Goal: Task Accomplishment & Management: Manage account settings

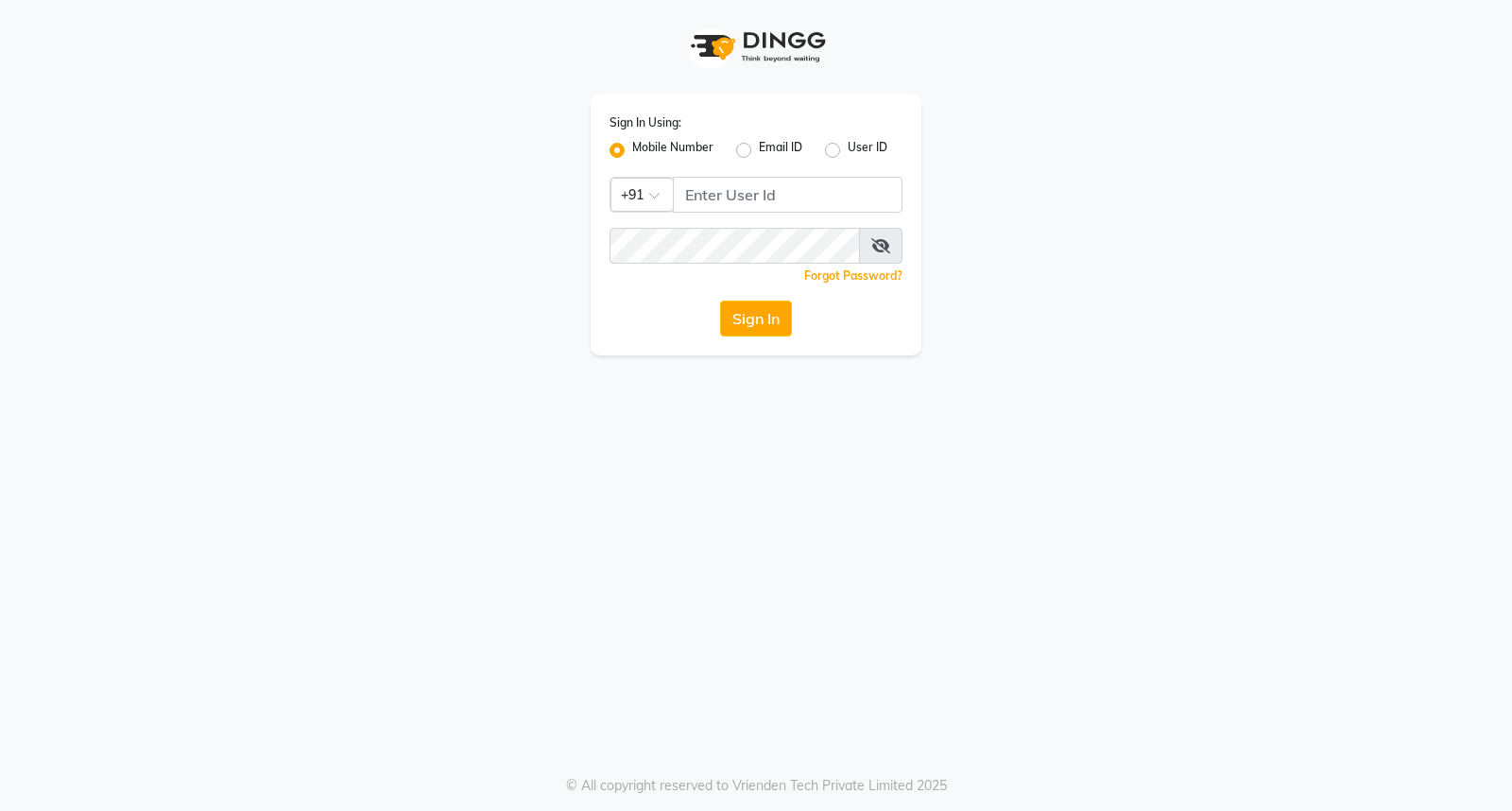
click at [767, 214] on div "Sign In Using: Mobile Number Email ID User ID Country Code × +91 Remember me Fo…" at bounding box center [755, 224] width 331 height 262
click at [769, 208] on input "Username" at bounding box center [788, 194] width 230 height 35
type input "7710882073"
click at [720, 301] on button "Sign In" at bounding box center [755, 318] width 72 height 35
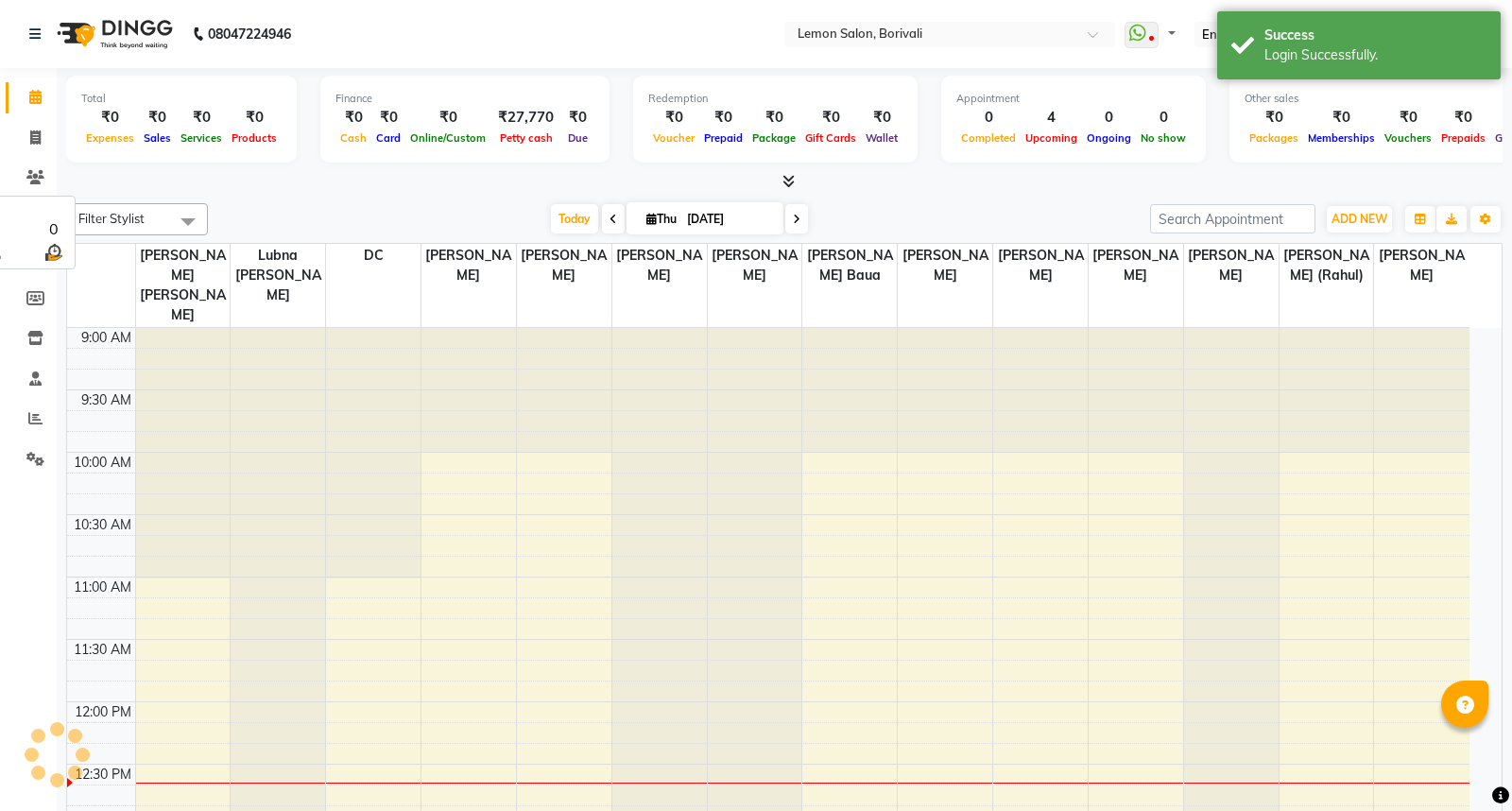
select select "en"
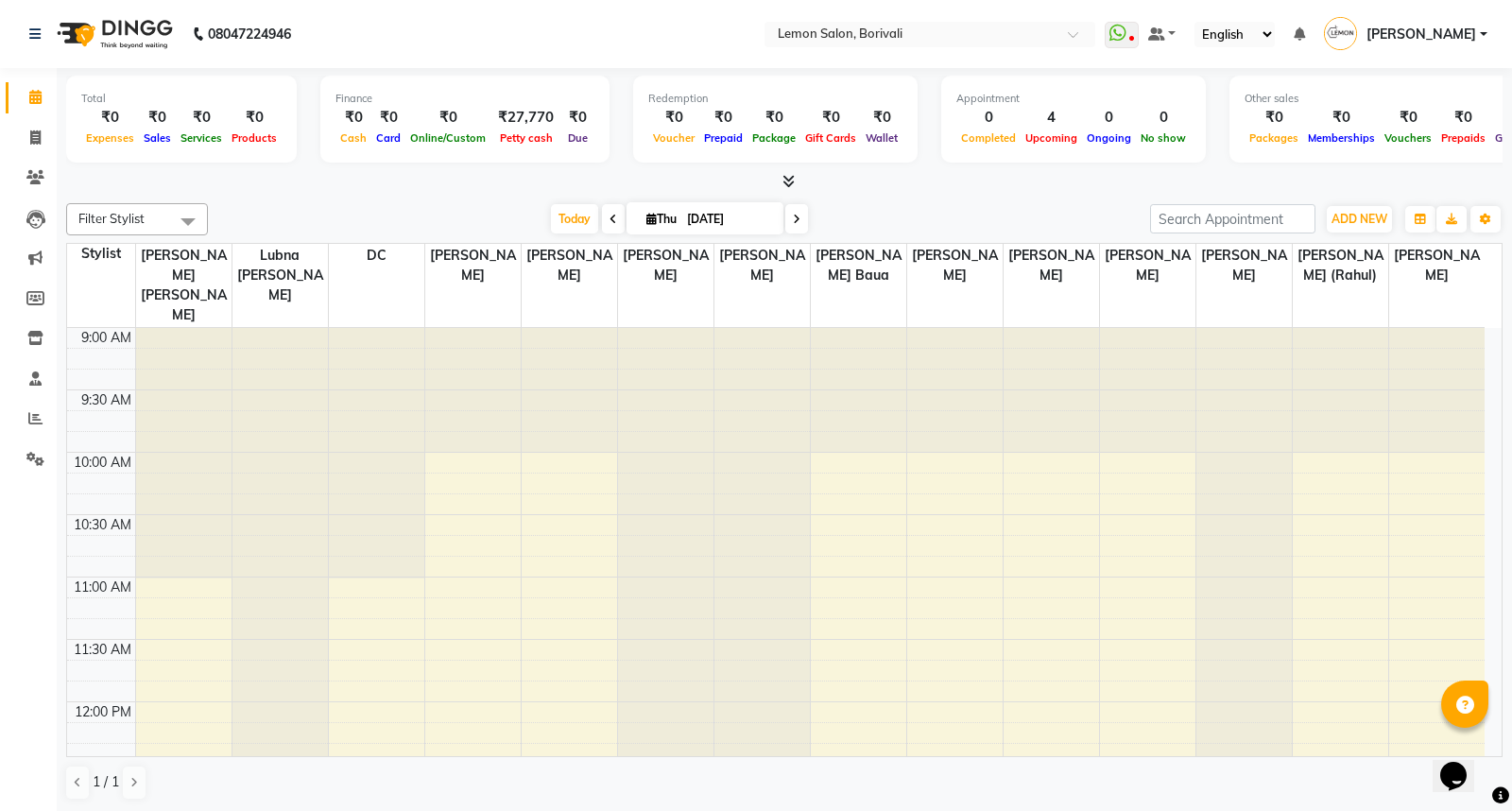
click at [98, 14] on img at bounding box center [112, 34] width 129 height 53
click at [921, 30] on input "text" at bounding box center [911, 36] width 274 height 19
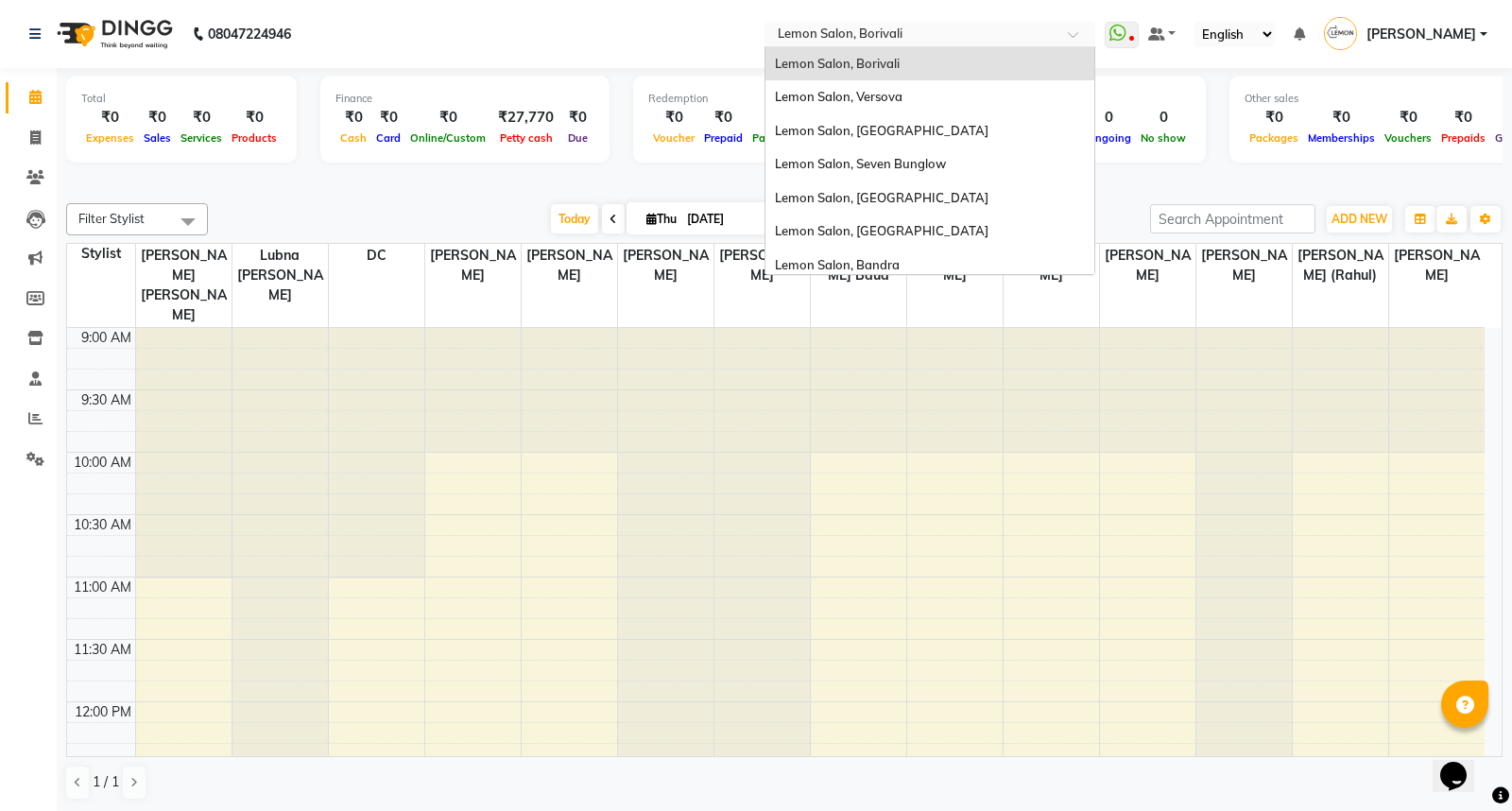
click at [900, 68] on span "Lemon Salon, Borivali" at bounding box center [837, 63] width 125 height 15
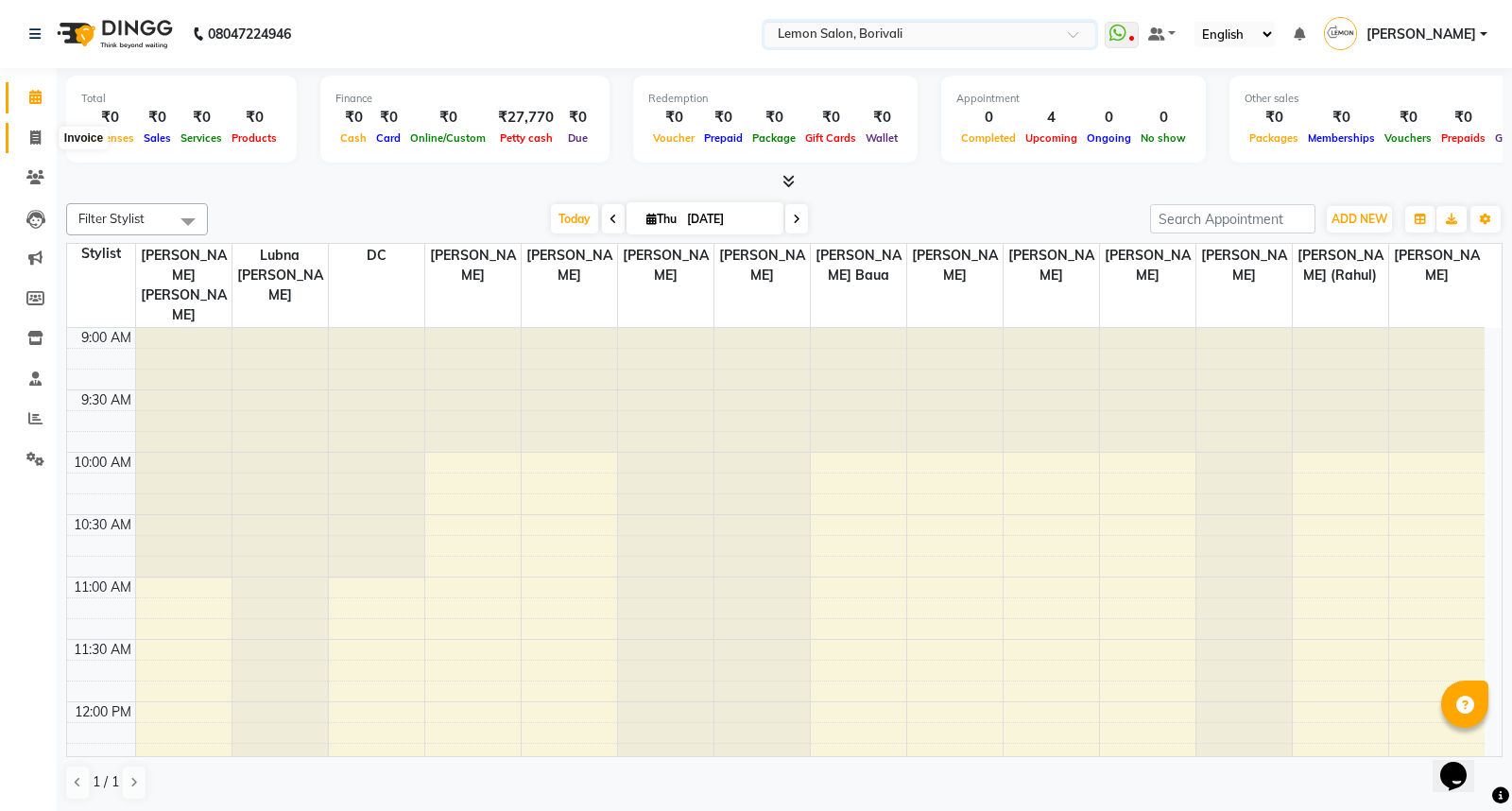
click at [37, 138] on icon at bounding box center [35, 137] width 11 height 14
select select "567"
select select "service"
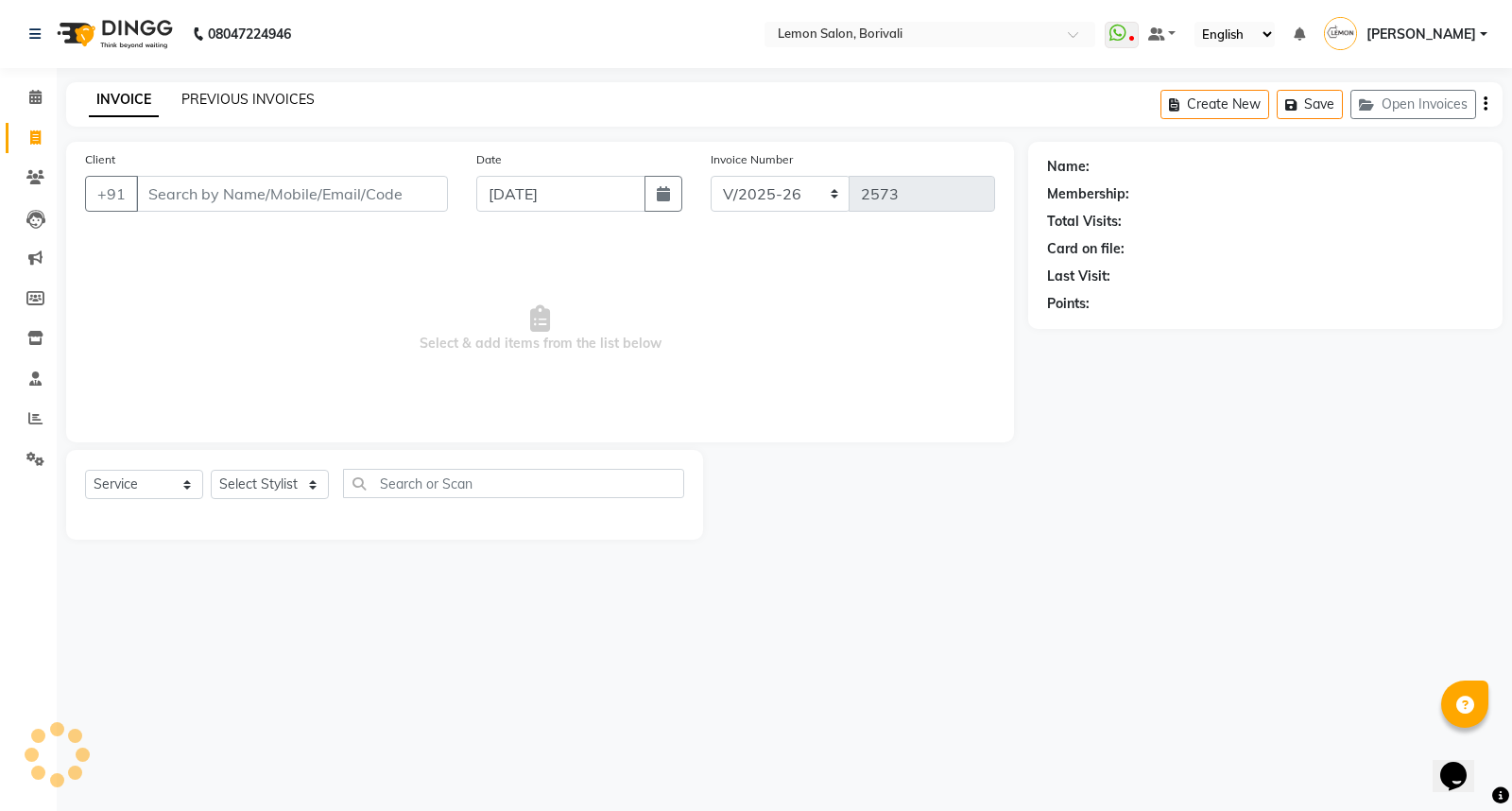
click at [285, 96] on link "PREVIOUS INVOICES" at bounding box center [247, 100] width 133 height 17
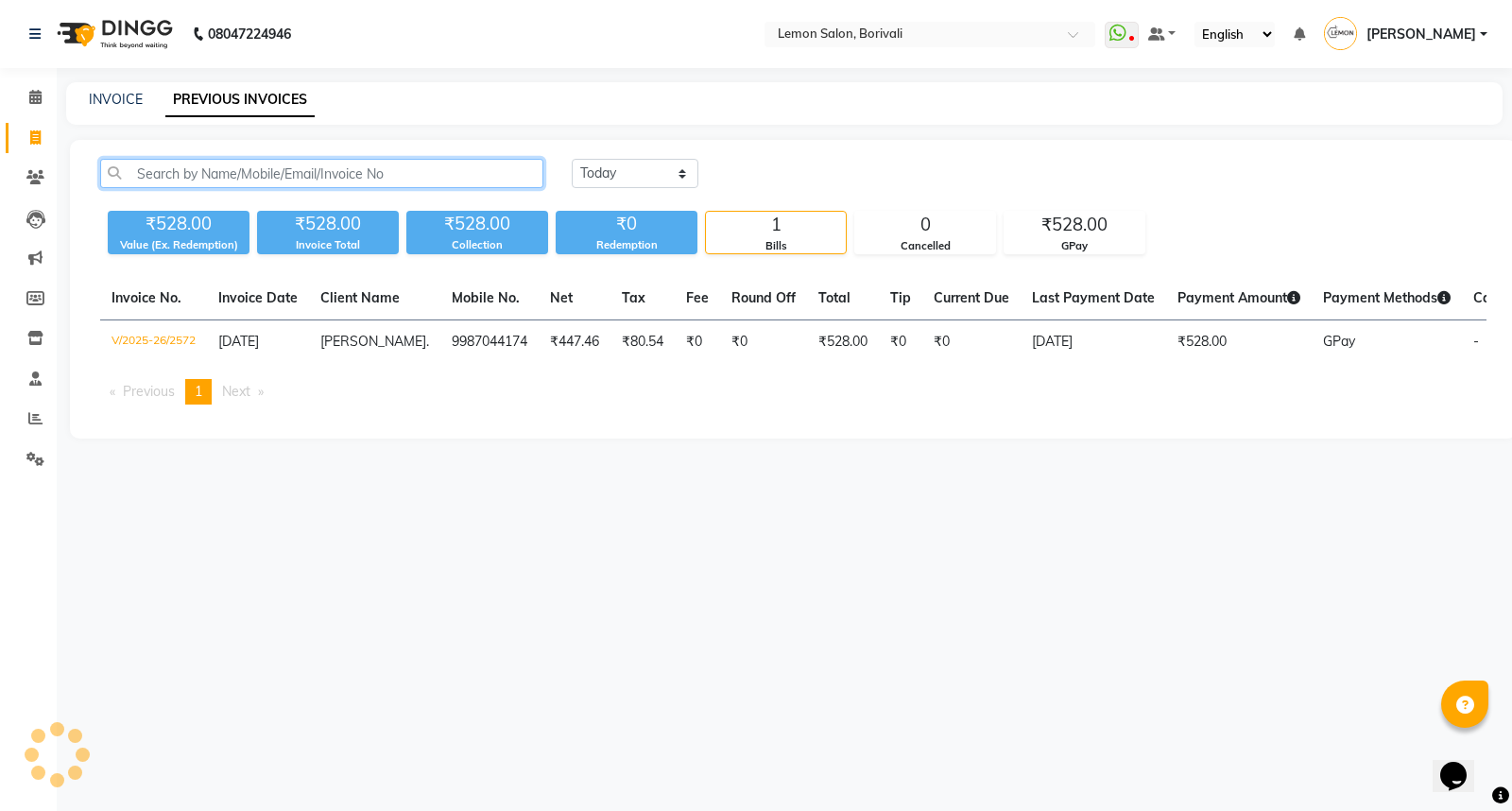
click at [317, 166] on input "text" at bounding box center [322, 174] width 443 height 30
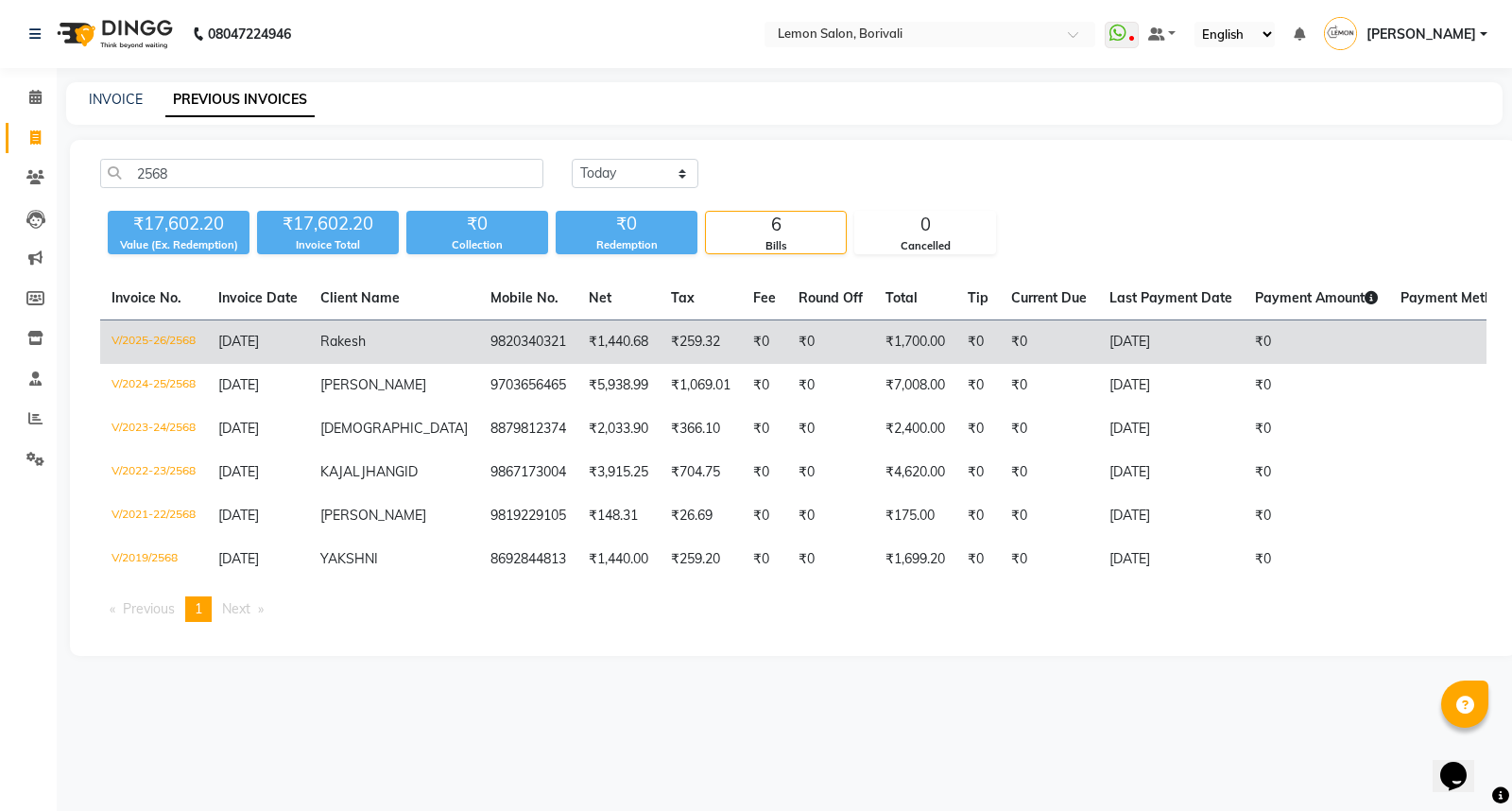
click at [317, 345] on td "Rakesh" at bounding box center [393, 342] width 170 height 44
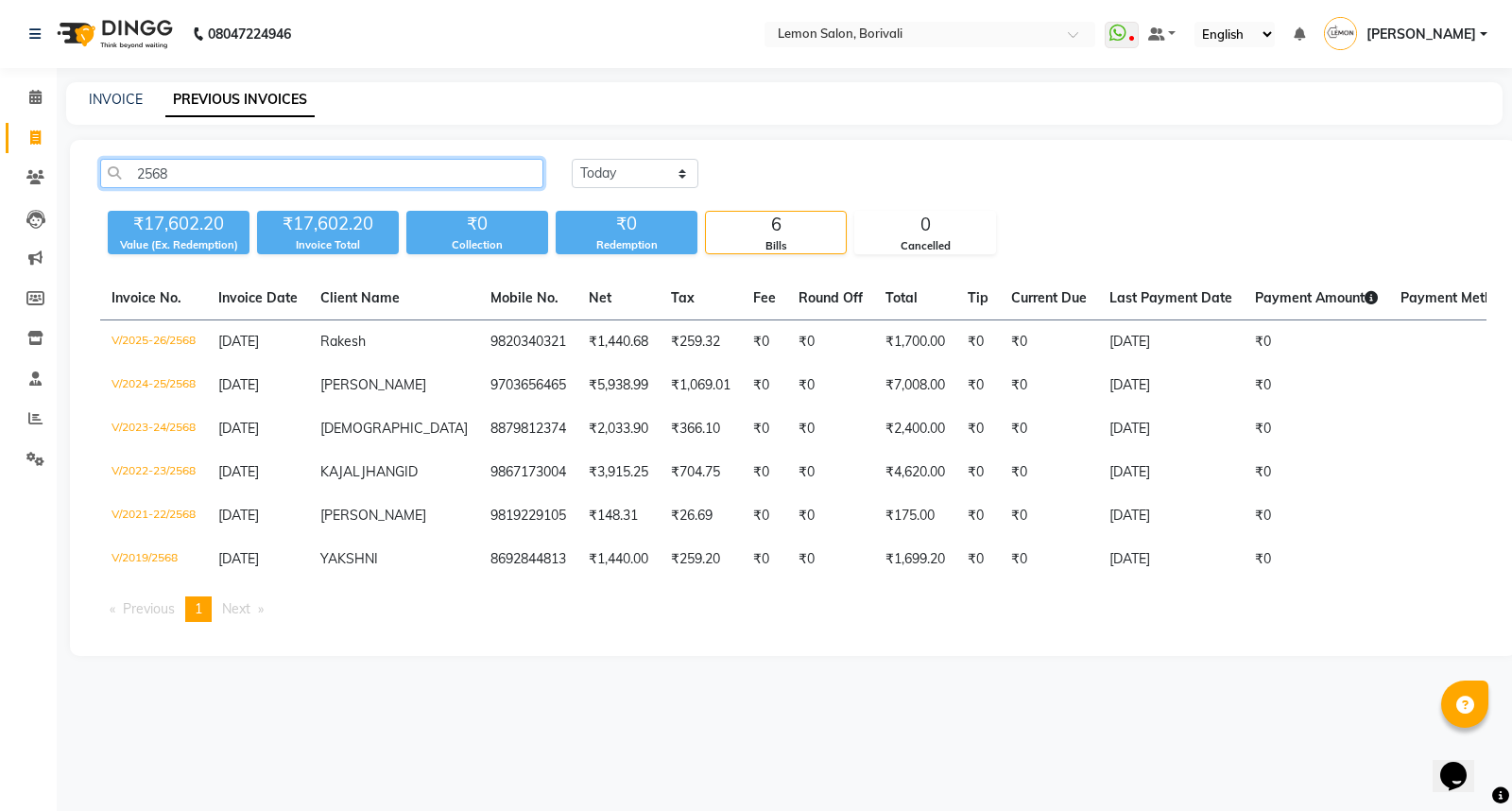
click at [286, 168] on input "2568" at bounding box center [322, 174] width 443 height 30
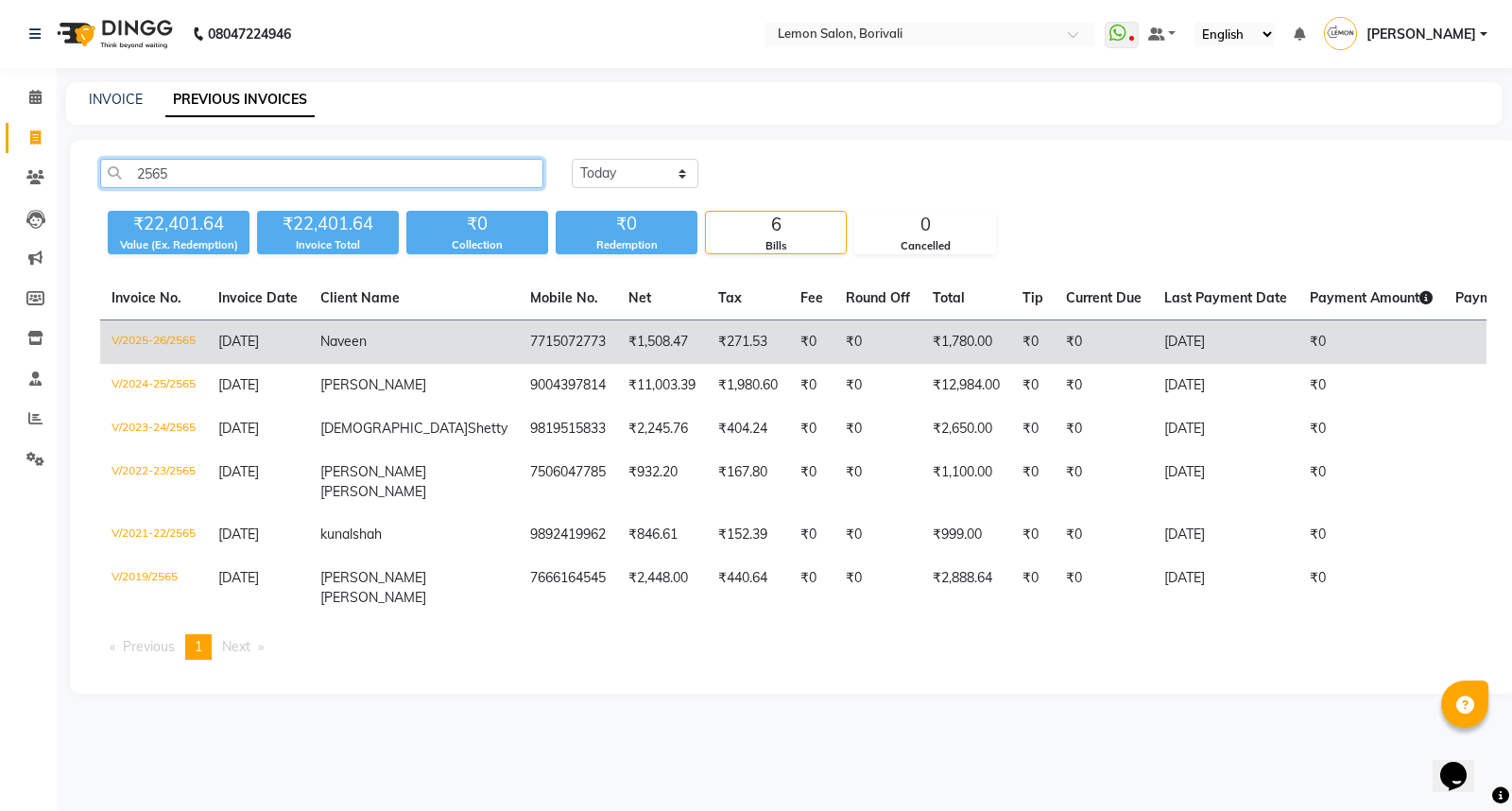
type input "2565"
click at [252, 336] on span "[DATE]" at bounding box center [239, 341] width 40 height 17
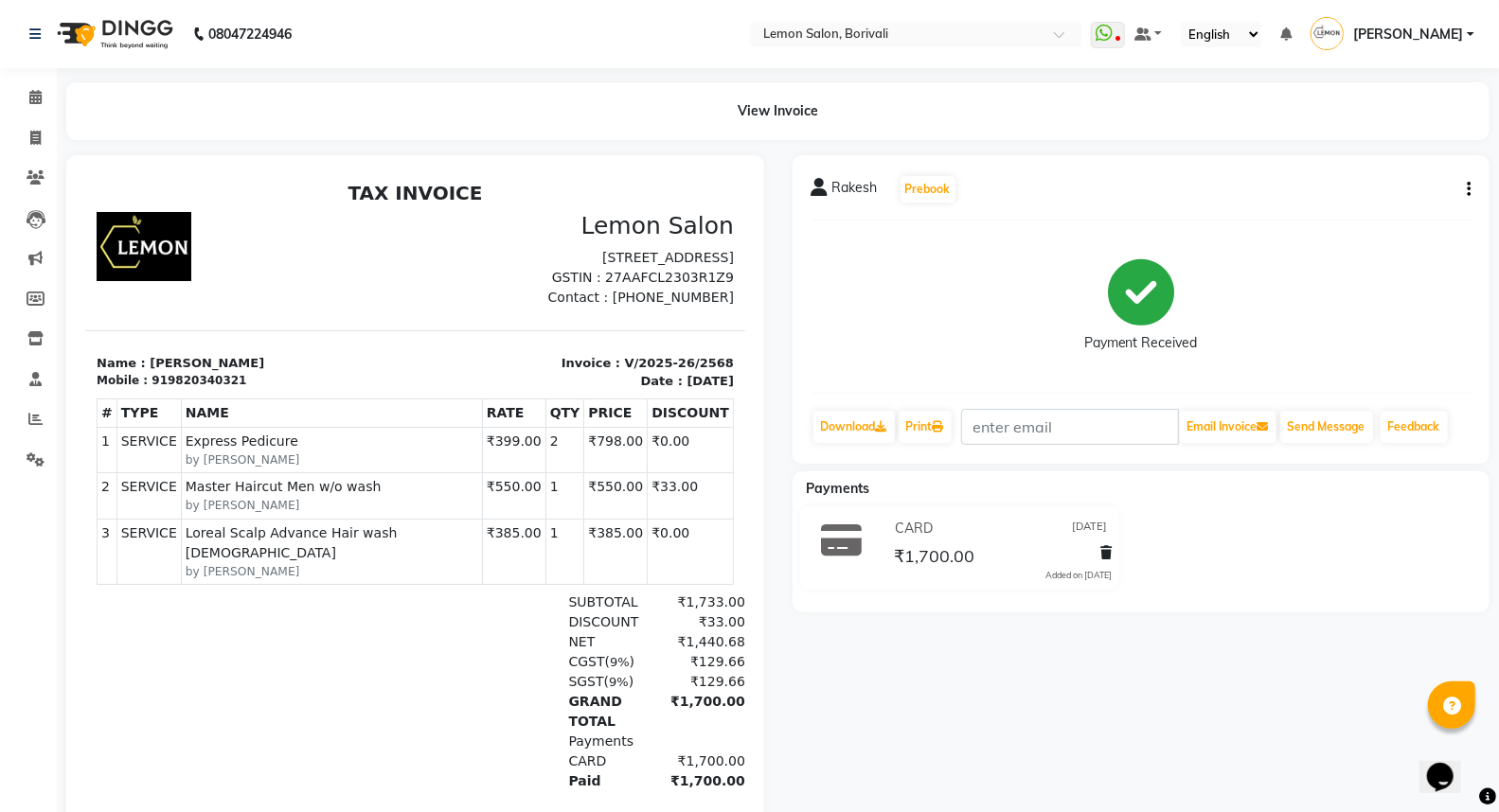
click at [1463, 192] on button "button" at bounding box center [1464, 189] width 12 height 20
click at [1362, 185] on div "Edit Item Staff" at bounding box center [1374, 189] width 130 height 24
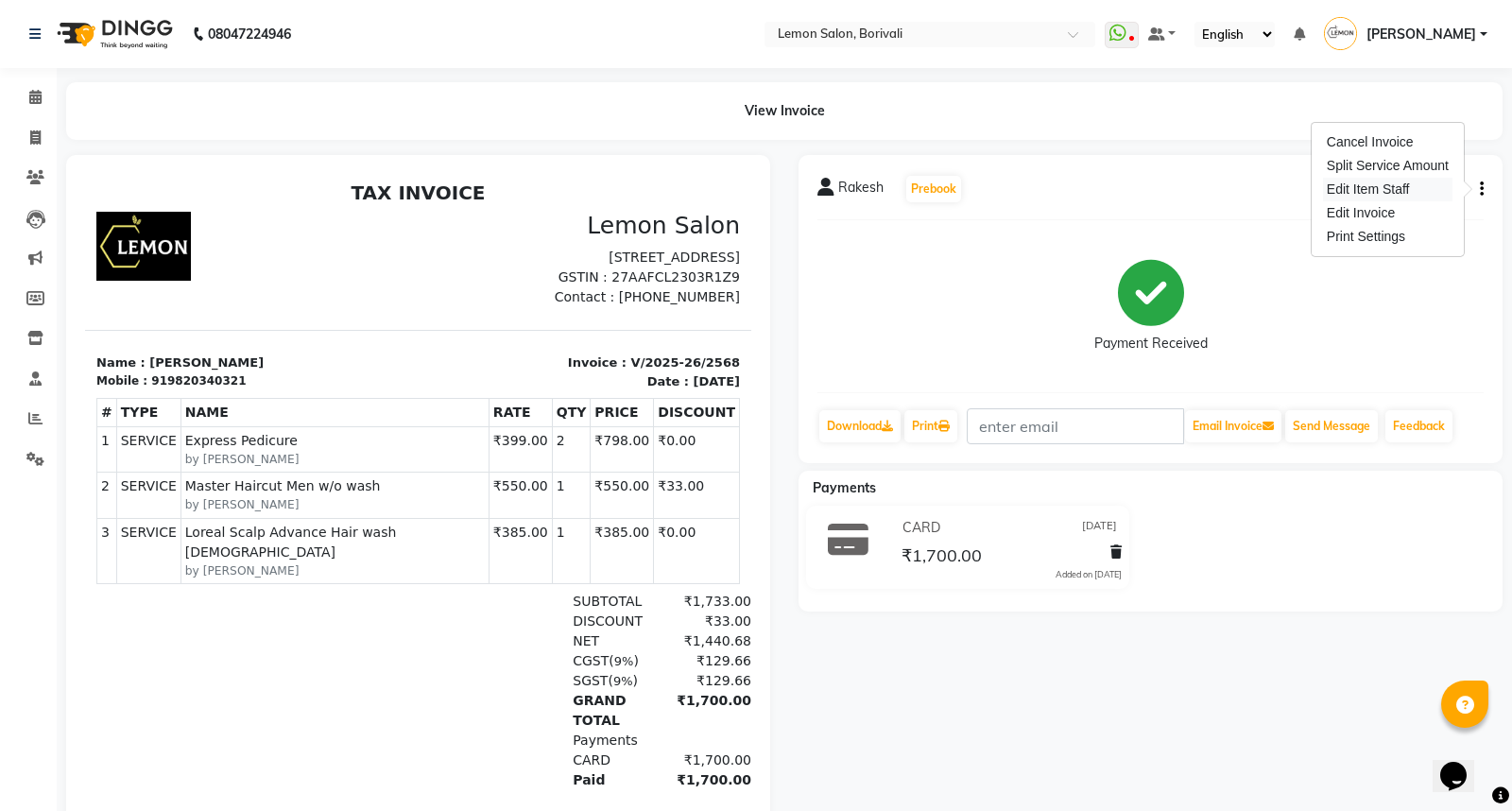
select select "59507"
select select "79286"
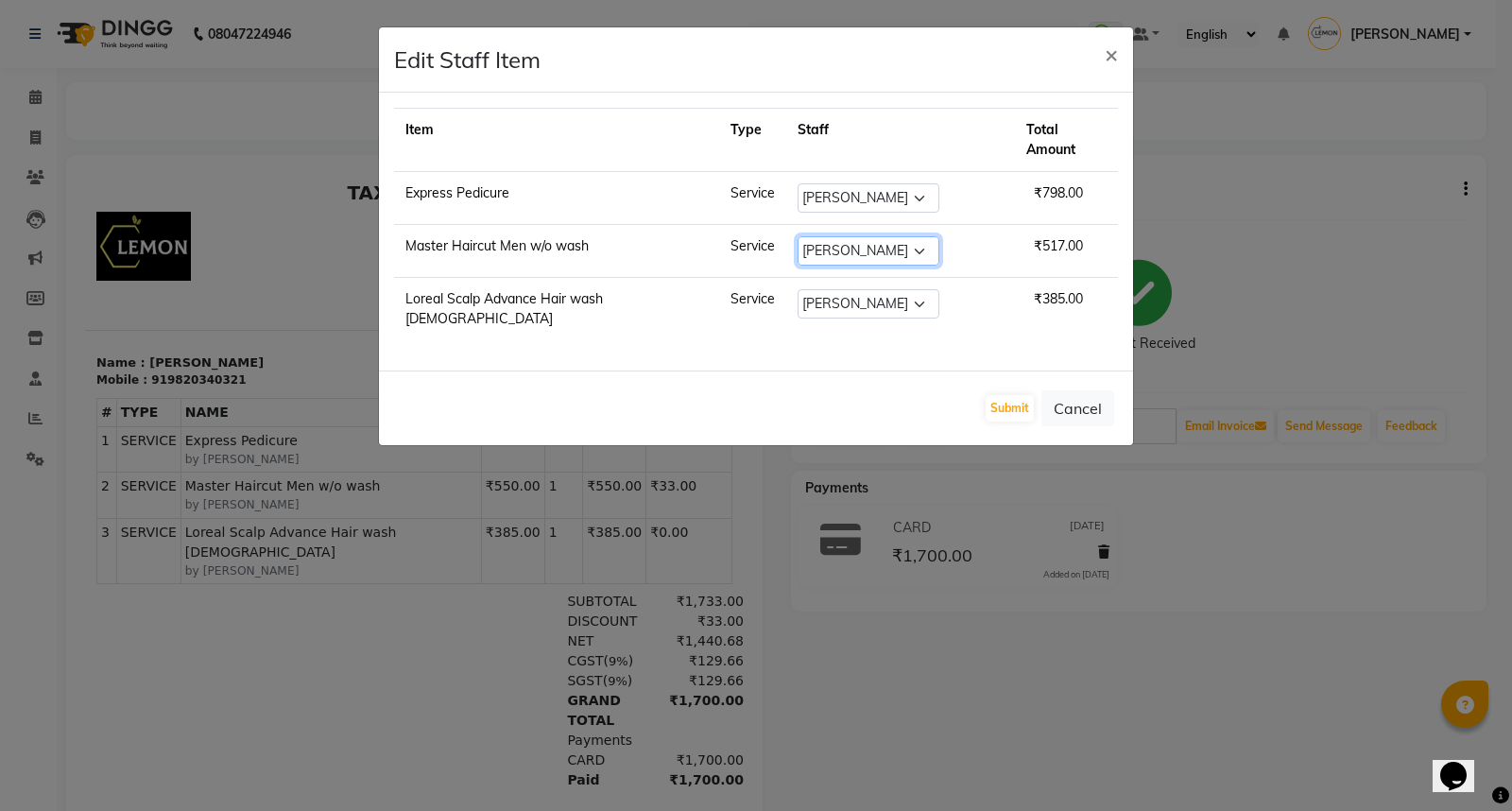
click at [874, 237] on select "Select DC Faiz Khan Huzaifa Jiral Baua Jyoti Vyas Lubna mushahid siddique Mo Ad…" at bounding box center [868, 251] width 142 height 30
select select "60968"
click at [797, 237] on select "Select DC Faiz Khan Huzaifa Jiral Baua Jyoti Vyas Lubna mushahid siddique Mo Ad…" at bounding box center [868, 251] width 142 height 30
click at [853, 290] on select "Select DC Faiz Khan Huzaifa Jiral Baua Jyoti Vyas Lubna mushahid siddique Mo Ad…" at bounding box center [868, 304] width 142 height 30
select select "60968"
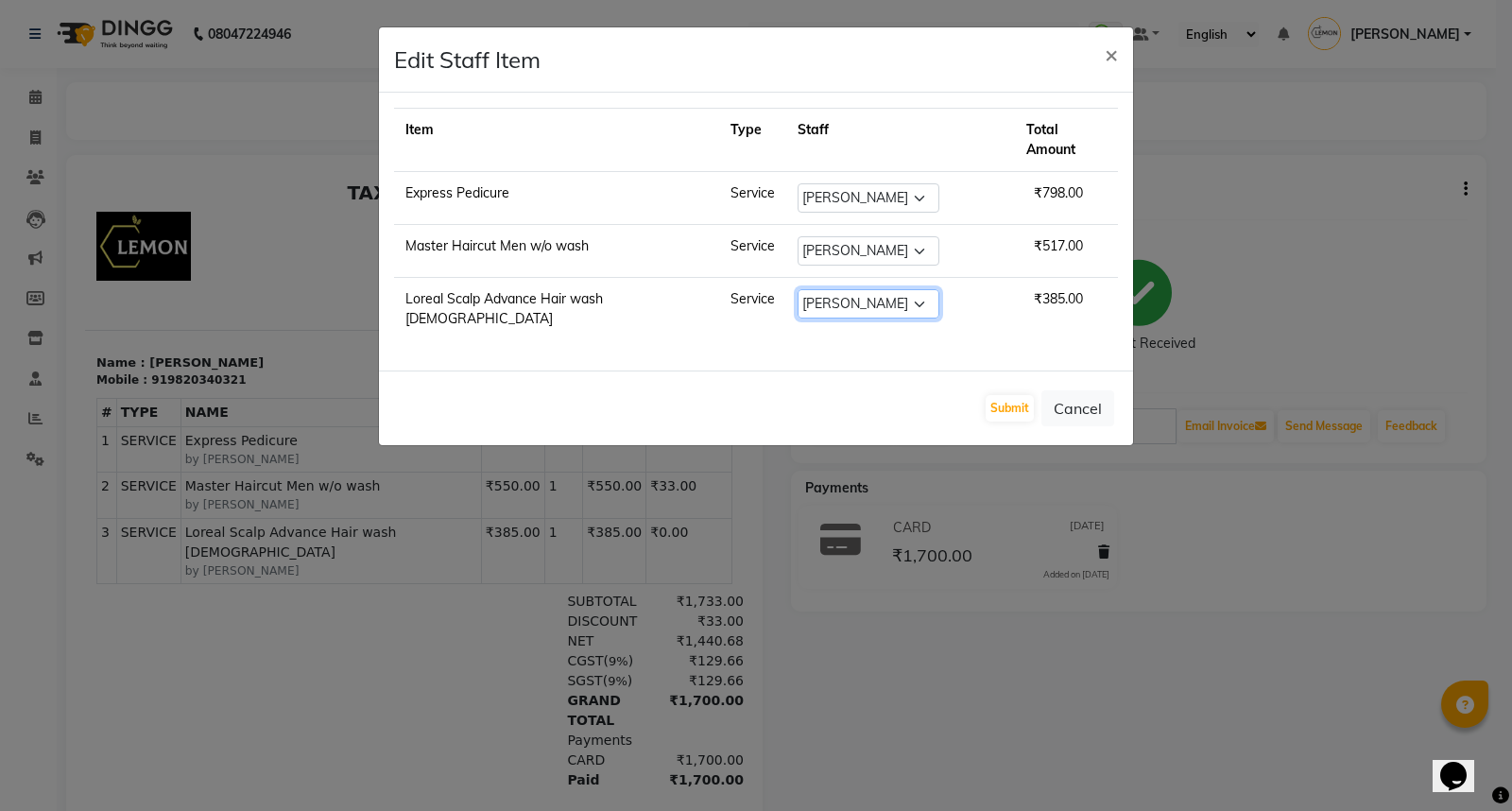
click at [797, 290] on select "Select DC Faiz Khan Huzaifa Jiral Baua Jyoti Vyas Lubna mushahid siddique Mo Ad…" at bounding box center [868, 304] width 142 height 30
click at [1007, 395] on button "Submit" at bounding box center [1009, 408] width 48 height 27
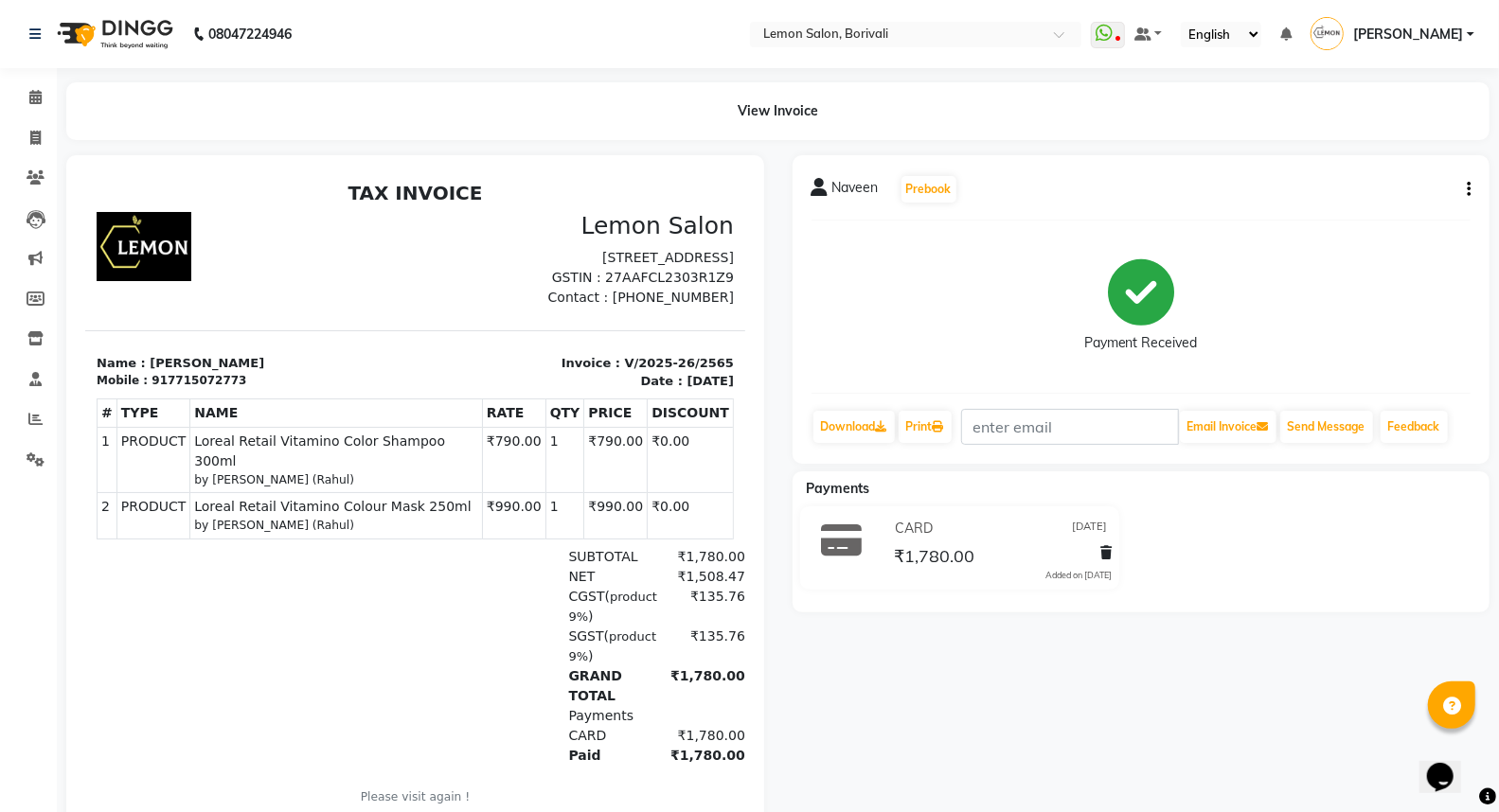
click at [1464, 184] on button "button" at bounding box center [1464, 189] width 12 height 20
click at [1376, 196] on div "Edit Invoice" at bounding box center [1391, 201] width 95 height 24
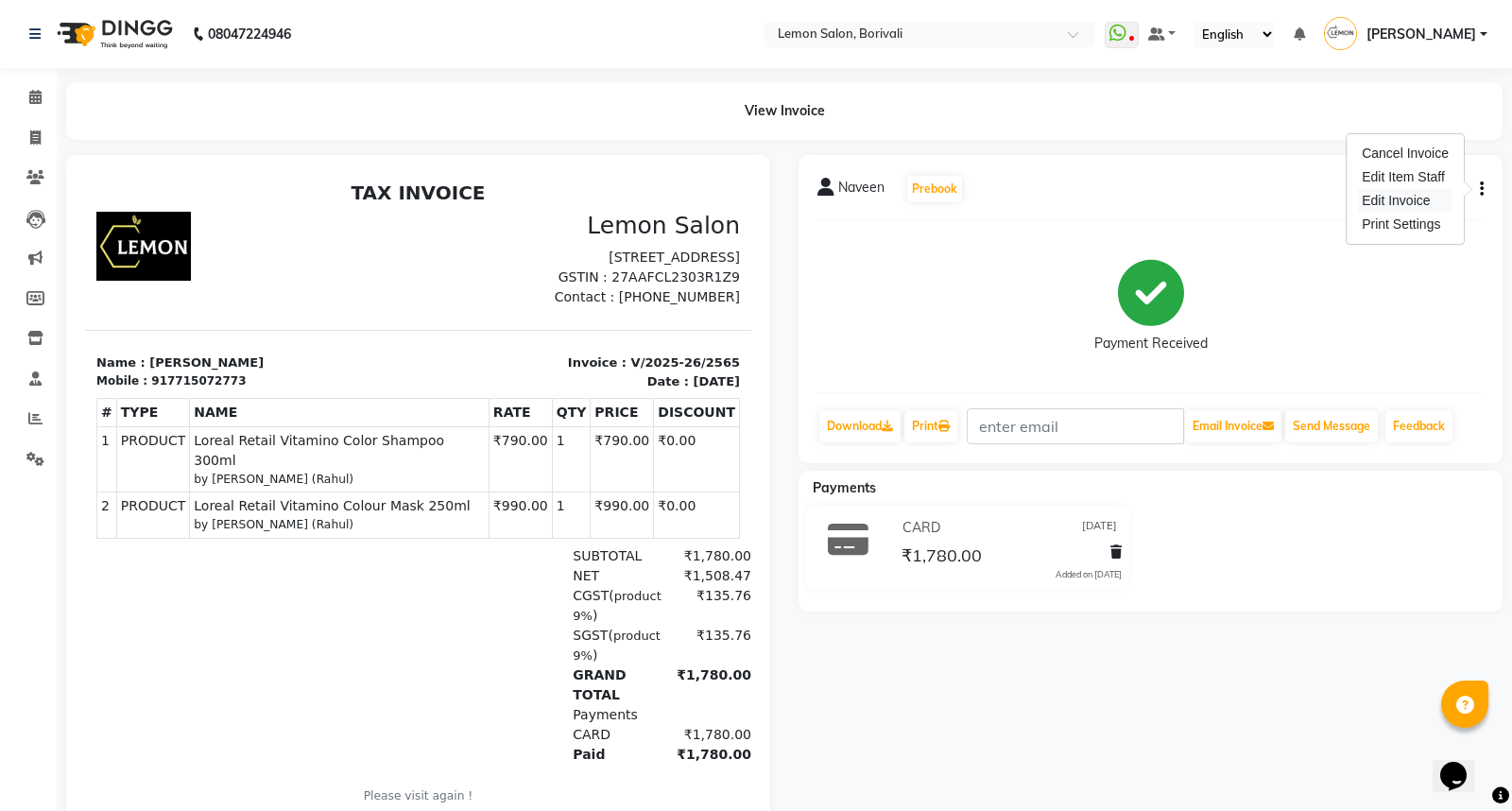
select select "service"
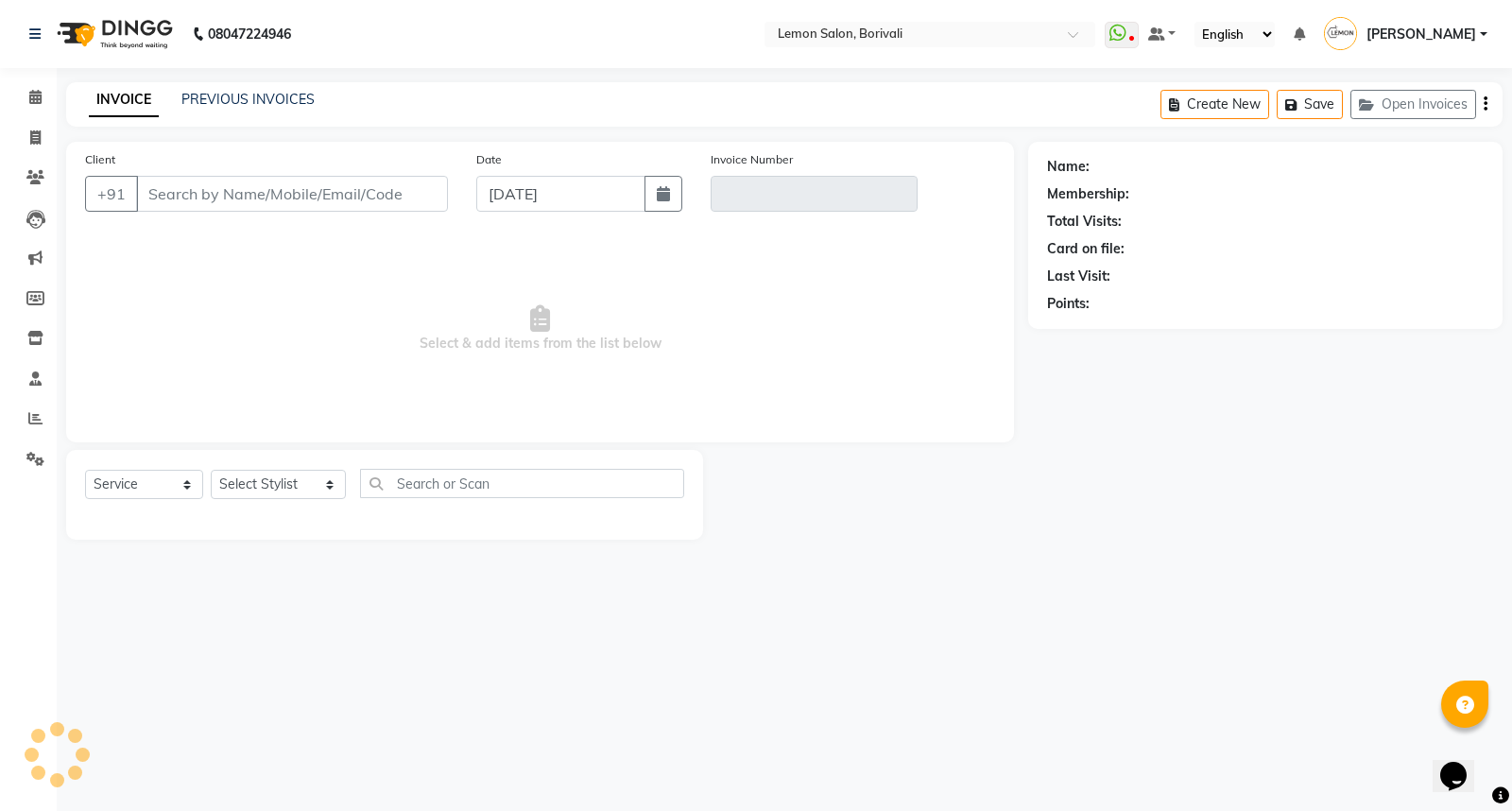
type input "7715072773"
type input "V/2025-26/2565"
type input "[DATE]"
select select "select"
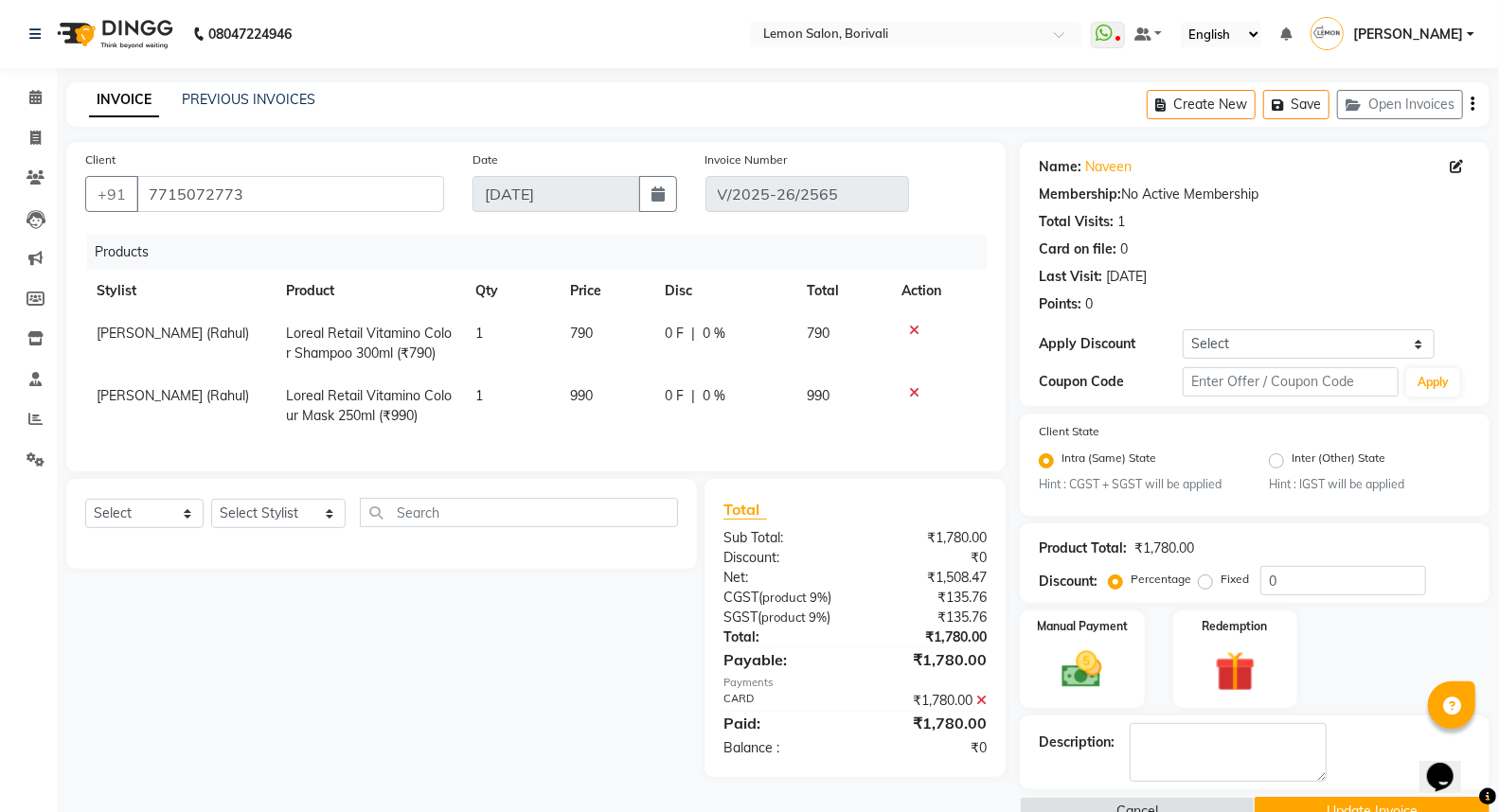
click at [583, 333] on span "790" at bounding box center [582, 333] width 23 height 17
select select "83349"
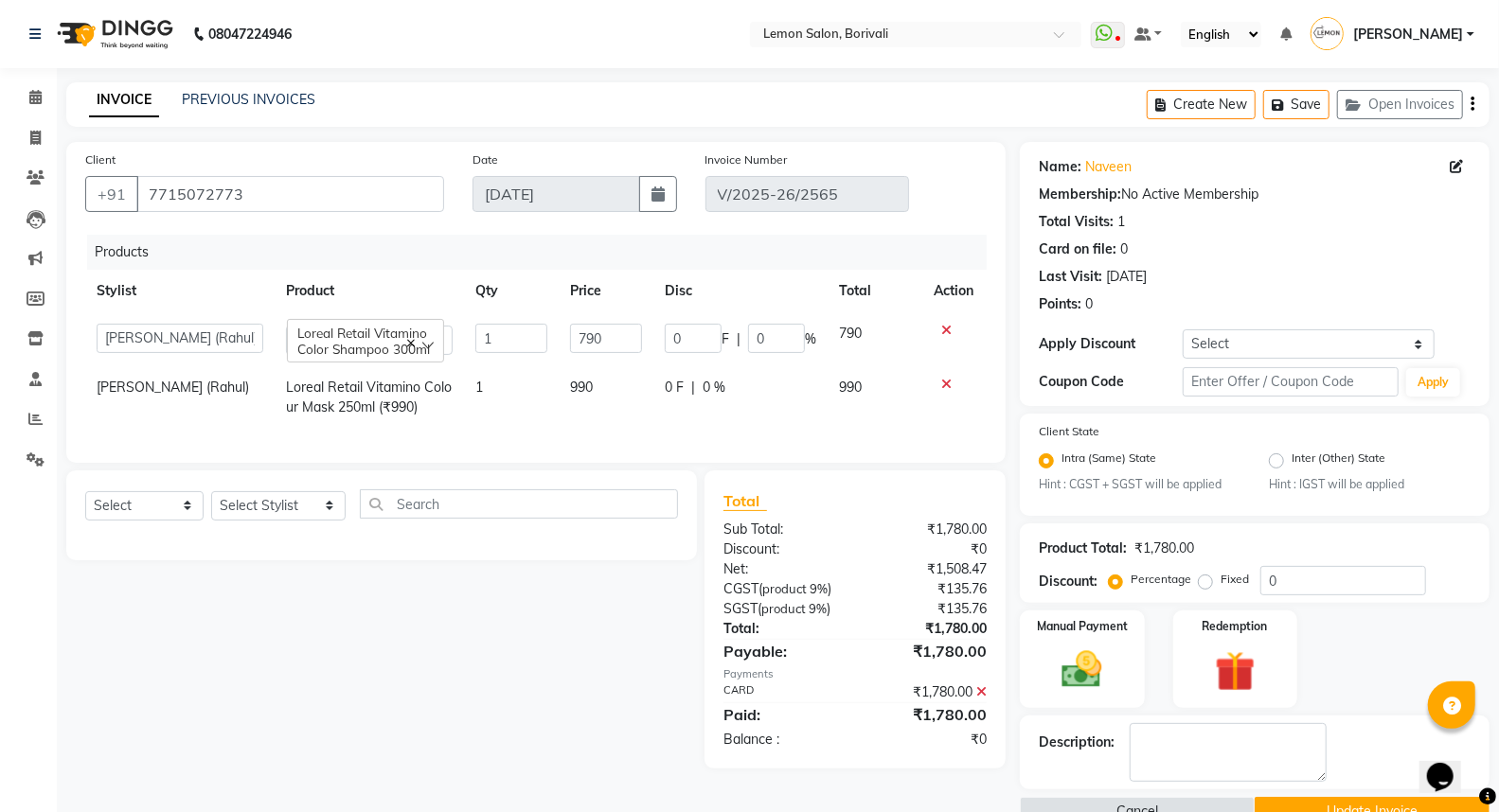
click at [580, 389] on span "990" at bounding box center [582, 387] width 23 height 17
select select "83349"
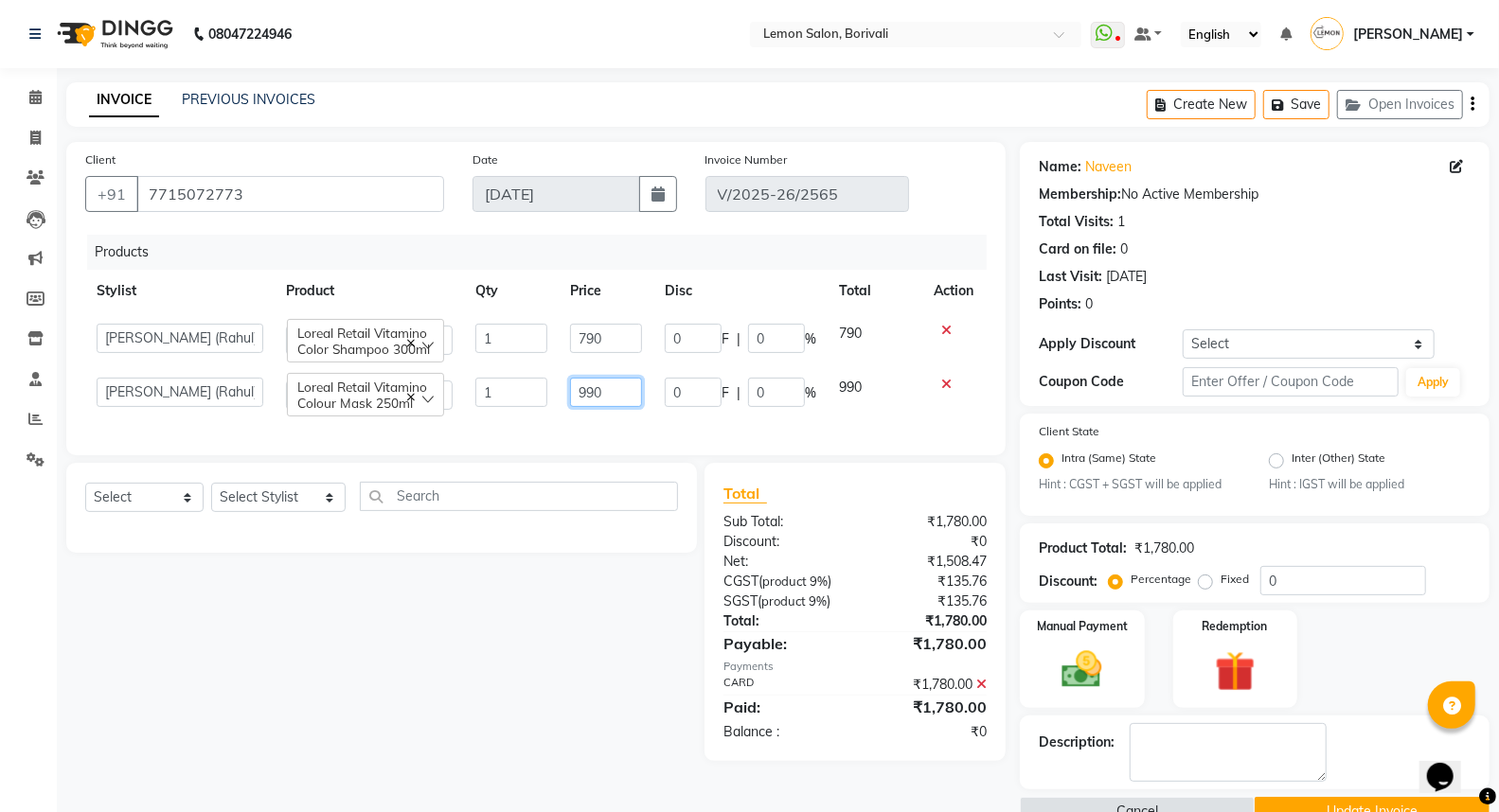
click at [580, 389] on input "990" at bounding box center [606, 392] width 72 height 30
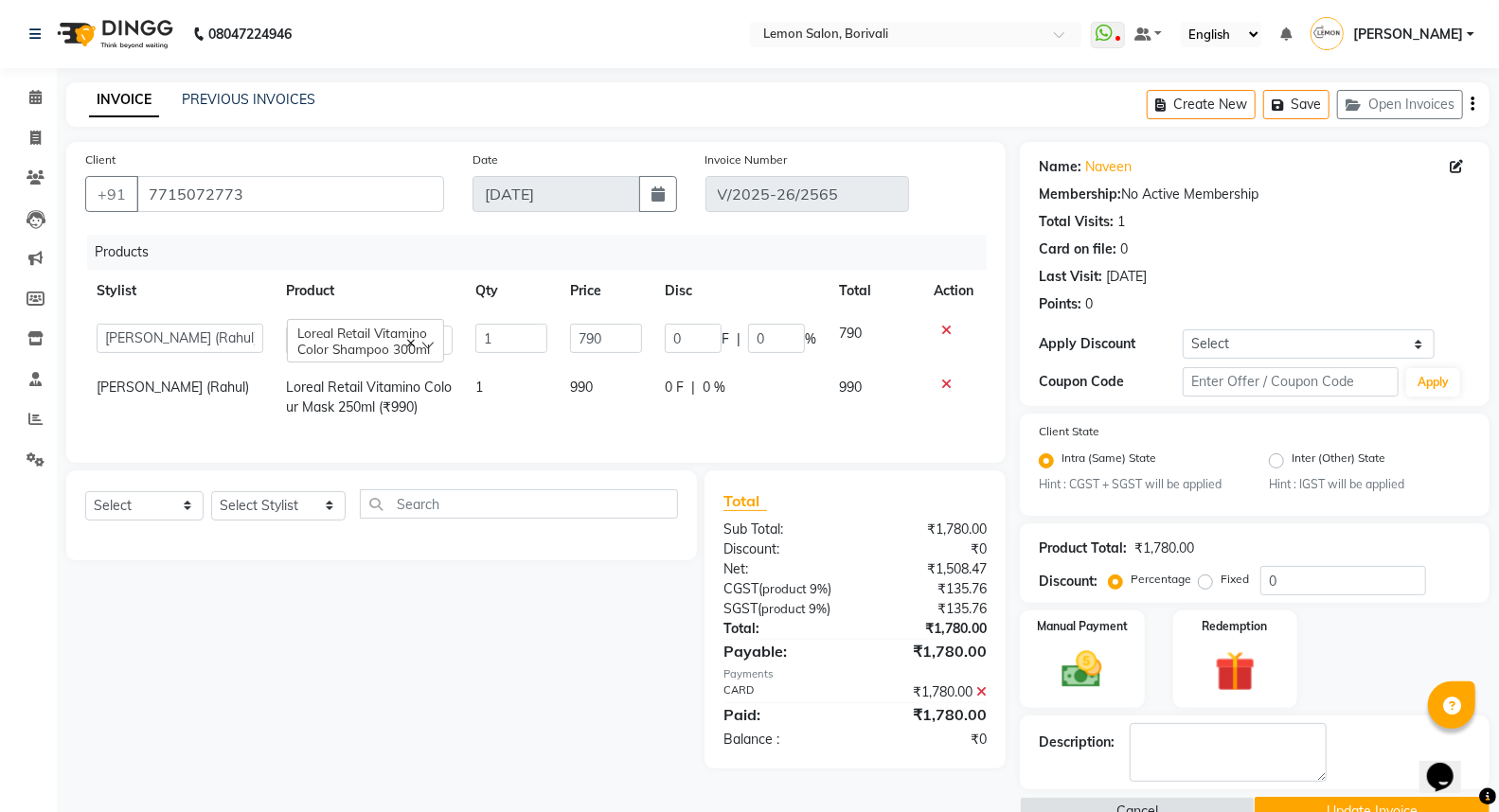
click at [580, 389] on span "990" at bounding box center [582, 387] width 23 height 17
select select "83349"
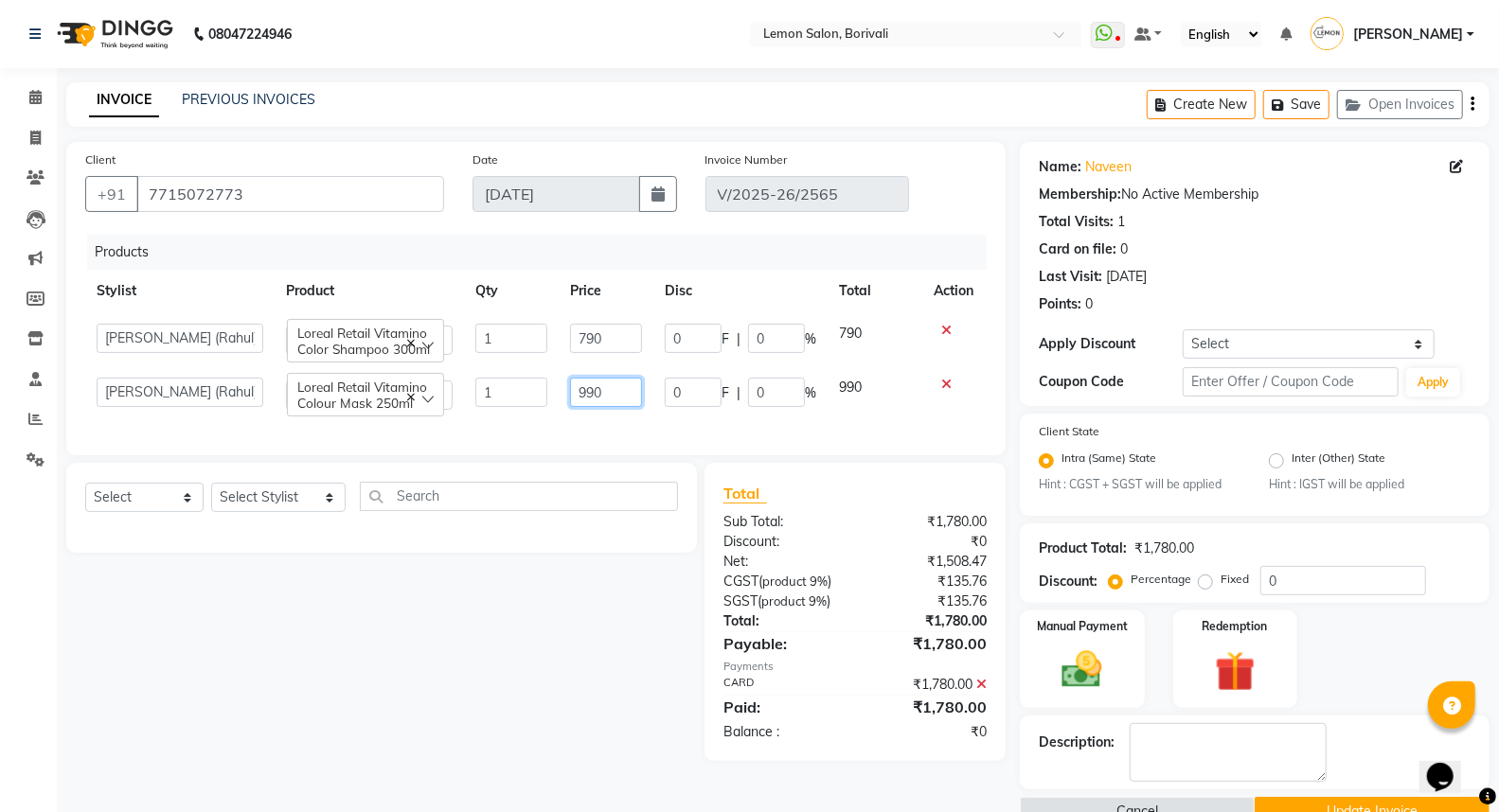
click at [580, 389] on input "990" at bounding box center [606, 392] width 72 height 30
type input "975"
click at [617, 587] on div "Select Service Product Membership Package Voucher Prepaid Gift Card Select Styl…" at bounding box center [374, 611] width 644 height 299
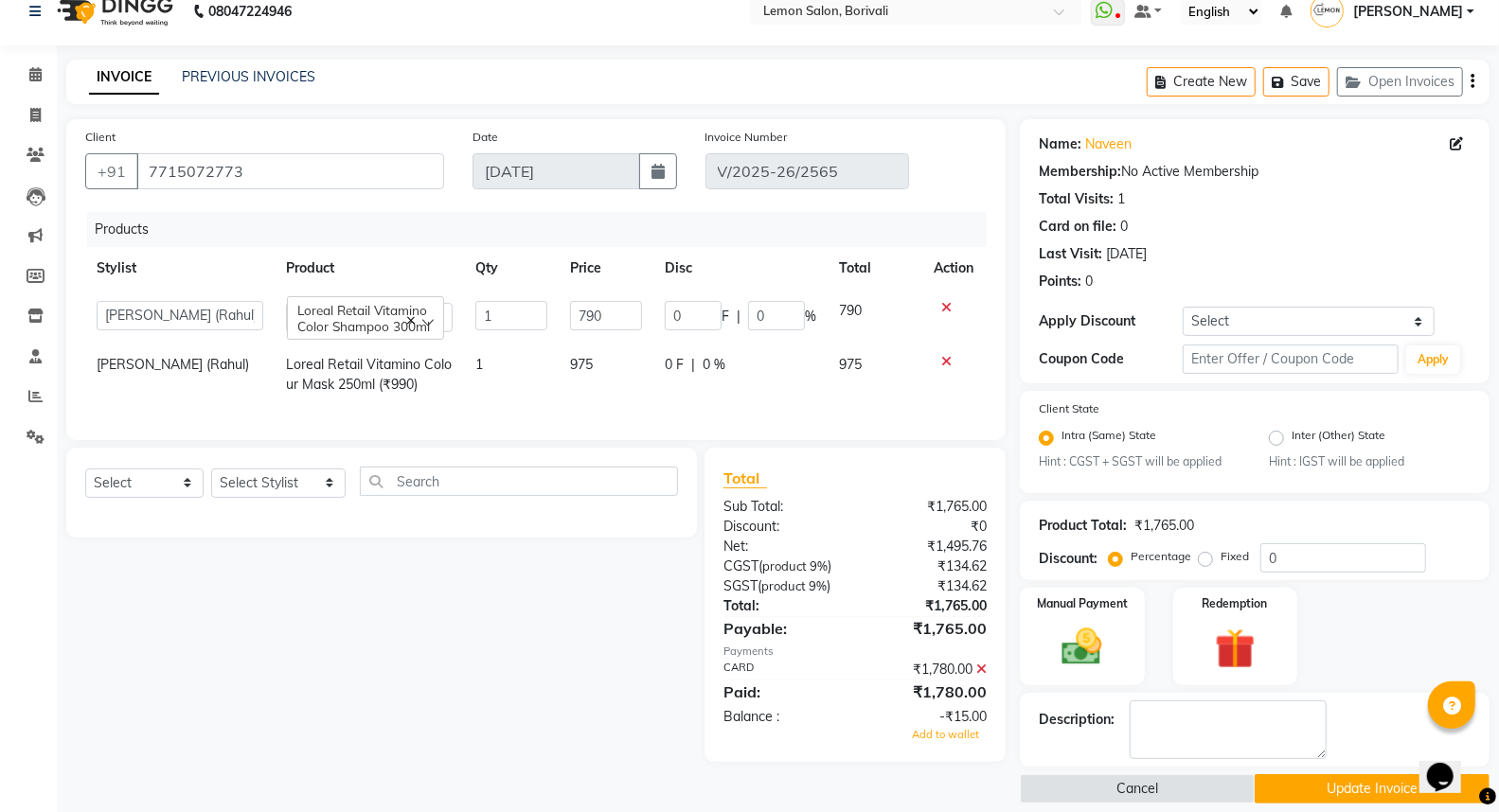
scroll to position [41, 0]
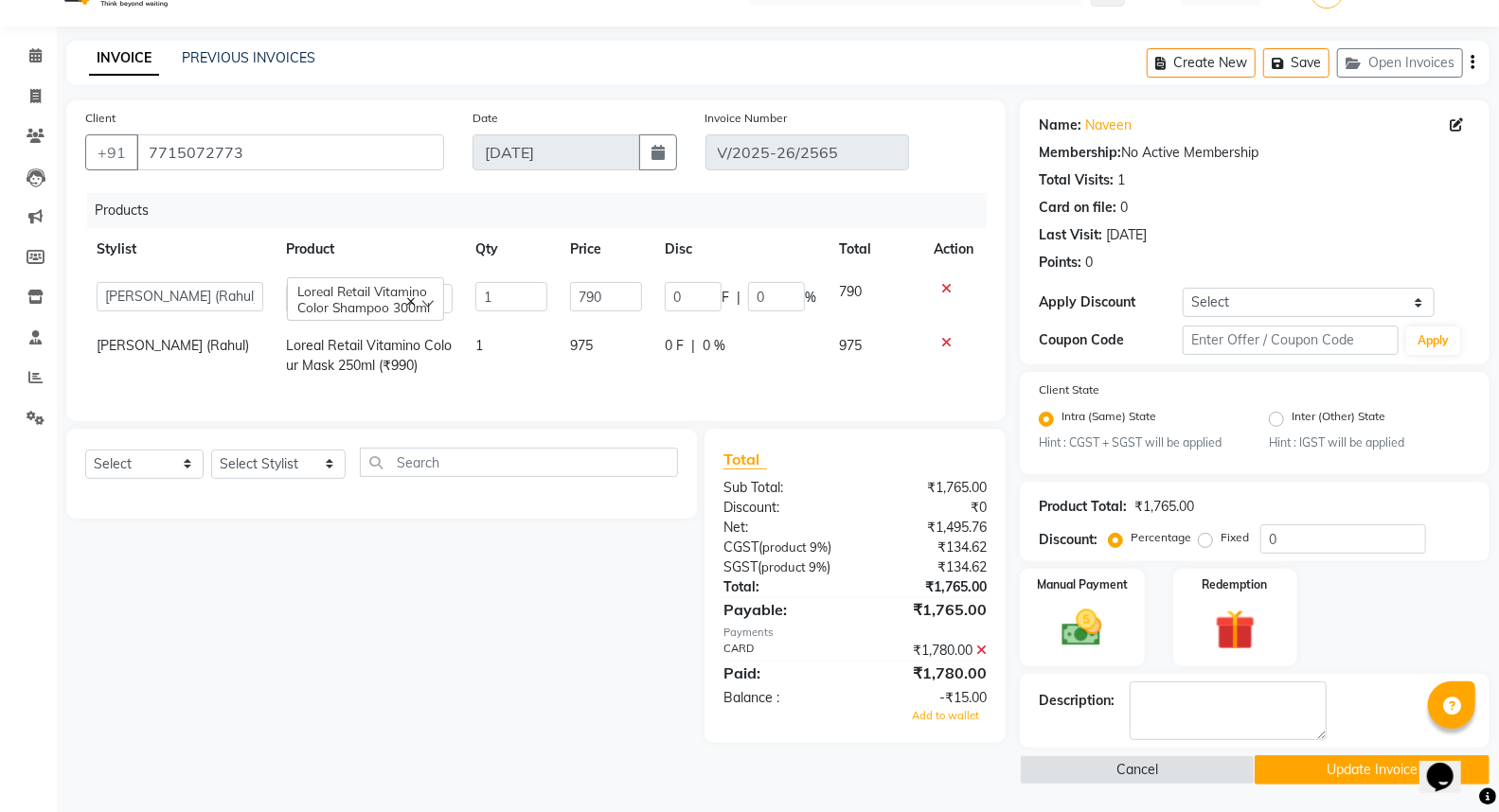
click at [980, 657] on icon at bounding box center [981, 650] width 11 height 13
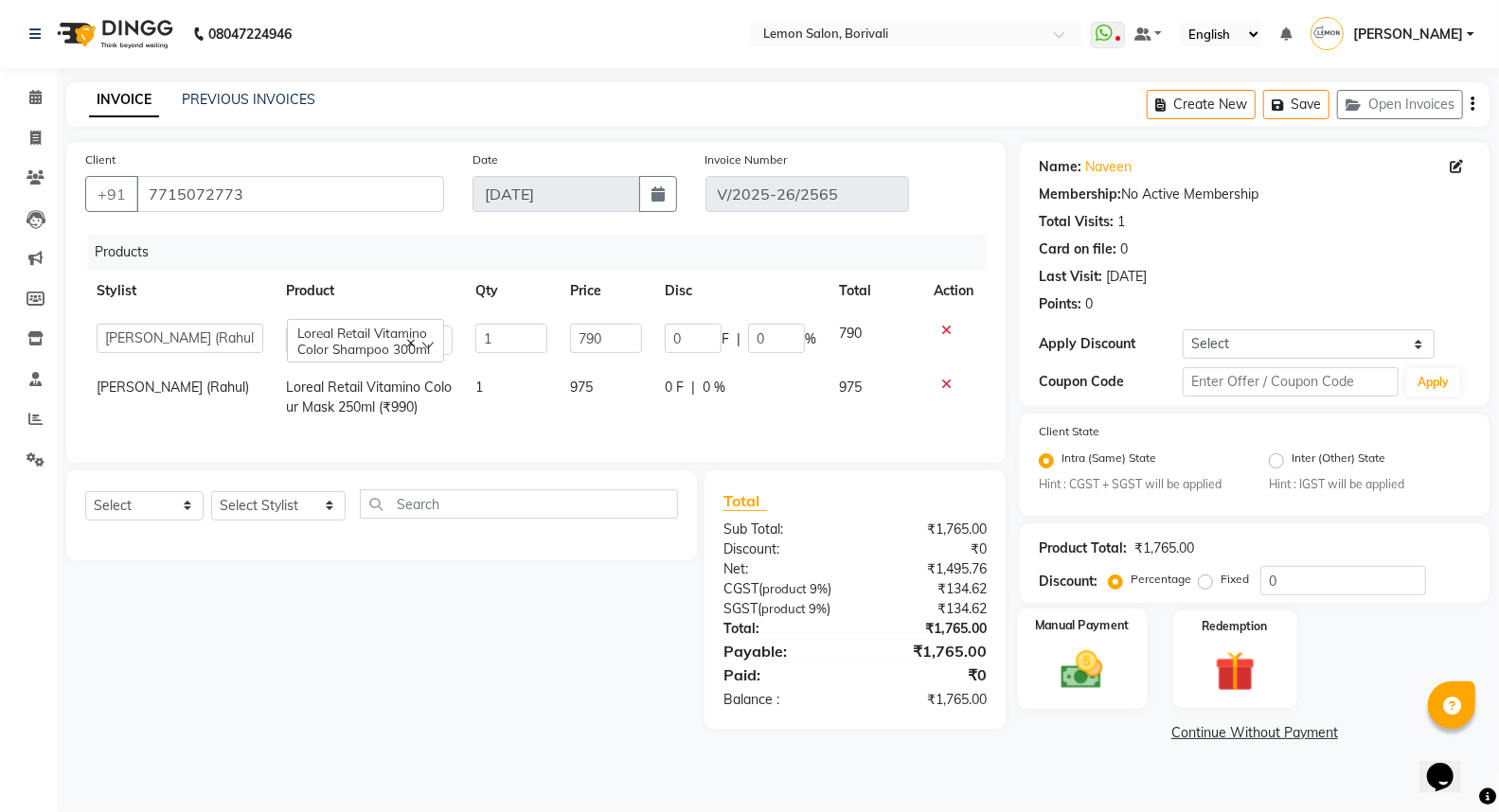
scroll to position [0, 0]
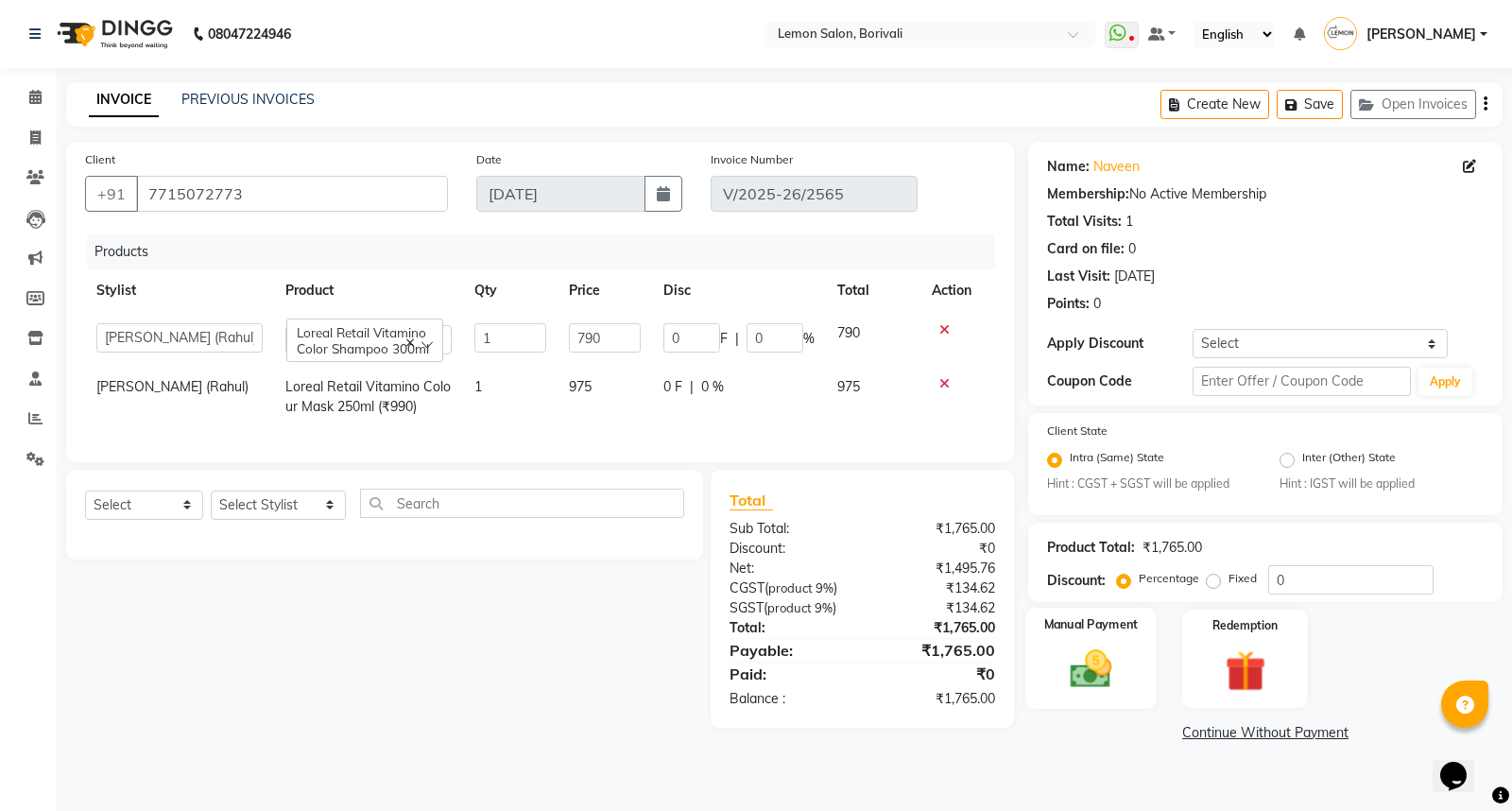
click at [1070, 650] on img at bounding box center [1090, 669] width 68 height 48
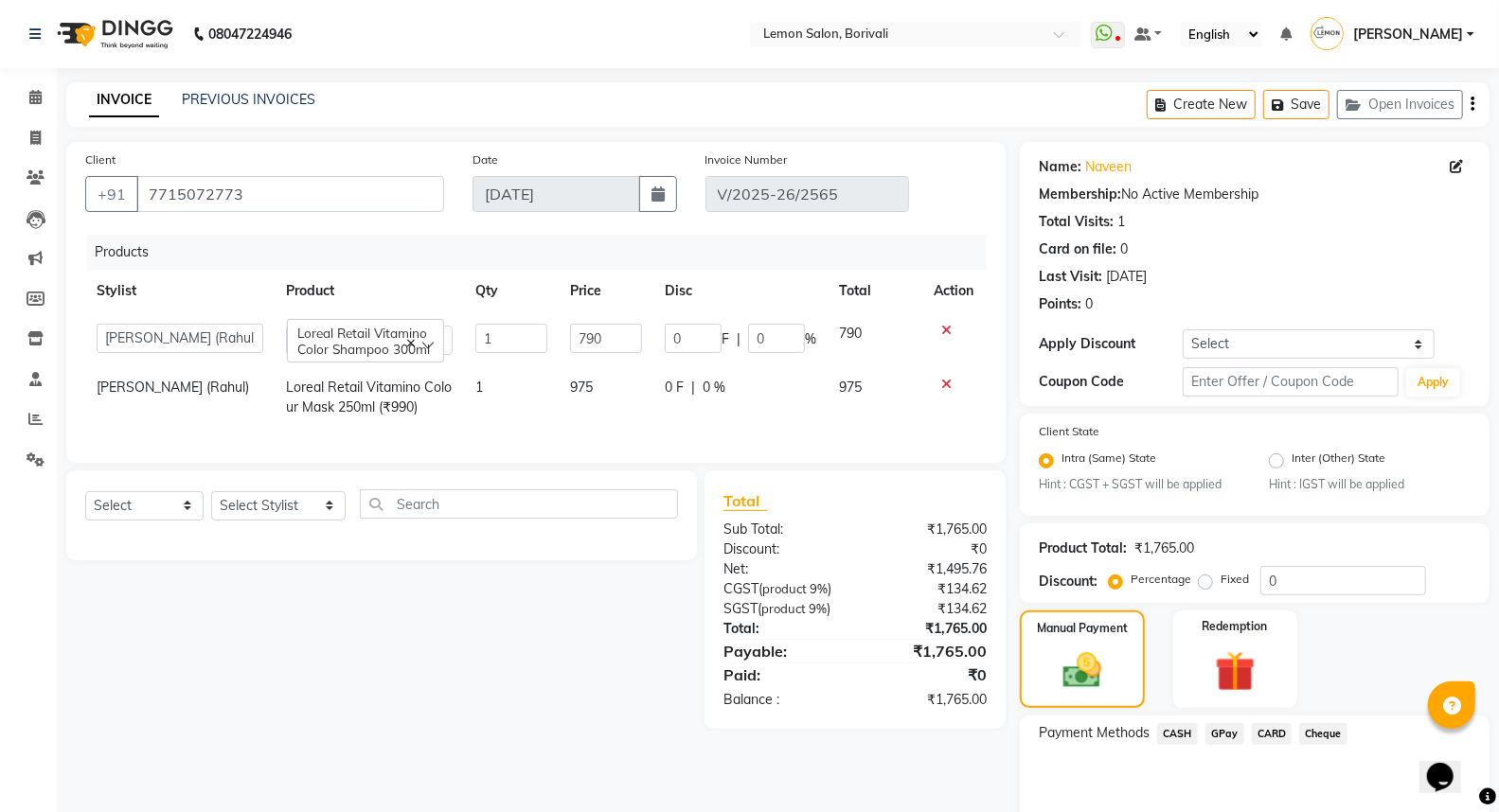
click at [1263, 730] on span "CARD" at bounding box center [1272, 733] width 40 height 22
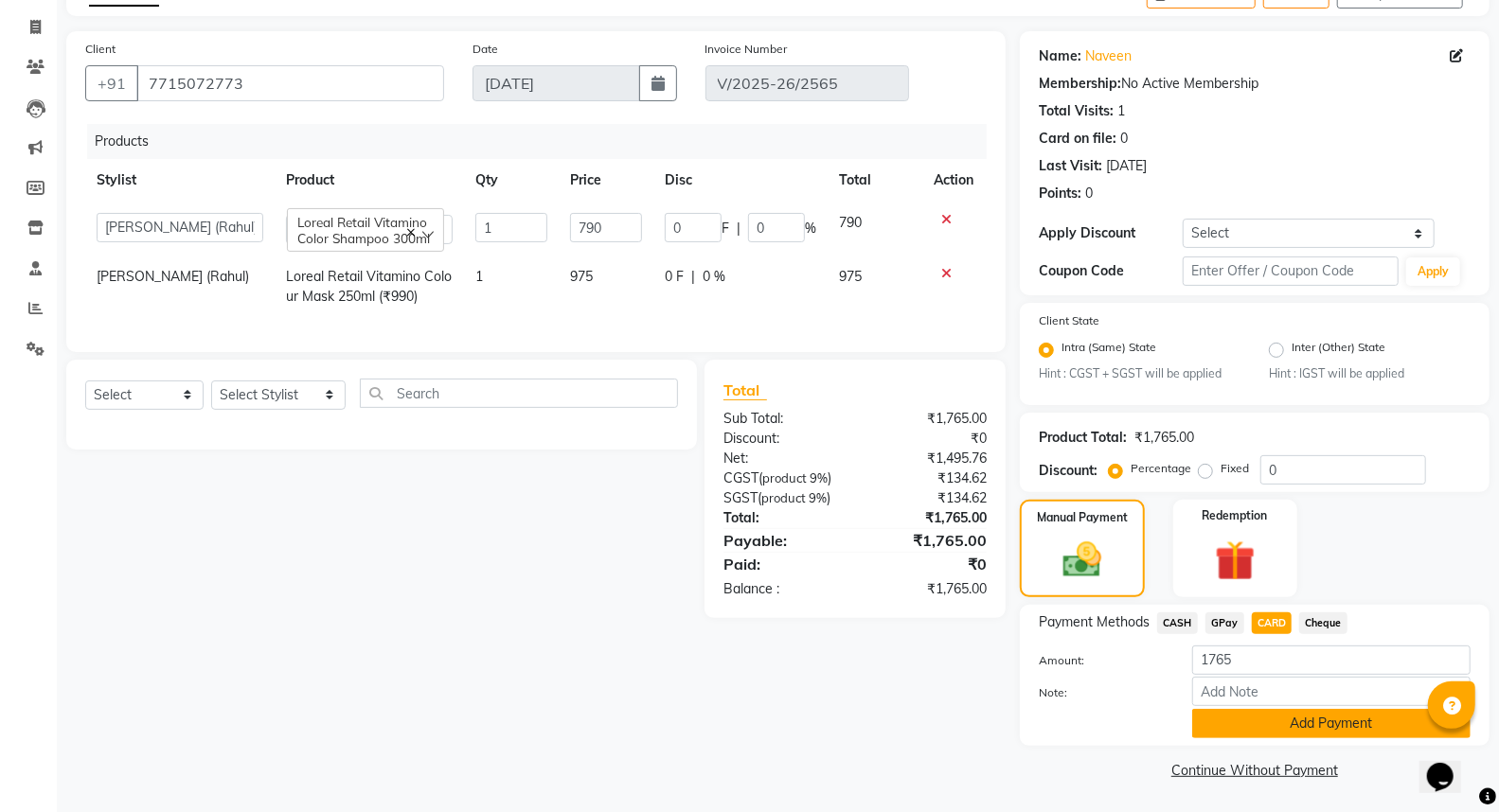
click at [1285, 722] on button "Add Payment" at bounding box center [1331, 724] width 278 height 30
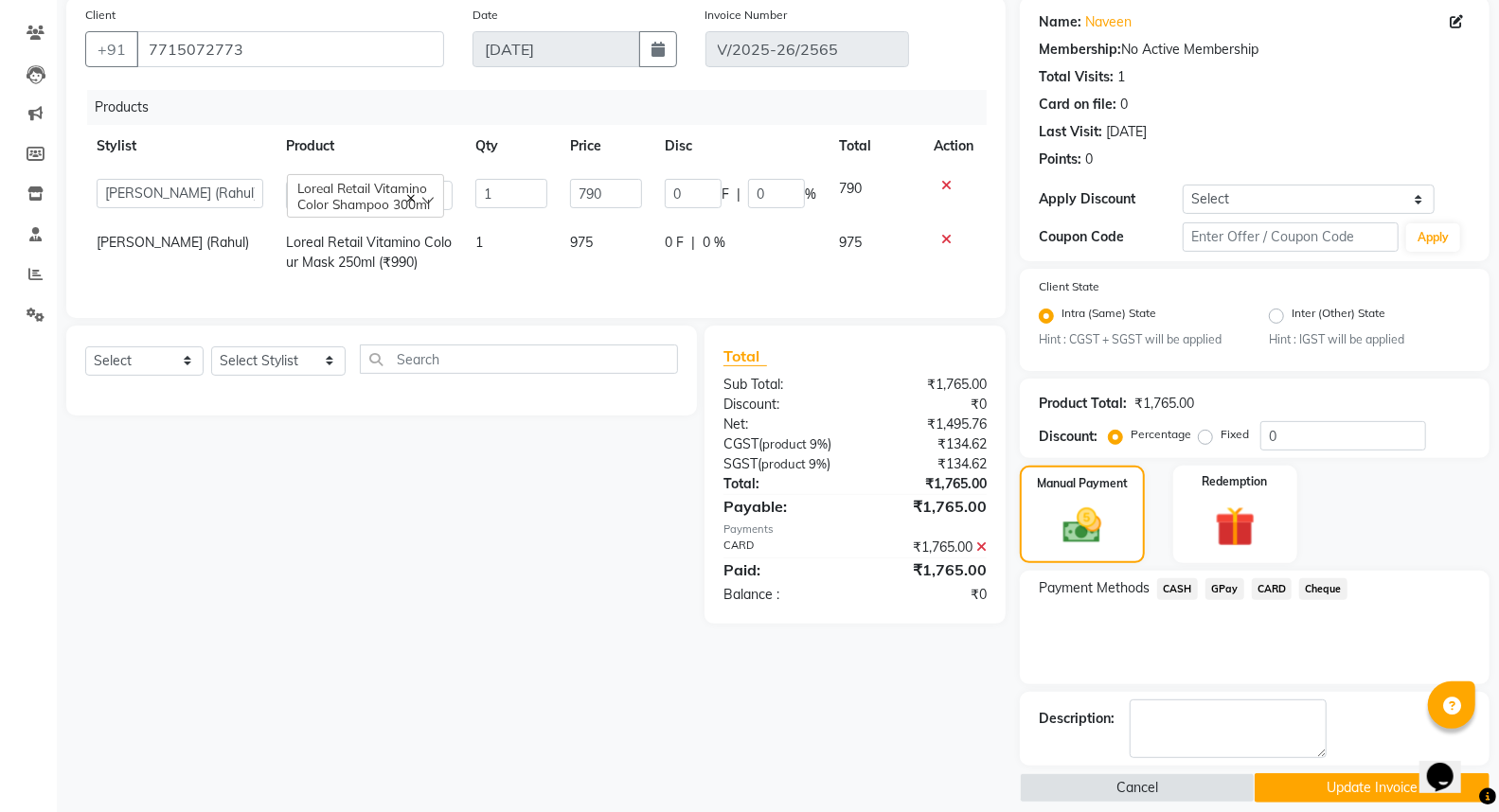
scroll to position [163, 0]
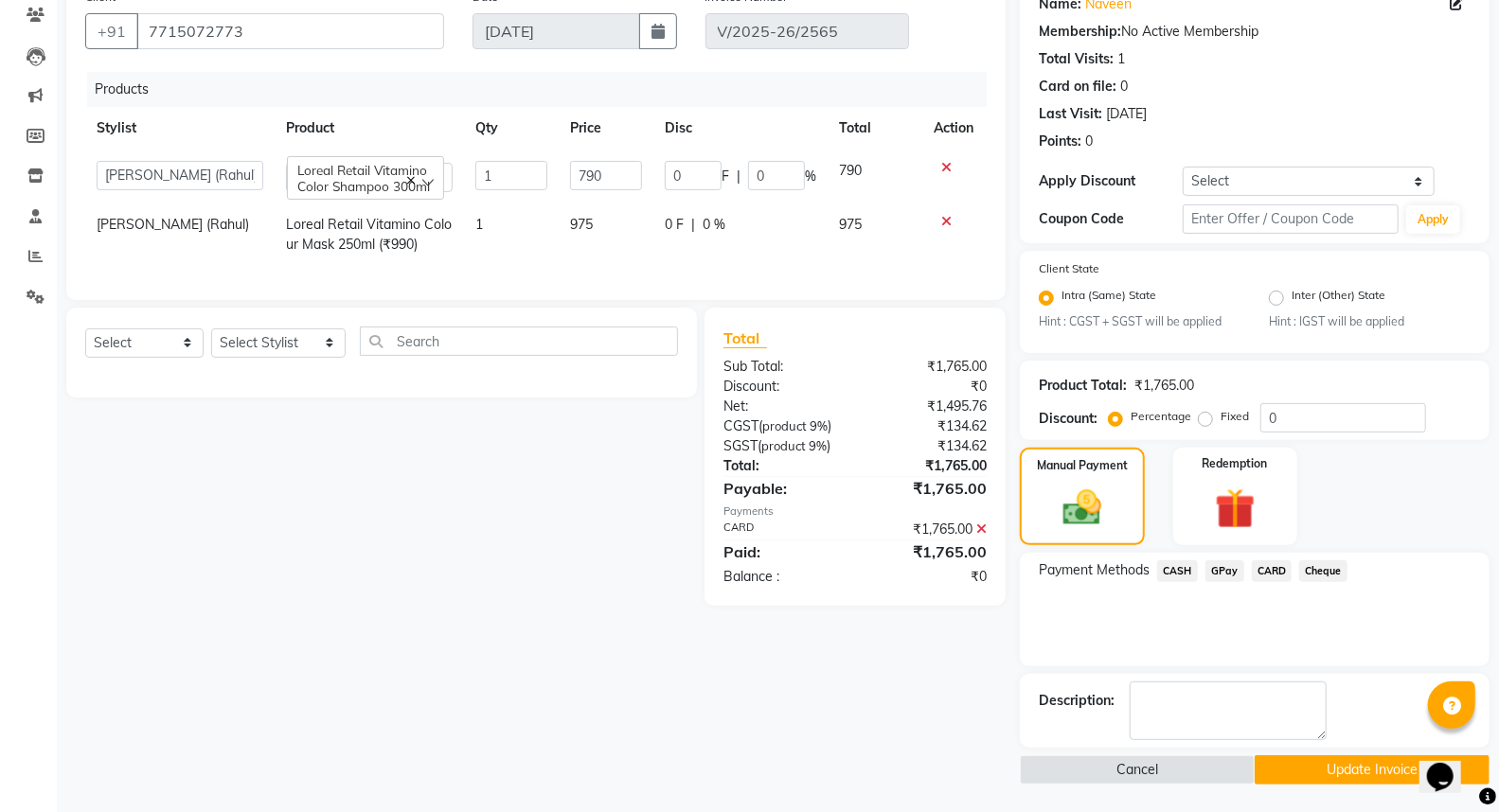
click at [1310, 755] on button "Update Invoice" at bounding box center [1371, 770] width 235 height 30
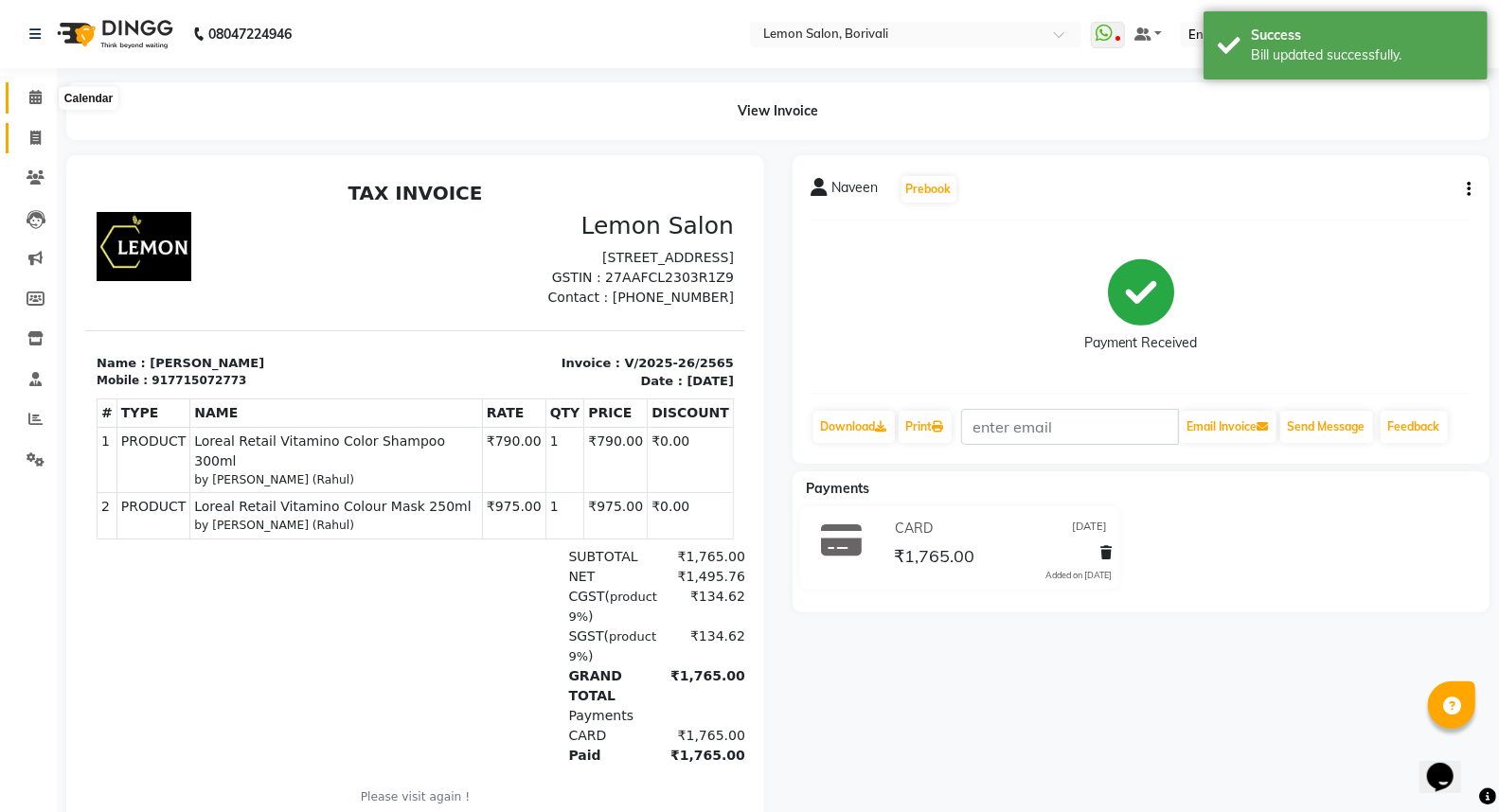
click at [38, 101] on icon at bounding box center [36, 97] width 12 height 14
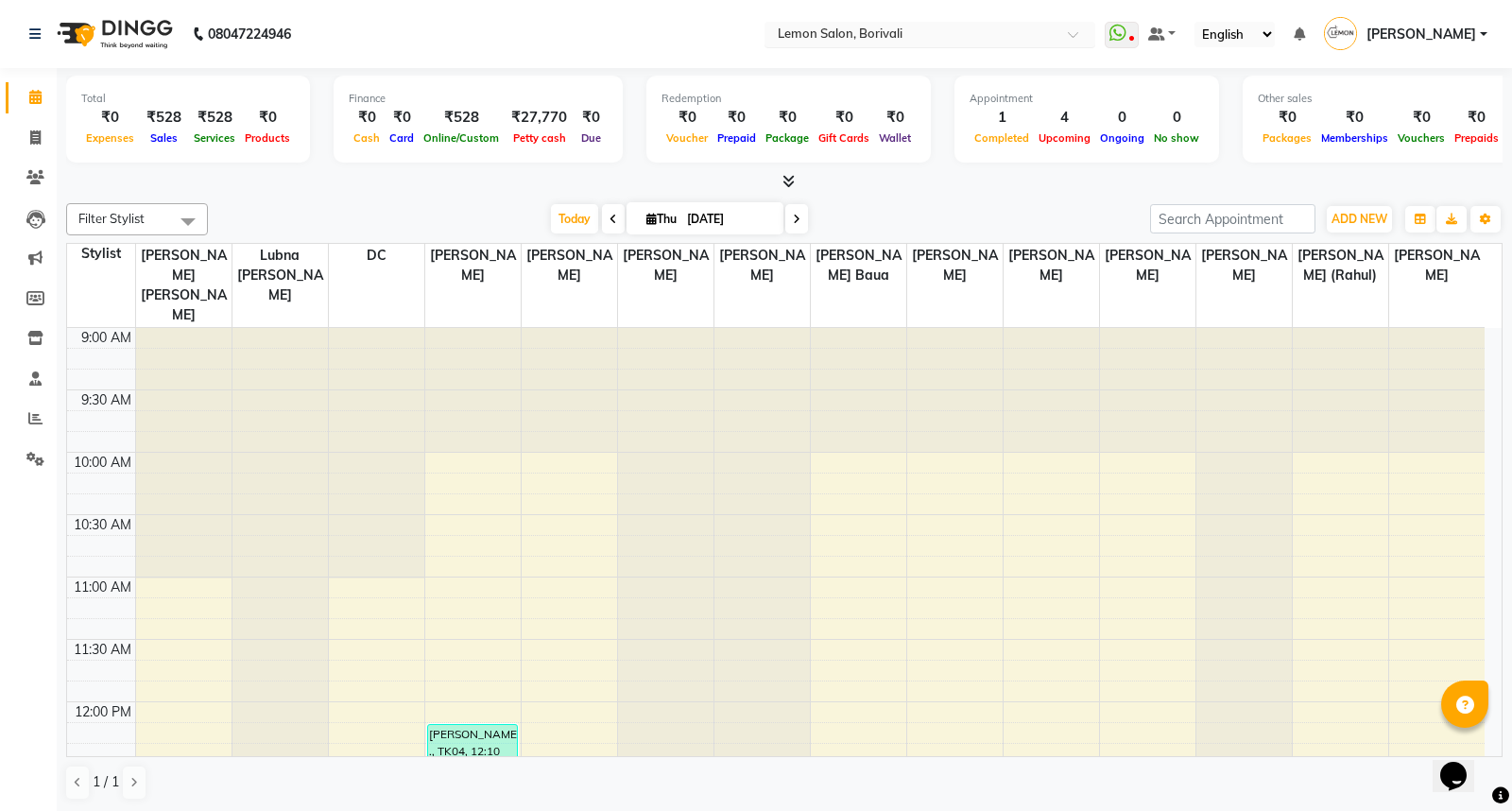
click at [900, 22] on div "Select Location × Lemon Salon, Borivali" at bounding box center [929, 35] width 331 height 26
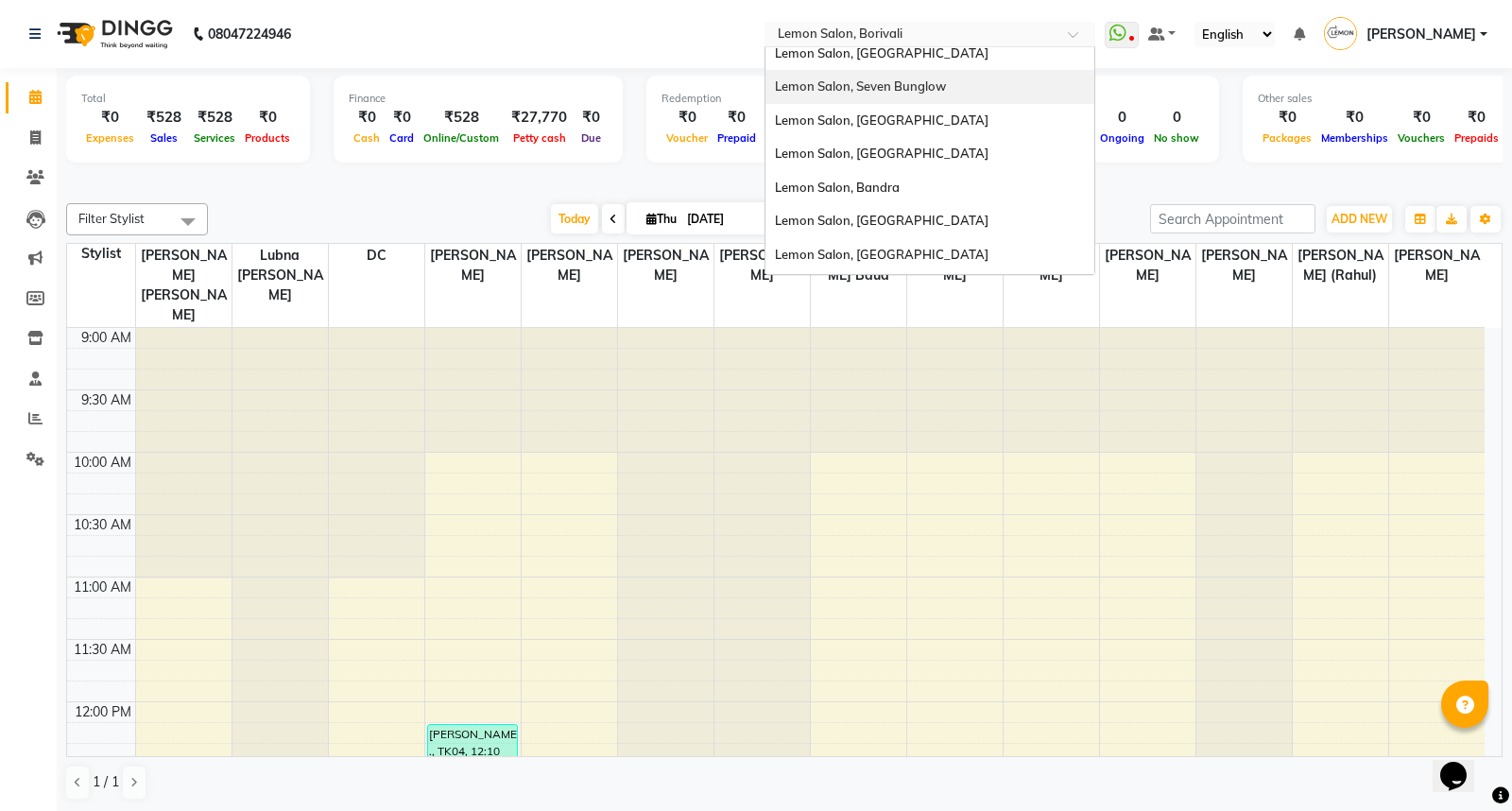
scroll to position [174, 0]
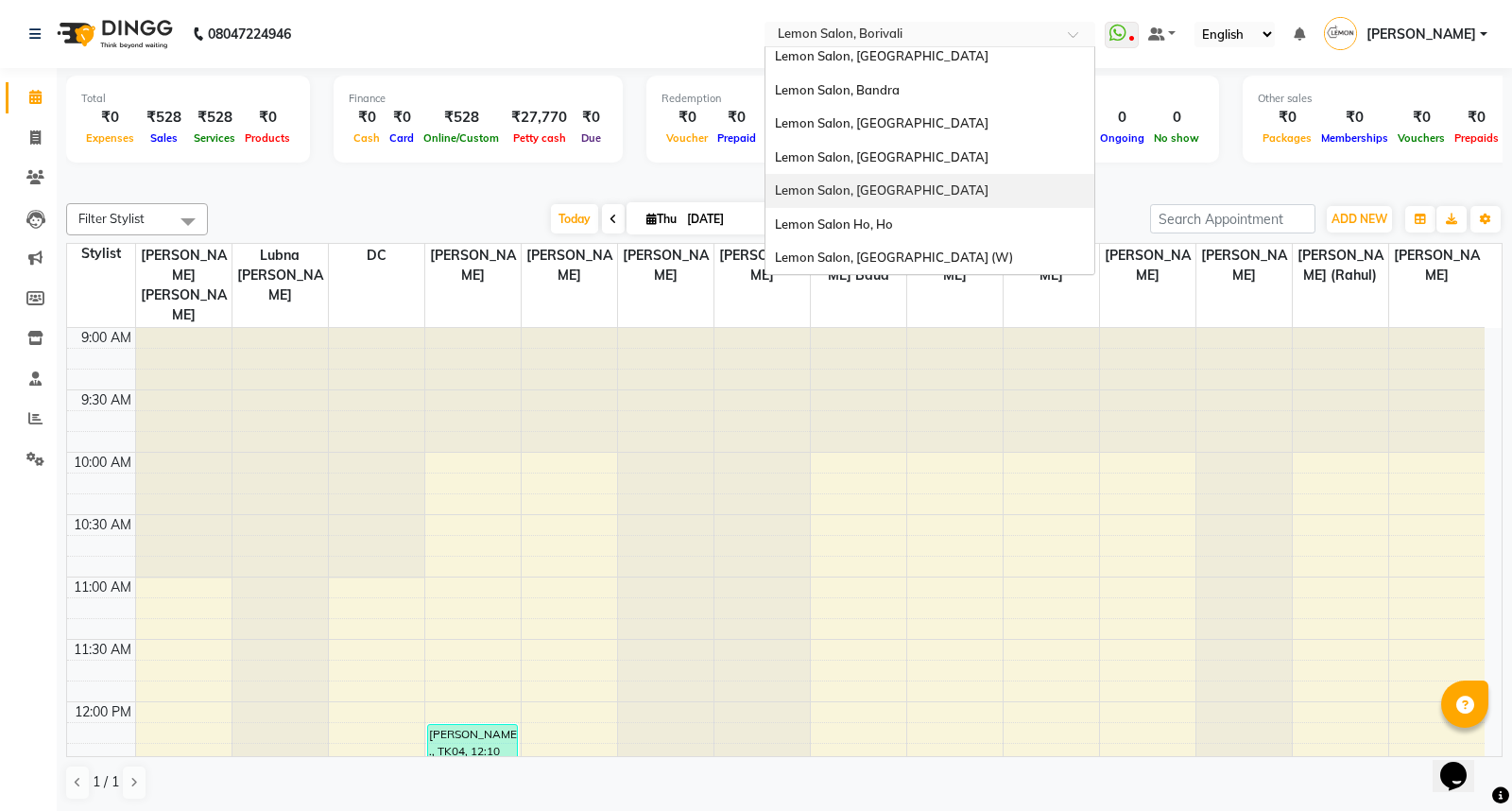
click at [920, 175] on div "Lemon Salon, [GEOGRAPHIC_DATA]" at bounding box center [929, 190] width 329 height 34
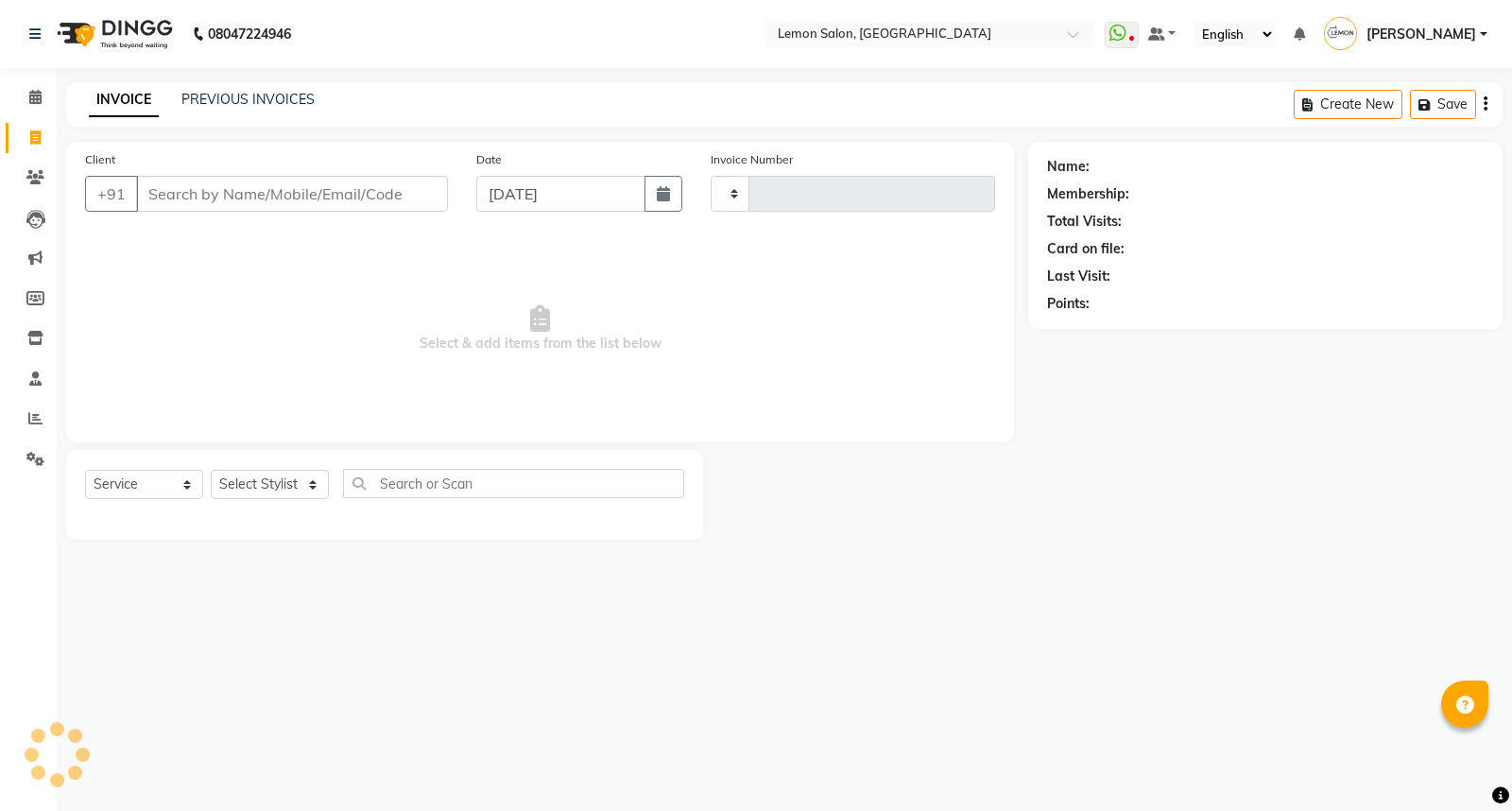
select select "service"
type input "5672"
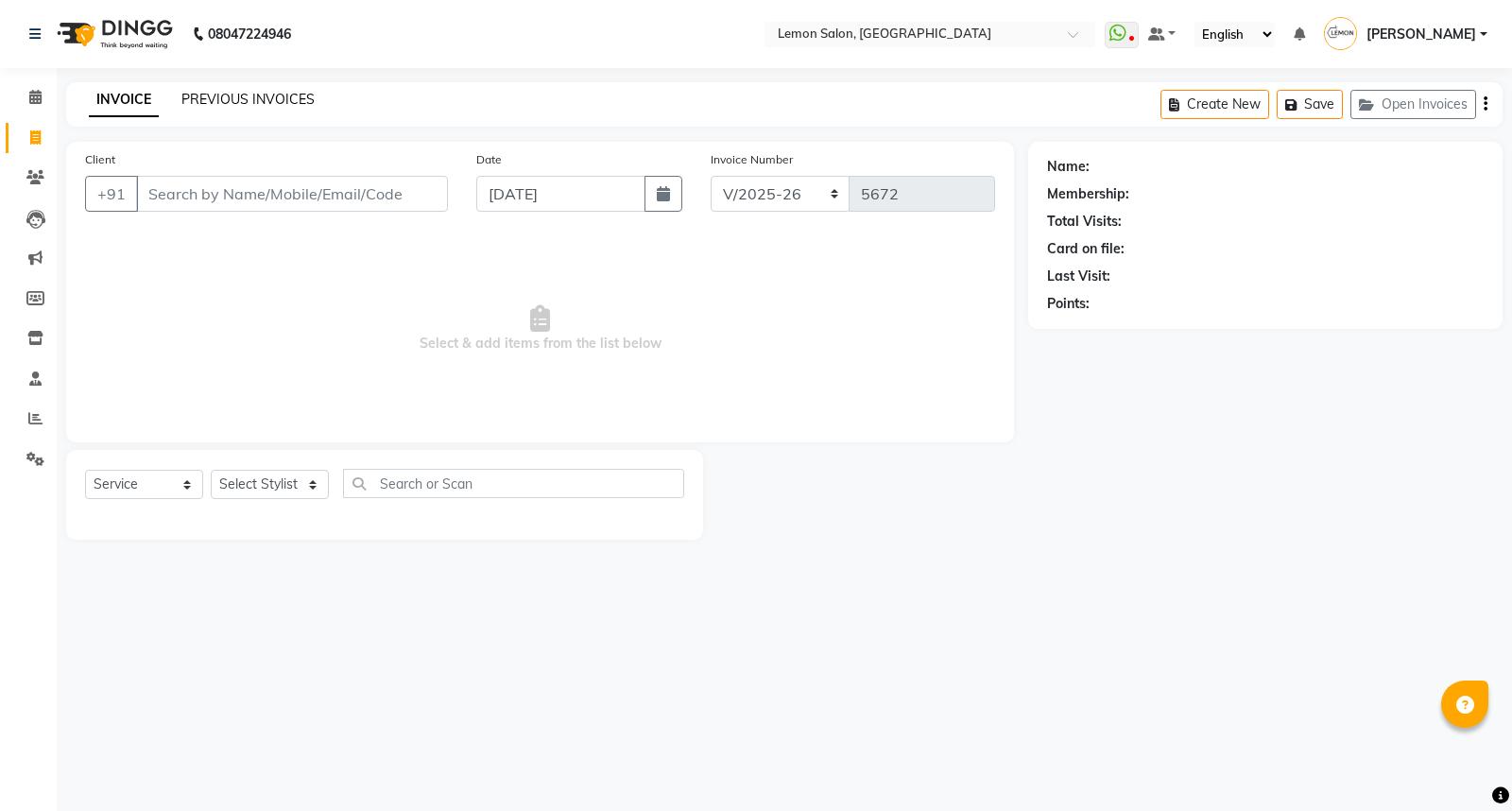
click at [267, 104] on link "PREVIOUS INVOICES" at bounding box center [247, 100] width 133 height 17
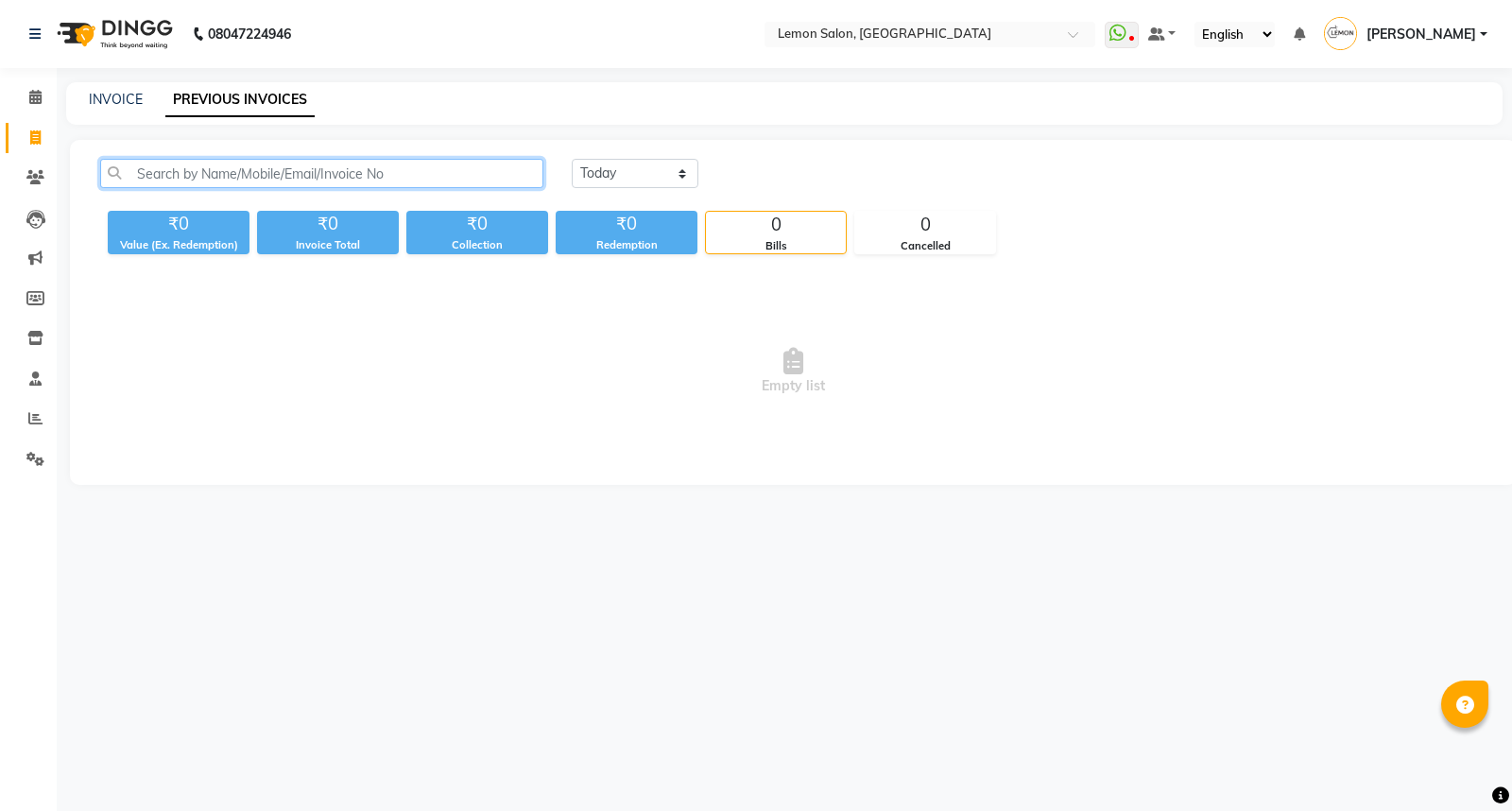
click at [334, 170] on input "text" at bounding box center [322, 174] width 443 height 30
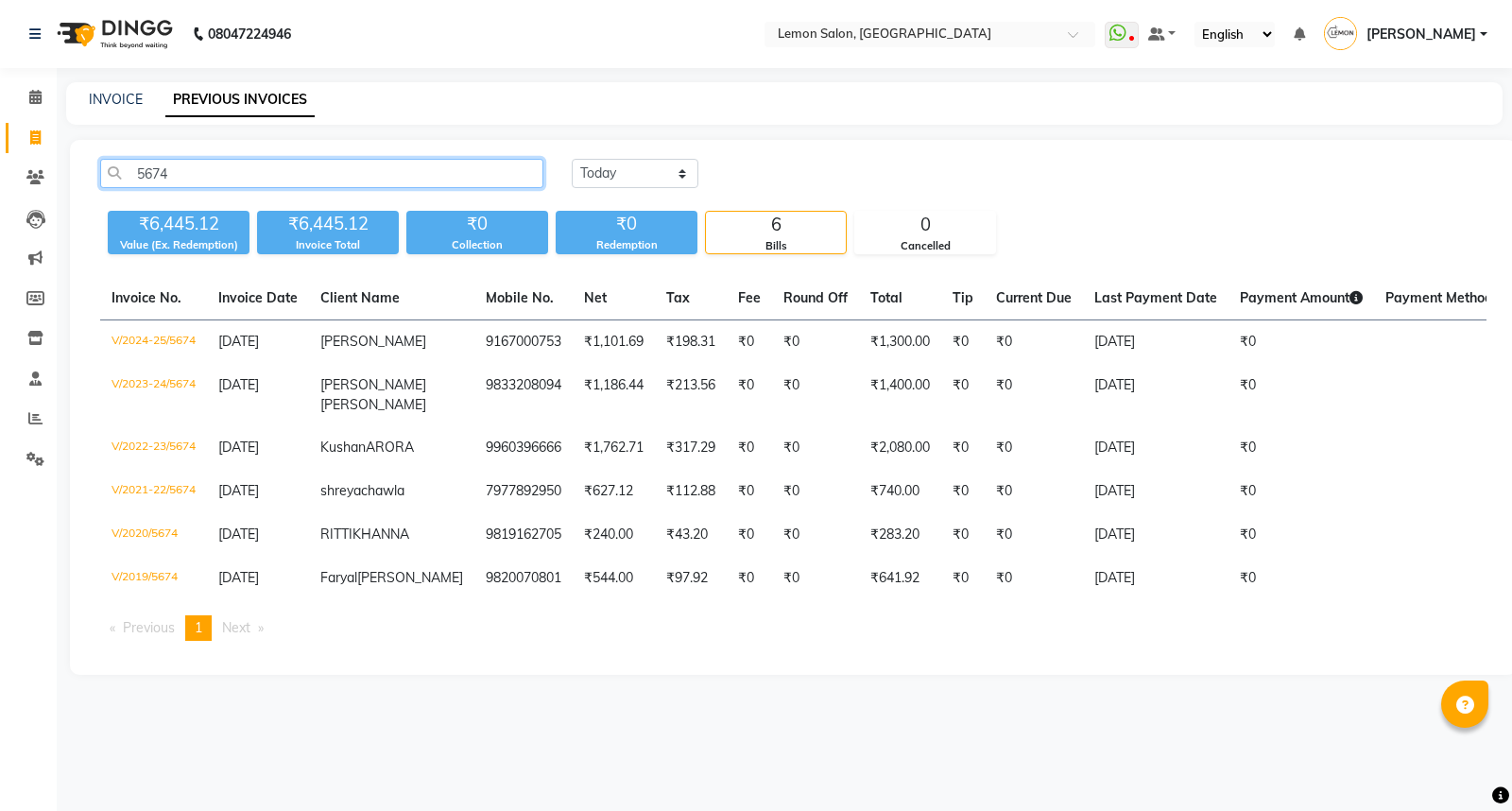
type input "5674"
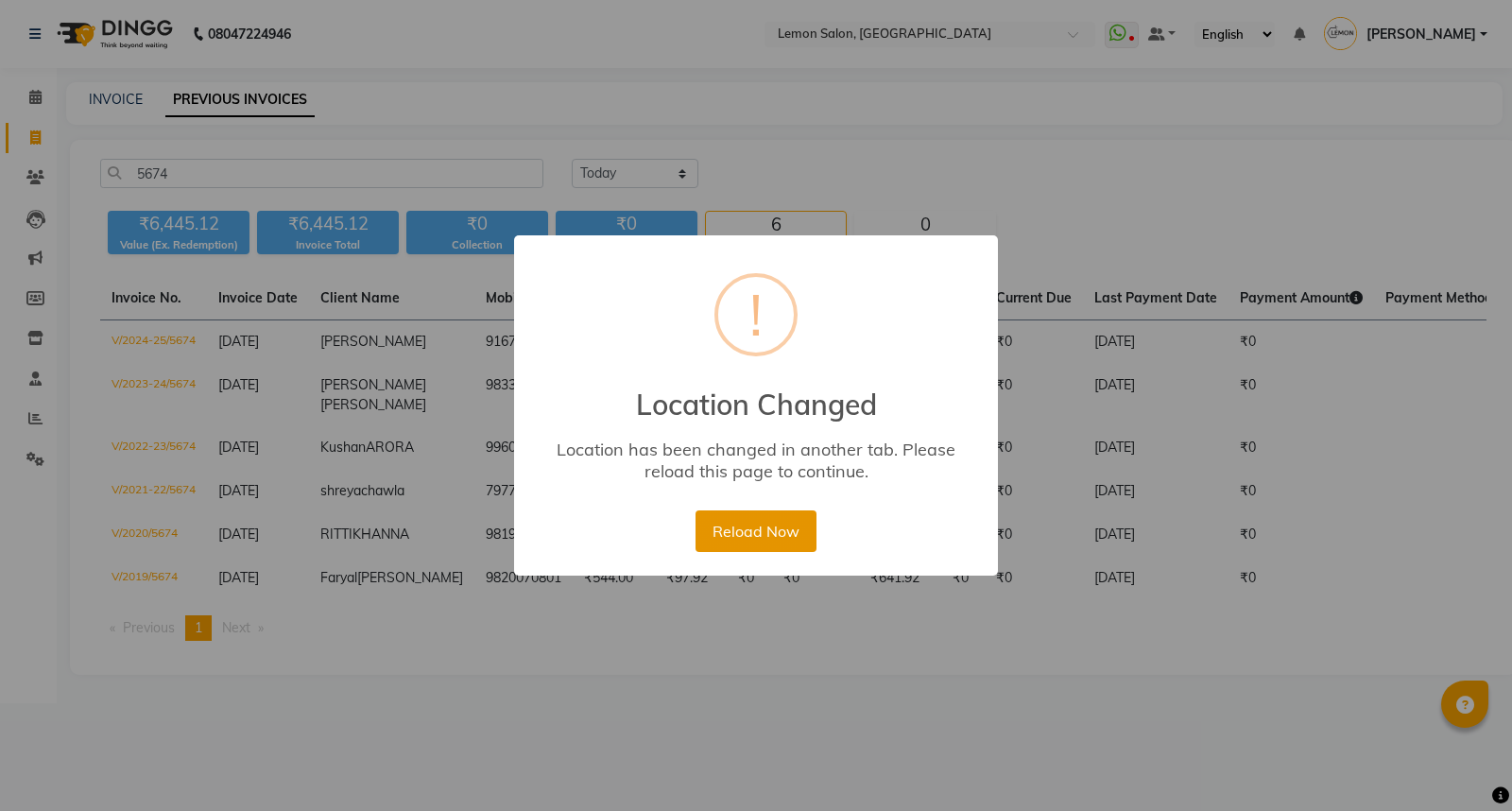
click at [771, 522] on button "Reload Now" at bounding box center [755, 530] width 120 height 41
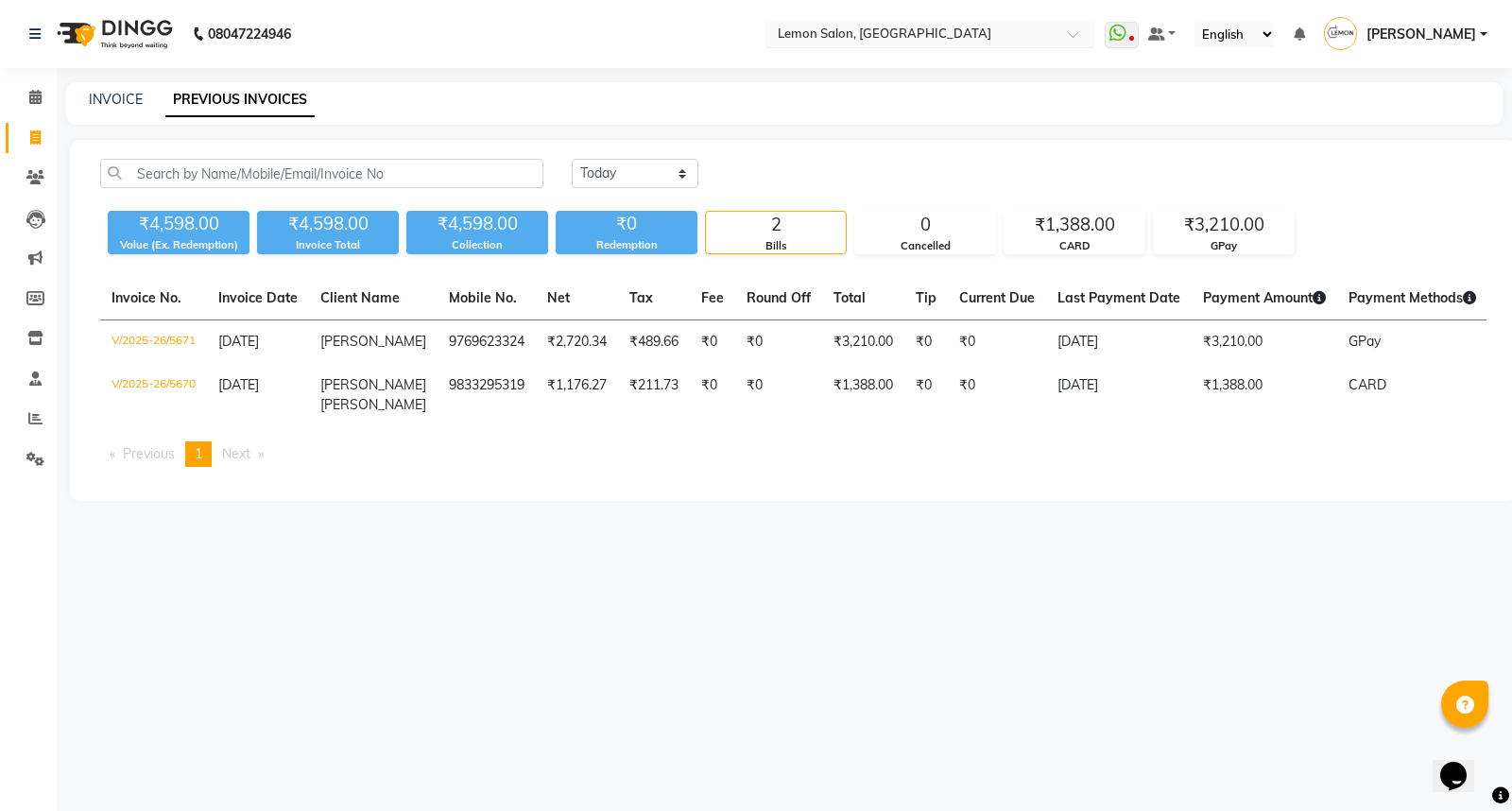
click at [948, 22] on div "Select Location × [GEOGRAPHIC_DATA], [GEOGRAPHIC_DATA]" at bounding box center [929, 35] width 331 height 26
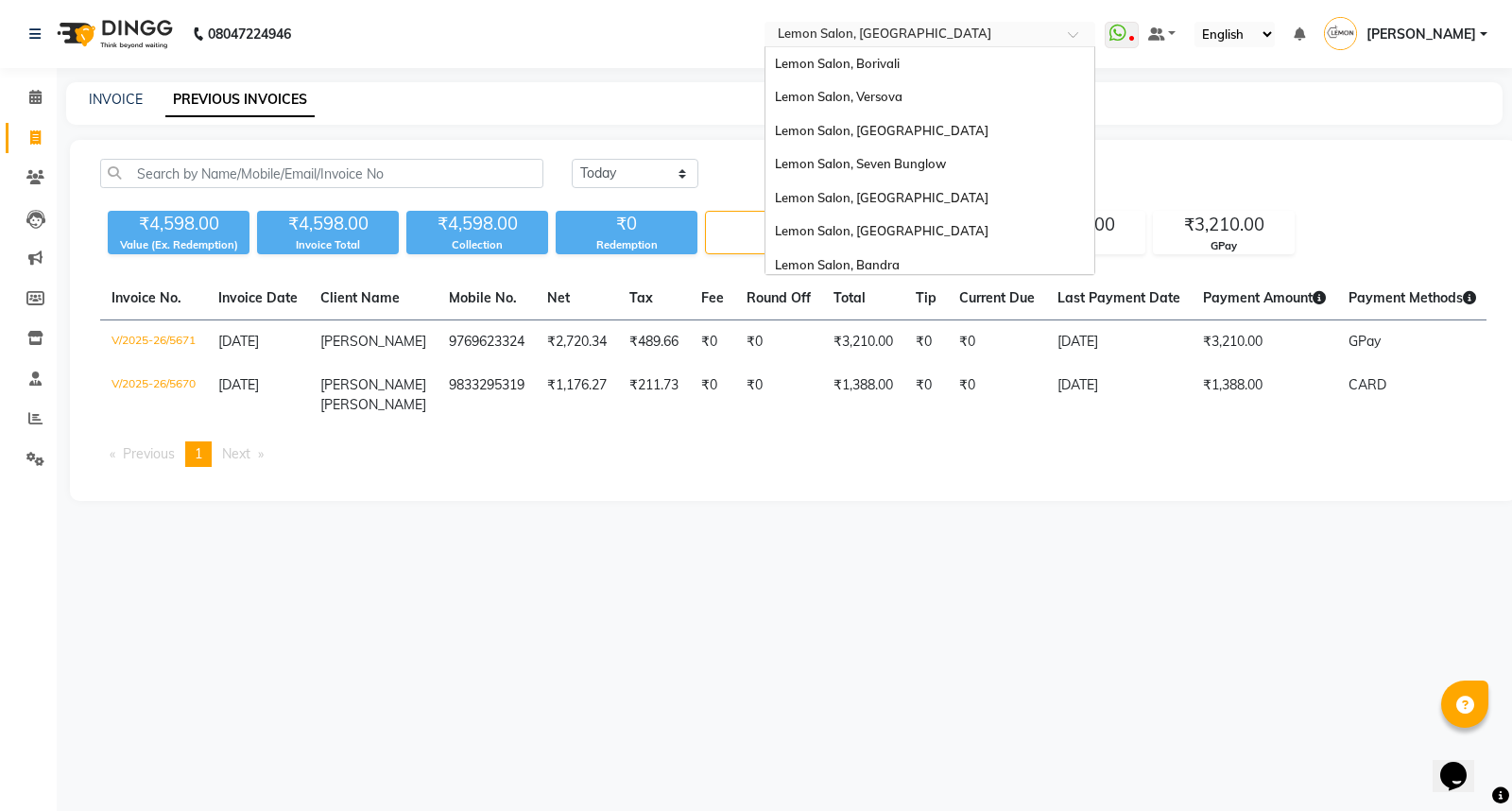
scroll to position [174, 0]
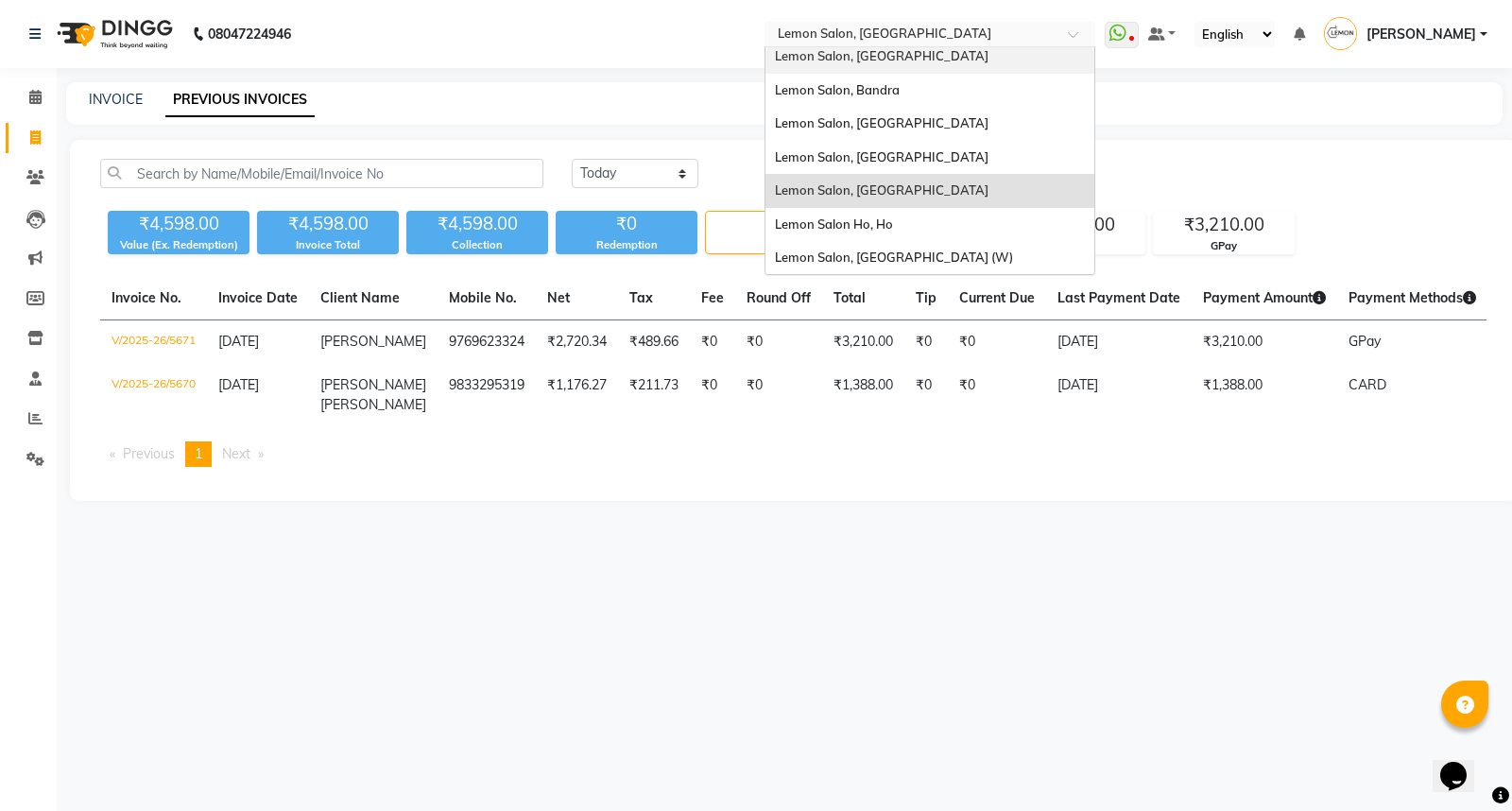
click at [921, 60] on span "Lemon Salon, [GEOGRAPHIC_DATA]" at bounding box center [882, 56] width 214 height 15
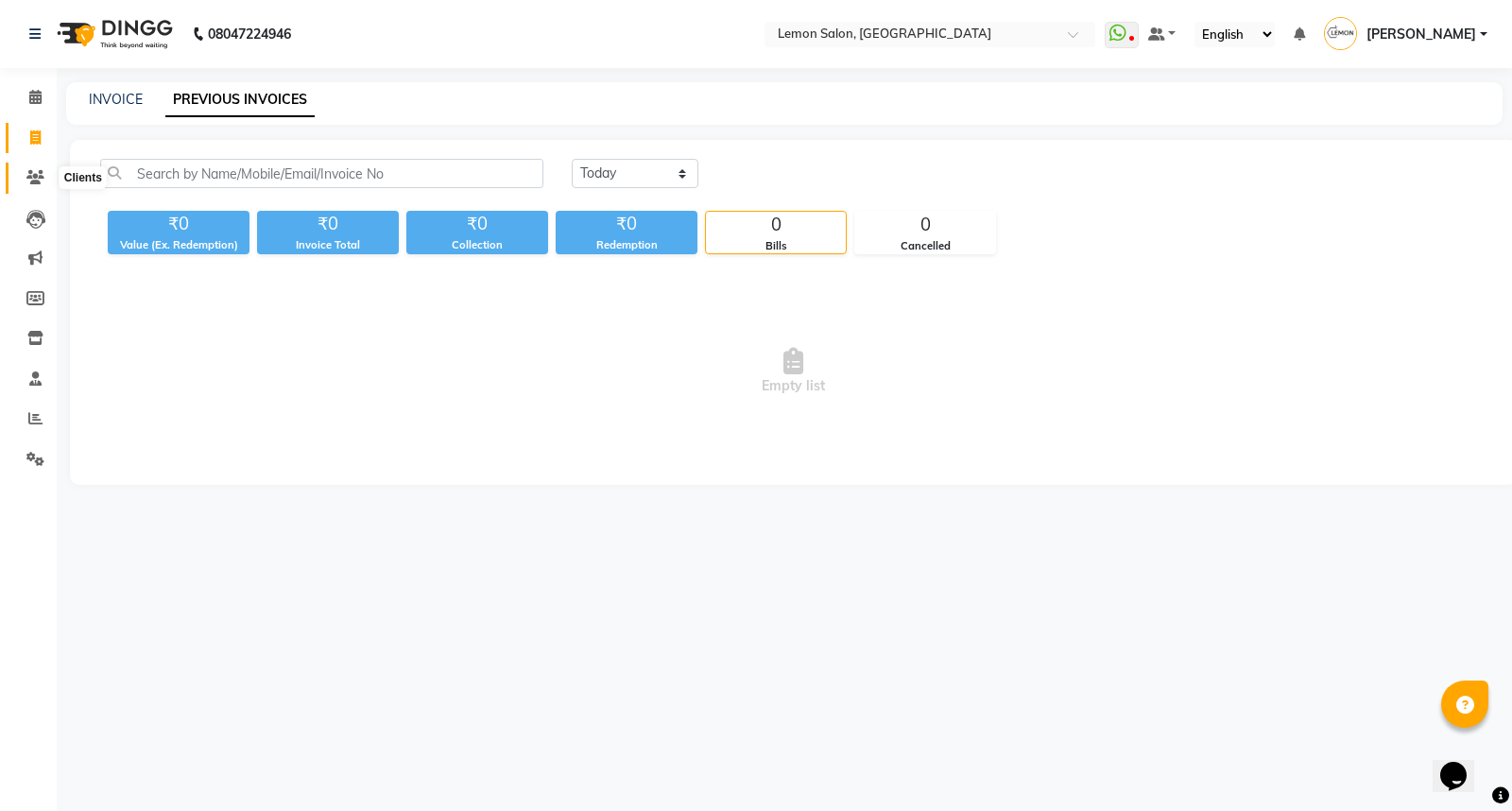
click at [27, 168] on span at bounding box center [35, 178] width 34 height 22
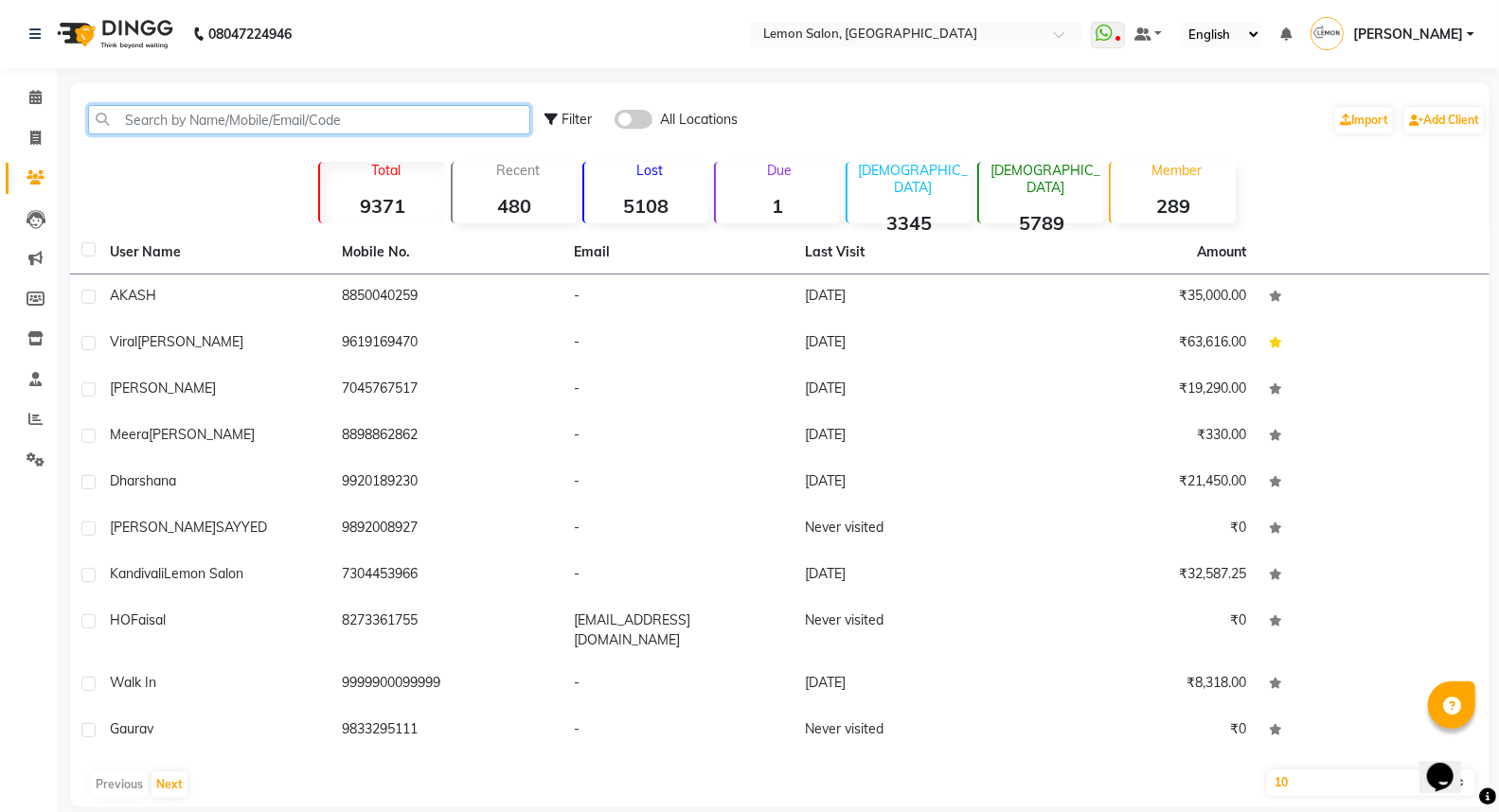
click at [204, 126] on input "text" at bounding box center [309, 119] width 442 height 30
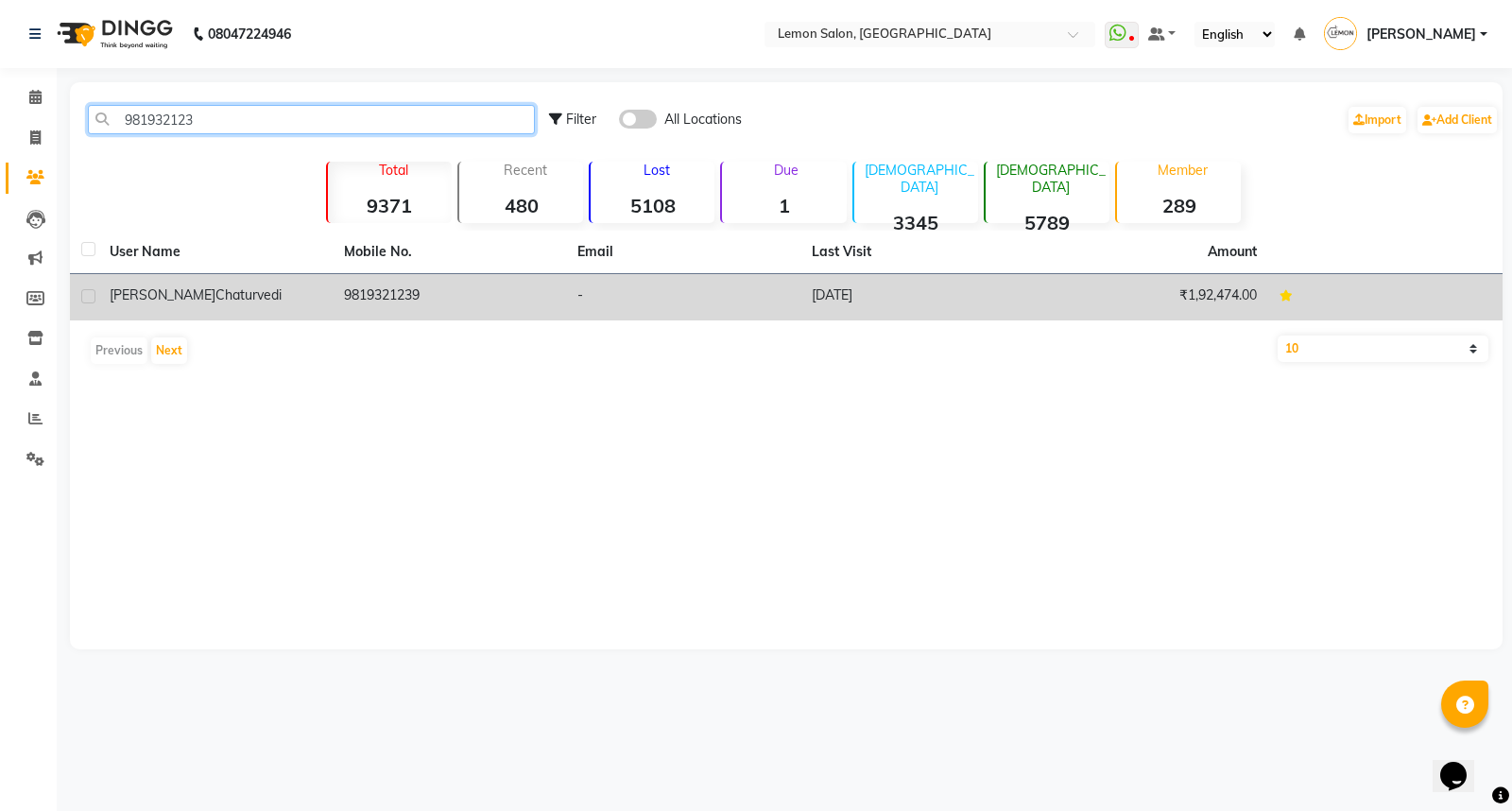
type input "981932123"
click at [290, 304] on div "[PERSON_NAME]" at bounding box center [215, 295] width 212 height 20
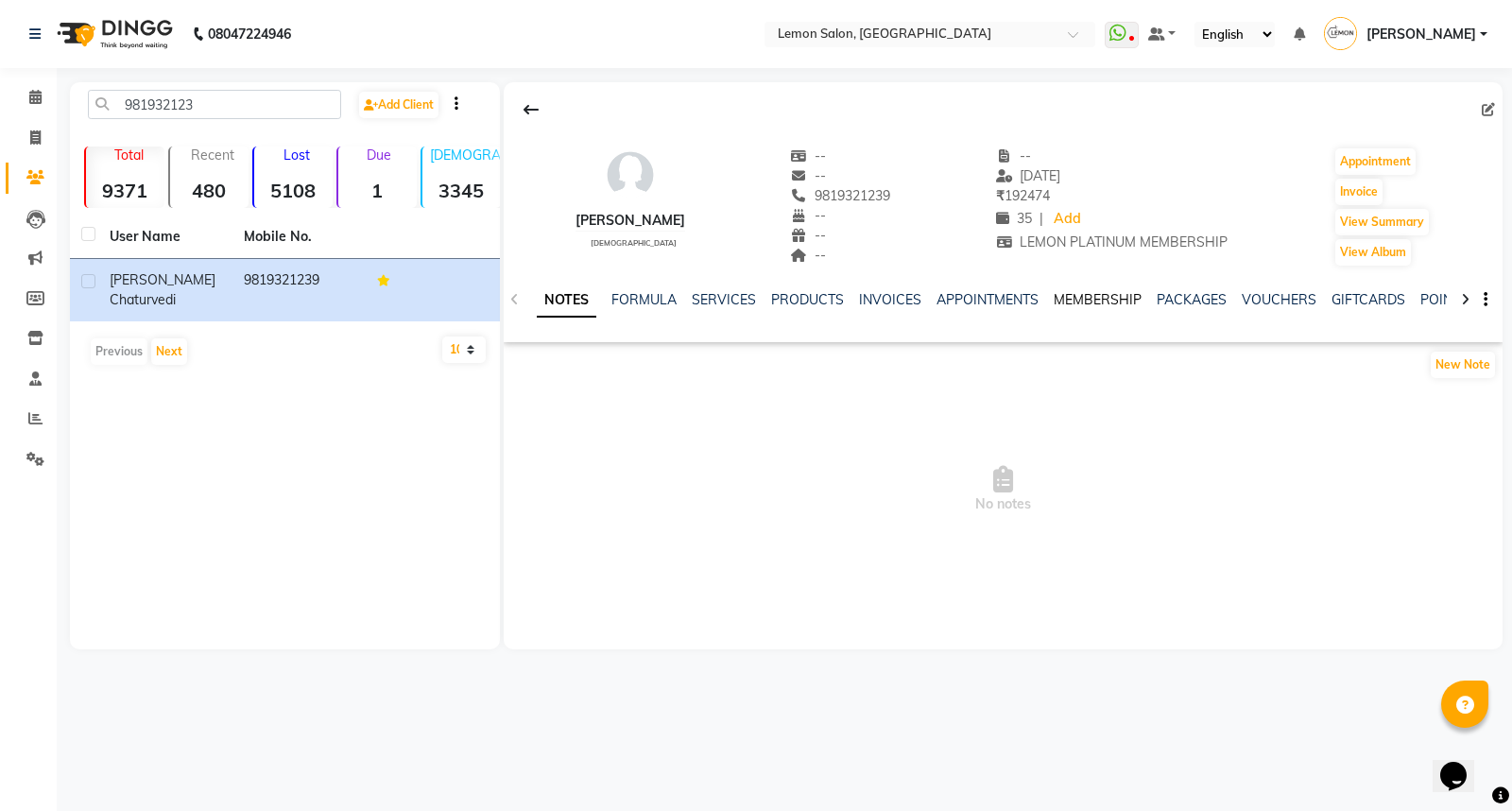
click at [1092, 297] on link "MEMBERSHIP" at bounding box center [1097, 300] width 88 height 17
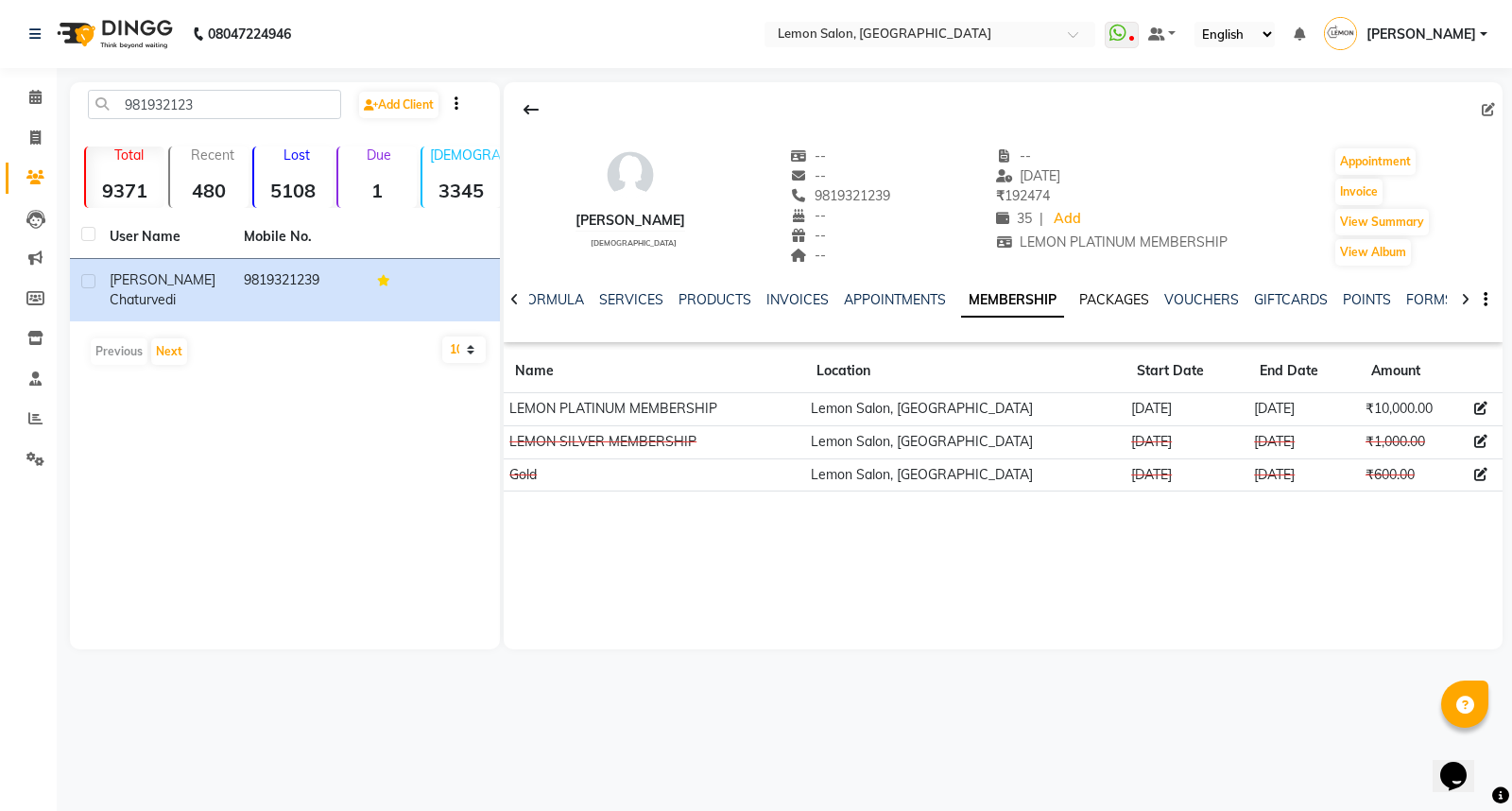
click at [1092, 297] on link "PACKAGES" at bounding box center [1113, 300] width 70 height 17
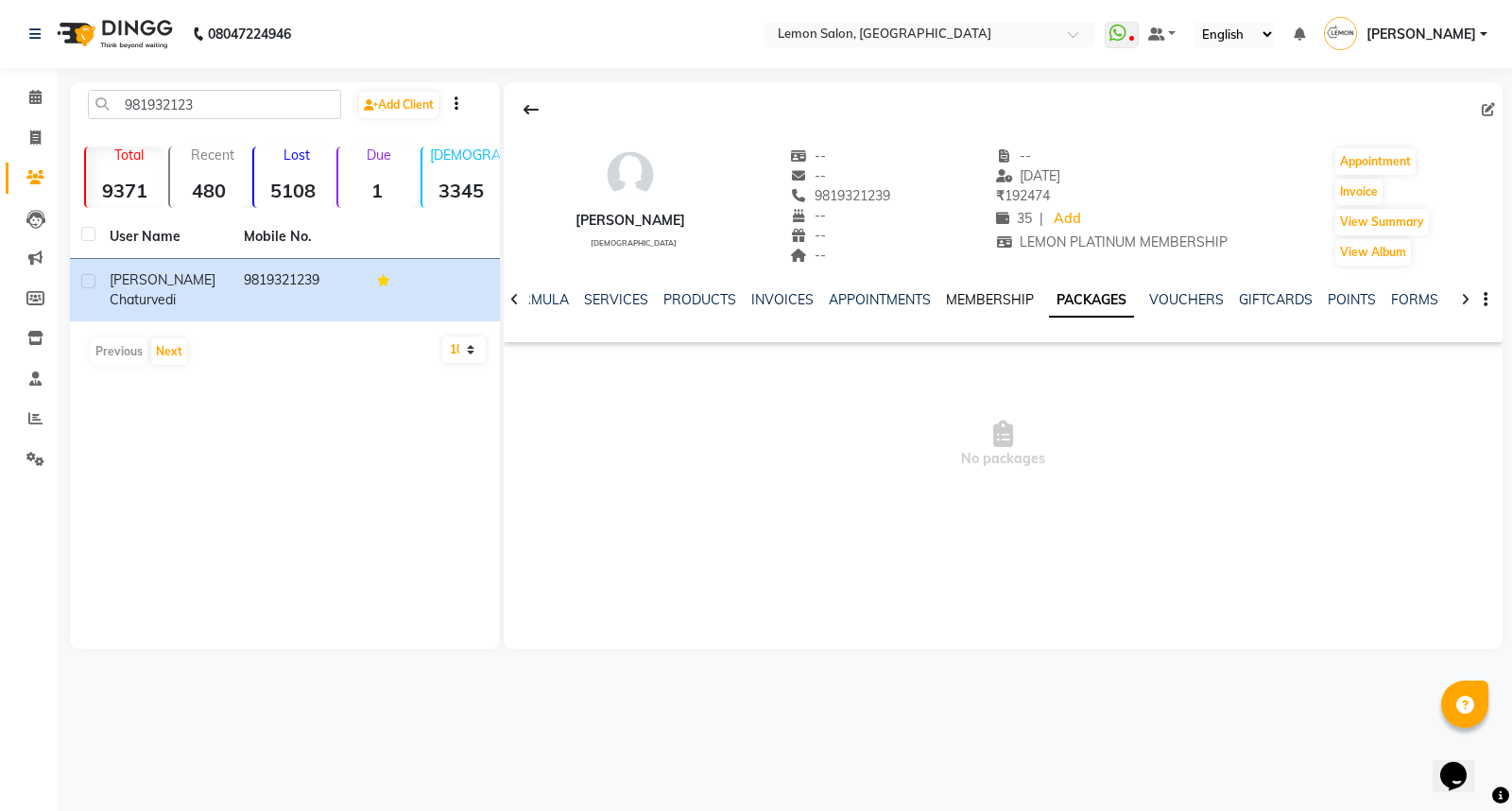
click at [997, 305] on link "MEMBERSHIP" at bounding box center [990, 300] width 88 height 17
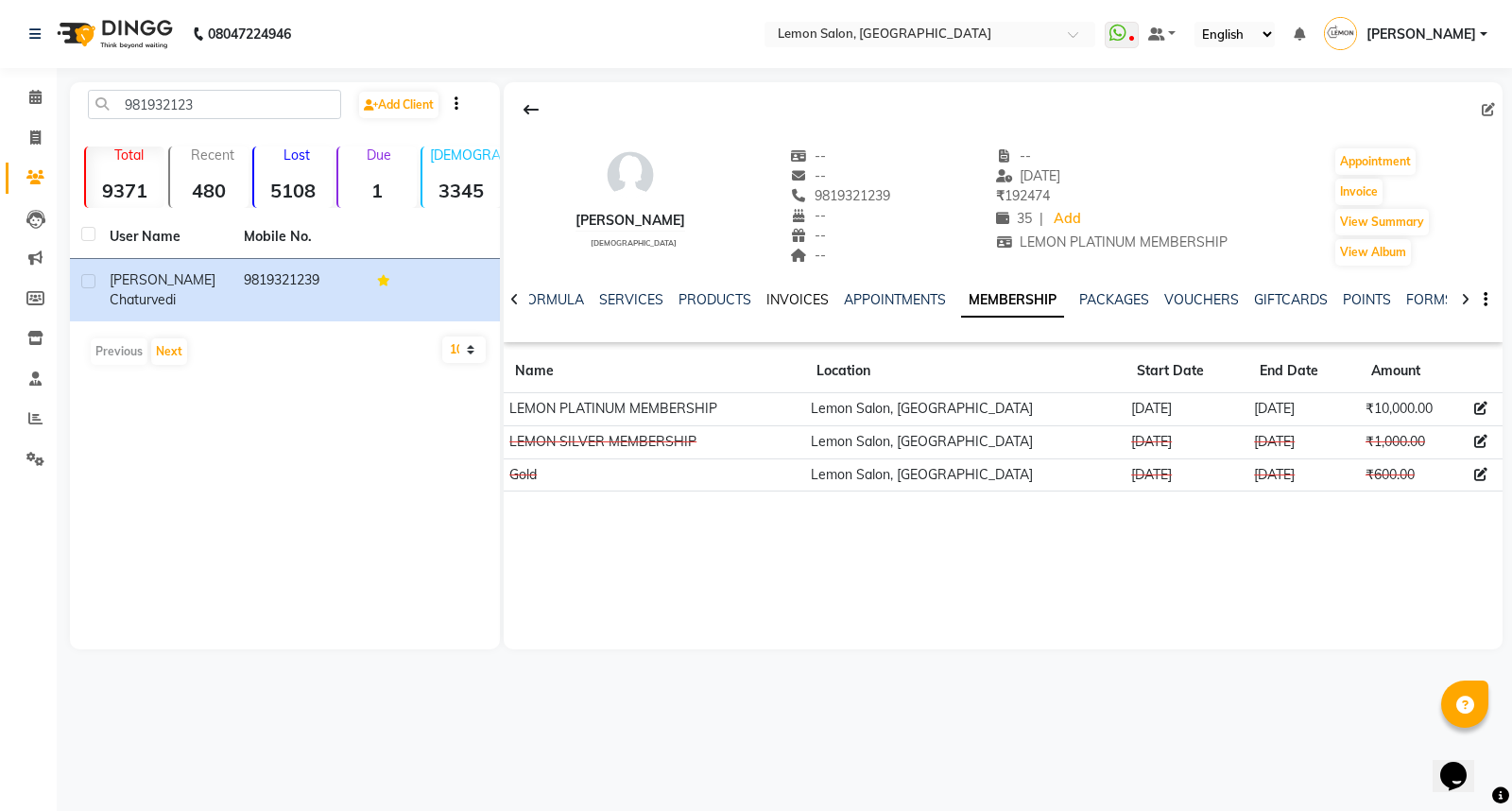
click at [798, 298] on link "INVOICES" at bounding box center [797, 300] width 62 height 17
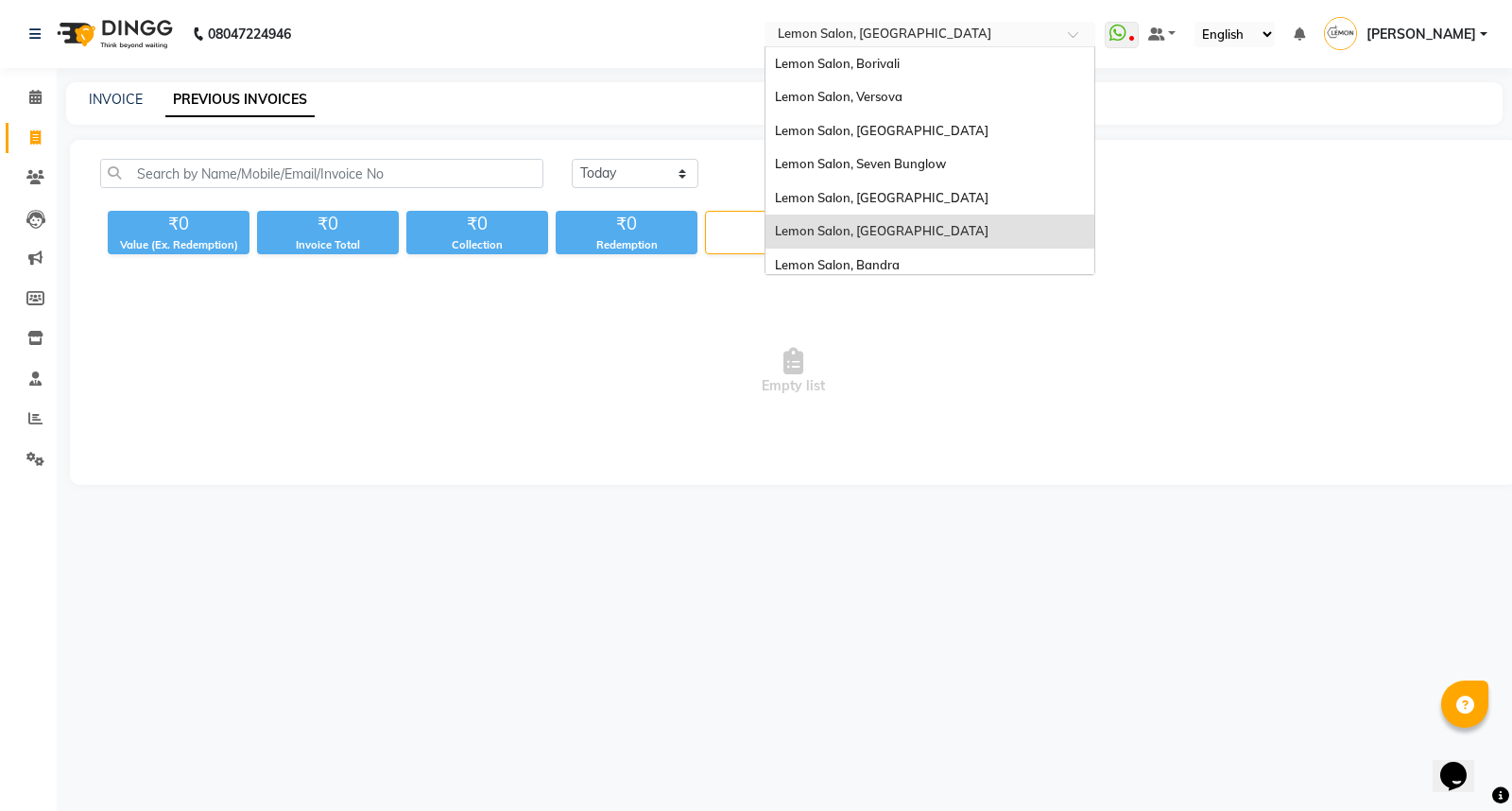
click at [918, 44] on ng-select "Select Location × [GEOGRAPHIC_DATA], [GEOGRAPHIC_DATA] [GEOGRAPHIC_DATA], [GEOG…" at bounding box center [929, 35] width 331 height 26
click at [899, 95] on span "Lemon Salon, Versova" at bounding box center [838, 97] width 127 height 15
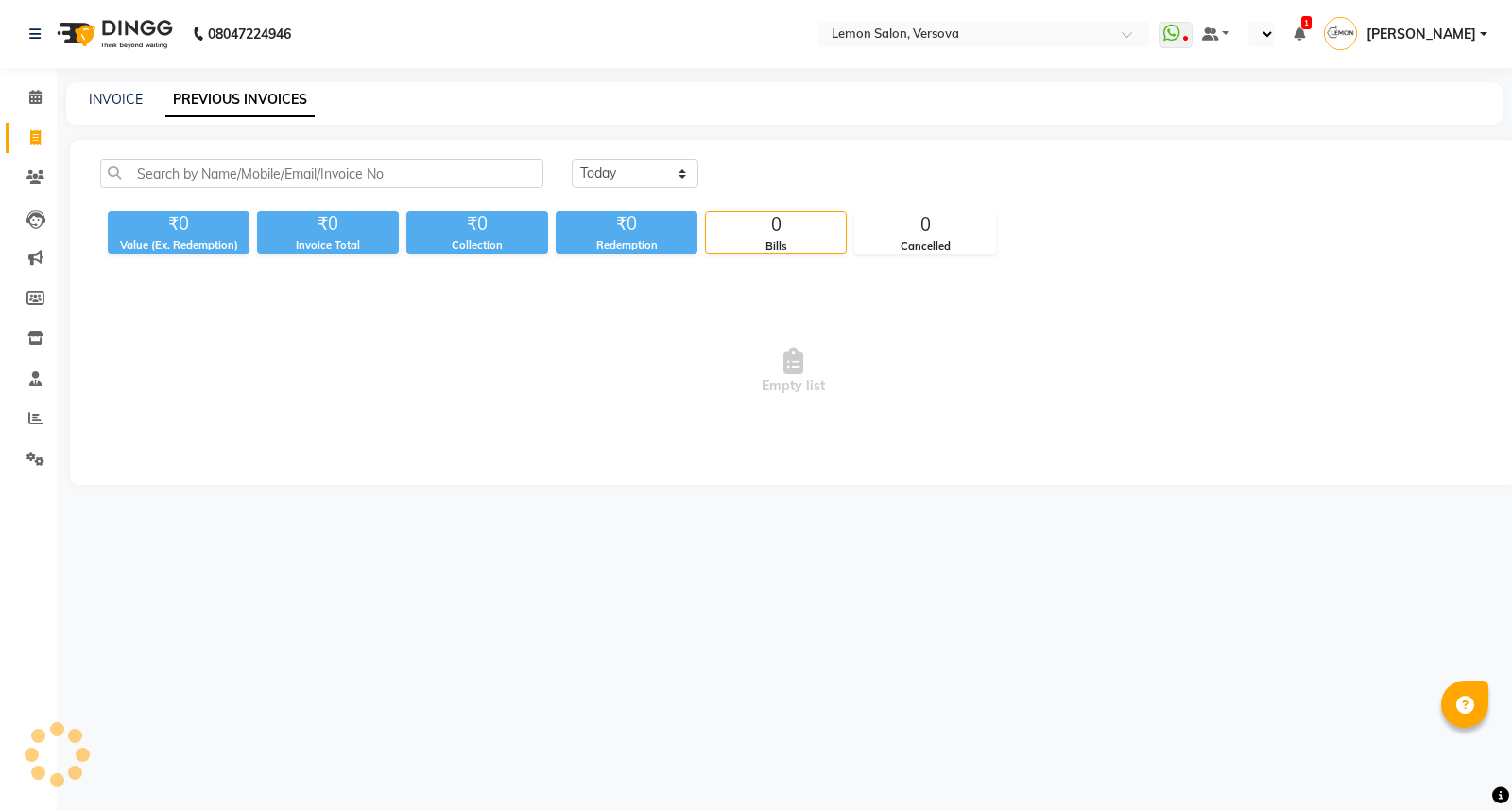
select select "en"
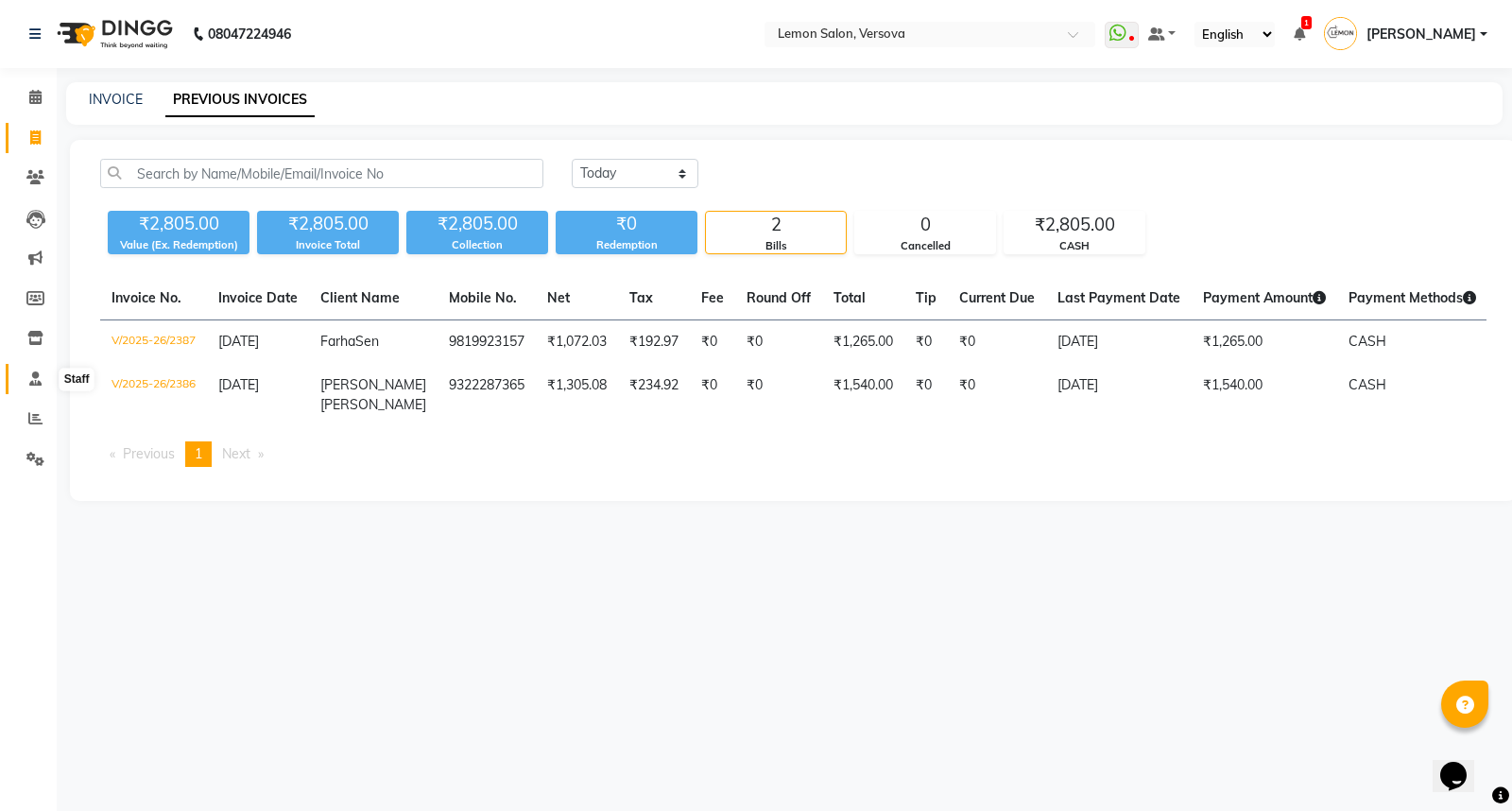
click at [27, 382] on span at bounding box center [35, 380] width 34 height 22
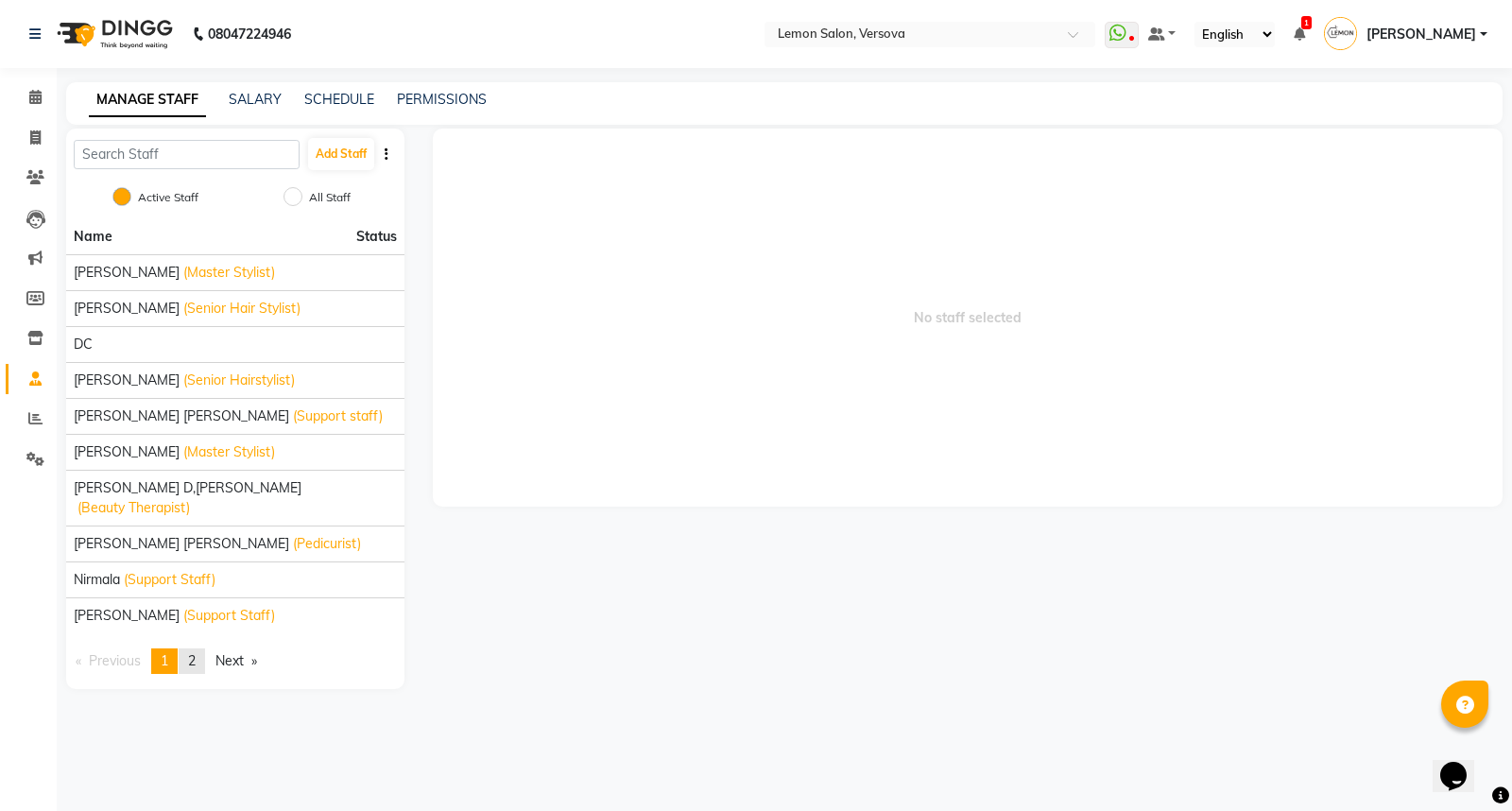
click at [193, 652] on span "2" at bounding box center [192, 660] width 8 height 17
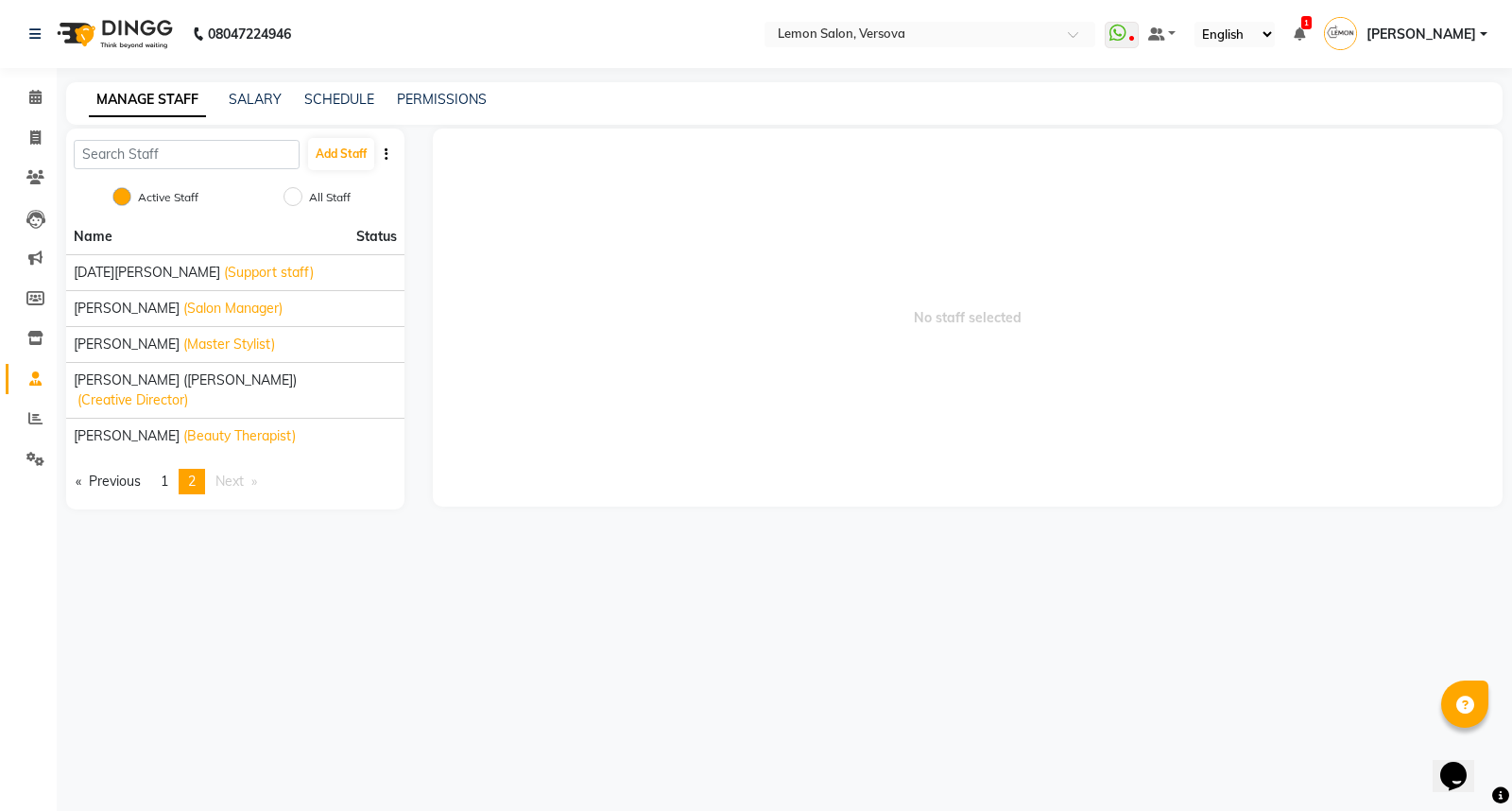
click at [34, 79] on li "Calendar" at bounding box center [28, 98] width 57 height 40
click at [34, 92] on icon at bounding box center [35, 97] width 12 height 14
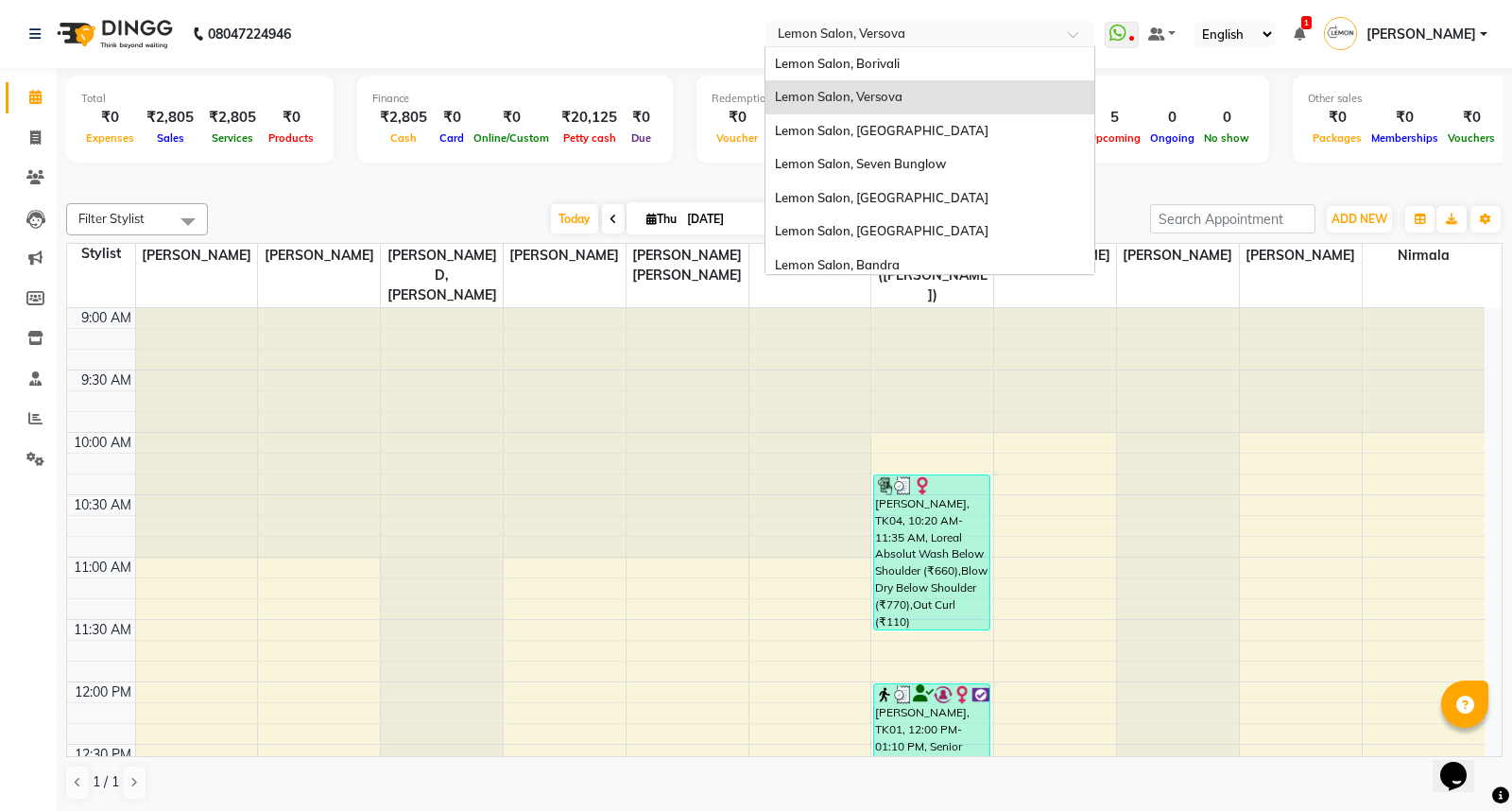
click at [860, 35] on input "text" at bounding box center [911, 36] width 274 height 19
click at [911, 229] on span "Lemon Salon, [GEOGRAPHIC_DATA]" at bounding box center [882, 231] width 214 height 15
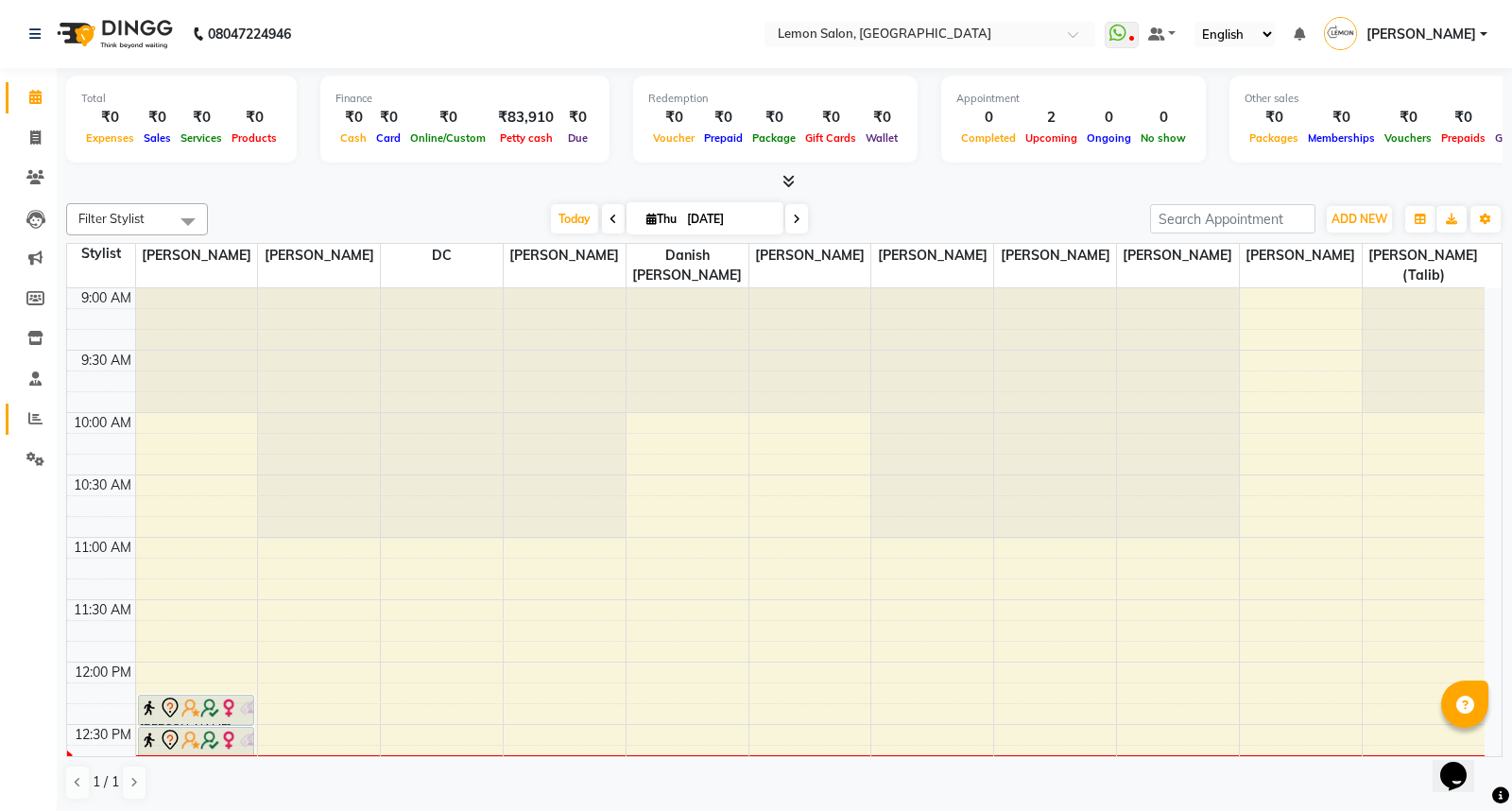
click at [14, 430] on link "Reports" at bounding box center [28, 419] width 45 height 32
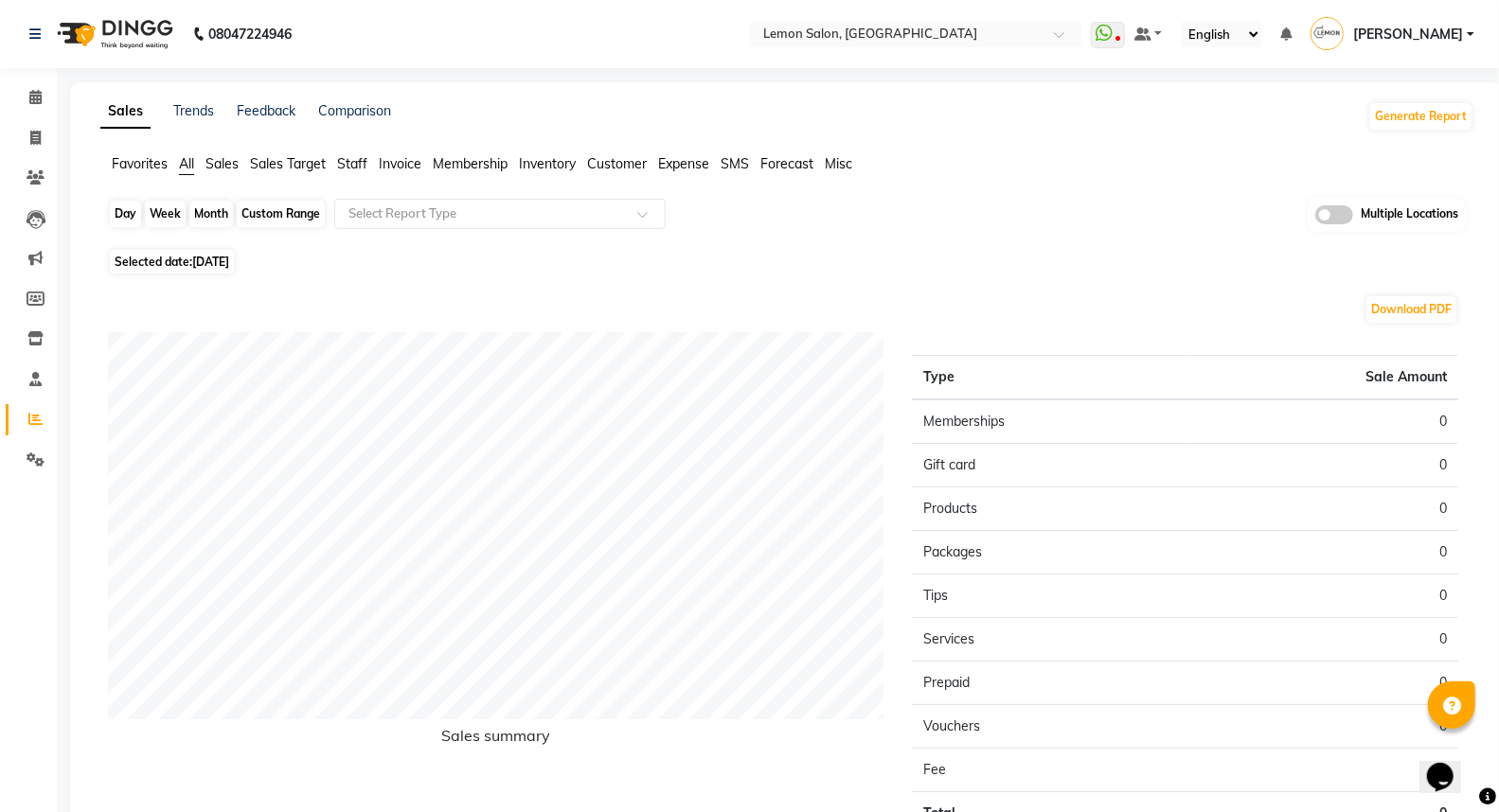
click at [127, 206] on div "Day" at bounding box center [125, 214] width 32 height 27
select select "9"
select select "2025"
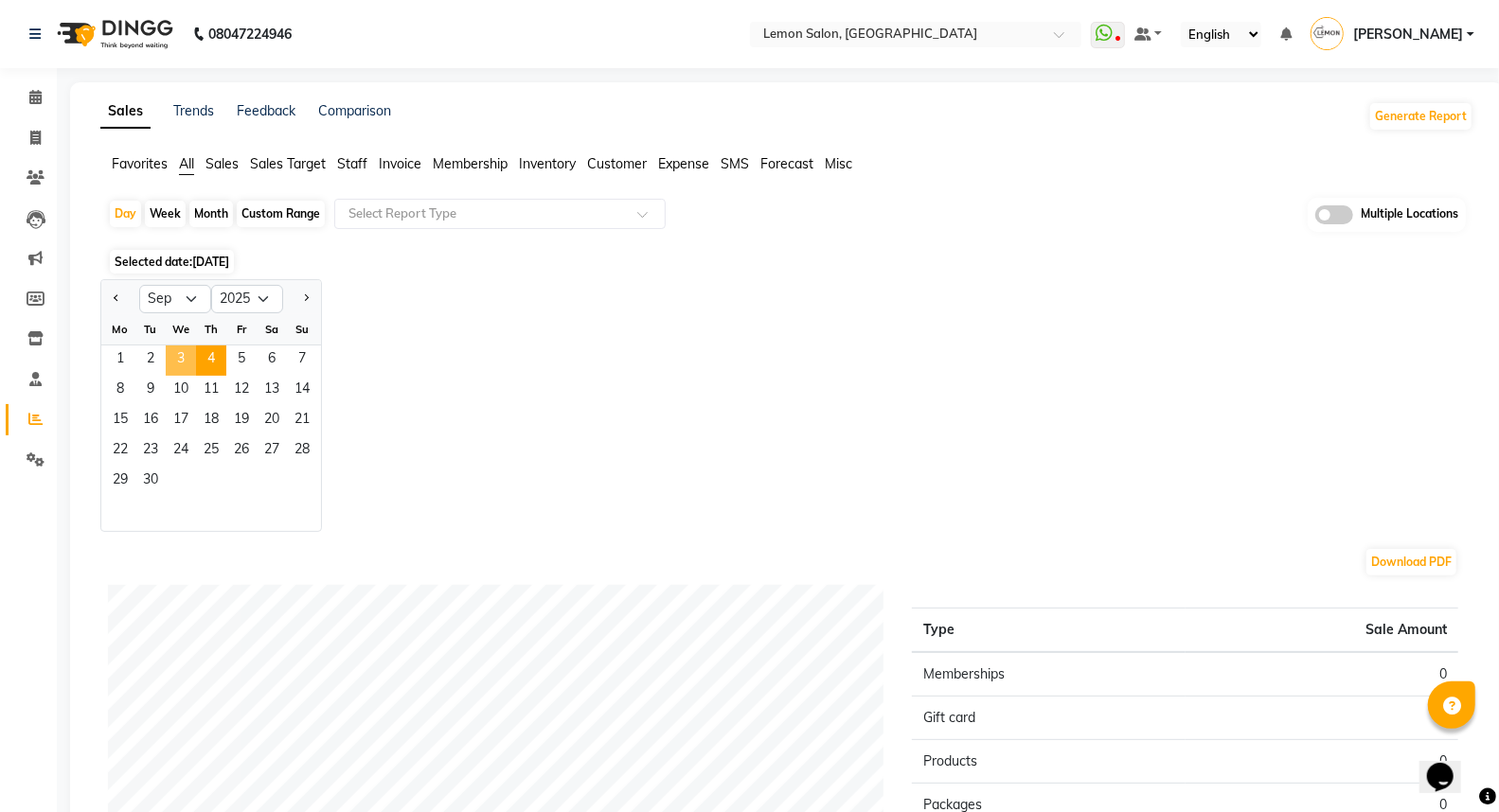
click at [183, 348] on span "3" at bounding box center [181, 361] width 31 height 31
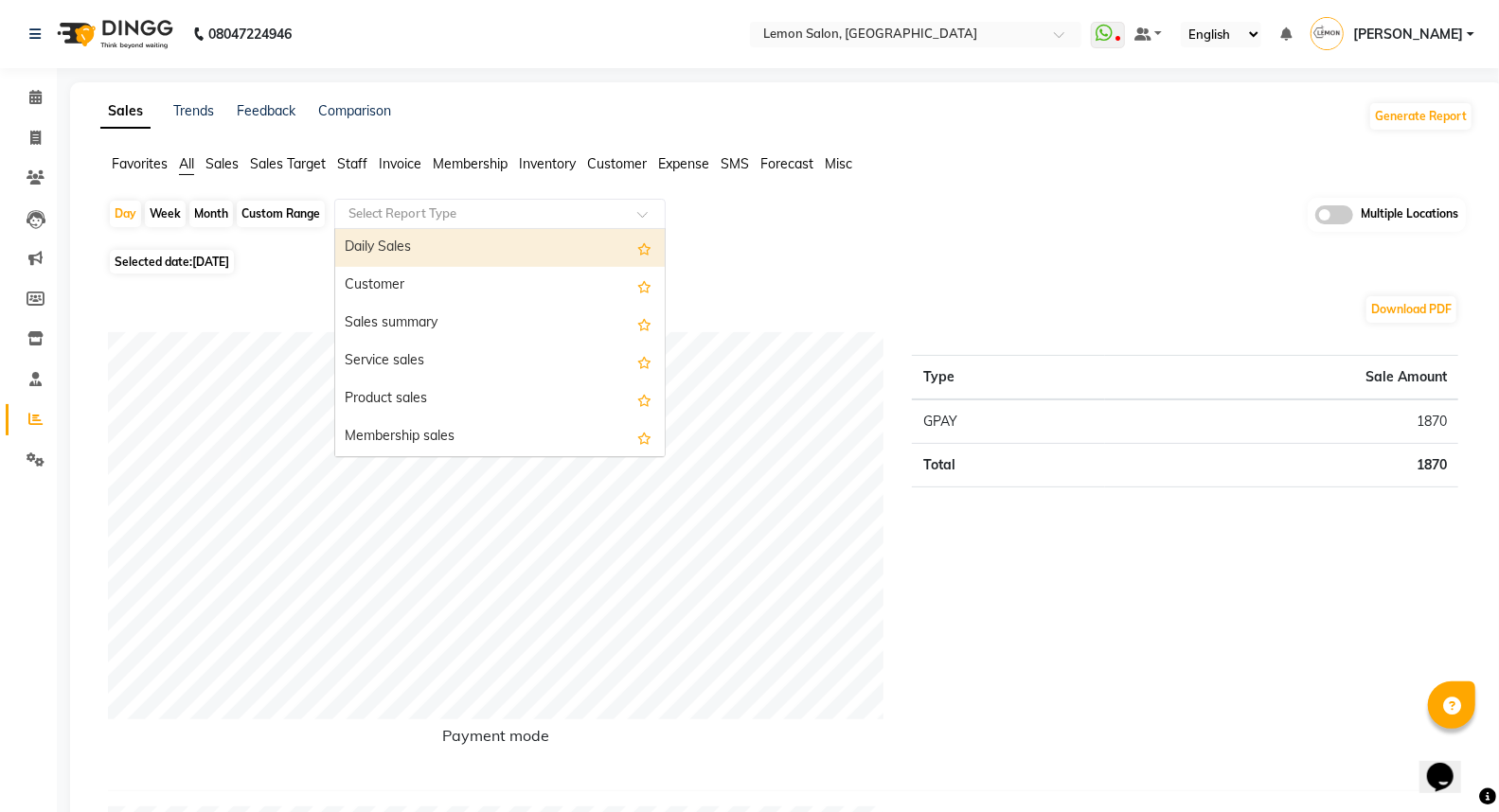
click at [399, 200] on div "Select Report Type" at bounding box center [499, 214] width 331 height 31
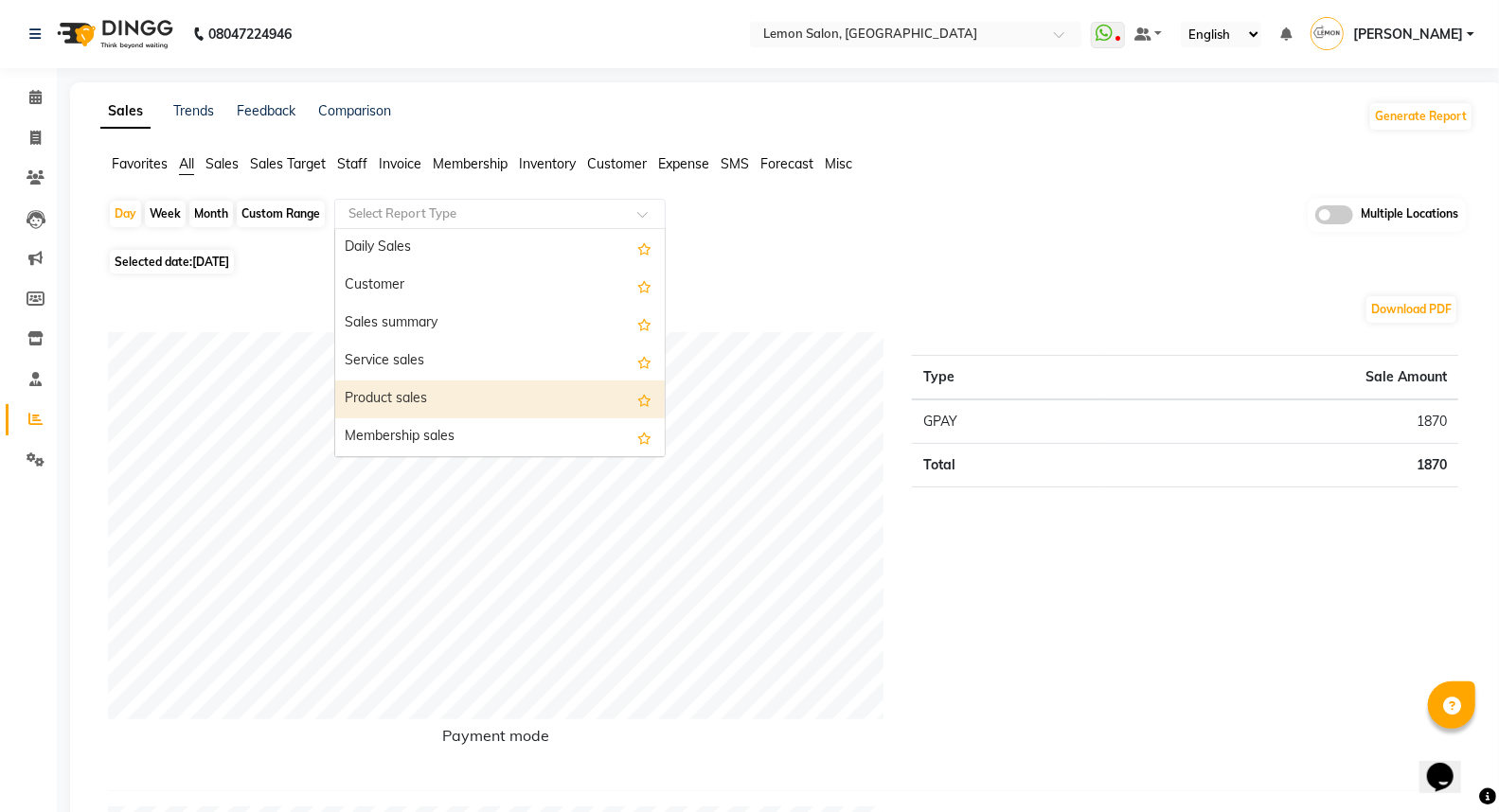
click at [407, 393] on div "Product sales" at bounding box center [499, 398] width 329 height 37
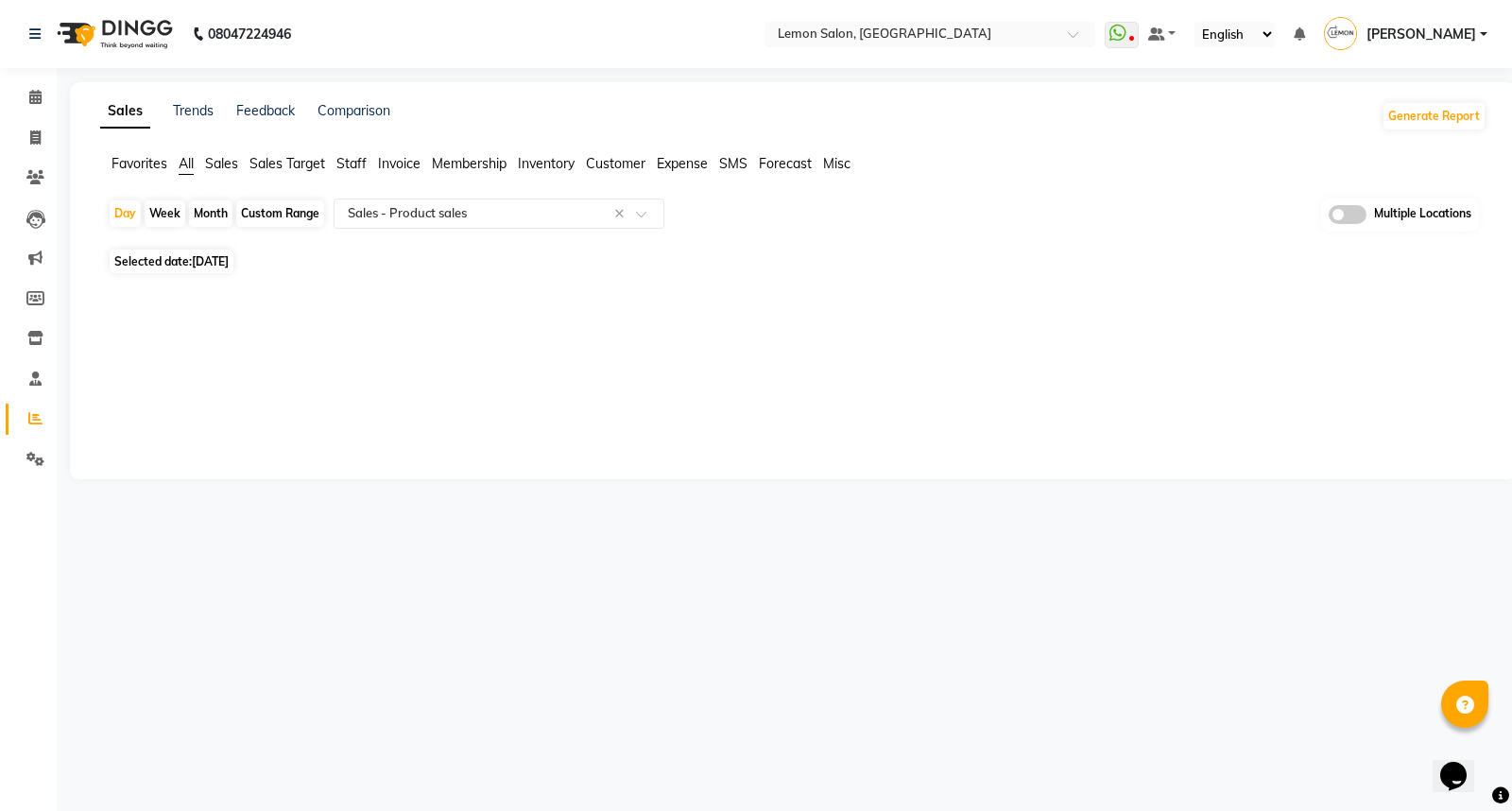
click at [266, 215] on div "Custom Range" at bounding box center [281, 214] width 88 height 27
select select "9"
select select "2025"
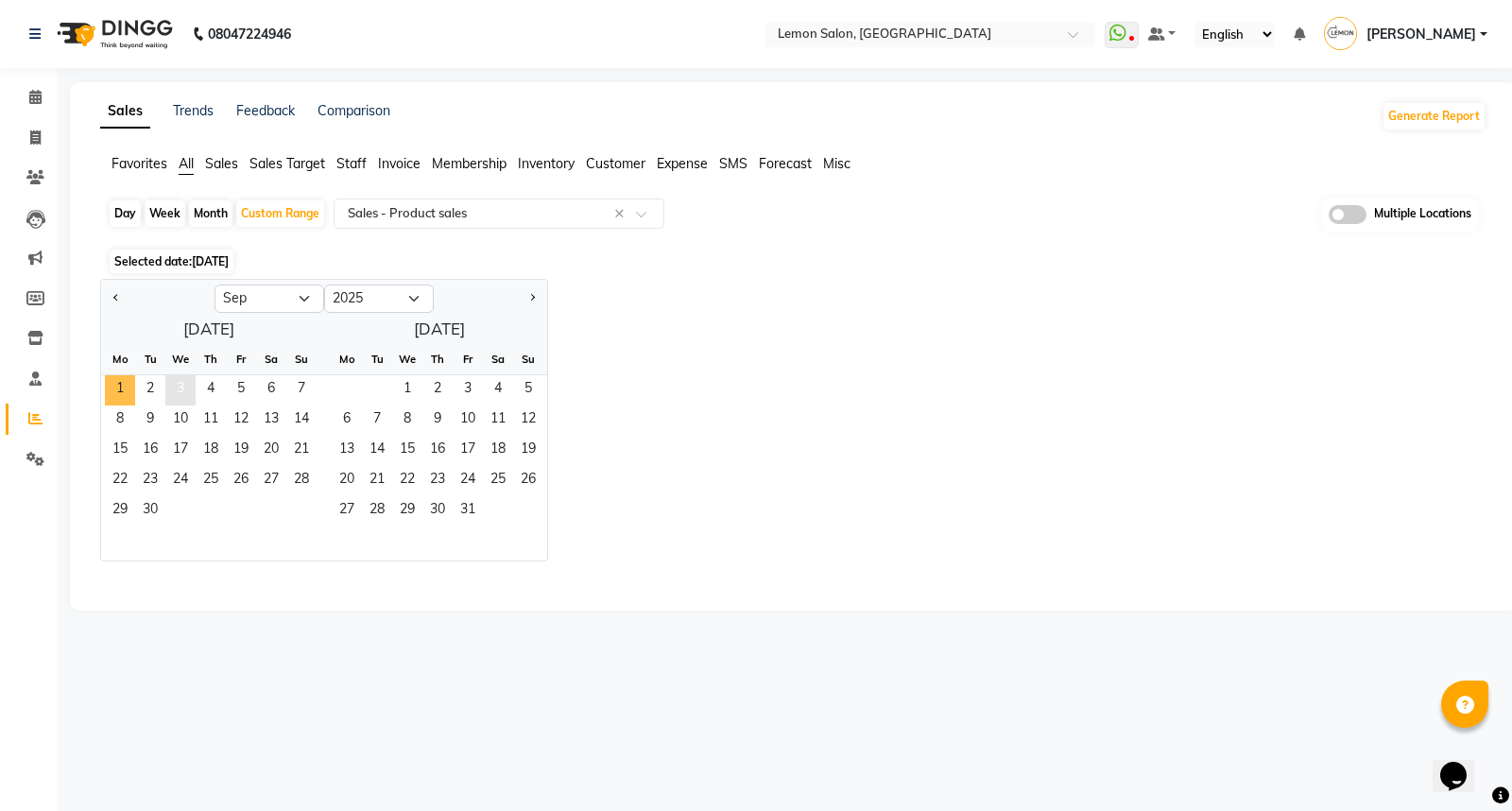
drag, startPoint x: 121, startPoint y: 393, endPoint x: 187, endPoint y: 390, distance: 66.1
click at [140, 393] on div "1 2 3 4 5 6 7" at bounding box center [209, 390] width 216 height 31
click at [191, 390] on span "3" at bounding box center [181, 390] width 31 height 31
click at [123, 384] on span "1" at bounding box center [120, 390] width 31 height 31
click at [186, 393] on span "3" at bounding box center [181, 390] width 31 height 31
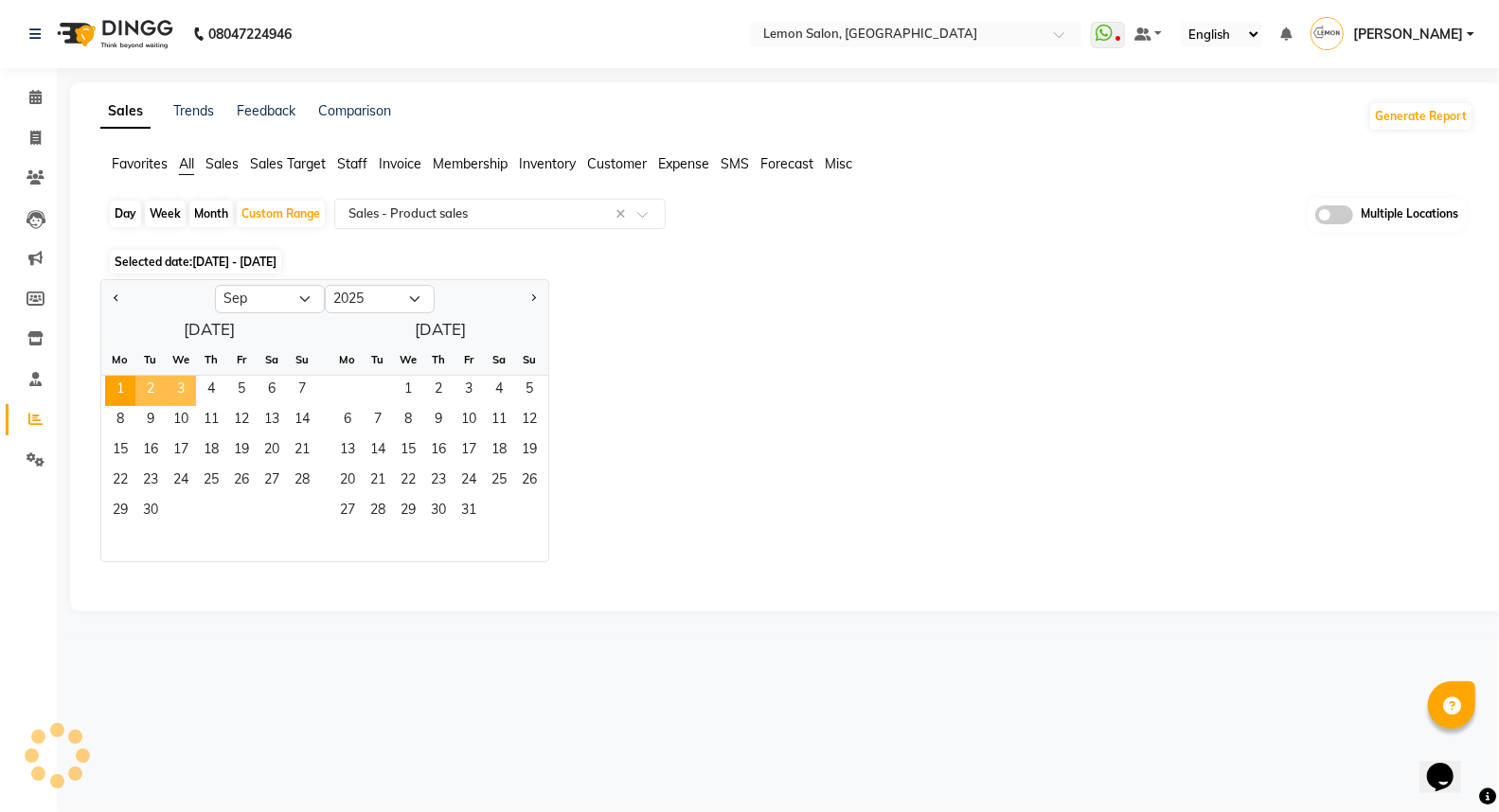
select select "full_report"
select select "csv"
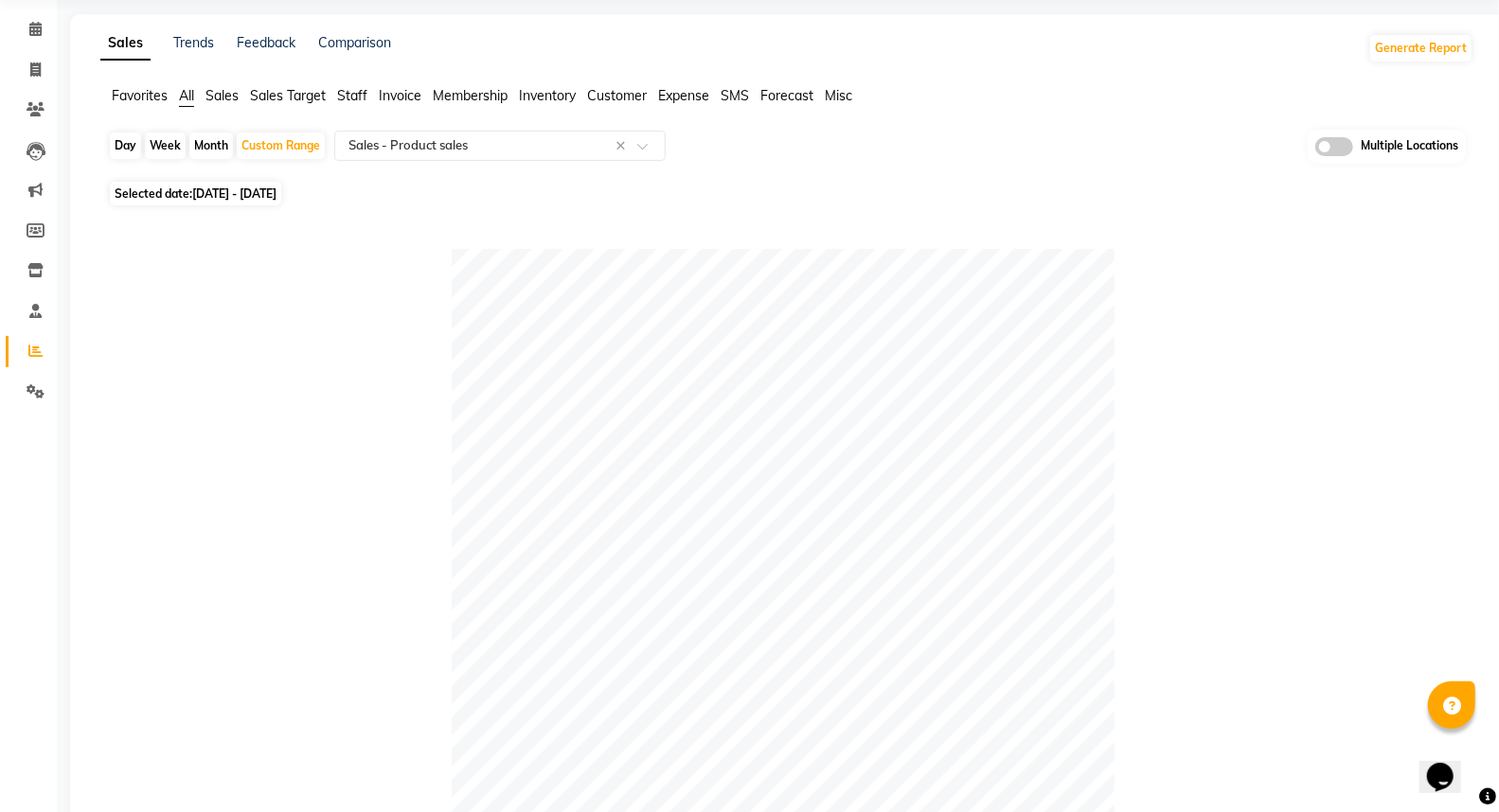
scroll to position [105, 0]
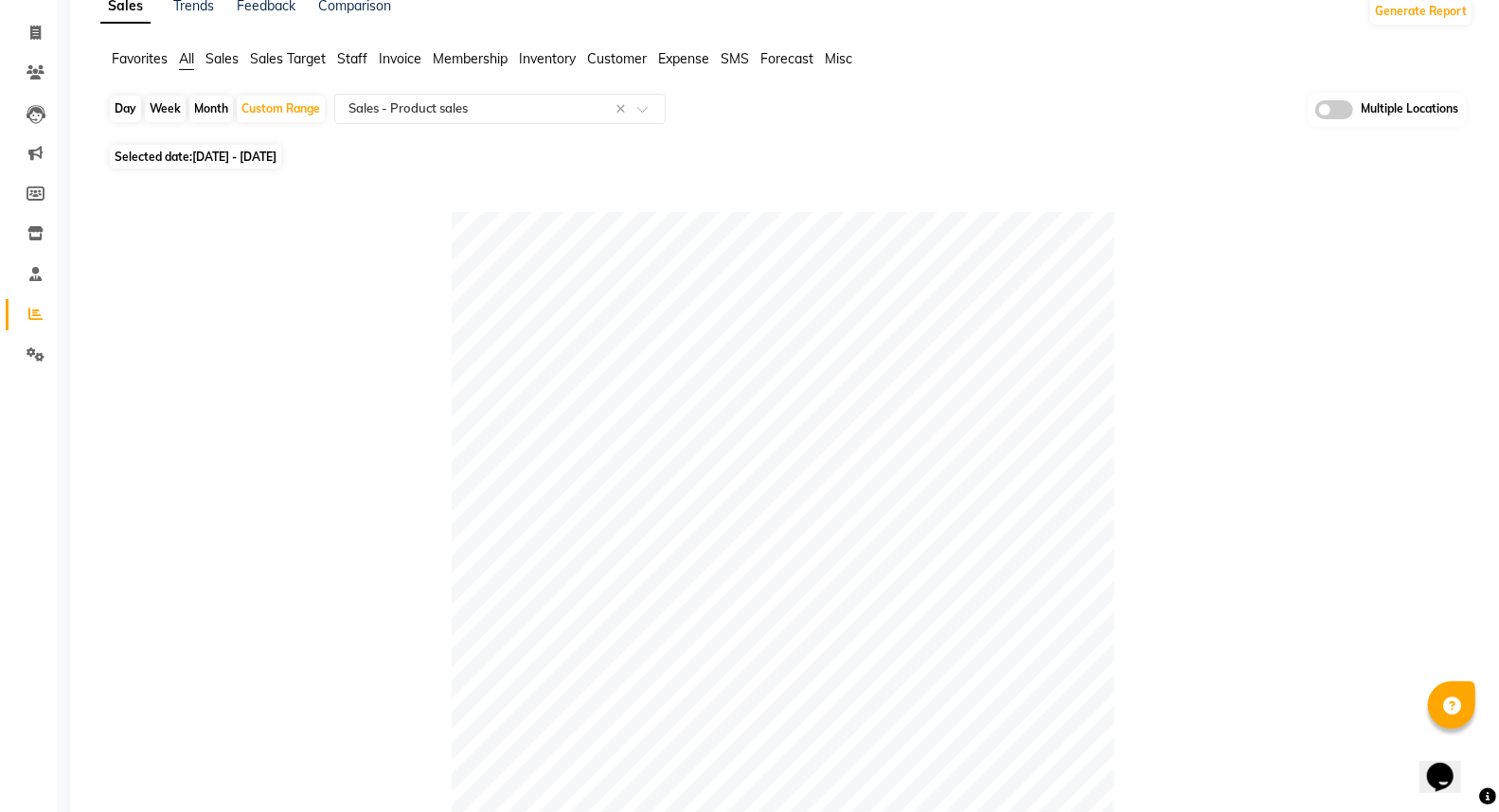
click at [193, 58] on span "All" at bounding box center [186, 59] width 15 height 17
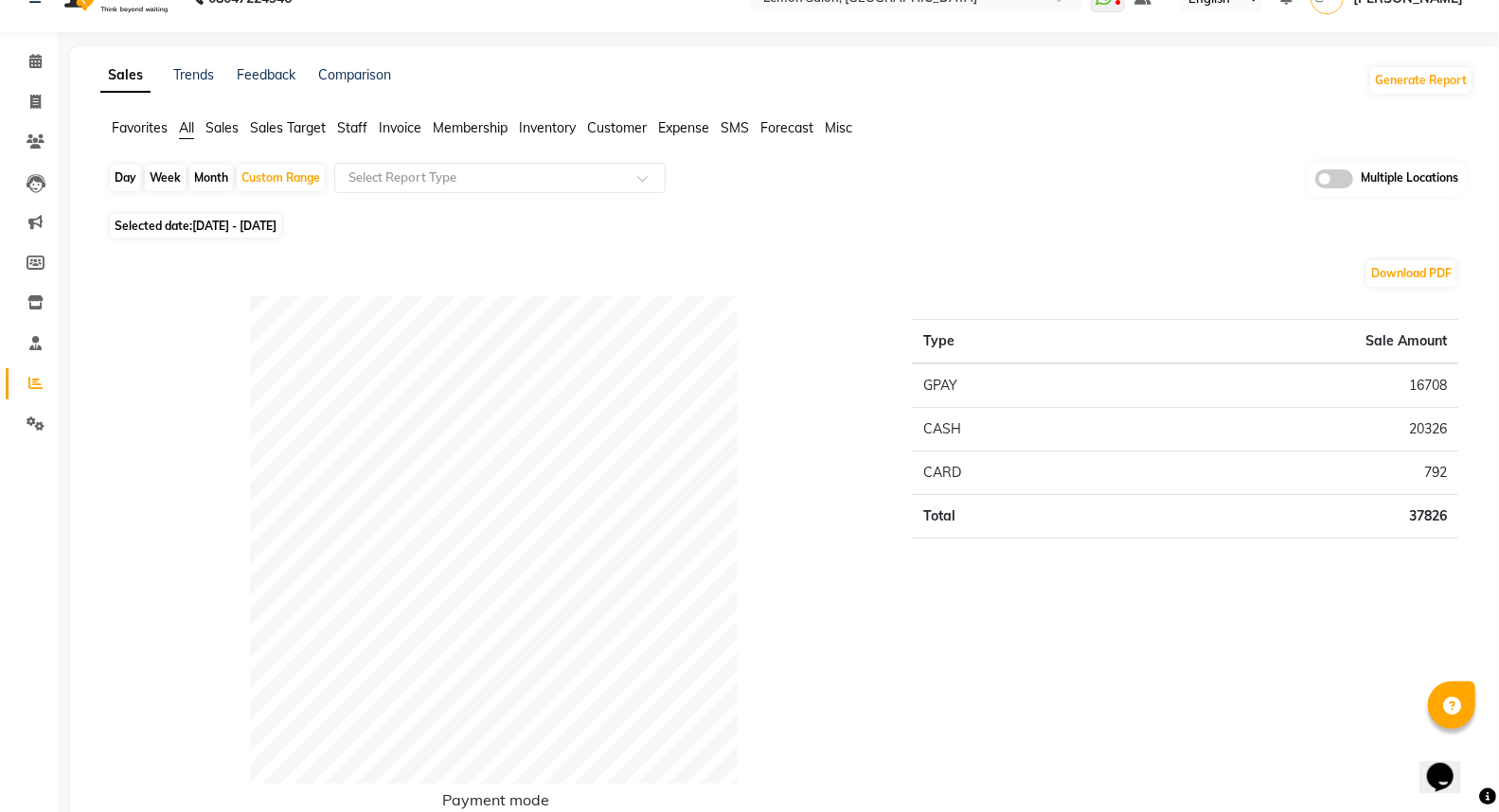
scroll to position [0, 0]
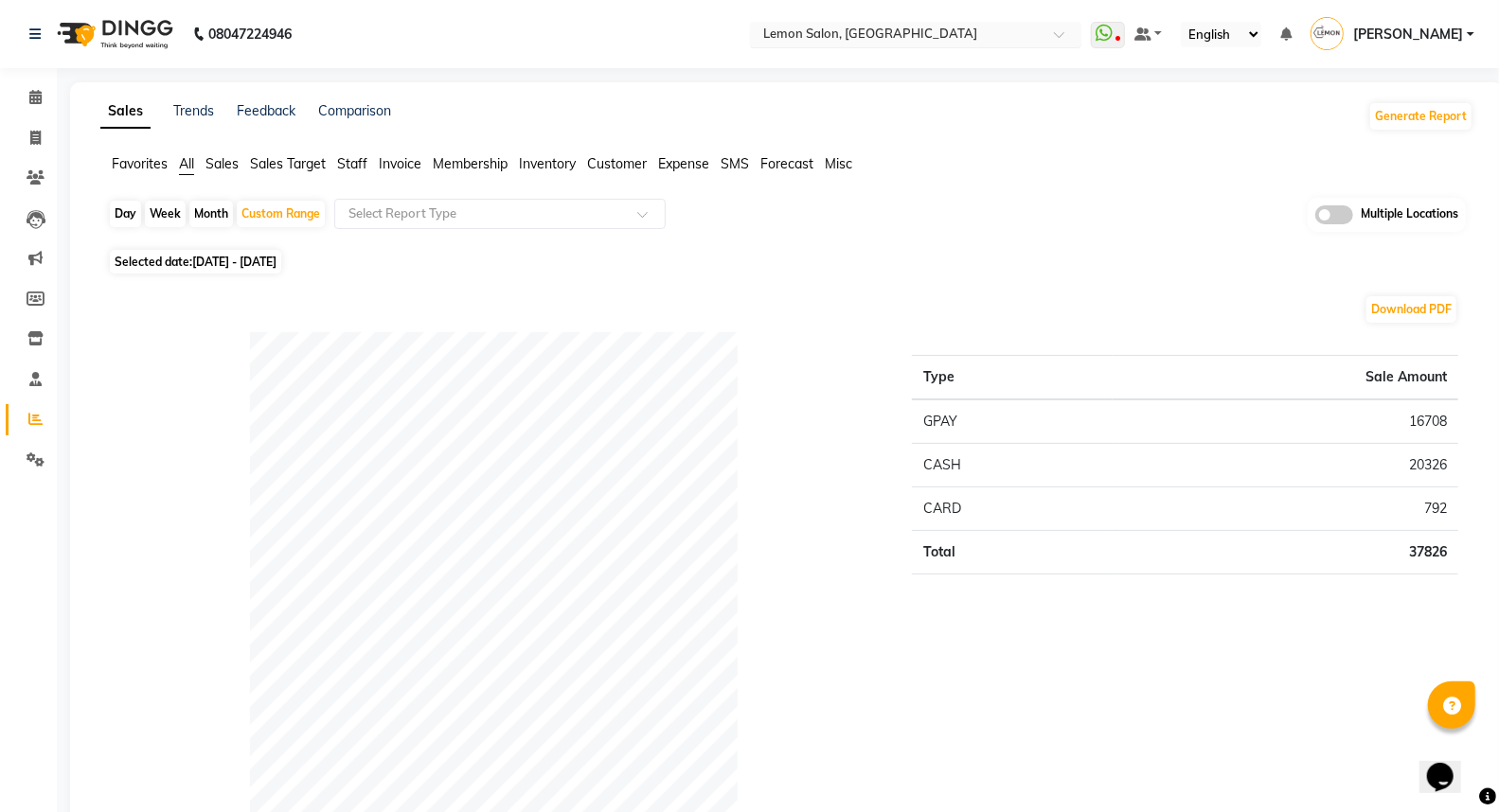
click at [878, 32] on input "text" at bounding box center [897, 36] width 275 height 19
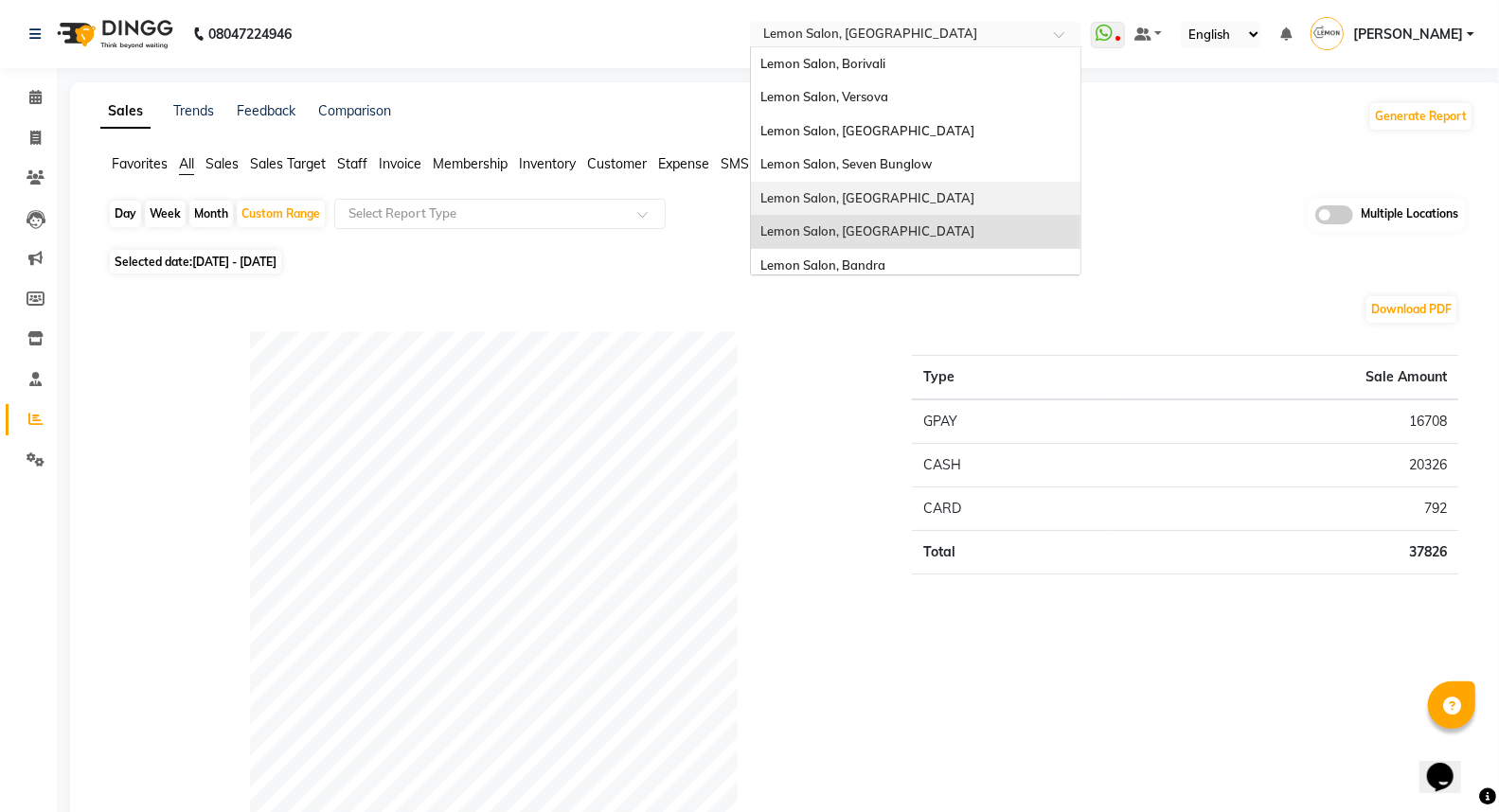
click at [882, 205] on div "Lemon Salon, [GEOGRAPHIC_DATA]" at bounding box center [915, 198] width 329 height 34
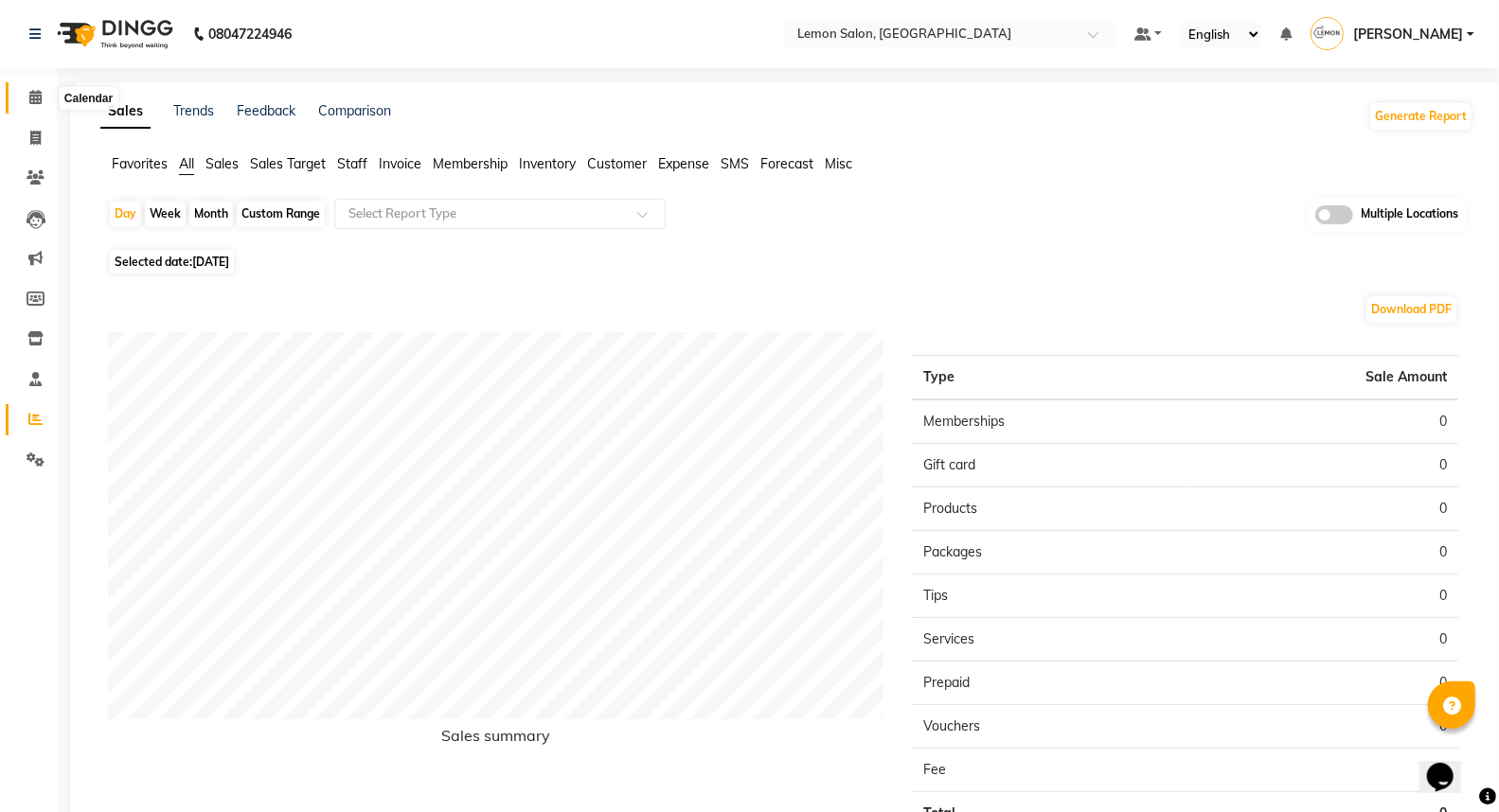
click at [35, 96] on icon at bounding box center [36, 97] width 12 height 14
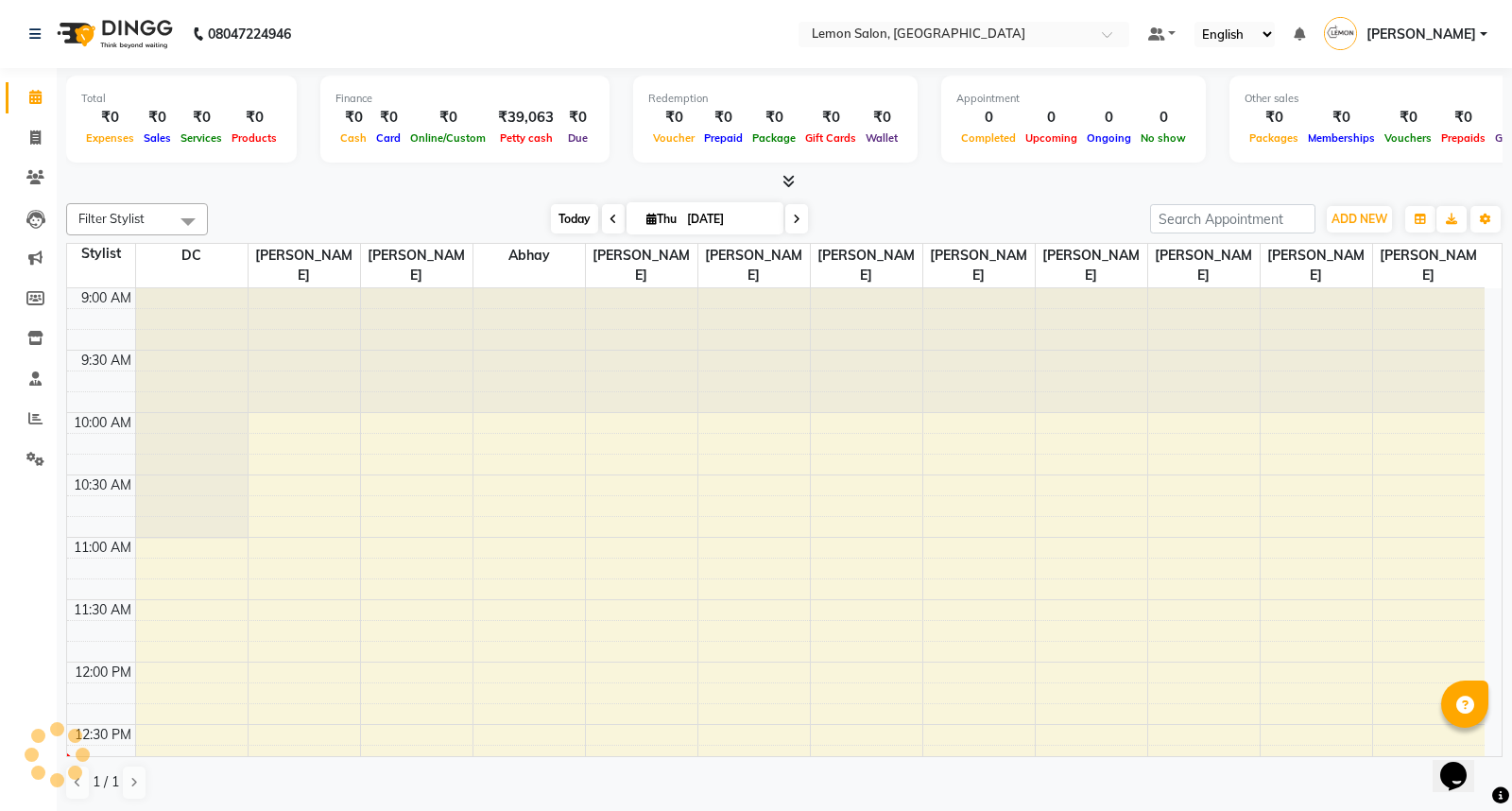
click at [556, 212] on span "Today" at bounding box center [574, 219] width 47 height 30
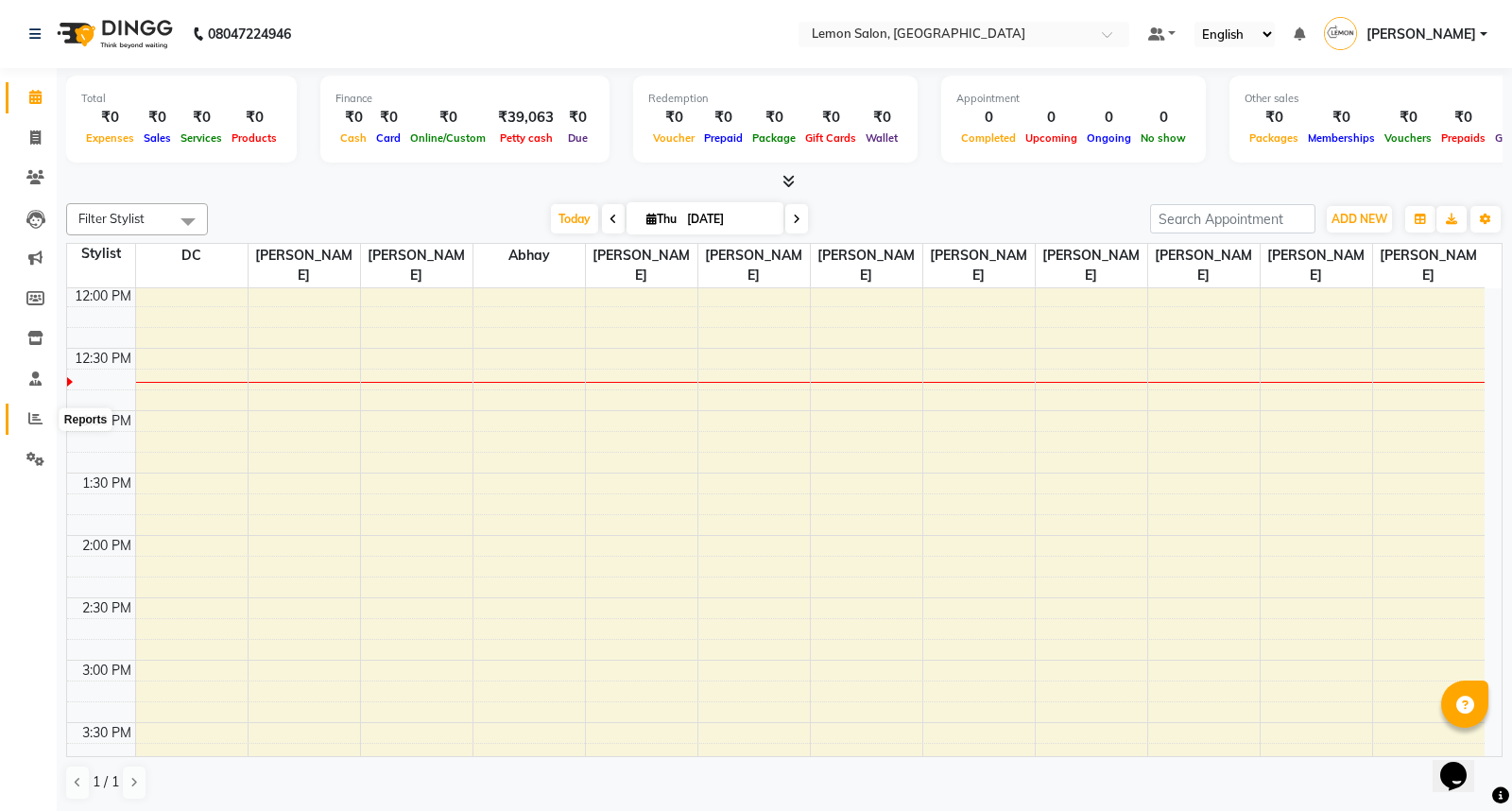
click at [43, 418] on span at bounding box center [35, 419] width 34 height 22
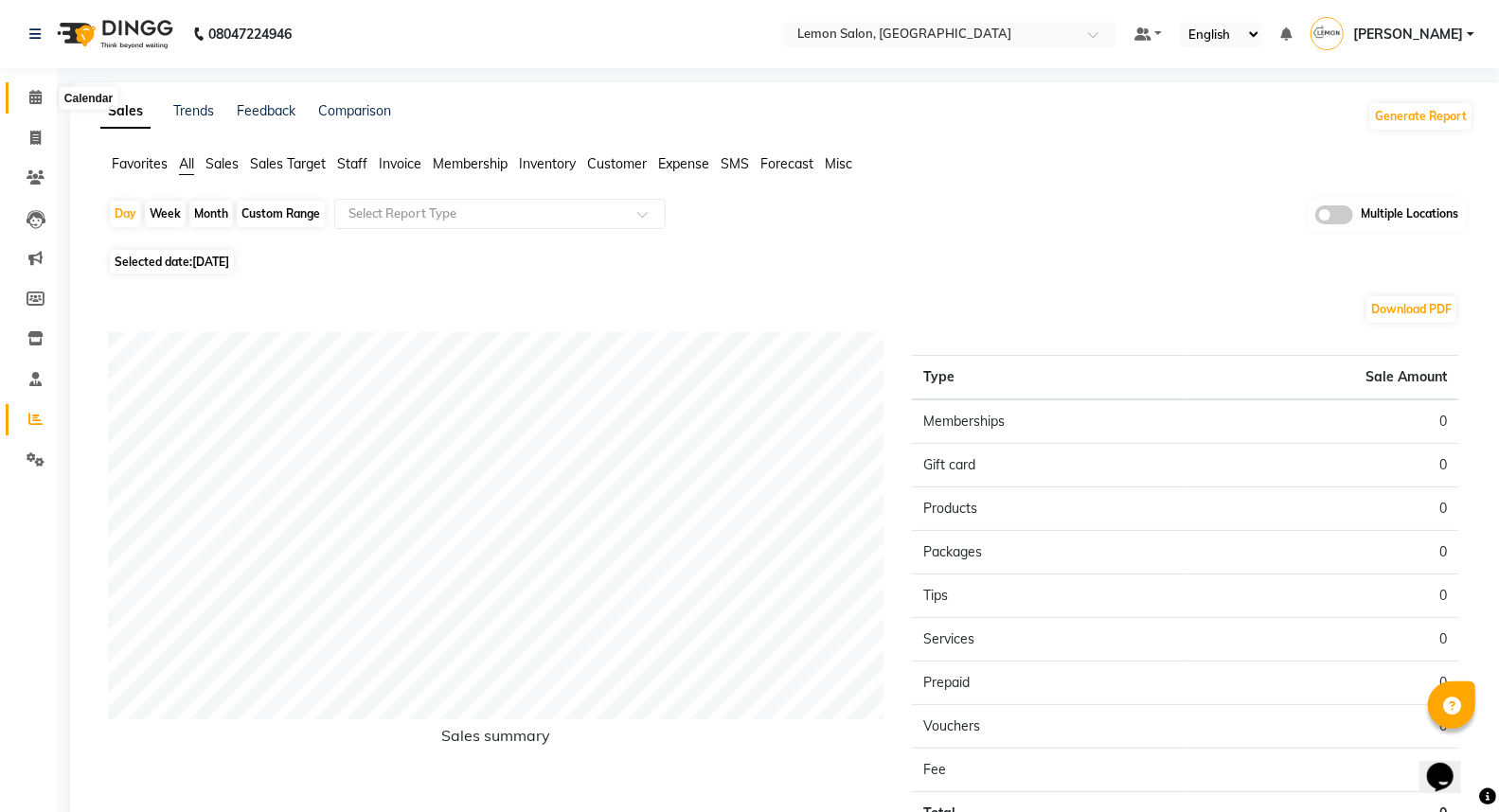
click at [36, 97] on icon at bounding box center [36, 97] width 12 height 14
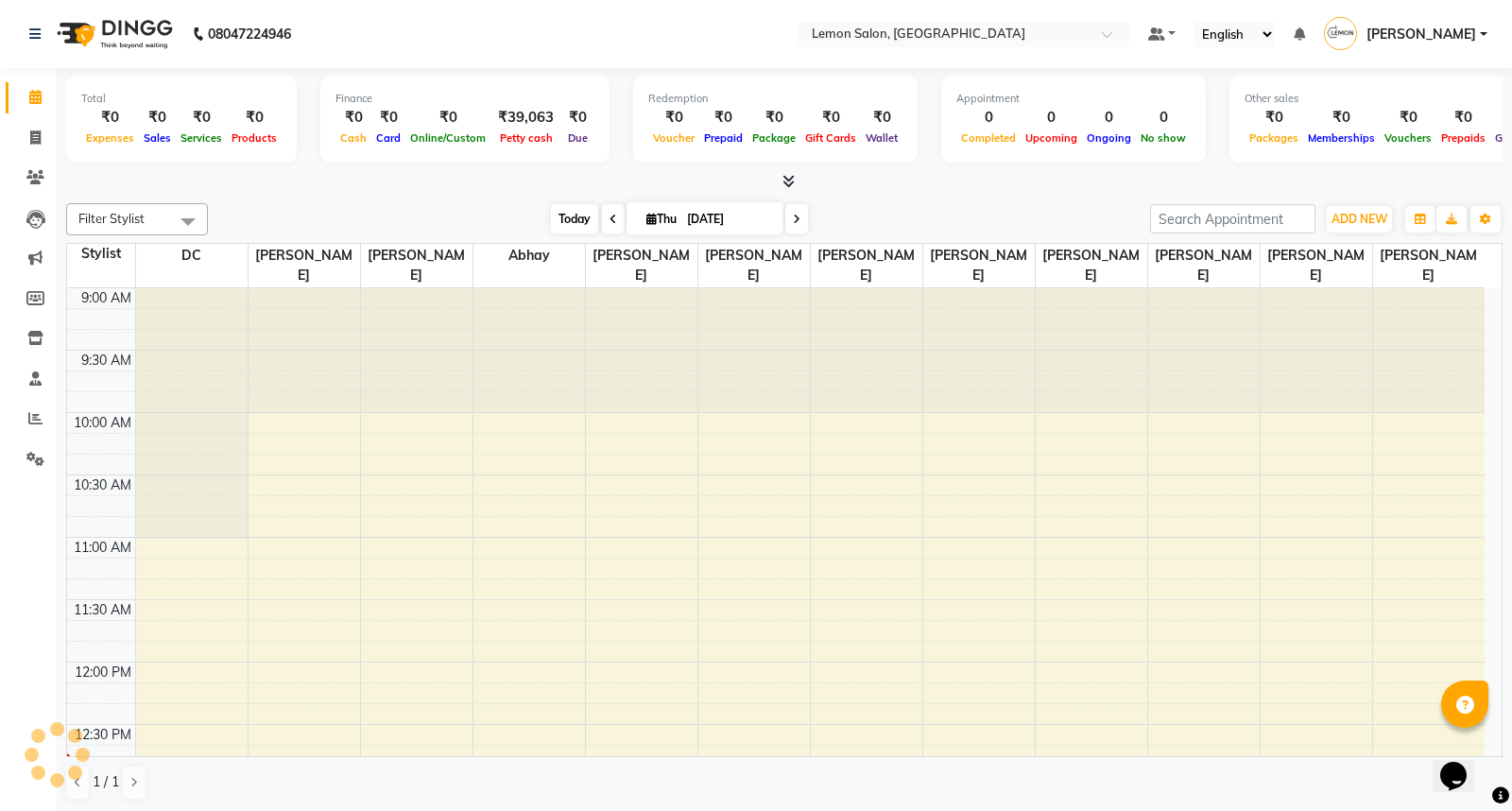
click at [568, 216] on span "Today" at bounding box center [574, 219] width 47 height 30
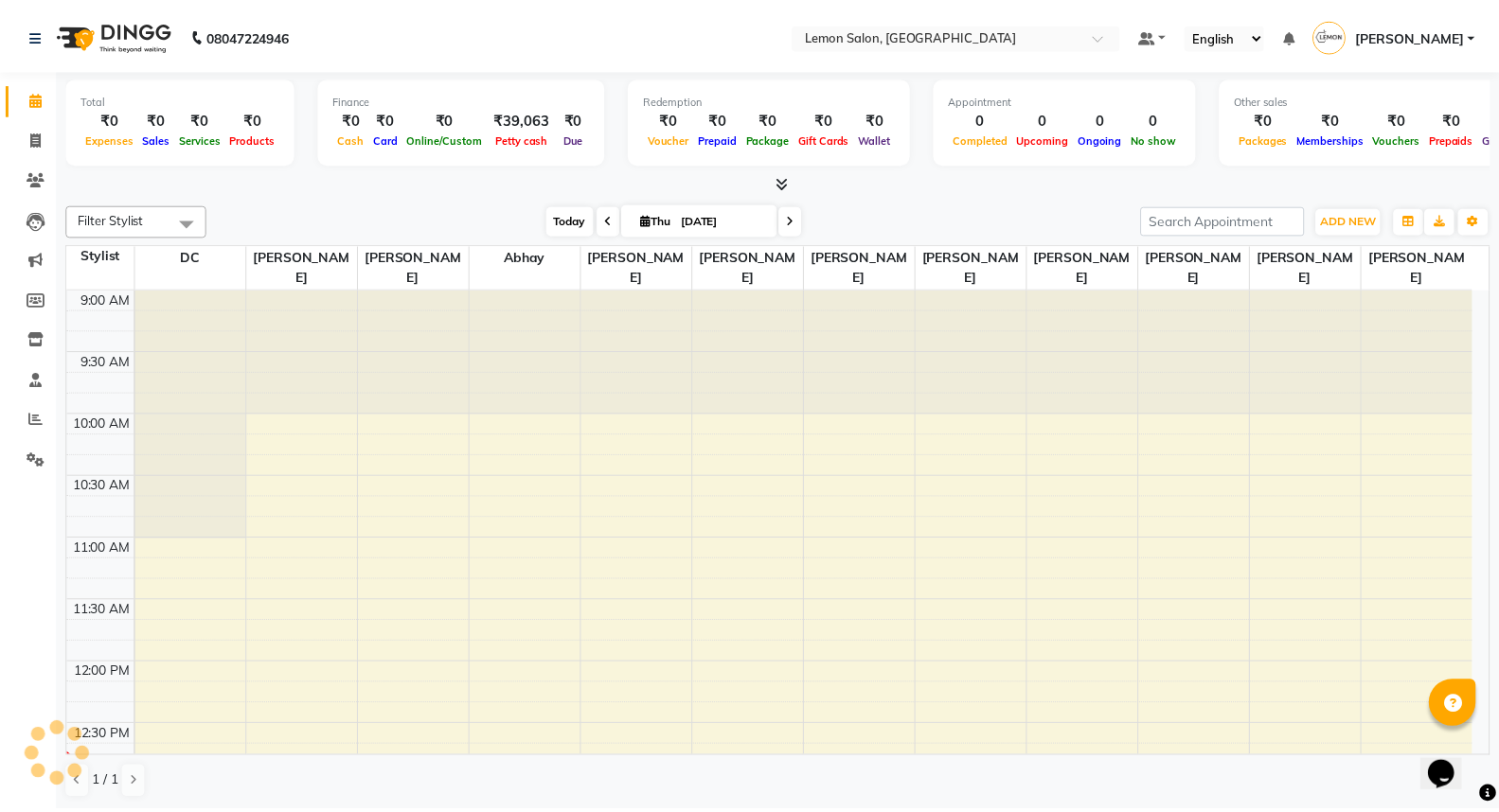
scroll to position [376, 0]
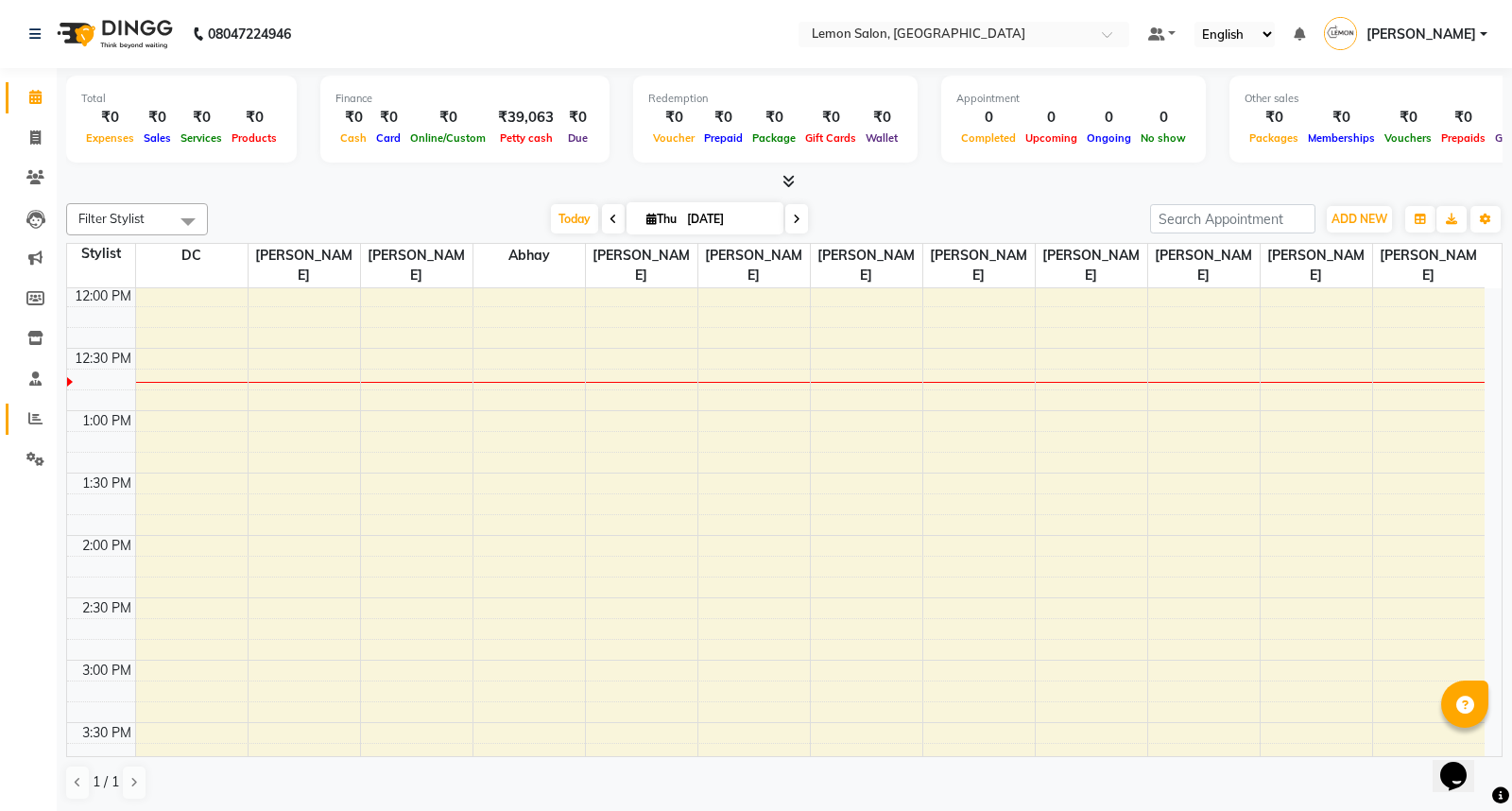
click at [13, 416] on link "Reports" at bounding box center [28, 419] width 45 height 32
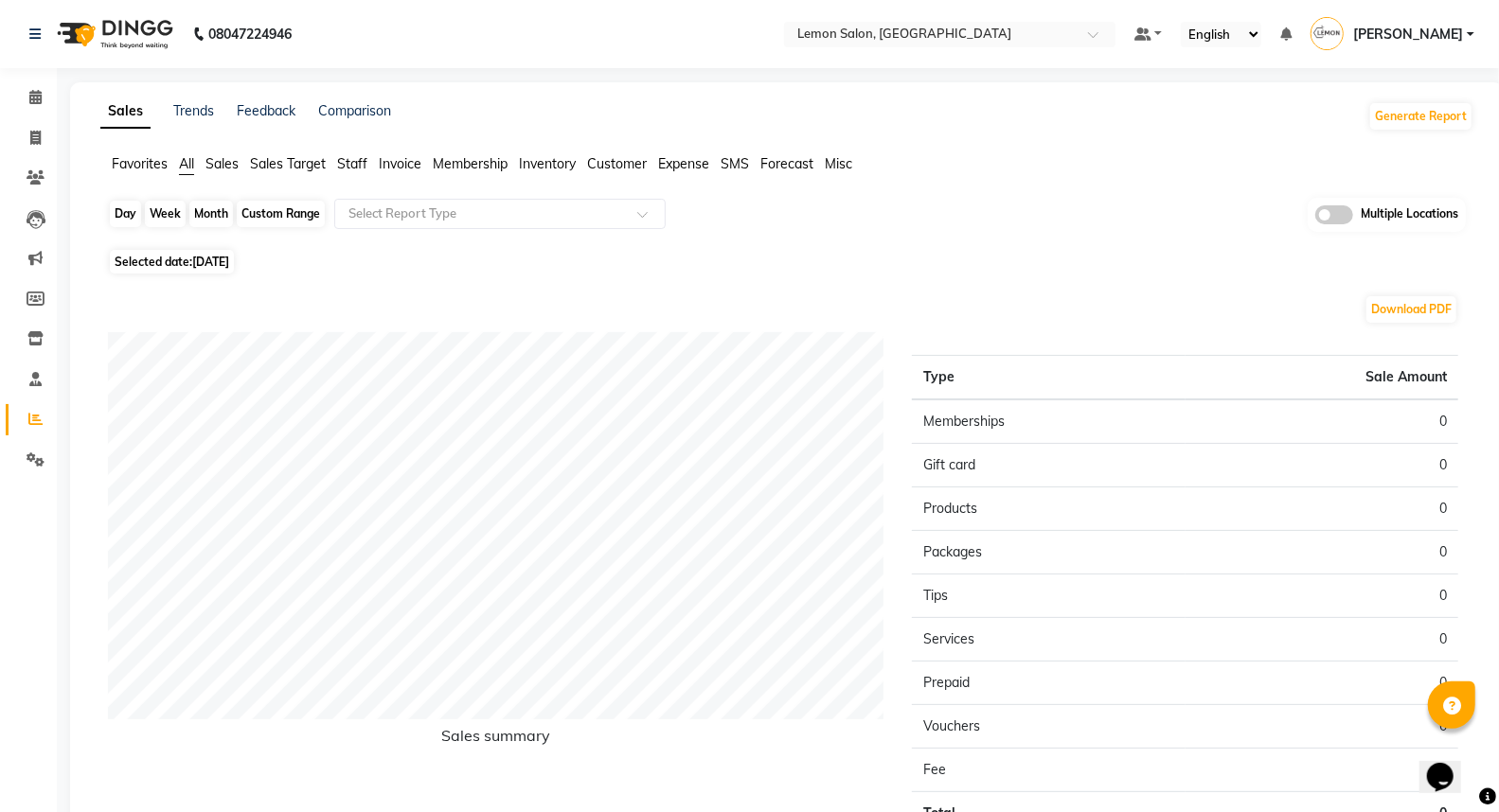
click at [131, 214] on div "Day" at bounding box center [125, 214] width 32 height 27
select select "9"
select select "2025"
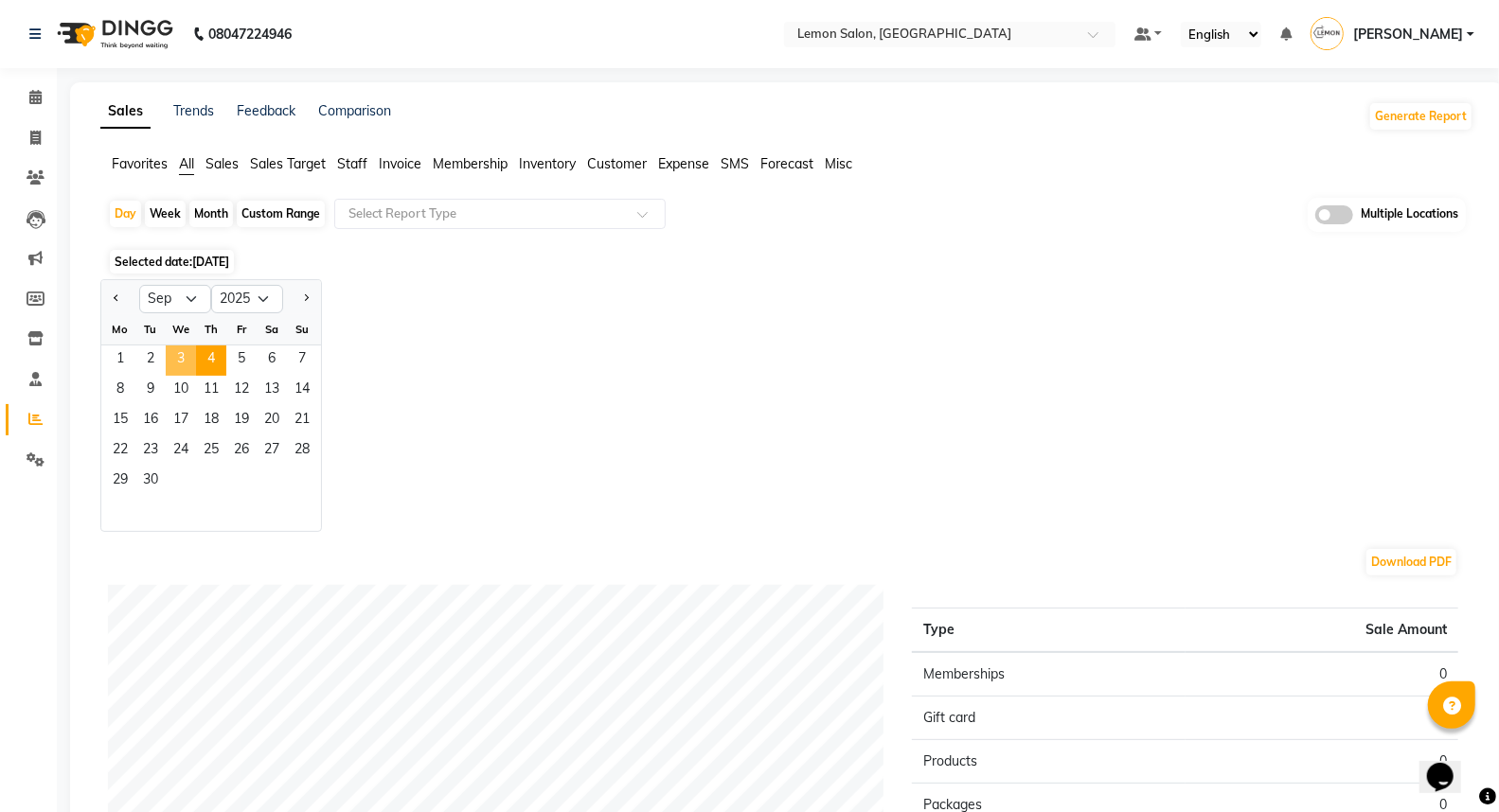
click at [171, 363] on span "3" at bounding box center [181, 361] width 31 height 31
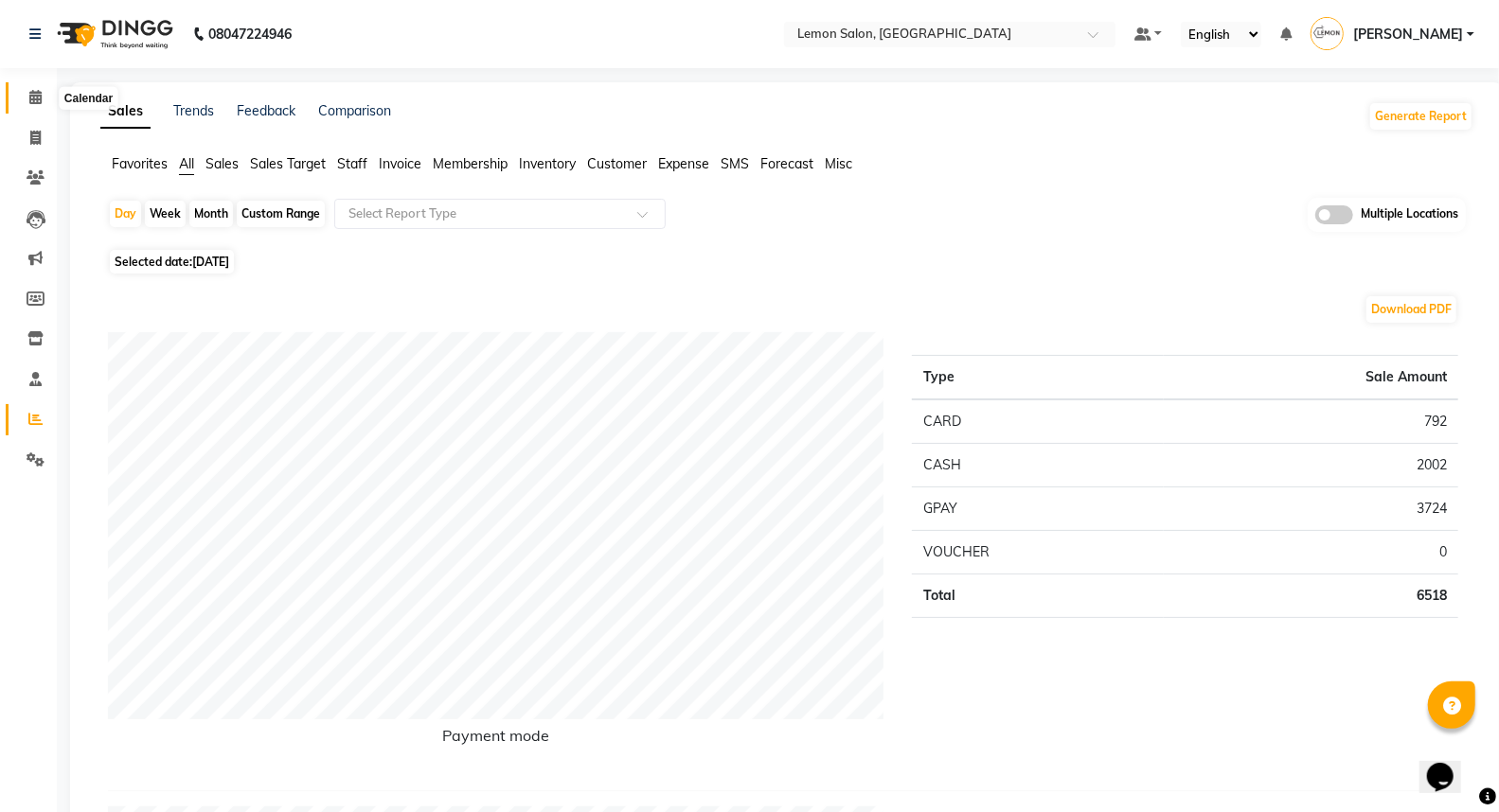
click at [34, 99] on icon at bounding box center [36, 97] width 12 height 14
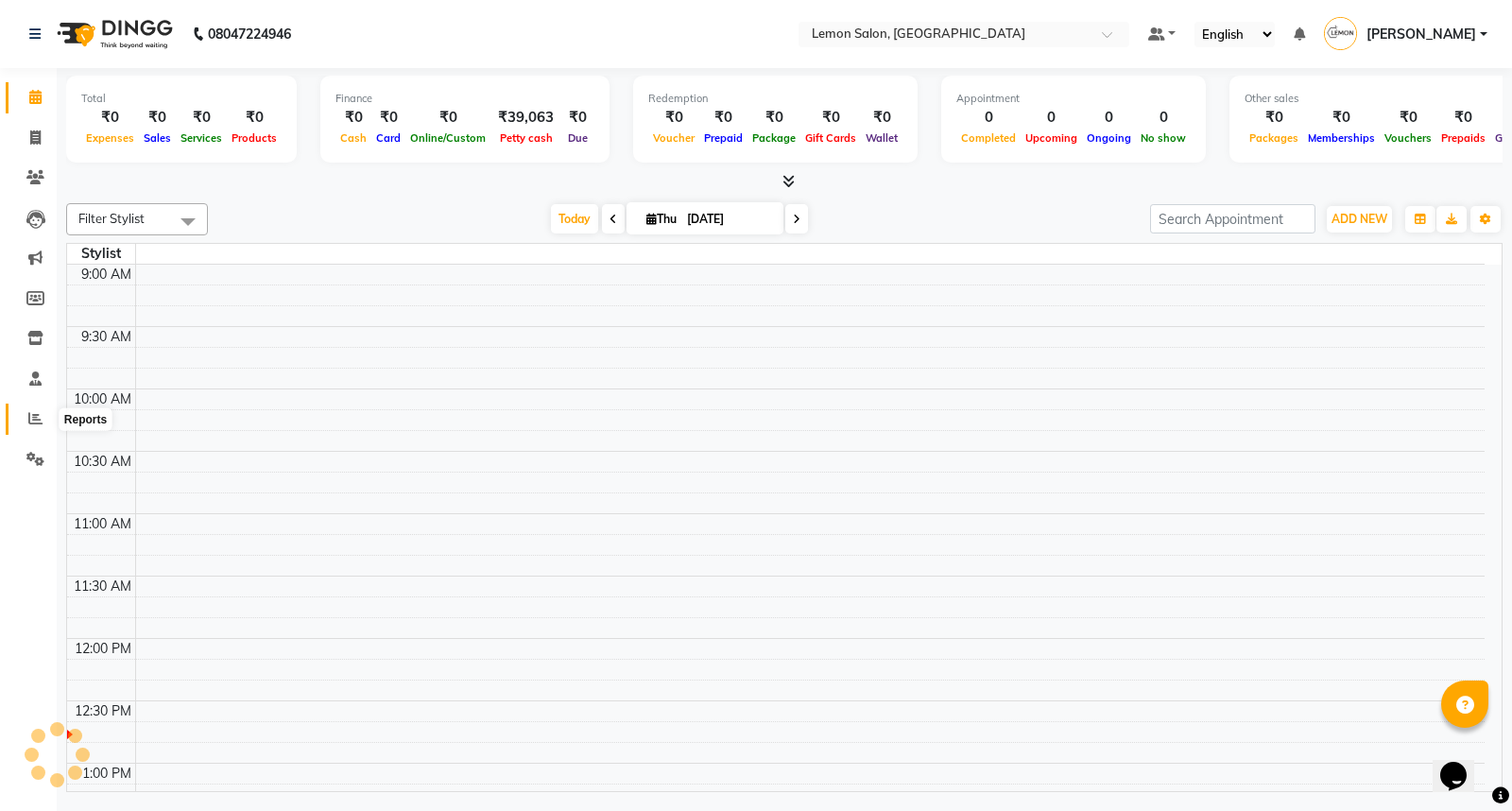
click at [33, 423] on icon at bounding box center [35, 418] width 14 height 14
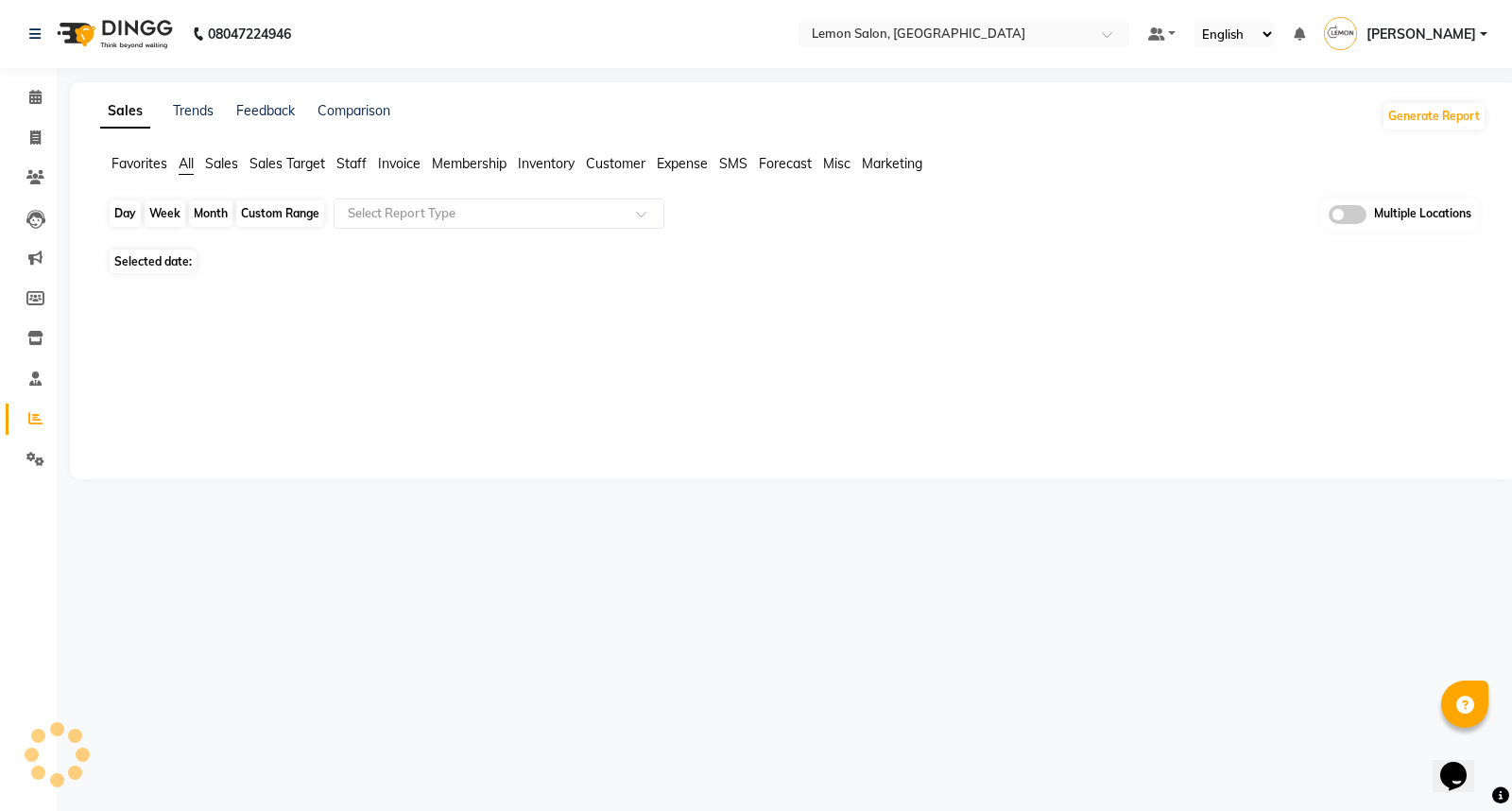
click at [114, 220] on div "Day" at bounding box center [125, 214] width 32 height 27
select select "9"
select select "2025"
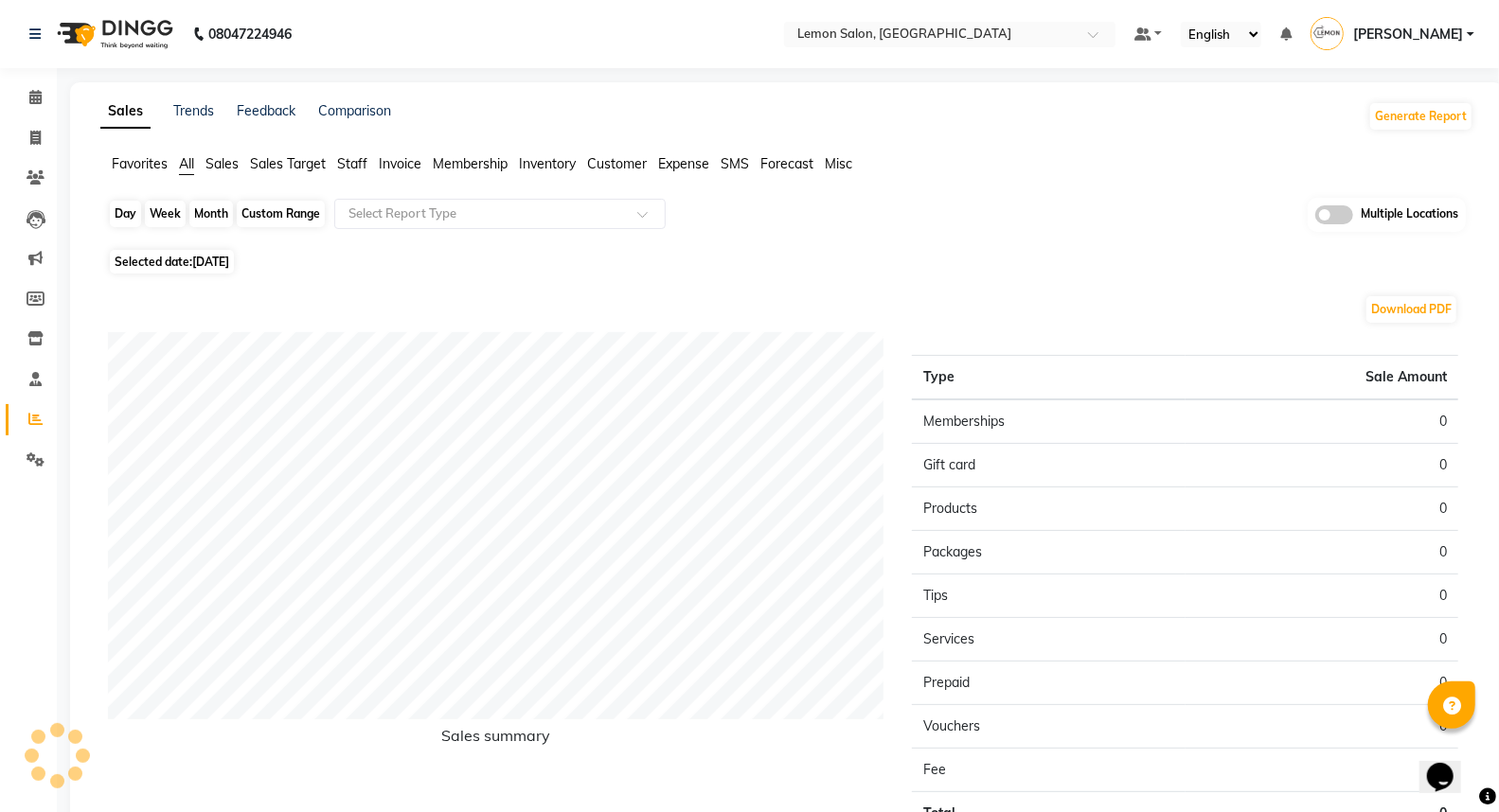
click at [123, 213] on div "Day" at bounding box center [125, 214] width 32 height 27
select select "9"
select select "2025"
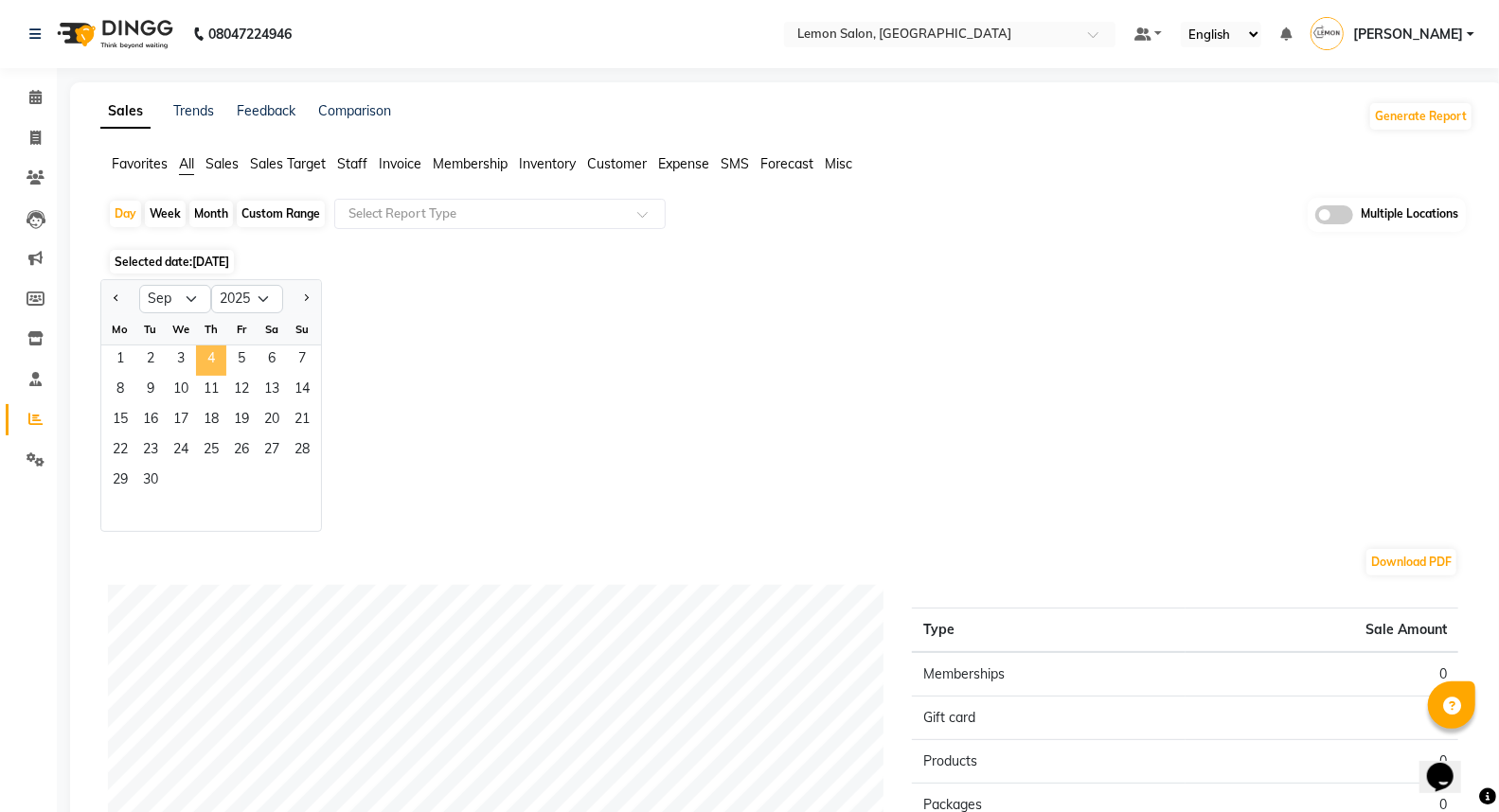
click at [208, 366] on span "4" at bounding box center [211, 361] width 31 height 31
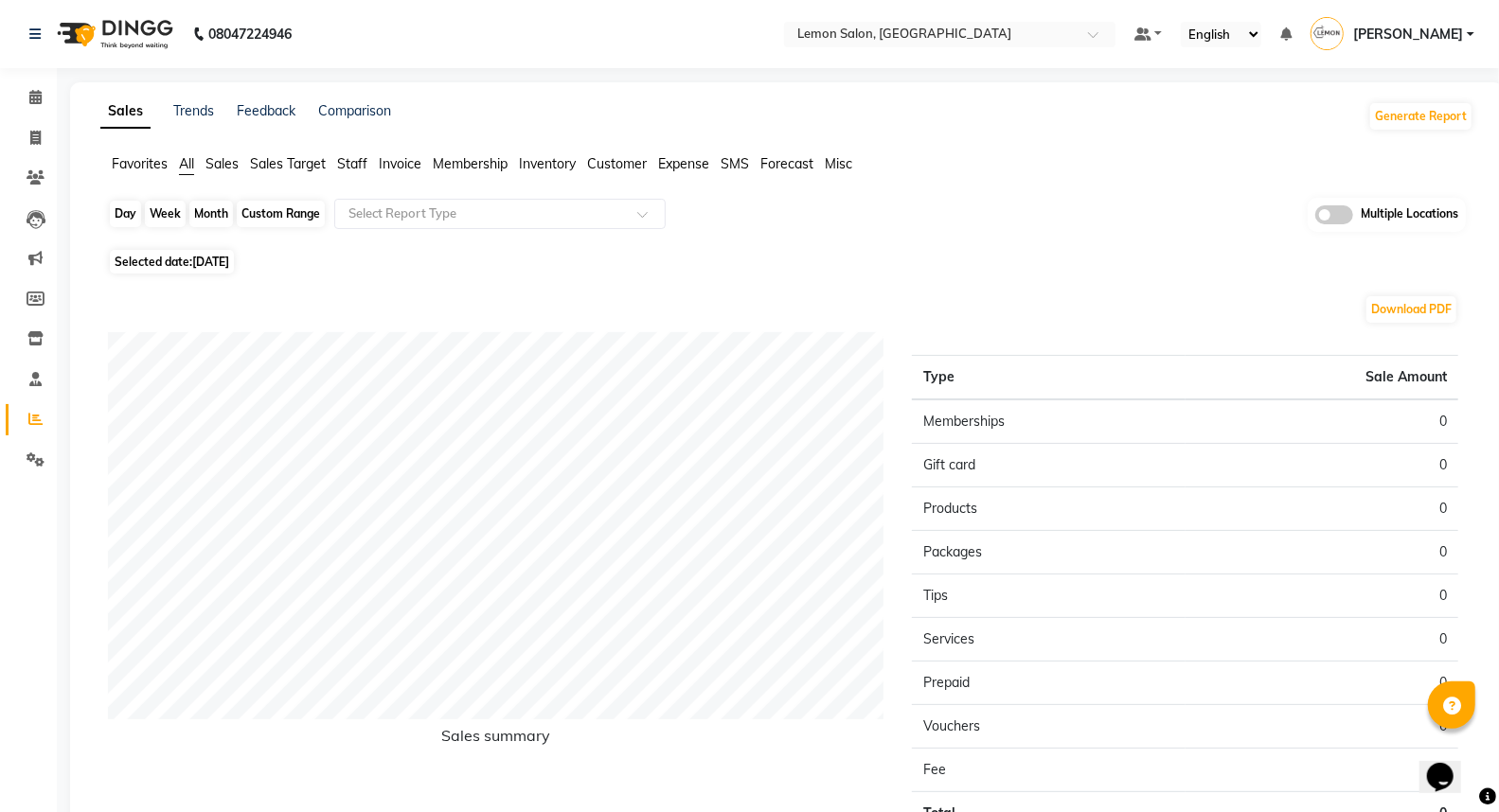
click at [131, 206] on div "Day" at bounding box center [125, 214] width 32 height 27
select select "9"
select select "2025"
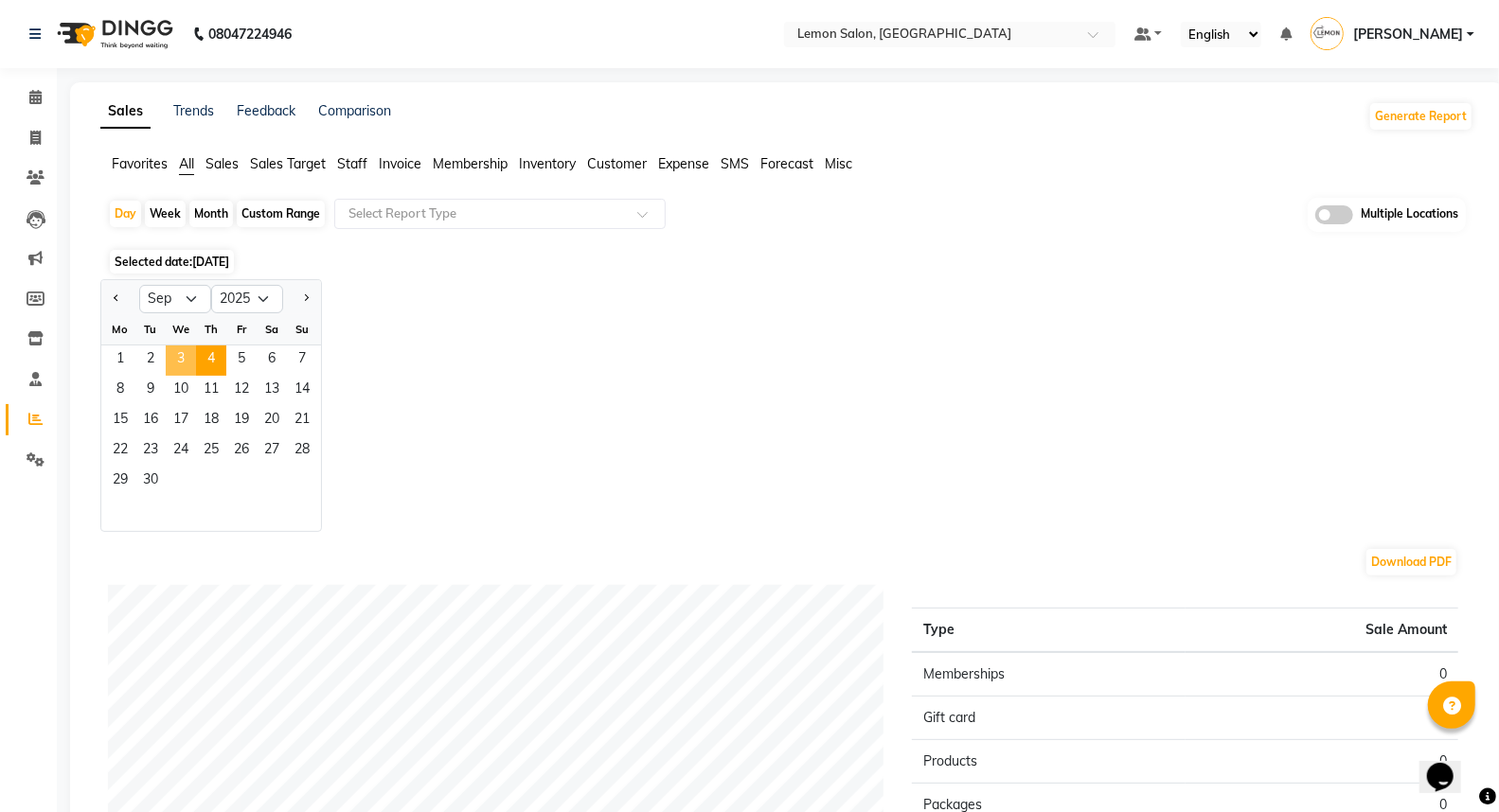
click at [187, 361] on span "3" at bounding box center [181, 361] width 31 height 31
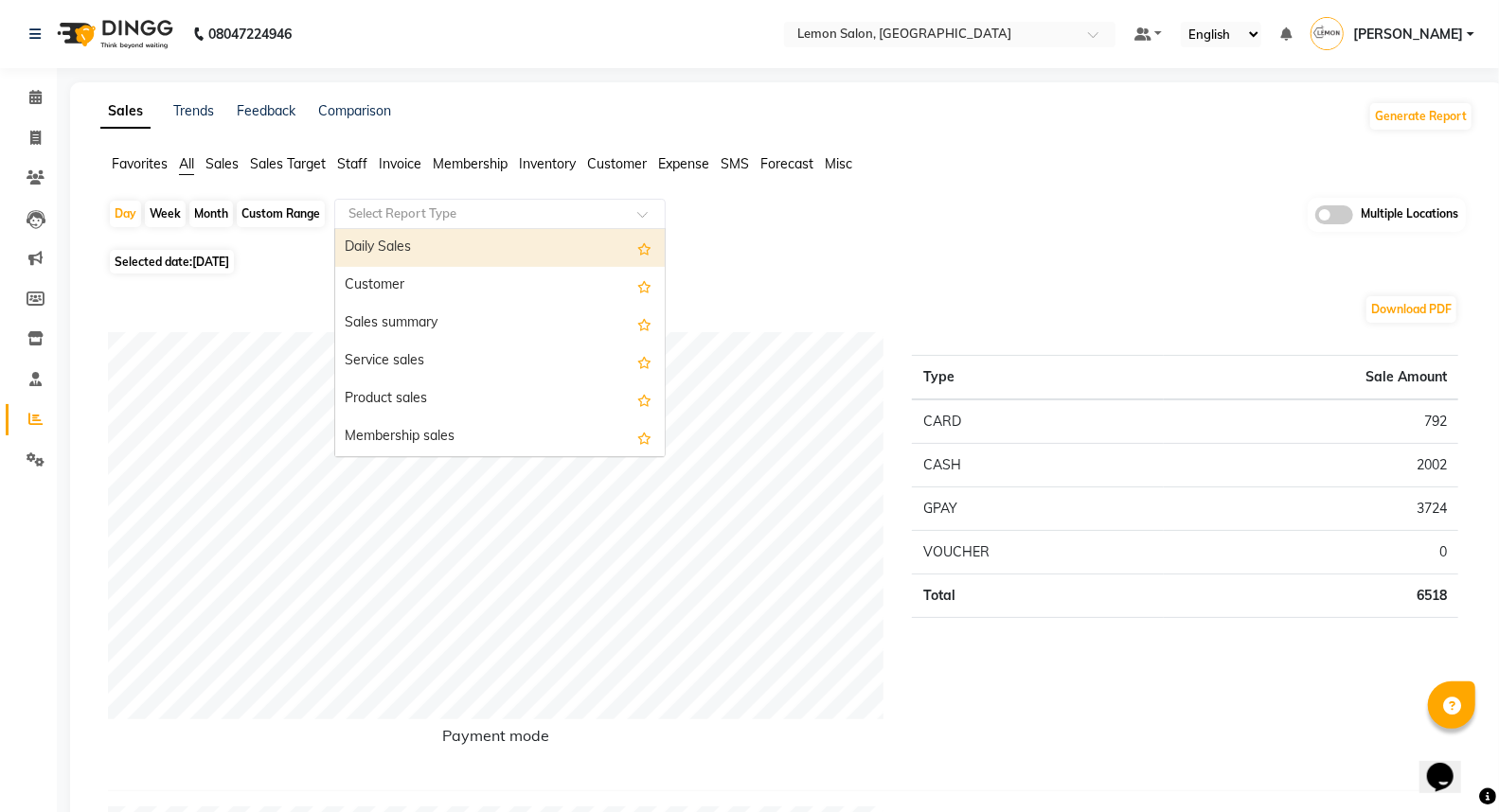
click at [415, 212] on input "text" at bounding box center [481, 214] width 273 height 19
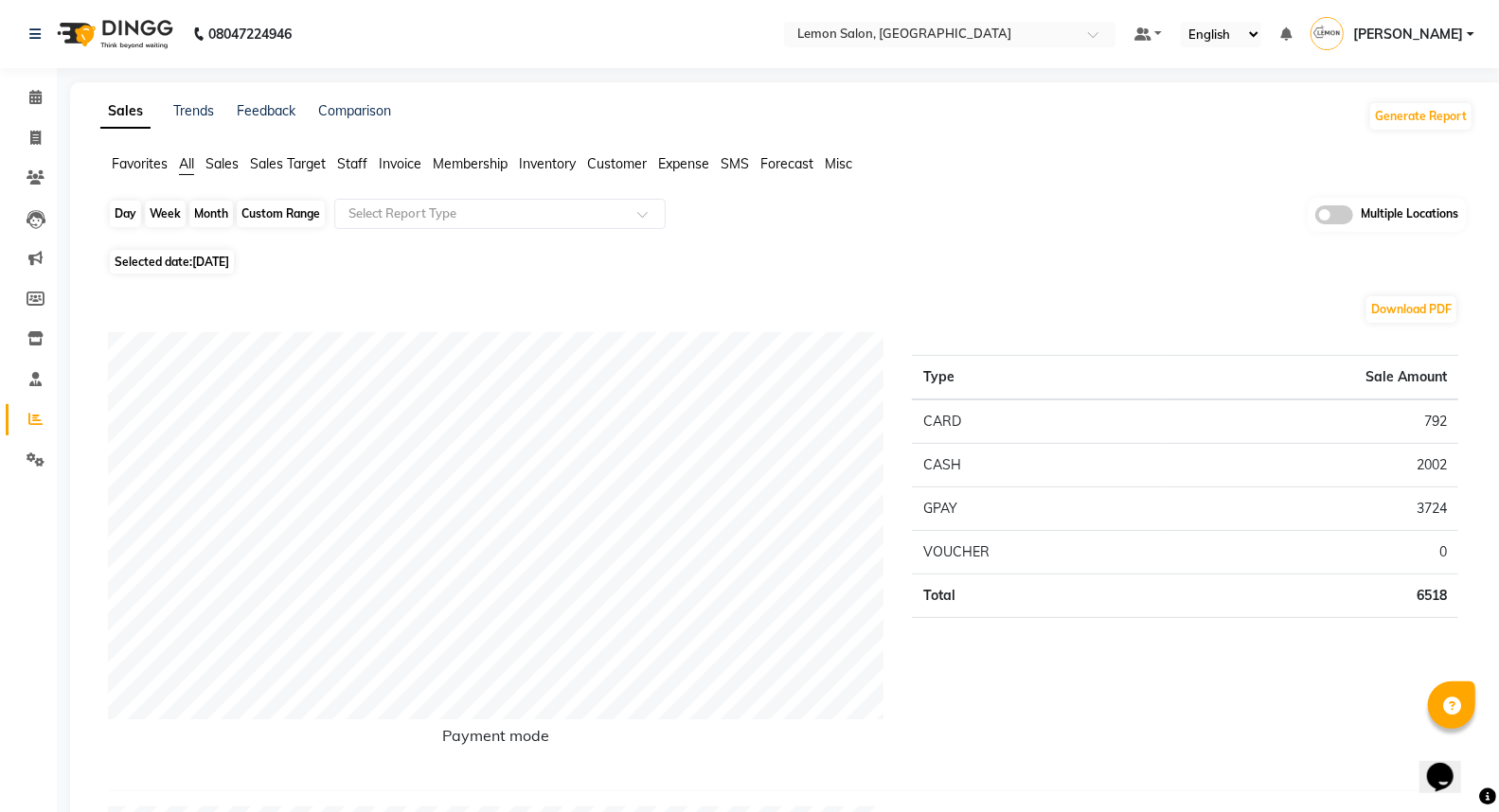
click at [121, 211] on div "Day" at bounding box center [125, 214] width 32 height 27
select select "9"
select select "2025"
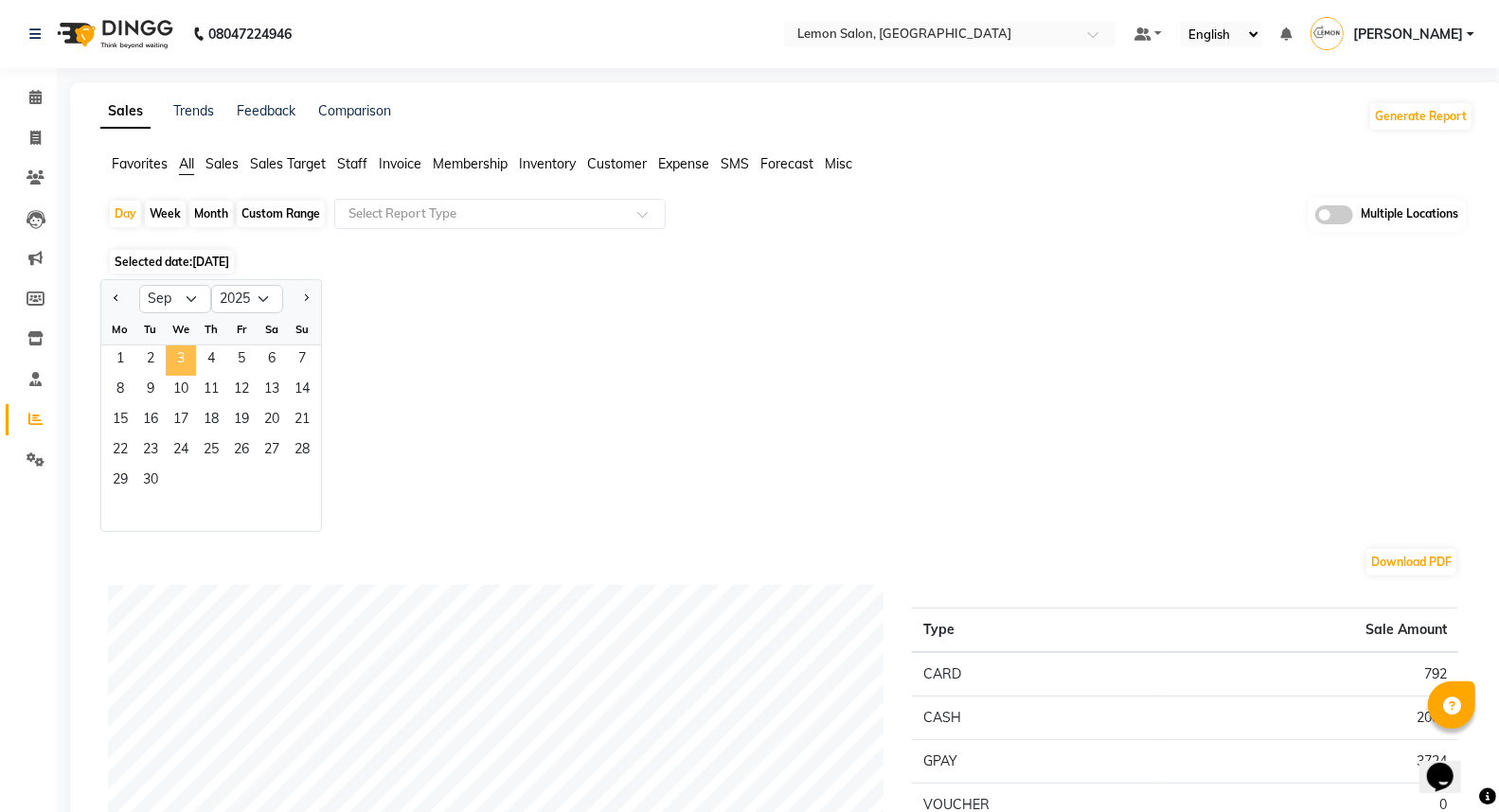
click at [185, 351] on span "3" at bounding box center [181, 361] width 31 height 31
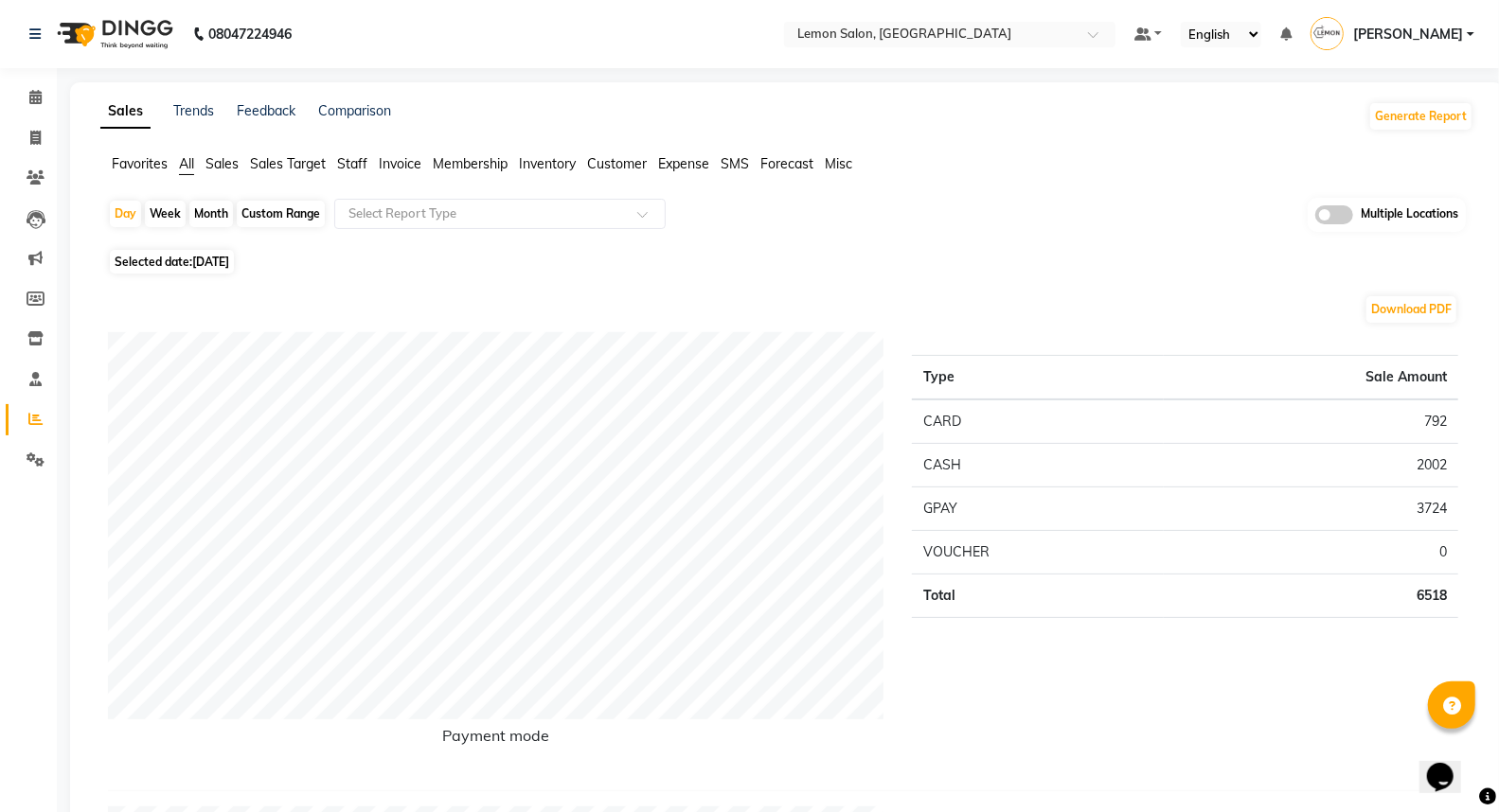
click at [300, 215] on div "Custom Range" at bounding box center [281, 214] width 88 height 27
select select "9"
select select "2025"
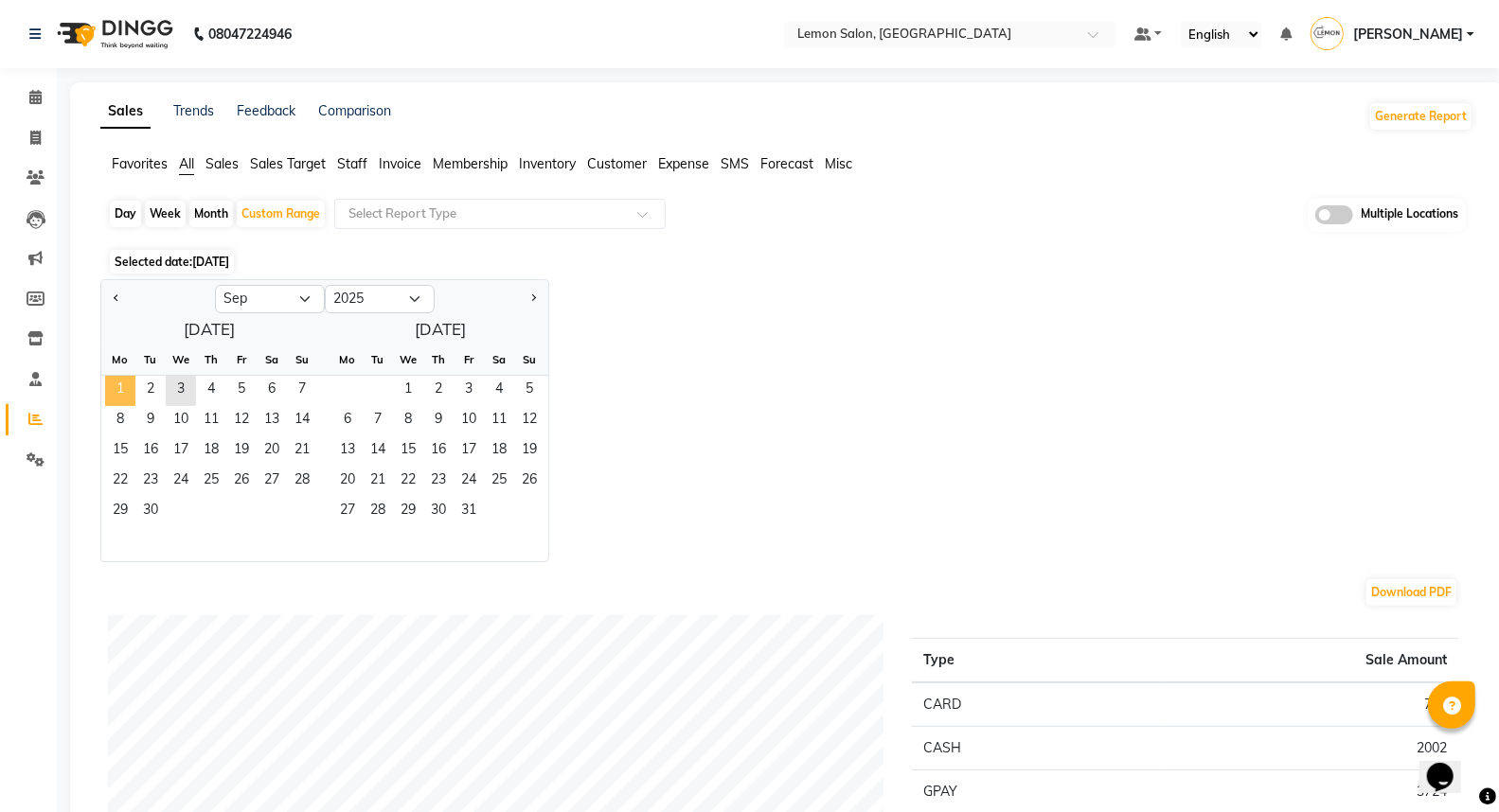
click at [109, 383] on span "1" at bounding box center [120, 391] width 31 height 31
click at [178, 388] on span "3" at bounding box center [181, 391] width 31 height 31
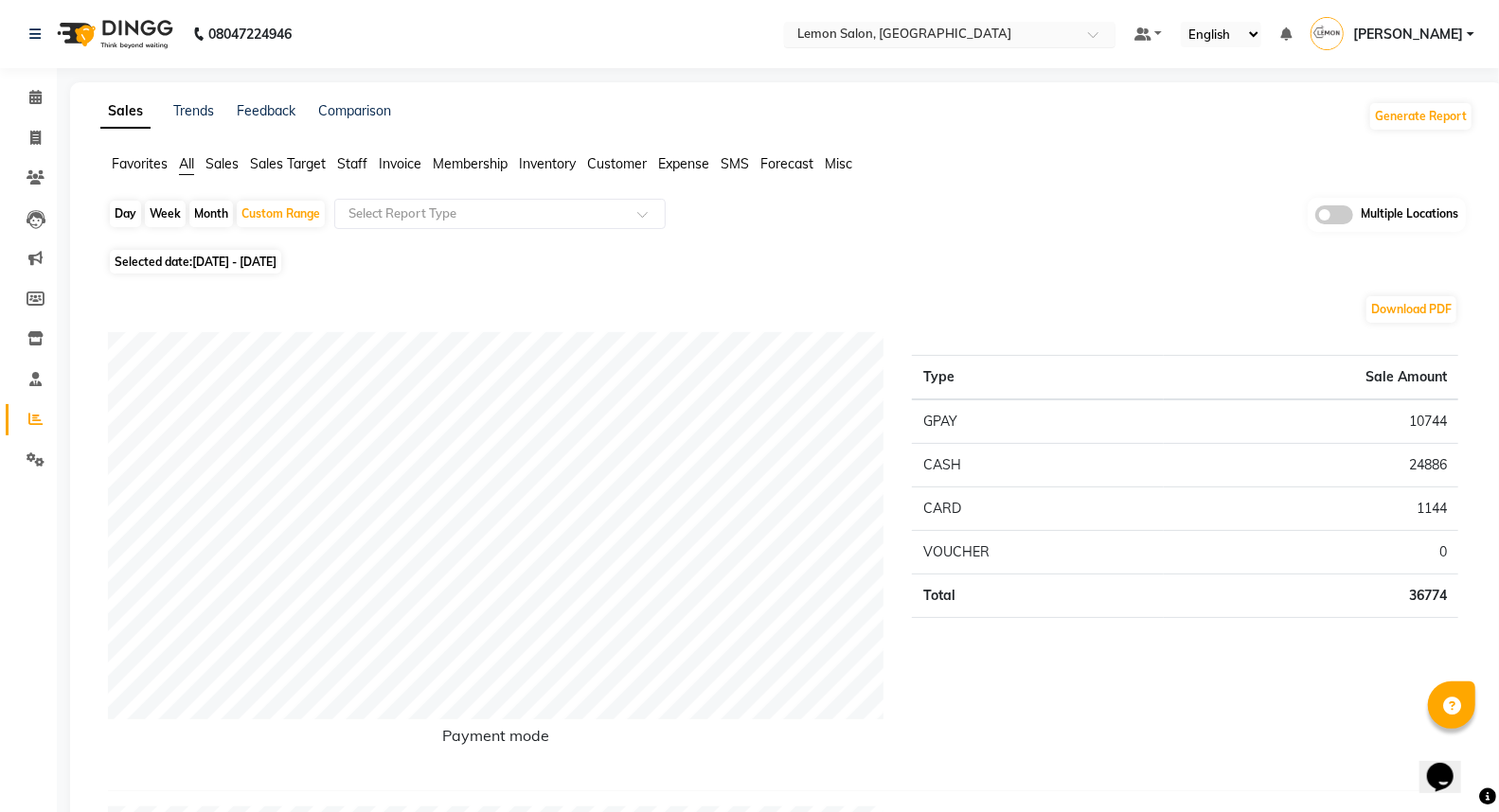
click at [926, 36] on input "text" at bounding box center [931, 36] width 275 height 19
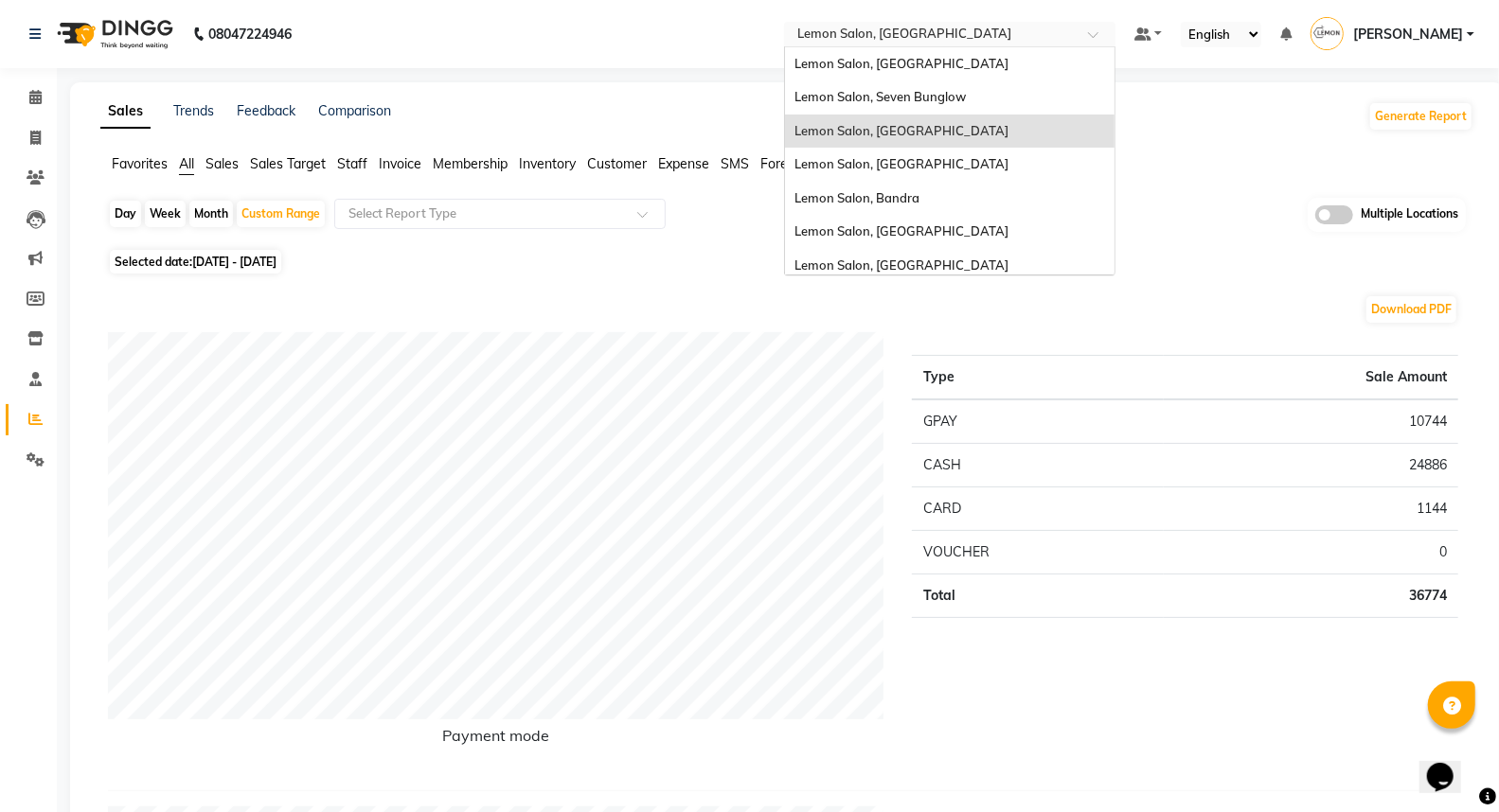
scroll to position [105, 0]
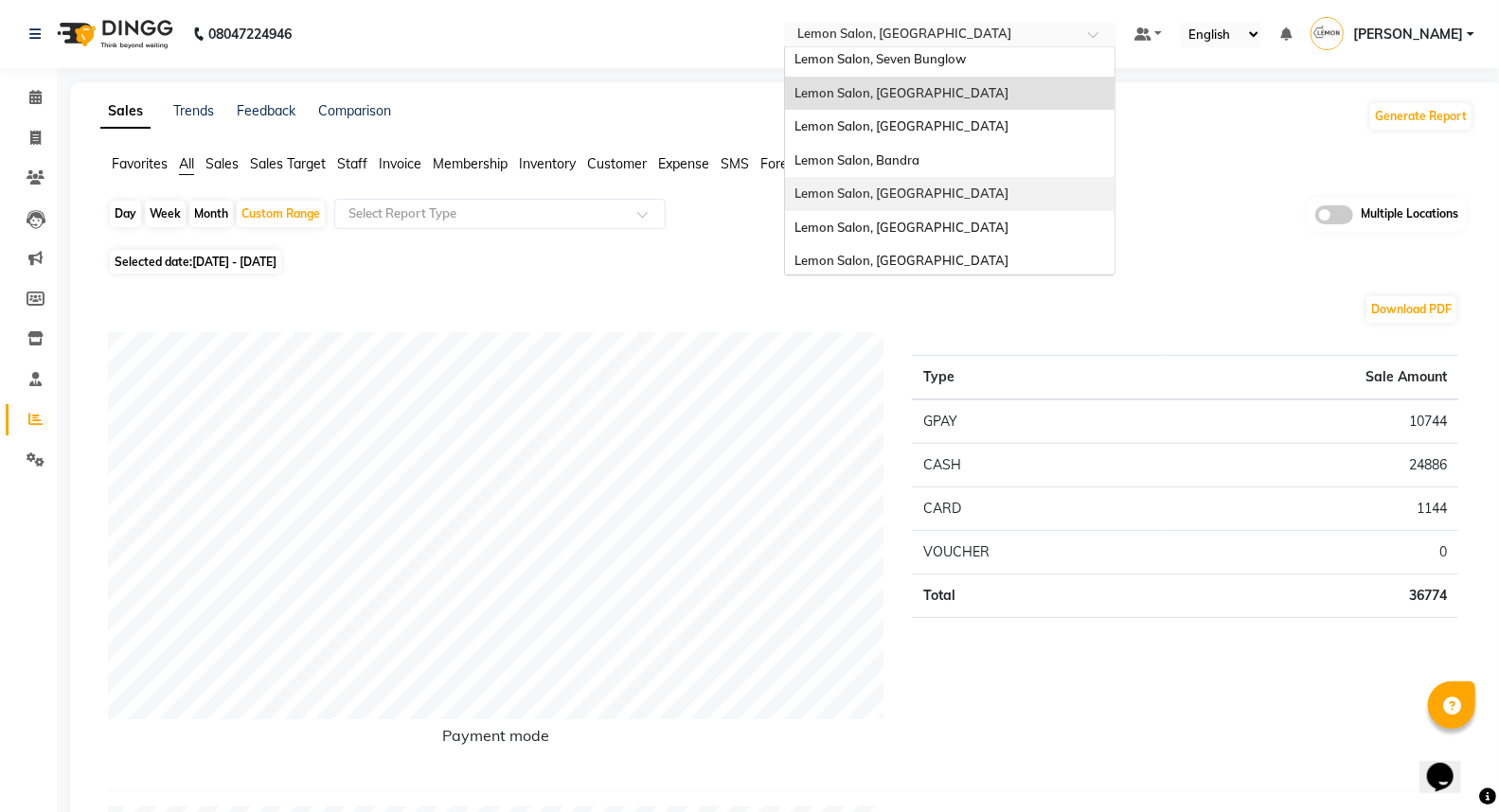
click at [913, 193] on span "Lemon Salon, [GEOGRAPHIC_DATA]" at bounding box center [901, 193] width 214 height 15
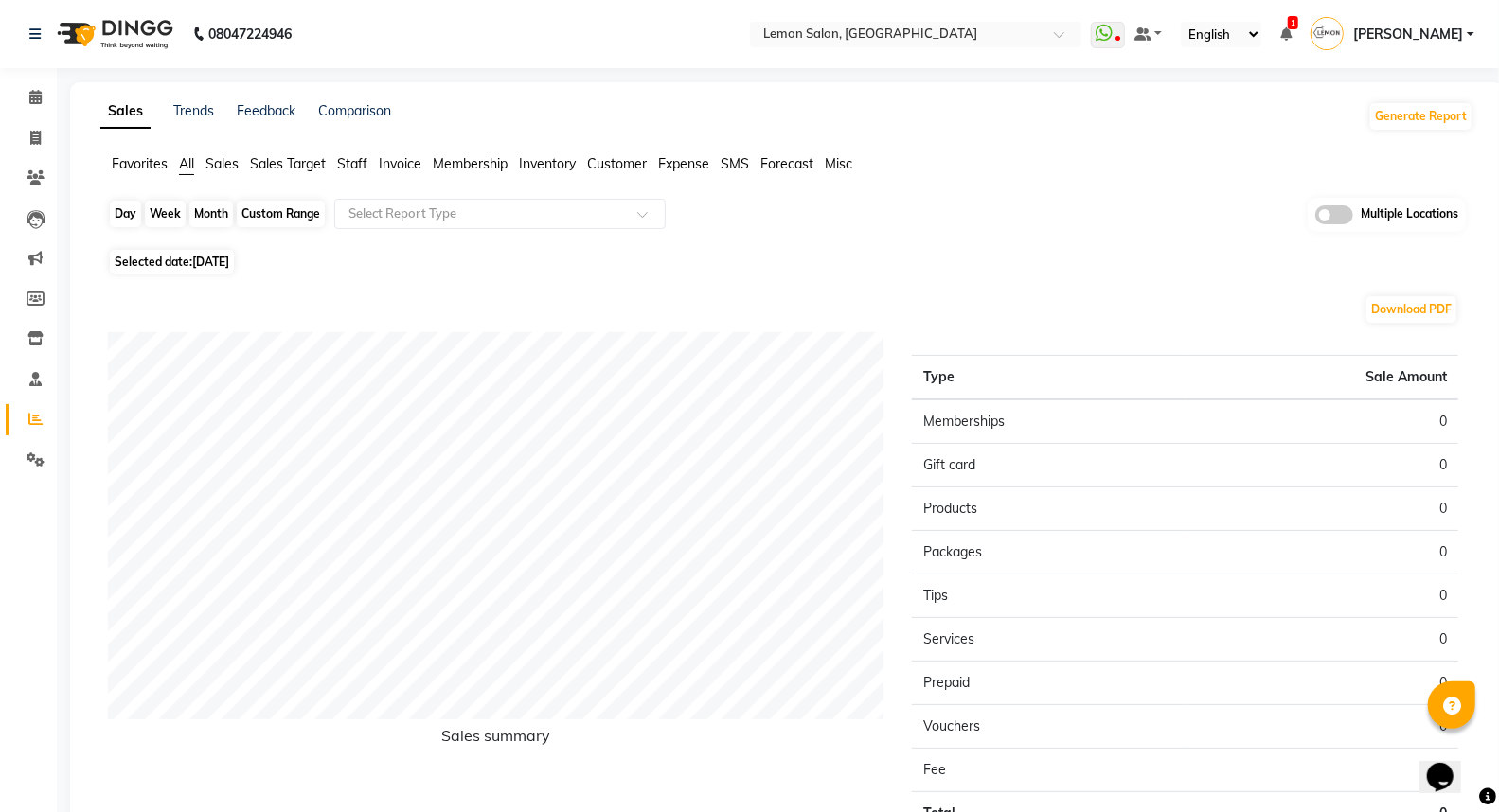
click at [111, 209] on div "Day" at bounding box center [125, 214] width 32 height 27
select select "9"
select select "2025"
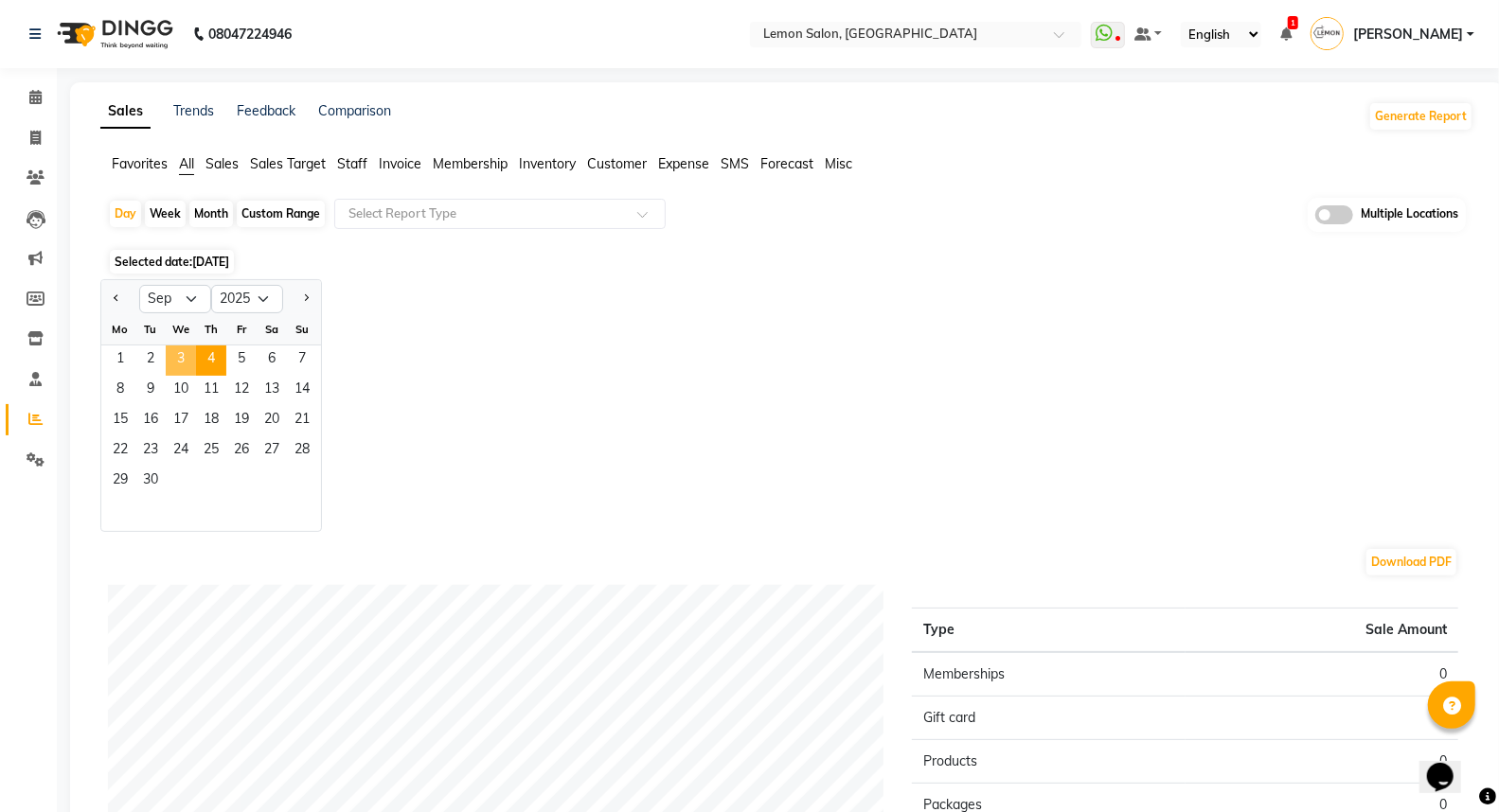
click at [189, 362] on span "3" at bounding box center [181, 361] width 31 height 31
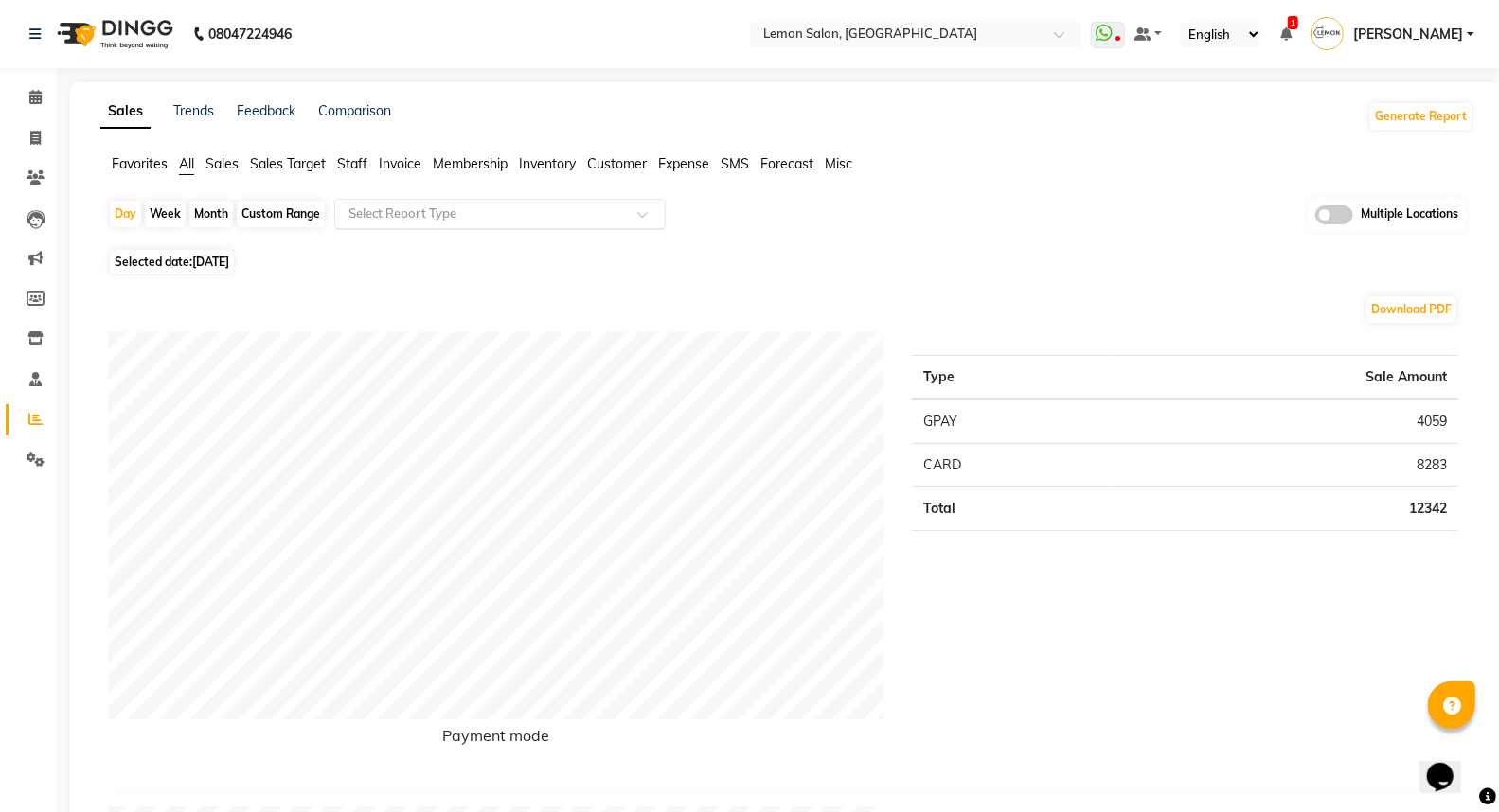
click at [357, 211] on input "text" at bounding box center [481, 214] width 273 height 19
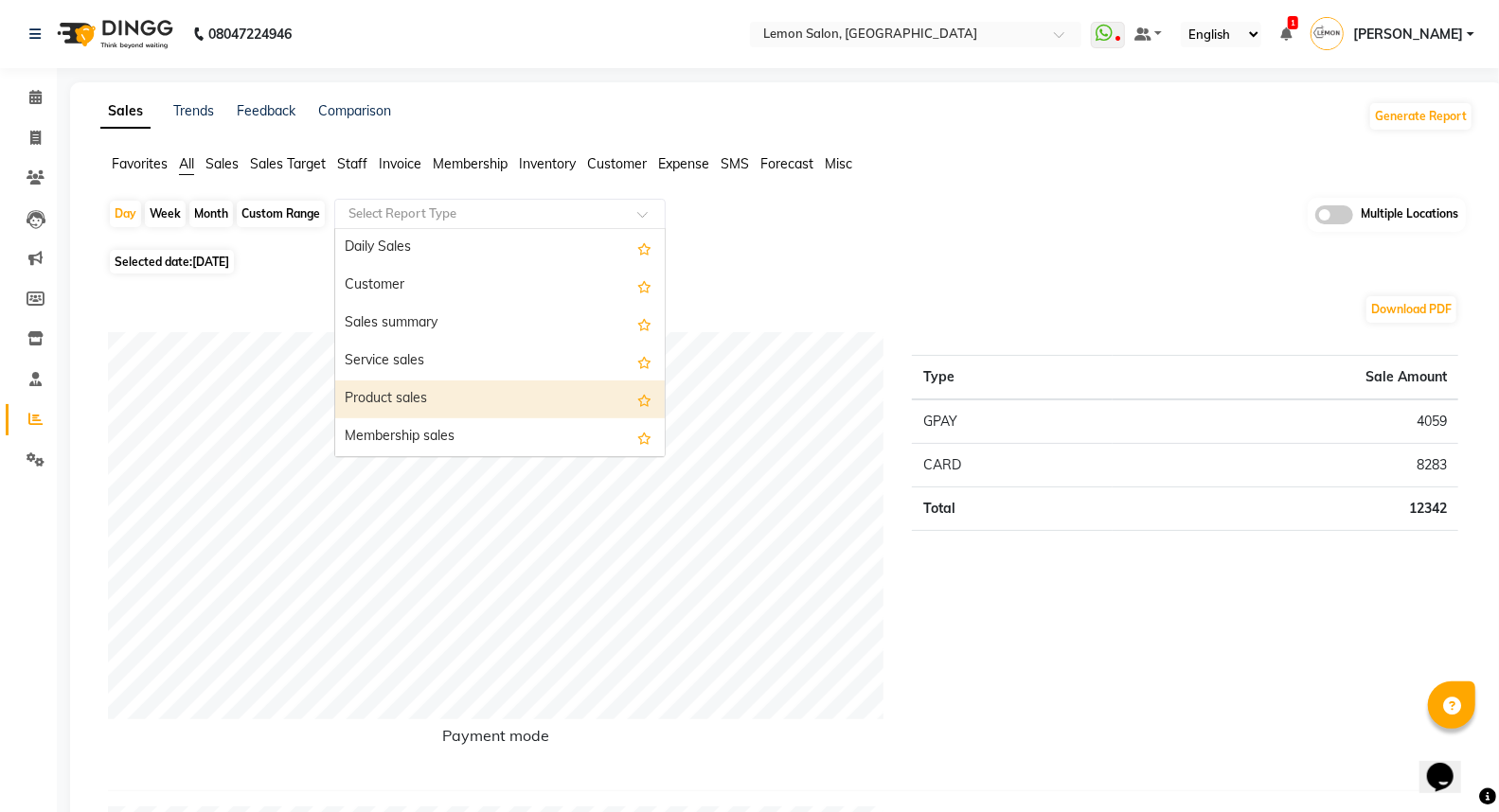
click at [400, 395] on div "Product sales" at bounding box center [499, 398] width 329 height 37
select select "full_report"
select select "csv"
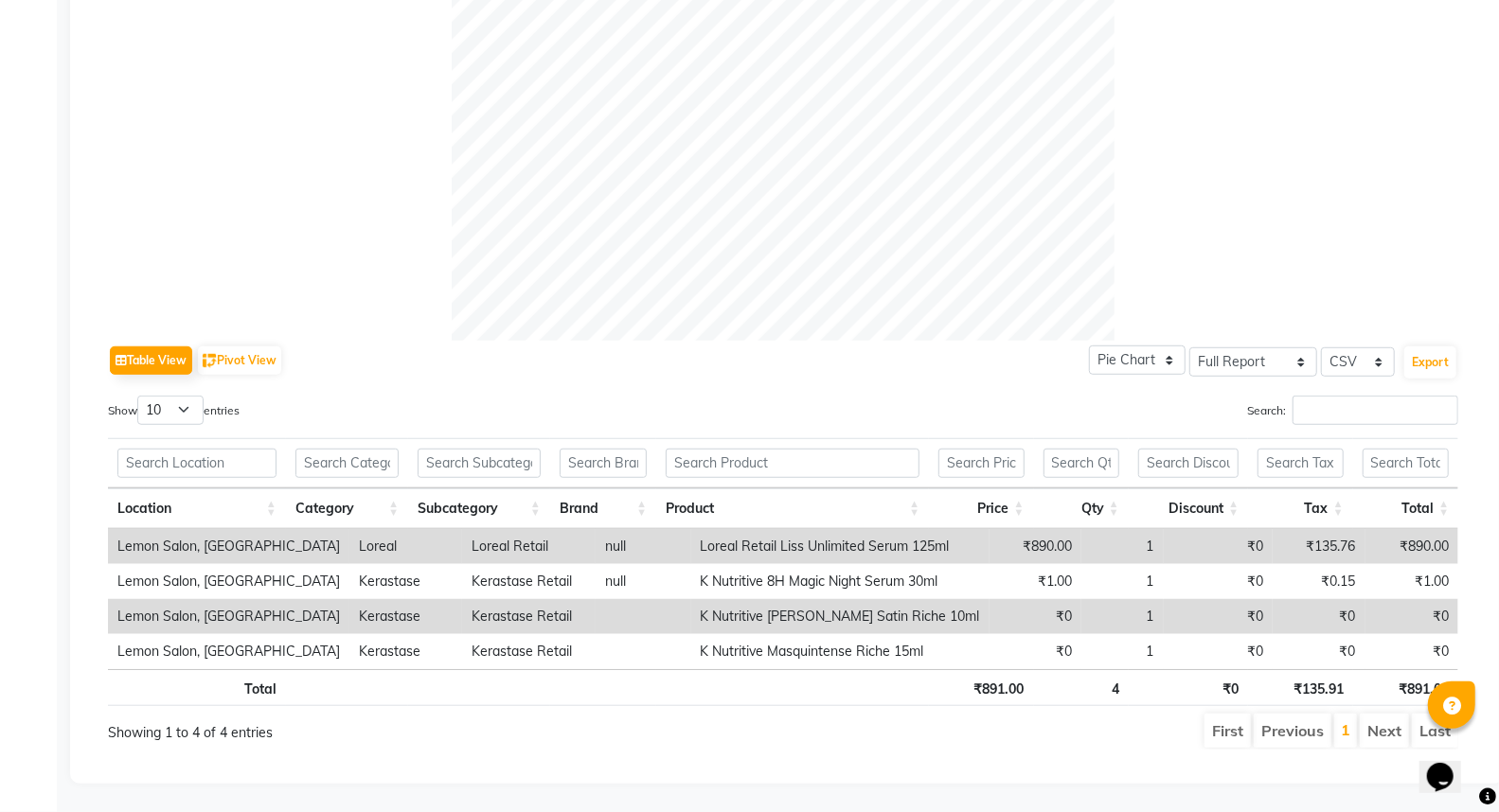
scroll to position [128, 0]
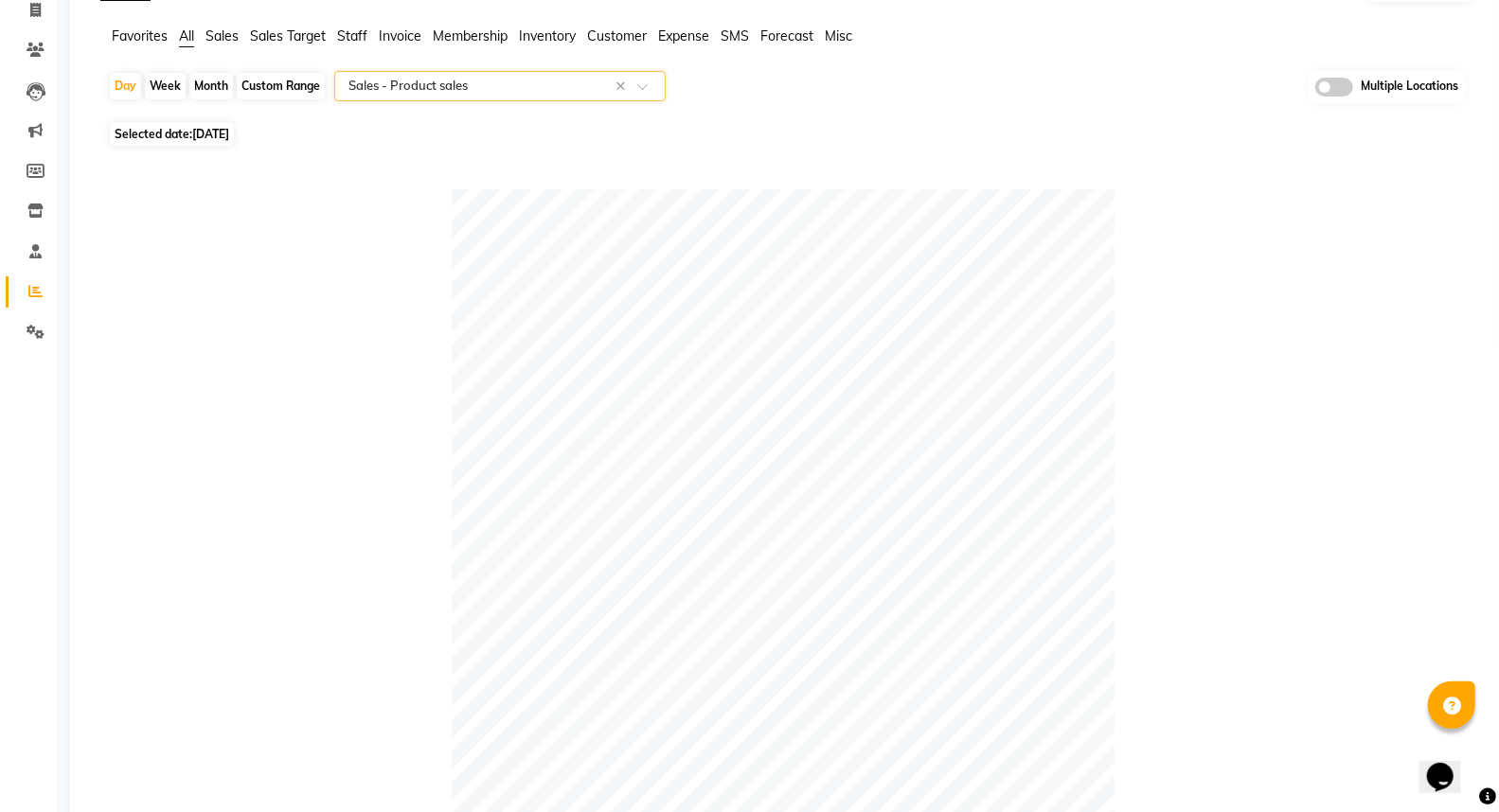
click at [455, 86] on input "text" at bounding box center [481, 86] width 273 height 19
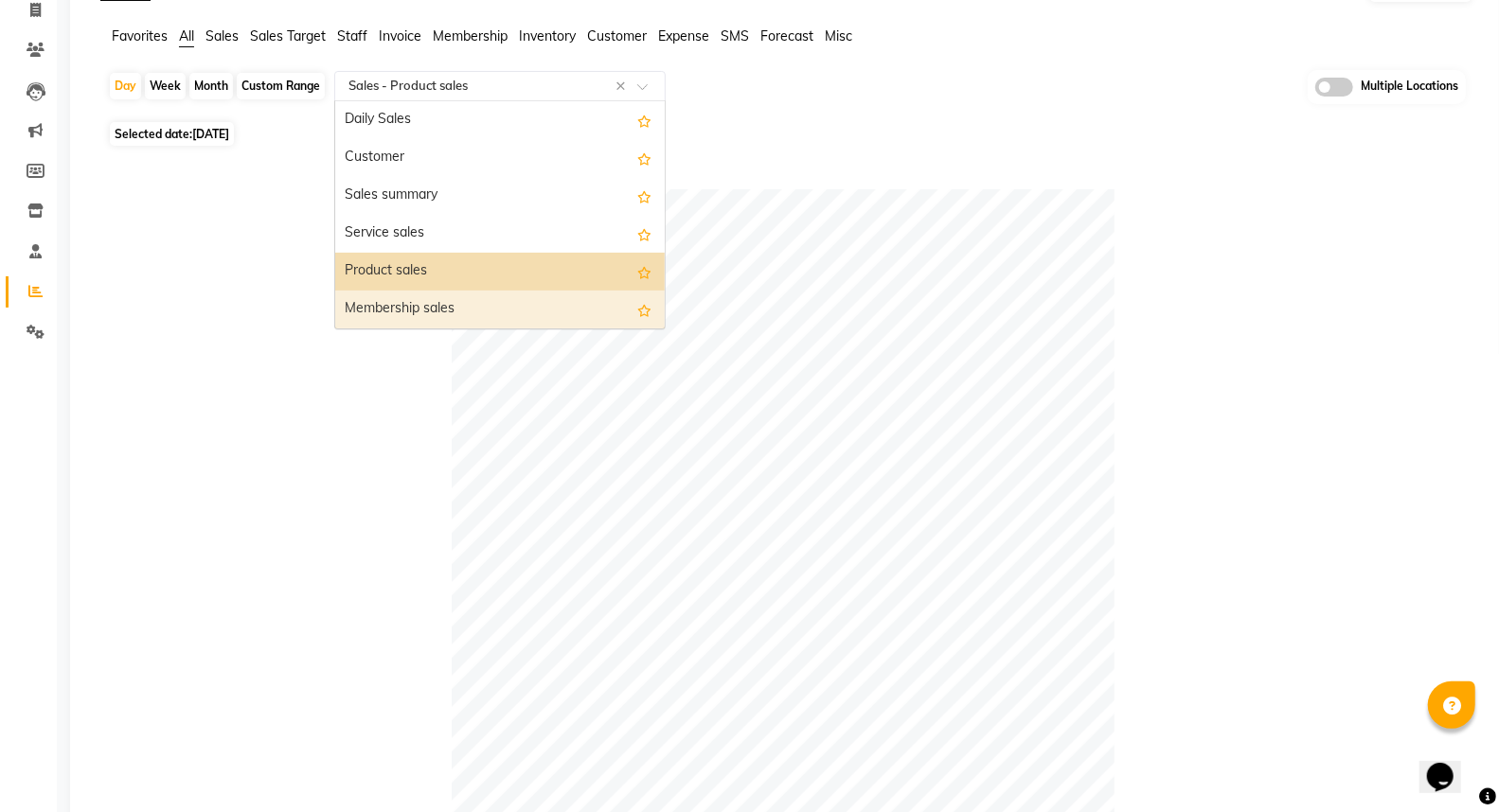
click at [423, 309] on div "Membership sales" at bounding box center [499, 309] width 329 height 37
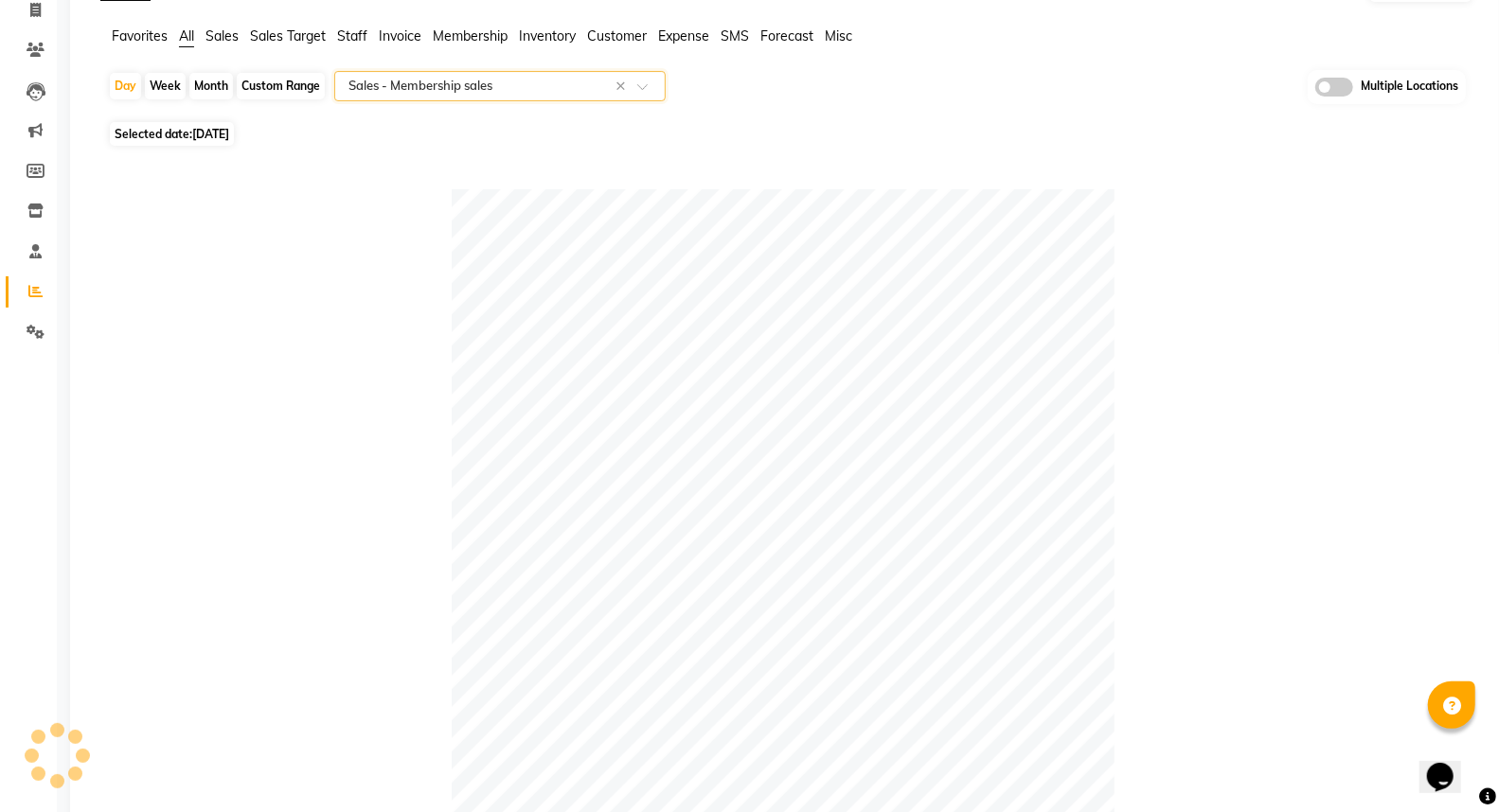
scroll to position [0, 0]
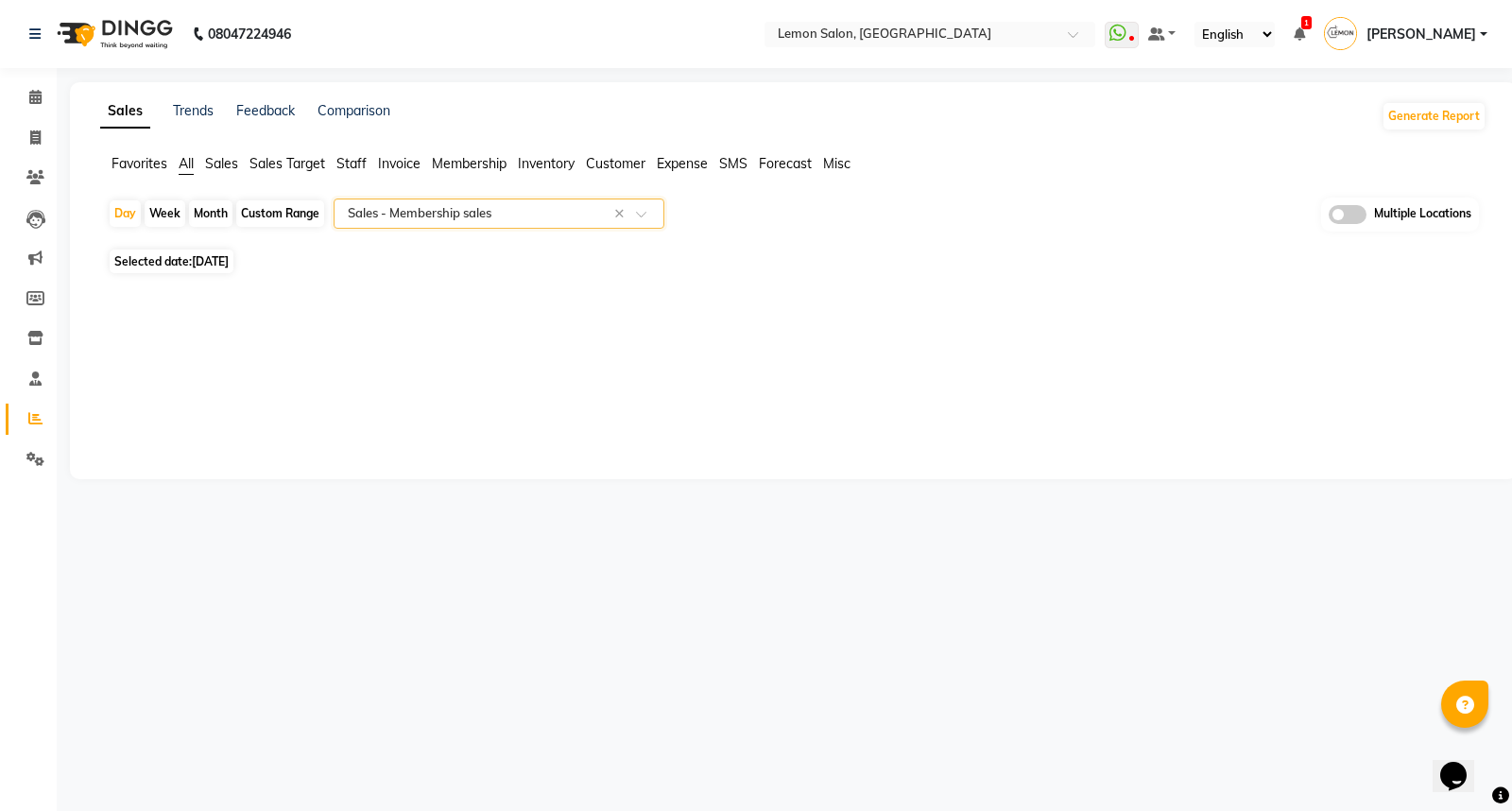
click at [184, 163] on span "All" at bounding box center [186, 164] width 15 height 17
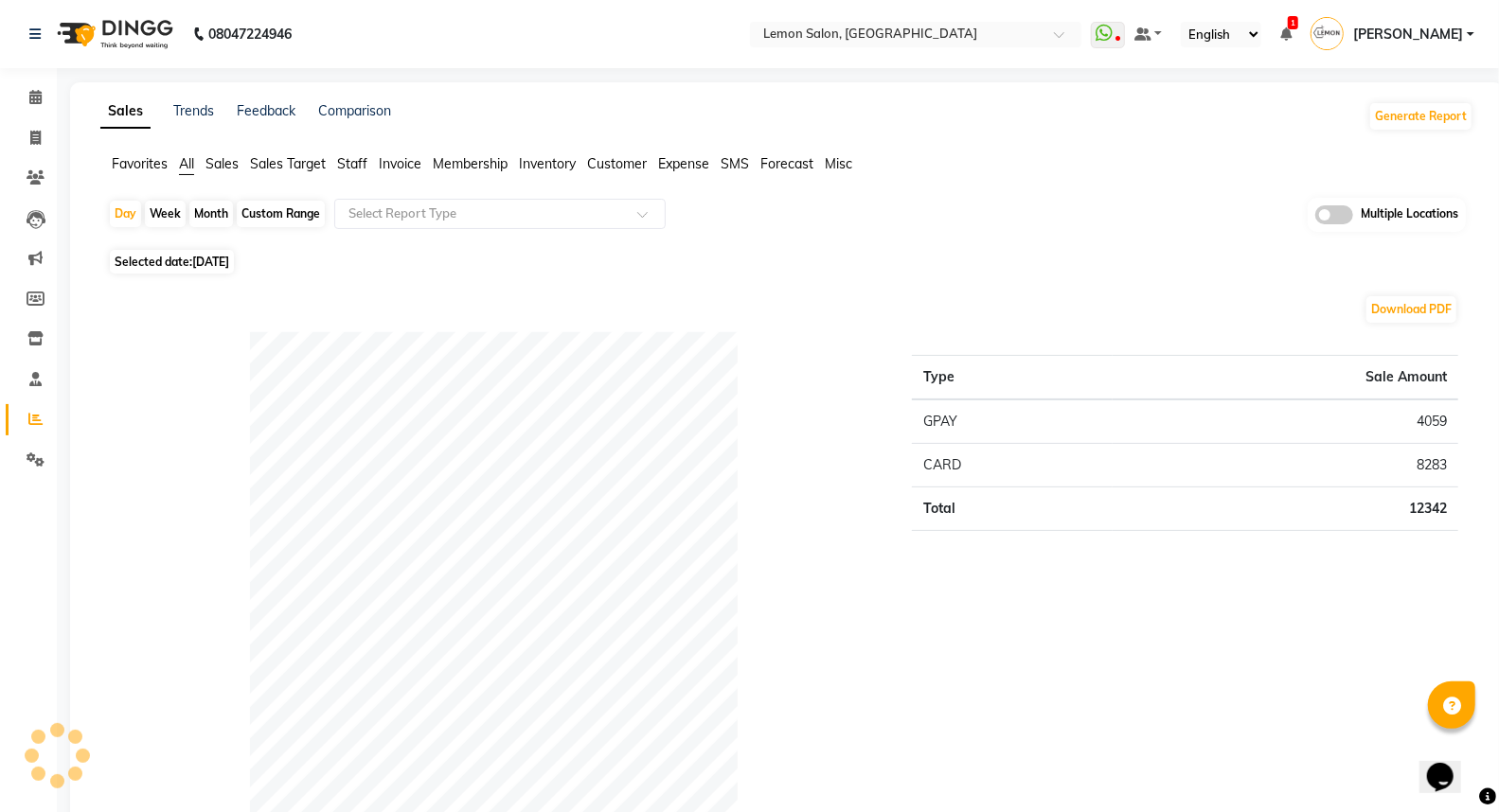
click at [266, 222] on div "Custom Range" at bounding box center [281, 214] width 88 height 27
select select "9"
select select "2025"
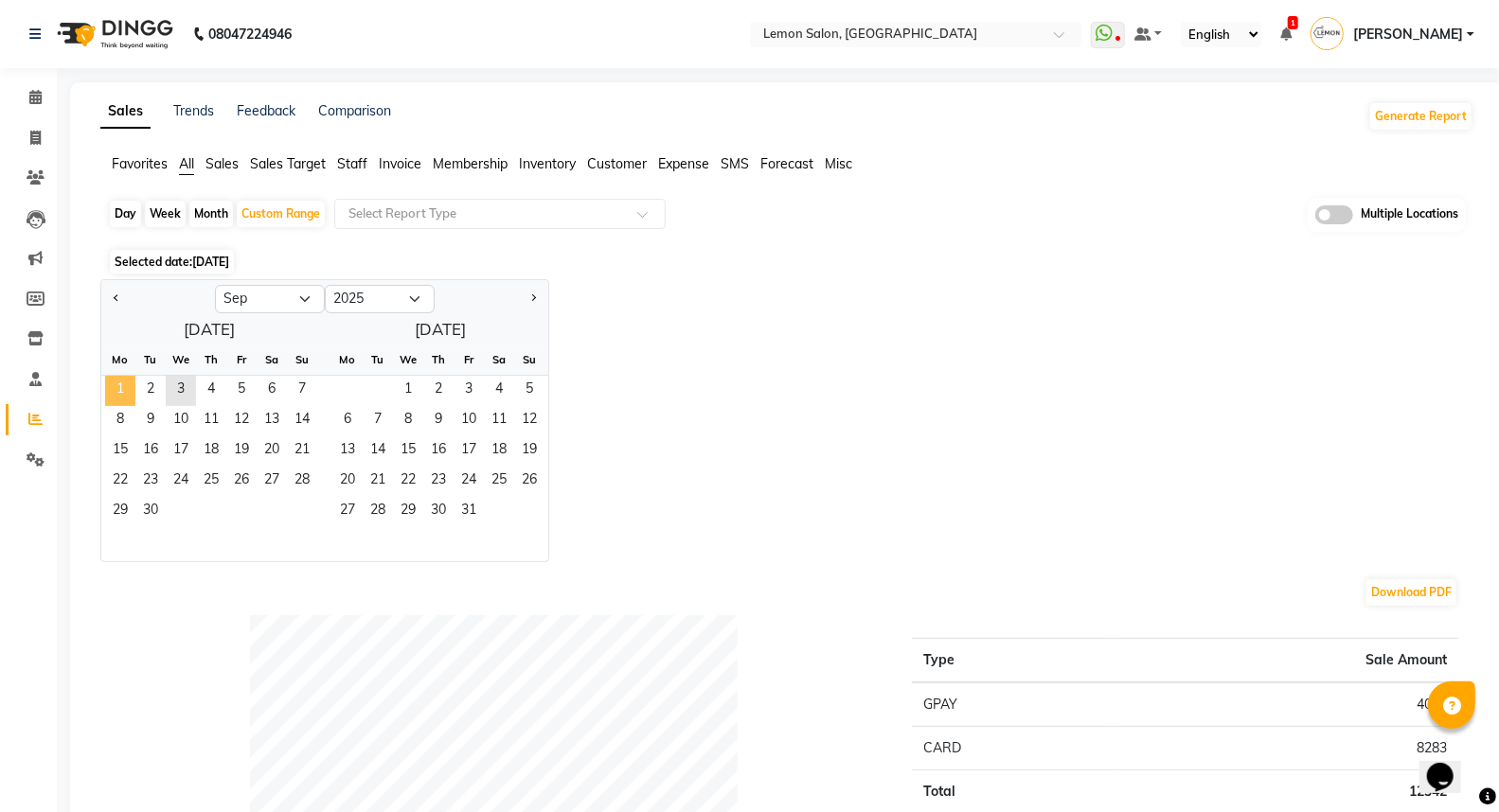
click at [121, 392] on span "1" at bounding box center [120, 391] width 31 height 31
click at [189, 389] on span "3" at bounding box center [181, 391] width 31 height 31
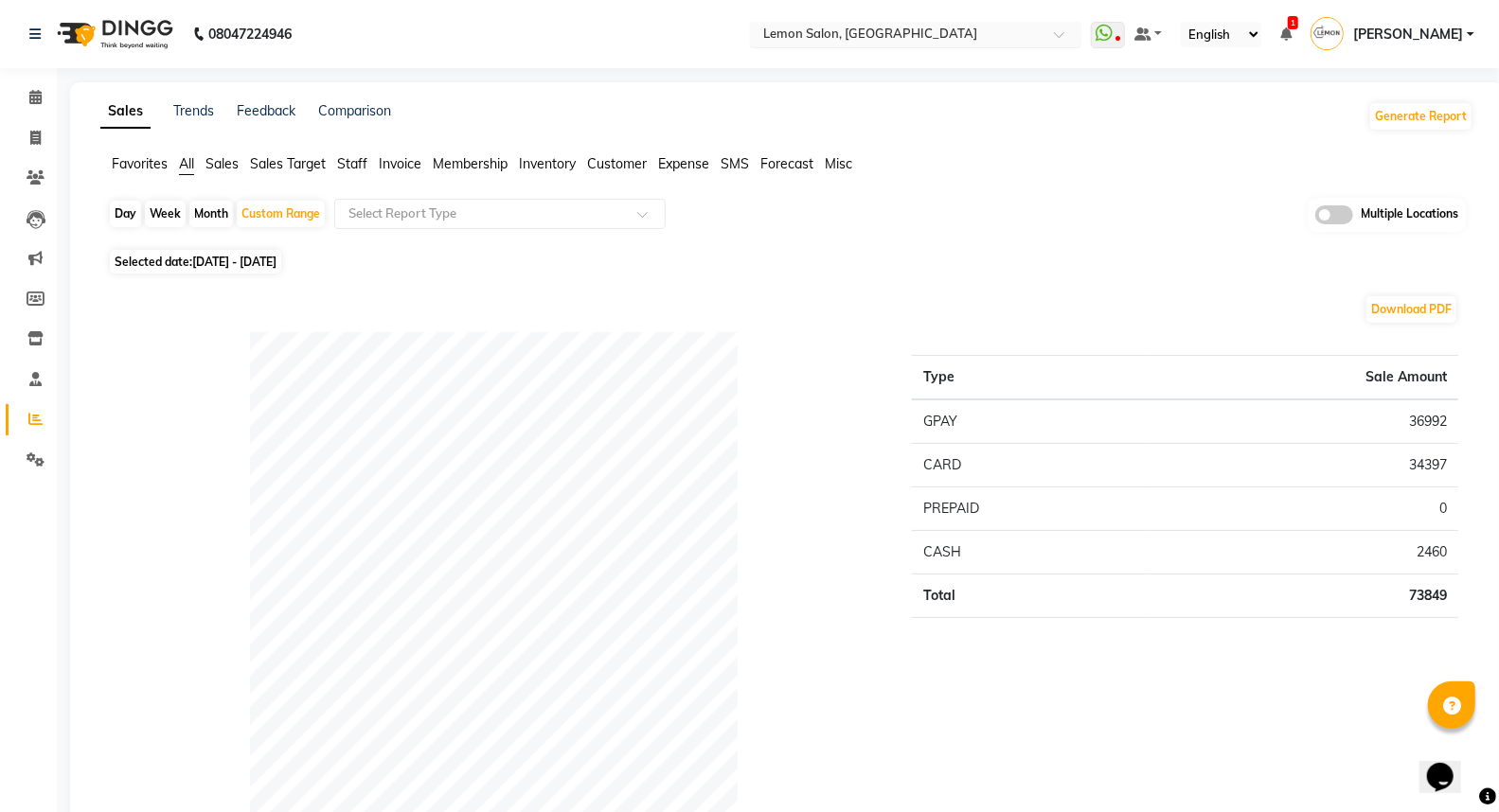
click at [802, 40] on input "text" at bounding box center [897, 36] width 275 height 19
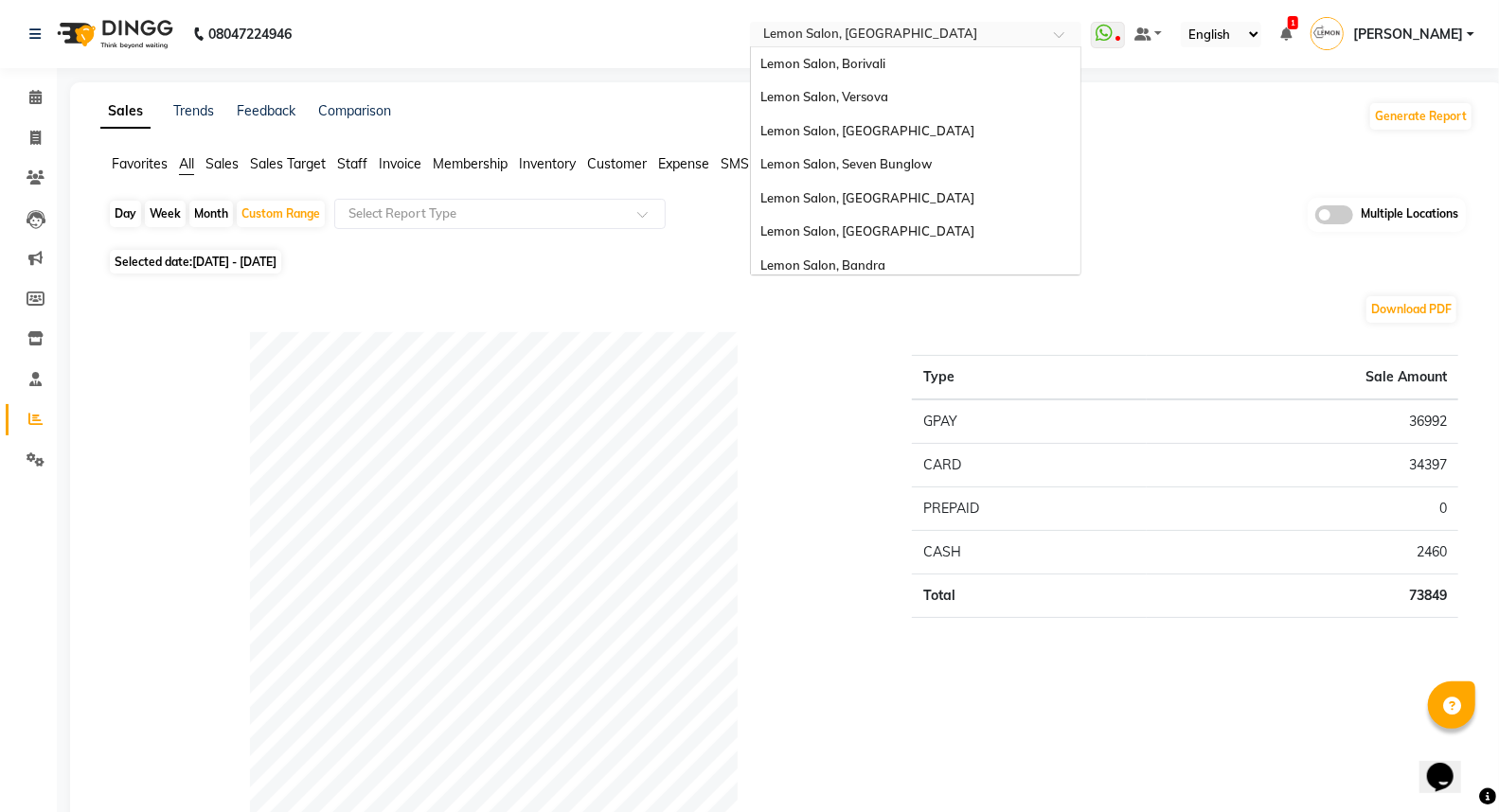
scroll to position [175, 0]
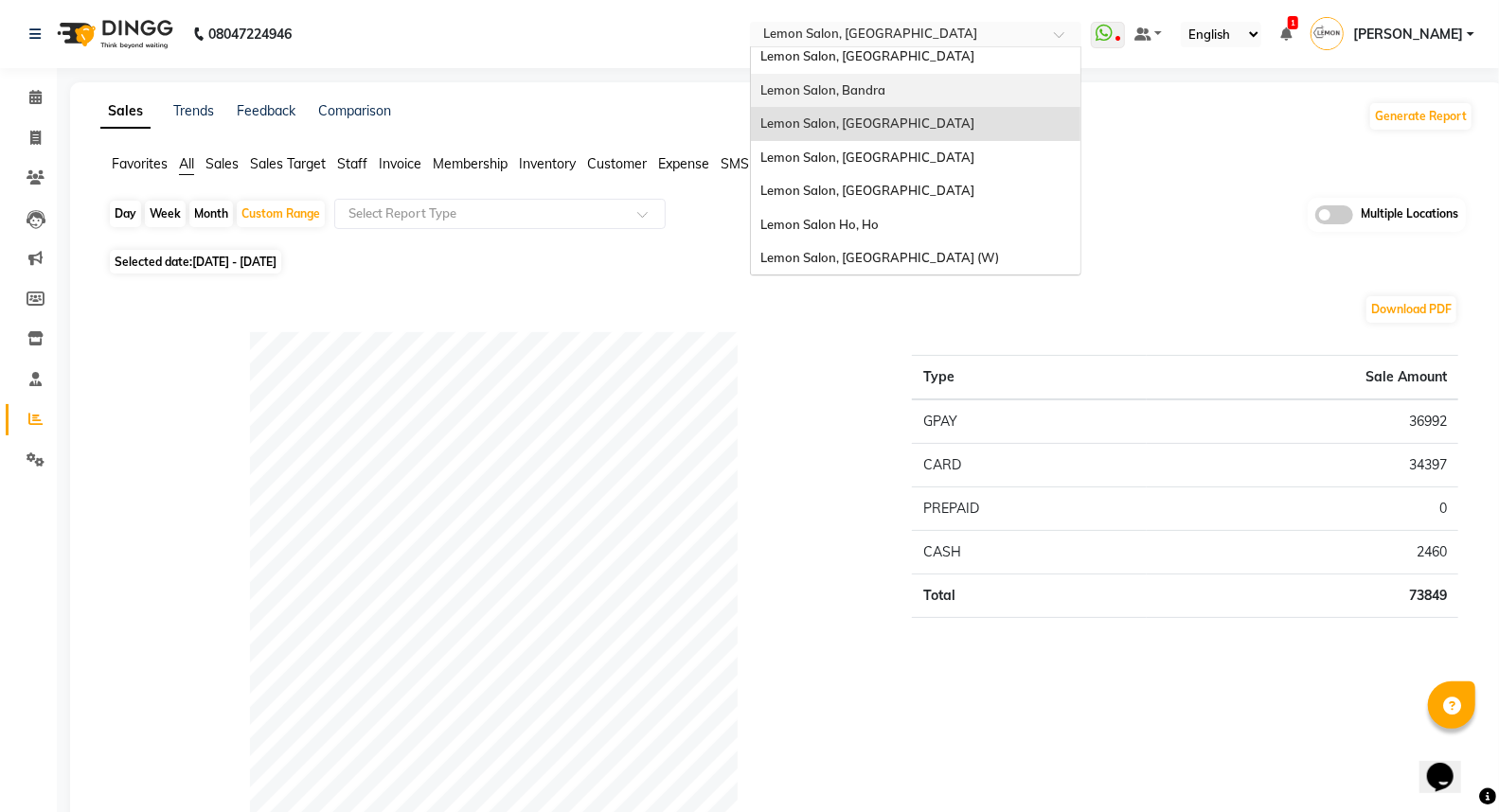
click at [883, 88] on span "Lemon Salon, Bandra" at bounding box center [823, 90] width 125 height 15
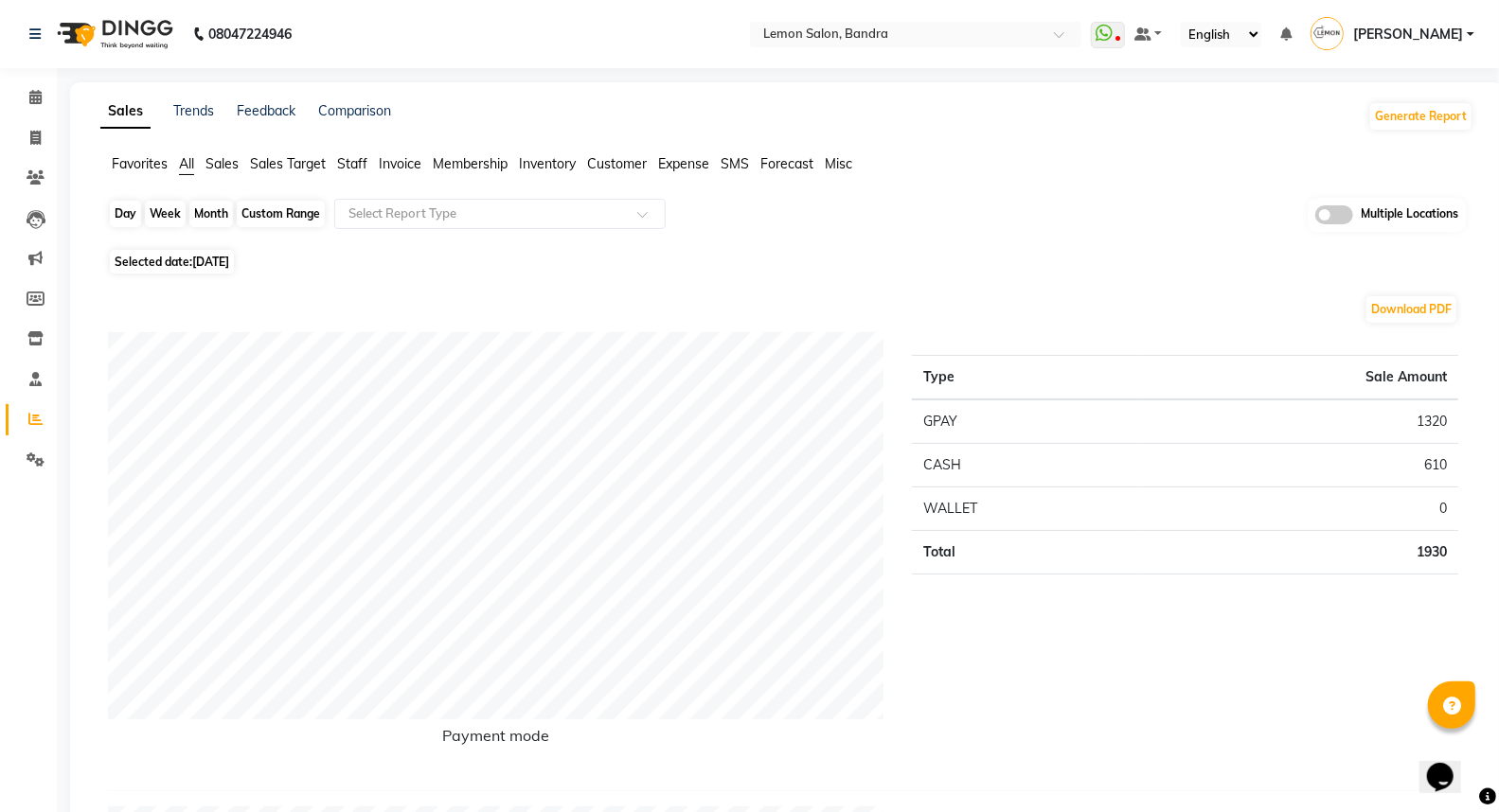
click at [138, 210] on div "Day" at bounding box center [125, 214] width 32 height 27
select select "9"
select select "2025"
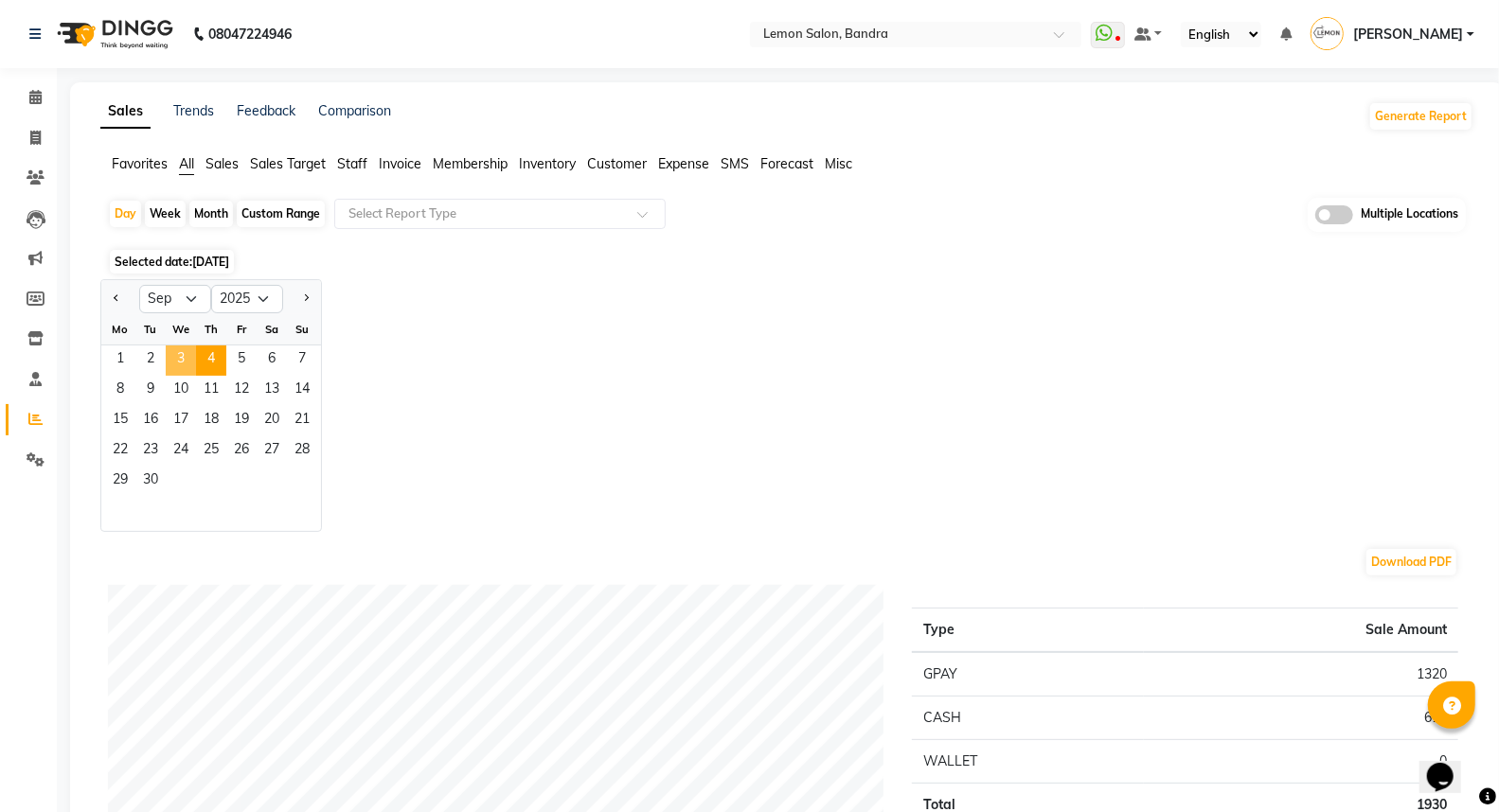
click at [182, 353] on span "3" at bounding box center [181, 361] width 31 height 31
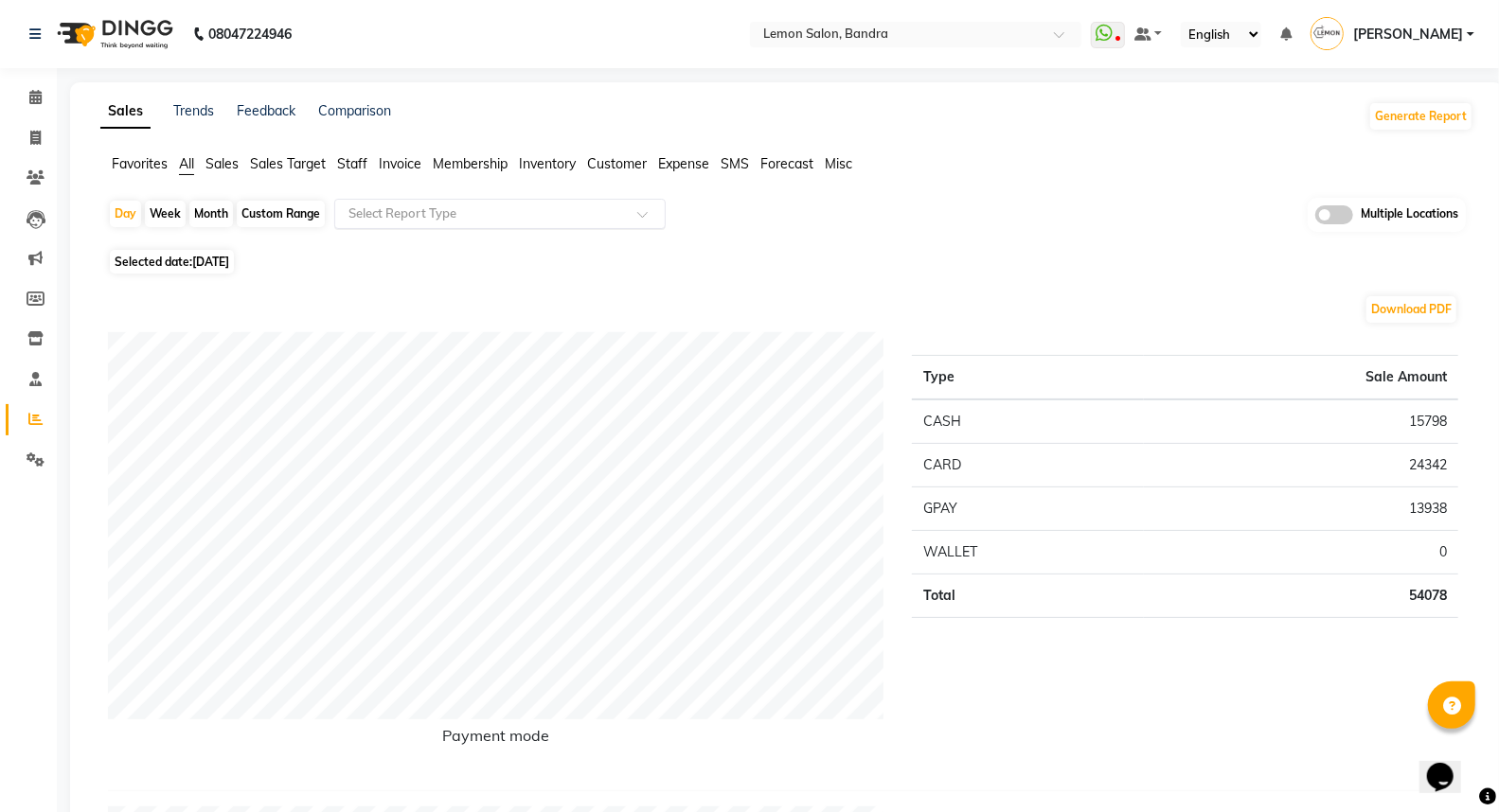
click at [445, 224] on div "Select Report Type" at bounding box center [499, 214] width 331 height 31
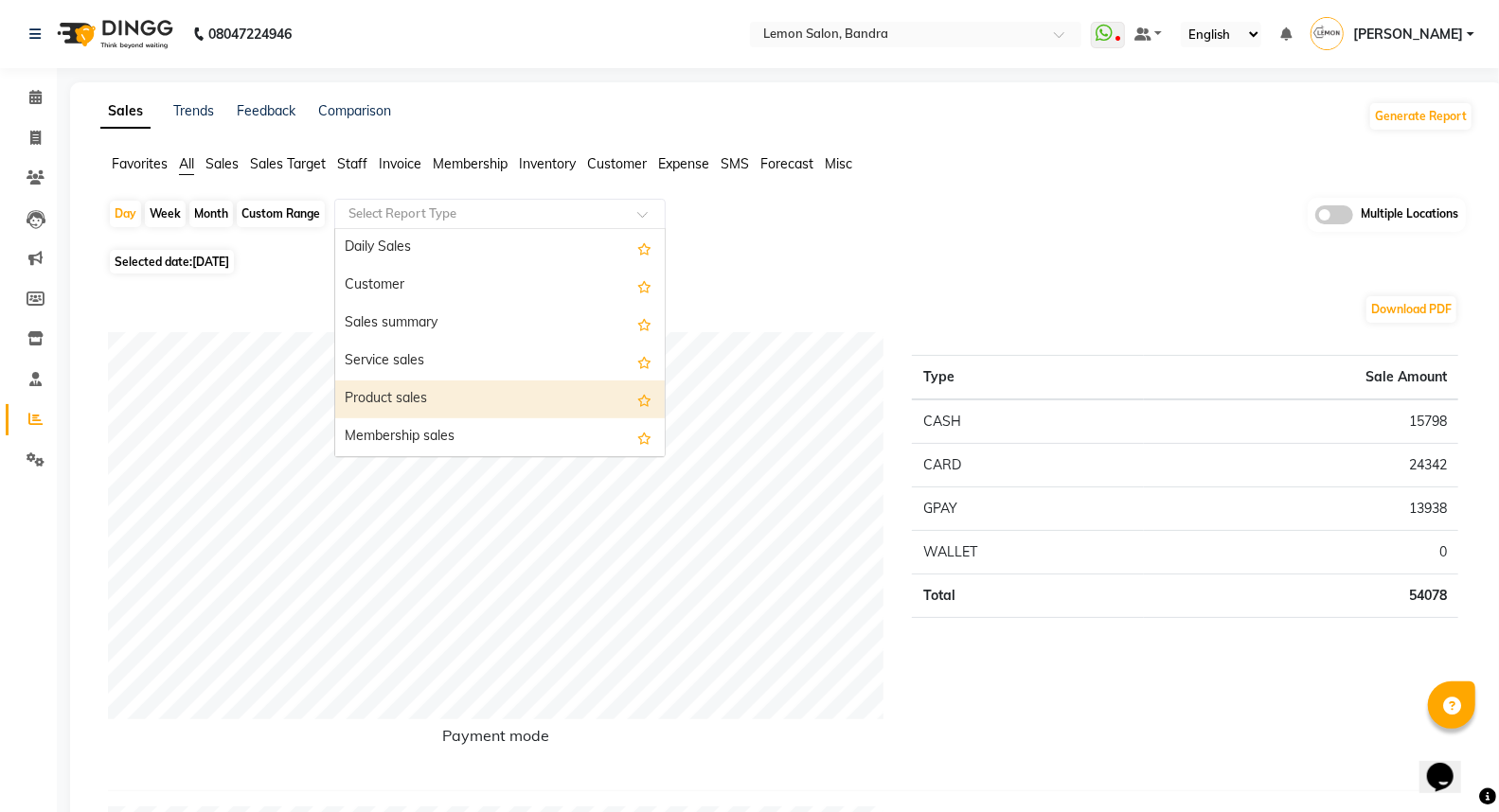
click at [407, 388] on div "Product sales" at bounding box center [499, 398] width 329 height 37
select select "full_report"
select select "csv"
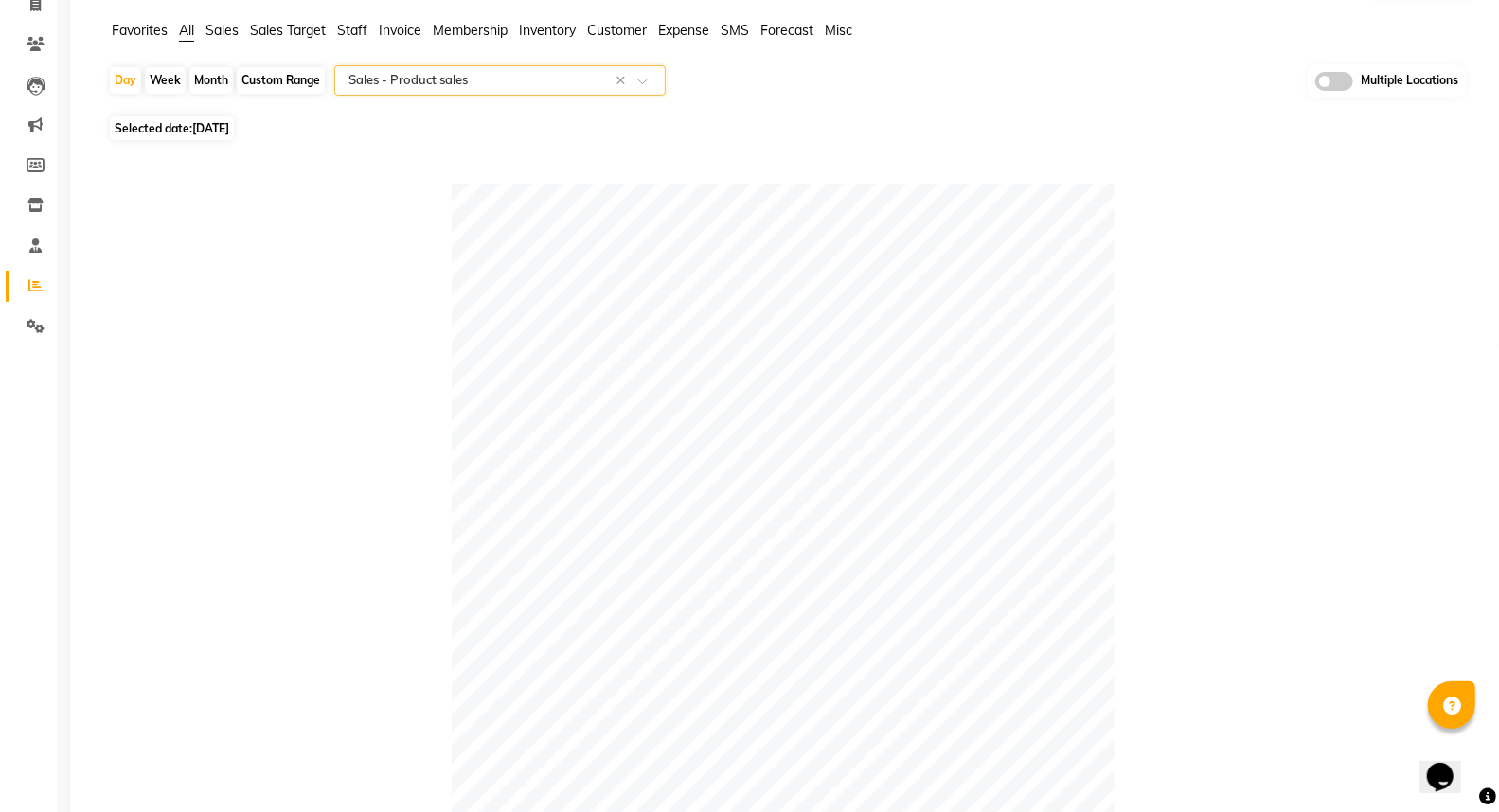
scroll to position [128, 0]
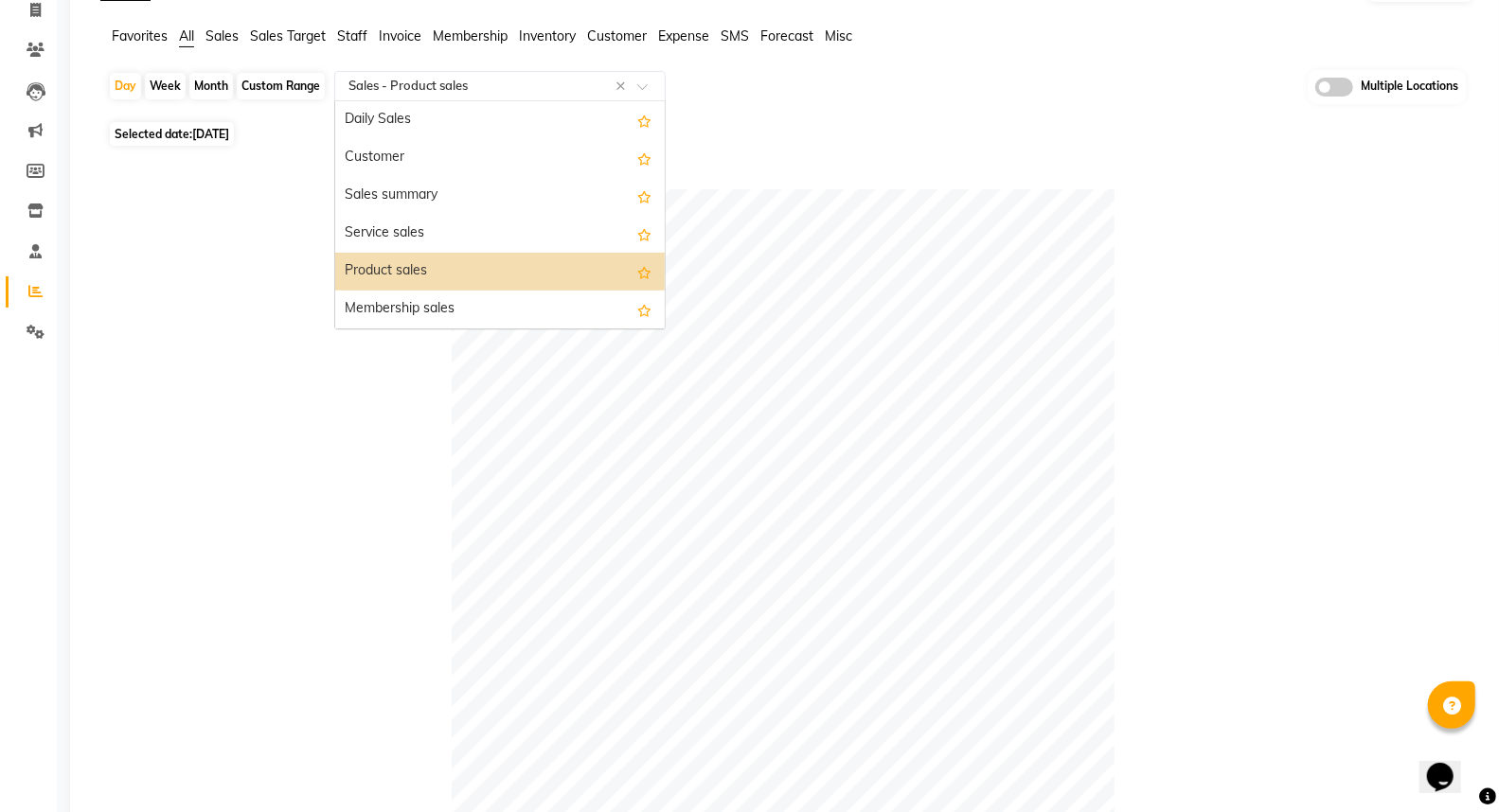
drag, startPoint x: 445, startPoint y: 80, endPoint x: 375, endPoint y: 319, distance: 249.0
click at [443, 81] on input "text" at bounding box center [481, 86] width 273 height 19
click at [386, 304] on div "Membership sales" at bounding box center [499, 309] width 329 height 37
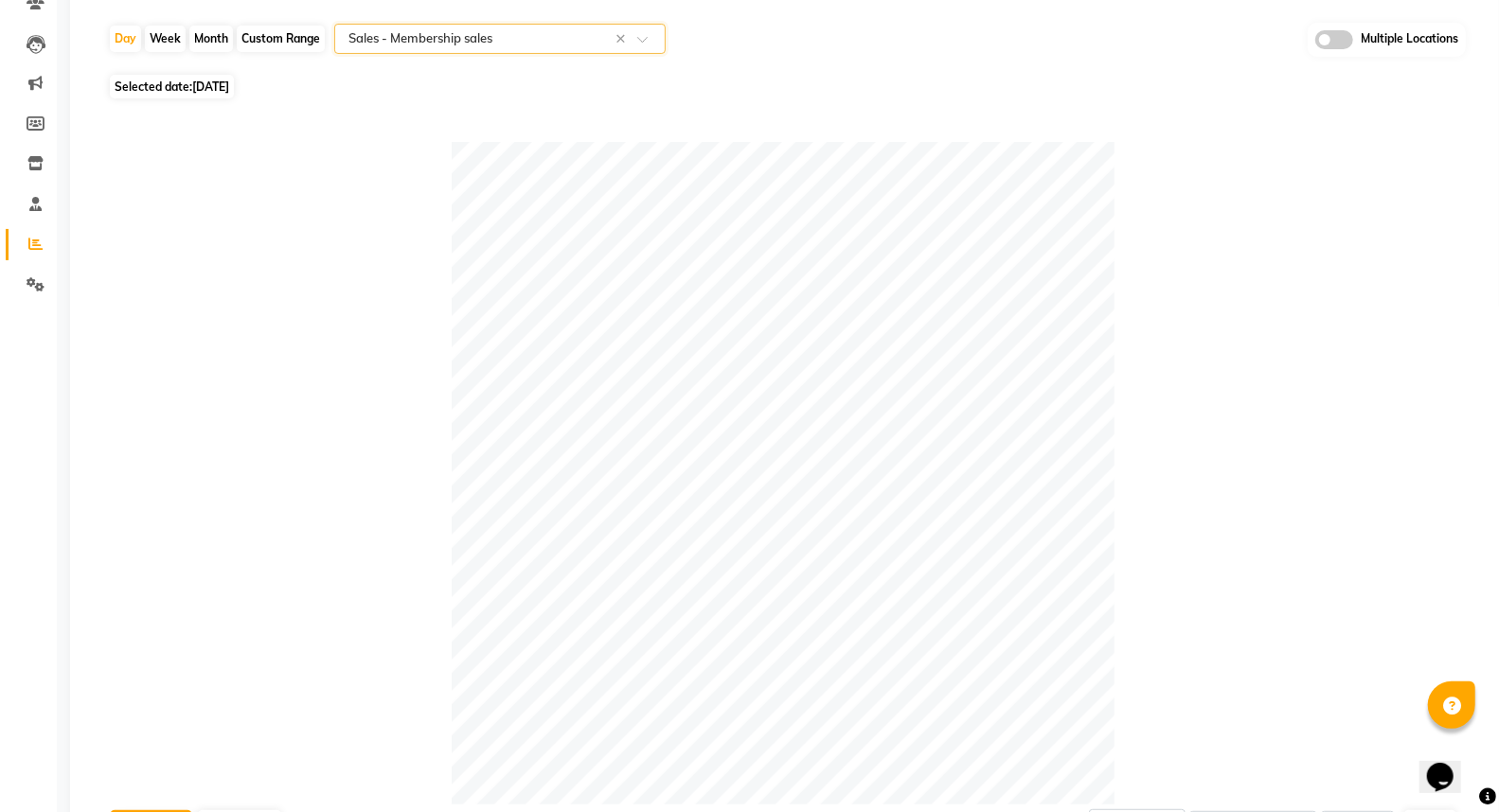
scroll to position [23, 0]
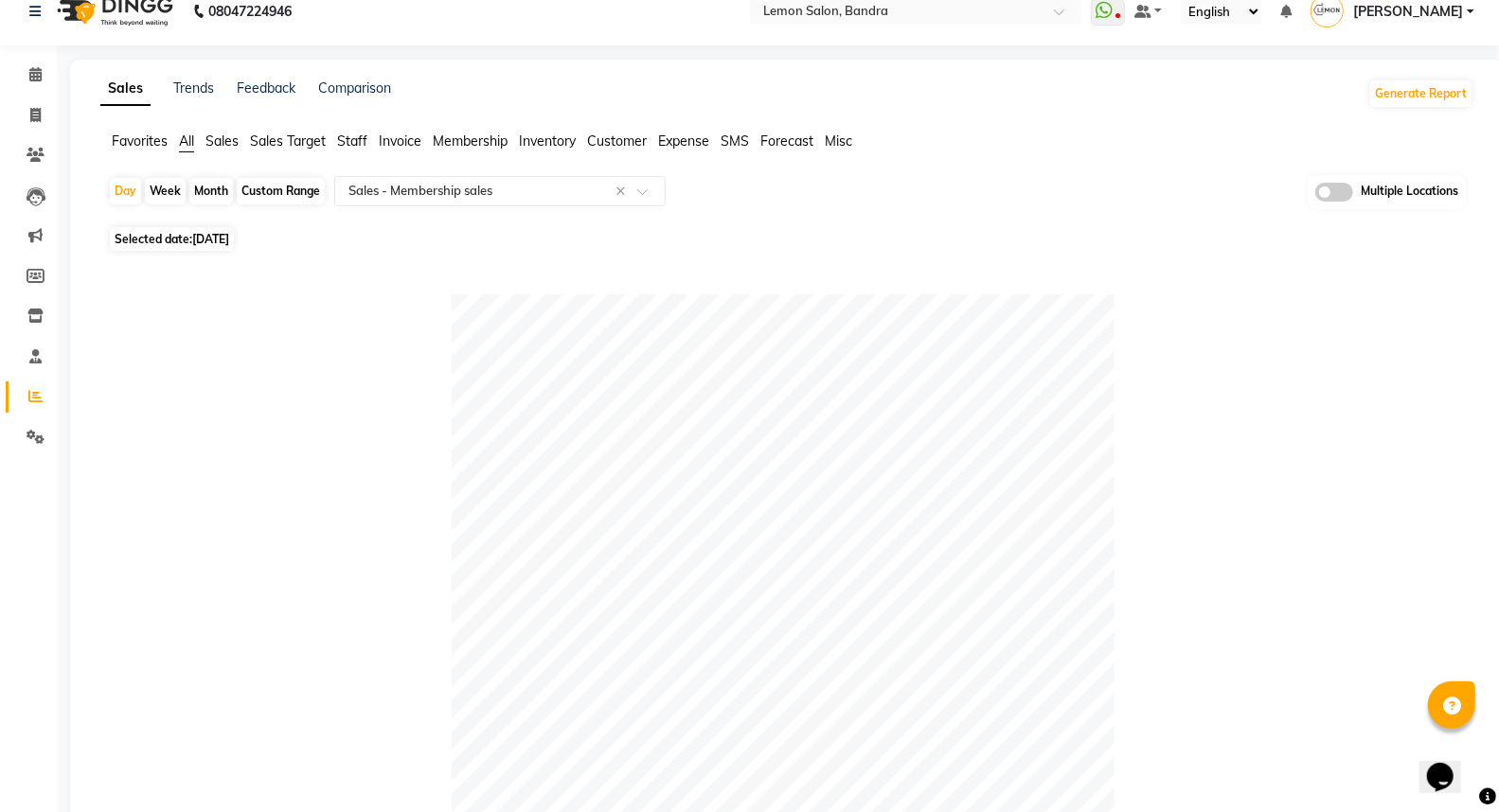
drag, startPoint x: 183, startPoint y: 136, endPoint x: 257, endPoint y: 204, distance: 100.5
click at [186, 138] on span "All" at bounding box center [186, 141] width 15 height 17
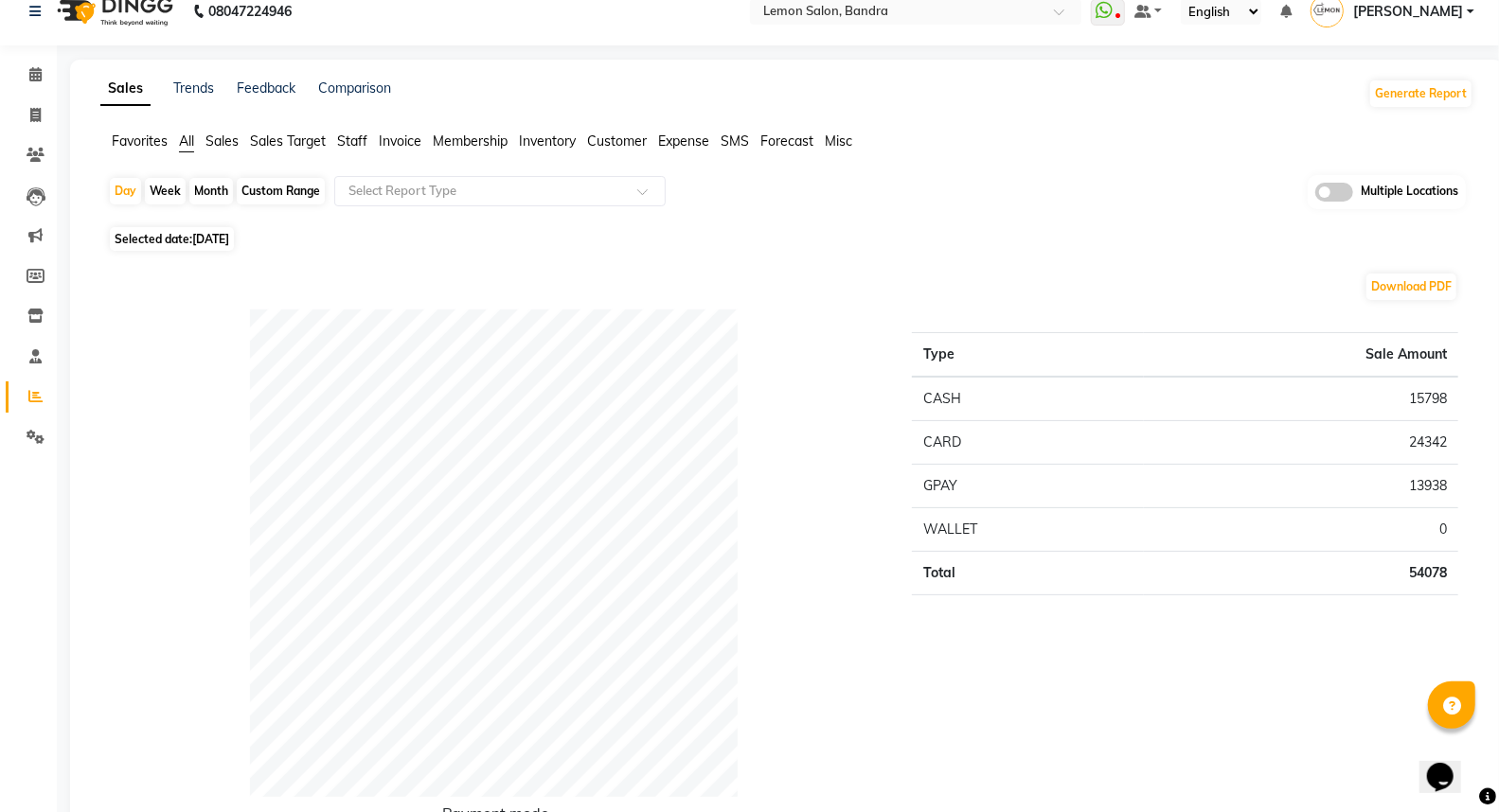
click at [259, 202] on div "Custom Range" at bounding box center [281, 191] width 88 height 27
select select "9"
select select "2025"
click at [259, 181] on div "Custom Range" at bounding box center [281, 191] width 88 height 27
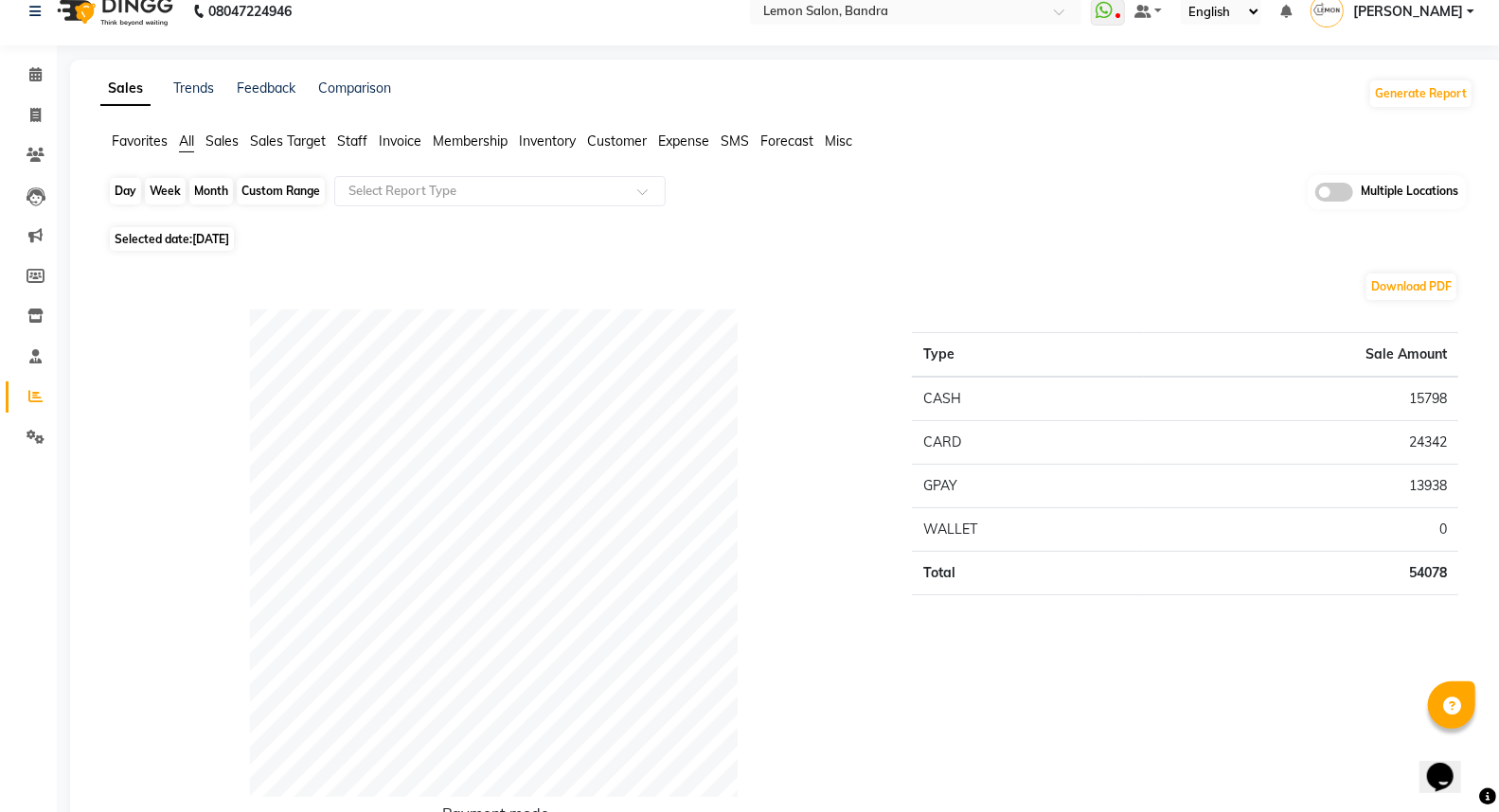
select select "9"
select select "2025"
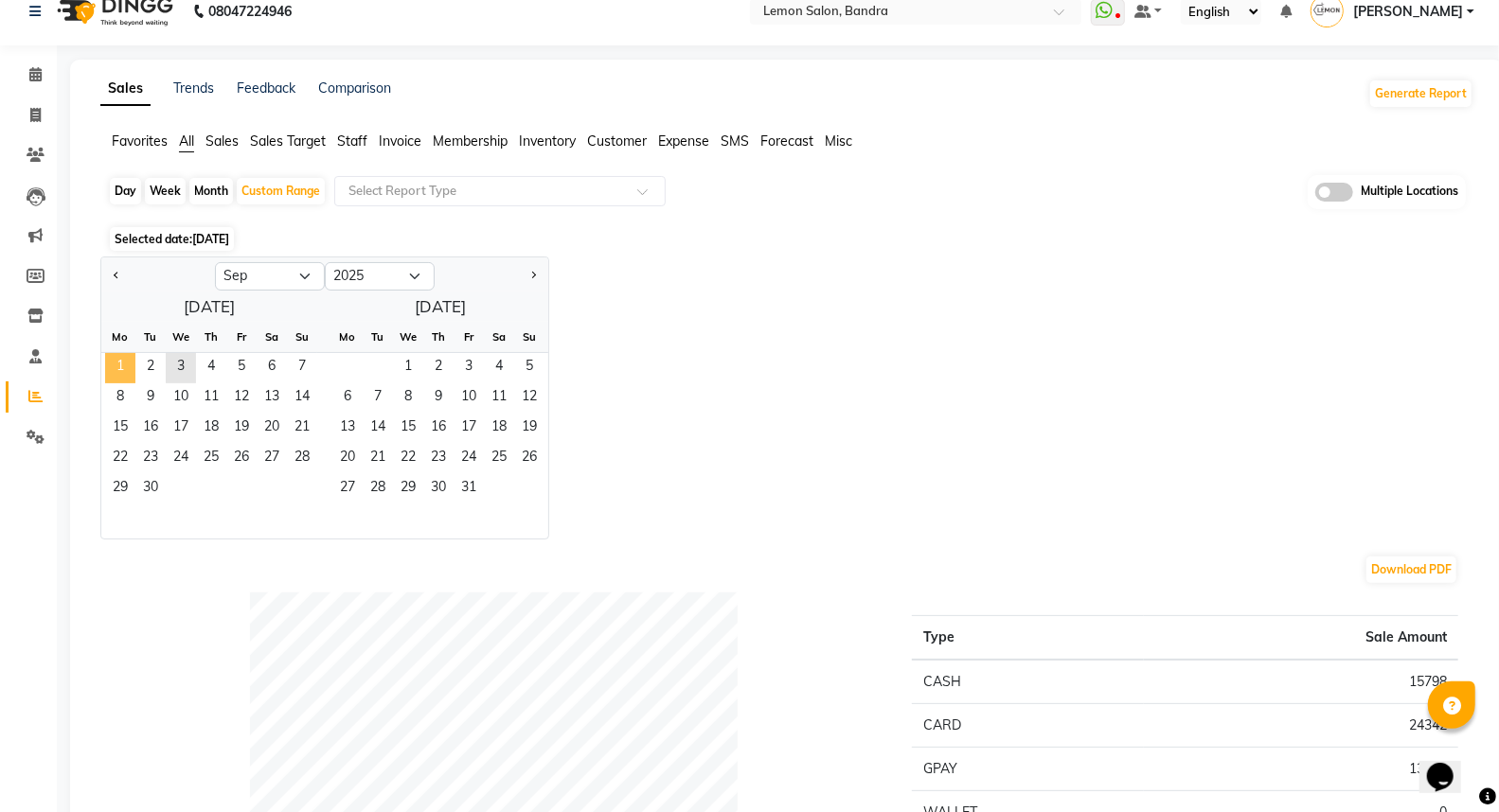
click at [116, 372] on span "1" at bounding box center [120, 369] width 31 height 31
click at [178, 367] on span "3" at bounding box center [181, 369] width 31 height 31
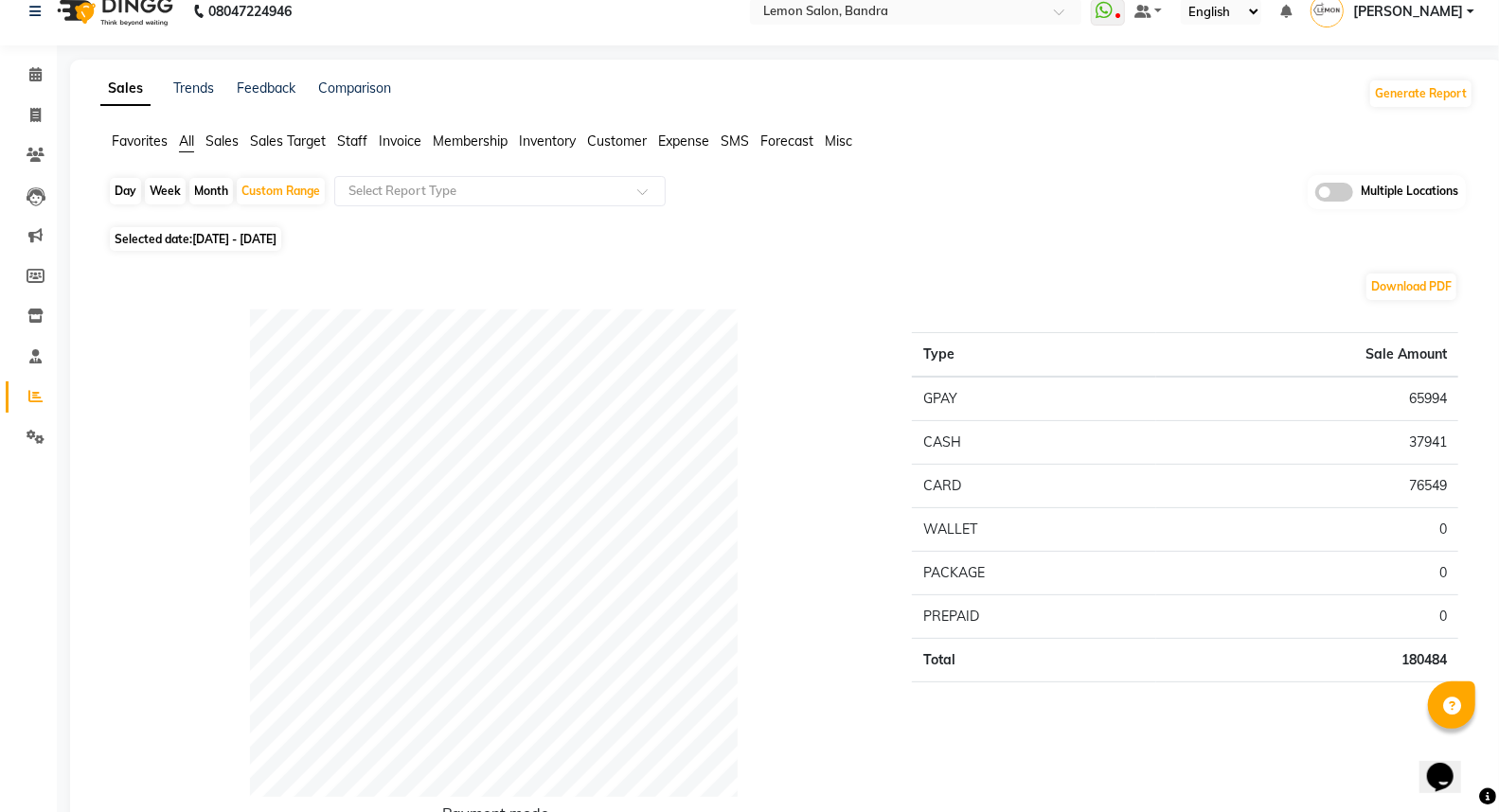
click at [124, 196] on div "Day" at bounding box center [125, 191] width 32 height 27
select select "9"
select select "2025"
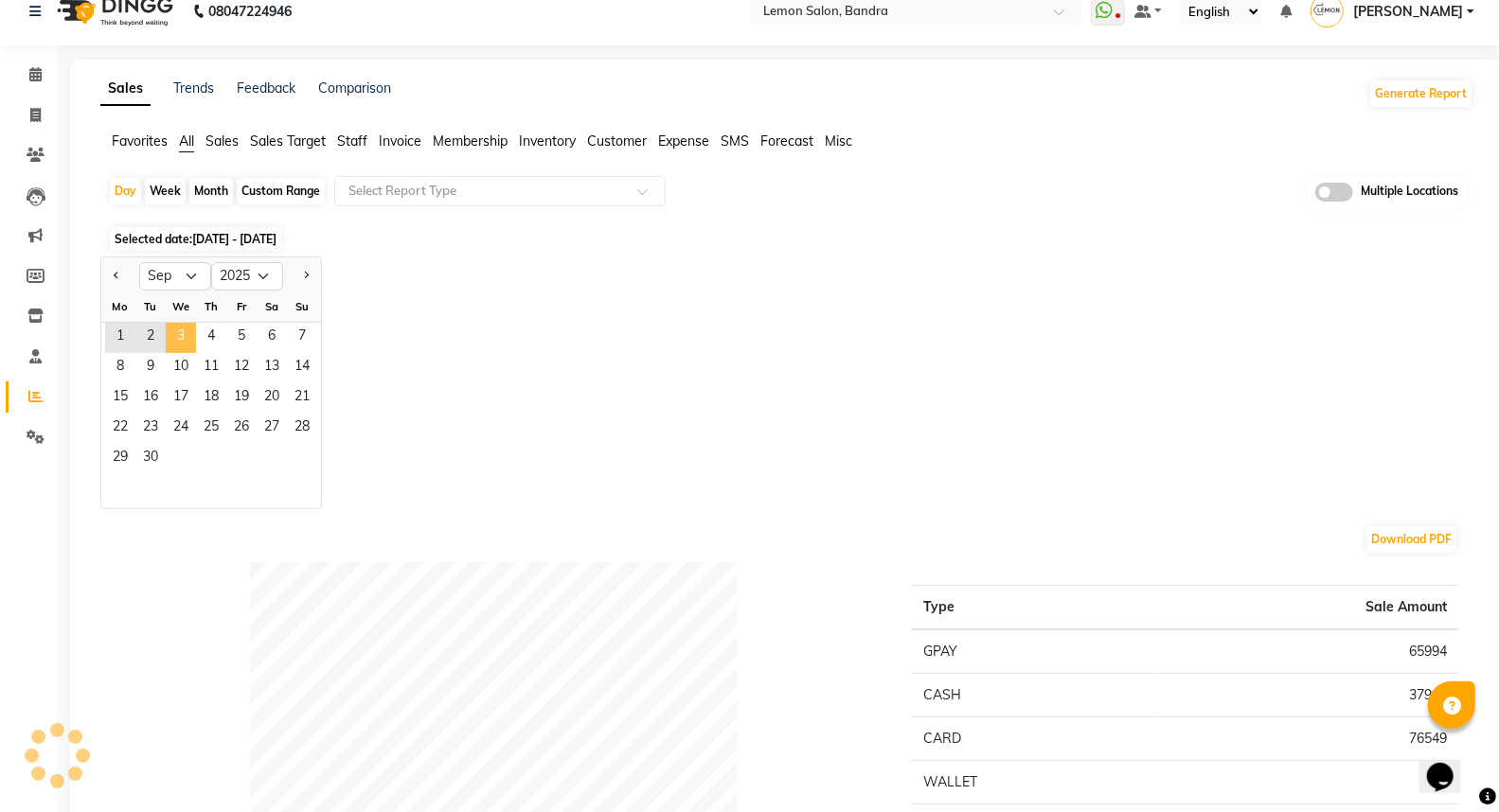
click at [185, 339] on span "3" at bounding box center [181, 338] width 31 height 31
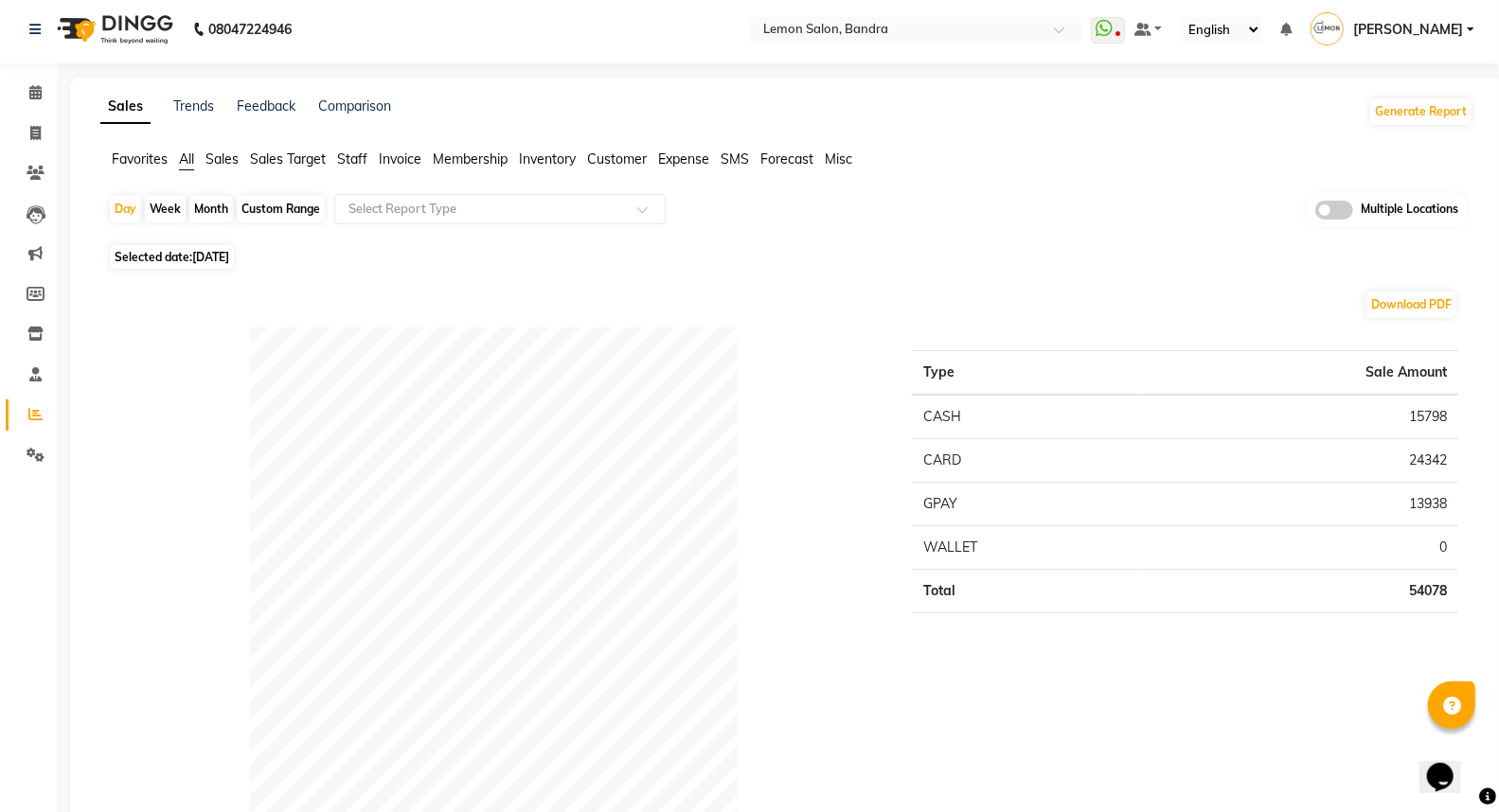
scroll to position [0, 0]
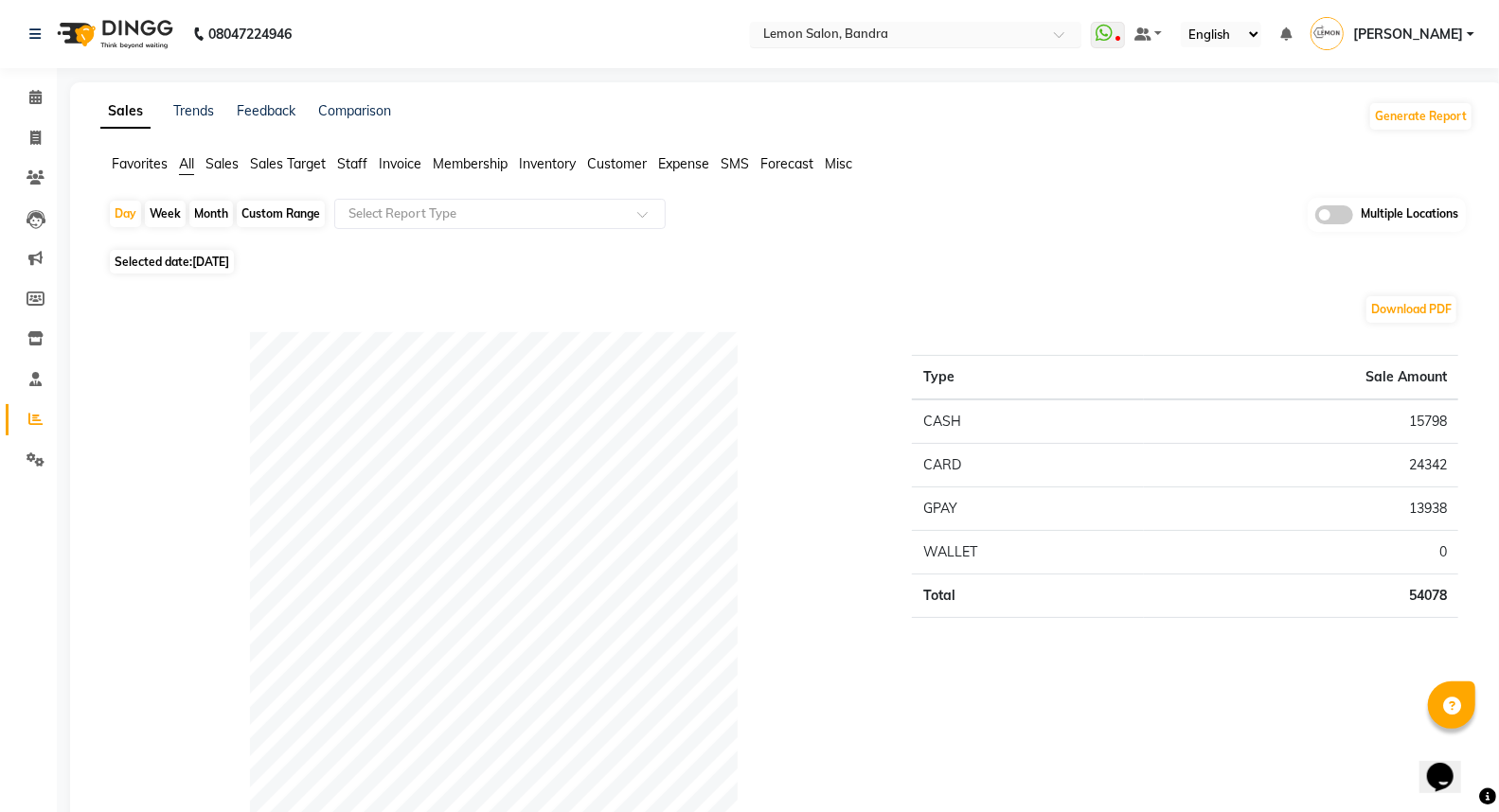
click at [852, 27] on input "text" at bounding box center [897, 36] width 275 height 19
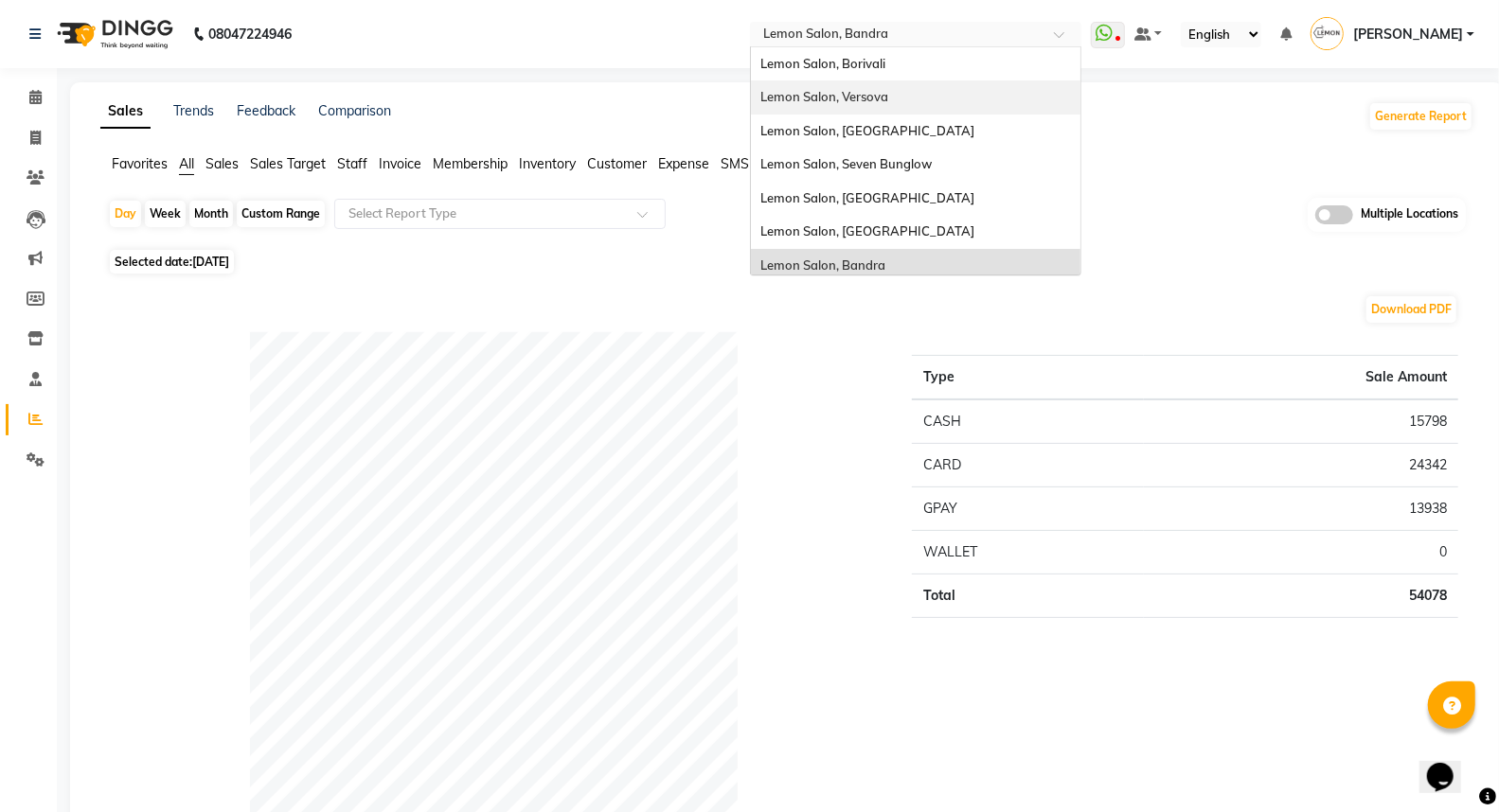
click at [888, 100] on span "Lemon Salon, Versova" at bounding box center [824, 97] width 128 height 15
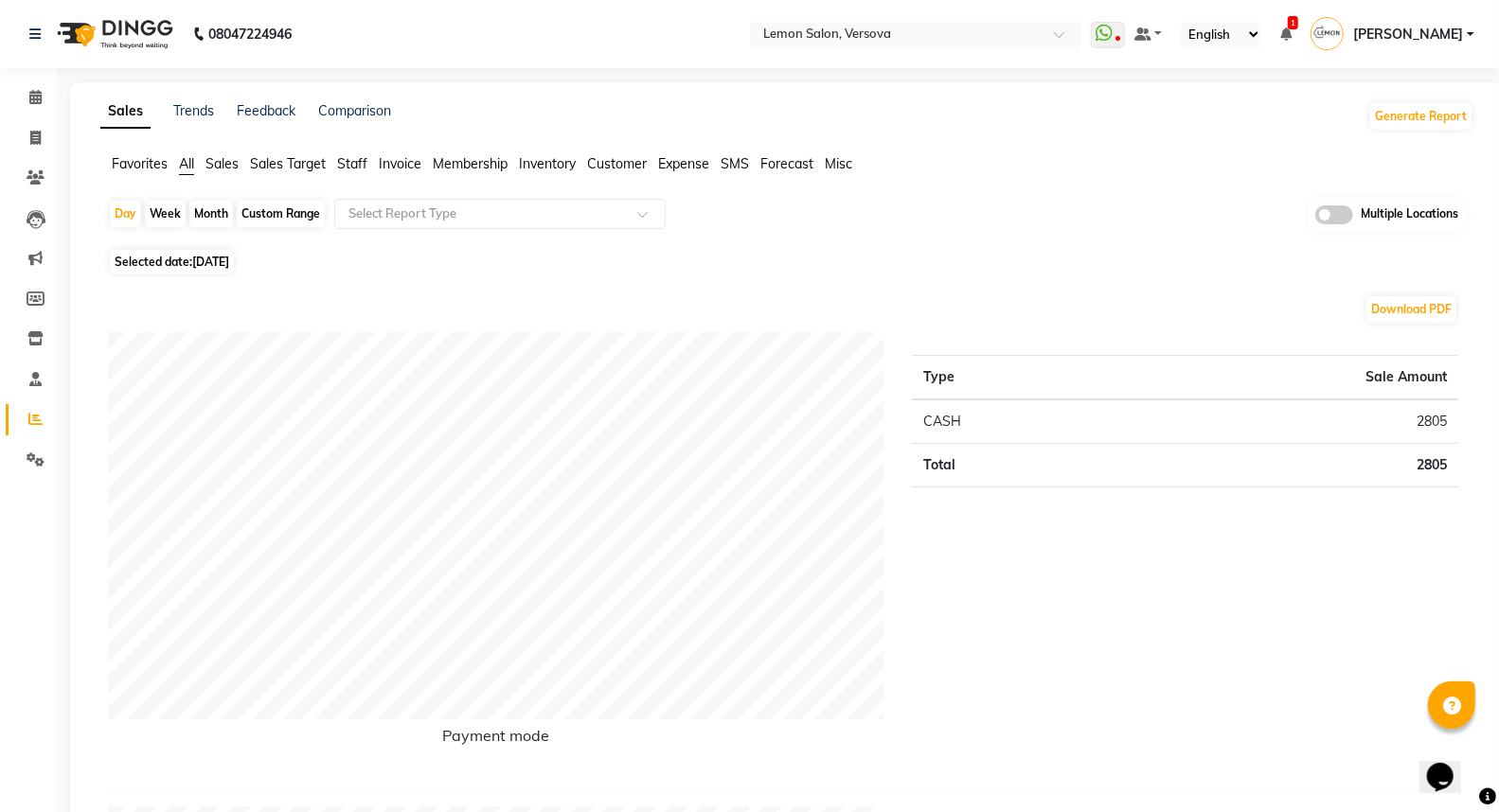
click at [108, 219] on div "Day Week Month Custom Range Select Report Type Multiple Locations" at bounding box center [786, 221] width 1358 height 46
click at [129, 210] on div "Day" at bounding box center [125, 214] width 32 height 27
select select "9"
select select "2025"
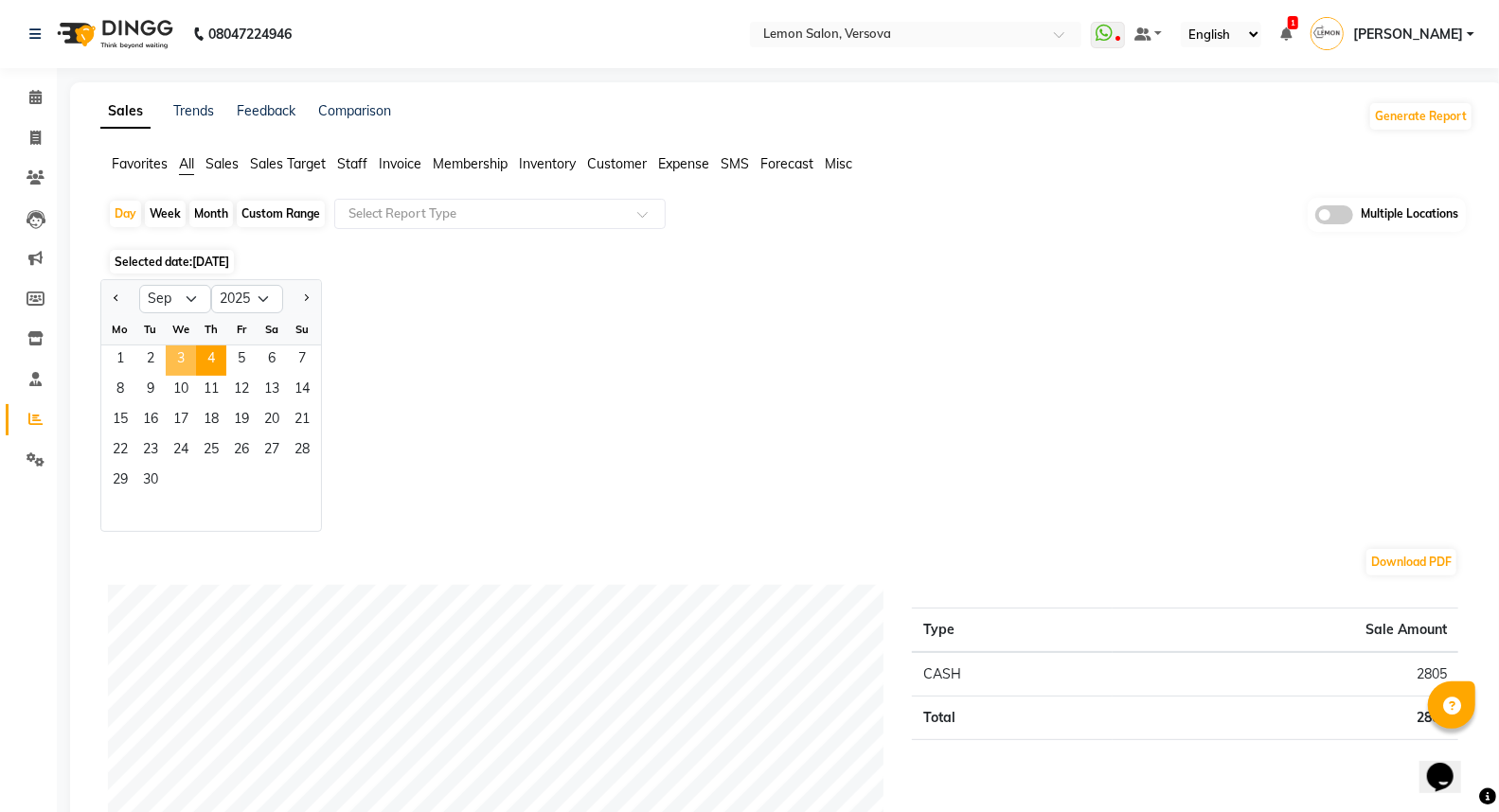
click at [181, 364] on span "3" at bounding box center [181, 361] width 31 height 31
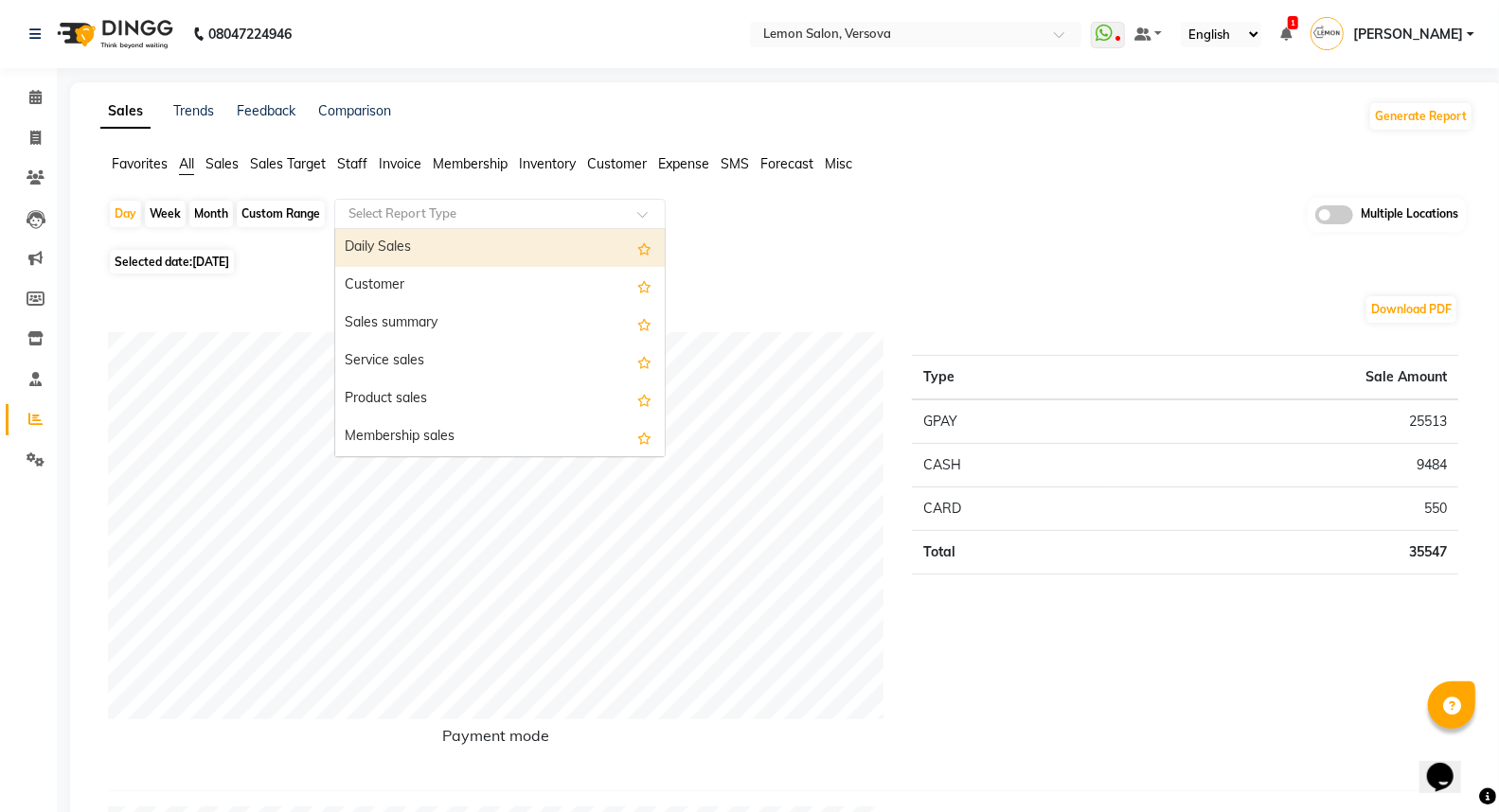
click at [389, 216] on input "text" at bounding box center [481, 214] width 273 height 19
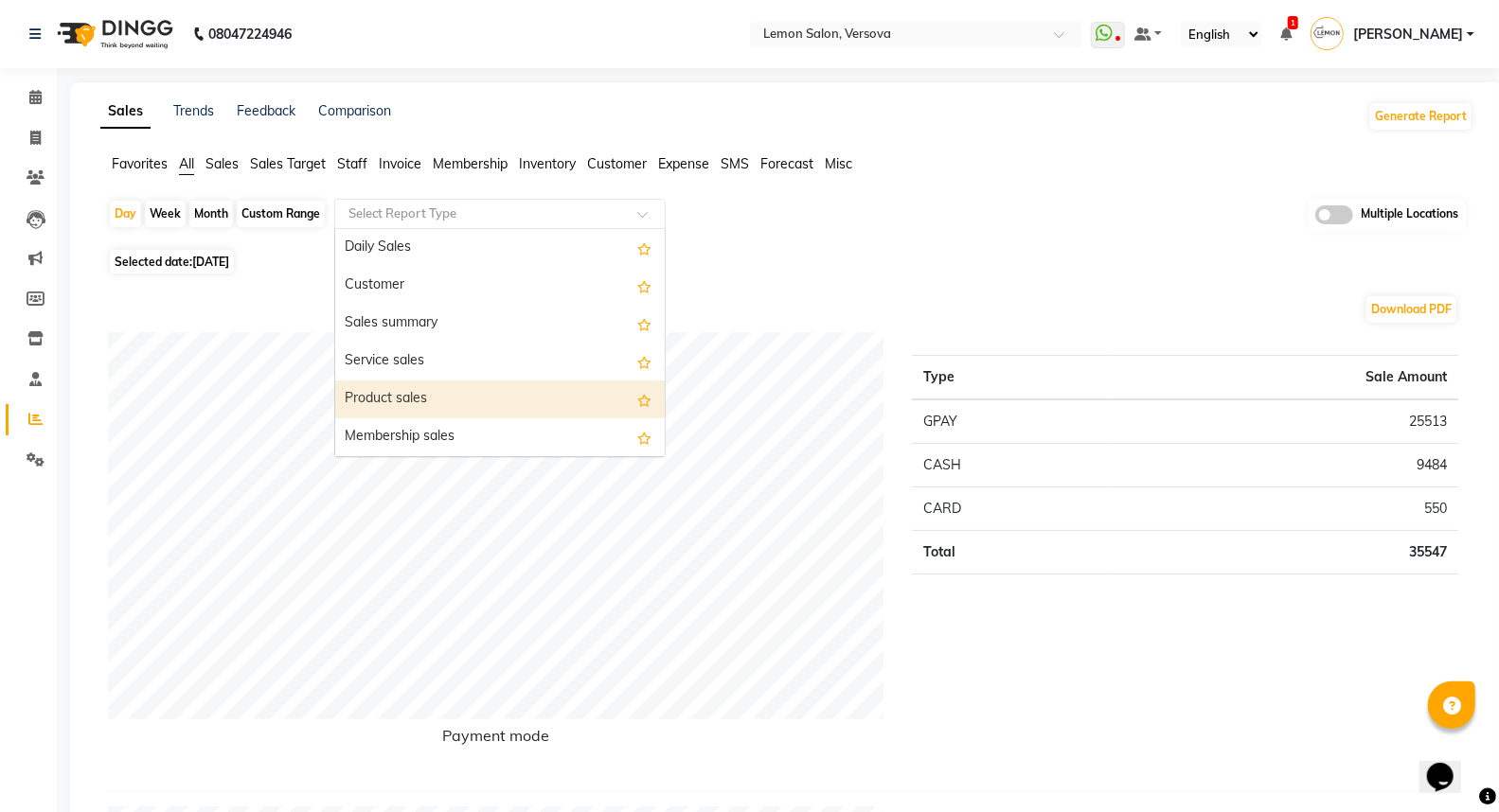
click at [392, 397] on div "Product sales" at bounding box center [499, 398] width 329 height 37
select select "filtered_report"
select select "csv"
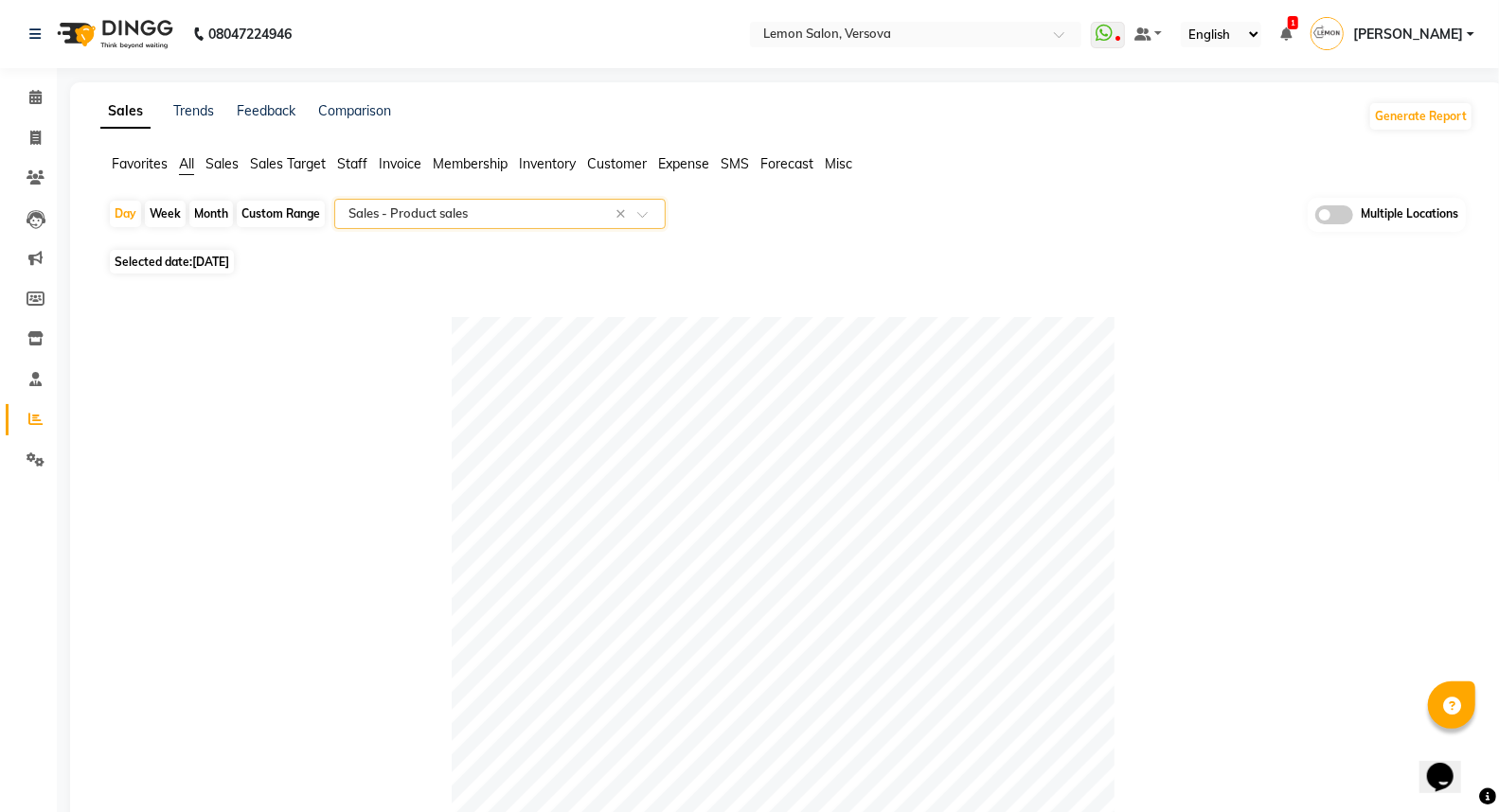
click at [409, 206] on input "text" at bounding box center [481, 214] width 273 height 19
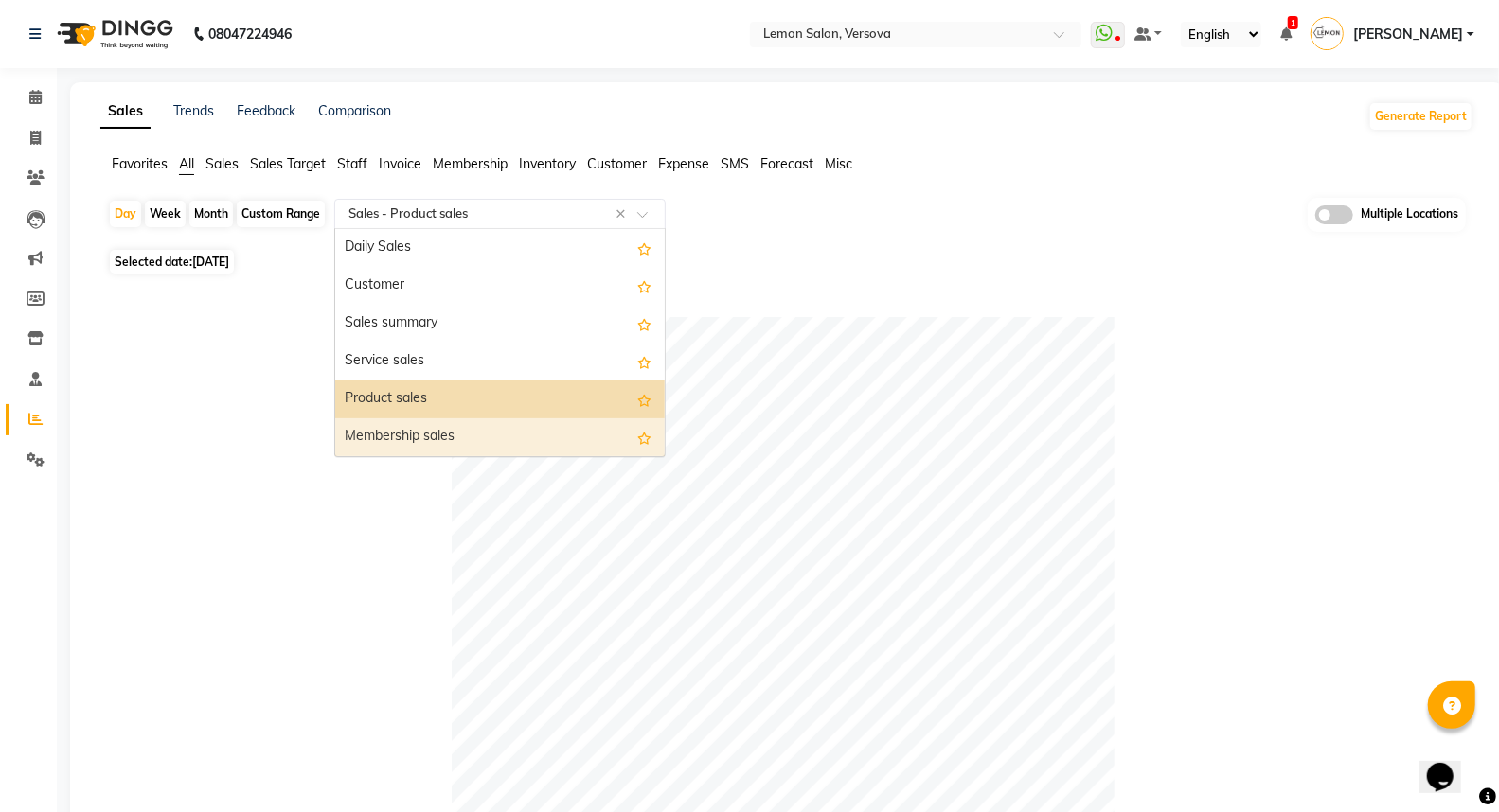
click at [419, 422] on div "Membership sales" at bounding box center [499, 437] width 329 height 37
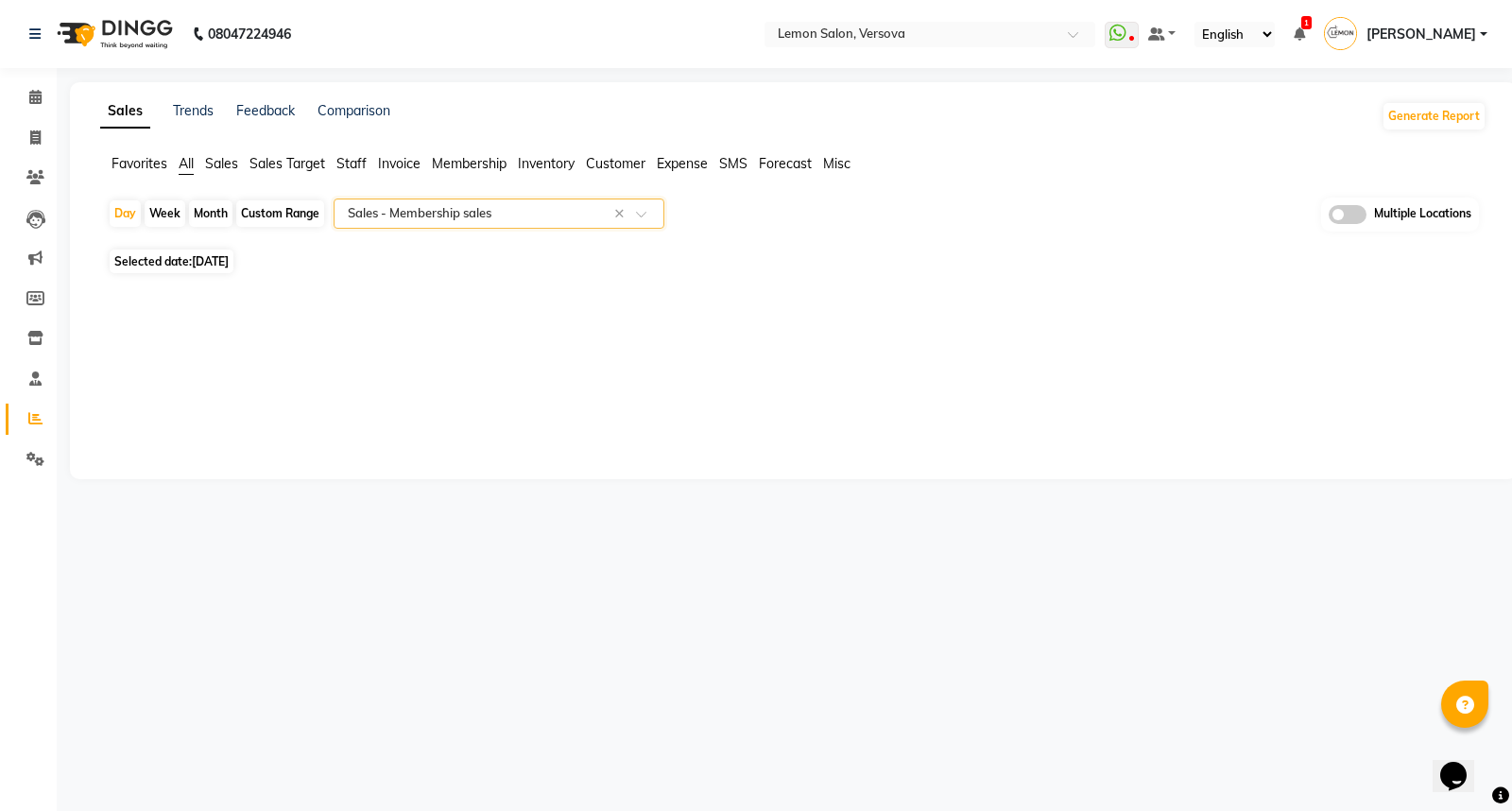
click at [190, 167] on span "All" at bounding box center [186, 164] width 15 height 17
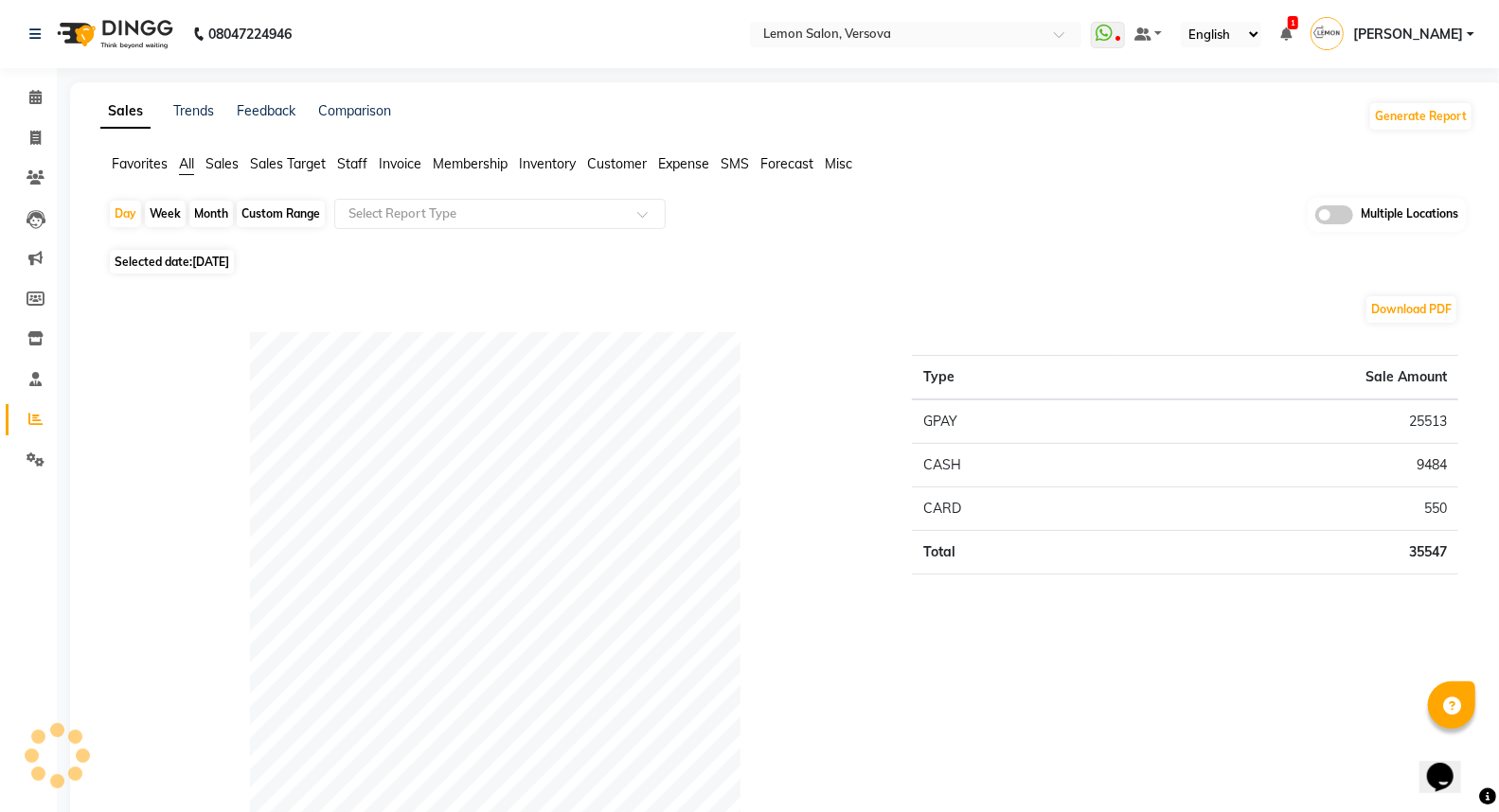
click at [263, 216] on div "Custom Range" at bounding box center [281, 214] width 88 height 27
select select "9"
select select "2025"
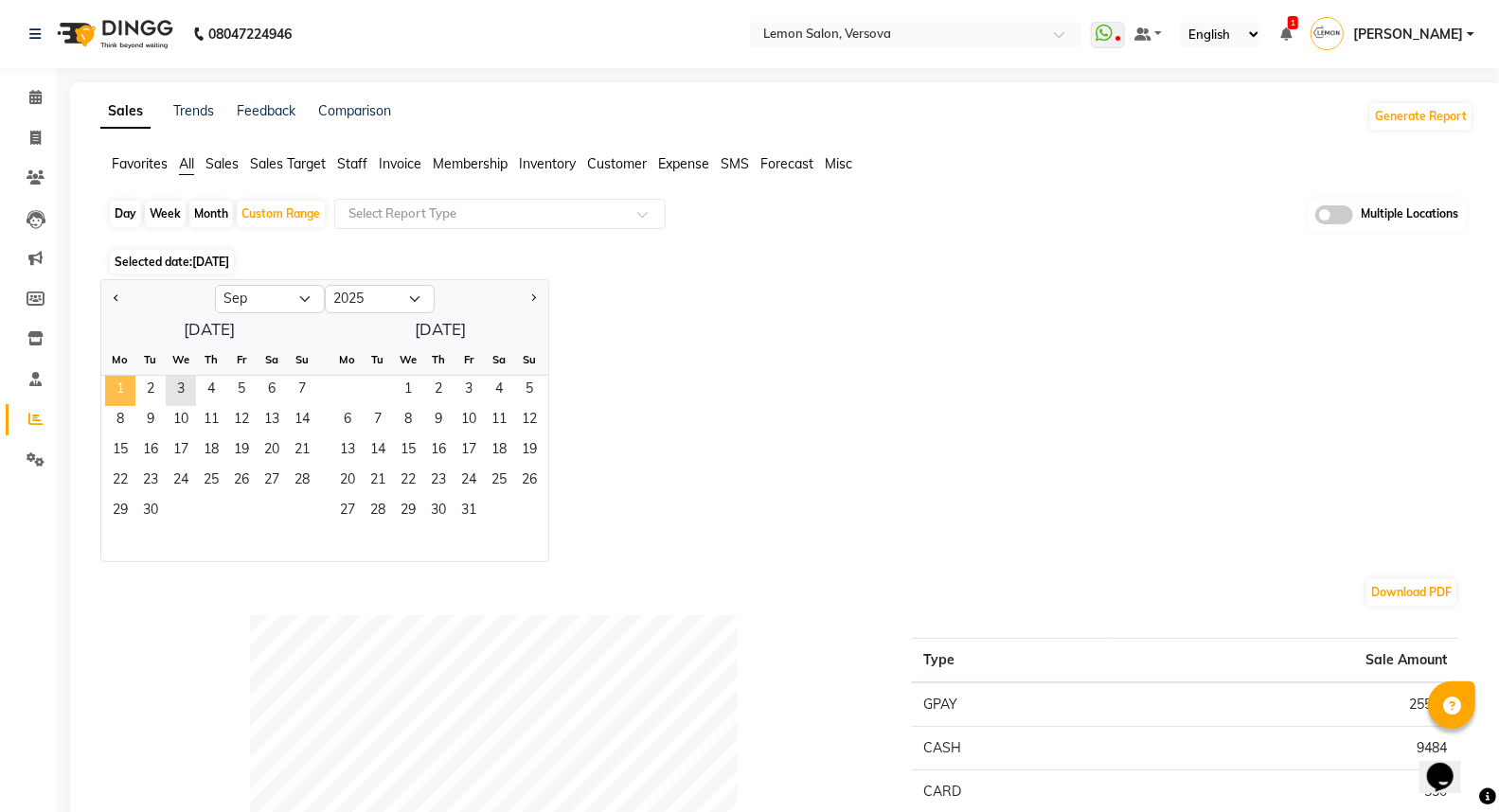
click at [120, 385] on span "1" at bounding box center [120, 391] width 31 height 31
click at [181, 391] on span "3" at bounding box center [181, 391] width 31 height 31
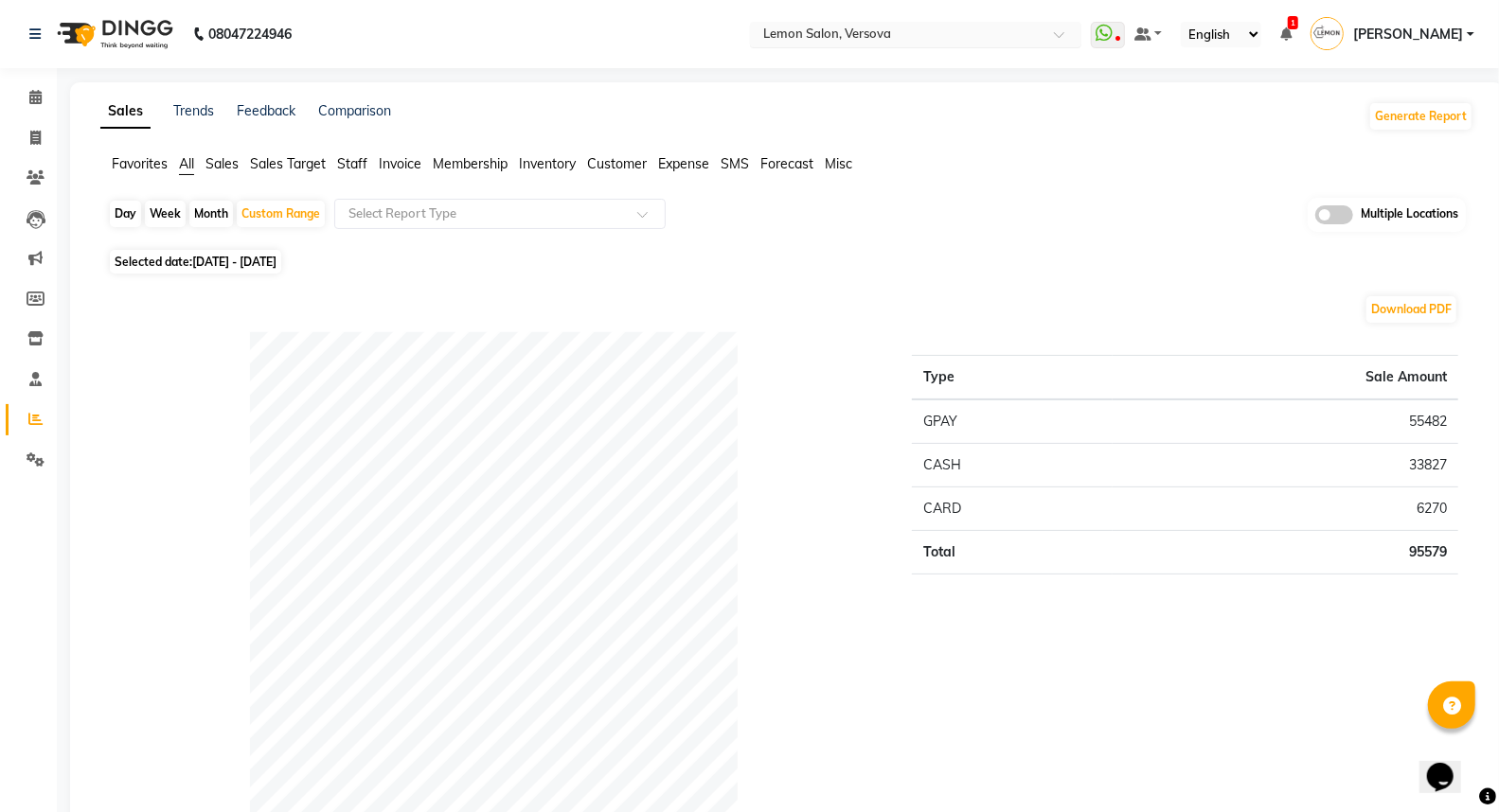
click at [846, 38] on input "text" at bounding box center [897, 36] width 275 height 19
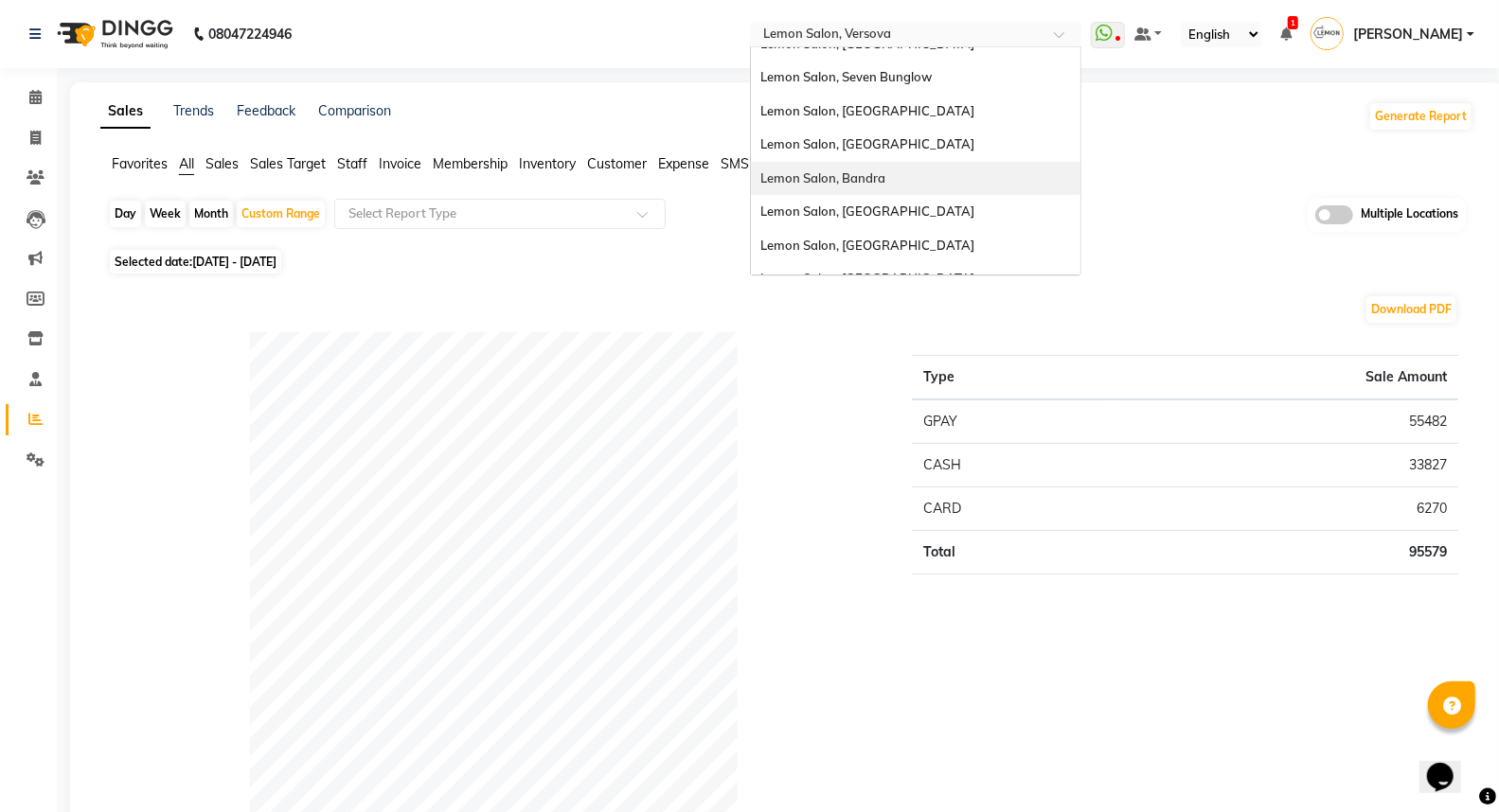
scroll to position [175, 0]
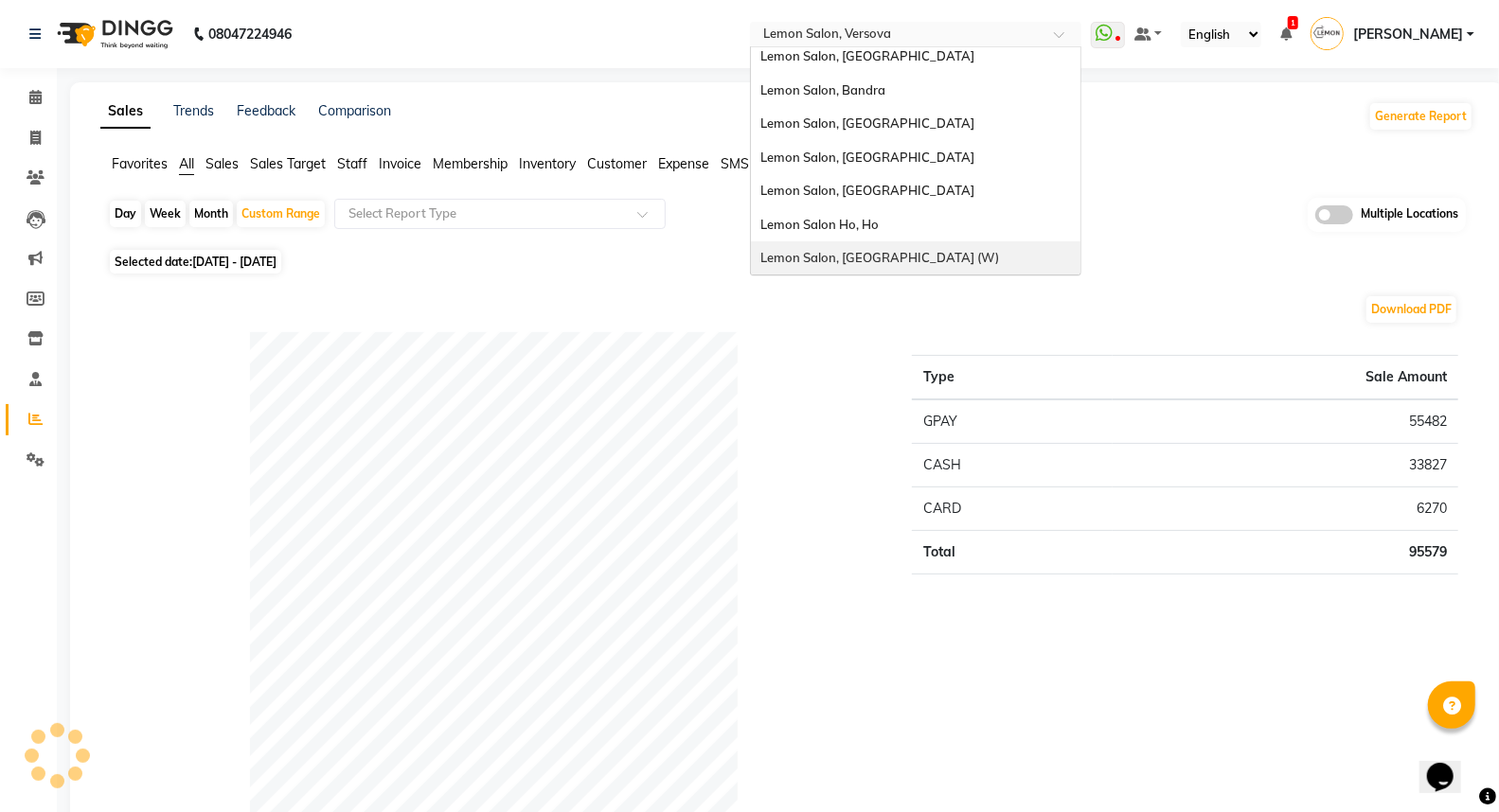
click at [907, 250] on span "Lemon Salon, [GEOGRAPHIC_DATA] (W)" at bounding box center [880, 257] width 238 height 15
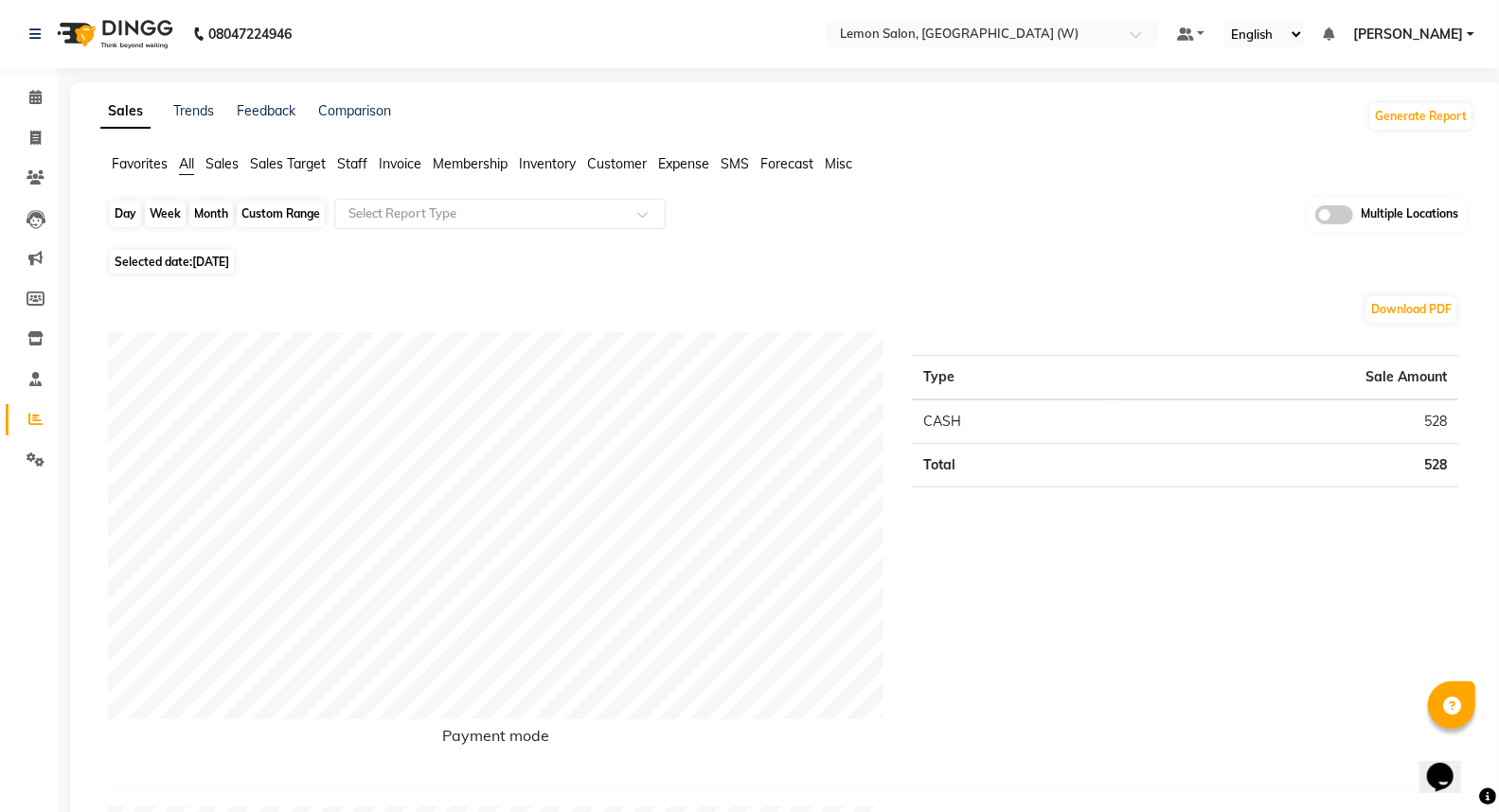
click at [127, 203] on div "Day" at bounding box center [125, 214] width 32 height 27
select select "9"
select select "2025"
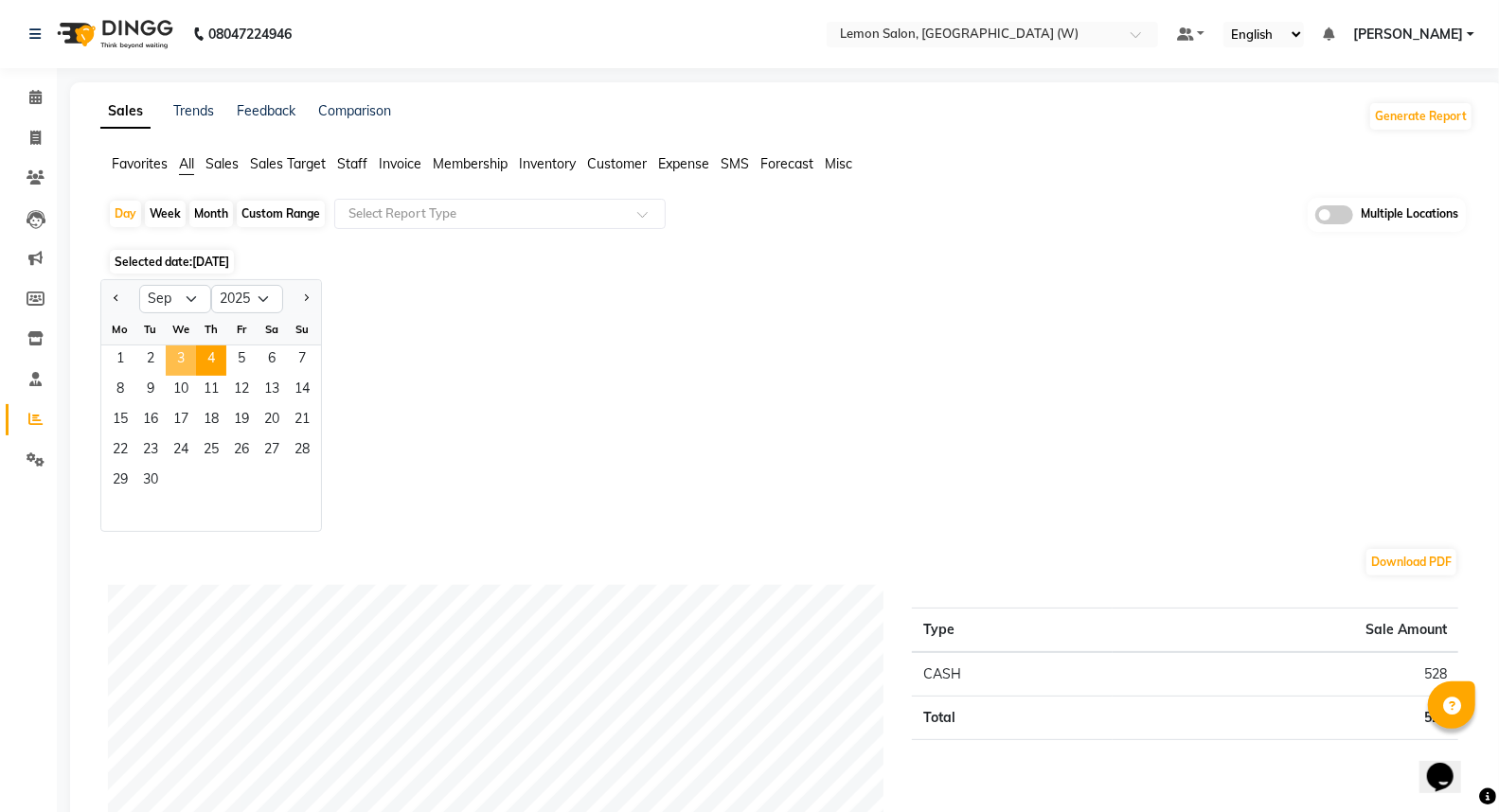
click at [181, 360] on span "3" at bounding box center [181, 361] width 31 height 31
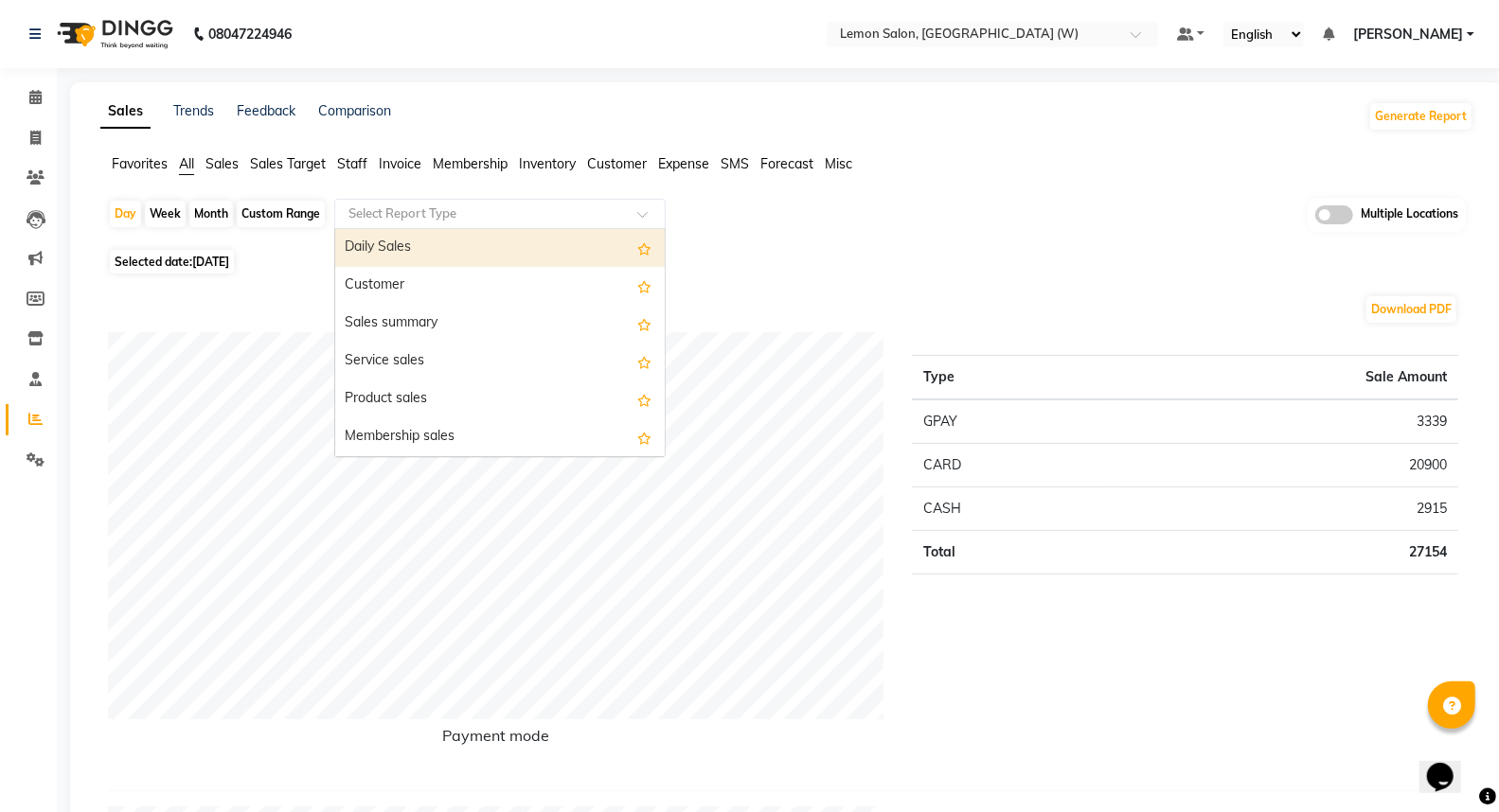
click at [393, 223] on div "Select Report Type" at bounding box center [499, 214] width 331 height 31
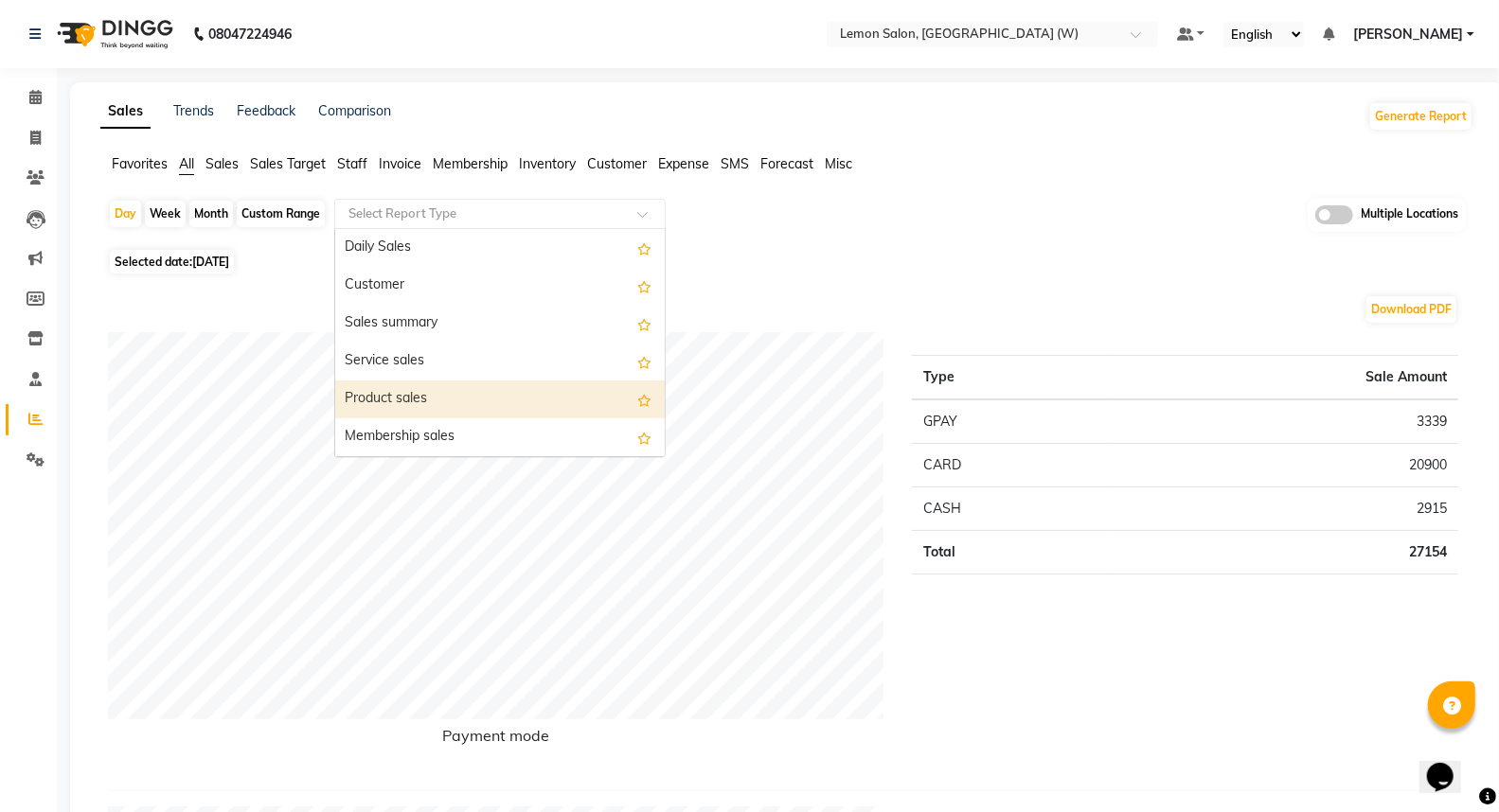
click at [421, 390] on div "Product sales" at bounding box center [499, 398] width 329 height 37
select select "full_report"
select select "csv"
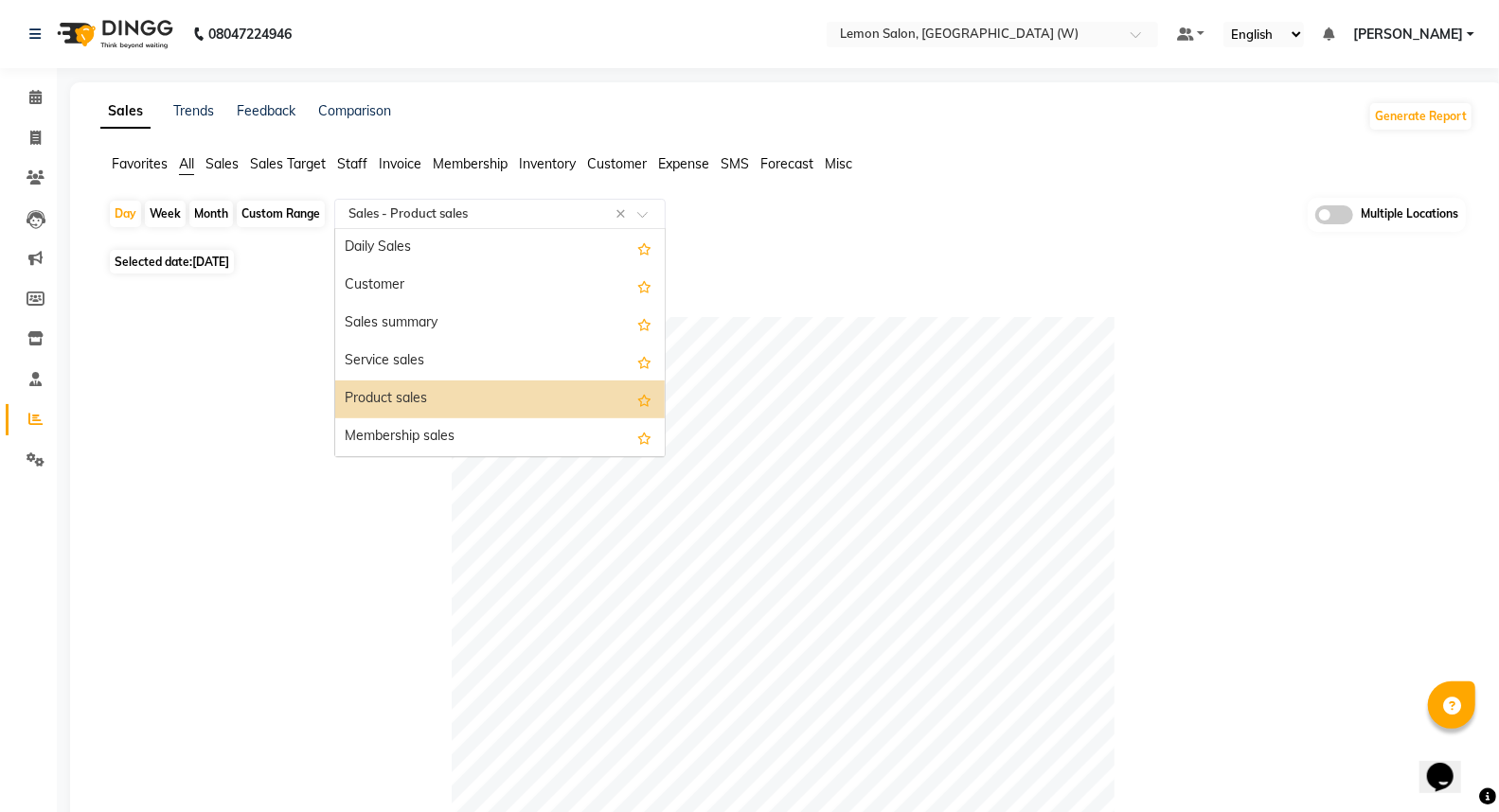
click at [409, 203] on div "Select Report Type × Sales - Product sales ×" at bounding box center [499, 214] width 331 height 31
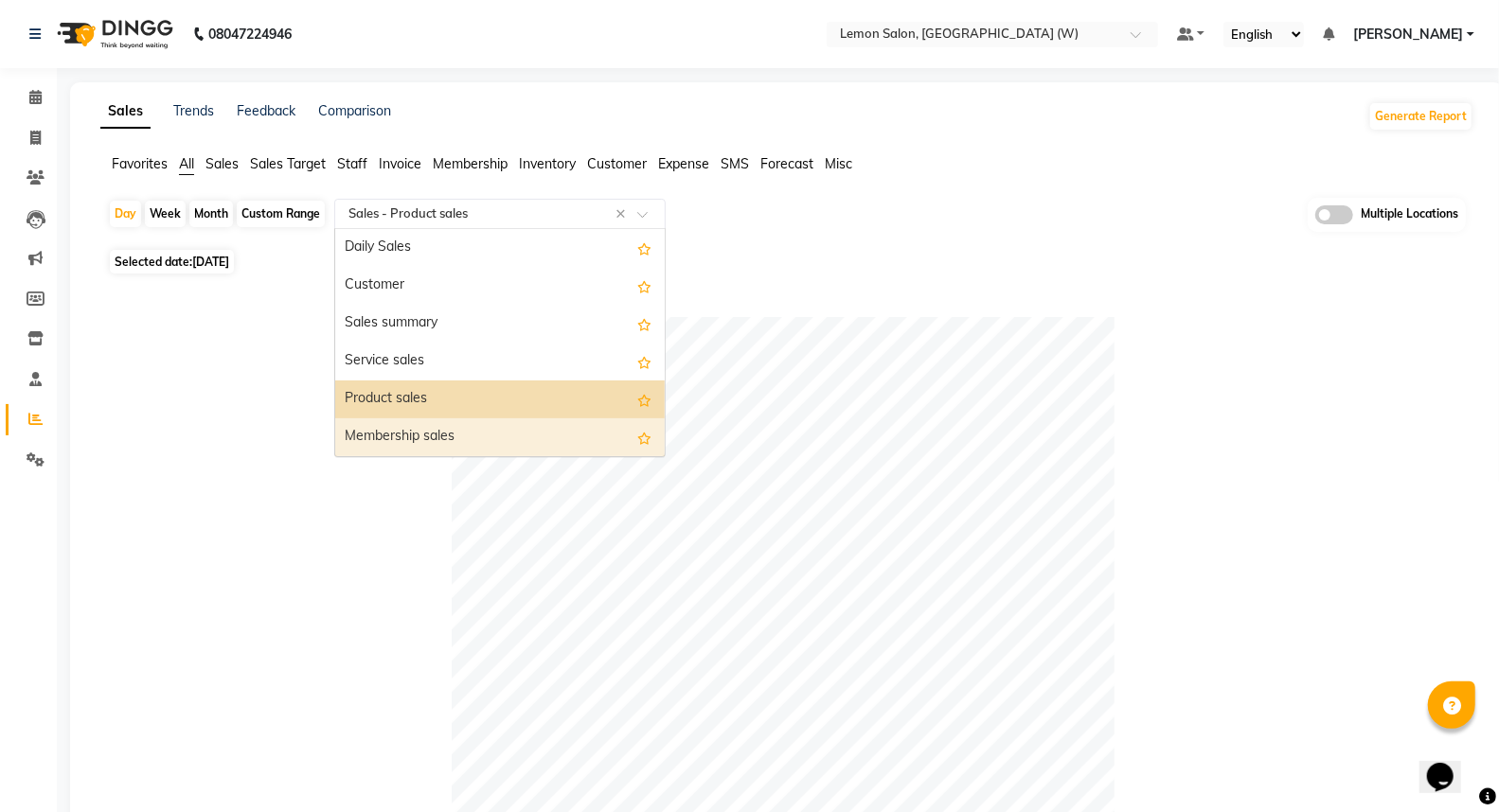
click at [424, 429] on div "Membership sales" at bounding box center [499, 437] width 329 height 37
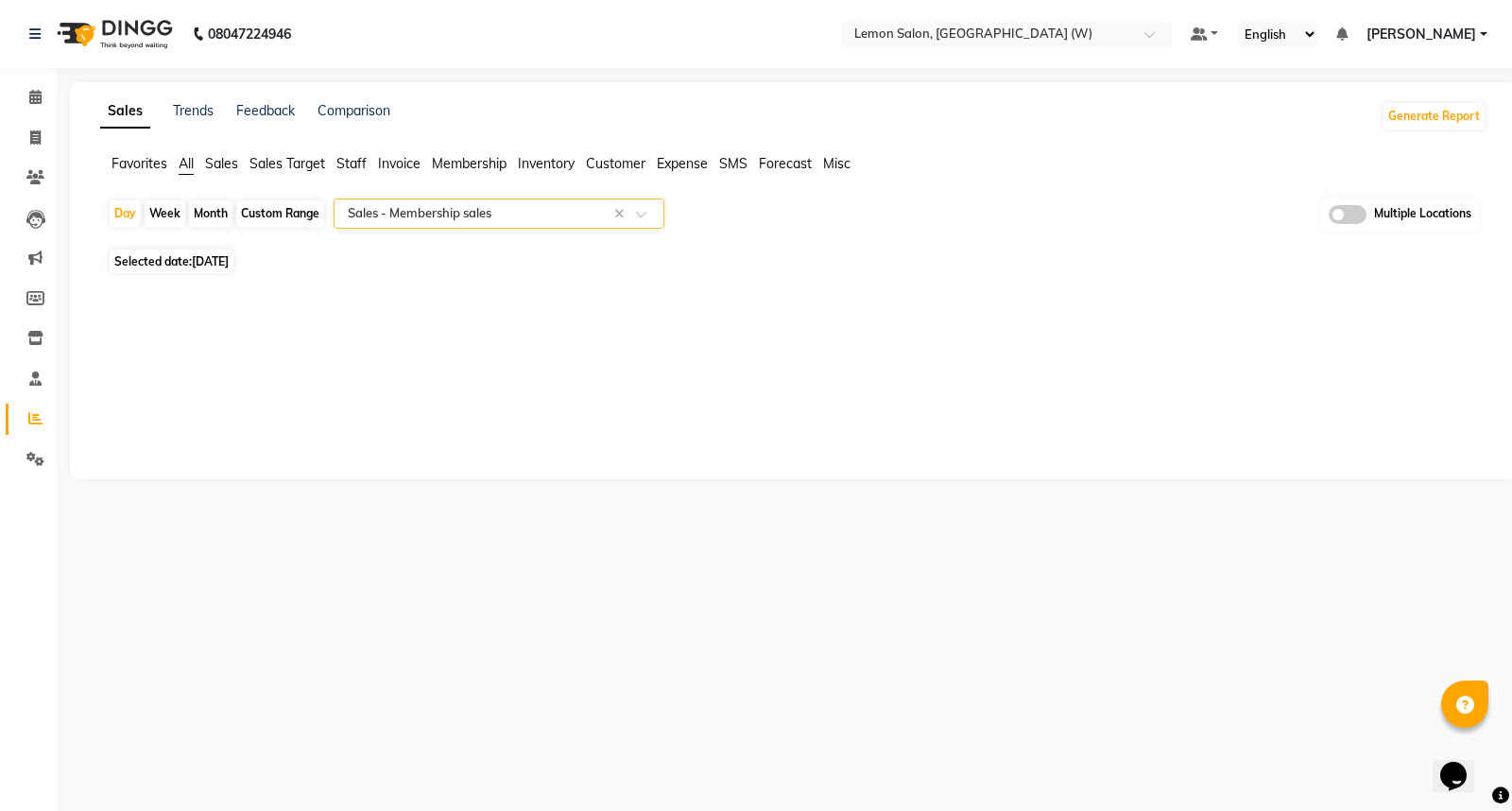
click at [190, 163] on span "All" at bounding box center [186, 164] width 15 height 17
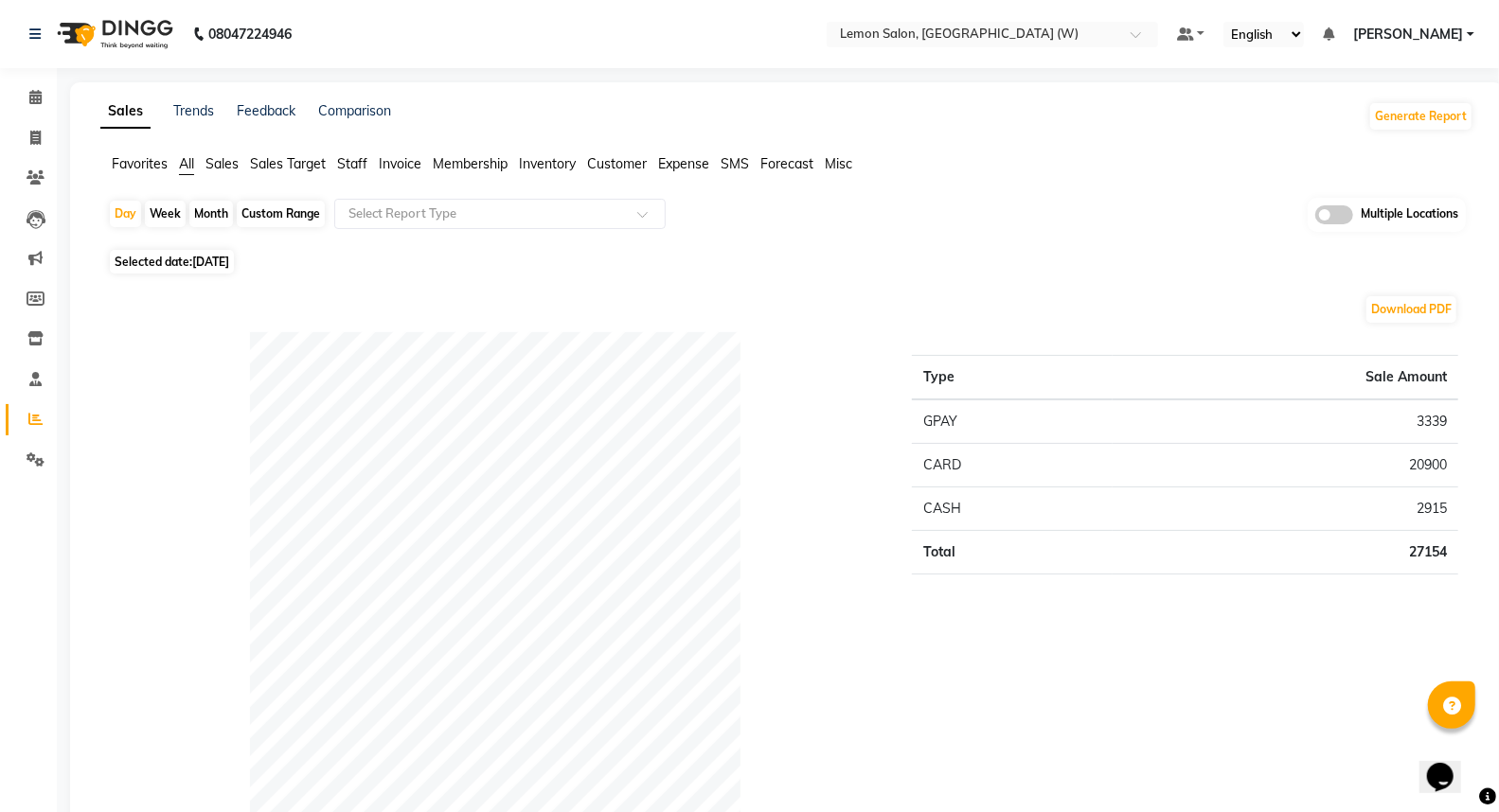
click at [263, 210] on div "Custom Range" at bounding box center [281, 214] width 88 height 27
select select "9"
select select "2025"
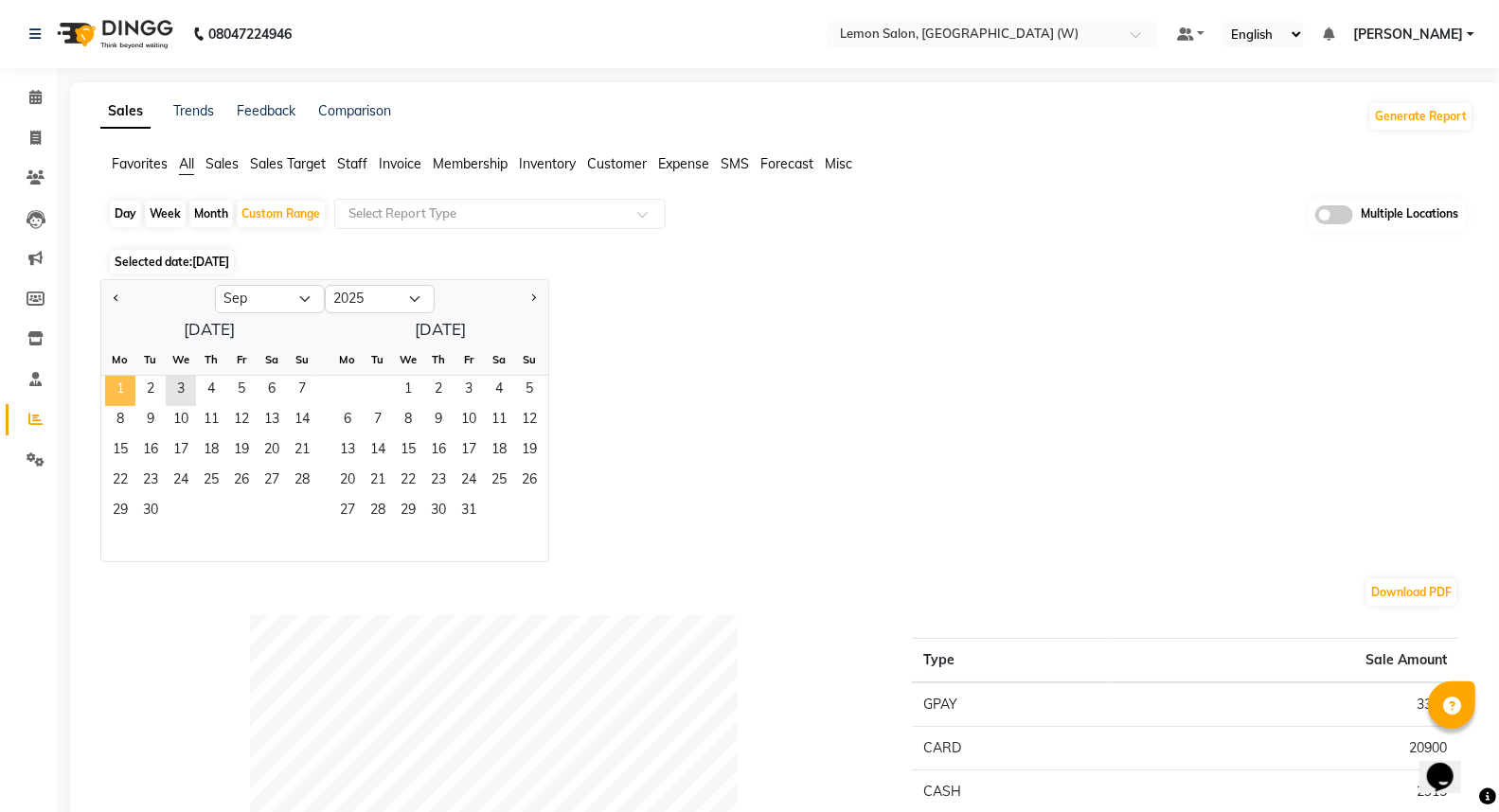
drag, startPoint x: 107, startPoint y: 388, endPoint x: 117, endPoint y: 388, distance: 10.0
click at [111, 388] on span "1" at bounding box center [120, 391] width 31 height 31
click at [185, 385] on span "3" at bounding box center [181, 391] width 31 height 31
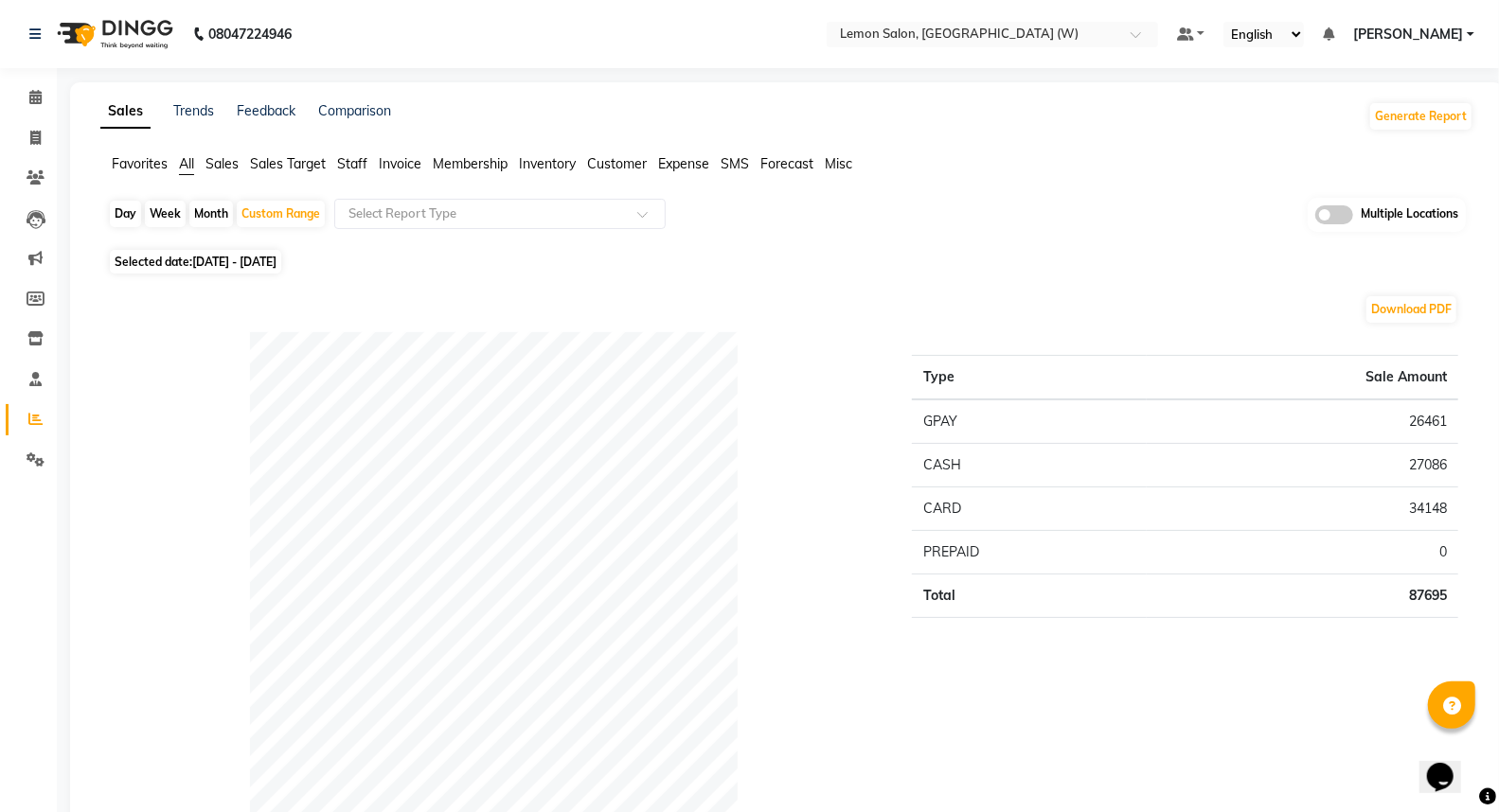
click at [183, 173] on li "All" at bounding box center [186, 165] width 15 height 21
click at [131, 212] on div "Day" at bounding box center [125, 214] width 32 height 27
select select "9"
select select "2025"
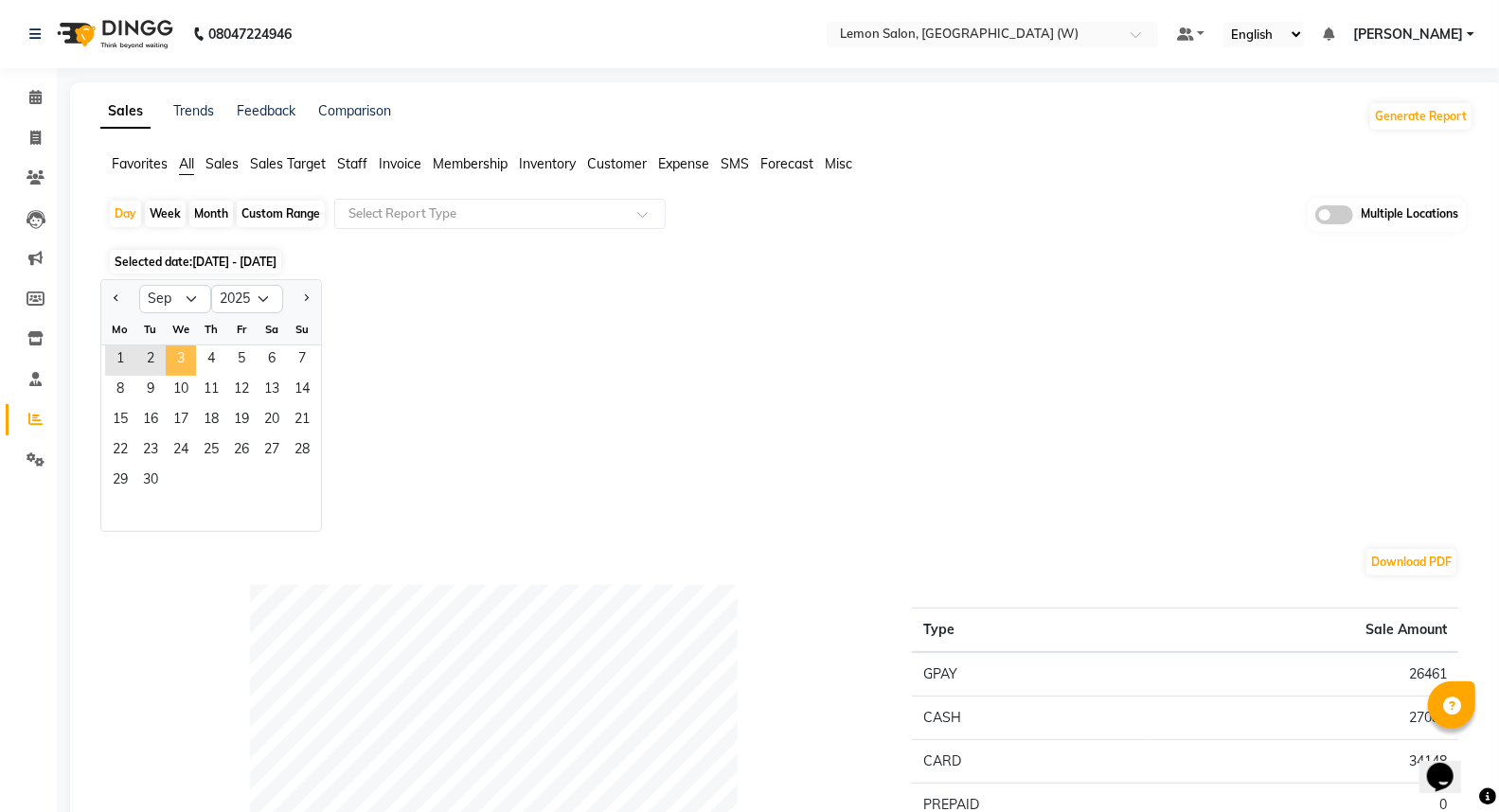
click at [184, 366] on span "3" at bounding box center [181, 361] width 31 height 31
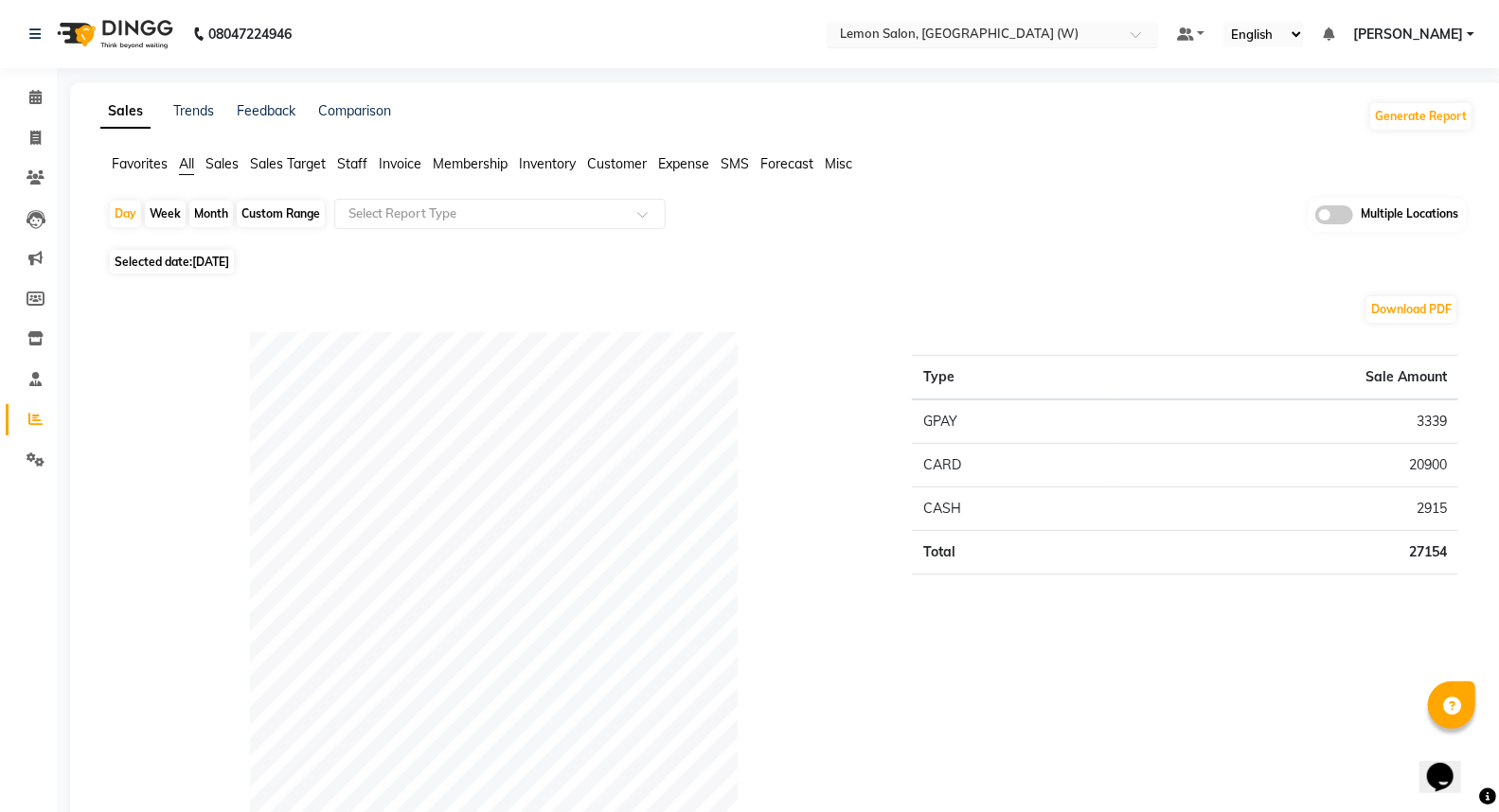
click at [882, 32] on input "text" at bounding box center [974, 36] width 275 height 19
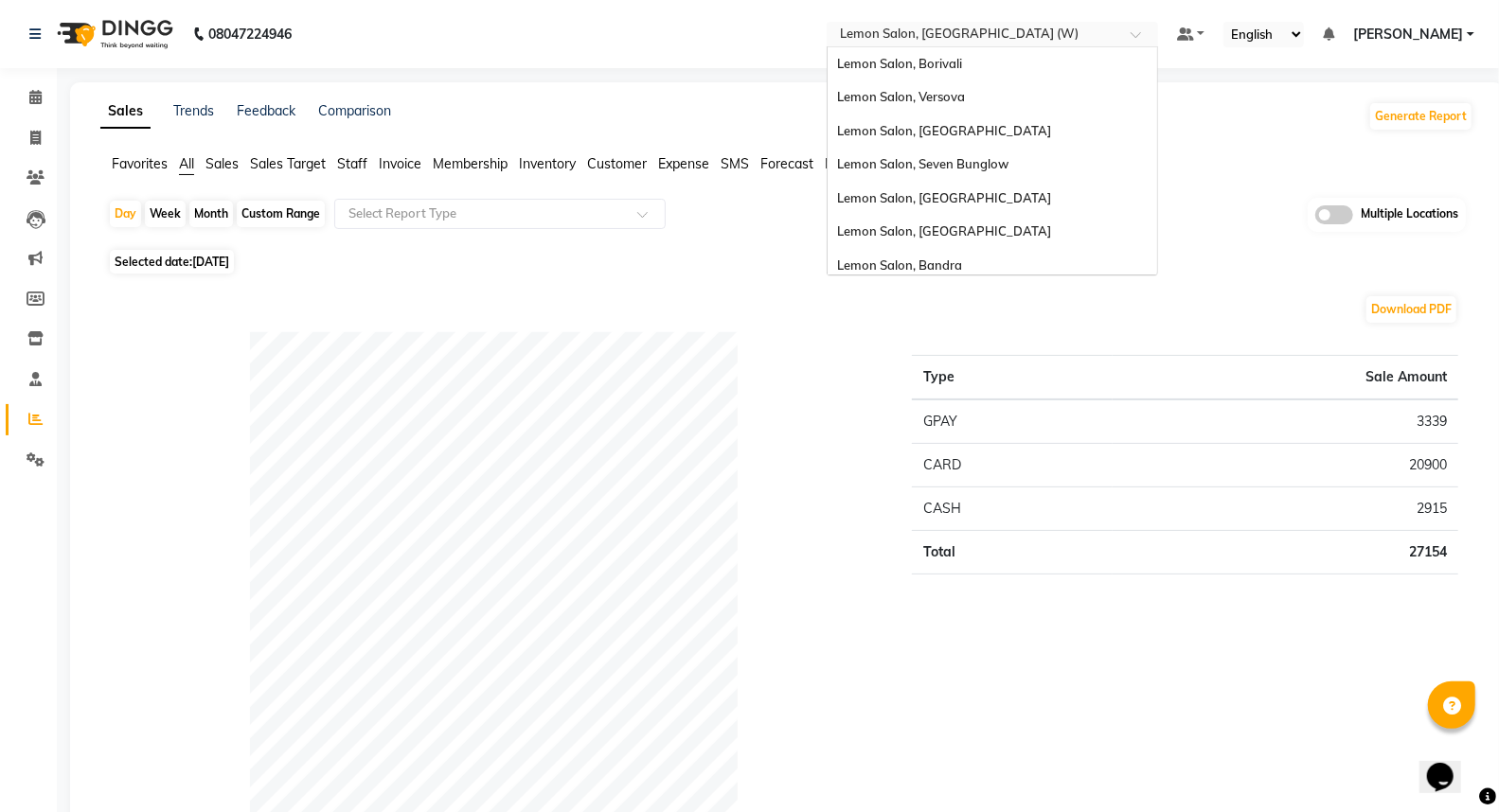
scroll to position [175, 0]
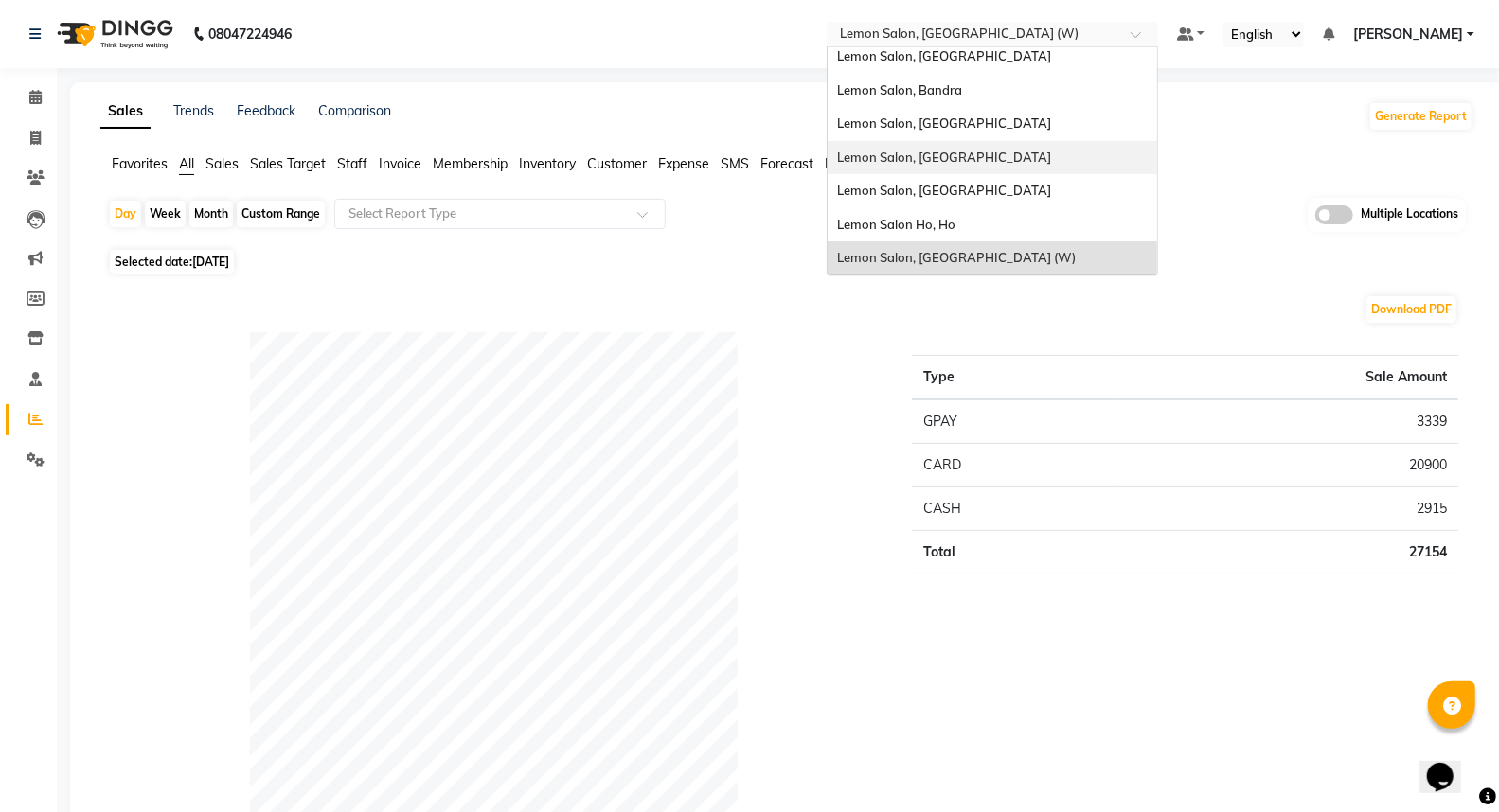
click at [1013, 163] on span "Lemon Salon, [GEOGRAPHIC_DATA]" at bounding box center [944, 157] width 214 height 15
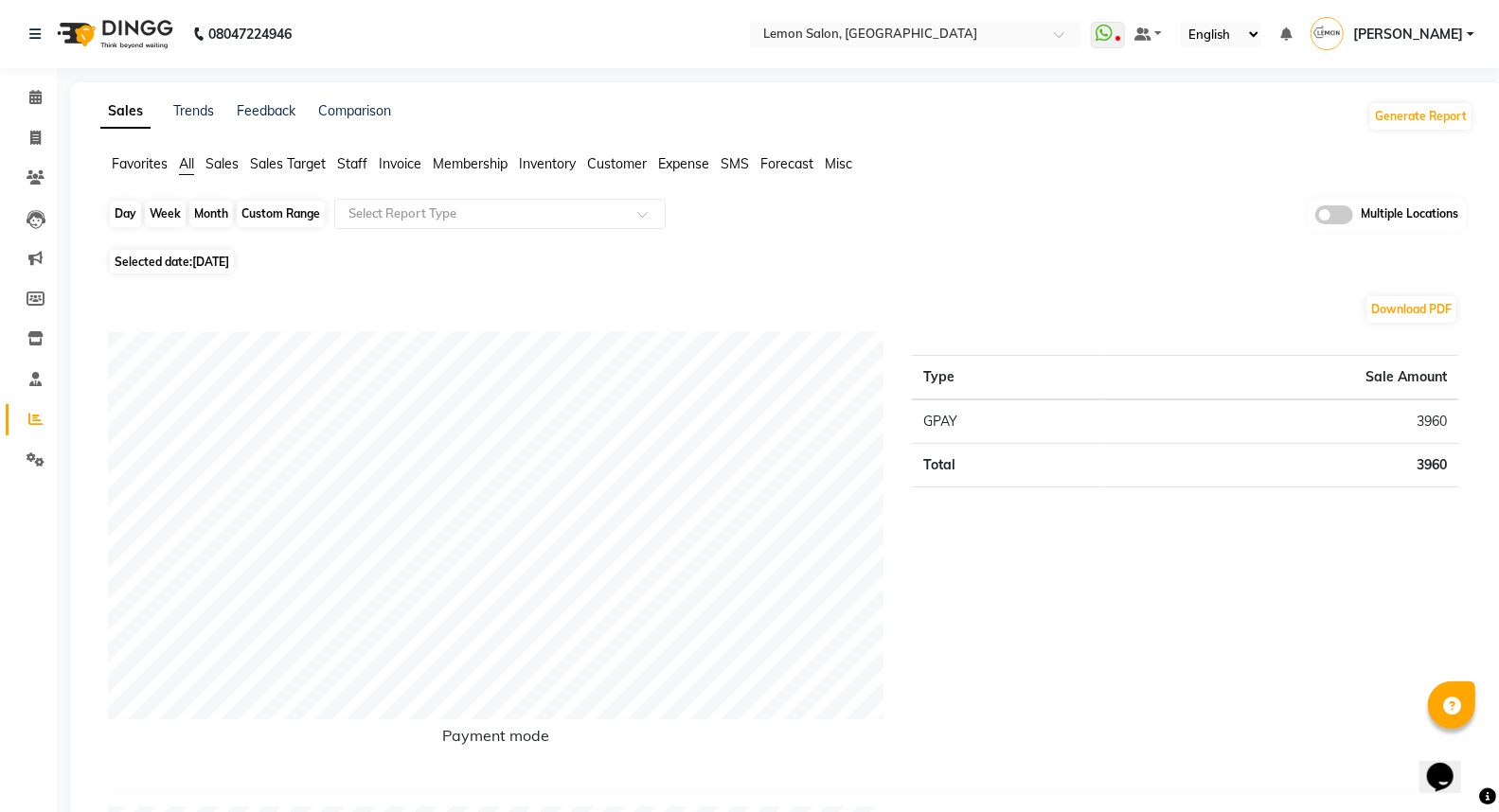
click at [120, 202] on div "Day" at bounding box center [125, 214] width 32 height 27
select select "9"
select select "2025"
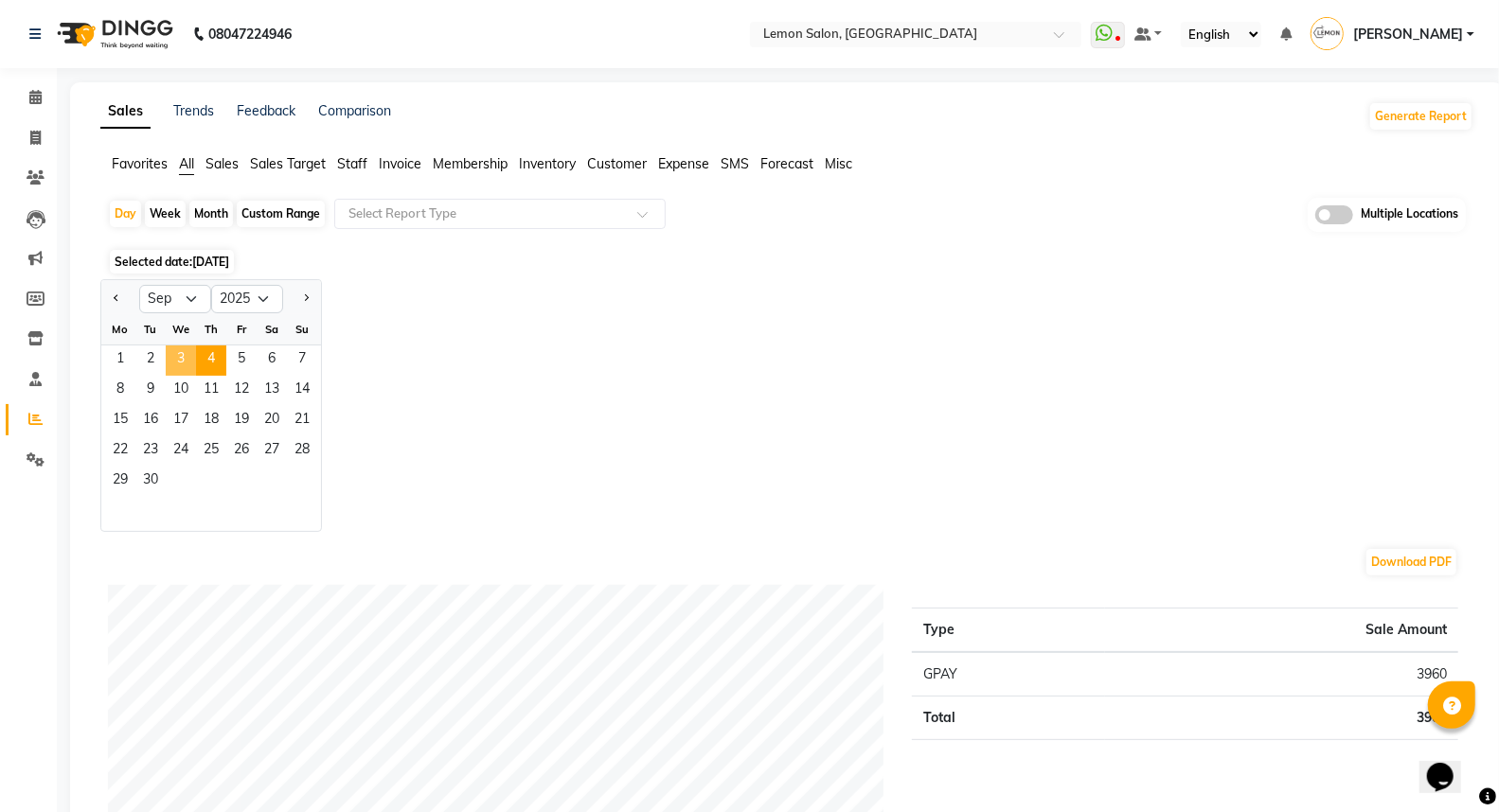
click at [180, 362] on span "3" at bounding box center [181, 361] width 31 height 31
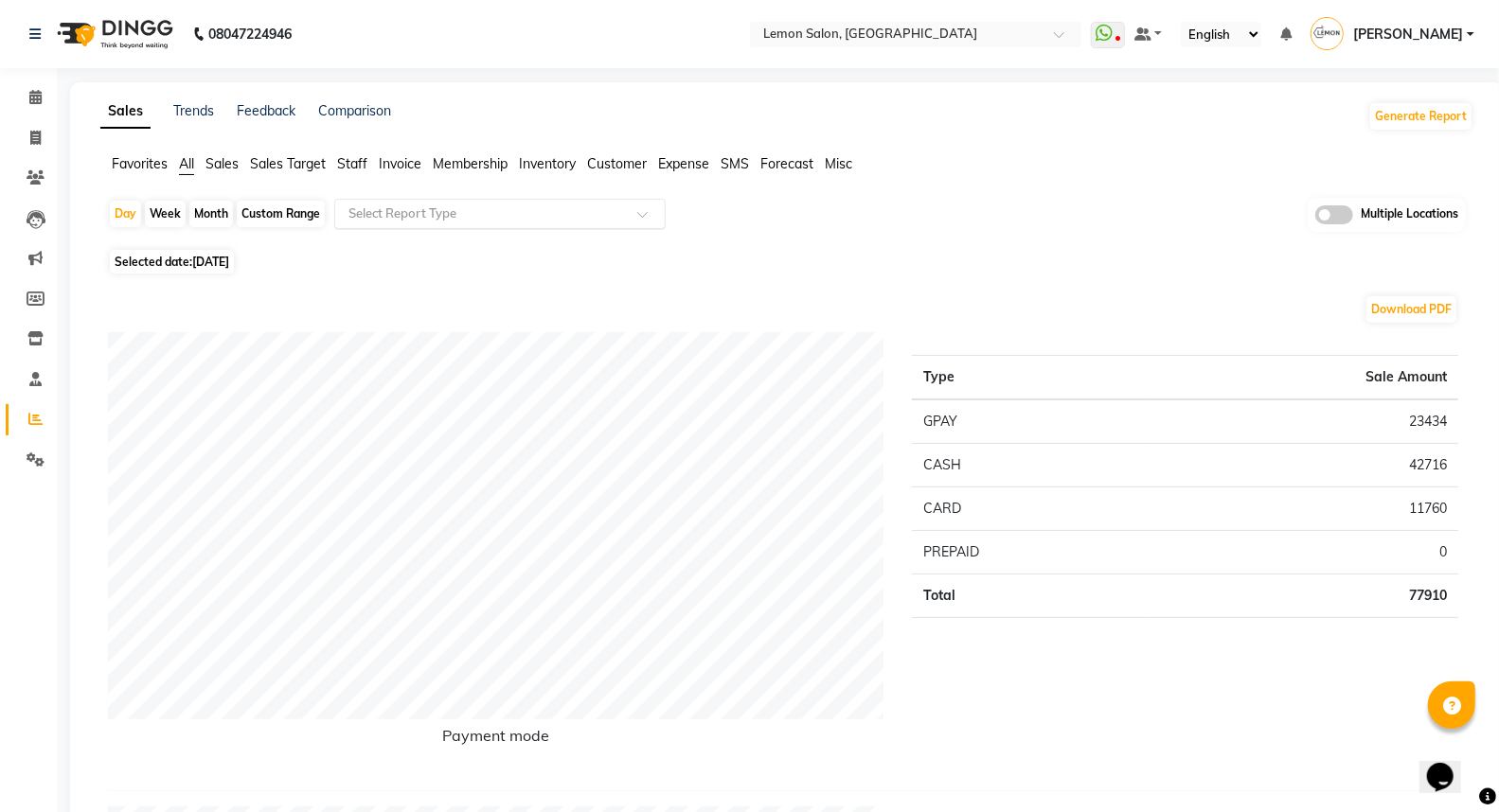
click at [354, 206] on input "text" at bounding box center [481, 214] width 273 height 19
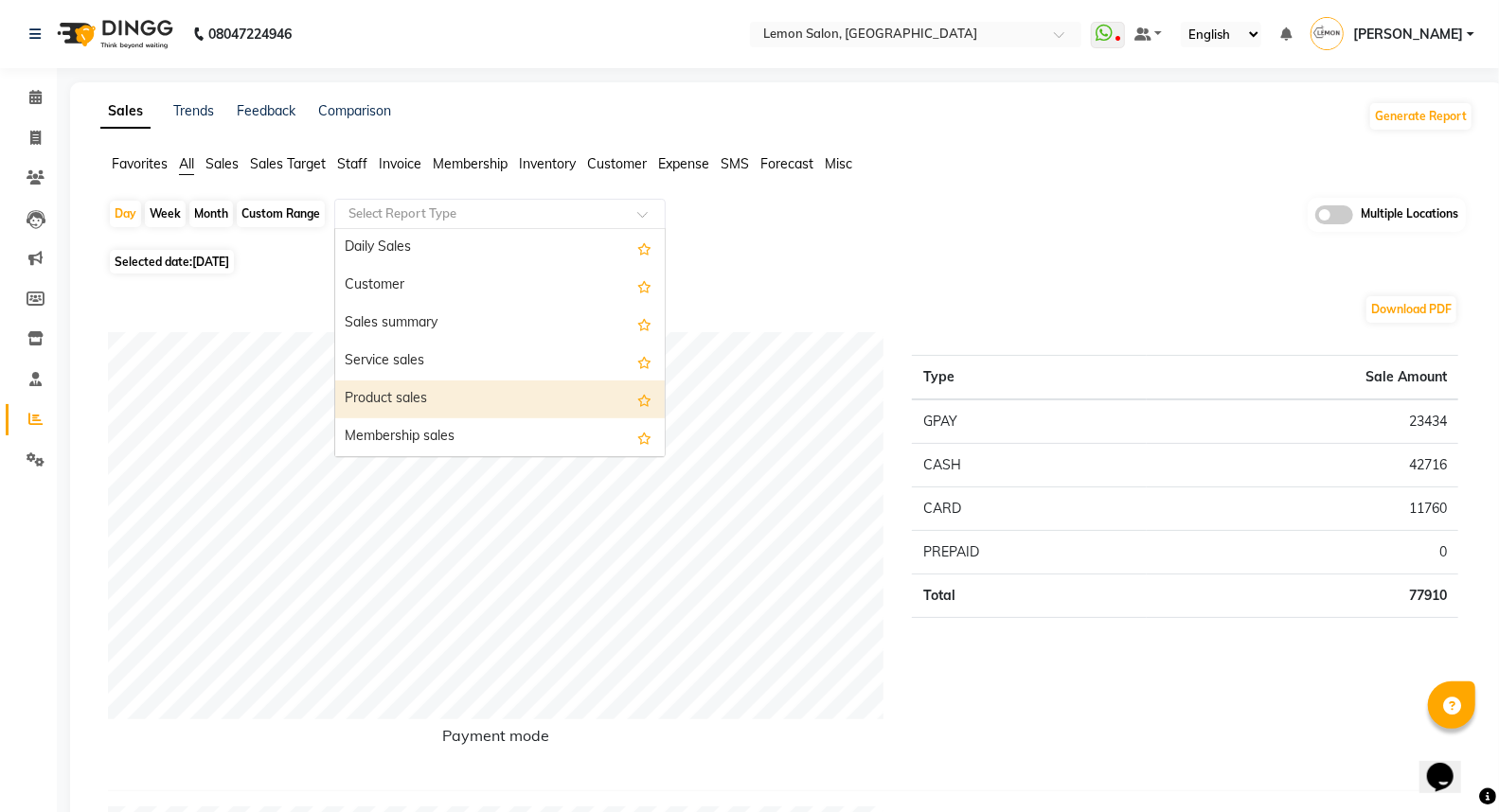
click at [404, 393] on div "Product sales" at bounding box center [499, 398] width 329 height 37
select select "full_report"
select select "csv"
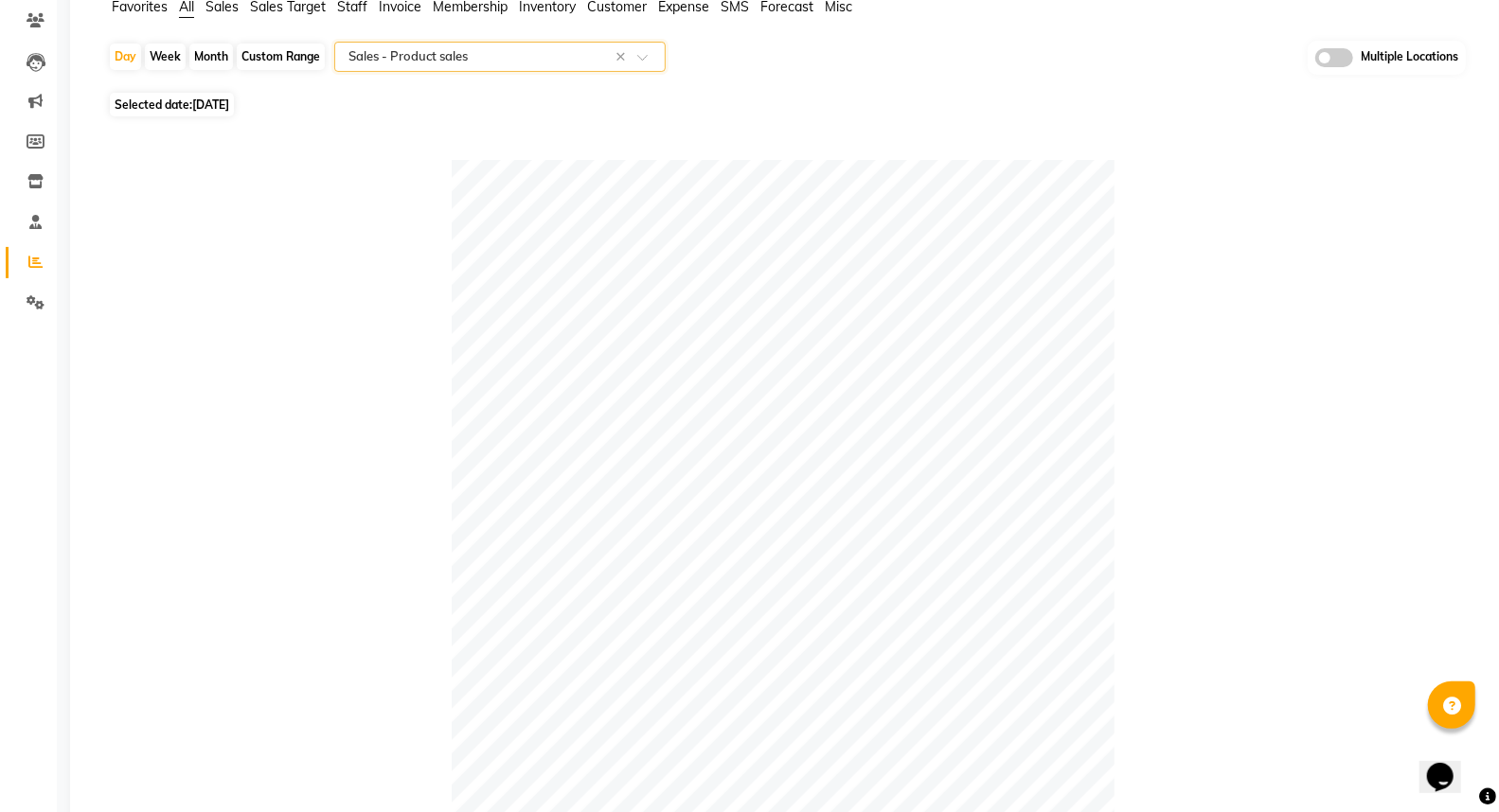
scroll to position [59, 0]
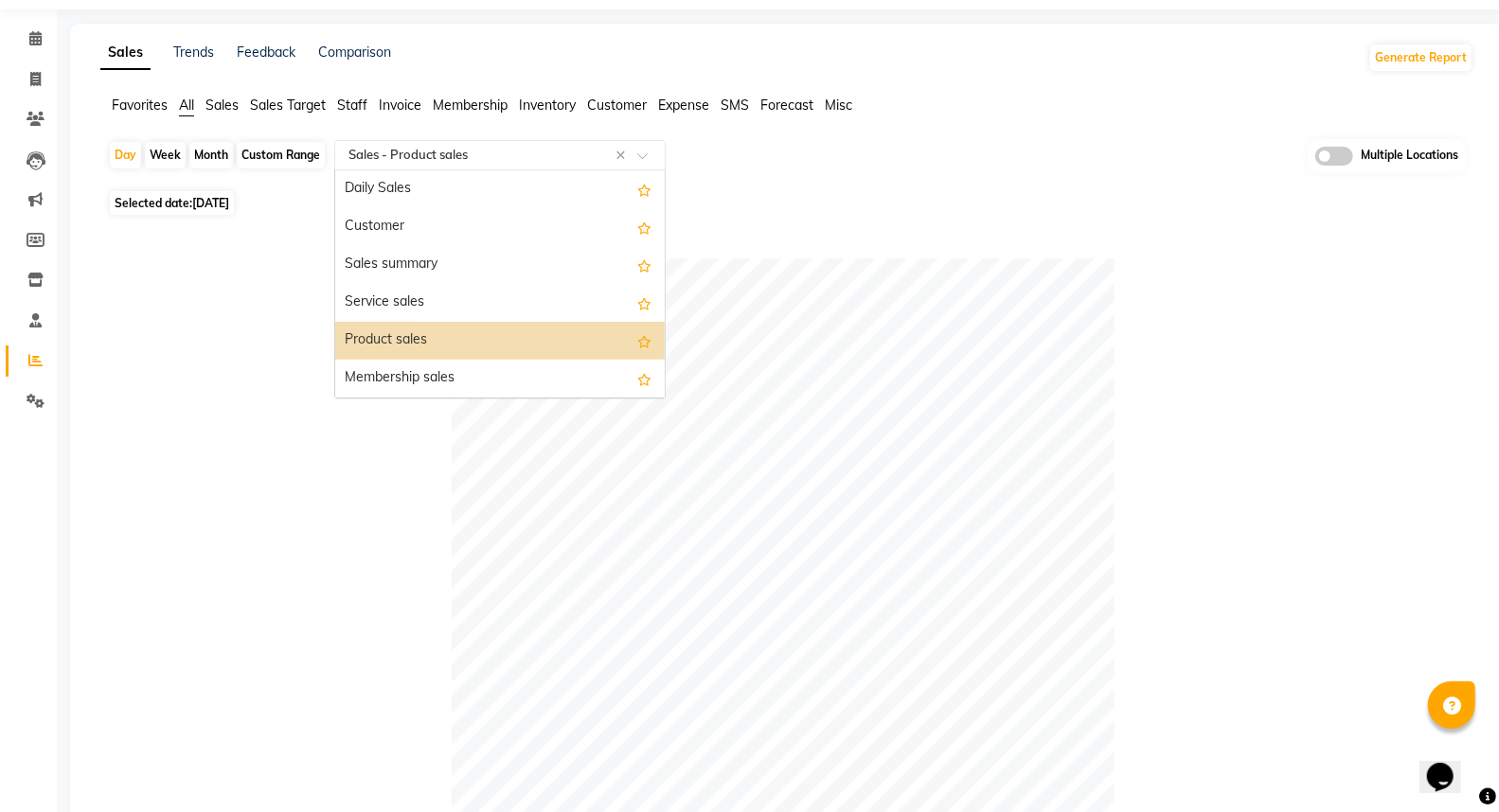
click at [448, 140] on div "Select Report Type × Sales - Product sales ×" at bounding box center [499, 155] width 331 height 31
click at [399, 372] on div "Membership sales" at bounding box center [499, 378] width 329 height 37
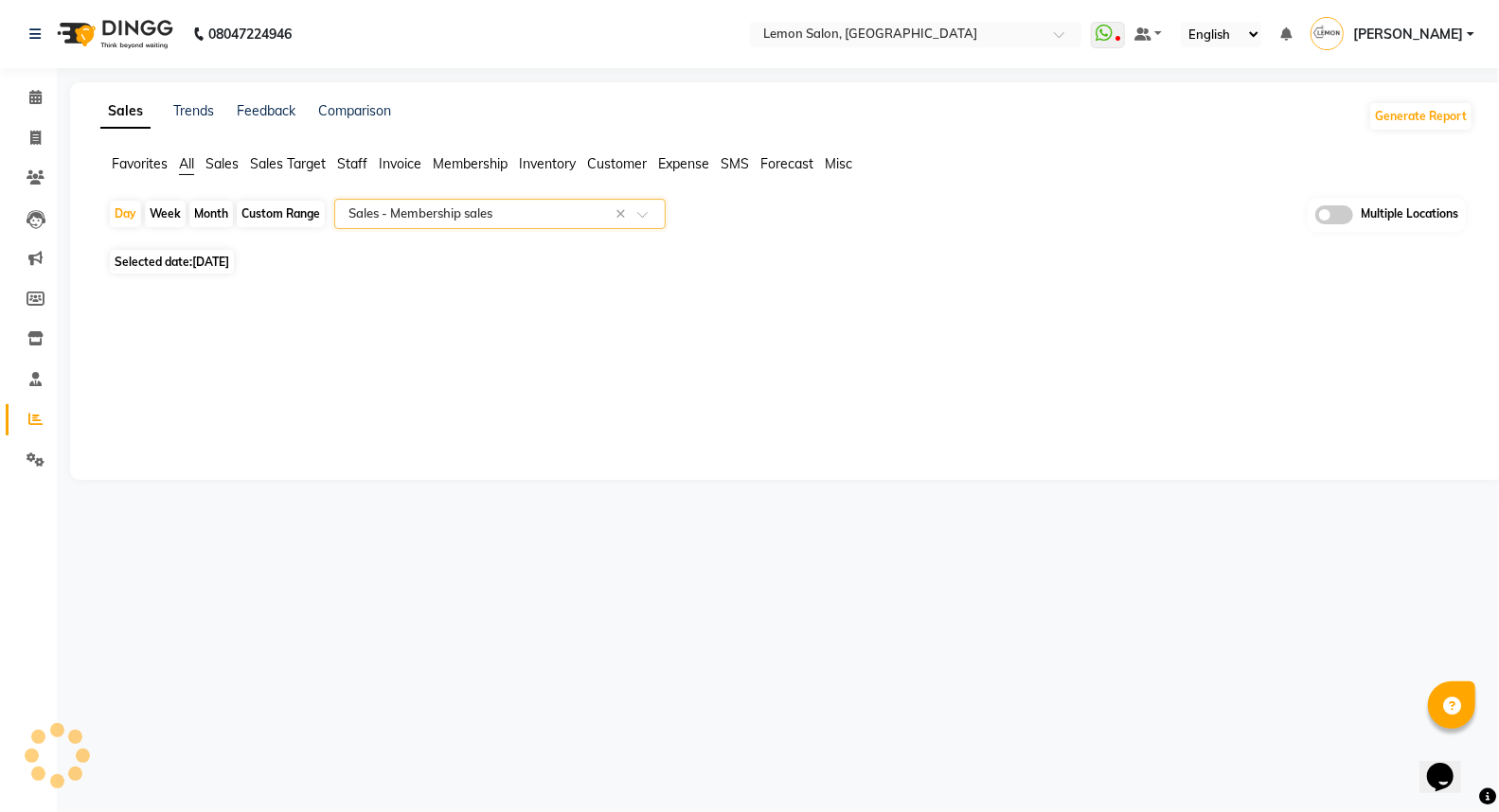
scroll to position [0, 0]
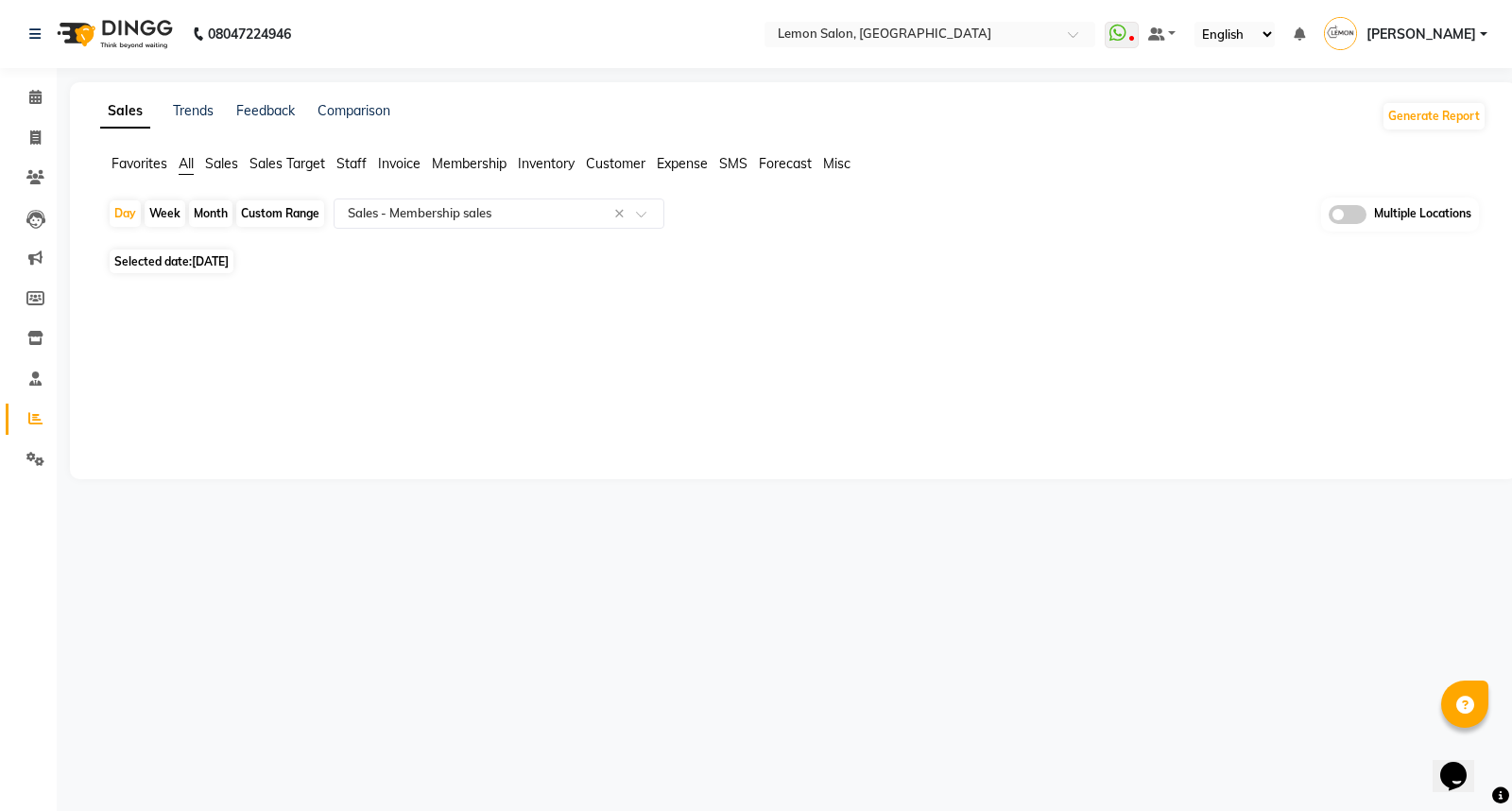
click at [255, 201] on div "Custom Range" at bounding box center [281, 214] width 88 height 27
select select "9"
select select "2025"
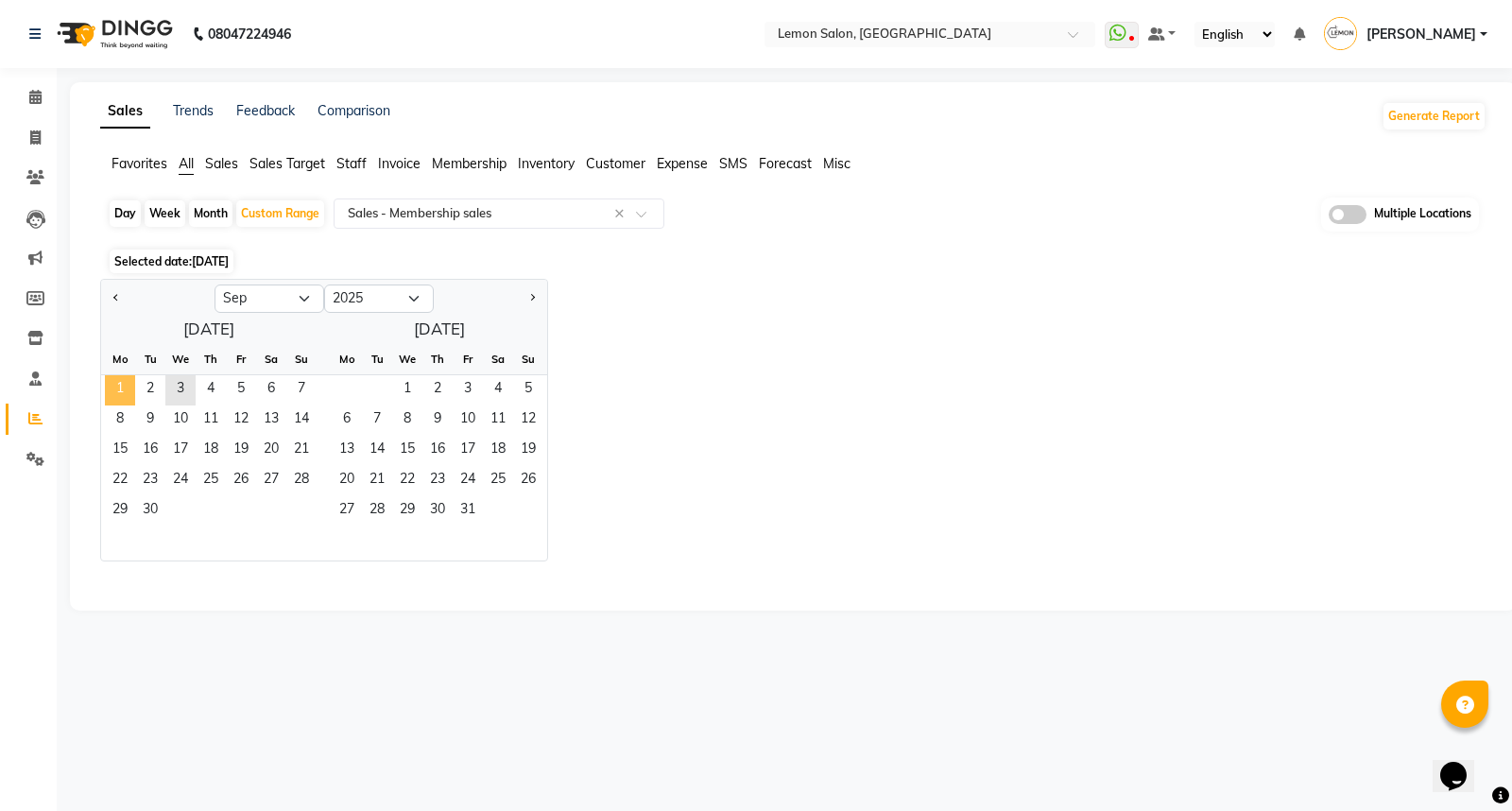
click at [116, 383] on span "1" at bounding box center [120, 390] width 31 height 31
click at [186, 388] on span "3" at bounding box center [181, 390] width 31 height 31
select select "full_report"
select select "csv"
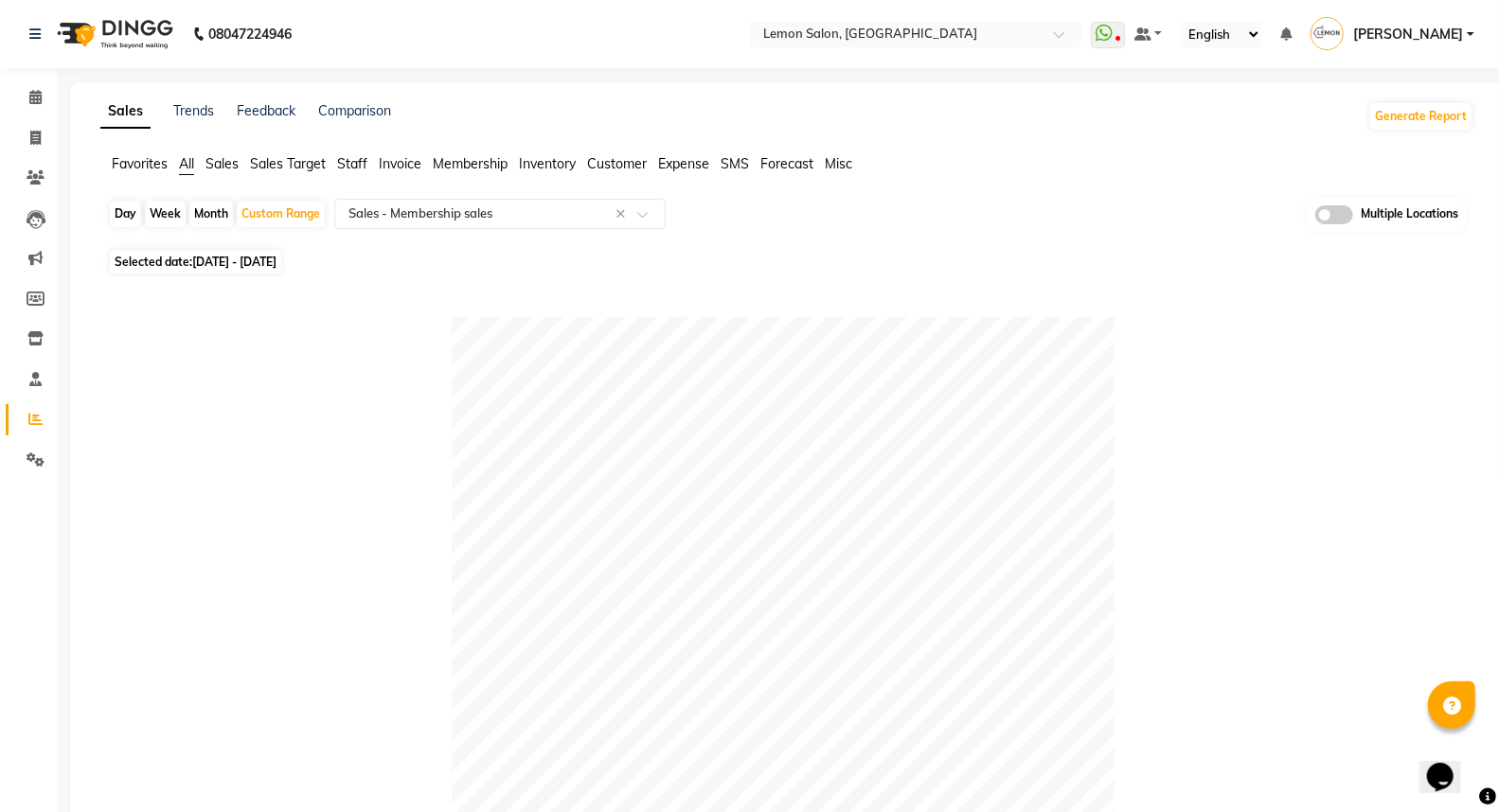
click at [183, 167] on span "All" at bounding box center [186, 164] width 15 height 17
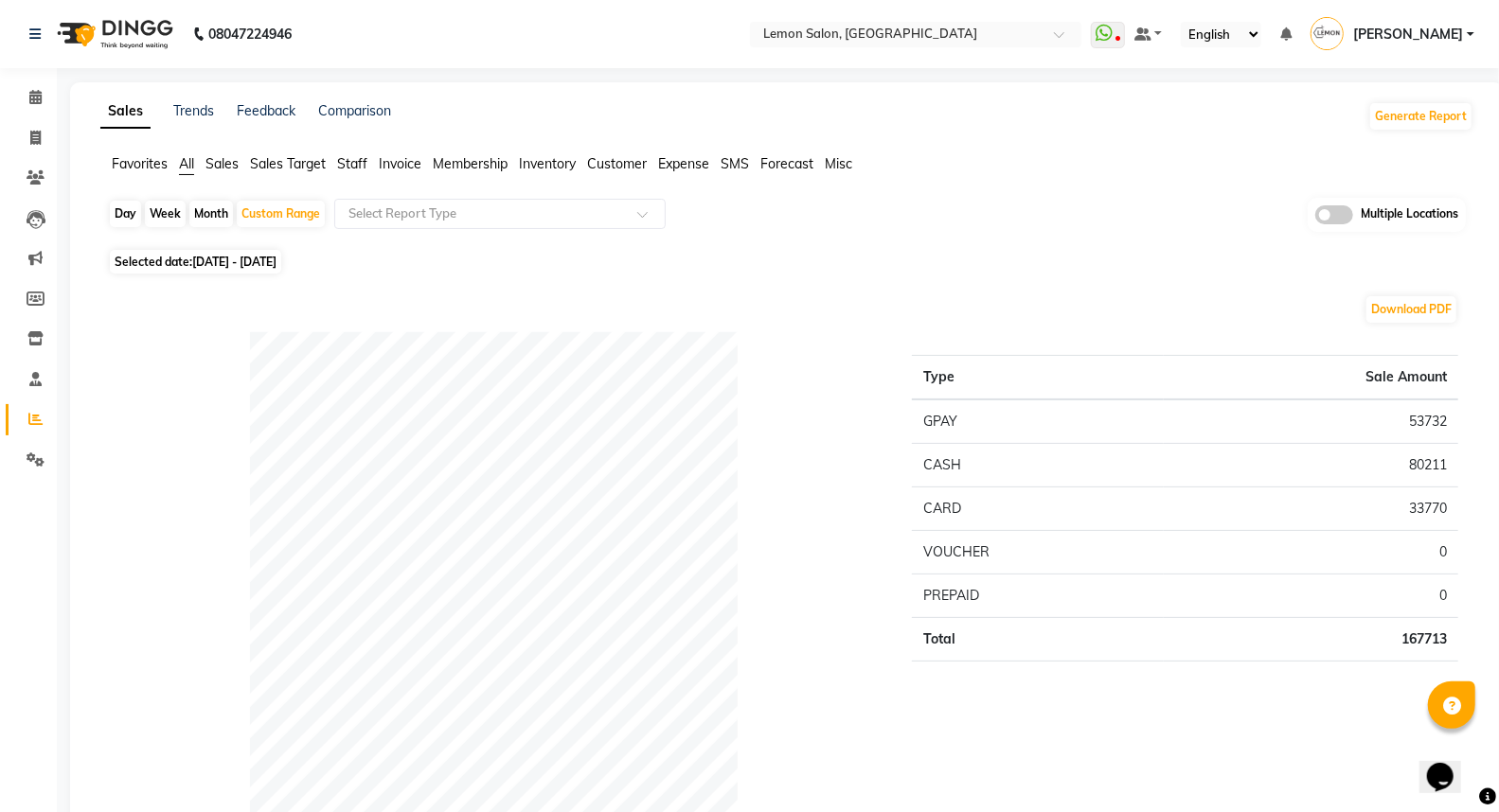
click at [907, 17] on nav "08047224946 Select Location × Lemon Salon, Lokhandwala WhatsApp Status ✕ Status…" at bounding box center [749, 34] width 1499 height 68
click at [898, 35] on input "text" at bounding box center [897, 36] width 275 height 19
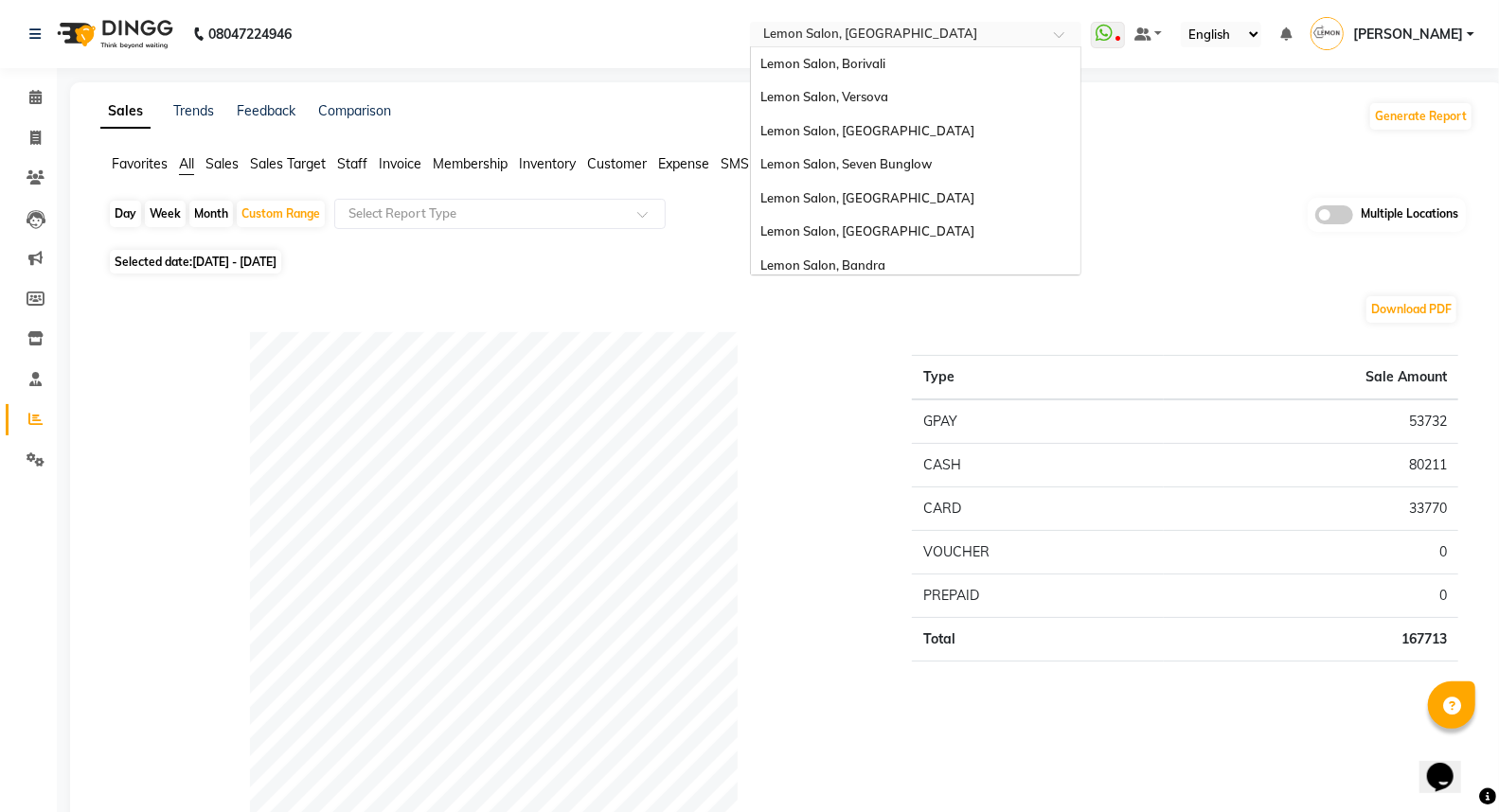
scroll to position [175, 0]
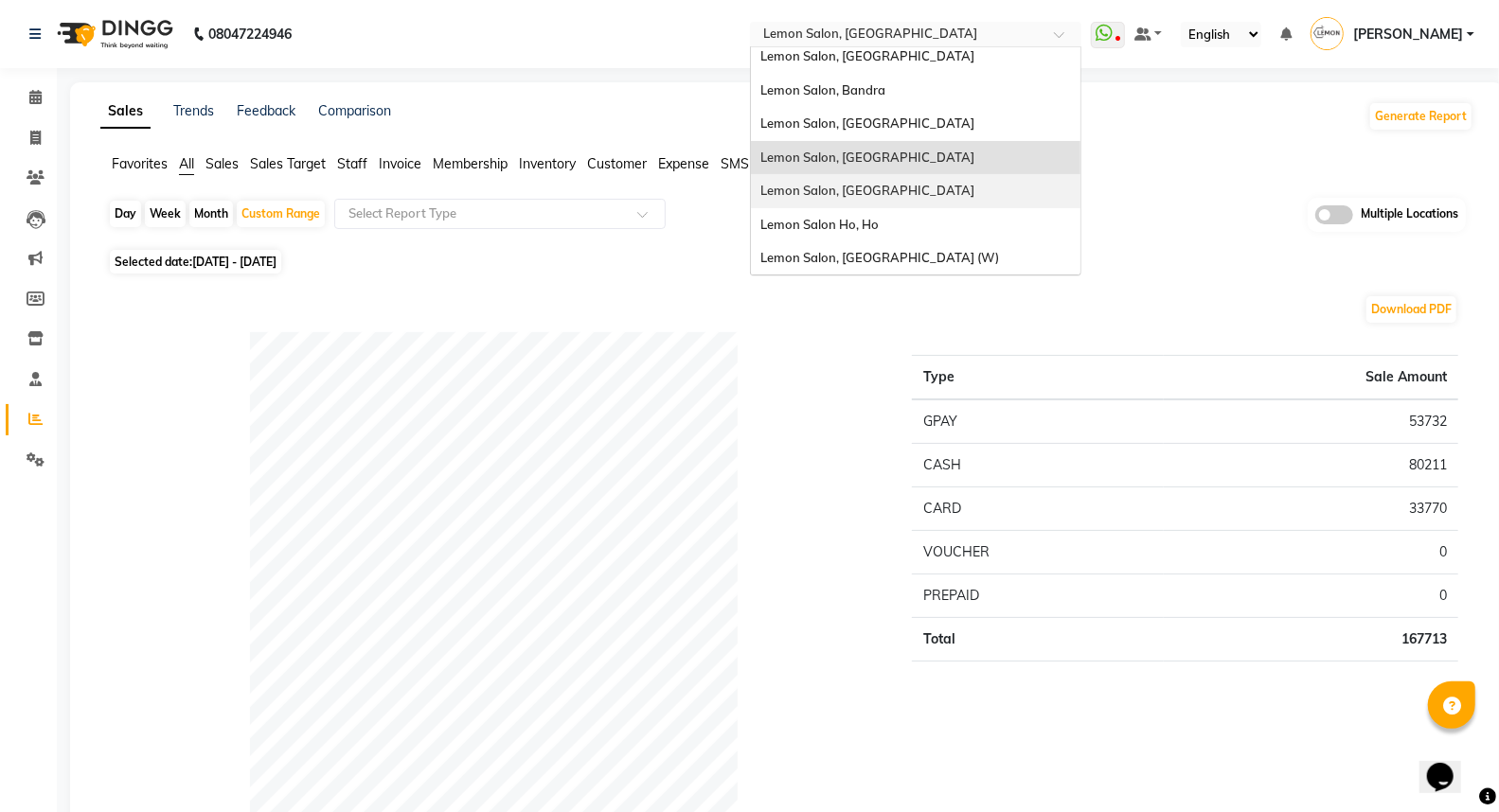
click at [894, 183] on span "Lemon Salon, [GEOGRAPHIC_DATA]" at bounding box center [867, 190] width 214 height 15
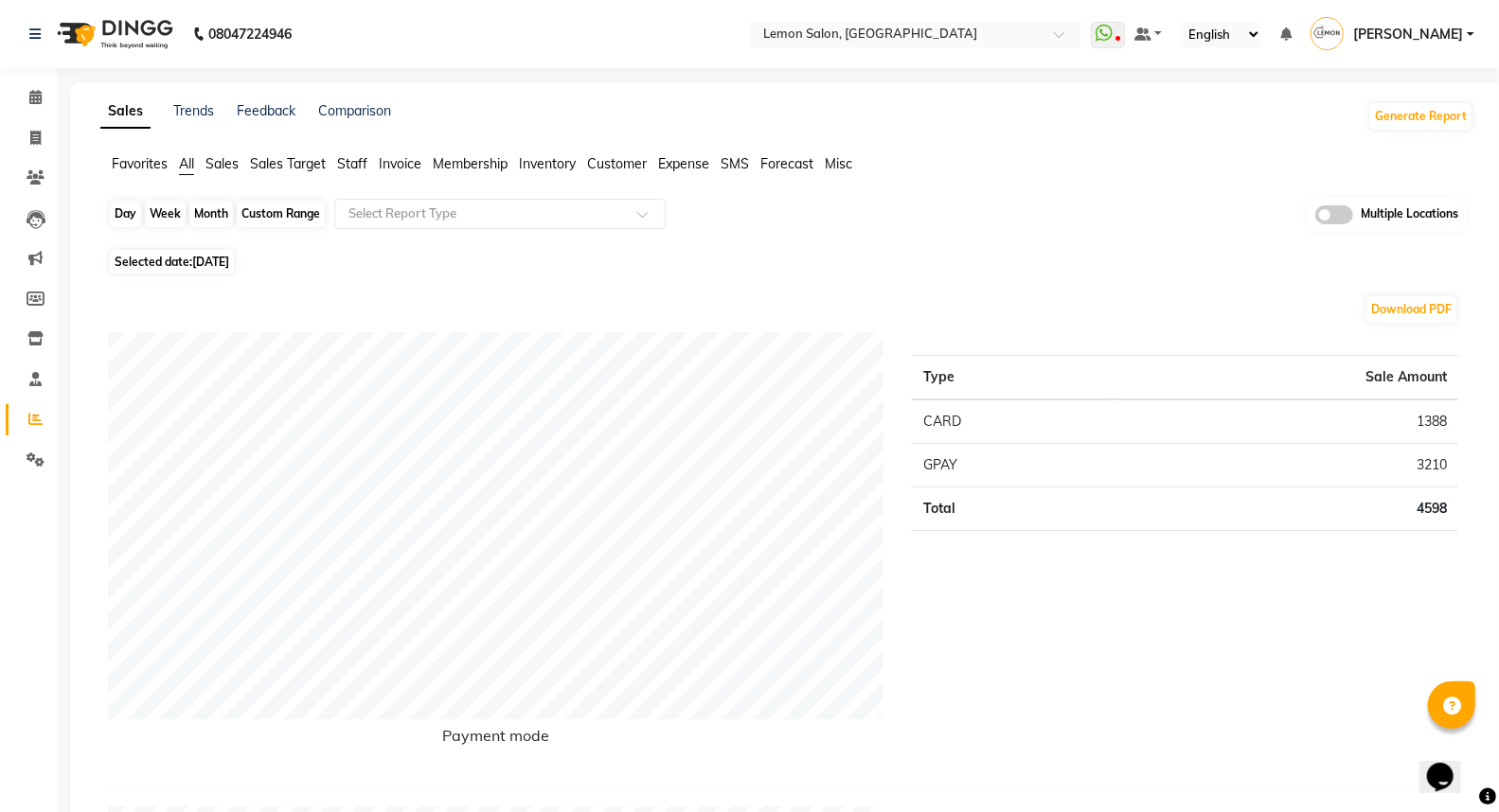
click at [124, 208] on div "Day" at bounding box center [125, 214] width 32 height 27
select select "9"
select select "2025"
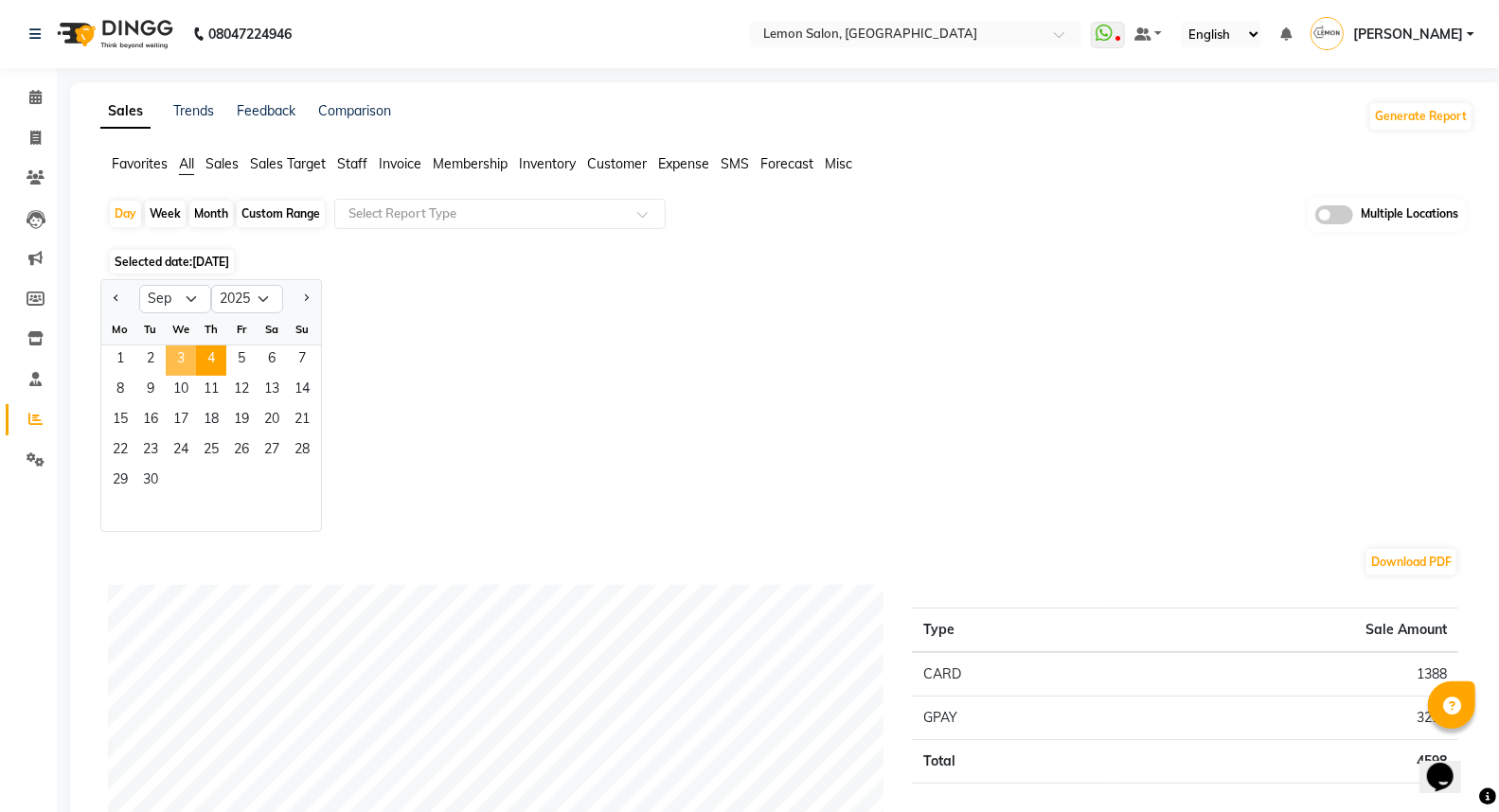
click at [189, 360] on span "3" at bounding box center [181, 361] width 31 height 31
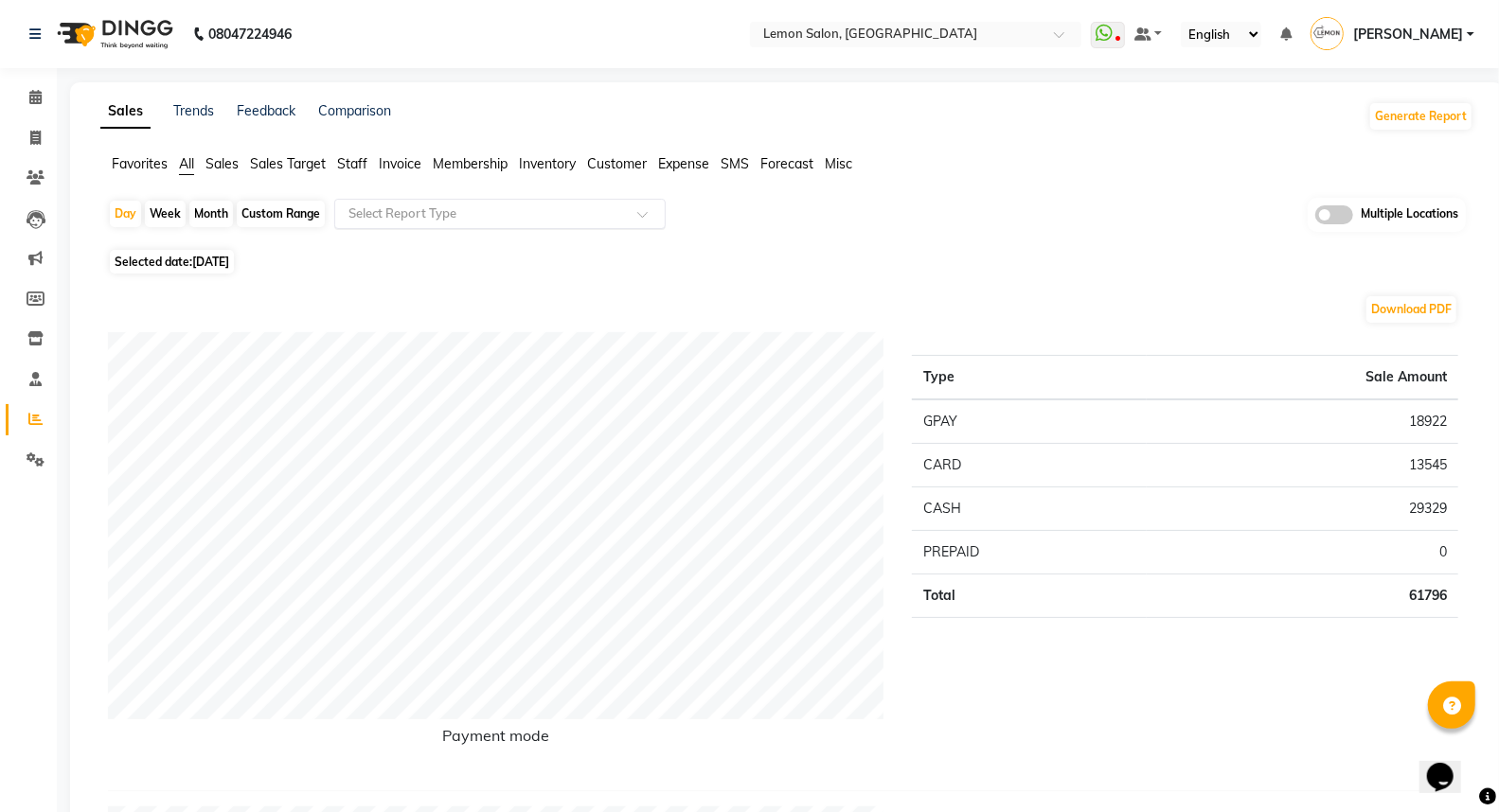
click at [417, 199] on div "Select Report Type" at bounding box center [499, 214] width 331 height 31
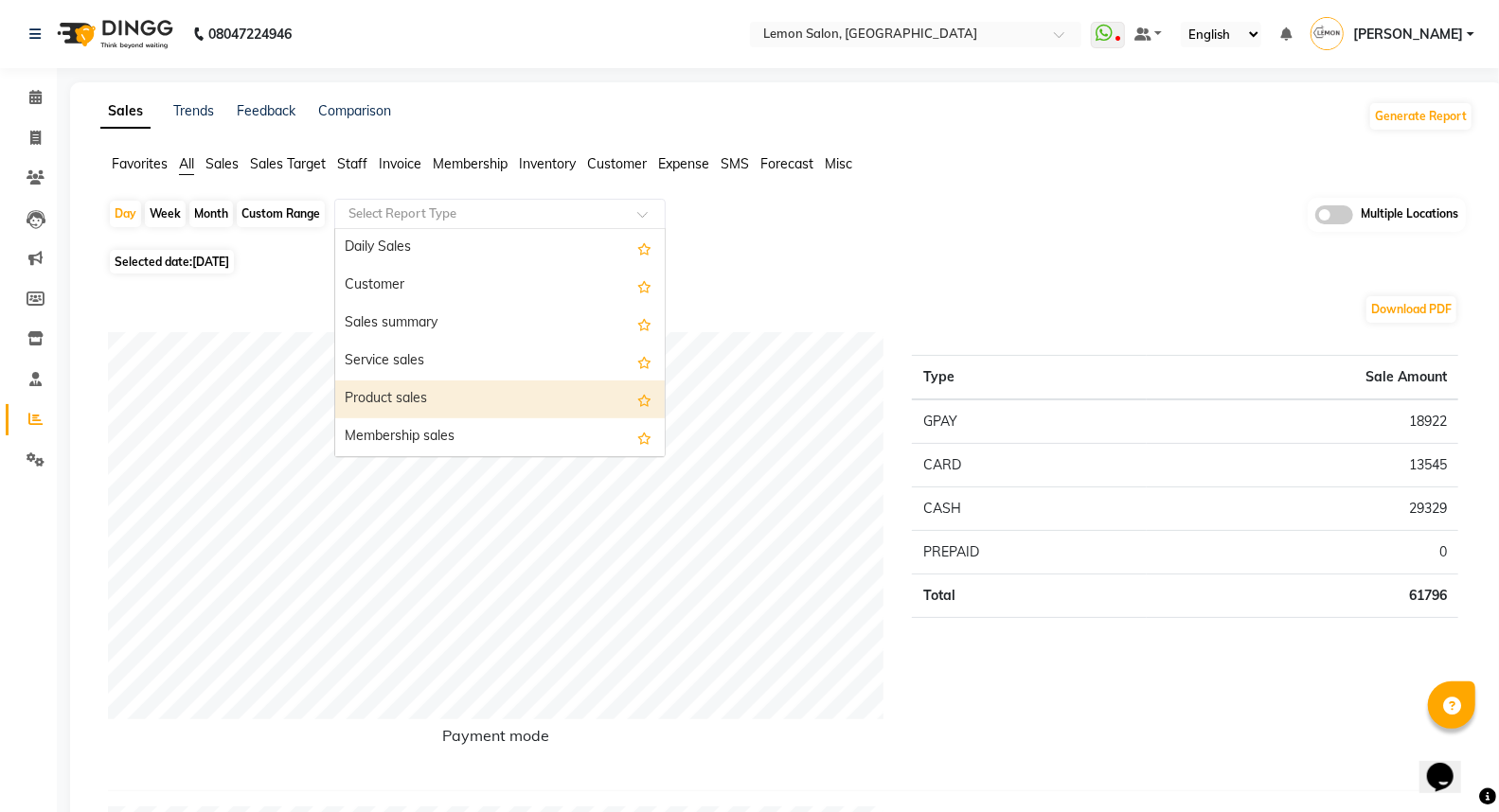
click at [423, 393] on div "Product sales" at bounding box center [499, 398] width 329 height 37
select select "full_report"
select select "csv"
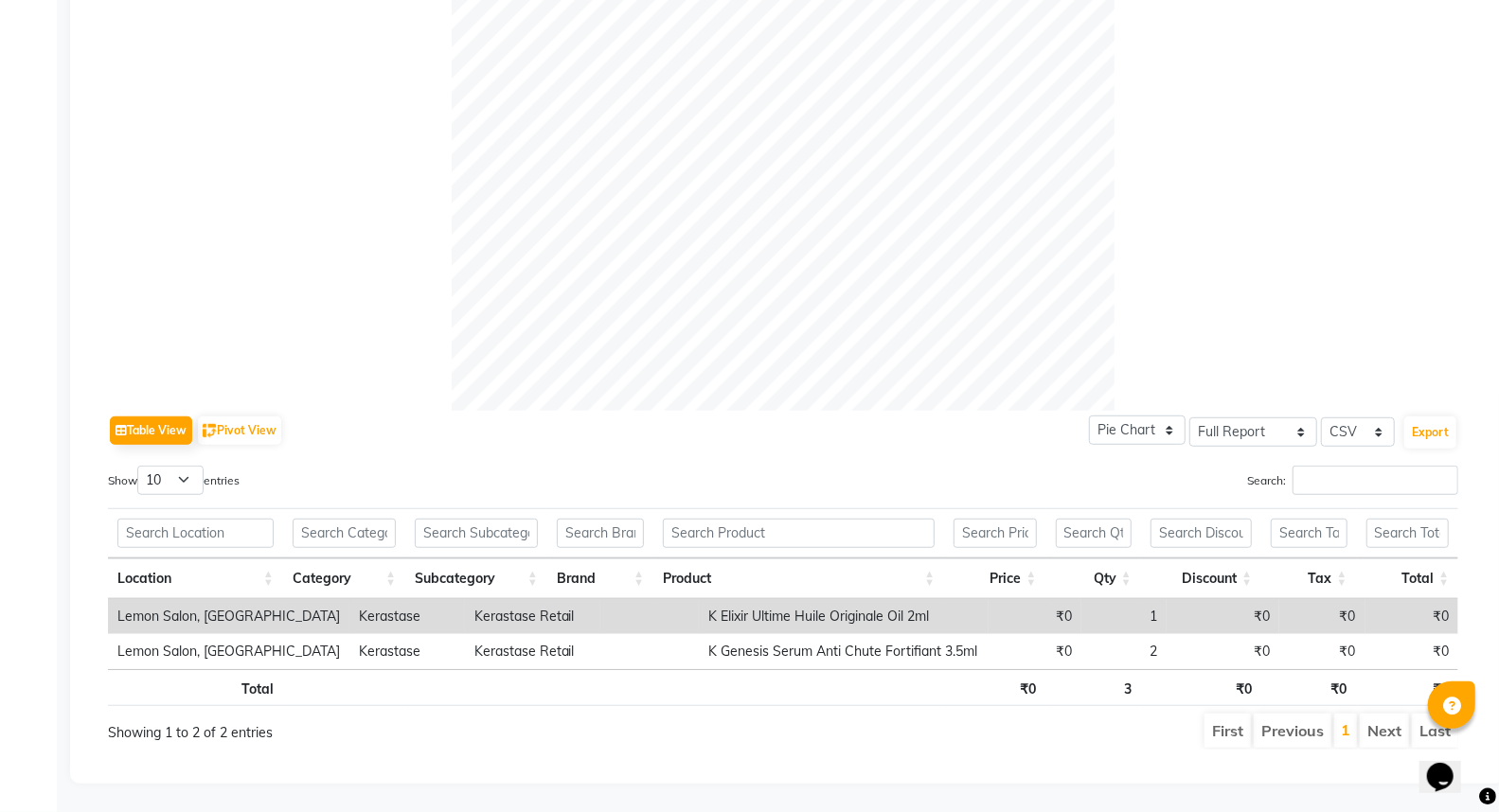
scroll to position [59, 0]
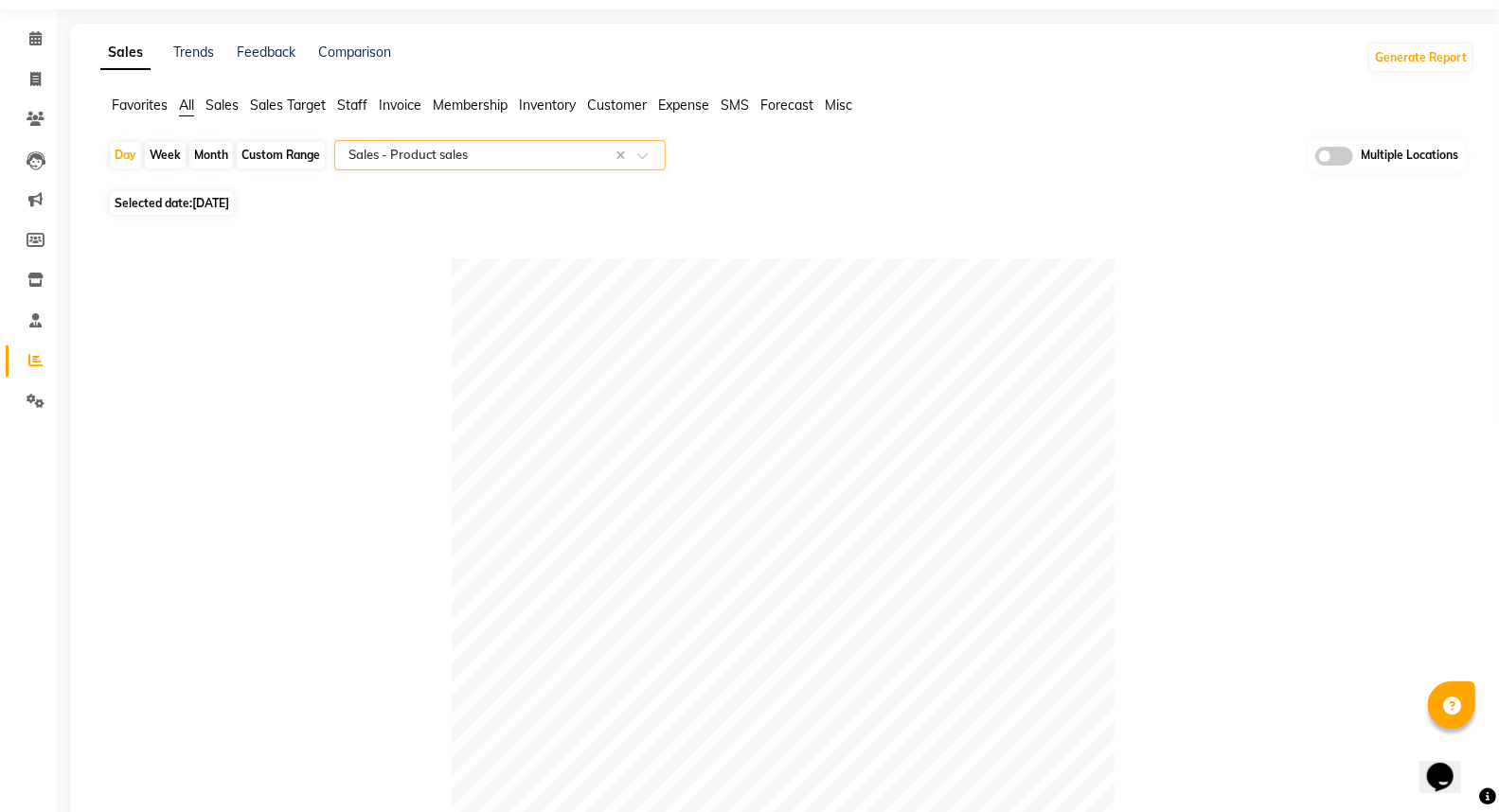
click at [420, 146] on input "text" at bounding box center [481, 155] width 273 height 19
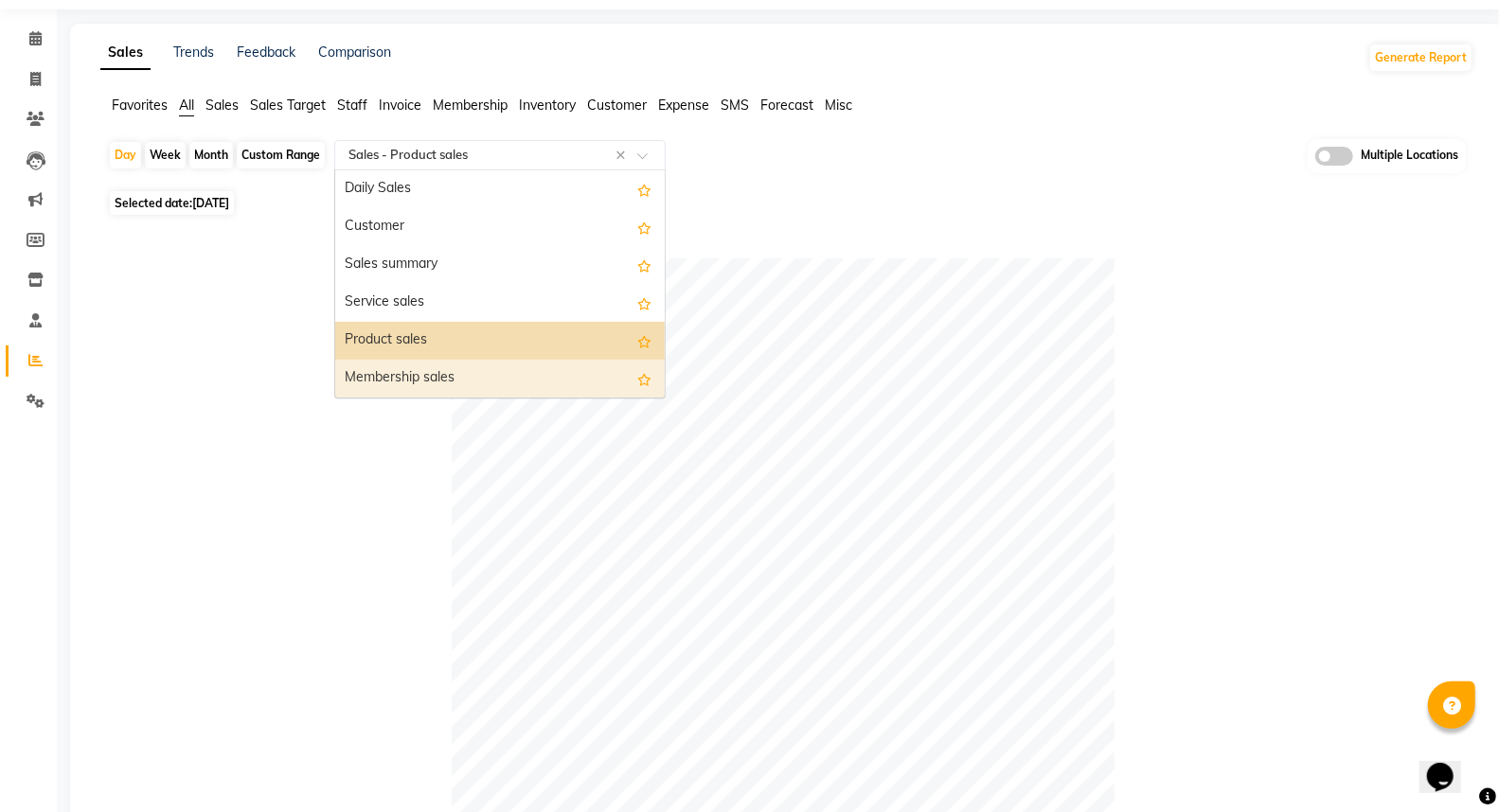
click at [426, 384] on div "Membership sales" at bounding box center [499, 378] width 329 height 37
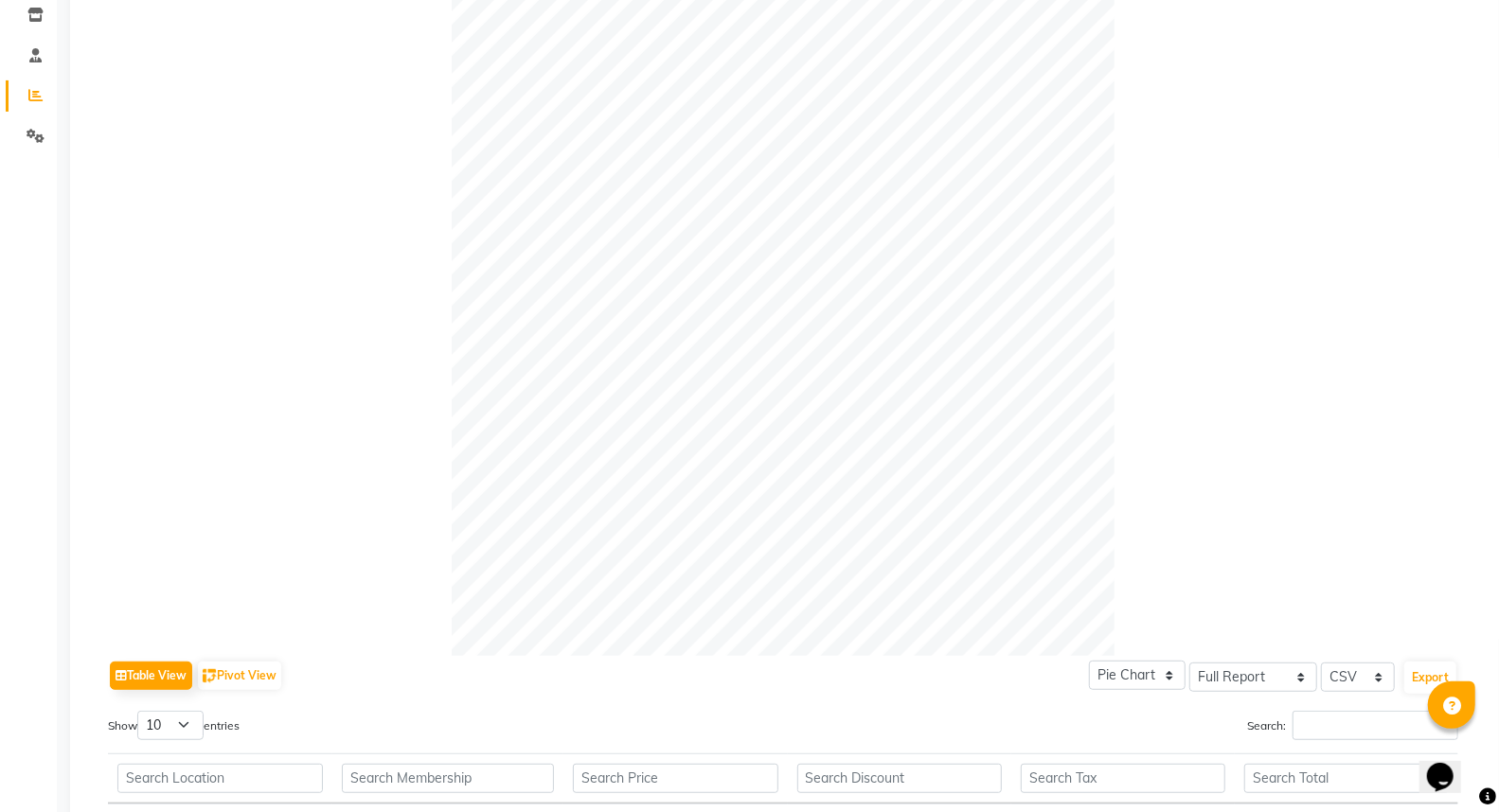
scroll to position [23, 0]
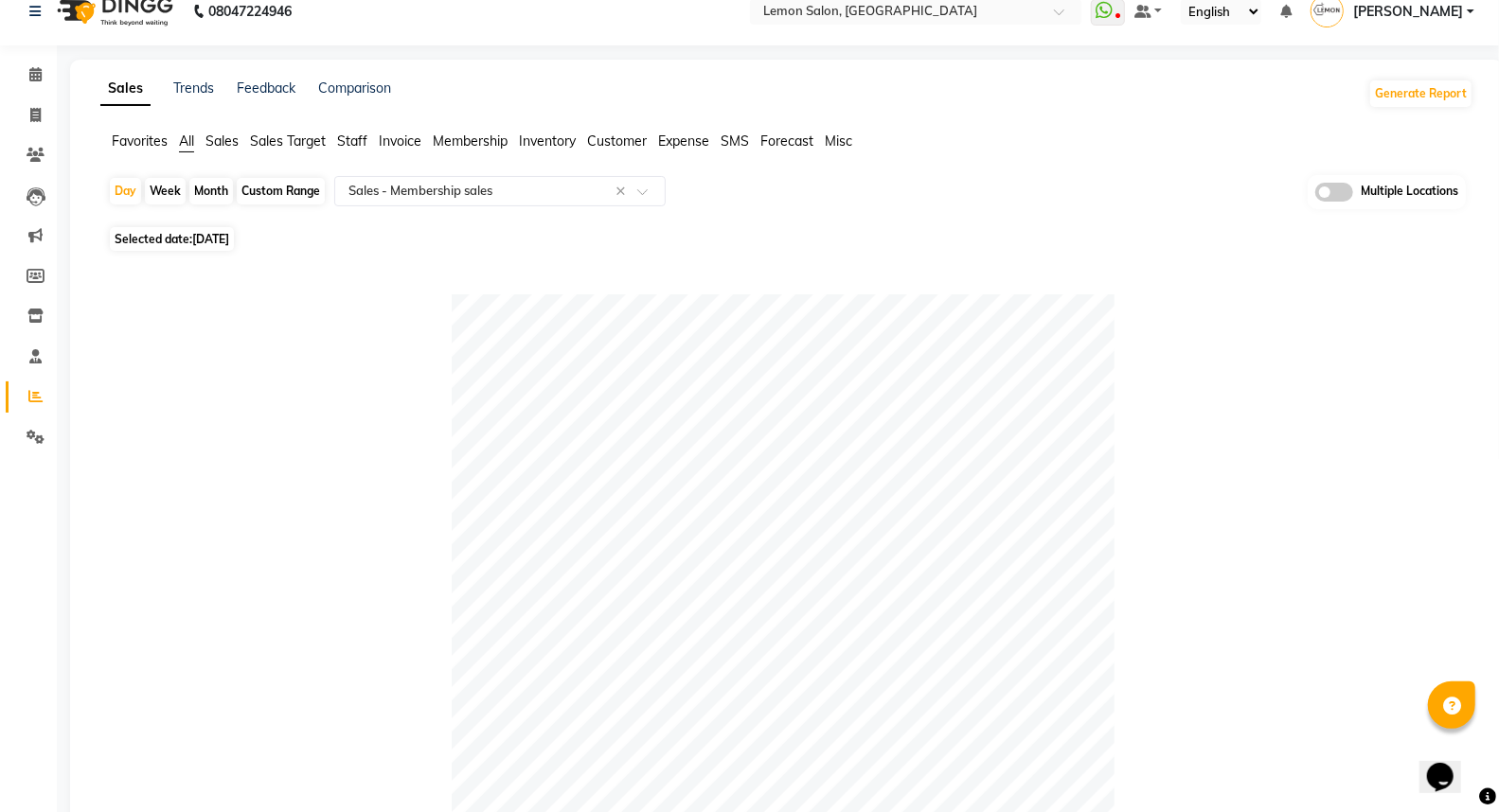
click at [250, 195] on div "Custom Range" at bounding box center [281, 191] width 88 height 27
select select "9"
select select "2025"
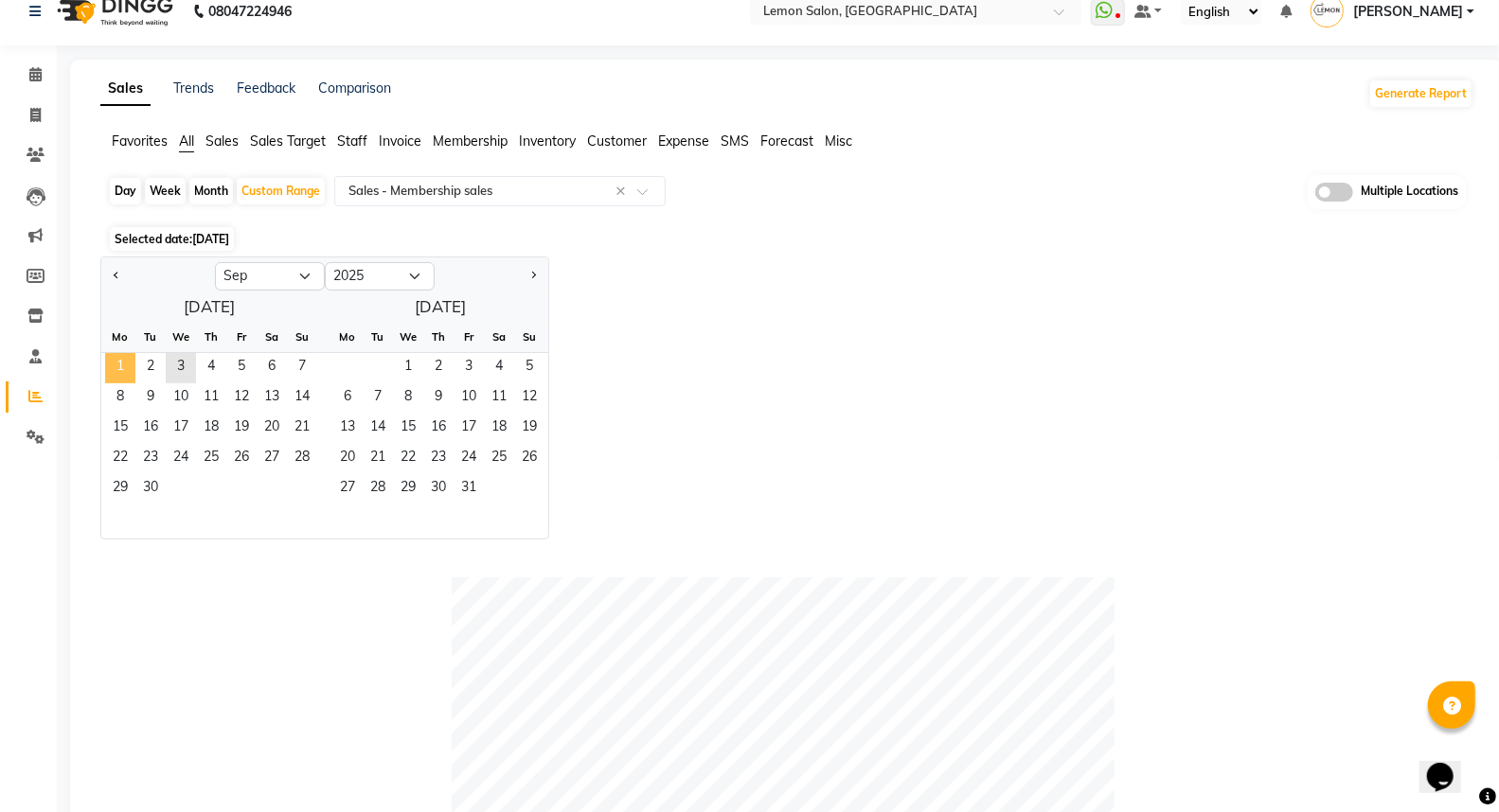
click at [111, 370] on span "1" at bounding box center [120, 369] width 31 height 31
click at [177, 370] on span "3" at bounding box center [181, 369] width 31 height 31
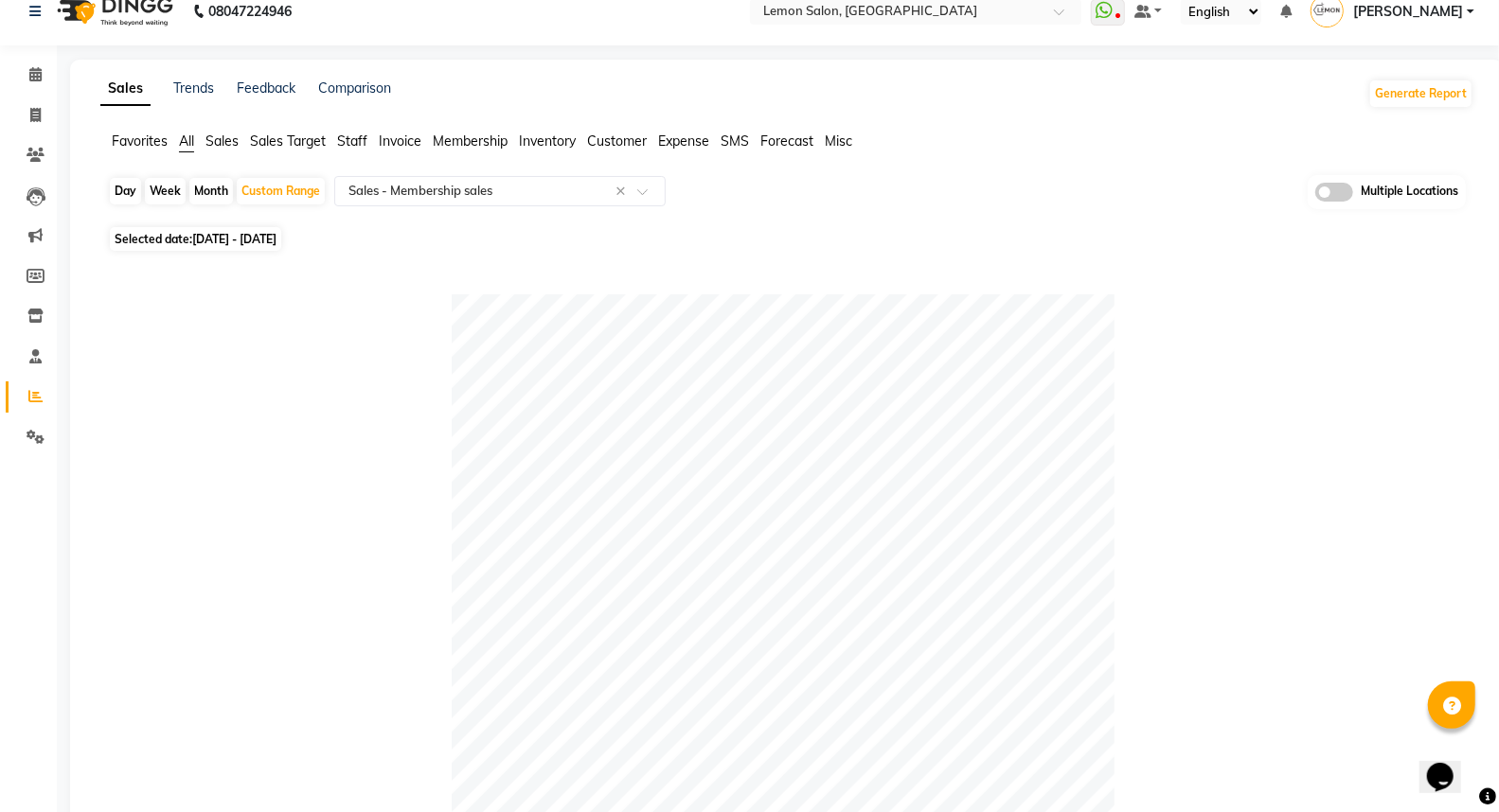
click at [176, 134] on ul "Favorites All Sales Sales Target Staff Invoice Membership Inventory Customer Ex…" at bounding box center [787, 142] width 1373 height 21
click at [186, 135] on span "All" at bounding box center [186, 141] width 15 height 17
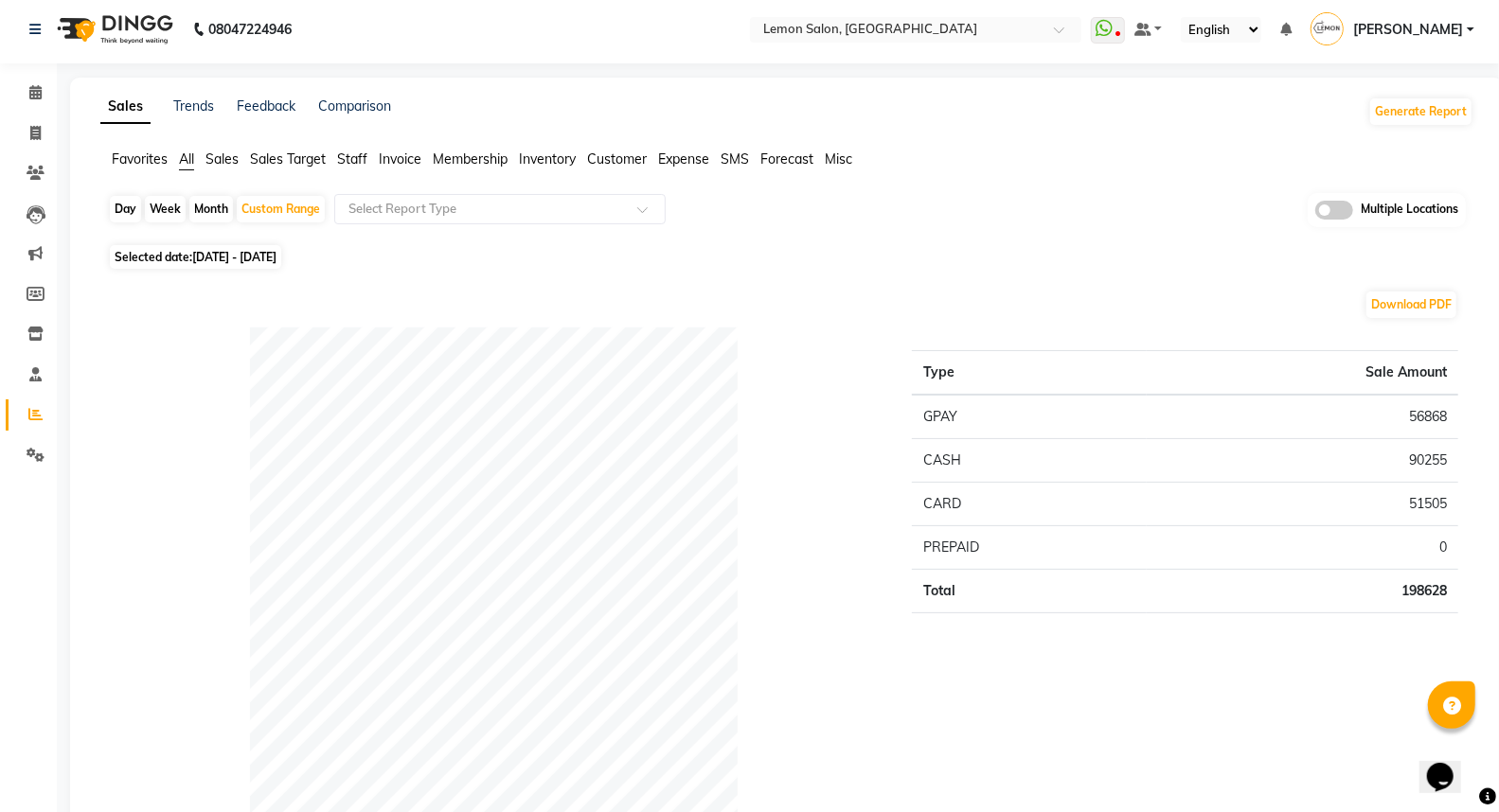
scroll to position [0, 0]
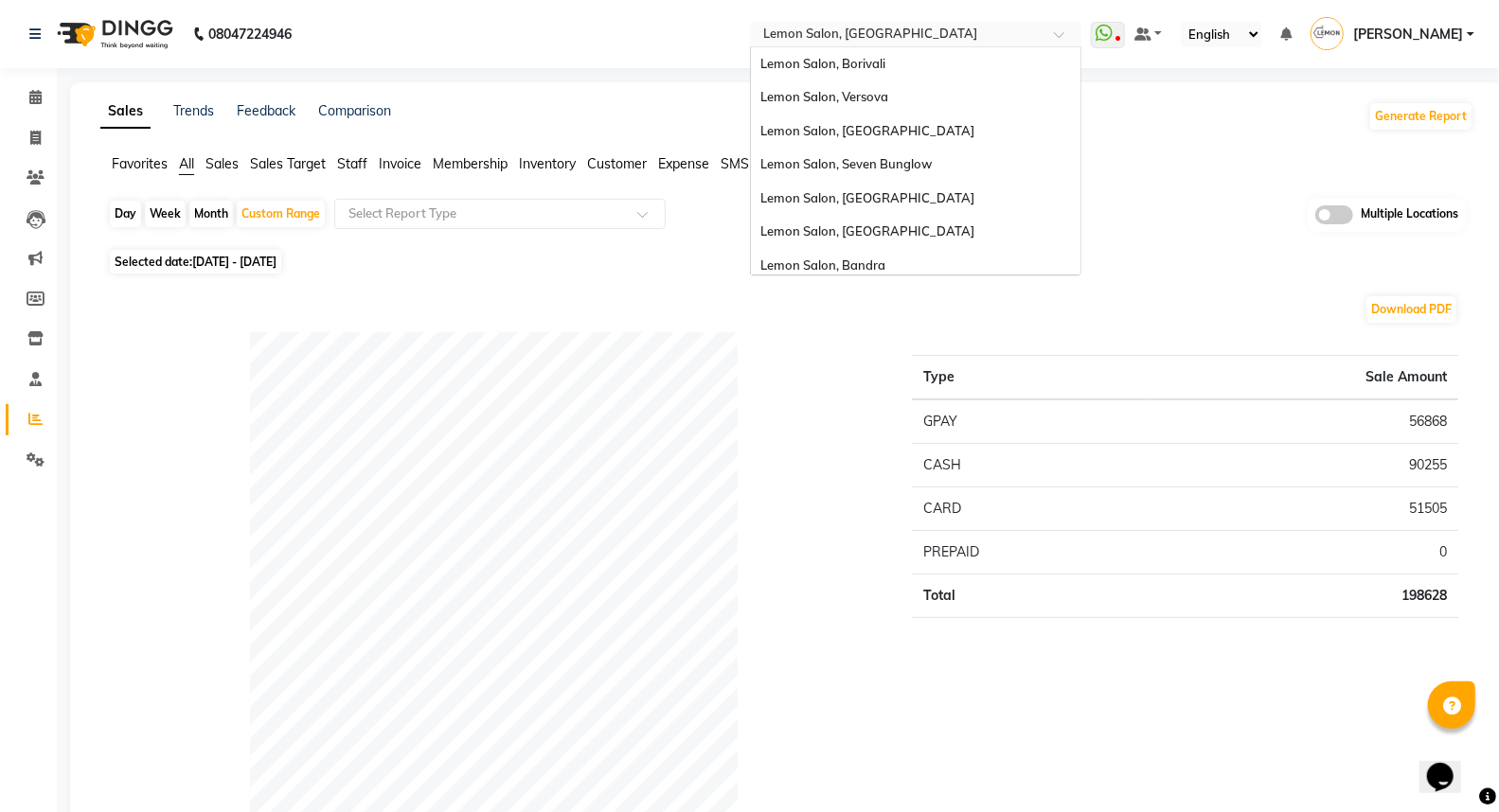
click at [836, 41] on input "text" at bounding box center [897, 36] width 275 height 19
click at [918, 125] on div "Lemon Salon, Goregaon" at bounding box center [915, 131] width 329 height 34
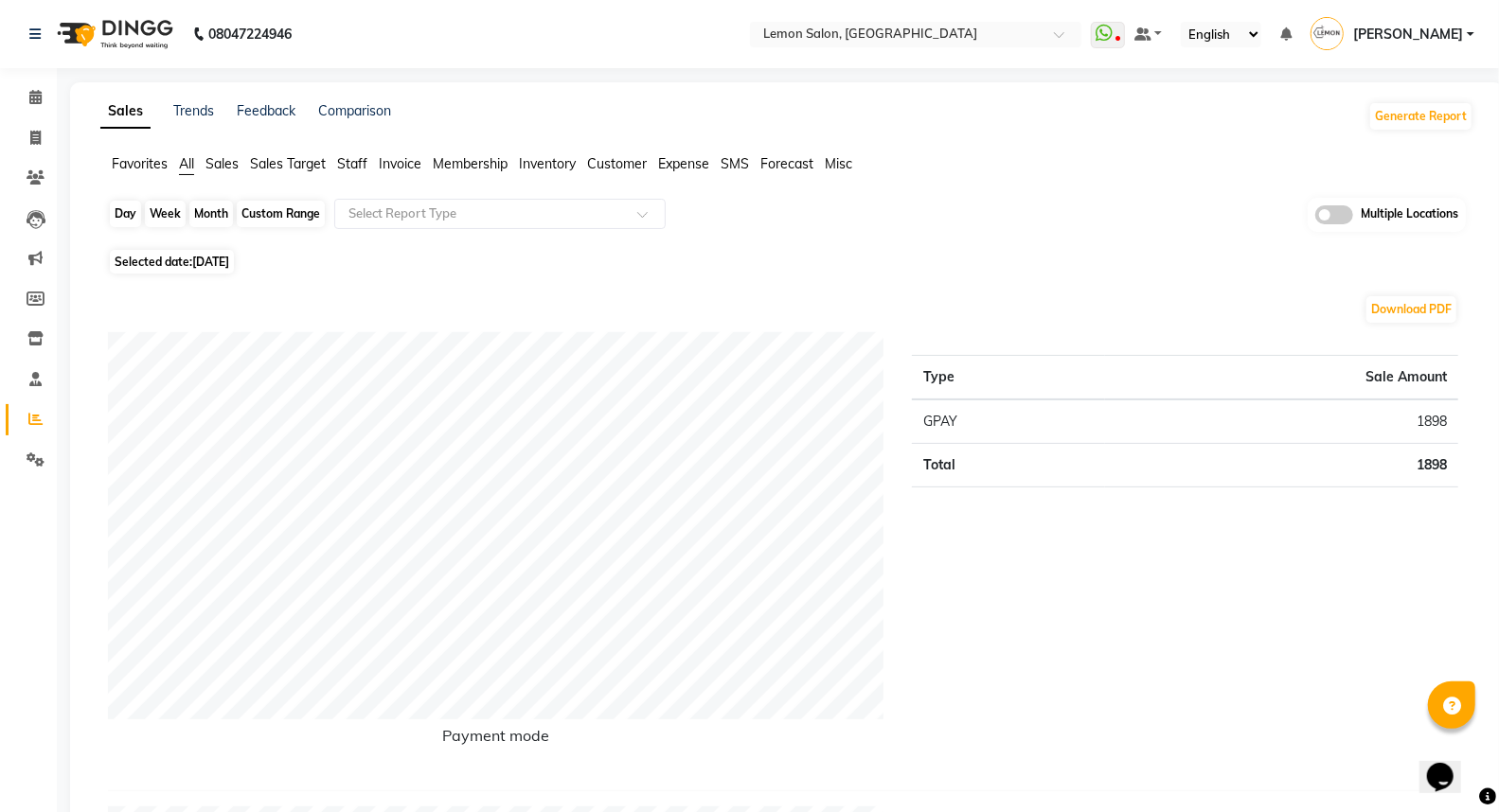
click at [128, 205] on div "Day" at bounding box center [125, 214] width 32 height 27
select select "9"
select select "2025"
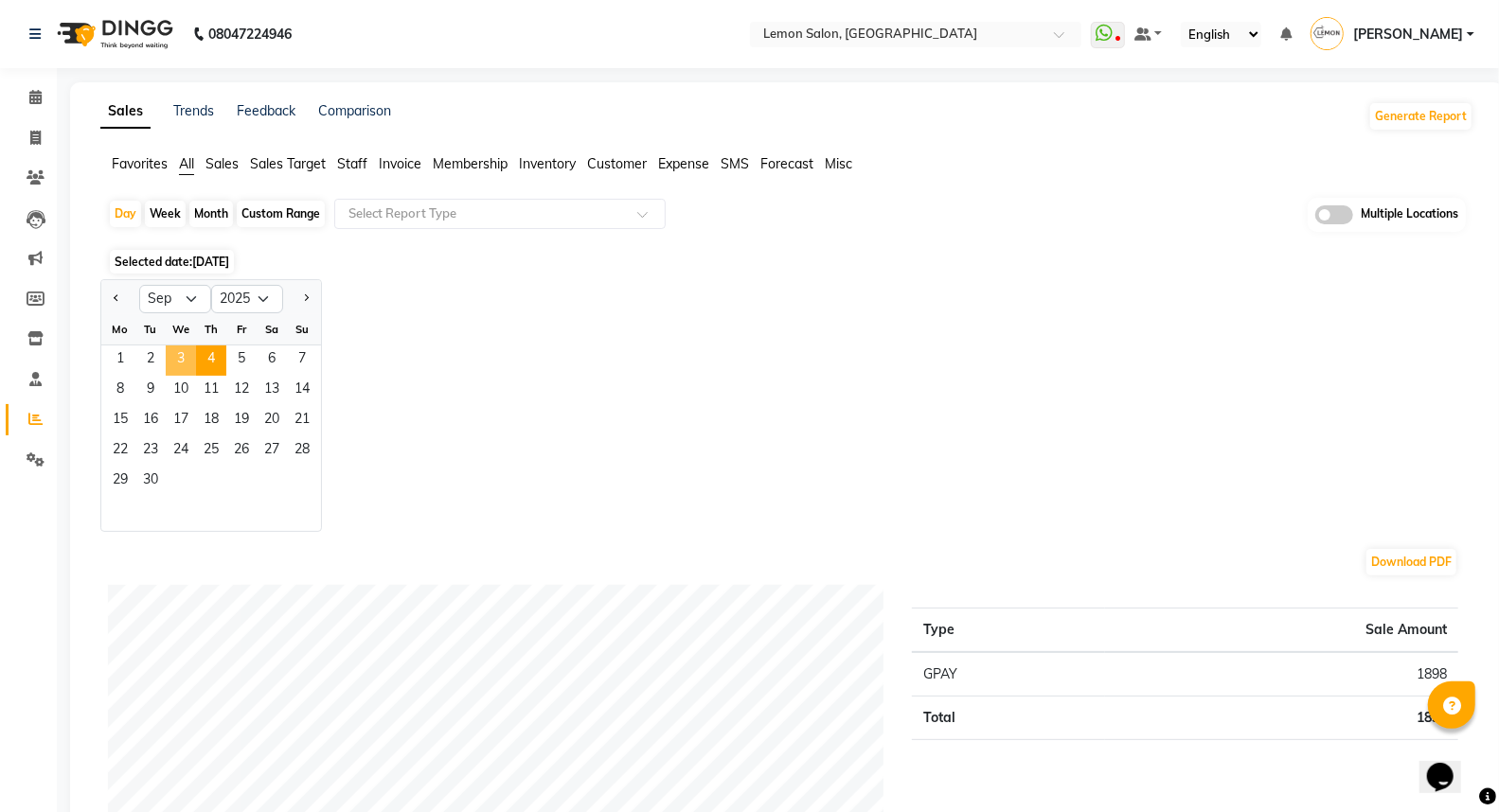
click at [183, 353] on span "3" at bounding box center [181, 361] width 31 height 31
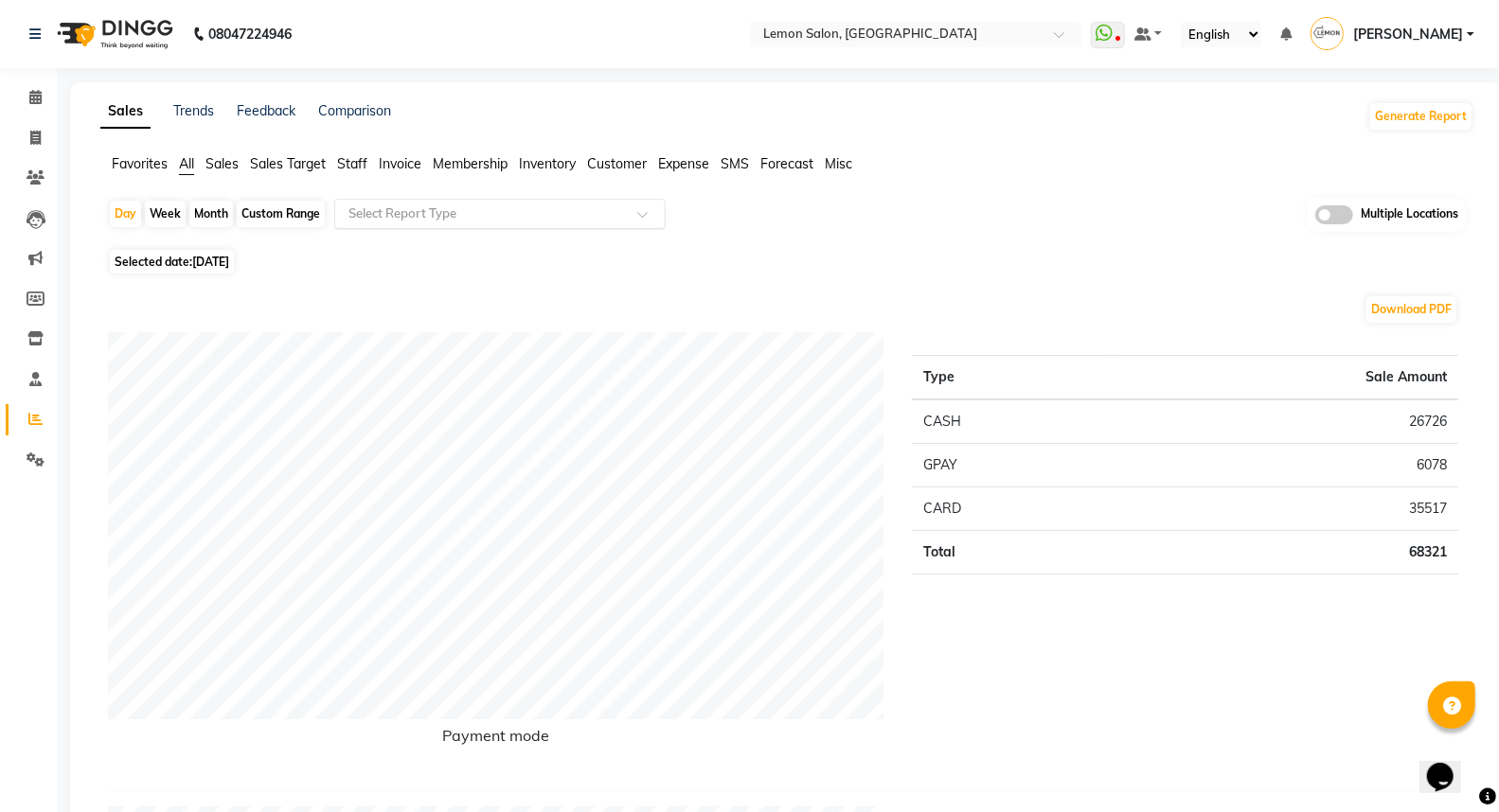
click at [362, 206] on input "text" at bounding box center [481, 214] width 273 height 19
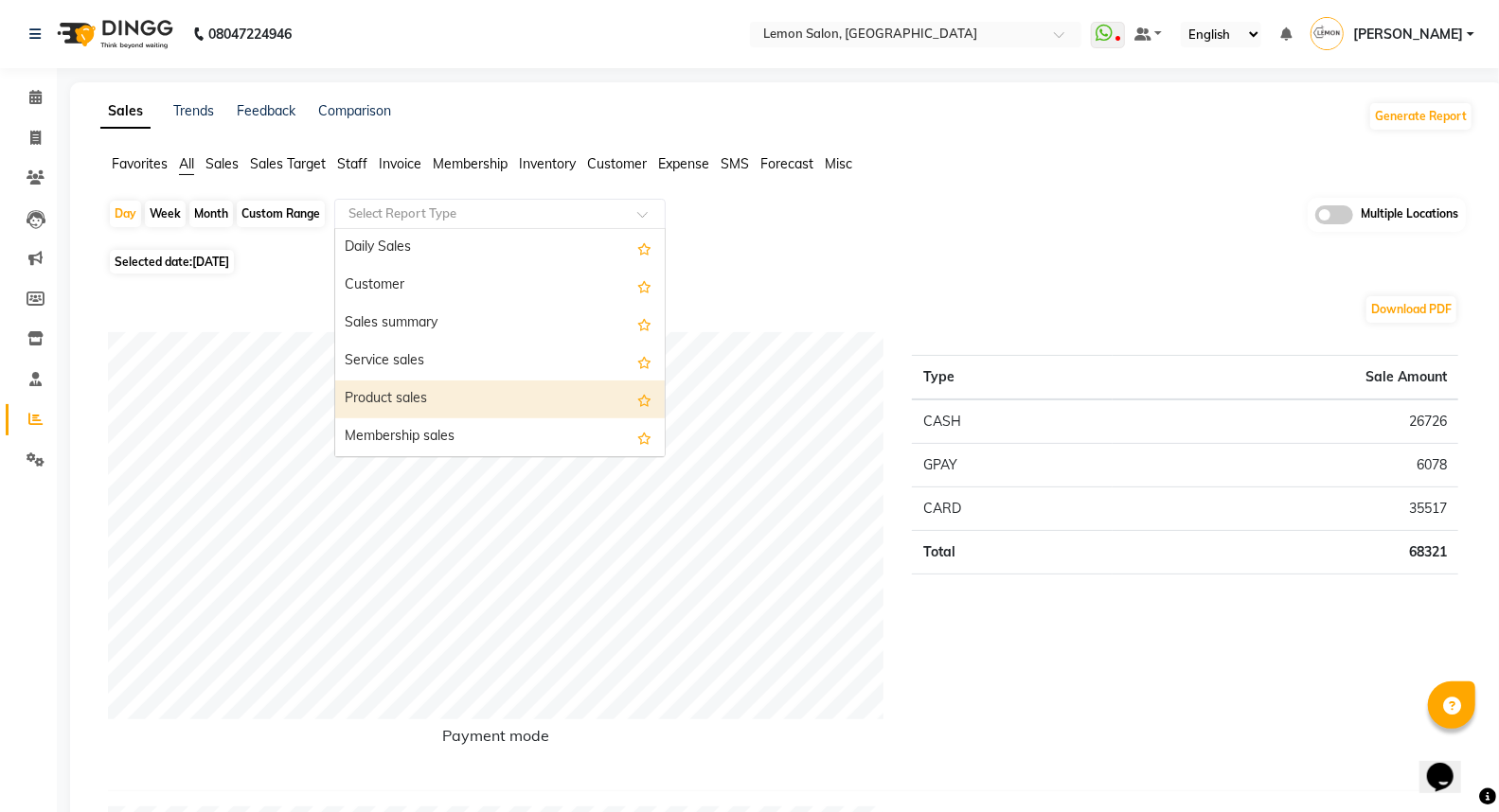
click at [356, 389] on div "Product sales" at bounding box center [499, 398] width 329 height 37
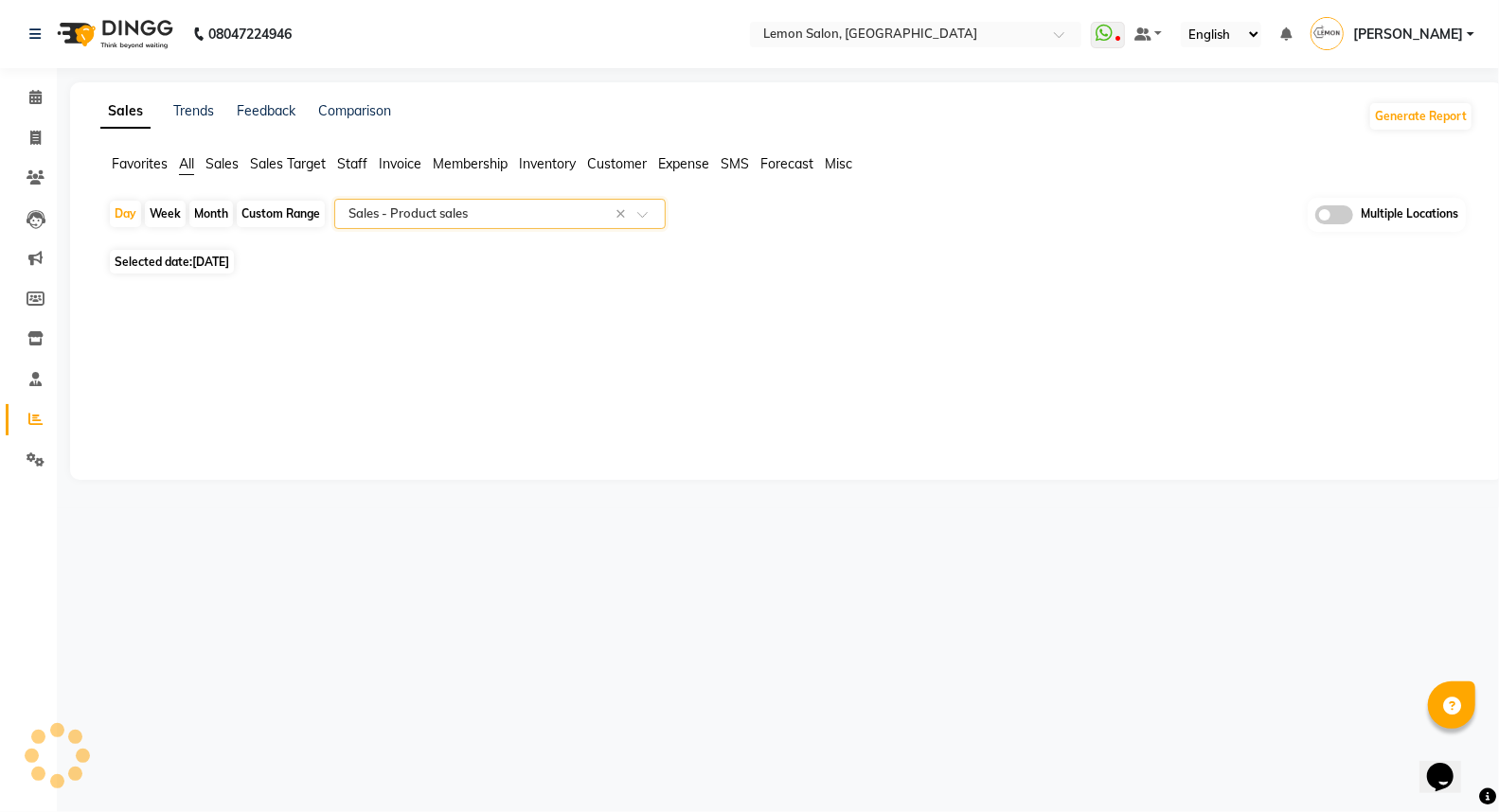
select select "filtered_report"
select select "csv"
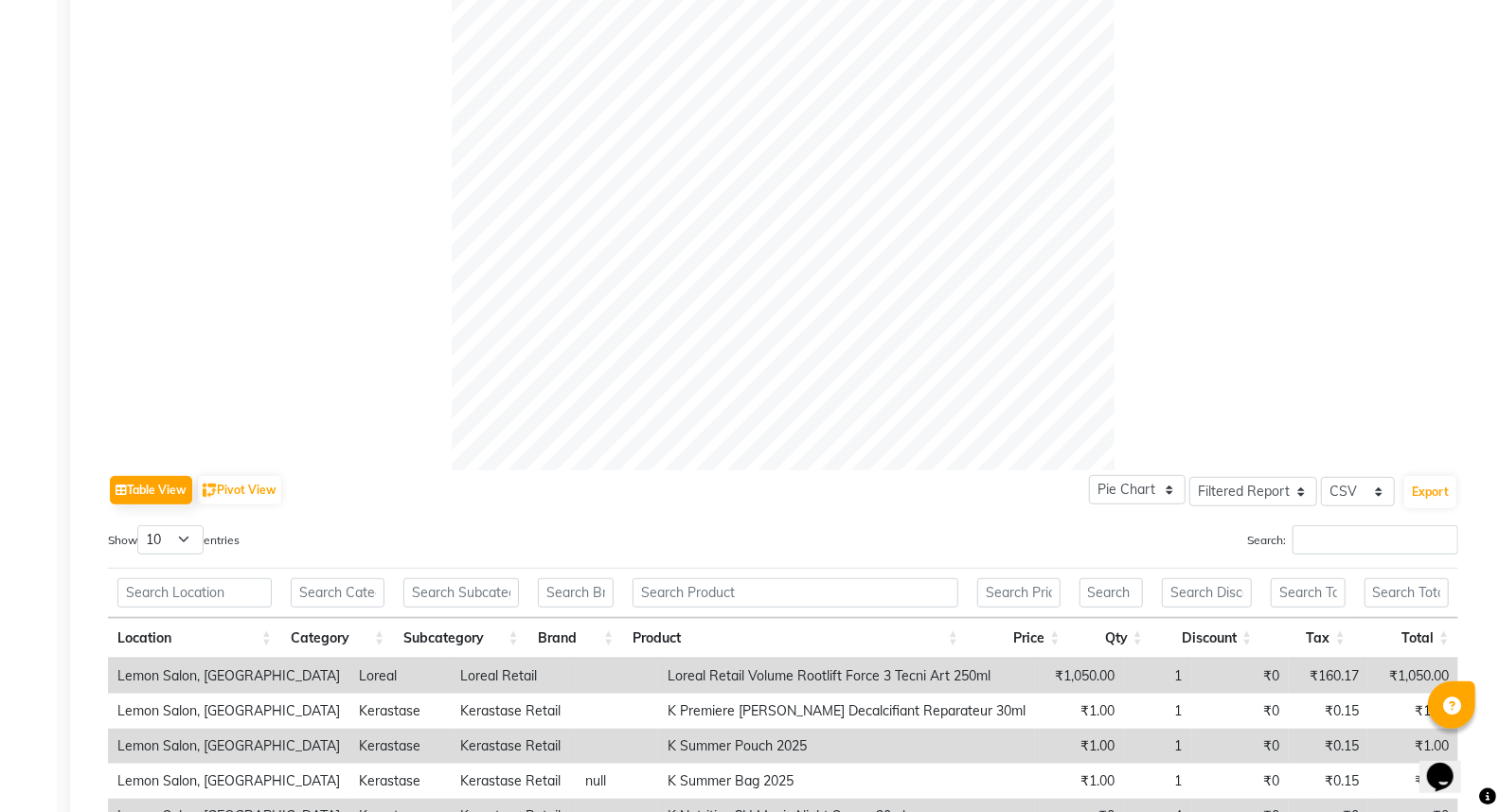
scroll to position [210, 0]
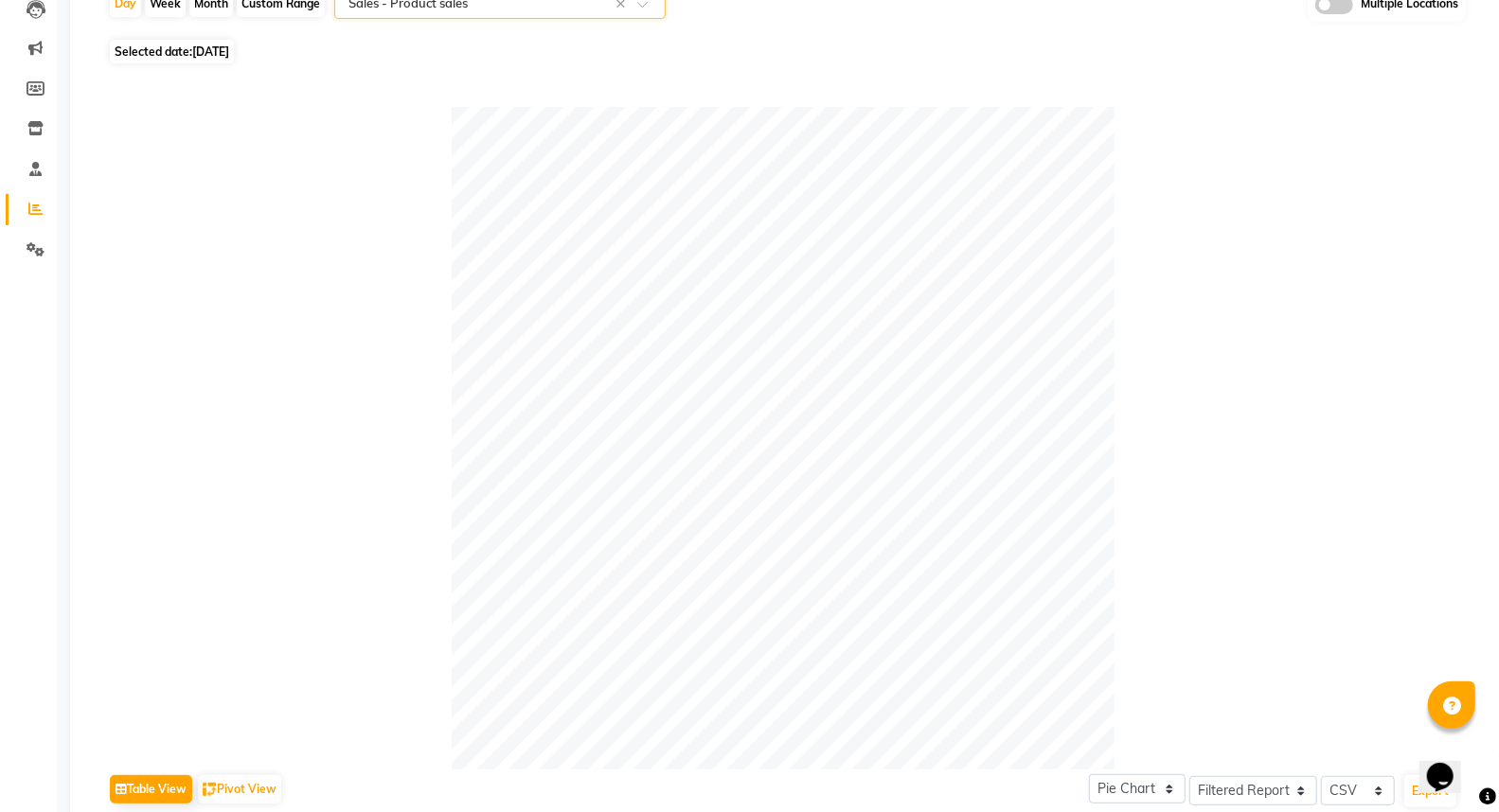
click at [506, 12] on div "Select Report Type × Sales - Product sales ×" at bounding box center [499, 4] width 331 height 31
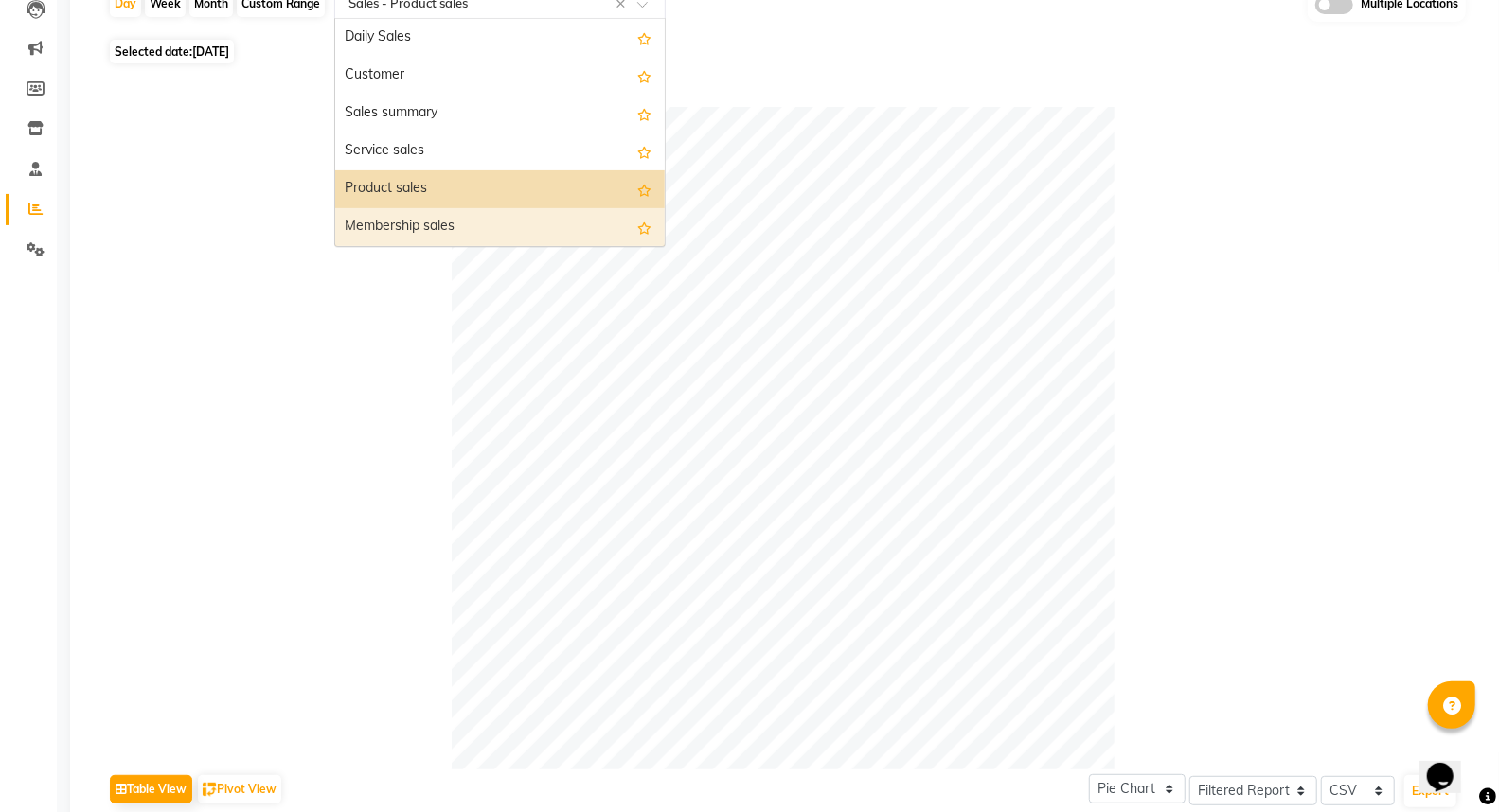
click at [449, 228] on div "Membership sales" at bounding box center [499, 227] width 329 height 37
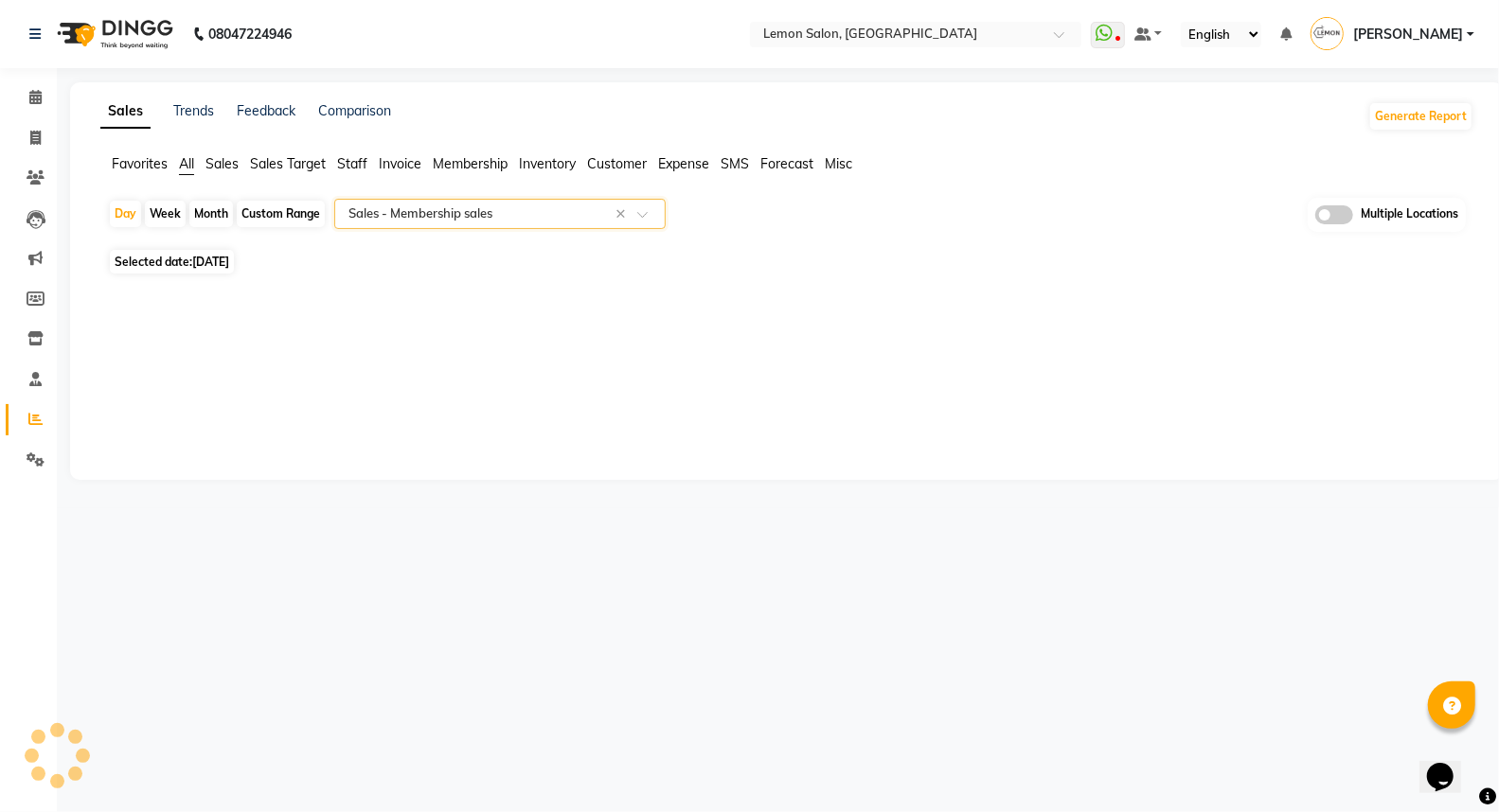
scroll to position [0, 0]
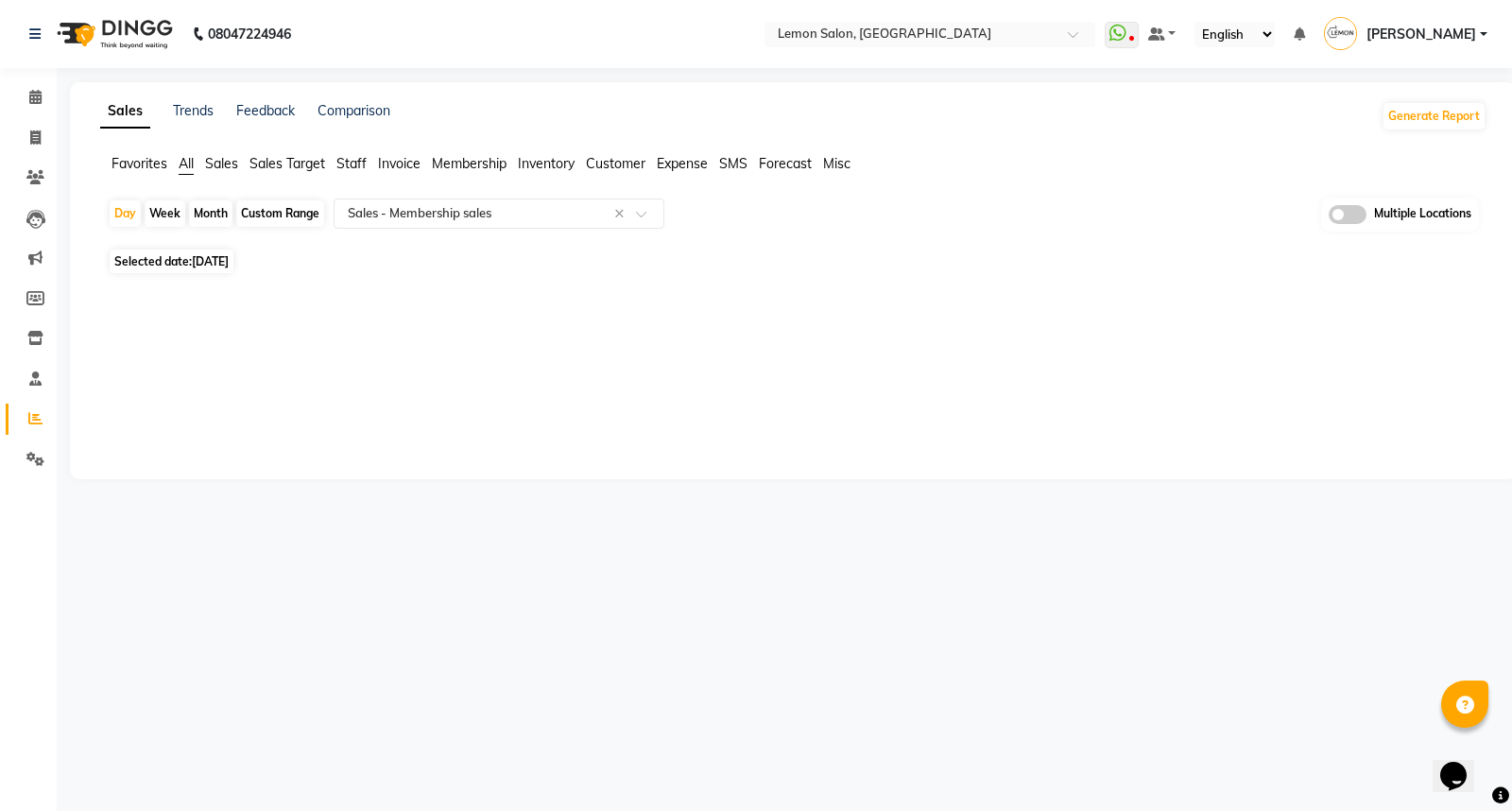
click at [186, 171] on span "All" at bounding box center [186, 164] width 15 height 17
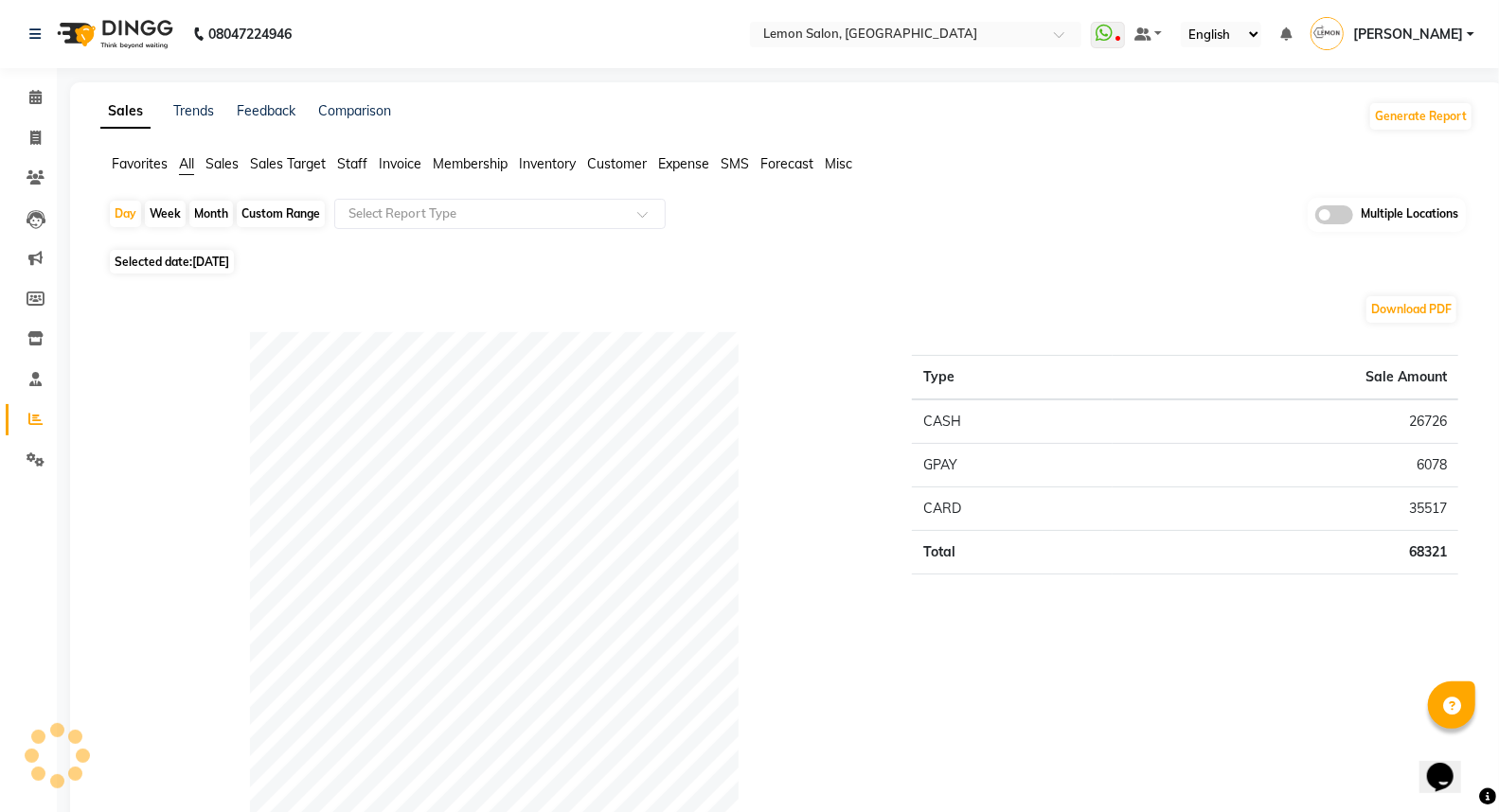
click at [250, 216] on div "Custom Range" at bounding box center [281, 214] width 88 height 27
select select "9"
select select "2025"
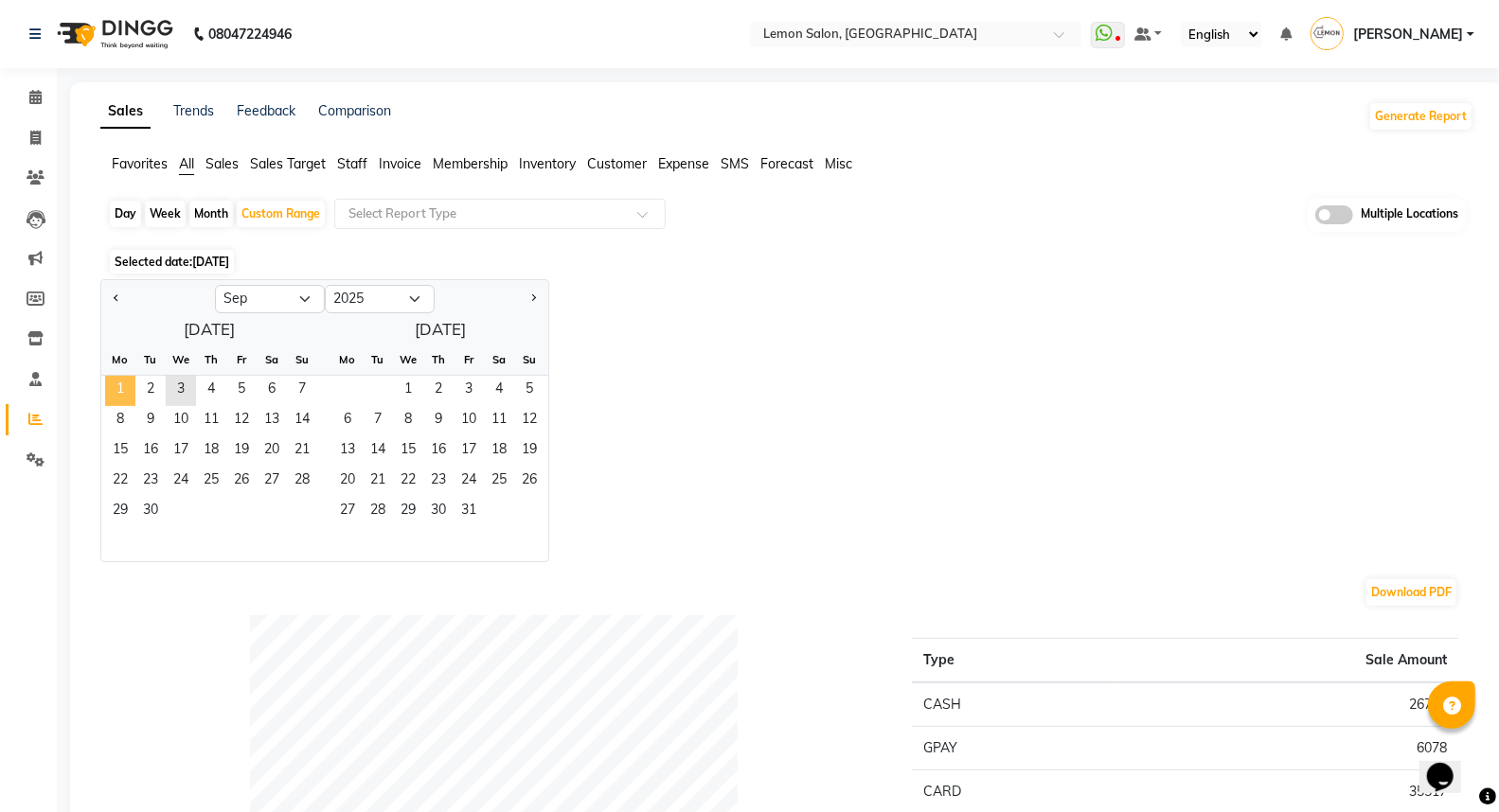
click at [115, 391] on span "1" at bounding box center [120, 391] width 31 height 31
click at [186, 384] on span "3" at bounding box center [181, 391] width 31 height 31
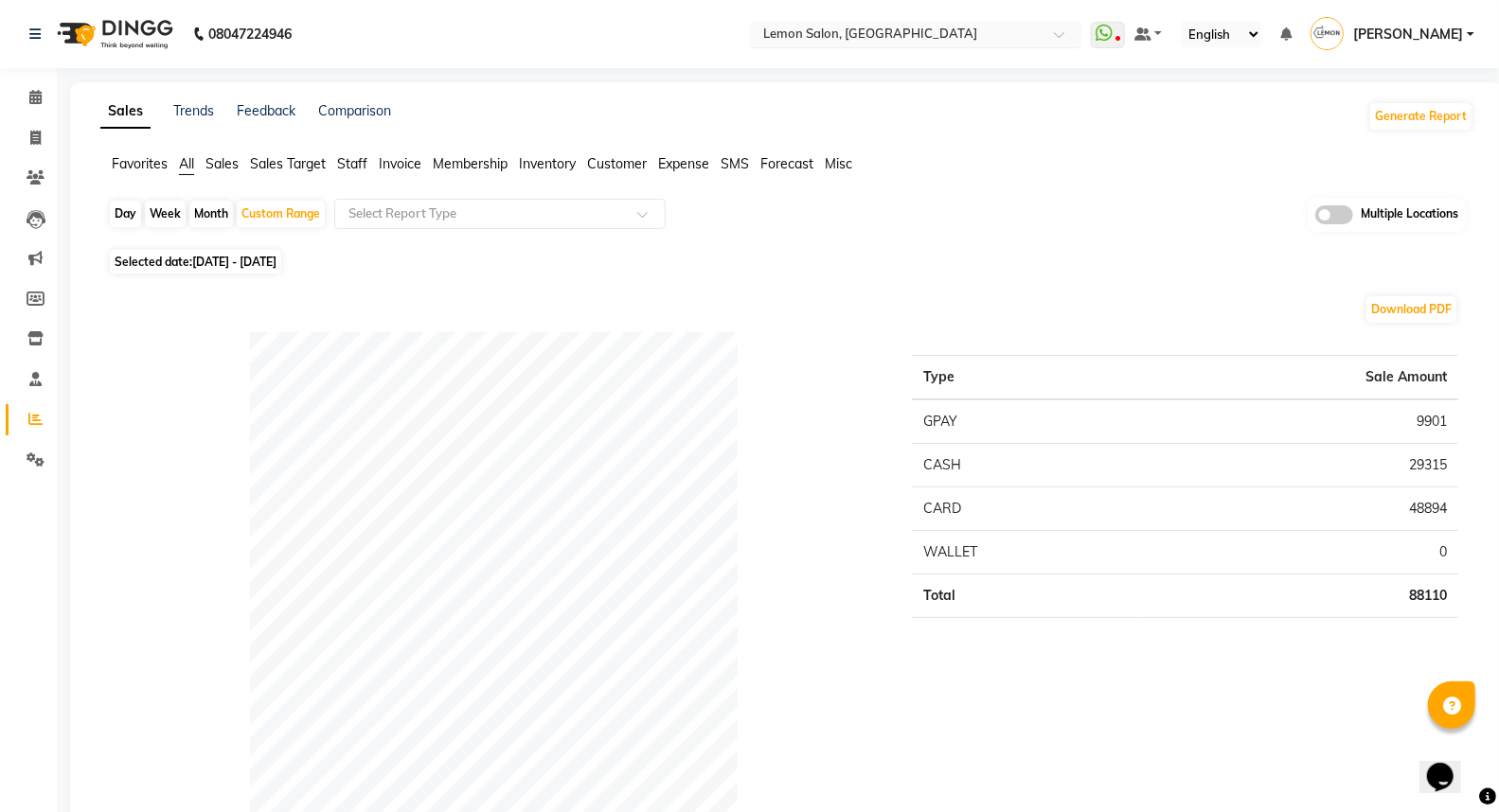
click at [918, 37] on input "text" at bounding box center [897, 36] width 275 height 19
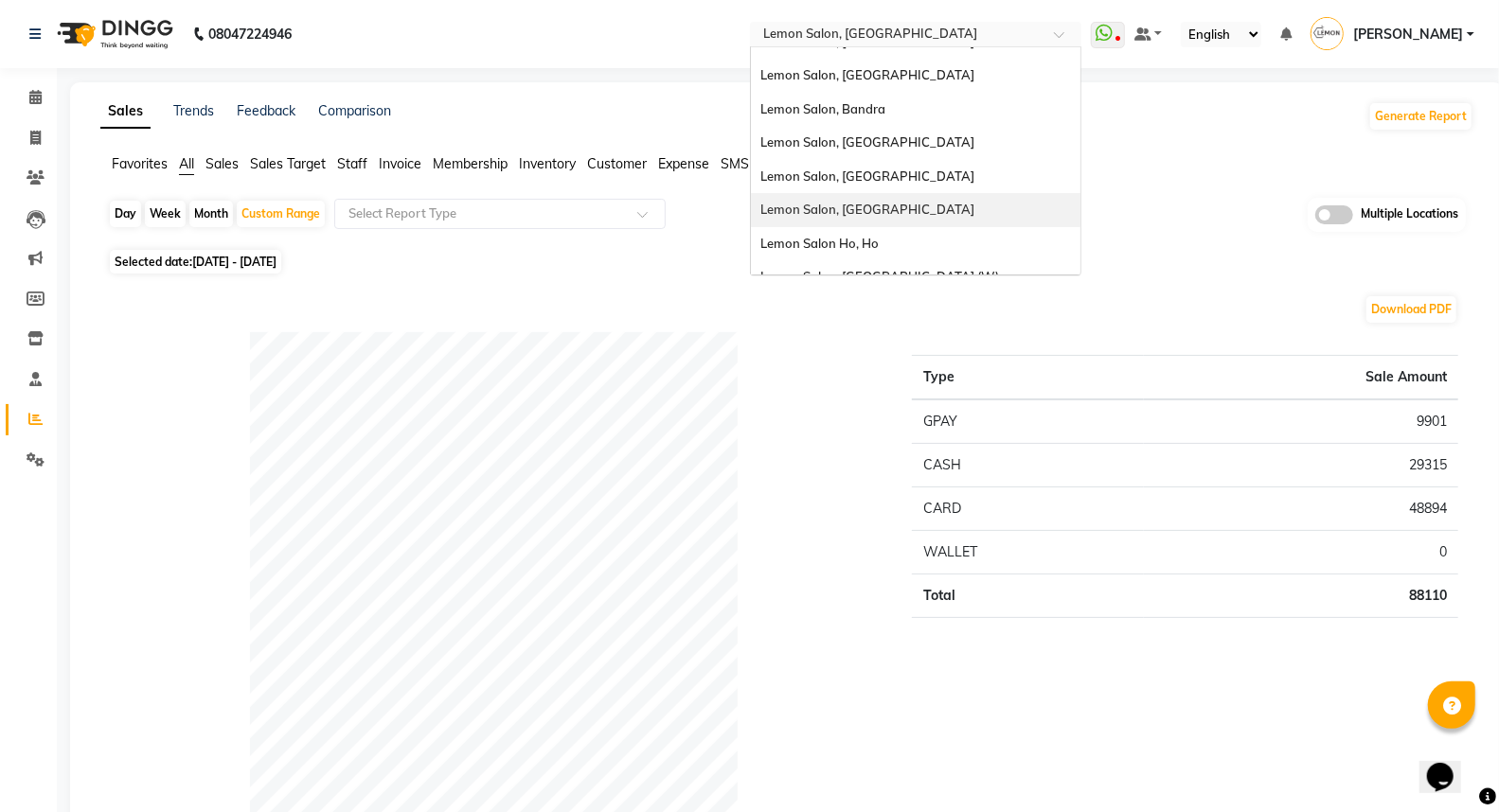
scroll to position [175, 0]
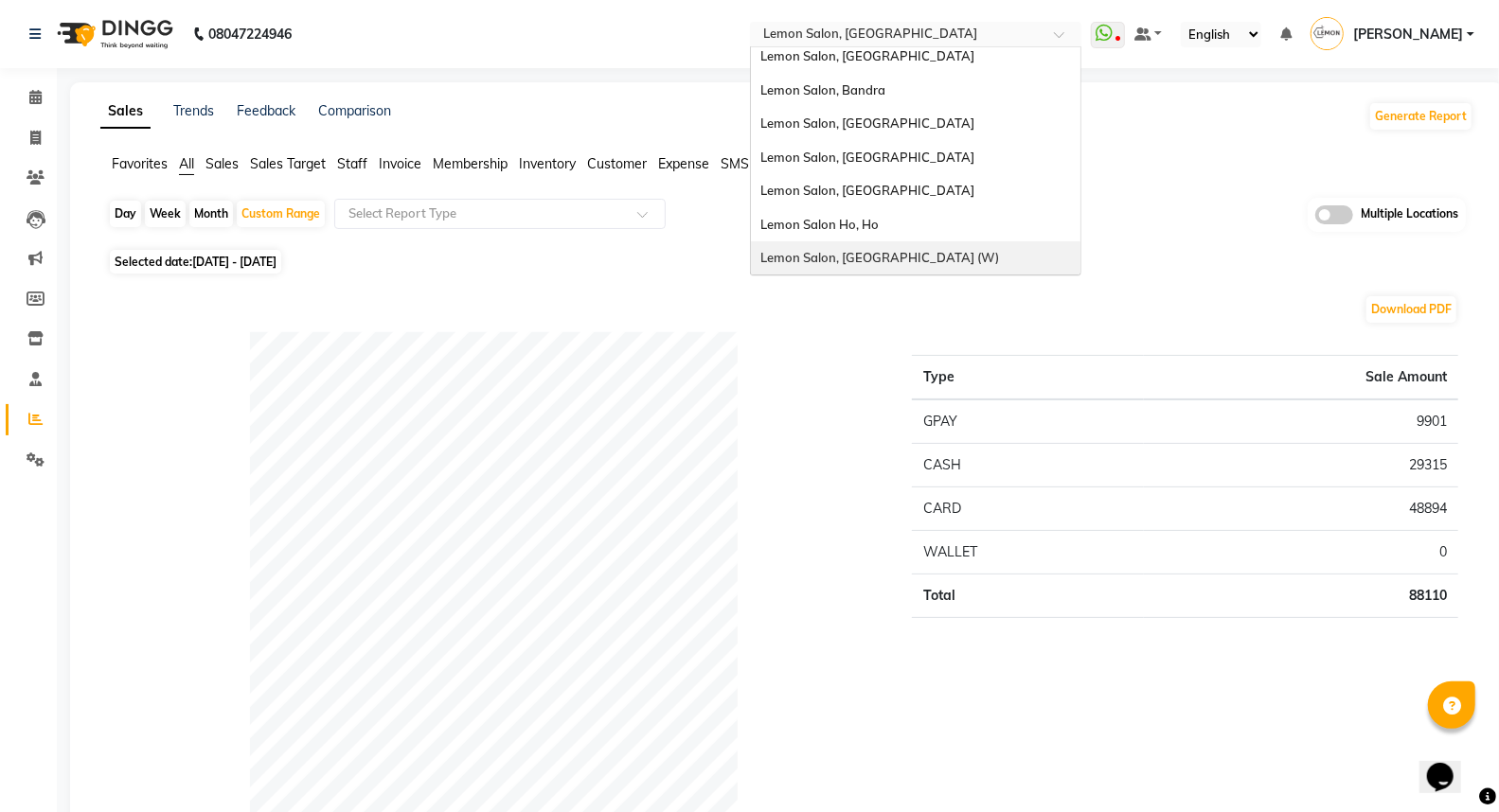
click at [911, 252] on span "Lemon Salon, [GEOGRAPHIC_DATA] (W)" at bounding box center [880, 257] width 238 height 15
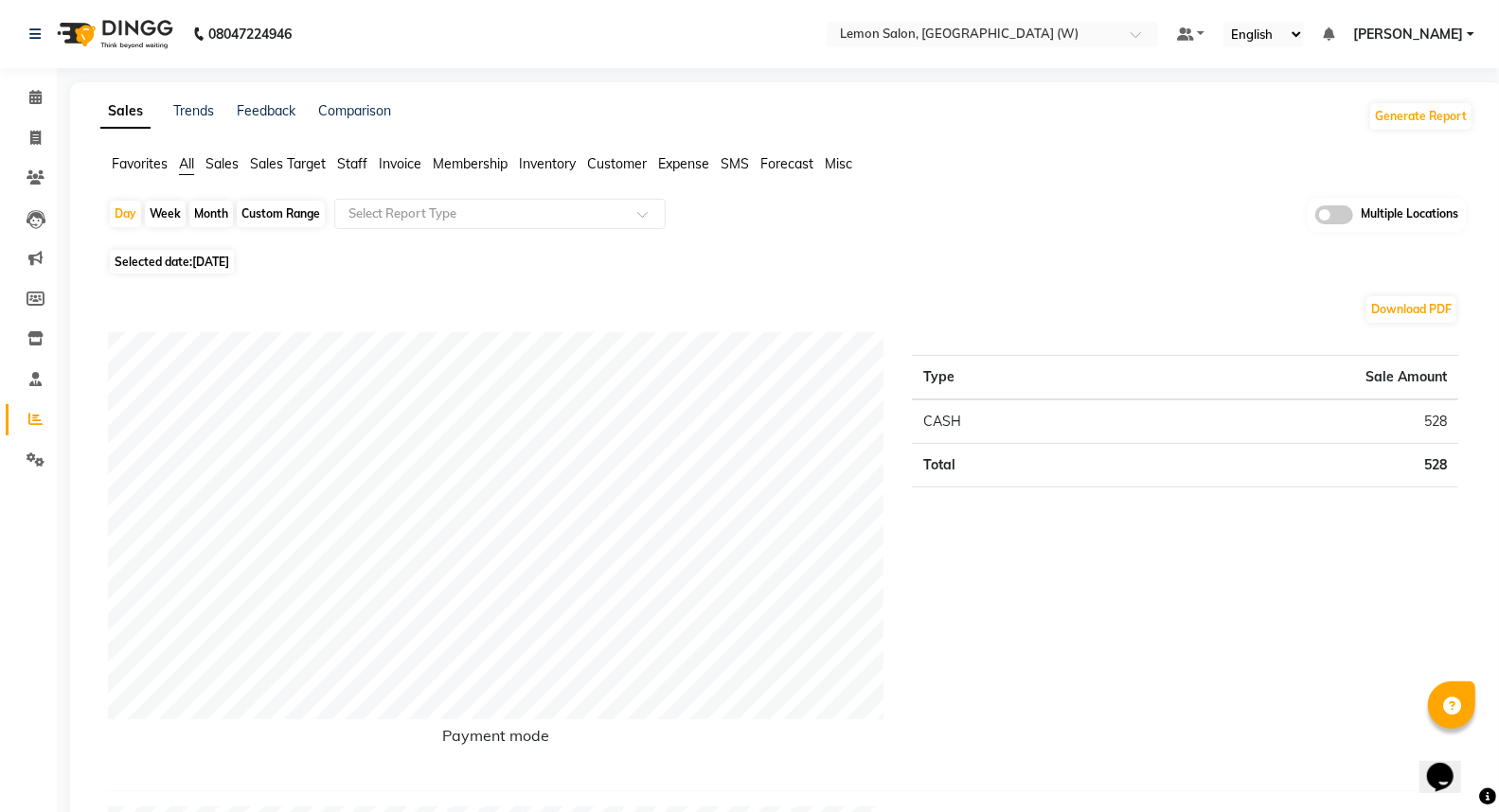
click at [915, 12] on nav "08047224946 Select Location × [GEOGRAPHIC_DATA], [GEOGRAPHIC_DATA] (W) Default …" at bounding box center [749, 34] width 1499 height 68
click at [930, 39] on input "text" at bounding box center [974, 36] width 275 height 19
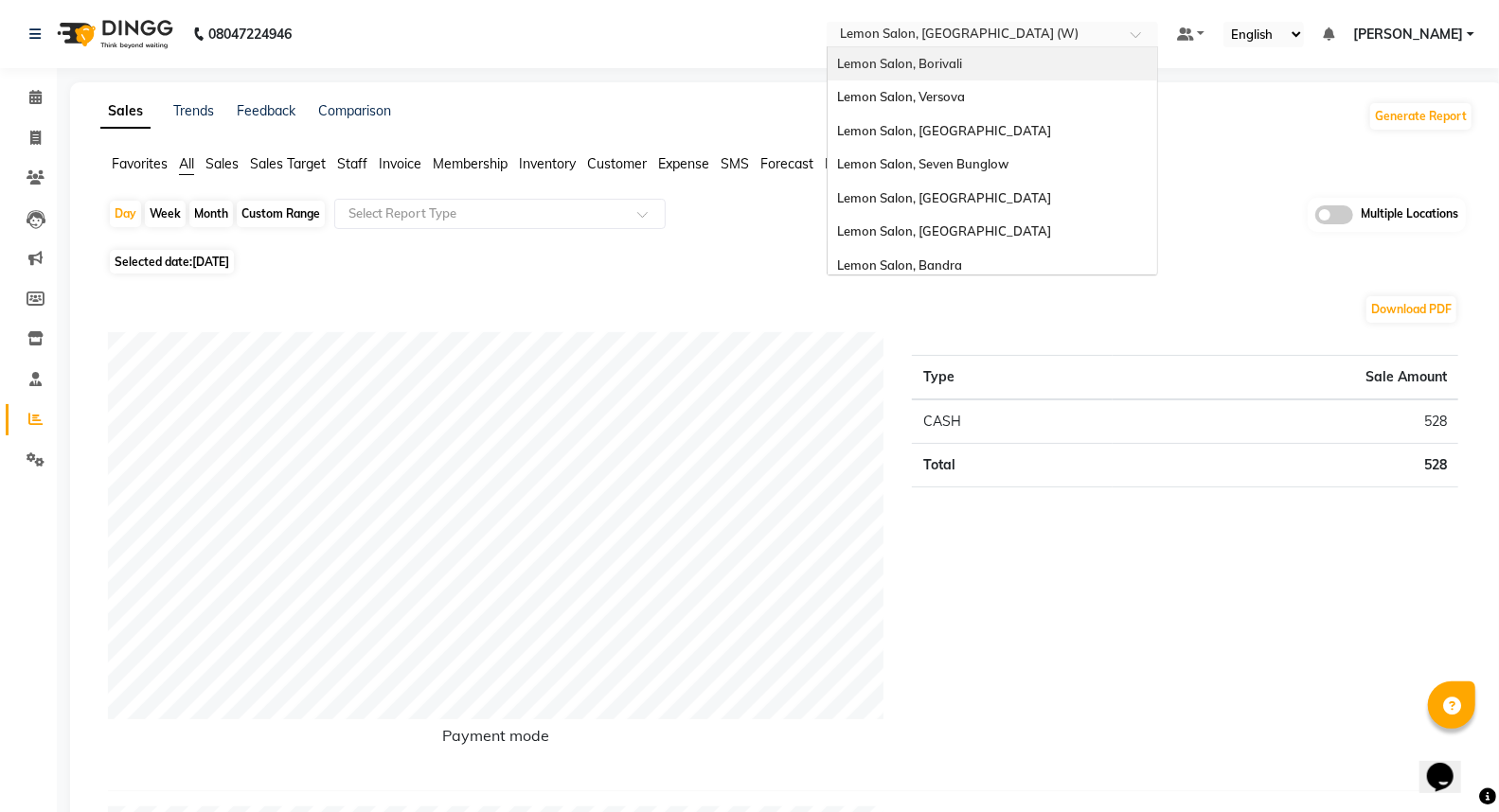
click at [962, 70] on span "Lemon Salon, Borivali" at bounding box center [900, 63] width 125 height 15
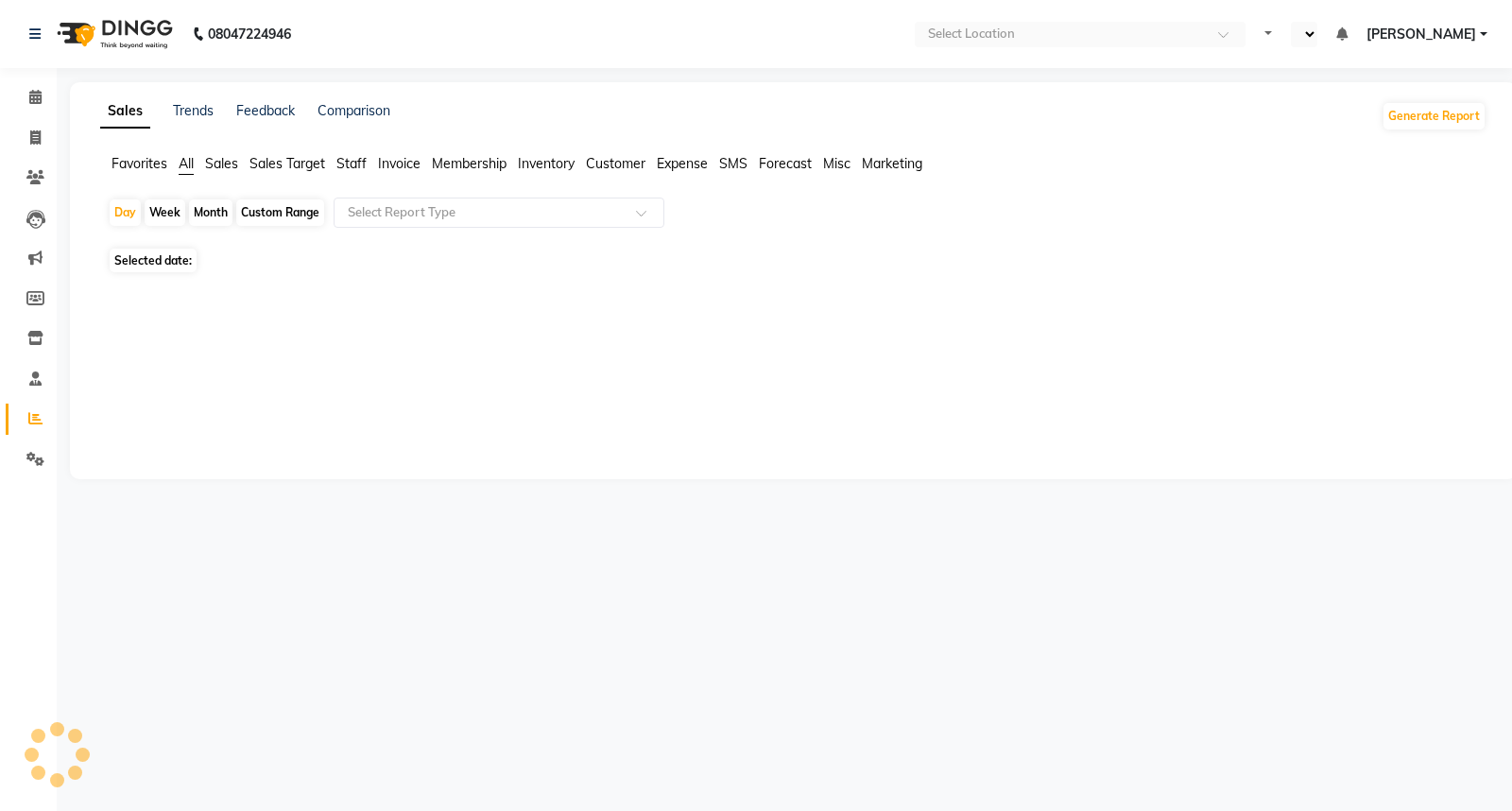
select select "en"
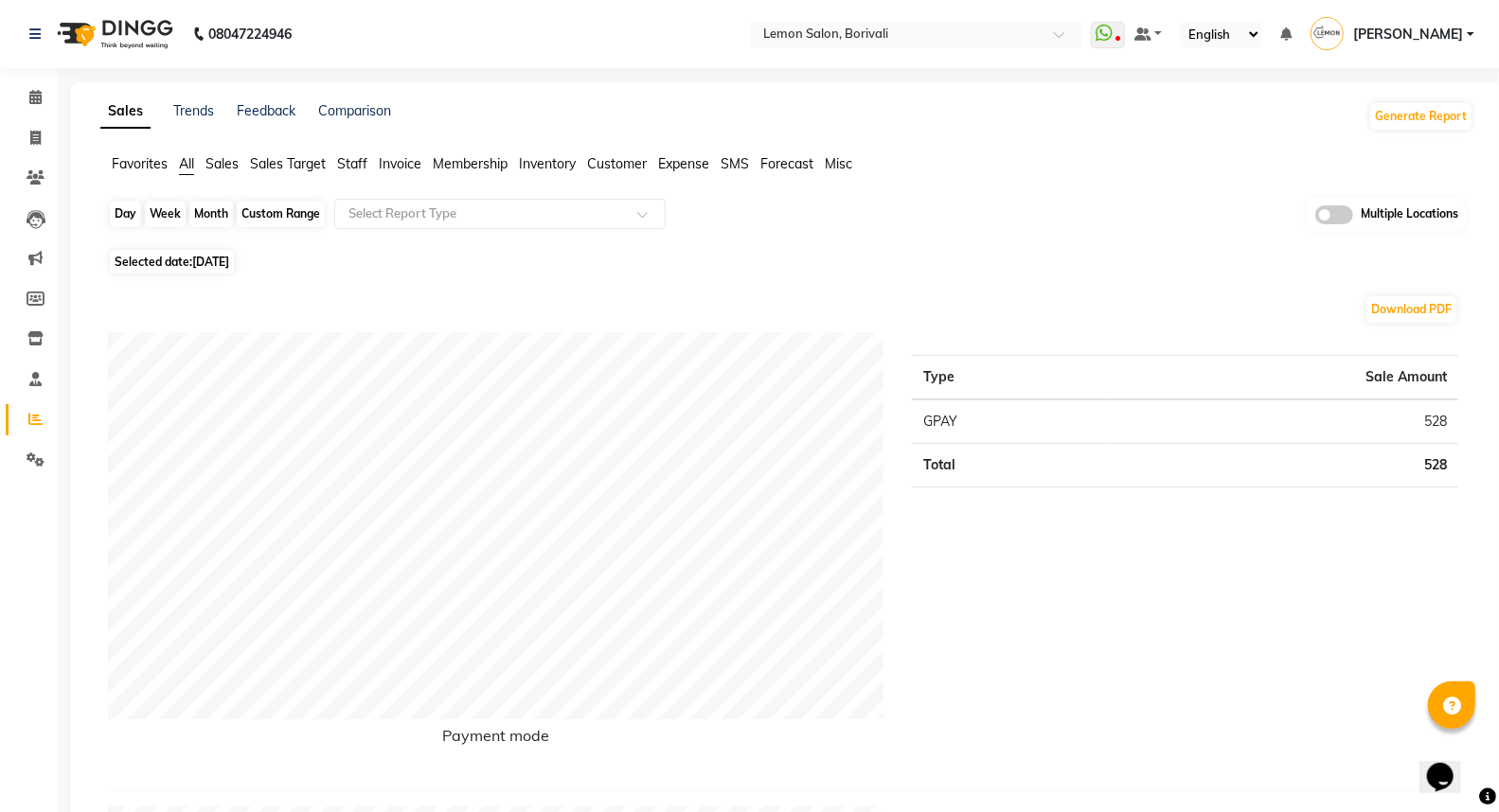
click at [113, 221] on div "Day" at bounding box center [125, 214] width 32 height 27
select select "9"
select select "2025"
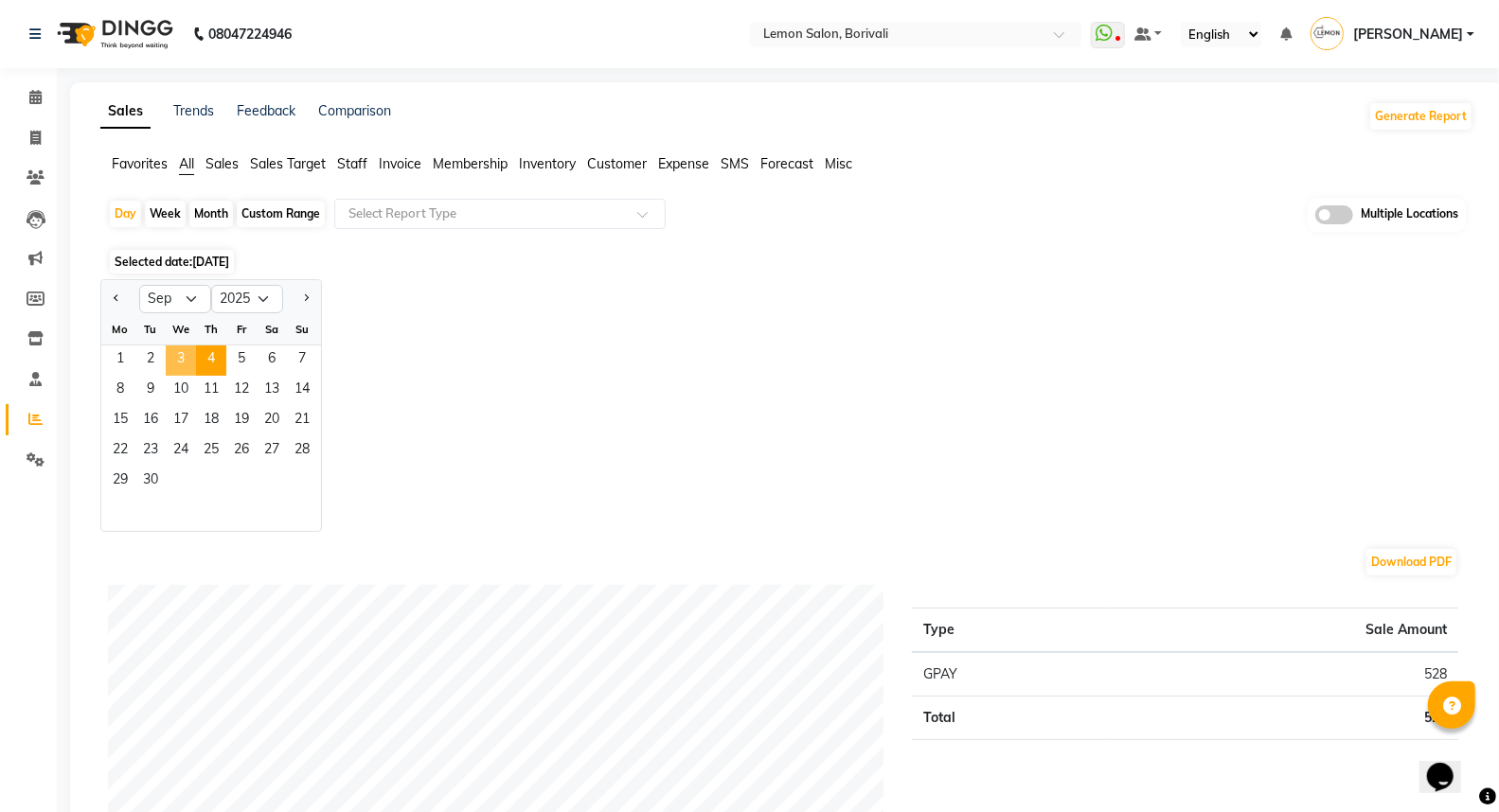
click at [182, 368] on span "3" at bounding box center [181, 361] width 31 height 31
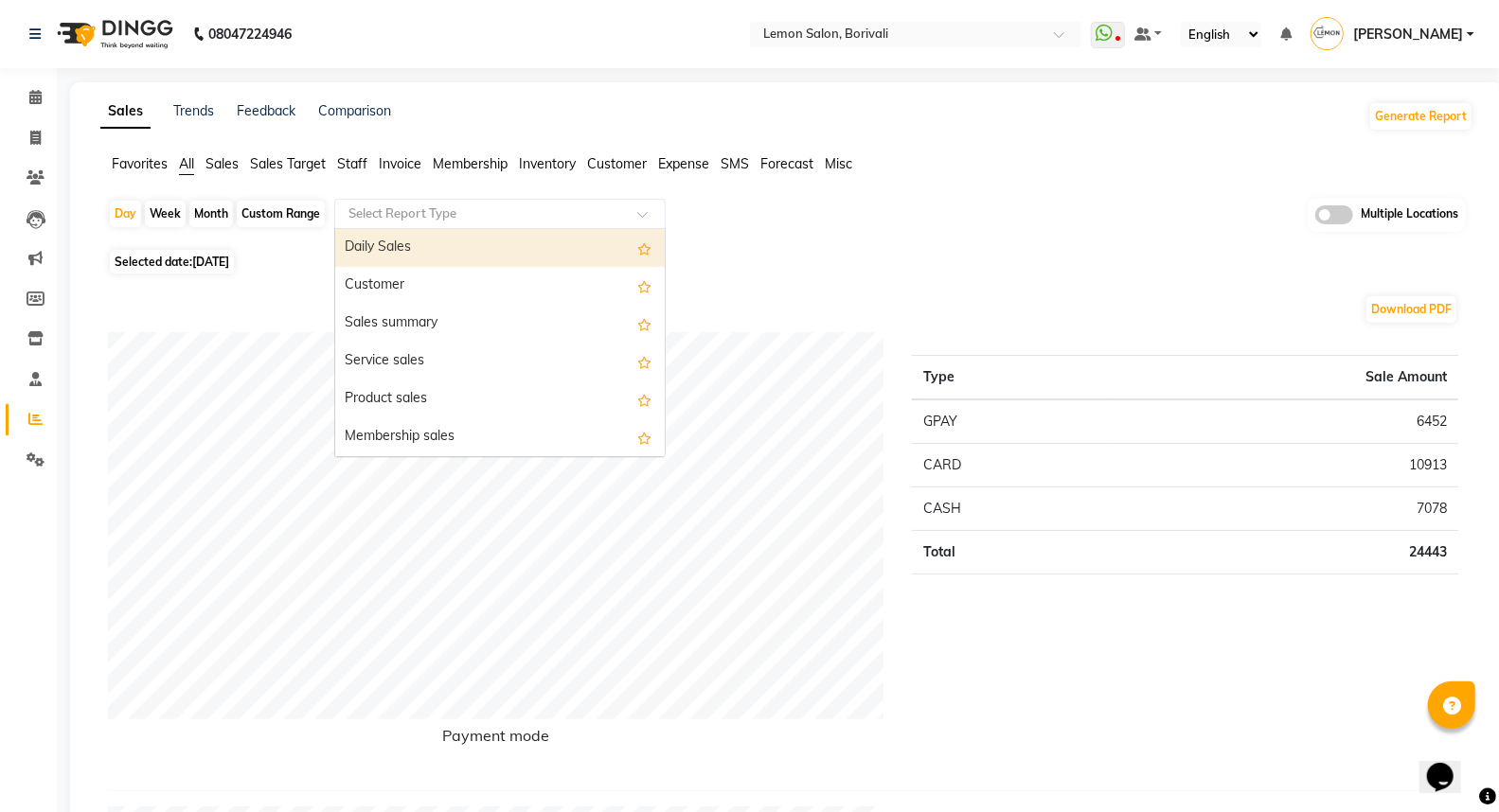
click at [445, 219] on input "text" at bounding box center [481, 214] width 273 height 19
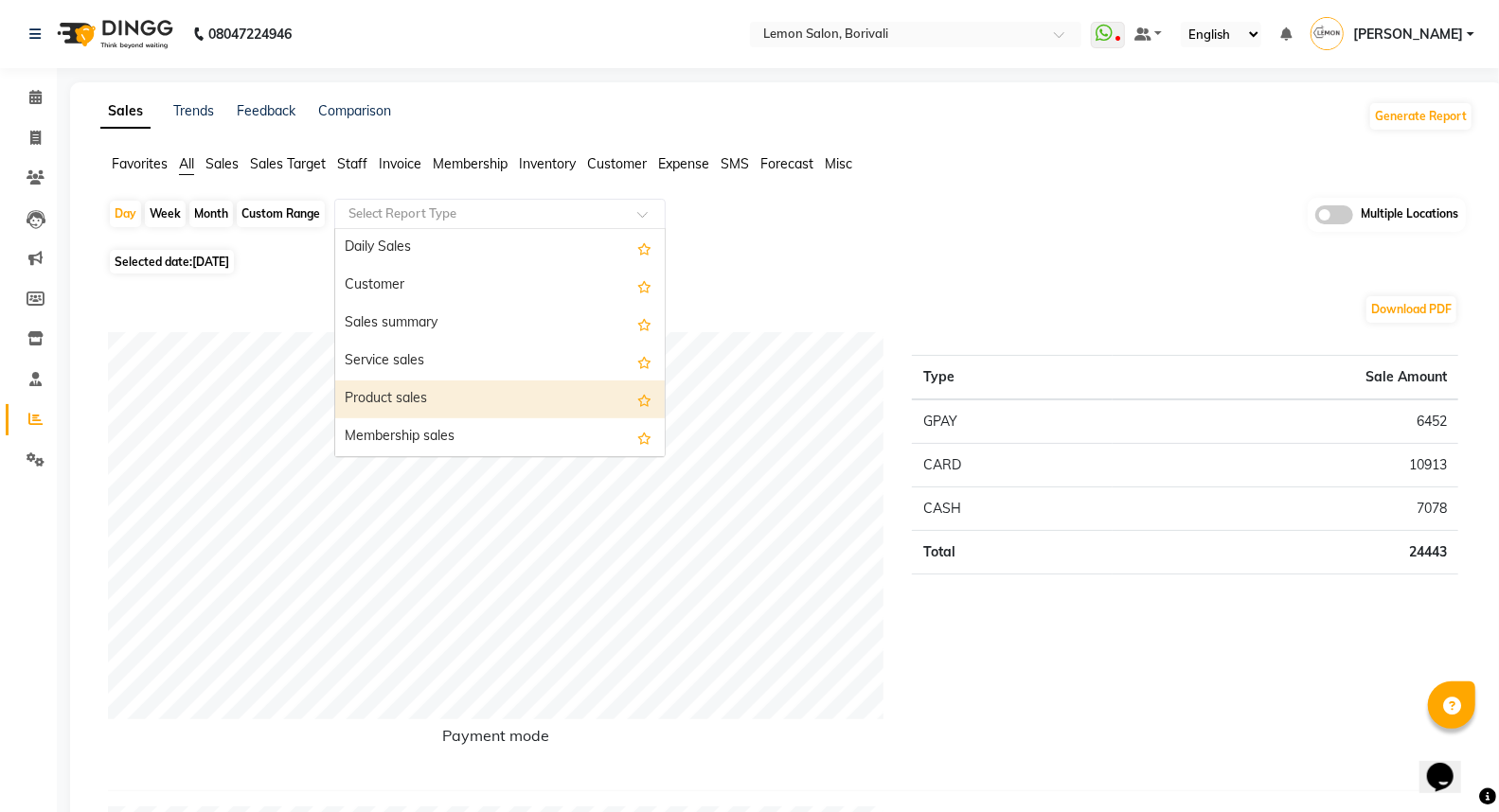
click at [447, 400] on div "Product sales" at bounding box center [499, 398] width 329 height 37
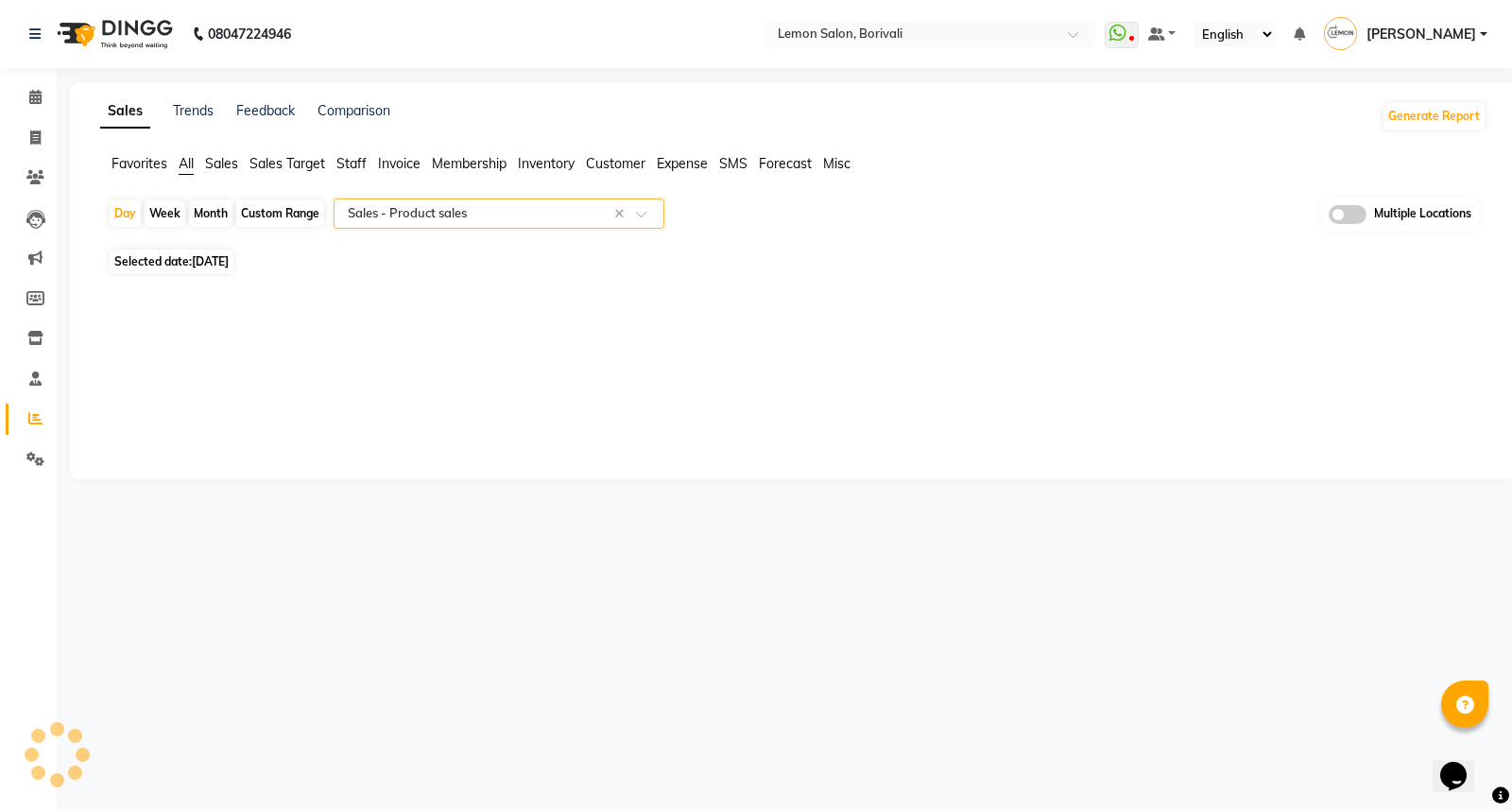
select select "full_report"
select select "csv"
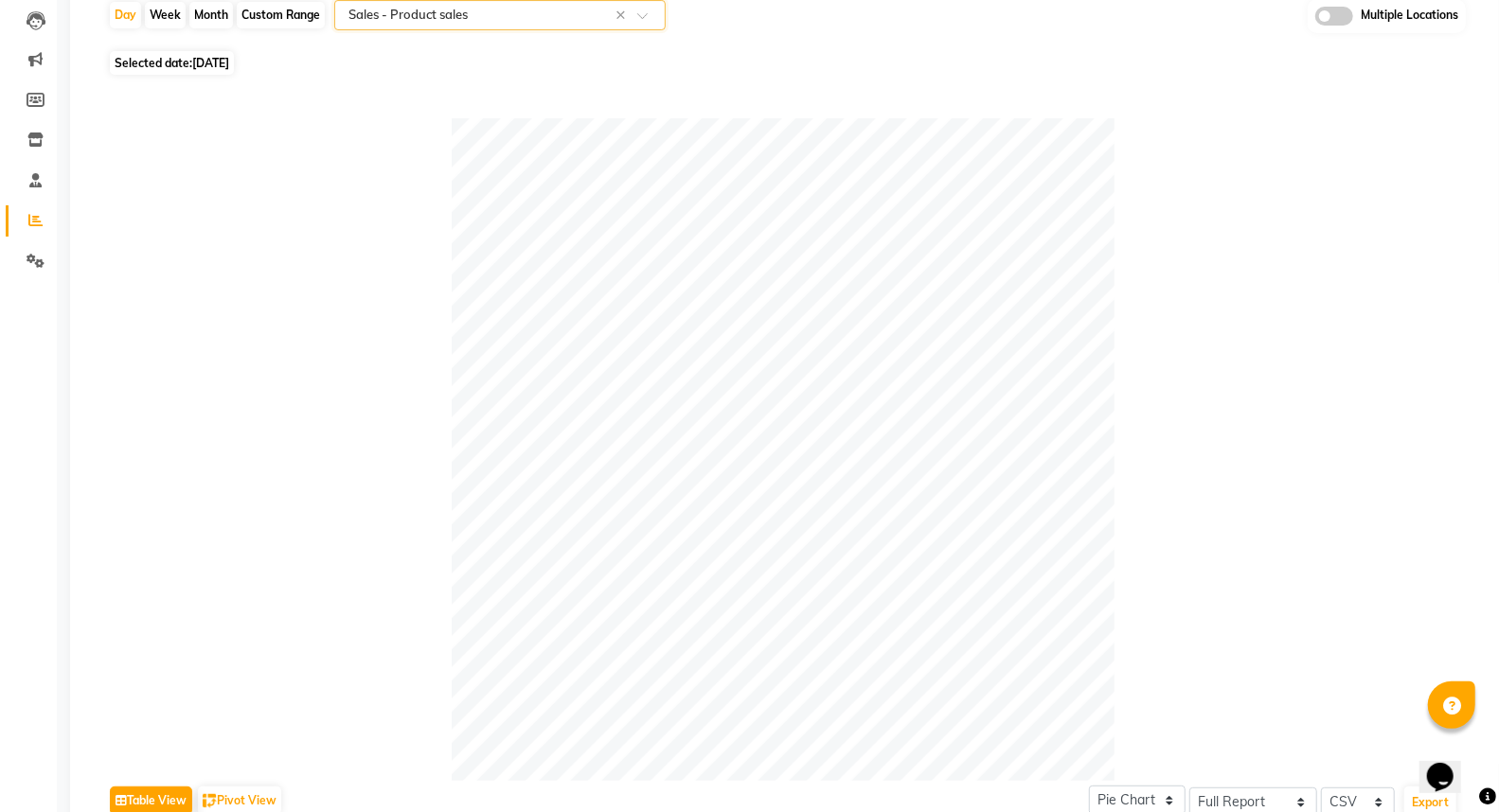
scroll to position [164, 0]
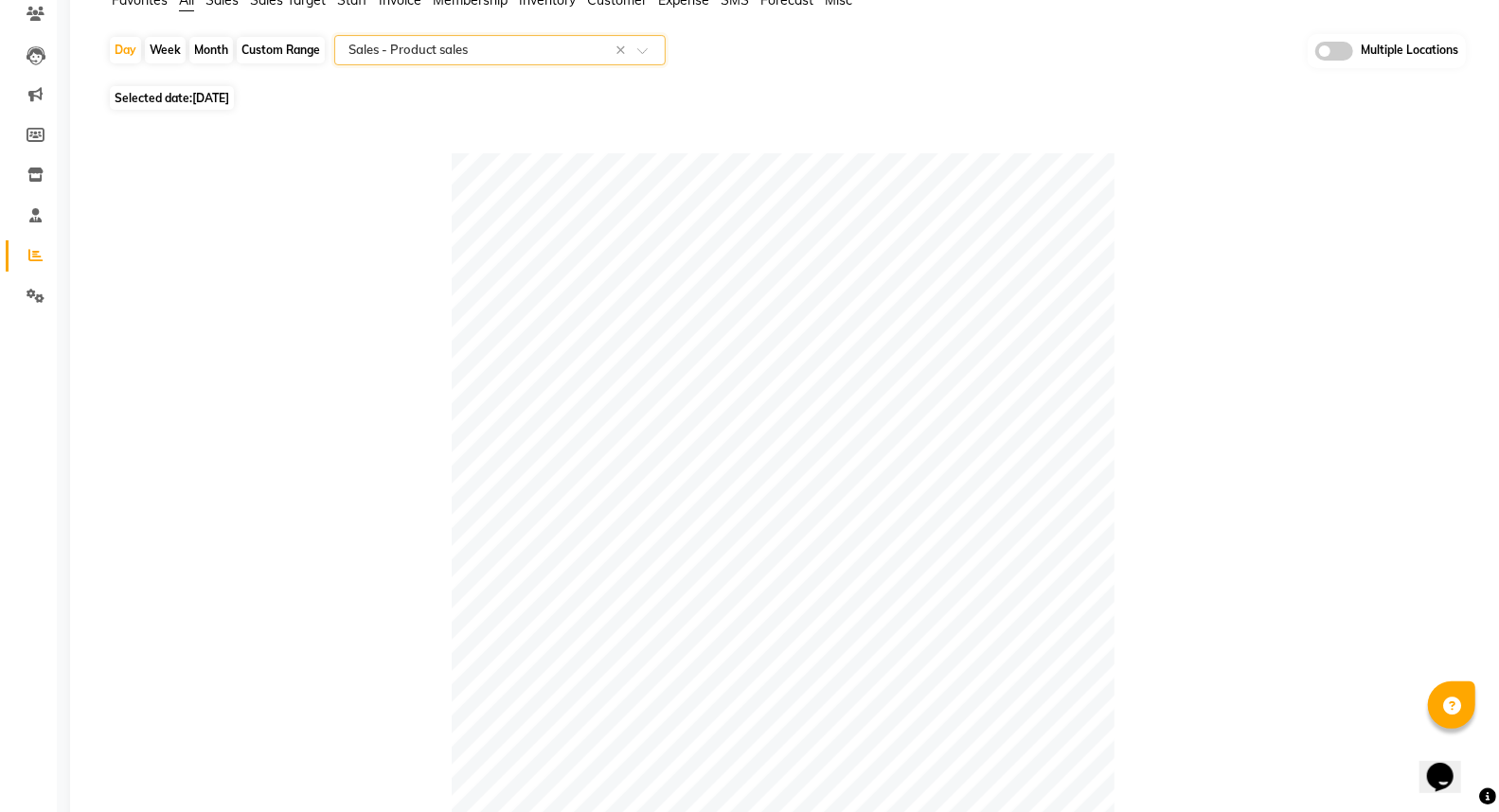
click at [493, 40] on input "text" at bounding box center [481, 50] width 273 height 19
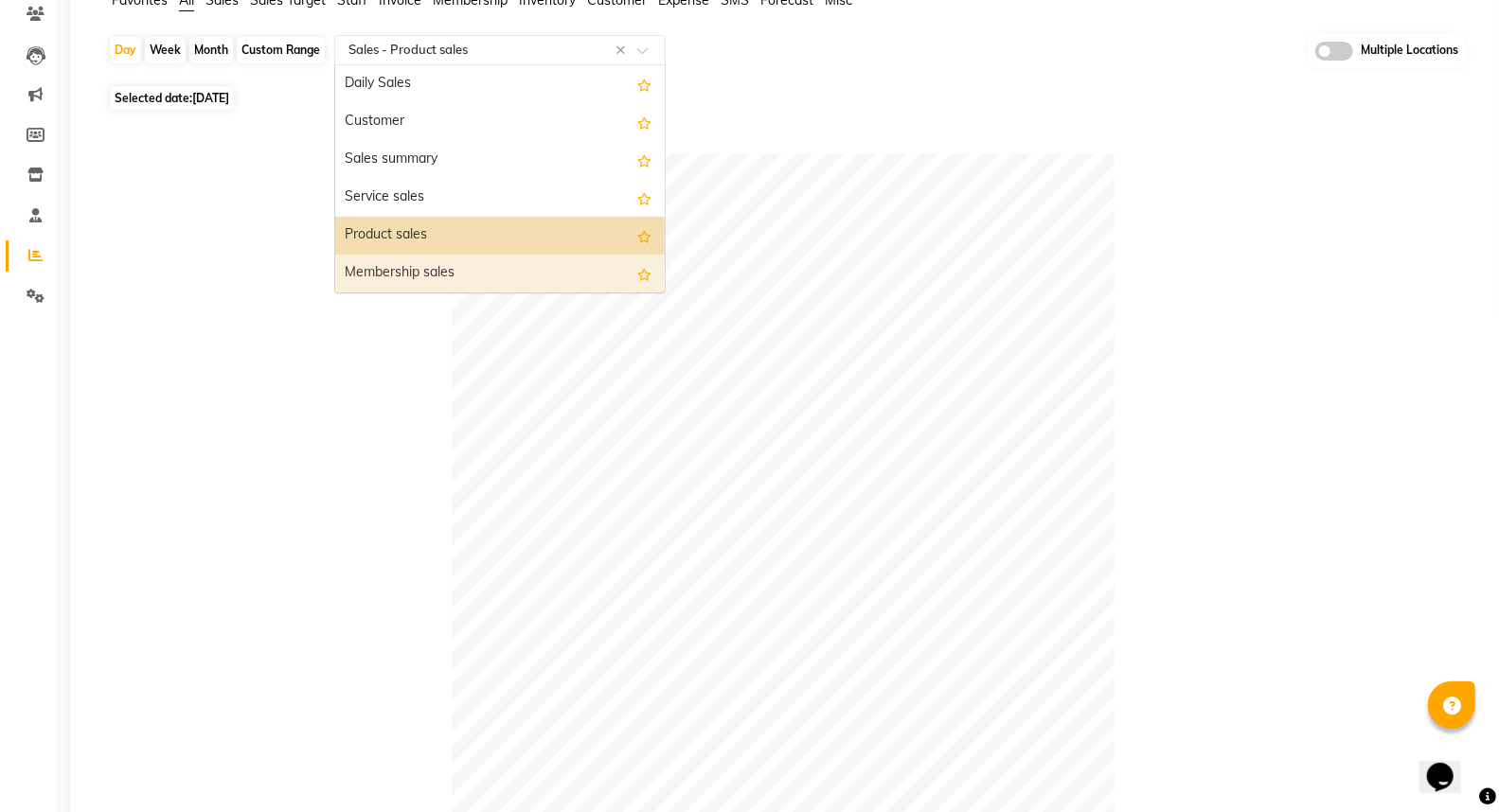
click at [459, 277] on div "Membership sales" at bounding box center [499, 273] width 329 height 37
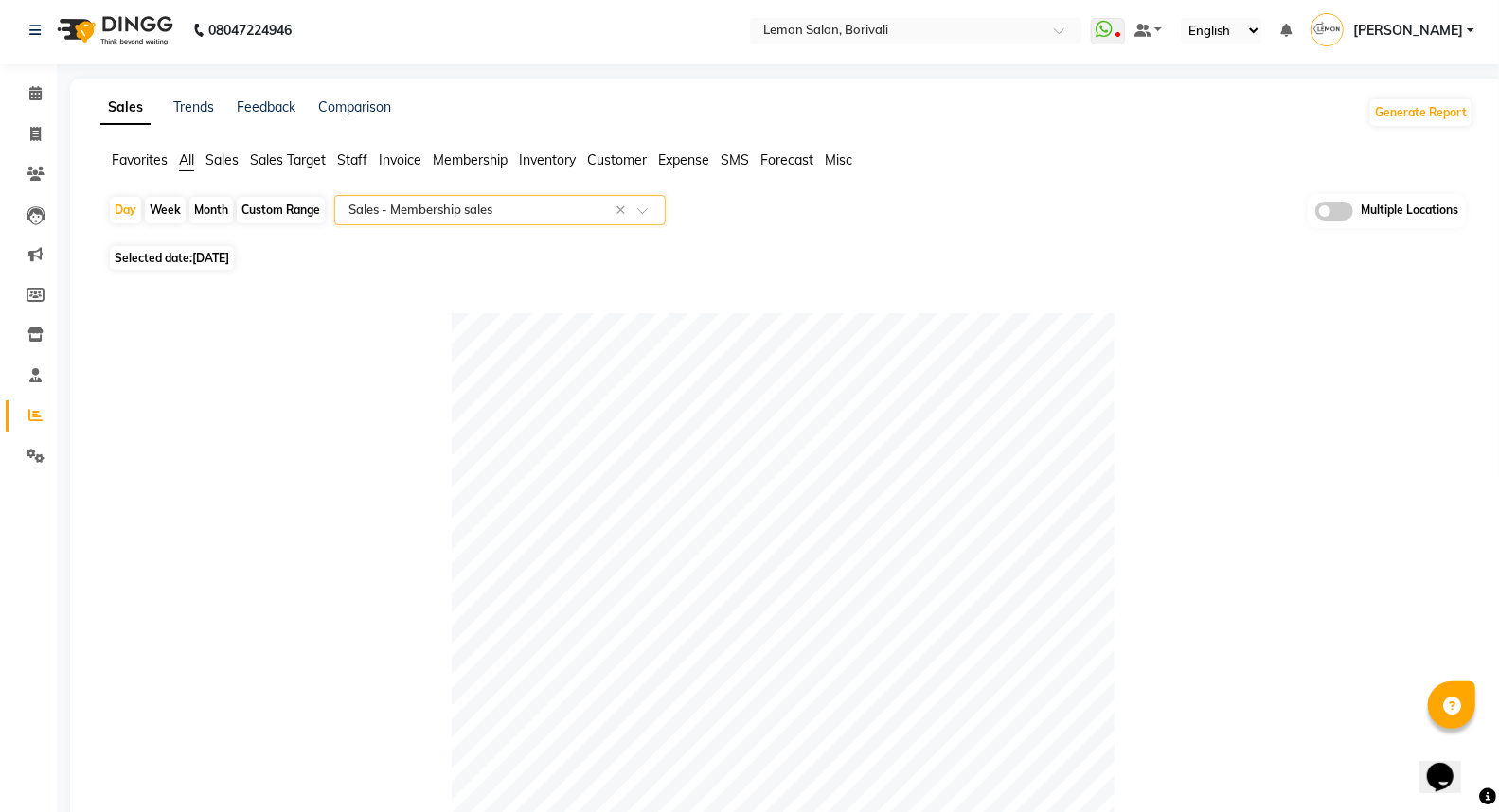
scroll to position [0, 0]
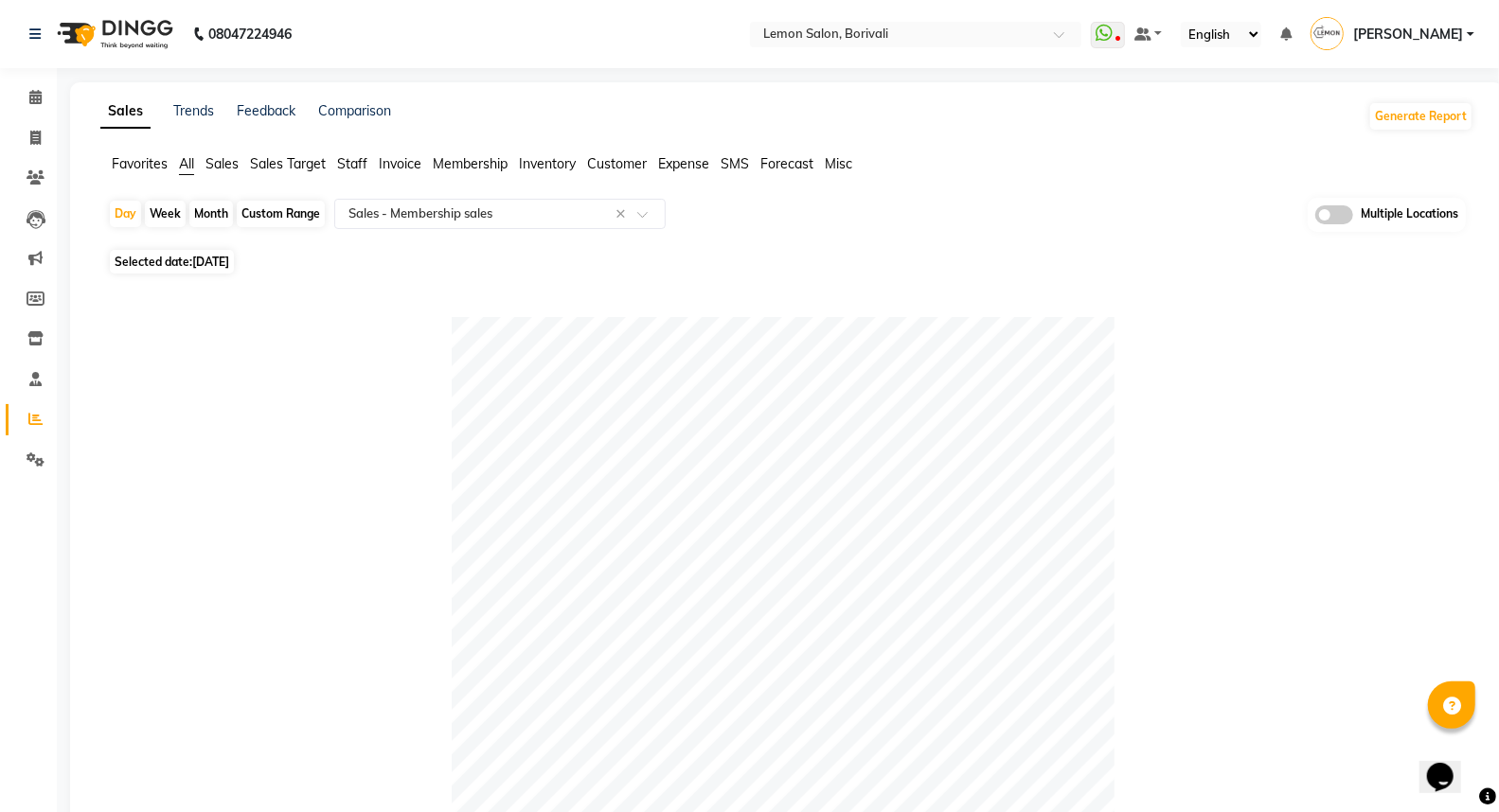
click at [267, 205] on div "Custom Range" at bounding box center [281, 214] width 88 height 27
select select "9"
select select "2025"
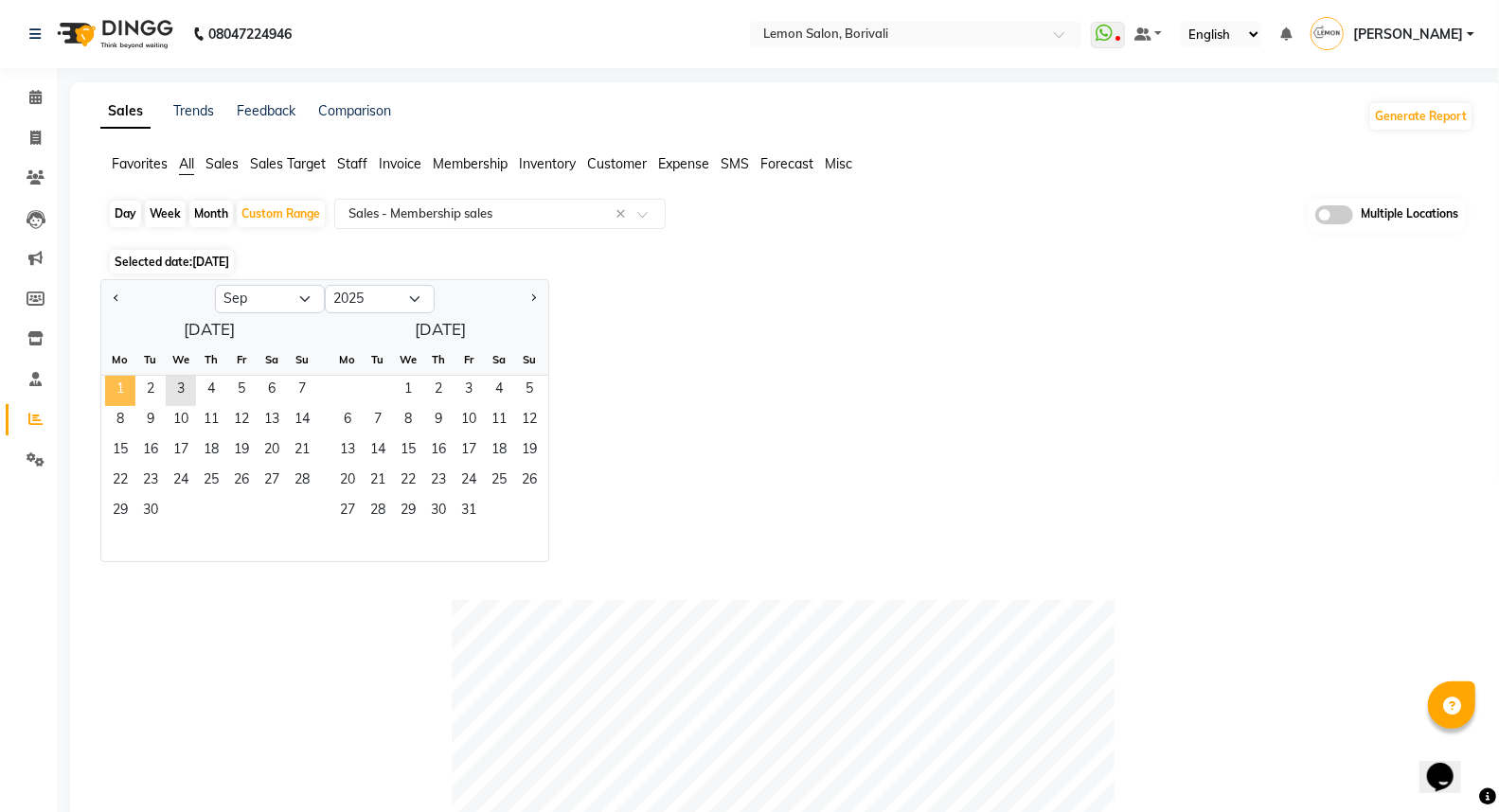
click at [119, 389] on span "1" at bounding box center [120, 391] width 31 height 31
click at [173, 390] on span "3" at bounding box center [181, 391] width 31 height 31
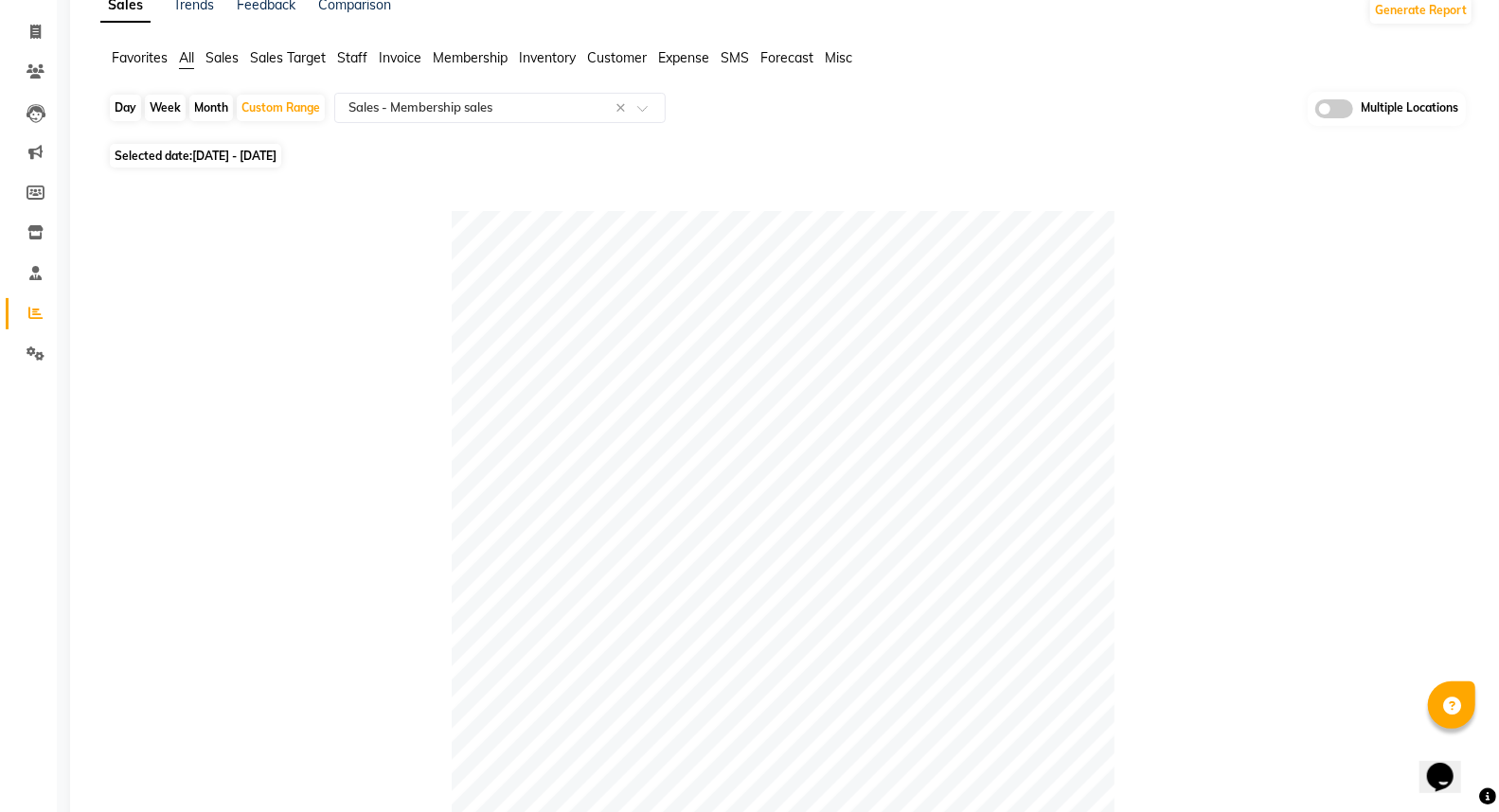
scroll to position [105, 0]
click at [181, 60] on span "All" at bounding box center [186, 59] width 15 height 17
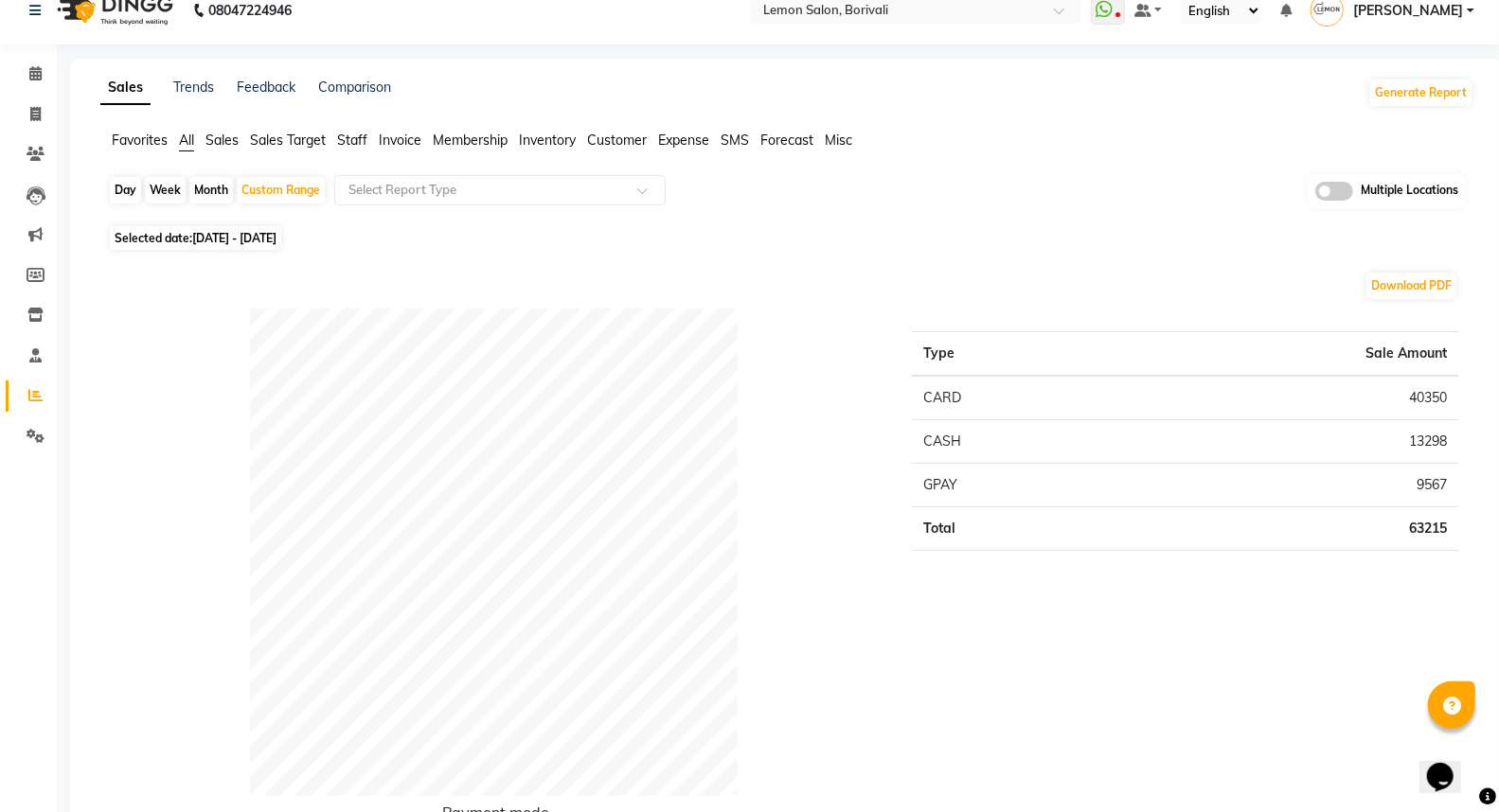
scroll to position [0, 0]
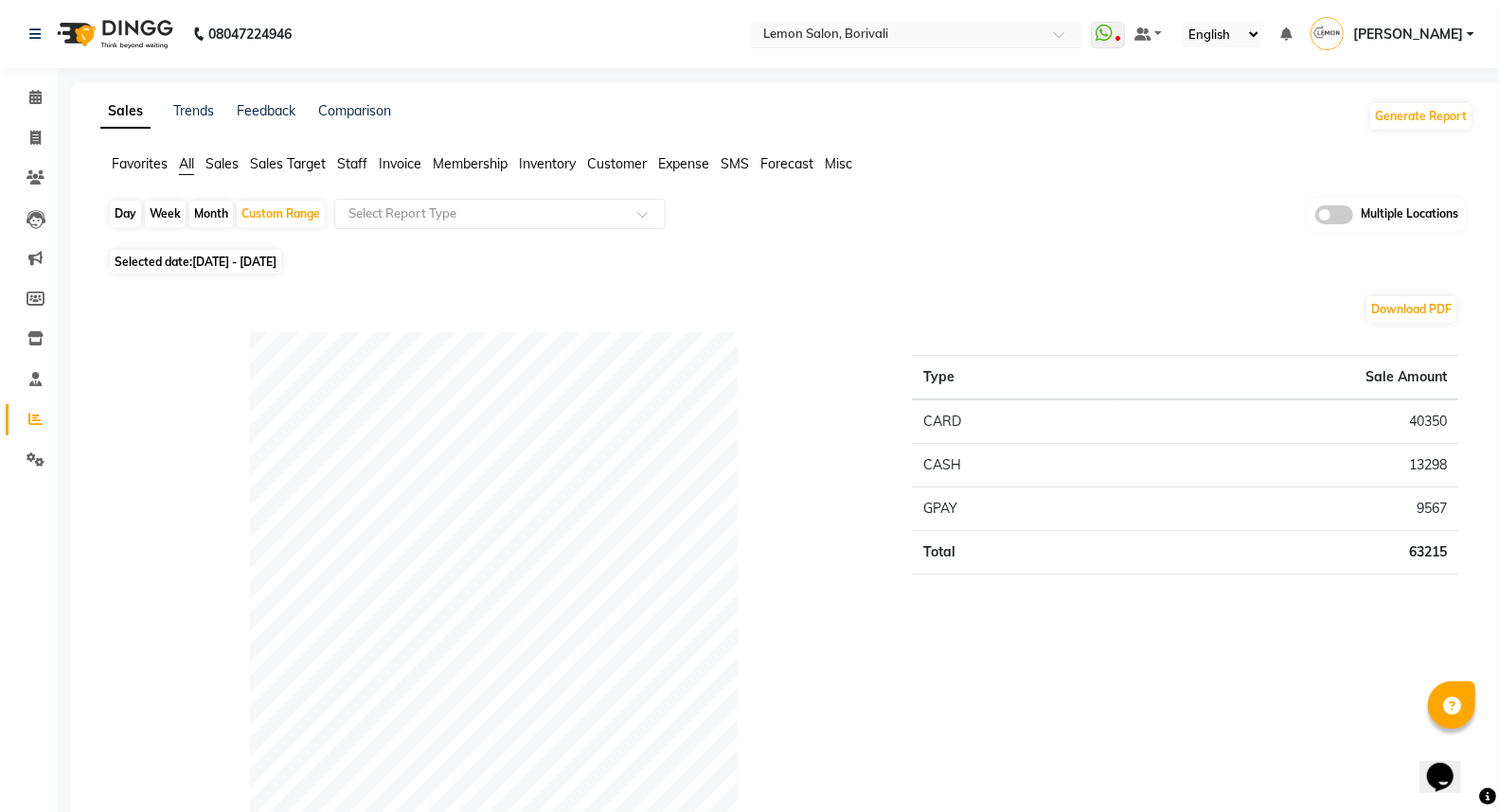
click at [843, 38] on input "text" at bounding box center [897, 36] width 275 height 19
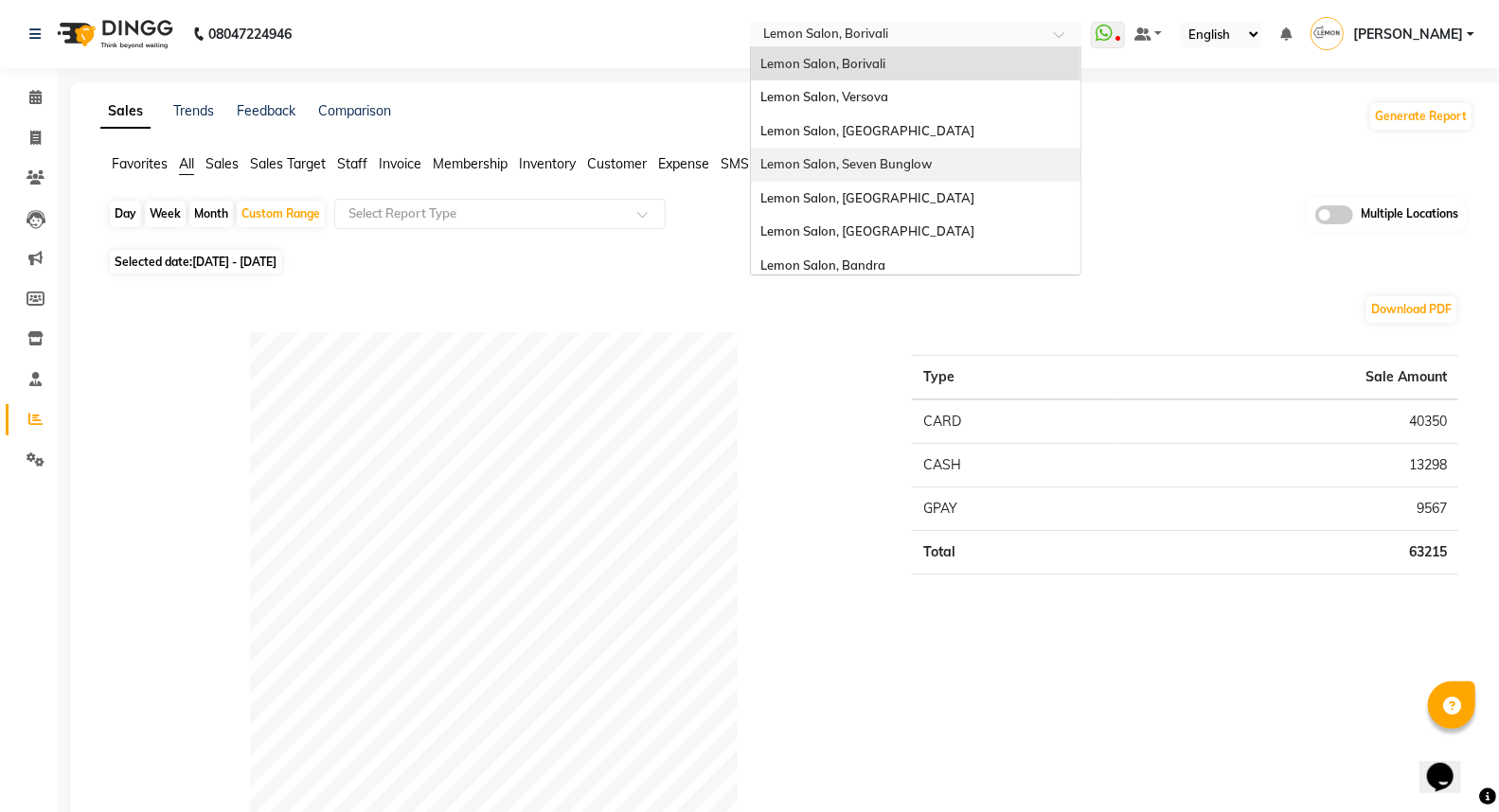
click at [906, 175] on div "Lemon Salon, Seven Bunglow" at bounding box center [915, 164] width 329 height 34
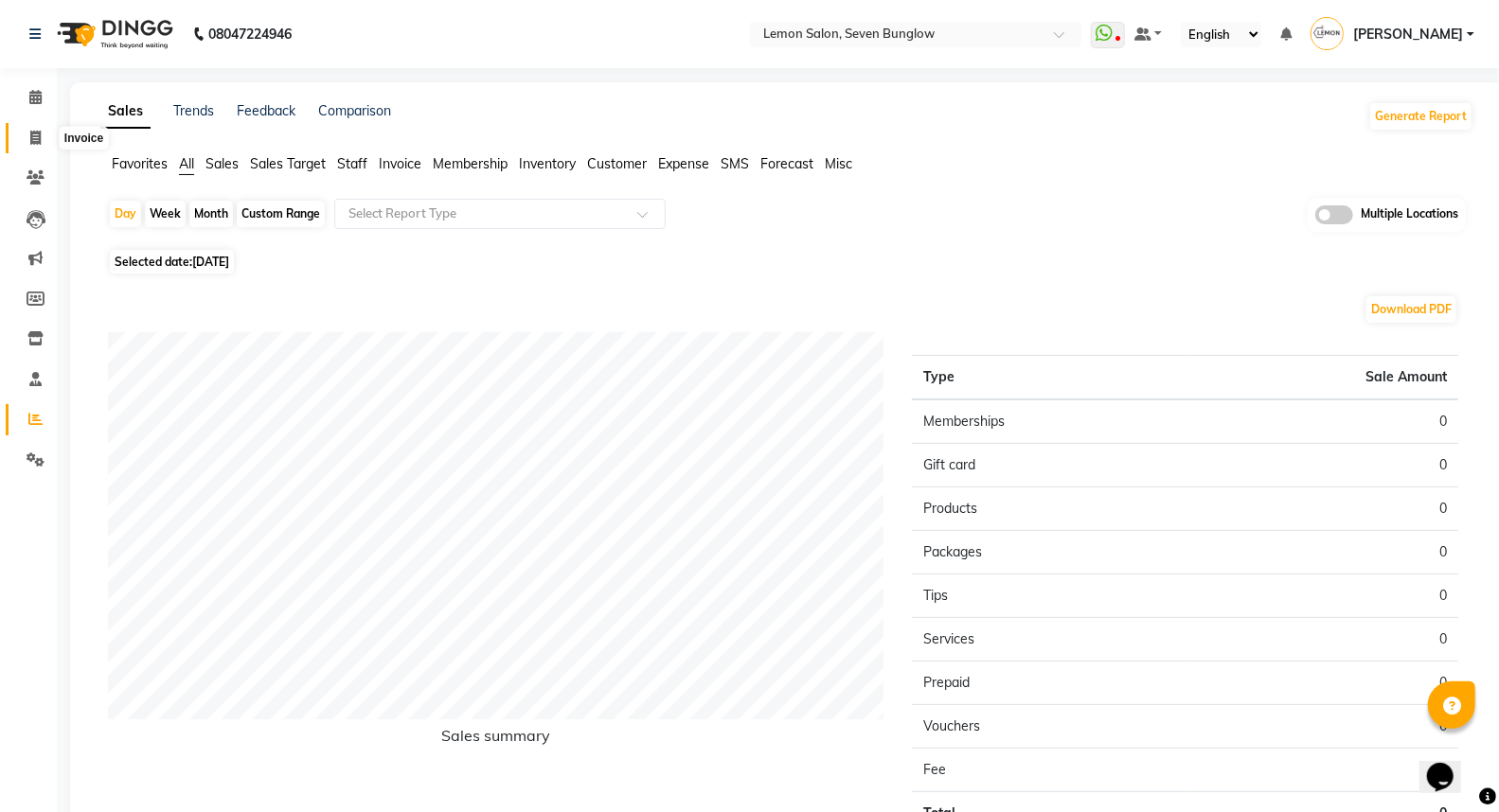
click at [32, 133] on icon at bounding box center [36, 137] width 11 height 14
select select "562"
select select "service"
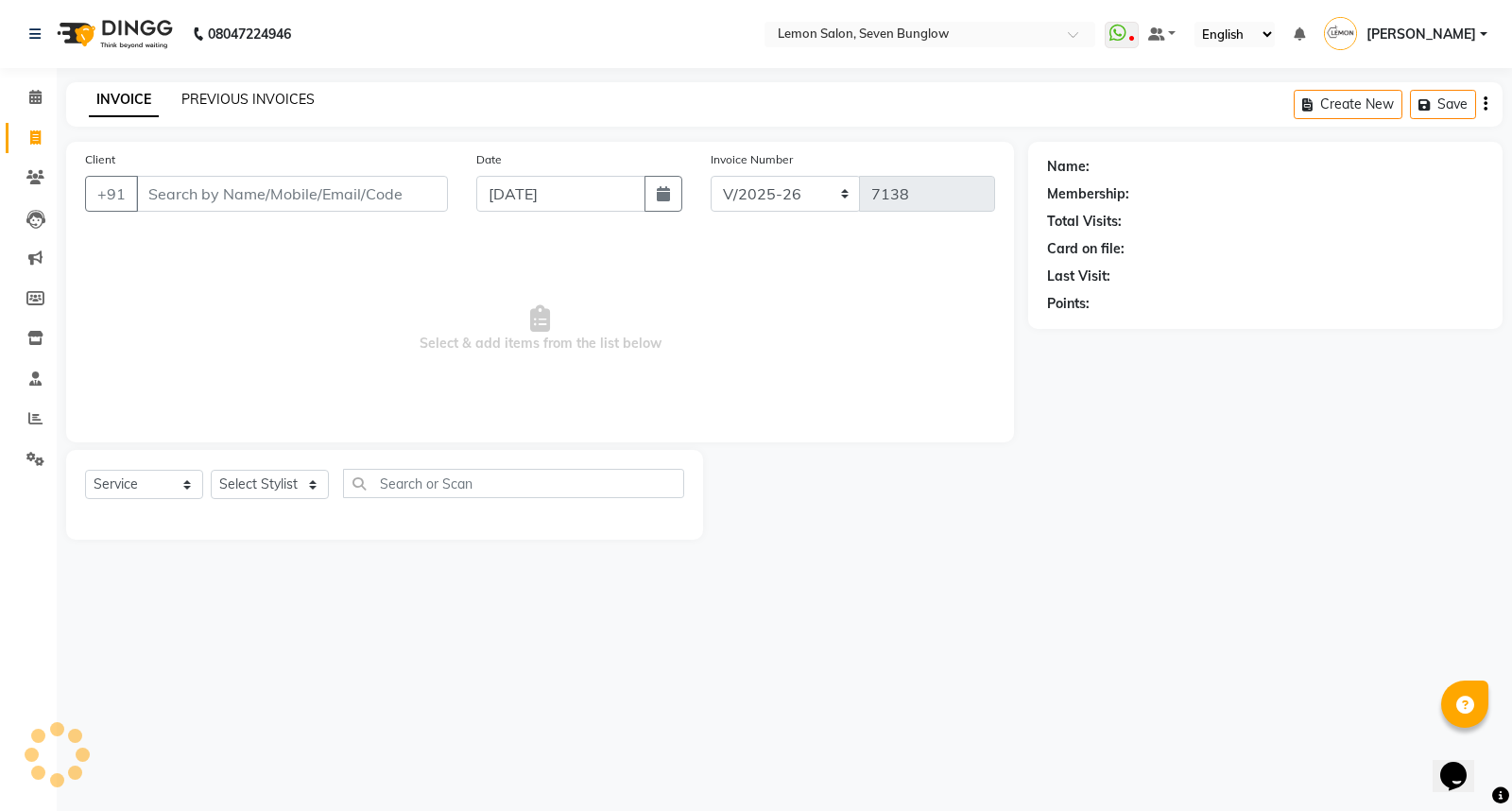
click at [230, 93] on link "PREVIOUS INVOICES" at bounding box center [247, 100] width 133 height 17
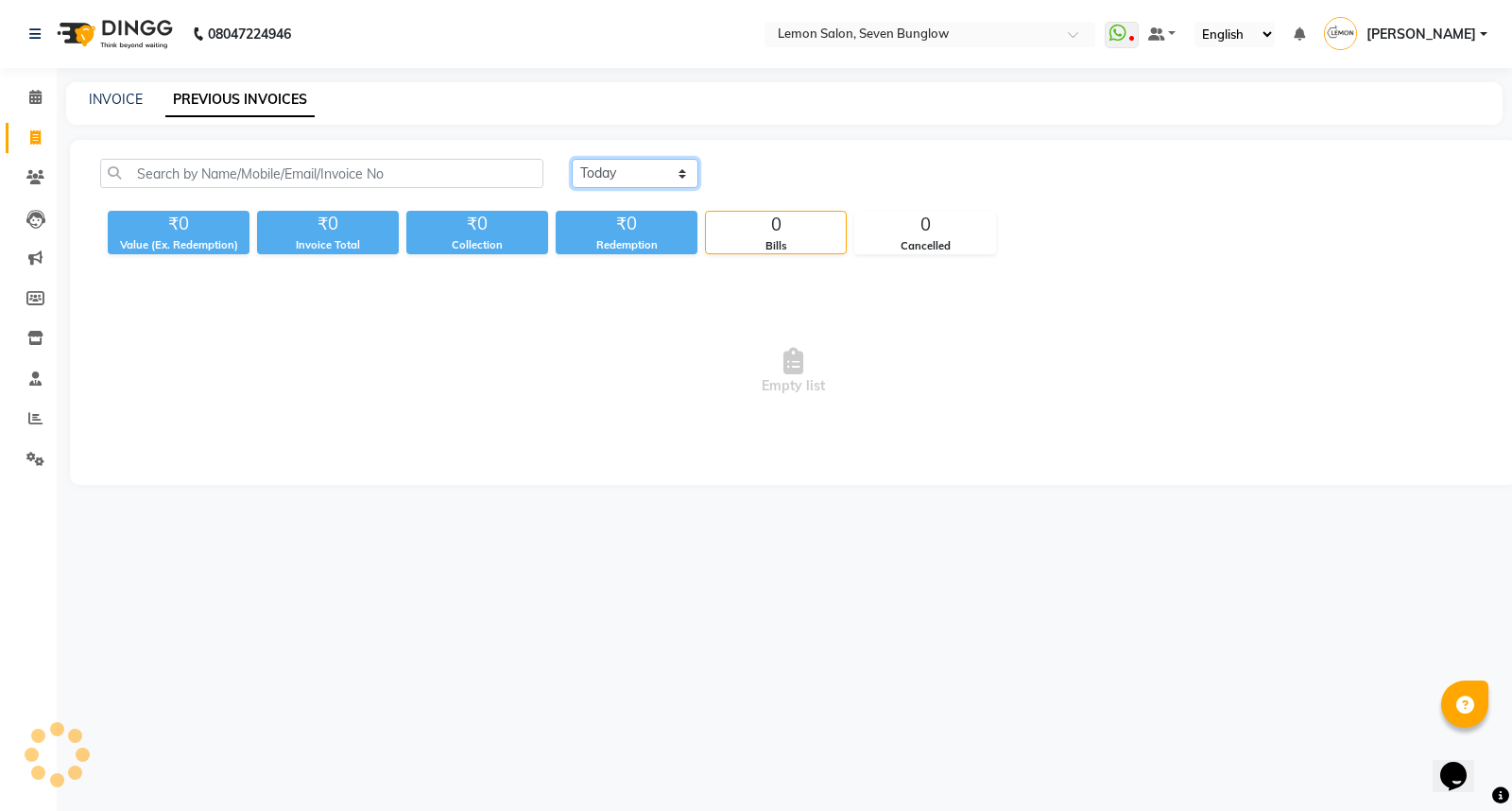
click at [630, 170] on select "[DATE] [DATE] Custom Range" at bounding box center [635, 174] width 126 height 30
select select "[DATE]"
click at [572, 159] on select "[DATE] [DATE] Custom Range" at bounding box center [635, 174] width 126 height 30
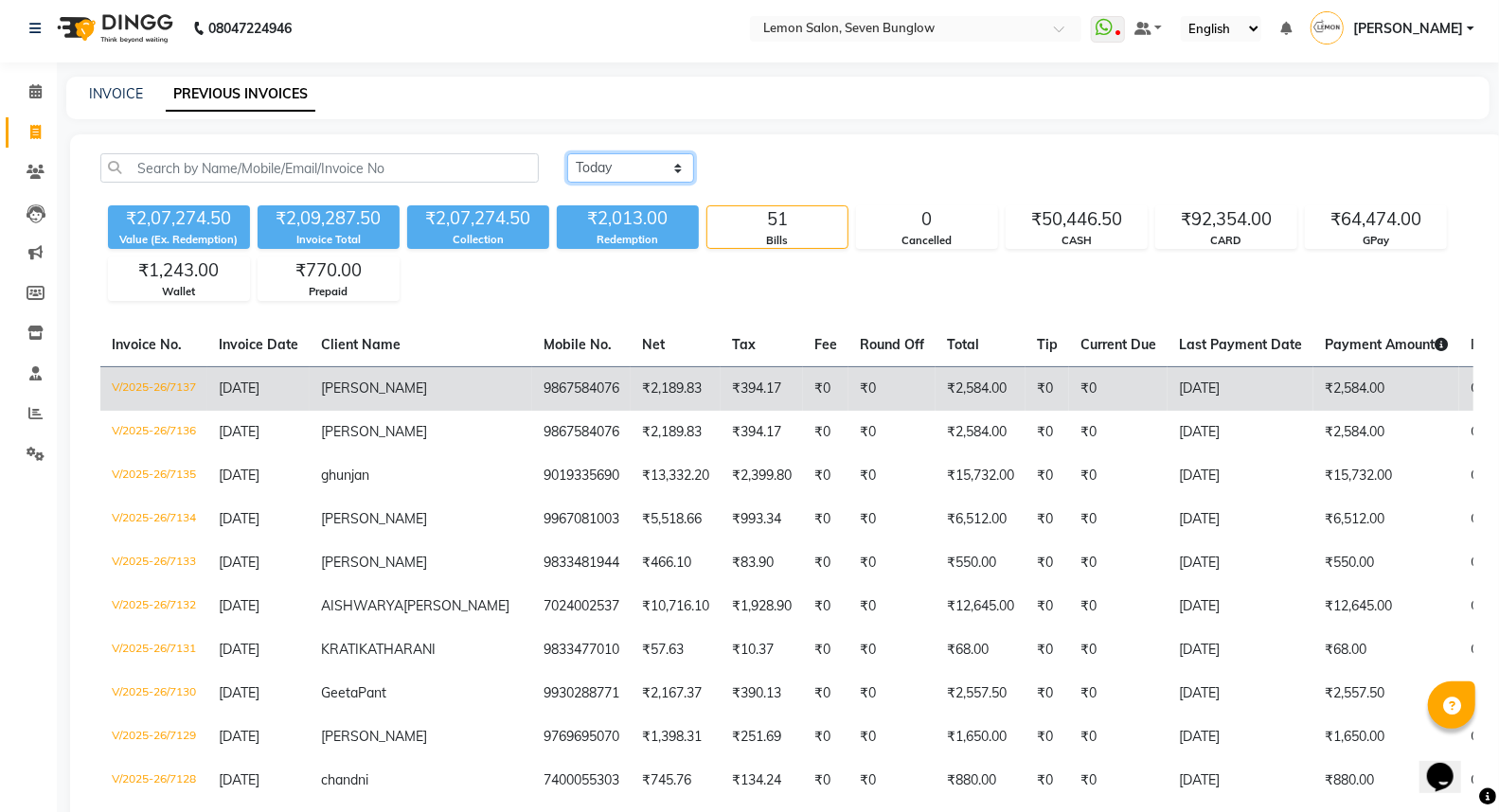
scroll to position [105, 0]
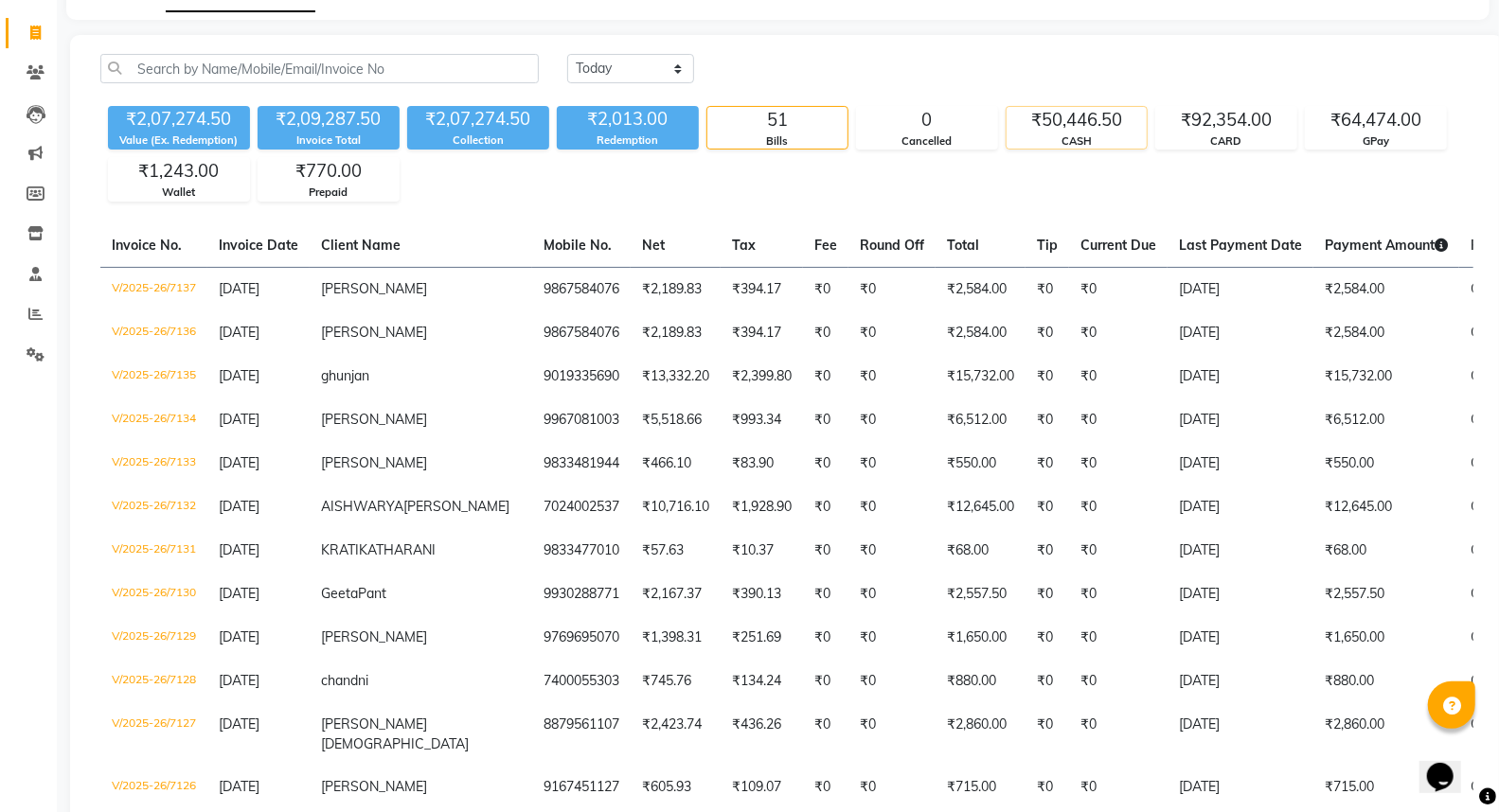
click at [1056, 125] on div "₹50,446.50" at bounding box center [1076, 120] width 140 height 27
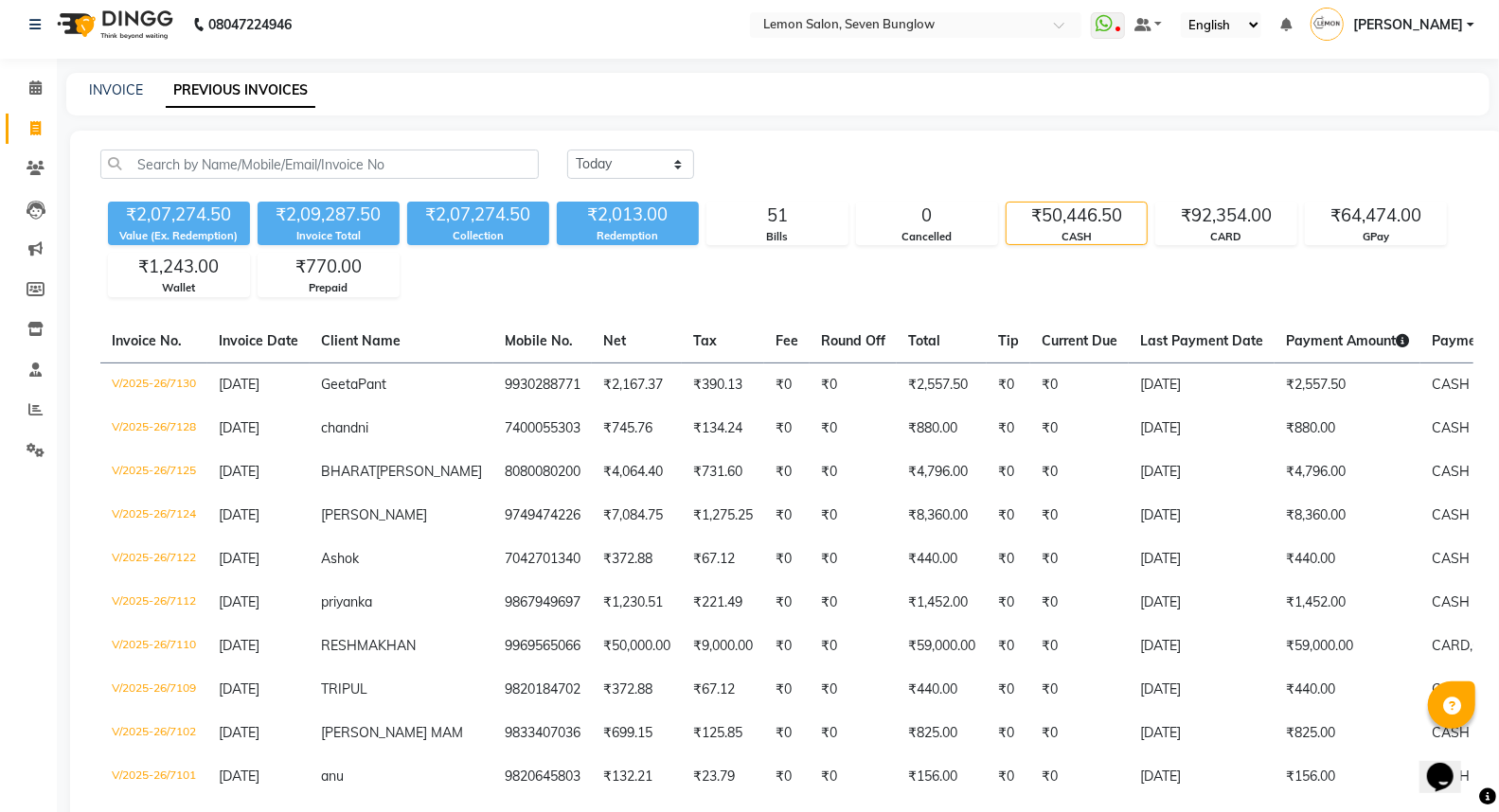
scroll to position [0, 0]
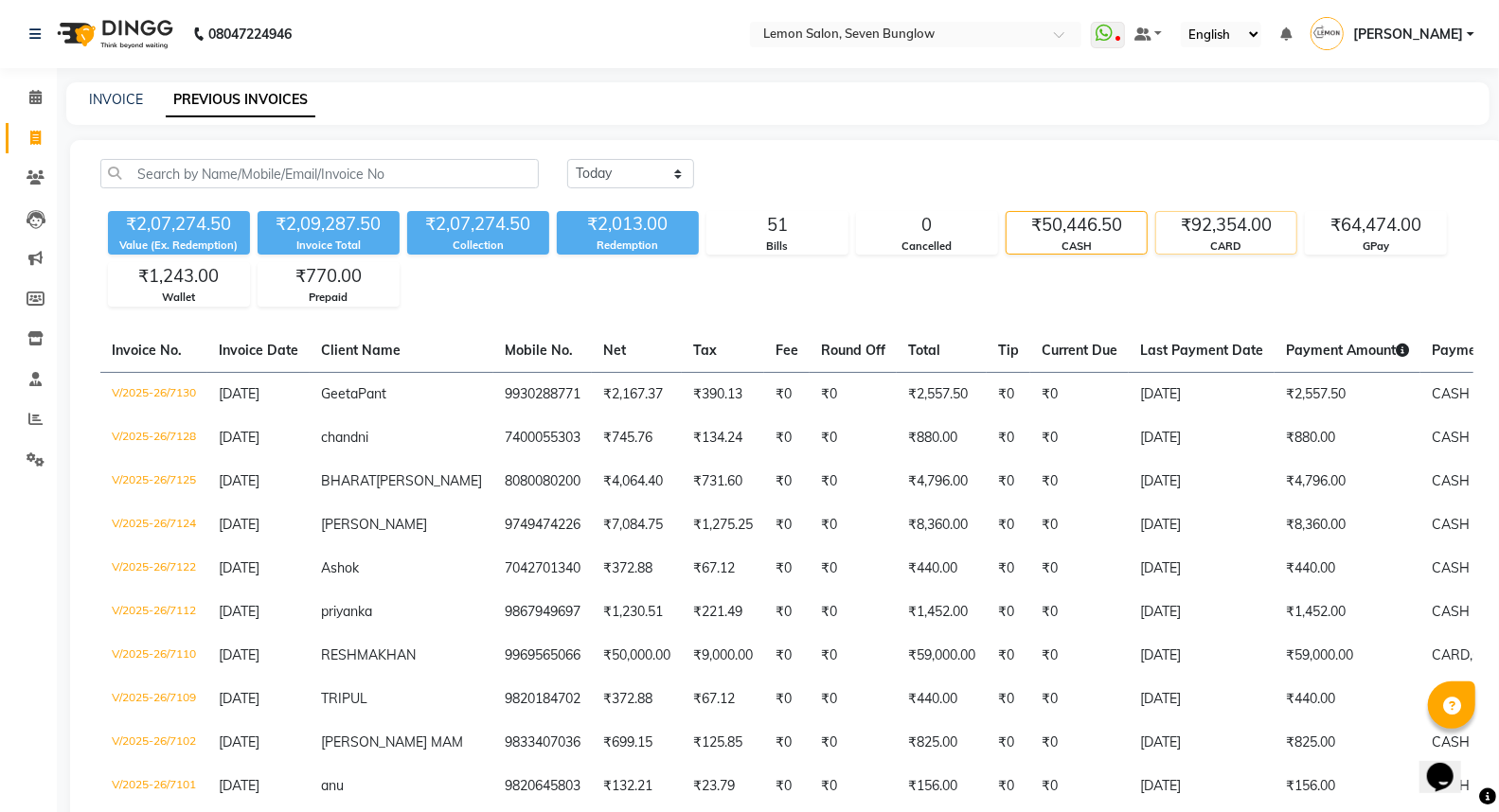
click at [1232, 237] on div "₹92,354.00" at bounding box center [1226, 226] width 140 height 27
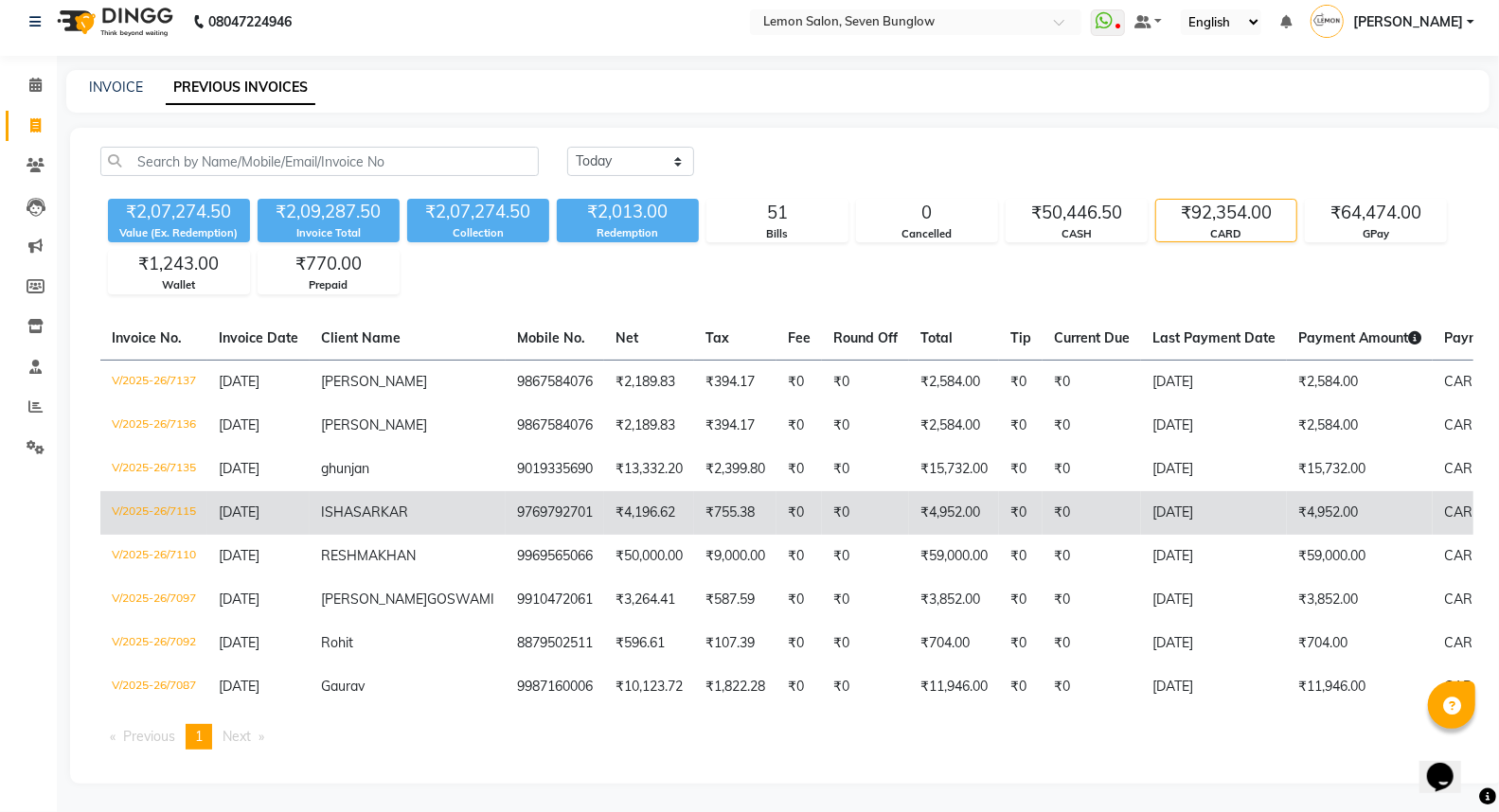
scroll to position [82, 0]
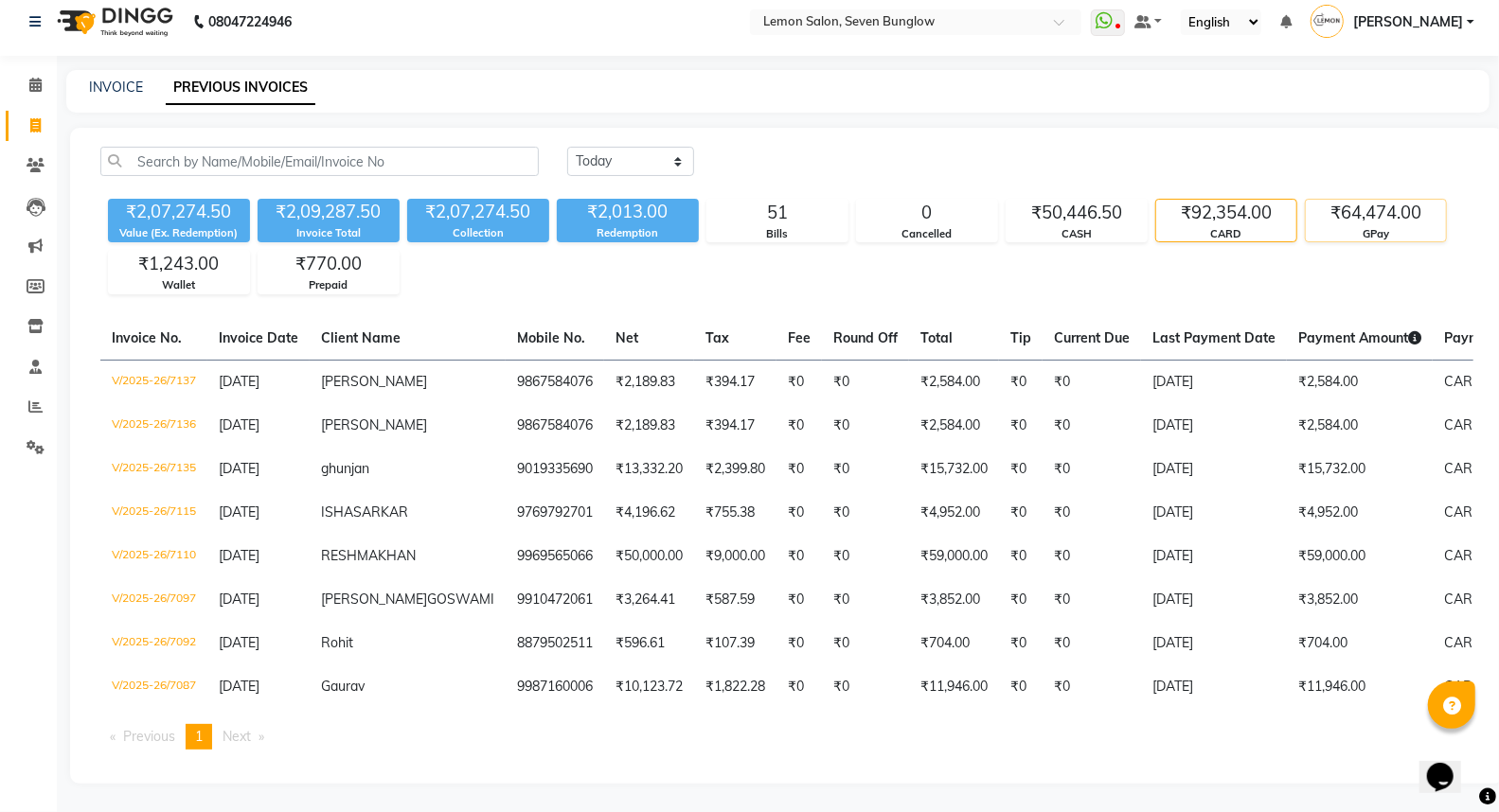
click at [1362, 200] on div "₹64,474.00" at bounding box center [1376, 213] width 140 height 27
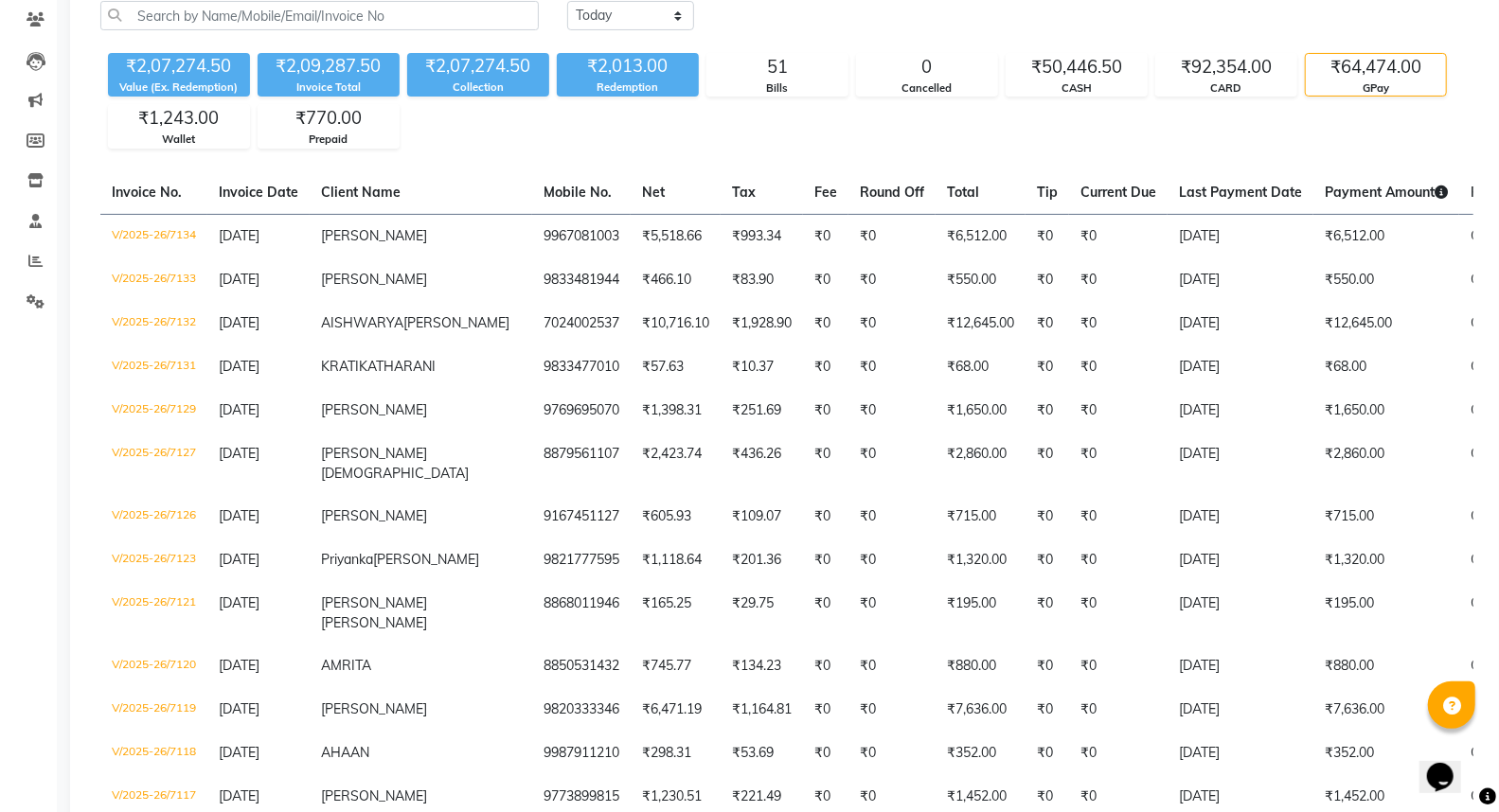
scroll to position [0, 0]
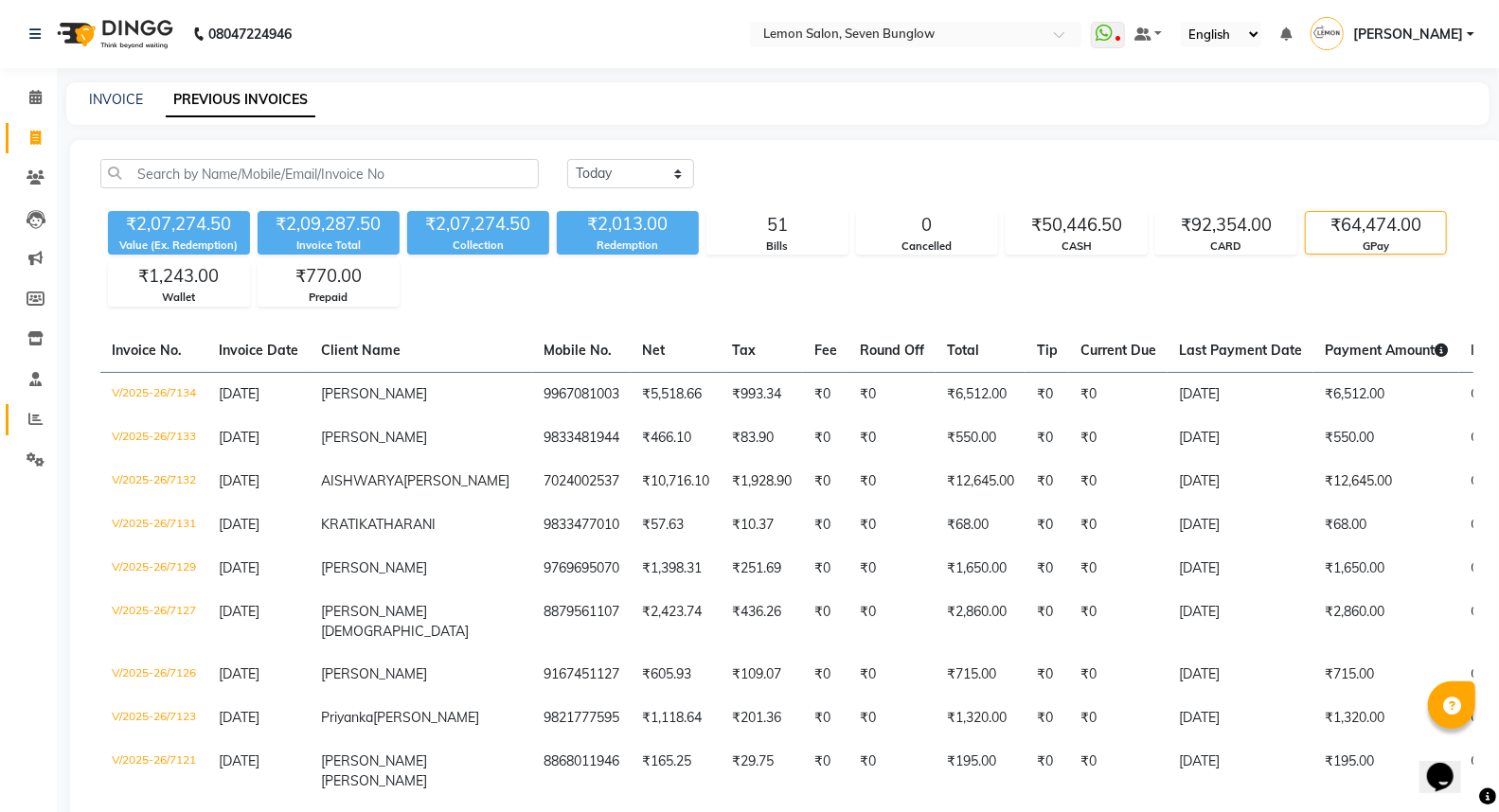
click at [7, 418] on link "Reports" at bounding box center [28, 419] width 45 height 32
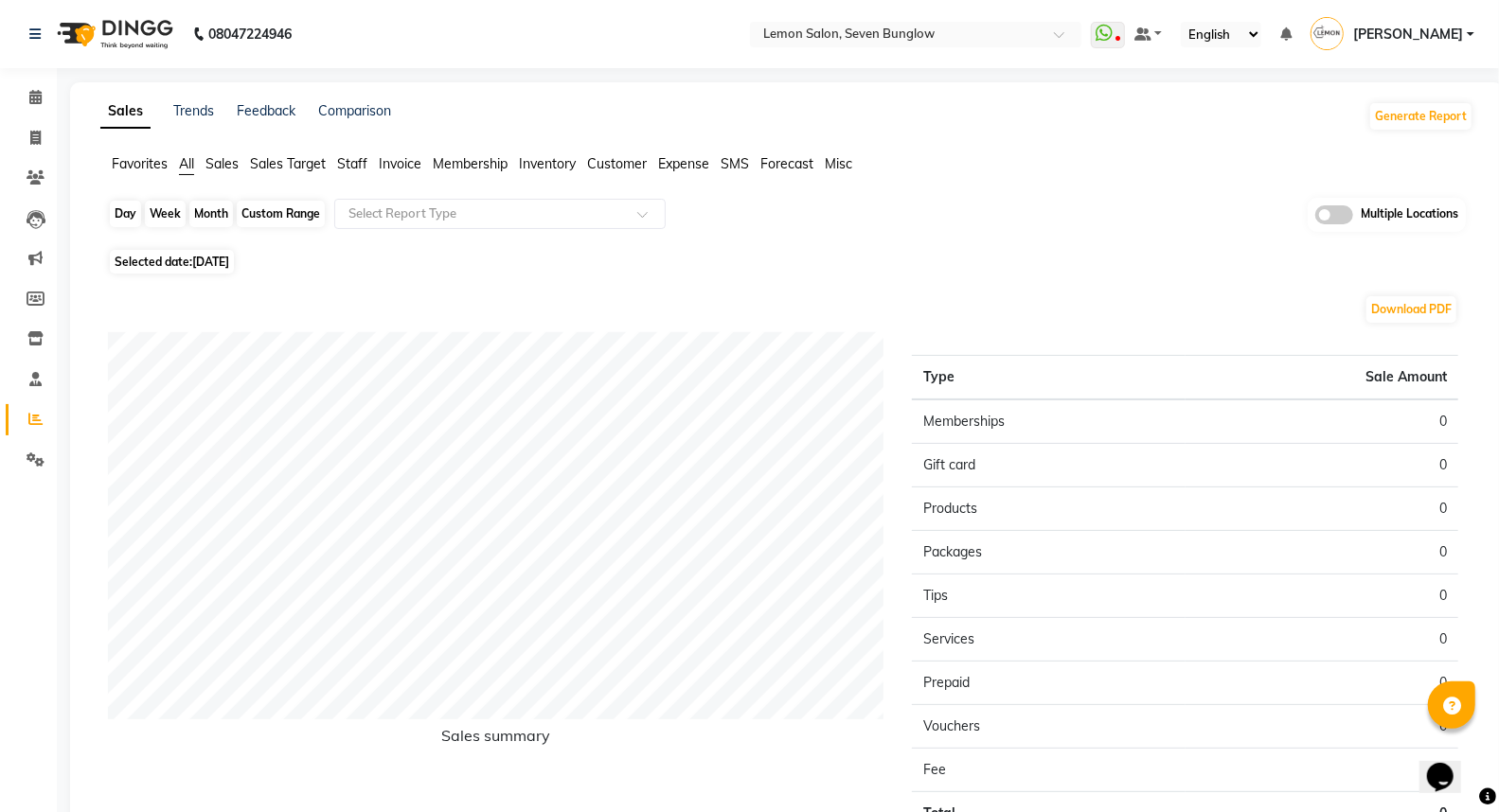
click at [127, 203] on div "Day" at bounding box center [125, 214] width 32 height 27
select select "9"
select select "2025"
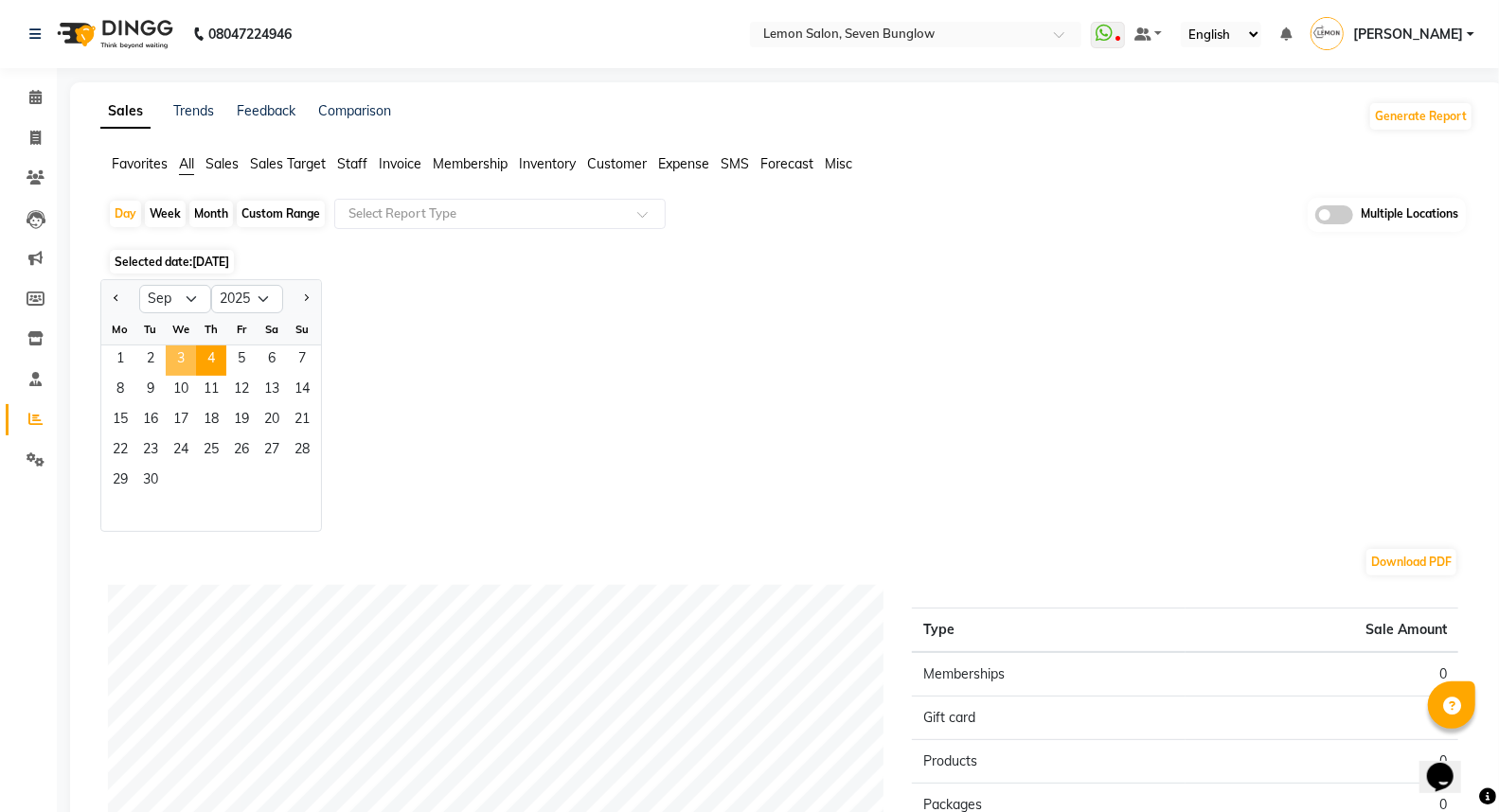
click at [183, 372] on span "3" at bounding box center [181, 361] width 31 height 31
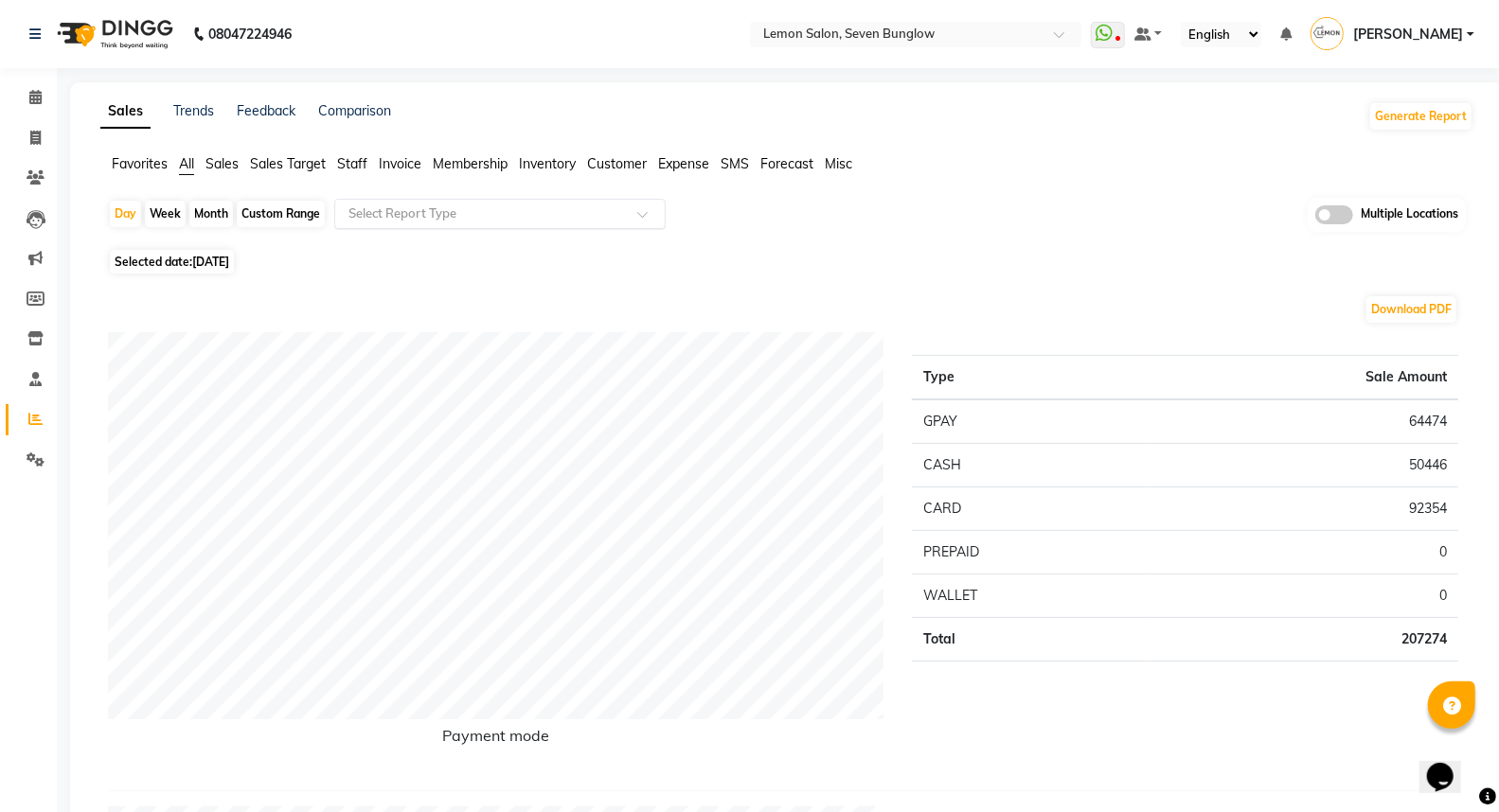
click at [407, 220] on input "text" at bounding box center [481, 214] width 273 height 19
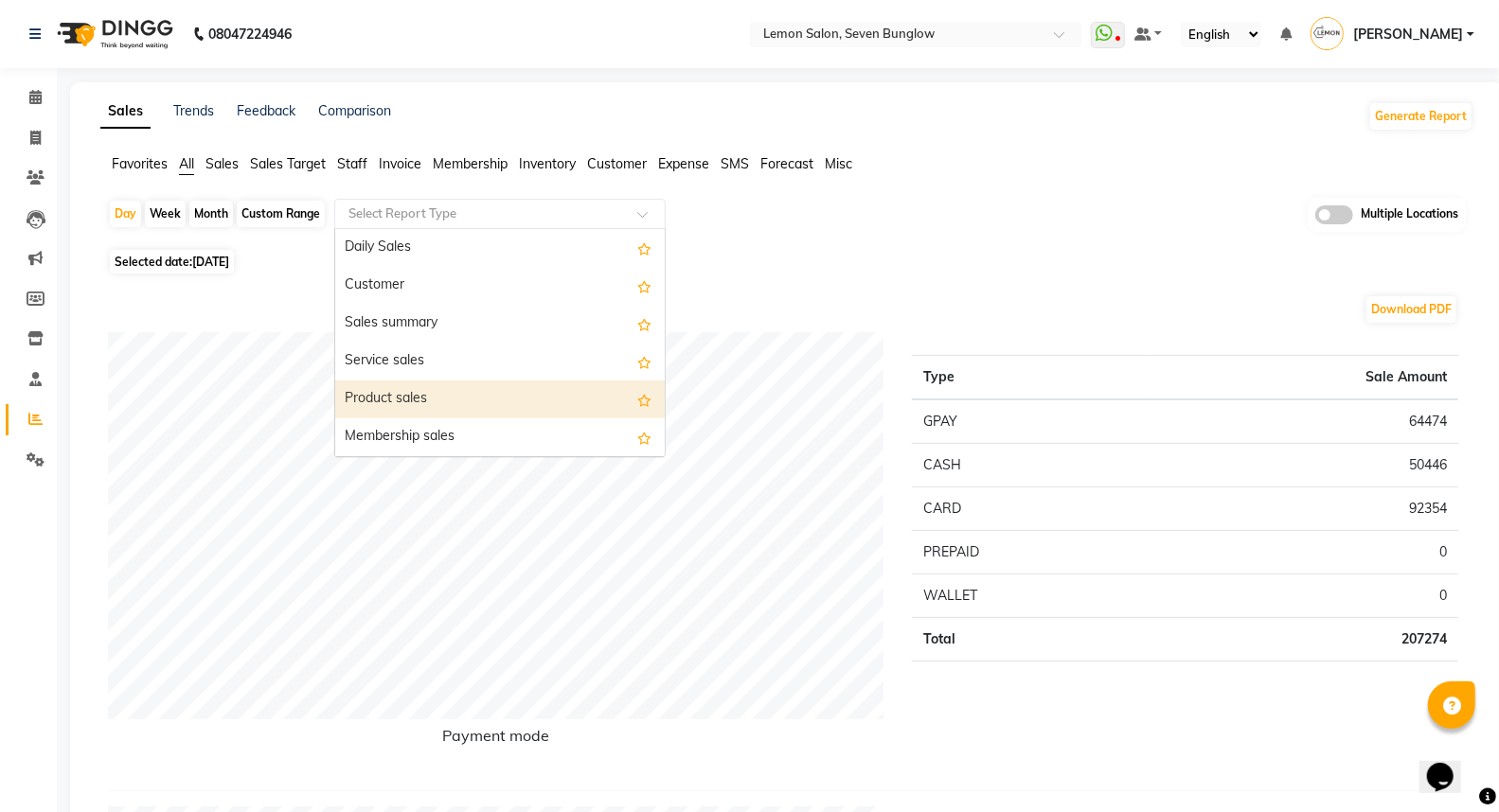
click at [389, 411] on div "Product sales" at bounding box center [499, 398] width 329 height 37
select select "filtered_report"
select select "csv"
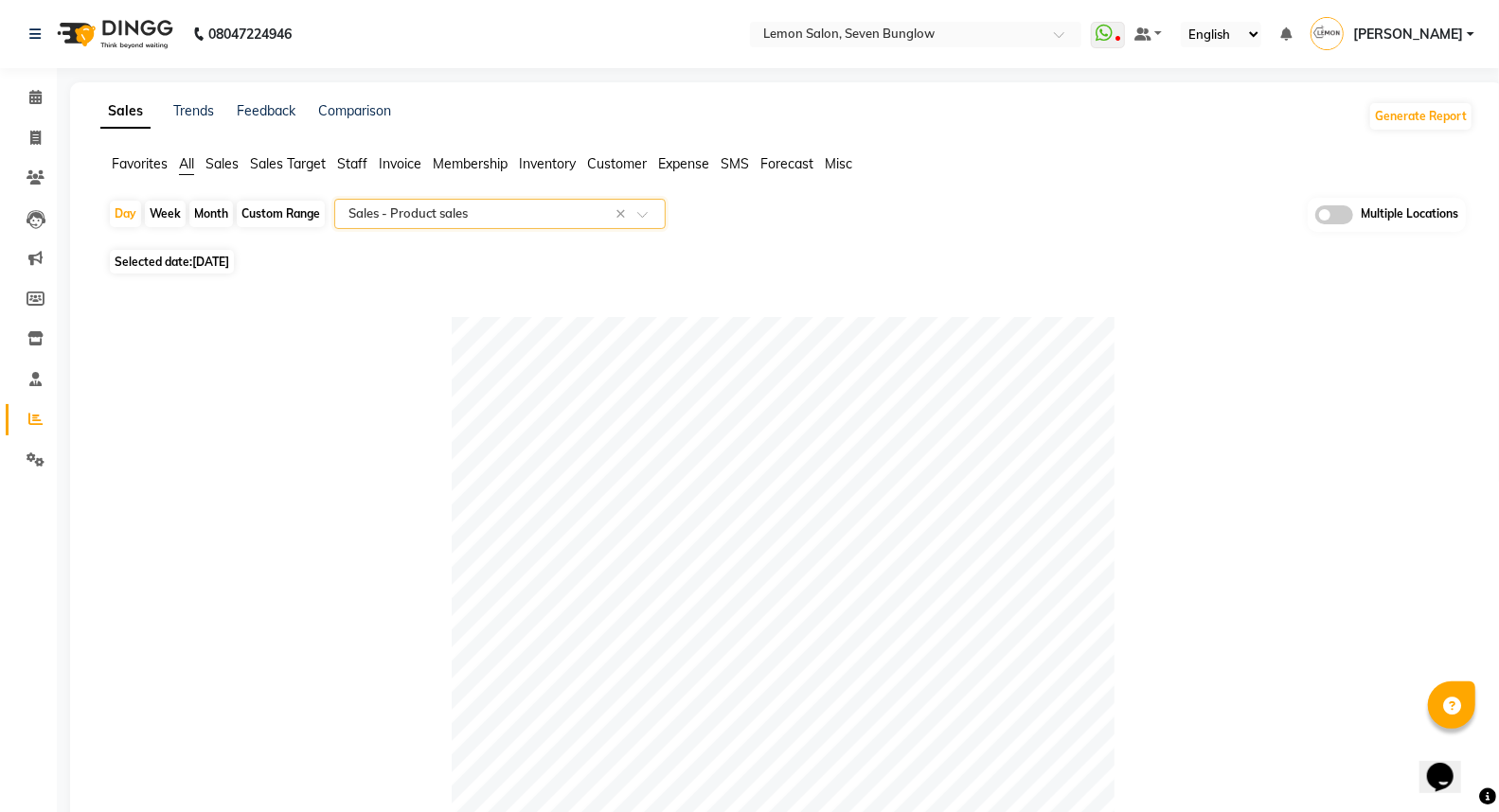
click at [440, 206] on input "text" at bounding box center [481, 214] width 273 height 19
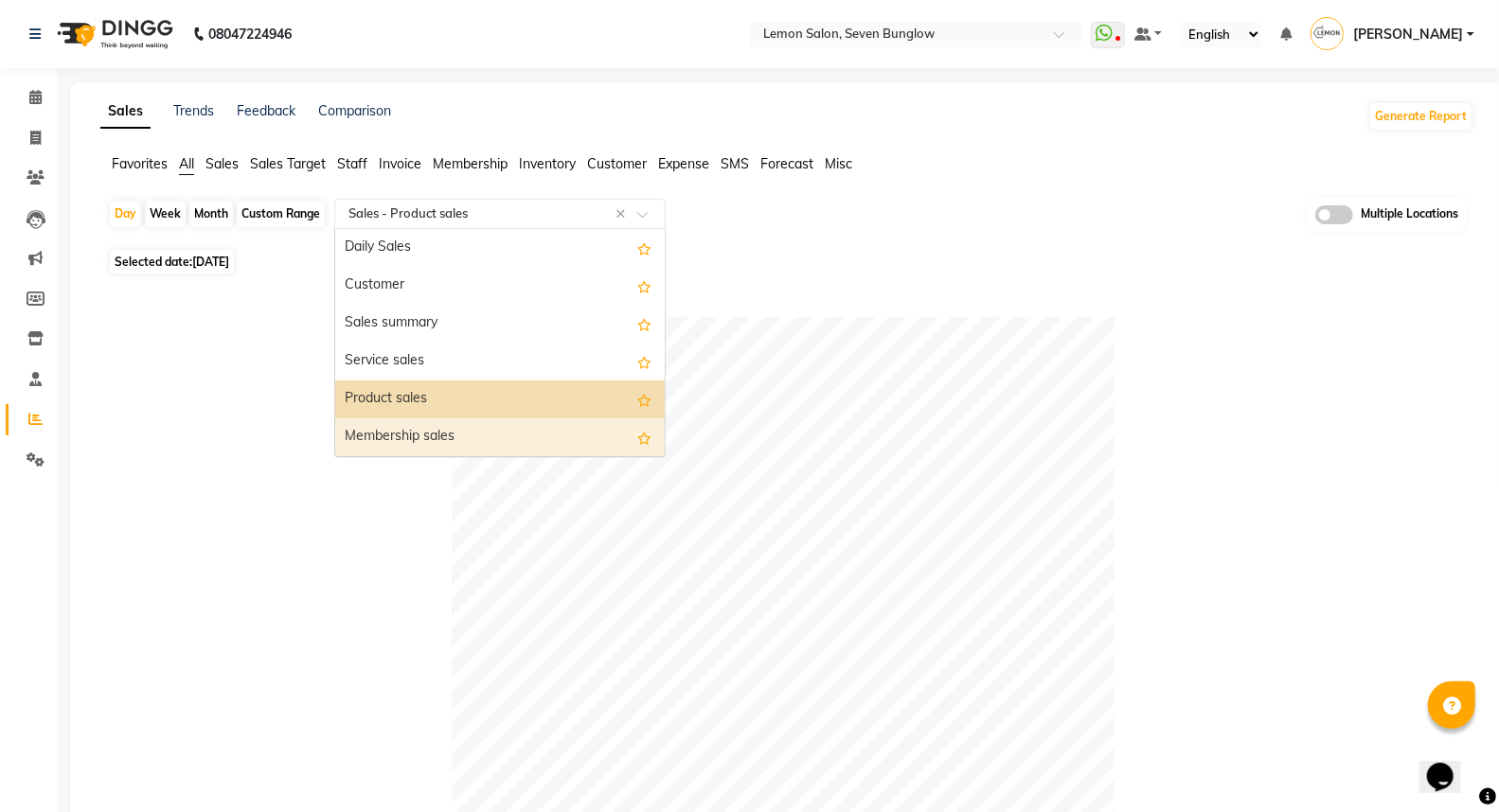
click at [445, 438] on div "Membership sales" at bounding box center [499, 437] width 329 height 37
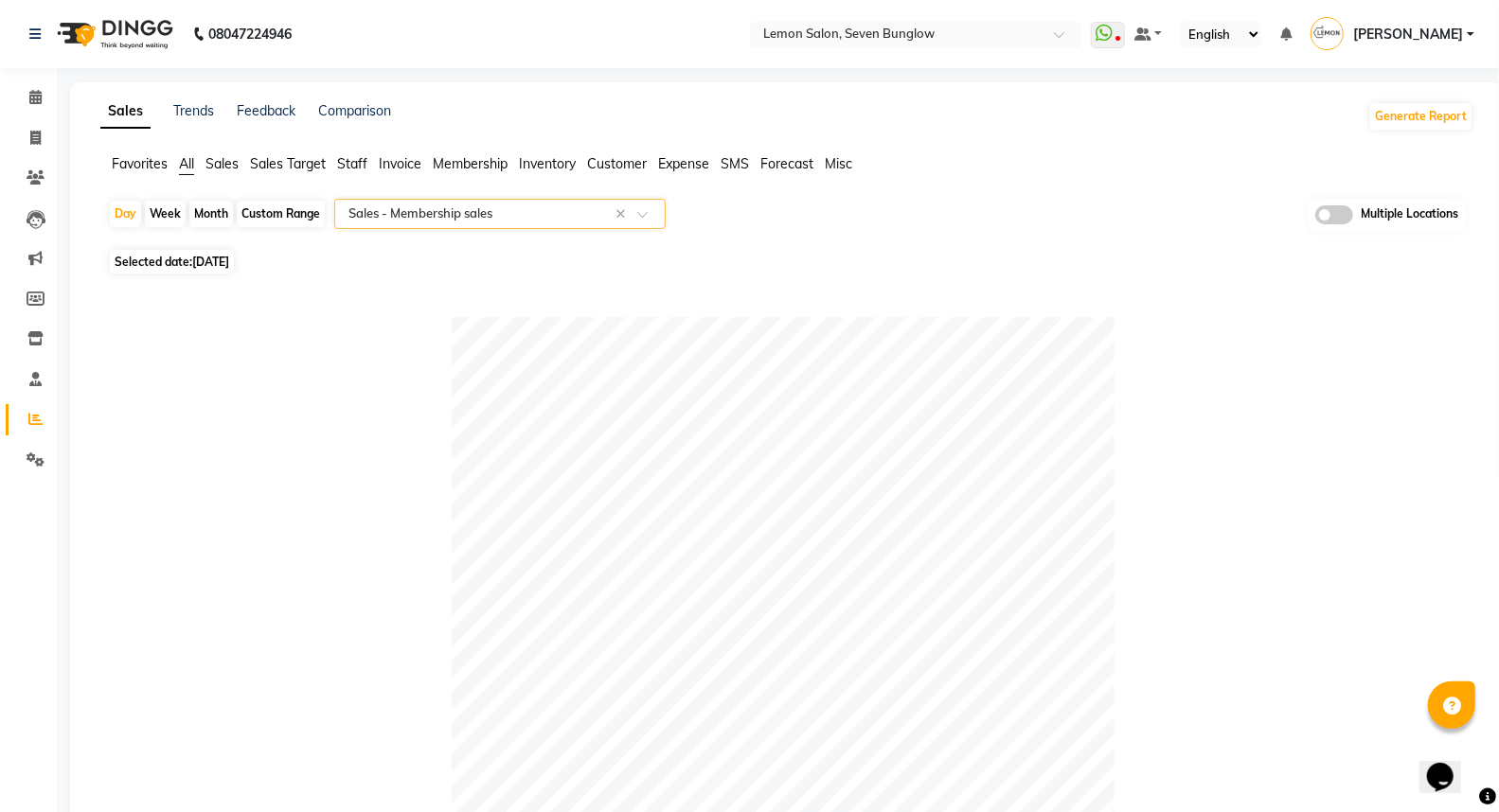
click at [272, 212] on div "Custom Range" at bounding box center [281, 214] width 88 height 27
select select "9"
select select "2025"
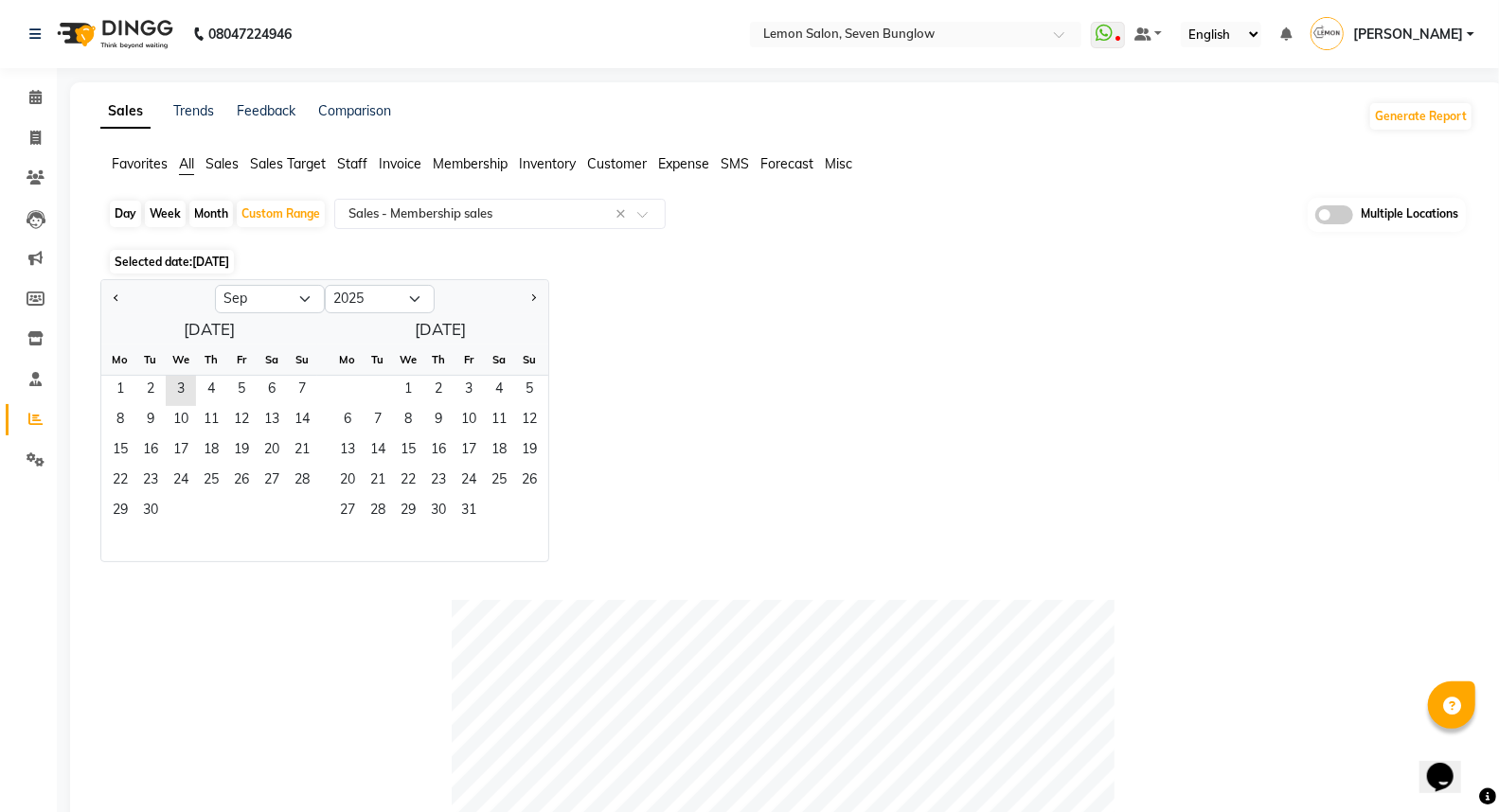
click at [191, 167] on span "All" at bounding box center [186, 164] width 15 height 17
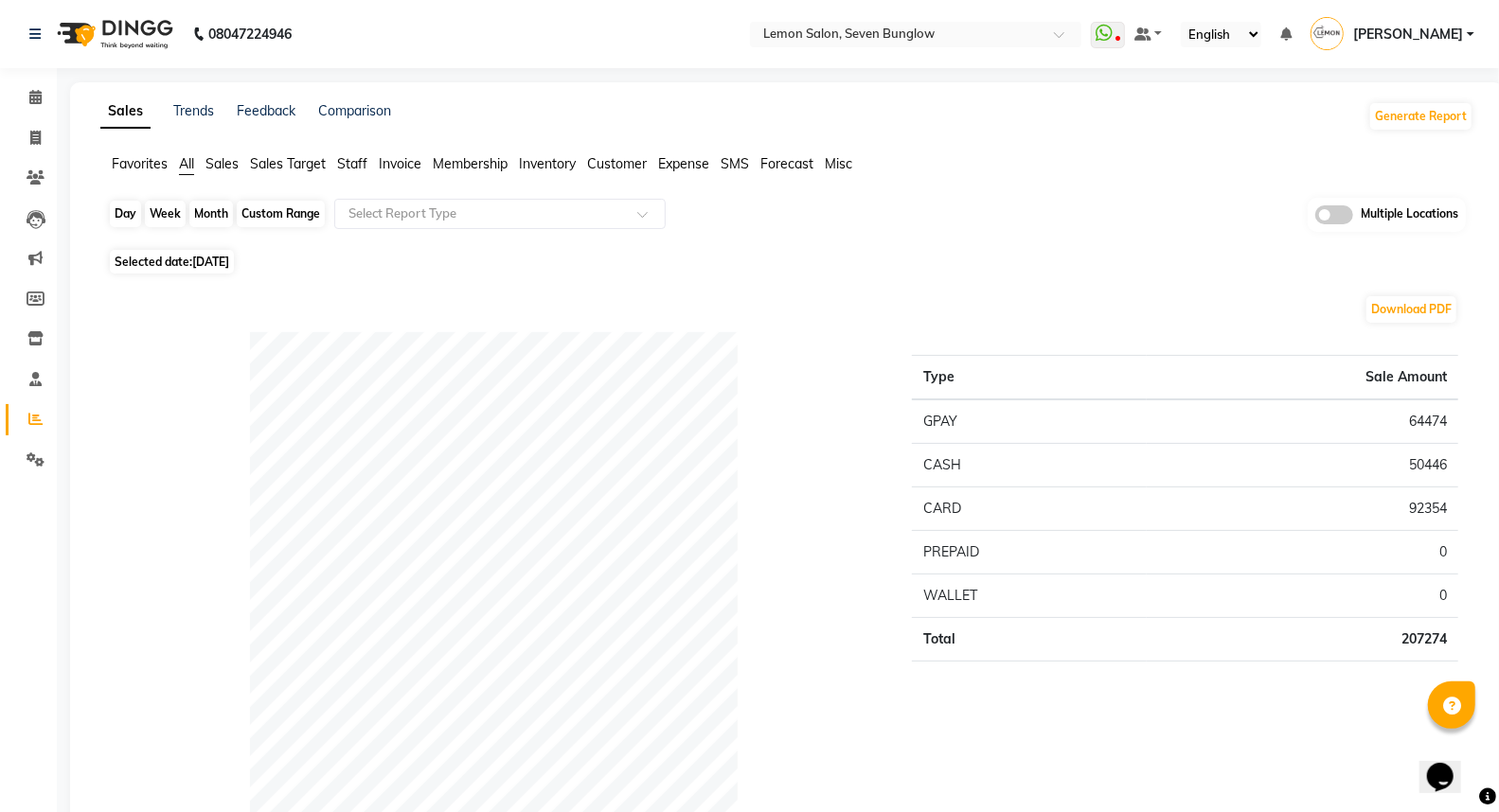
click at [282, 224] on div "Custom Range" at bounding box center [281, 214] width 88 height 27
select select "9"
select select "2025"
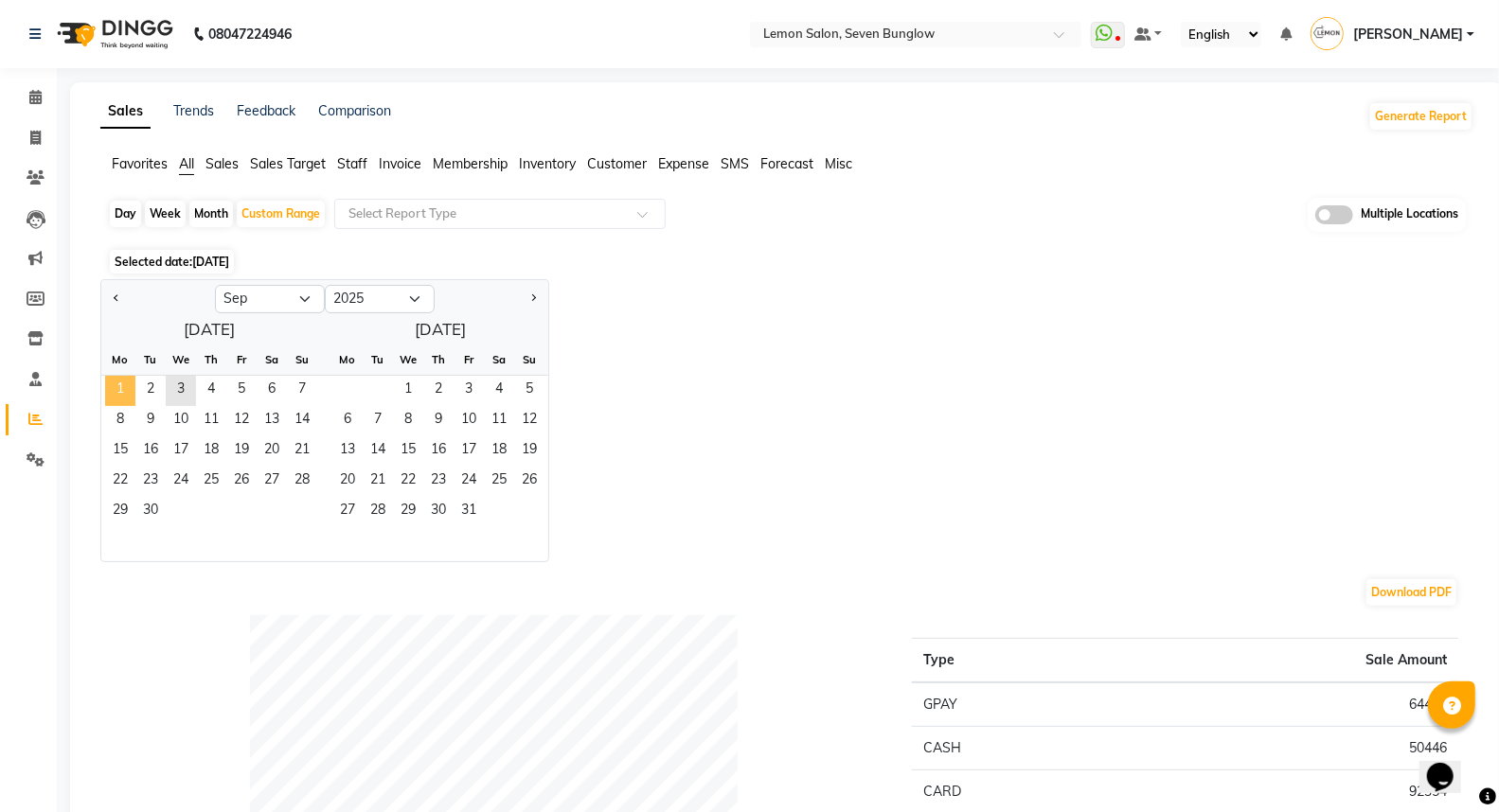
click at [111, 394] on span "1" at bounding box center [120, 391] width 31 height 31
click at [180, 393] on span "3" at bounding box center [181, 391] width 31 height 31
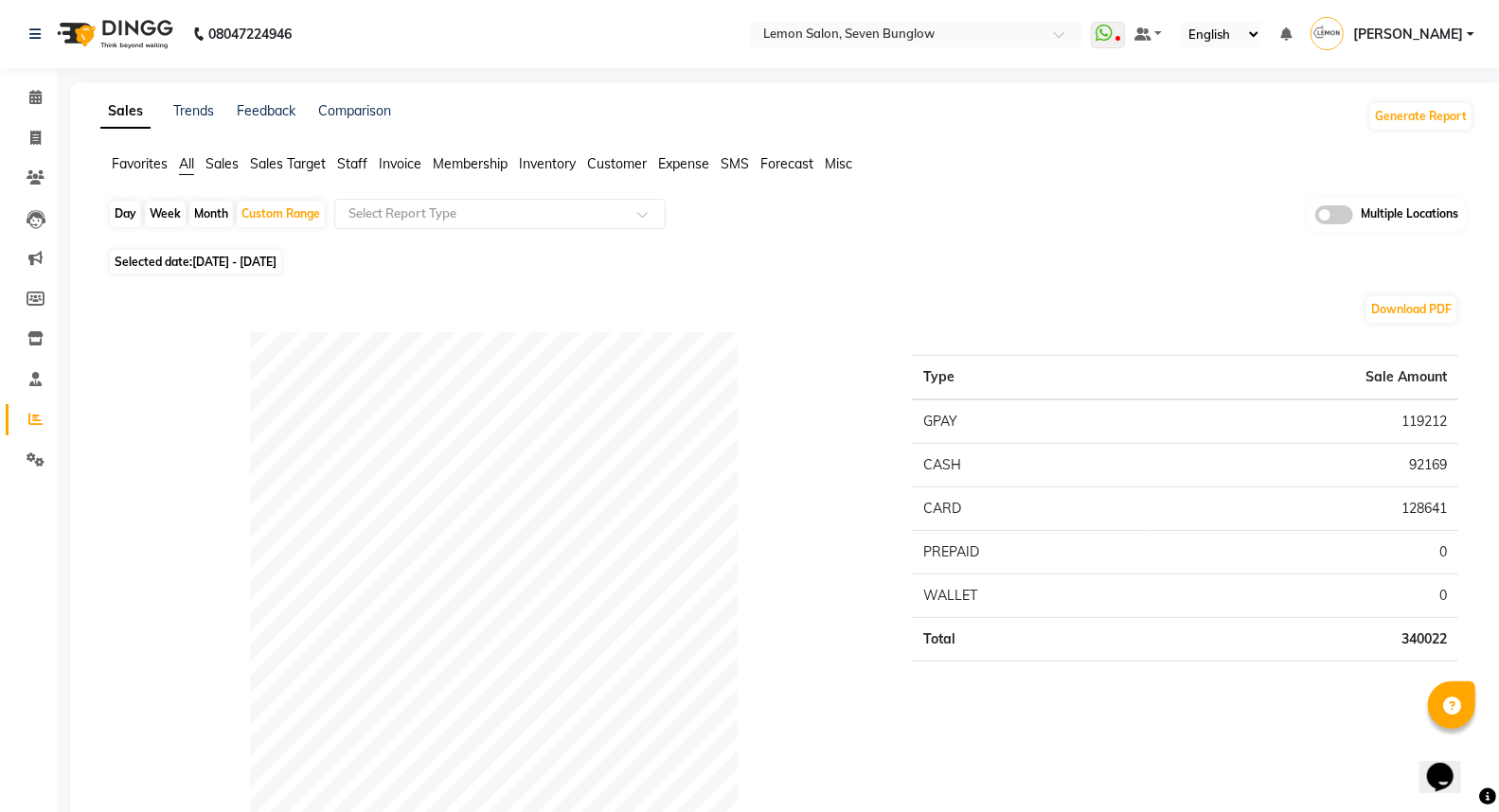
click at [110, 203] on div "Day" at bounding box center [125, 214] width 32 height 27
select select "9"
select select "2025"
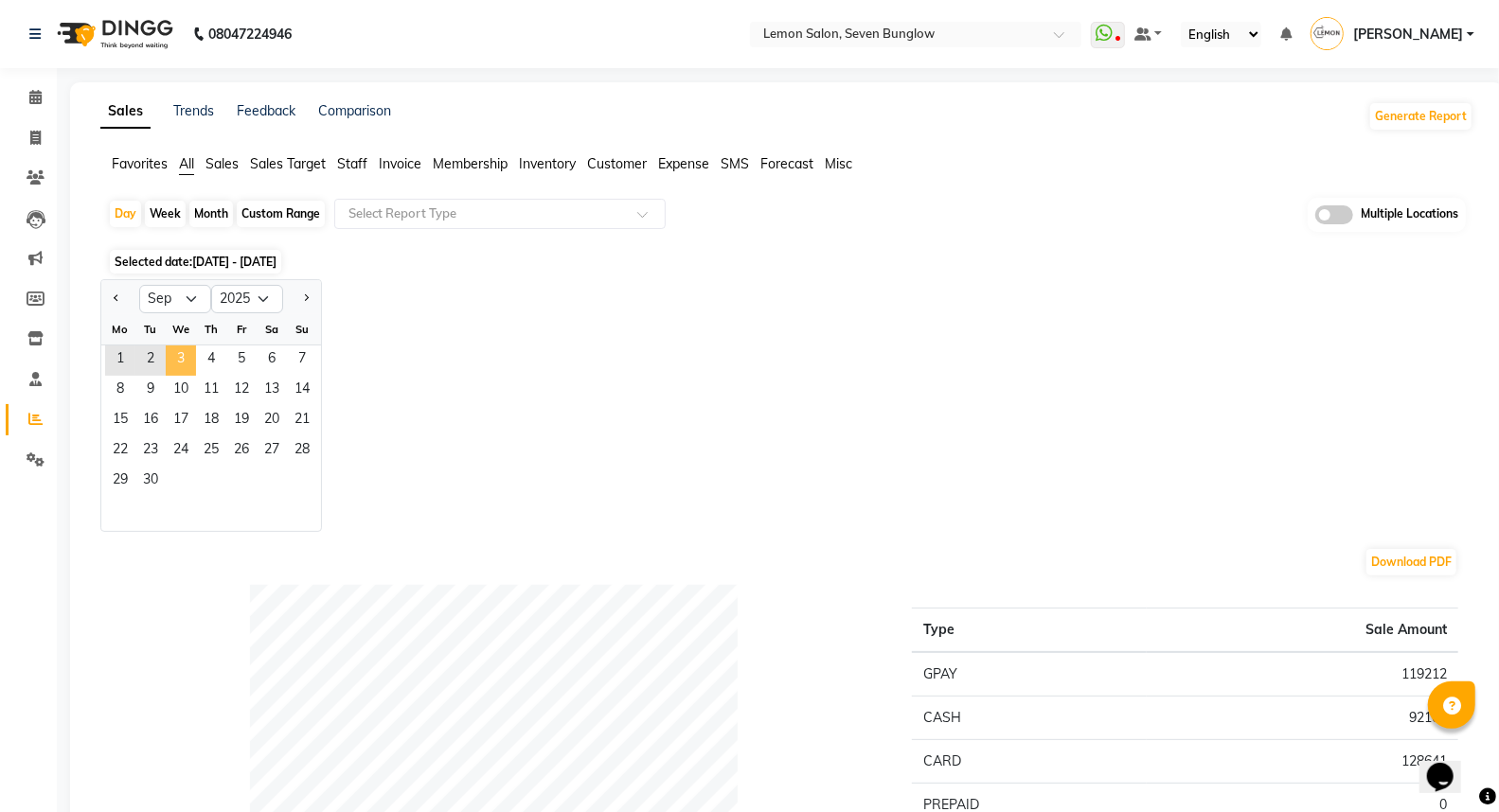
click at [176, 361] on span "3" at bounding box center [181, 361] width 31 height 31
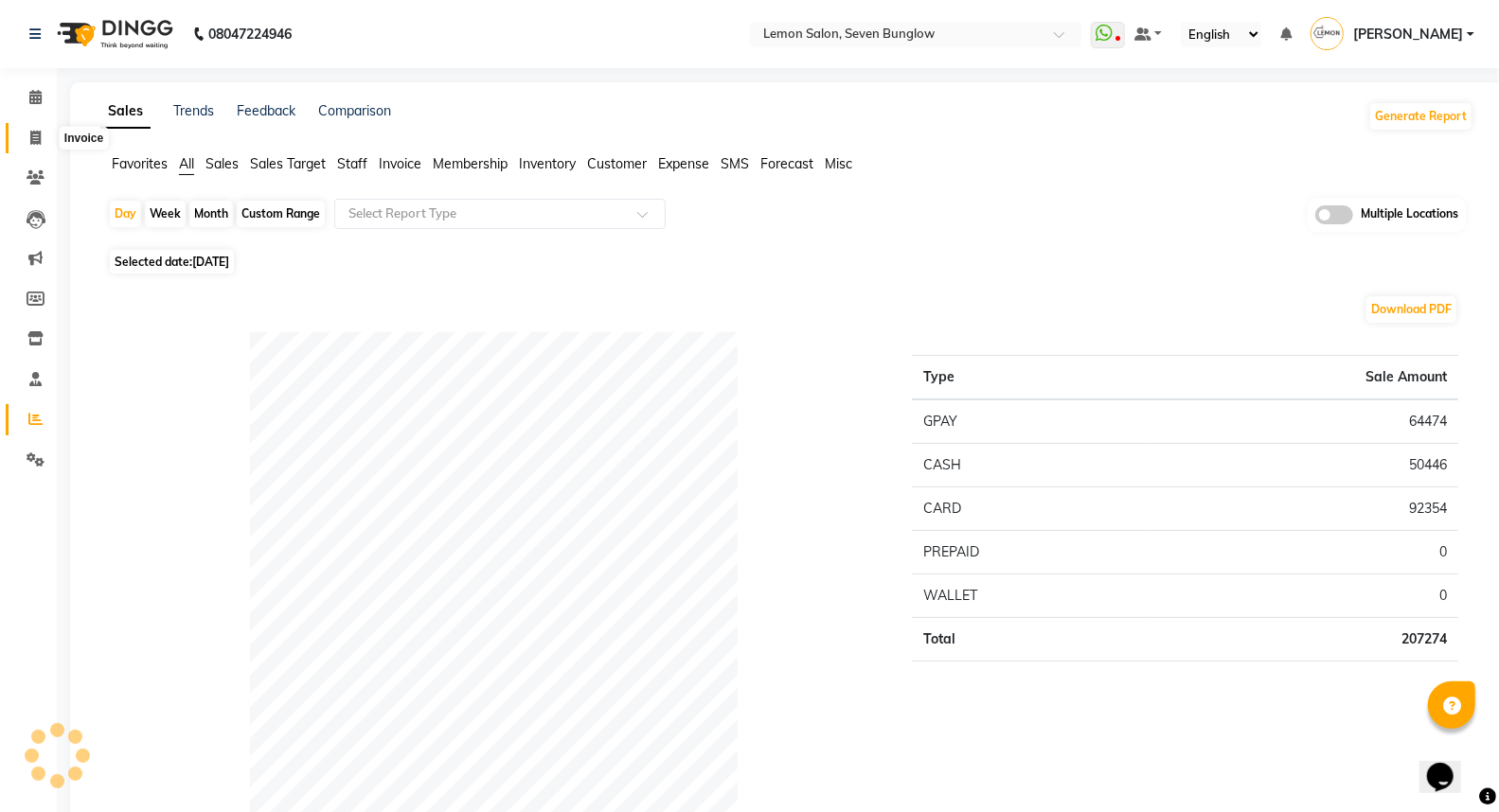
click at [31, 136] on icon at bounding box center [36, 137] width 11 height 14
select select "service"
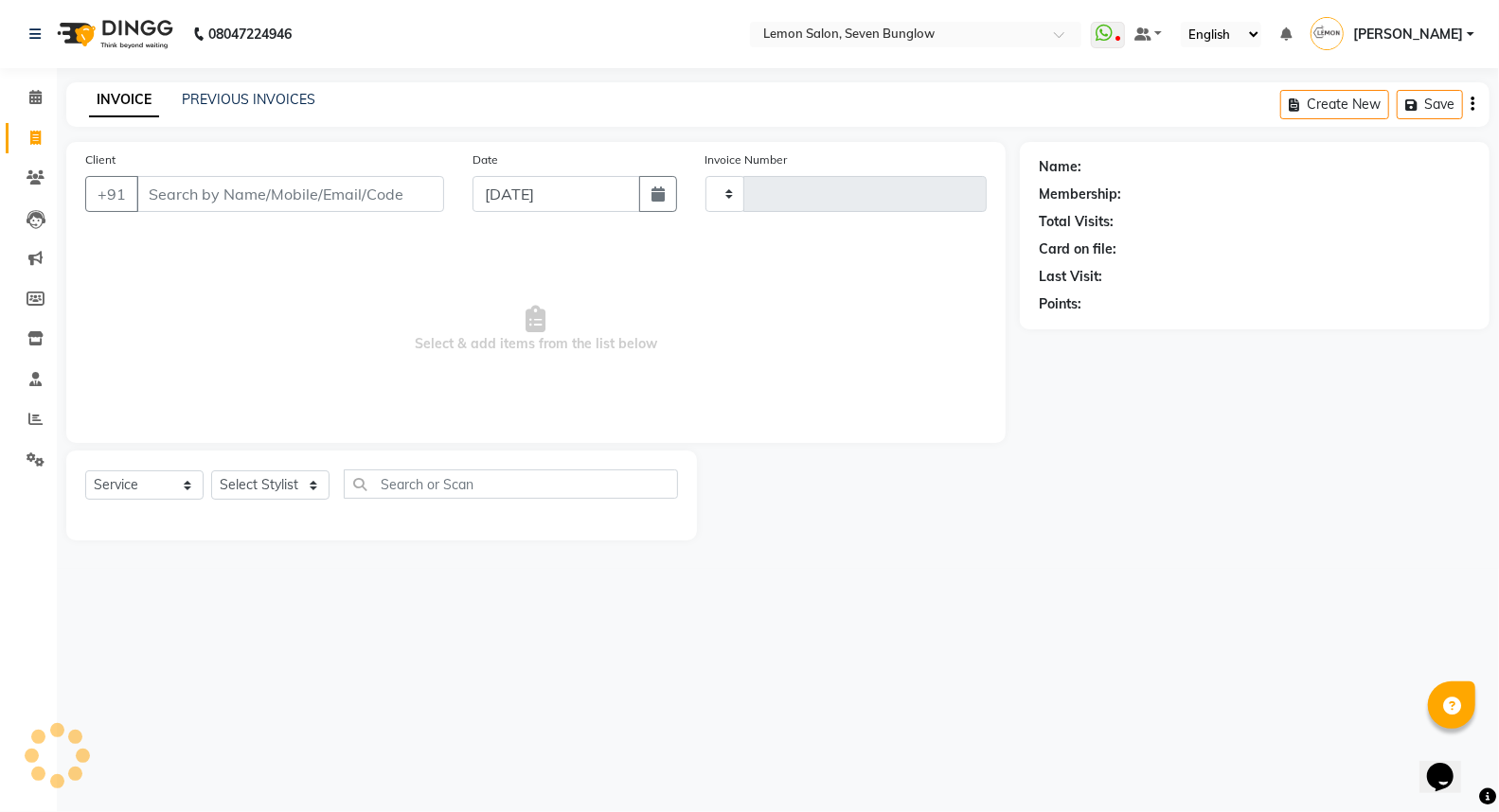
type input "7138"
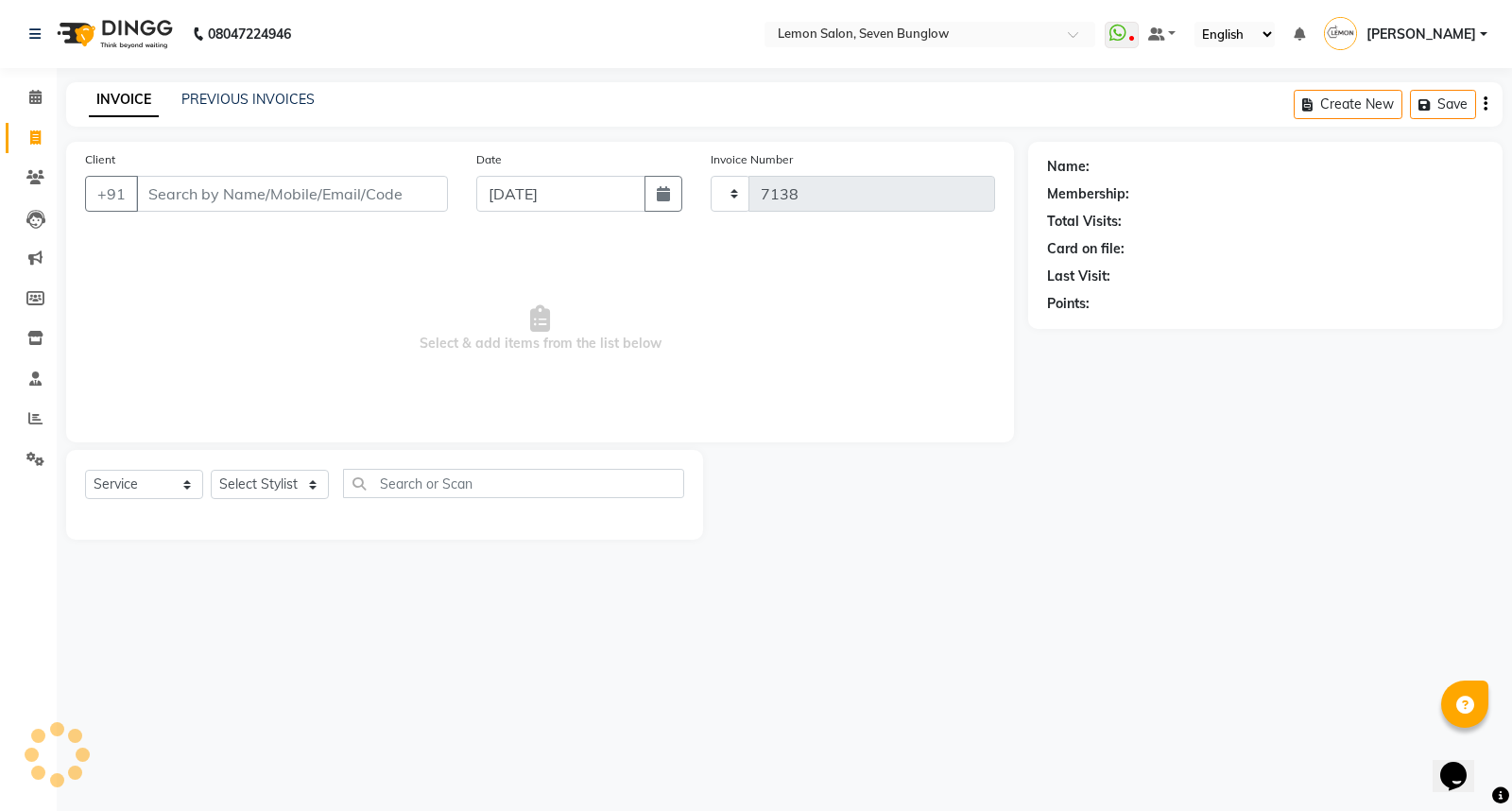
select select "562"
click at [286, 102] on link "PREVIOUS INVOICES" at bounding box center [247, 100] width 133 height 17
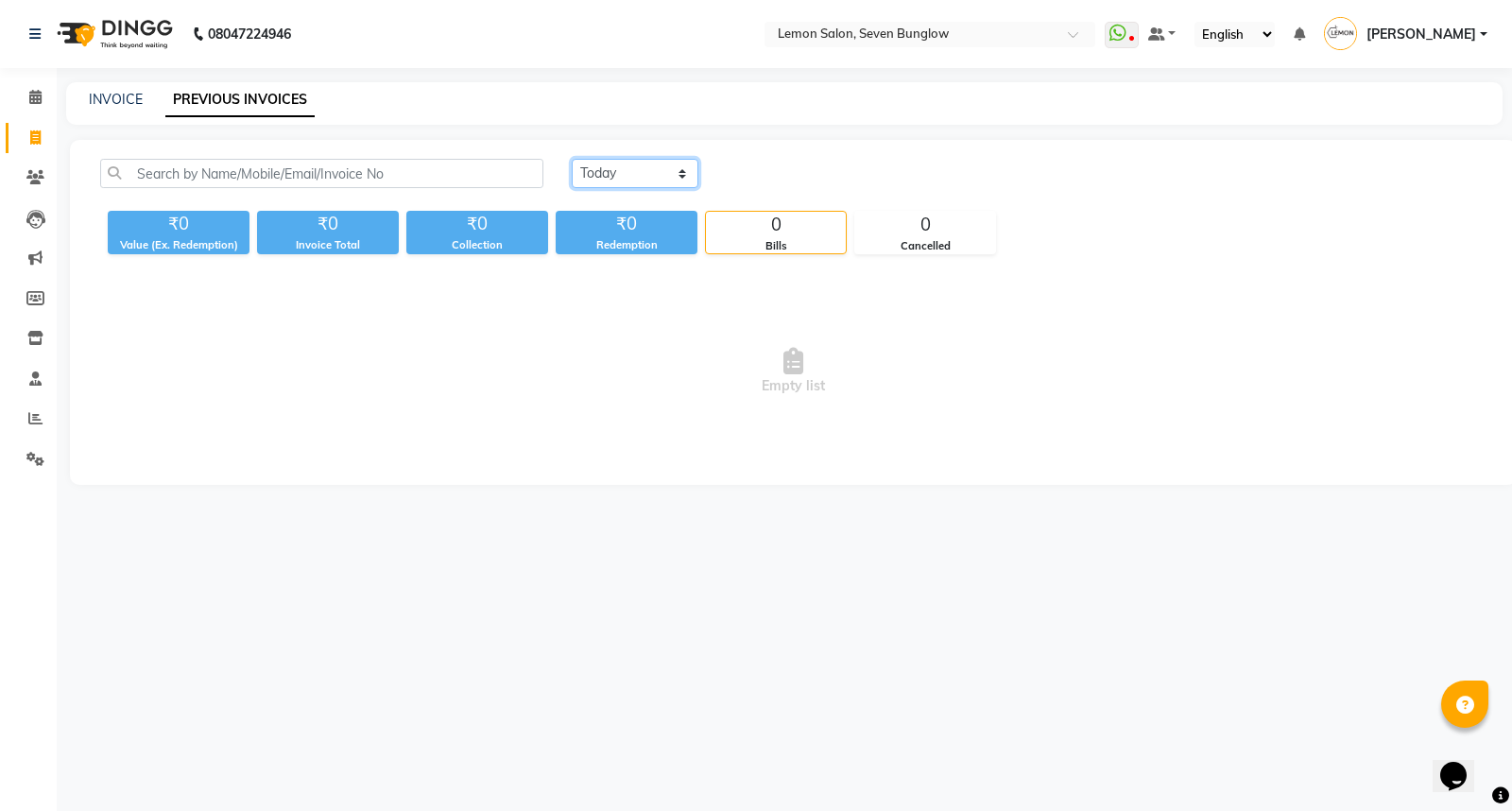
click at [676, 170] on select "[DATE] [DATE] Custom Range" at bounding box center [635, 174] width 126 height 30
select select "[DATE]"
click at [572, 159] on select "[DATE] [DATE] Custom Range" at bounding box center [635, 174] width 126 height 30
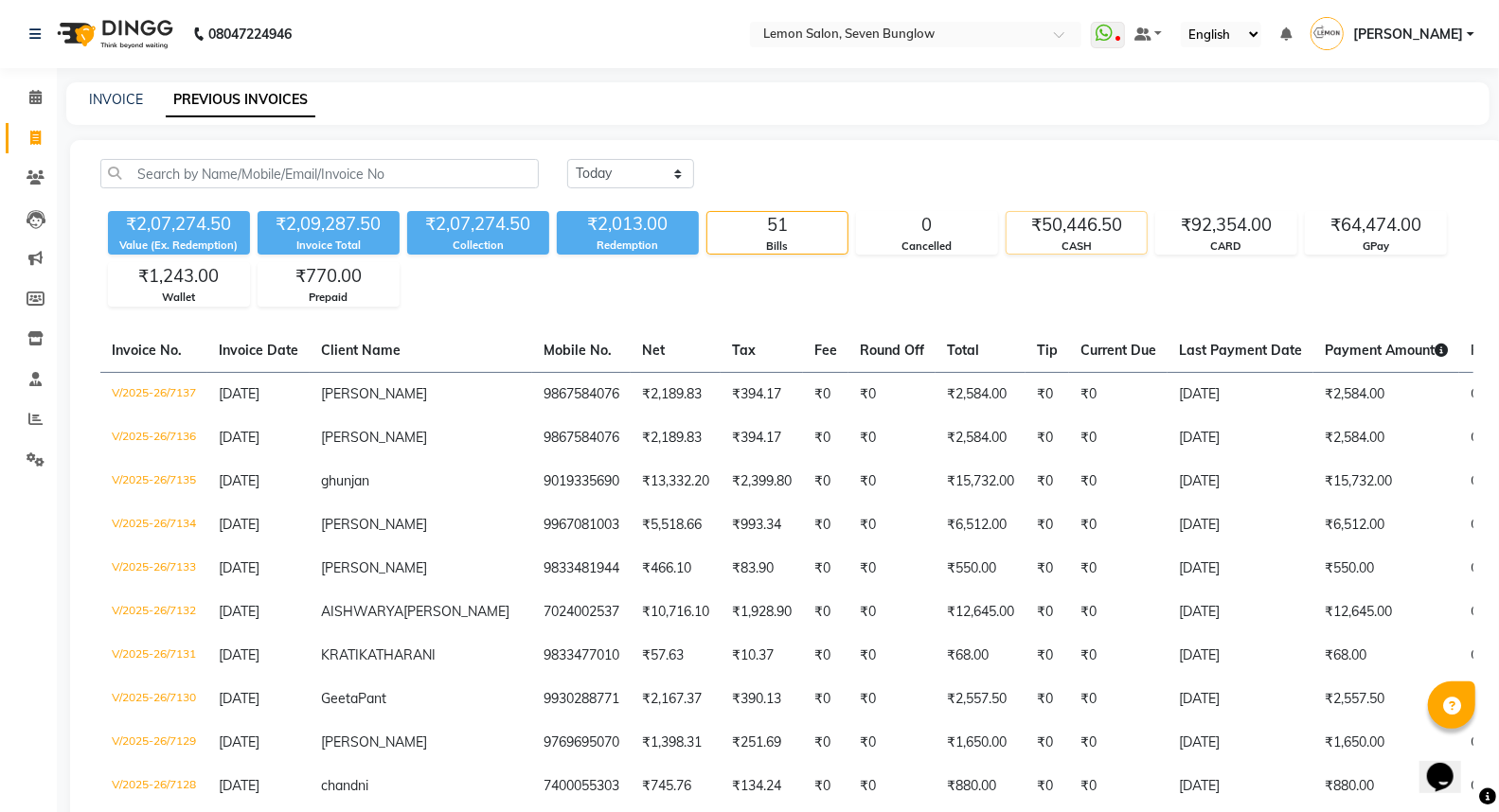
click at [1108, 229] on div "₹50,446.50" at bounding box center [1076, 226] width 140 height 27
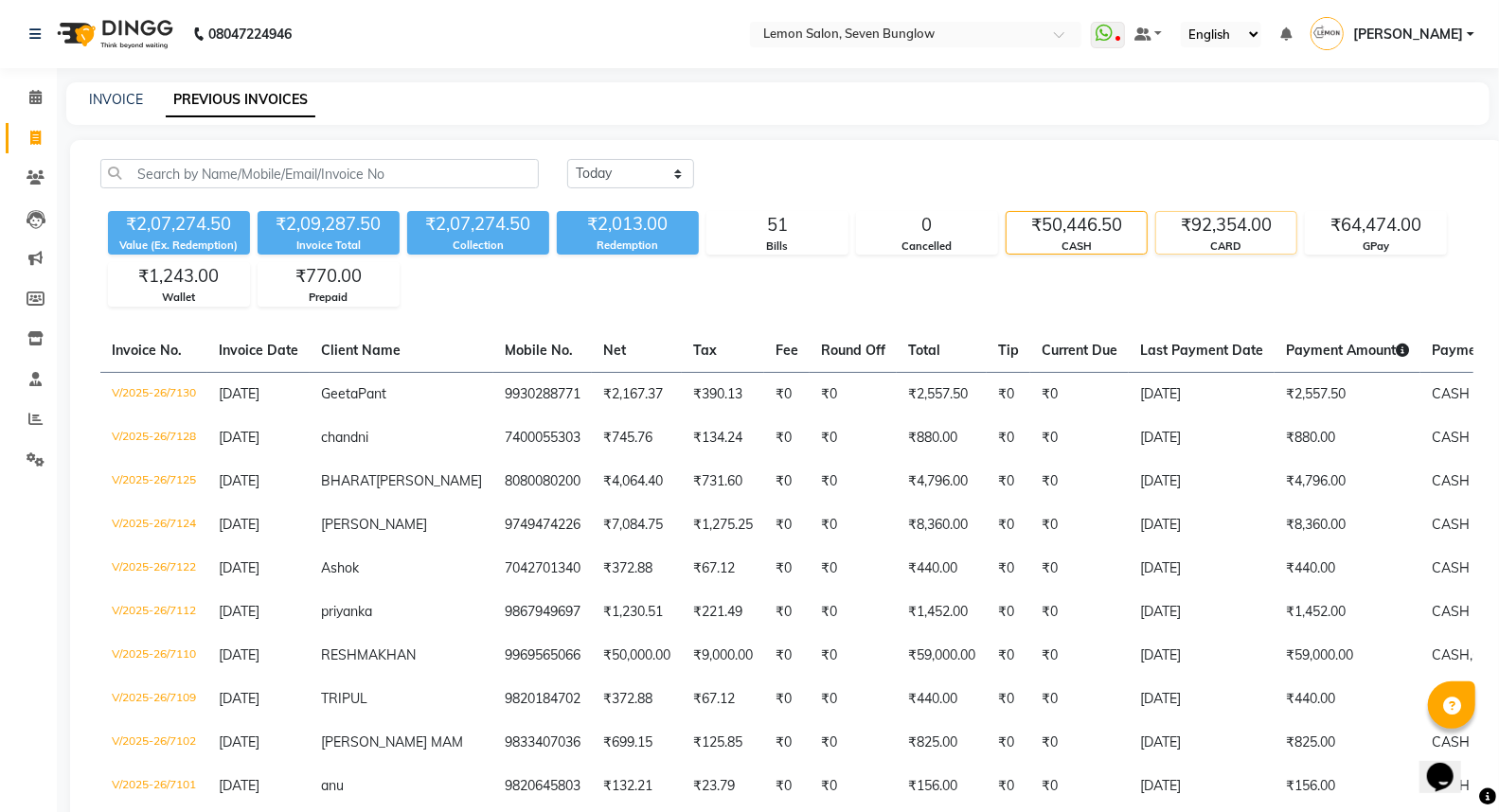
click at [1243, 224] on div "₹92,354.00" at bounding box center [1226, 226] width 140 height 27
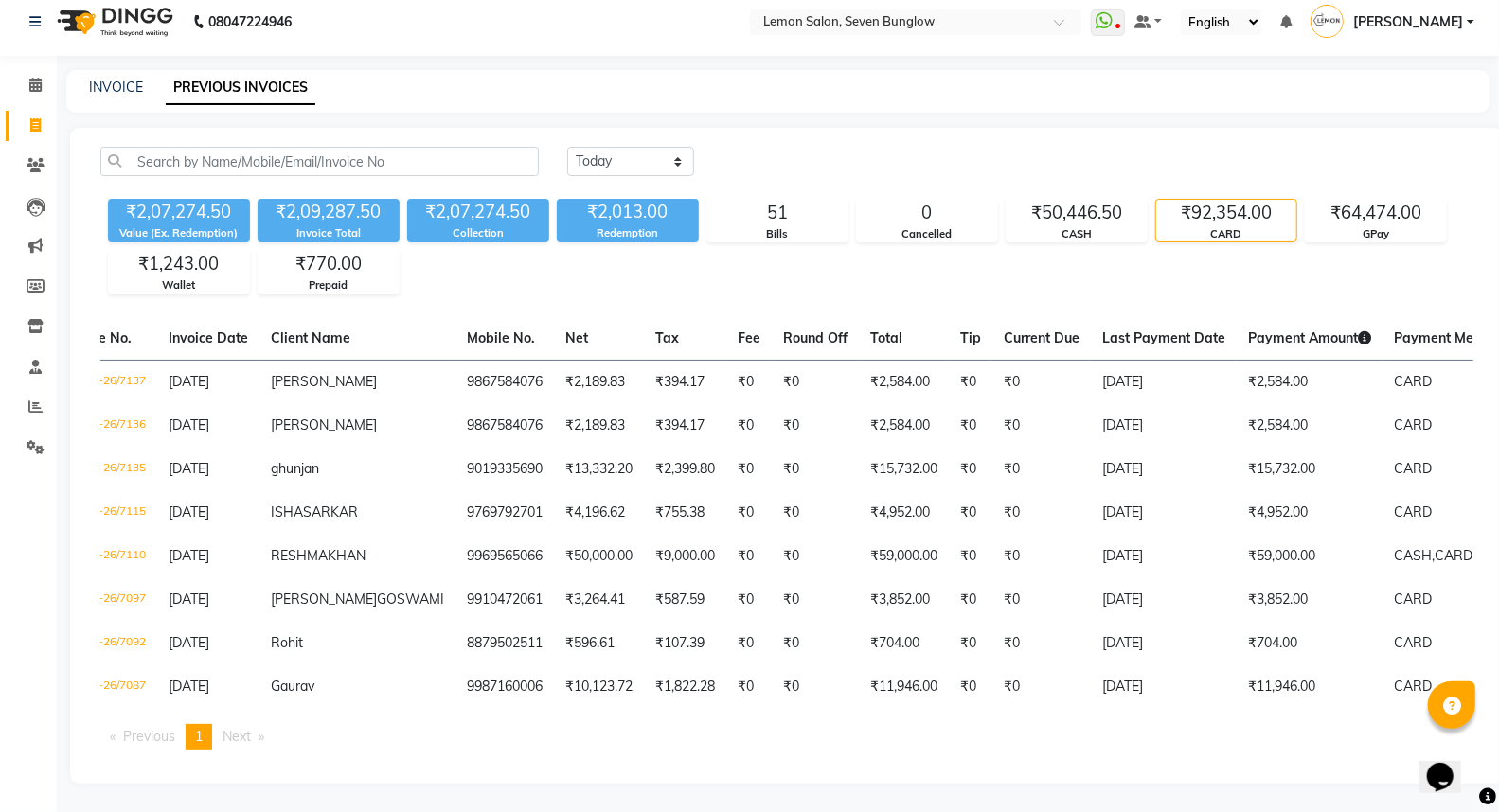
scroll to position [0, 74]
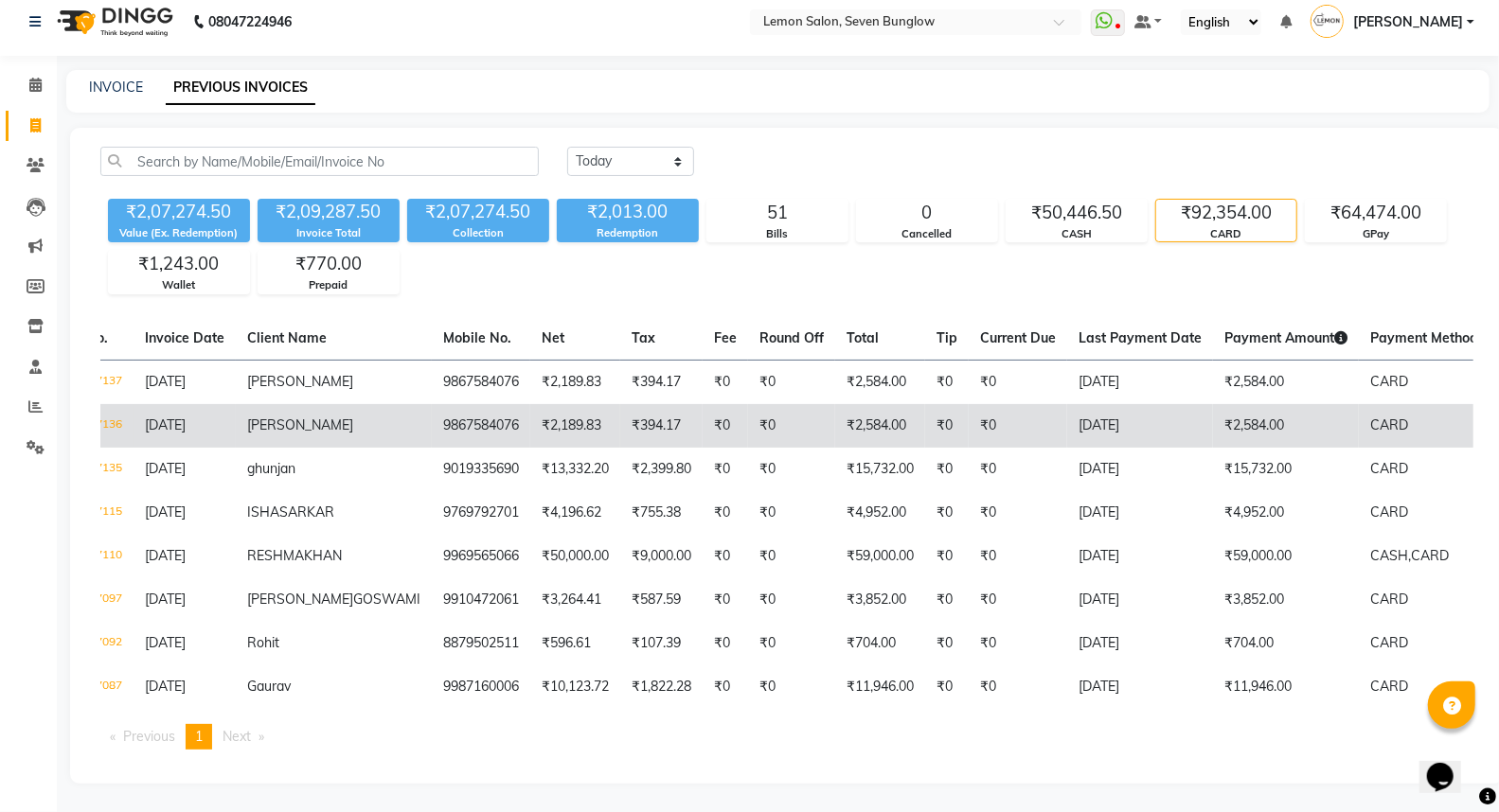
click at [1213, 404] on td "₹2,584.00" at bounding box center [1286, 425] width 146 height 43
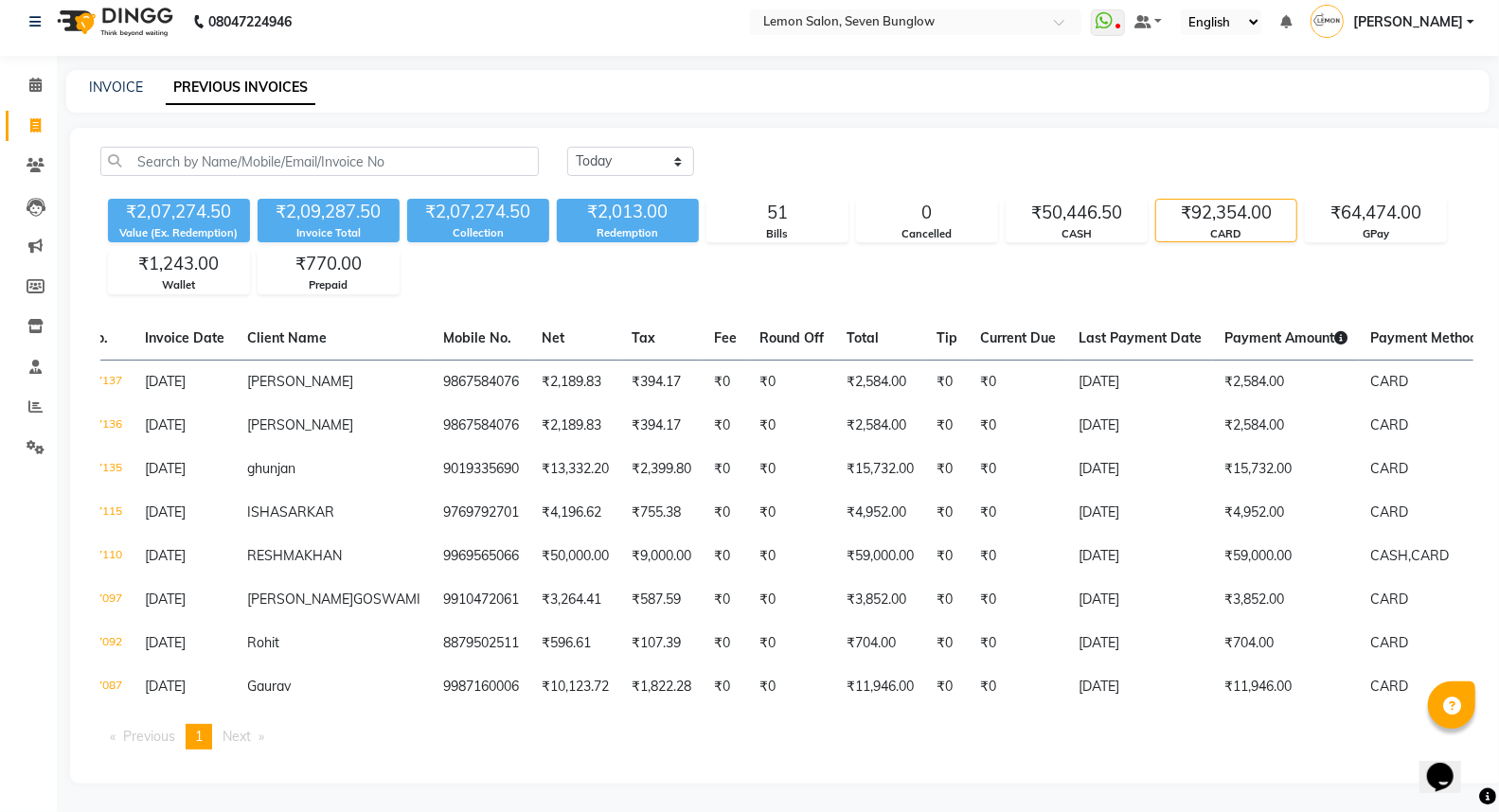
scroll to position [0, 0]
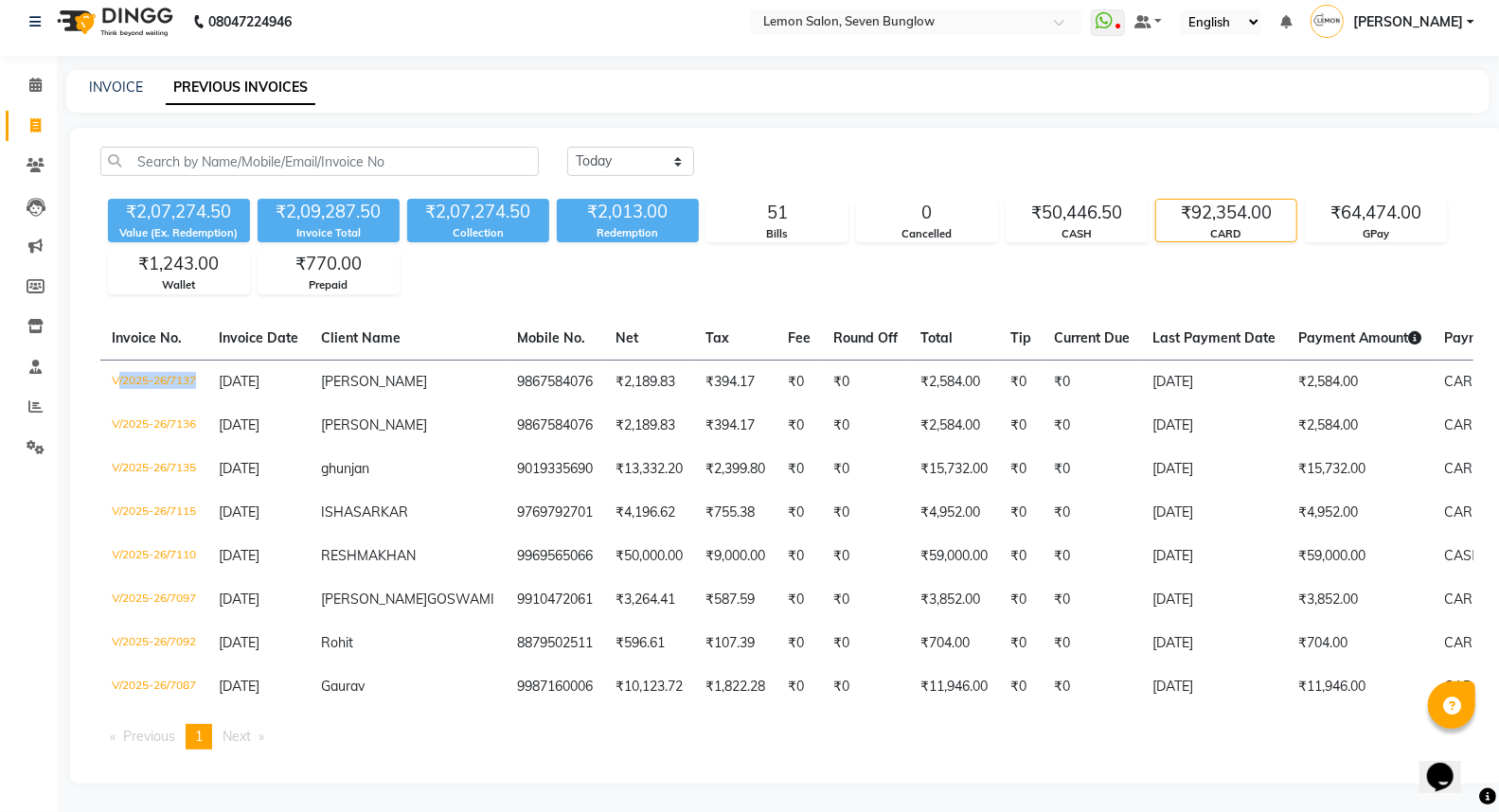
copy td "V/2025-26/7137"
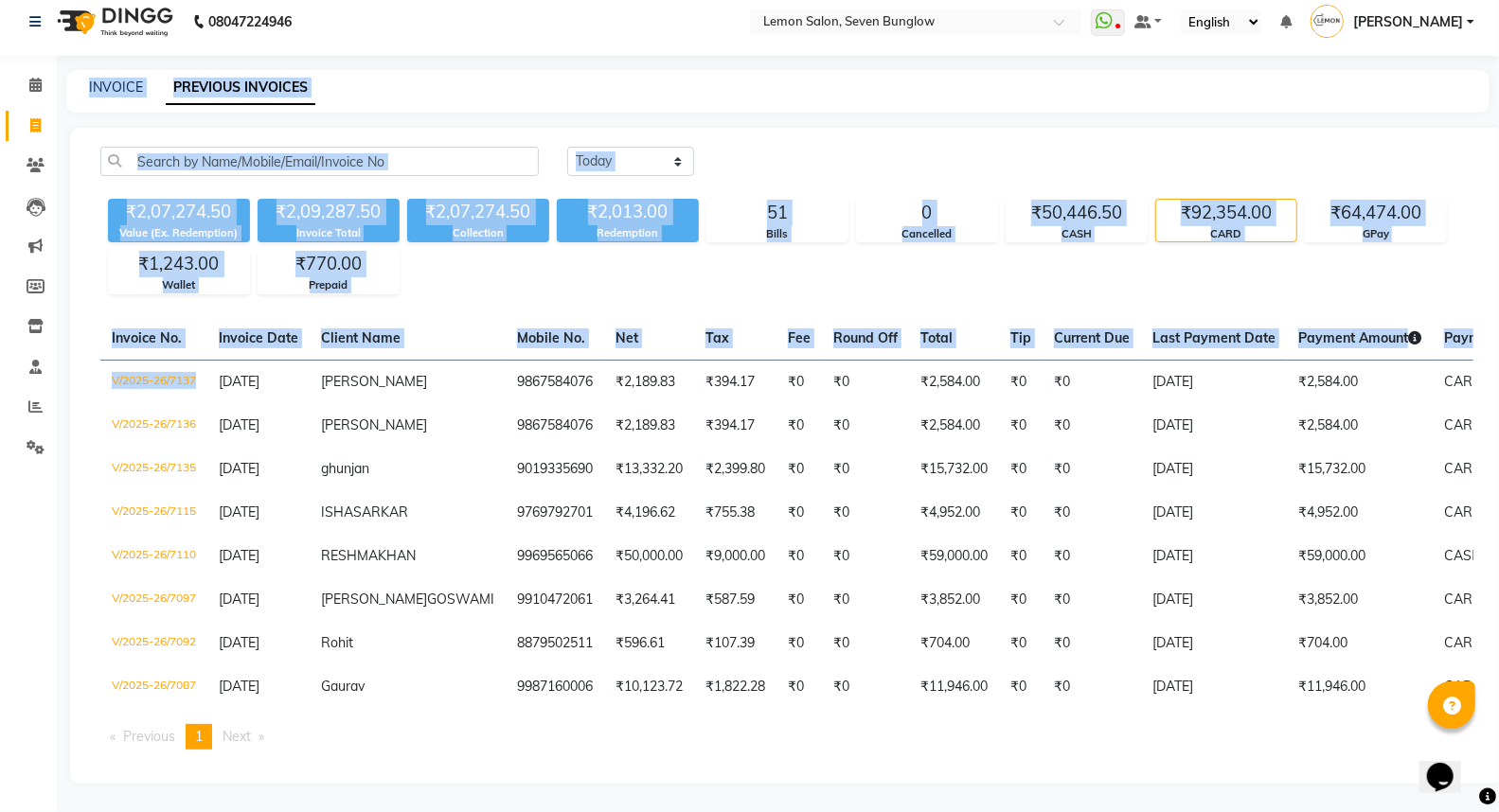
drag, startPoint x: 209, startPoint y: 299, endPoint x: 0, endPoint y: 411, distance: 237.1
click at [0, 370] on app-home "08047224946 Select Location × Lemon Salon, Seven Bunglow WhatsApp Status ✕ Stat…" at bounding box center [749, 399] width 1499 height 824
click at [38, 466] on div "Calendar Invoice Clients Leads Marketing Members Inventory Staff Reports Settin…" at bounding box center [128, 412] width 255 height 742
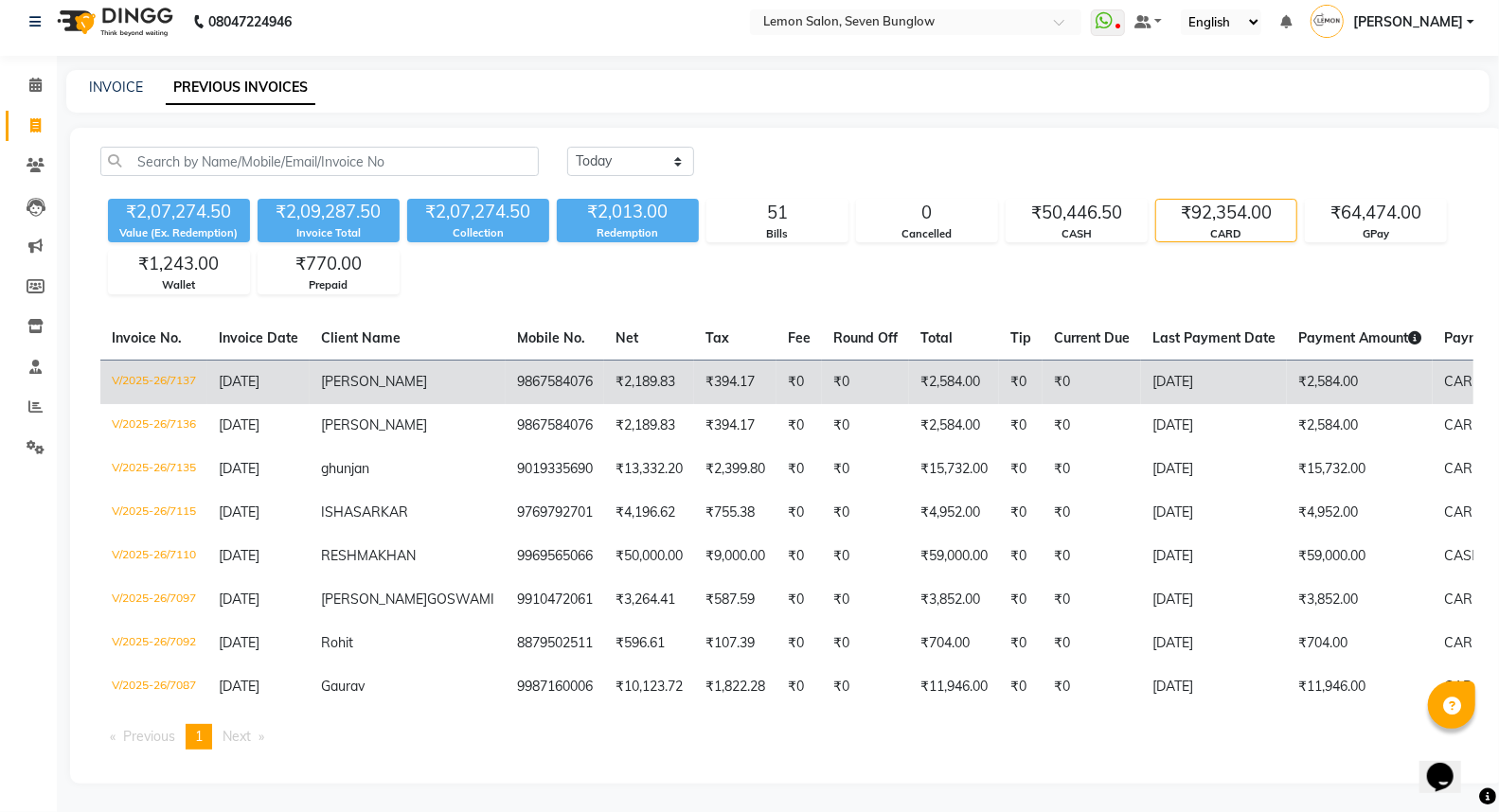
click at [259, 372] on span "[DATE]" at bounding box center [239, 381] width 40 height 17
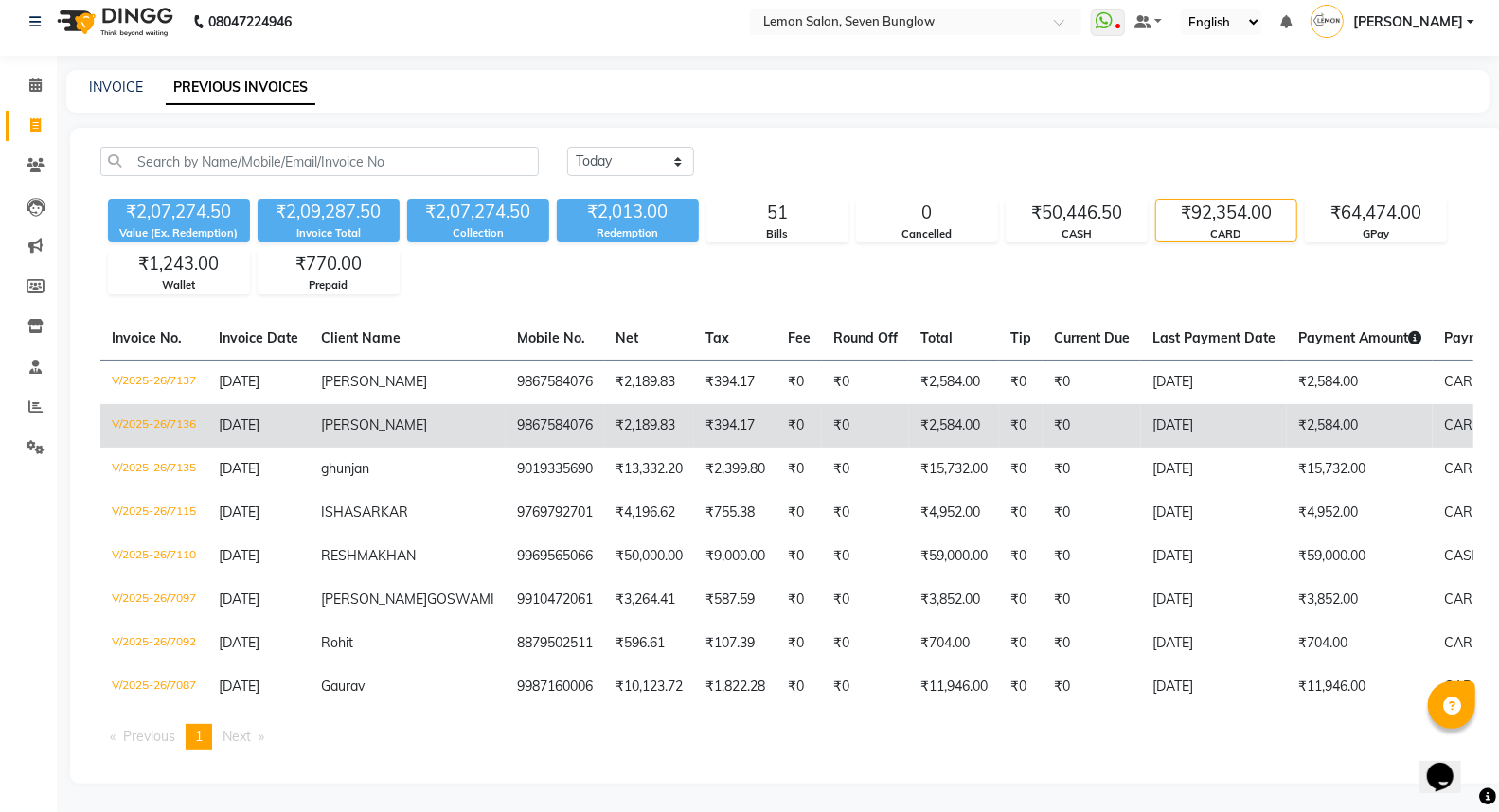
click at [506, 404] on td "9867584076" at bounding box center [555, 425] width 99 height 43
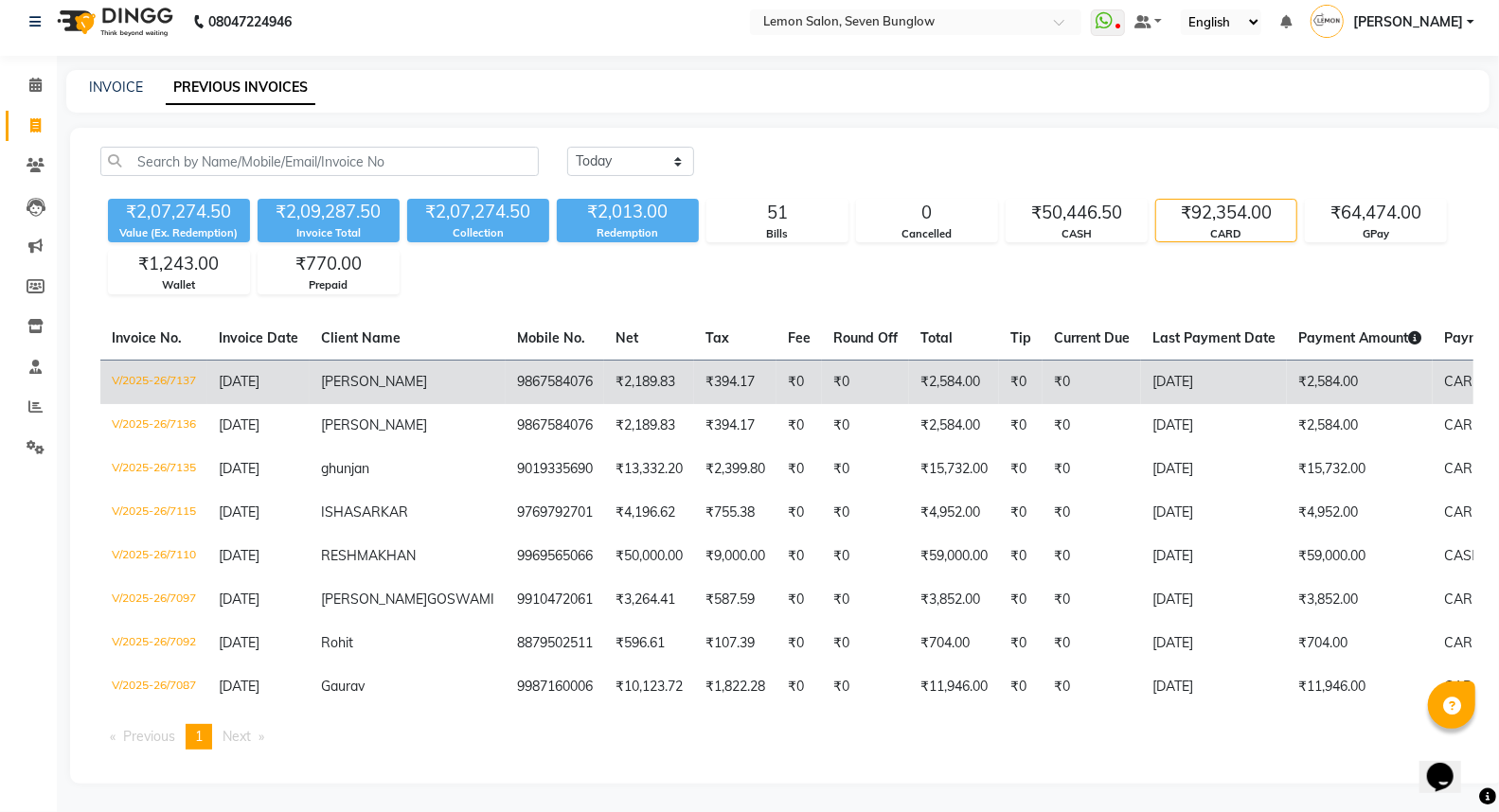
click at [1173, 360] on td "[DATE]" at bounding box center [1214, 382] width 146 height 44
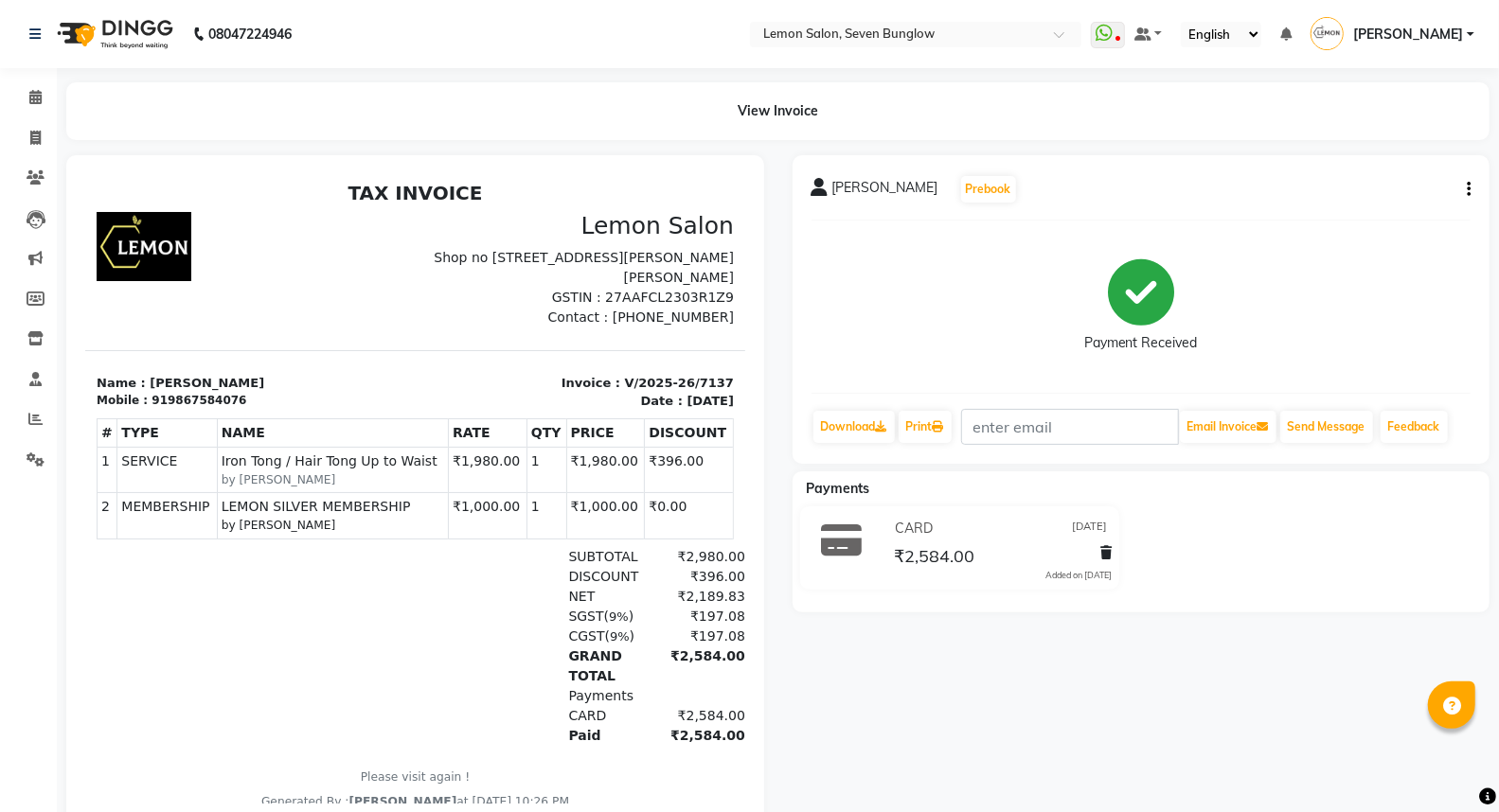
click at [1467, 190] on icon "button" at bounding box center [1468, 189] width 4 height 1
click at [1356, 146] on div "Cancel Invoice" at bounding box center [1374, 142] width 130 height 24
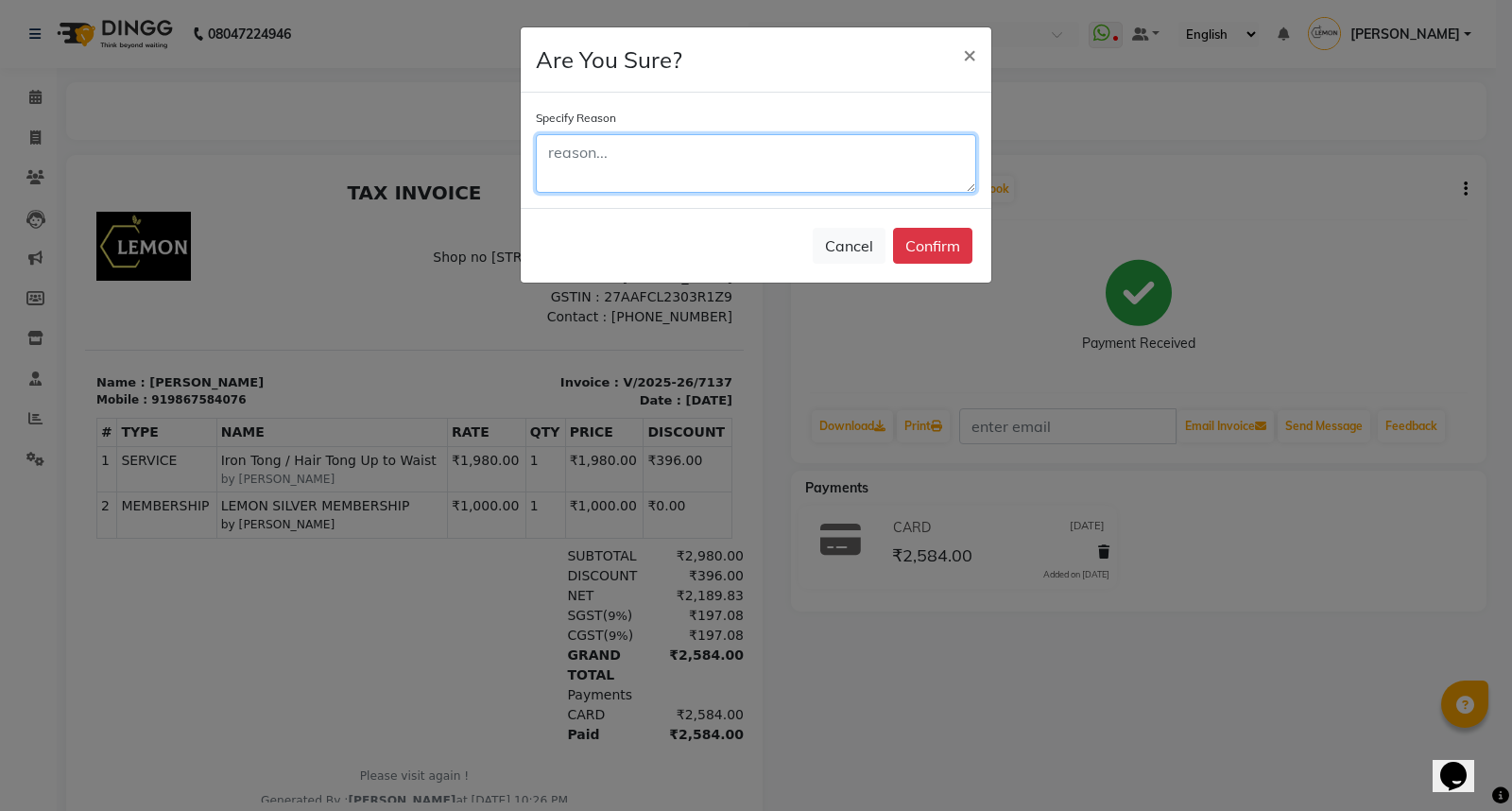
click at [638, 166] on textarea at bounding box center [755, 163] width 440 height 58
paste textarea "V/2025-26/7137"
type textarea "V/2025-26/7137 Punched Double"
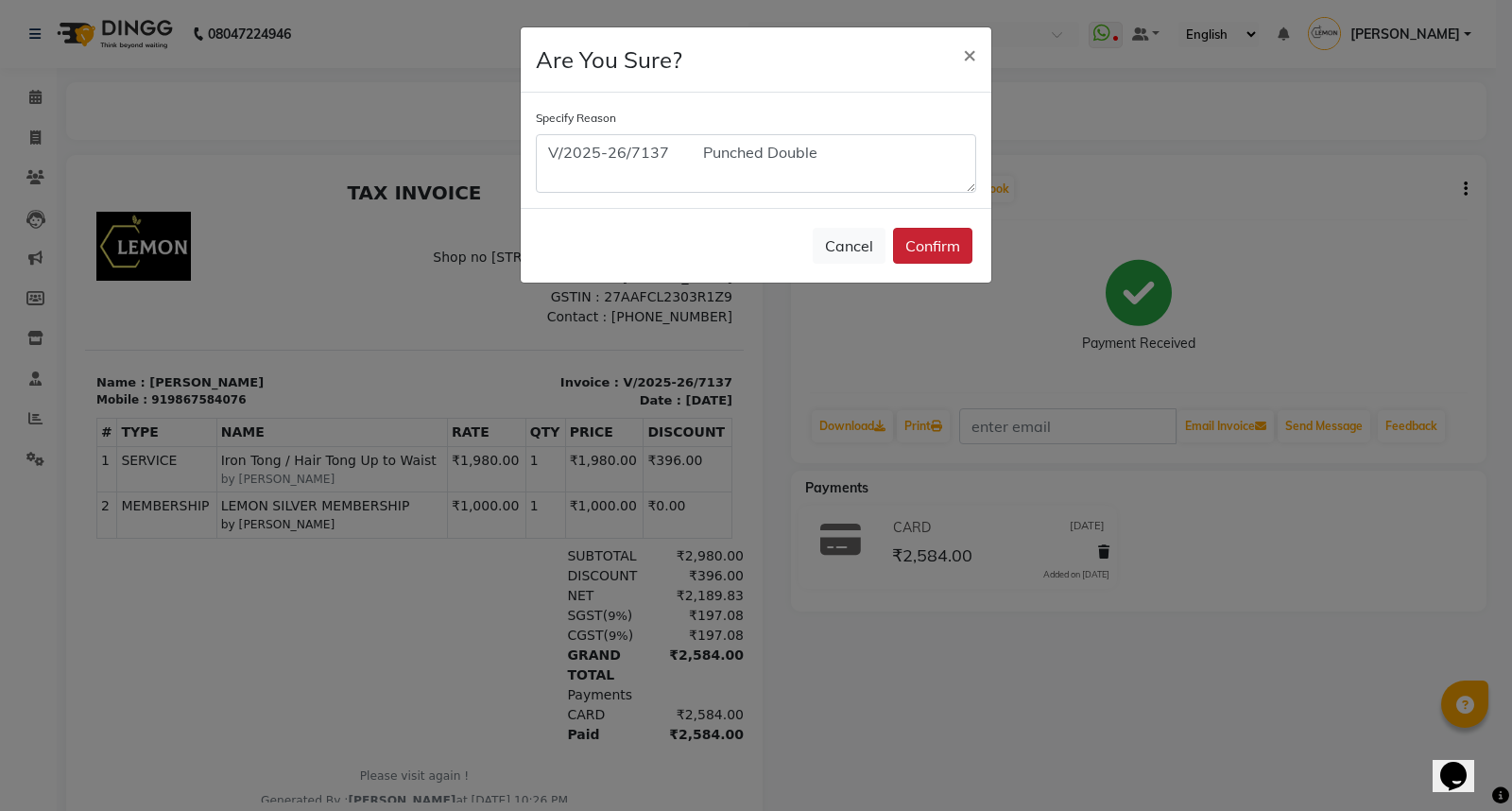
click at [913, 240] on button "Confirm" at bounding box center [932, 245] width 80 height 35
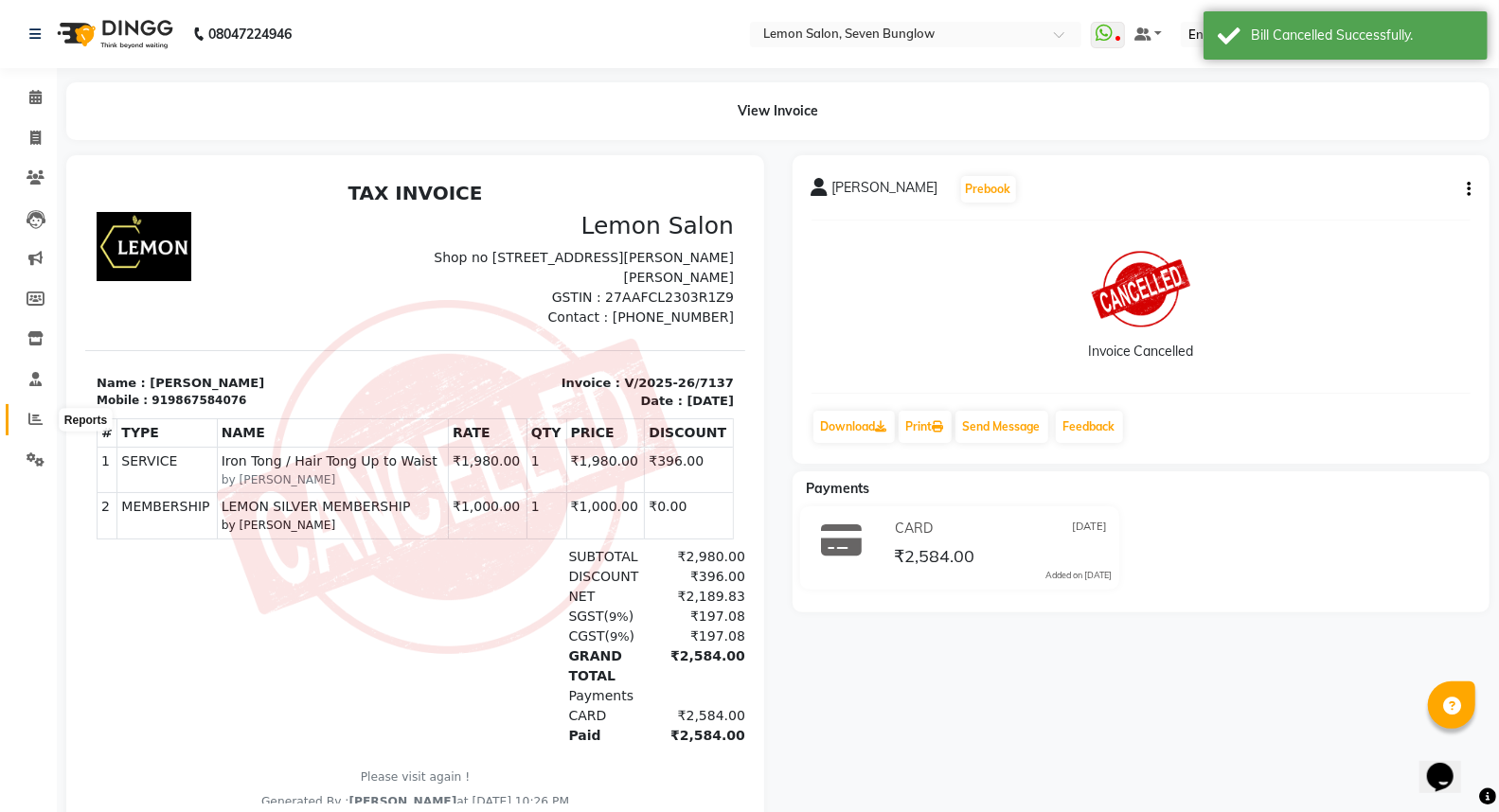
click at [31, 414] on icon at bounding box center [36, 418] width 14 height 14
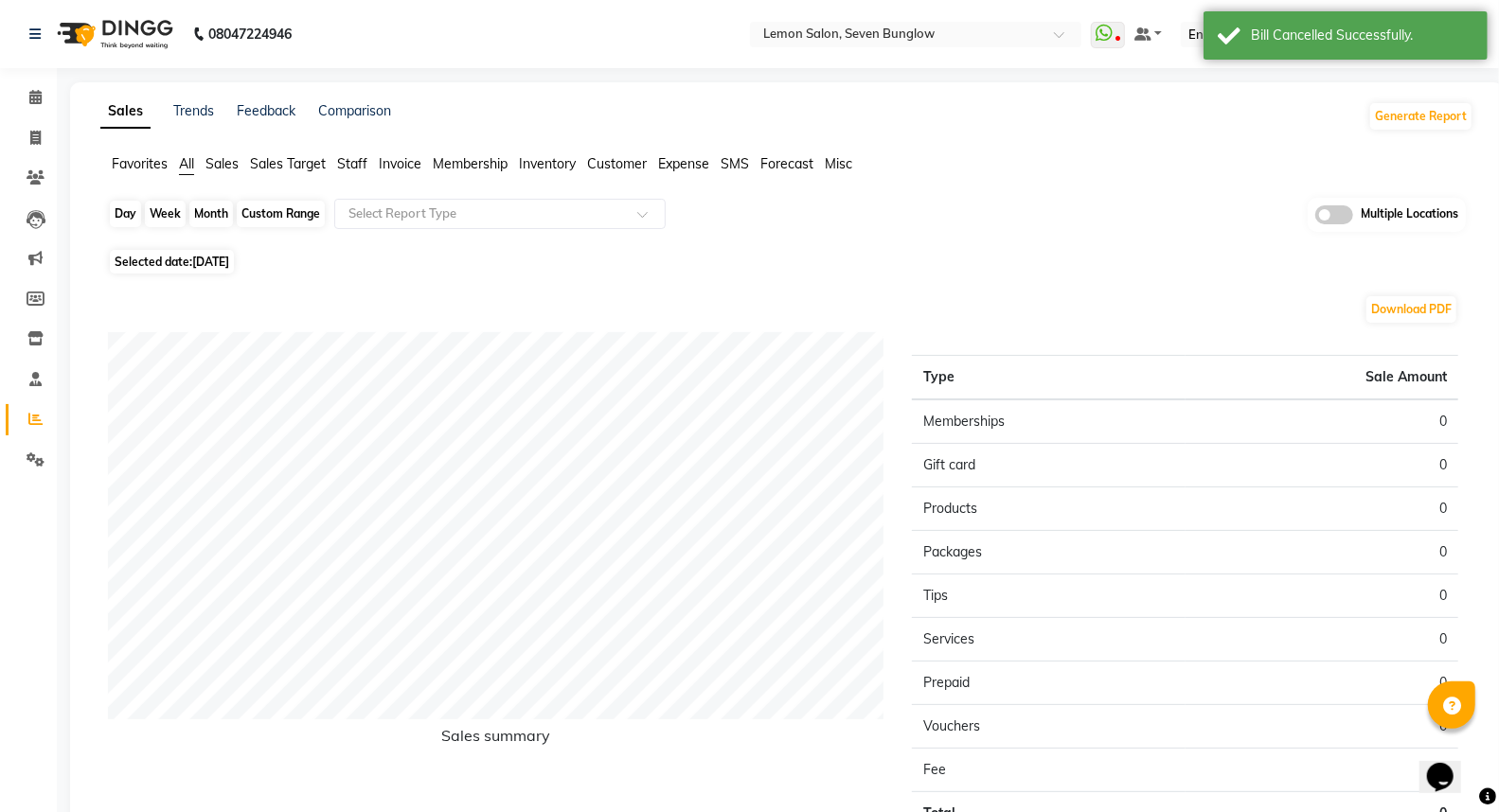
click at [119, 208] on div "Day" at bounding box center [125, 214] width 32 height 27
select select "9"
select select "2025"
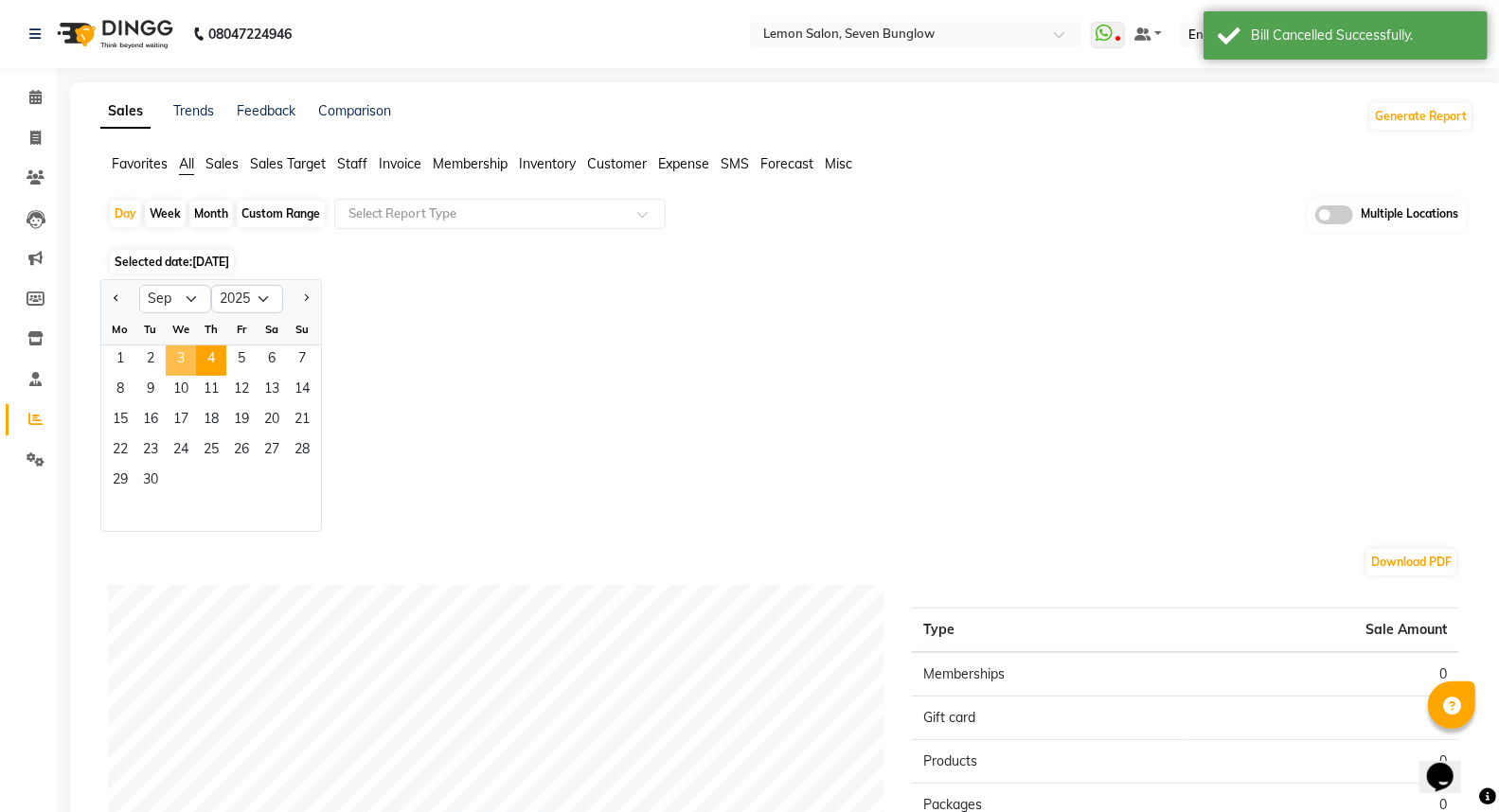
click at [183, 358] on span "3" at bounding box center [181, 361] width 31 height 31
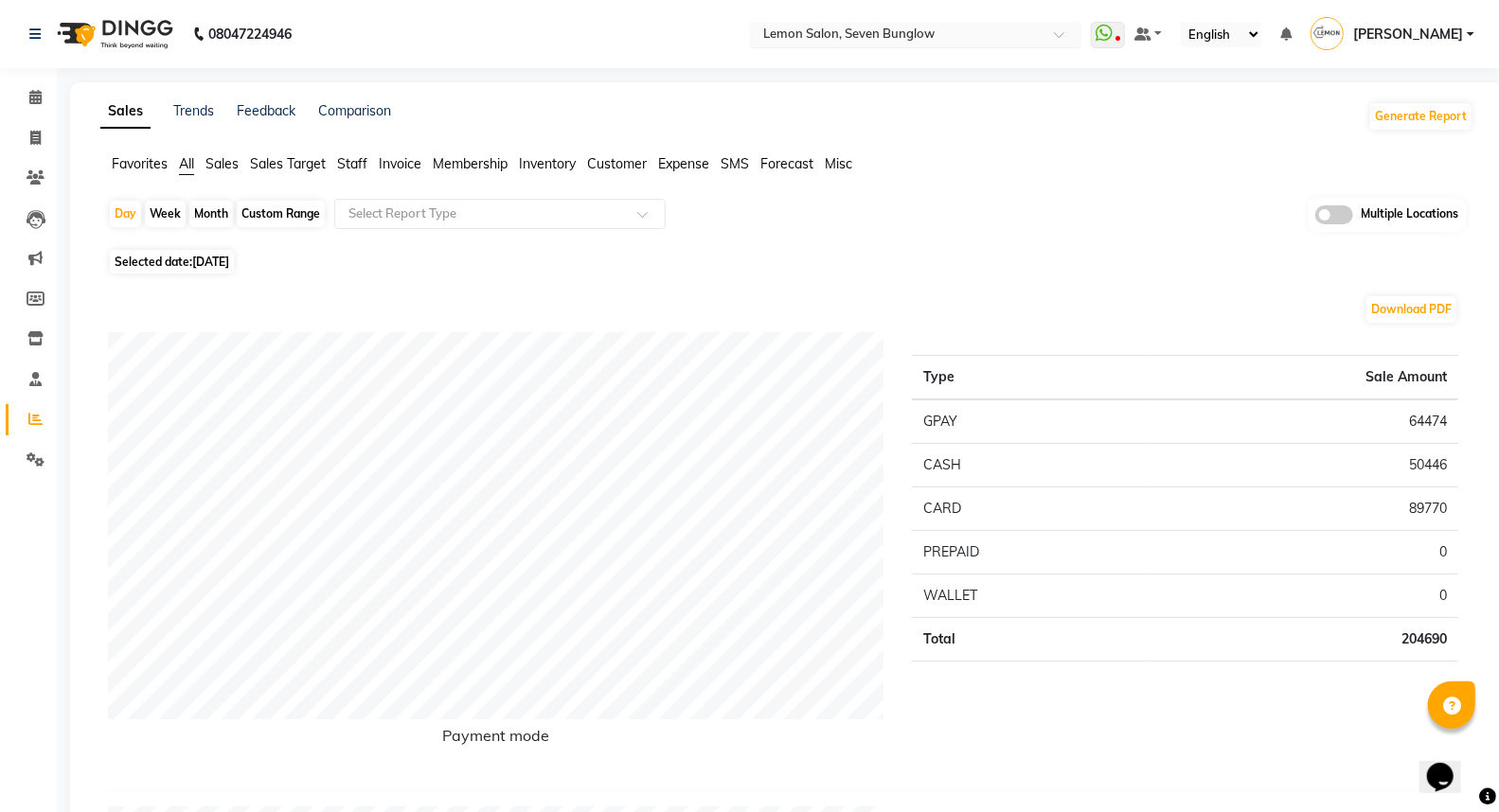
click at [865, 27] on input "text" at bounding box center [897, 36] width 275 height 19
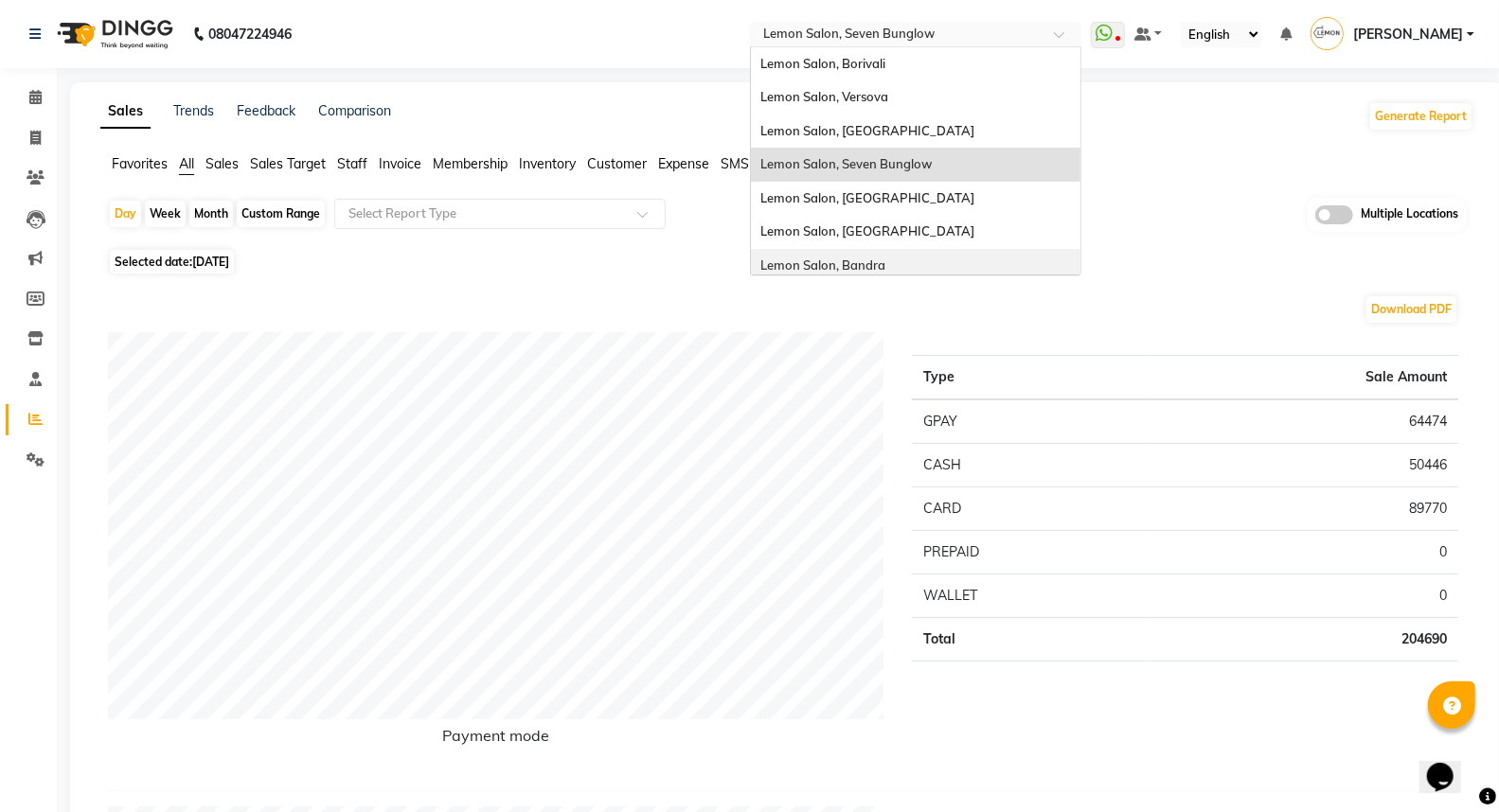
click at [883, 263] on span "Lemon Salon, Bandra" at bounding box center [823, 265] width 125 height 15
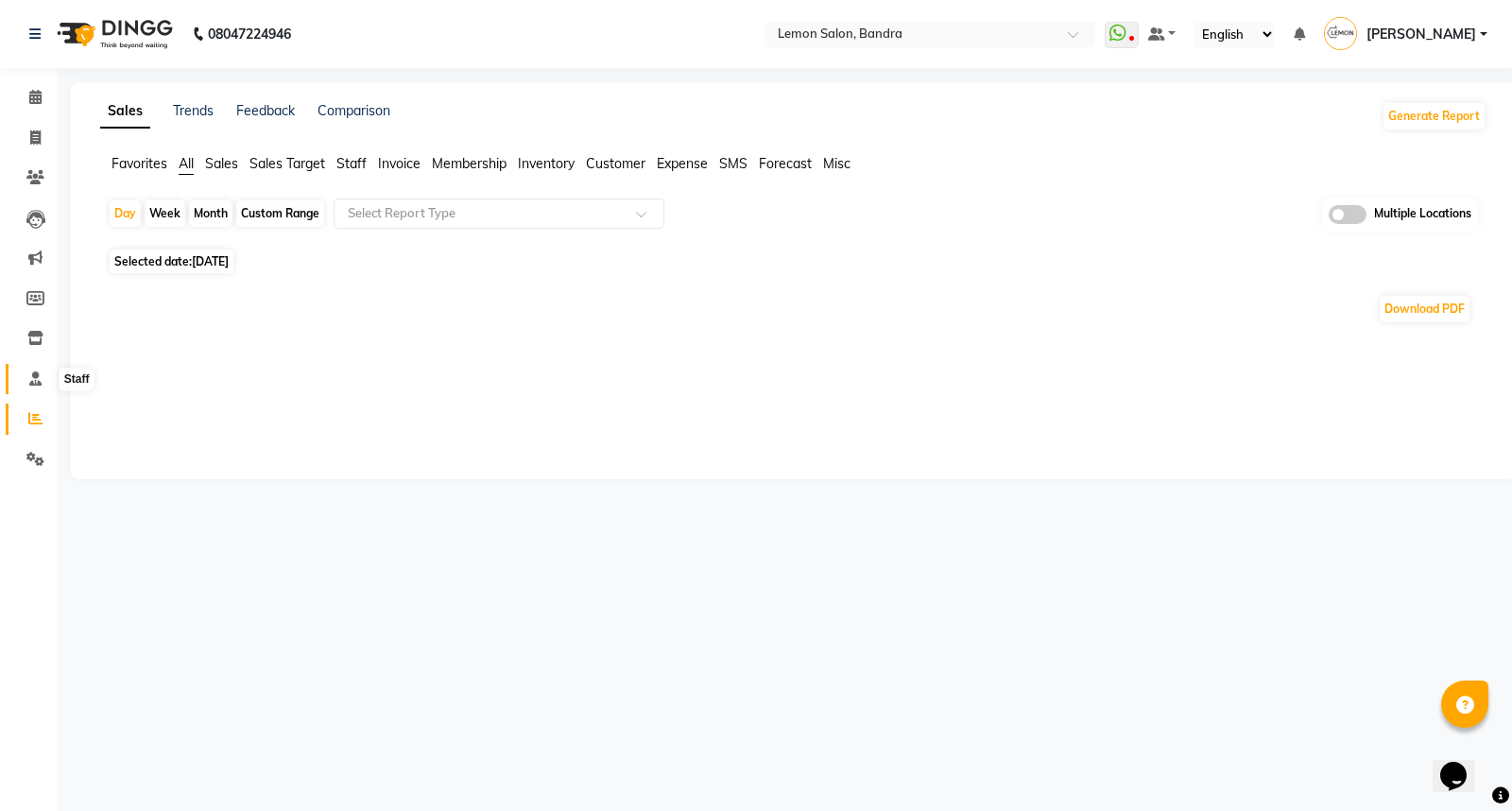
click at [37, 379] on icon at bounding box center [35, 379] width 12 height 14
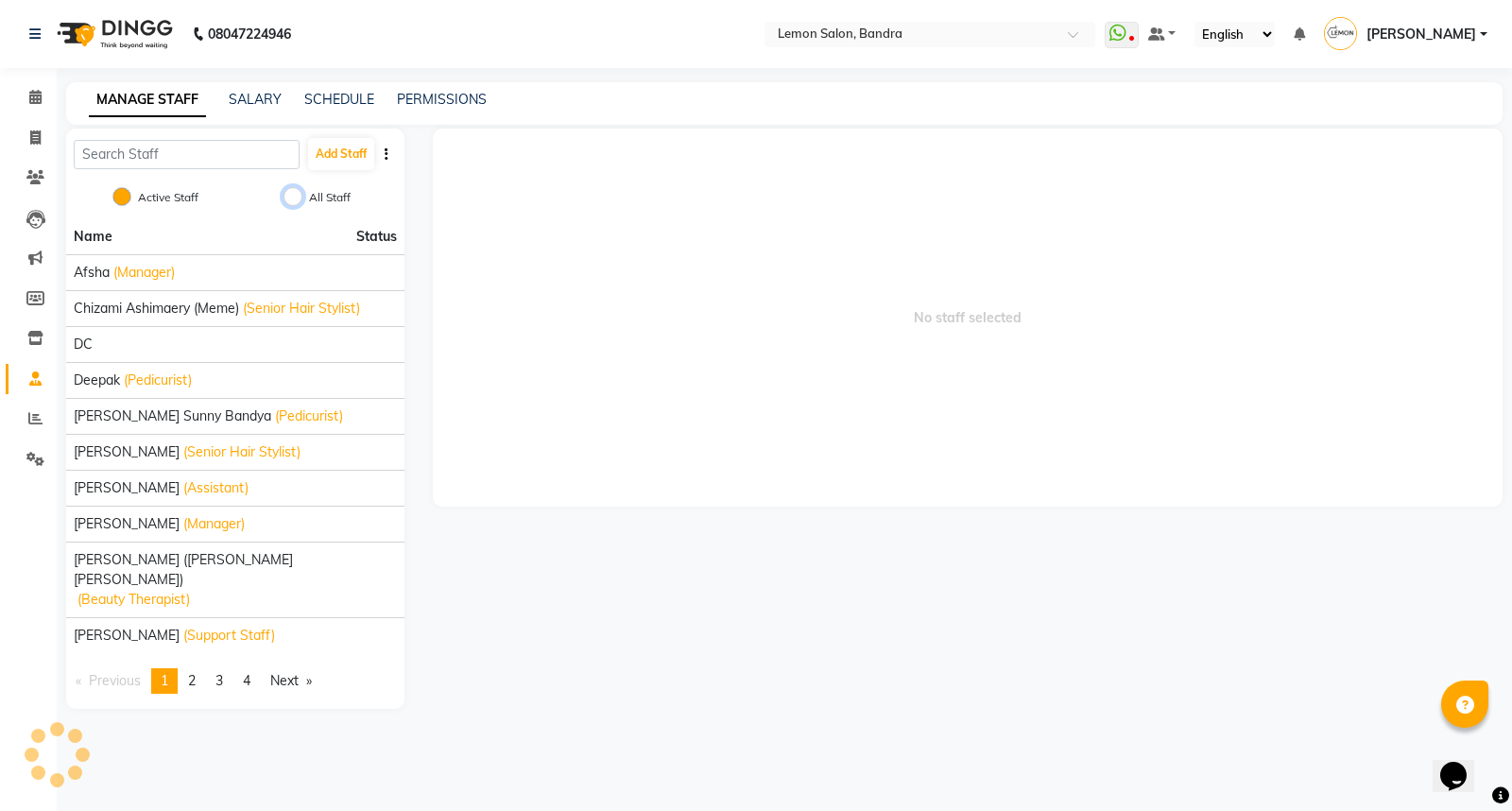
click at [299, 195] on input "All Staff" at bounding box center [293, 197] width 19 height 19
radio input "true"
radio input "false"
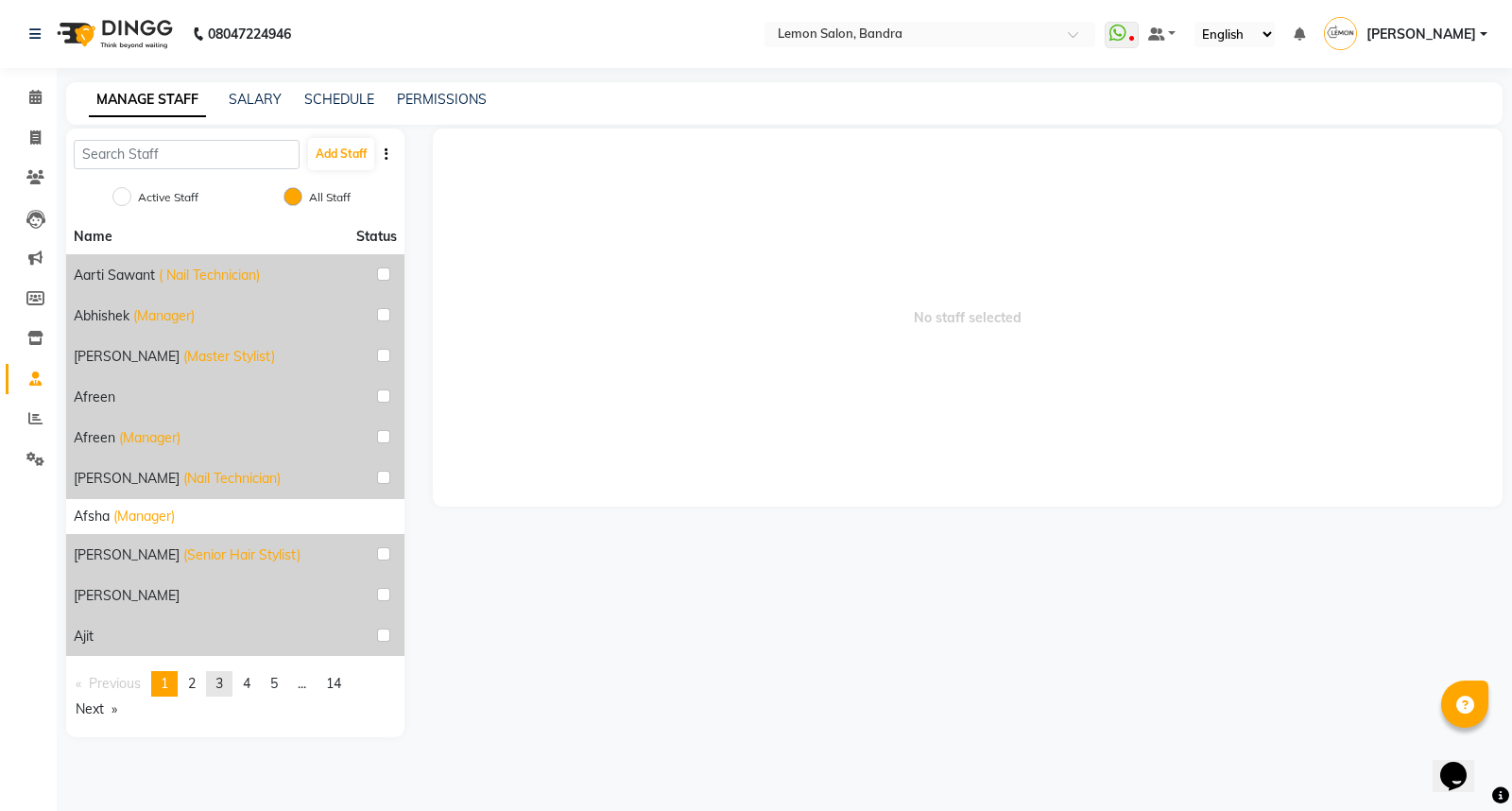
click at [230, 684] on link "page 3" at bounding box center [219, 684] width 27 height 26
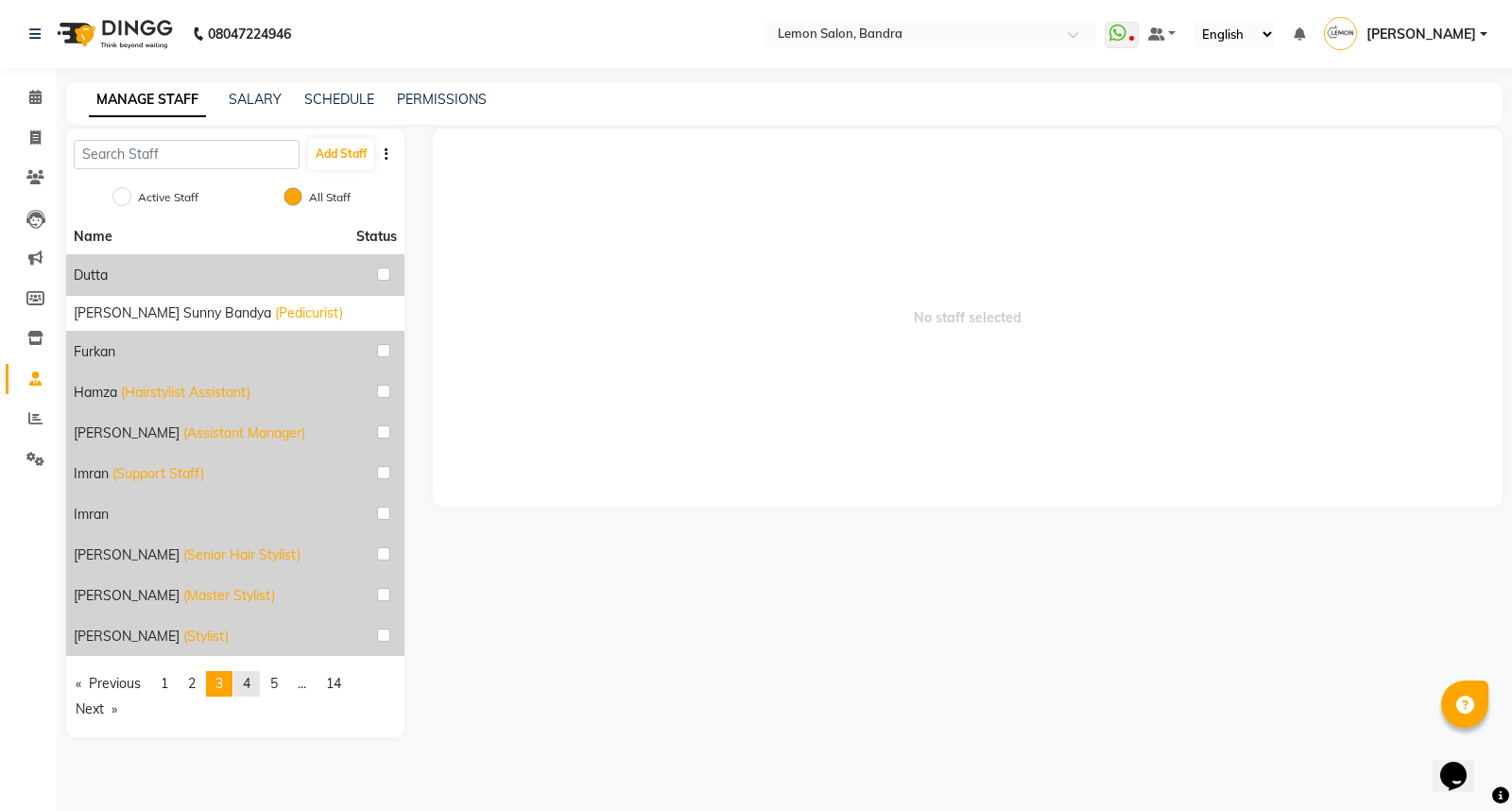
click at [258, 681] on link "page 4" at bounding box center [247, 684] width 27 height 26
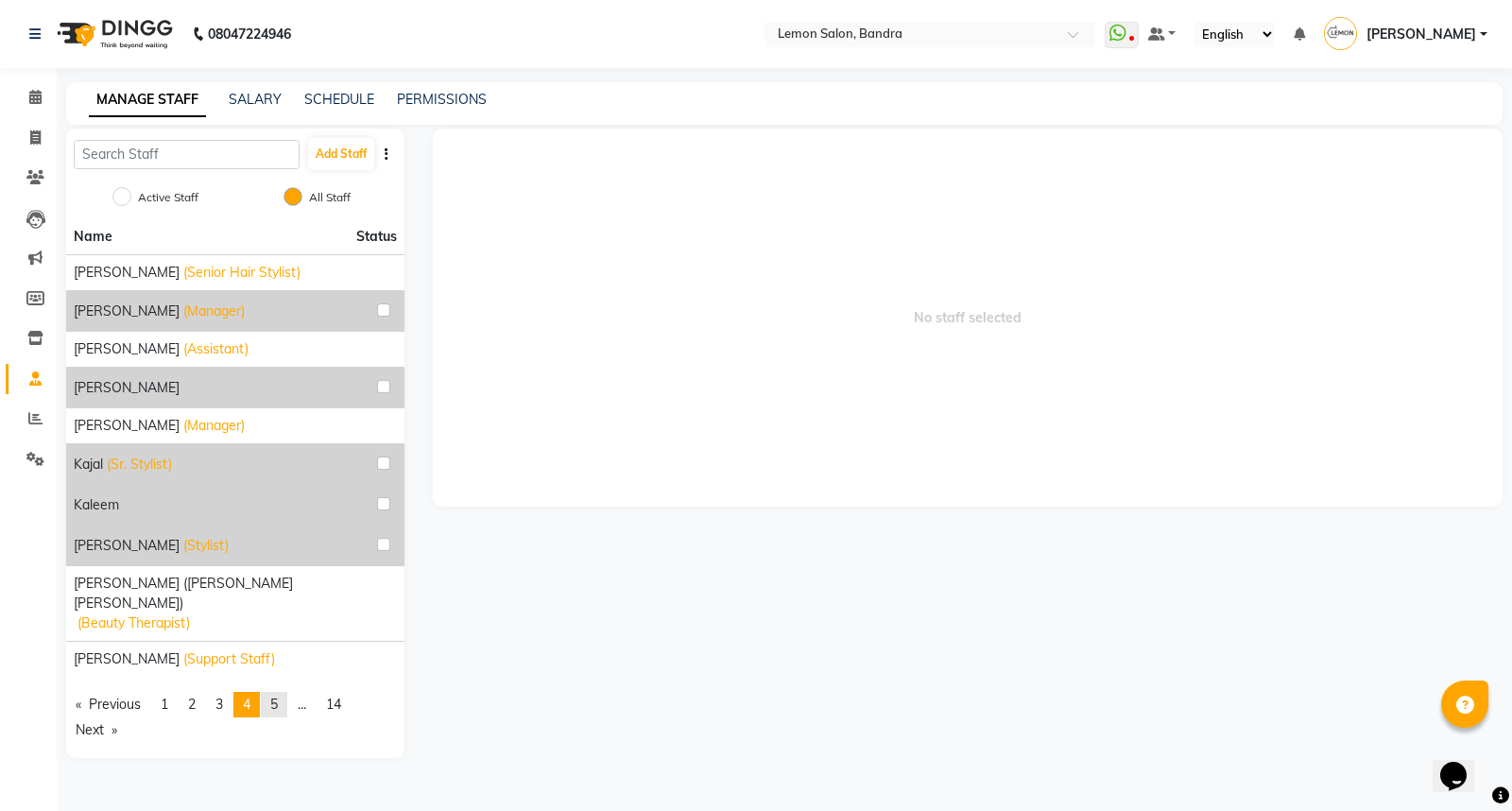
click at [277, 696] on span "5" at bounding box center [274, 705] width 8 height 17
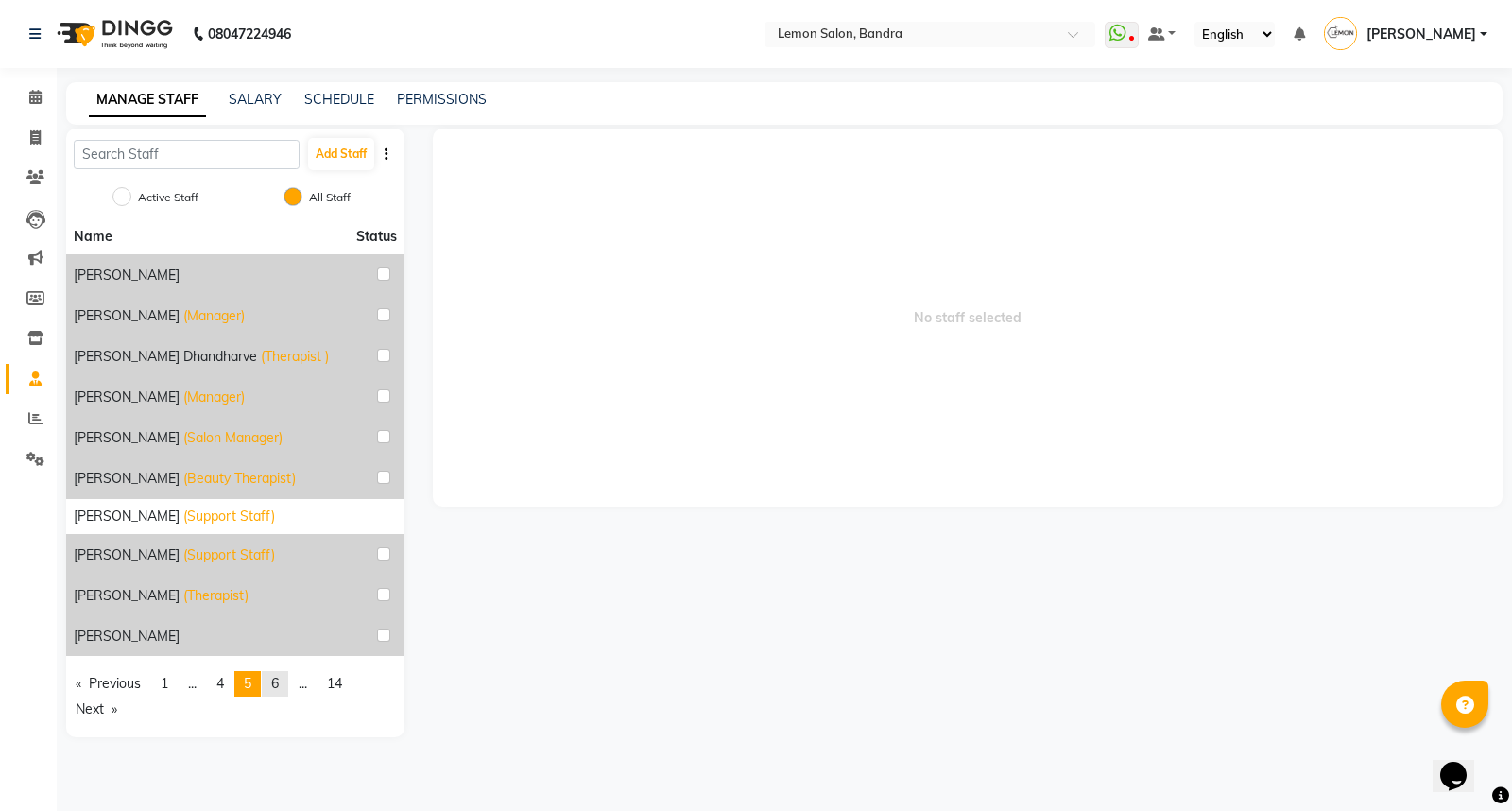
click at [274, 681] on link "page 6" at bounding box center [275, 684] width 27 height 26
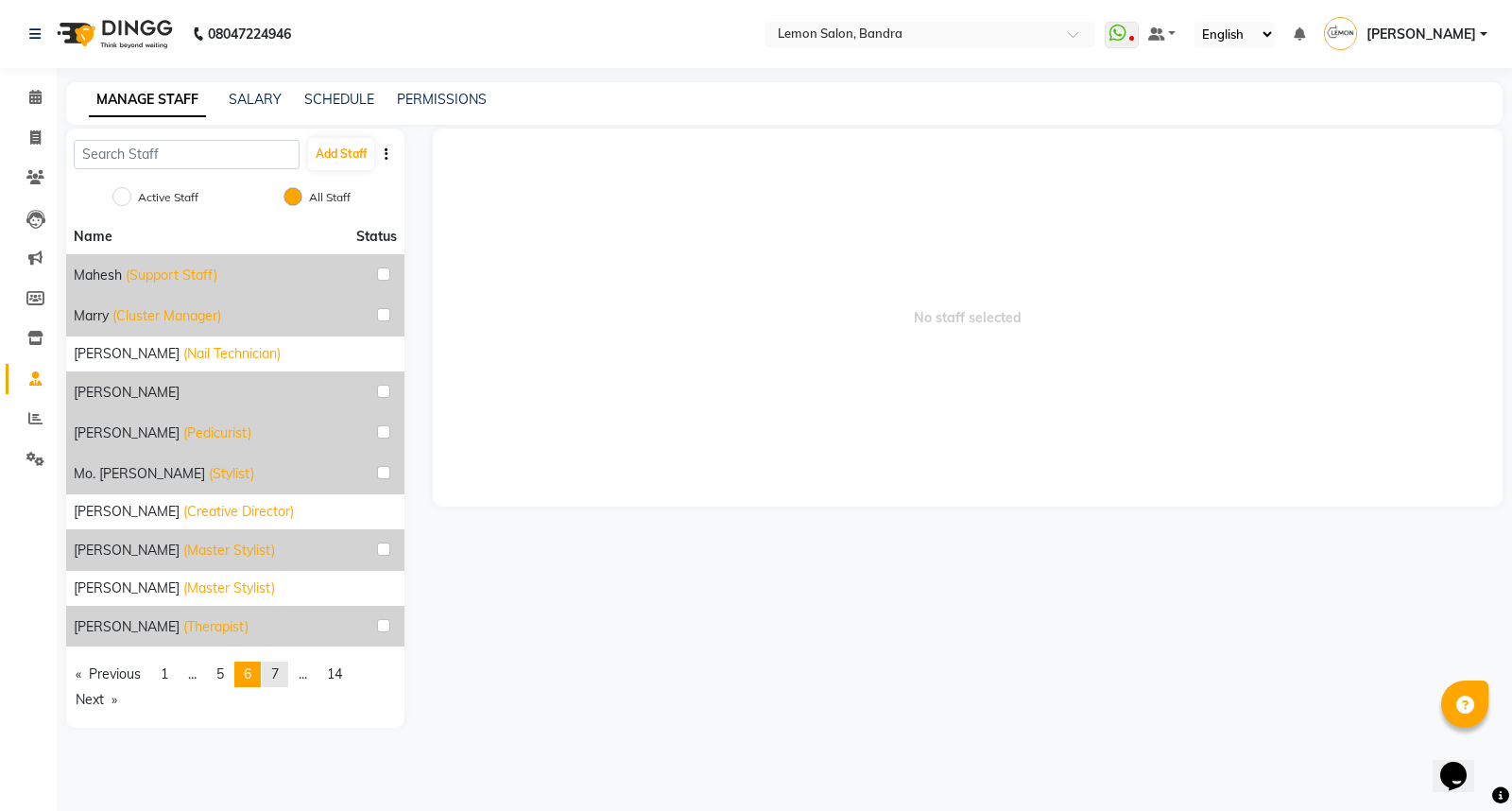
click at [279, 671] on span "7" at bounding box center [275, 674] width 8 height 17
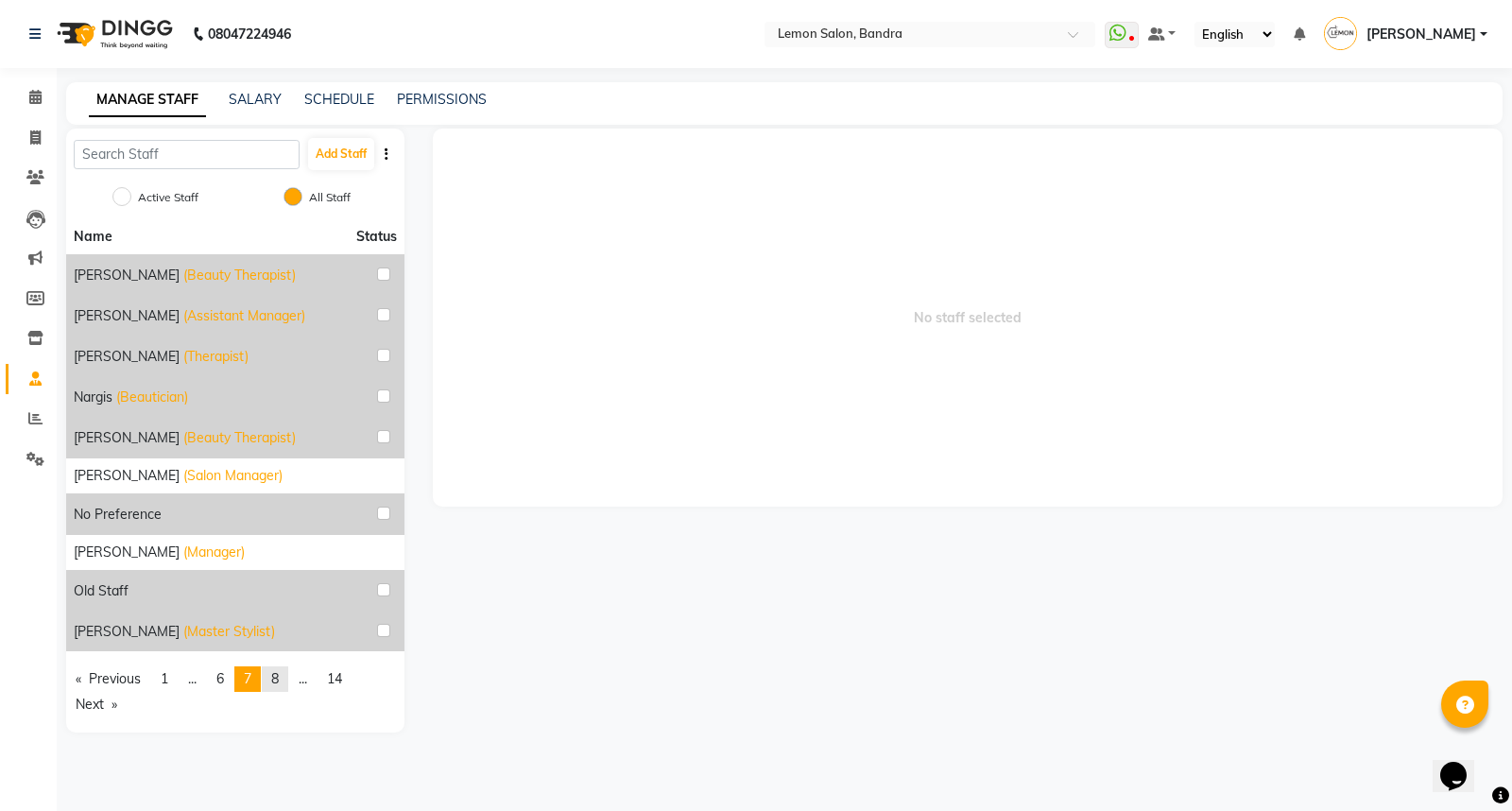
click at [279, 684] on span "8" at bounding box center [275, 679] width 8 height 17
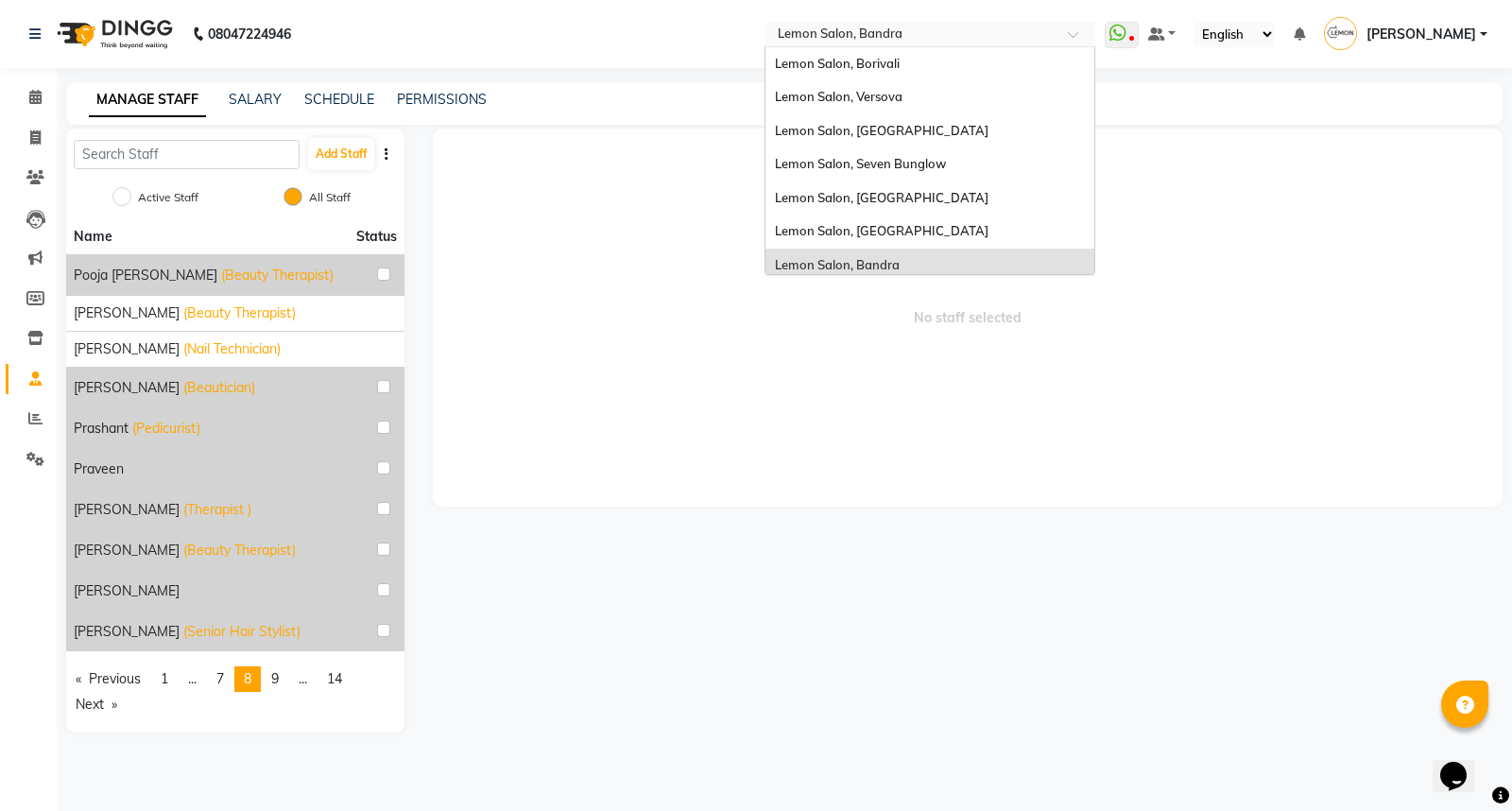
click at [930, 27] on input "text" at bounding box center [911, 36] width 274 height 19
click at [942, 164] on span "Lemon Salon, Seven Bunglow" at bounding box center [860, 164] width 171 height 15
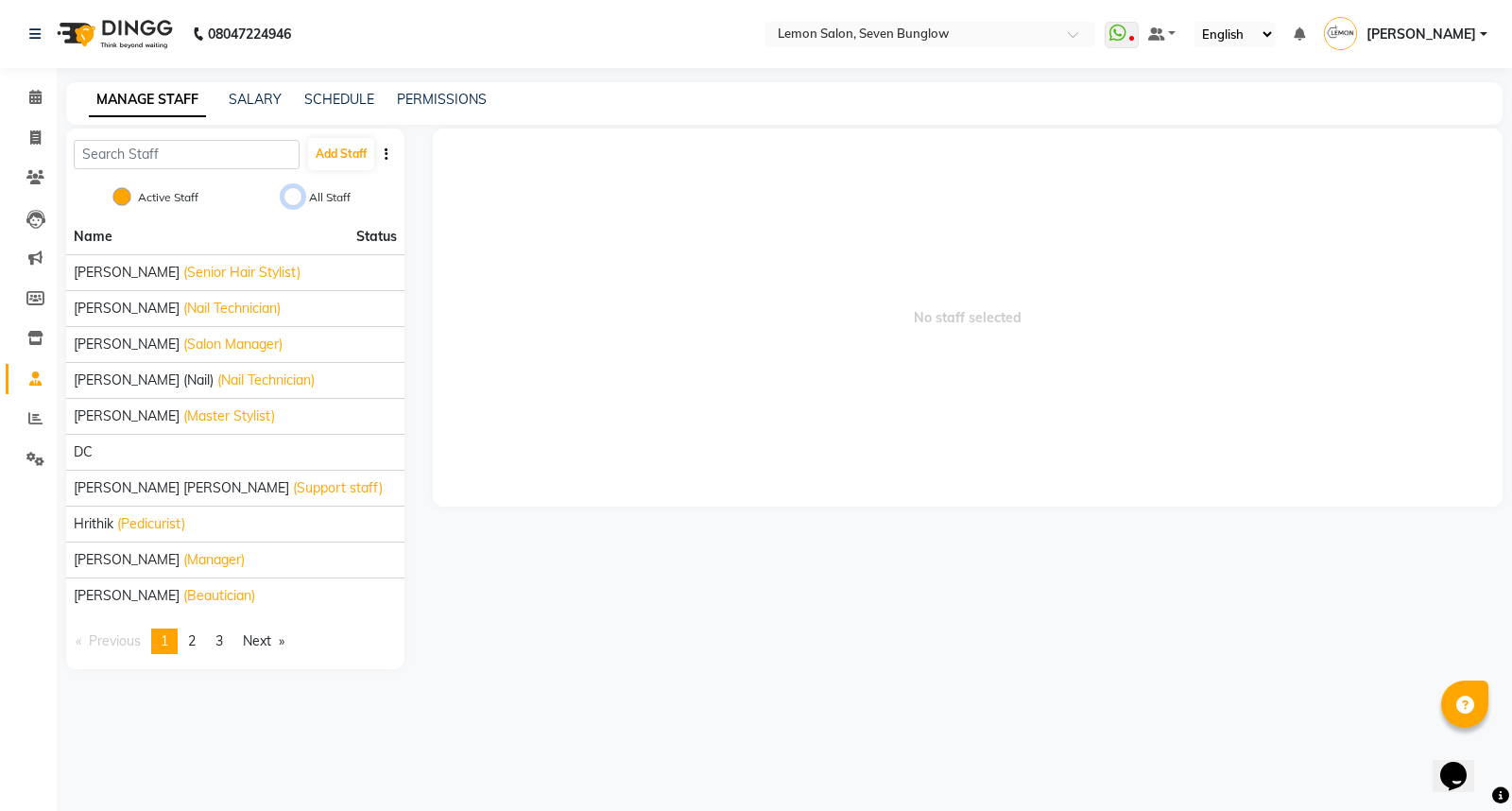
click at [290, 187] on input "All Staff" at bounding box center [293, 197] width 19 height 19
radio input "true"
radio input "false"
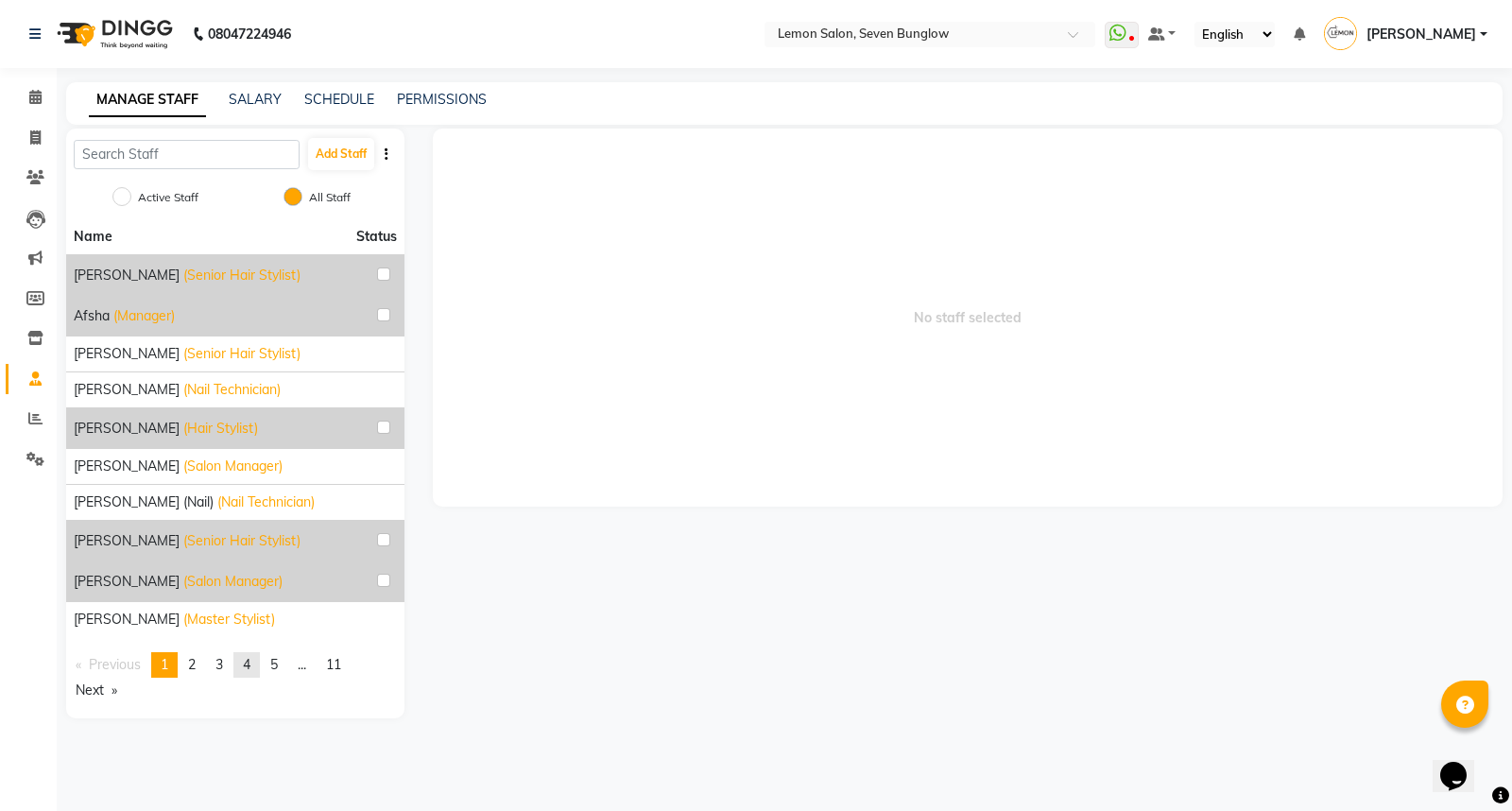
click at [241, 667] on link "page 4" at bounding box center [247, 664] width 27 height 26
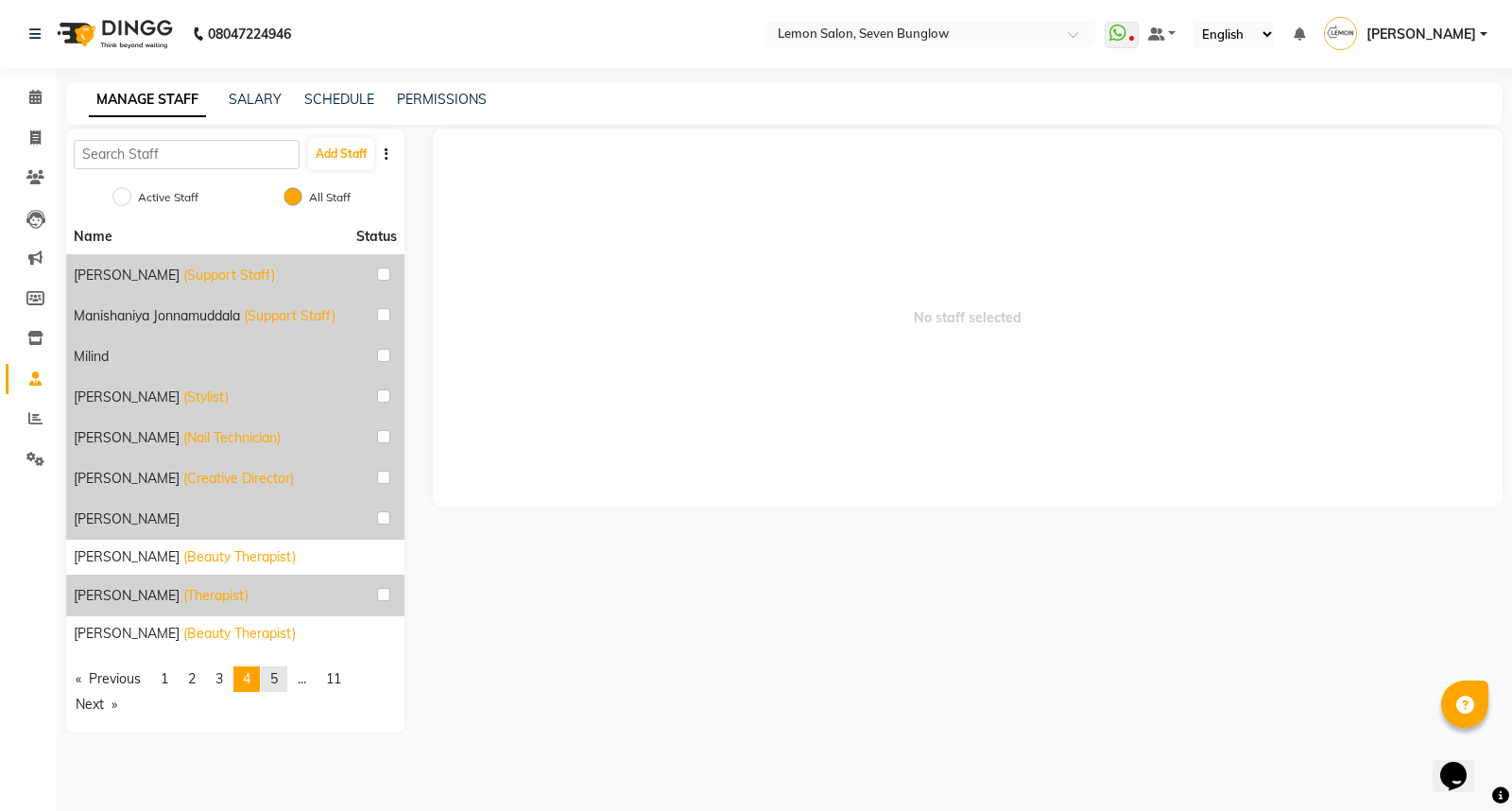
click at [278, 672] on span "5" at bounding box center [274, 679] width 8 height 17
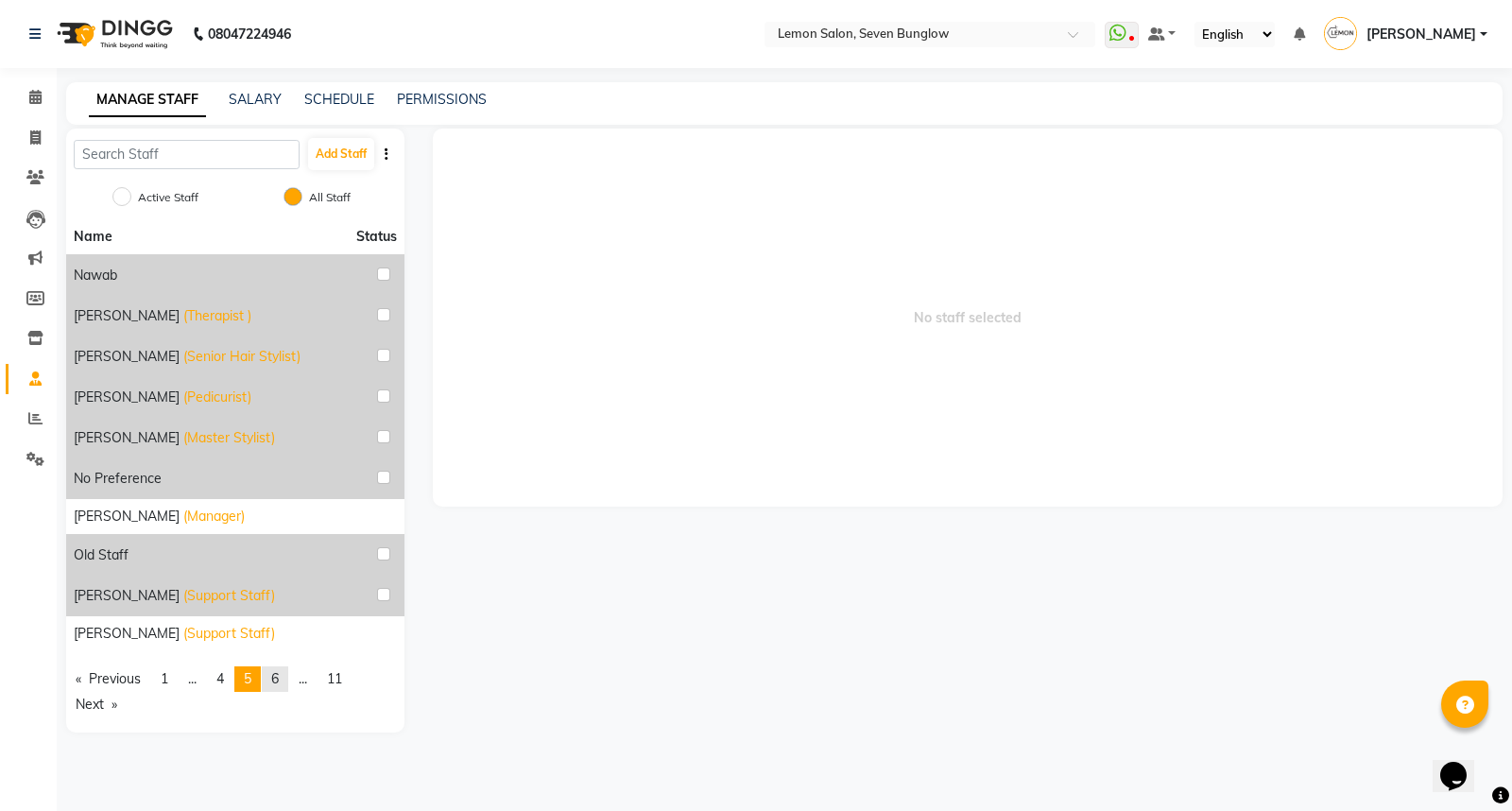
click at [279, 677] on span "6" at bounding box center [275, 679] width 8 height 17
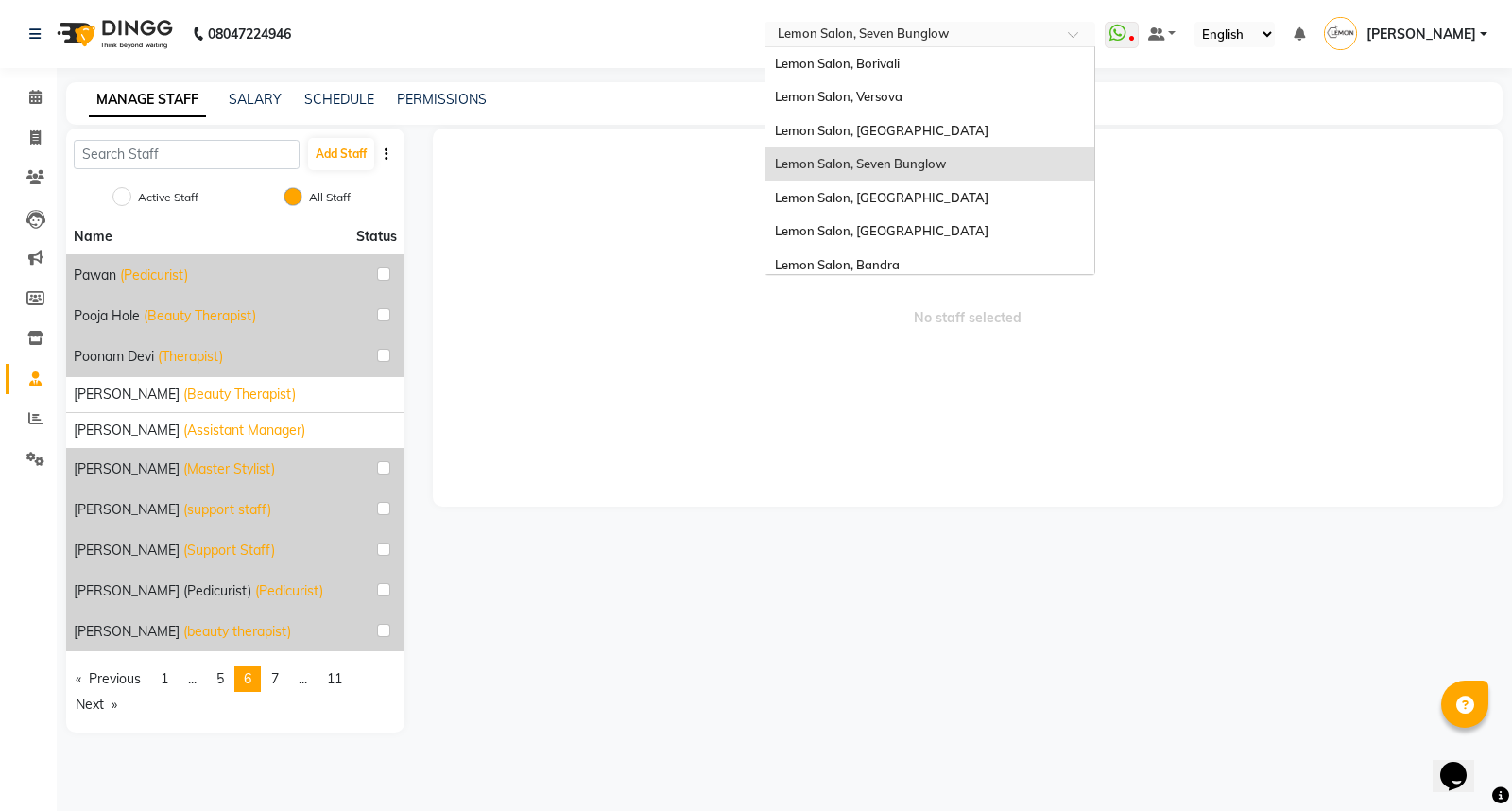
click at [884, 35] on input "text" at bounding box center [911, 36] width 274 height 19
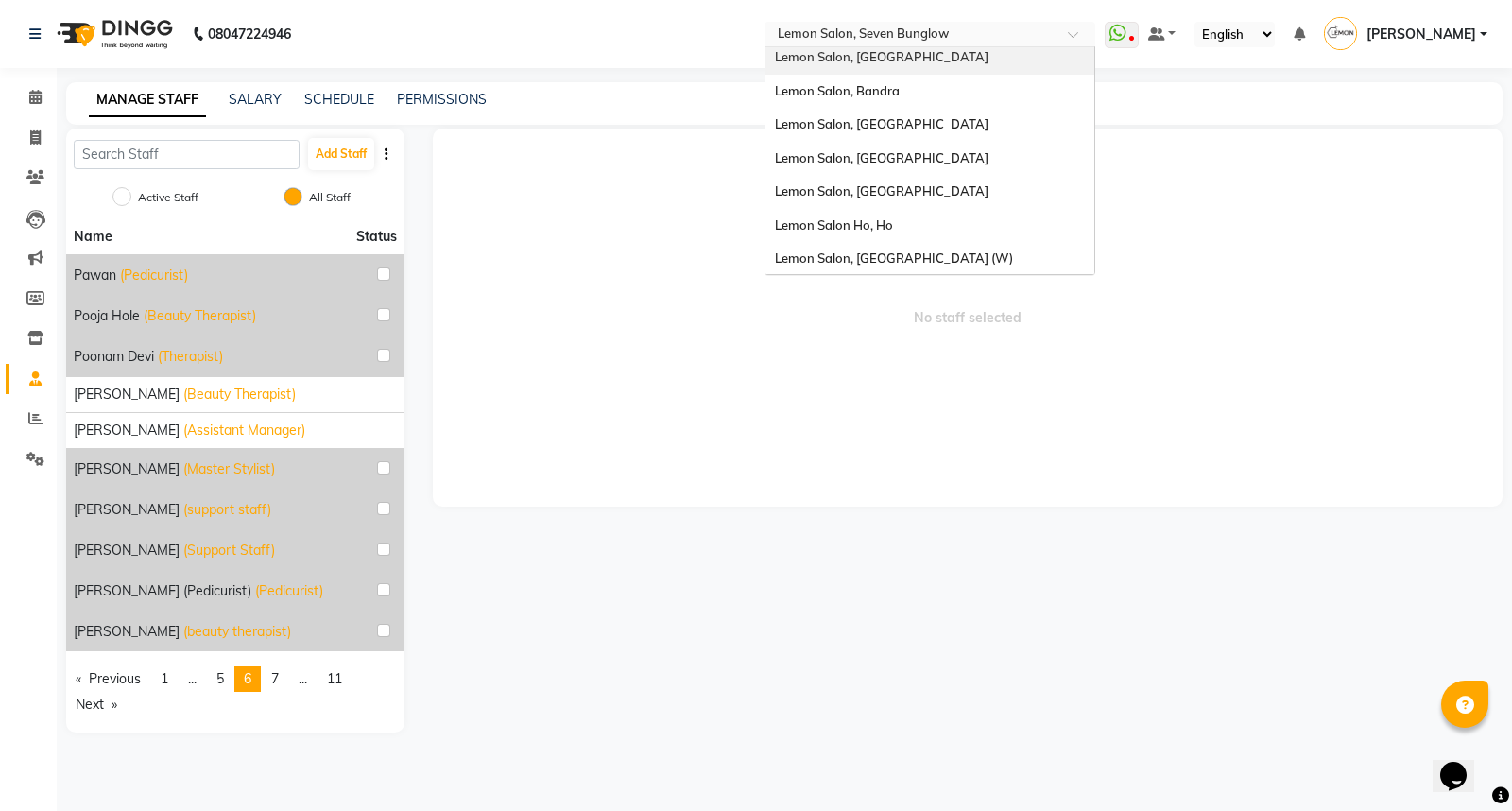
scroll to position [174, 0]
click at [905, 182] on span "Lemon Salon, [GEOGRAPHIC_DATA]" at bounding box center [882, 190] width 214 height 15
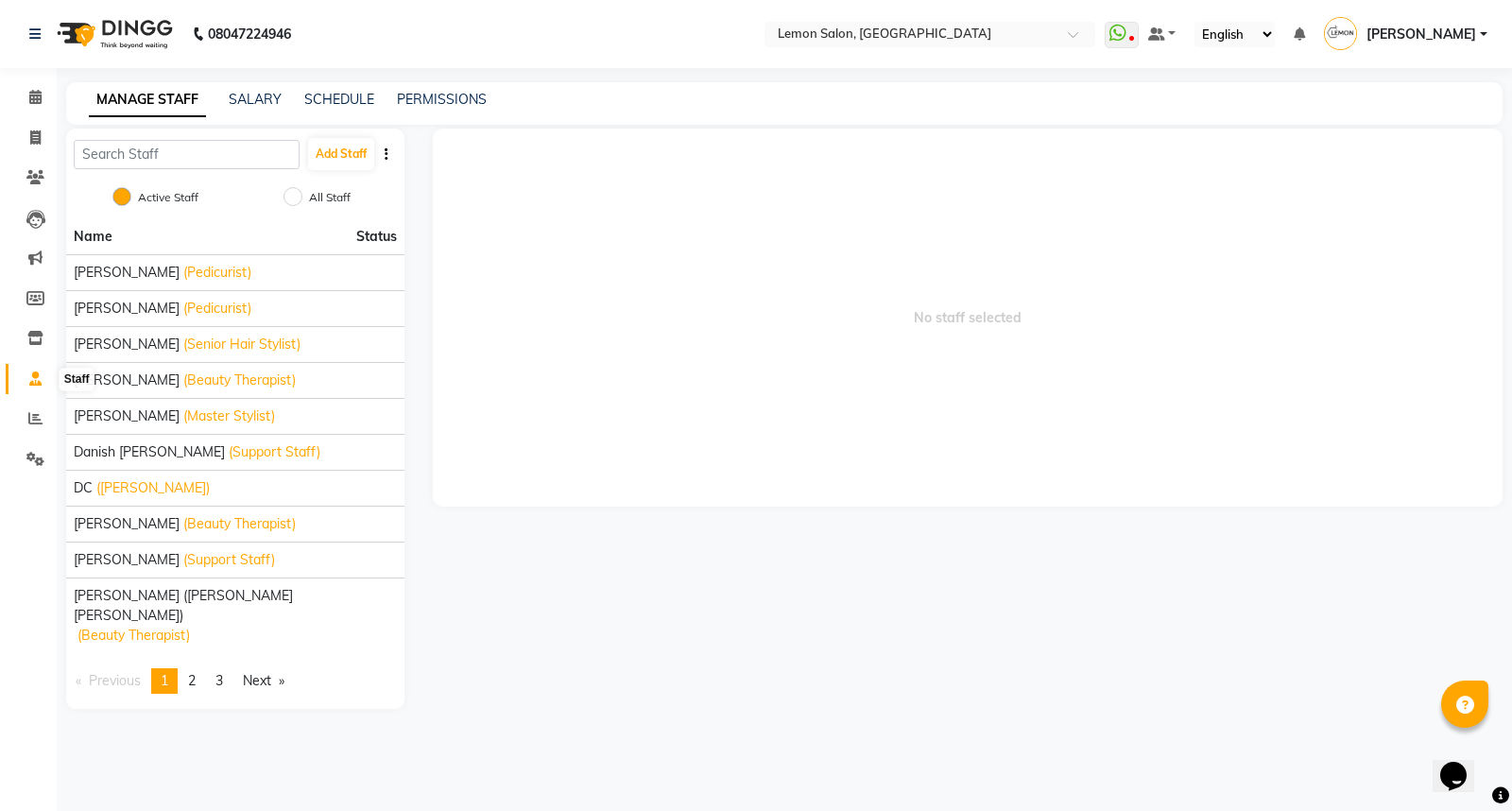
click at [32, 380] on icon at bounding box center [35, 379] width 12 height 14
click at [286, 193] on input "All Staff" at bounding box center [293, 197] width 19 height 19
radio input "true"
radio input "false"
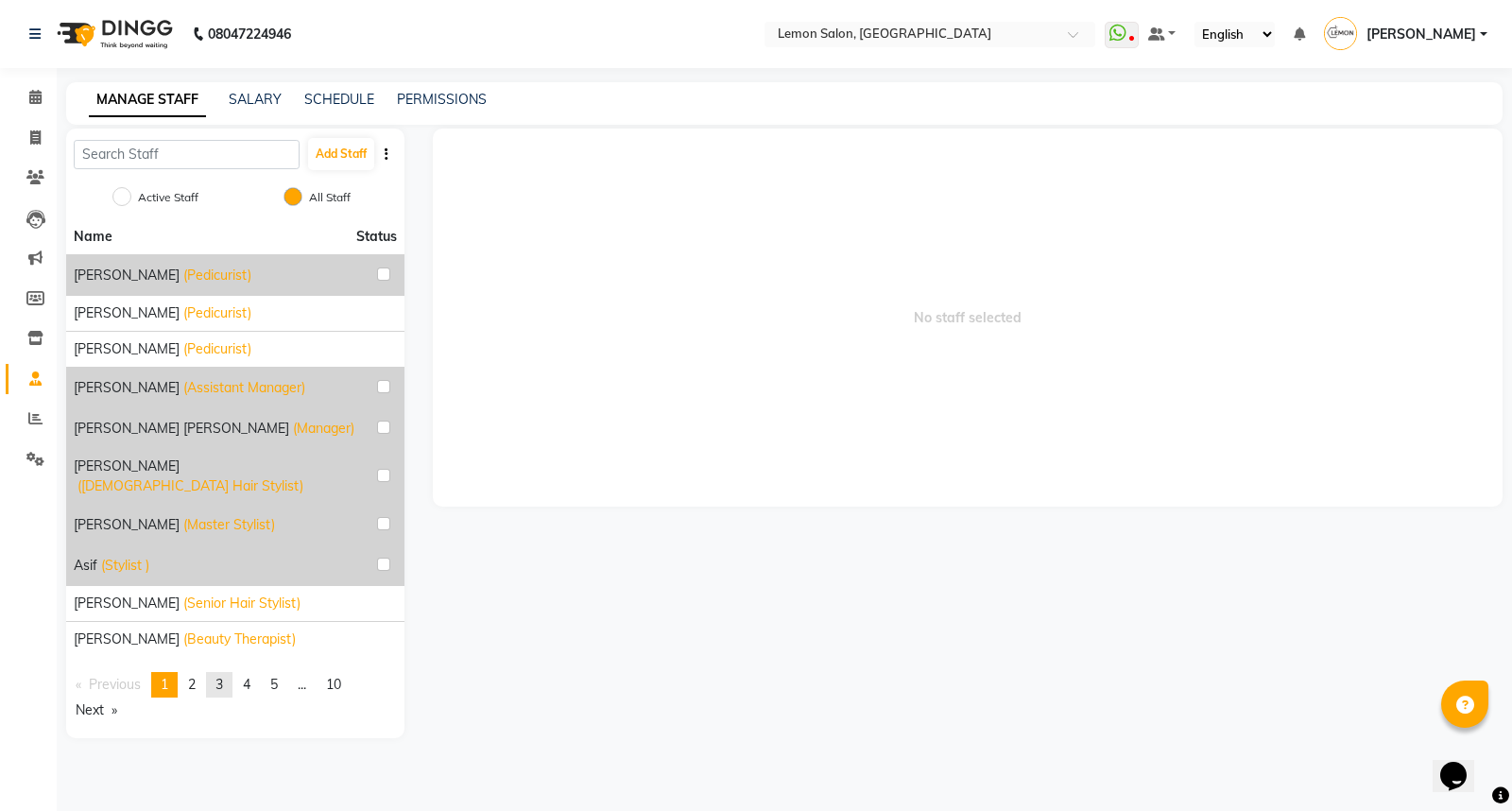
click at [230, 673] on link "page 3" at bounding box center [219, 684] width 27 height 26
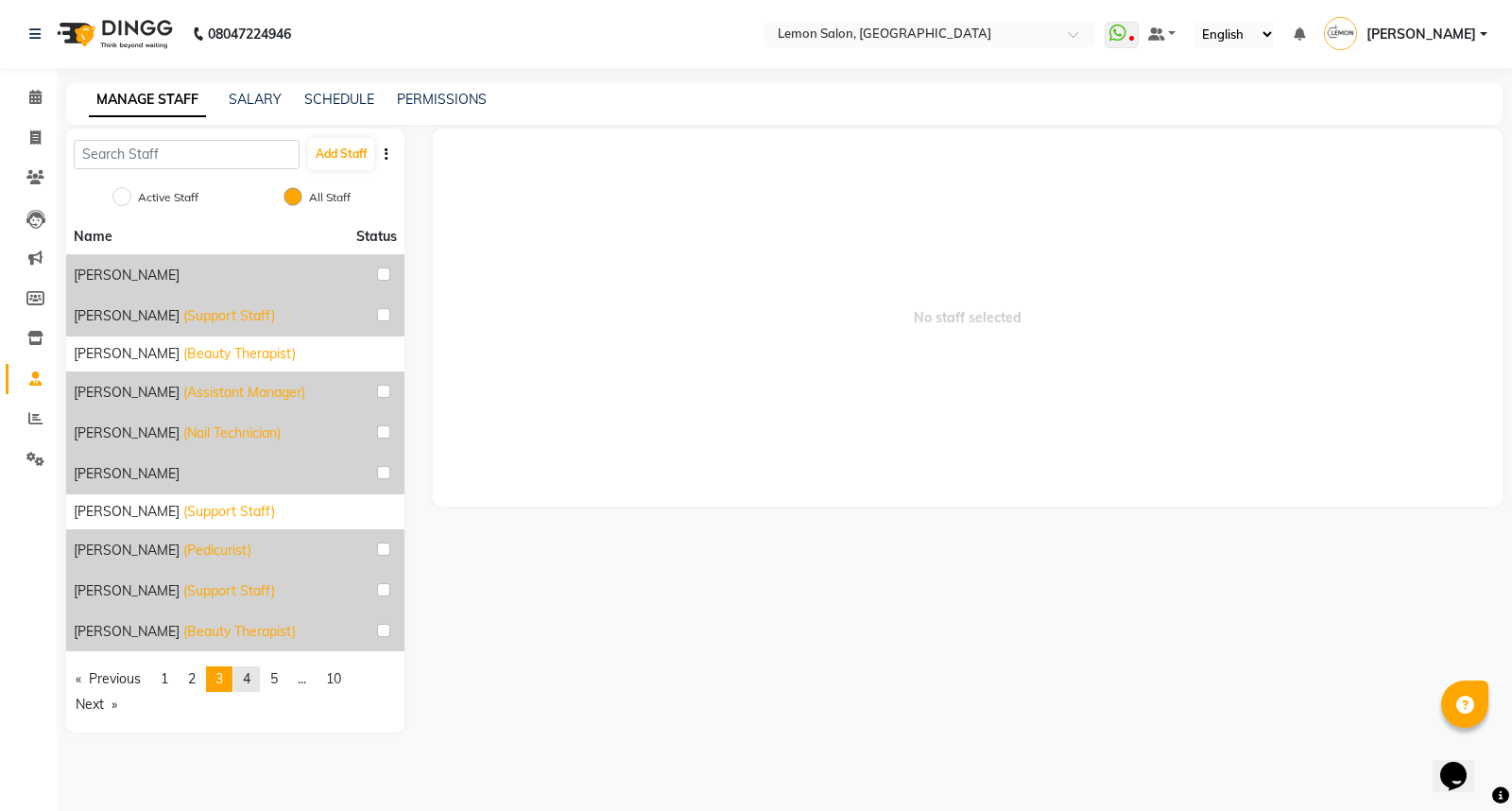
click at [245, 686] on link "page 4" at bounding box center [247, 679] width 27 height 26
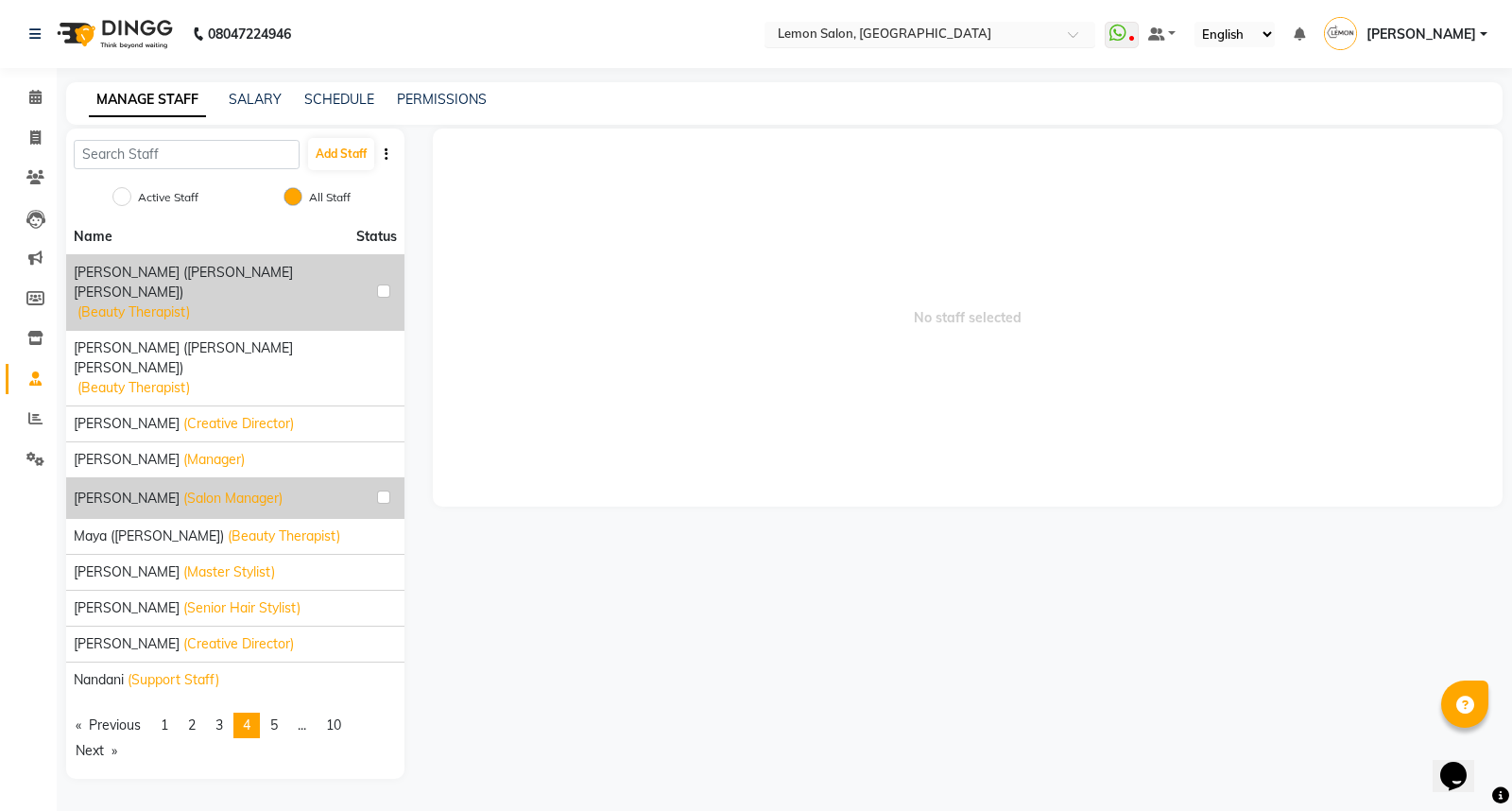
click at [910, 32] on input "text" at bounding box center [911, 36] width 274 height 19
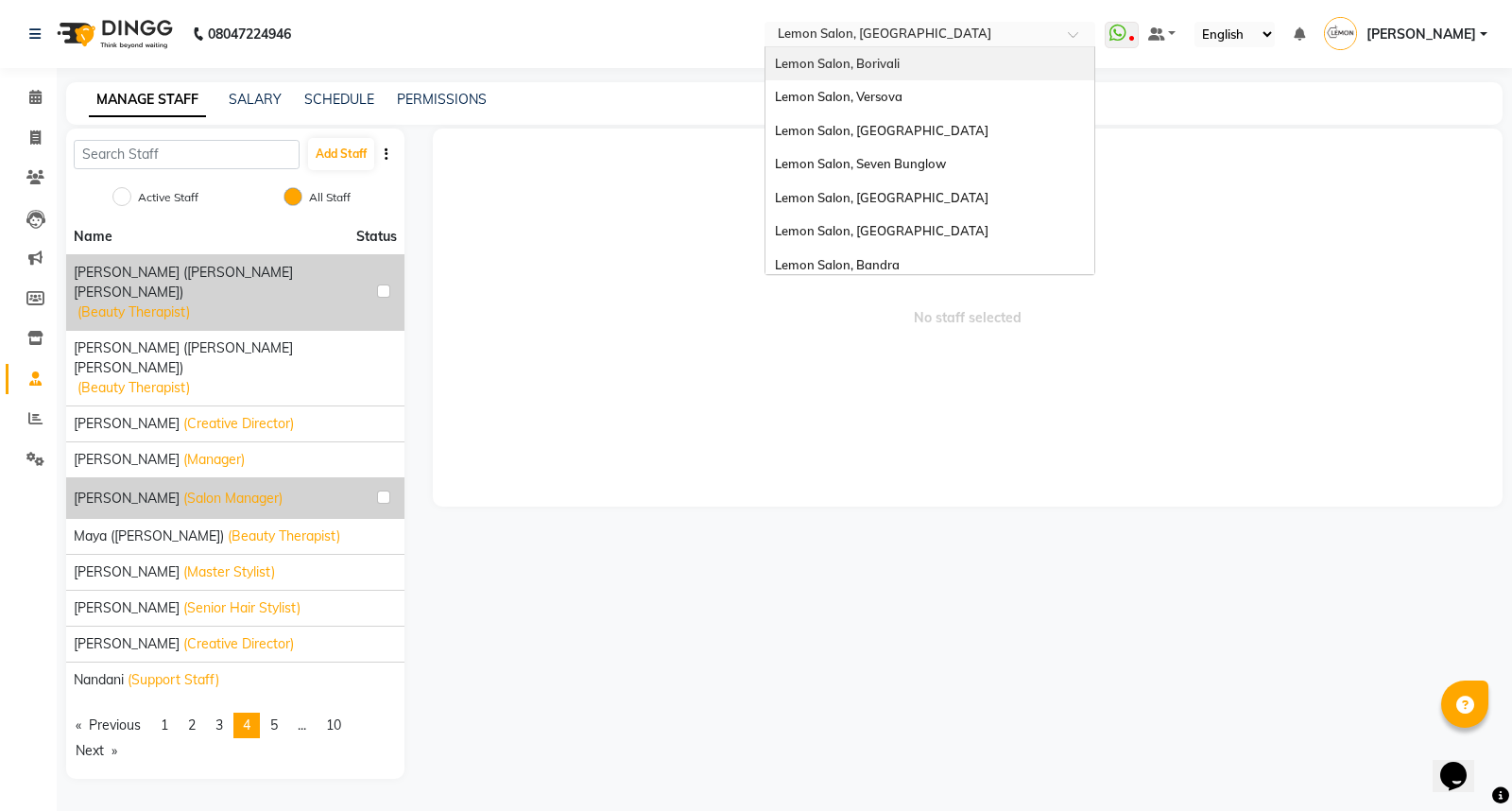
click at [900, 63] on span "Lemon Salon, Borivali" at bounding box center [837, 63] width 125 height 15
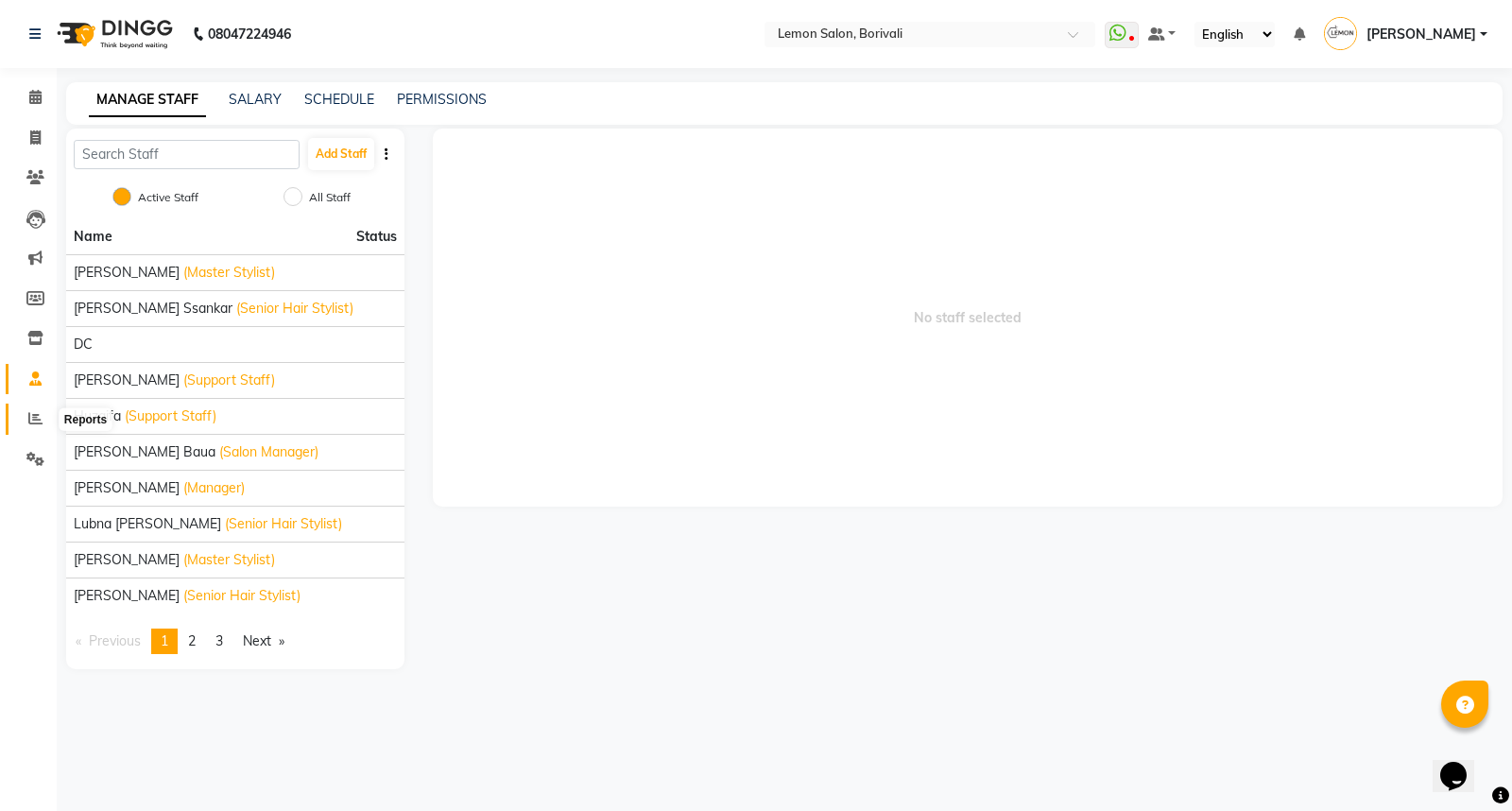
click at [34, 422] on icon at bounding box center [35, 418] width 14 height 14
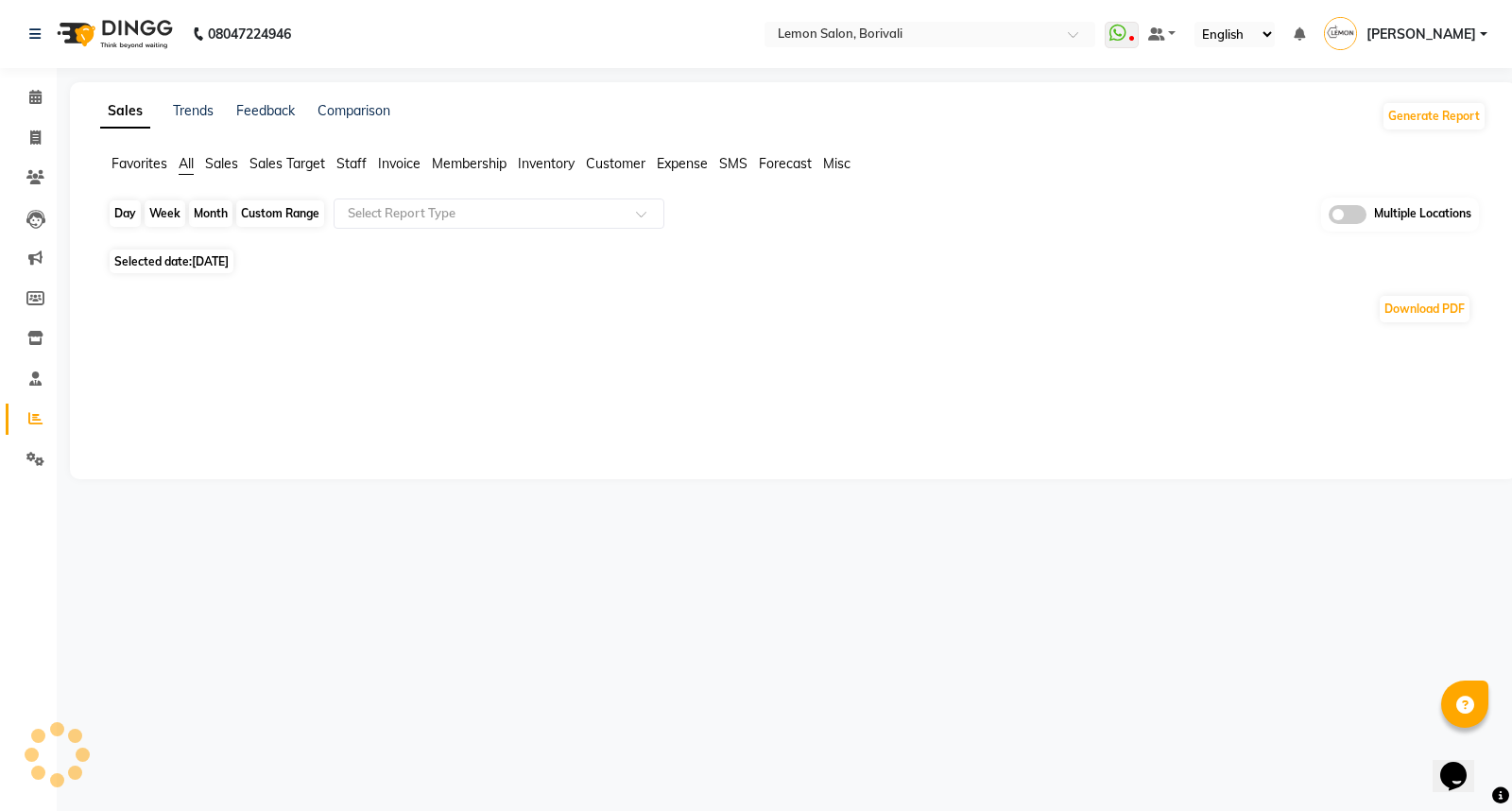
click at [115, 208] on div "Day" at bounding box center [125, 214] width 32 height 27
select select "9"
select select "2025"
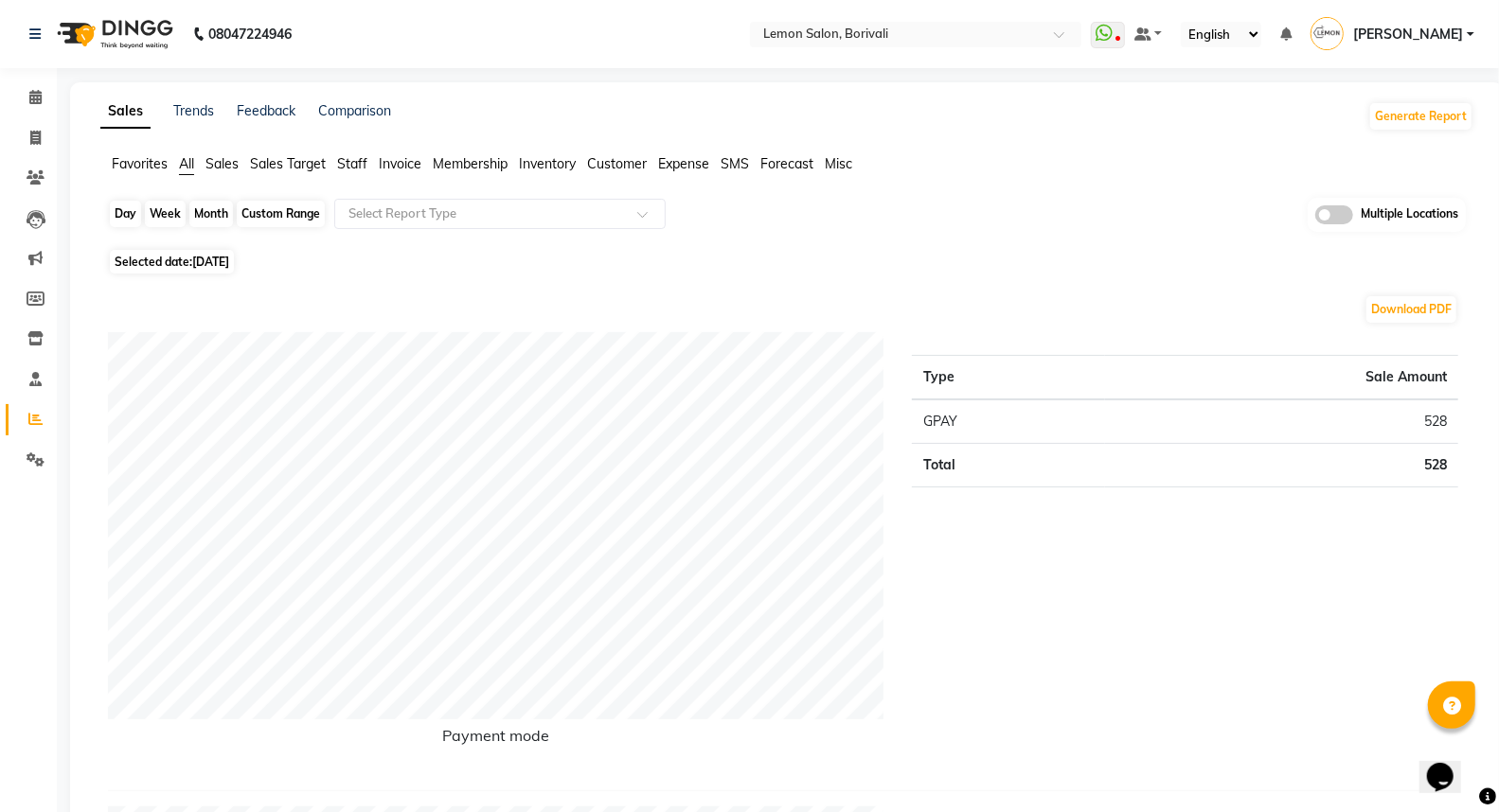
click at [127, 223] on div "Day" at bounding box center [125, 214] width 32 height 27
select select "9"
select select "2025"
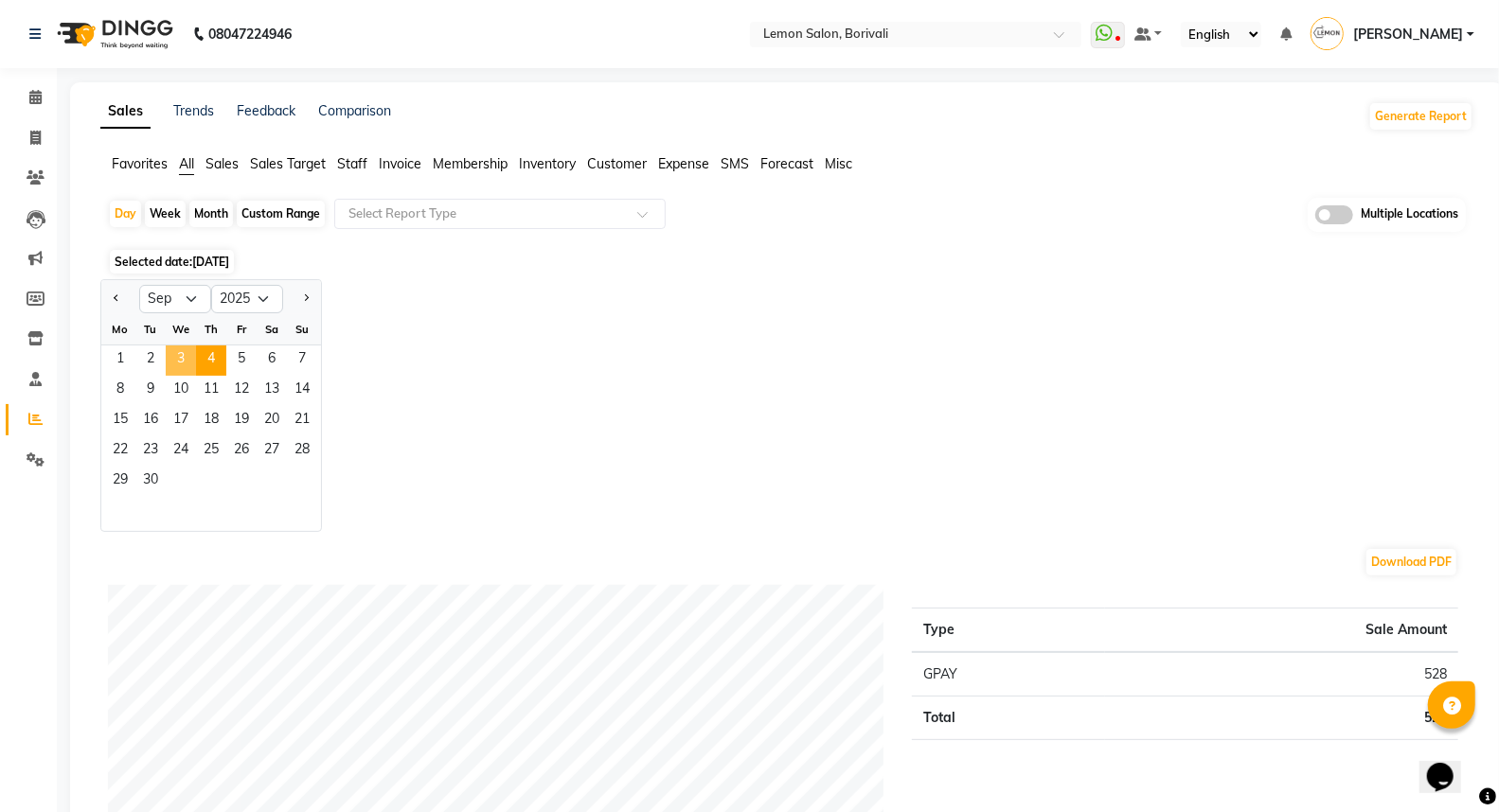
click at [184, 354] on span "3" at bounding box center [181, 361] width 31 height 31
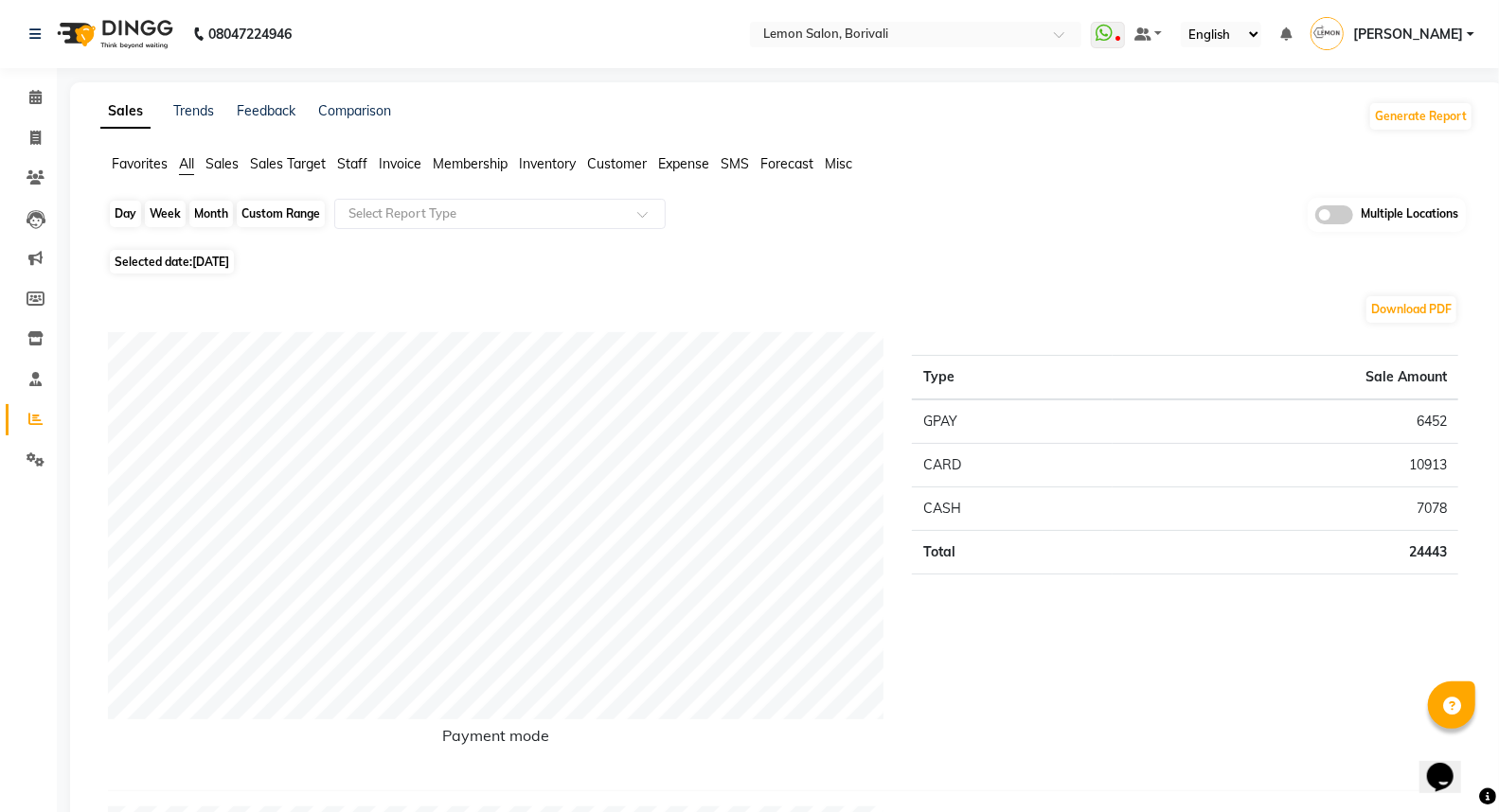
click at [126, 225] on div "Day" at bounding box center [125, 214] width 32 height 27
select select "9"
select select "2025"
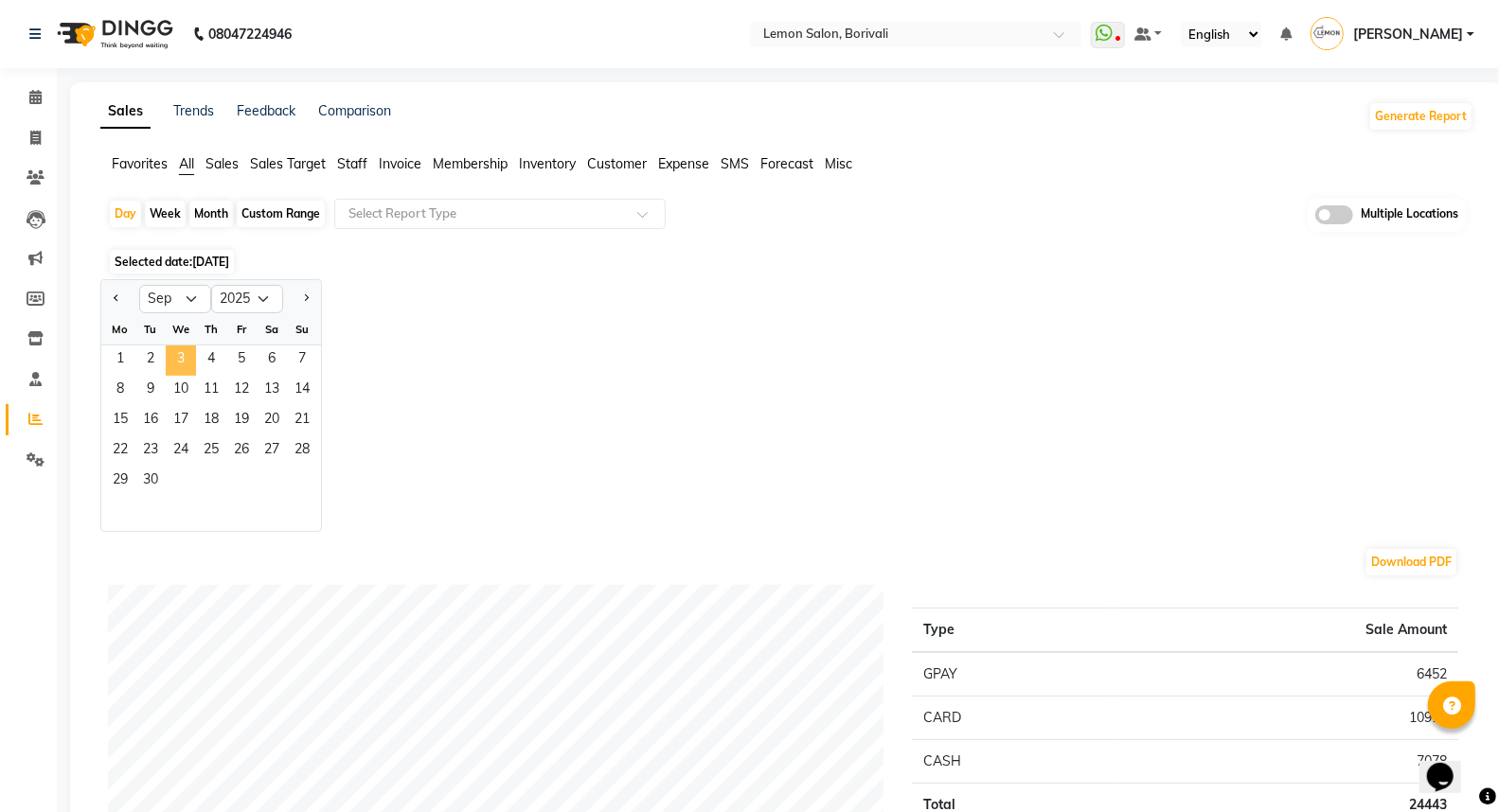
click at [183, 358] on span "3" at bounding box center [181, 361] width 31 height 31
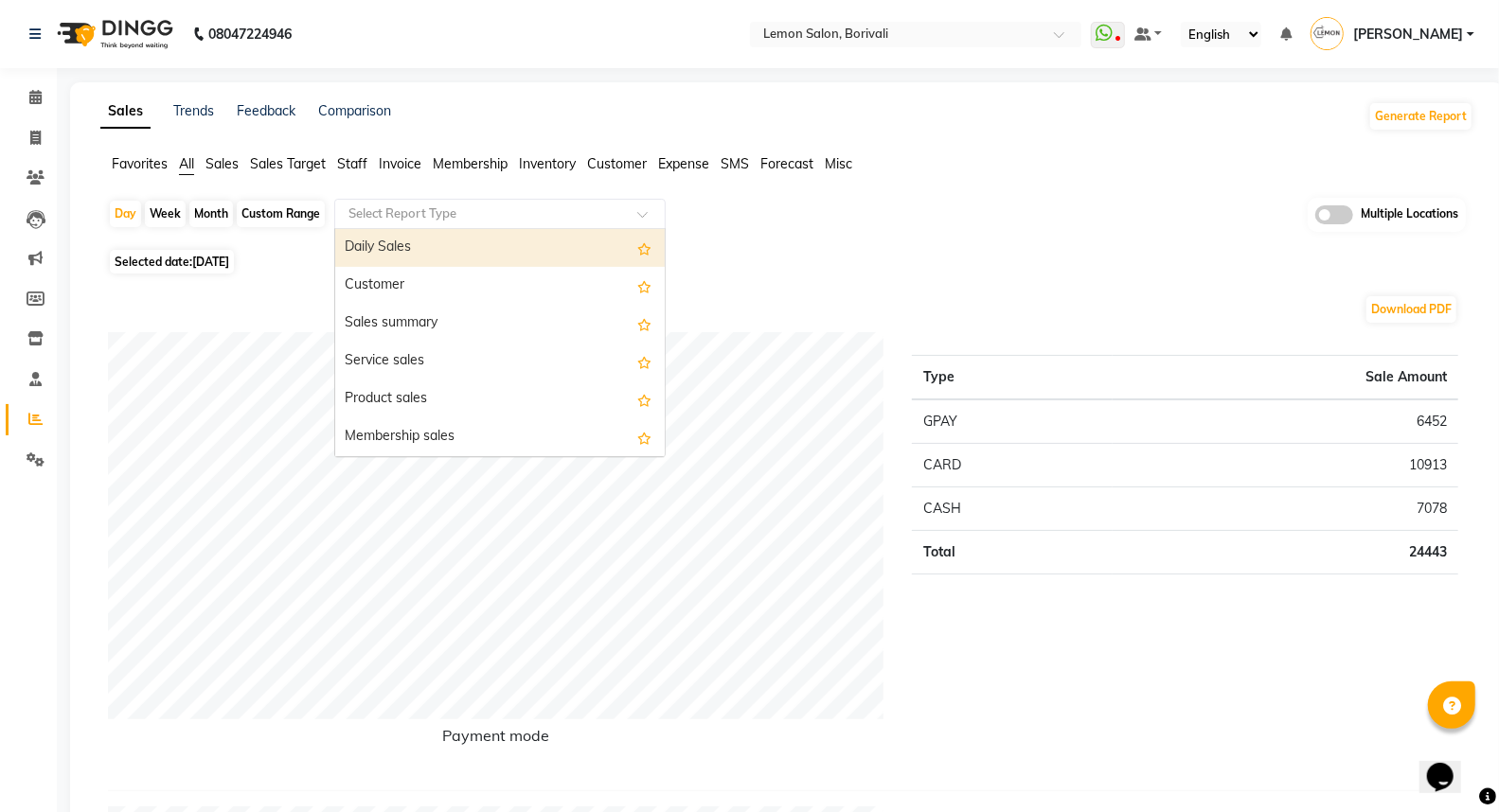
click at [398, 210] on input "text" at bounding box center [481, 214] width 273 height 19
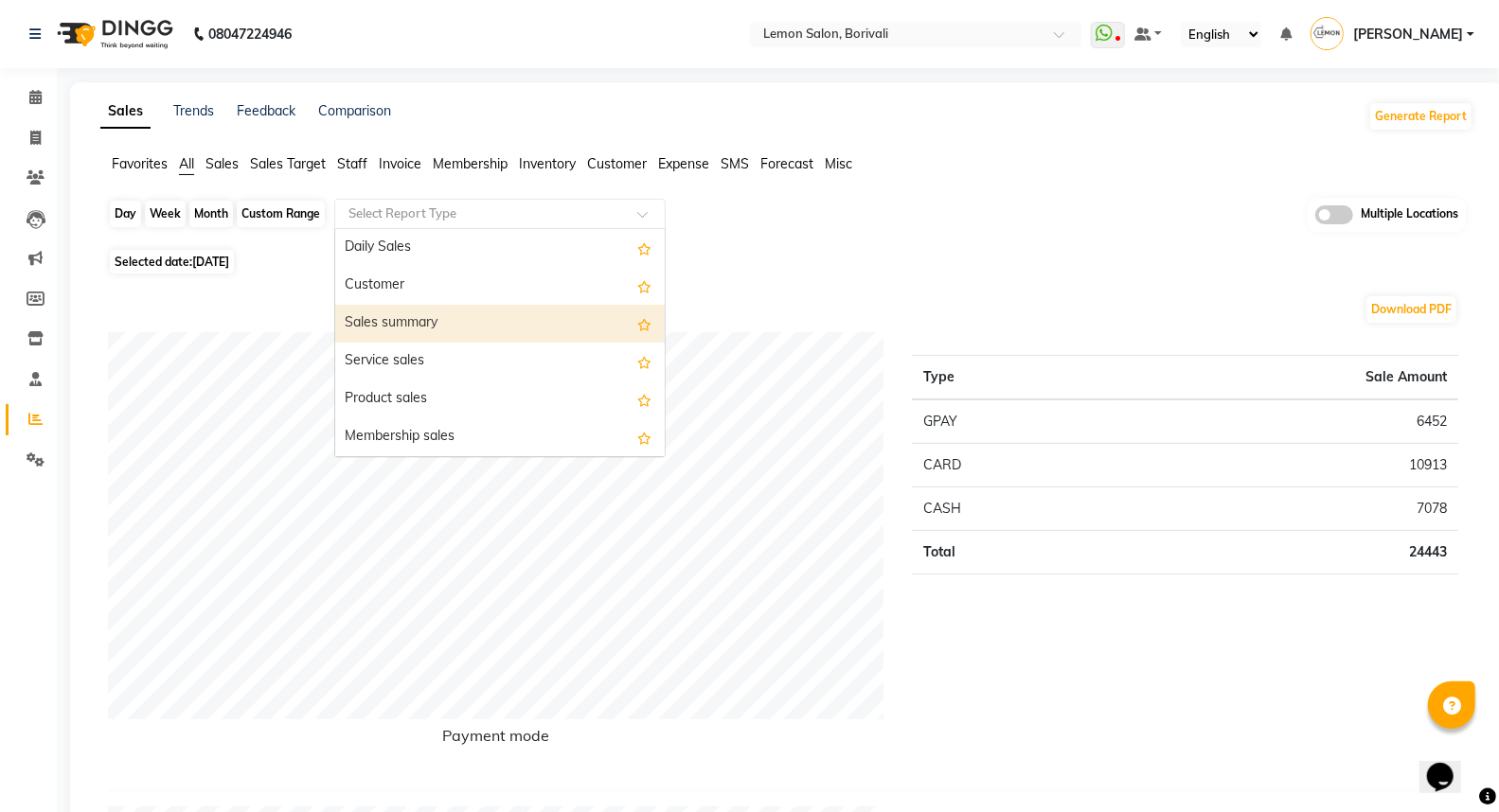
click at [114, 206] on div "Day" at bounding box center [125, 214] width 32 height 27
select select "9"
select select "2025"
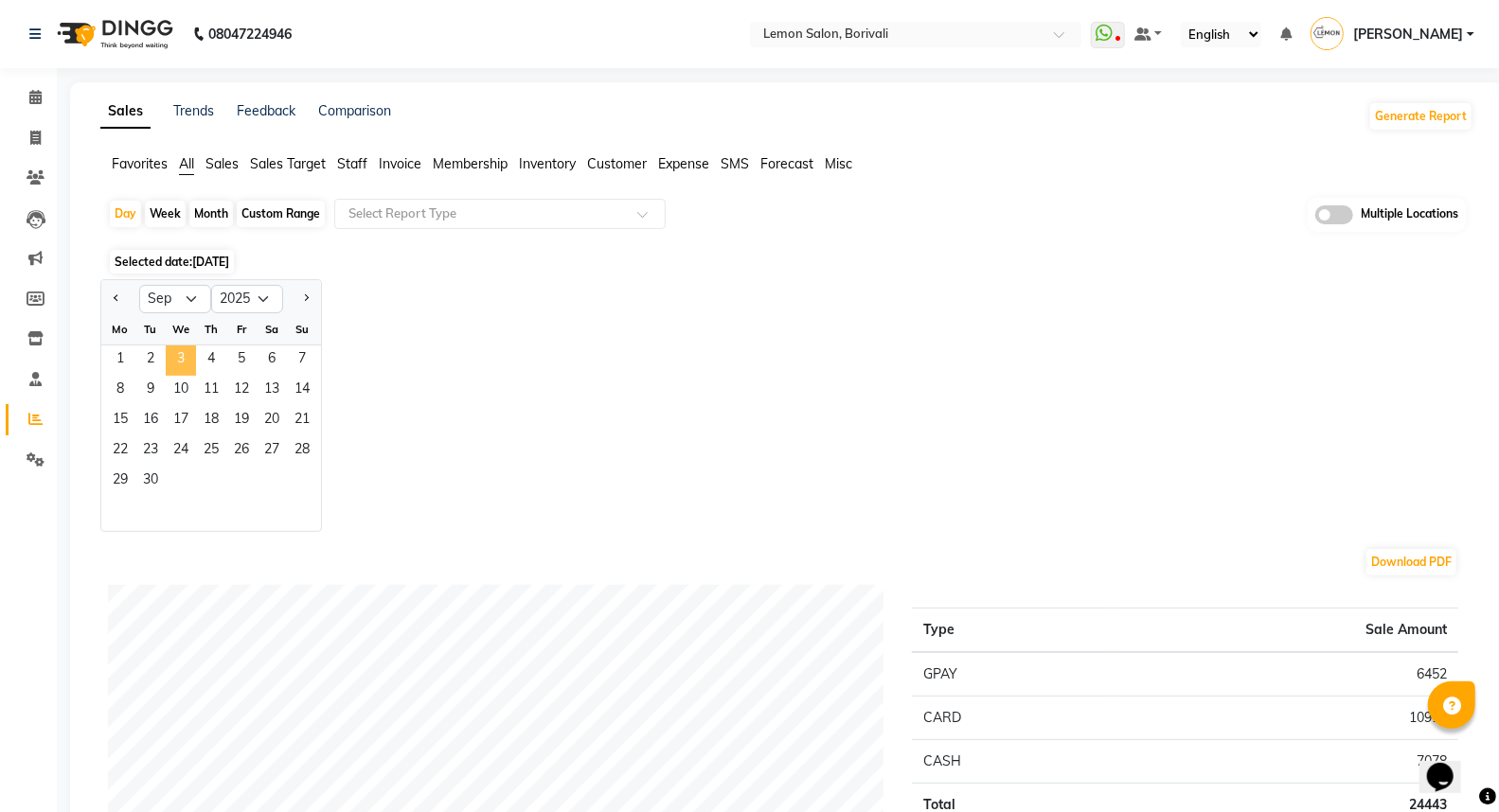
click at [174, 361] on span "3" at bounding box center [181, 361] width 31 height 31
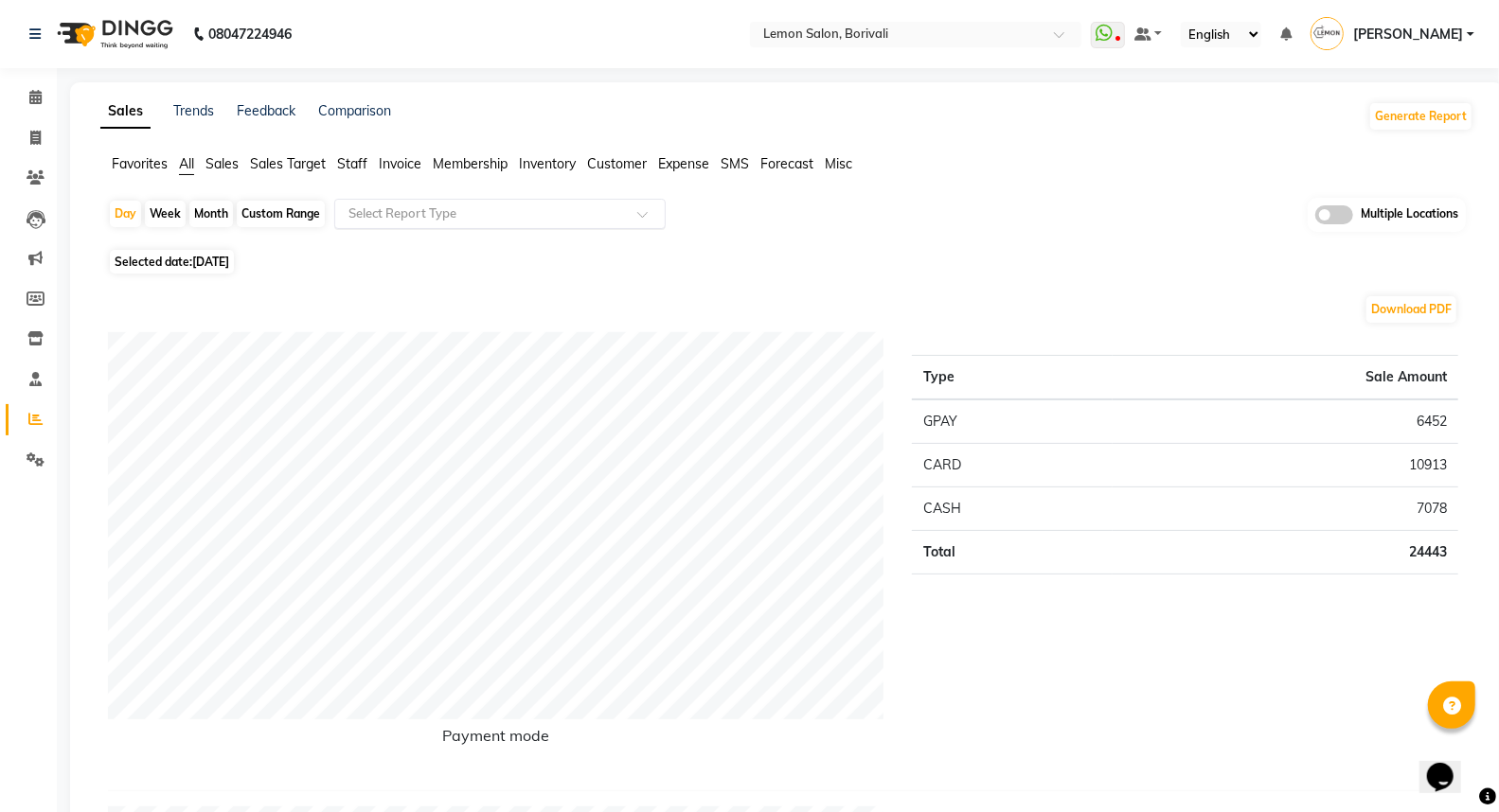
click at [381, 215] on input "text" at bounding box center [481, 214] width 273 height 19
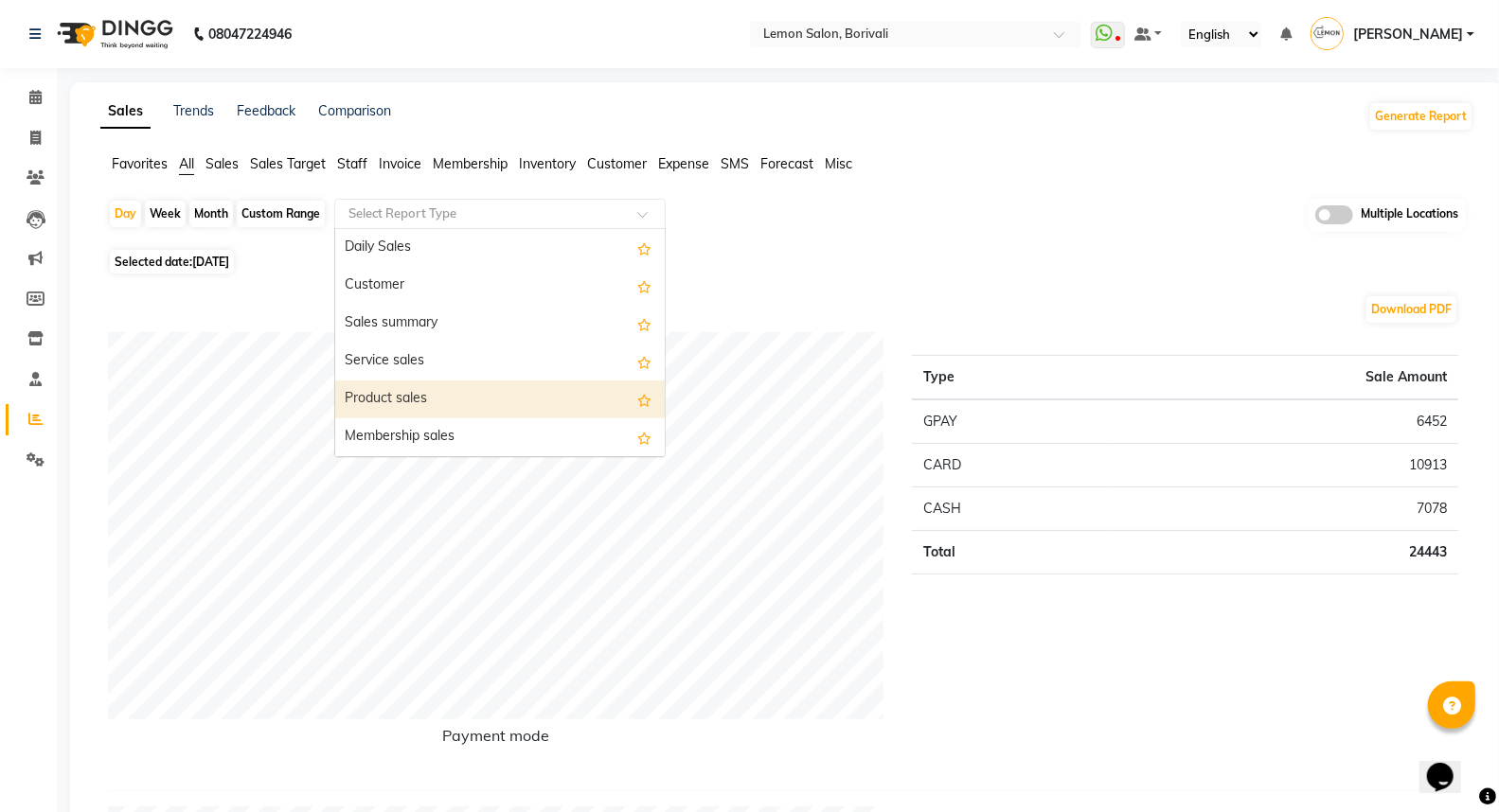
click at [390, 393] on div "Product sales" at bounding box center [499, 398] width 329 height 37
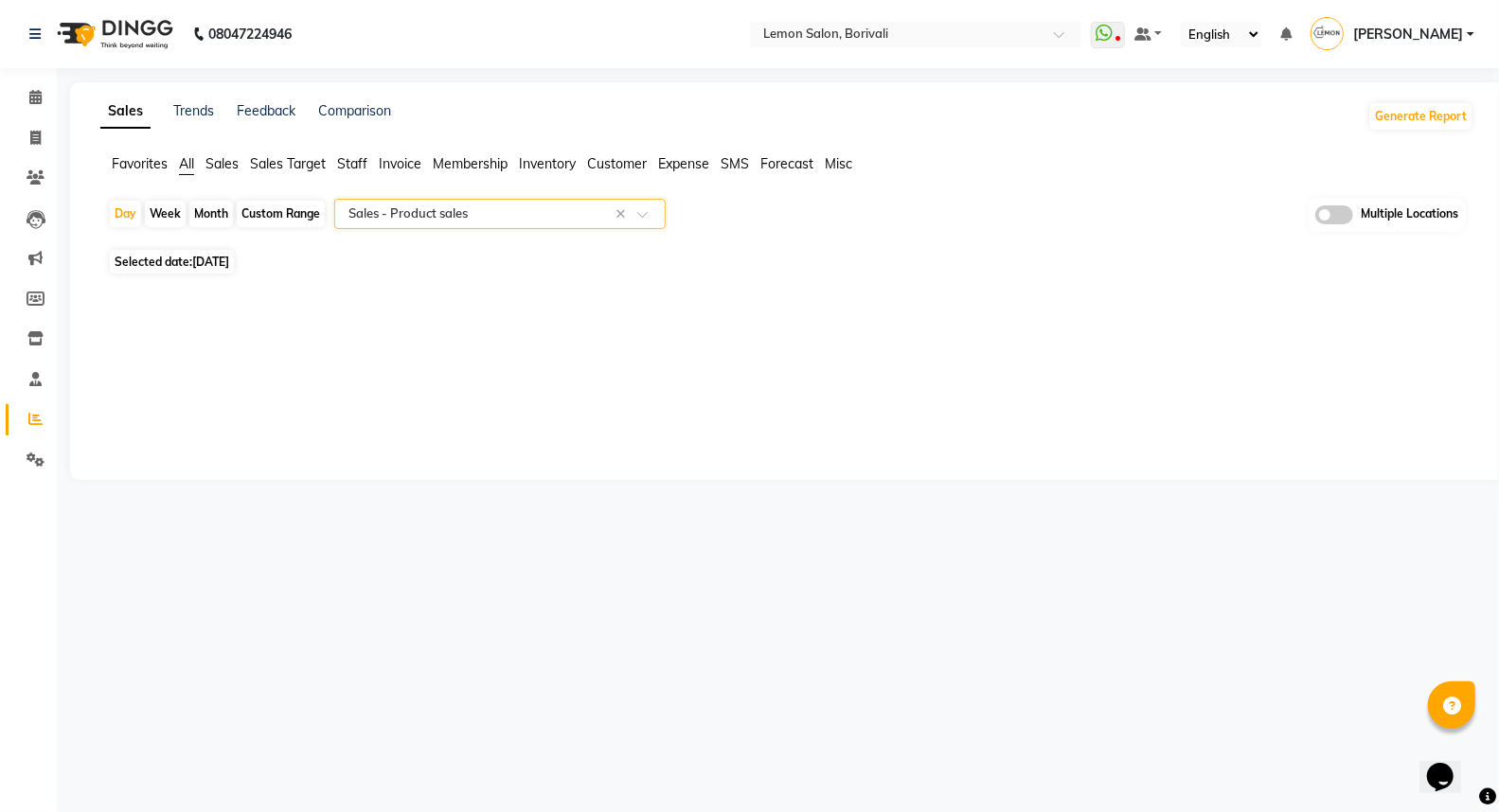
select select "full_report"
select select "csv"
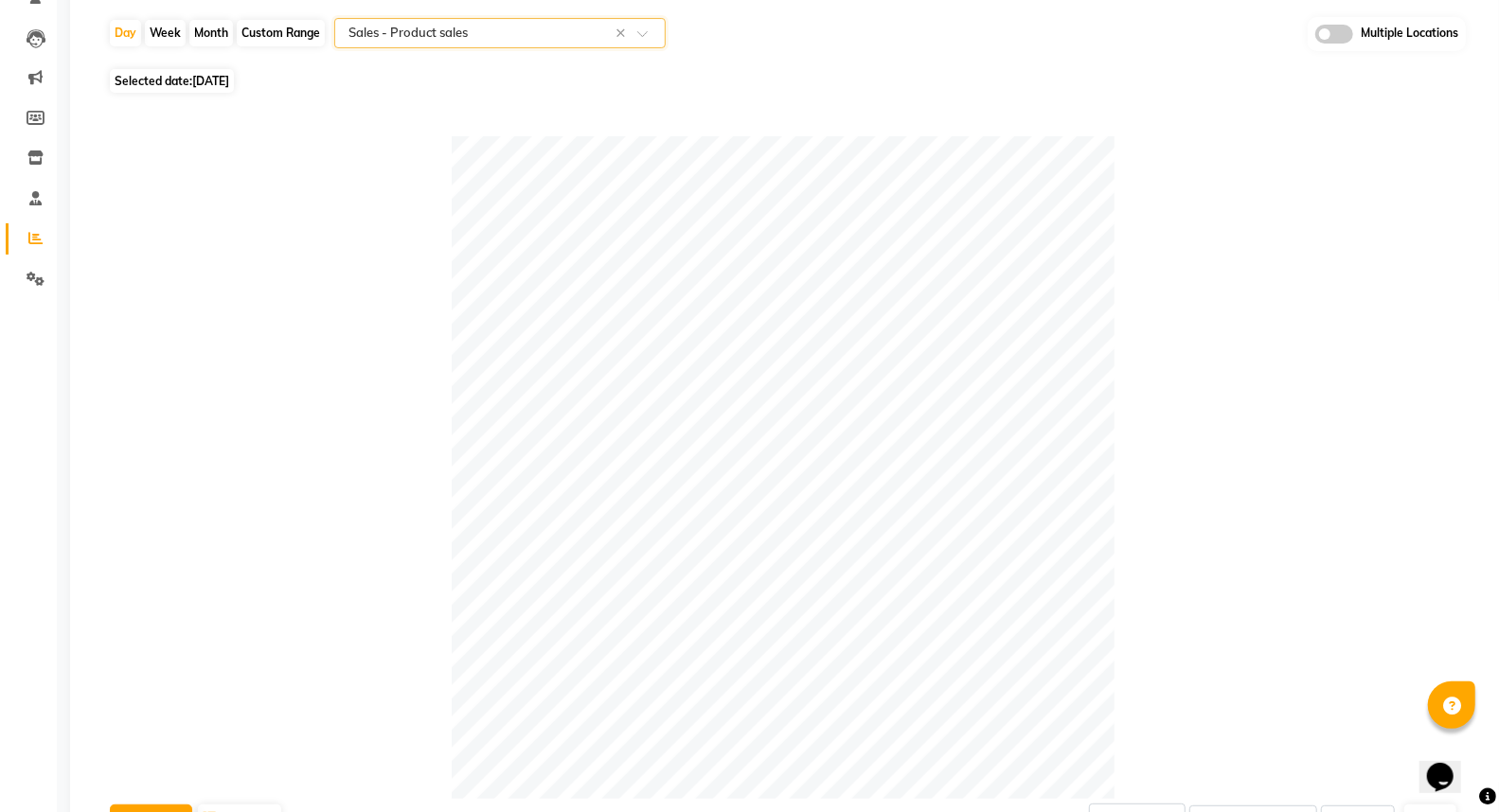
scroll to position [164, 0]
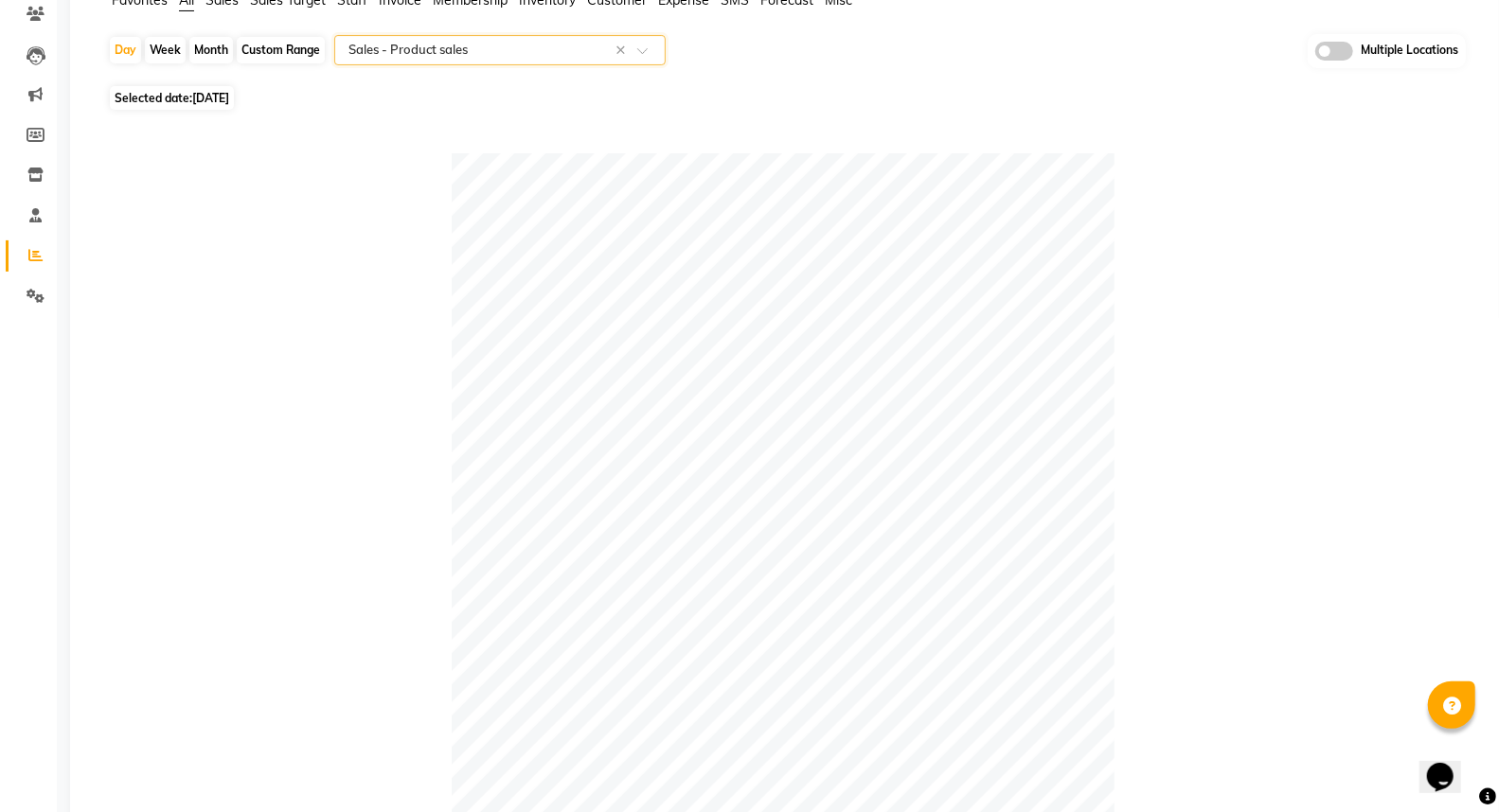
click at [427, 49] on input "text" at bounding box center [481, 50] width 273 height 19
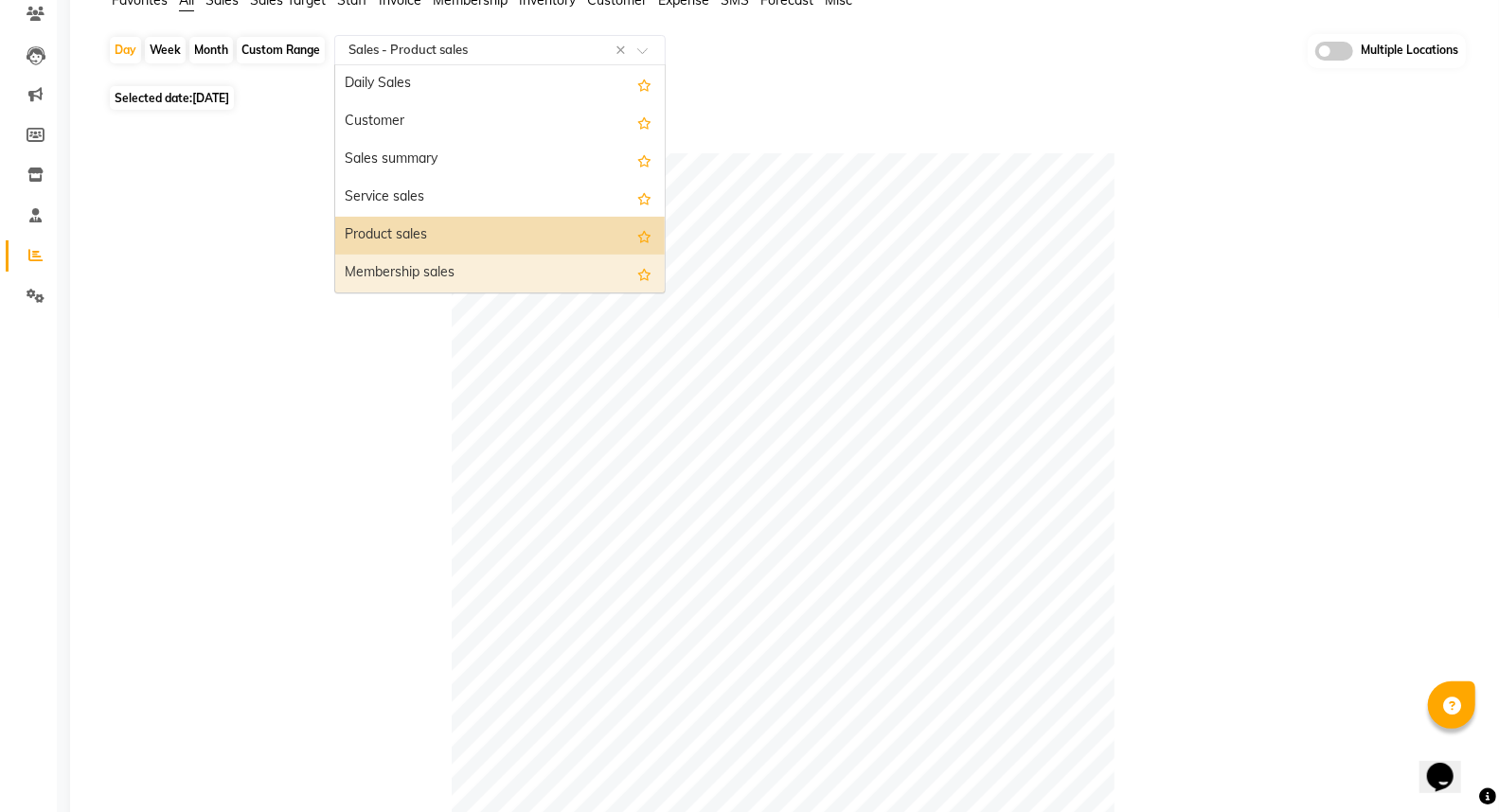
click at [420, 272] on div "Membership sales" at bounding box center [499, 273] width 329 height 37
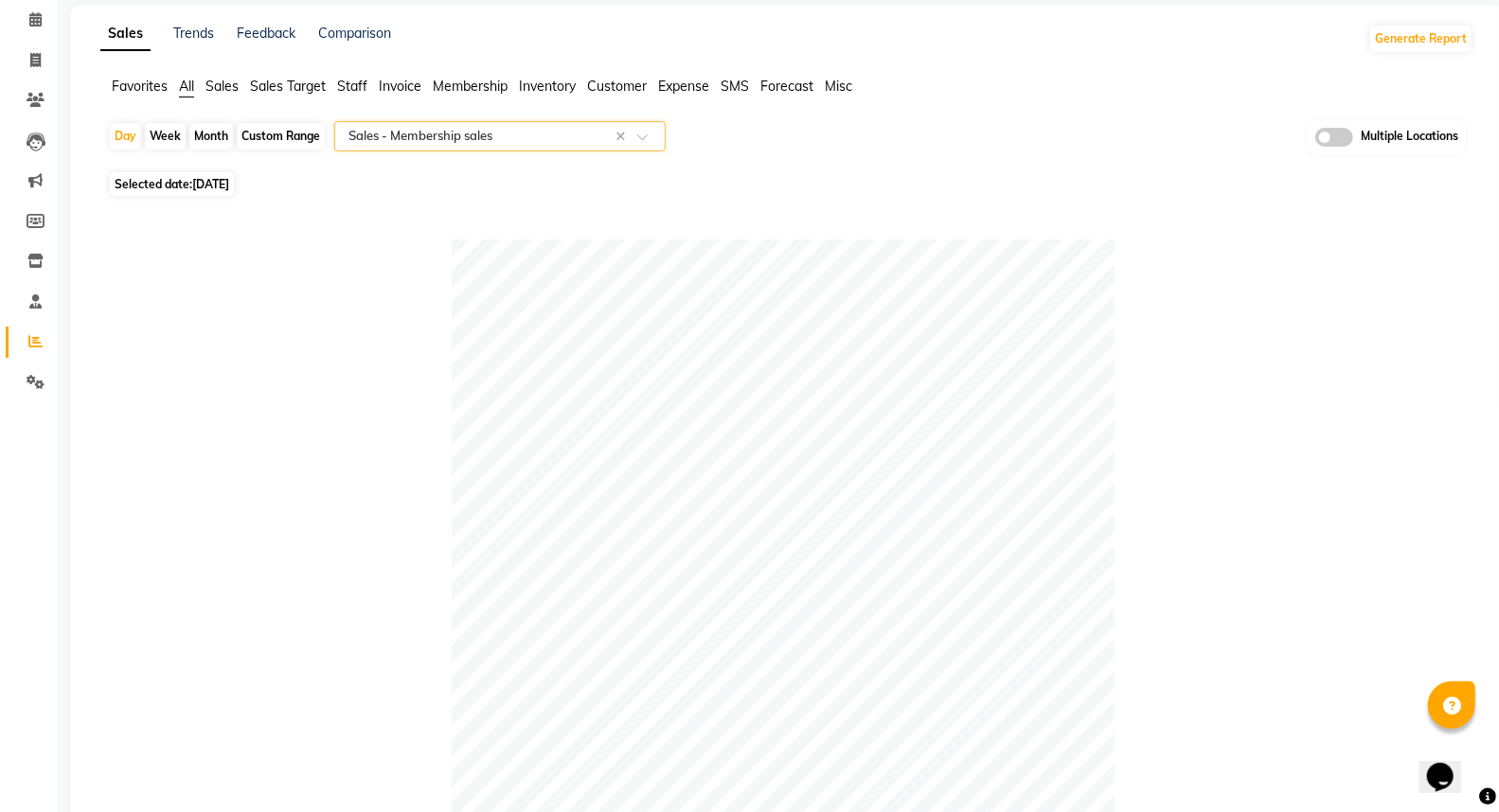
scroll to position [0, 0]
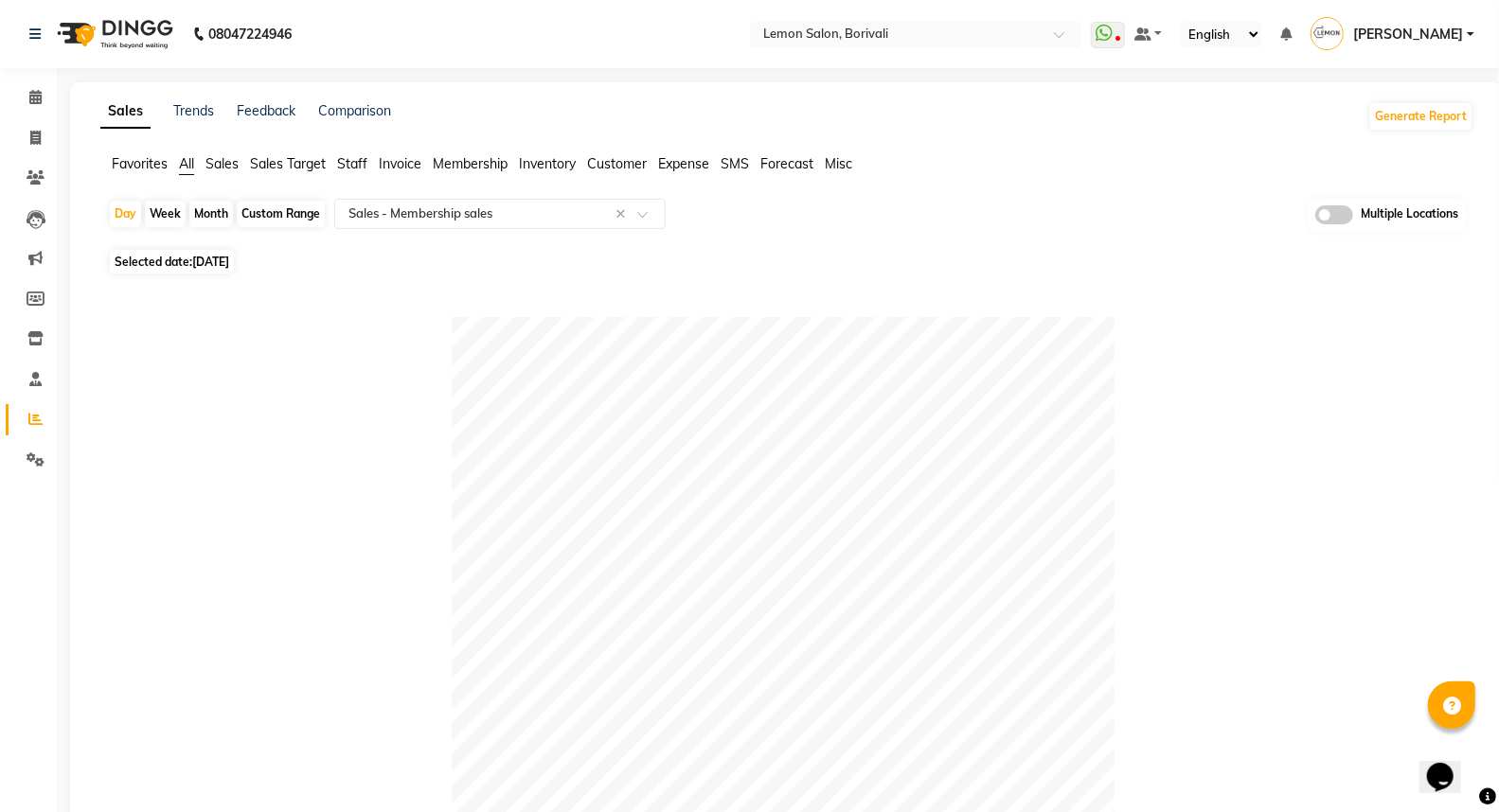
click at [280, 203] on div "Custom Range" at bounding box center [281, 214] width 88 height 27
select select "9"
select select "2025"
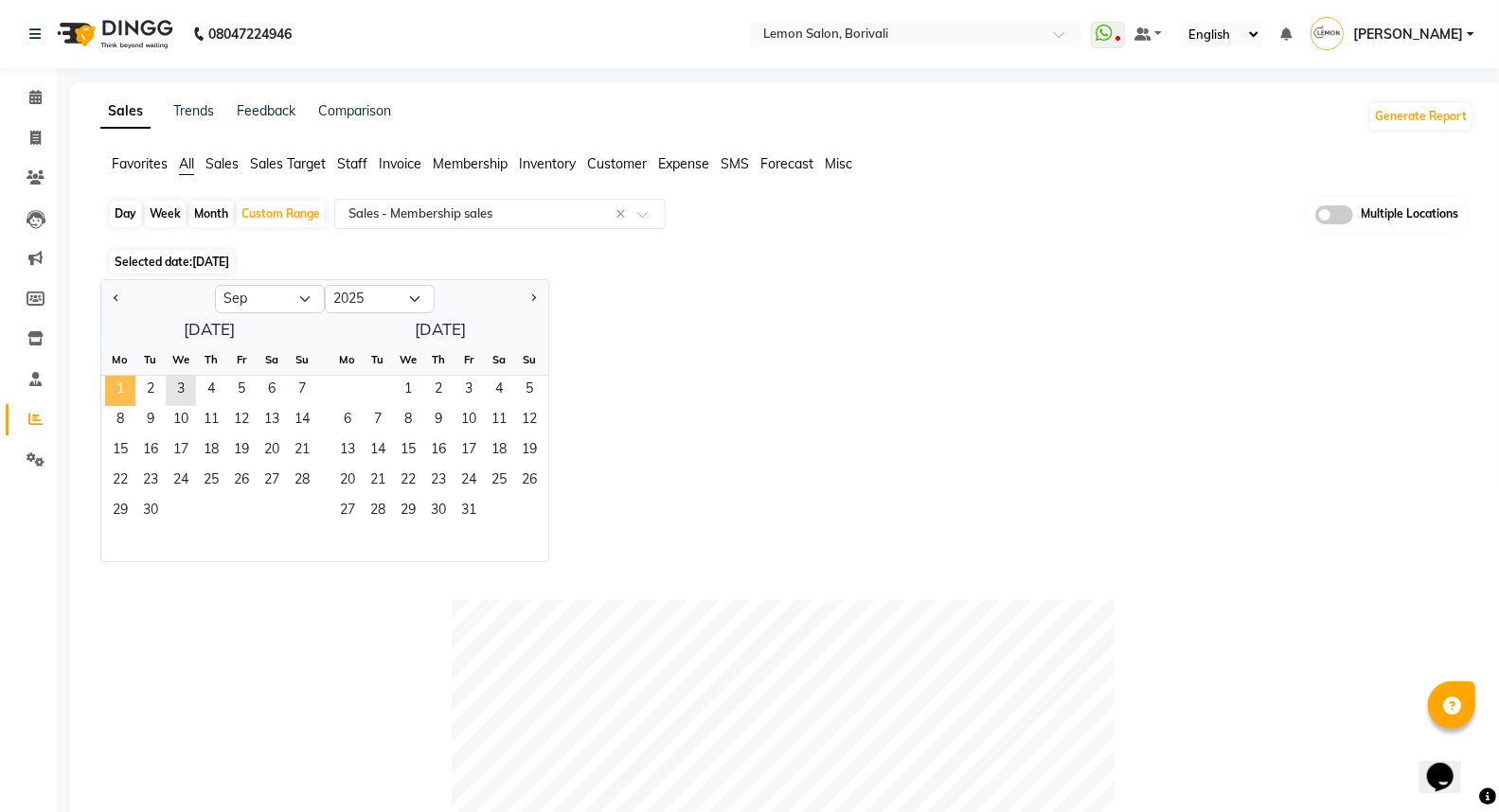
click at [110, 383] on span "1" at bounding box center [120, 391] width 31 height 31
click at [177, 382] on span "3" at bounding box center [181, 391] width 31 height 31
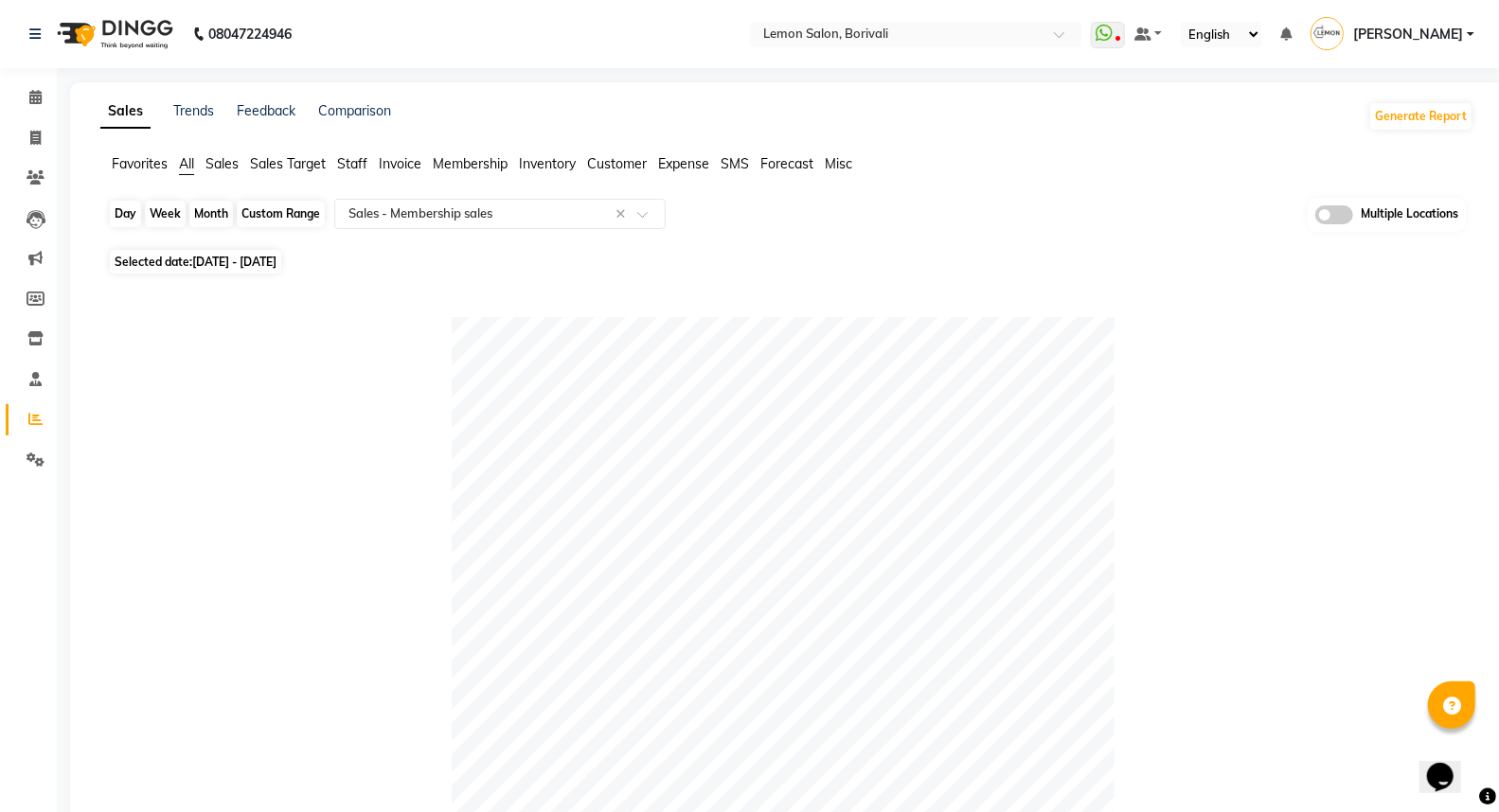
click at [265, 220] on div "Custom Range" at bounding box center [281, 214] width 88 height 27
select select "9"
select select "2025"
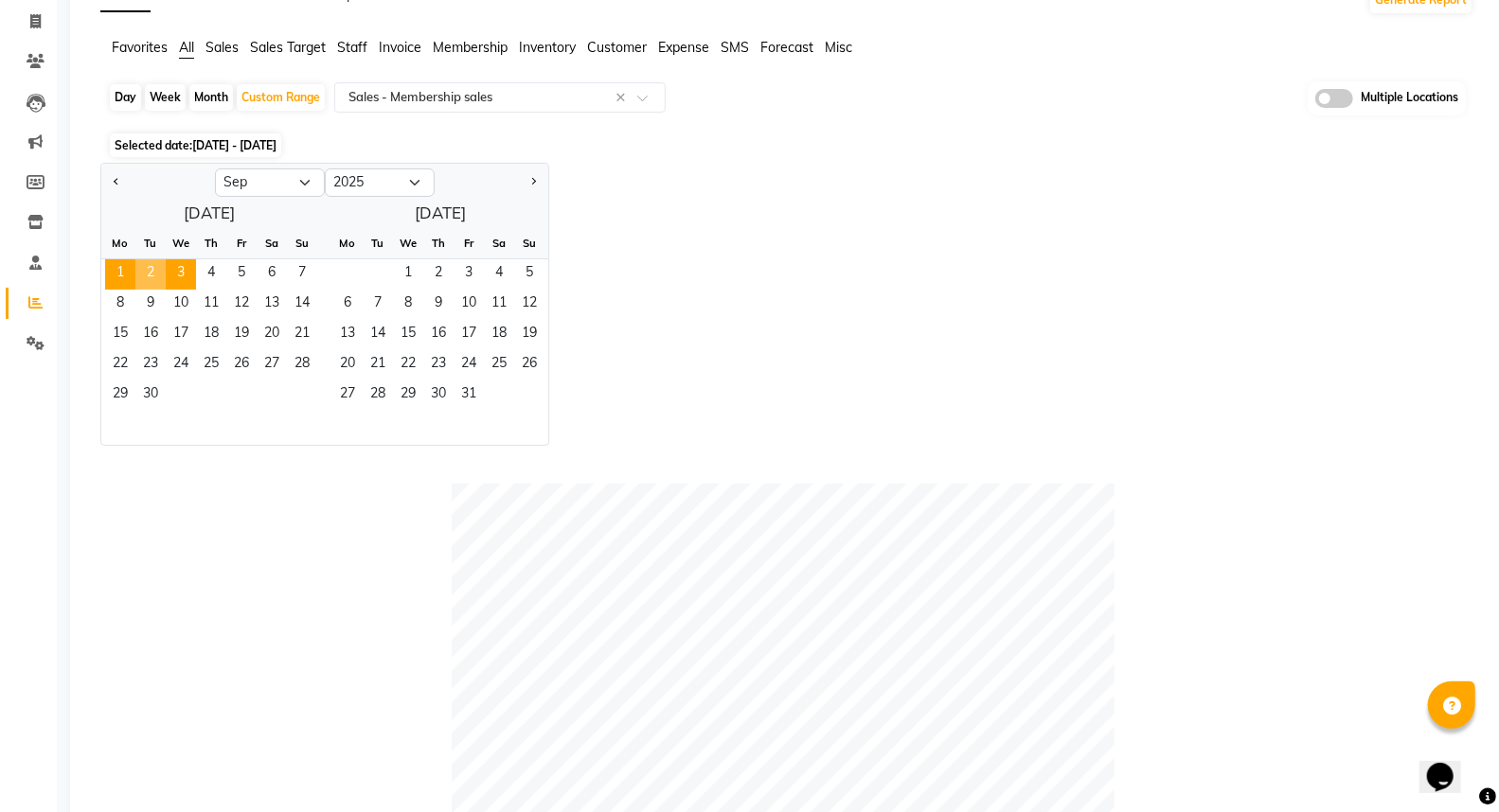
scroll to position [97, 0]
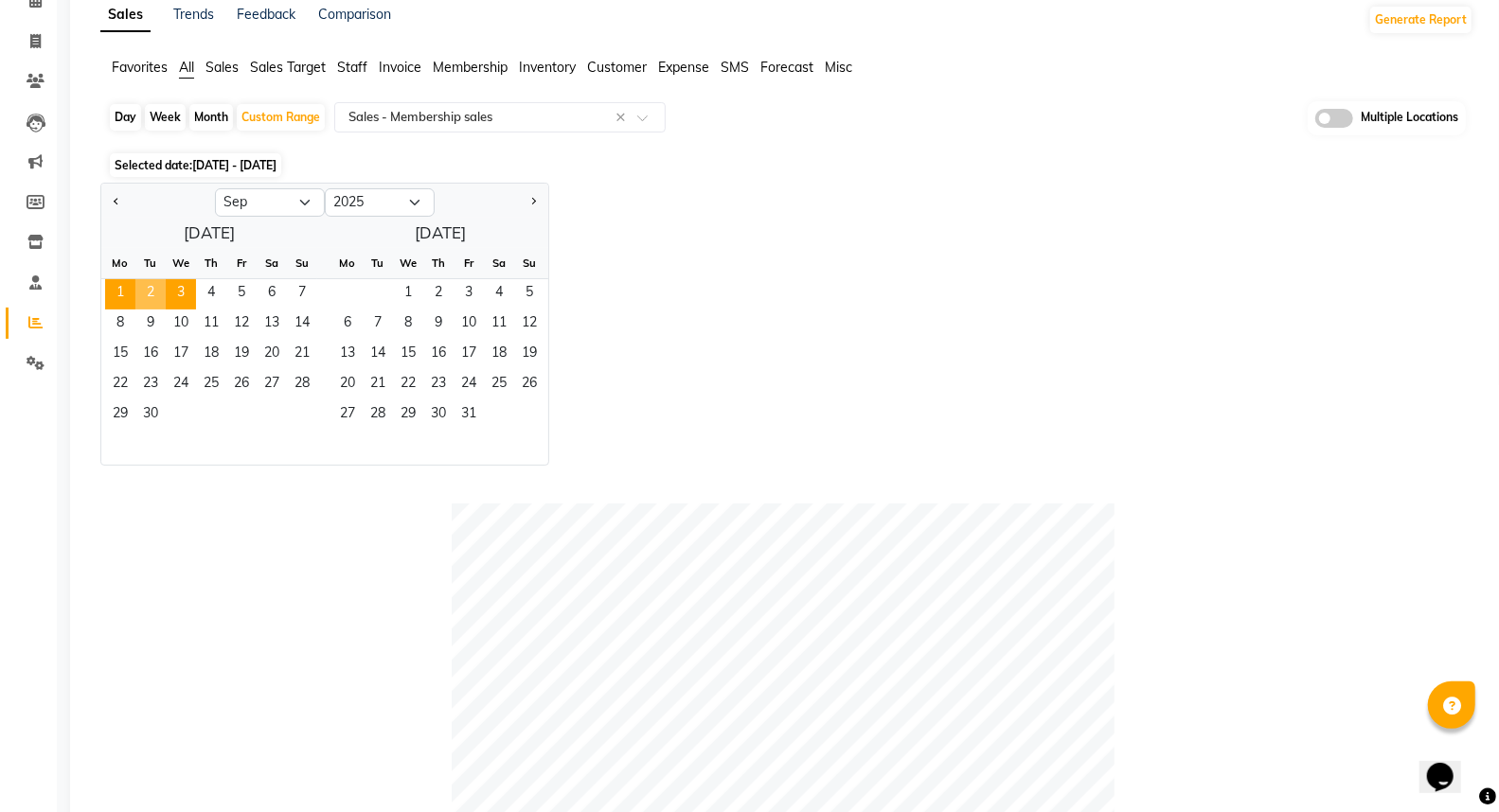
click at [133, 113] on div "Day" at bounding box center [125, 117] width 32 height 27
select select "9"
select select "2025"
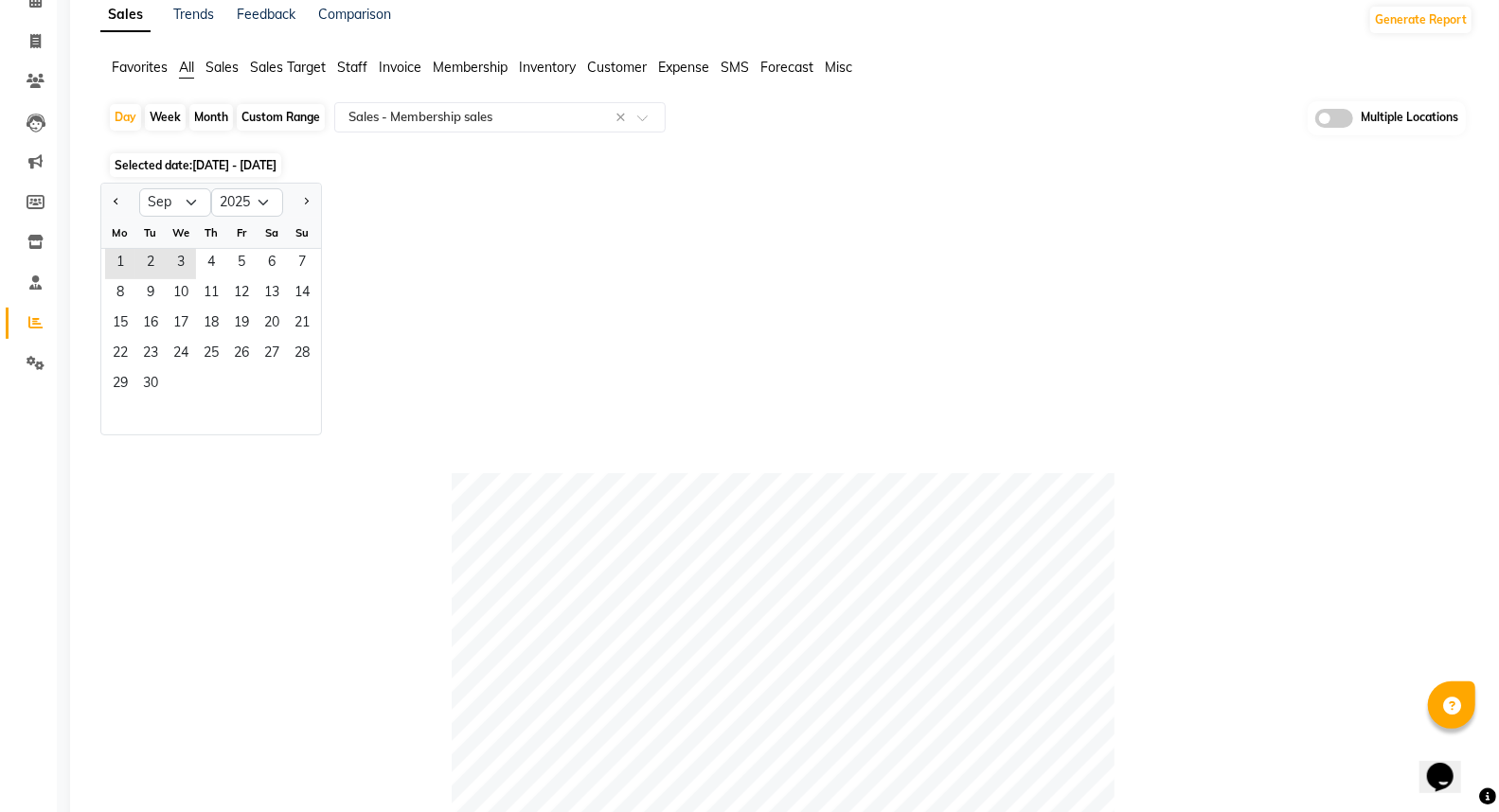
click at [129, 247] on div "Mo" at bounding box center [120, 233] width 31 height 31
click at [124, 256] on span "1" at bounding box center [120, 264] width 31 height 31
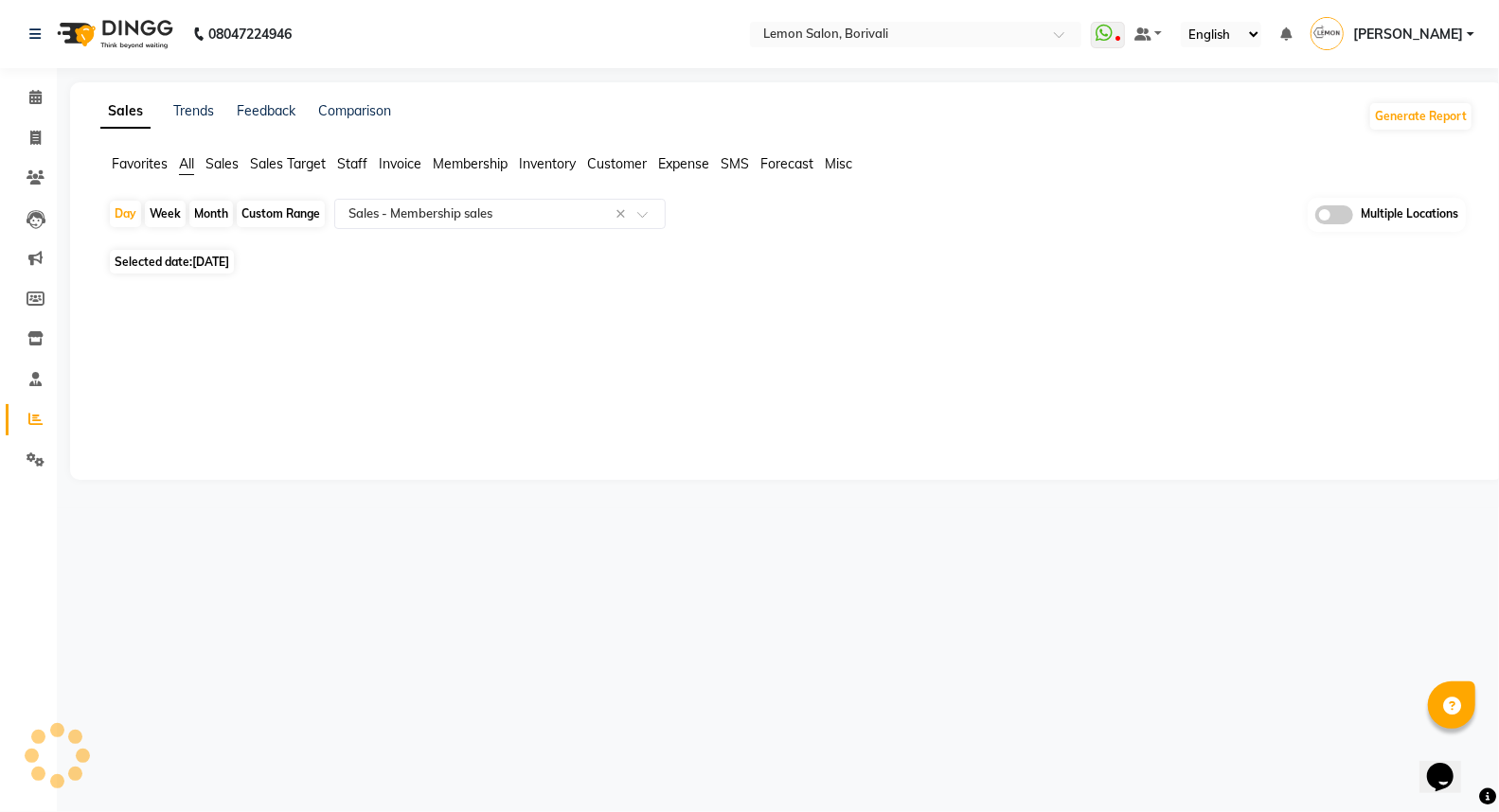
scroll to position [0, 0]
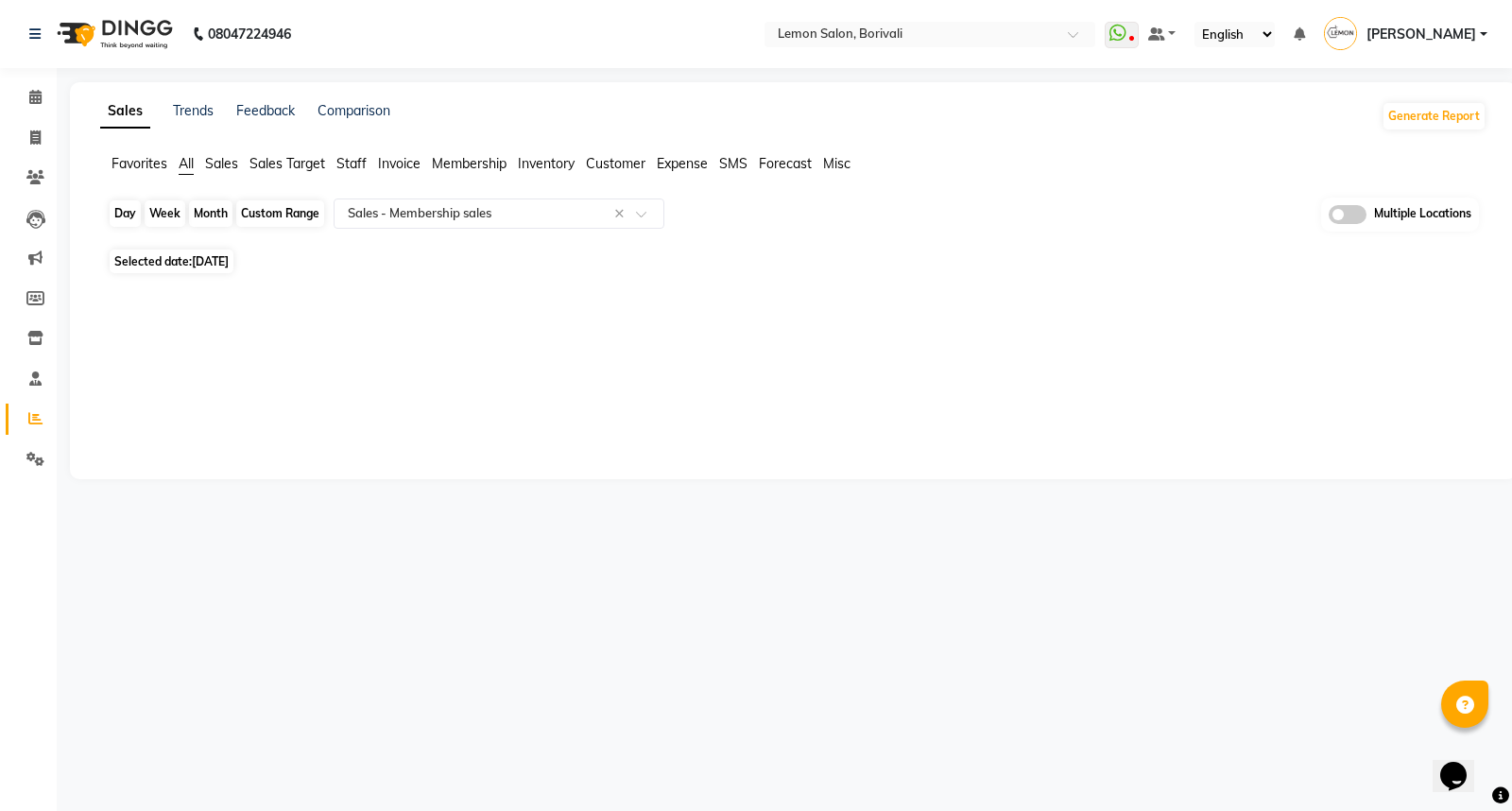
click at [120, 216] on div "Day" at bounding box center [125, 214] width 32 height 27
select select "9"
select select "2025"
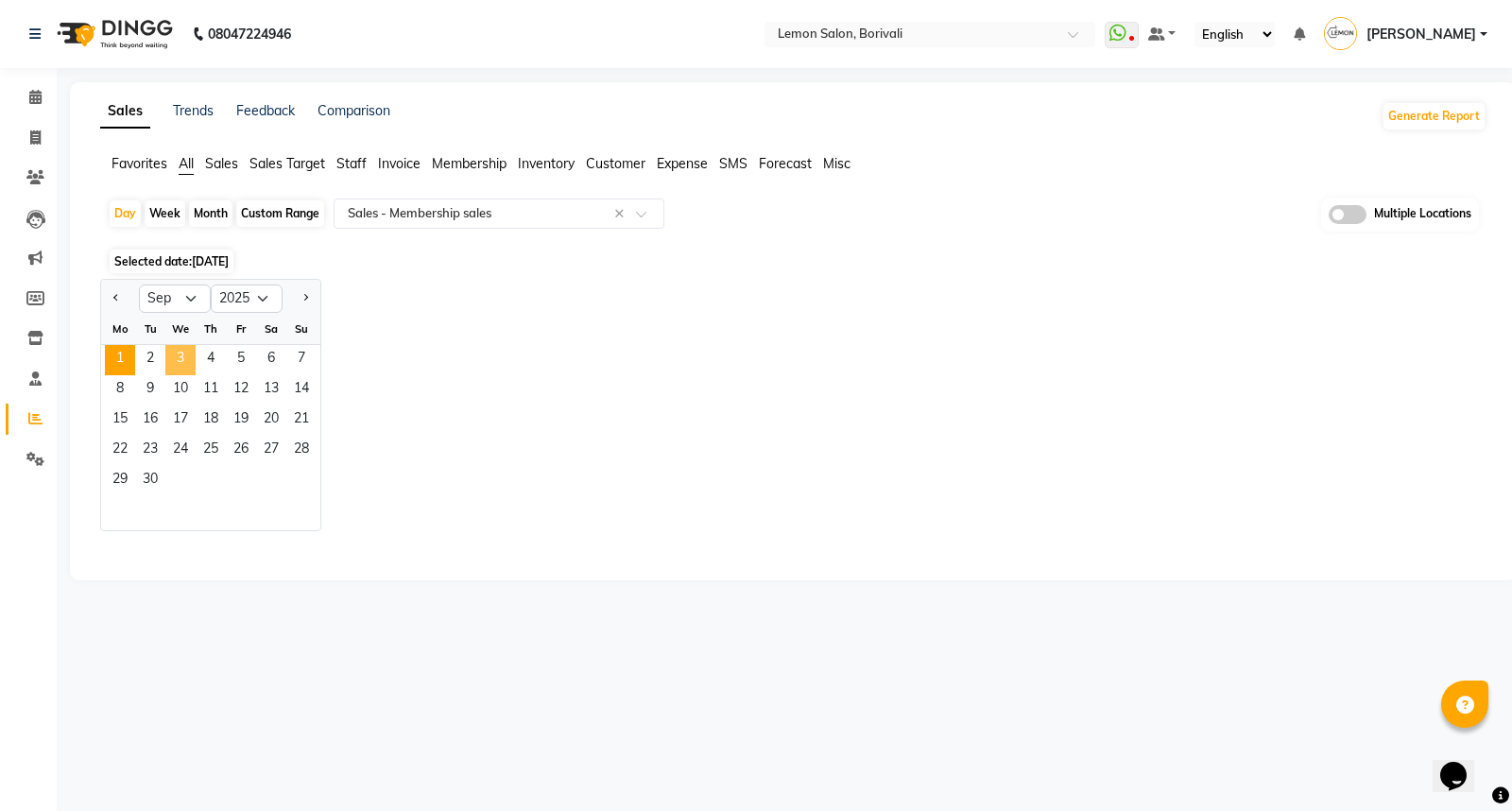
click at [174, 361] on span "3" at bounding box center [181, 360] width 31 height 31
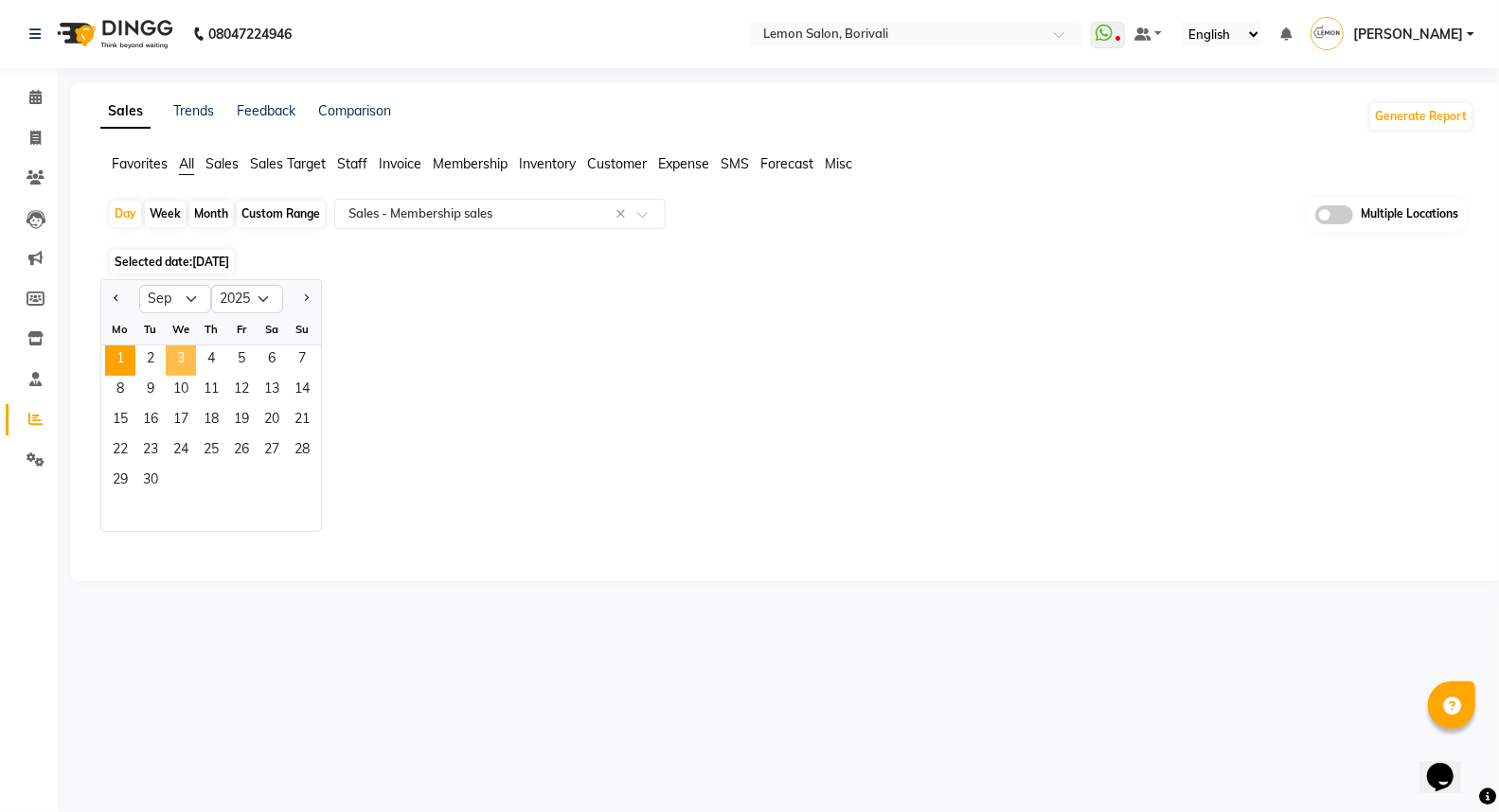
select select "full_report"
select select "csv"
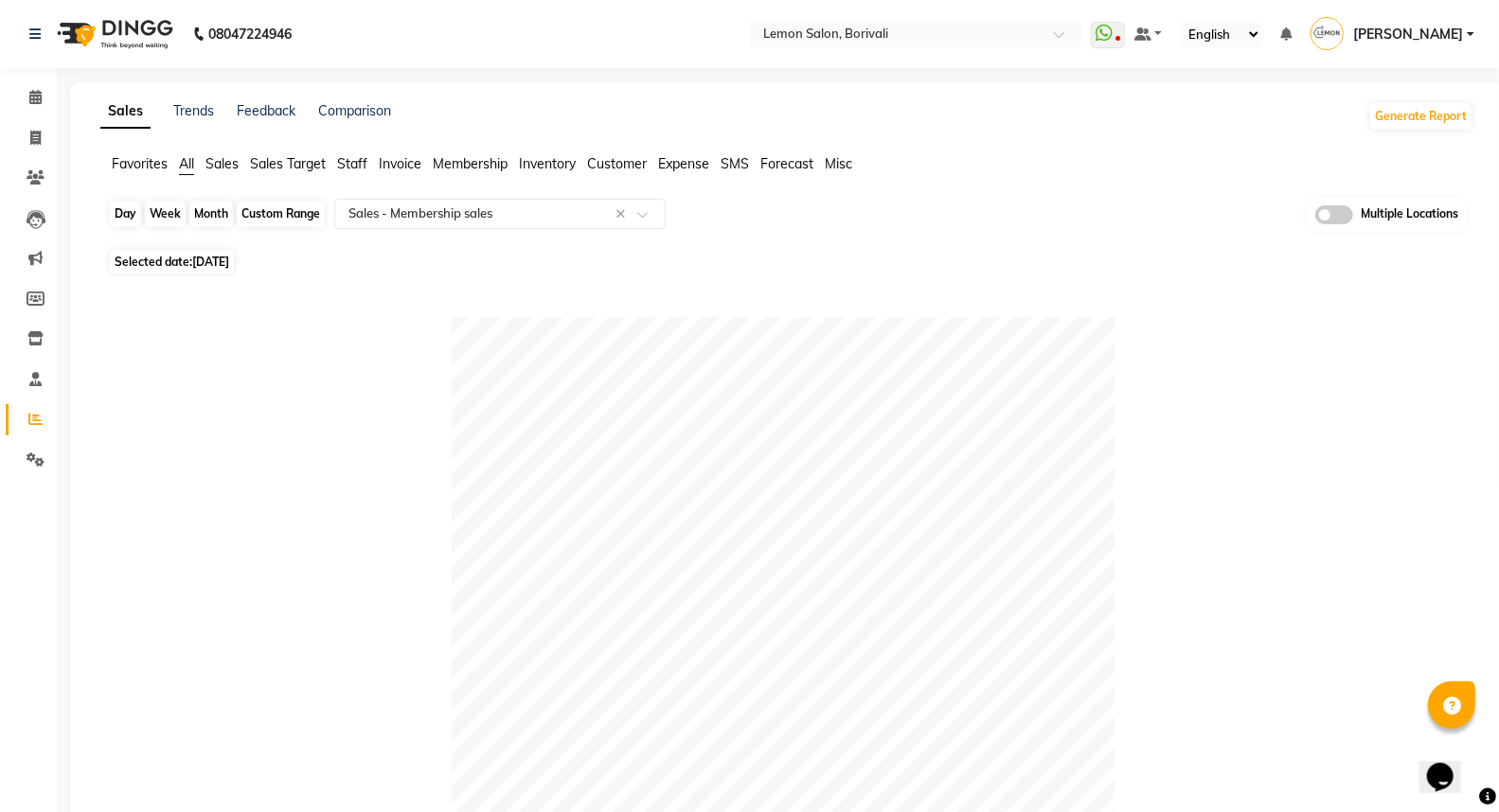
click at [136, 204] on div "Day" at bounding box center [125, 214] width 32 height 27
select select "9"
select select "2025"
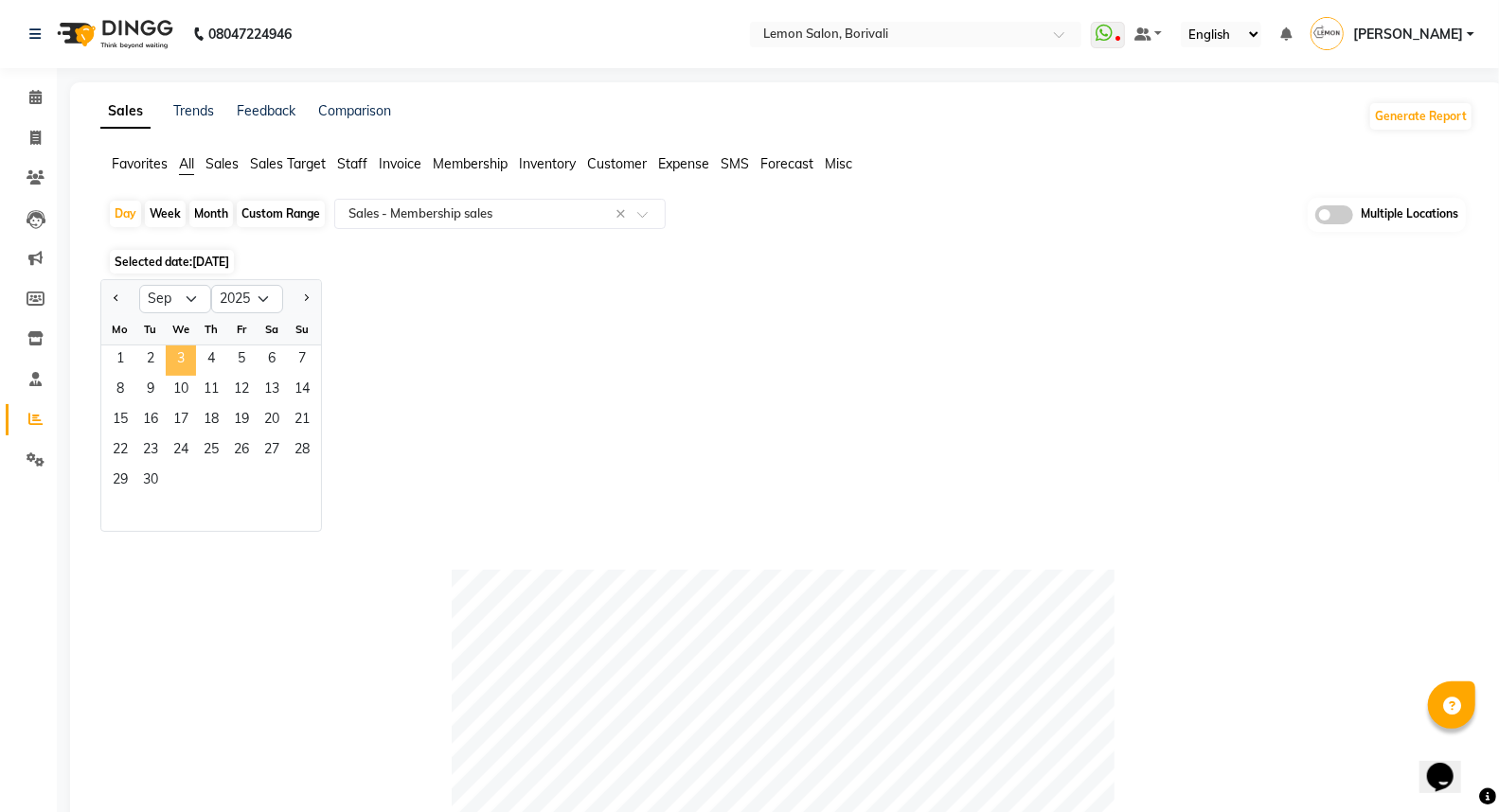
click at [189, 364] on span "3" at bounding box center [181, 361] width 31 height 31
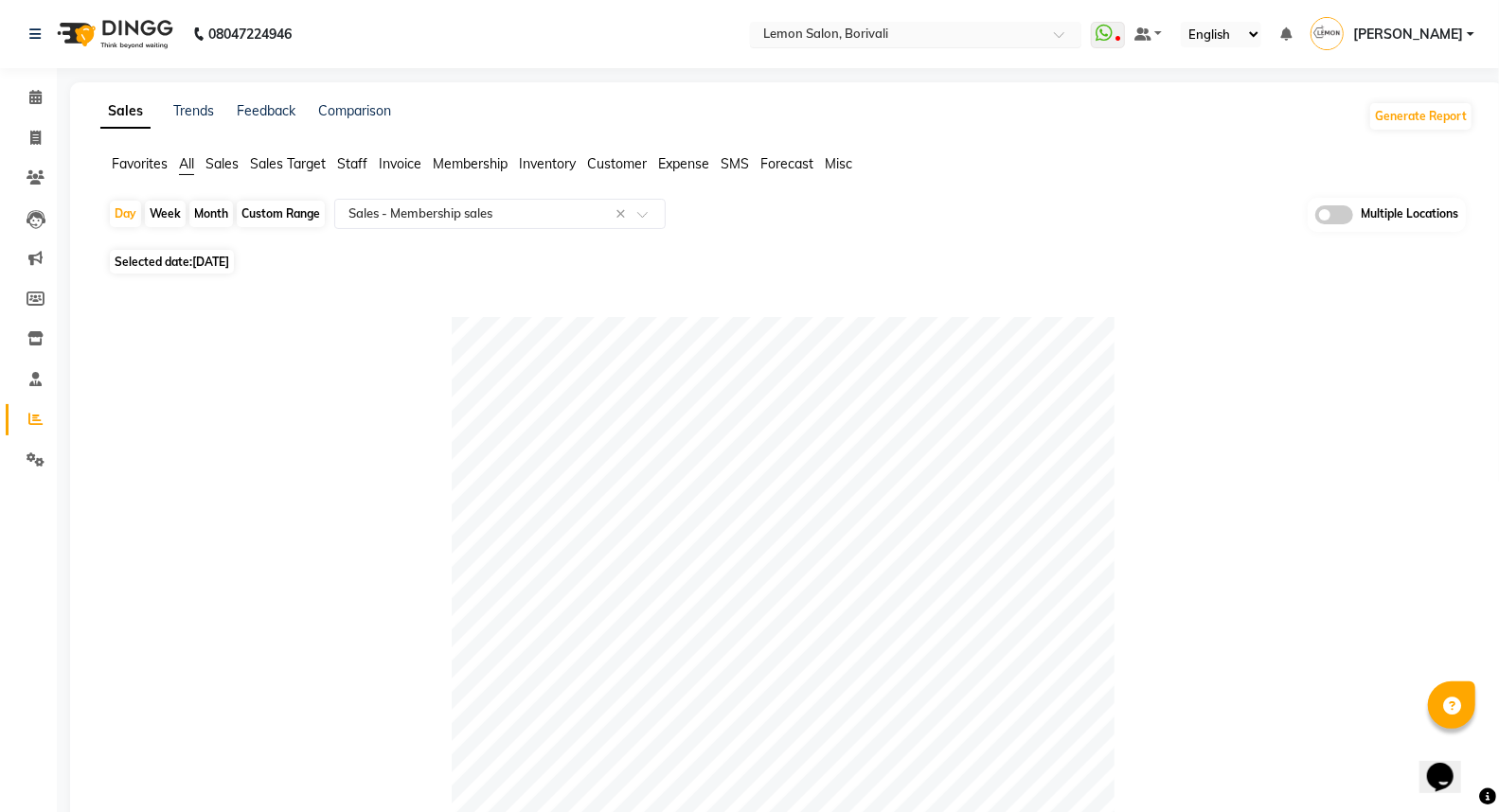
click at [871, 32] on input "text" at bounding box center [897, 36] width 275 height 19
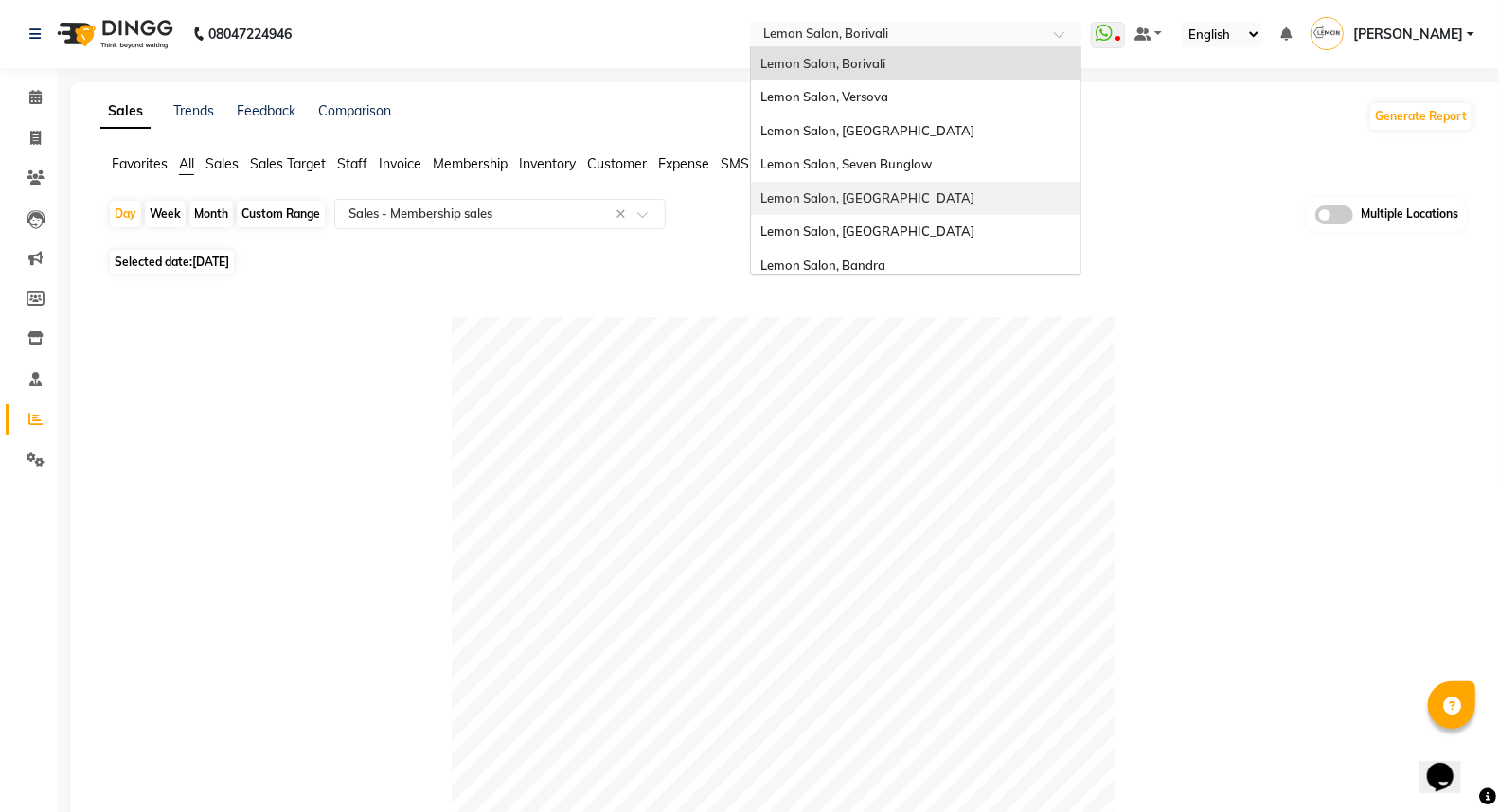
scroll to position [175, 0]
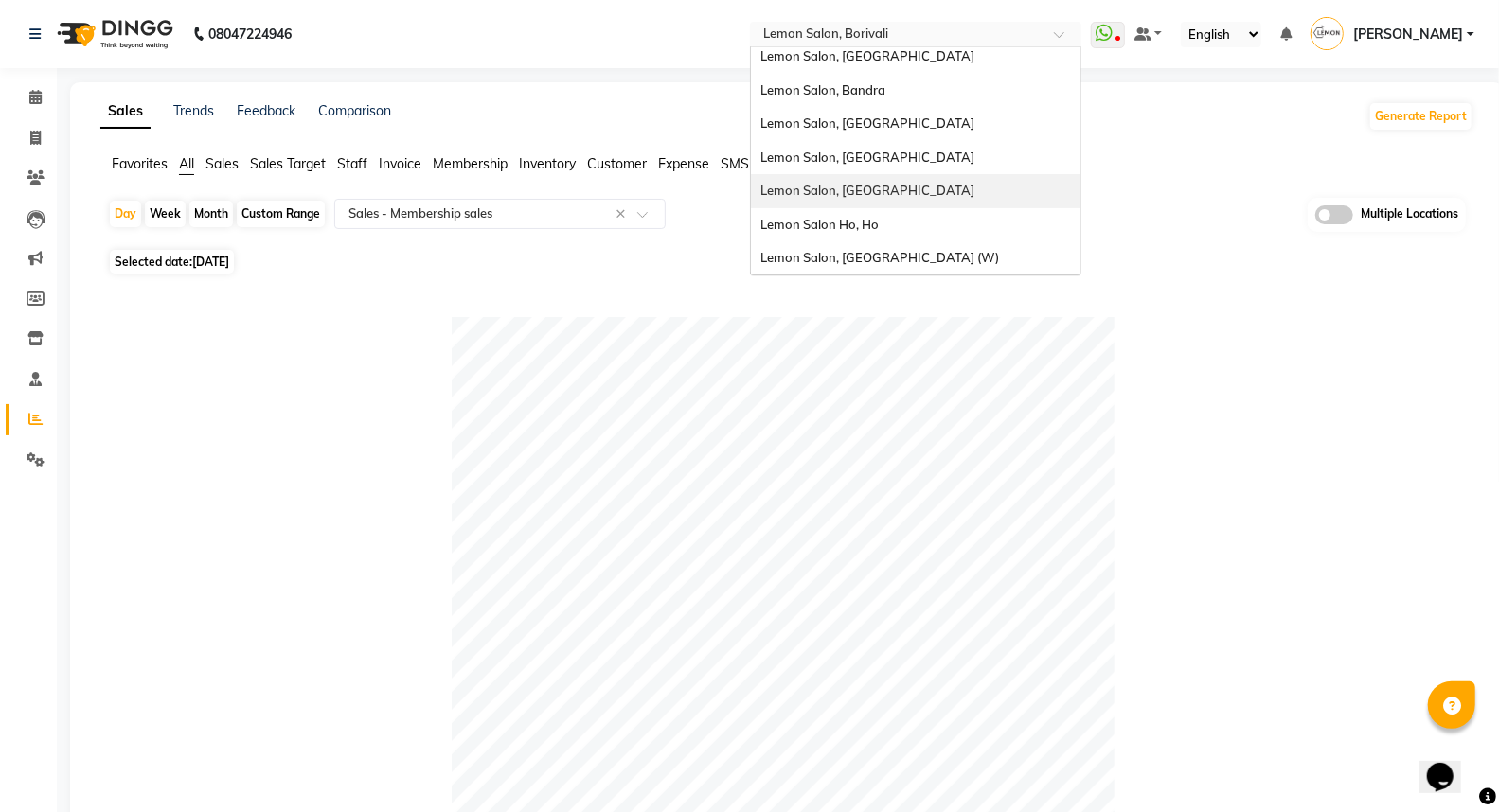
click at [879, 189] on span "Lemon Salon, [GEOGRAPHIC_DATA]" at bounding box center [867, 190] width 214 height 15
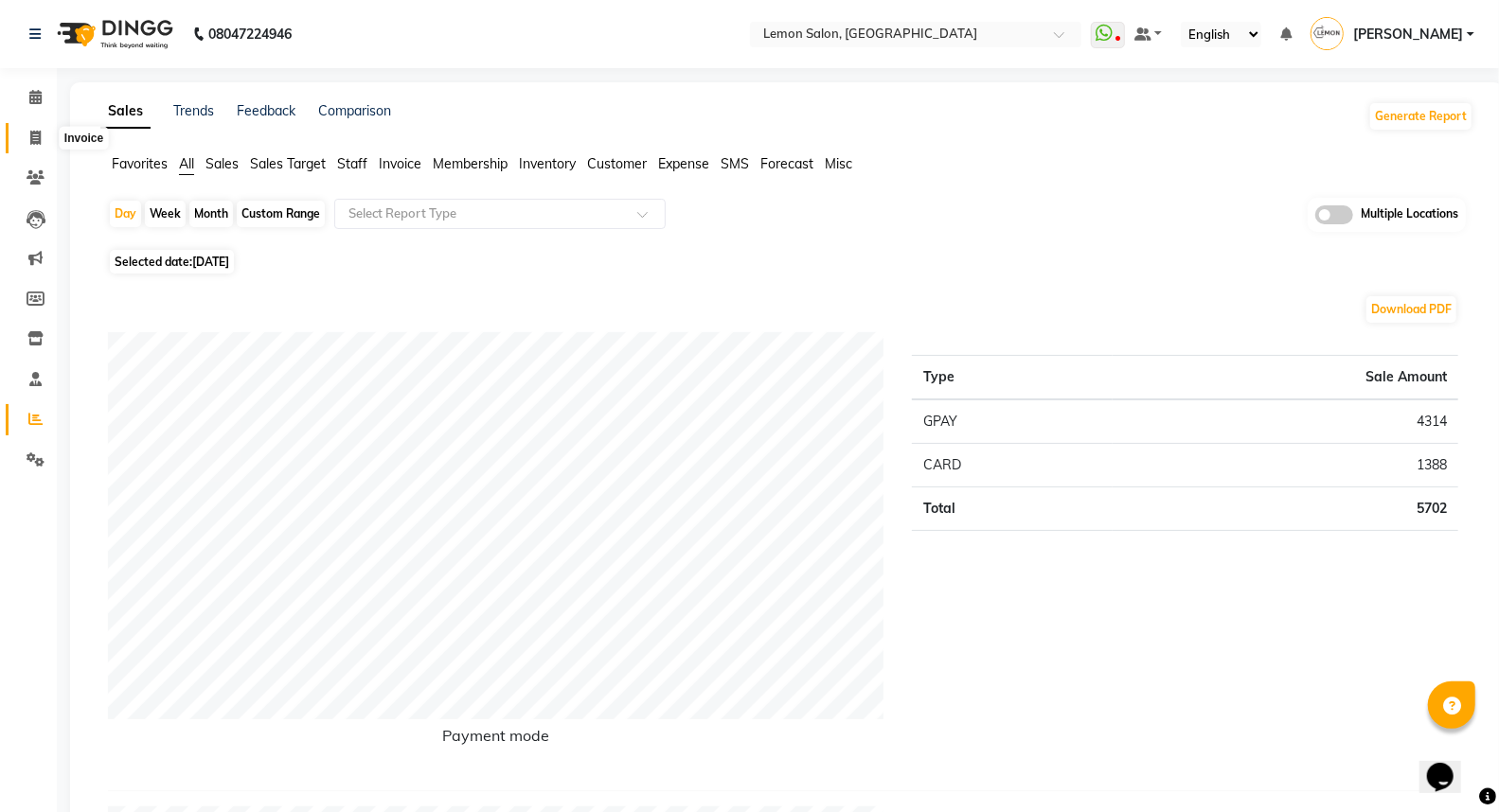
drag, startPoint x: 35, startPoint y: 135, endPoint x: 76, endPoint y: 137, distance: 41.0
click at [36, 135] on icon at bounding box center [36, 137] width 11 height 14
select select "service"
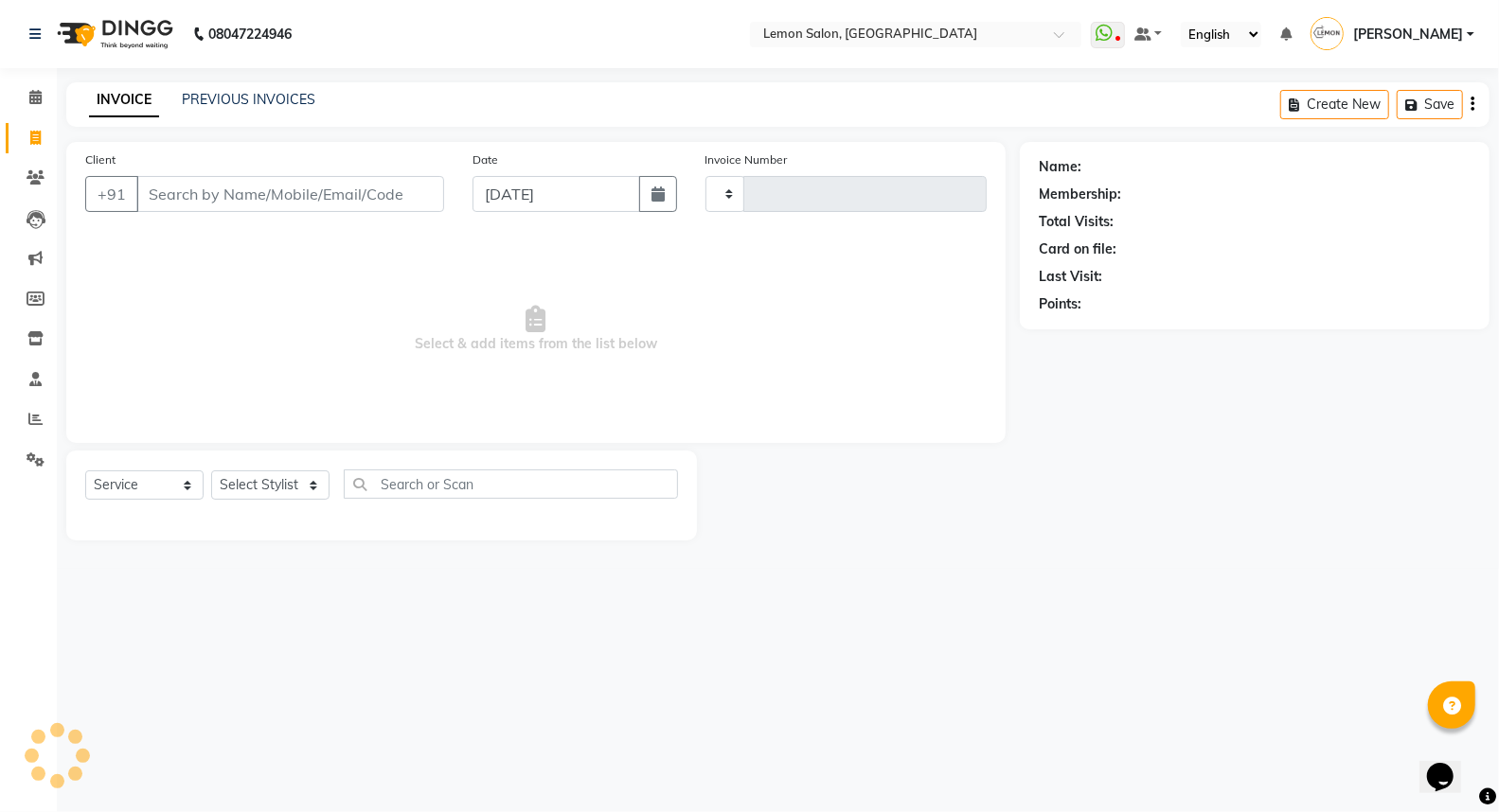
type input "5673"
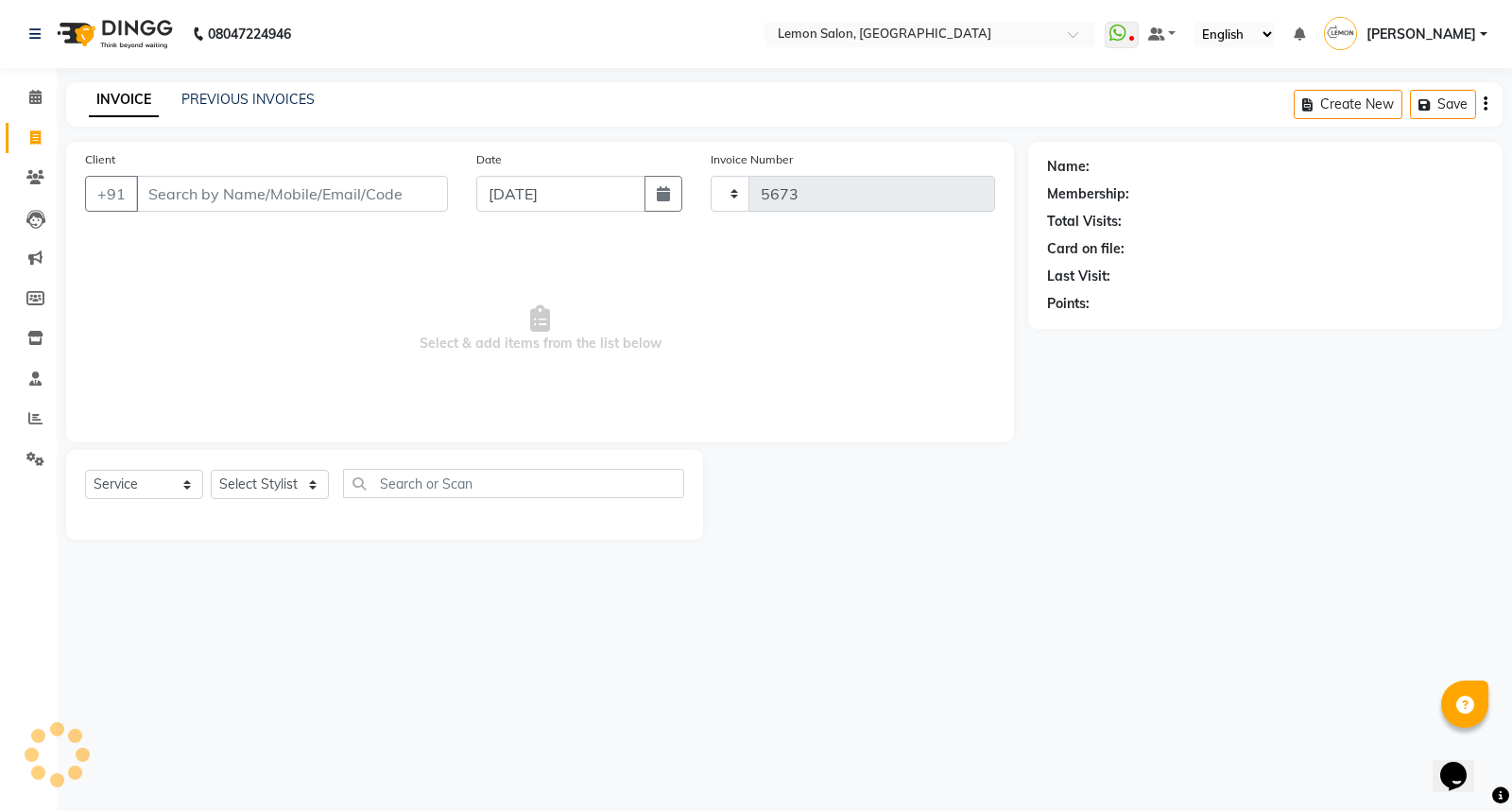
select select "566"
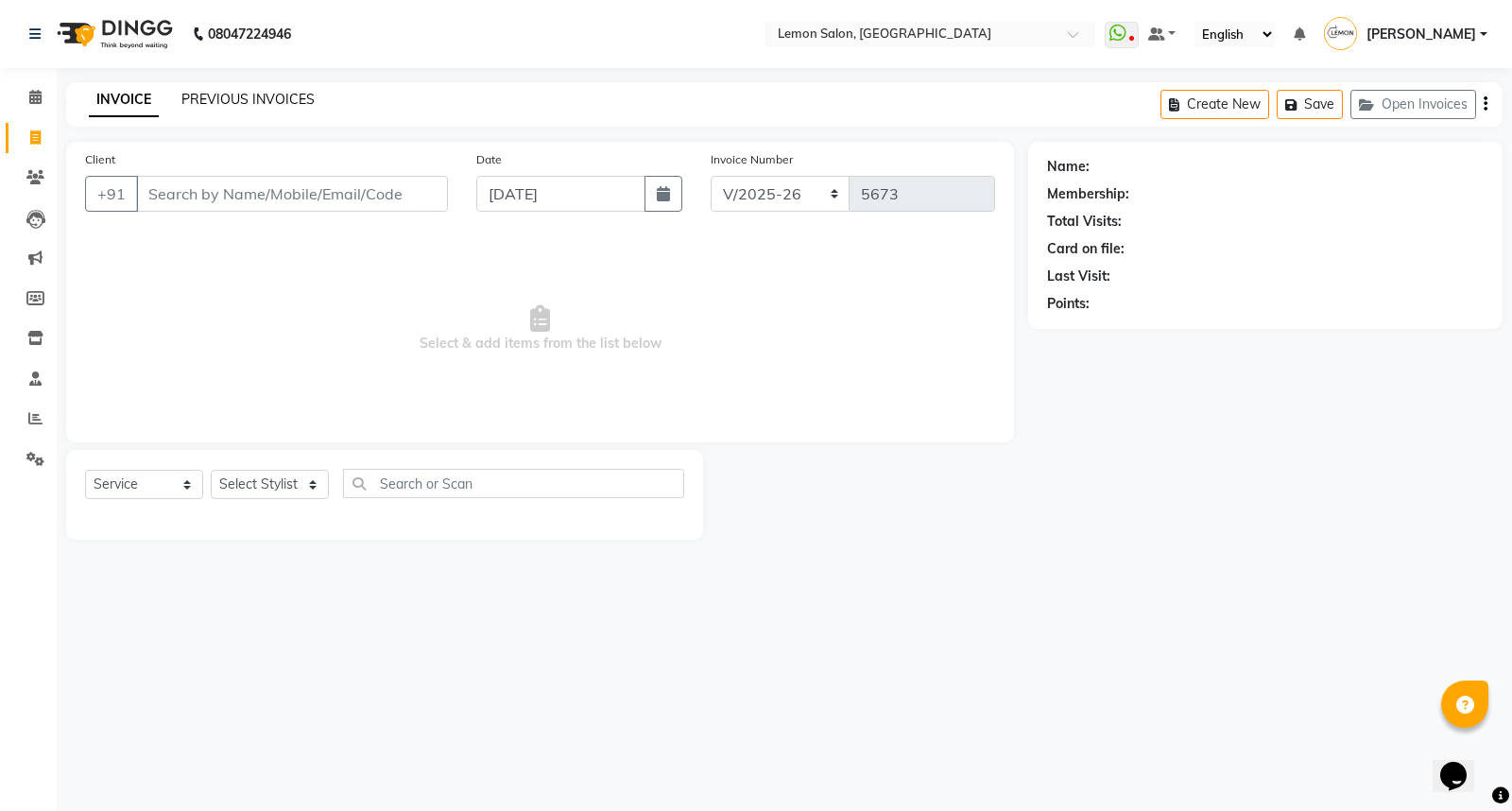
click at [290, 104] on link "PREVIOUS INVOICES" at bounding box center [247, 100] width 133 height 17
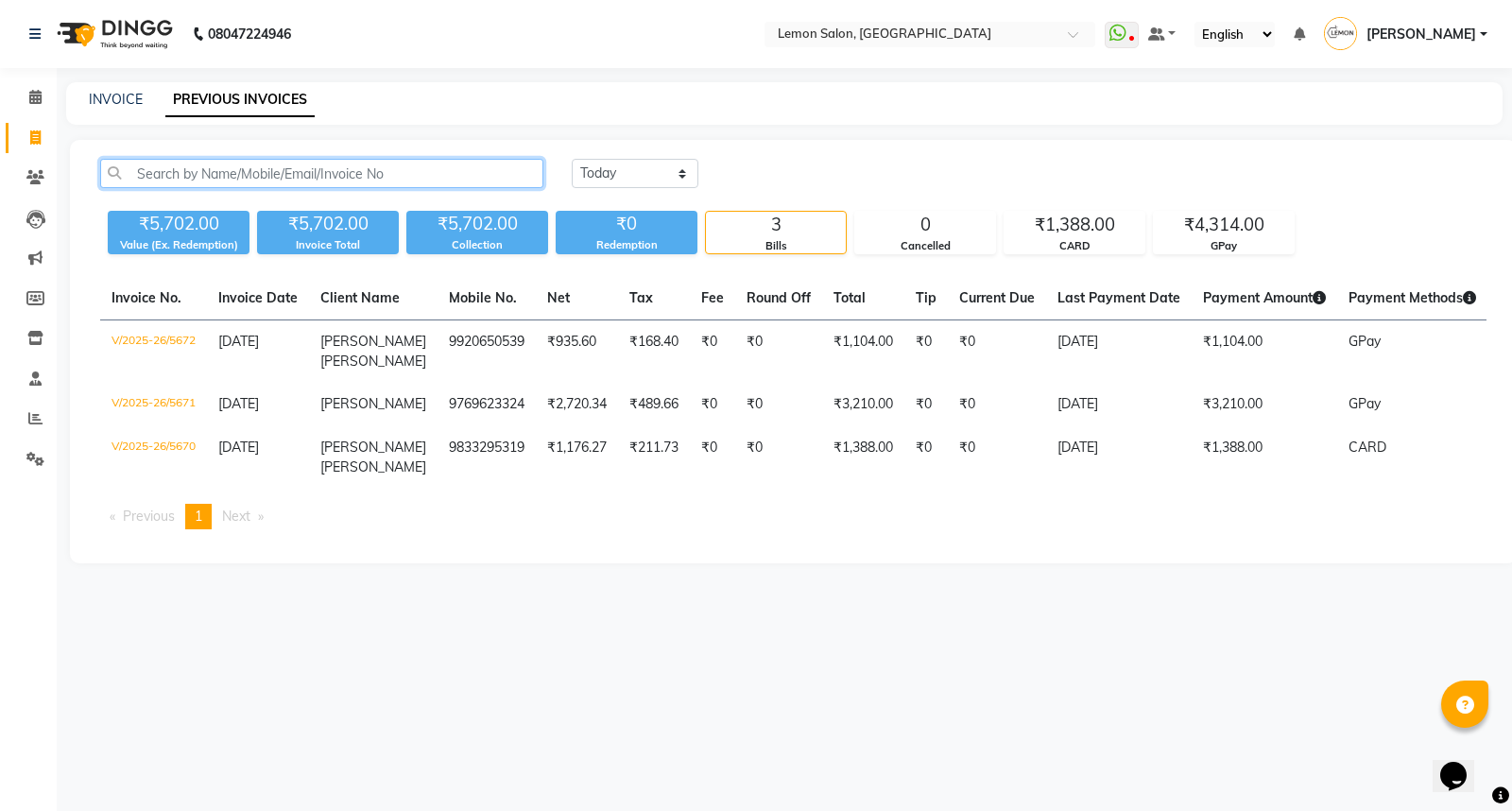
click at [357, 171] on input "text" at bounding box center [322, 174] width 443 height 30
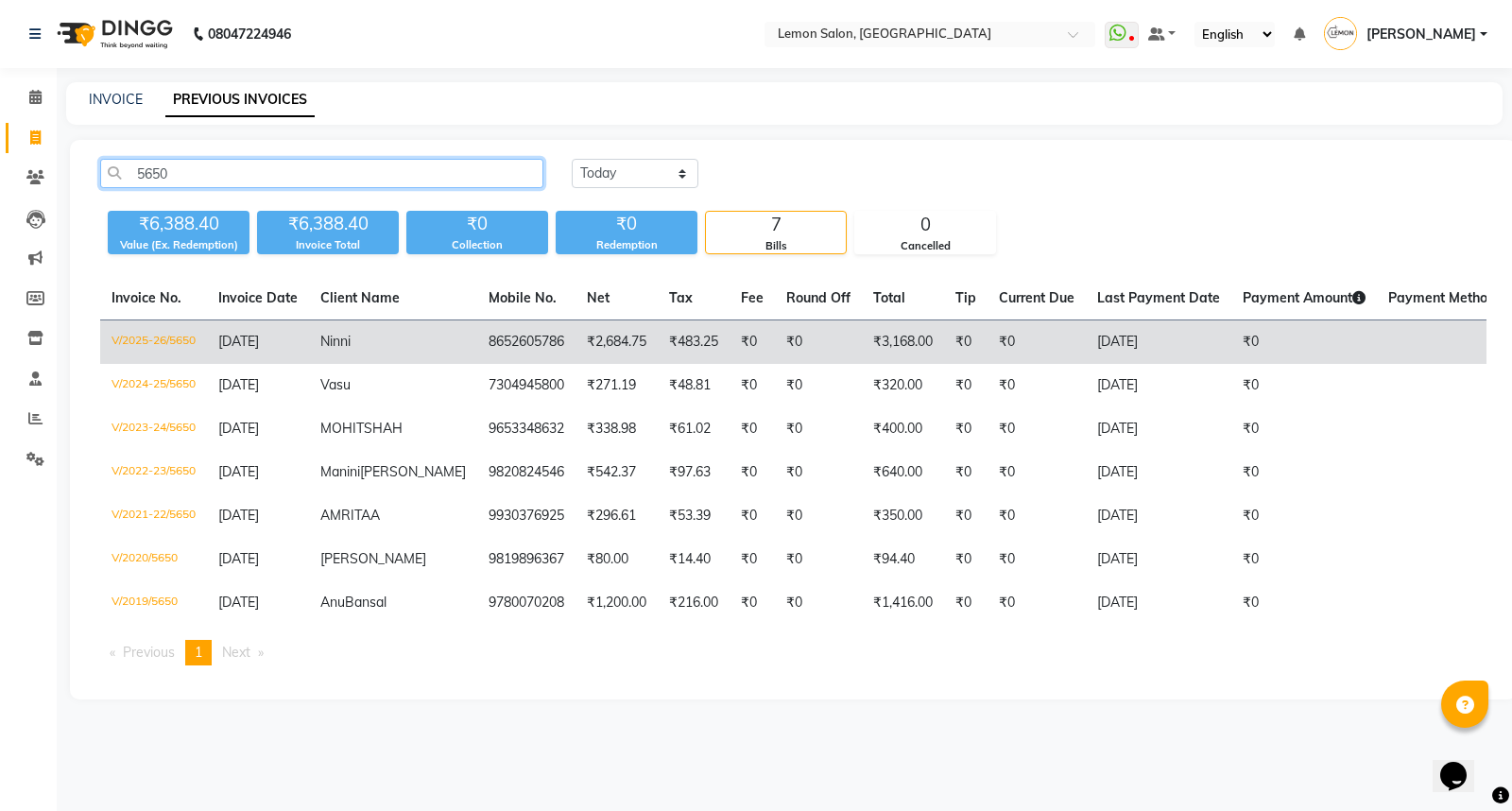
type input "5650"
click at [595, 347] on td "₹2,684.75" at bounding box center [616, 342] width 82 height 44
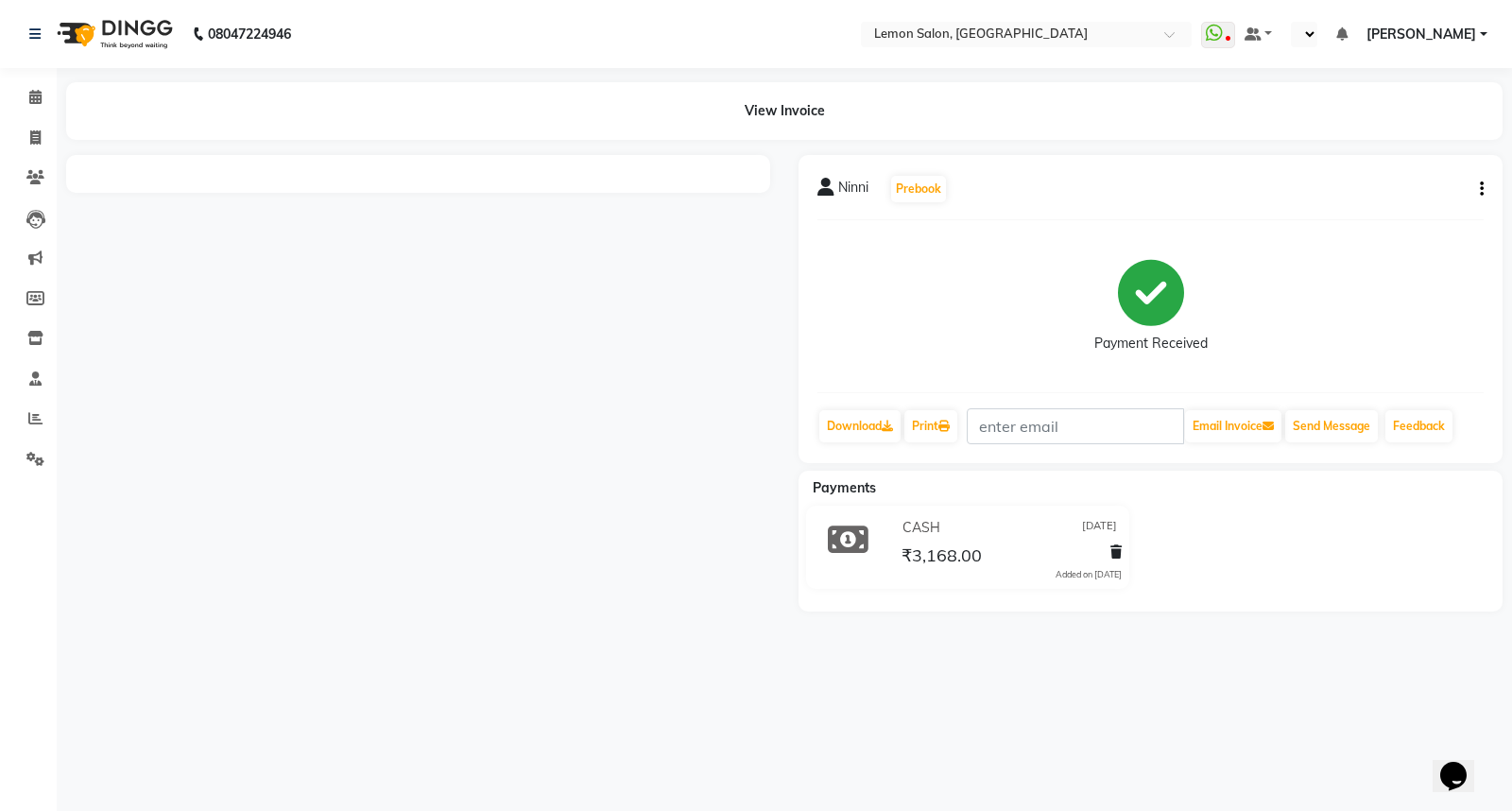
click at [1479, 189] on icon "button" at bounding box center [1481, 189] width 4 height 1
click at [1355, 212] on div "Edit Invoice" at bounding box center [1386, 213] width 129 height 24
select select "service"
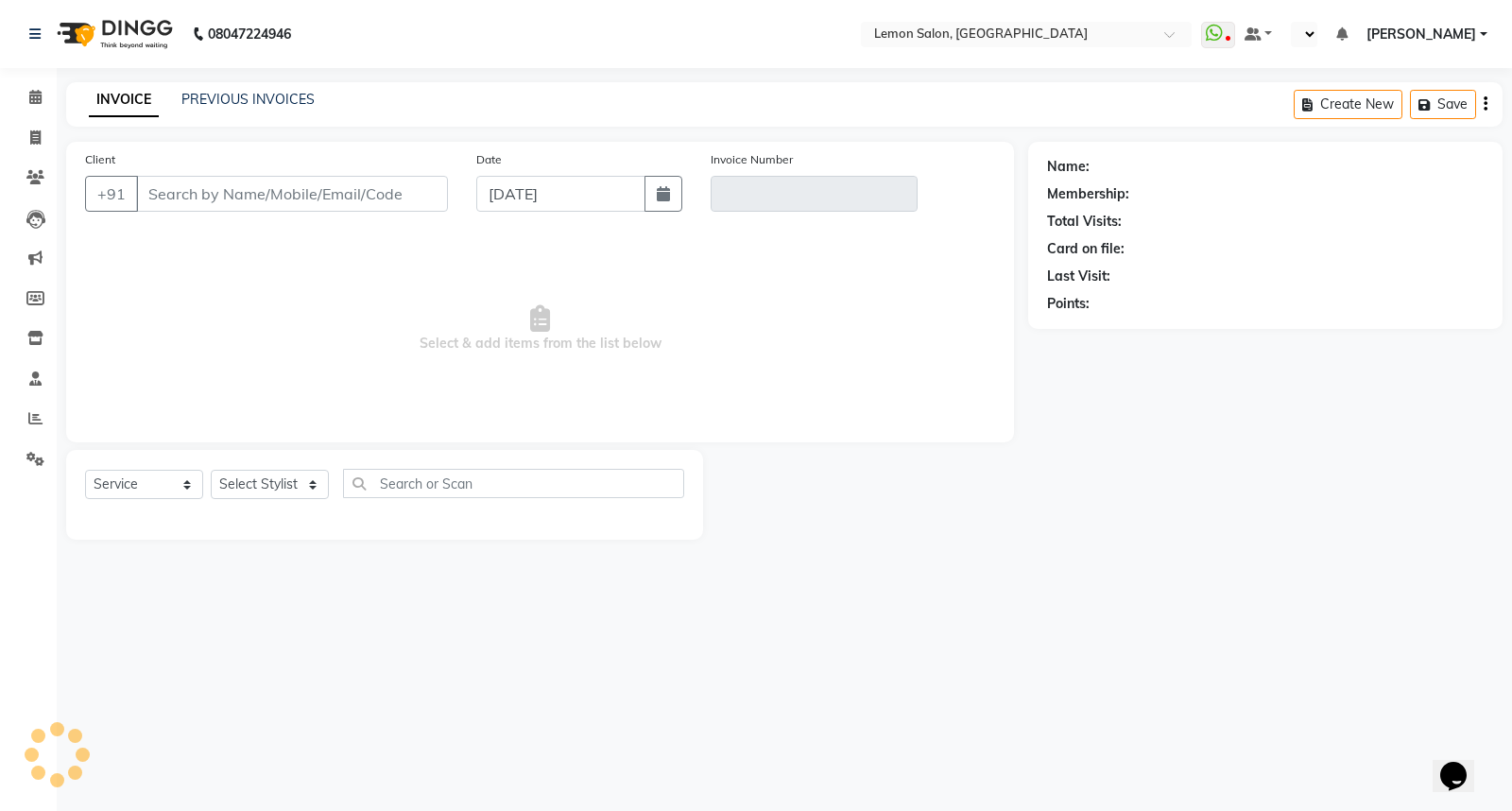
select select "en"
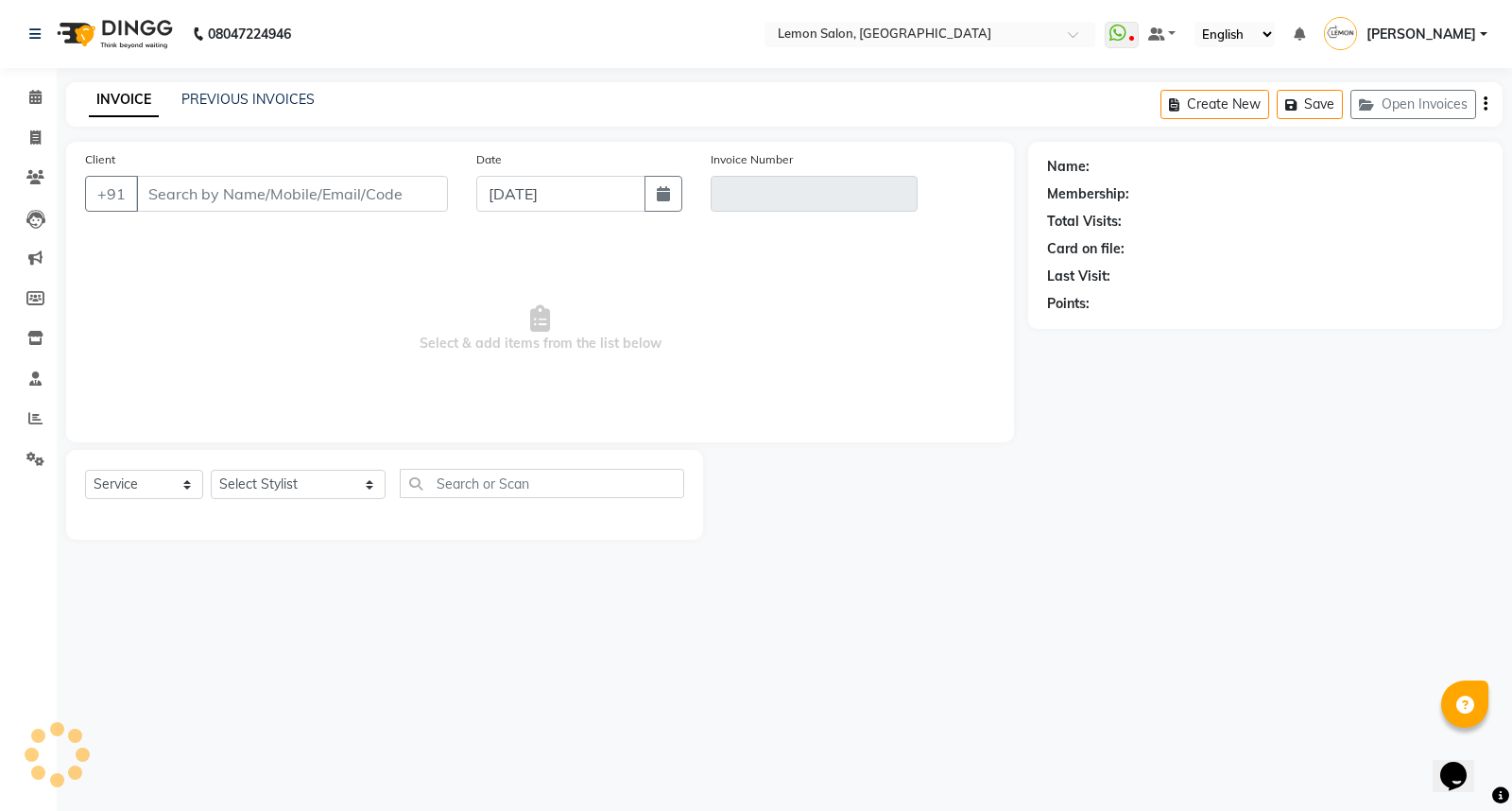
type input "8652605786"
type input "V/2025-26/5650"
select select "1: Object"
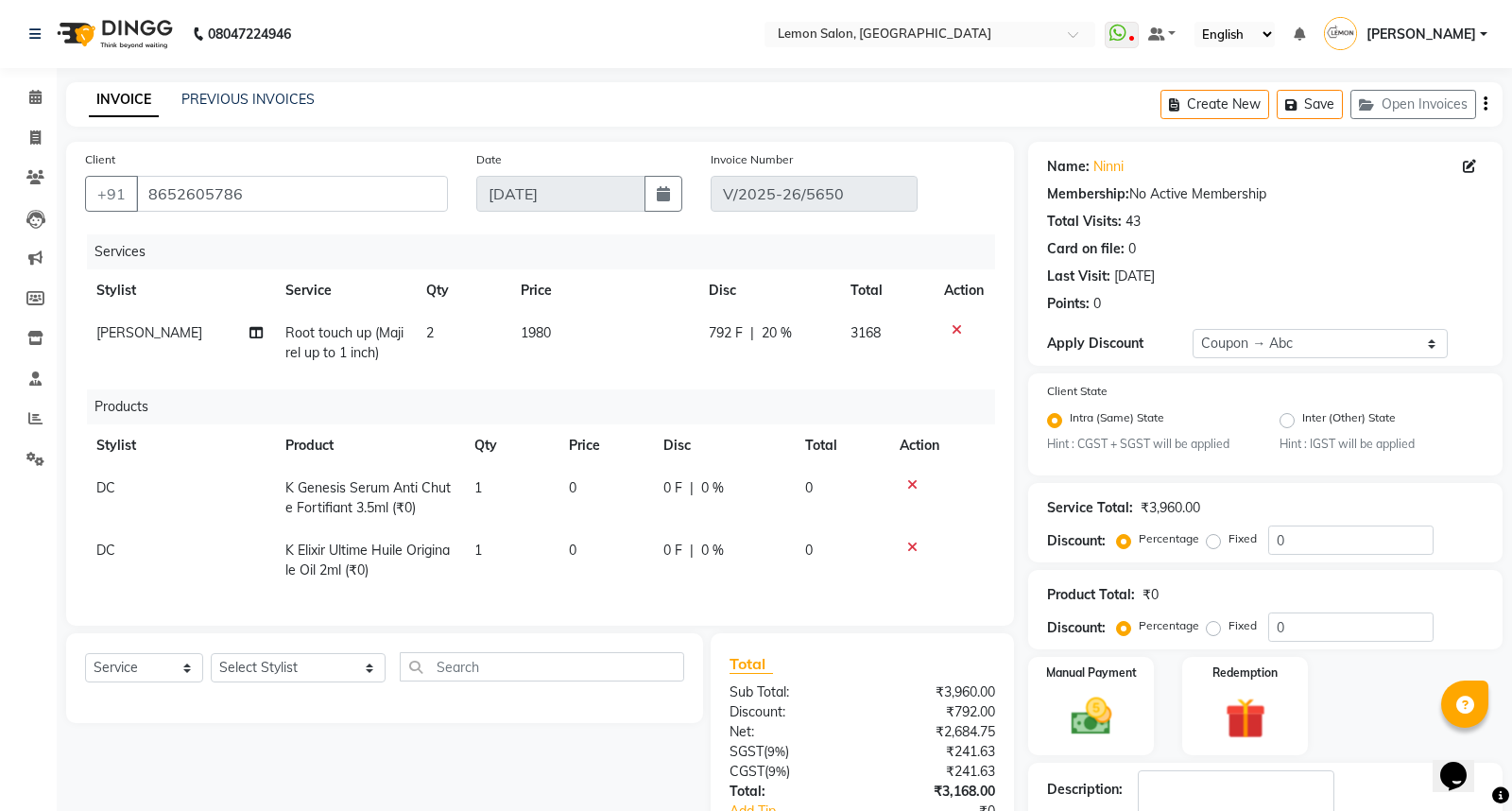
type input "[DATE]"
select select "select"
type input "20"
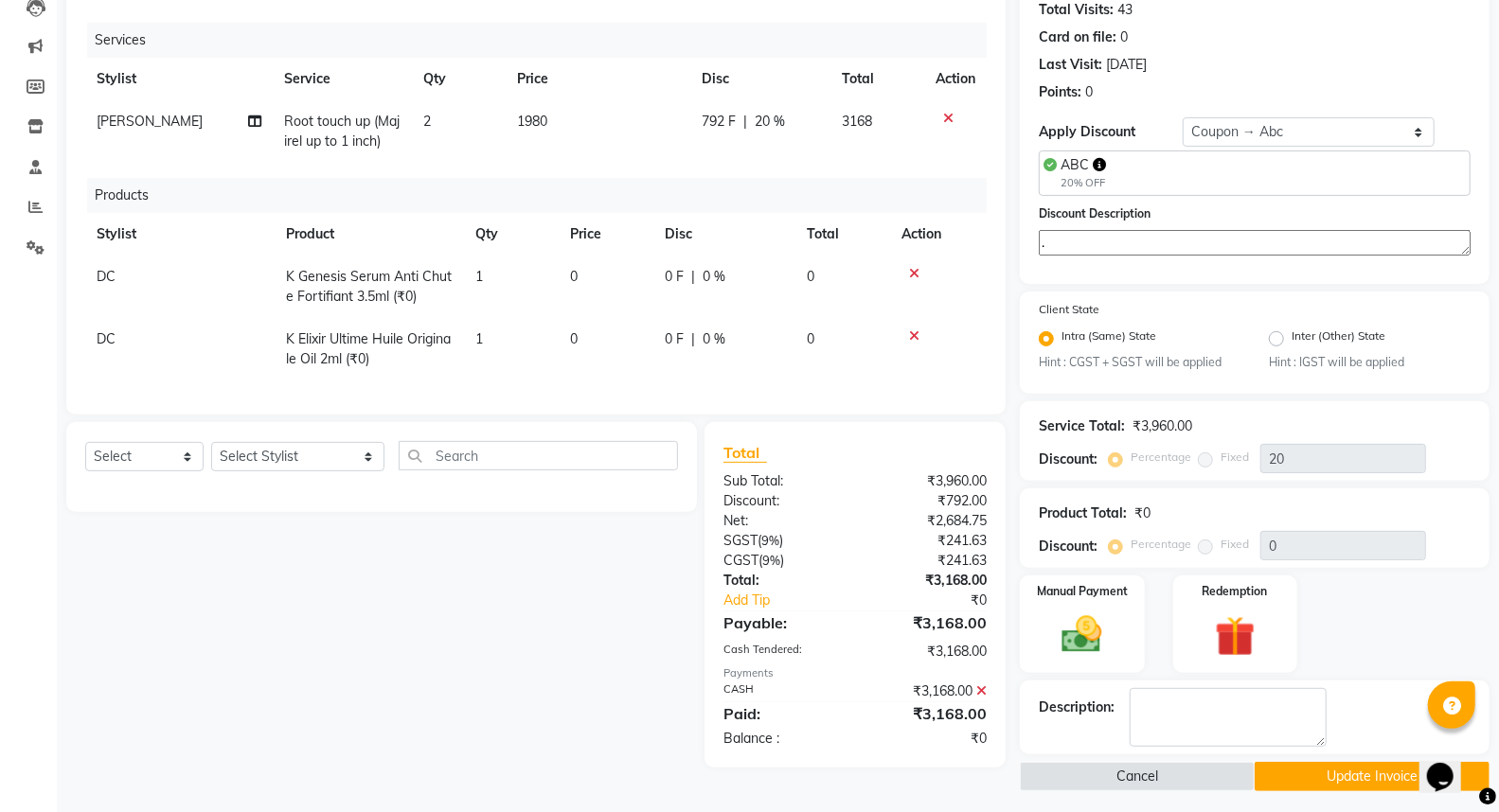
scroll to position [219, 0]
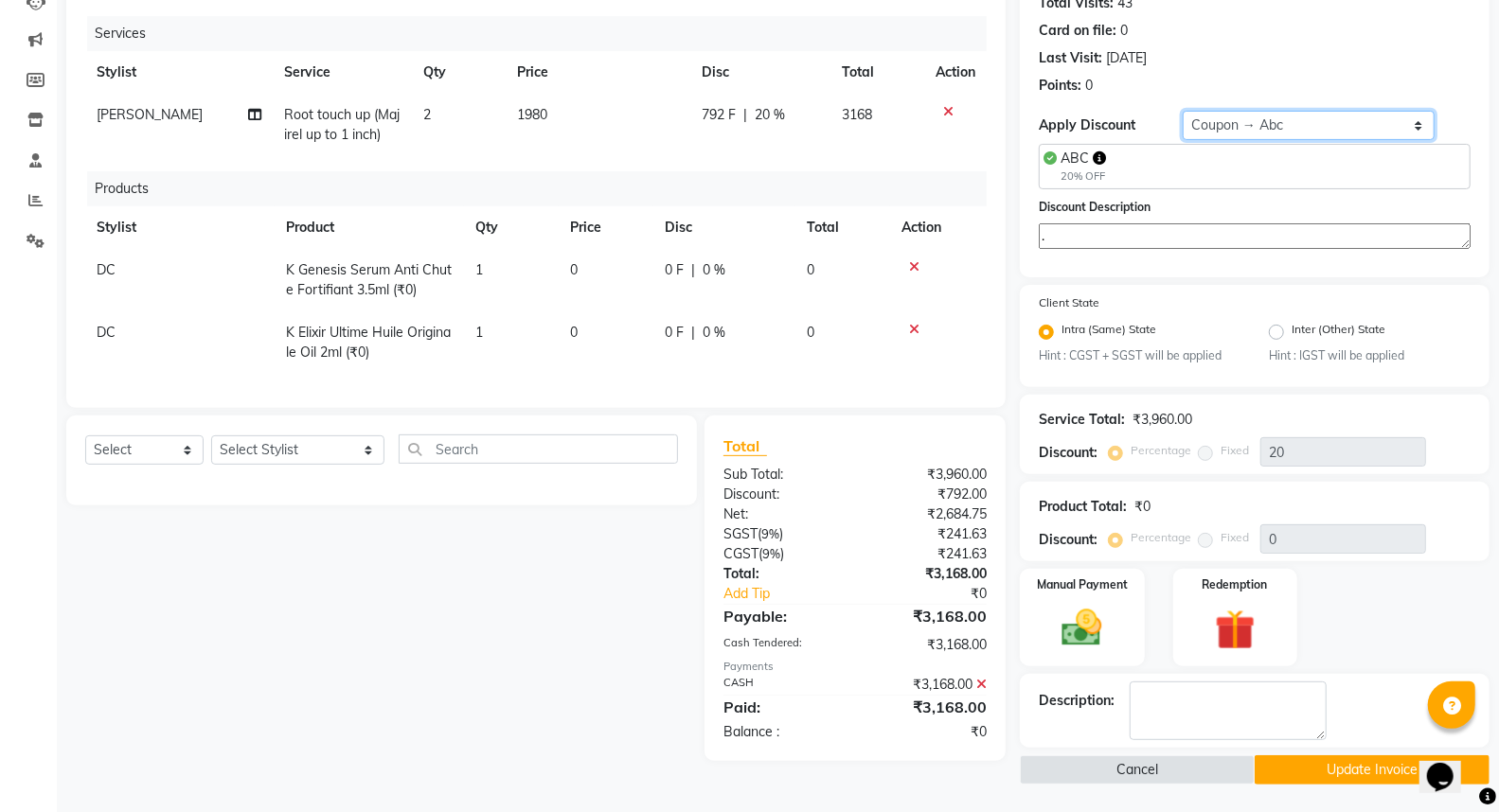
click at [1205, 119] on select "Select Coupon → Abc" at bounding box center [1309, 125] width 252 height 30
select select "0:"
click at [1183, 118] on select "Select Coupon → Abc" at bounding box center [1309, 125] width 252 height 30
type input "0"
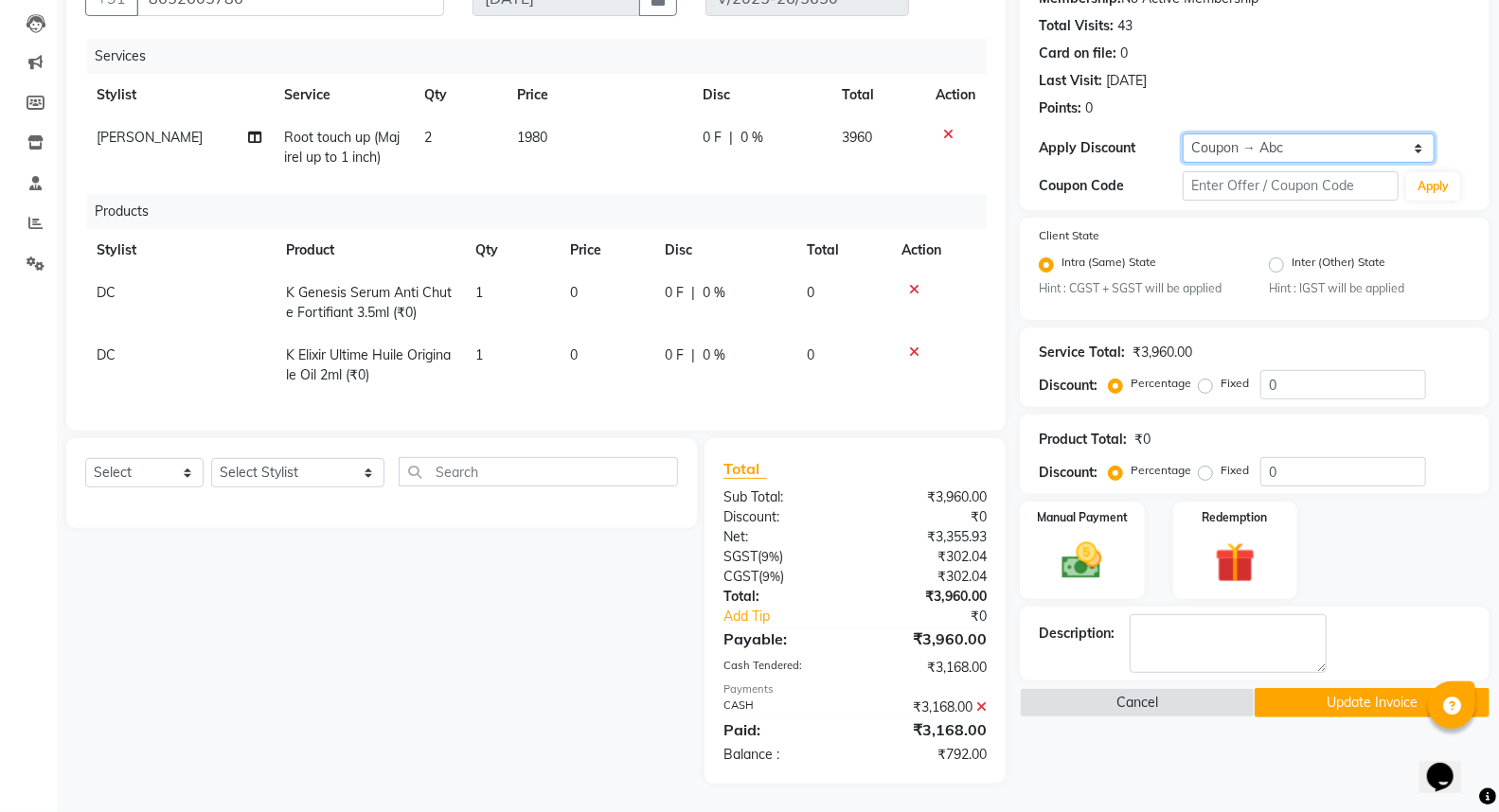
scroll to position [210, 0]
click at [741, 136] on td "0 F | 0 %" at bounding box center [761, 147] width 139 height 62
select select "7391"
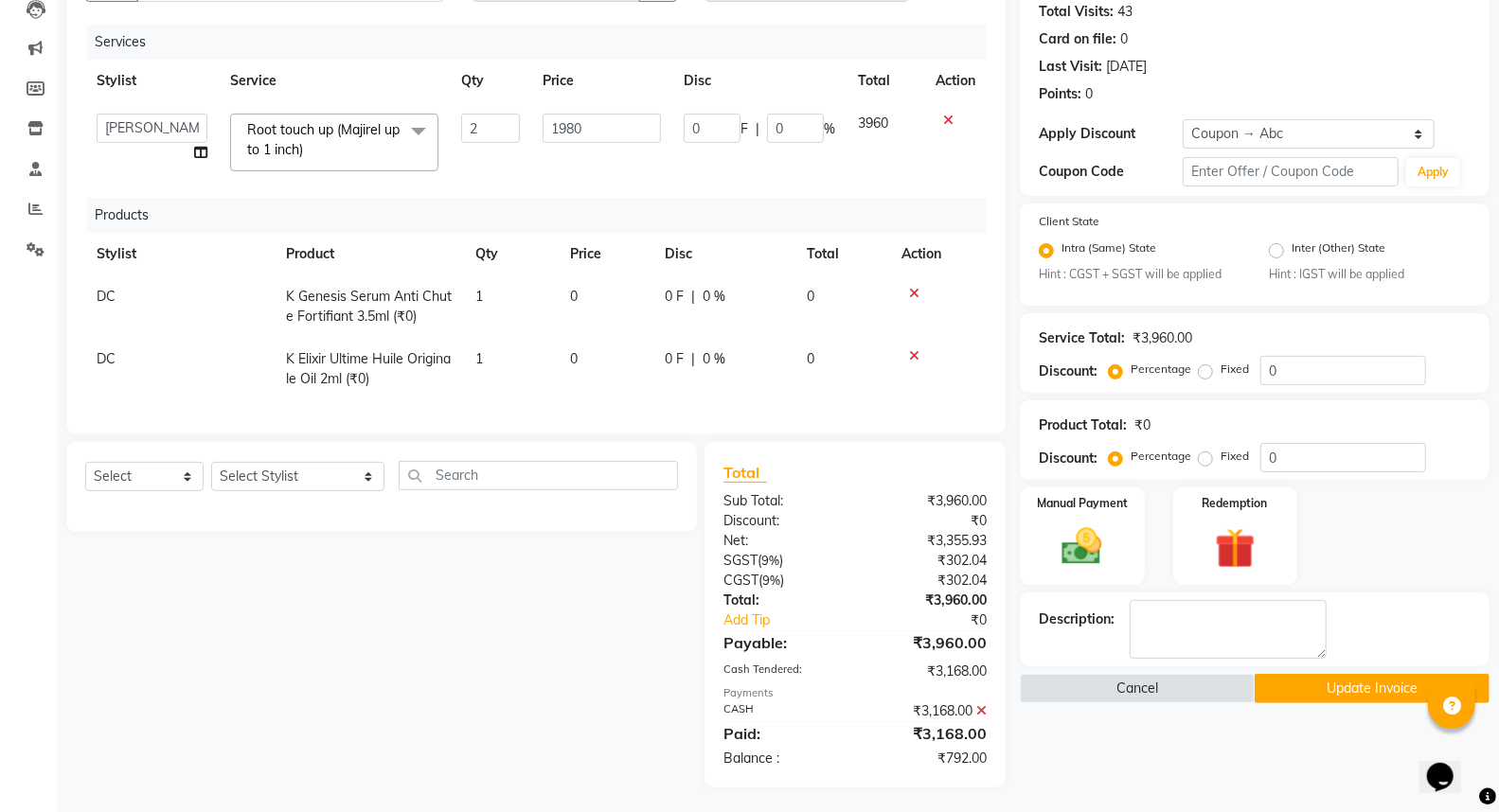
click at [1256, 373] on div "Percentage Fixed" at bounding box center [1187, 370] width 148 height 25
click at [1269, 374] on input "0" at bounding box center [1342, 370] width 166 height 30
type input "90"
type input "3564"
type input "90"
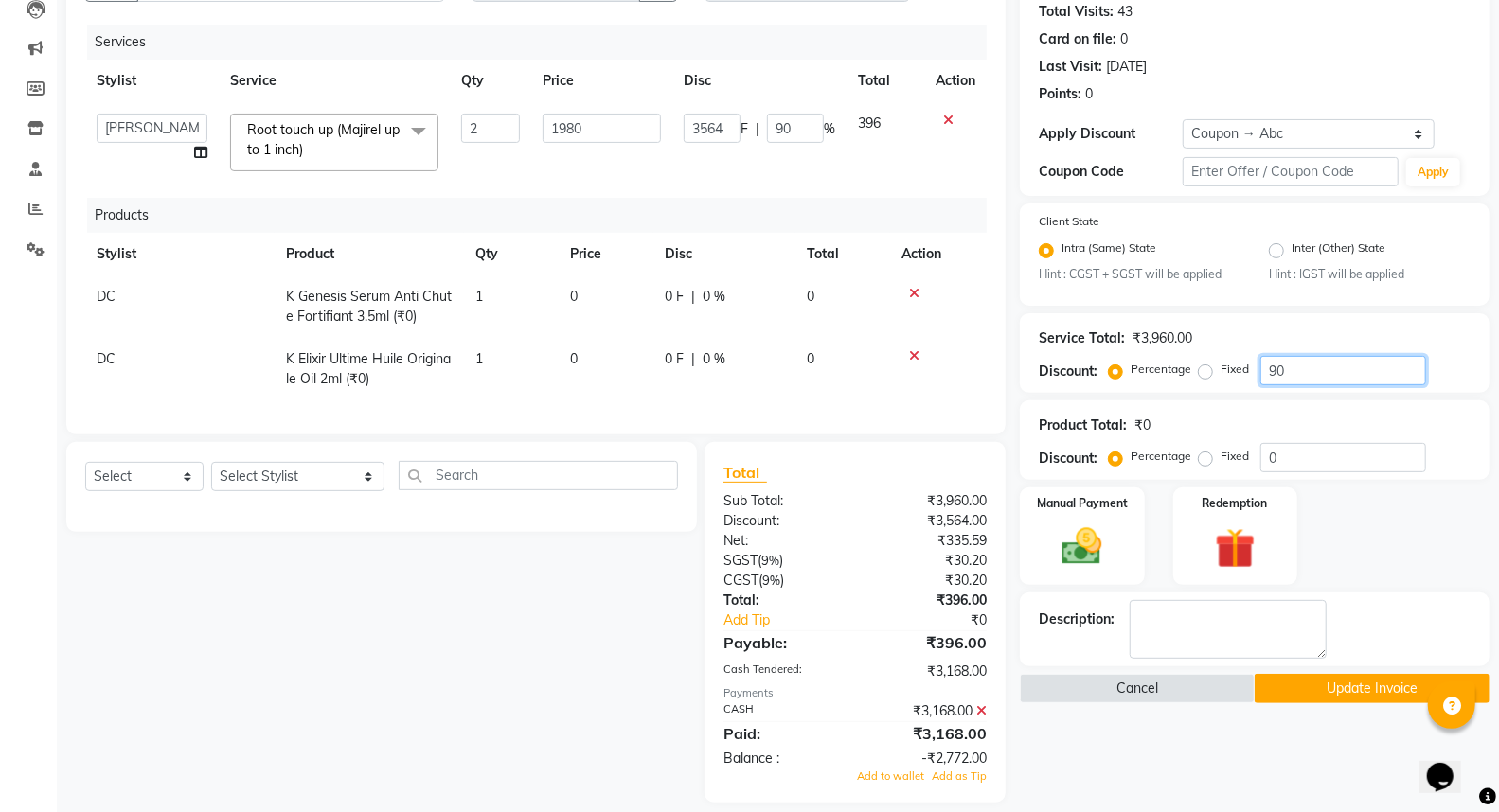
type input "100"
type input "3960"
type input "100"
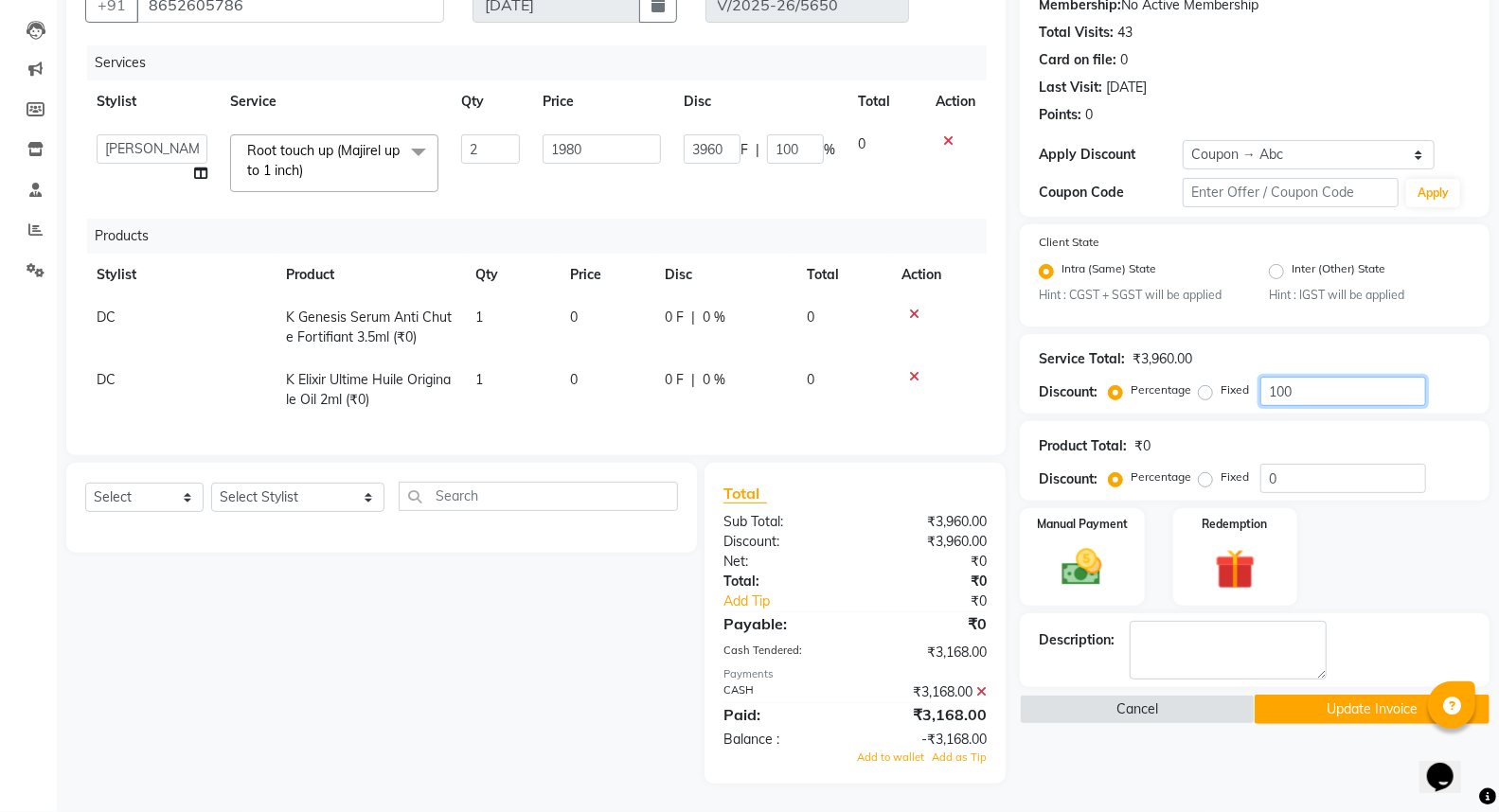
type input "100"
click at [1221, 381] on label "Fixed" at bounding box center [1235, 390] width 29 height 17
click at [1205, 383] on input "Fixed" at bounding box center [1209, 390] width 13 height 13
radio input "true"
type input "100"
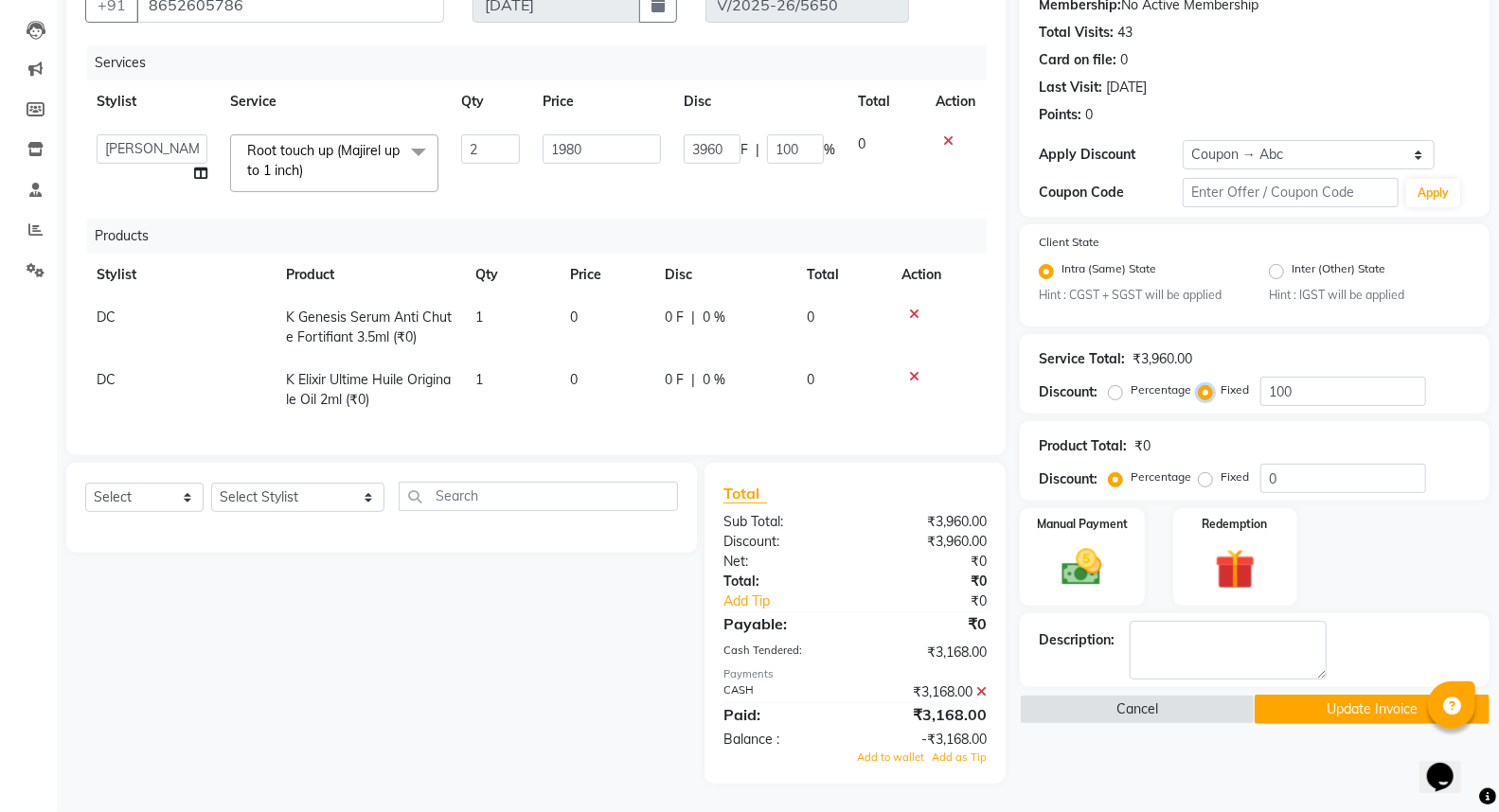
type input "2.53"
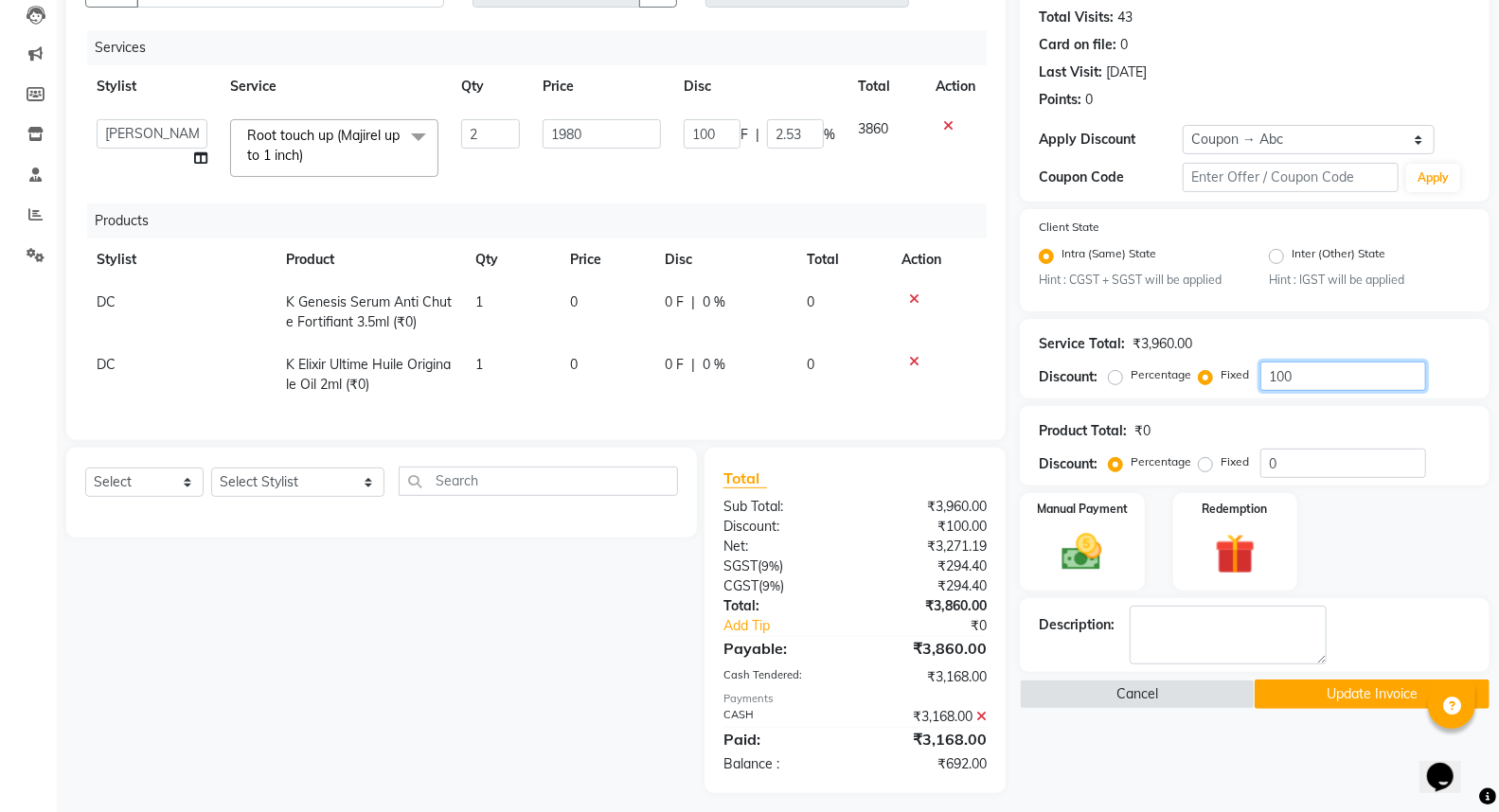
click at [1285, 380] on input "100" at bounding box center [1342, 376] width 166 height 30
type input "9"
type input "0.23"
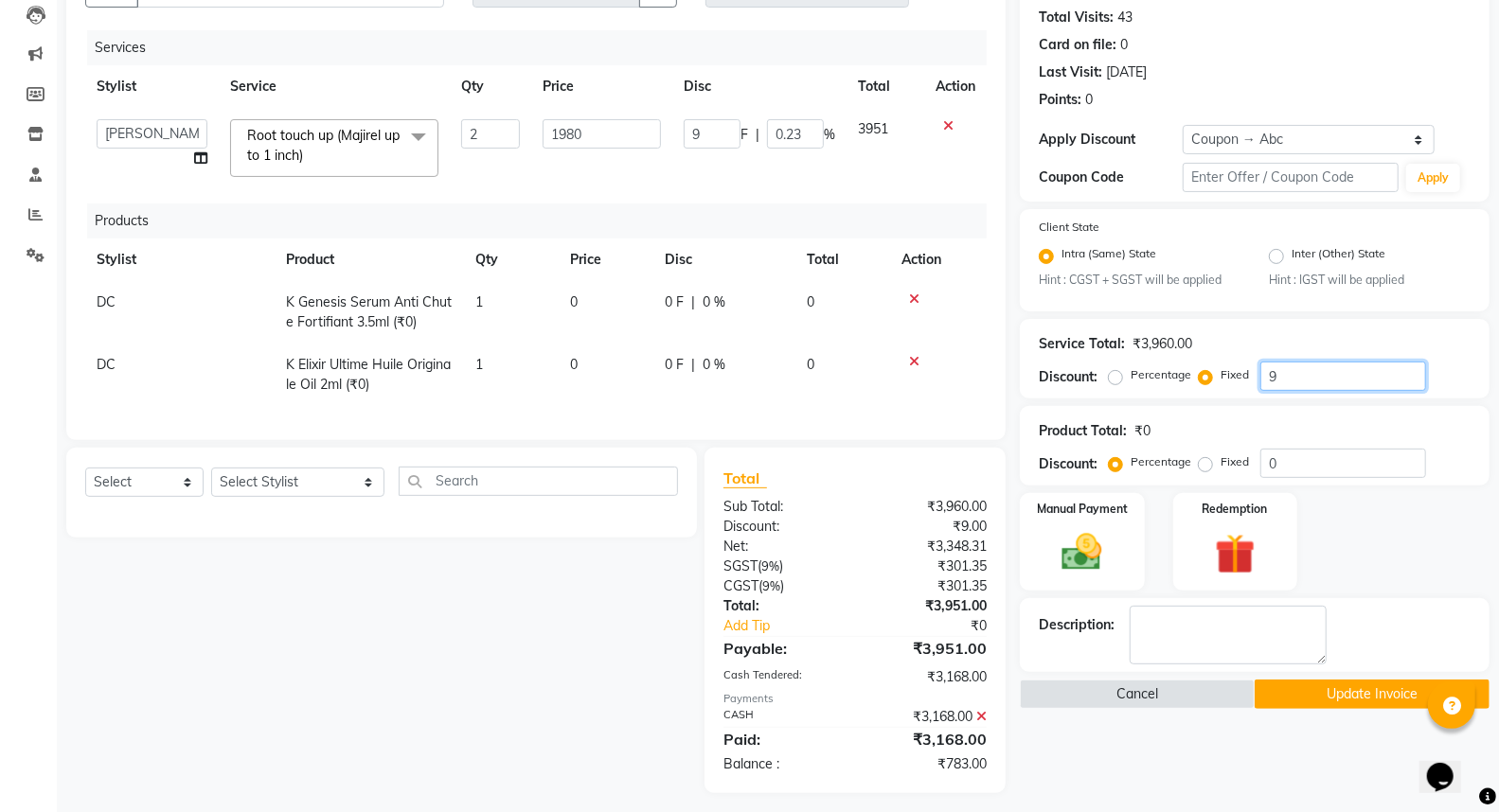
type input "96"
type input "2.42"
type input "960"
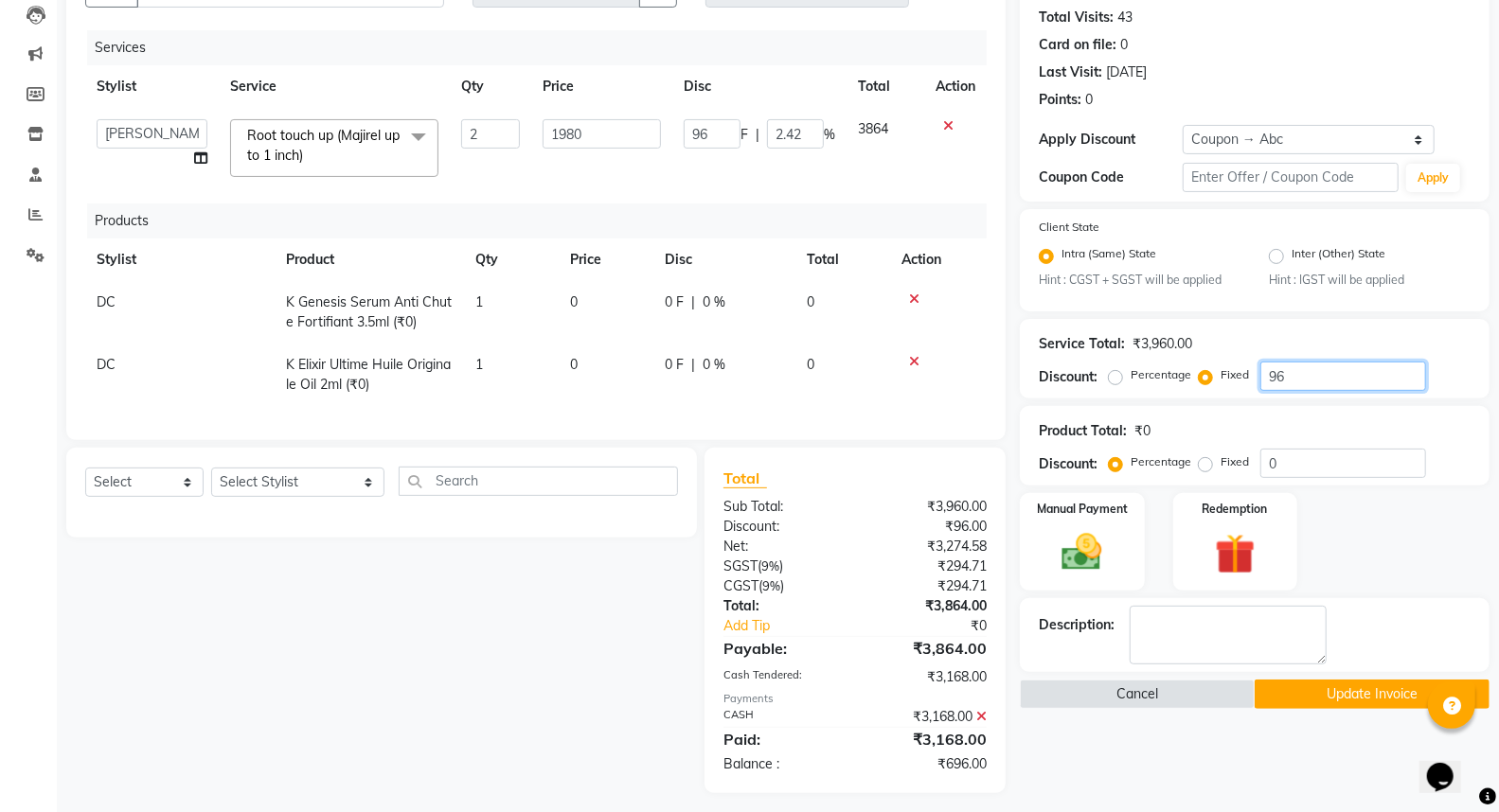
type input "24.24"
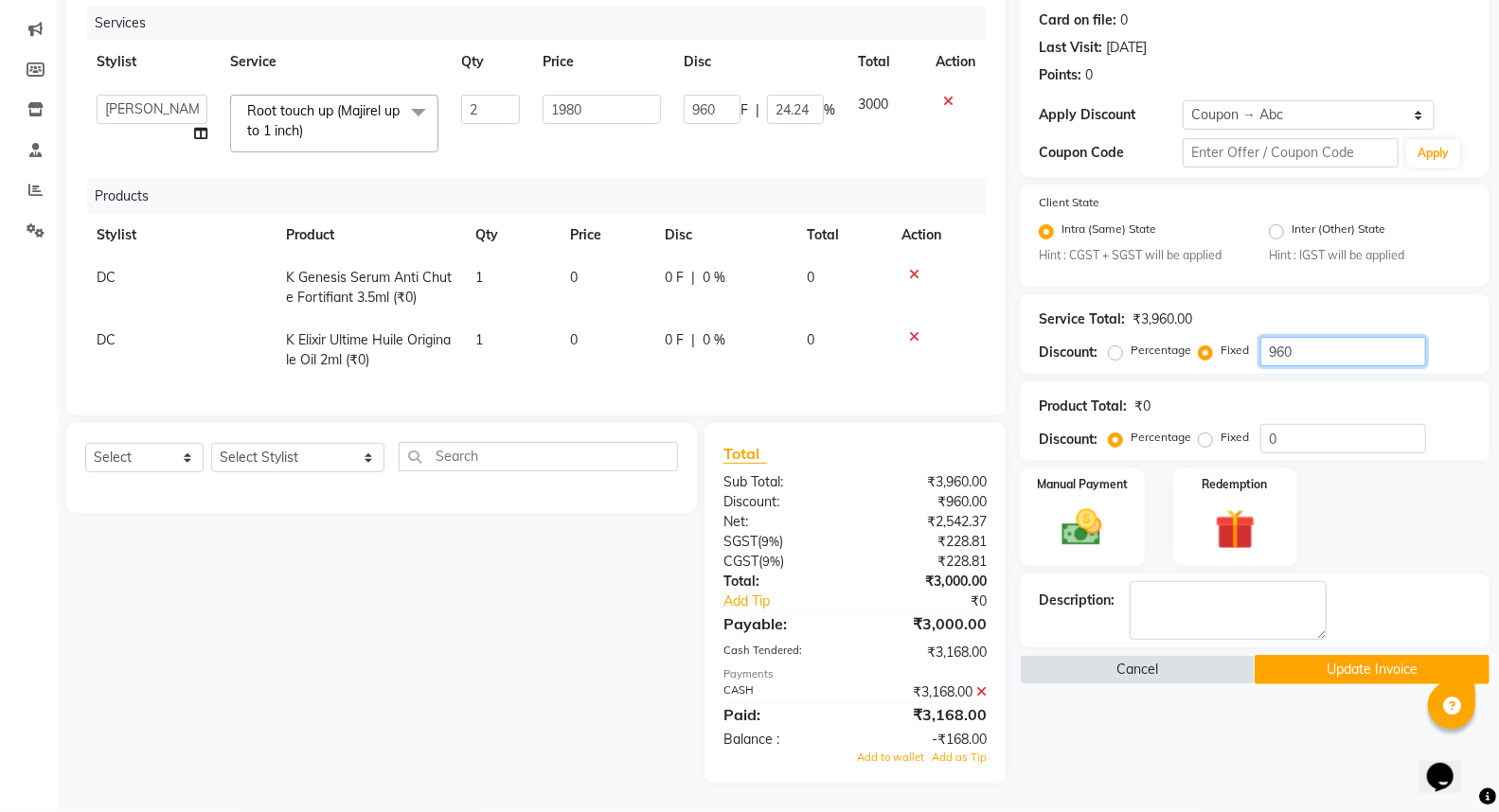
scroll to position [244, 0]
type input "960"
click at [985, 693] on icon at bounding box center [981, 692] width 11 height 13
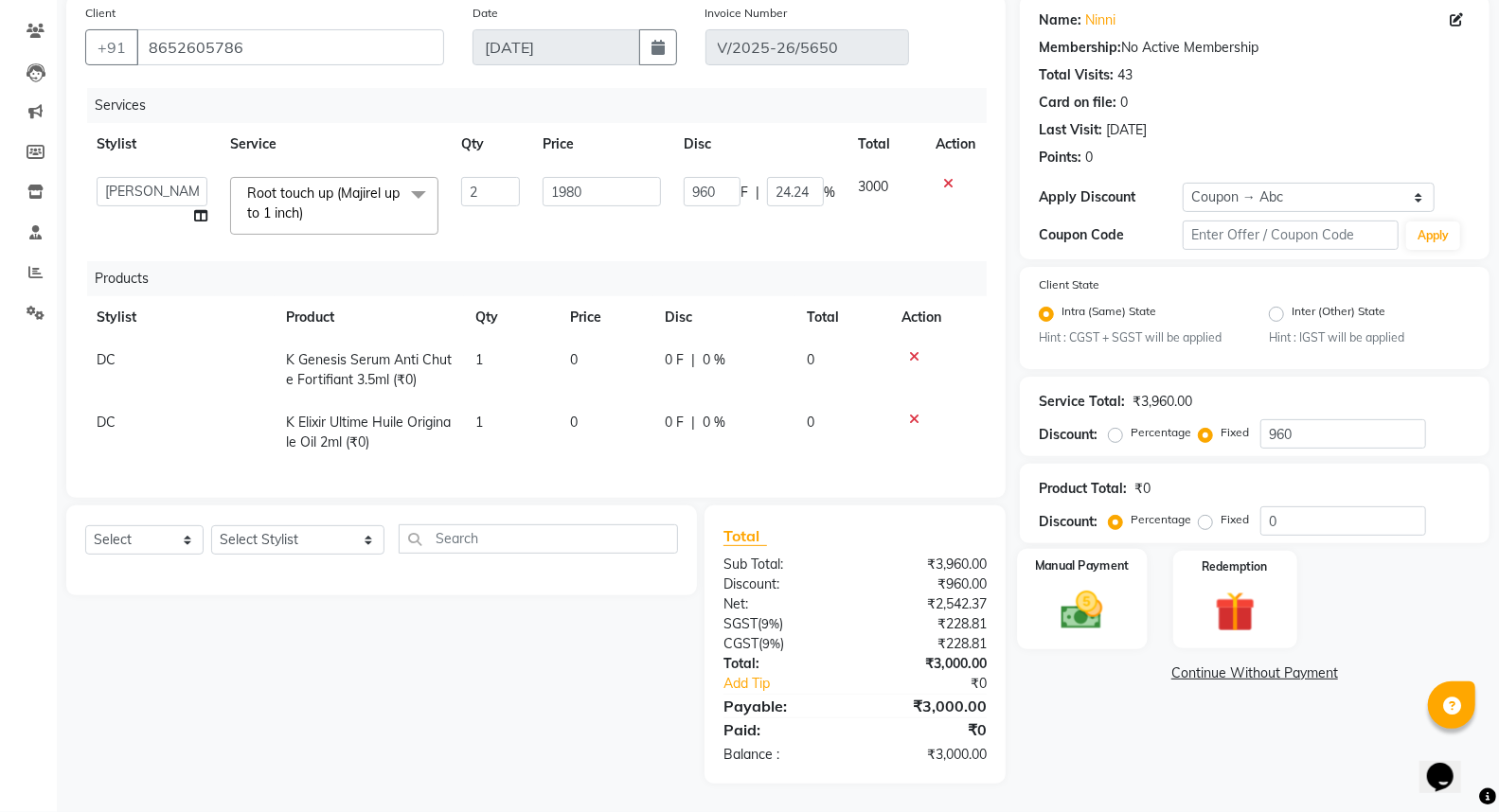
click at [1089, 586] on img at bounding box center [1082, 610] width 67 height 48
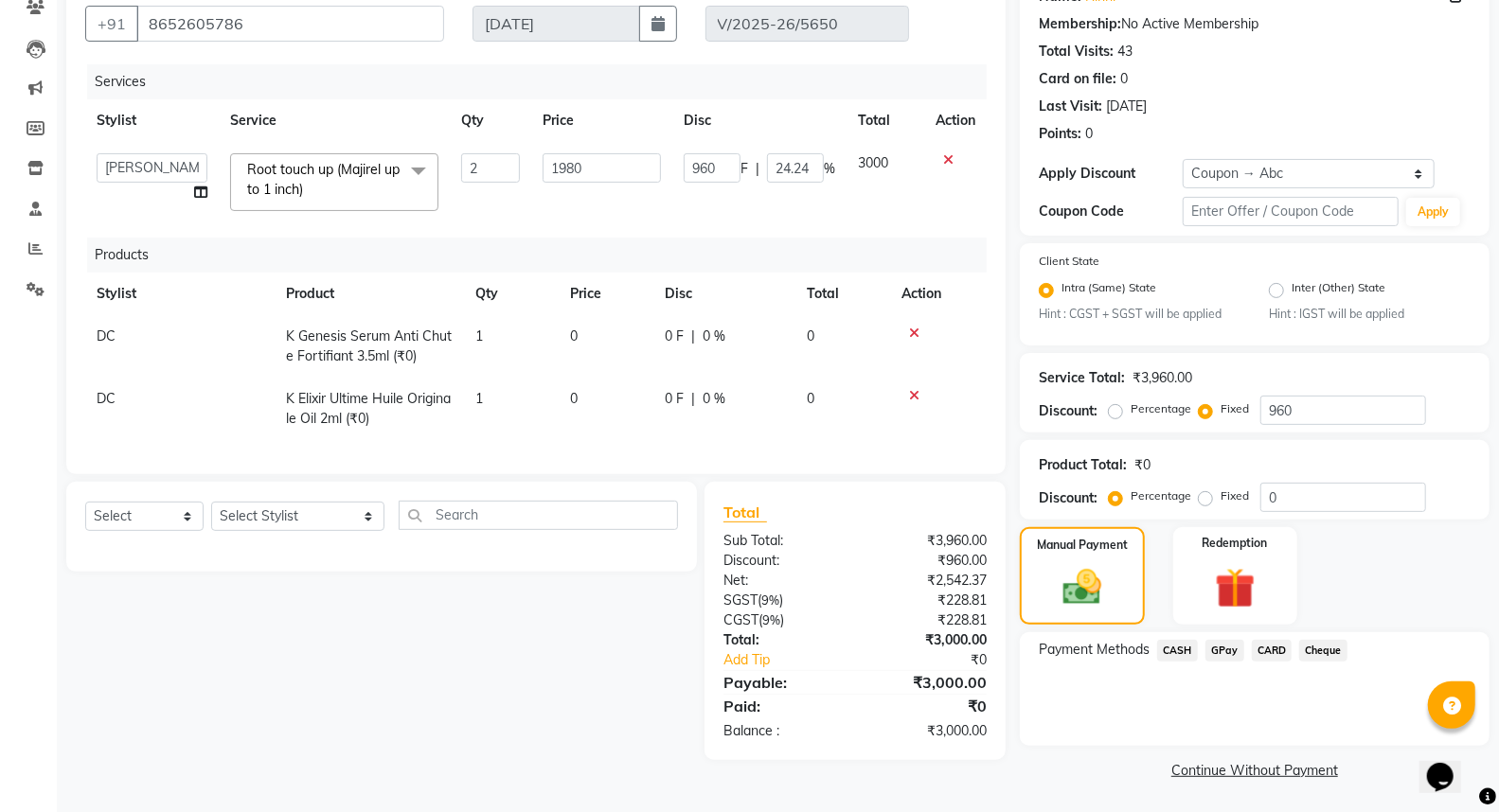
click at [1180, 650] on span "CASH" at bounding box center [1177, 651] width 40 height 22
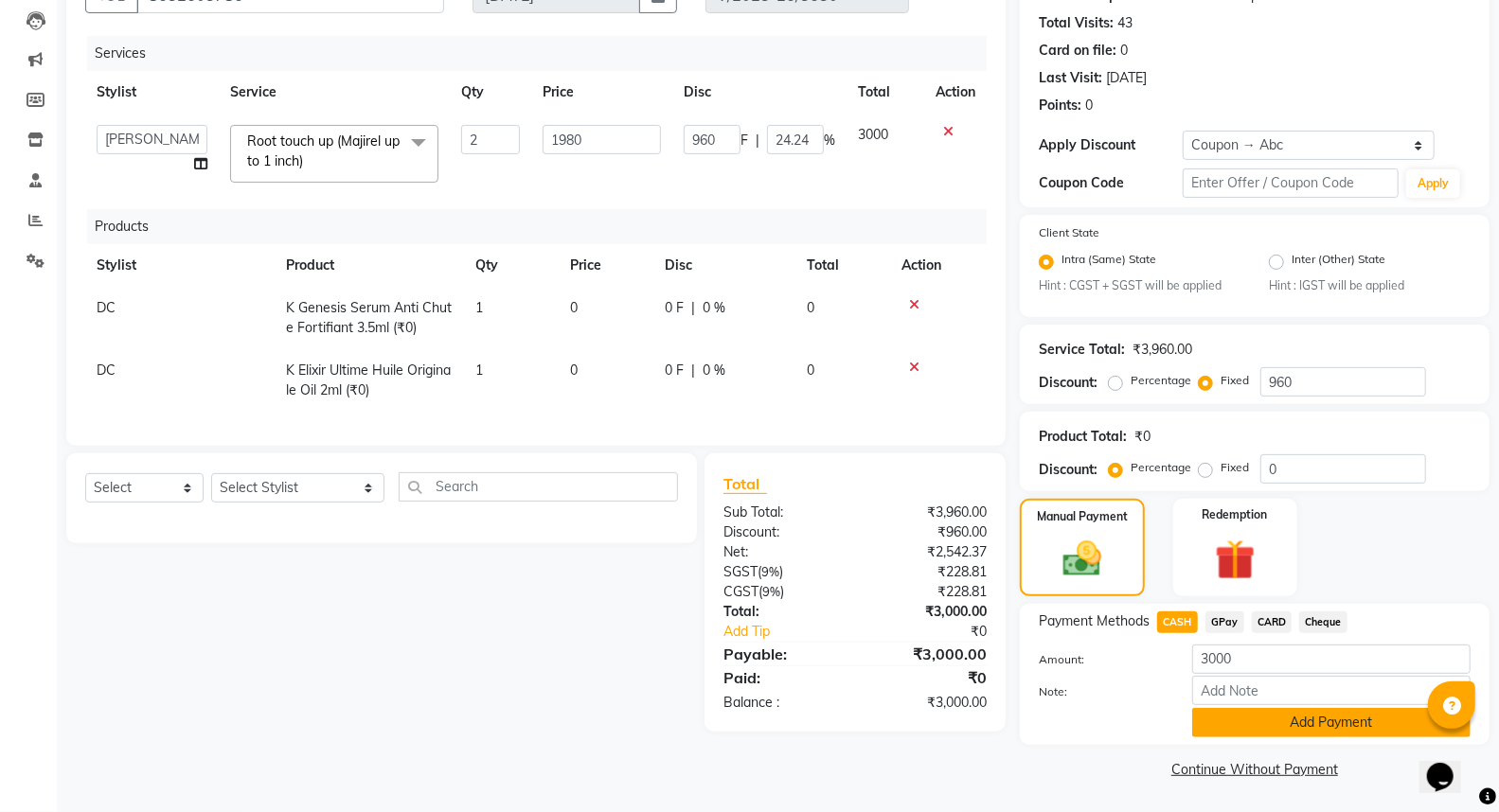
click at [1219, 728] on button "Add Payment" at bounding box center [1331, 723] width 278 height 30
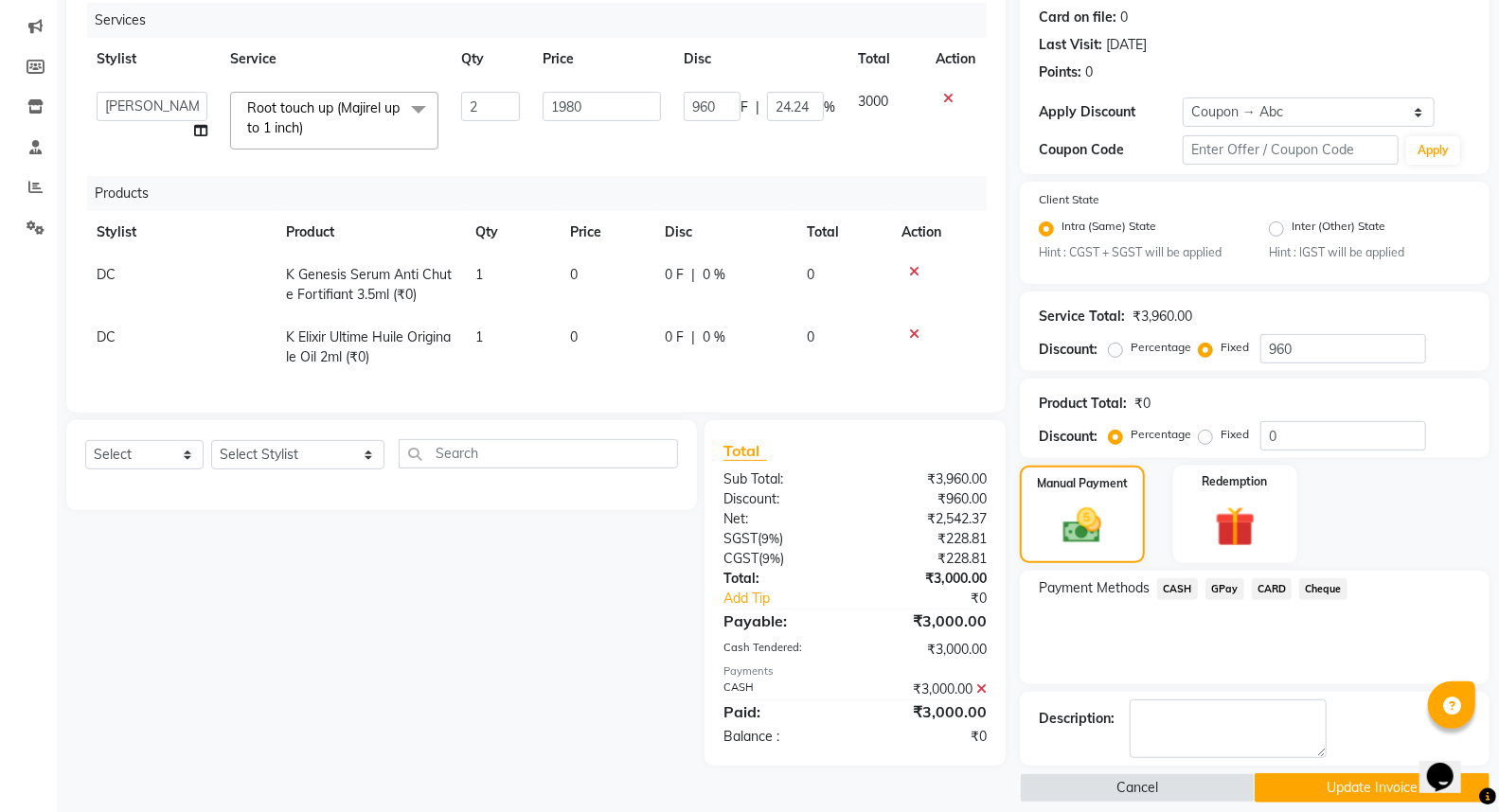
scroll to position [250, 0]
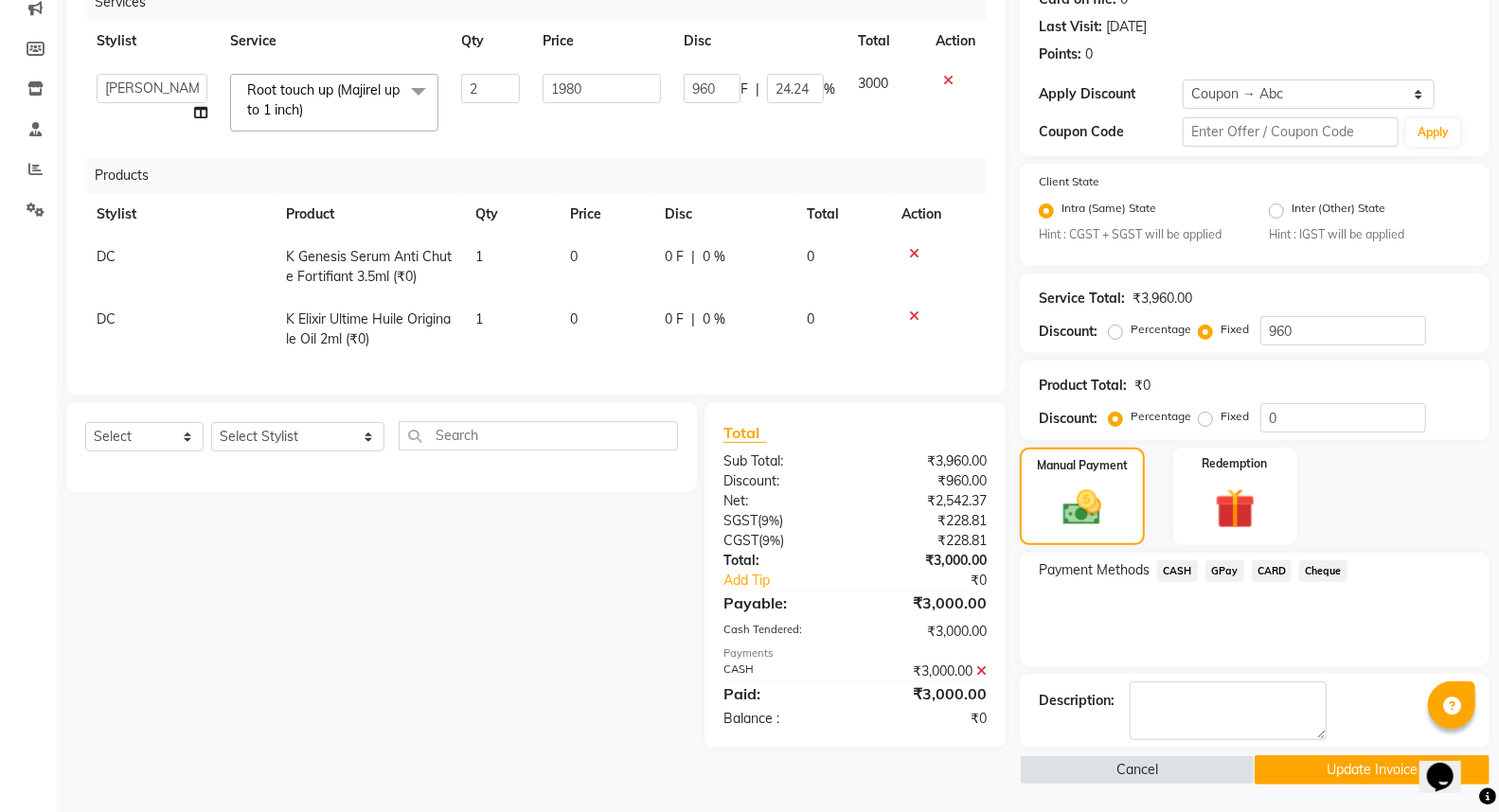
click at [1315, 761] on button "Update Invoice" at bounding box center [1371, 770] width 235 height 30
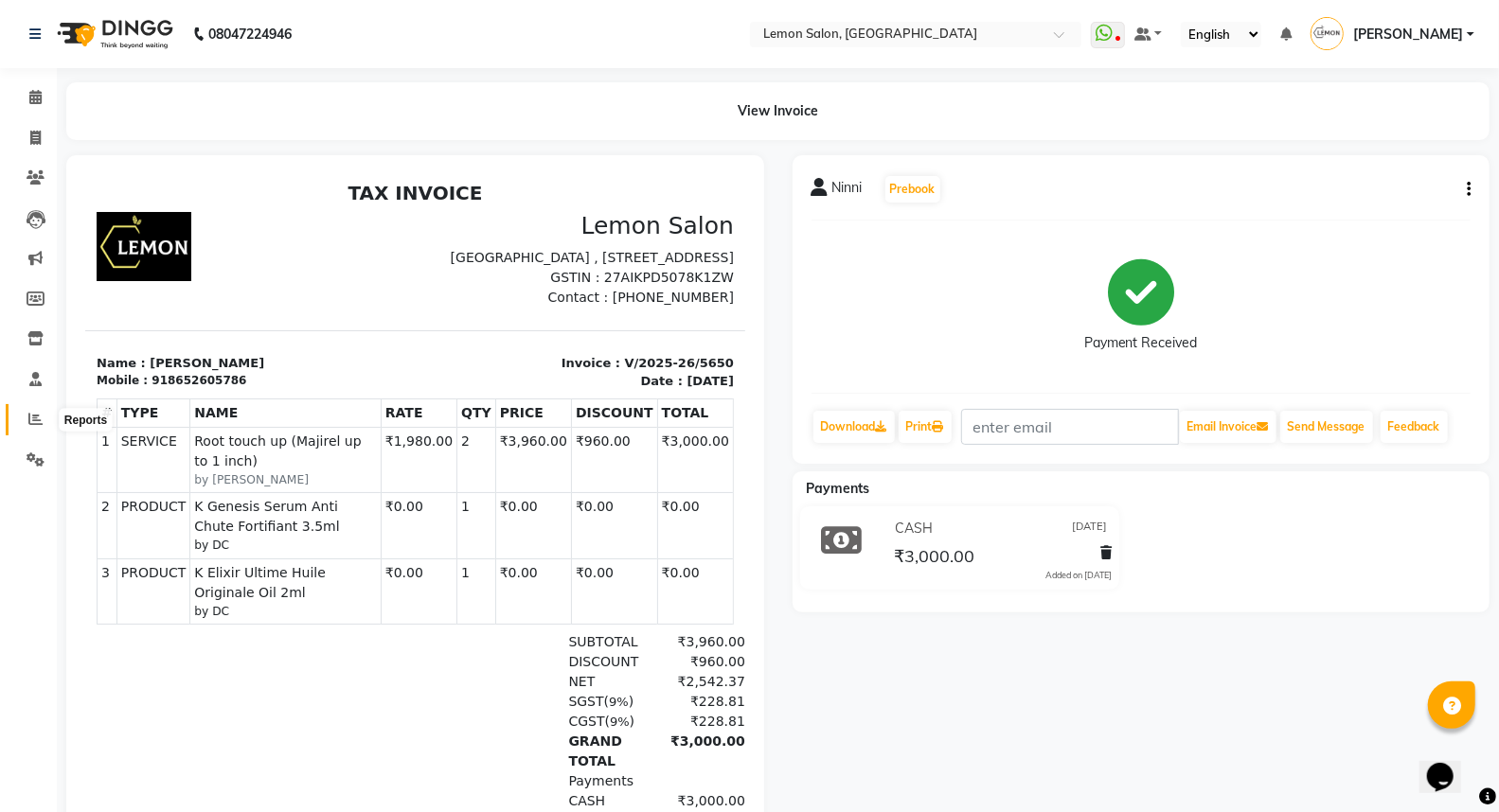
click at [38, 417] on icon at bounding box center [36, 418] width 14 height 14
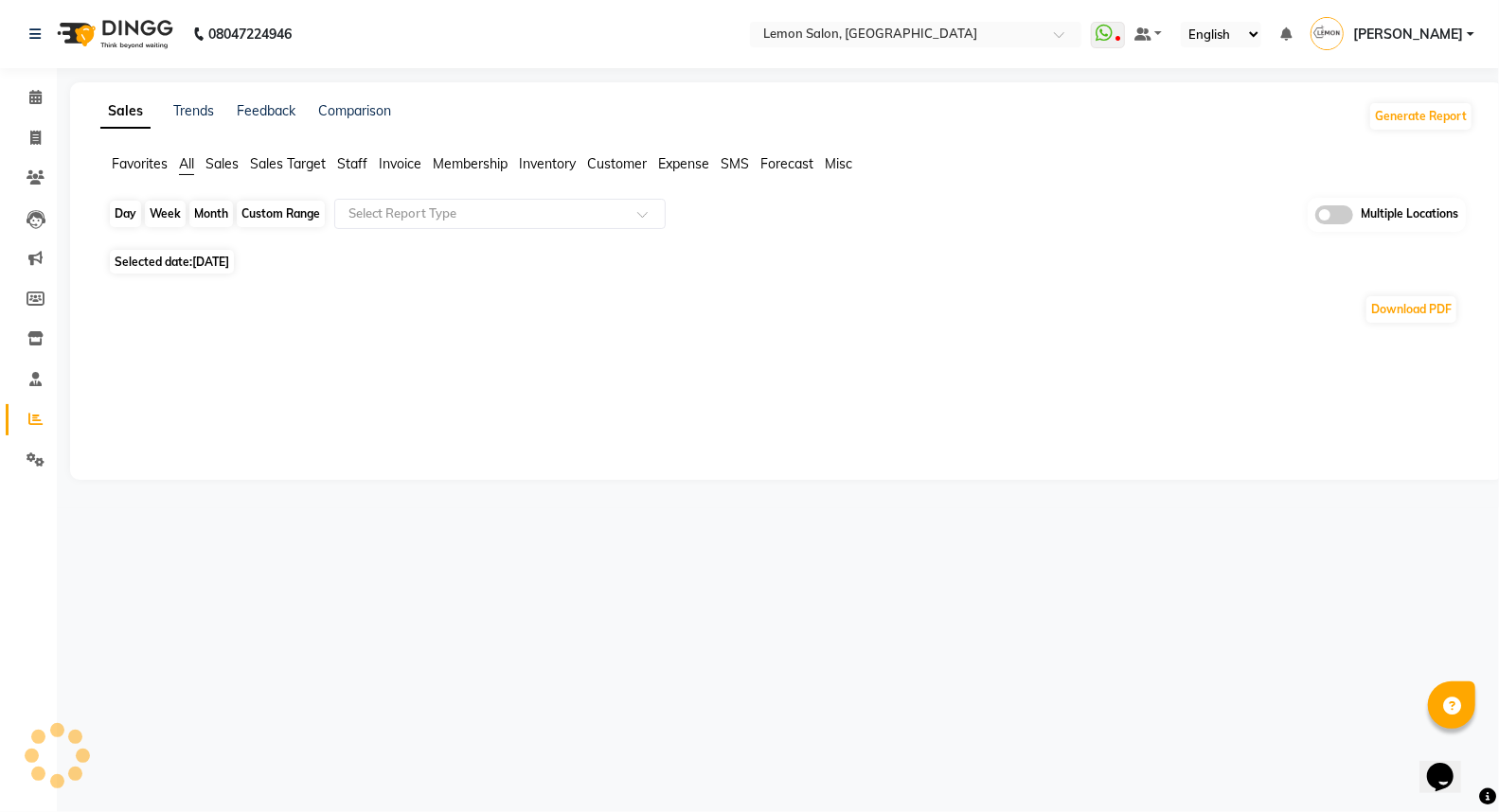
click at [120, 214] on div "Day" at bounding box center [125, 214] width 32 height 27
select select "9"
select select "2025"
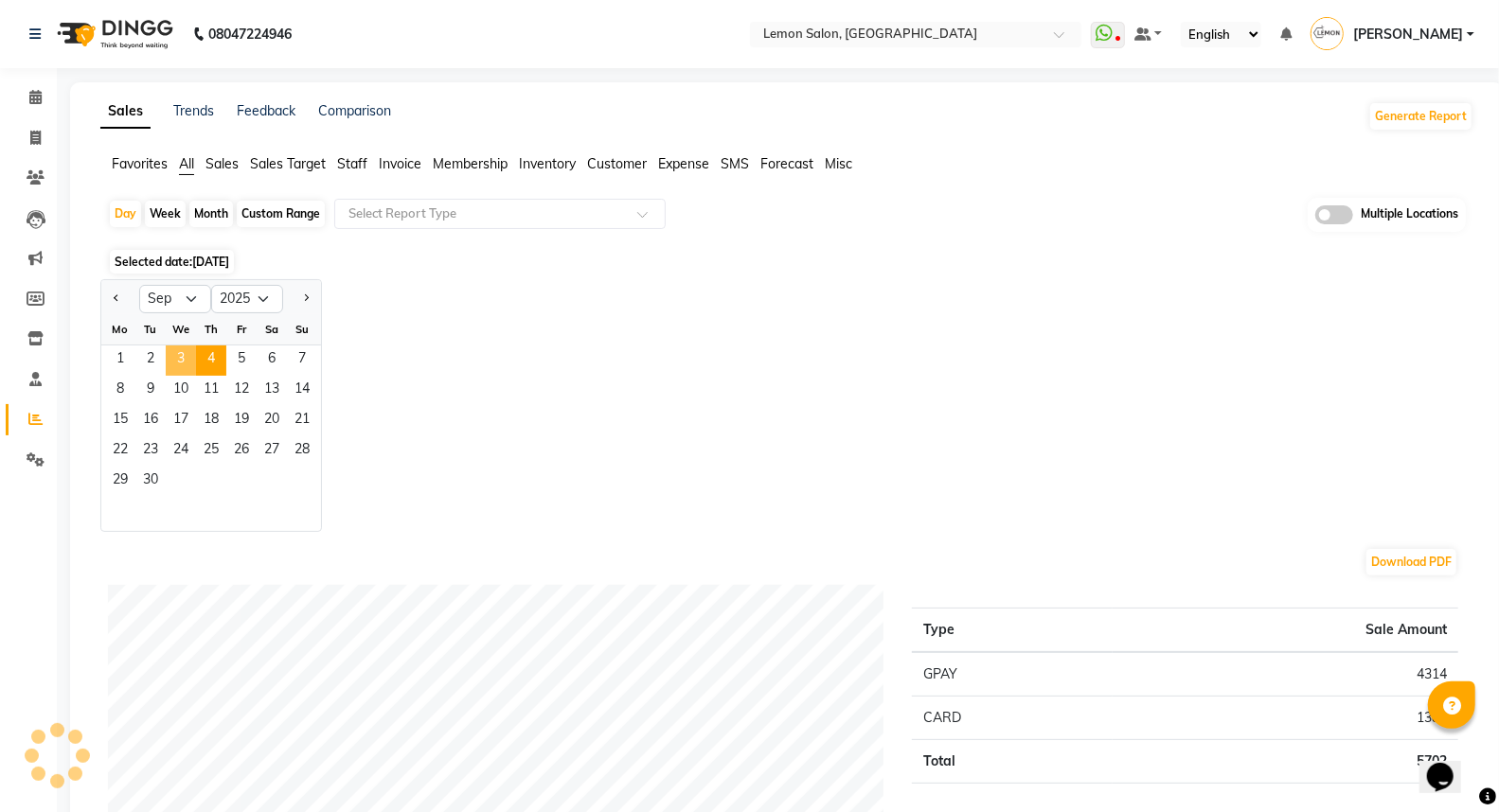
click at [176, 363] on span "3" at bounding box center [181, 361] width 31 height 31
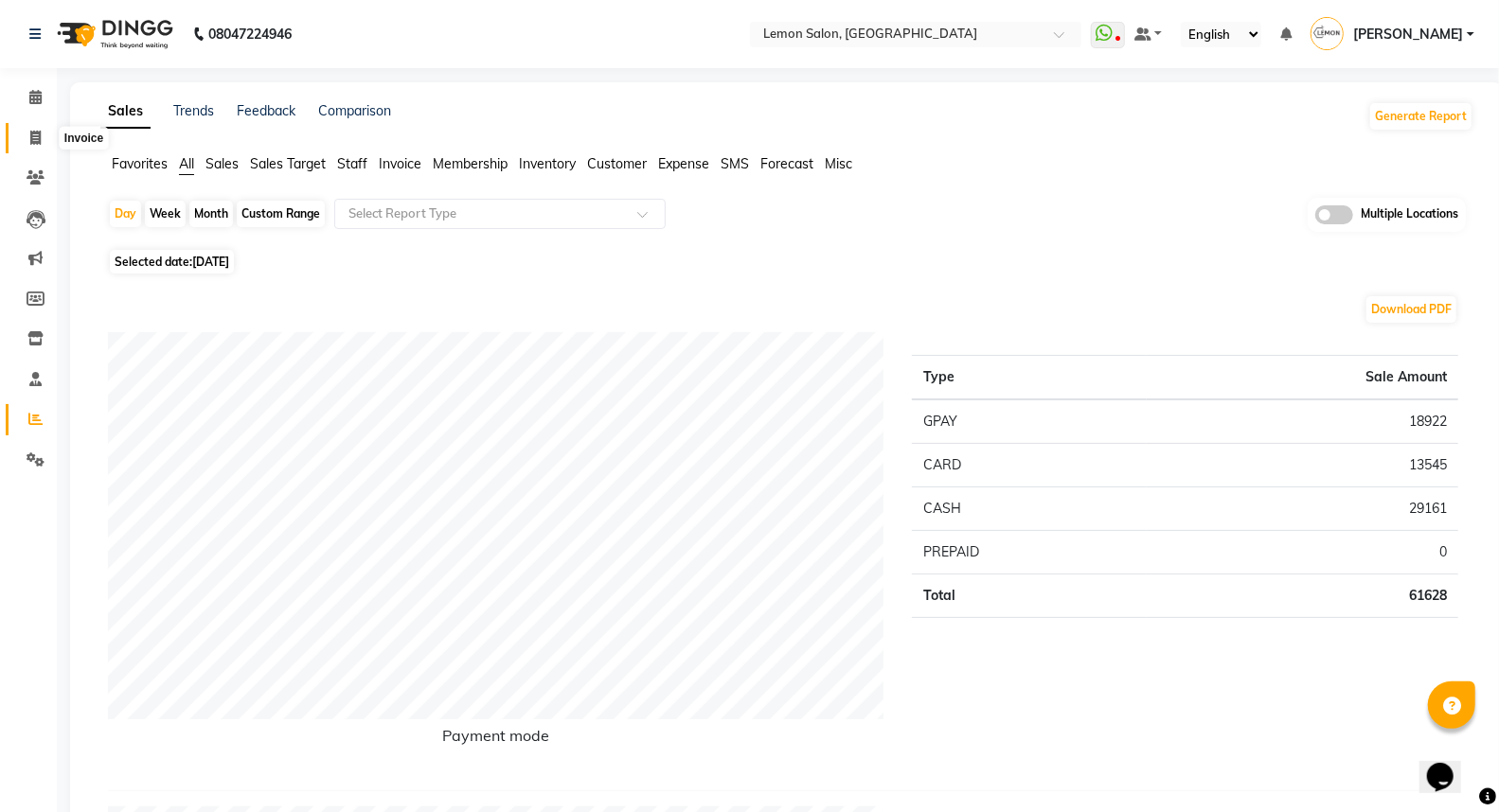
click at [23, 146] on span at bounding box center [36, 138] width 34 height 22
select select "service"
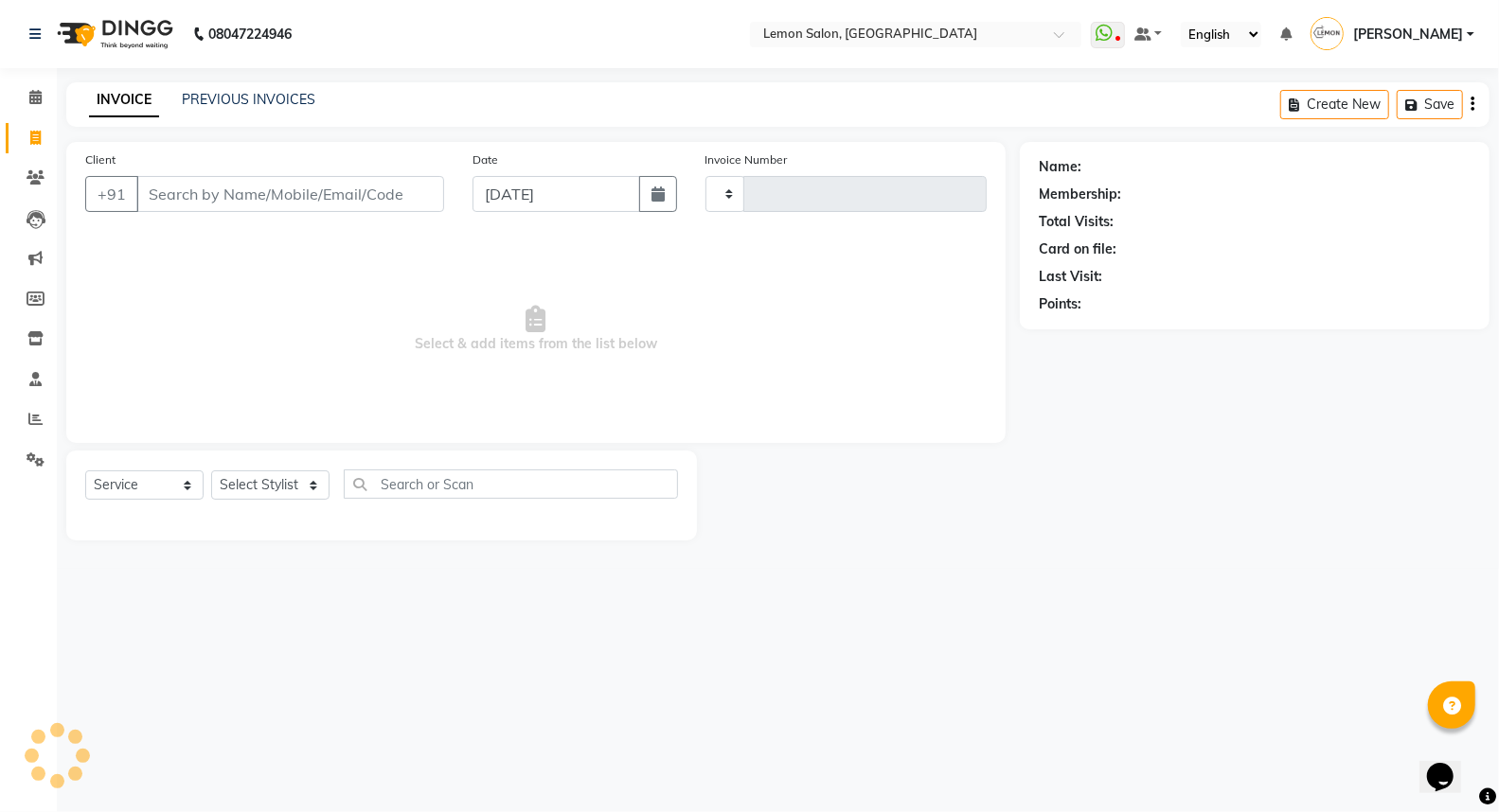
type input "5673"
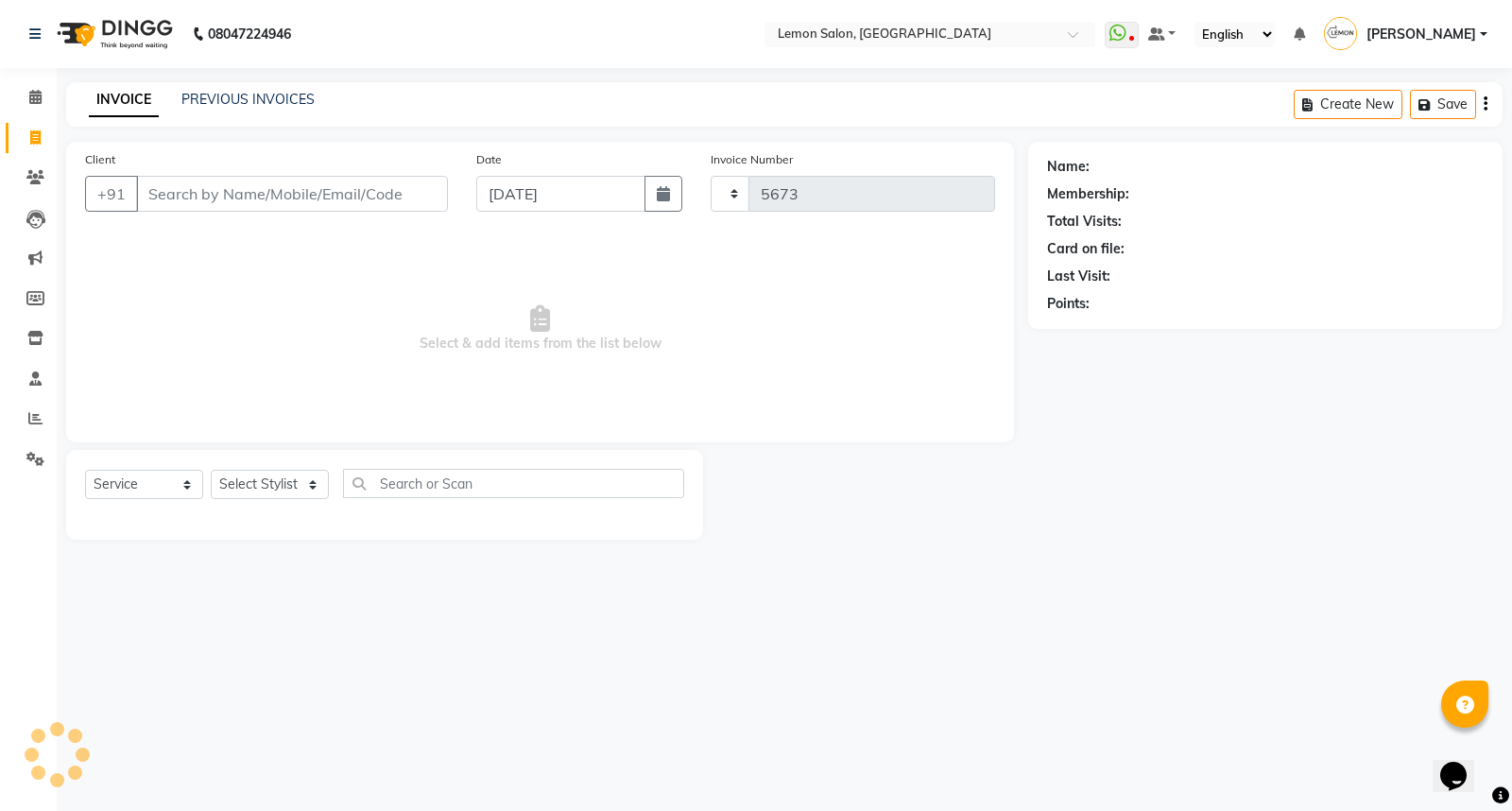
select select "566"
click at [279, 88] on div "INVOICE PREVIOUS INVOICES Create New Save Open Invoices" at bounding box center [784, 104] width 1436 height 44
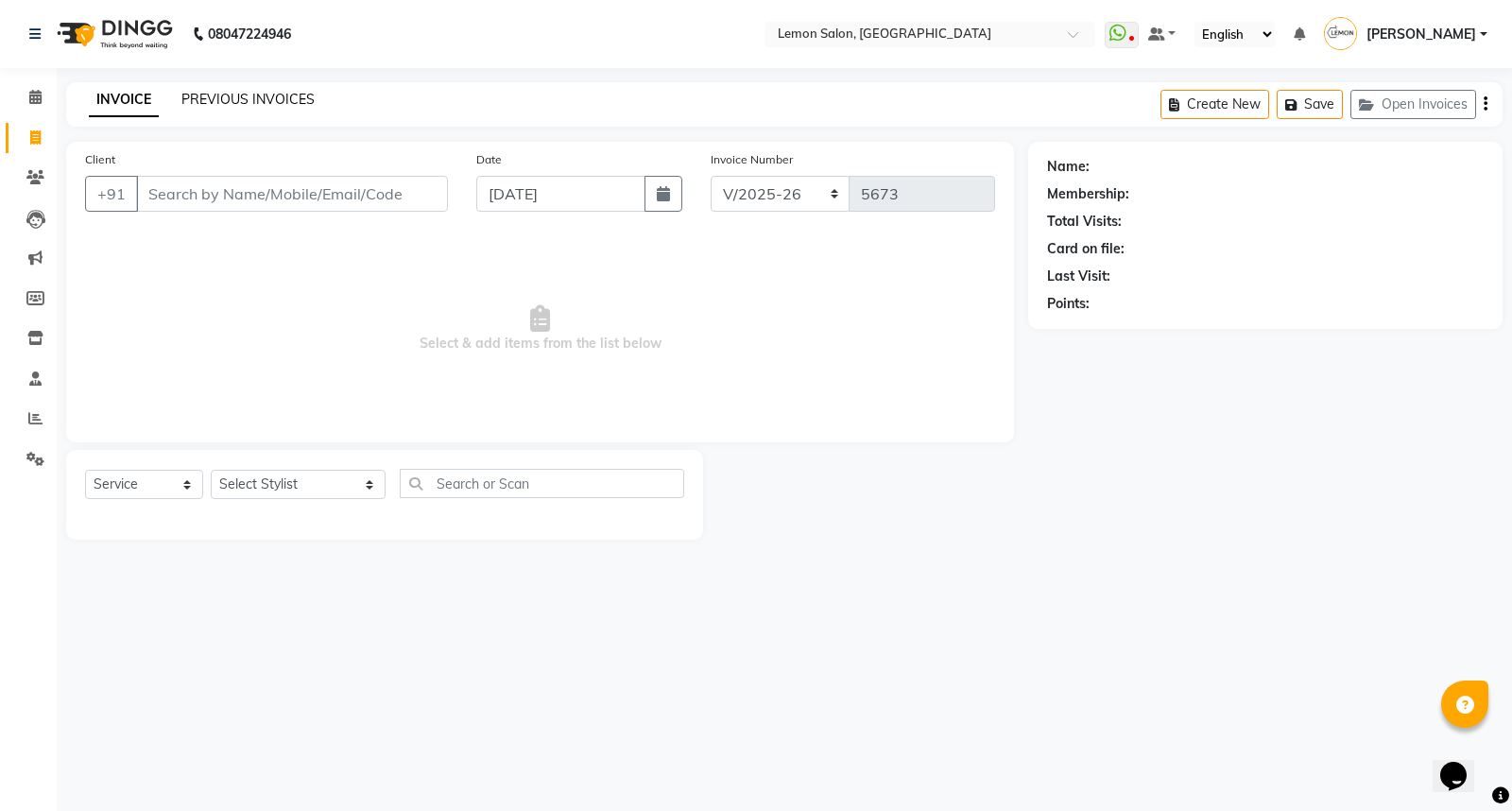
click at [287, 102] on link "PREVIOUS INVOICES" at bounding box center [247, 100] width 133 height 17
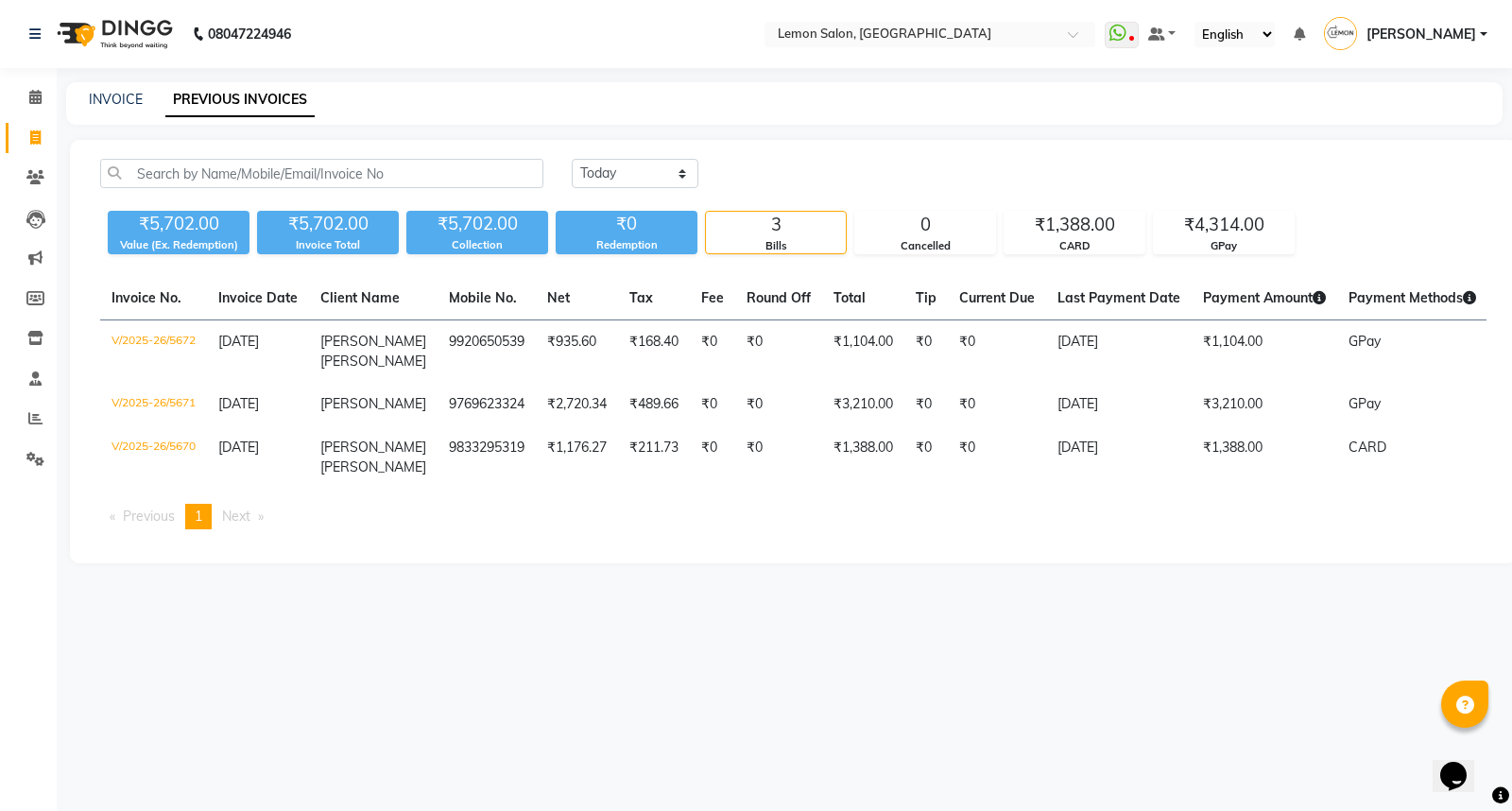
click at [305, 157] on div "Today Yesterday Custom Range ₹5,702.00 Value (Ex. Redemption) ₹5,702.00 Invoice…" at bounding box center [793, 352] width 1447 height 424
click at [306, 168] on input "text" at bounding box center [322, 174] width 443 height 30
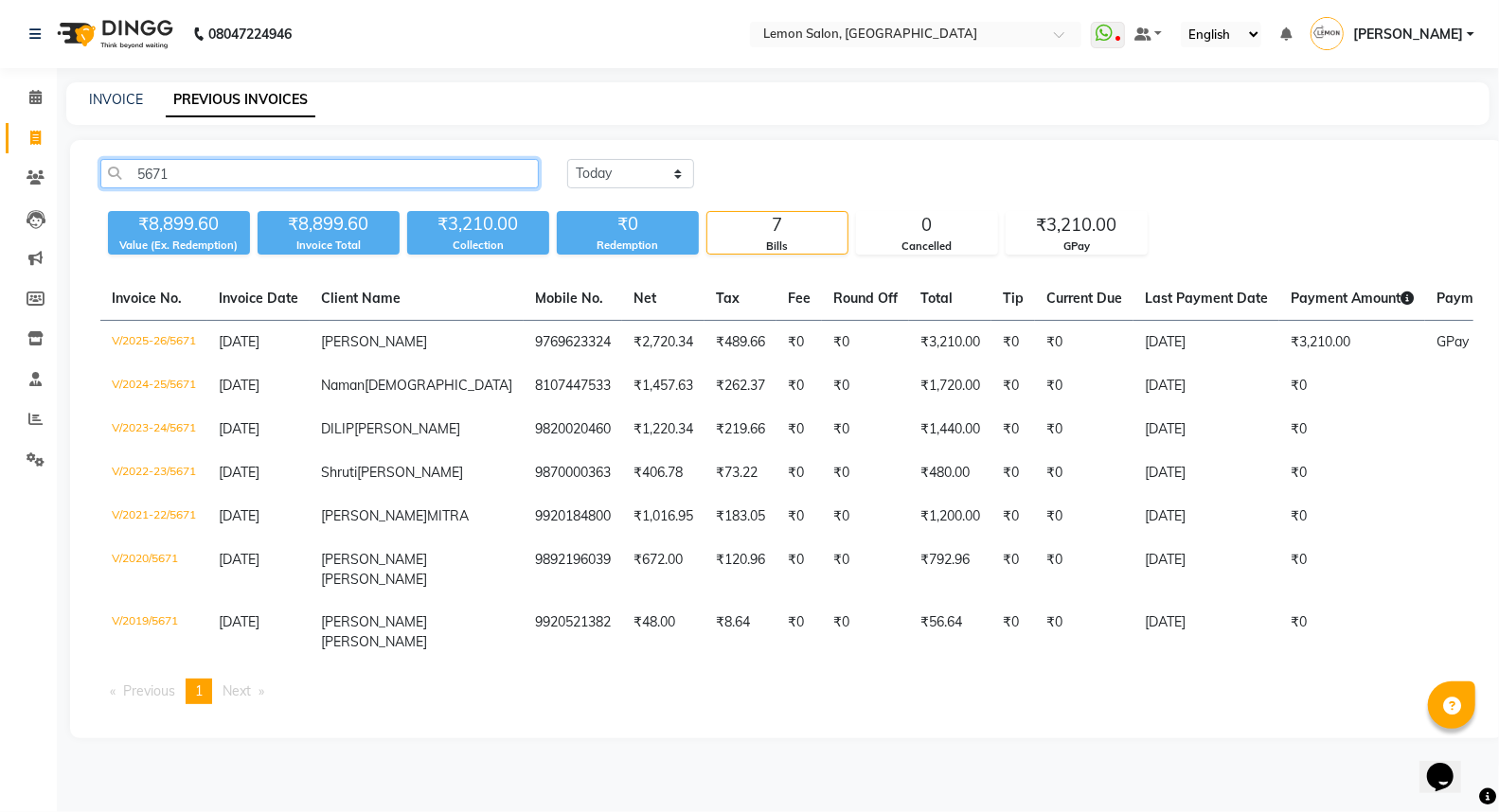
type input "5671"
click at [356, 342] on td "[PERSON_NAME]" at bounding box center [416, 343] width 214 height 44
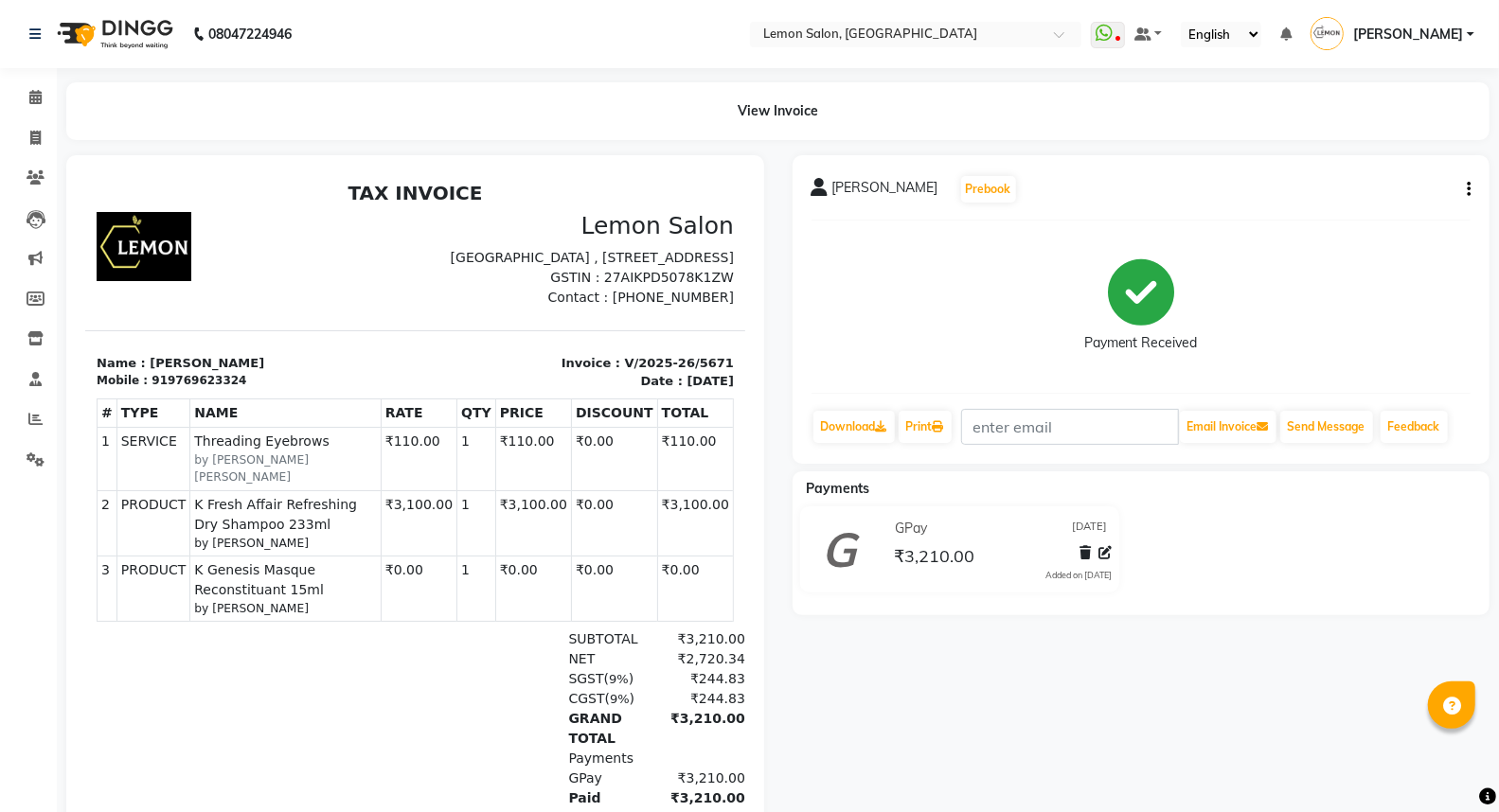
click at [1470, 191] on div "[PERSON_NAME] Prebook Payment Received Download Print Email Invoice Send Messag…" at bounding box center [1141, 309] width 698 height 308
click at [1463, 187] on button "button" at bounding box center [1464, 189] width 12 height 20
click at [1366, 204] on div "Edit Invoice" at bounding box center [1374, 213] width 130 height 24
select select "service"
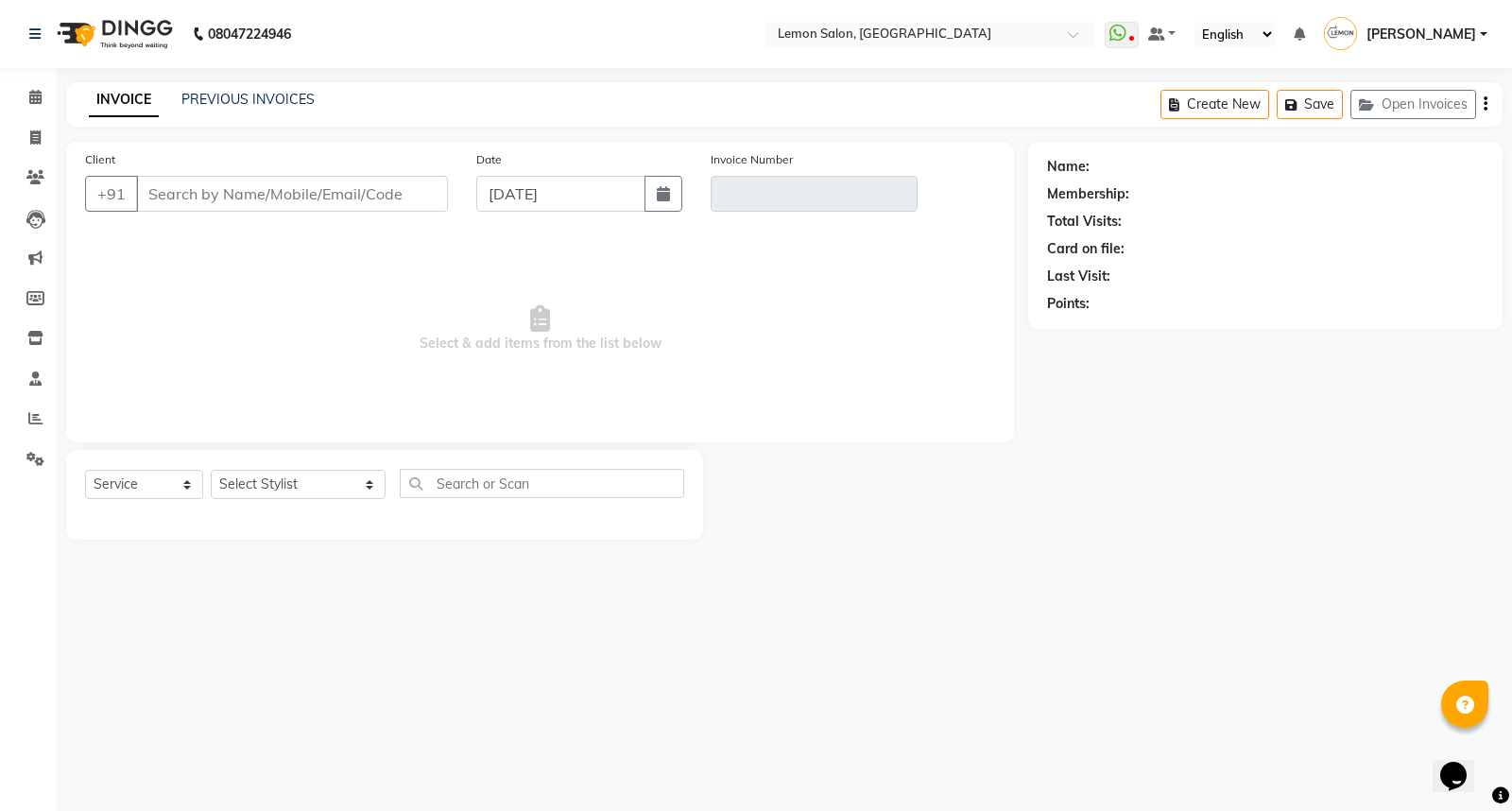
type input "9769623324"
type input "V/2025-26/5671"
select select "select"
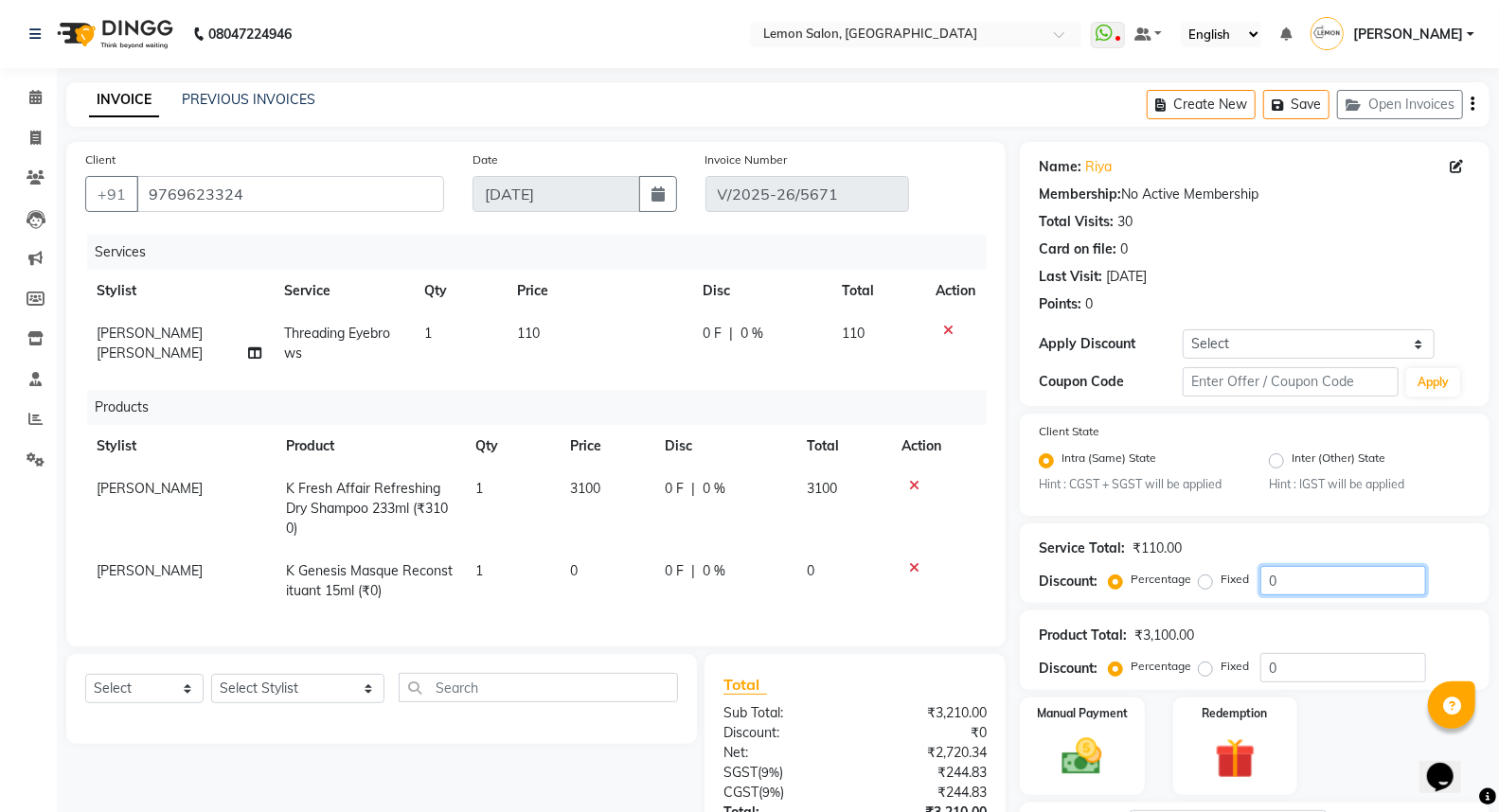
click at [1293, 579] on input "0" at bounding box center [1342, 581] width 166 height 30
click at [1309, 670] on input "0" at bounding box center [1342, 667] width 166 height 30
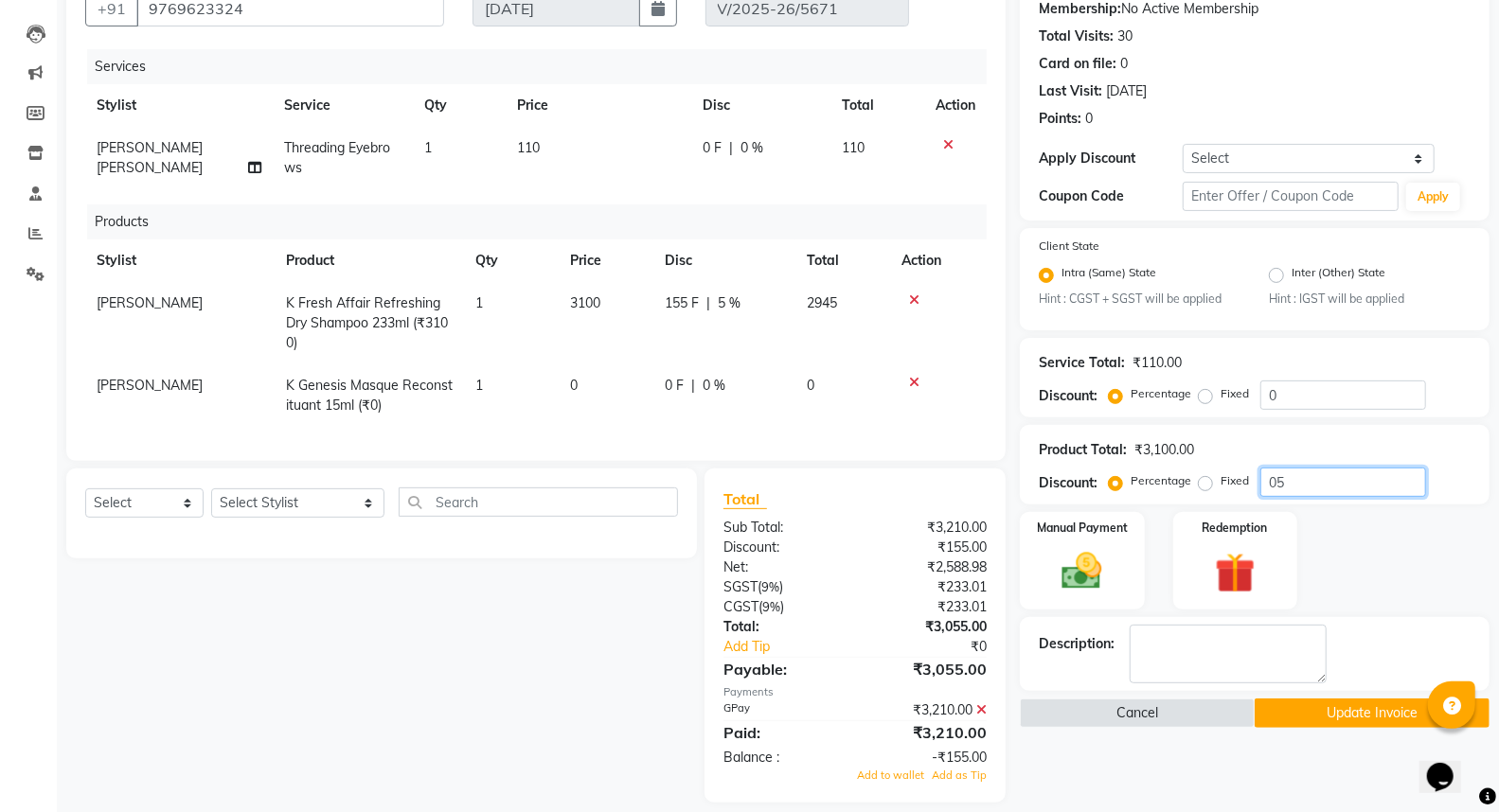
scroll to position [219, 0]
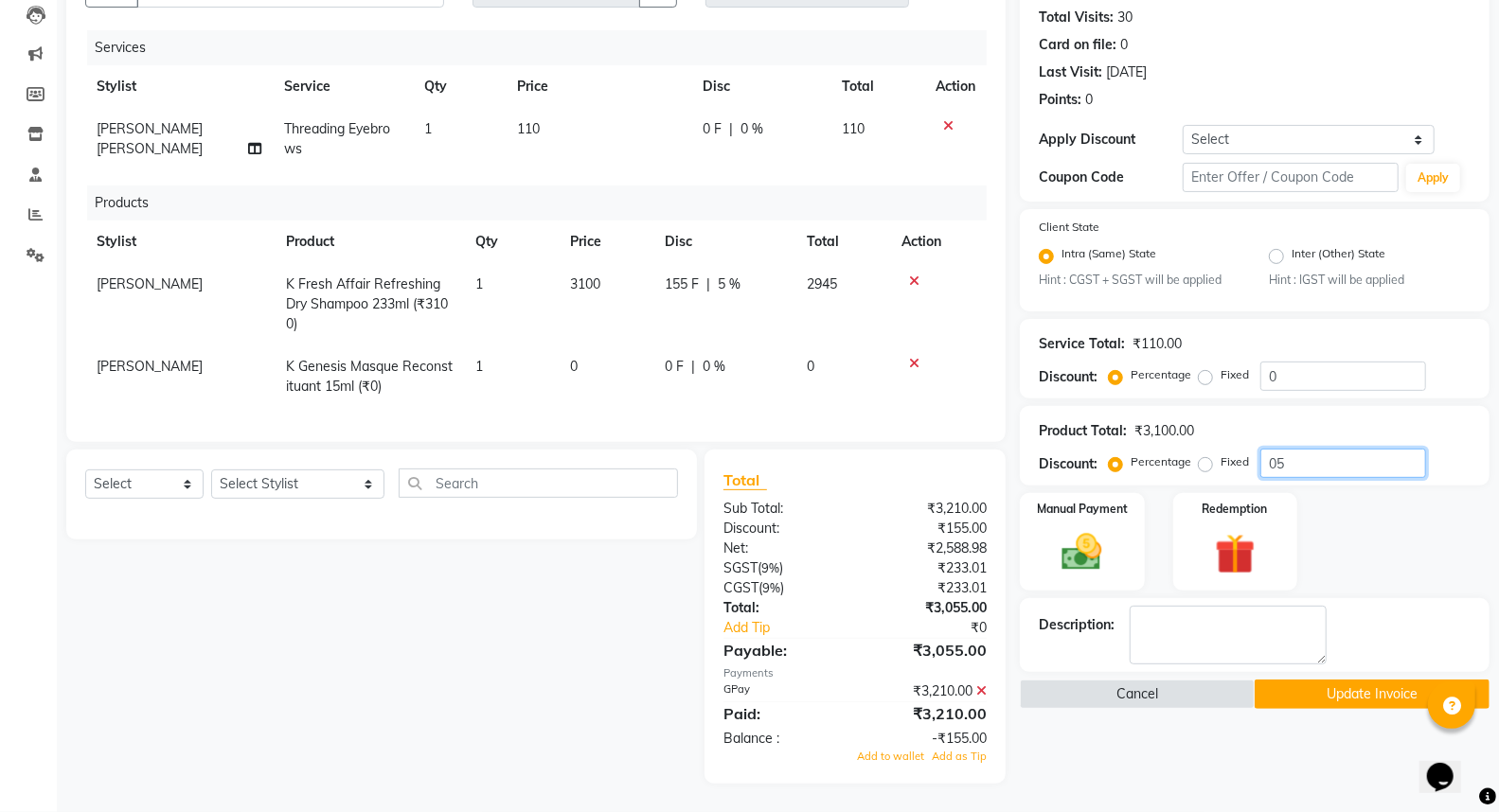
type input "05"
drag, startPoint x: 978, startPoint y: 684, endPoint x: 985, endPoint y: 692, distance: 10.6
click at [985, 692] on span at bounding box center [981, 691] width 11 height 17
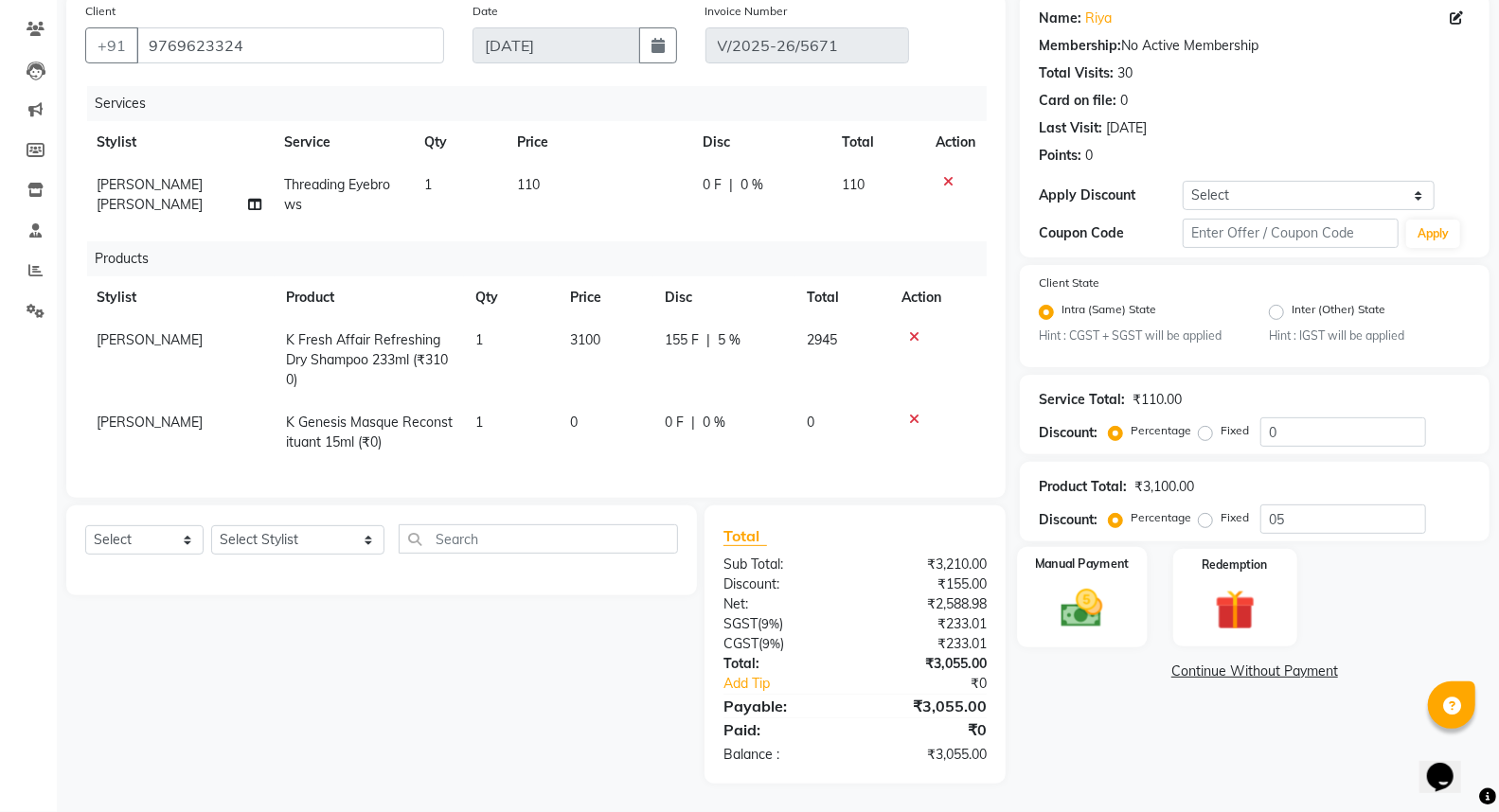
click at [1102, 585] on img at bounding box center [1082, 609] width 67 height 48
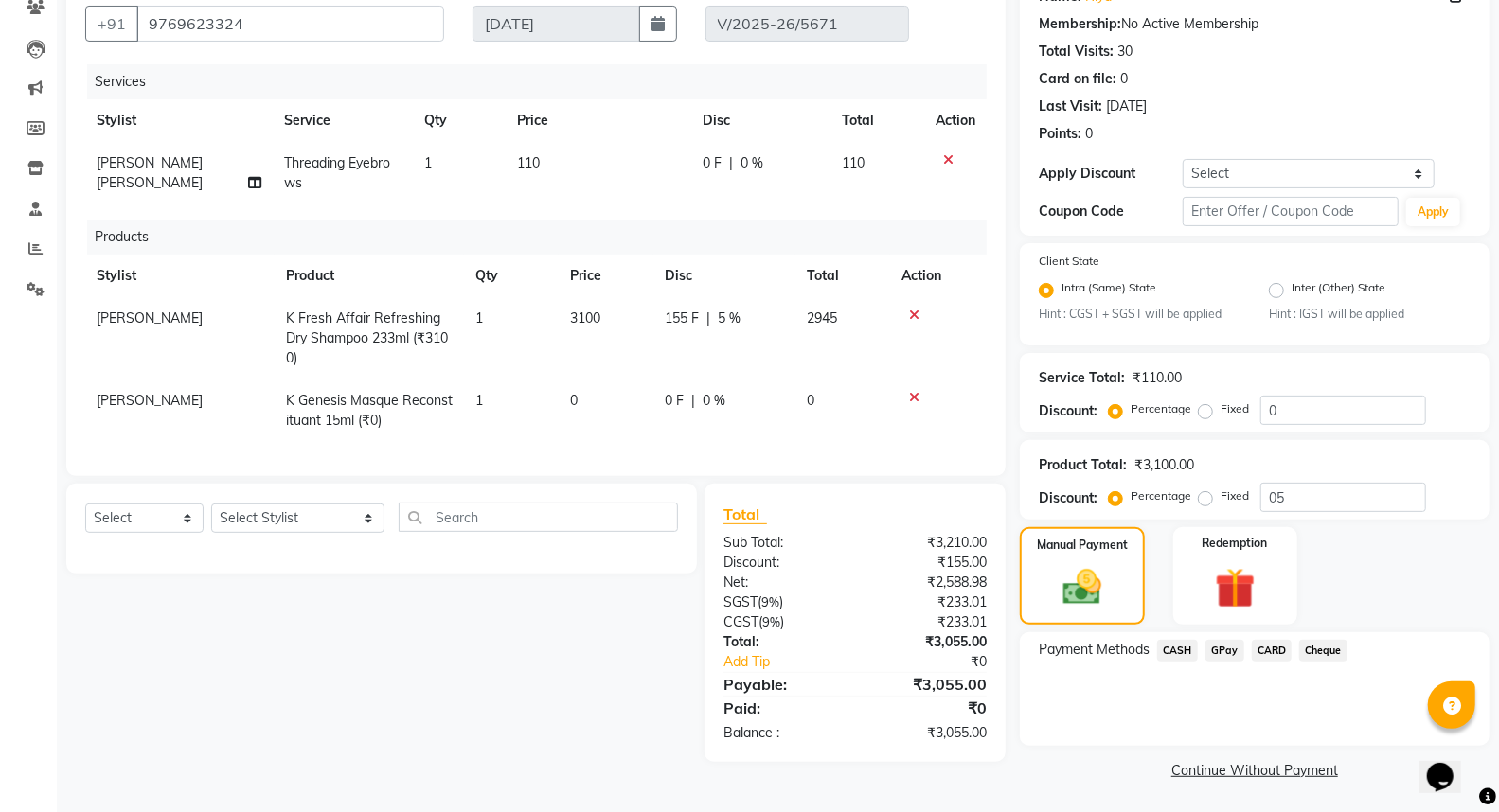
click at [1216, 649] on span "GPay" at bounding box center [1224, 651] width 38 height 22
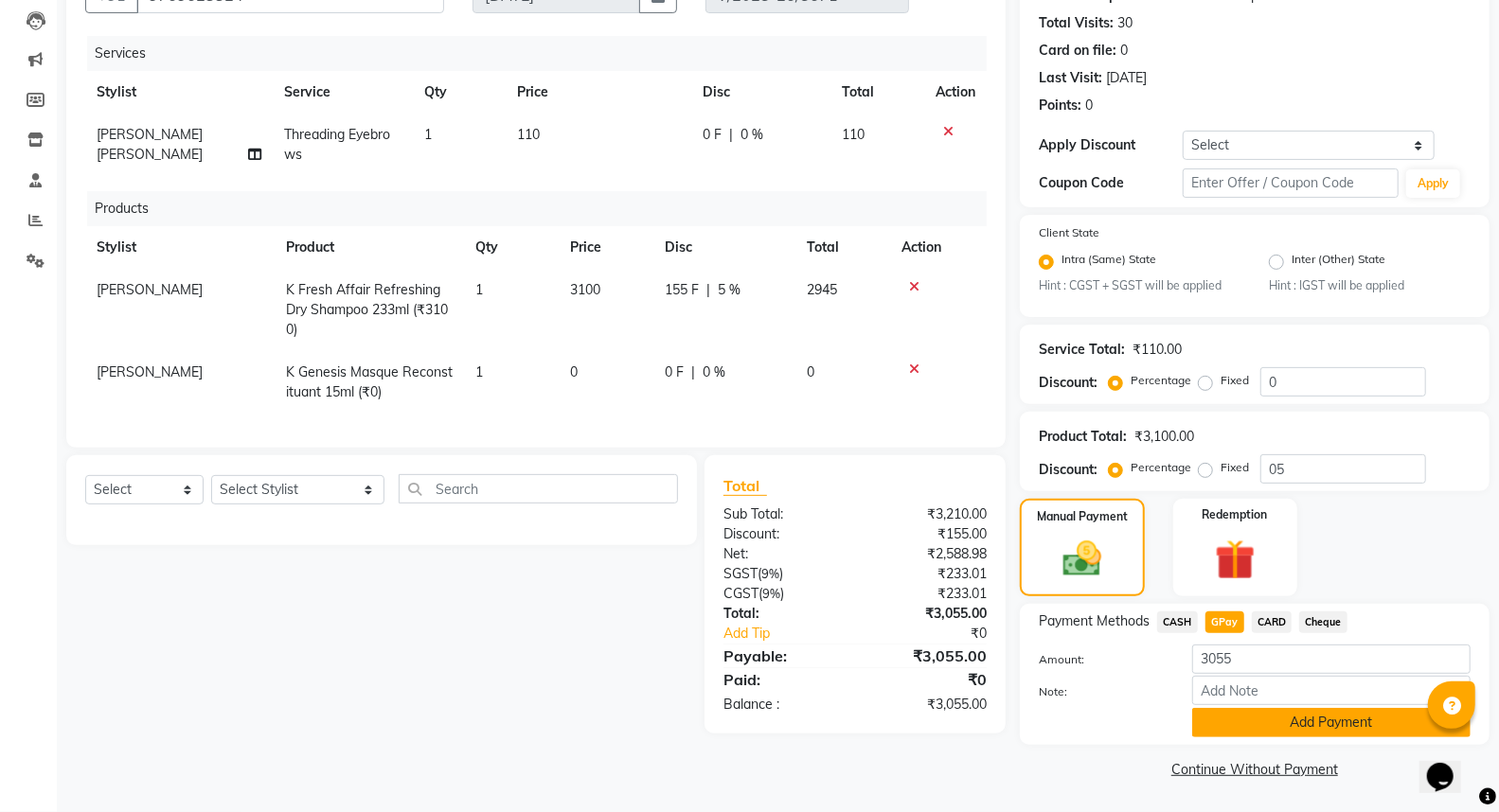
click at [1259, 716] on button "Add Payment" at bounding box center [1331, 723] width 278 height 30
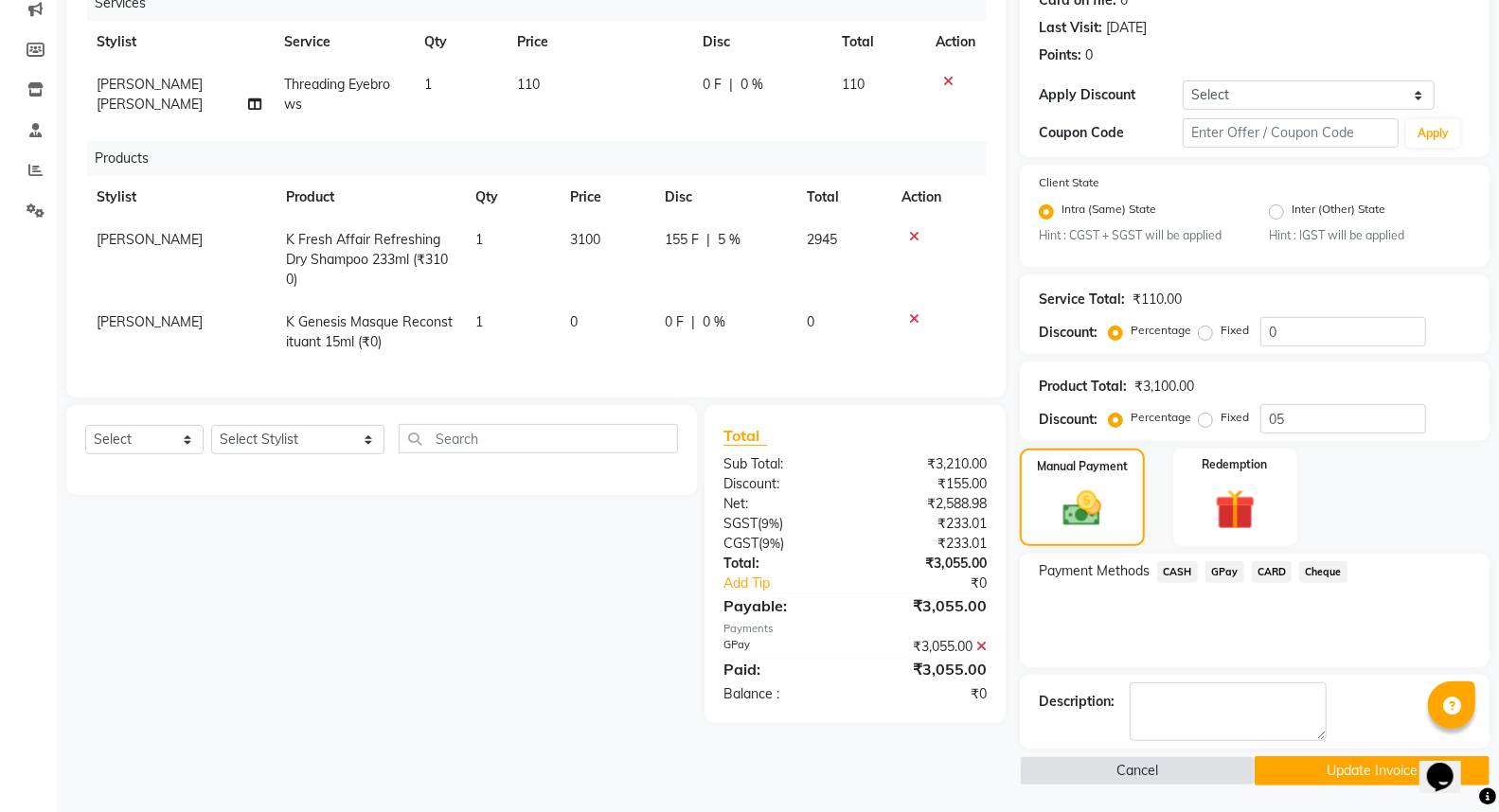
scroll to position [250, 0]
click at [1292, 762] on button "Update Invoice" at bounding box center [1371, 770] width 235 height 30
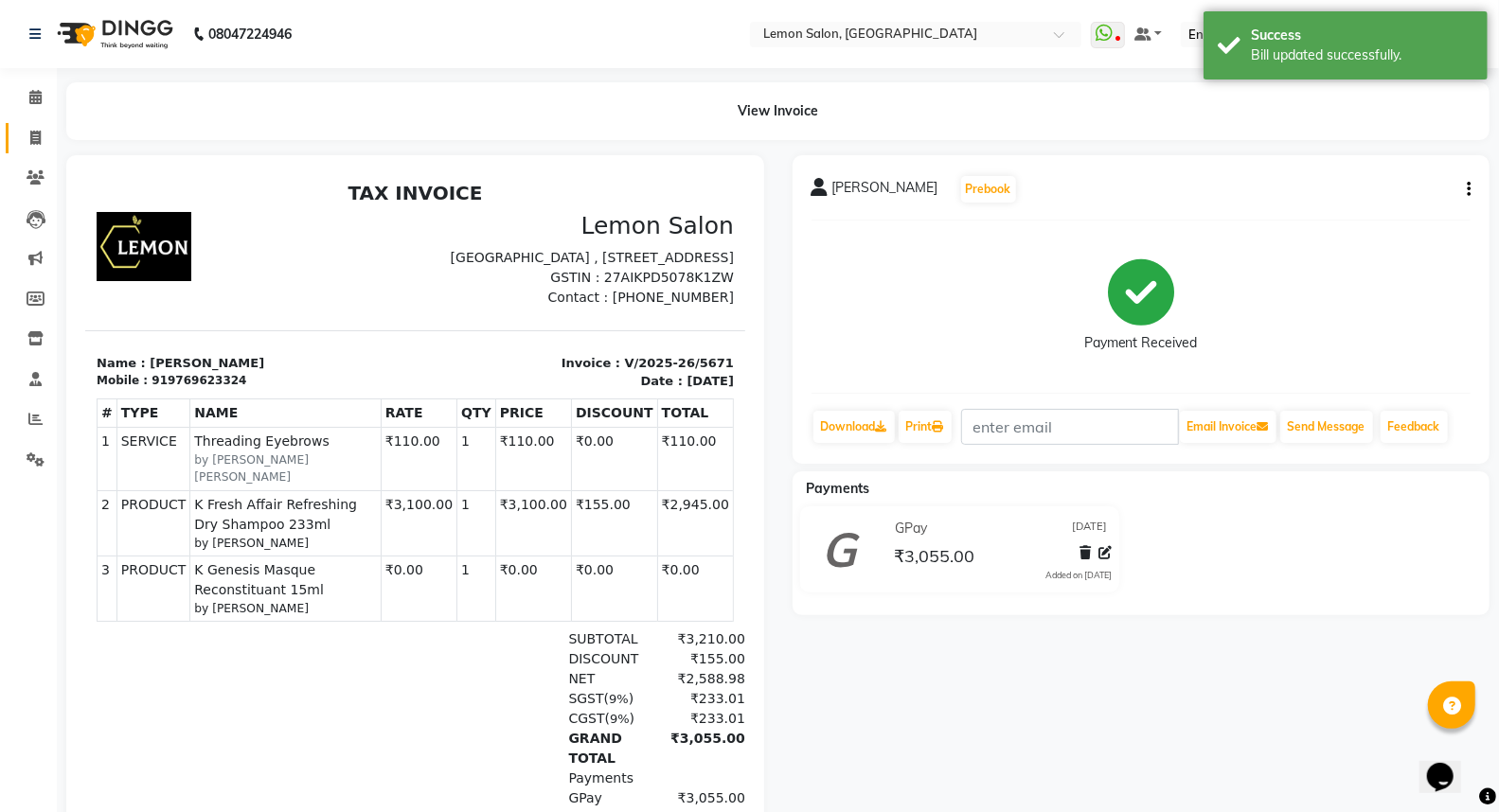
click at [16, 135] on link "Invoice" at bounding box center [28, 138] width 45 height 32
select select "566"
select select "service"
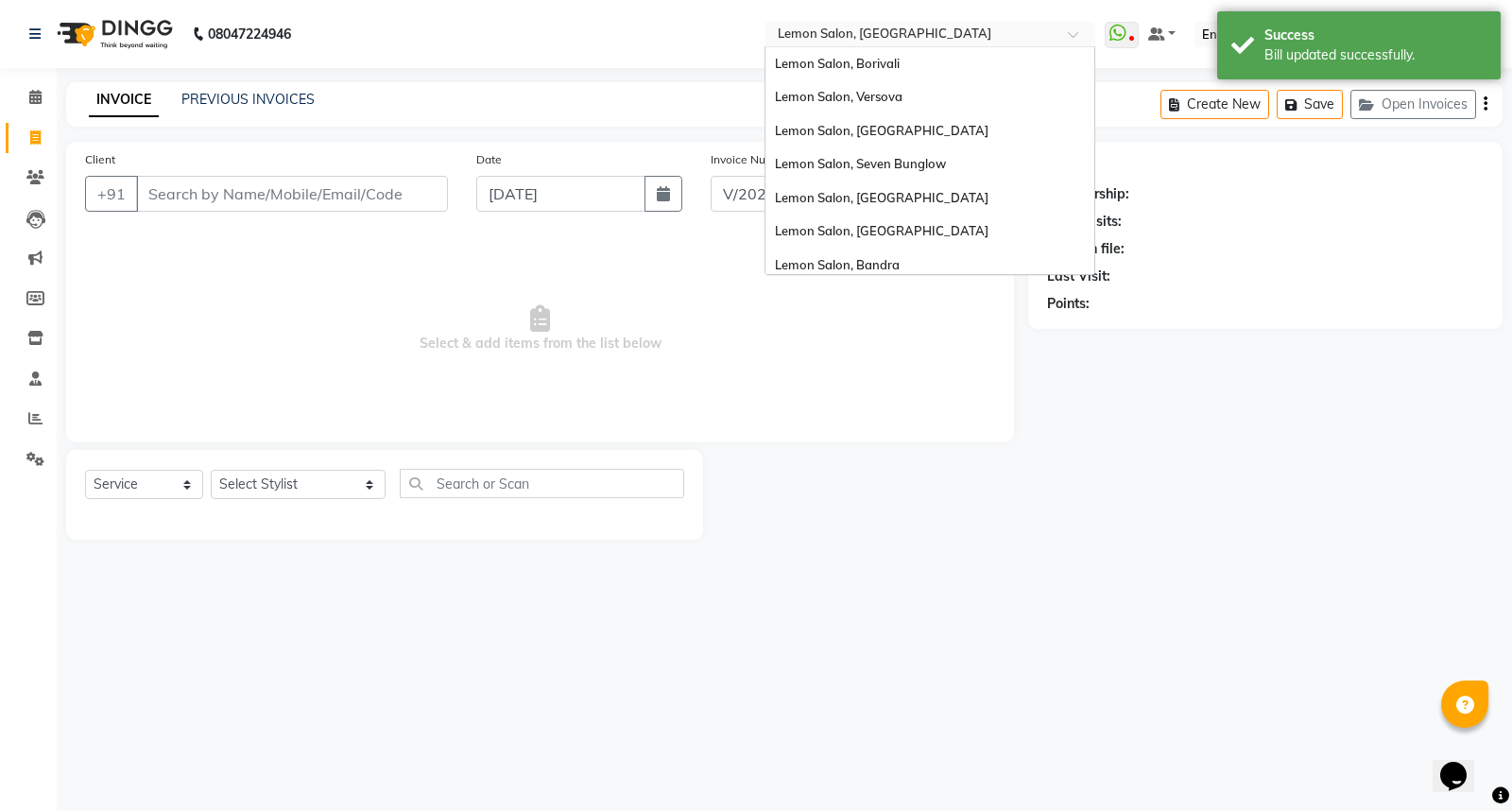
click at [871, 31] on input "text" at bounding box center [911, 36] width 274 height 19
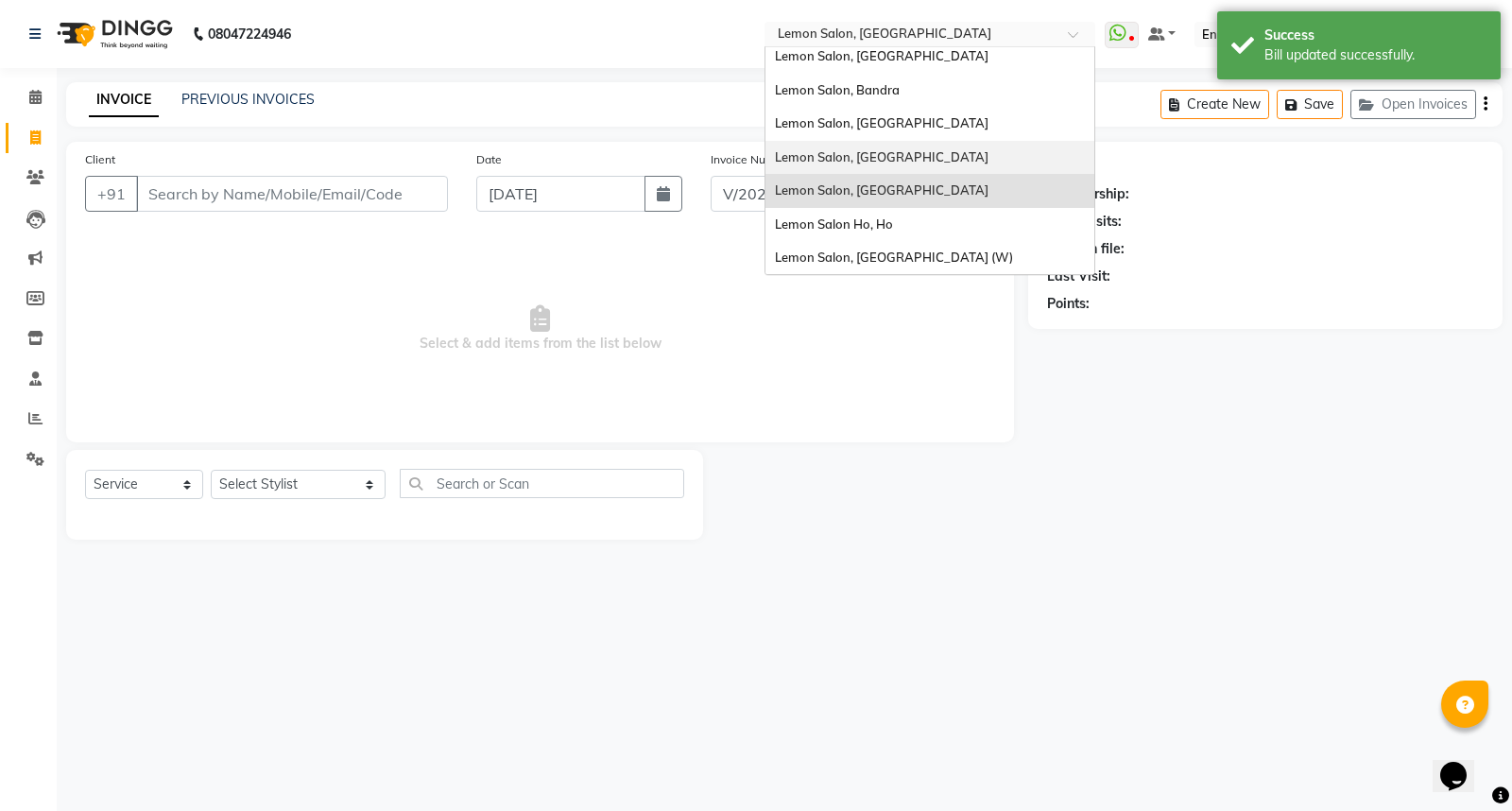
scroll to position [70, 0]
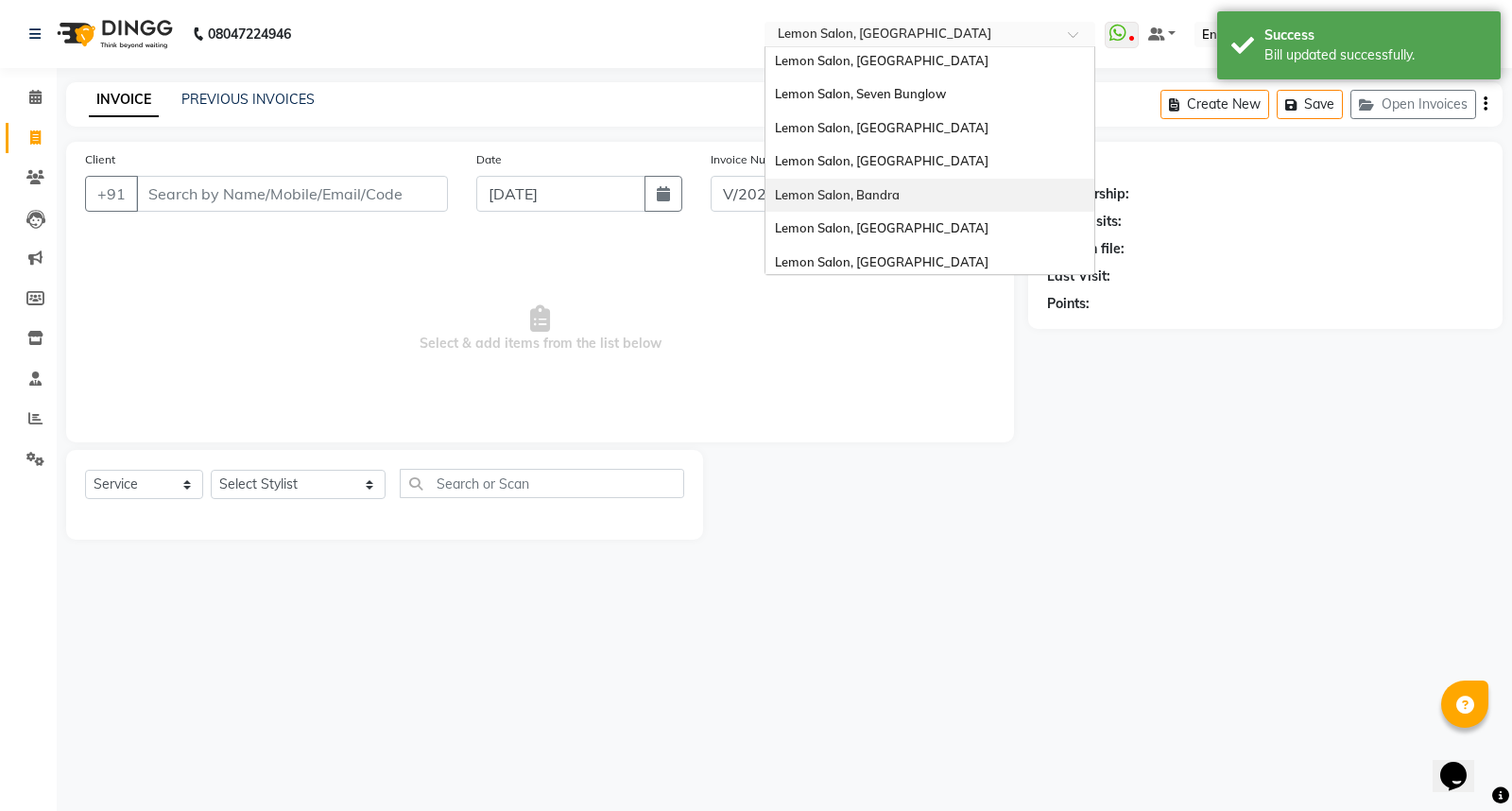
click at [899, 197] on span "Lemon Salon, Bandra" at bounding box center [837, 195] width 125 height 15
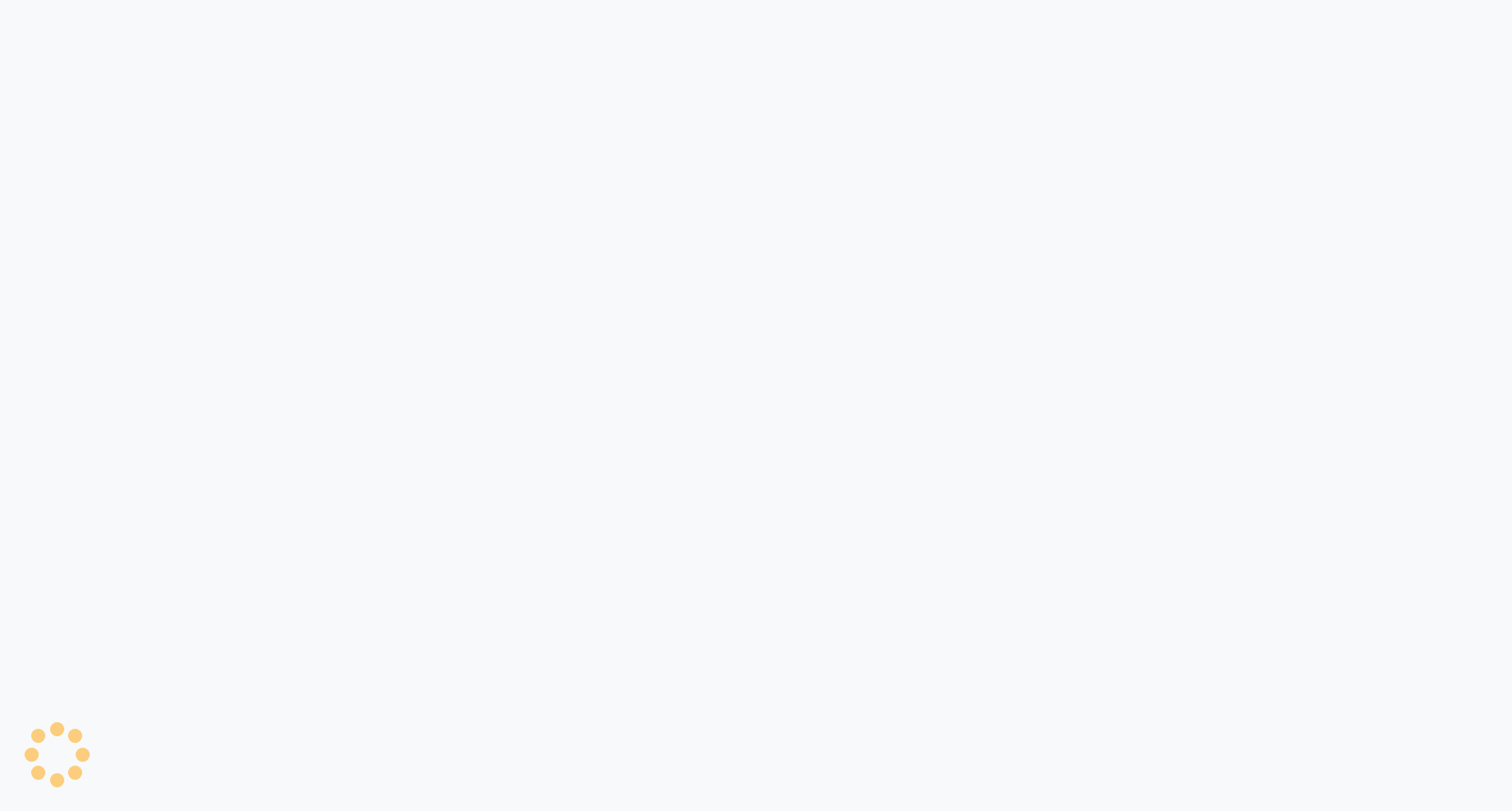
select select "service"
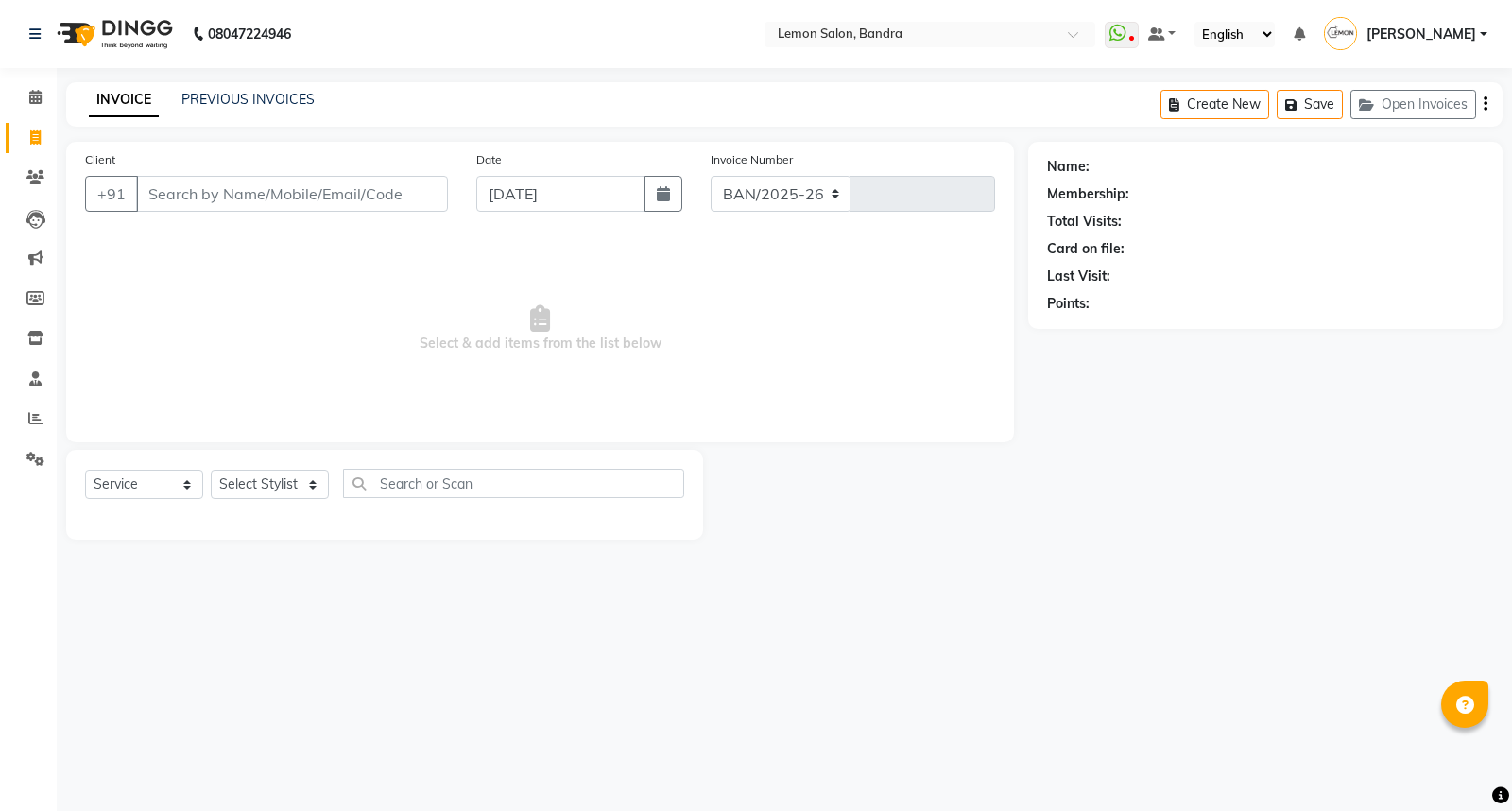
select select "563"
type input "5812"
click at [237, 100] on link "PREVIOUS INVOICES" at bounding box center [247, 100] width 133 height 17
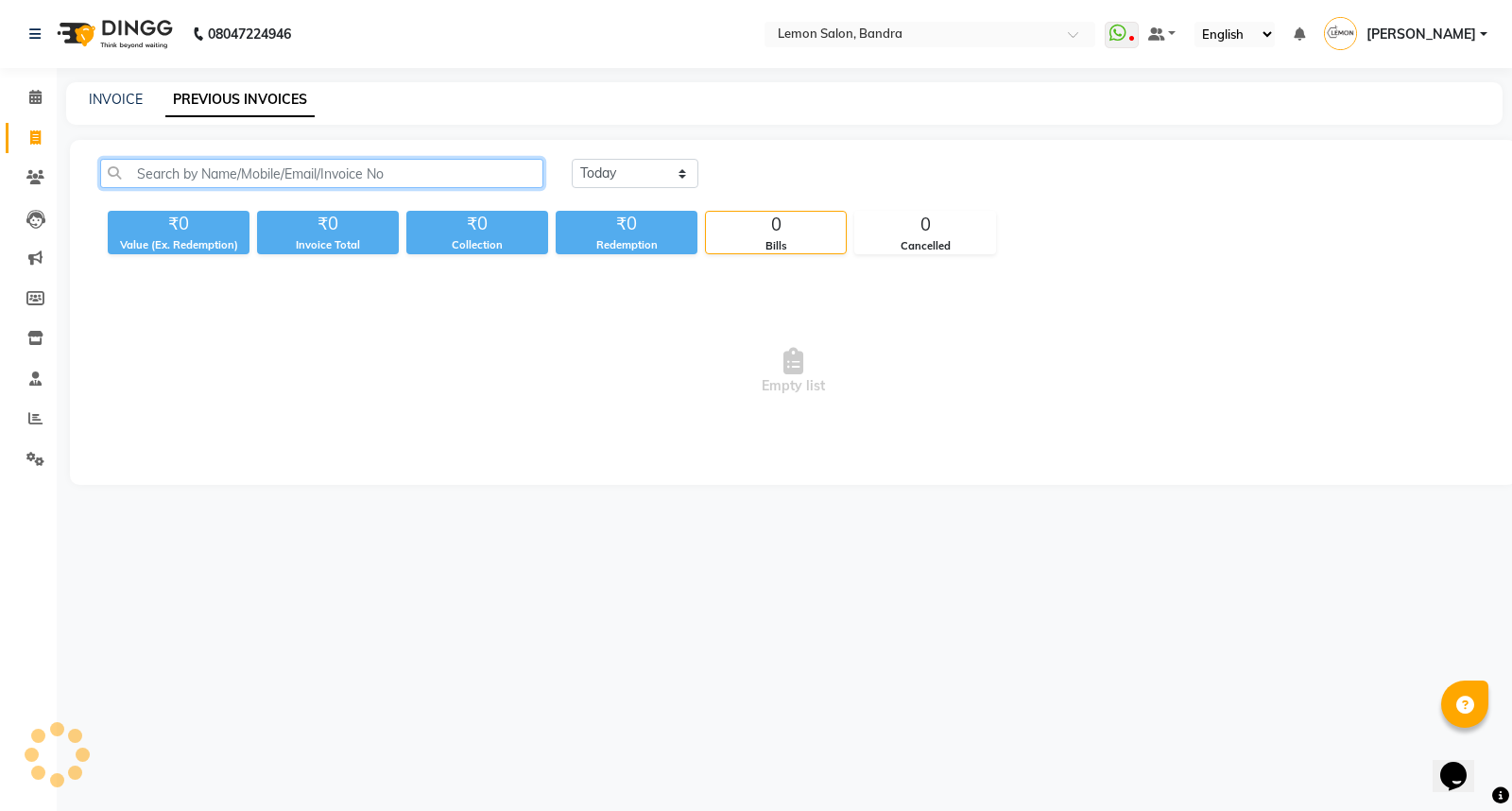
click at [279, 170] on input "text" at bounding box center [322, 174] width 443 height 30
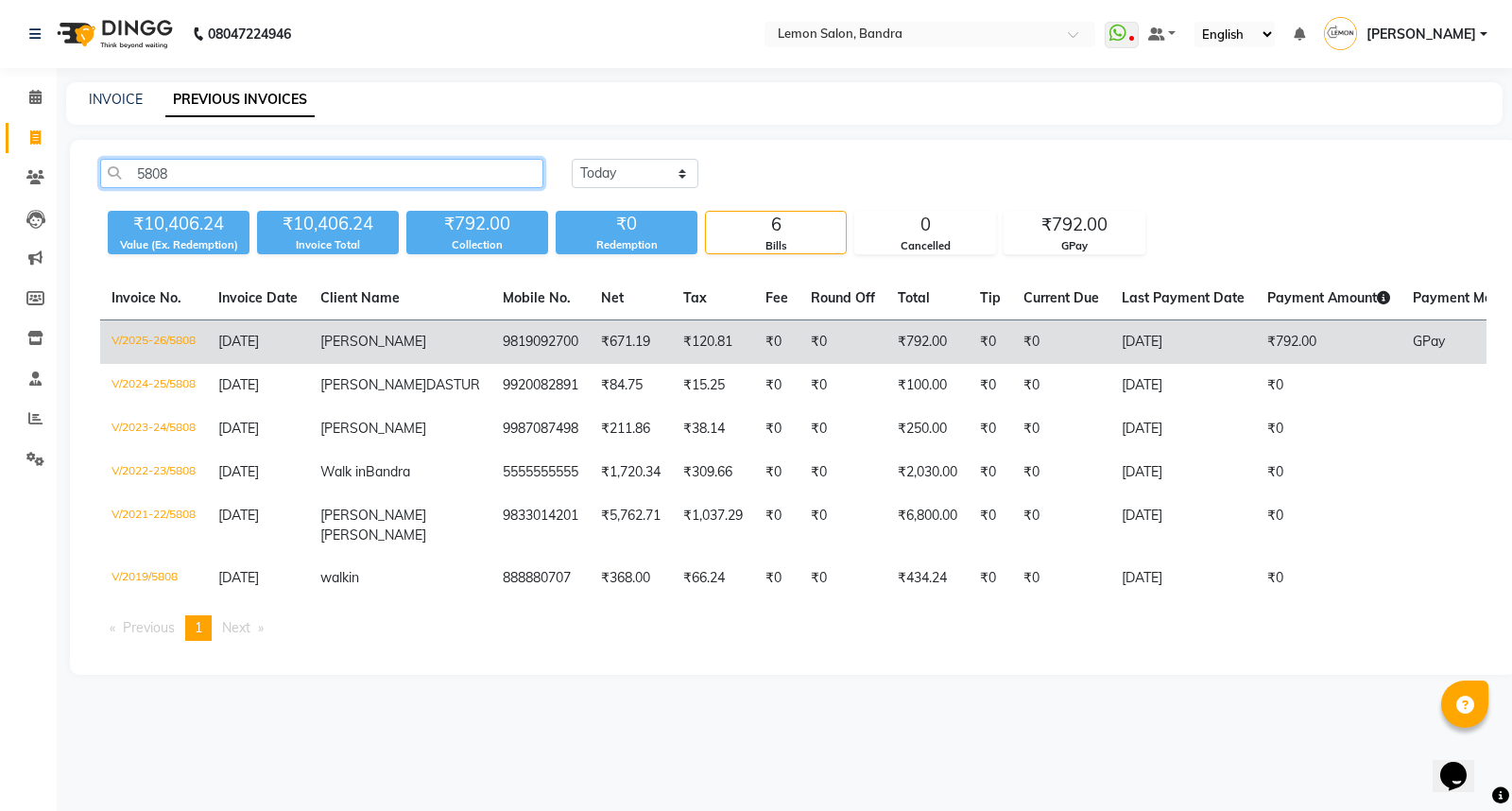
type input "5808"
click at [492, 344] on td "9819092700" at bounding box center [540, 342] width 99 height 44
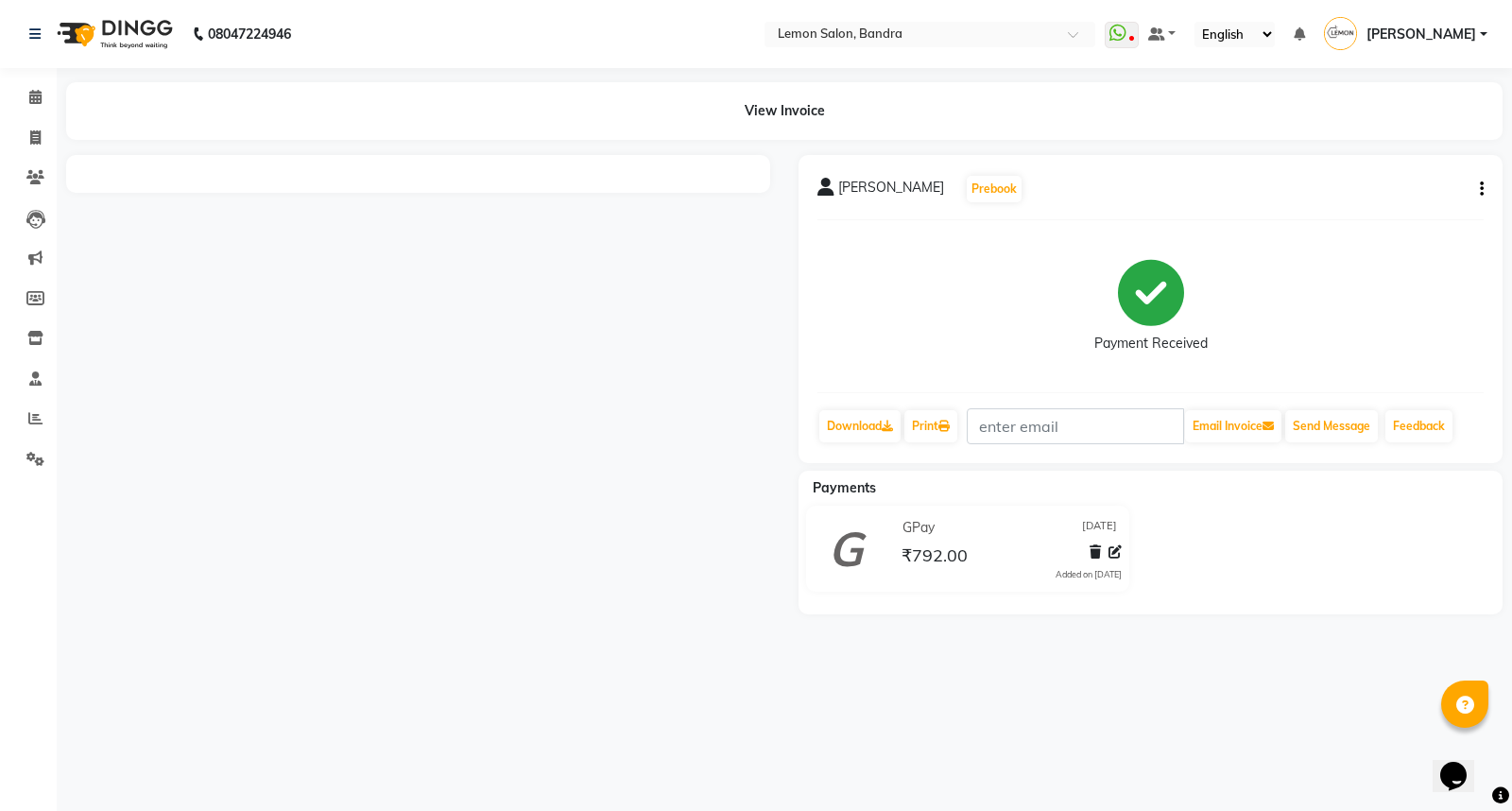
click at [1478, 198] on button "button" at bounding box center [1478, 189] width 11 height 20
click at [1378, 186] on div "Edit Item Staff" at bounding box center [1386, 189] width 129 height 24
select select
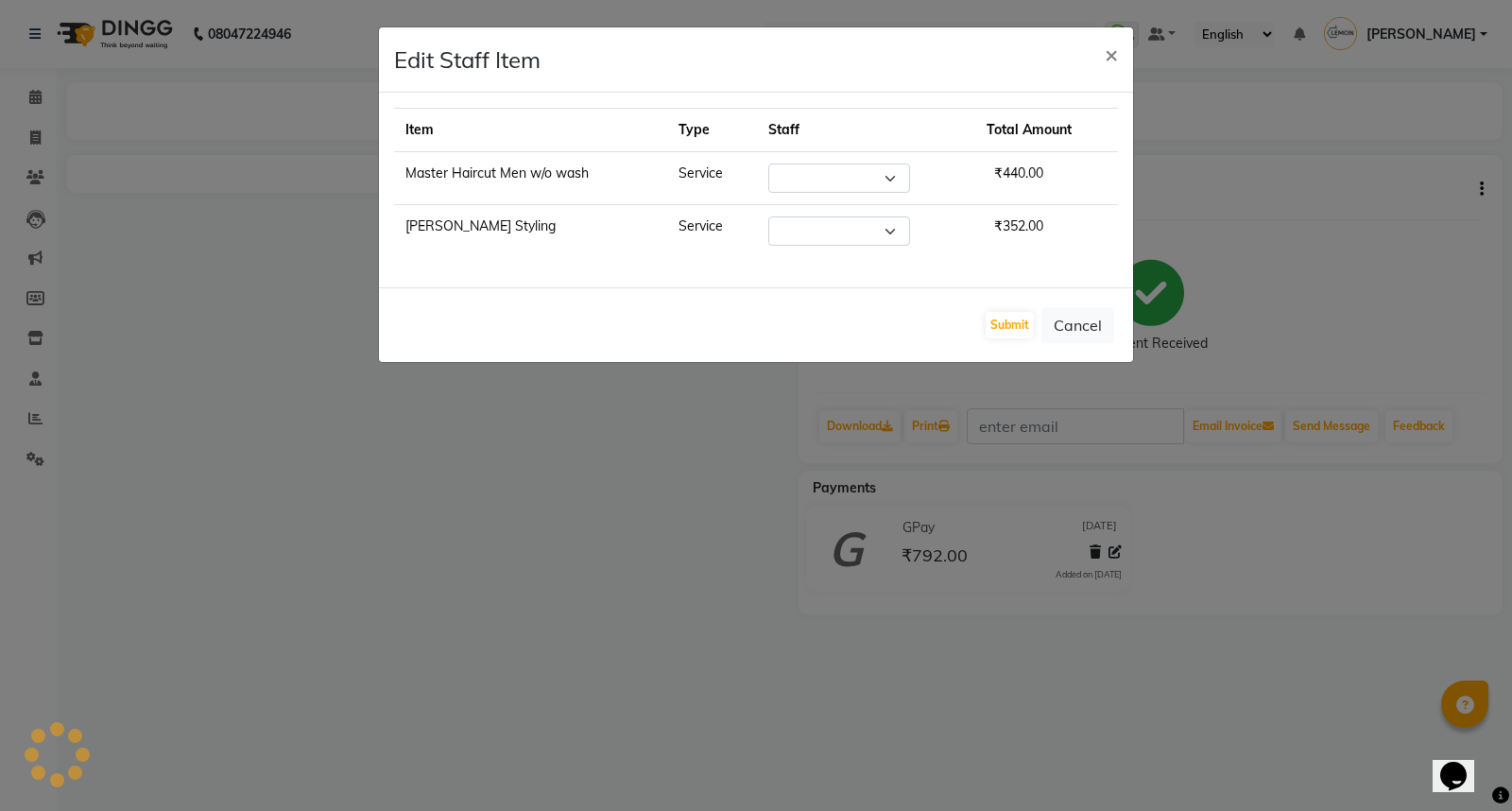
select select "57965"
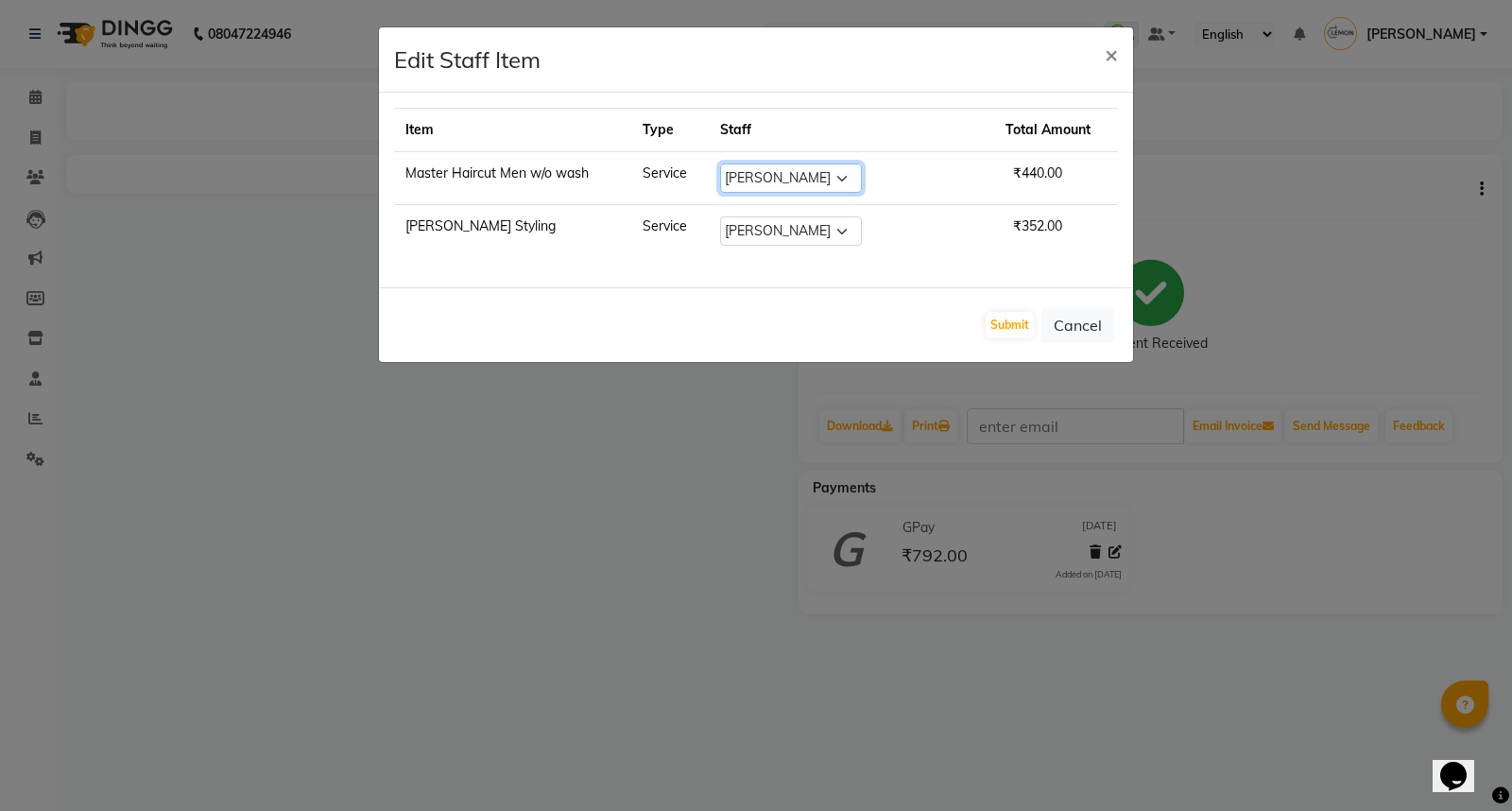
click at [798, 177] on select "Select Afsha Chizami Ashimaery (Meme) DC Deepak Elma Sunny Bandya Javed Shaikh …" at bounding box center [790, 178] width 142 height 30
select select "71339"
click at [744, 164] on select "Select Afsha Chizami Ashimaery (Meme) DC Deepak Elma Sunny Bandya Javed Shaikh …" at bounding box center [790, 178] width 142 height 30
drag, startPoint x: 762, startPoint y: 220, endPoint x: 767, endPoint y: 239, distance: 19.6
click at [762, 220] on select "Select Afsha Chizami Ashimaery (Meme) DC Deepak Elma Sunny Bandya Javed Shaikh …" at bounding box center [790, 231] width 142 height 30
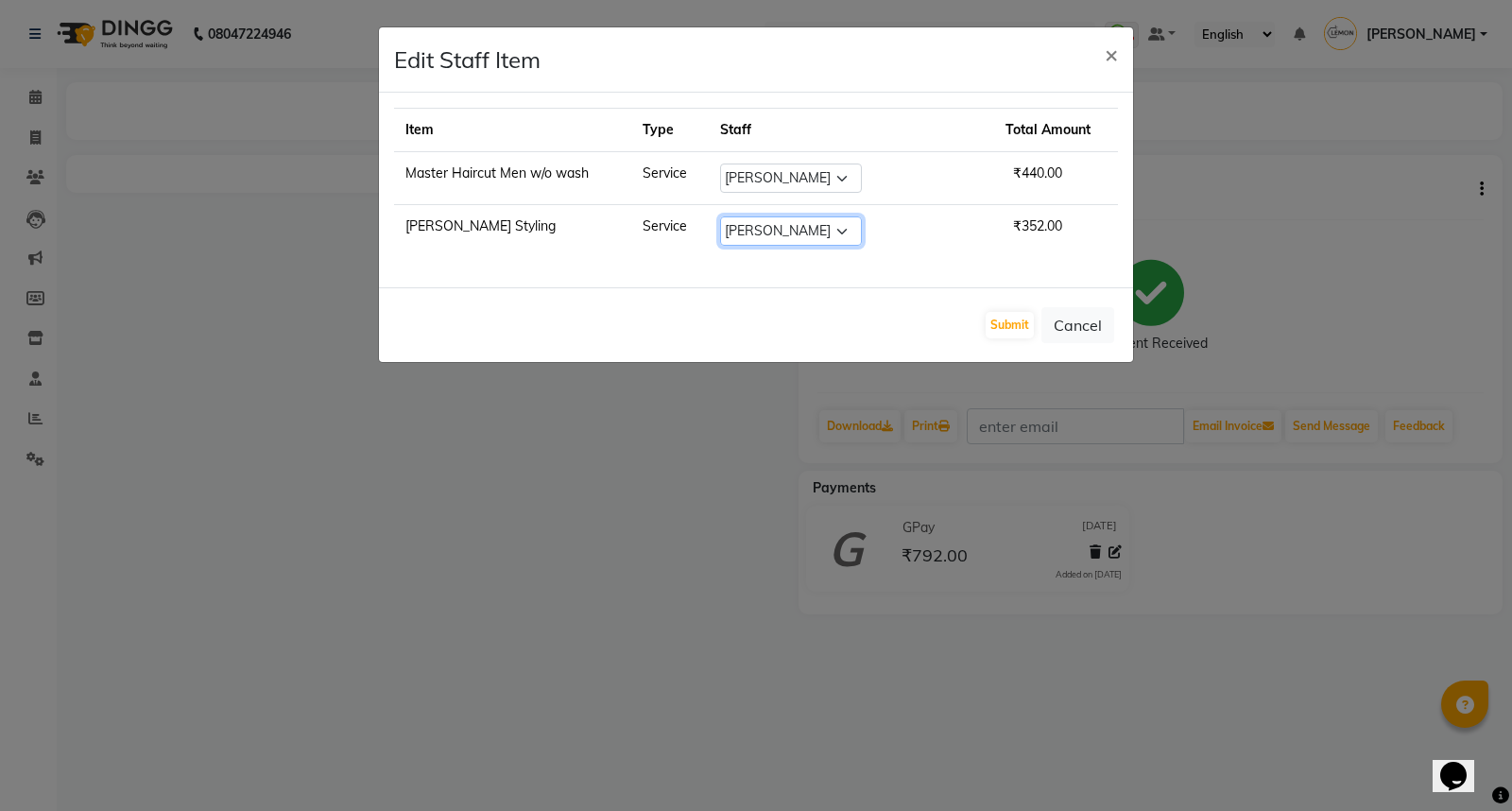
select select "71339"
click at [744, 217] on select "Select Afsha Chizami Ashimaery (Meme) DC Deepak Elma Sunny Bandya Javed Shaikh …" at bounding box center [790, 231] width 142 height 30
click at [1014, 314] on button "Submit" at bounding box center [1009, 325] width 48 height 27
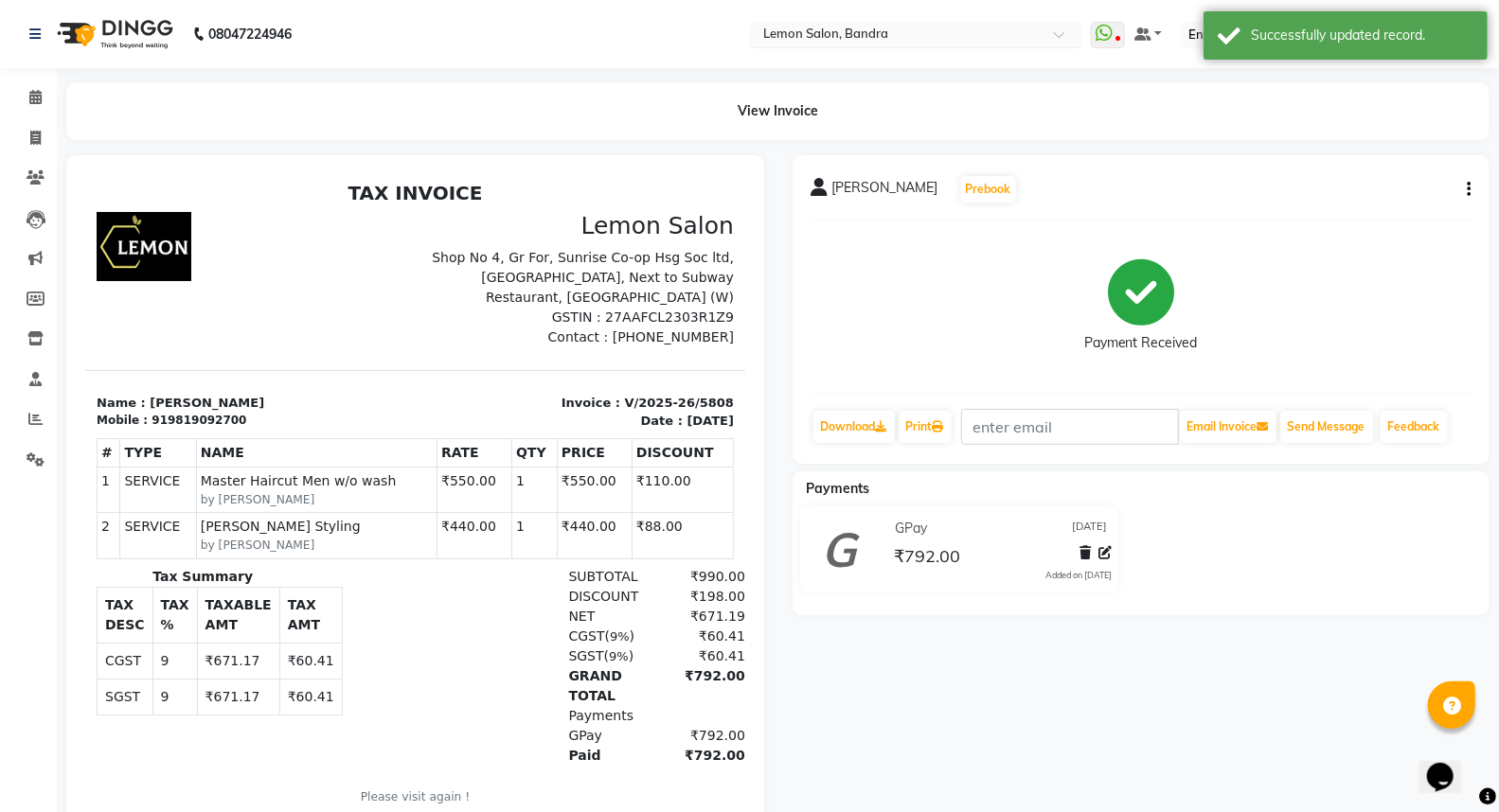
click at [934, 34] on input "text" at bounding box center [897, 36] width 275 height 19
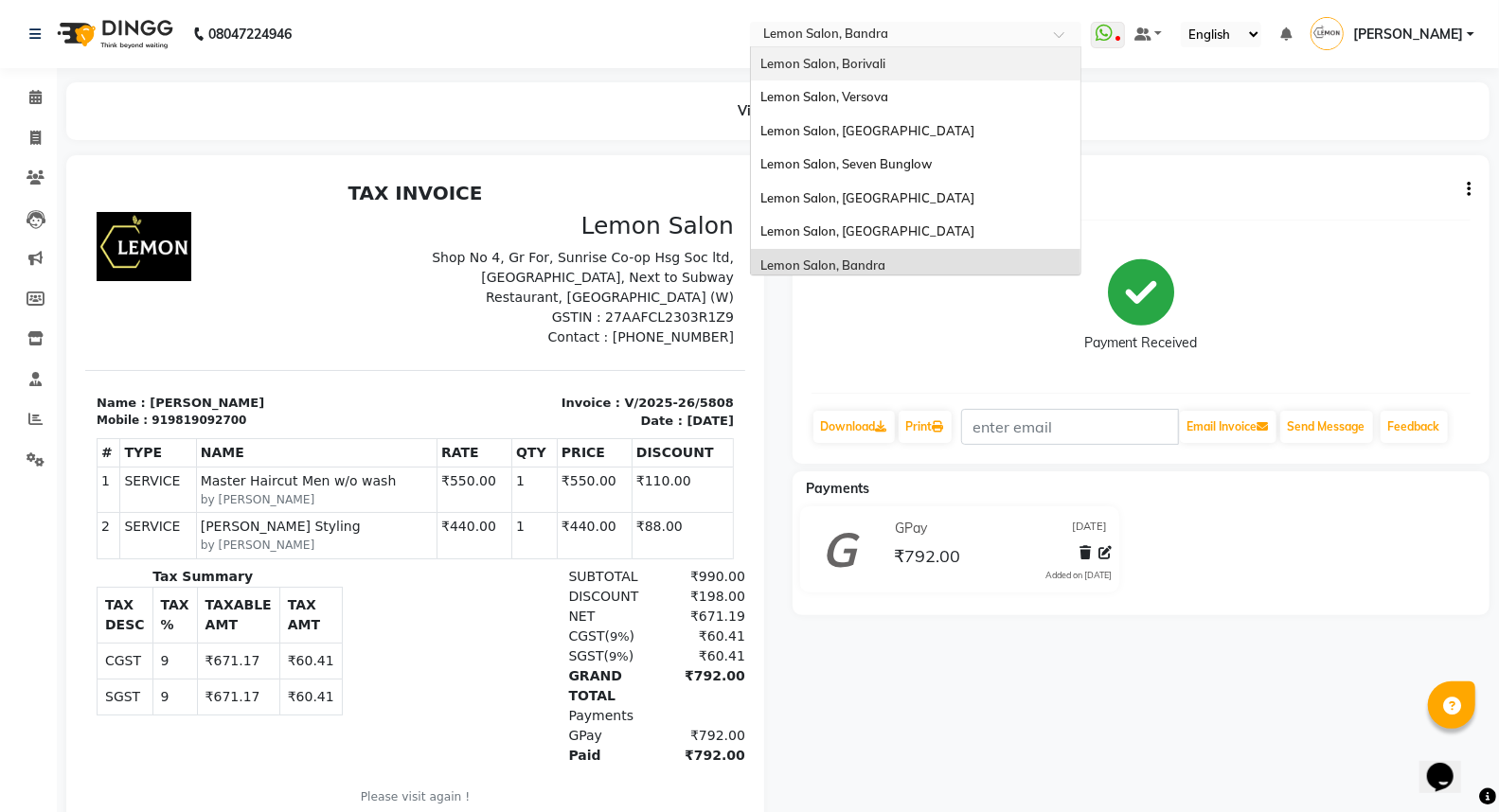
click at [906, 68] on div "Lemon Salon, Borivali" at bounding box center [915, 63] width 329 height 34
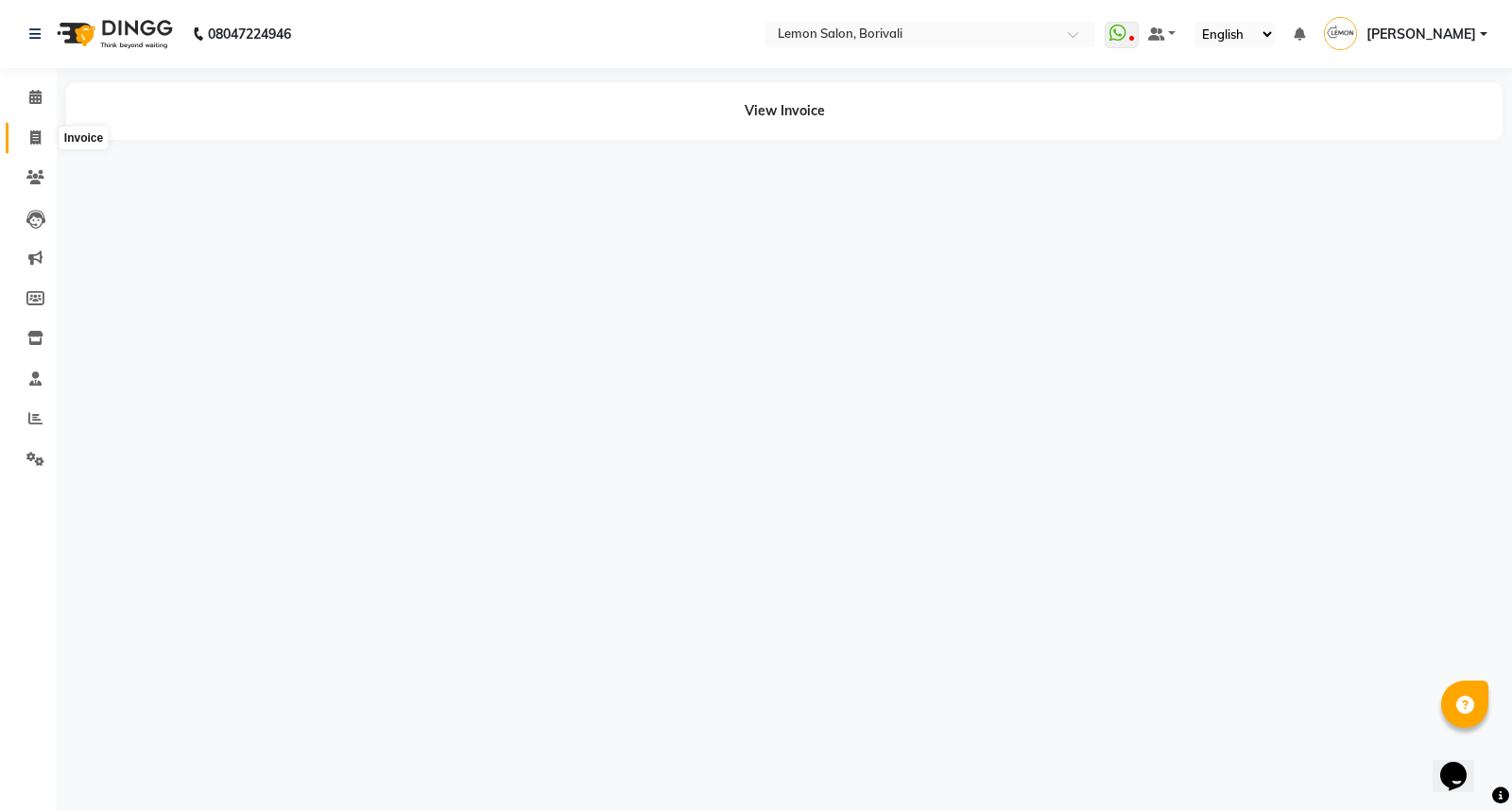
click at [40, 127] on span at bounding box center [35, 138] width 34 height 22
select select "567"
select select "service"
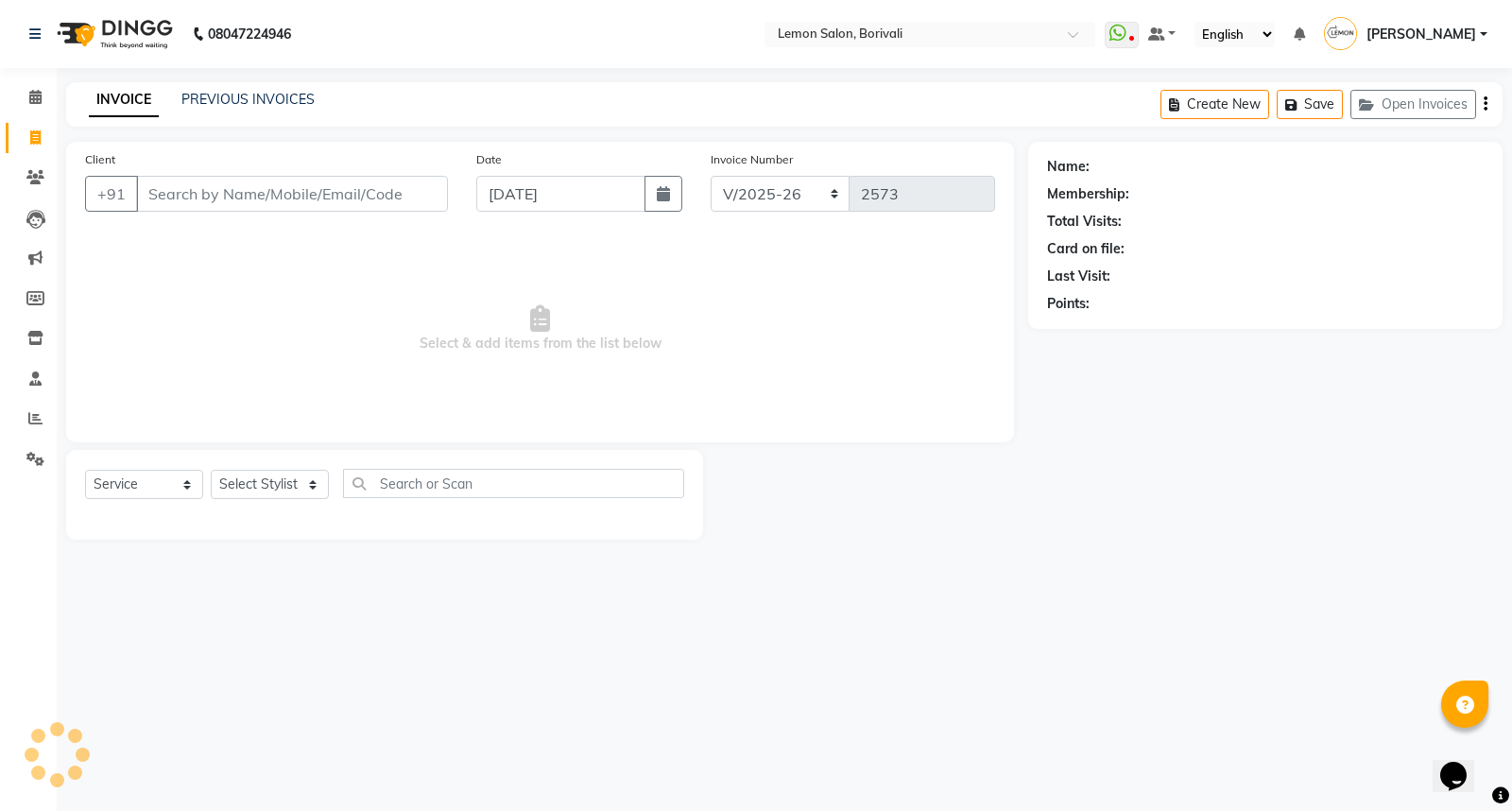
click at [189, 107] on div "PREVIOUS INVOICES" at bounding box center [247, 100] width 133 height 20
click at [212, 102] on link "PREVIOUS INVOICES" at bounding box center [247, 100] width 133 height 17
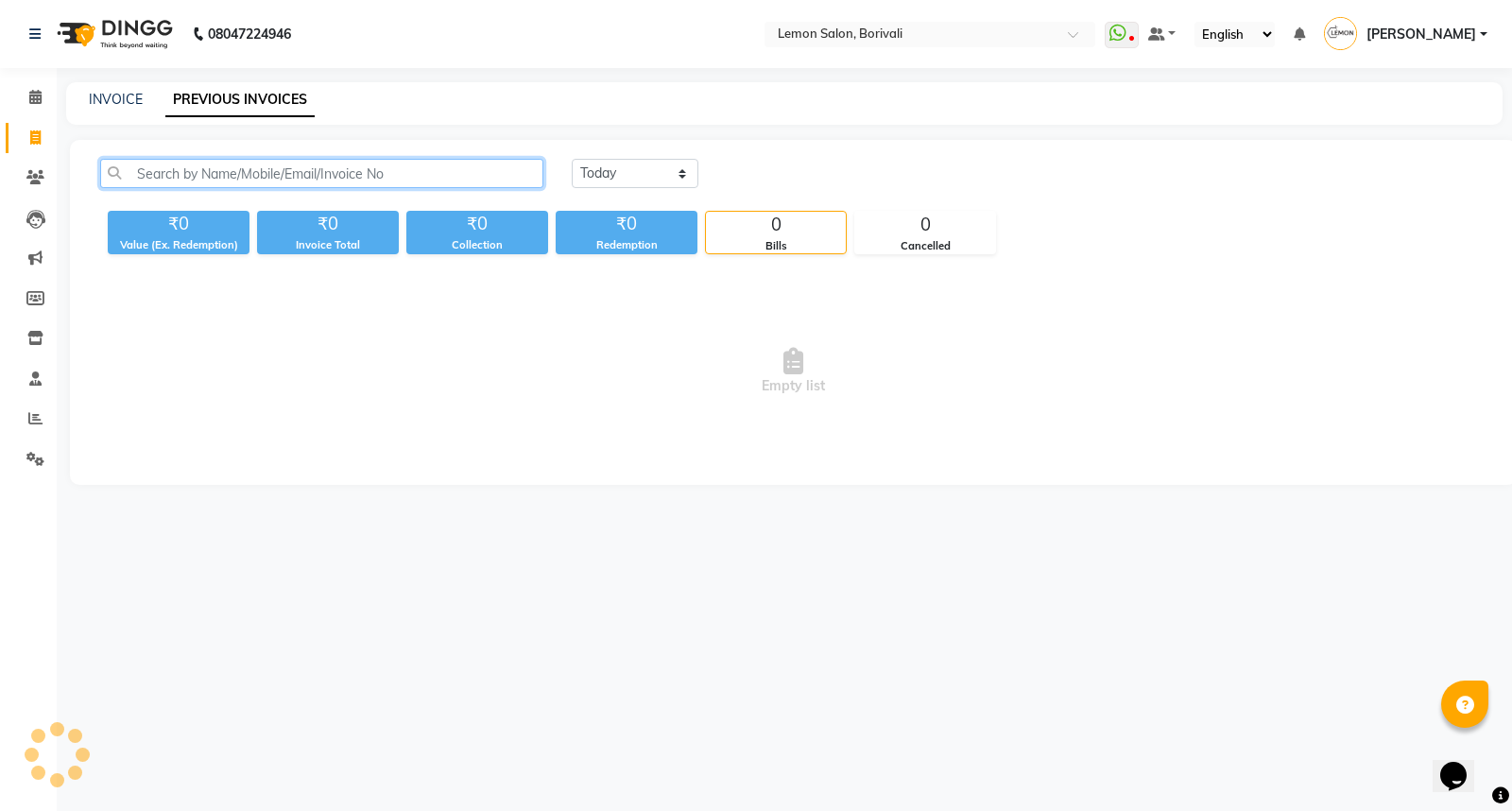
click at [351, 168] on input "text" at bounding box center [322, 174] width 443 height 30
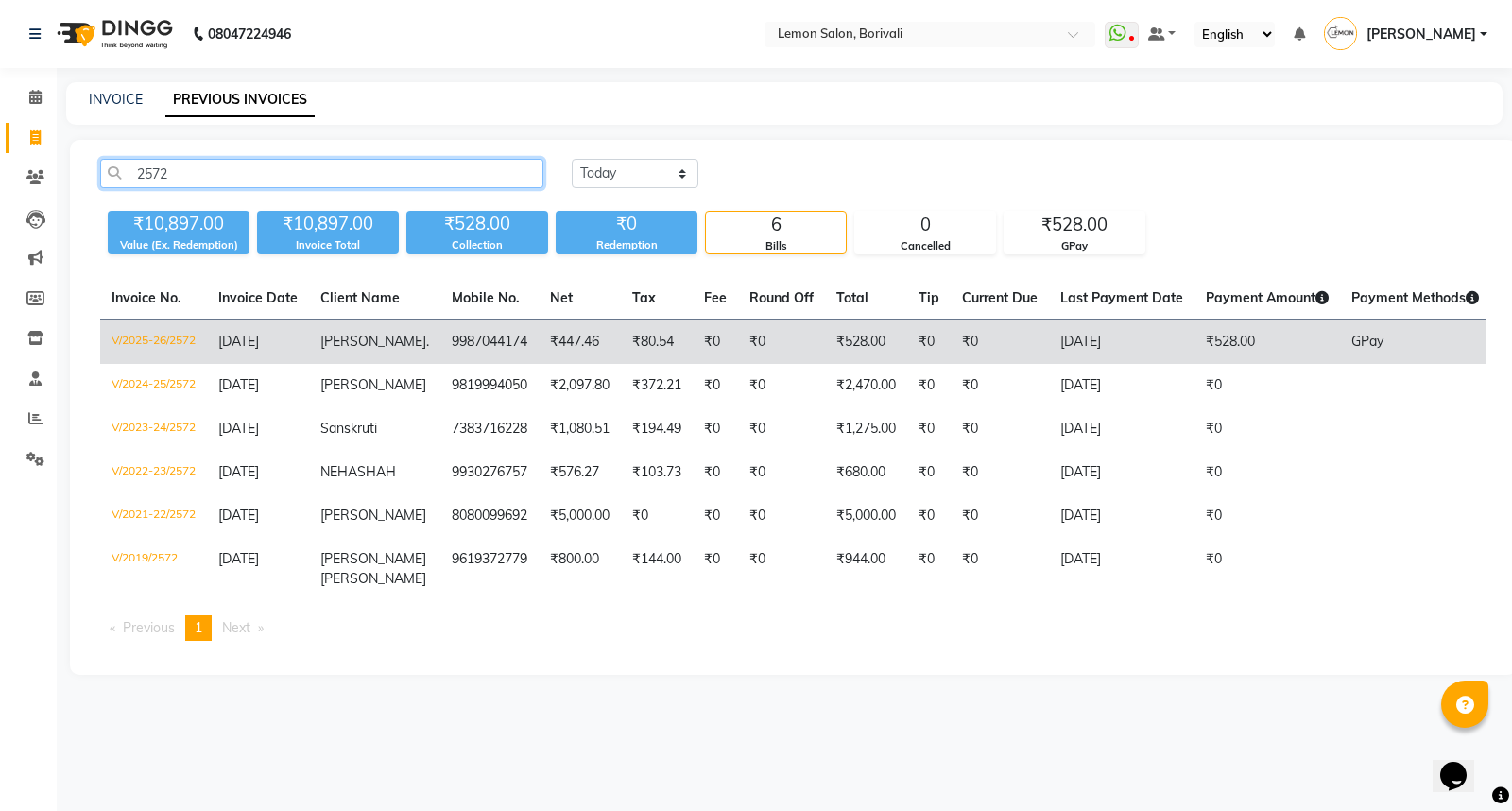
type input "2572"
click at [324, 338] on span "Nilam" at bounding box center [373, 341] width 105 height 17
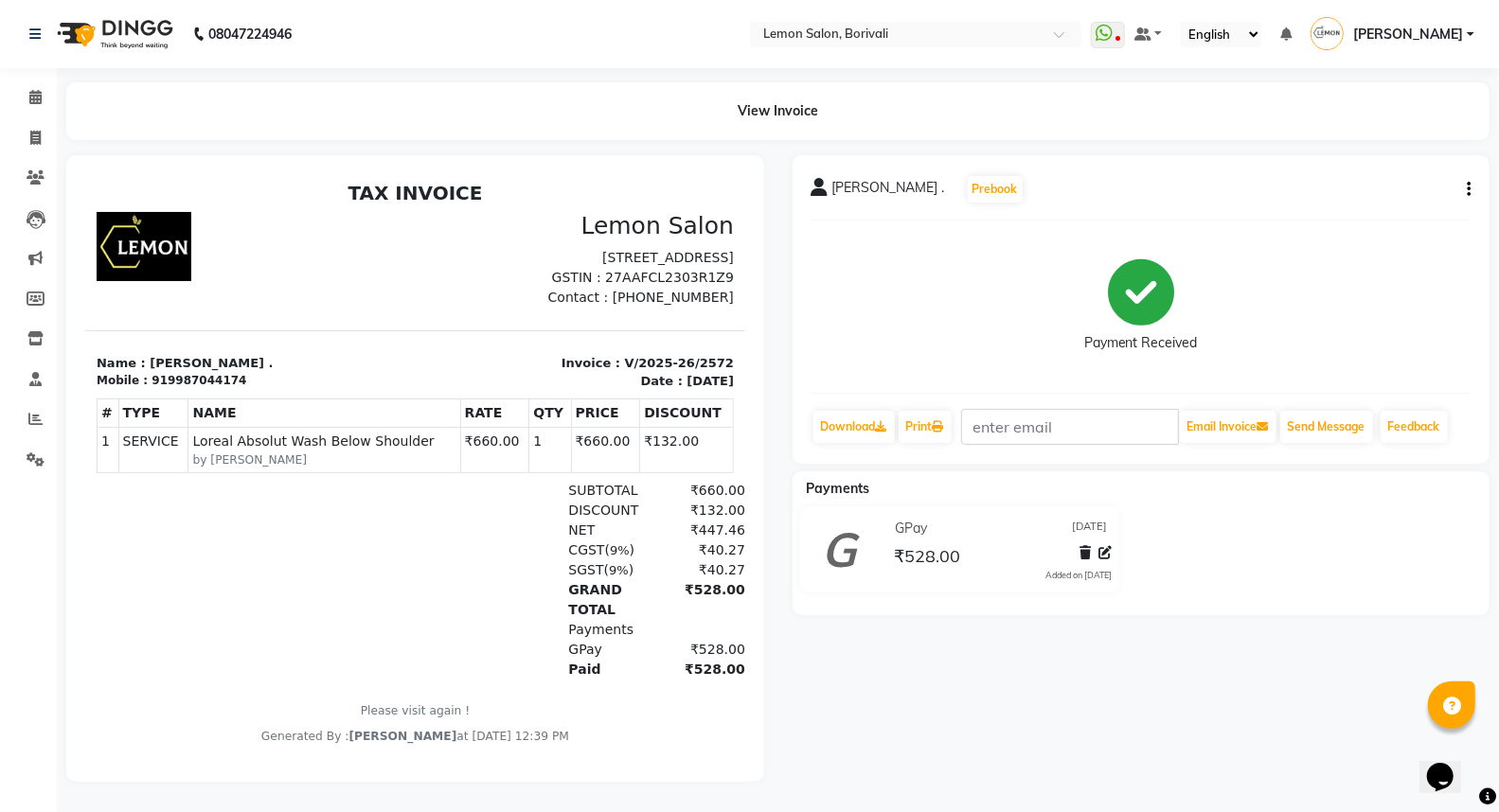
click at [1467, 190] on icon "button" at bounding box center [1468, 189] width 4 height 1
click at [1348, 186] on div "Edit Item Staff" at bounding box center [1374, 189] width 130 height 24
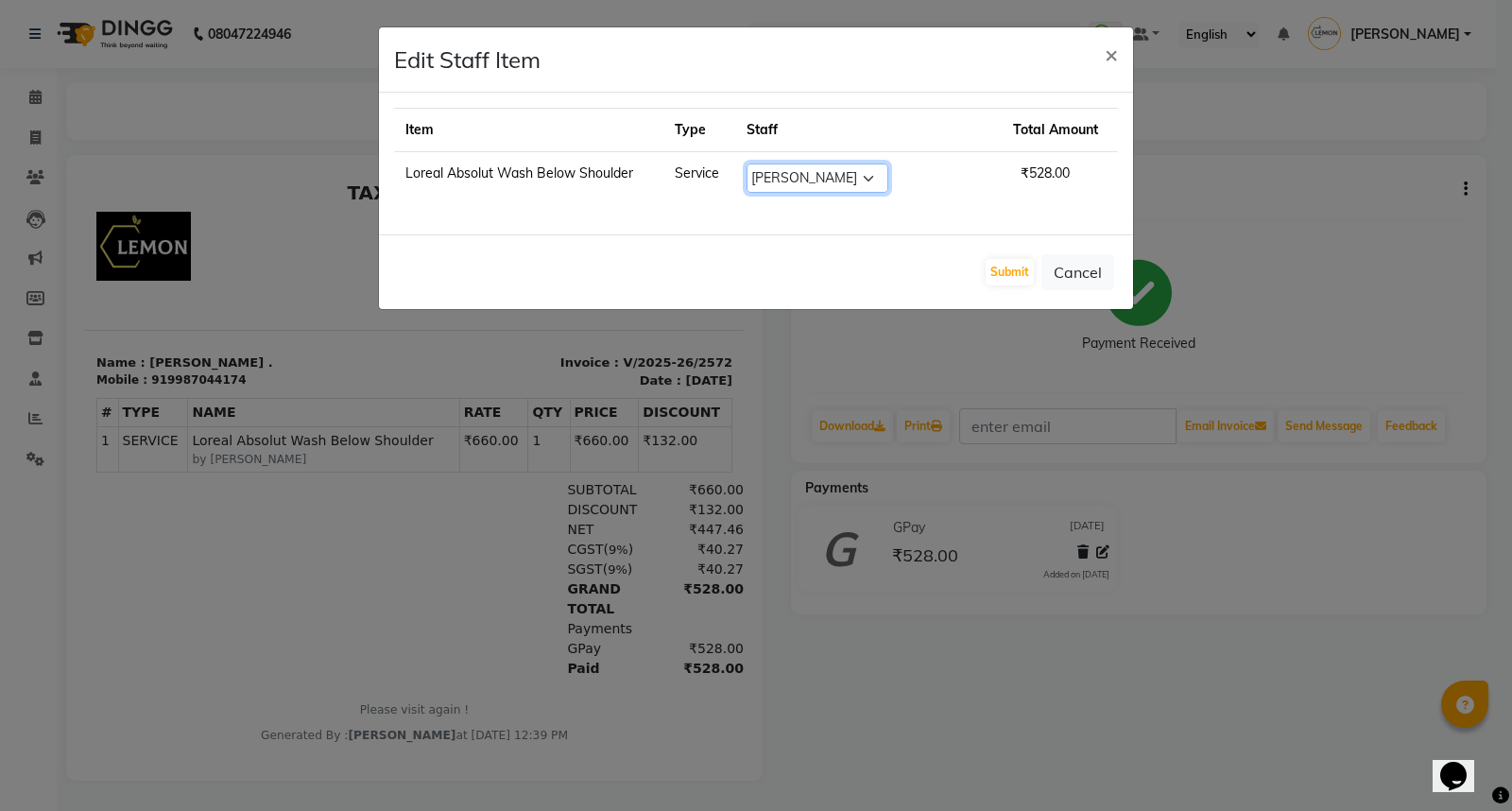
click at [845, 170] on select "Select DC [PERSON_NAME] [PERSON_NAME] [PERSON_NAME] [PERSON_NAME] Mo [PERSON_NA…" at bounding box center [817, 178] width 142 height 30
select select "83349"
click at [777, 164] on select "Select DC [PERSON_NAME] [PERSON_NAME] [PERSON_NAME] [PERSON_NAME] Mo [PERSON_NA…" at bounding box center [817, 178] width 142 height 30
click at [999, 274] on button "Submit" at bounding box center [1009, 272] width 48 height 27
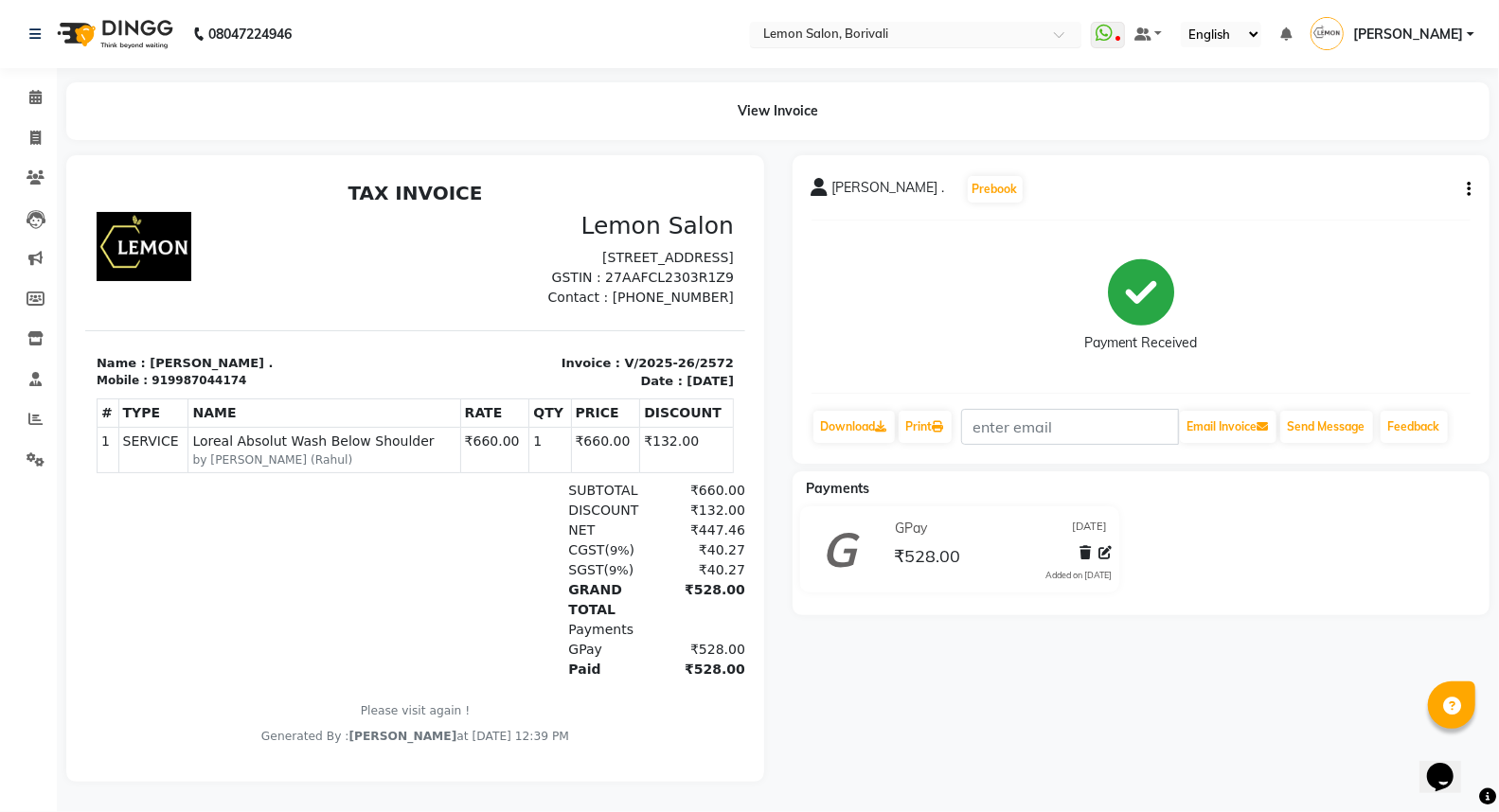
click at [886, 35] on input "text" at bounding box center [897, 36] width 275 height 19
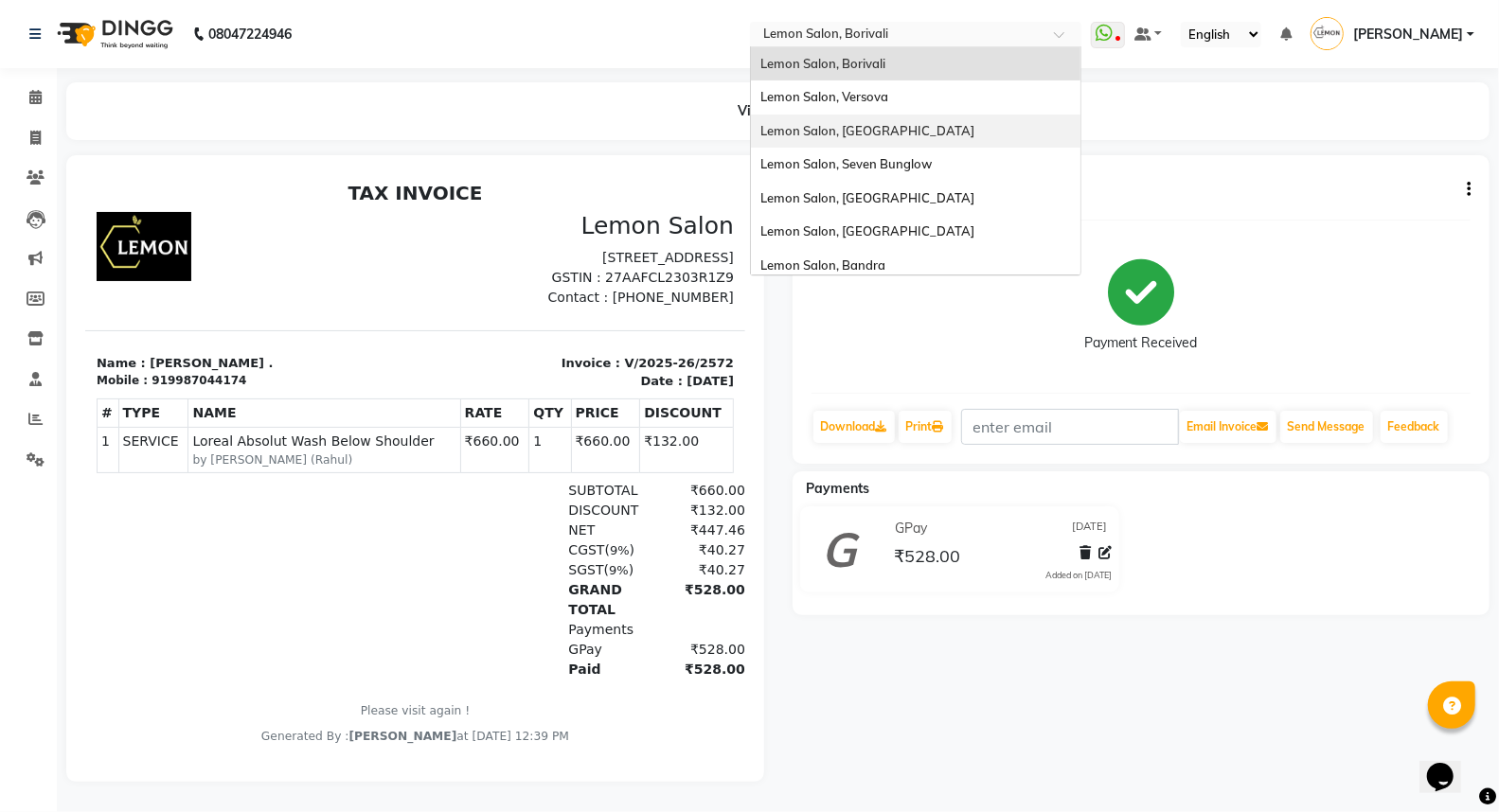
click at [882, 120] on div "Lemon Salon, [GEOGRAPHIC_DATA]" at bounding box center [915, 131] width 329 height 34
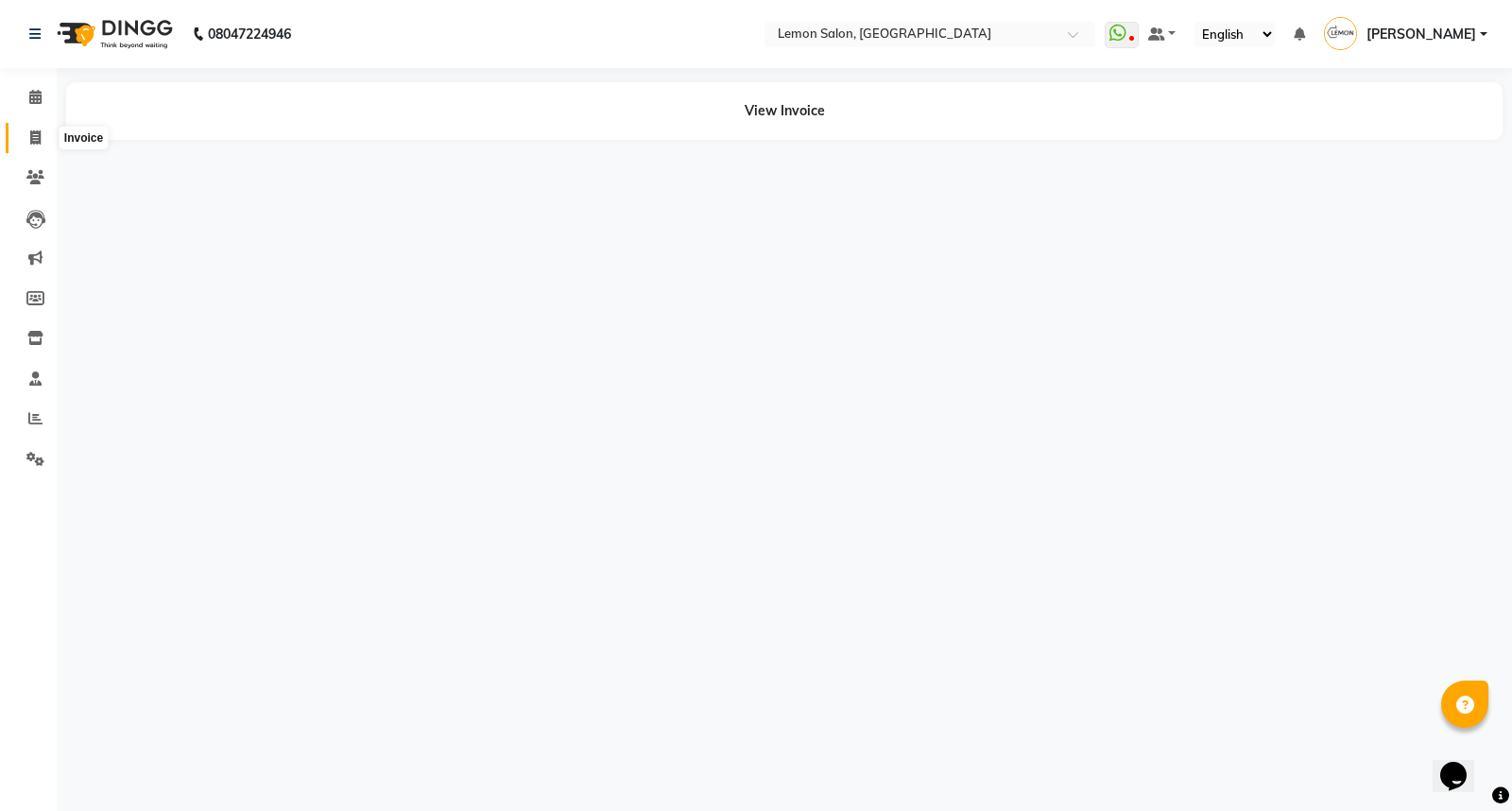
click at [27, 138] on span at bounding box center [35, 138] width 34 height 22
select select "565"
select select "service"
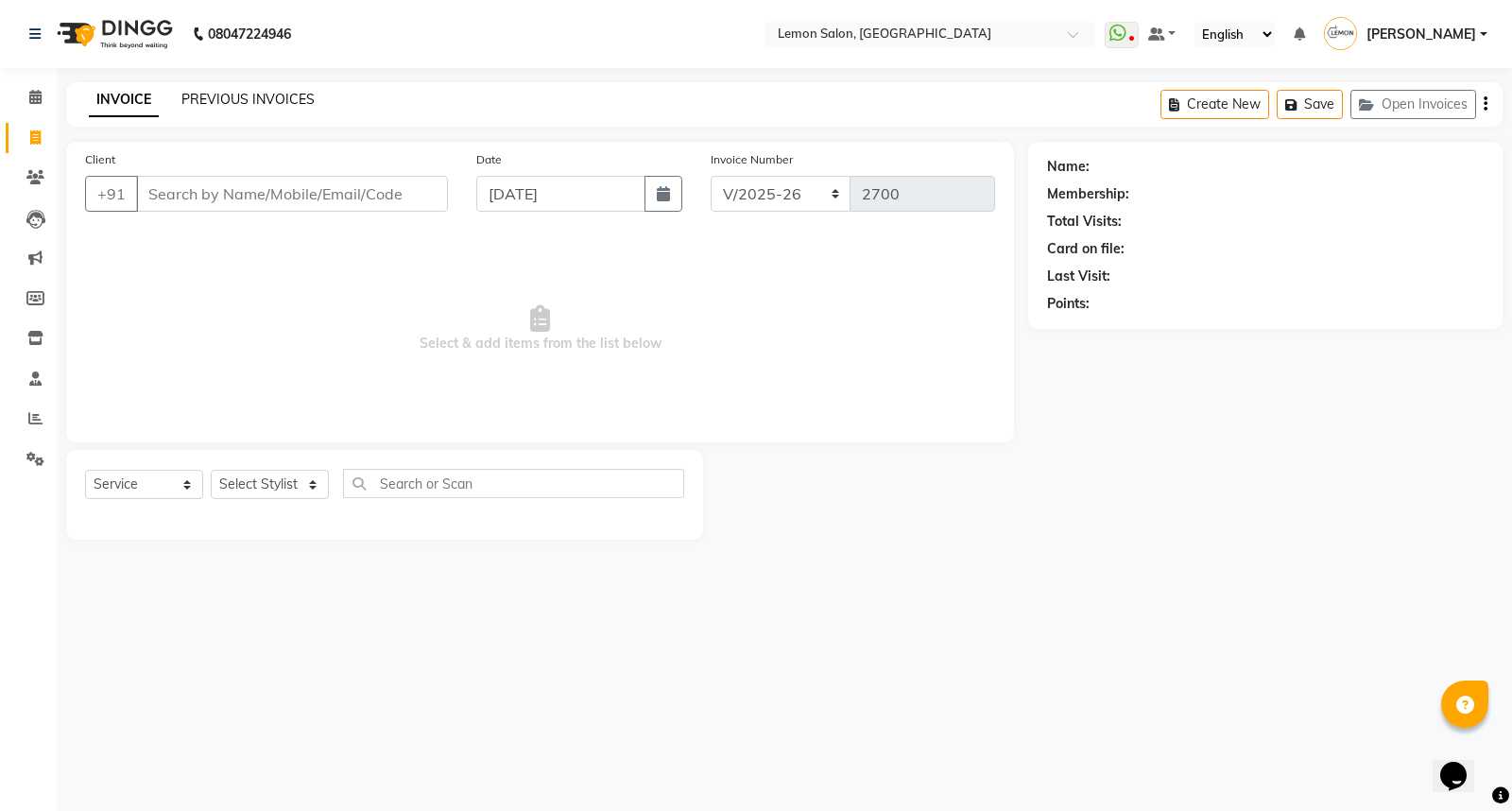
click at [259, 98] on link "PREVIOUS INVOICES" at bounding box center [247, 100] width 133 height 17
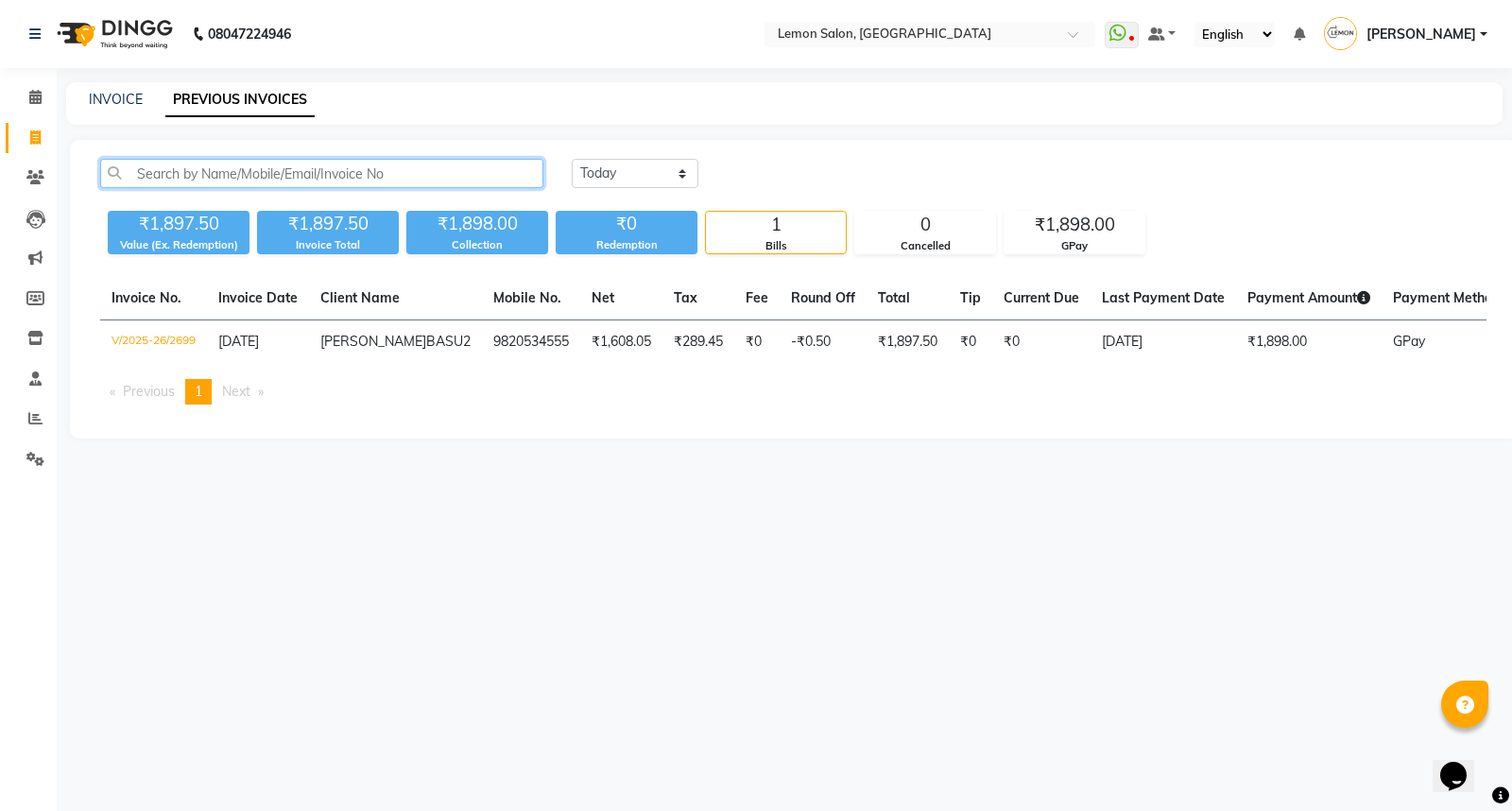
click at [286, 170] on input "text" at bounding box center [322, 174] width 443 height 30
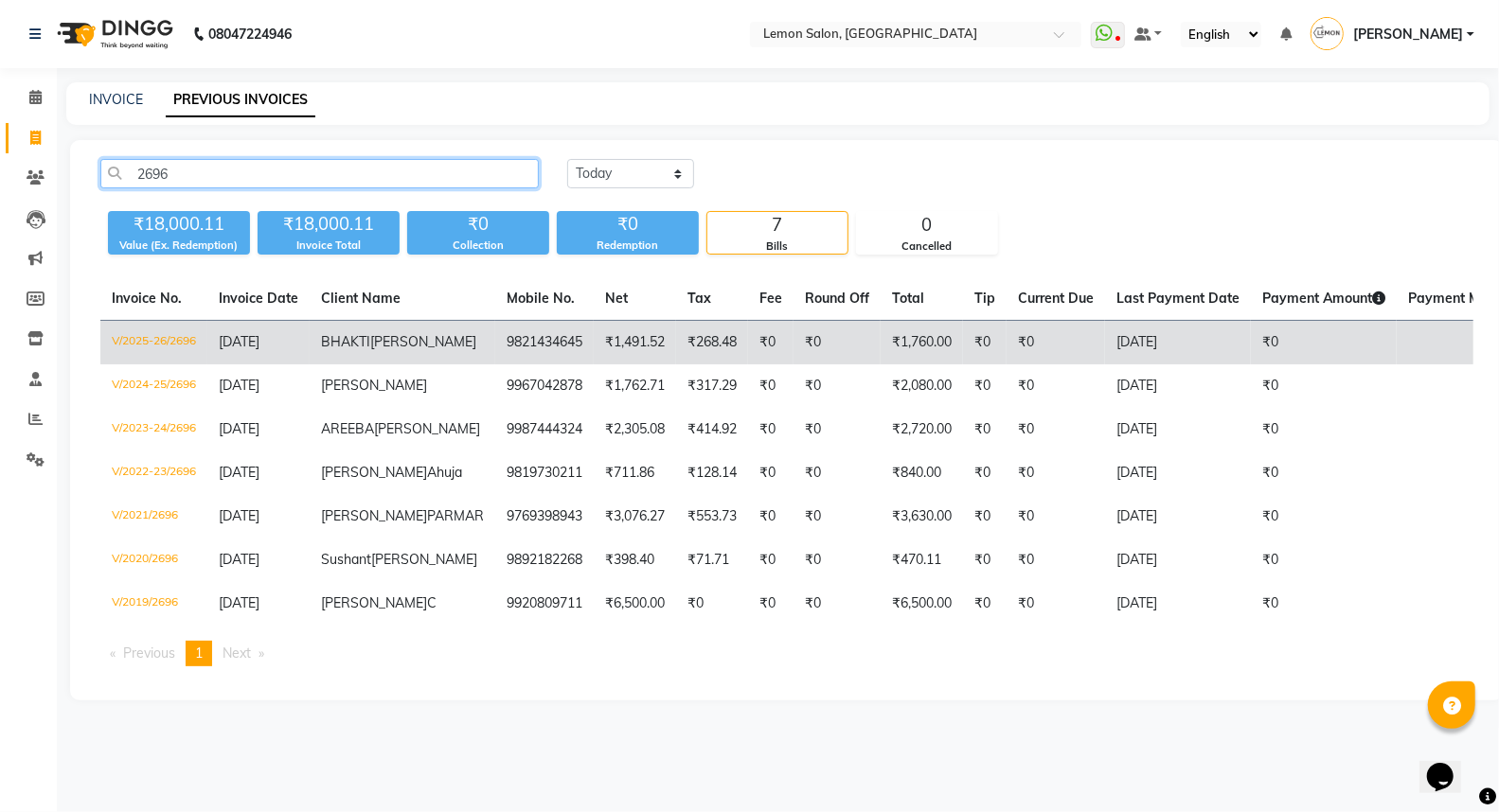
type input "2696"
click at [748, 338] on td "₹0" at bounding box center [770, 343] width 45 height 44
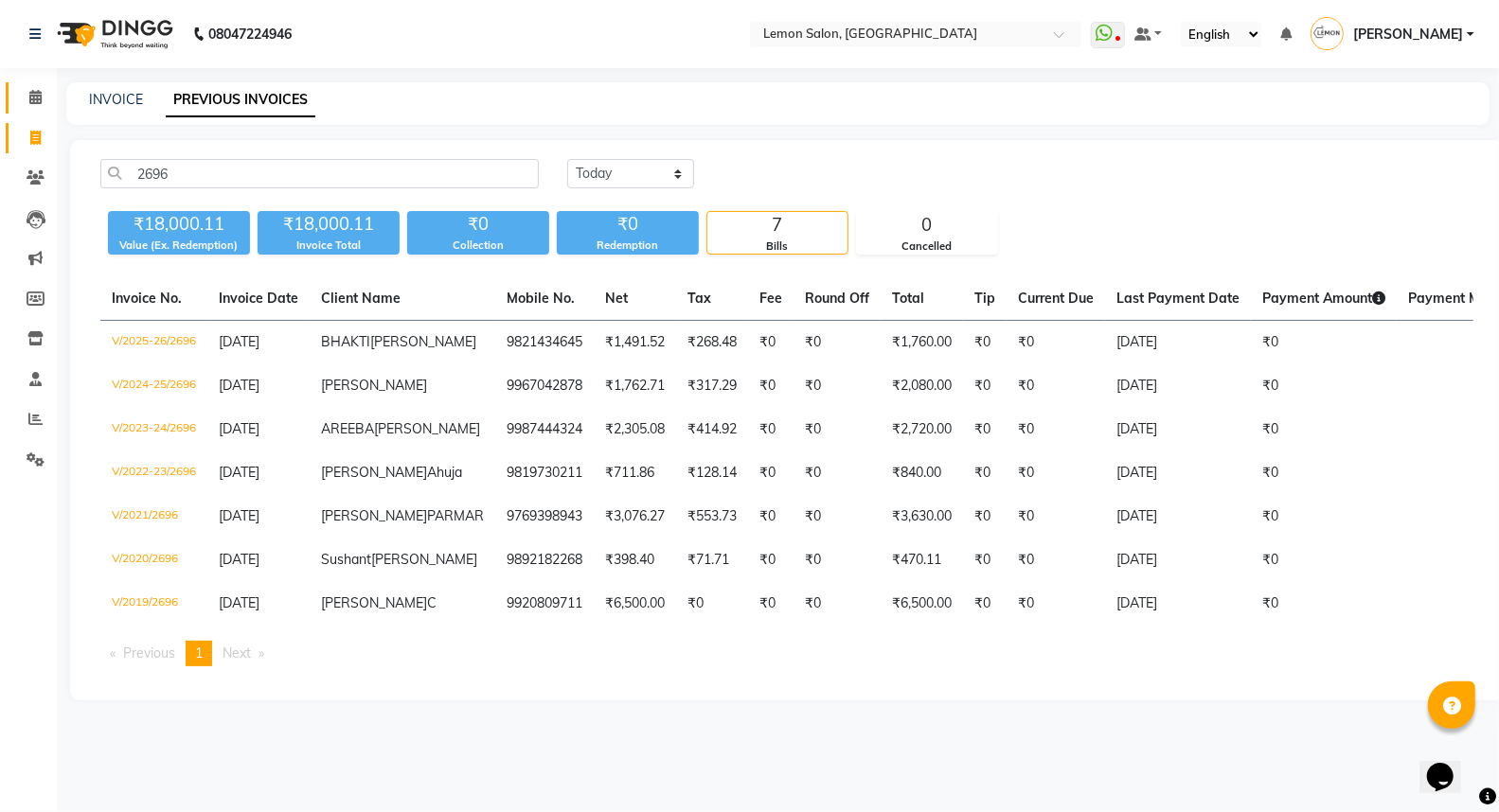
click at [35, 85] on link "Calendar" at bounding box center [28, 98] width 45 height 32
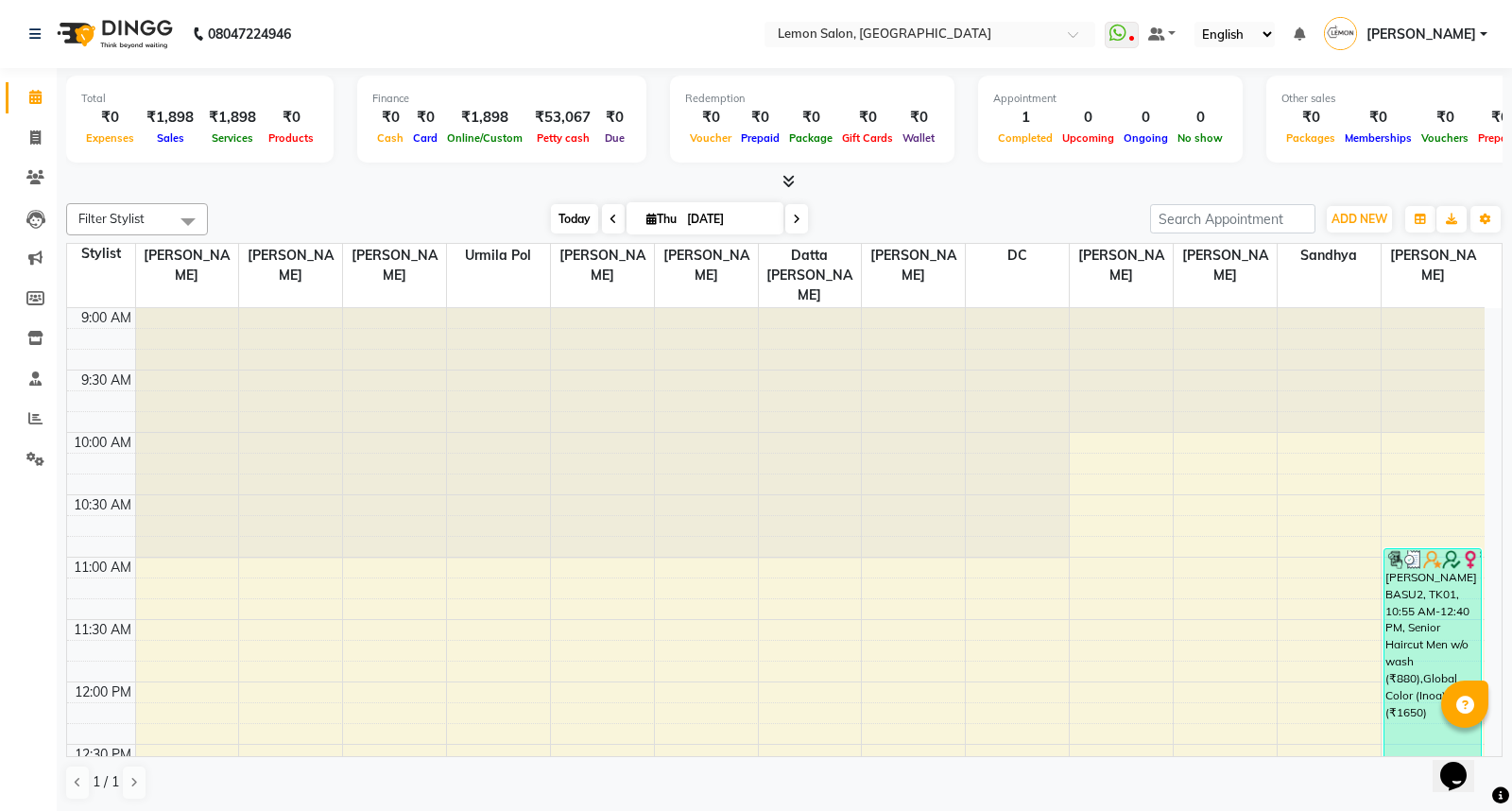
click at [574, 206] on span "Today" at bounding box center [574, 219] width 47 height 30
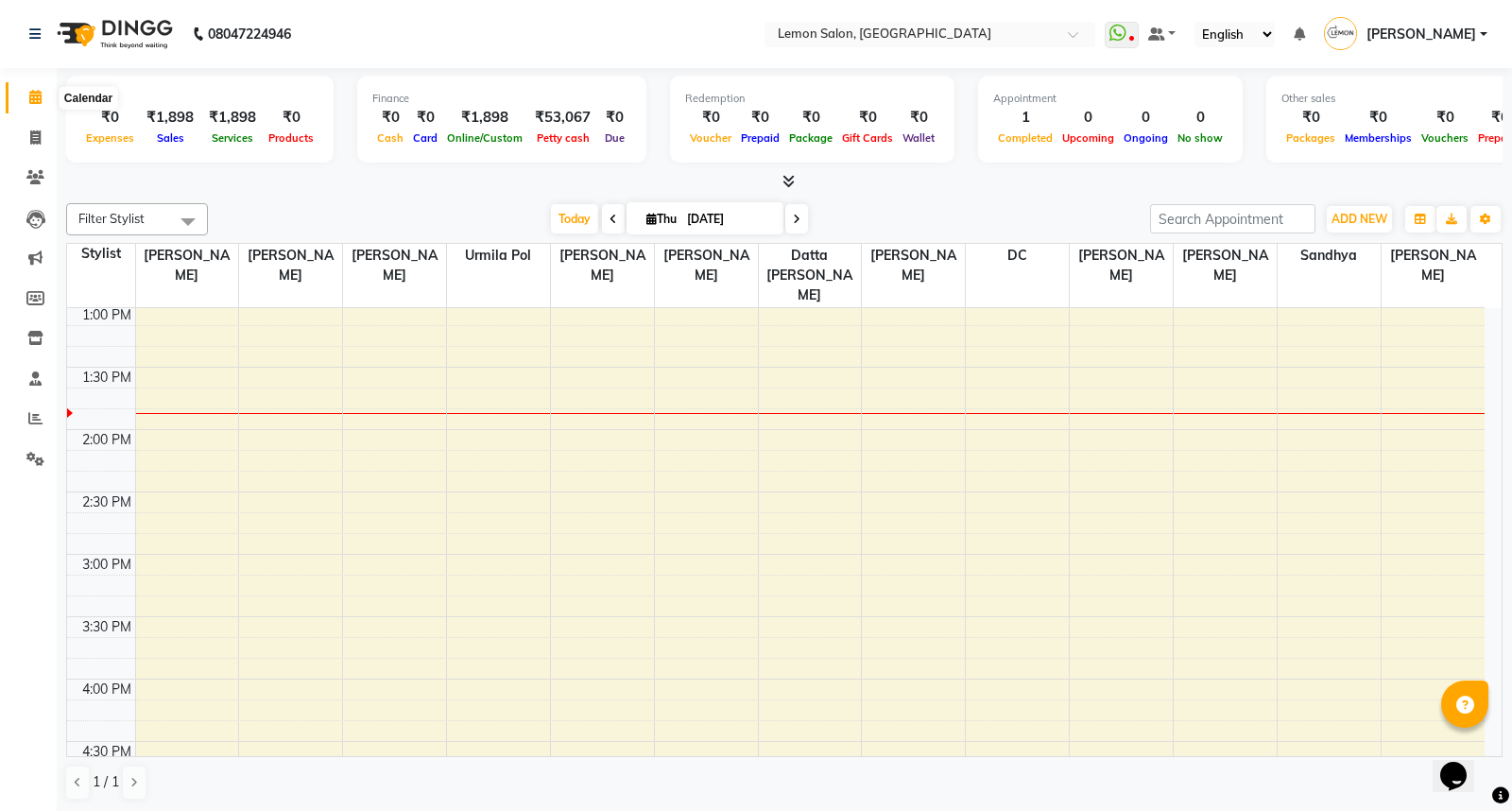
click at [38, 102] on icon at bounding box center [35, 97] width 12 height 14
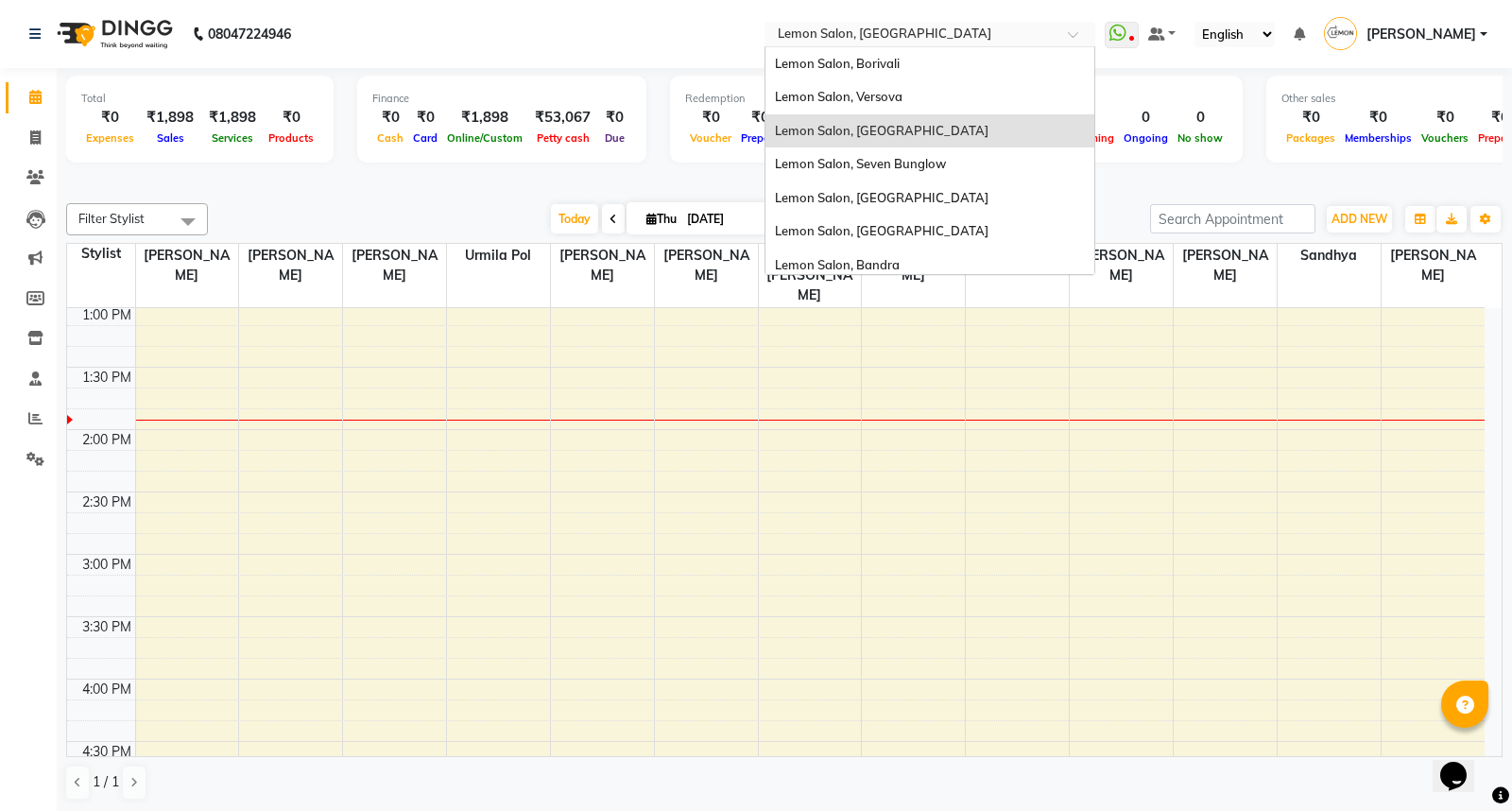
click at [905, 35] on input "text" at bounding box center [911, 36] width 274 height 19
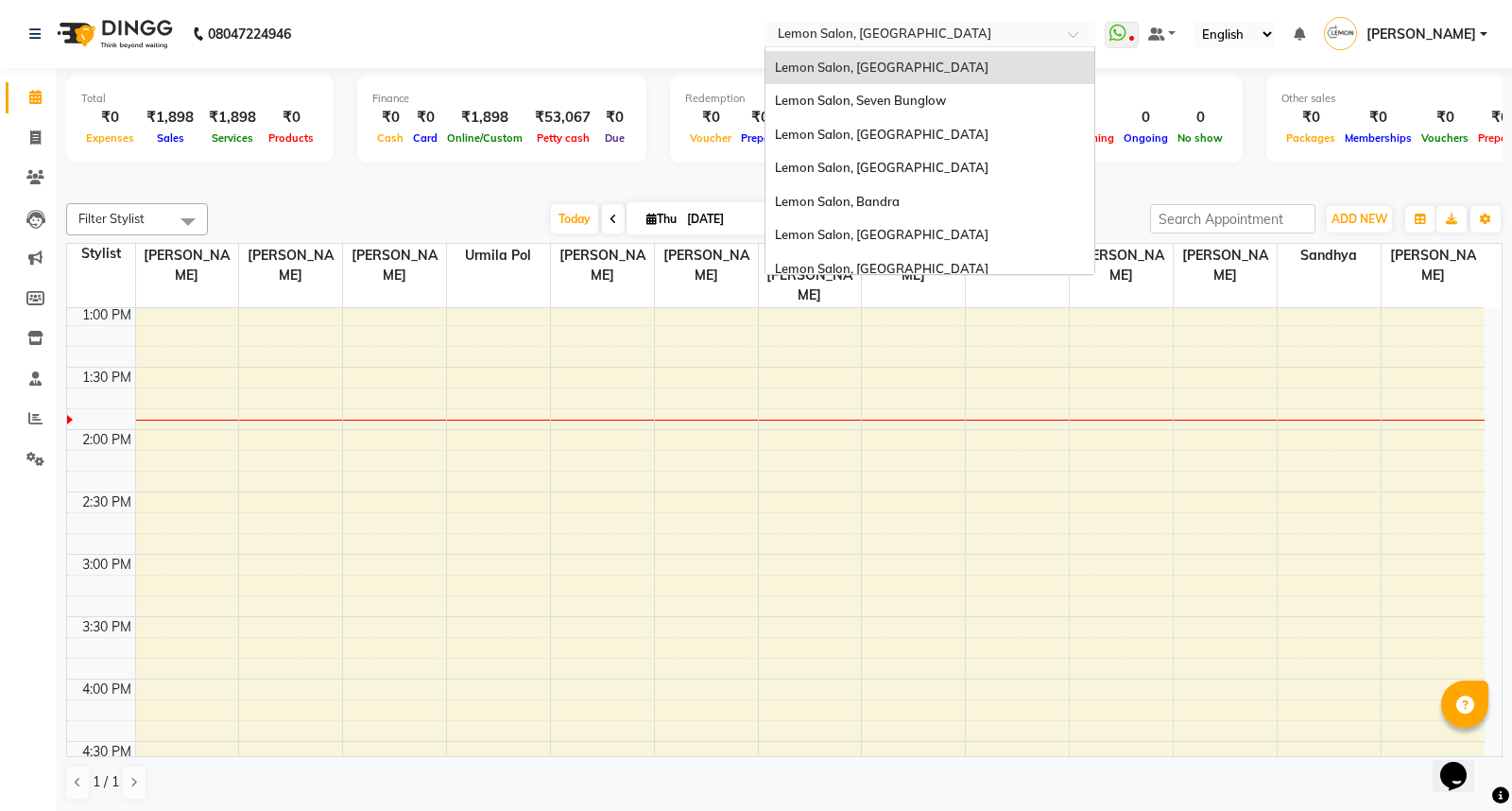
scroll to position [174, 0]
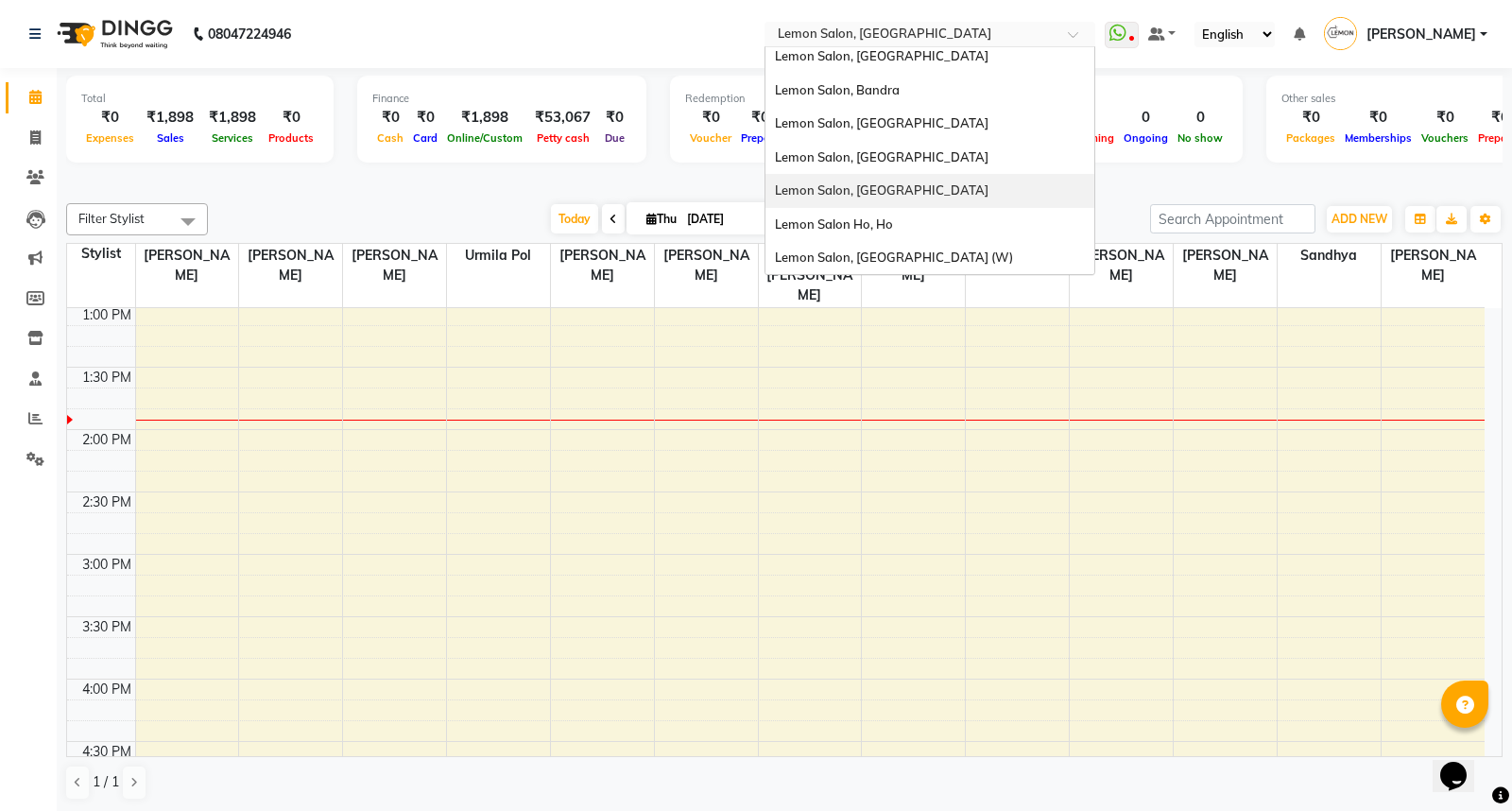
click at [908, 197] on span "Lemon Salon, [GEOGRAPHIC_DATA]" at bounding box center [882, 190] width 214 height 15
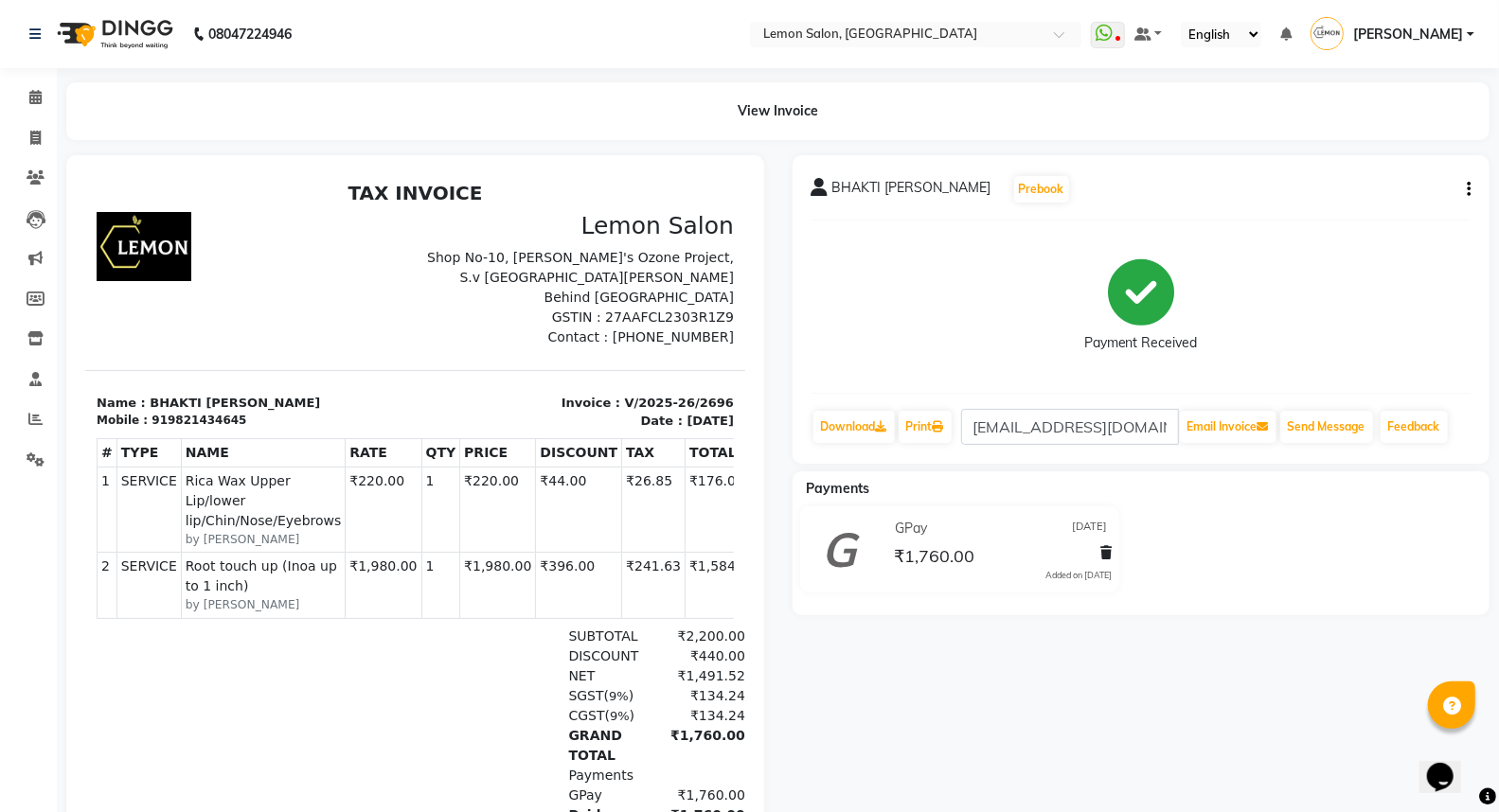
click at [1462, 187] on button "button" at bounding box center [1464, 189] width 12 height 20
click at [1364, 191] on div "Edit Item Staff" at bounding box center [1374, 189] width 130 height 24
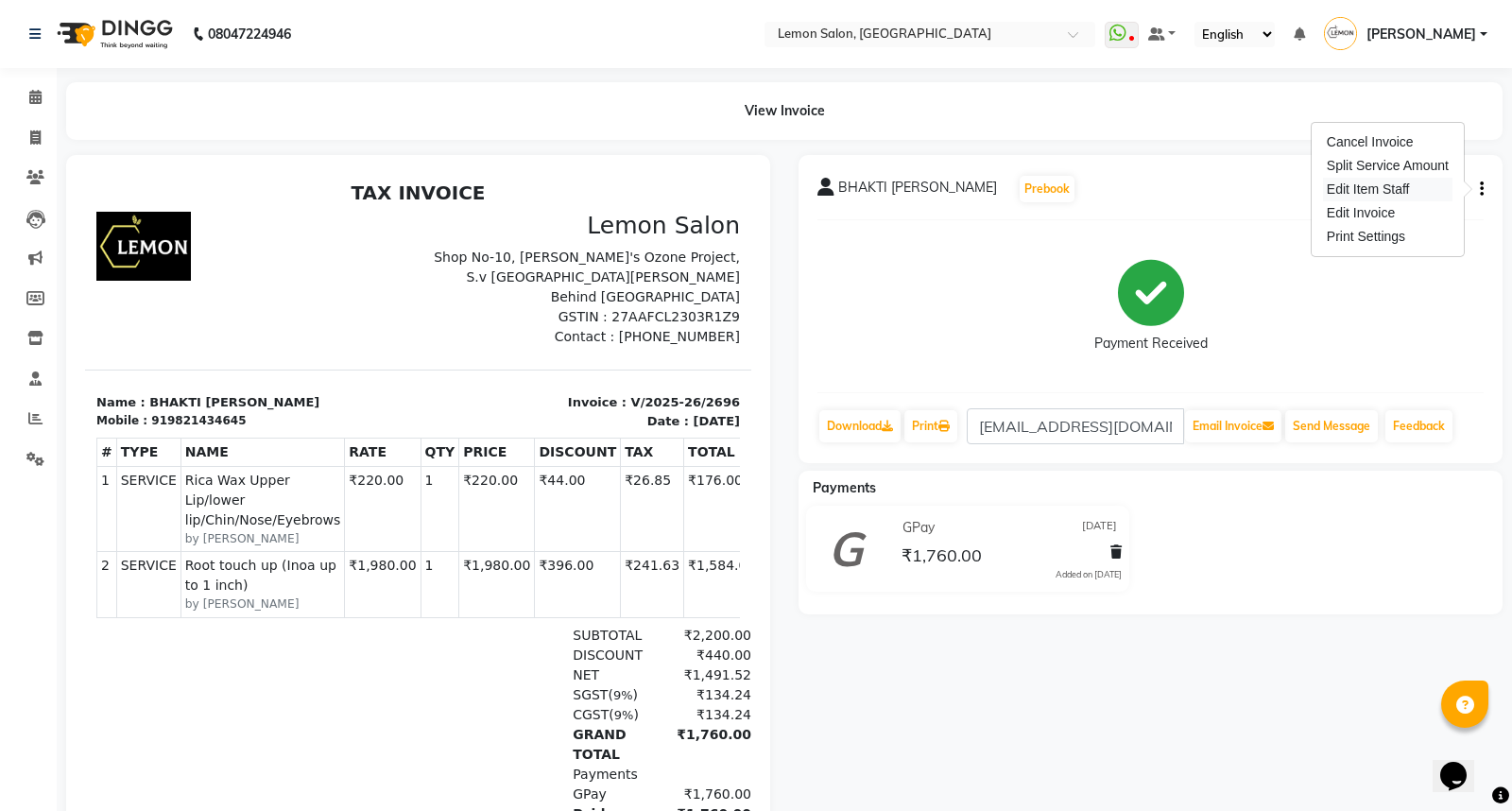
select select "7417"
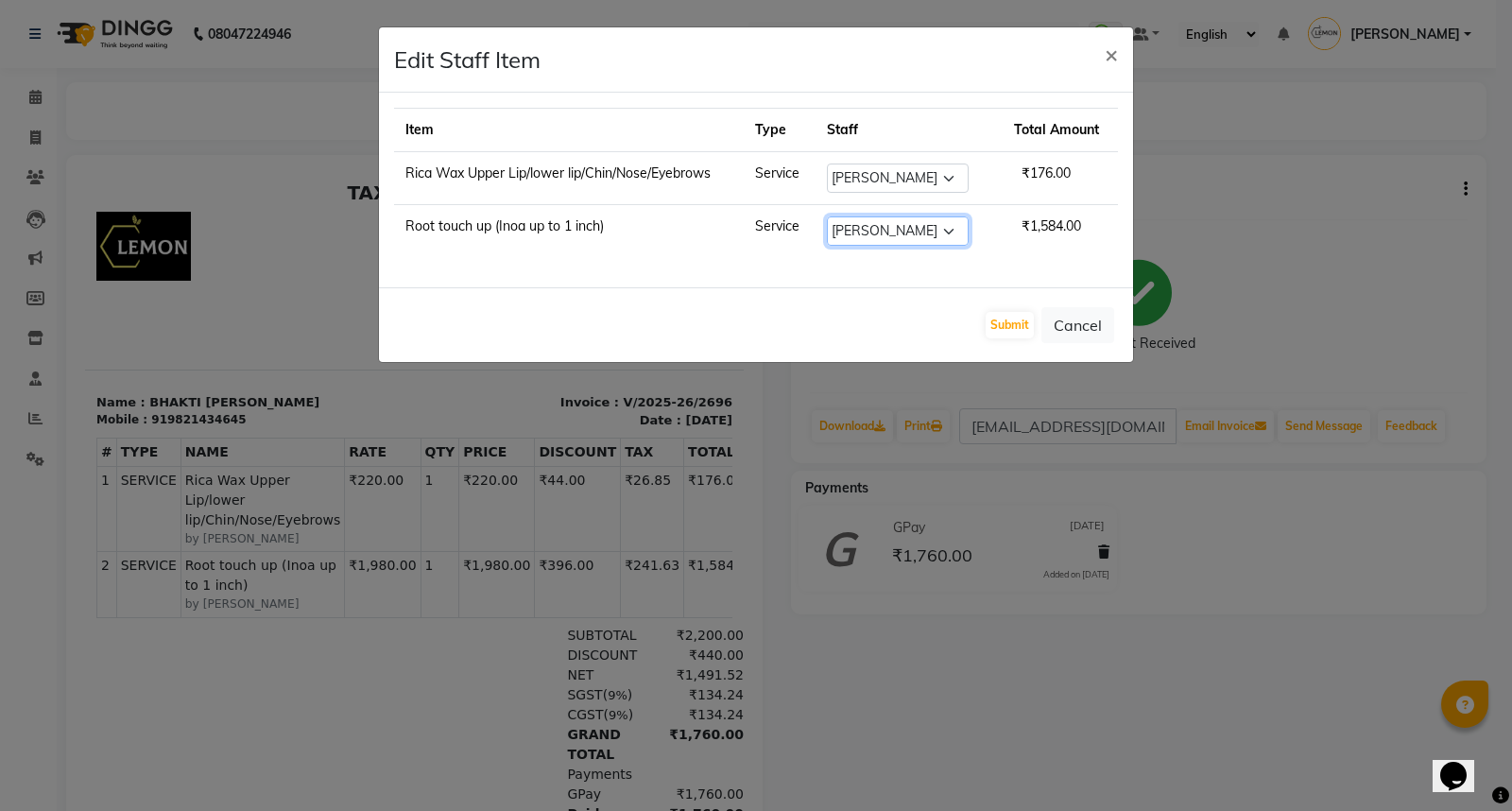
click at [905, 231] on select "Select Akansha Sadafule Asma Dshpande Datta Kawar DC Furkan Mansoori Kaish Ali …" at bounding box center [898, 231] width 142 height 30
select select "7629"
click at [835, 217] on select "Select Akansha Sadafule Asma Dshpande Datta Kawar DC Furkan Mansoori Kaish Ali …" at bounding box center [898, 231] width 142 height 30
click at [999, 319] on button "Submit" at bounding box center [1009, 325] width 48 height 27
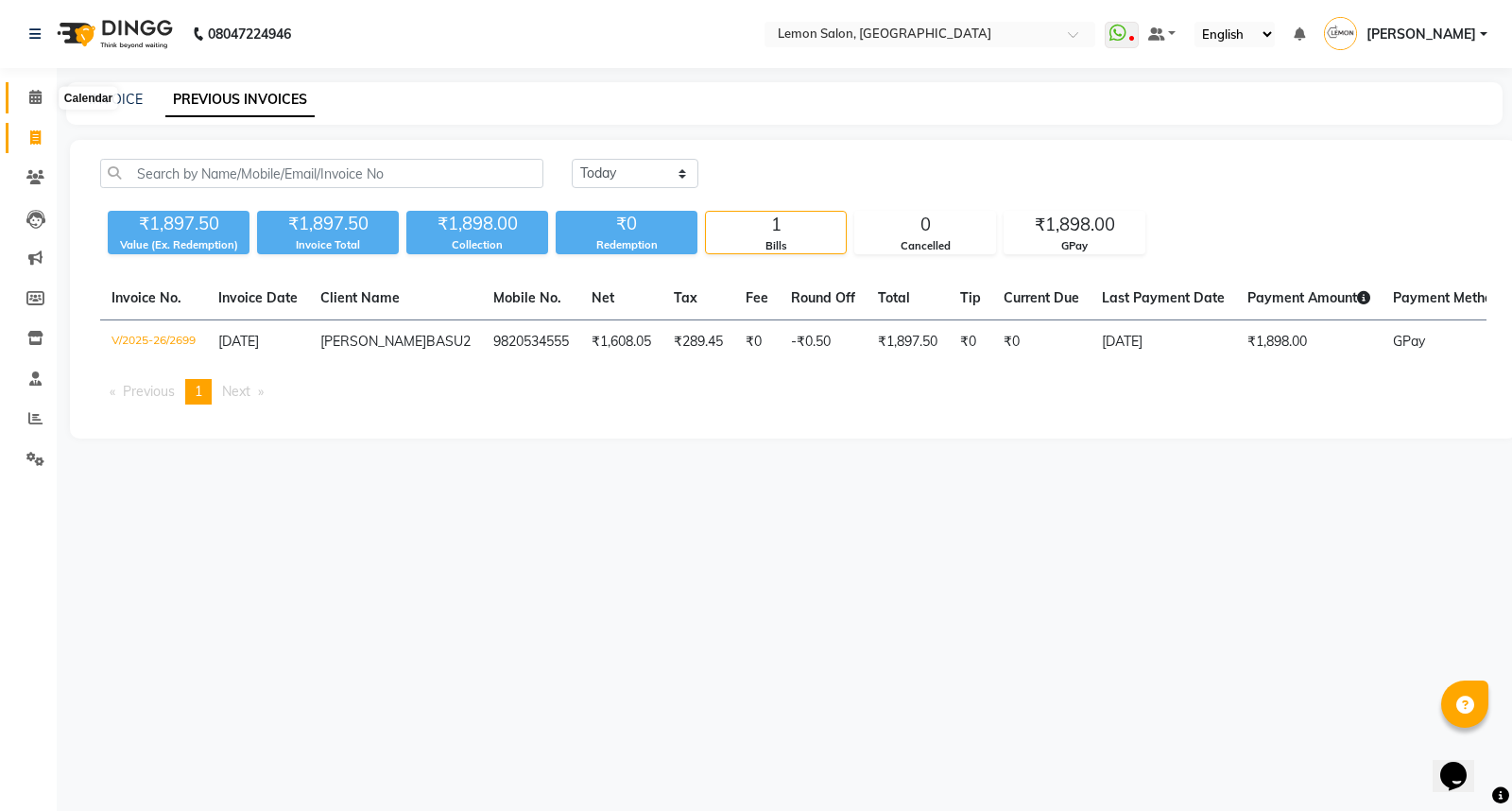
click at [31, 95] on icon at bounding box center [35, 97] width 12 height 14
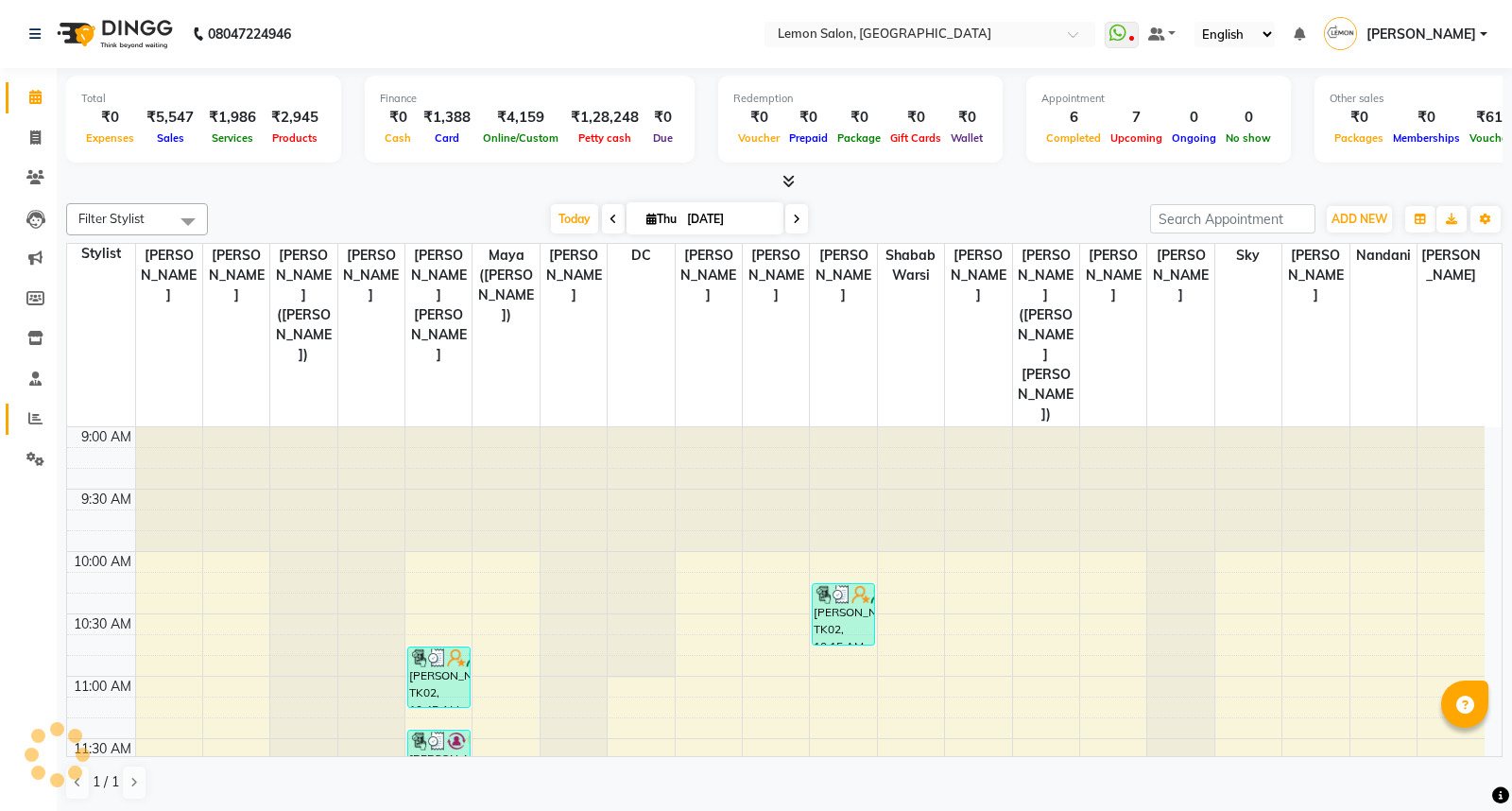
click at [25, 432] on link "Reports" at bounding box center [28, 419] width 45 height 32
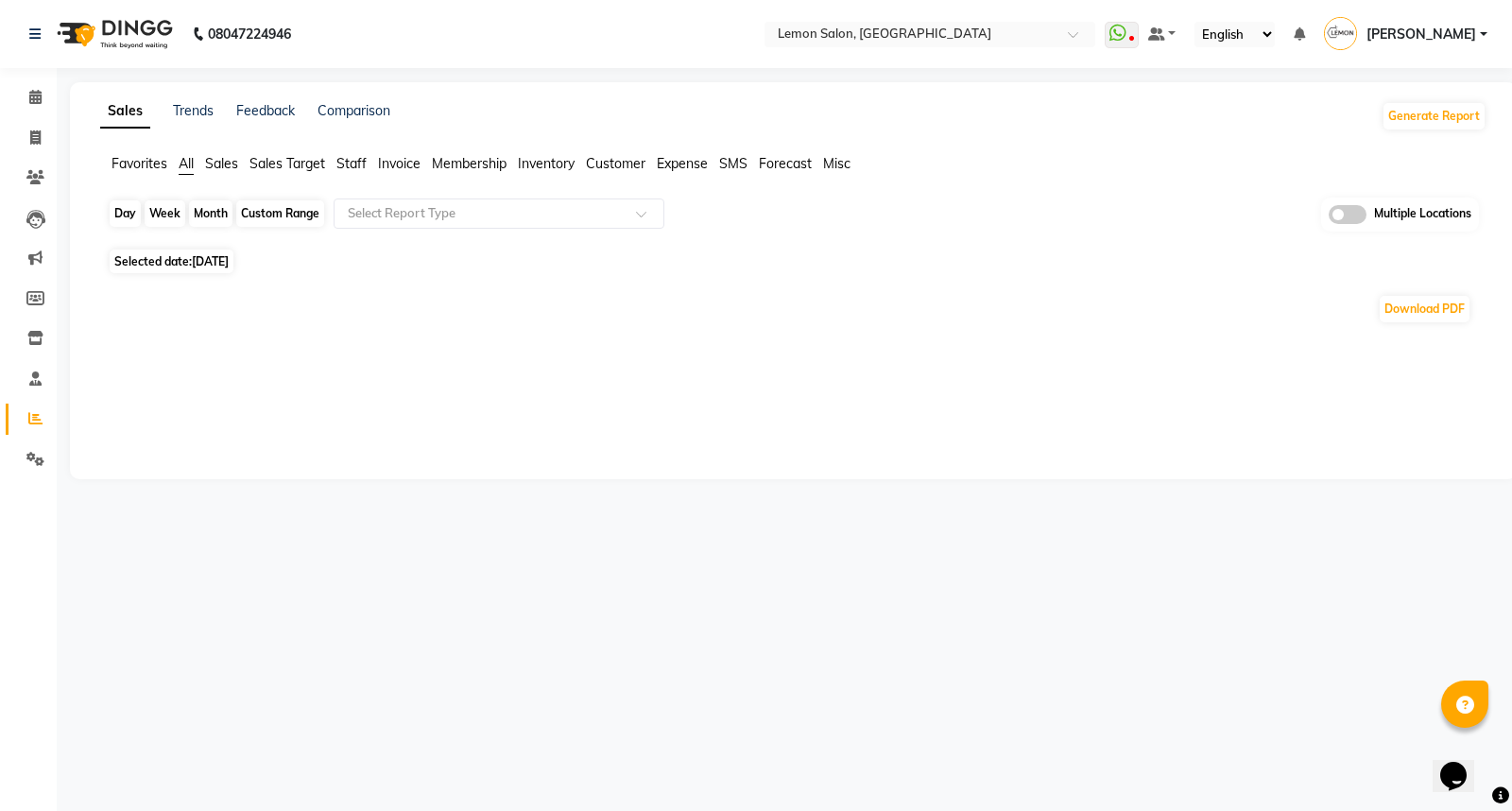
click at [123, 208] on div "Day" at bounding box center [125, 214] width 32 height 27
select select "9"
select select "2025"
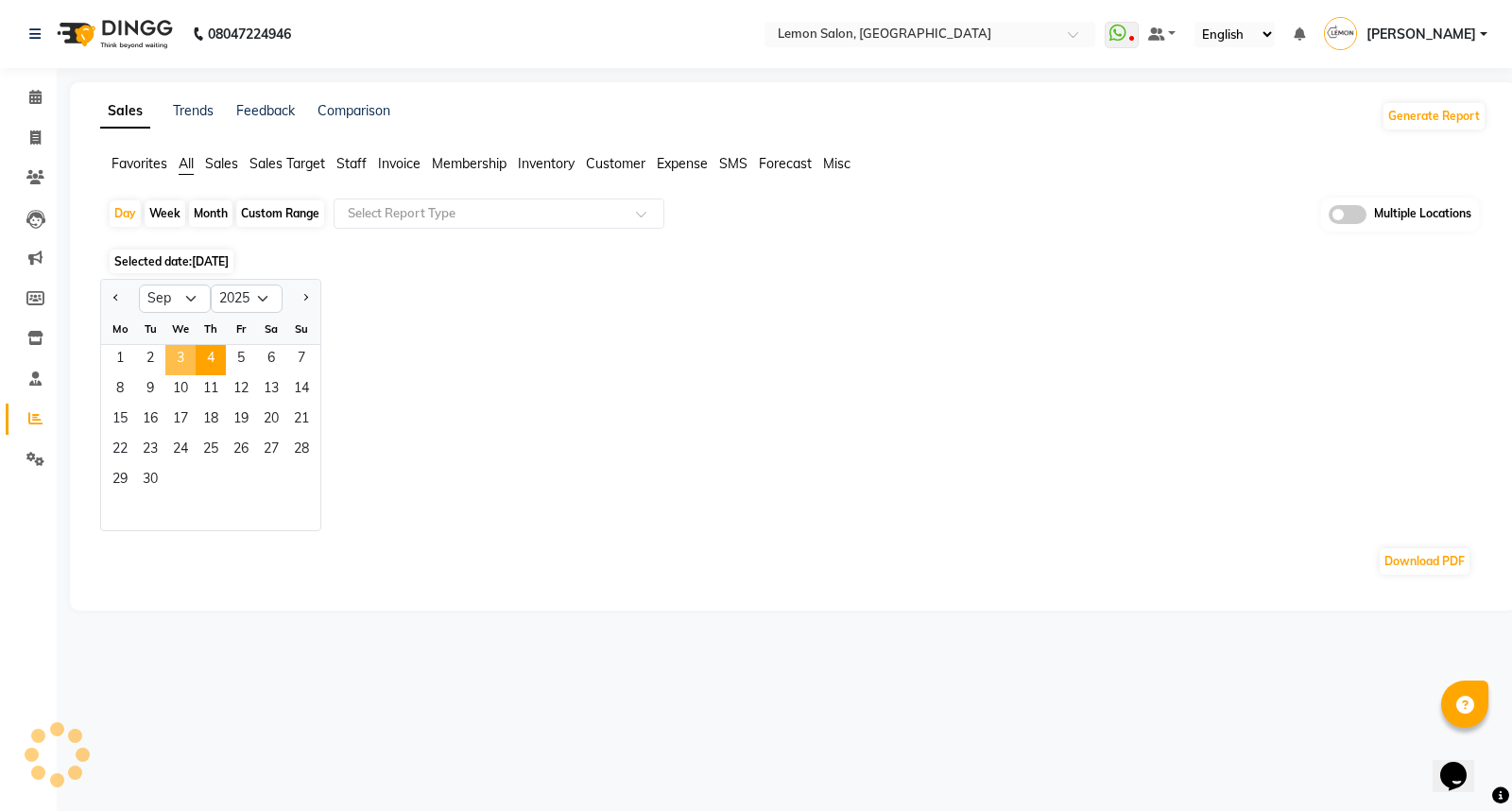
click at [185, 356] on span "3" at bounding box center [181, 360] width 31 height 31
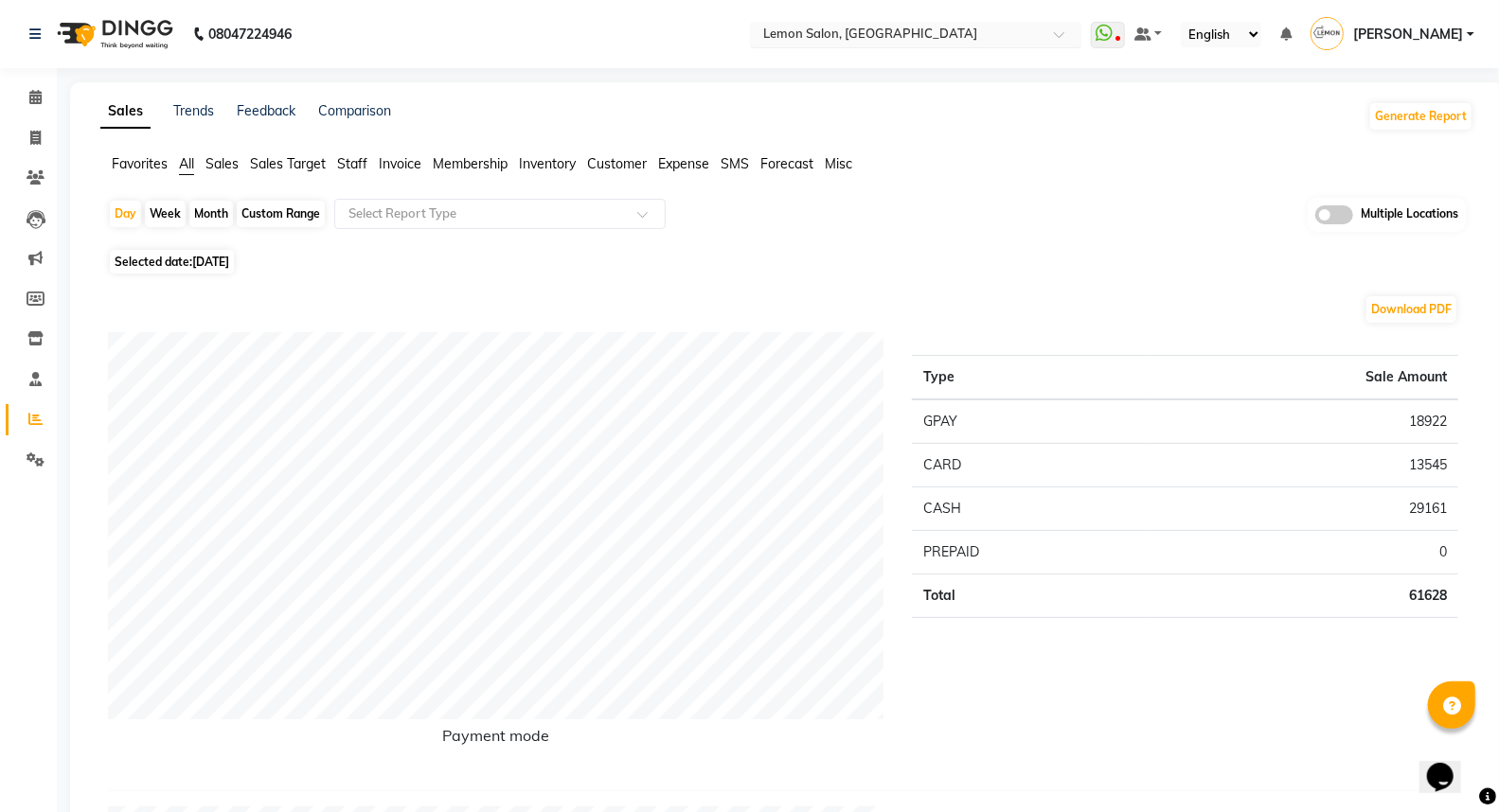
click at [921, 29] on input "text" at bounding box center [897, 36] width 275 height 19
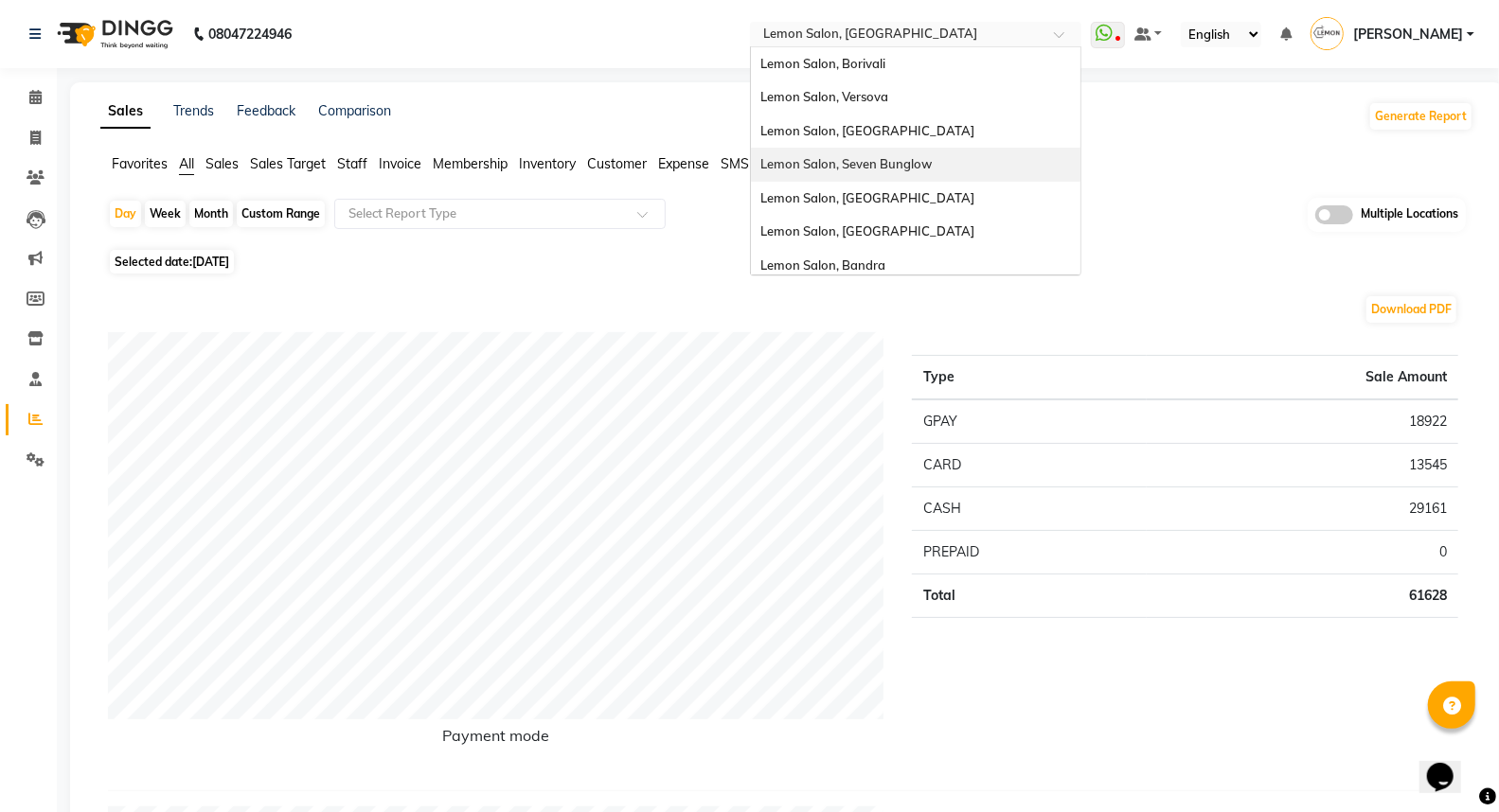
click at [956, 162] on div "Lemon Salon, Seven Bunglow" at bounding box center [915, 164] width 329 height 34
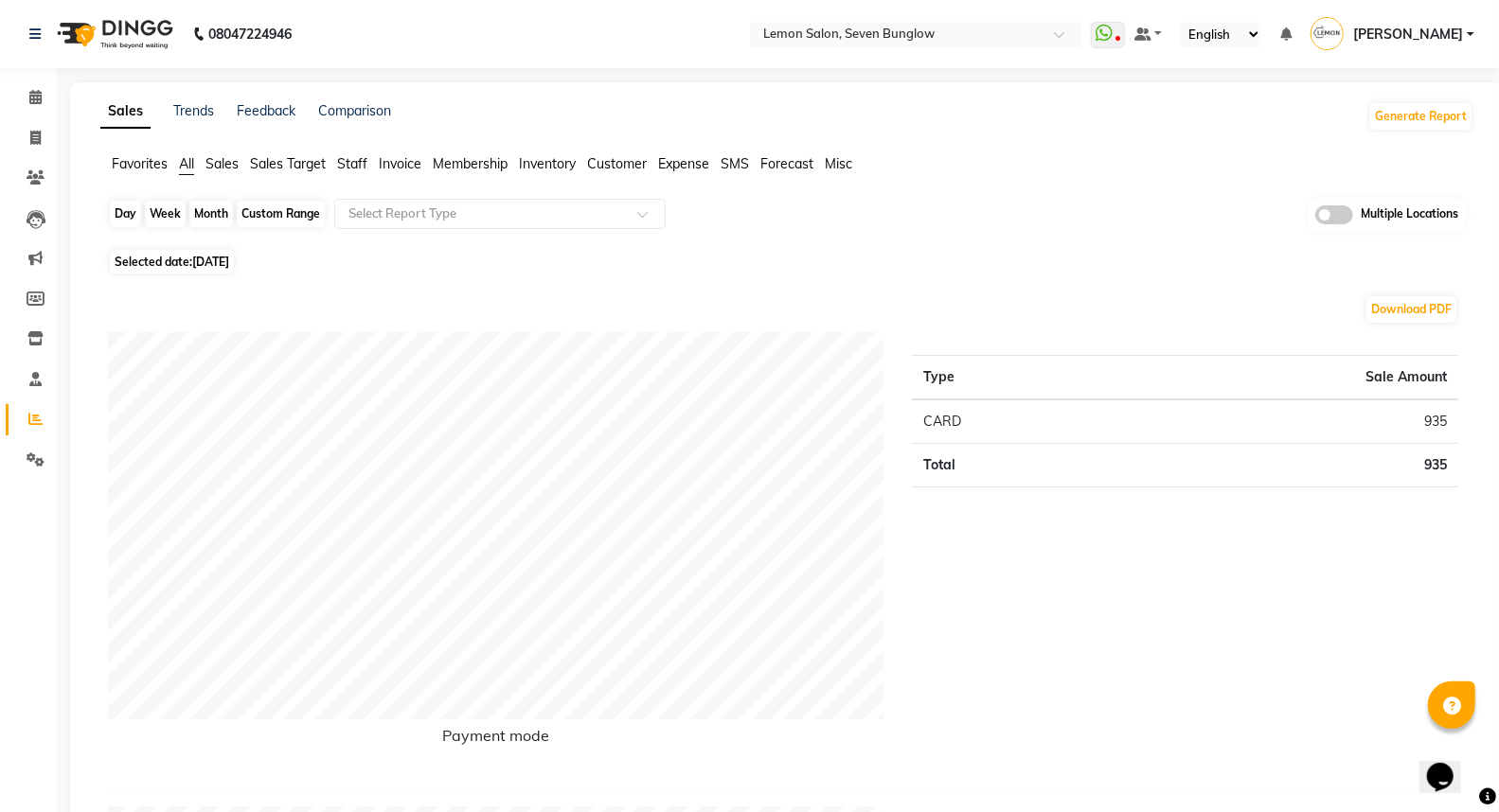
click at [117, 210] on div "Day" at bounding box center [125, 214] width 32 height 27
select select "9"
select select "2025"
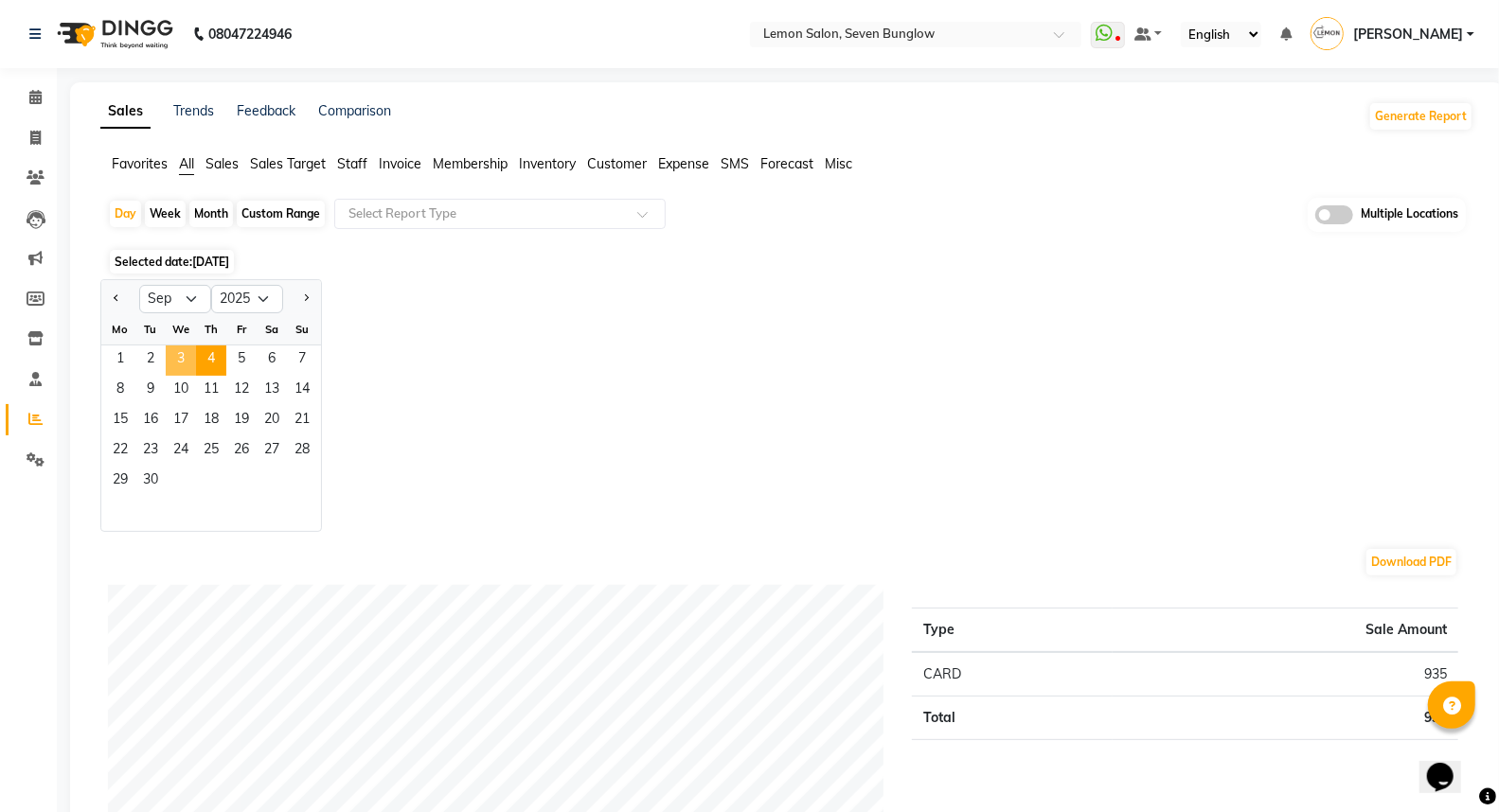
click at [193, 367] on span "3" at bounding box center [181, 361] width 31 height 31
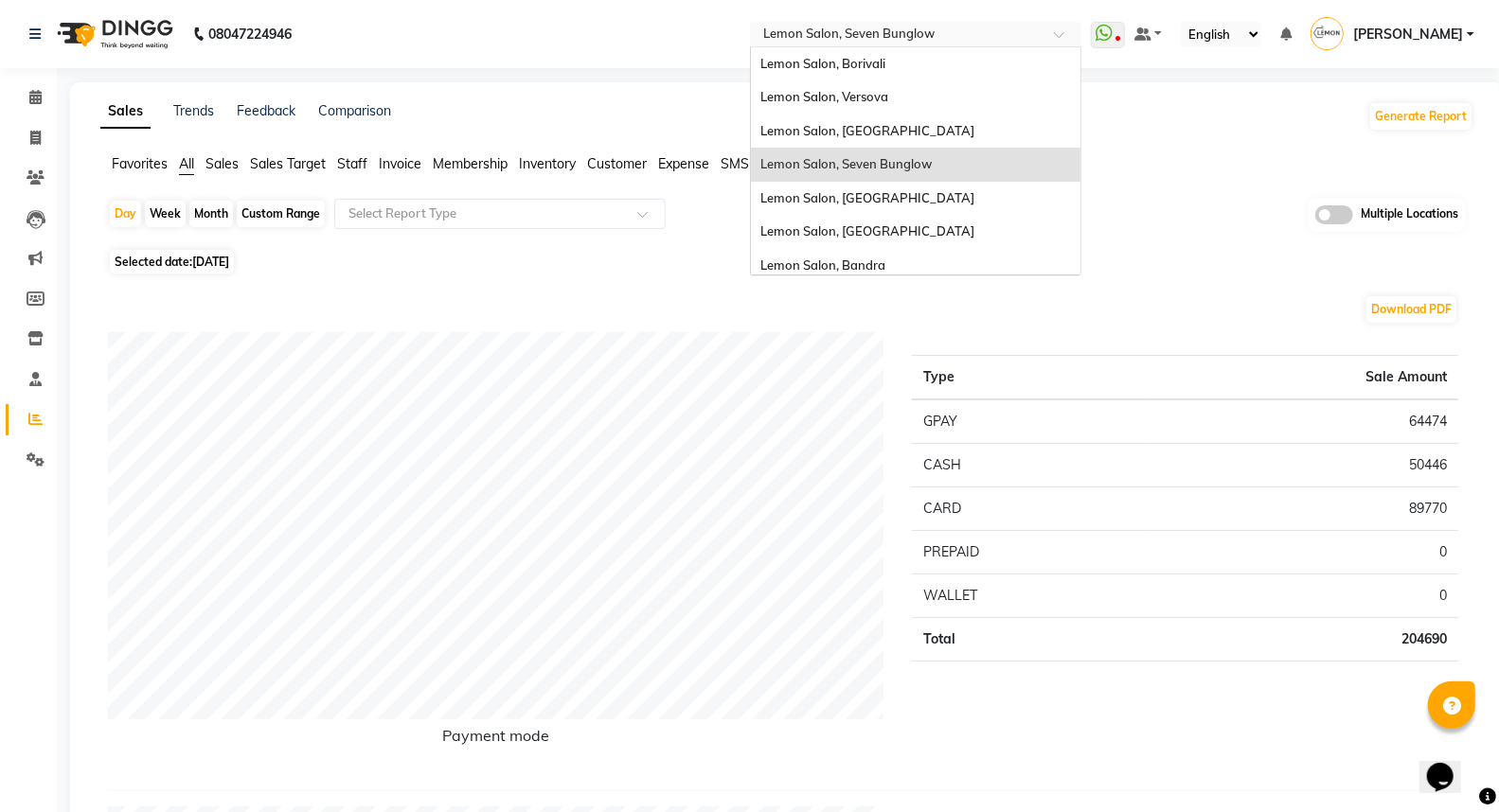
click at [947, 27] on input "text" at bounding box center [897, 36] width 275 height 19
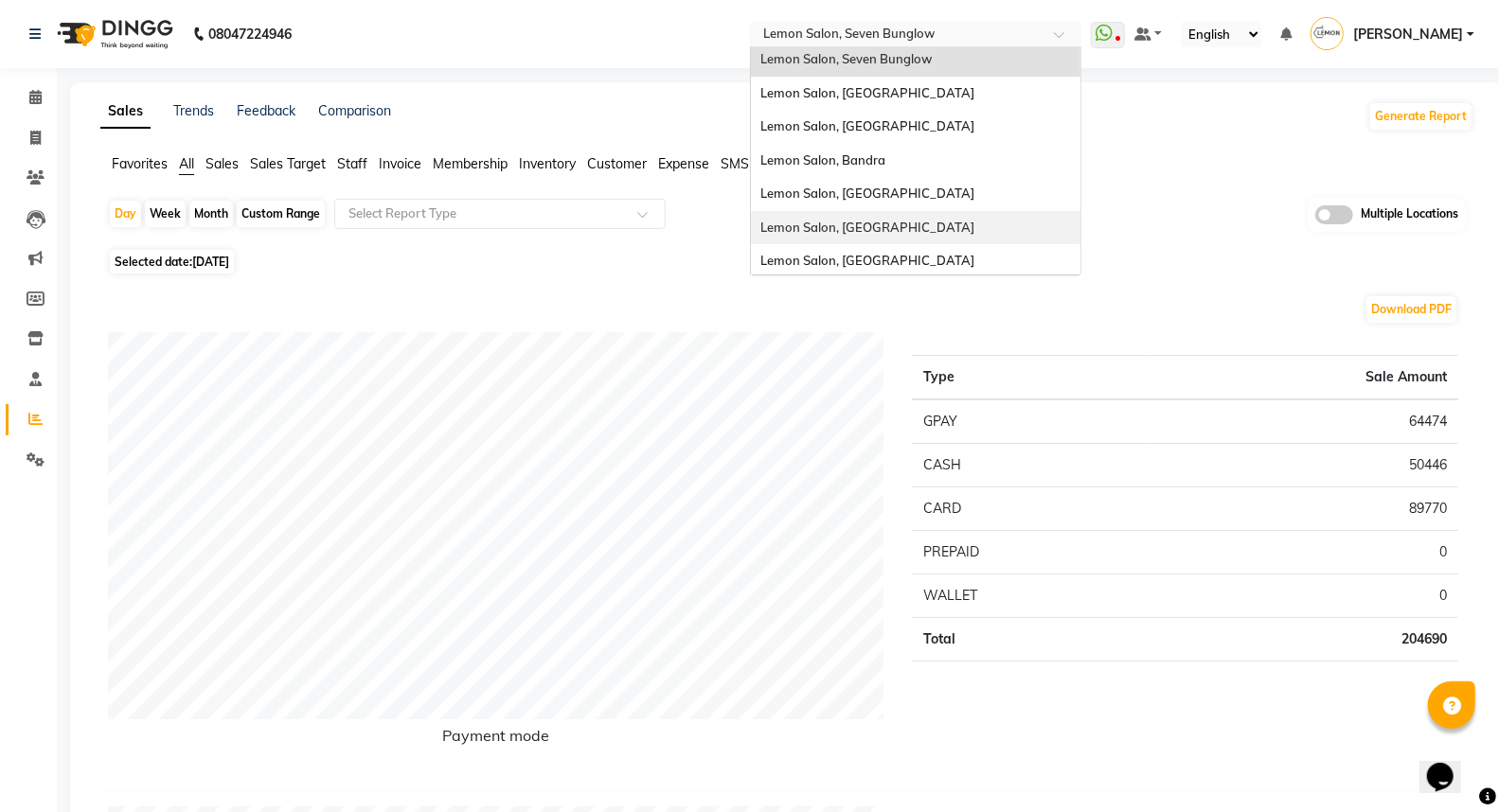
click at [919, 230] on span "Lemon Salon, [GEOGRAPHIC_DATA]" at bounding box center [867, 227] width 214 height 15
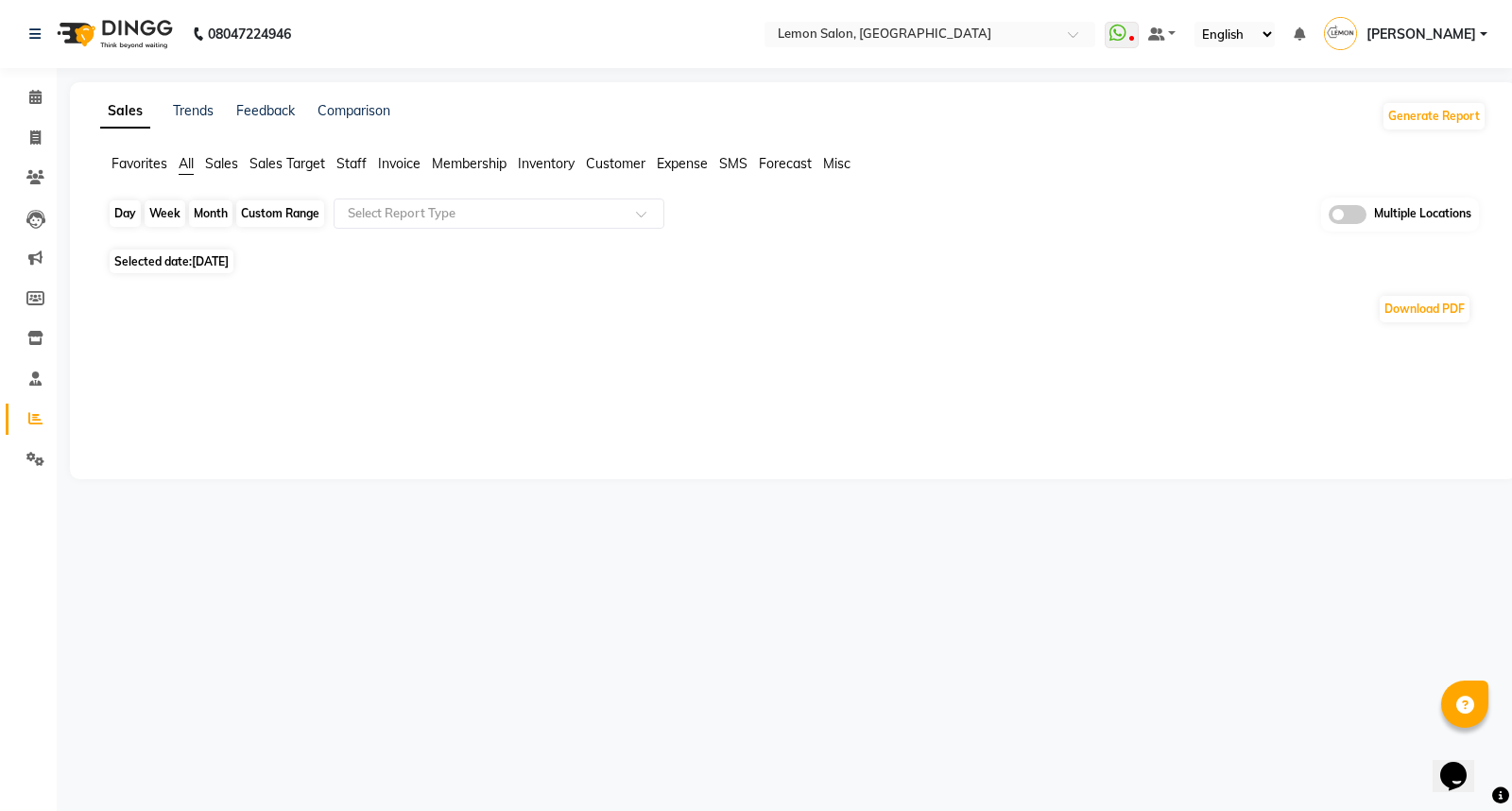
click at [123, 213] on div "Day" at bounding box center [125, 214] width 32 height 27
select select "9"
select select "2025"
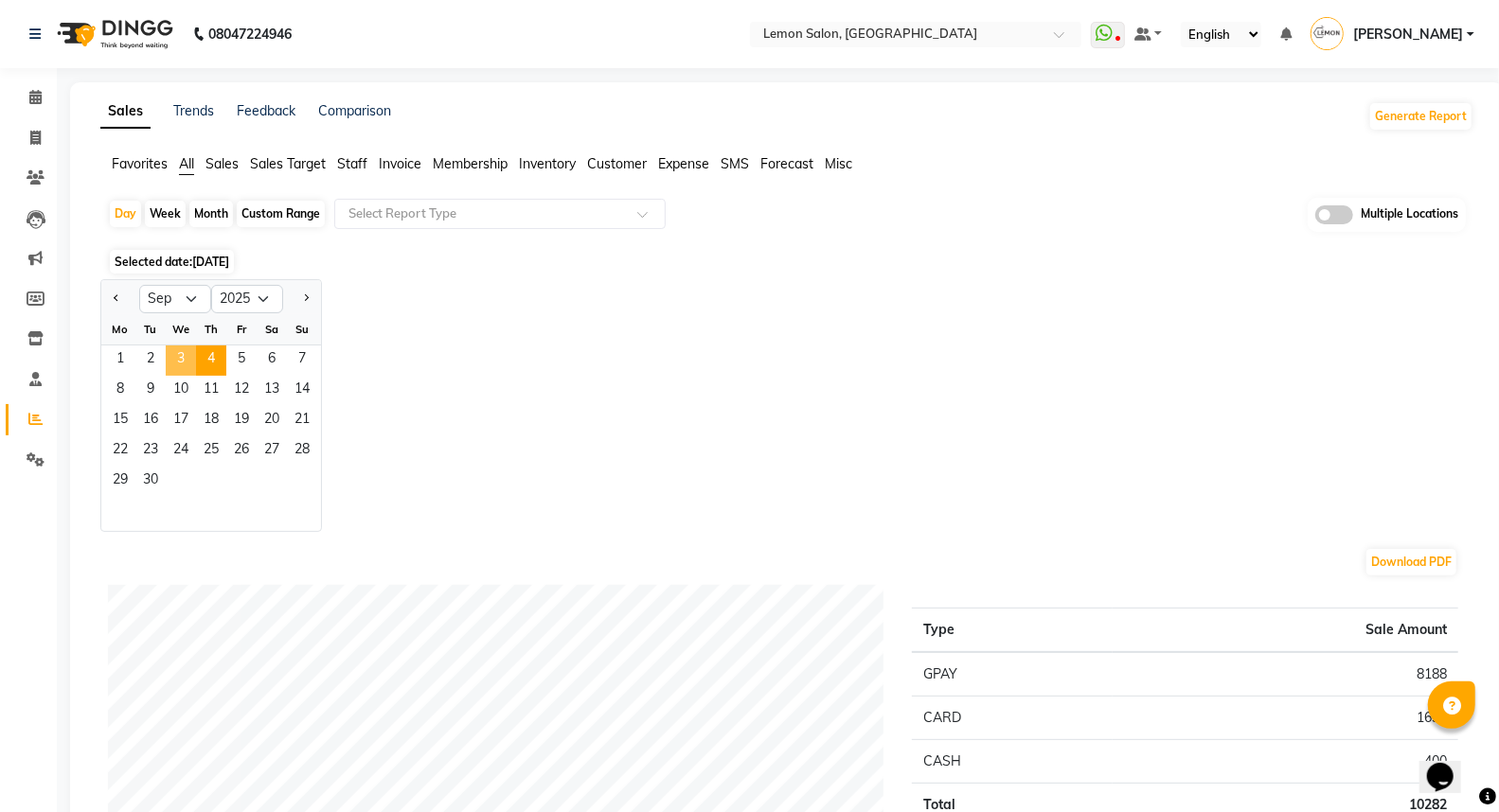
click at [177, 355] on span "3" at bounding box center [181, 361] width 31 height 31
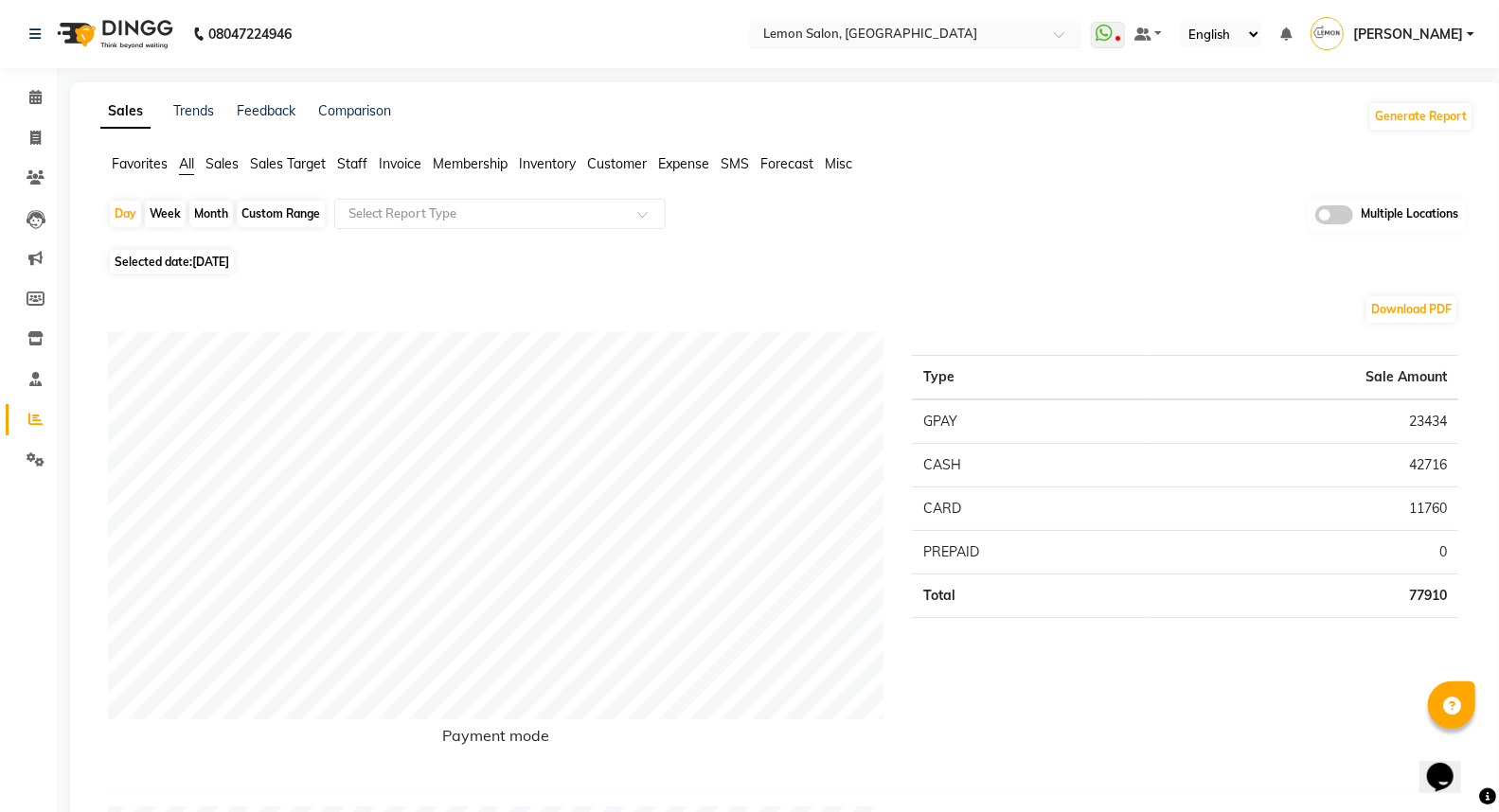
click at [886, 30] on input "text" at bounding box center [897, 36] width 275 height 19
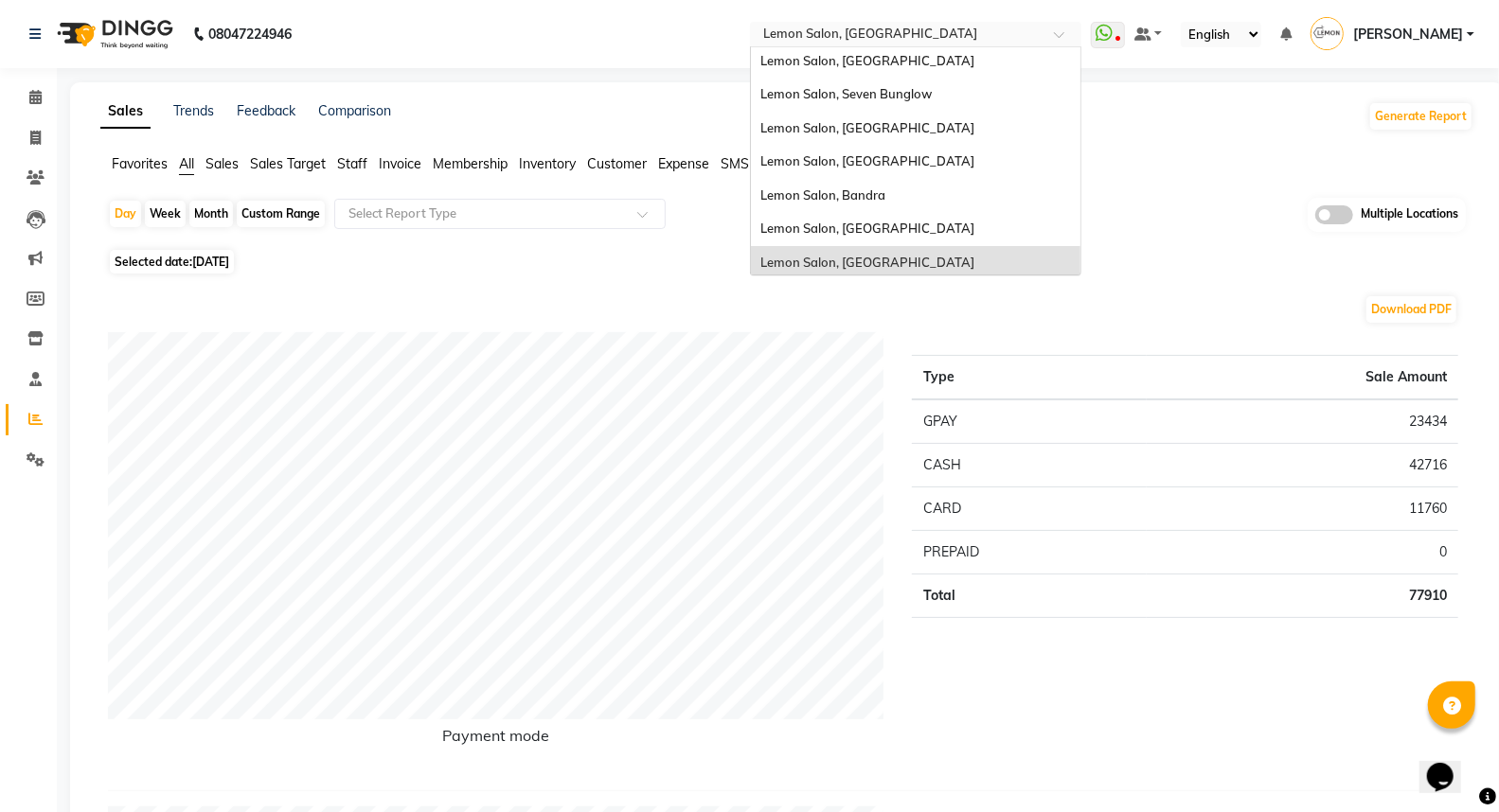
scroll to position [175, 0]
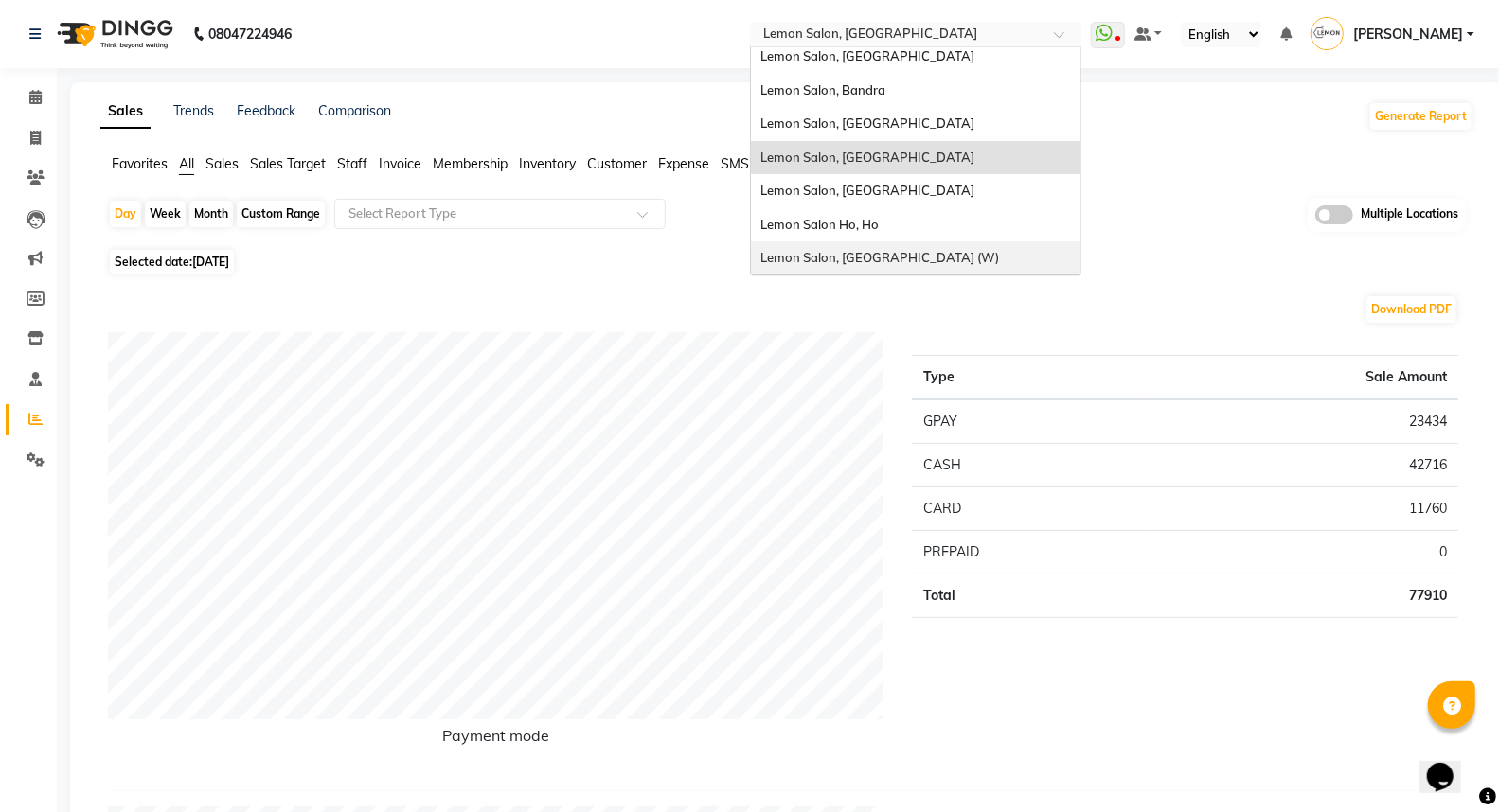
click at [887, 251] on span "Lemon Salon, [GEOGRAPHIC_DATA] (W)" at bounding box center [880, 257] width 238 height 15
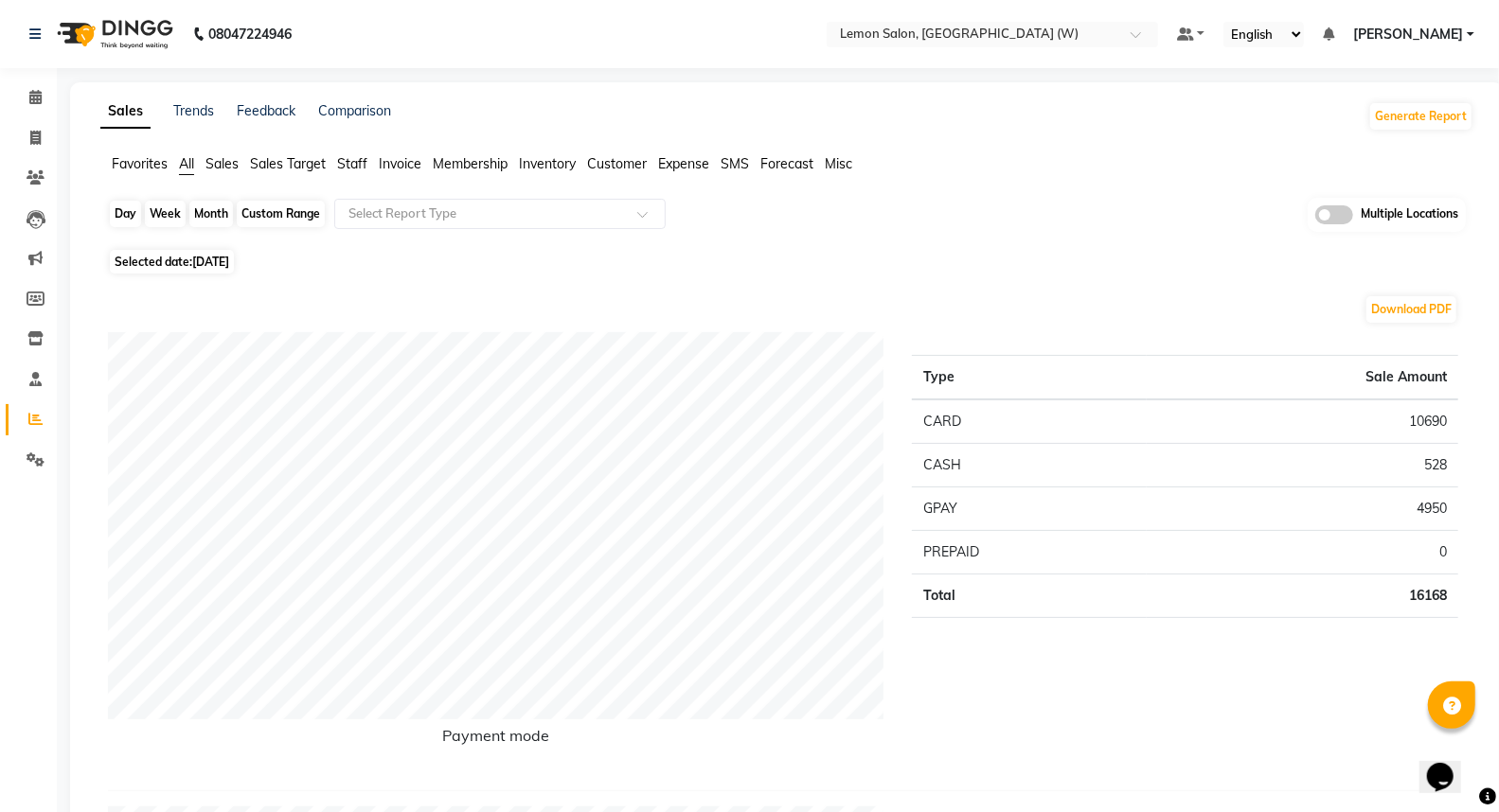
click at [129, 214] on div "Day" at bounding box center [125, 214] width 32 height 27
select select "9"
select select "2025"
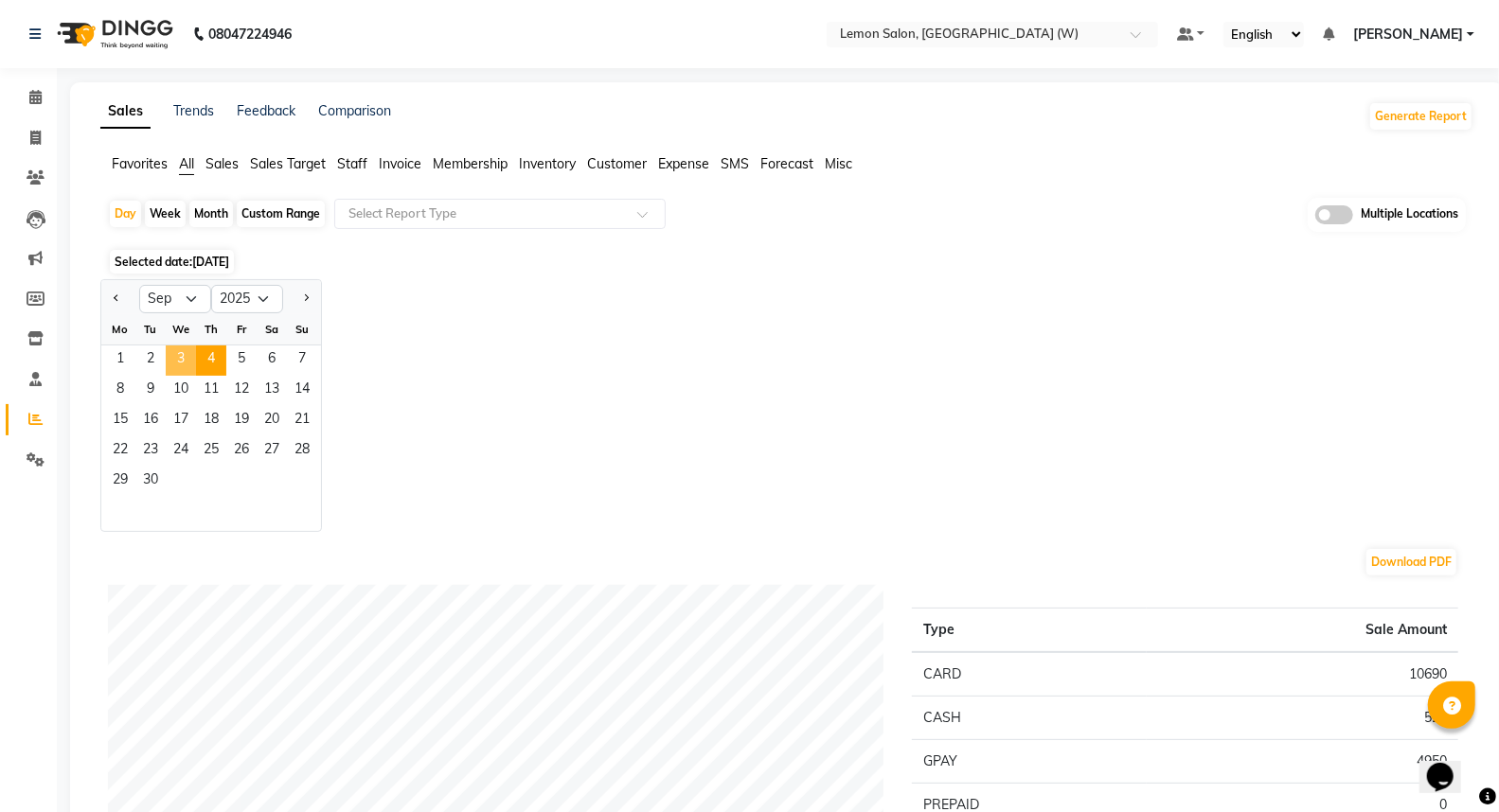
click at [186, 356] on span "3" at bounding box center [181, 361] width 31 height 31
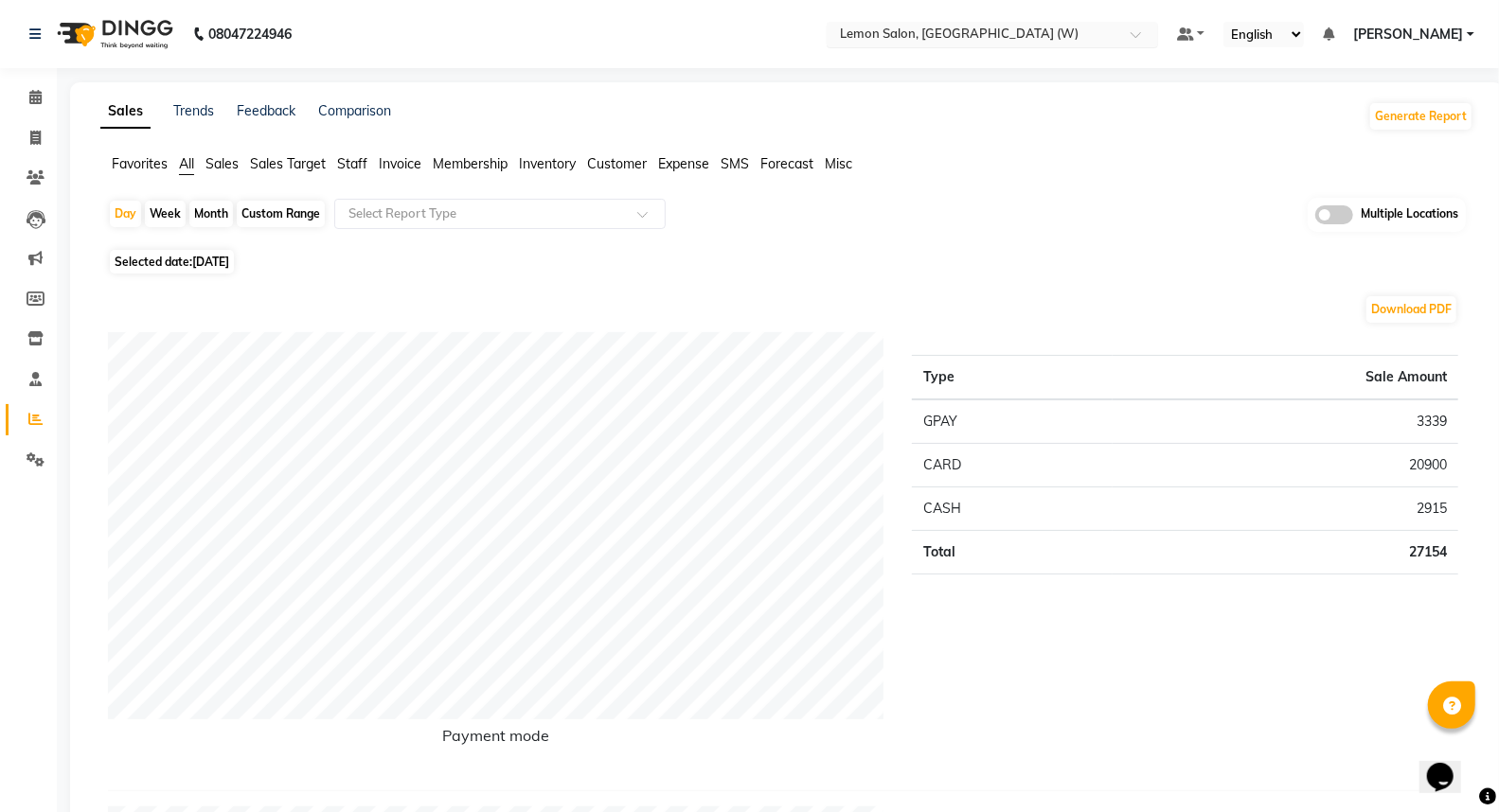
click at [918, 23] on div "Select Location × [GEOGRAPHIC_DATA], [GEOGRAPHIC_DATA] (W)" at bounding box center [992, 35] width 331 height 26
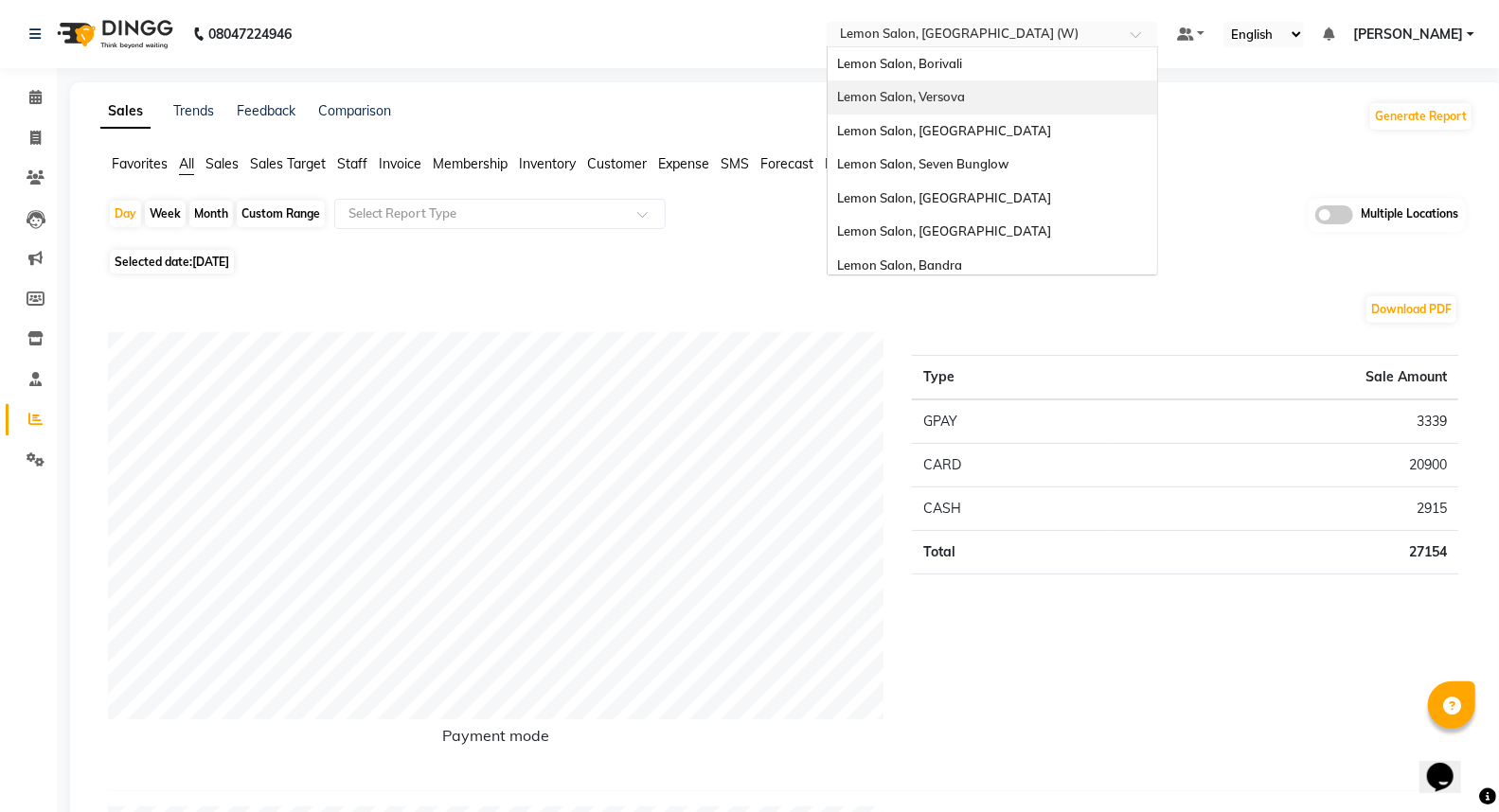
click at [947, 98] on span "Lemon Salon, Versova" at bounding box center [901, 97] width 128 height 15
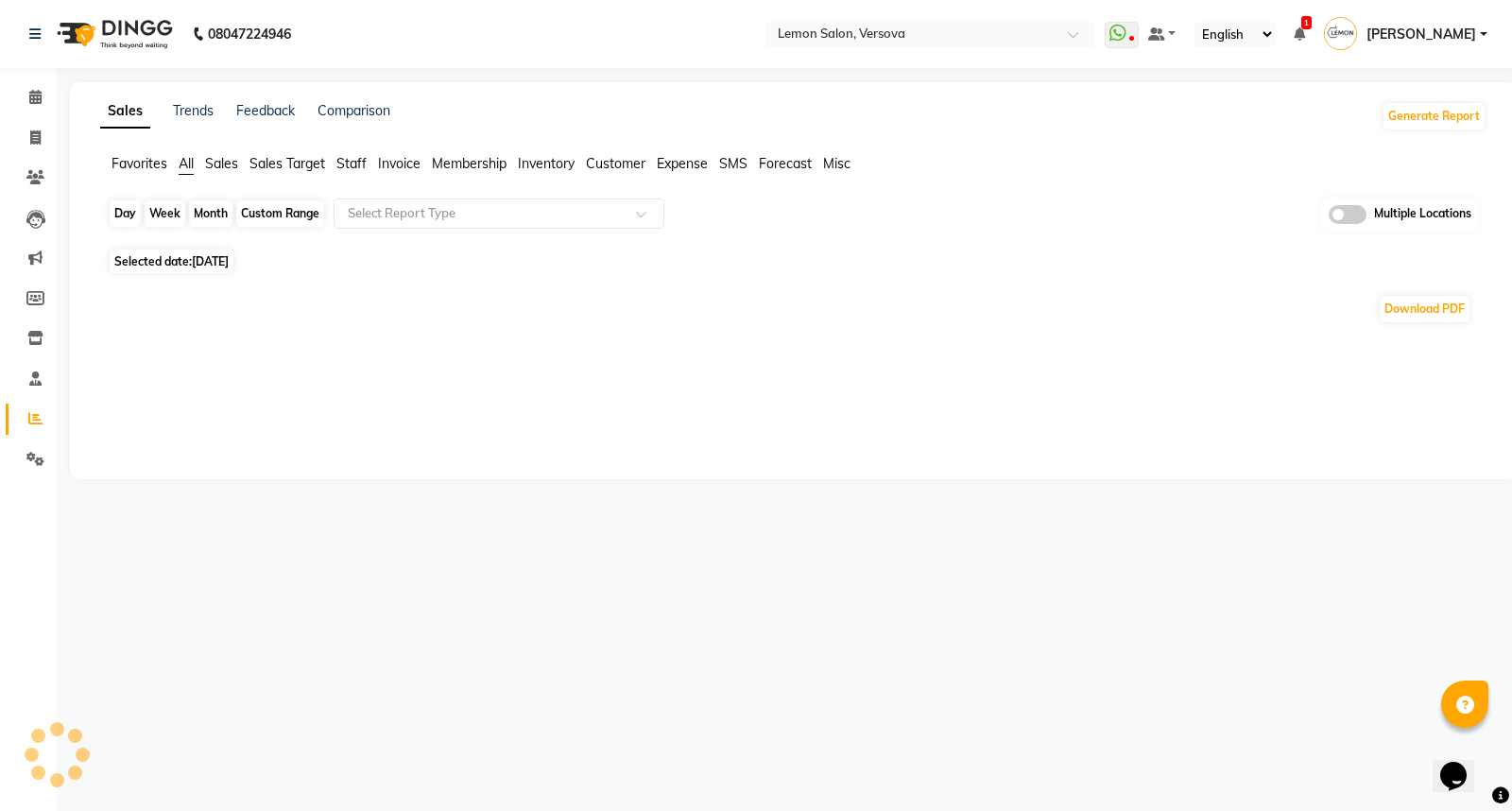
click at [118, 206] on div "Day" at bounding box center [125, 214] width 32 height 27
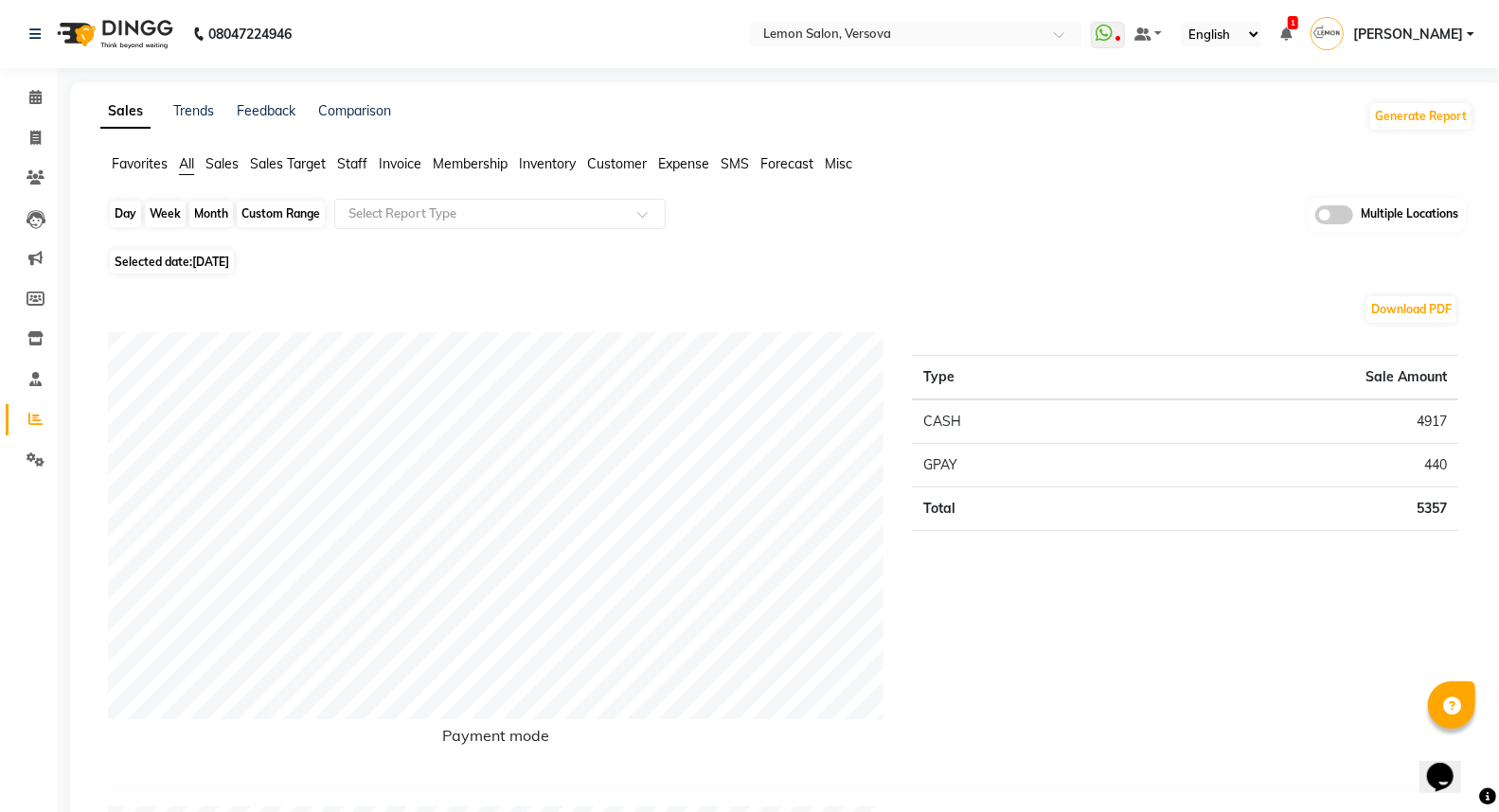
click at [123, 206] on div "Day" at bounding box center [125, 214] width 32 height 27
select select "9"
select select "2025"
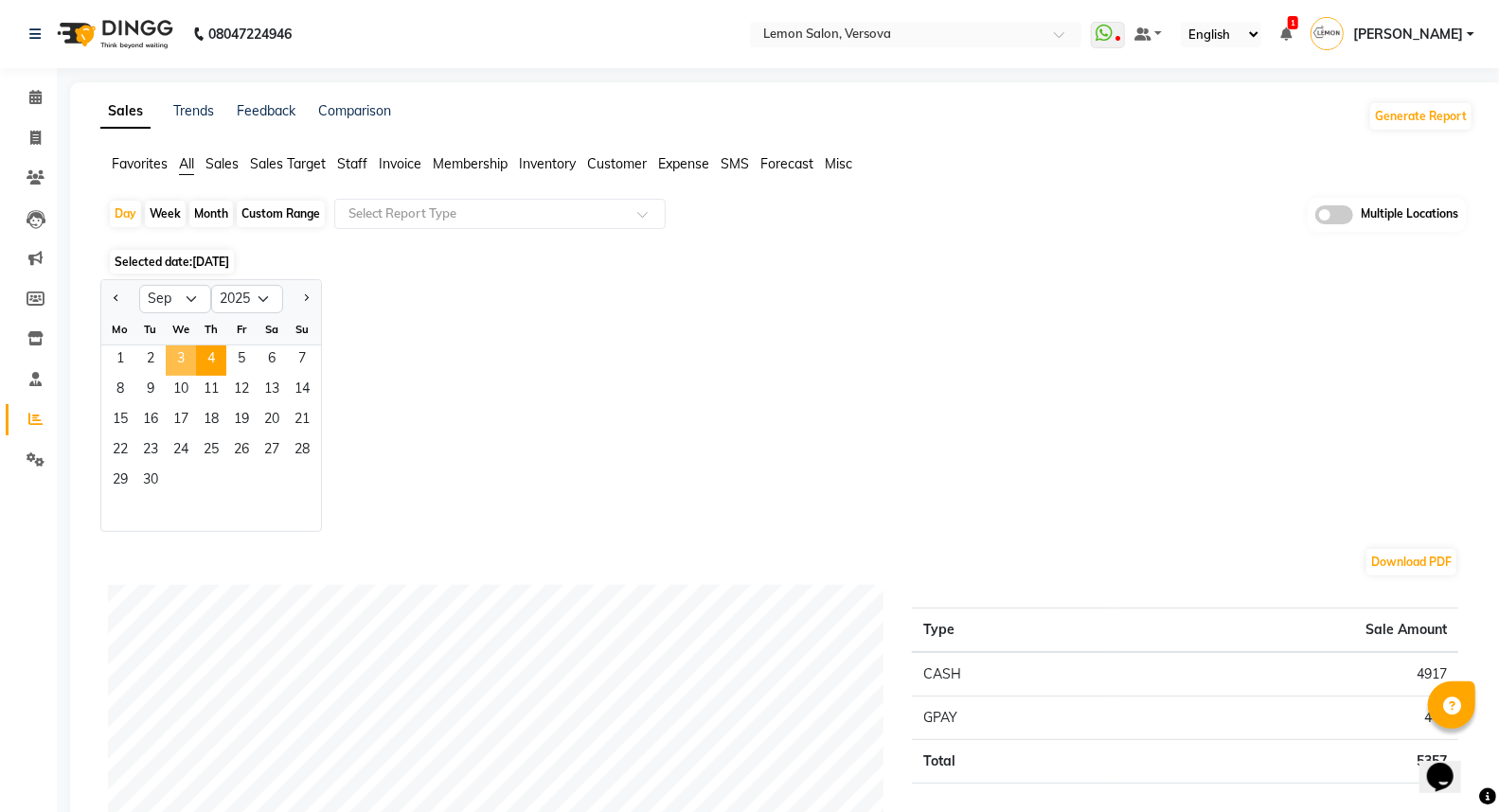
click at [180, 353] on span "3" at bounding box center [181, 361] width 31 height 31
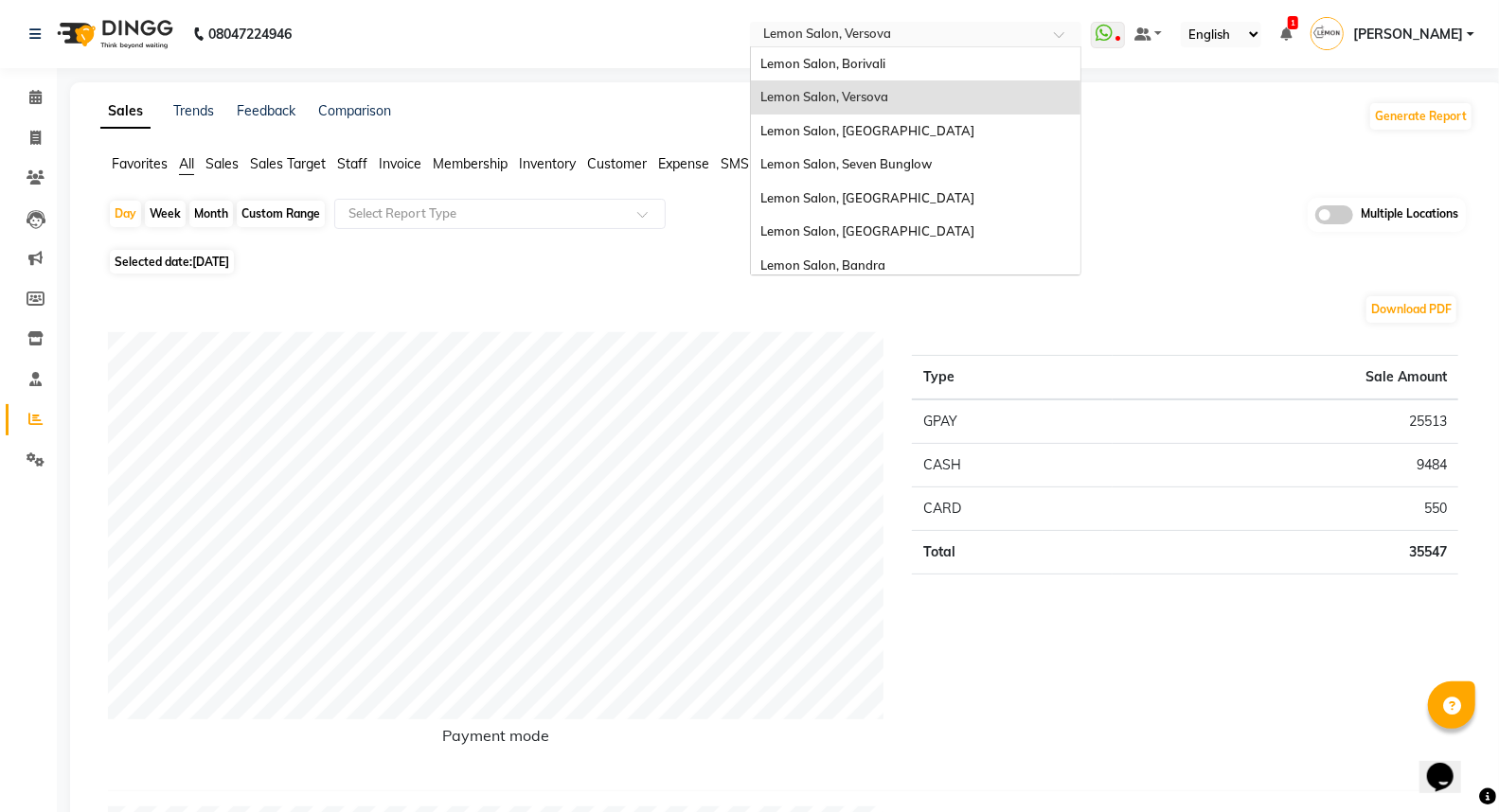
click at [906, 34] on input "text" at bounding box center [897, 36] width 275 height 19
click at [931, 117] on div "Lemon Salon, [GEOGRAPHIC_DATA]" at bounding box center [915, 131] width 329 height 34
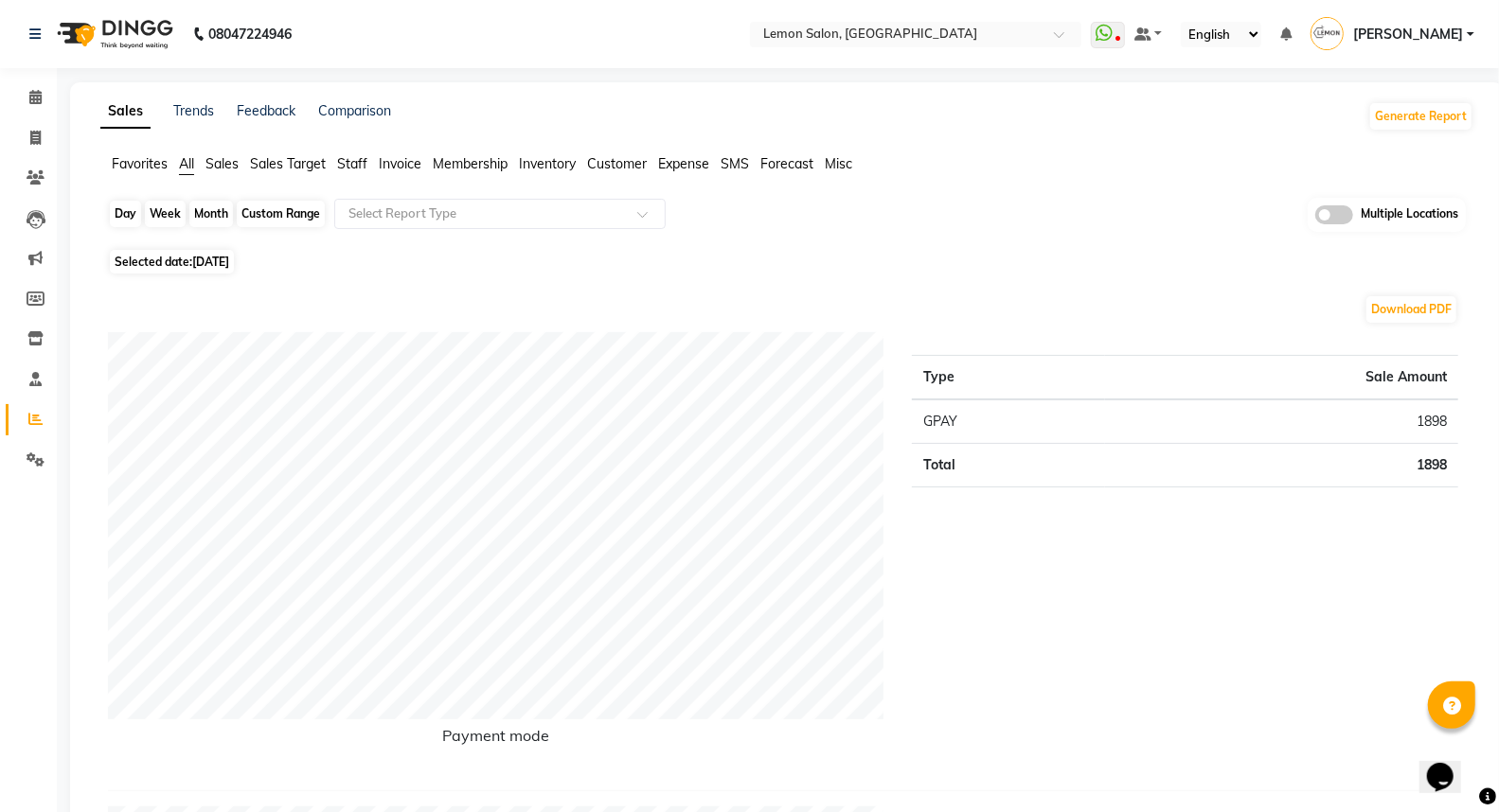
click at [126, 208] on div "Day" at bounding box center [125, 214] width 32 height 27
select select "9"
select select "2025"
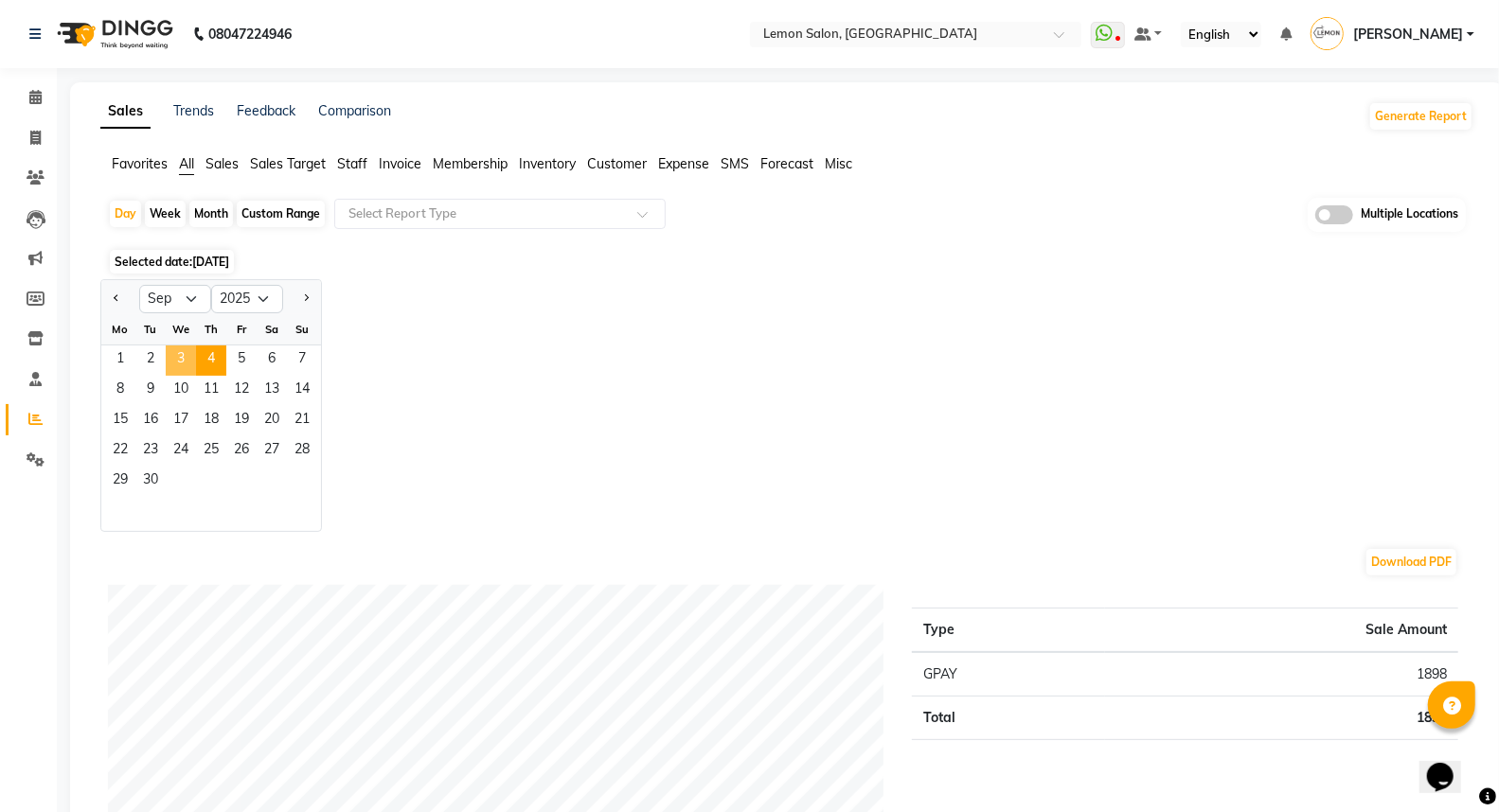
click at [181, 352] on span "3" at bounding box center [181, 361] width 31 height 31
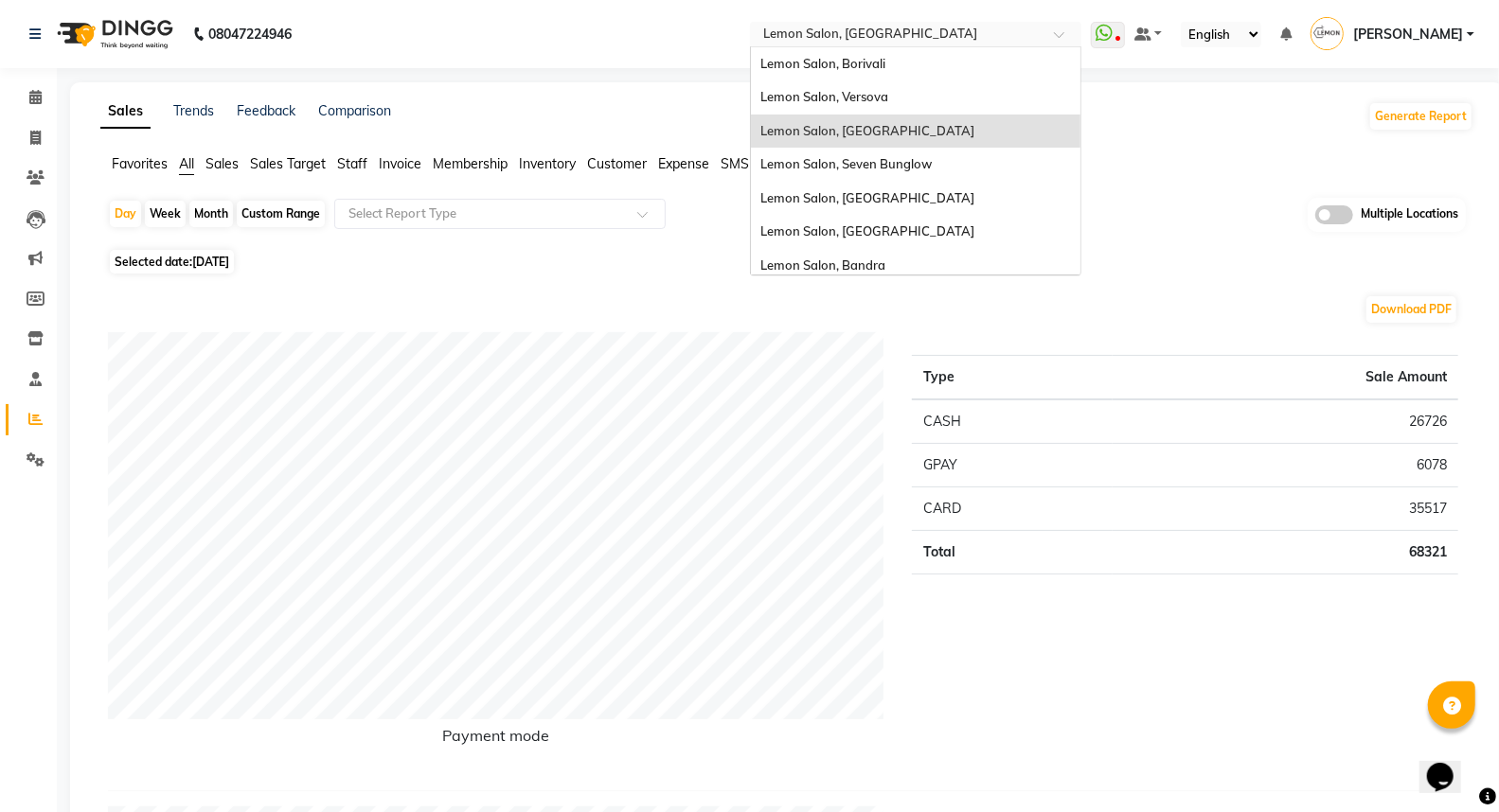
click at [874, 41] on input "text" at bounding box center [897, 36] width 275 height 19
click at [885, 63] on span "Lemon Salon, Borivali" at bounding box center [823, 63] width 125 height 15
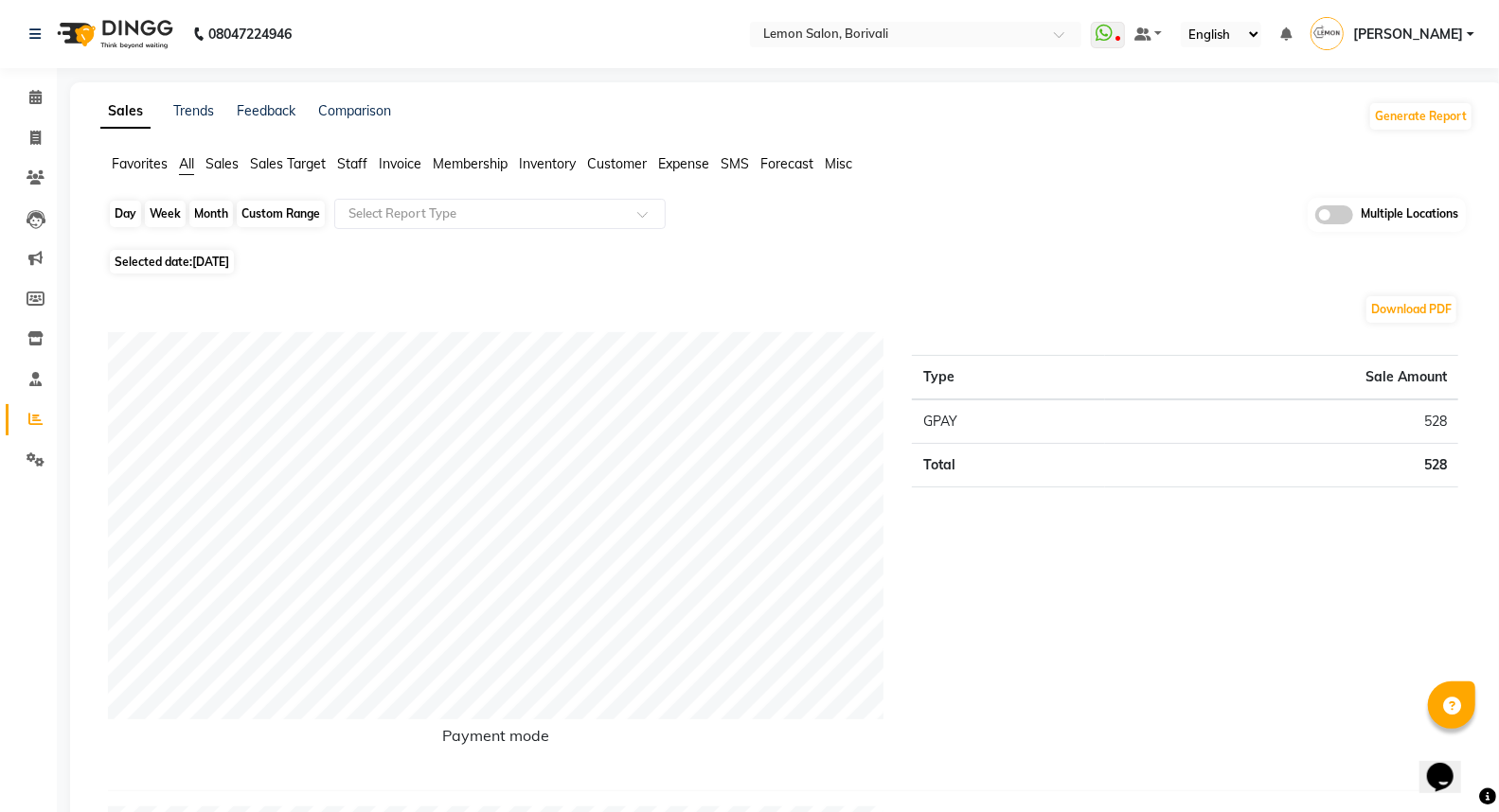
click at [128, 206] on div "Day" at bounding box center [125, 214] width 32 height 27
select select "9"
select select "2025"
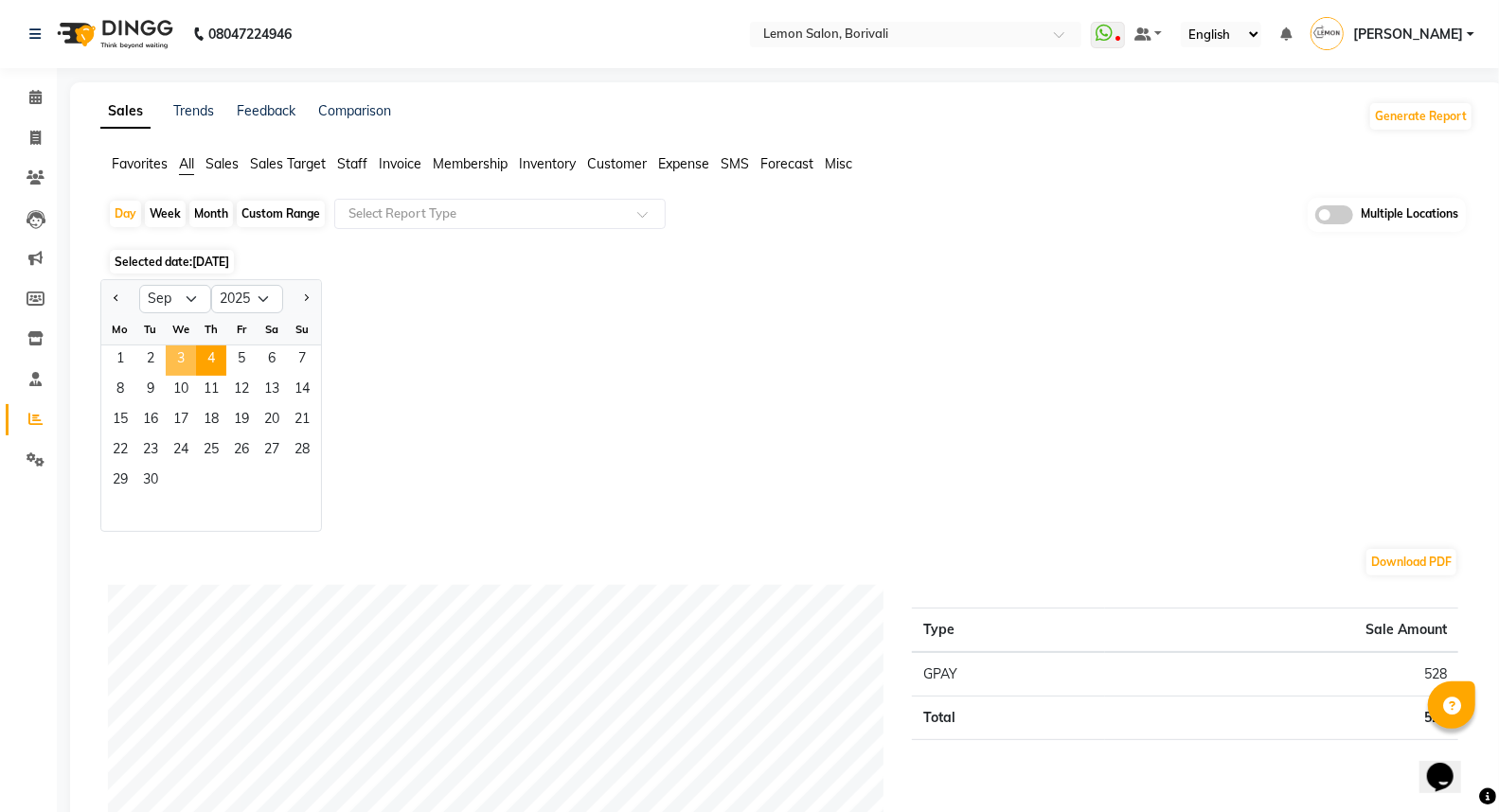
click at [181, 366] on span "3" at bounding box center [181, 361] width 31 height 31
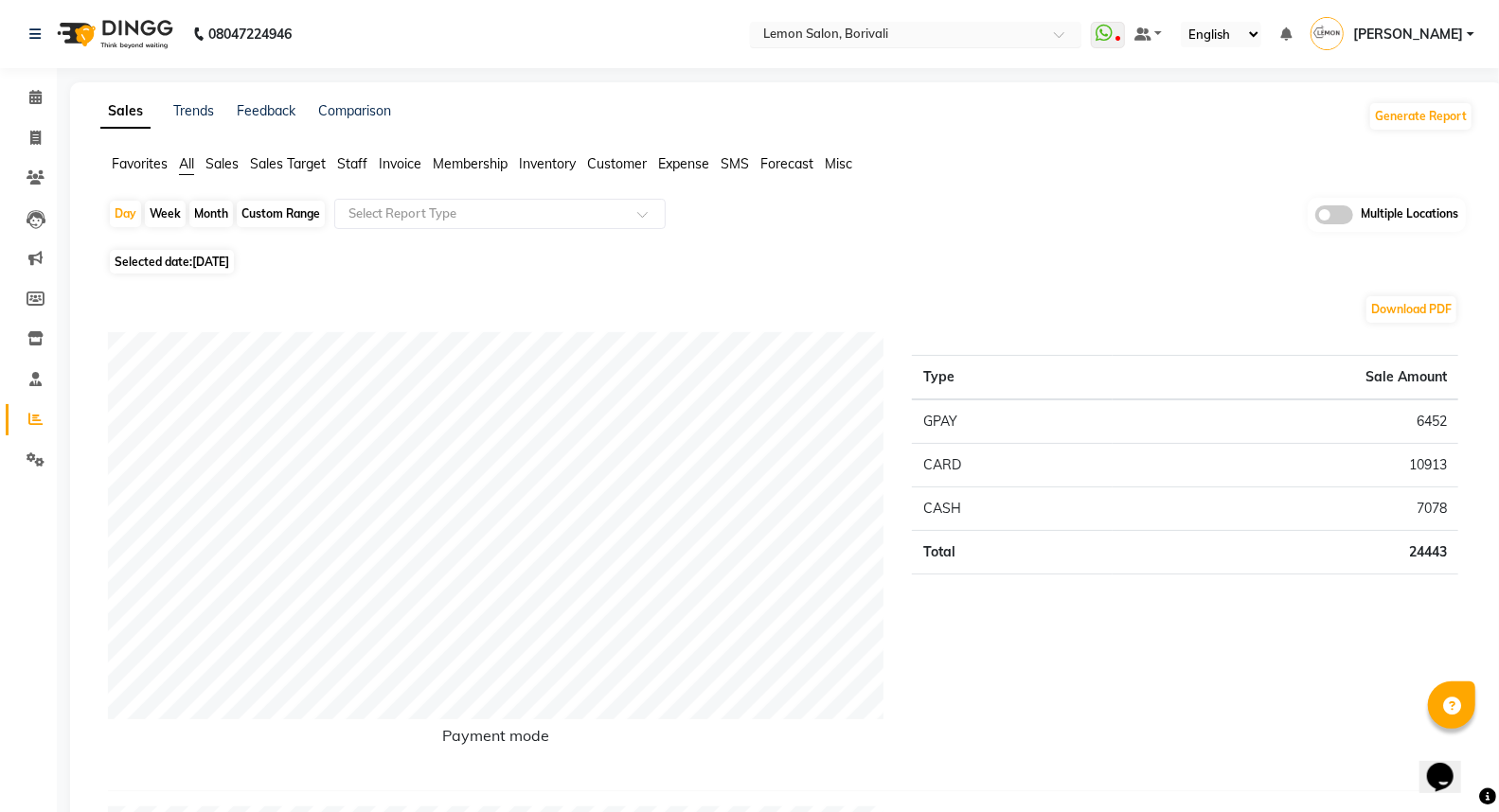
click at [900, 36] on input "text" at bounding box center [897, 36] width 275 height 19
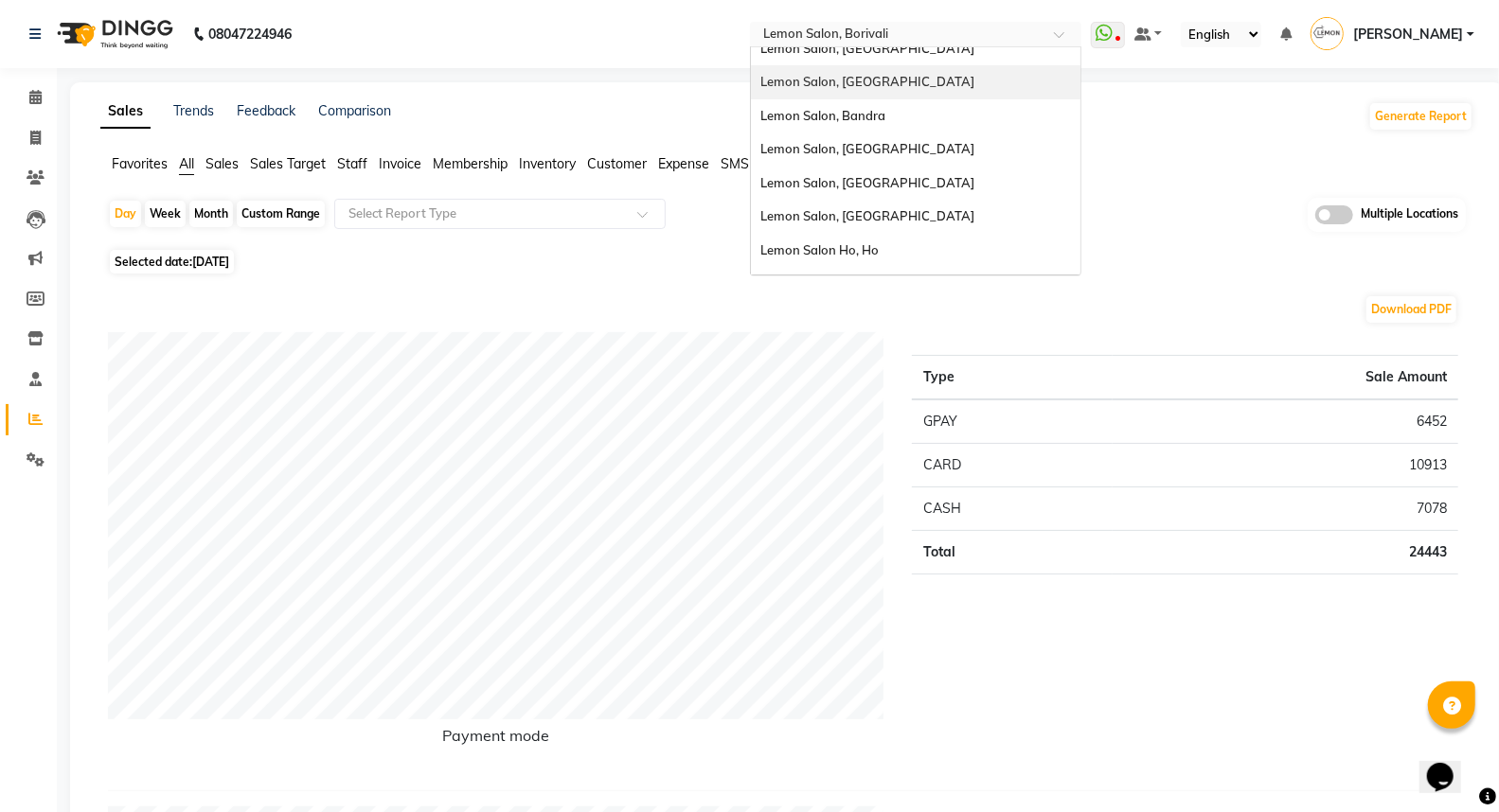
scroll to position [175, 0]
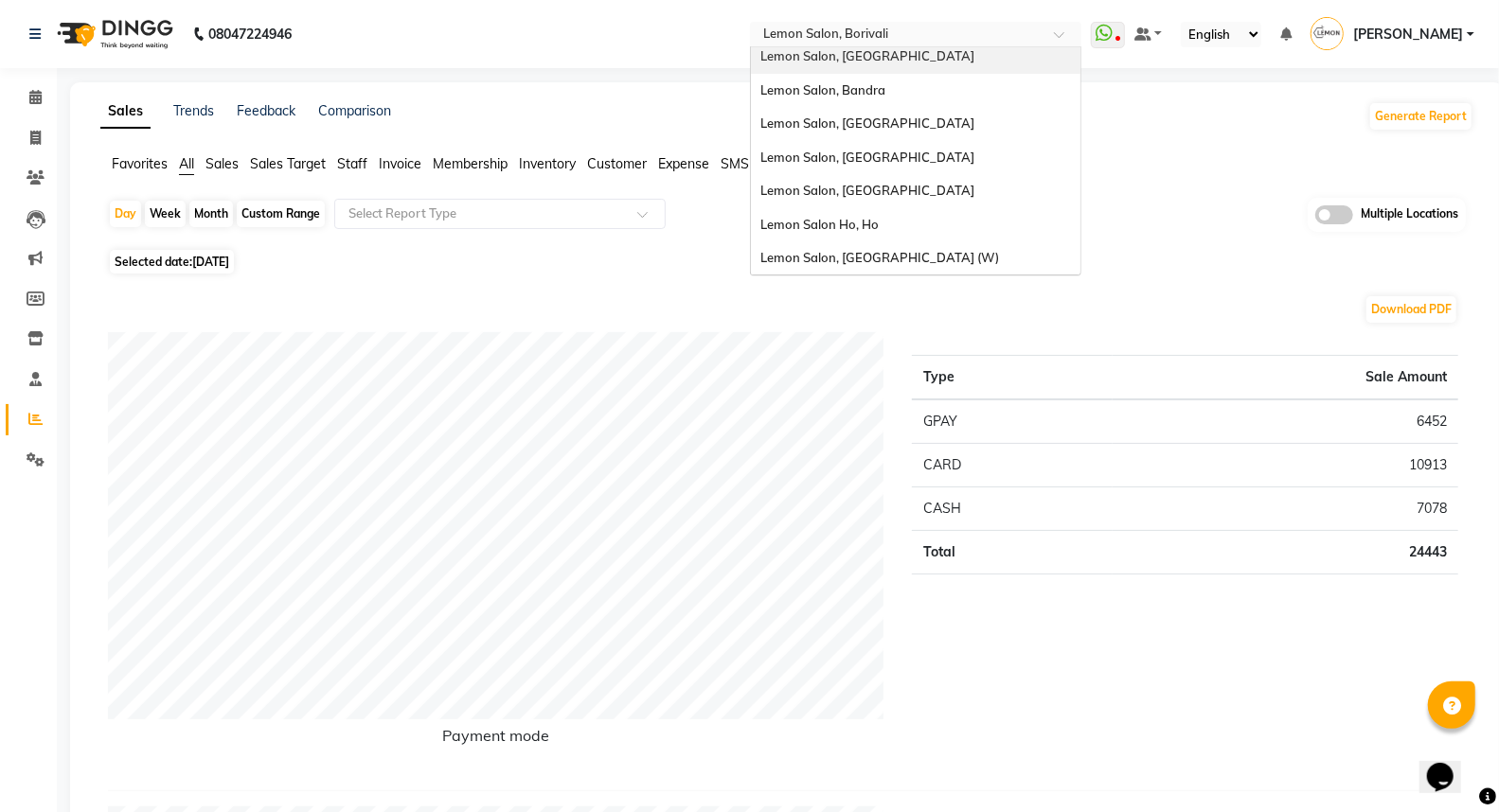
click at [900, 61] on span "Lemon Salon, [GEOGRAPHIC_DATA]" at bounding box center [867, 56] width 214 height 15
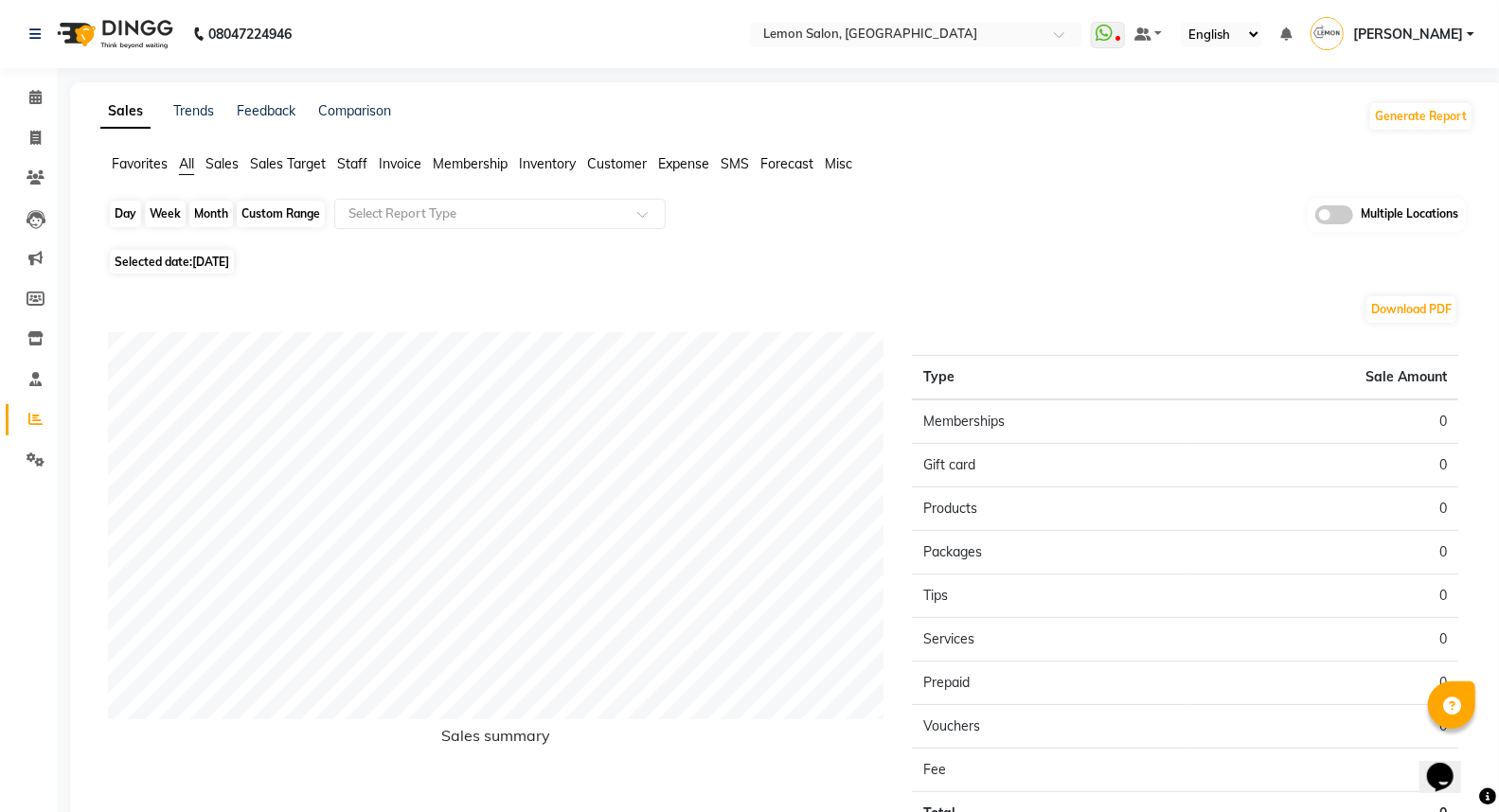
click at [130, 209] on div "Day" at bounding box center [125, 214] width 32 height 27
select select "9"
select select "2025"
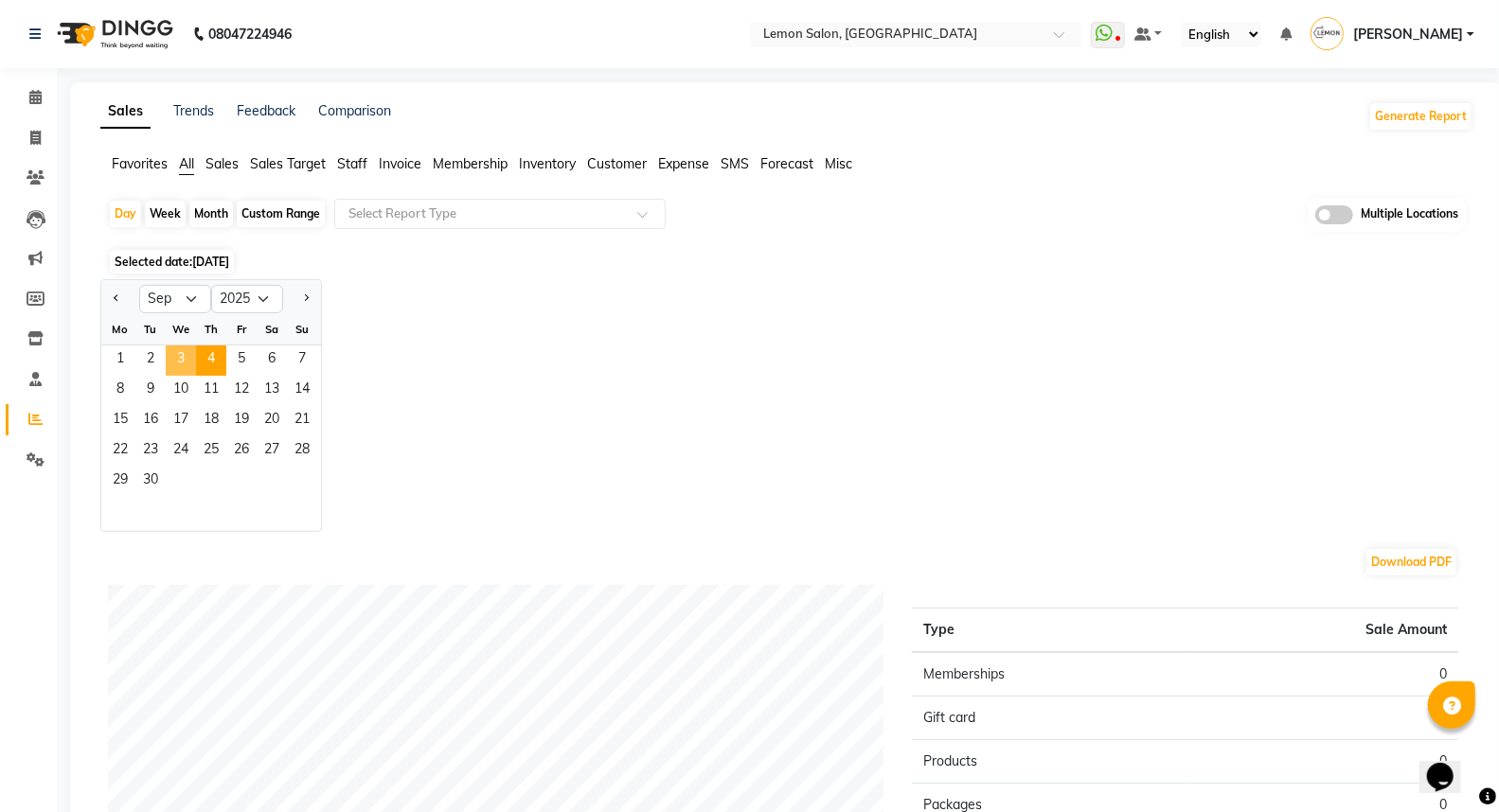
click at [180, 358] on span "3" at bounding box center [181, 361] width 31 height 31
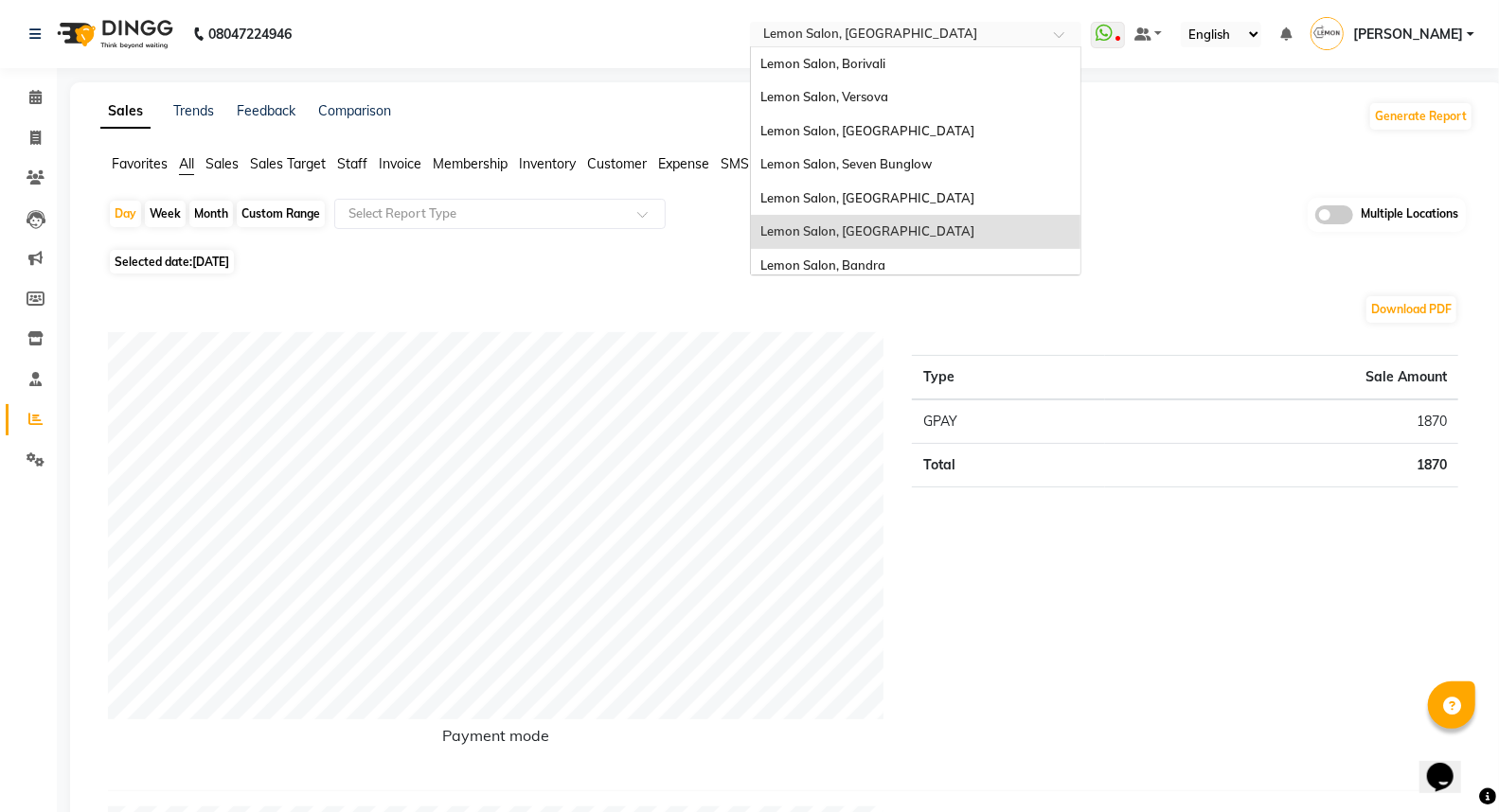
click at [905, 38] on input "text" at bounding box center [897, 36] width 275 height 19
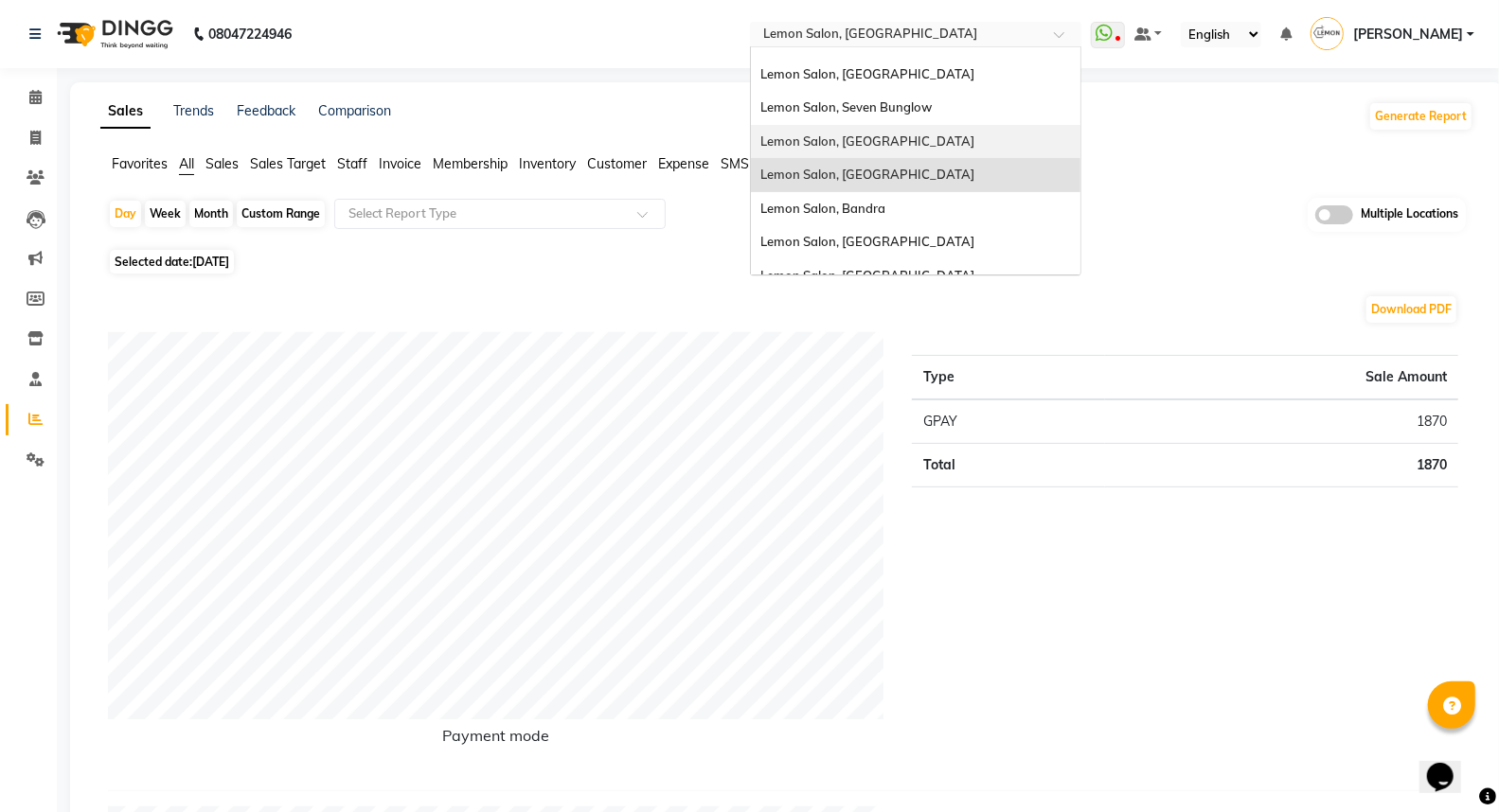
scroll to position [105, 0]
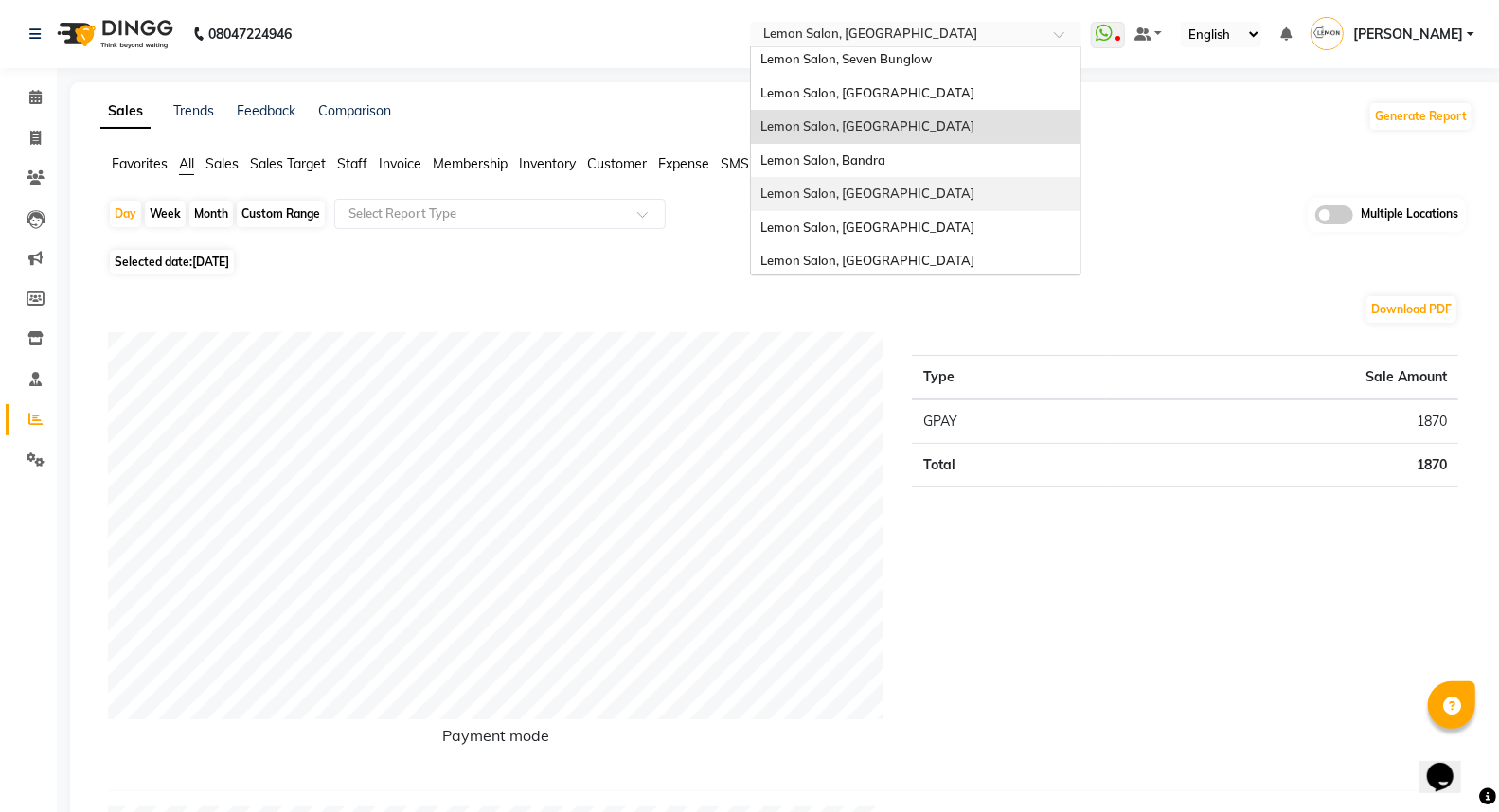
click at [921, 183] on div "Lemon Salon, [GEOGRAPHIC_DATA]" at bounding box center [915, 193] width 329 height 34
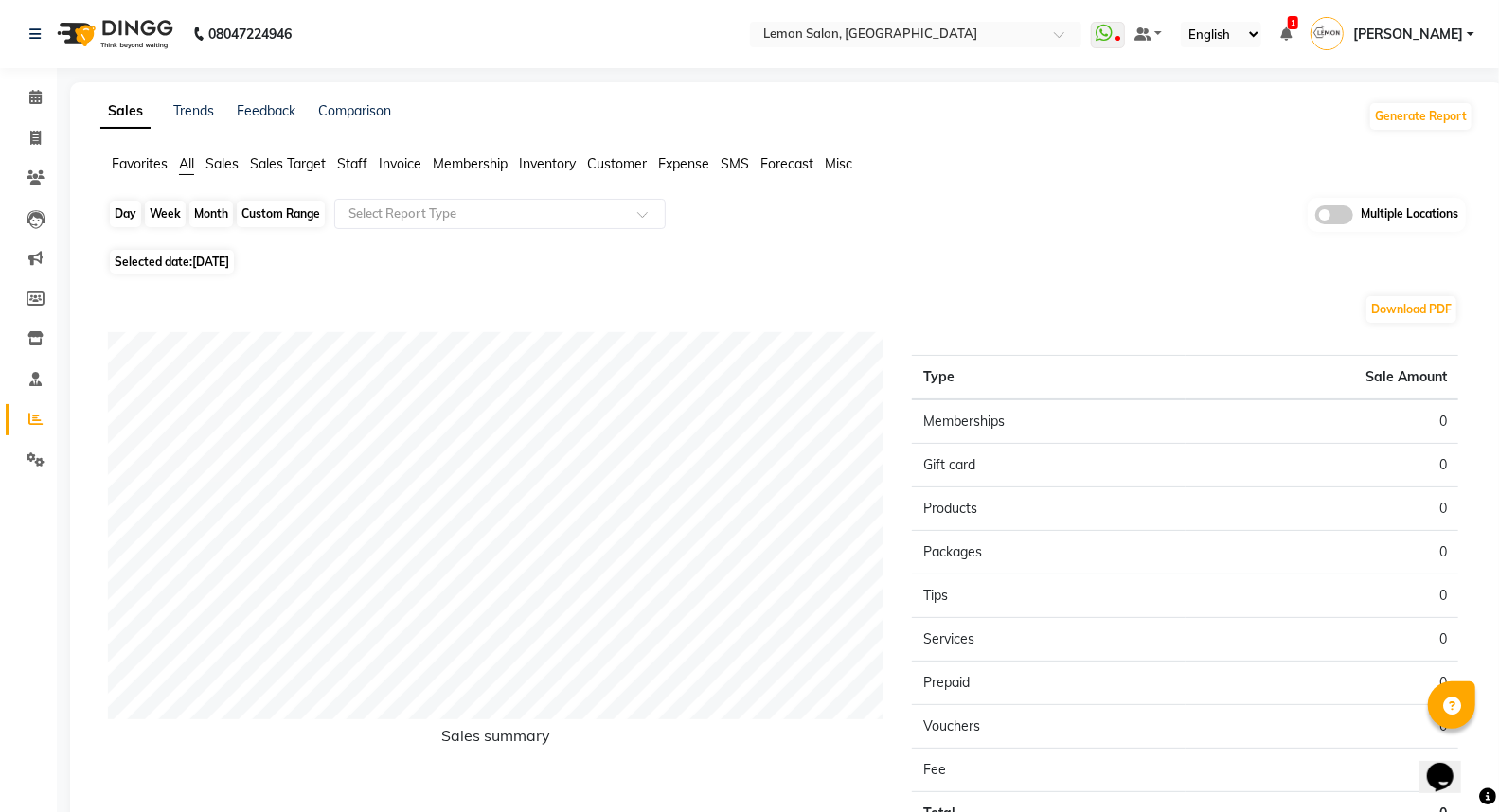
click at [121, 204] on div "Day" at bounding box center [125, 214] width 32 height 27
select select "9"
select select "2025"
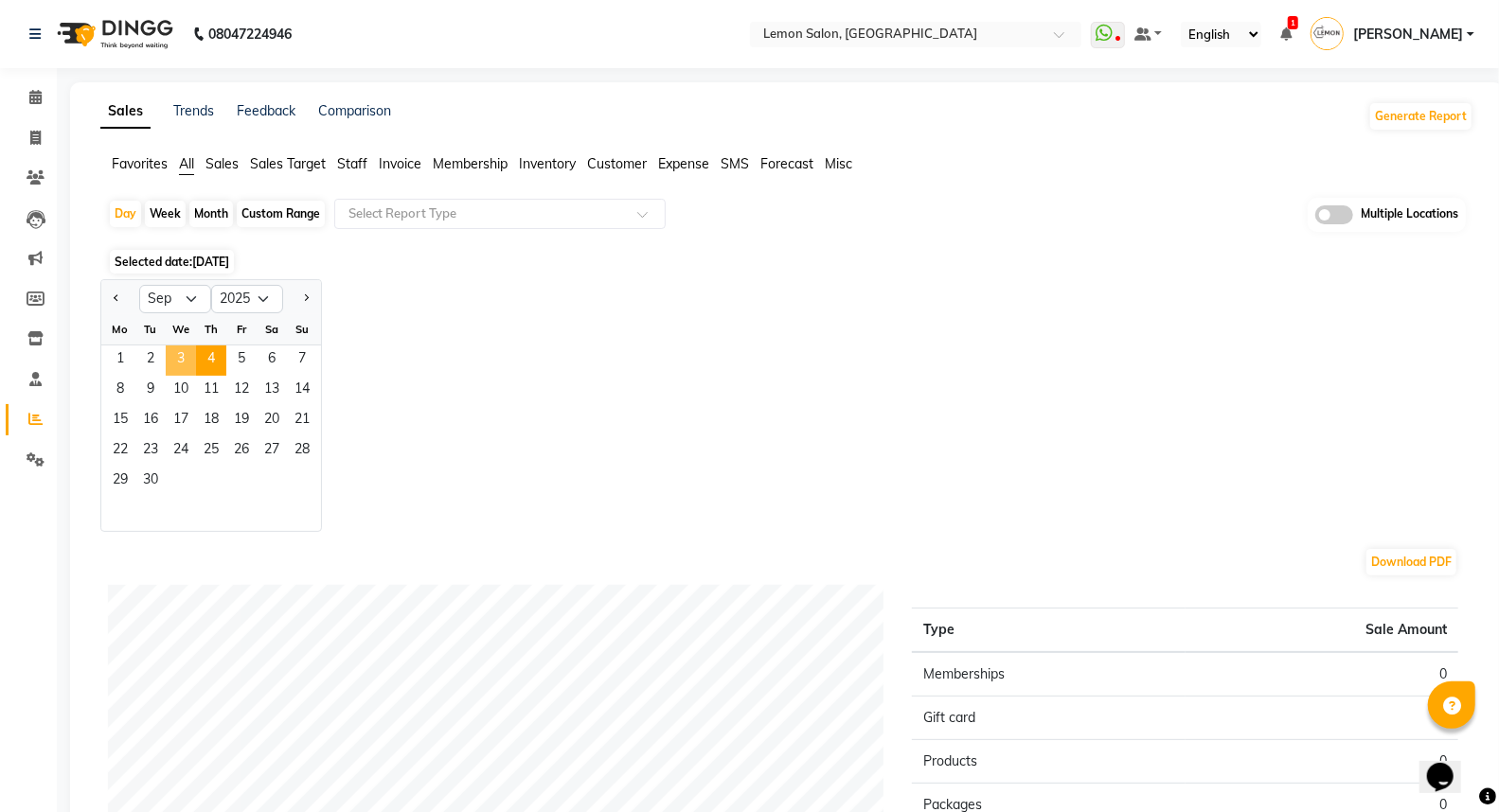
click at [183, 363] on span "3" at bounding box center [181, 361] width 31 height 31
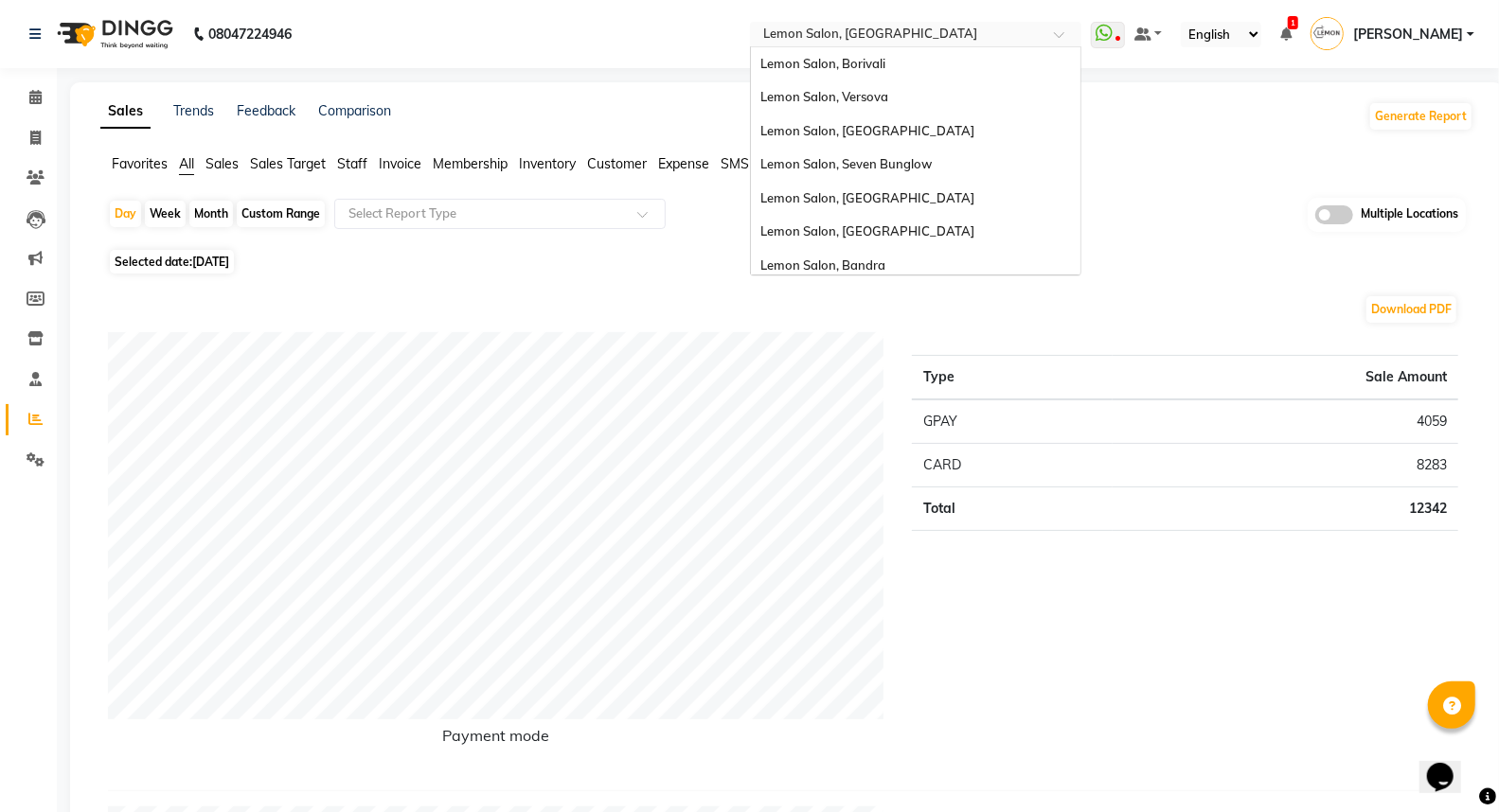
click at [923, 22] on div "Select Location × [GEOGRAPHIC_DATA]" at bounding box center [915, 35] width 331 height 26
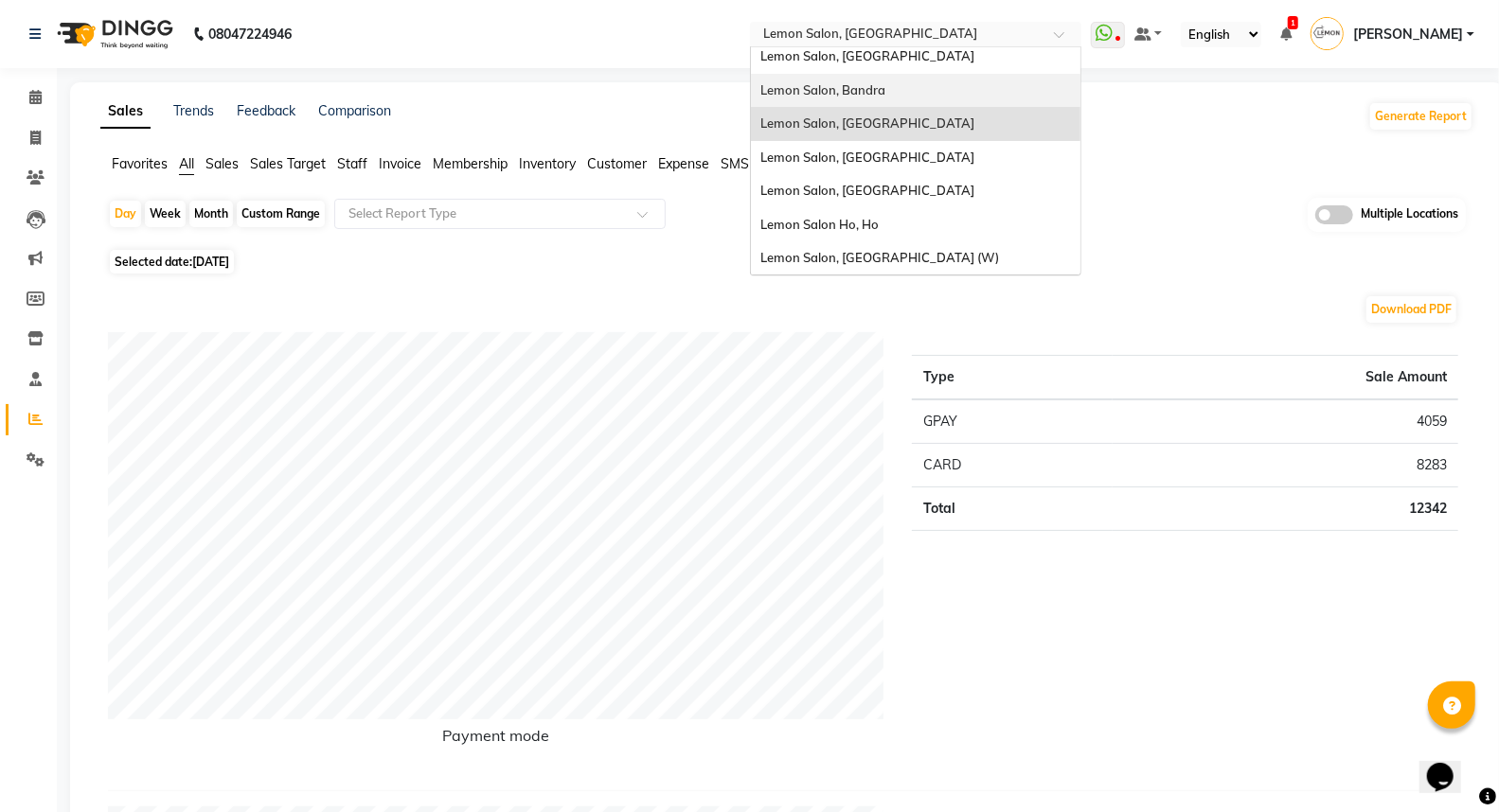
click at [933, 90] on div "Lemon Salon, Bandra" at bounding box center [915, 90] width 329 height 34
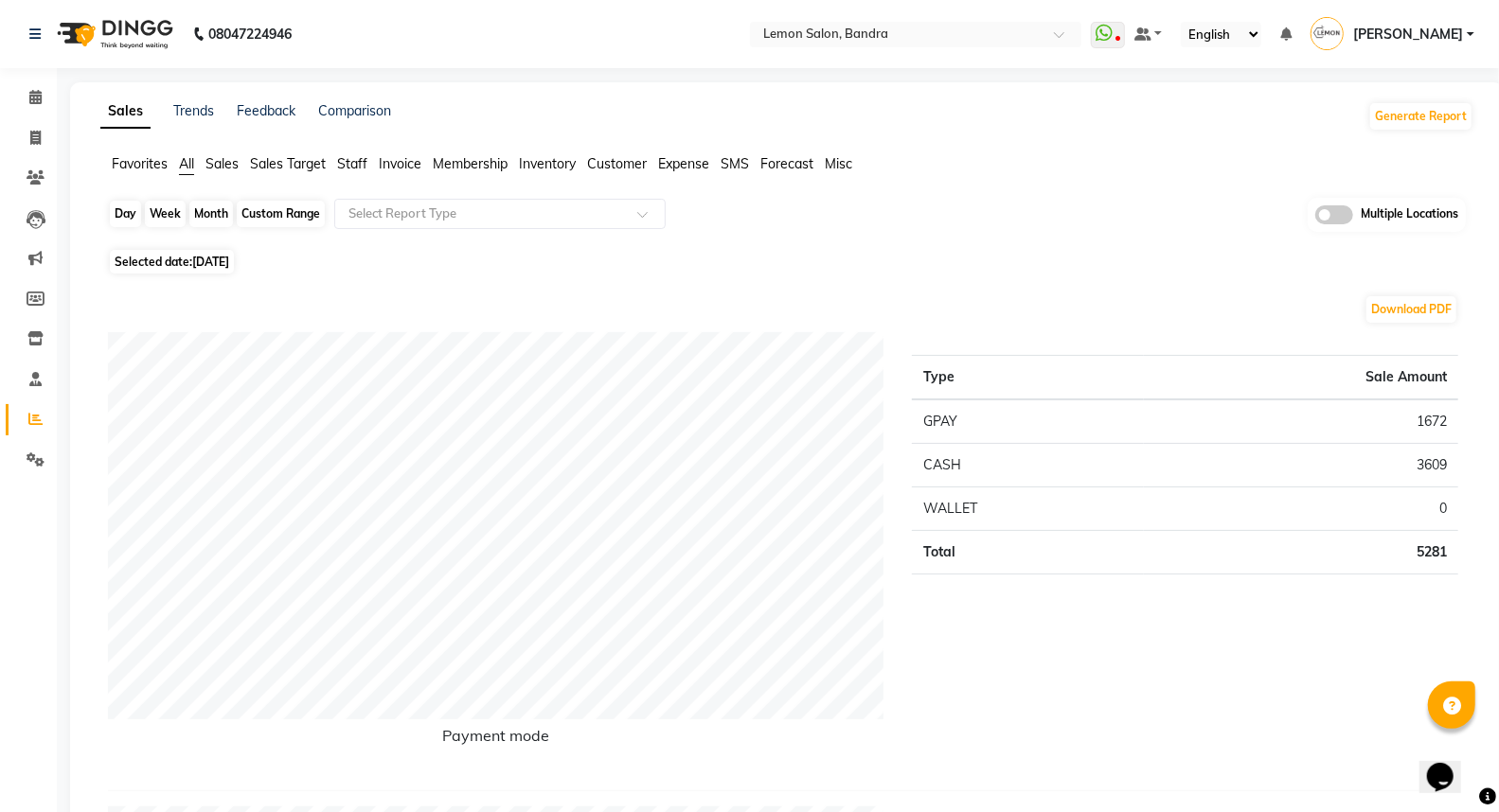
click at [126, 208] on div "Day" at bounding box center [125, 214] width 32 height 27
select select "9"
select select "2025"
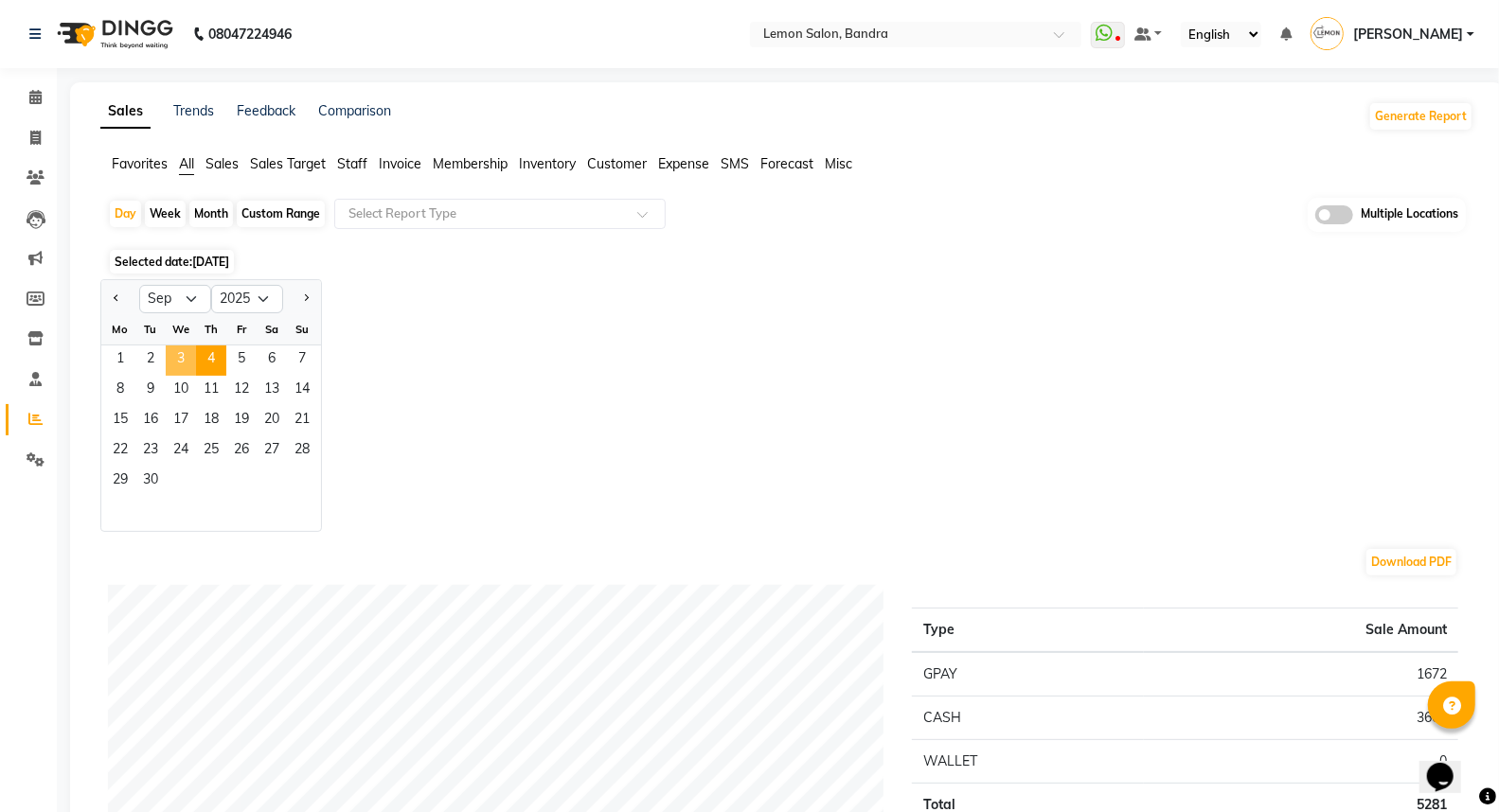
click at [180, 356] on span "3" at bounding box center [181, 361] width 31 height 31
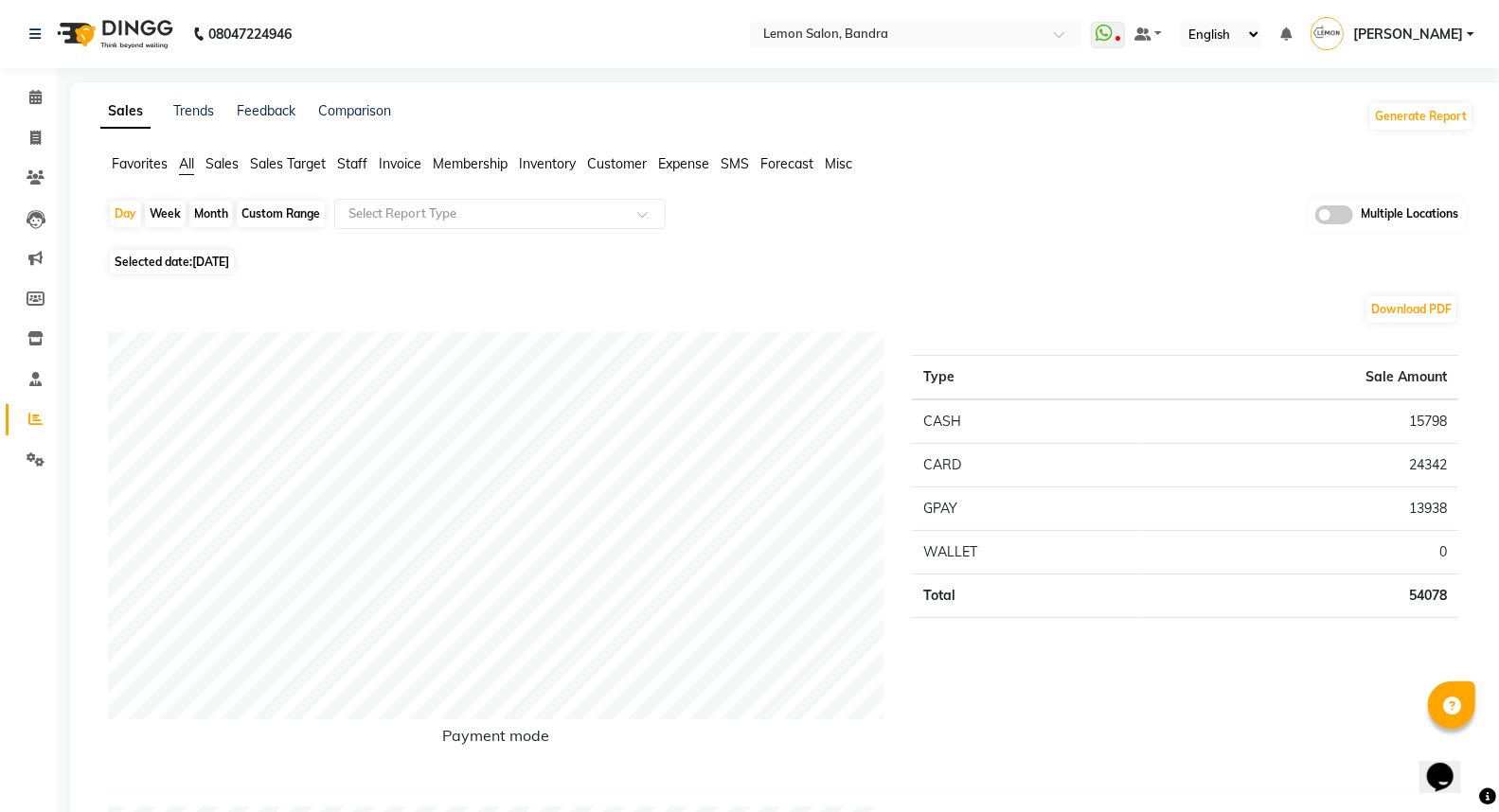
click at [883, 15] on nav "08047224946 Select Location × Lemon Salon, Bandra WhatsApp Status ✕ Status: Dis…" at bounding box center [749, 34] width 1499 height 68
click at [905, 34] on input "text" at bounding box center [897, 36] width 275 height 19
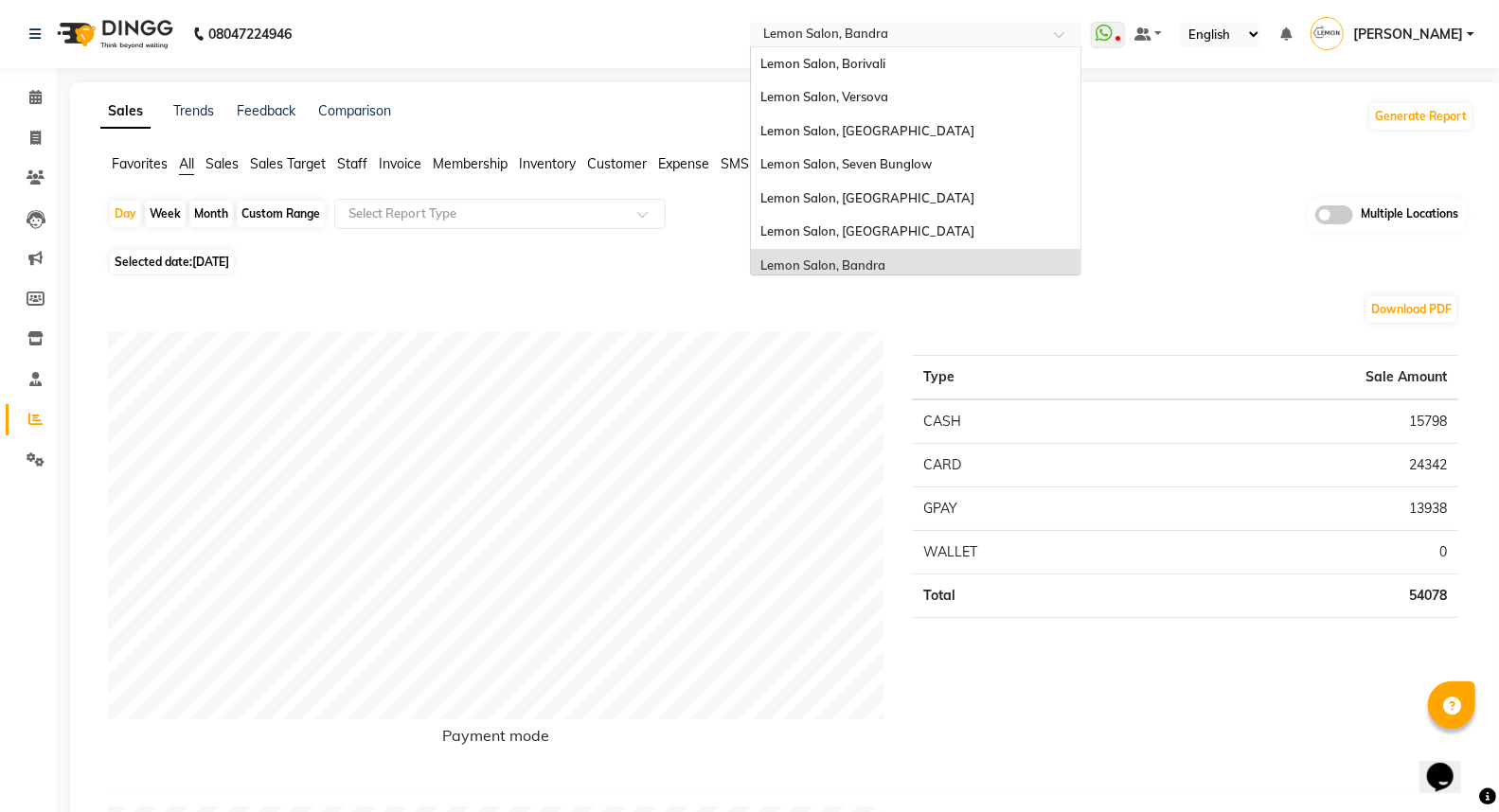
scroll to position [175, 0]
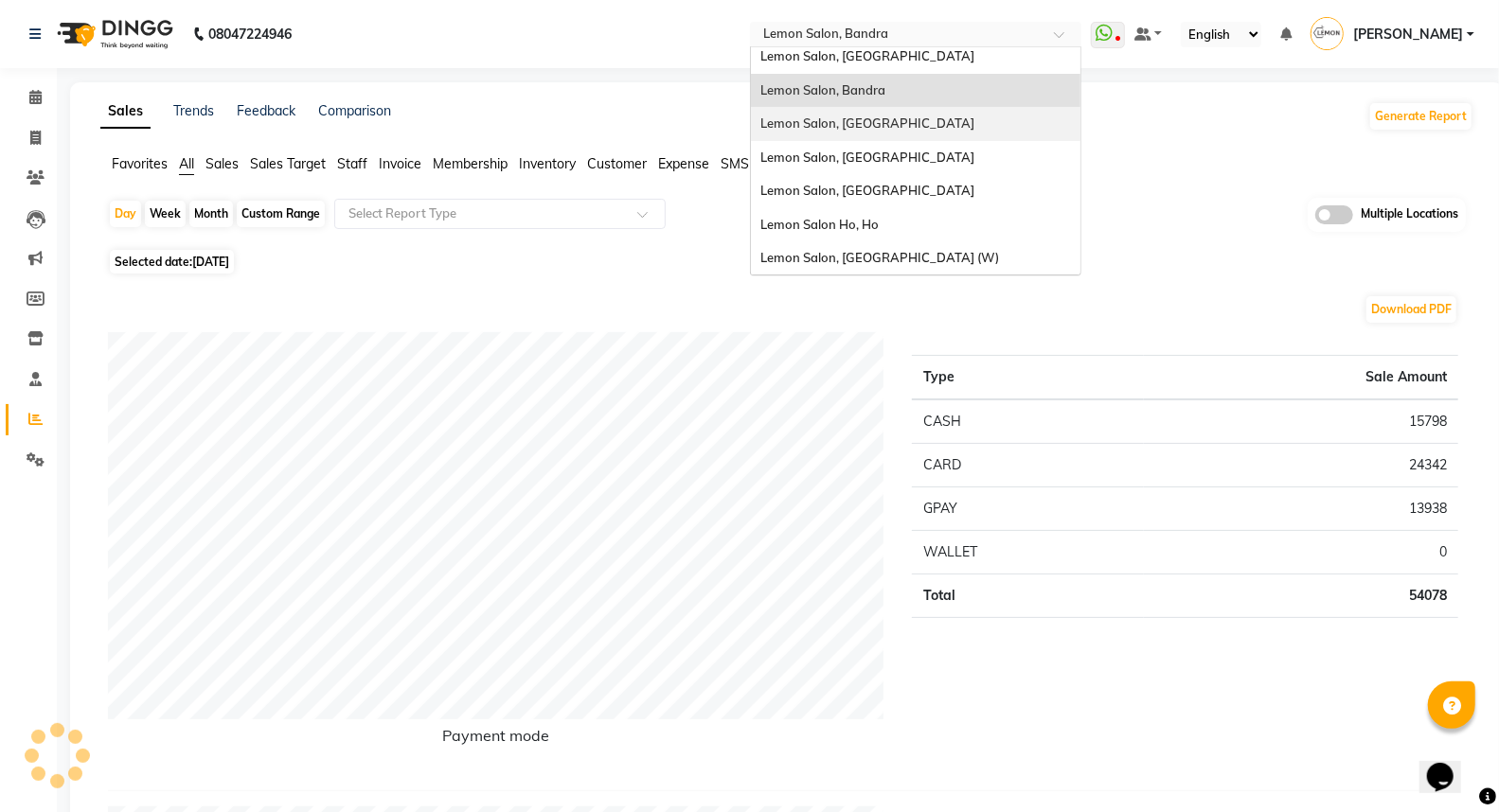
click at [882, 129] on span "Lemon Salon, [GEOGRAPHIC_DATA]" at bounding box center [867, 123] width 214 height 15
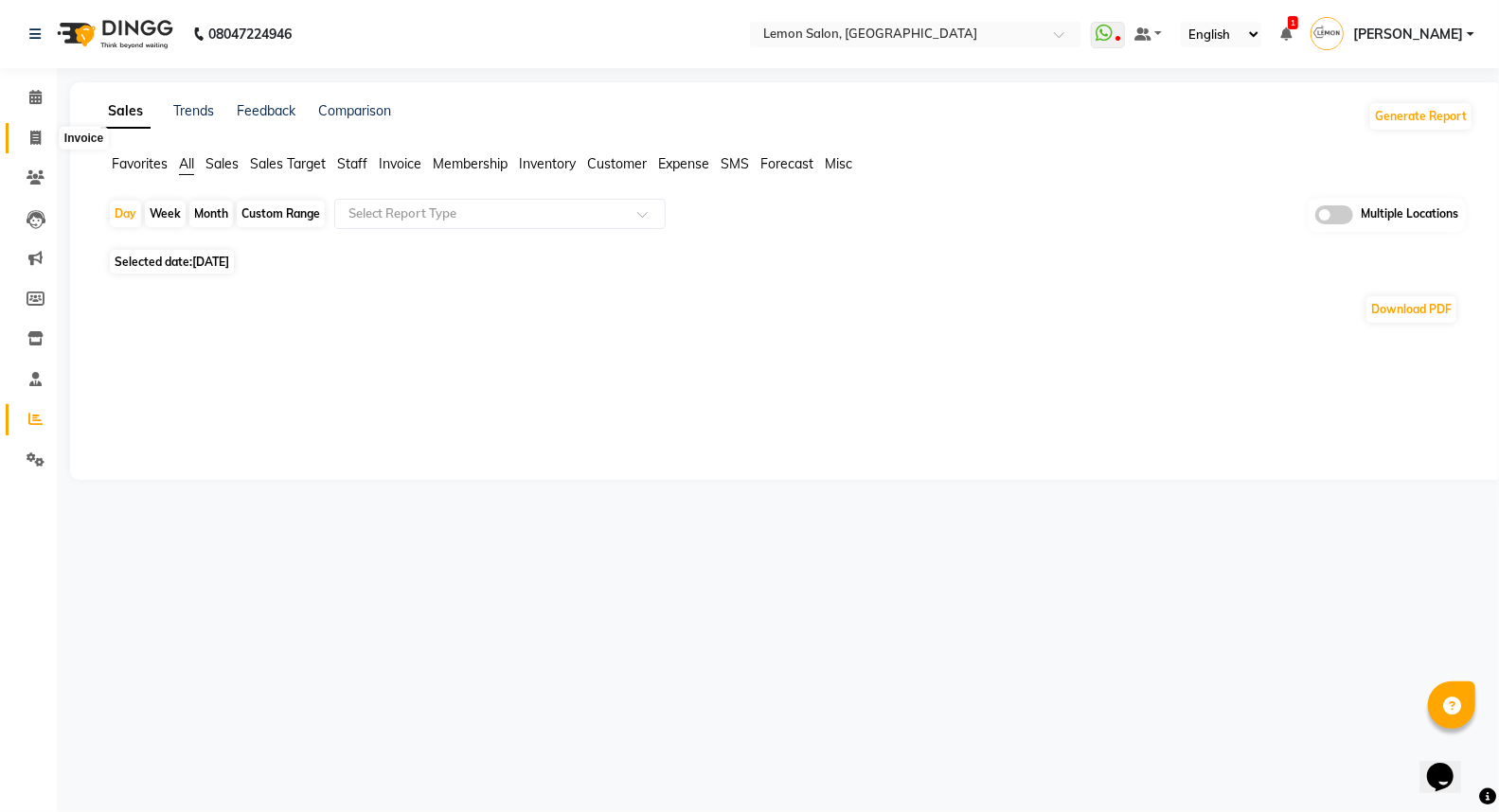
click at [34, 144] on icon at bounding box center [36, 137] width 11 height 14
select select "service"
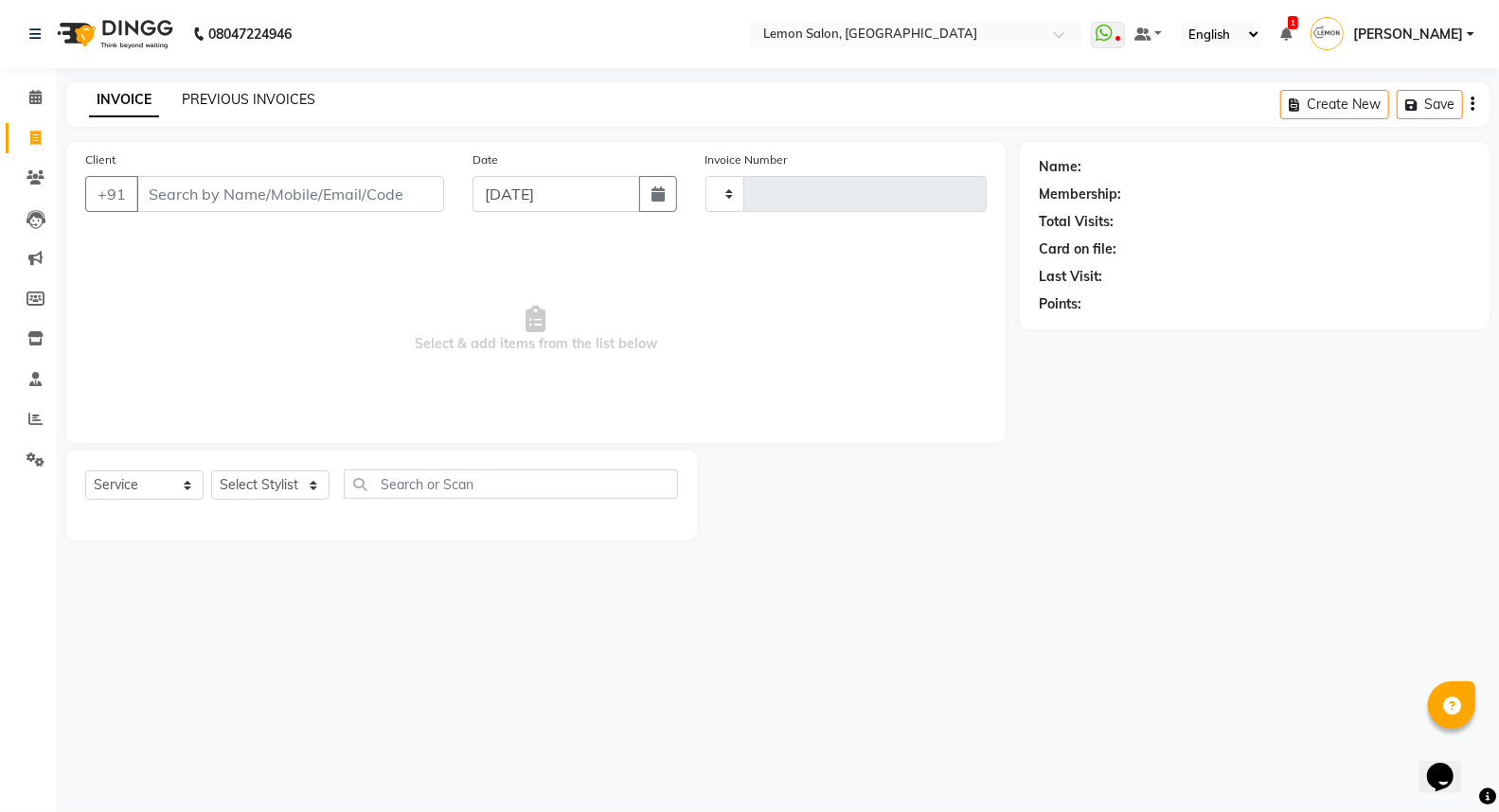
type input "1818"
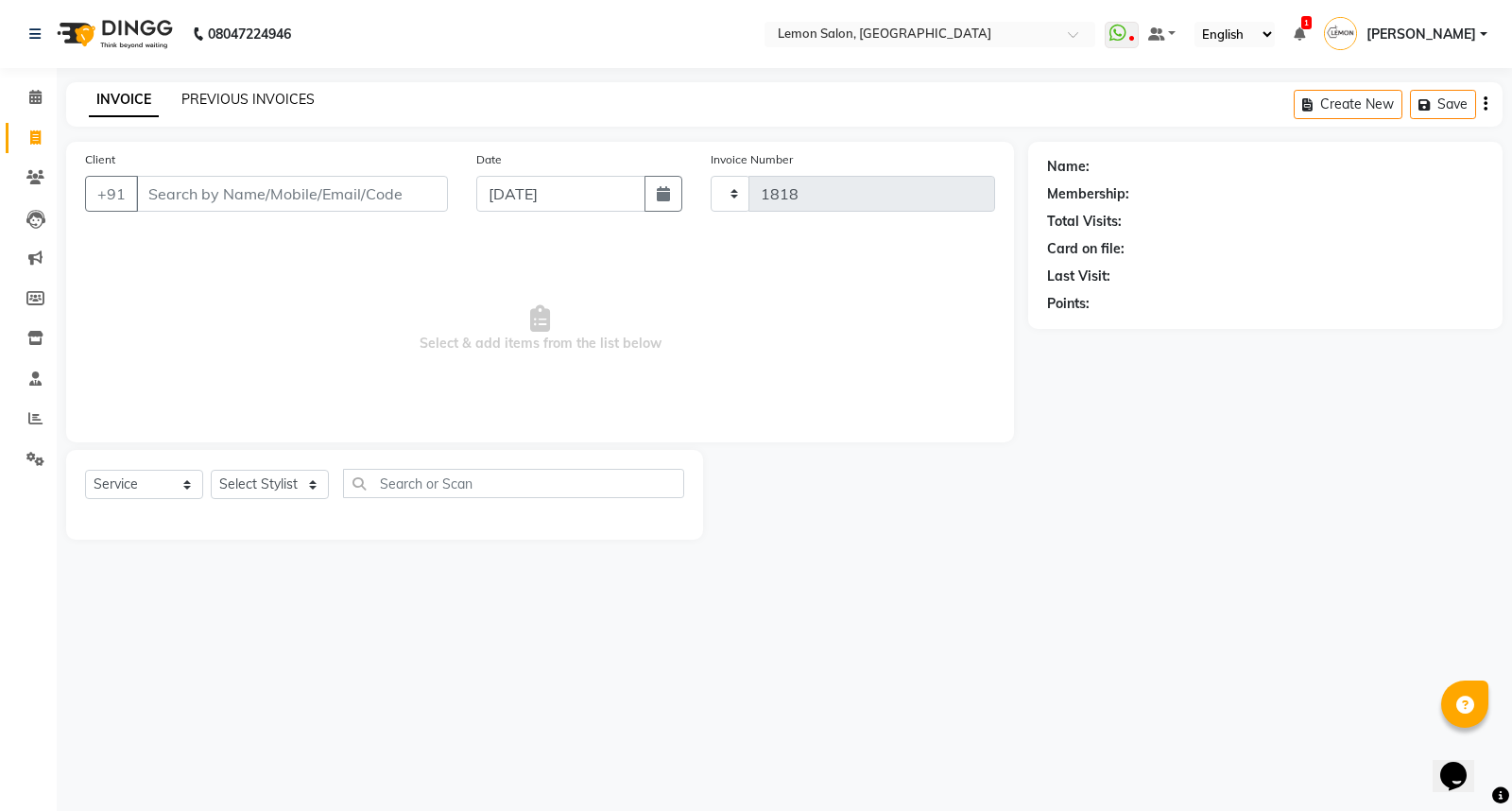
select select "568"
click at [249, 93] on link "PREVIOUS INVOICES" at bounding box center [247, 100] width 133 height 17
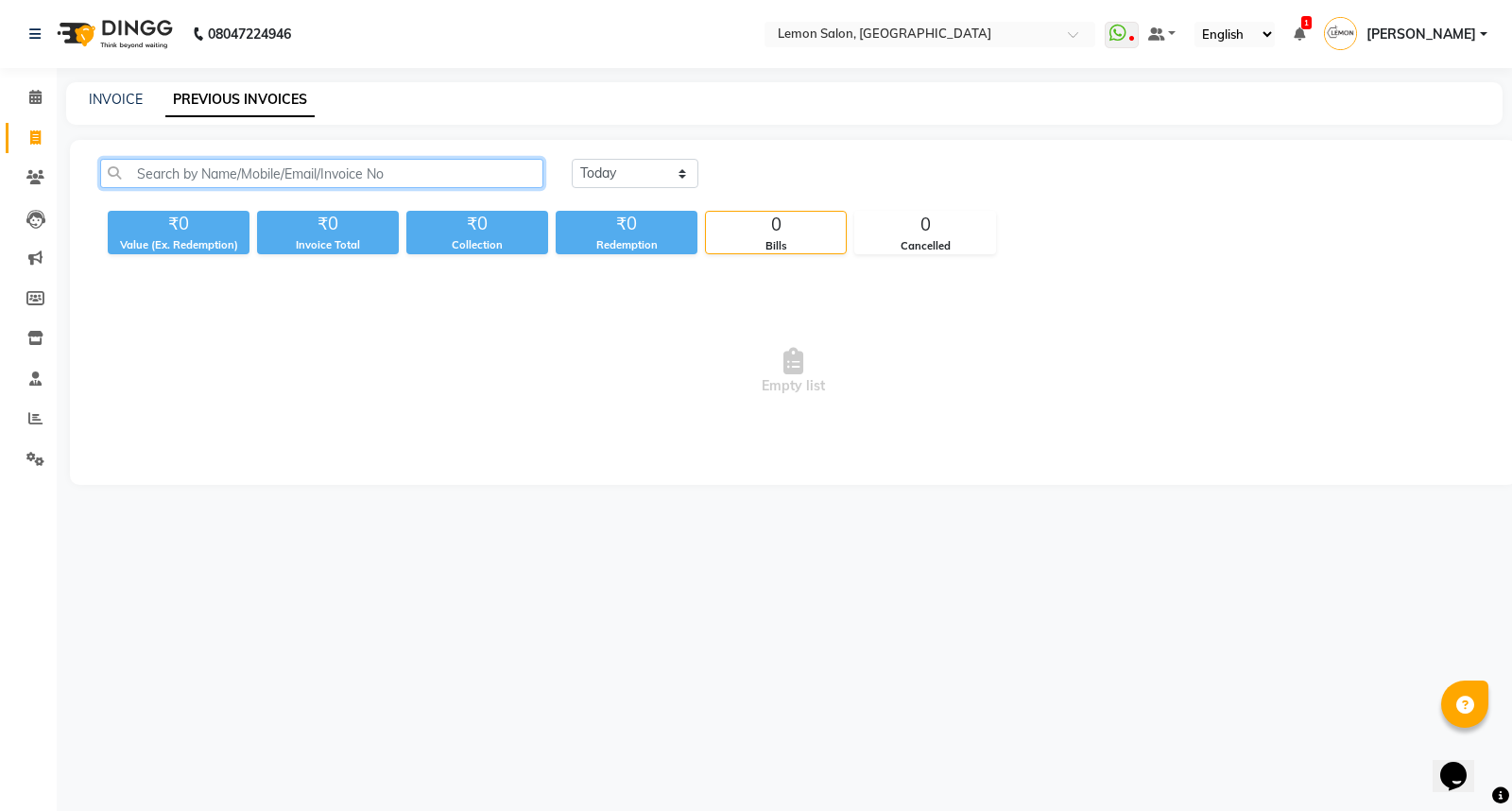
click at [309, 175] on input "text" at bounding box center [322, 174] width 443 height 30
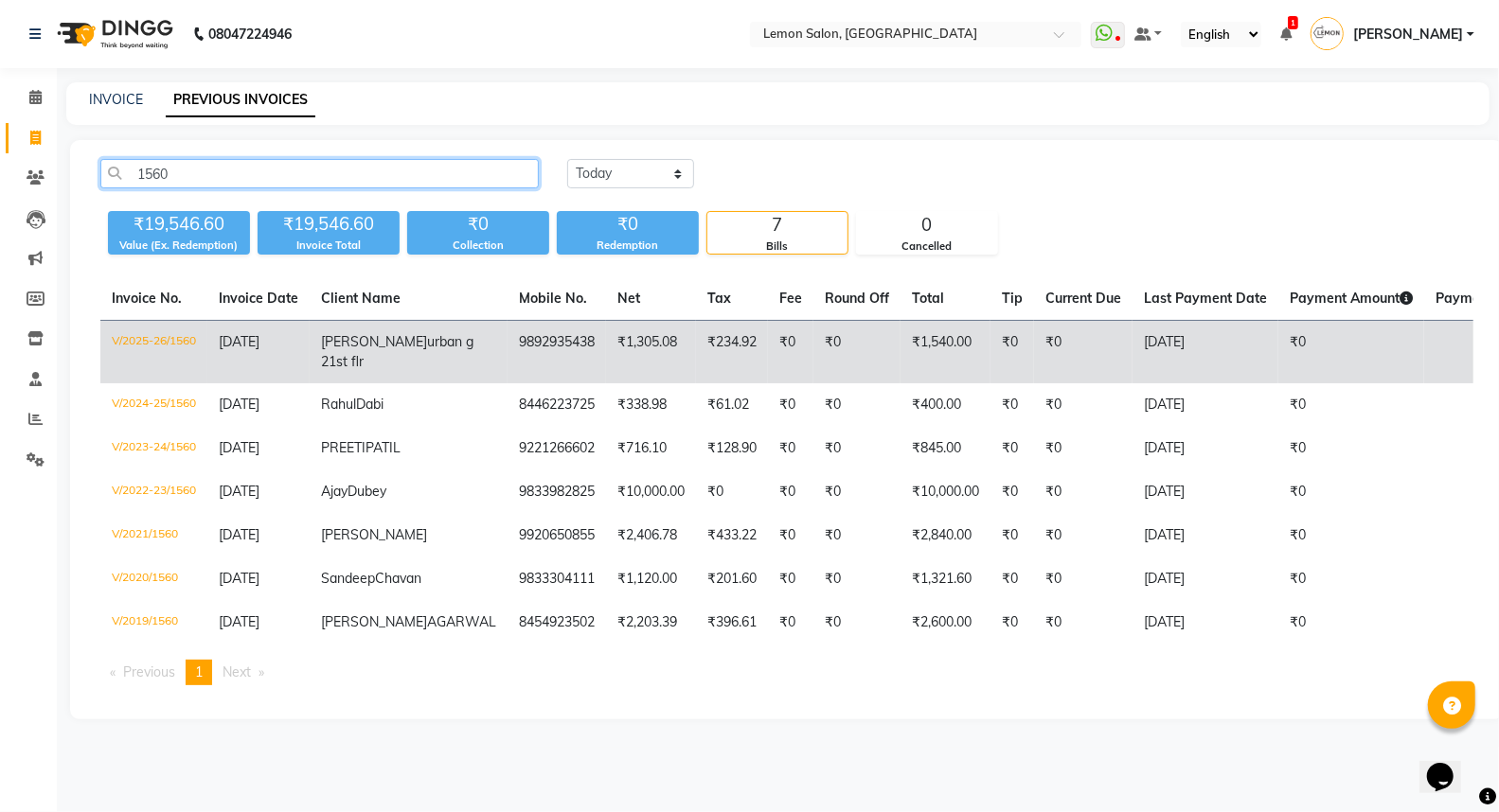
type input "1560"
click at [341, 350] on span "Ranjeet Bhamre" at bounding box center [374, 342] width 106 height 17
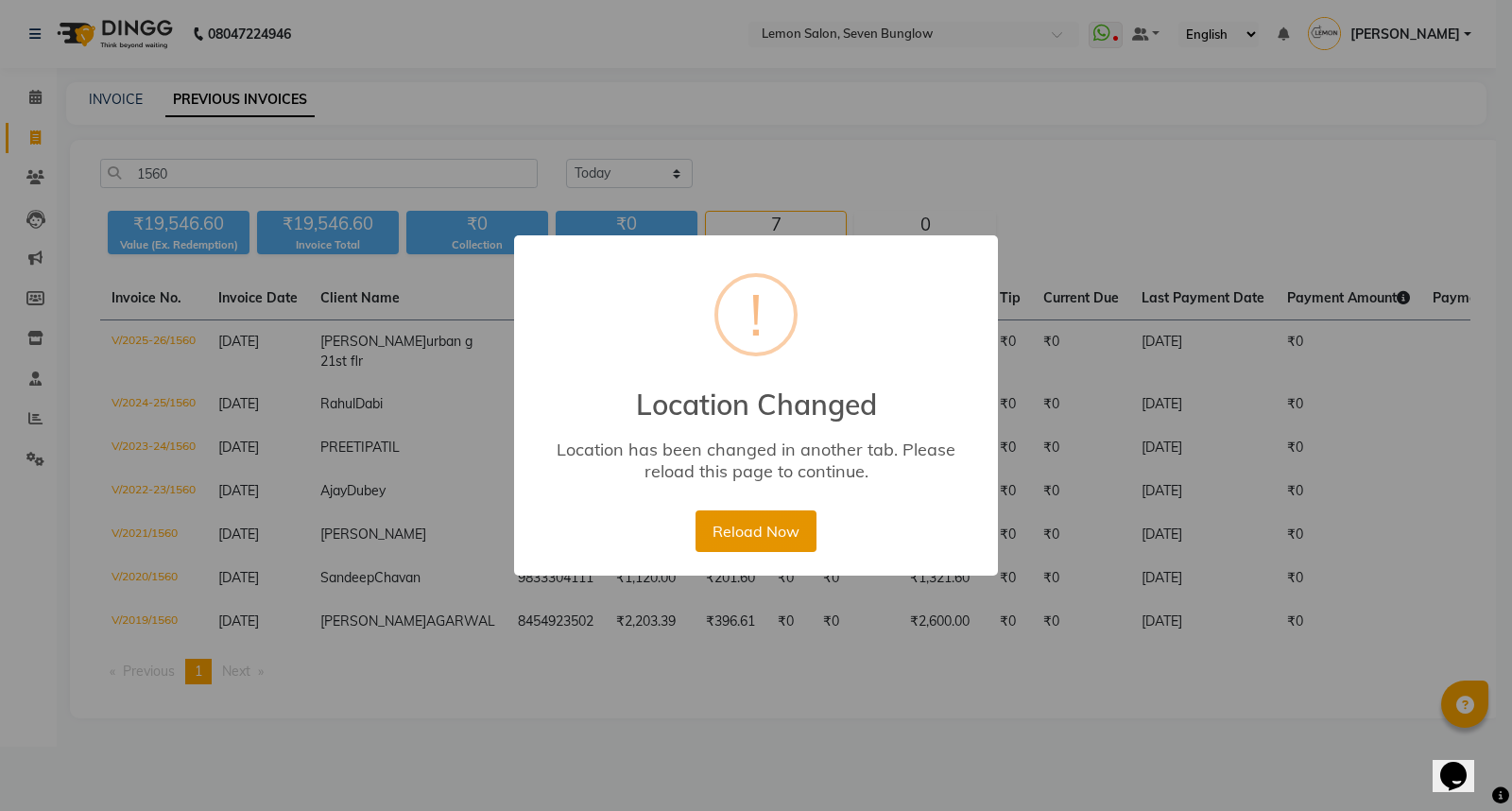
click at [767, 530] on button "Reload Now" at bounding box center [755, 530] width 120 height 41
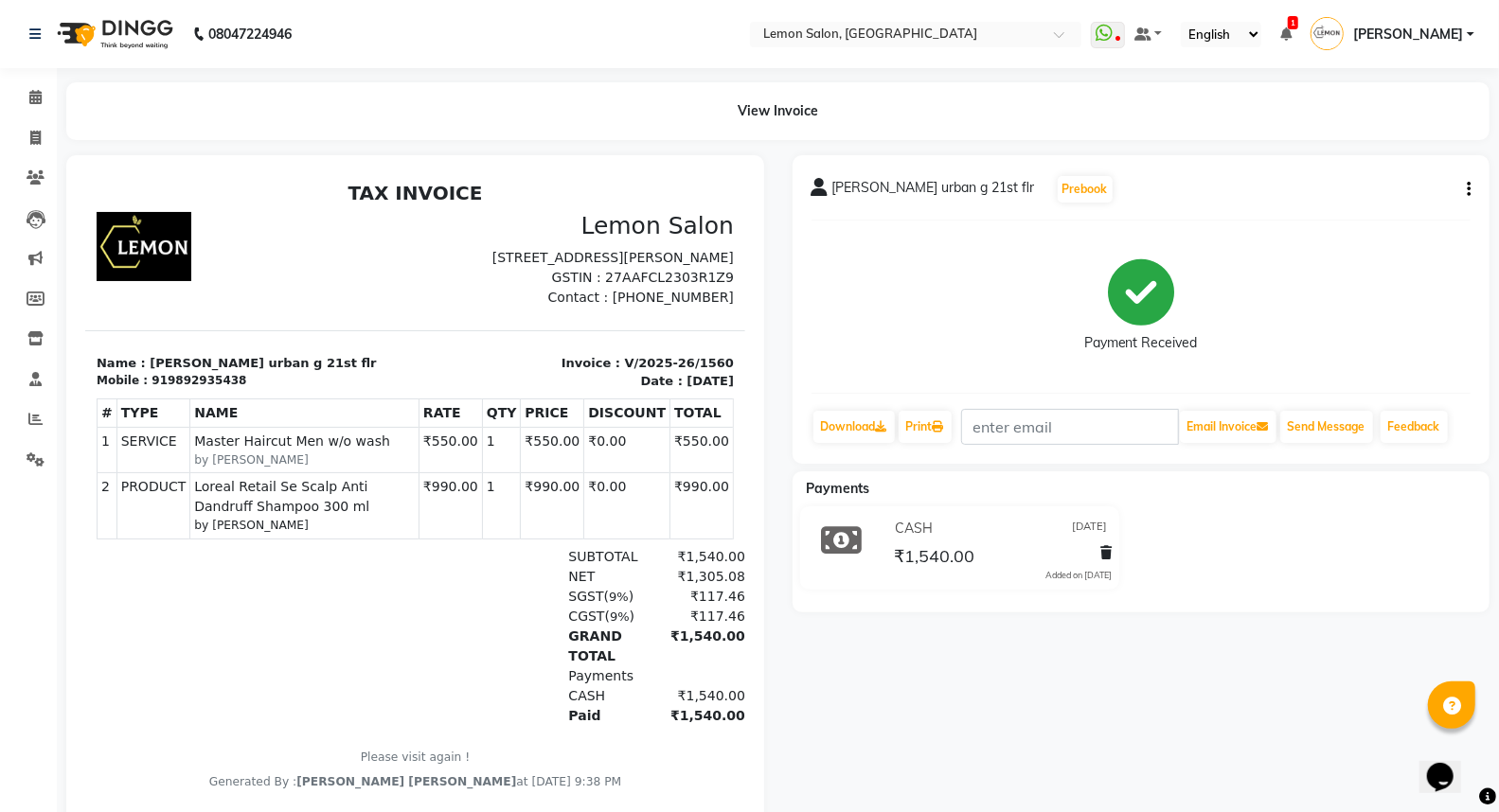
click at [1462, 193] on button "button" at bounding box center [1464, 189] width 12 height 20
click at [1350, 212] on div "Edit Invoice" at bounding box center [1374, 213] width 130 height 24
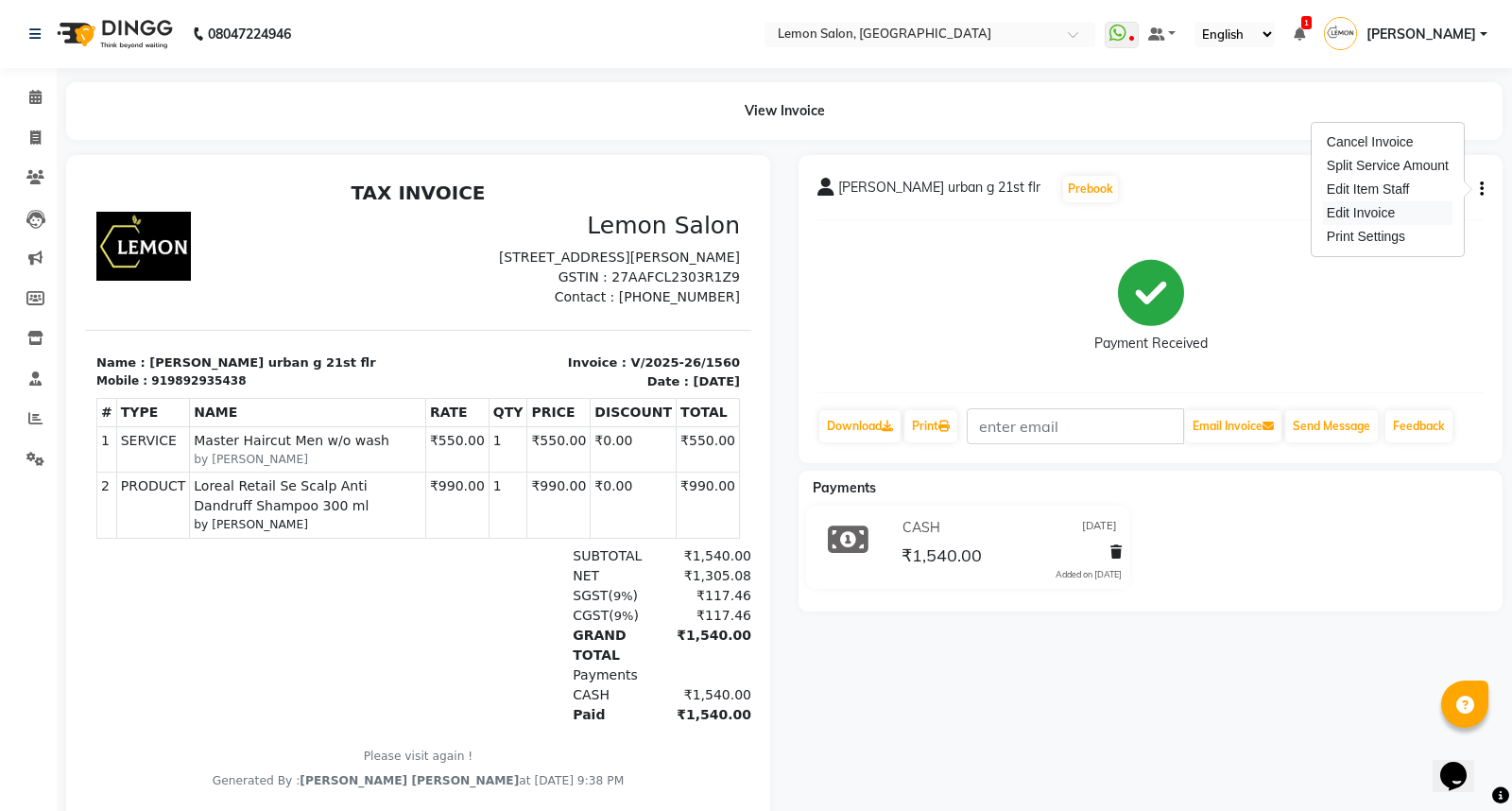
select select "service"
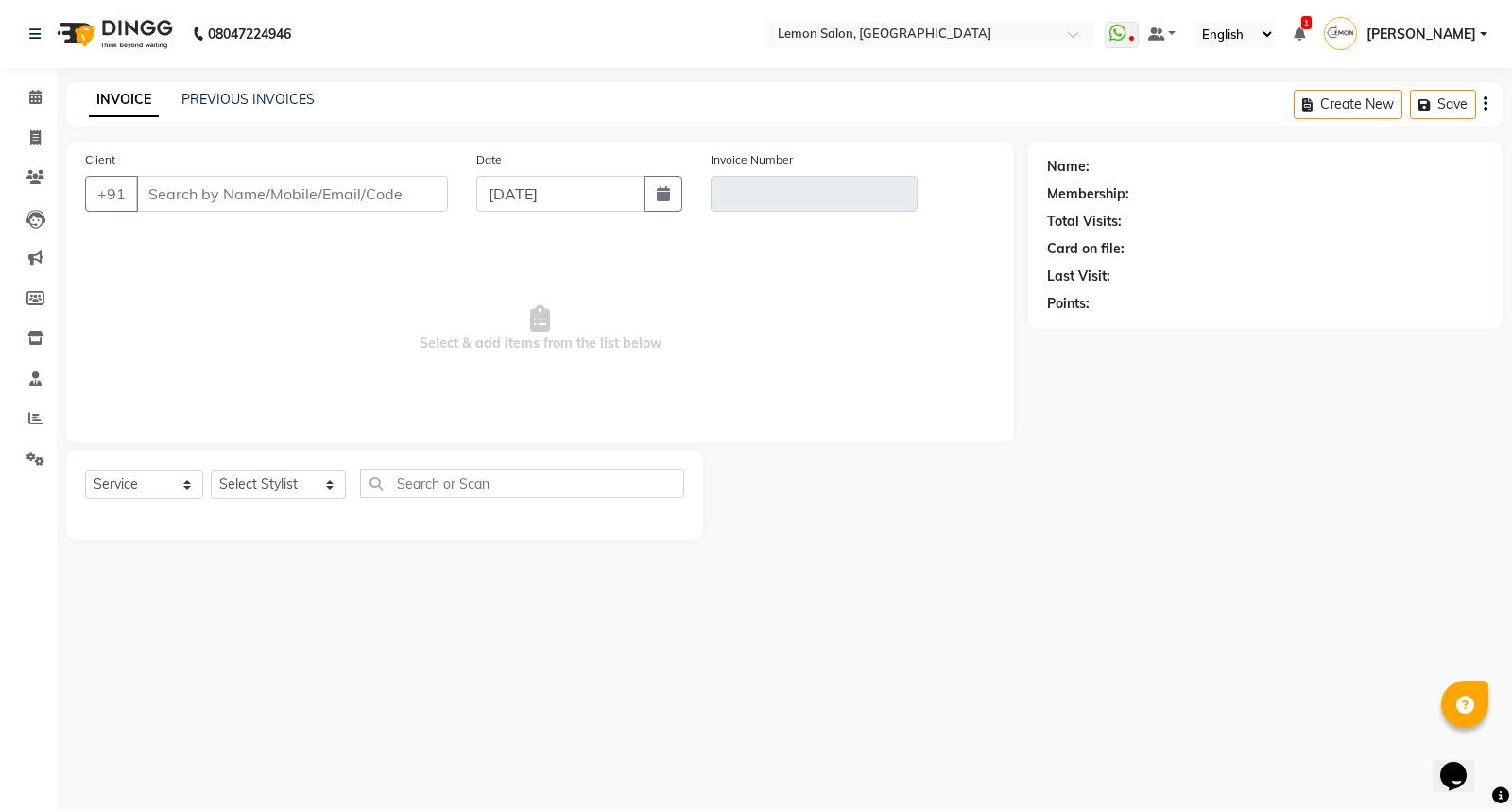
type input "9892935438"
type input "V/2025-26/1560"
type input "12-08-2025"
select select "select"
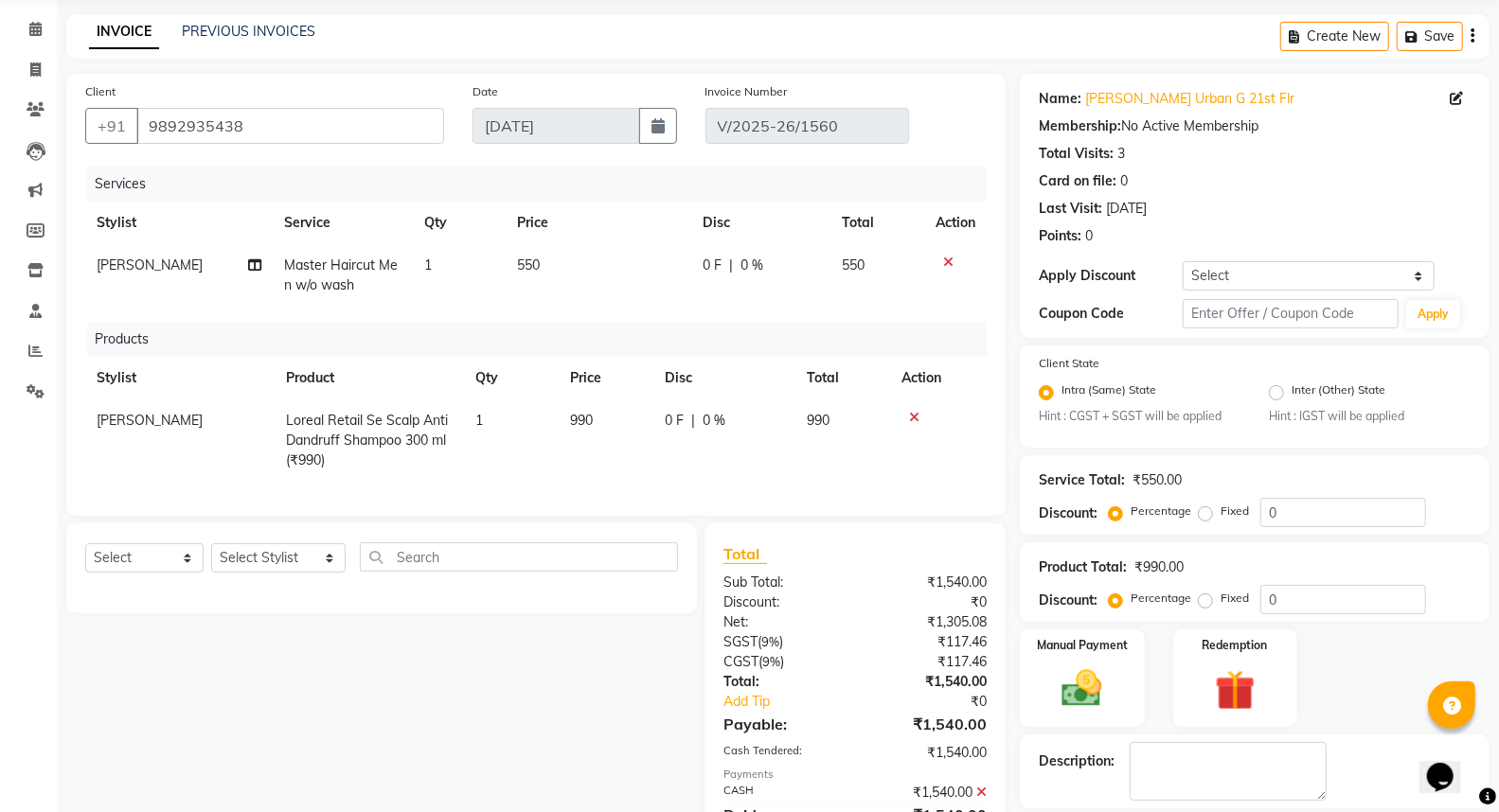
scroll to position [105, 0]
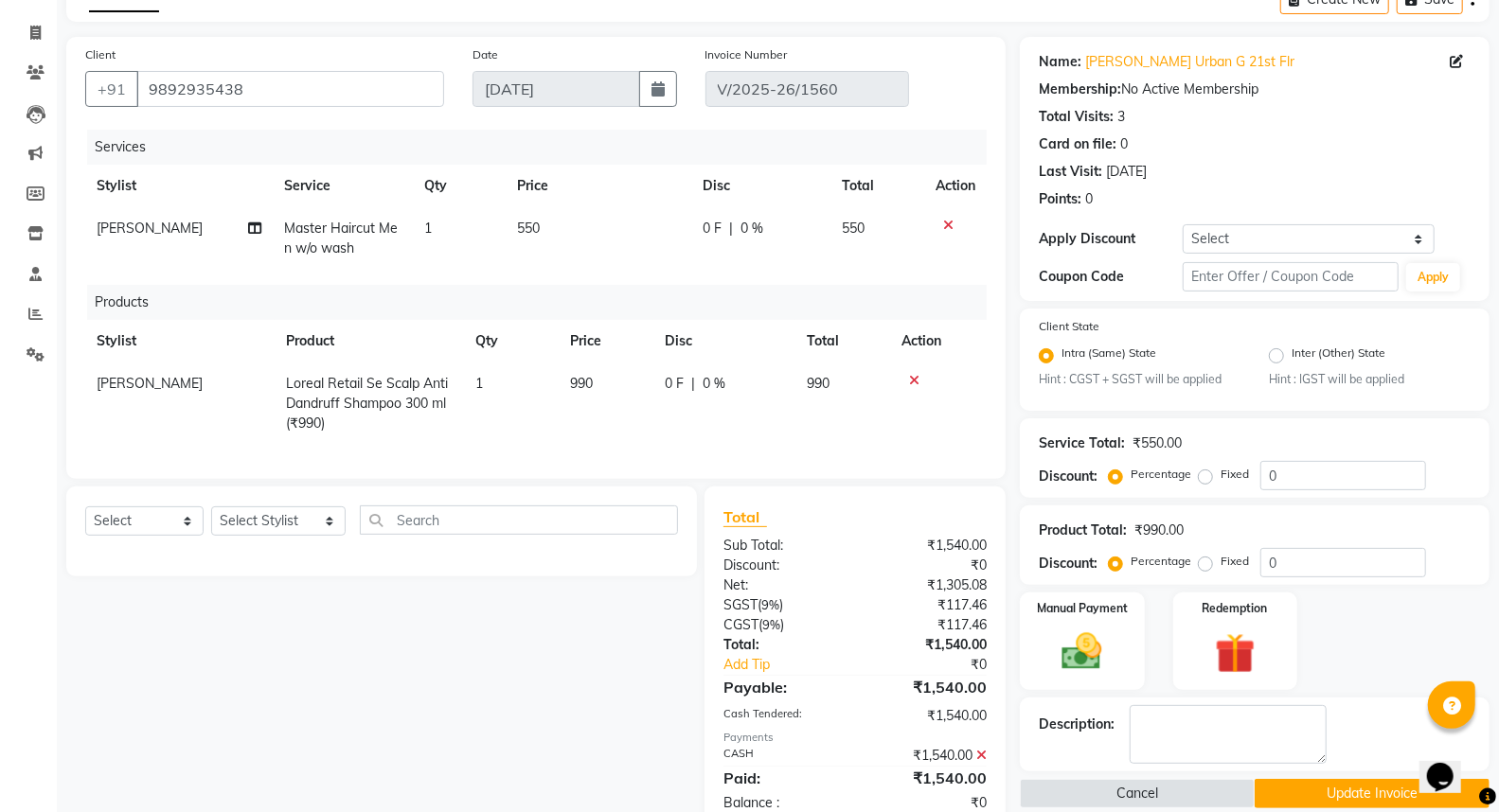
click at [420, 400] on span "Loreal Retail Se Scalp Anti Dandruff Shampoo 300 ml (₹990)" at bounding box center [367, 402] width 162 height 57
select select "30692"
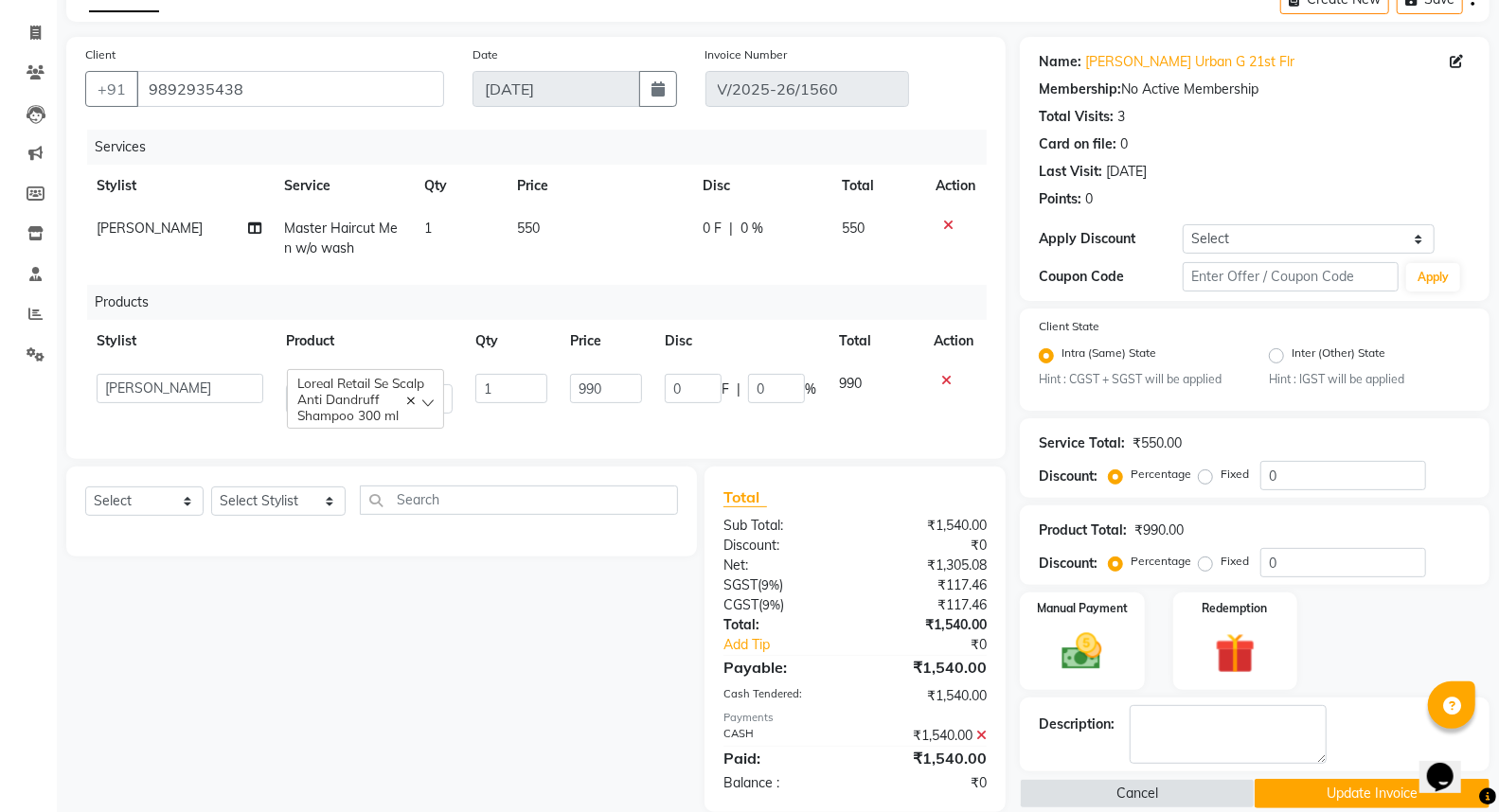
click at [415, 400] on span "Loreal Retail Se Scalp Anti Dandruff Shampoo 300 ml" at bounding box center [366, 398] width 136 height 48
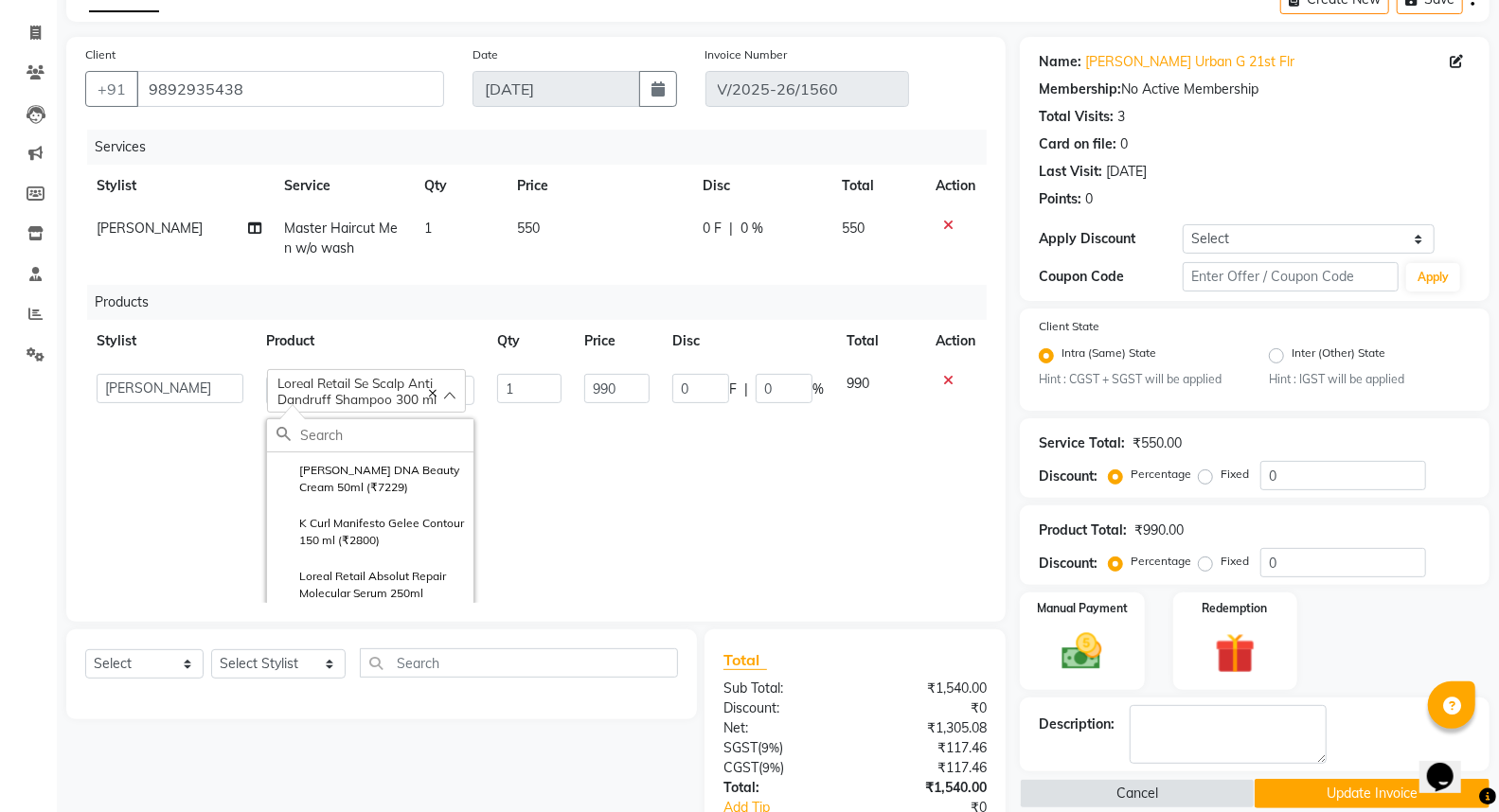
click at [375, 439] on input "text" at bounding box center [387, 436] width 173 height 33
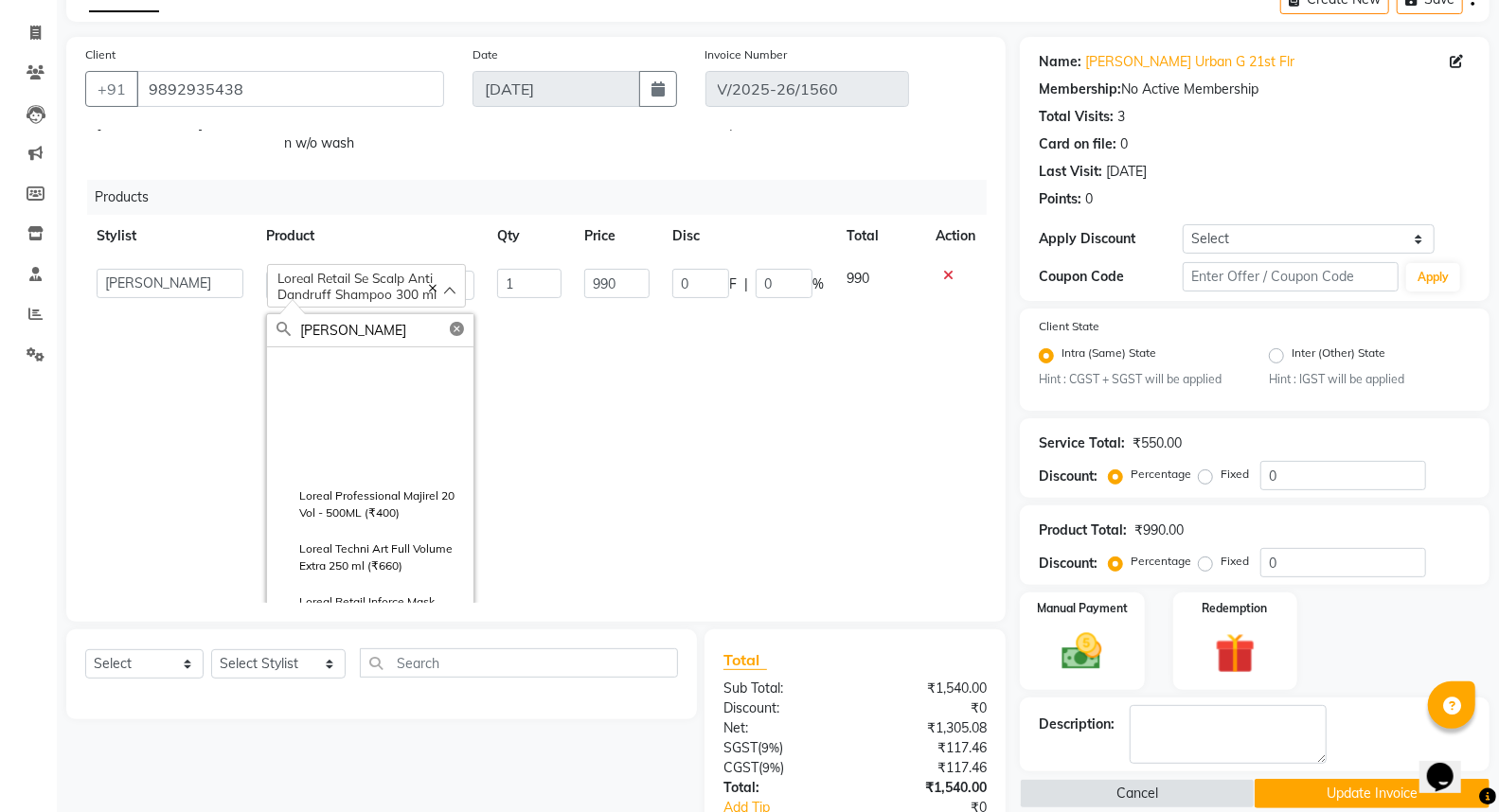
scroll to position [631, 0]
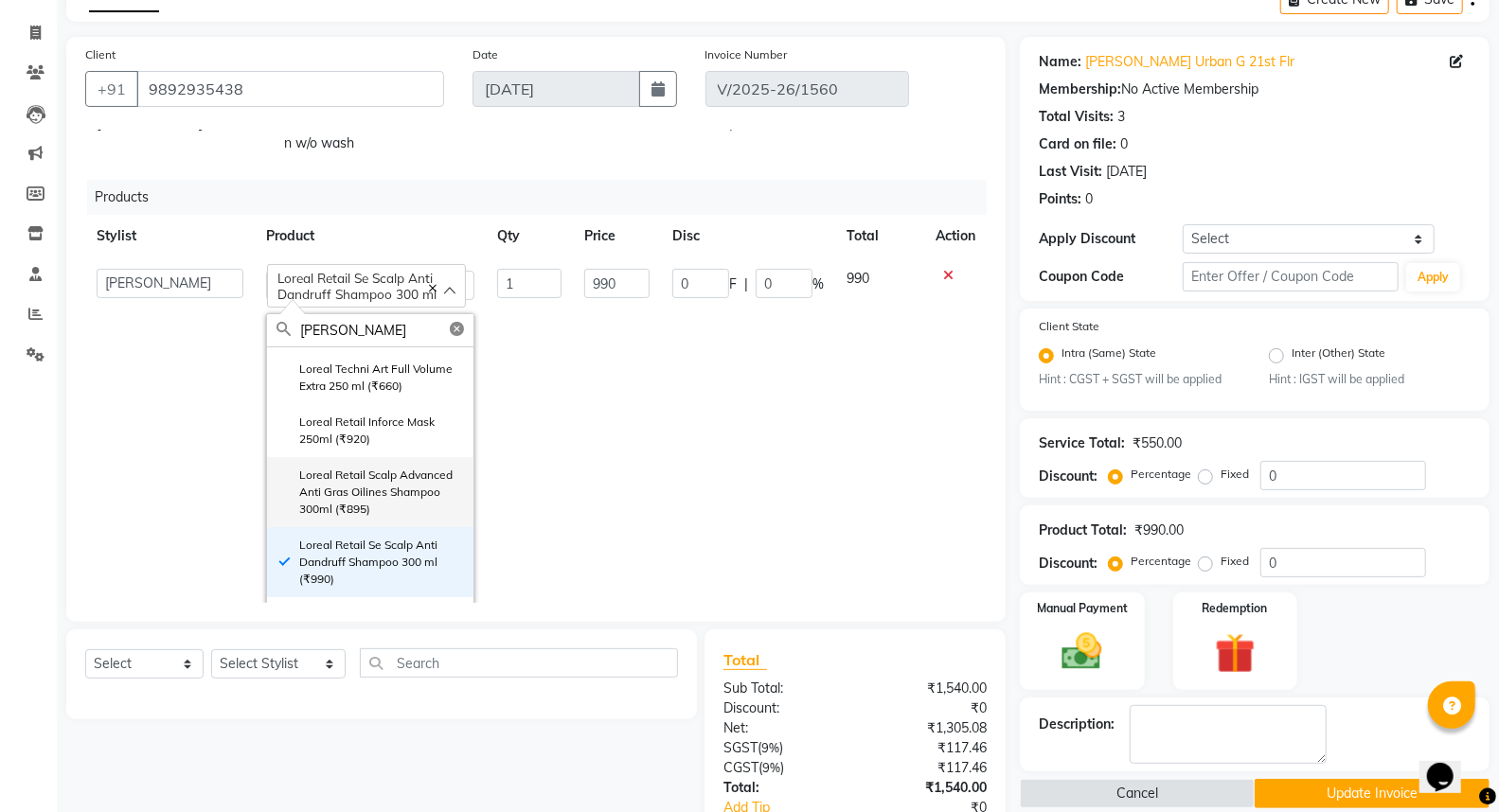
type input "lorea"
click at [383, 488] on label "Loreal Retail Scalp Advanced Anti Gras Oilines Shampoo 300ml (₹895)" at bounding box center [370, 491] width 187 height 51
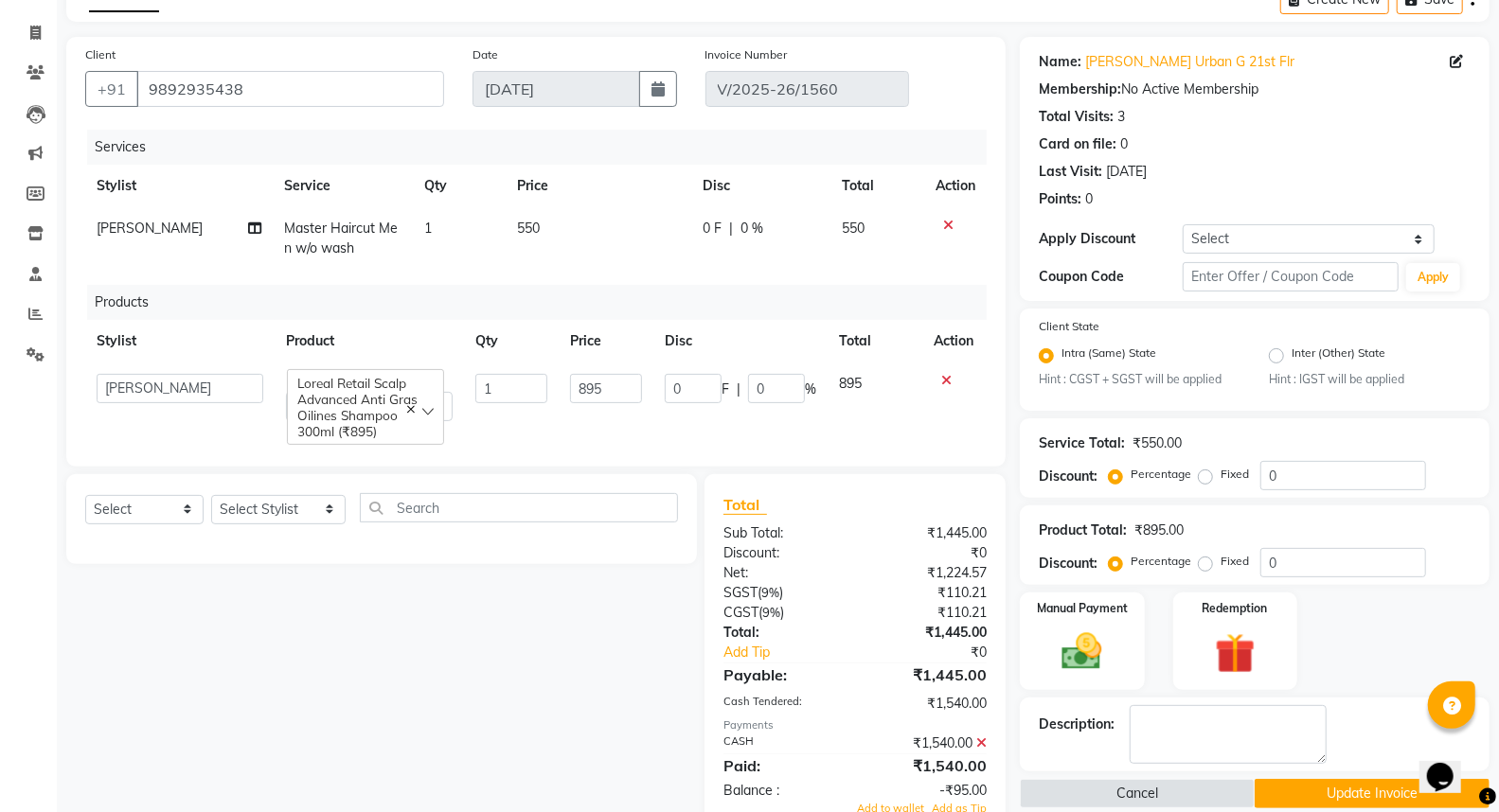
click at [591, 370] on td "895" at bounding box center [606, 397] width 95 height 70
click at [581, 386] on input "895" at bounding box center [606, 388] width 72 height 30
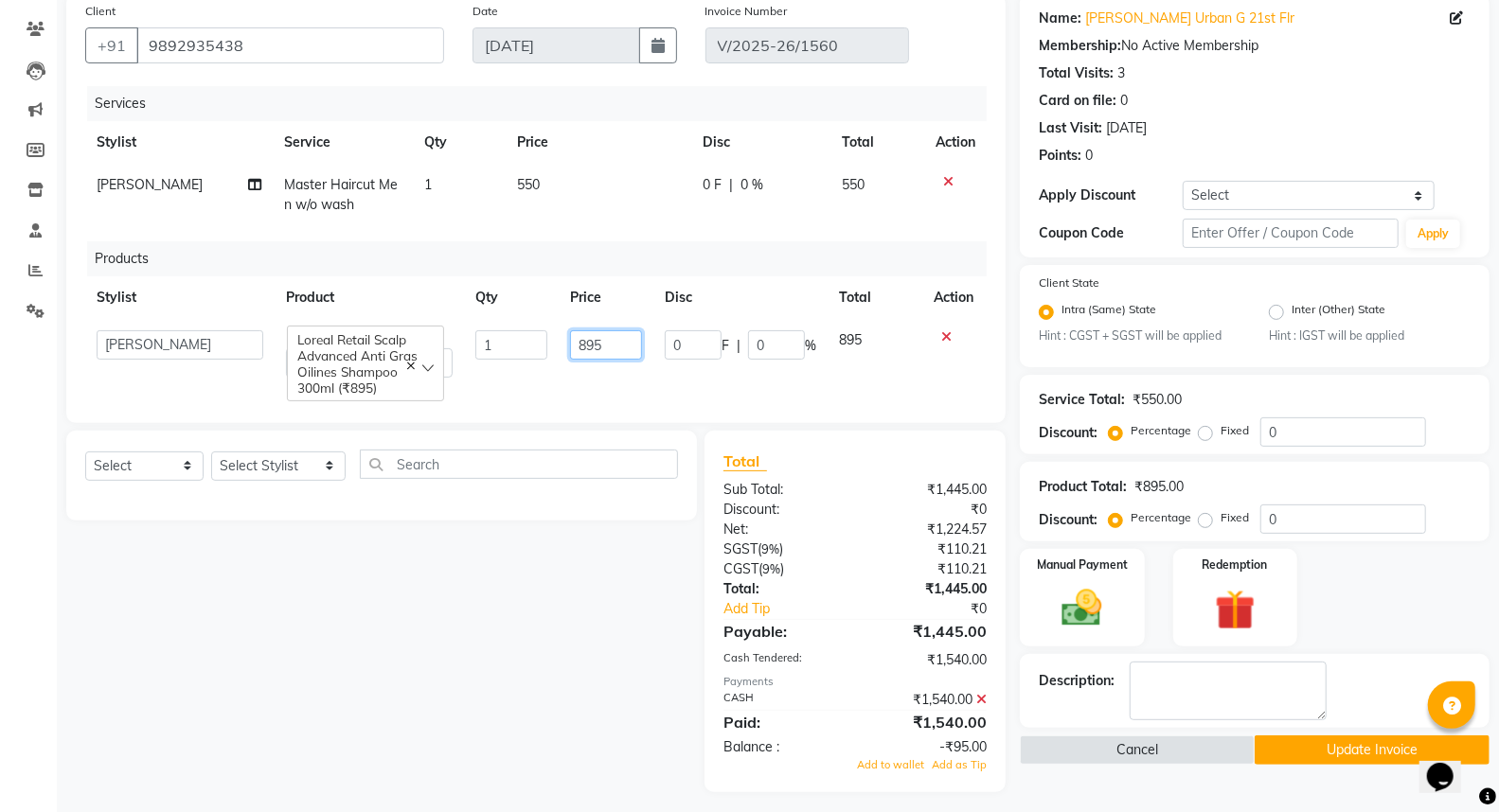
scroll to position [173, 0]
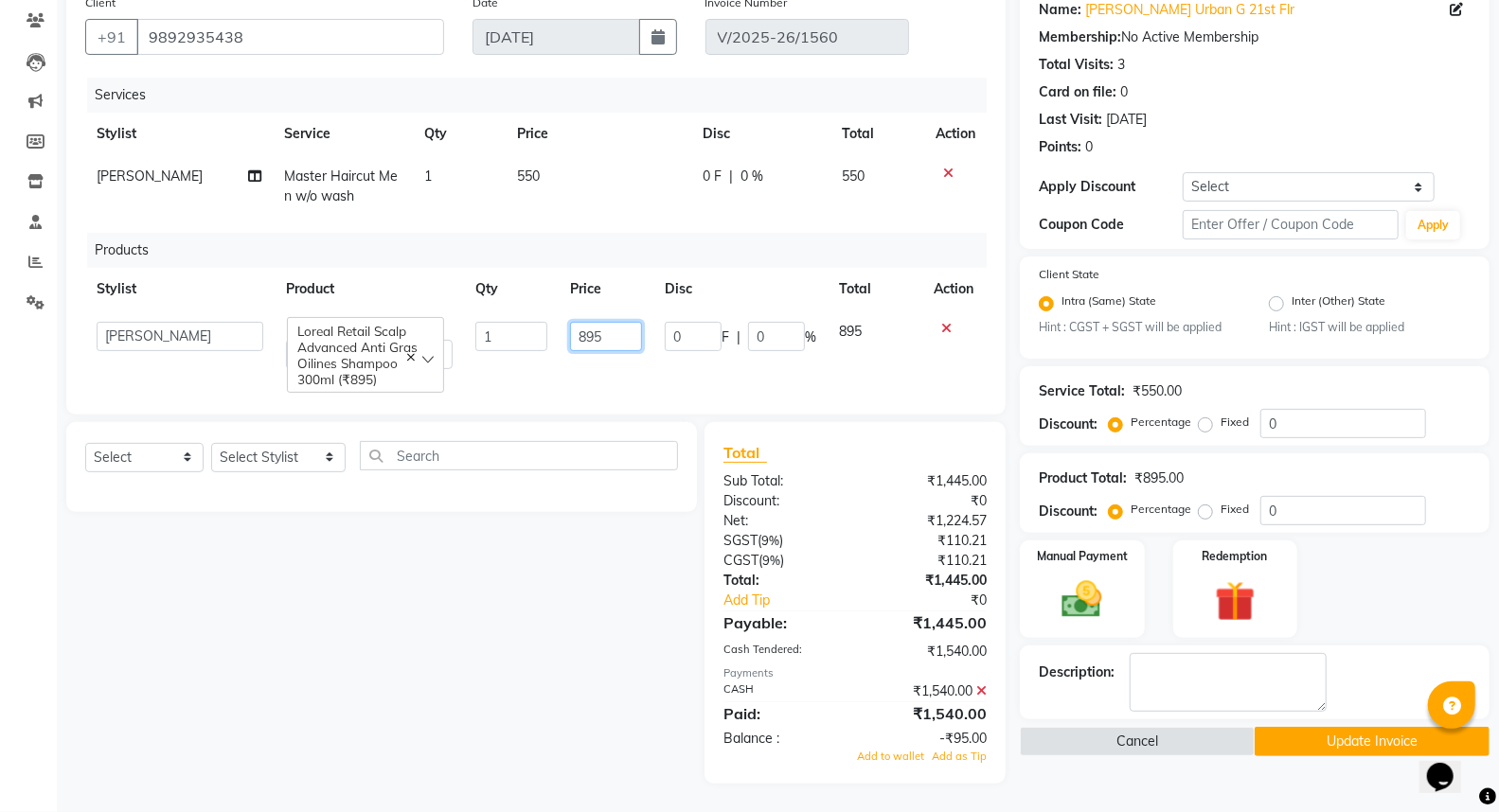
click at [577, 322] on input "895" at bounding box center [606, 336] width 72 height 30
type input "990"
click at [550, 544] on div "Select Service Product Membership Package Voucher Prepaid Gift Card Select Styl…" at bounding box center [374, 603] width 644 height 362
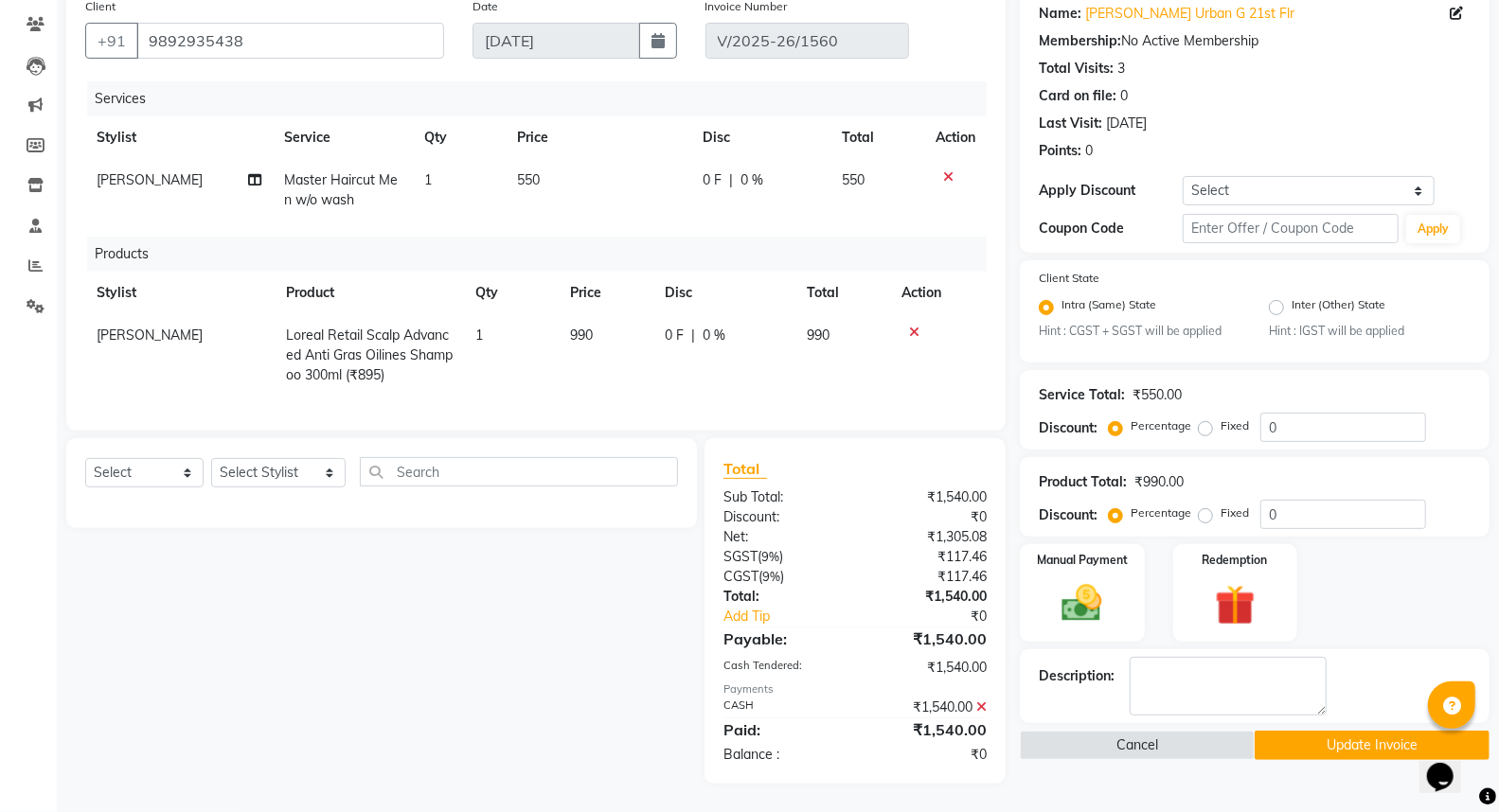
click at [1344, 730] on button "Update Invoice" at bounding box center [1371, 745] width 235 height 30
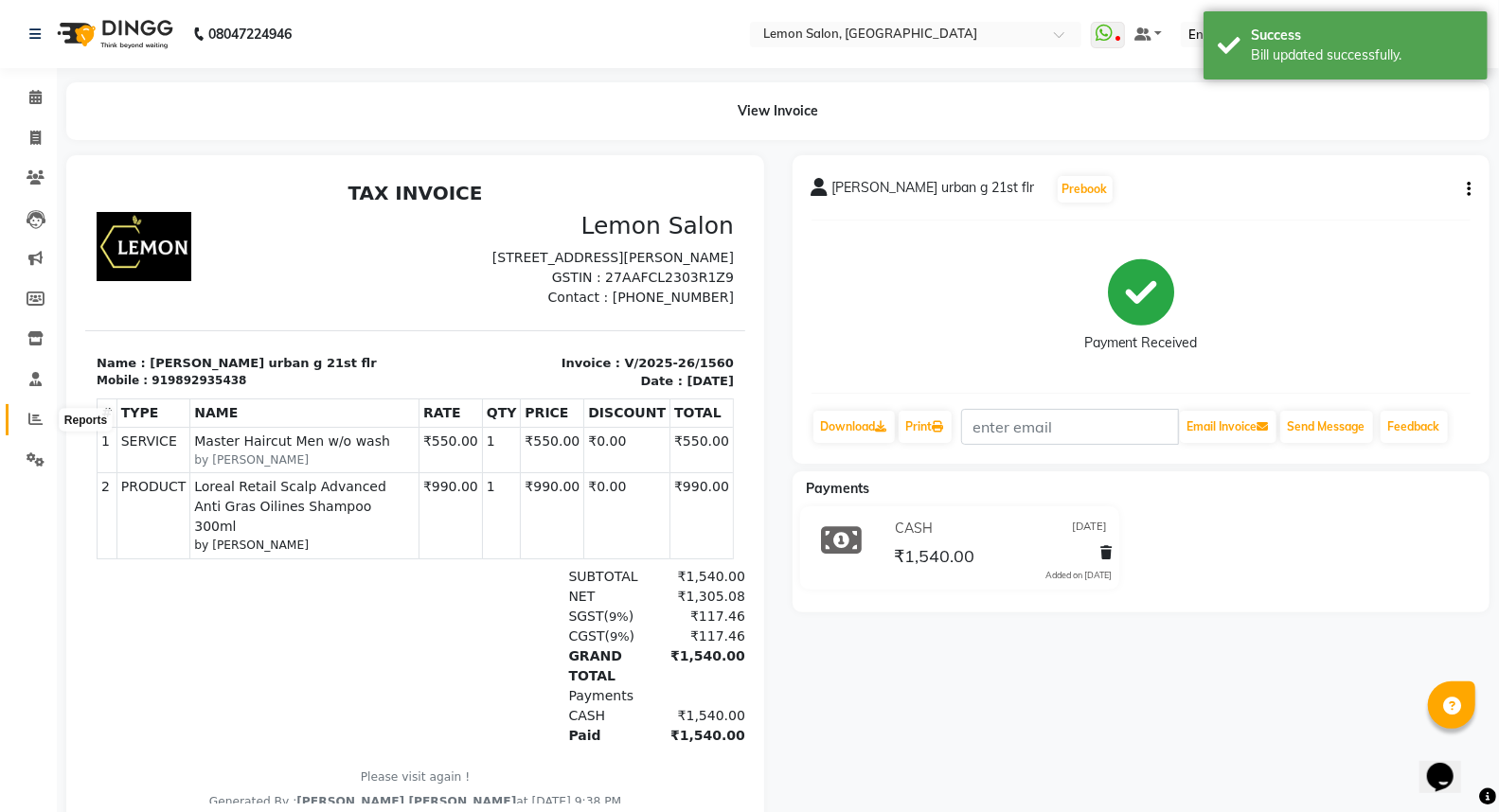
click at [33, 413] on icon at bounding box center [36, 418] width 14 height 14
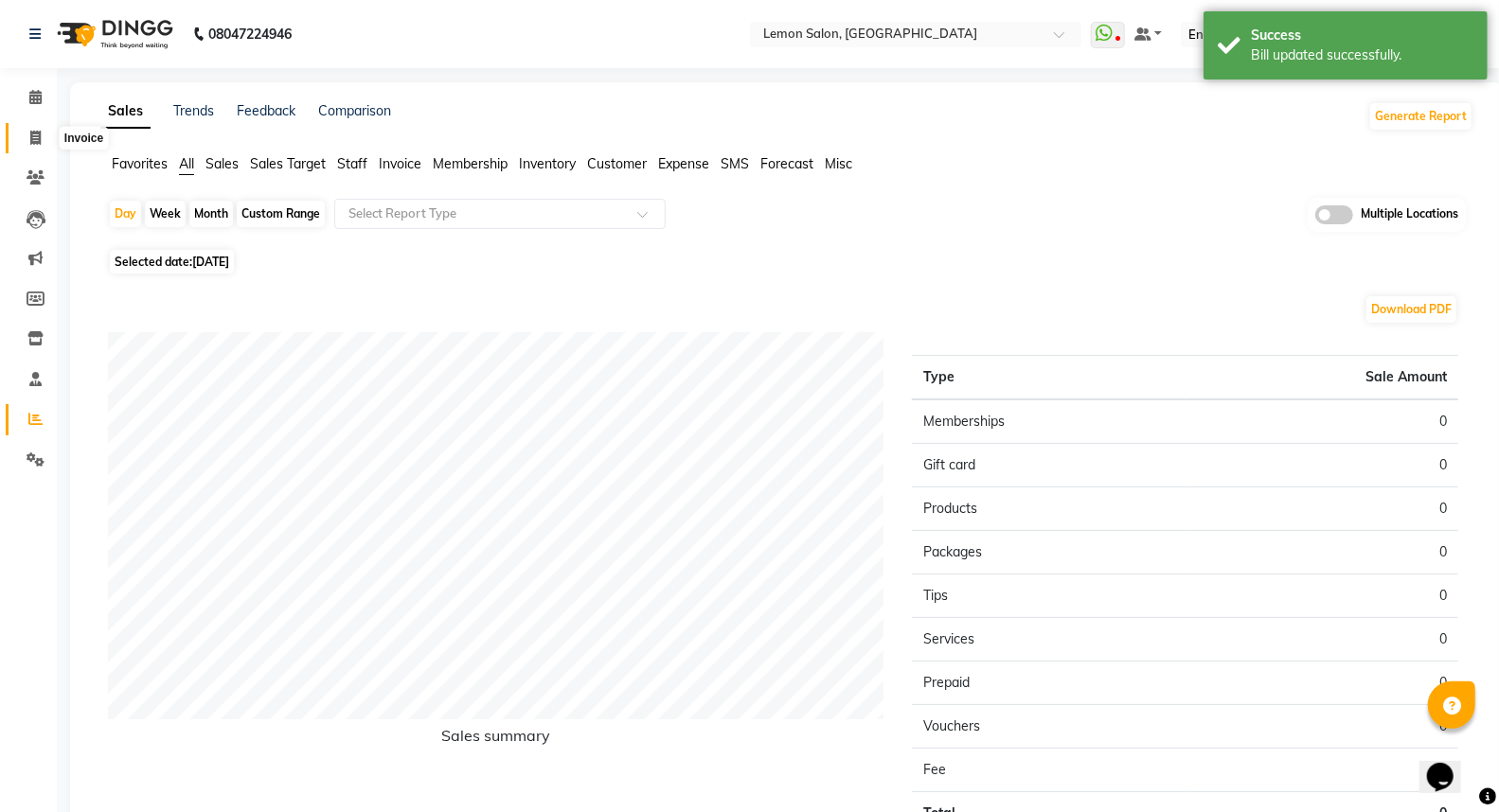
click at [40, 138] on span at bounding box center [36, 138] width 34 height 22
select select "568"
select select "service"
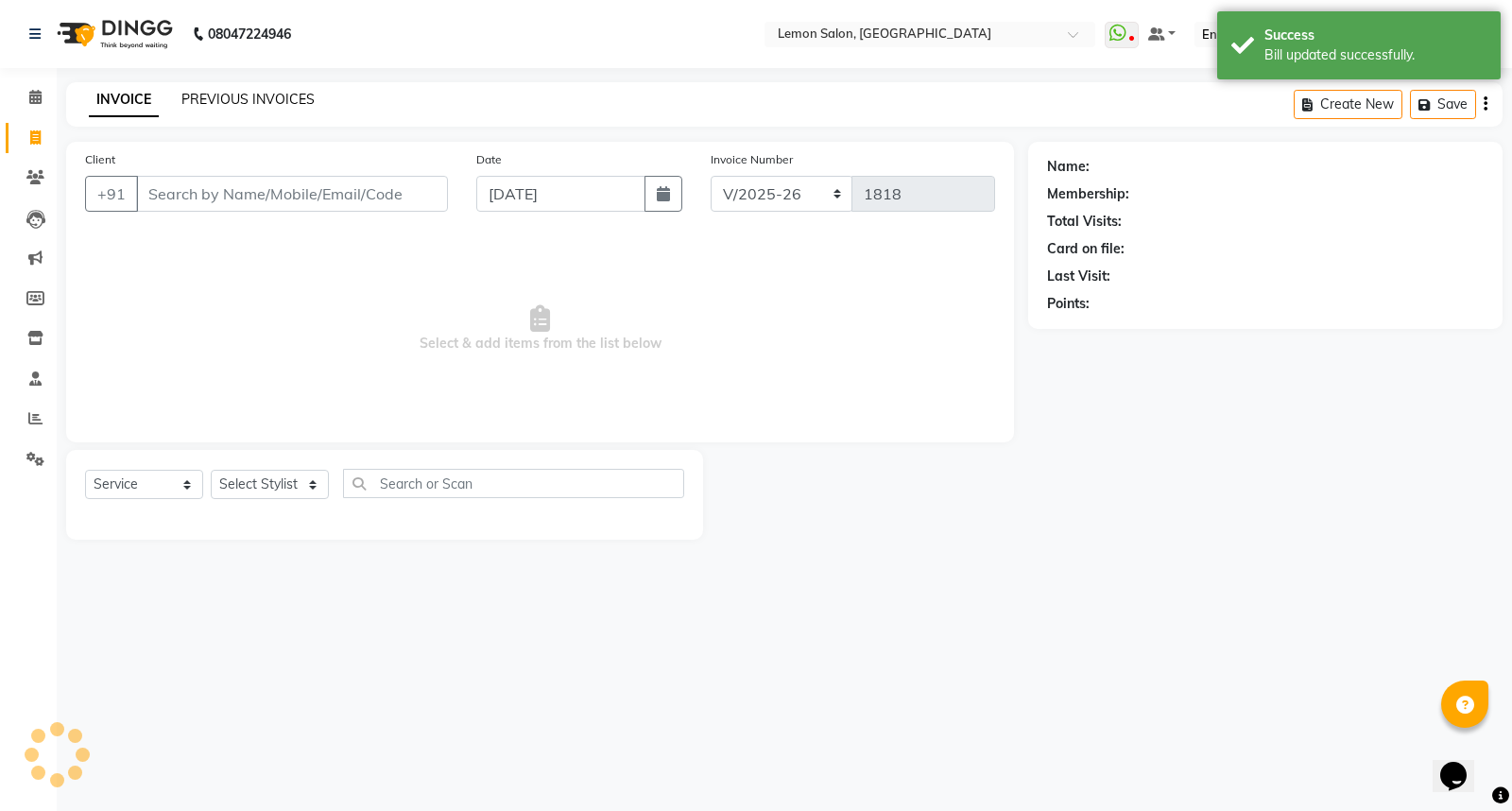
click at [211, 102] on link "PREVIOUS INVOICES" at bounding box center [247, 100] width 133 height 17
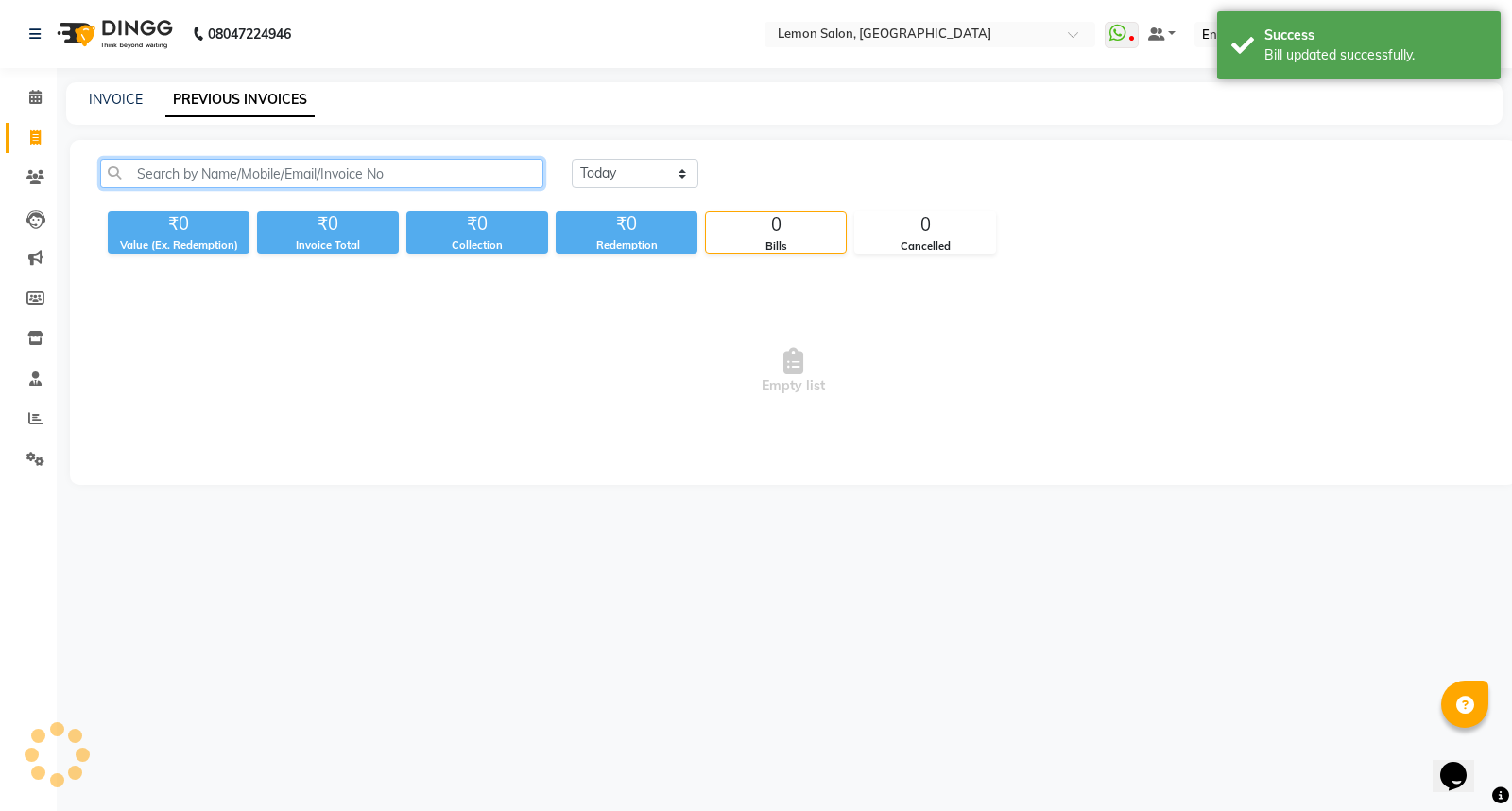
click at [347, 169] on input "text" at bounding box center [322, 174] width 443 height 30
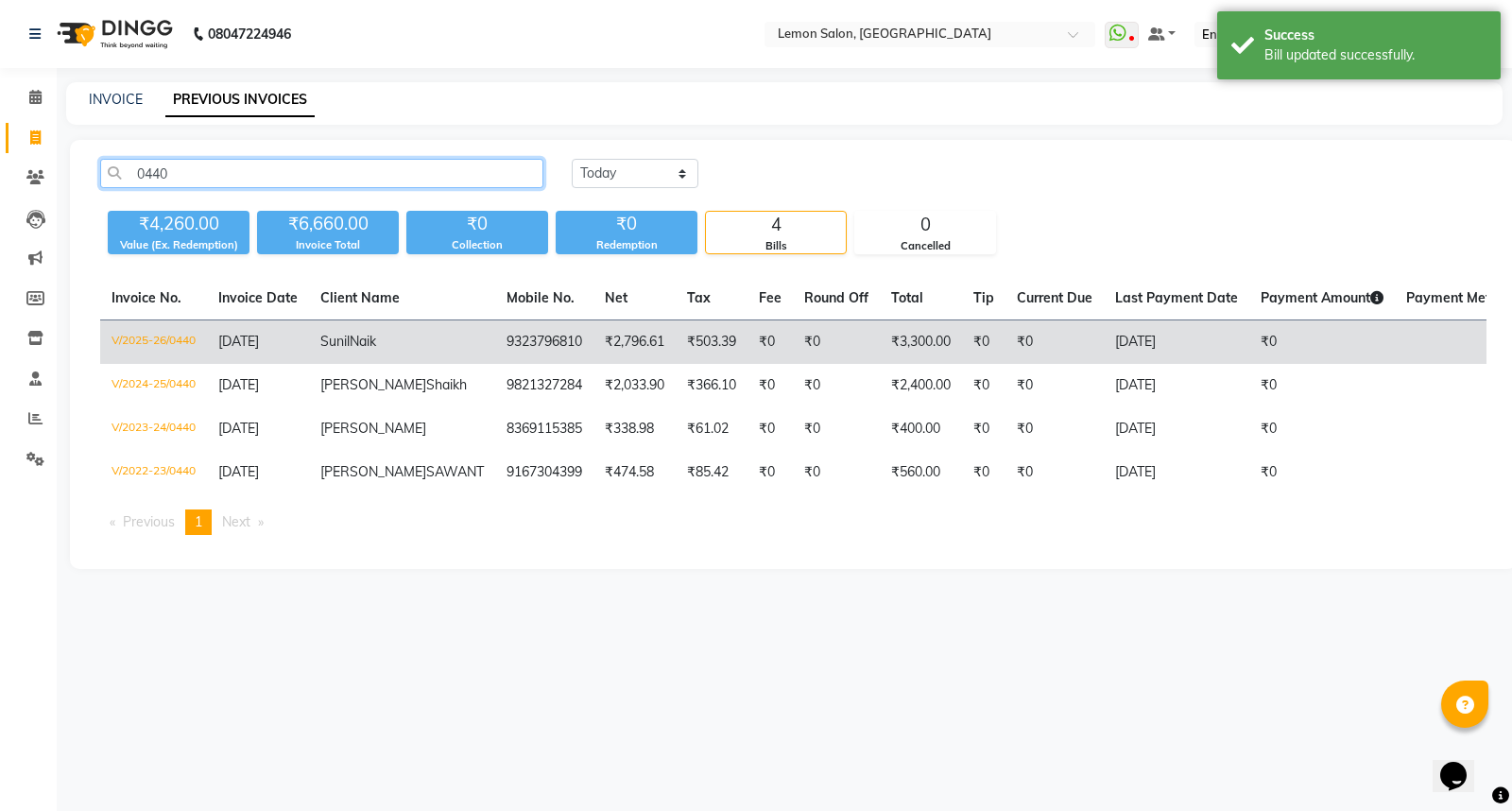
type input "0440"
click at [495, 327] on td "9323796810" at bounding box center [544, 342] width 99 height 44
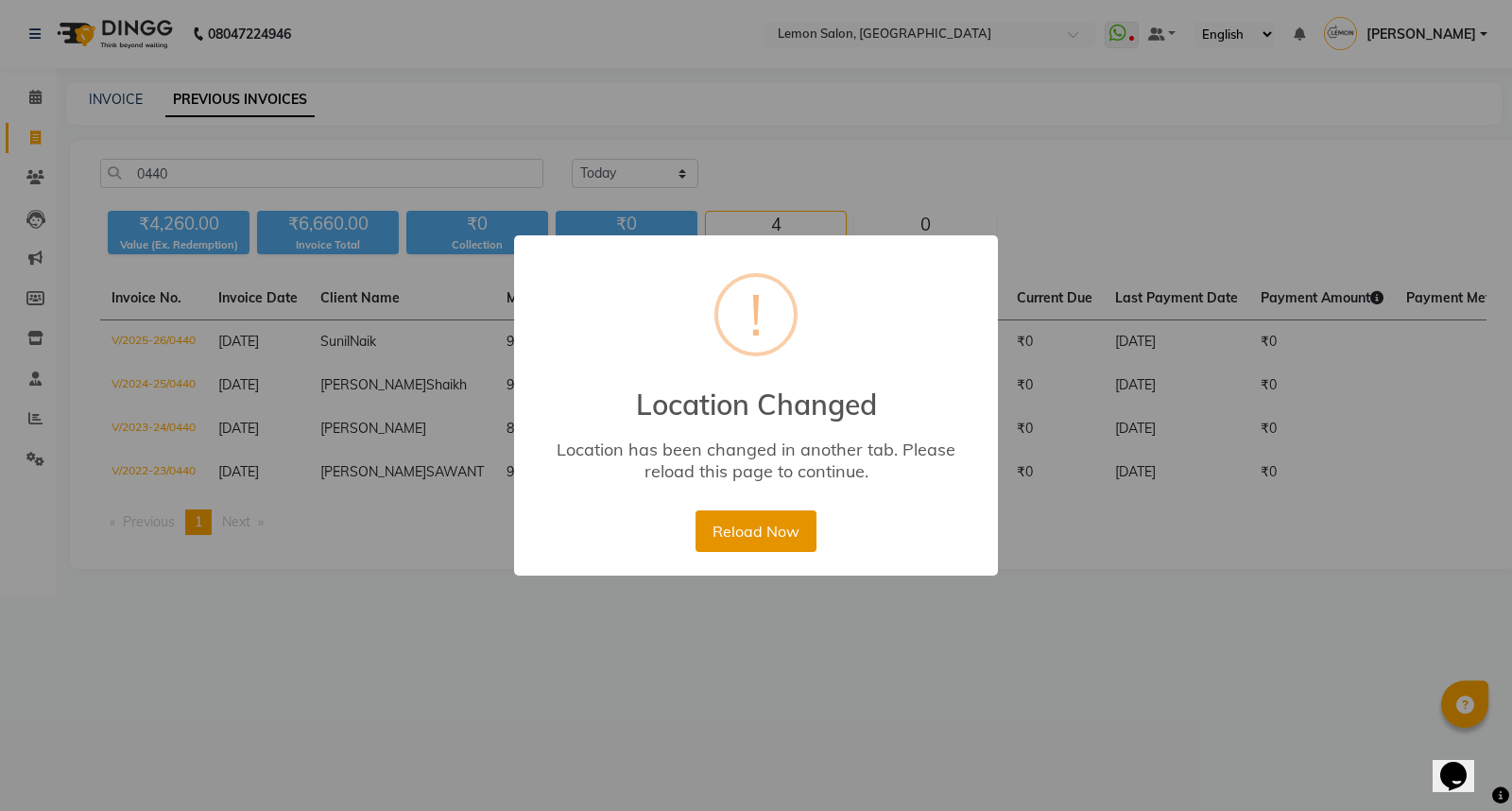
click at [747, 525] on button "Reload Now" at bounding box center [755, 530] width 120 height 41
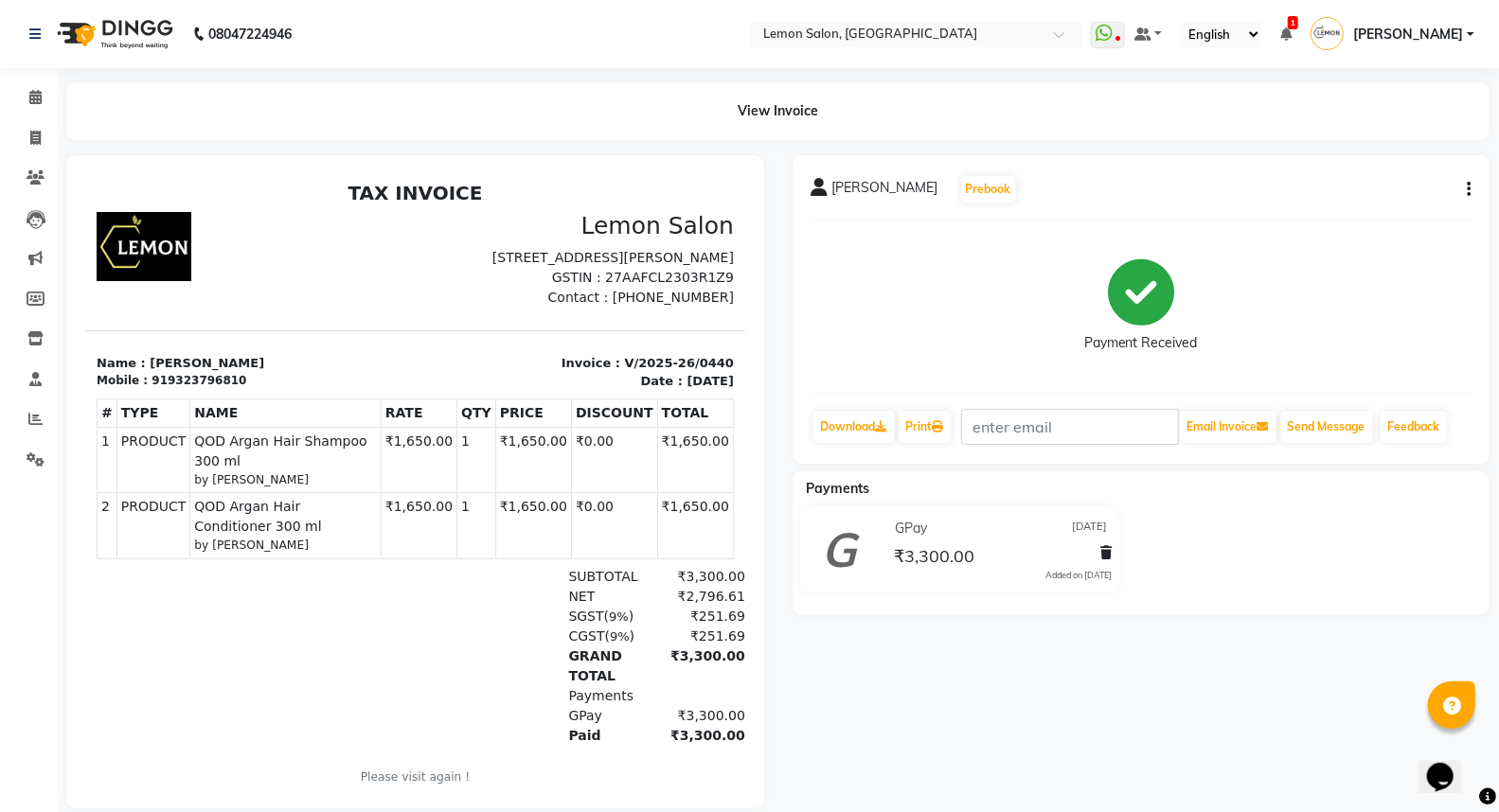
click at [1466, 189] on icon "button" at bounding box center [1468, 189] width 4 height 1
click at [1404, 206] on div "Edit Invoice" at bounding box center [1391, 201] width 95 height 24
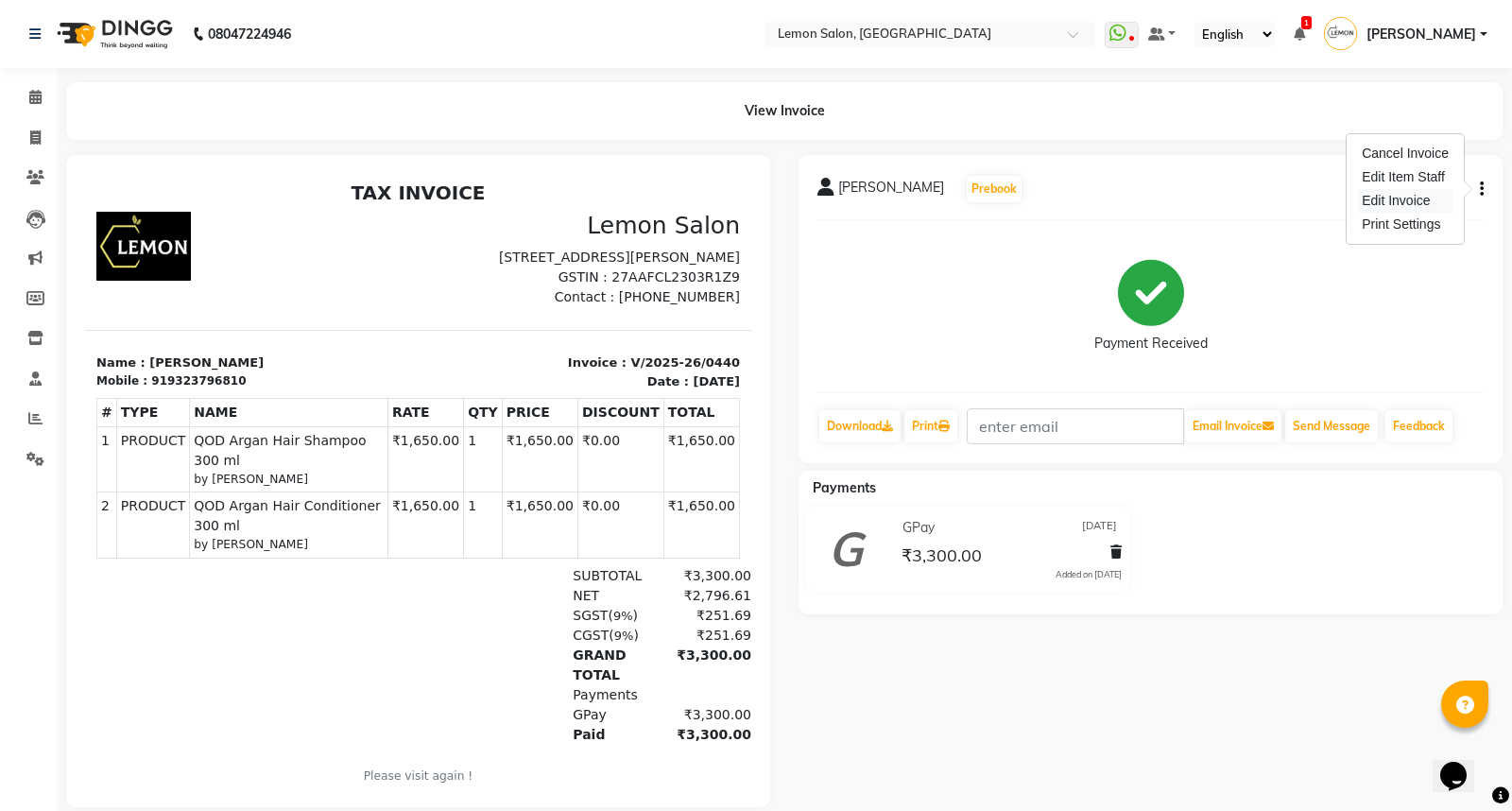
select select "service"
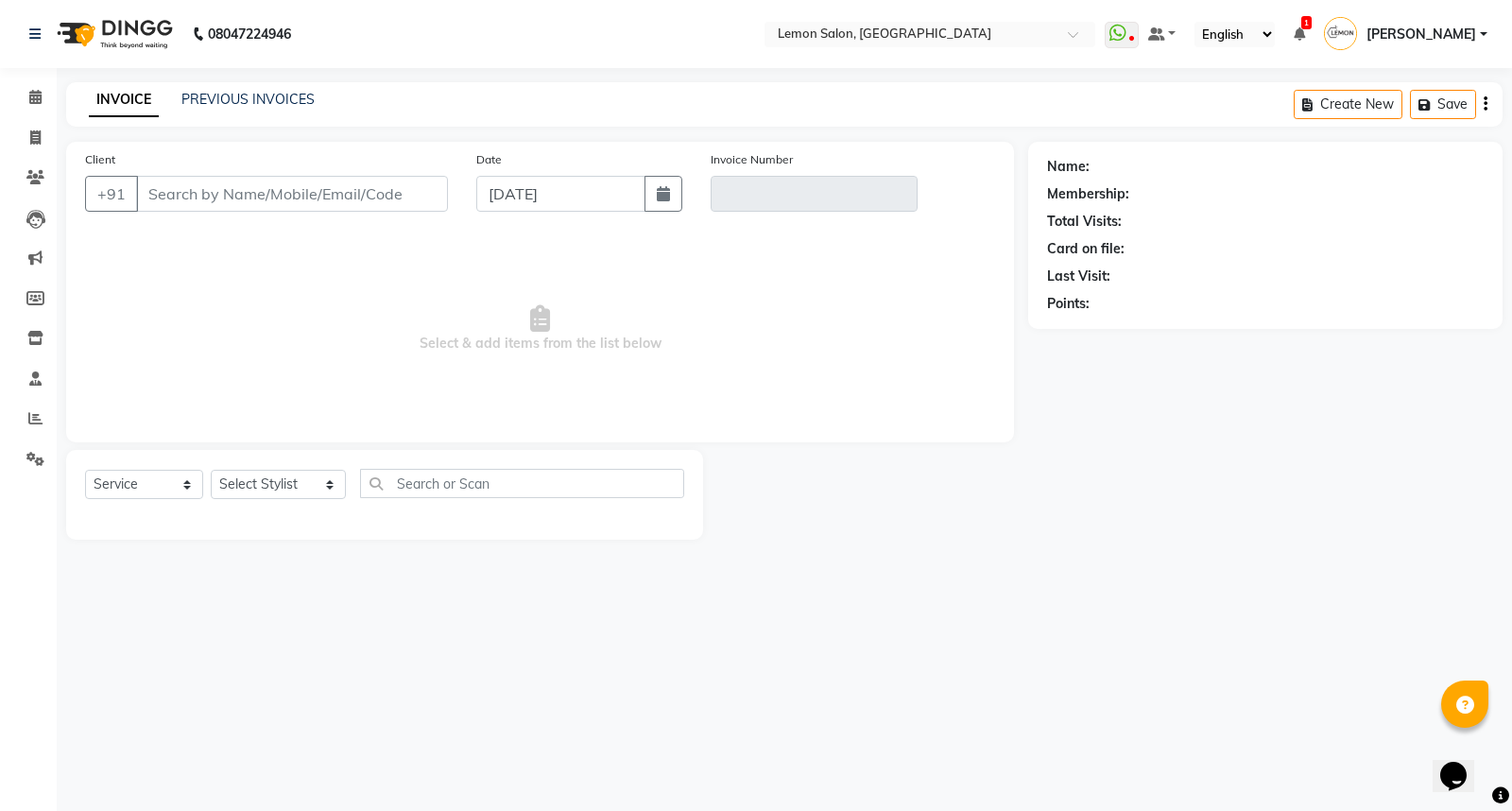
type input "9323796810"
type input "V/2025-26/0440"
type input "[DATE]"
select select "select"
select select "1: Object"
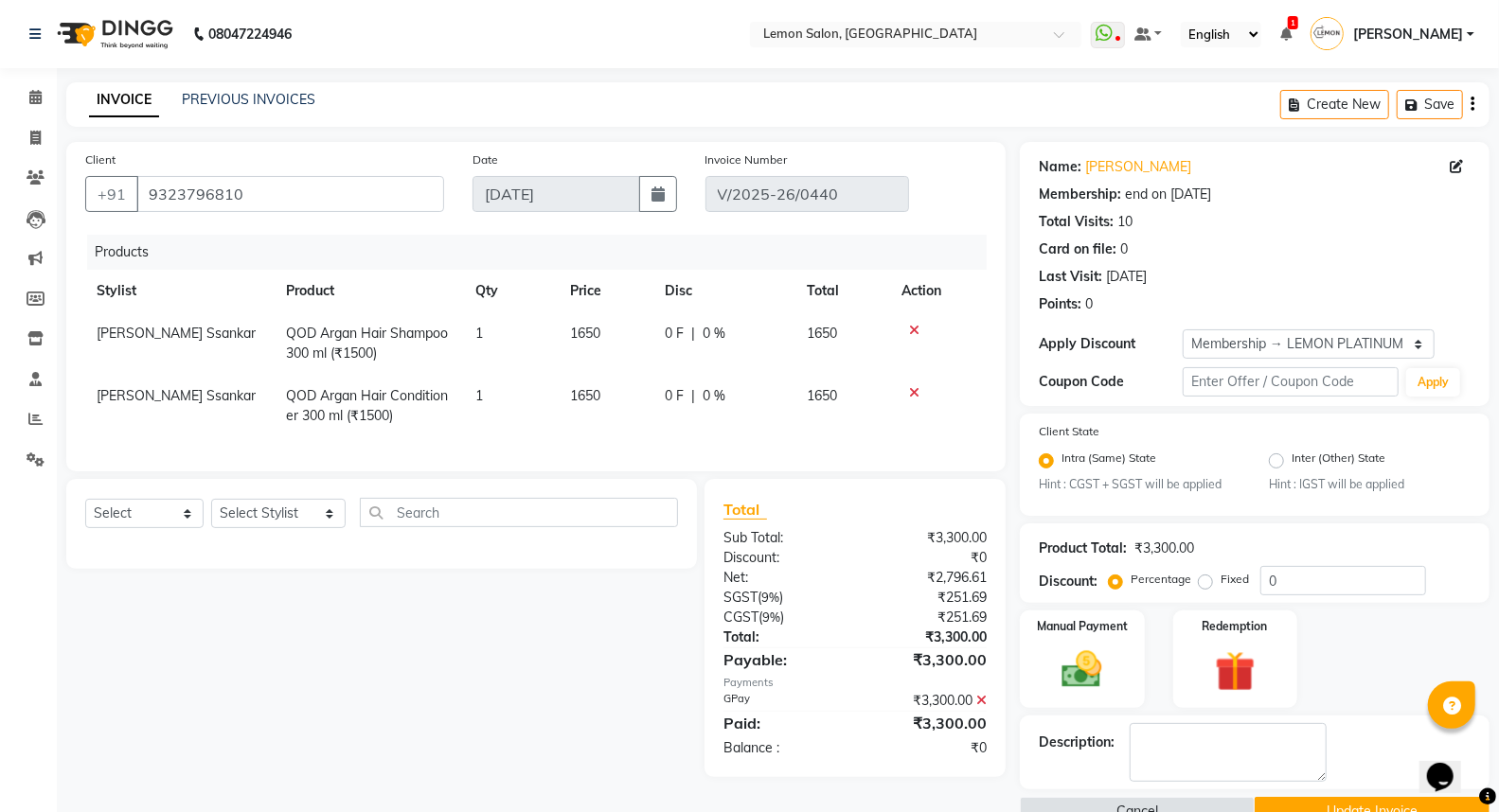
click at [911, 389] on icon at bounding box center [914, 393] width 11 height 13
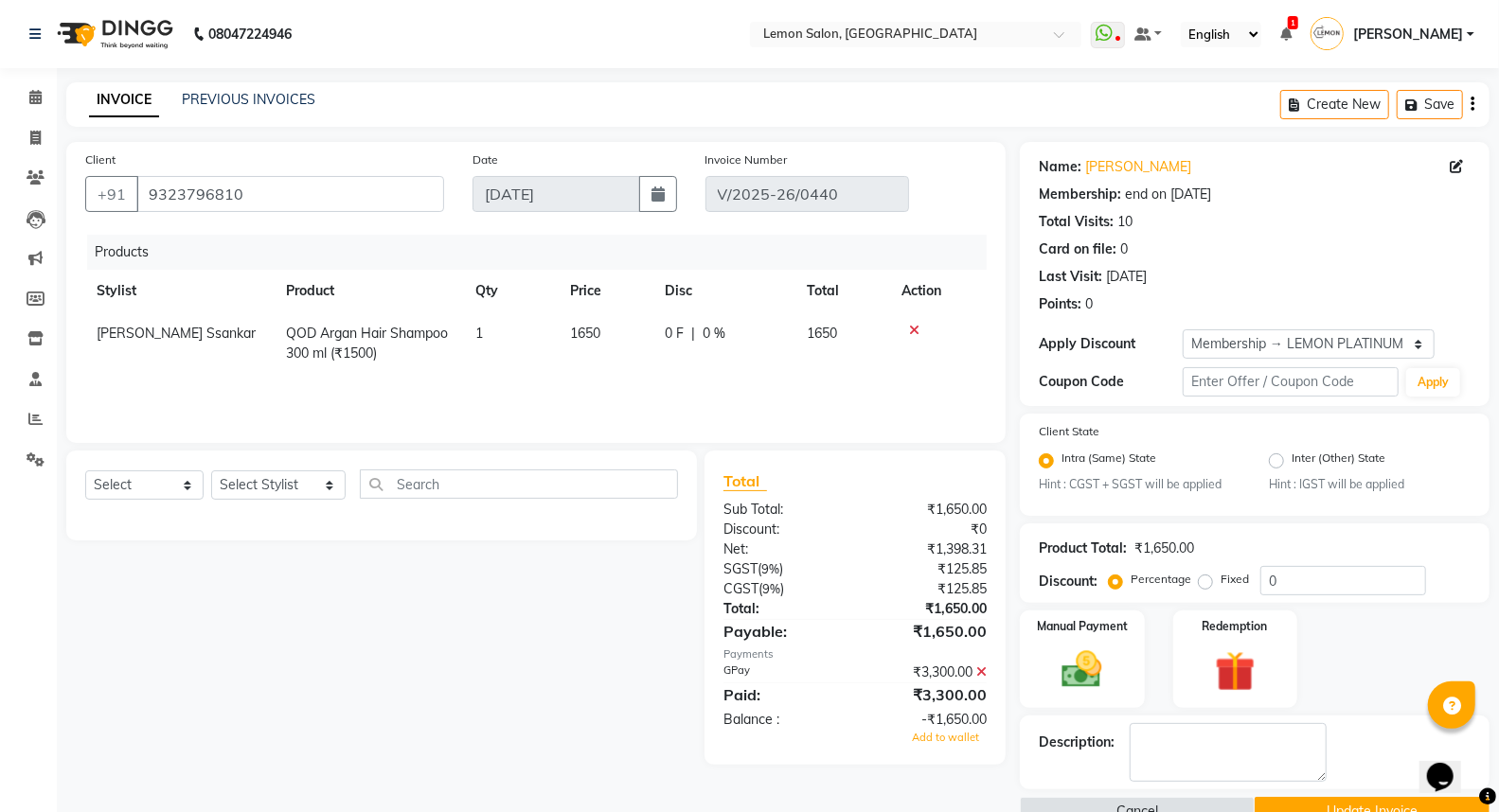
click at [517, 336] on td "1" at bounding box center [511, 343] width 95 height 62
select select "67818"
click at [525, 338] on input "1" at bounding box center [511, 338] width 72 height 30
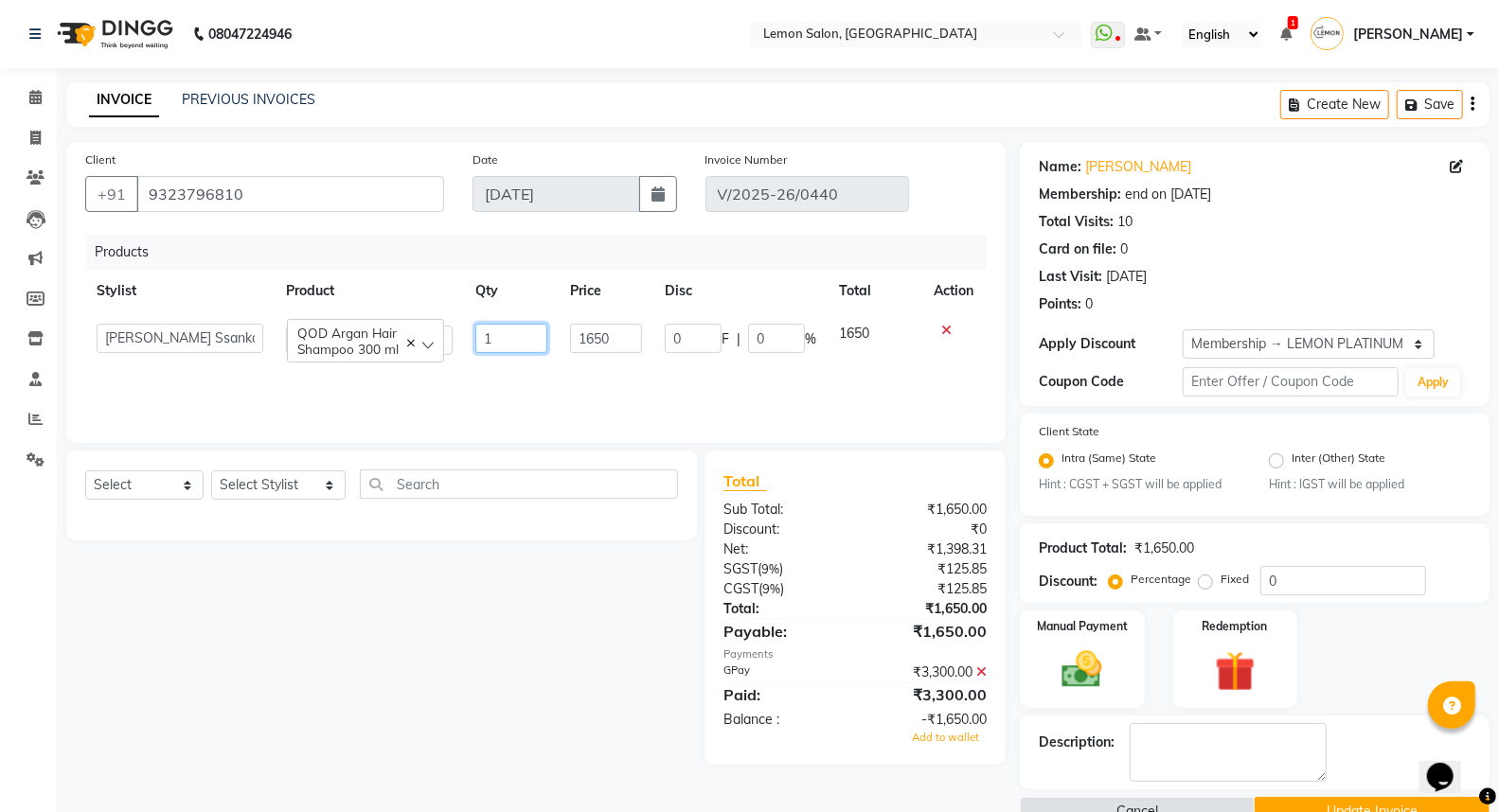
type input "2"
click at [583, 263] on div "Products" at bounding box center [544, 252] width 913 height 35
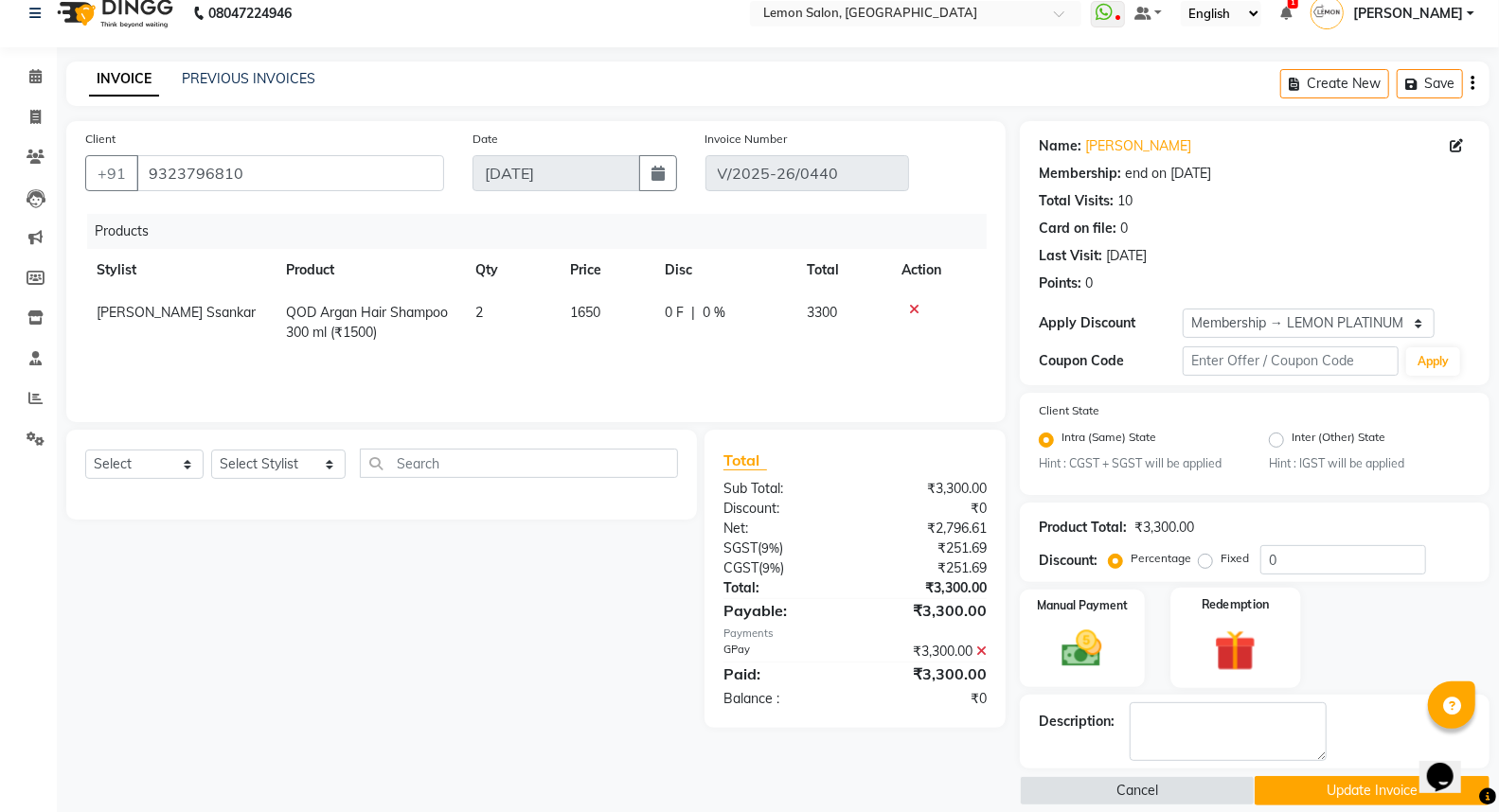
scroll to position [41, 0]
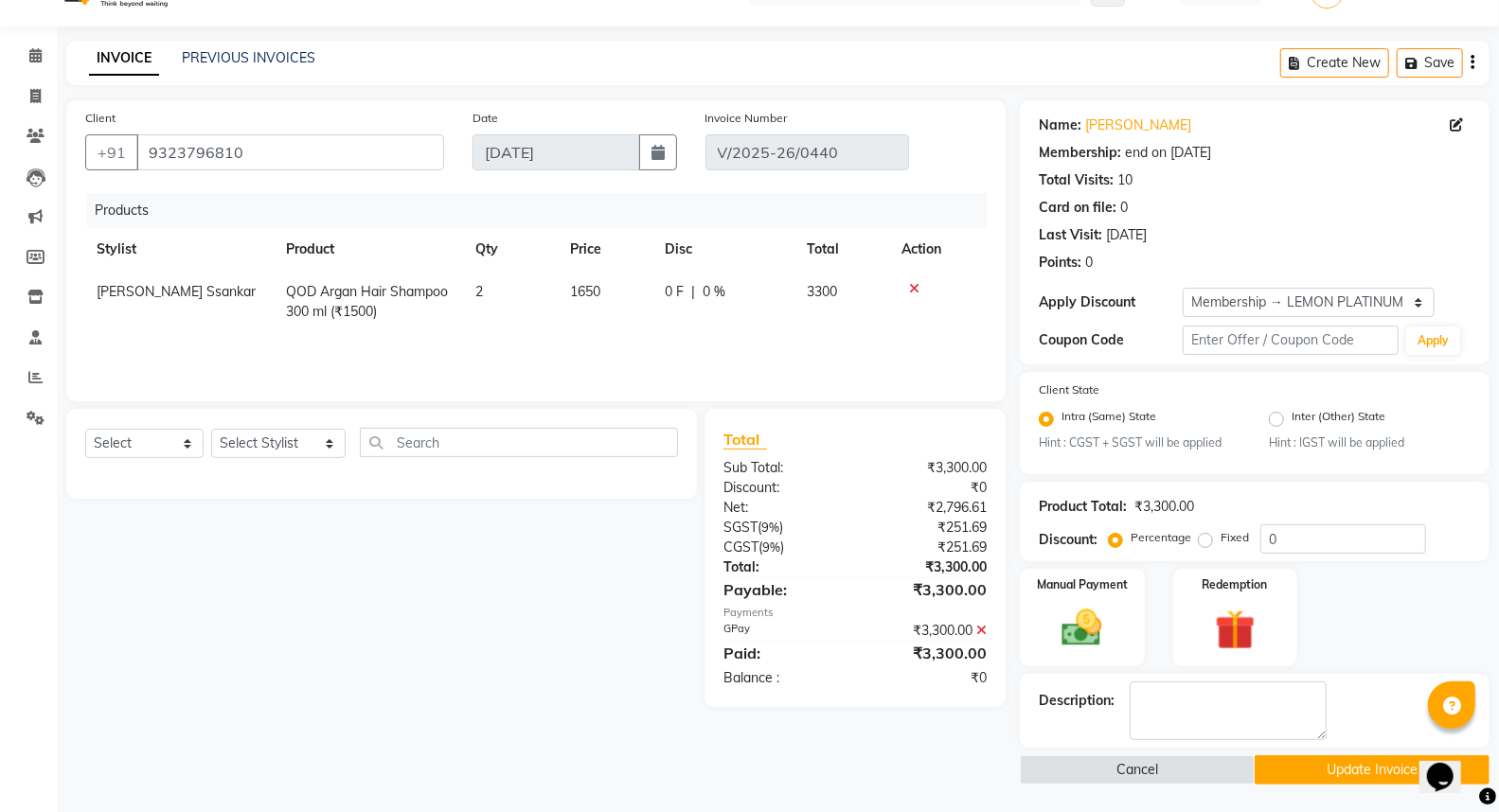
click at [1304, 755] on button "Update Invoice" at bounding box center [1371, 770] width 235 height 30
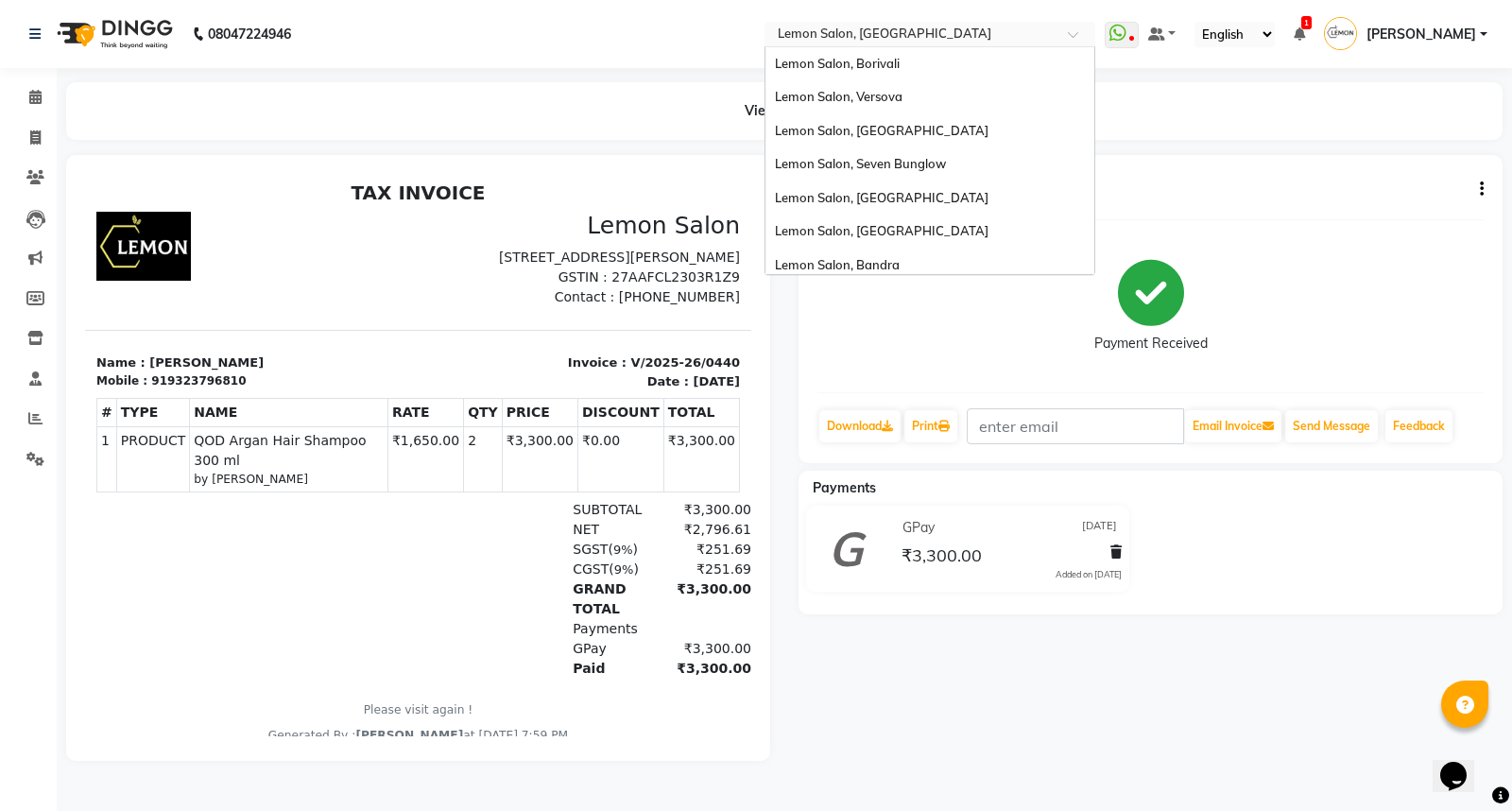
click at [869, 34] on input "text" at bounding box center [911, 36] width 274 height 19
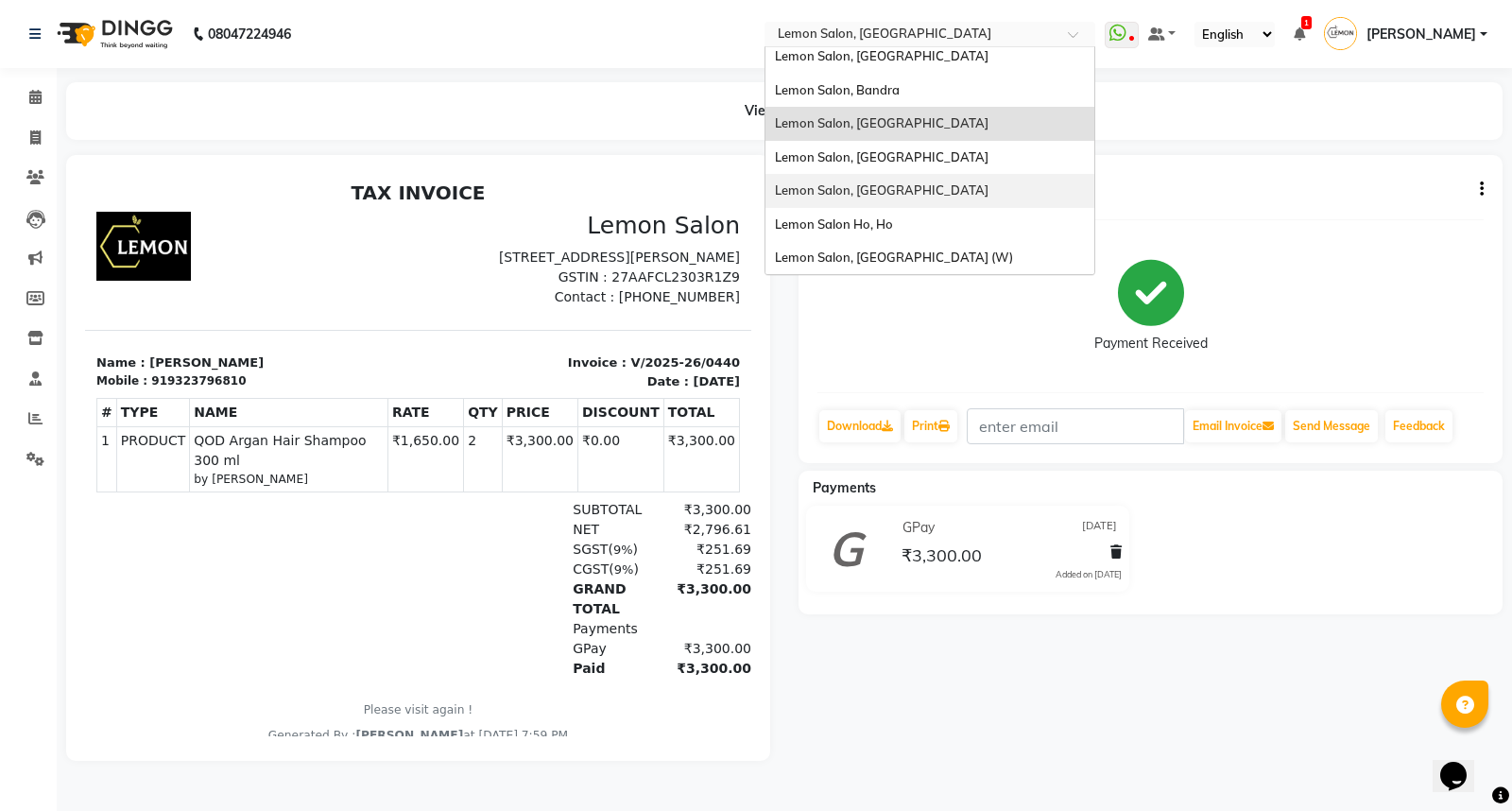
click at [911, 190] on span "Lemon Salon, [GEOGRAPHIC_DATA]" at bounding box center [882, 190] width 214 height 15
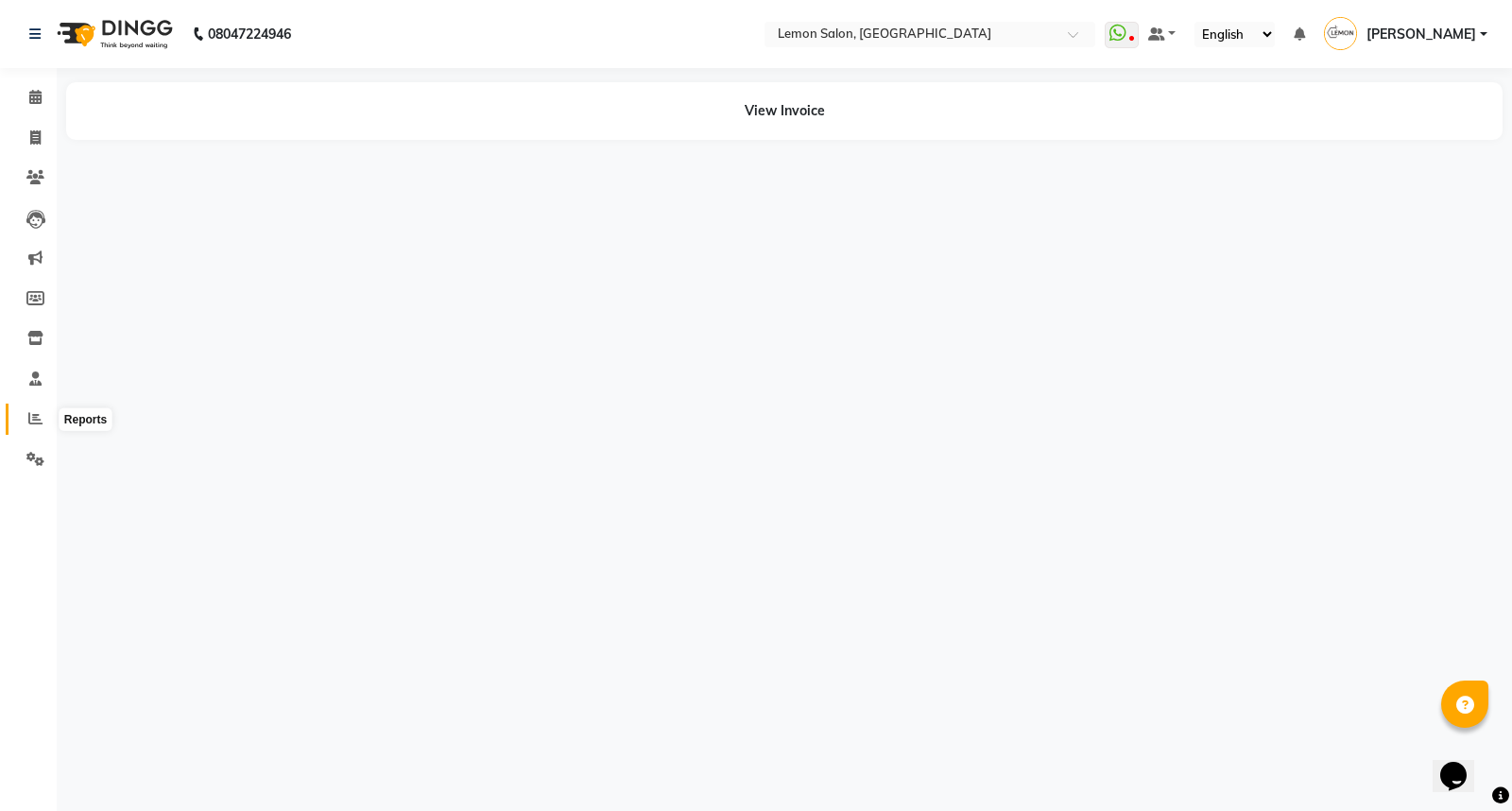
click at [41, 414] on span at bounding box center [35, 419] width 34 height 22
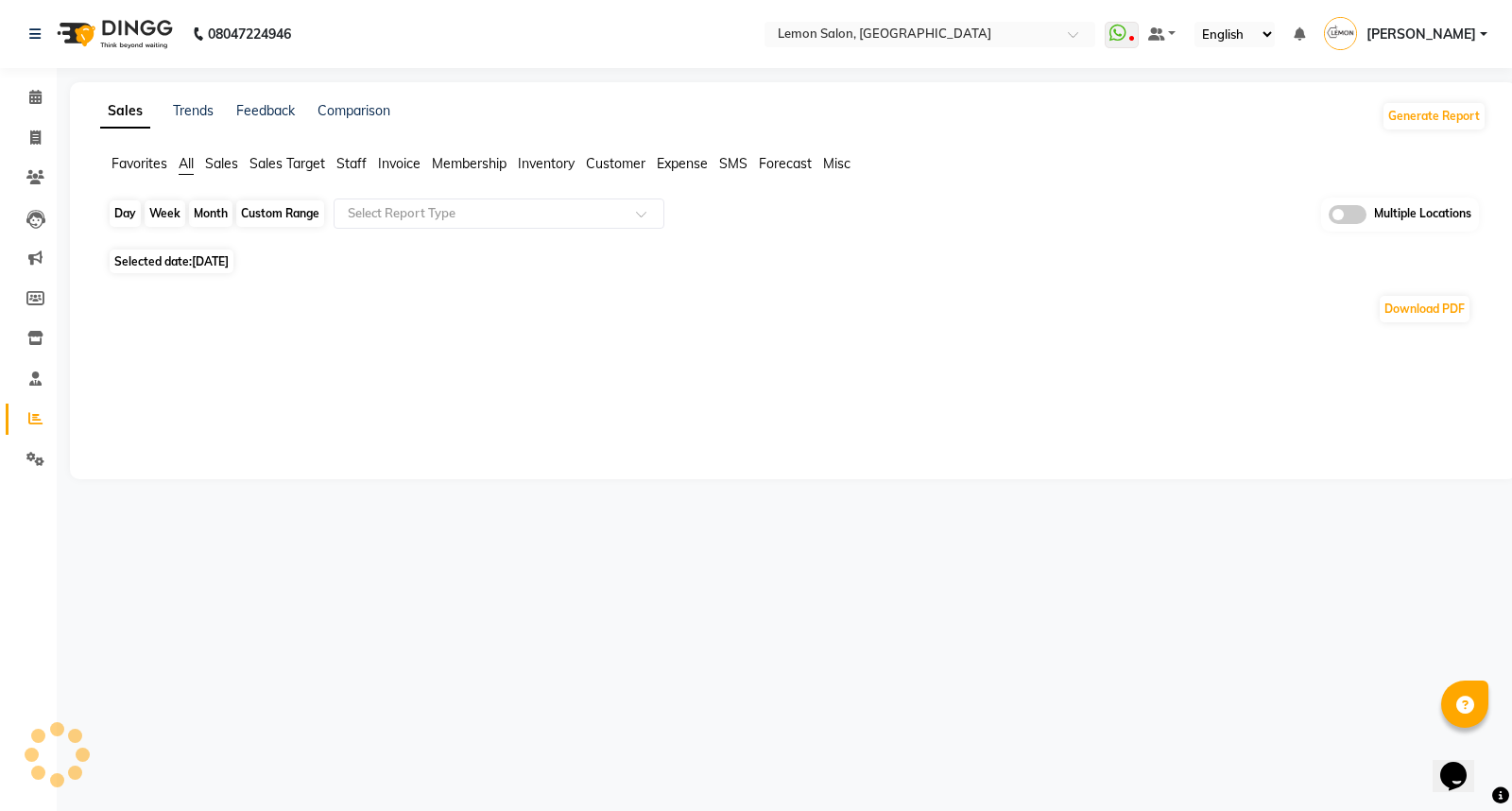
click at [126, 219] on div "Day" at bounding box center [125, 214] width 32 height 27
select select "9"
select select "2025"
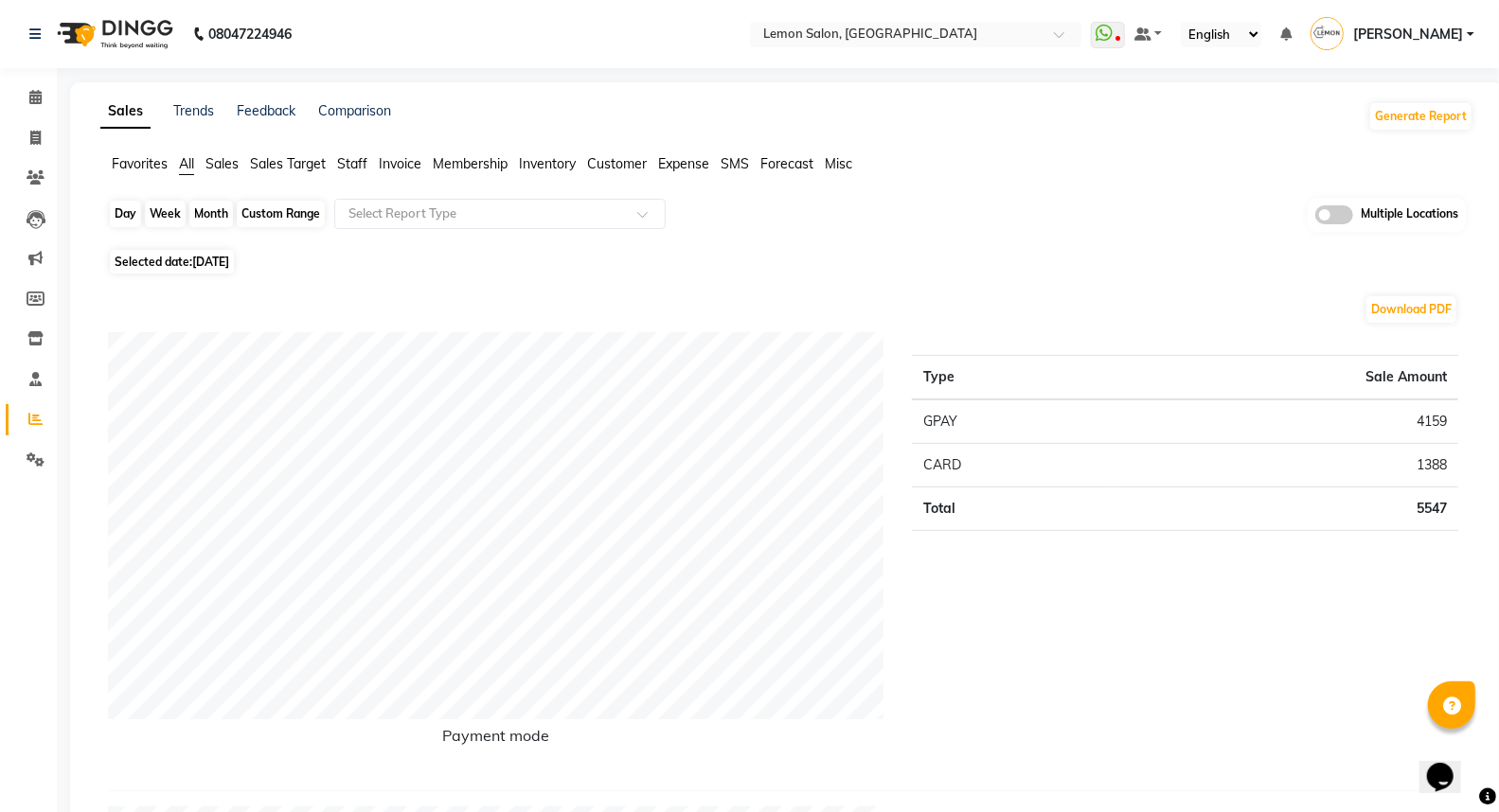
click at [118, 205] on div "Day" at bounding box center [125, 214] width 32 height 27
select select "9"
select select "2025"
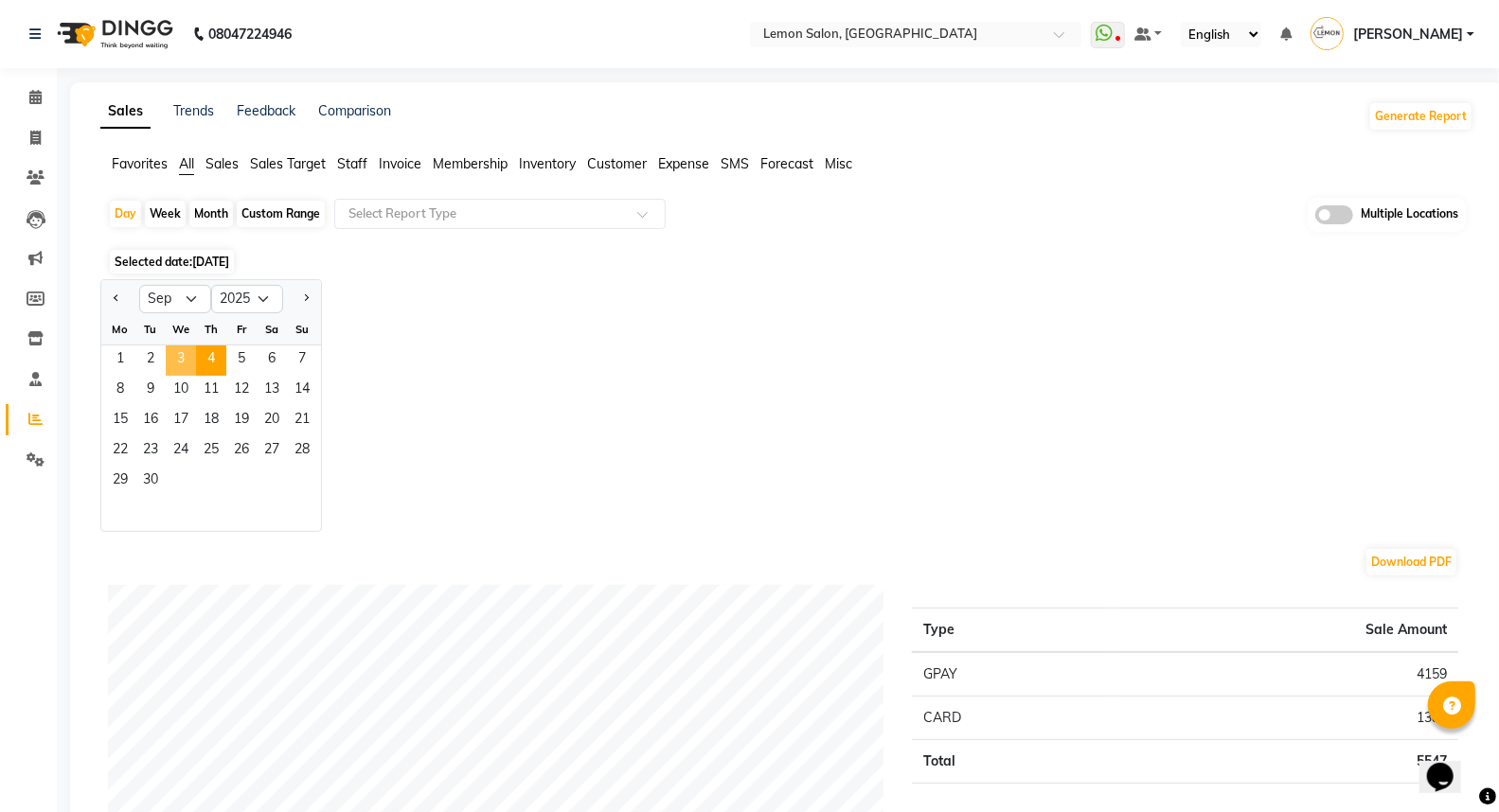
click at [181, 361] on span "3" at bounding box center [181, 361] width 31 height 31
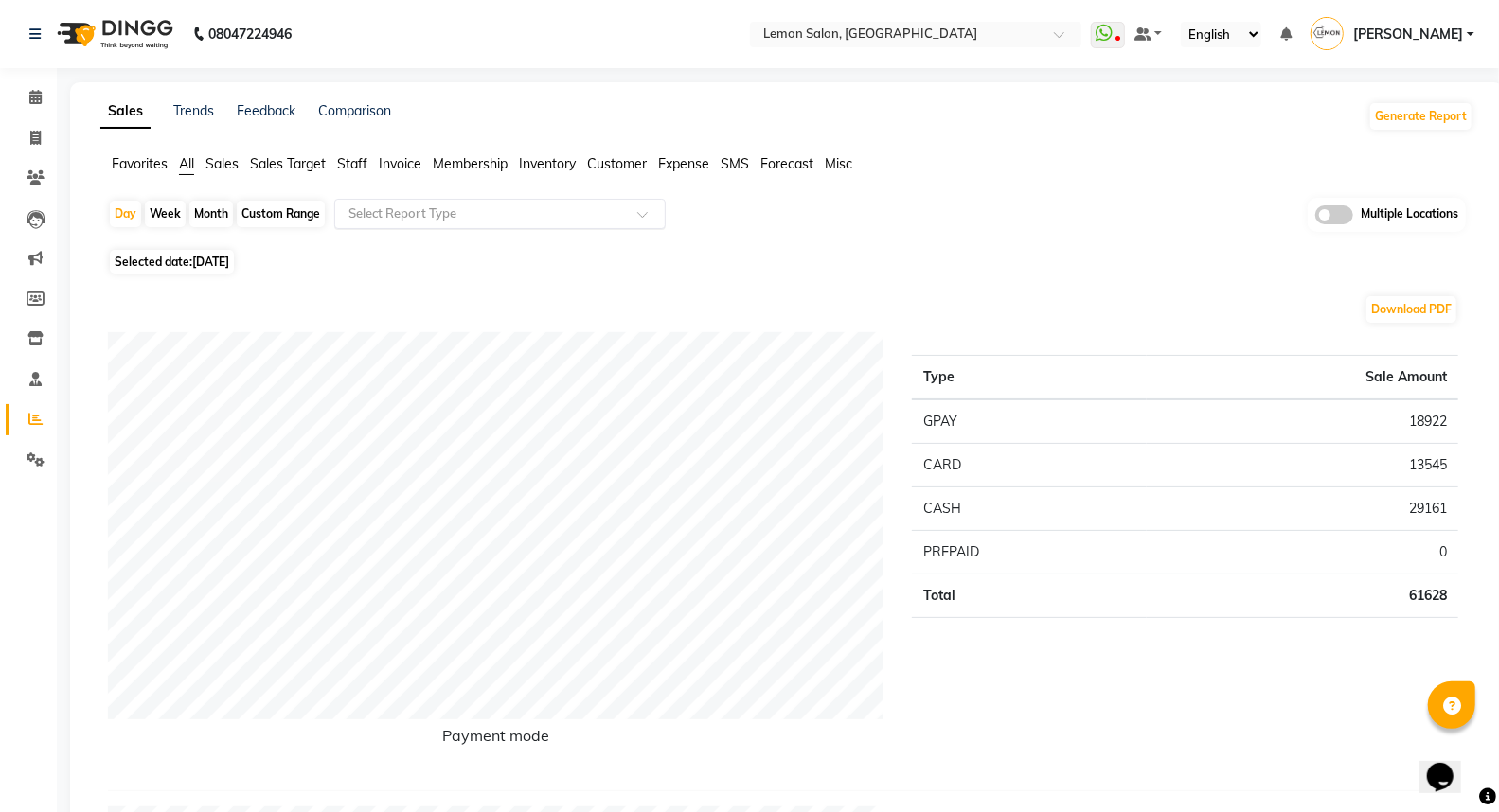
click at [427, 208] on input "text" at bounding box center [481, 214] width 273 height 19
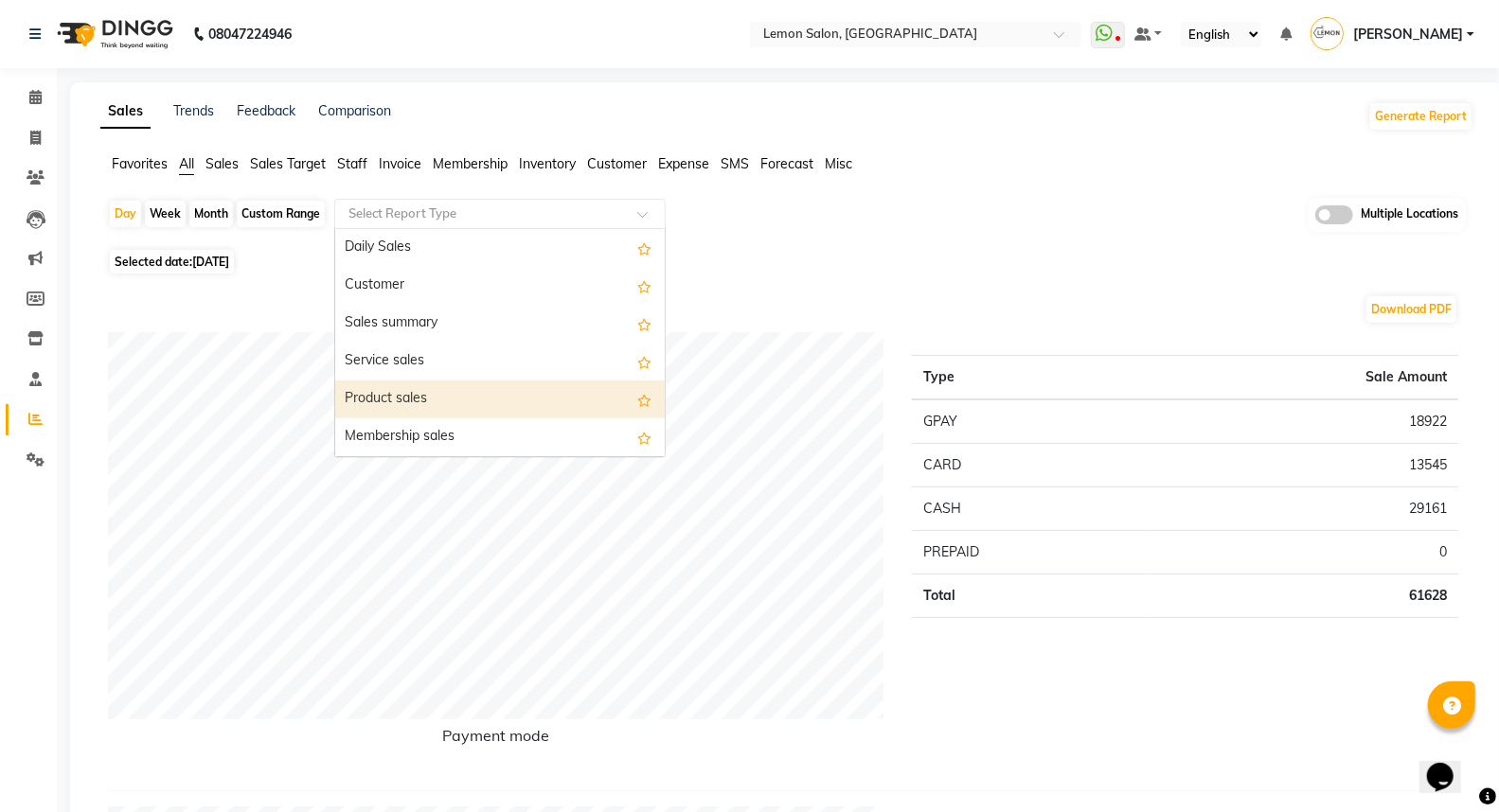
click at [380, 394] on div "Product sales" at bounding box center [499, 398] width 329 height 37
select select "full_report"
select select "csv"
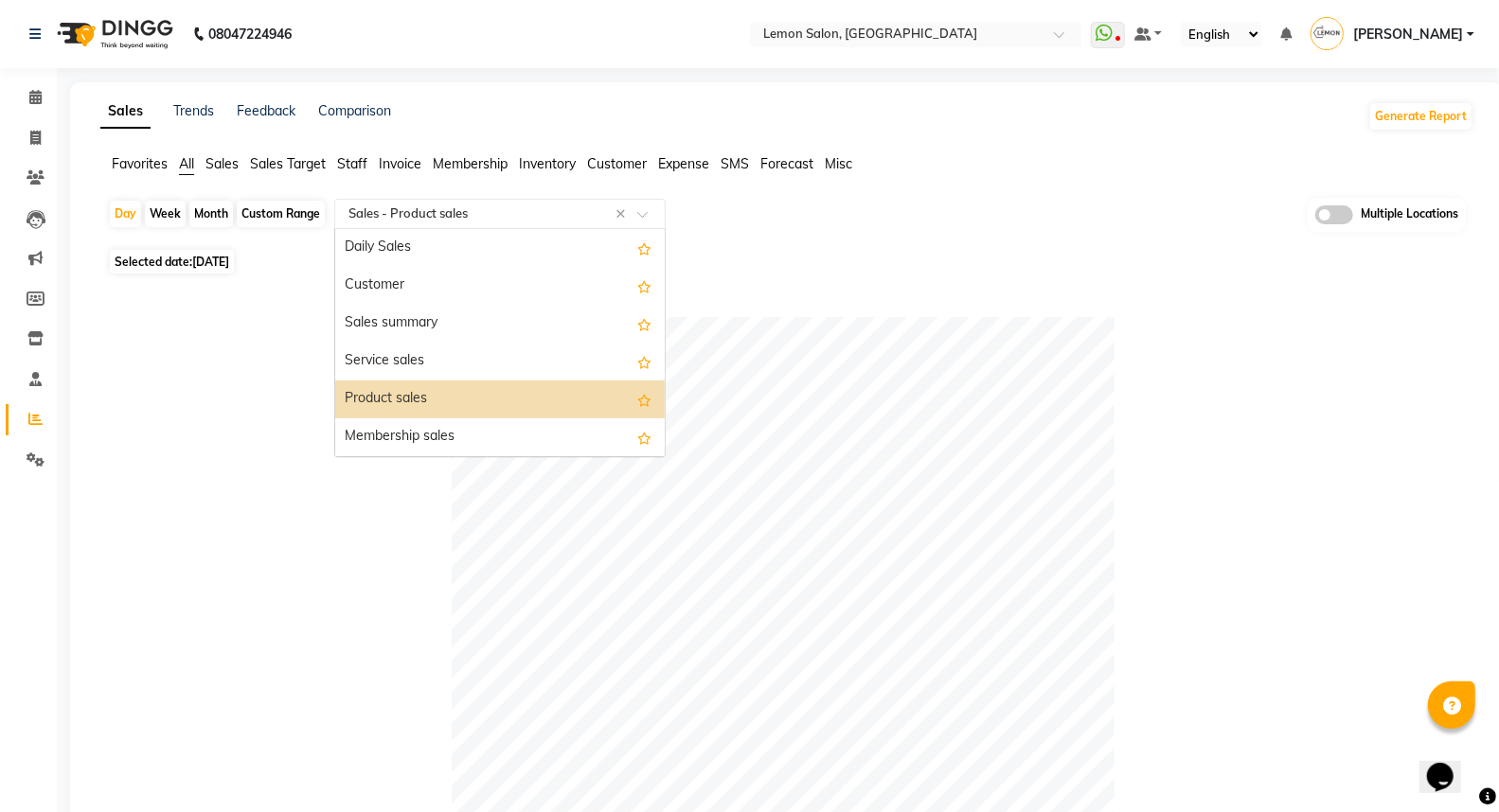
click at [447, 214] on input "text" at bounding box center [481, 214] width 273 height 19
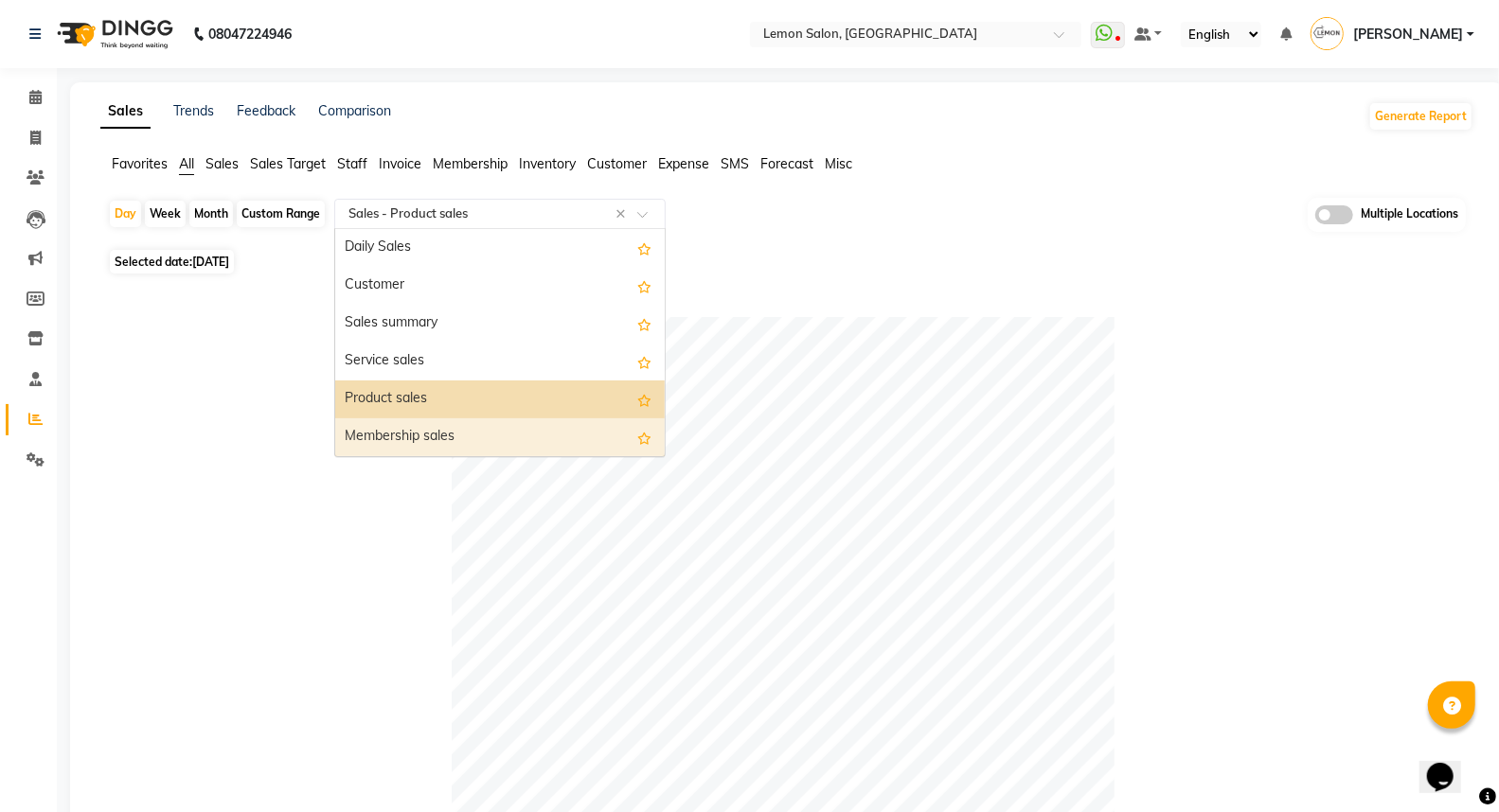
click at [413, 442] on div "Membership sales" at bounding box center [499, 437] width 329 height 37
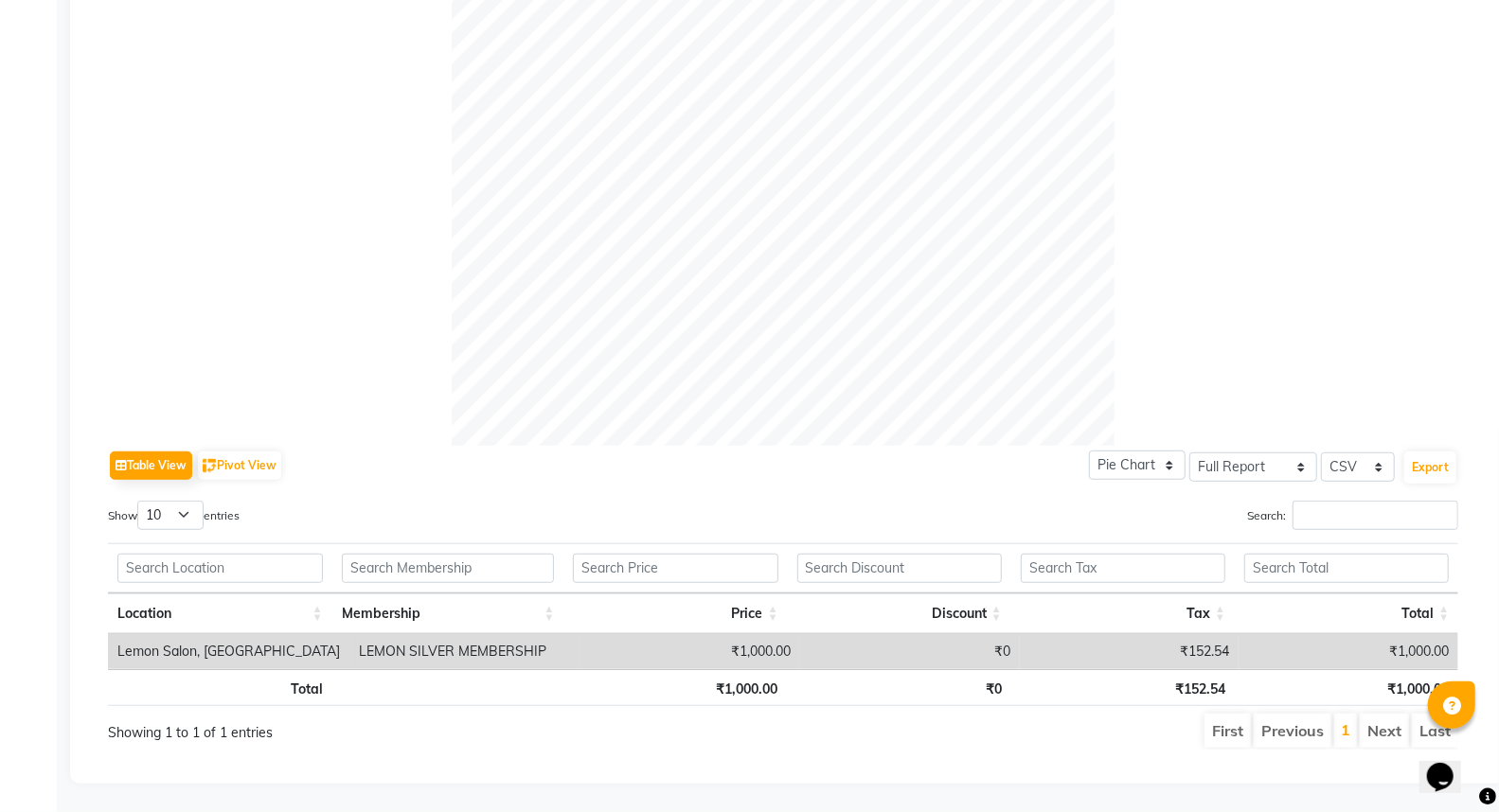
scroll to position [128, 0]
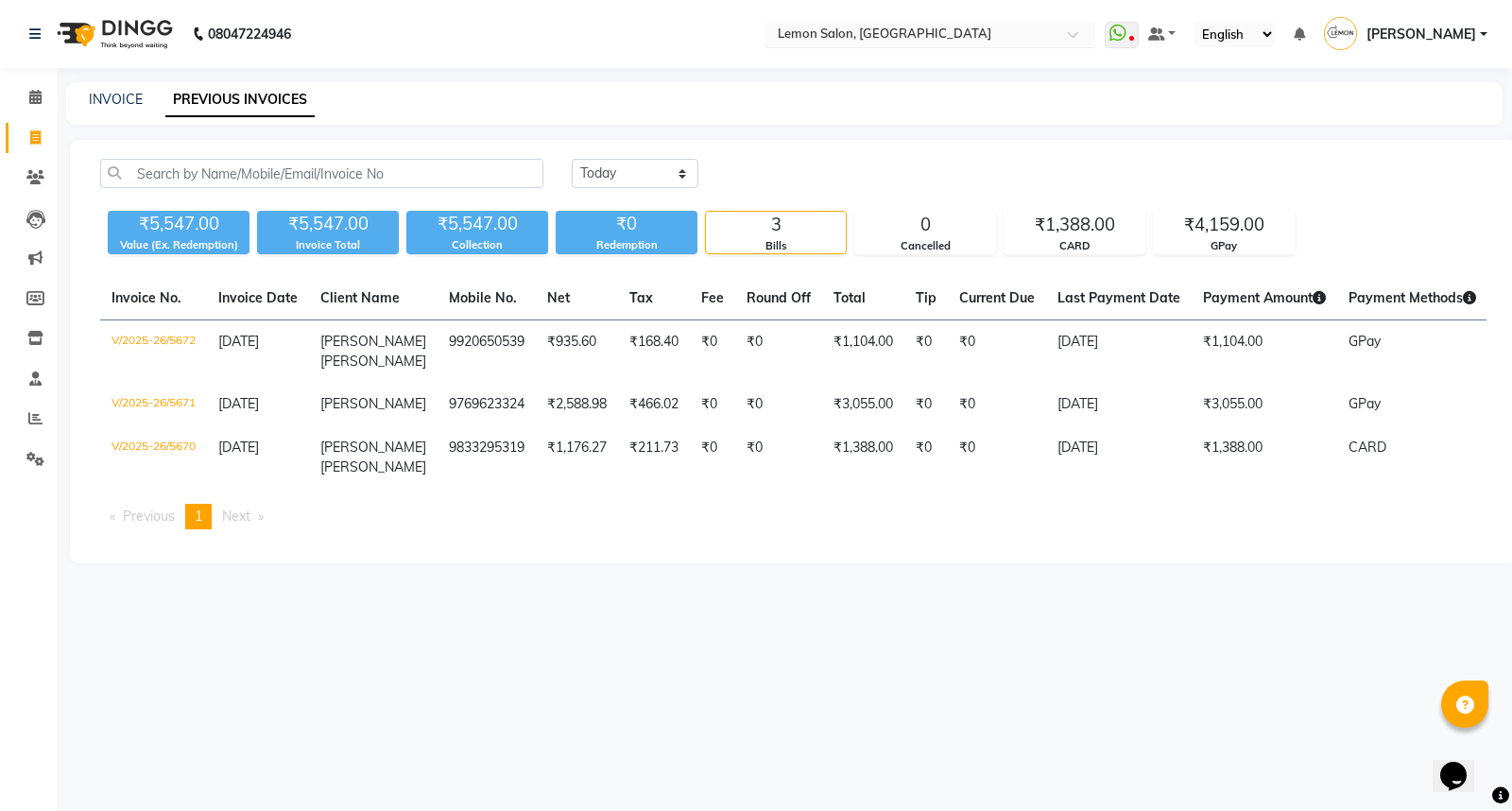
click at [969, 29] on input "text" at bounding box center [911, 36] width 274 height 19
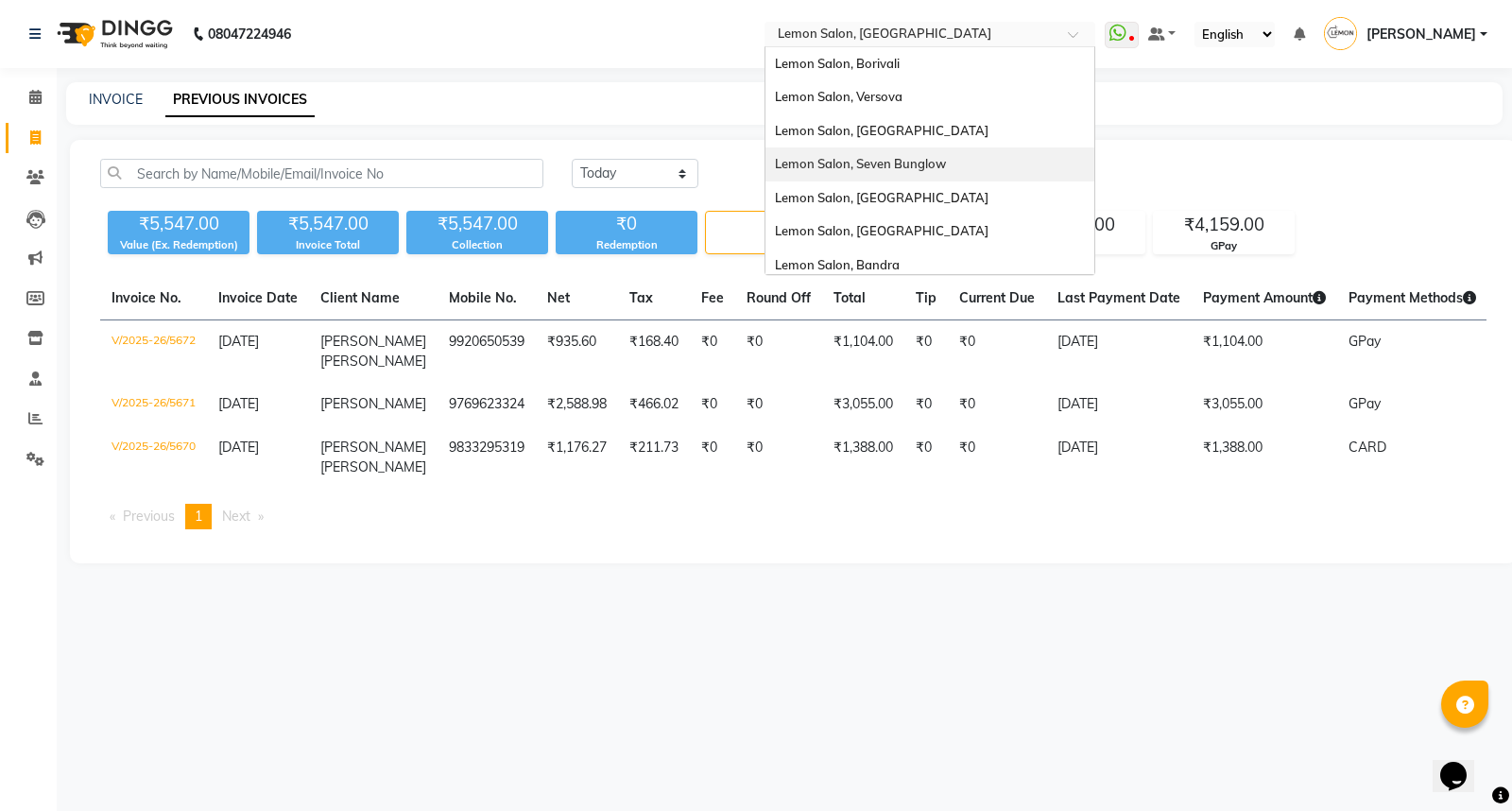
click at [946, 169] on span "Lemon Salon, Seven Bunglow" at bounding box center [860, 164] width 171 height 15
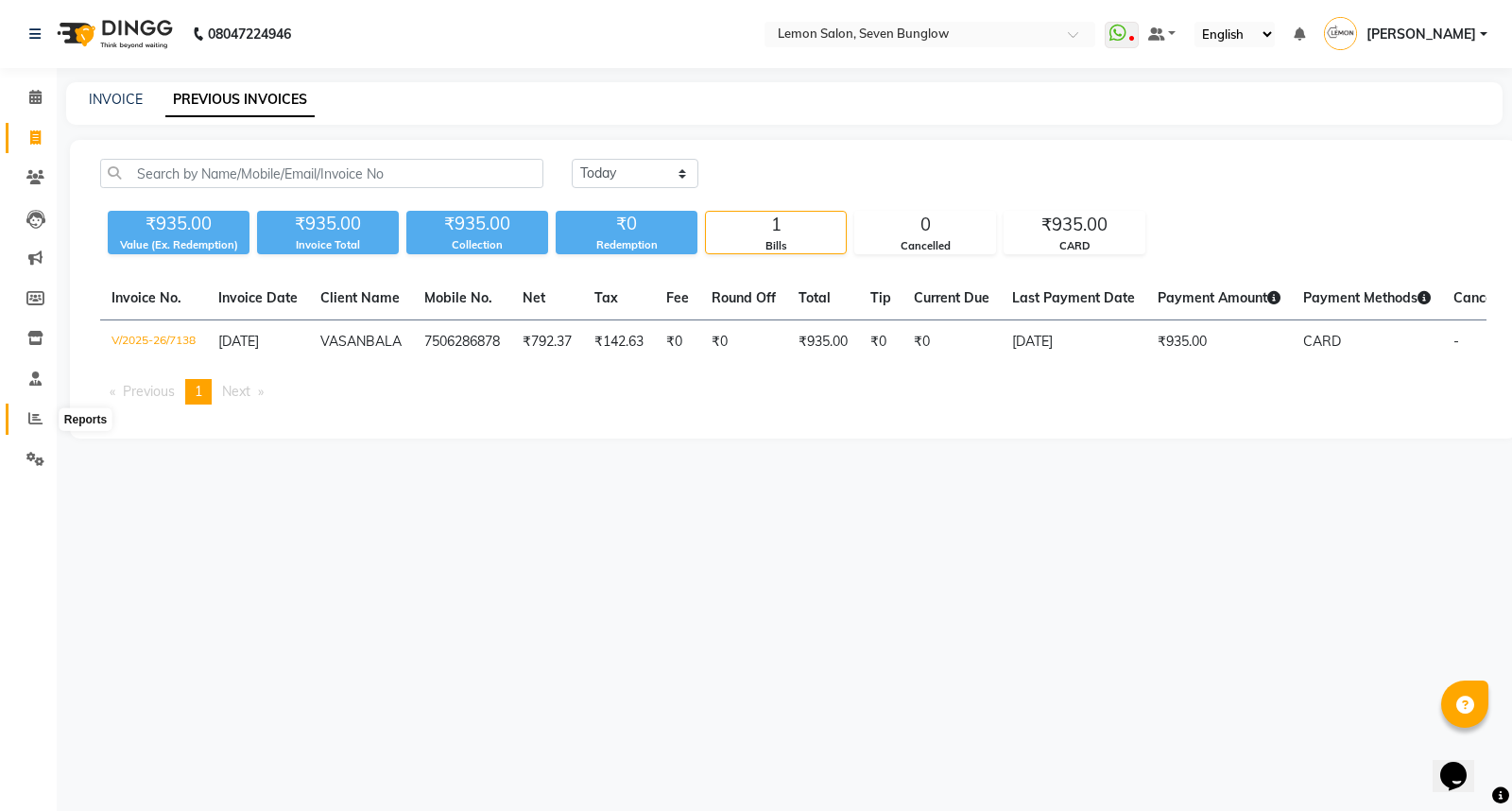
click at [30, 411] on icon at bounding box center [35, 418] width 14 height 14
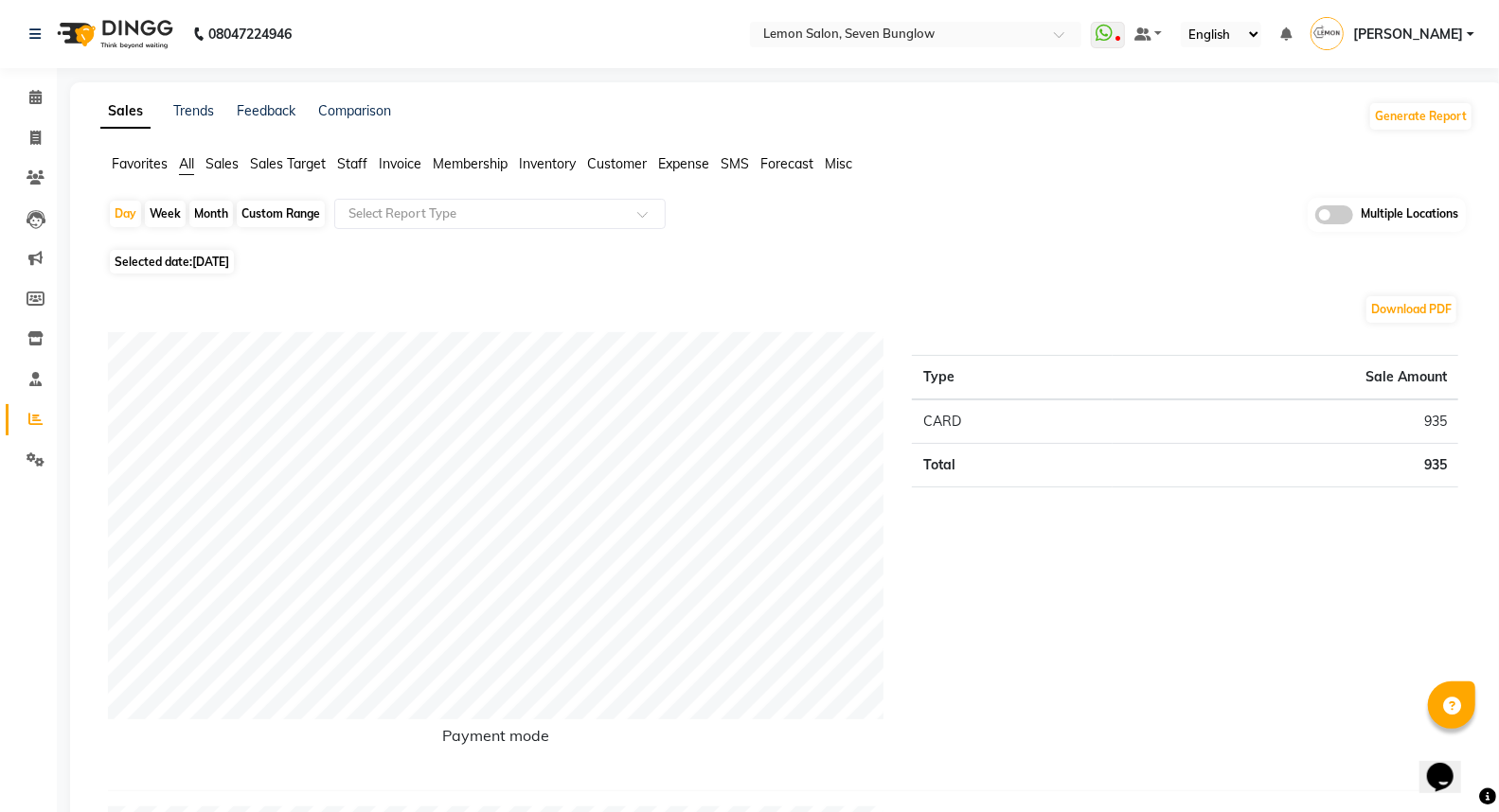
click at [35, 405] on link "Reports" at bounding box center [28, 419] width 45 height 32
click at [222, 215] on div "Month" at bounding box center [210, 214] width 43 height 27
select select "9"
select select "2025"
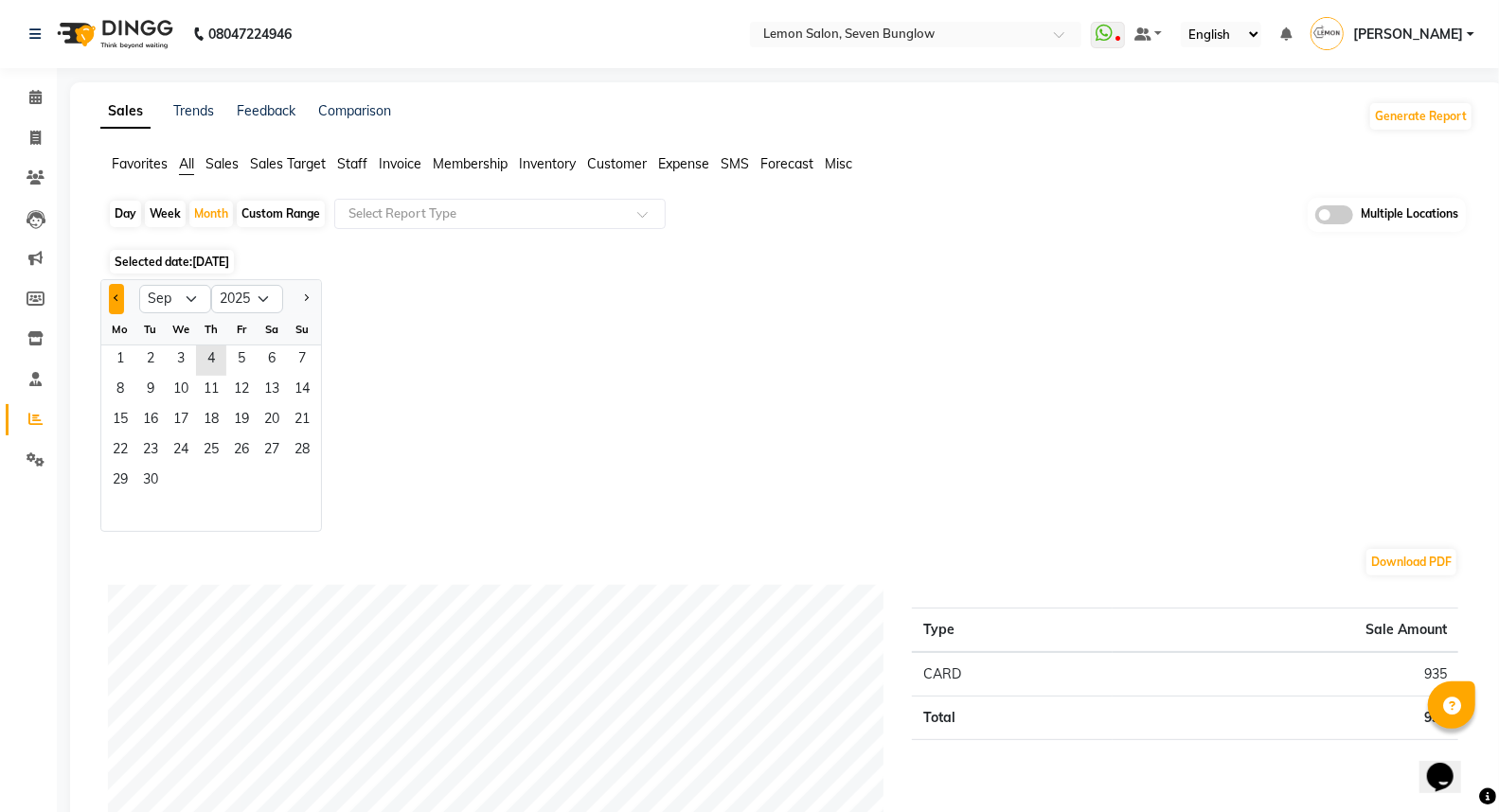
click at [115, 294] on button "Previous month" at bounding box center [116, 299] width 15 height 31
select select "8"
click at [247, 355] on span "1" at bounding box center [242, 361] width 31 height 31
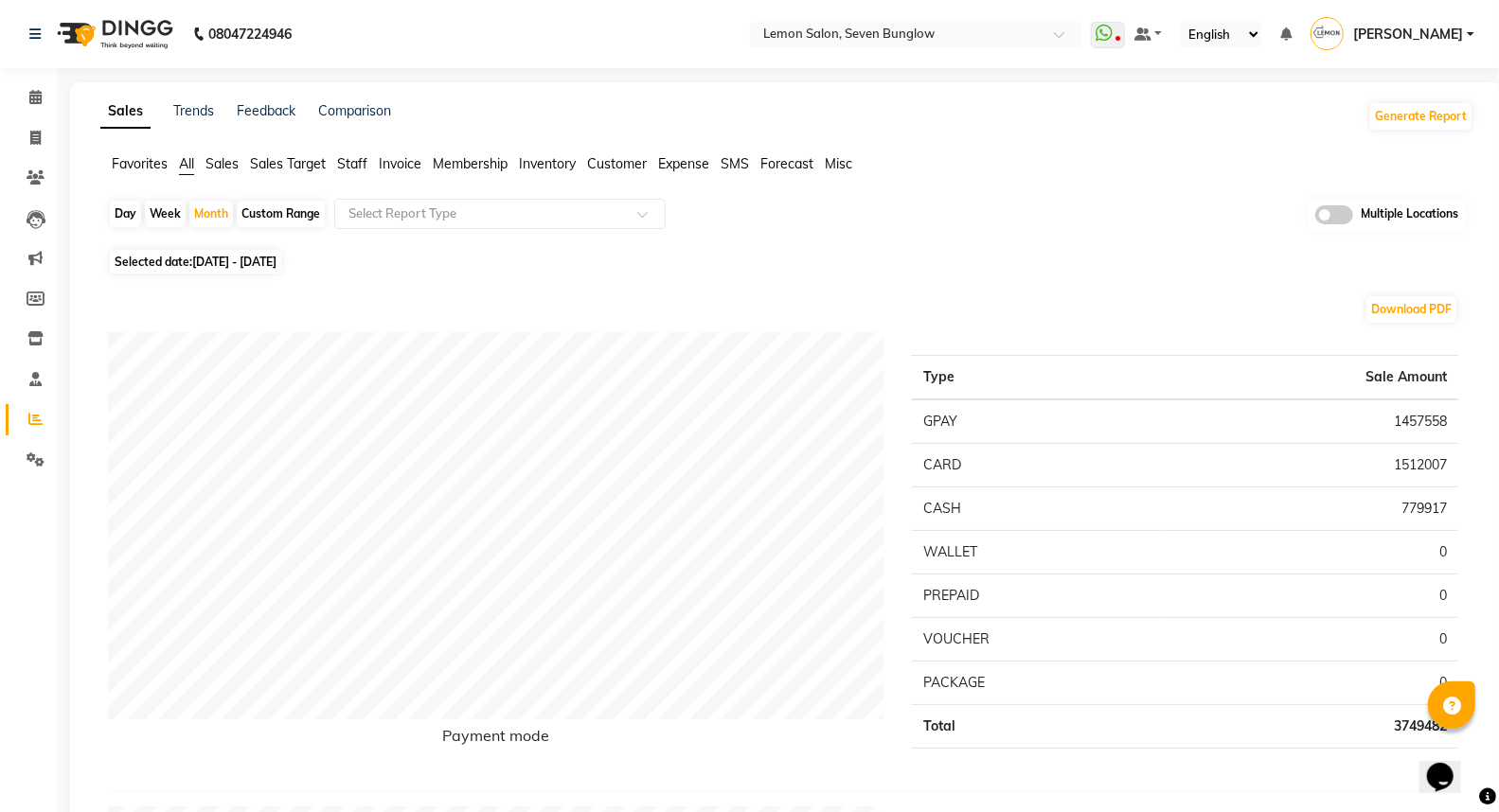
click at [666, 164] on span "Expense" at bounding box center [683, 164] width 51 height 17
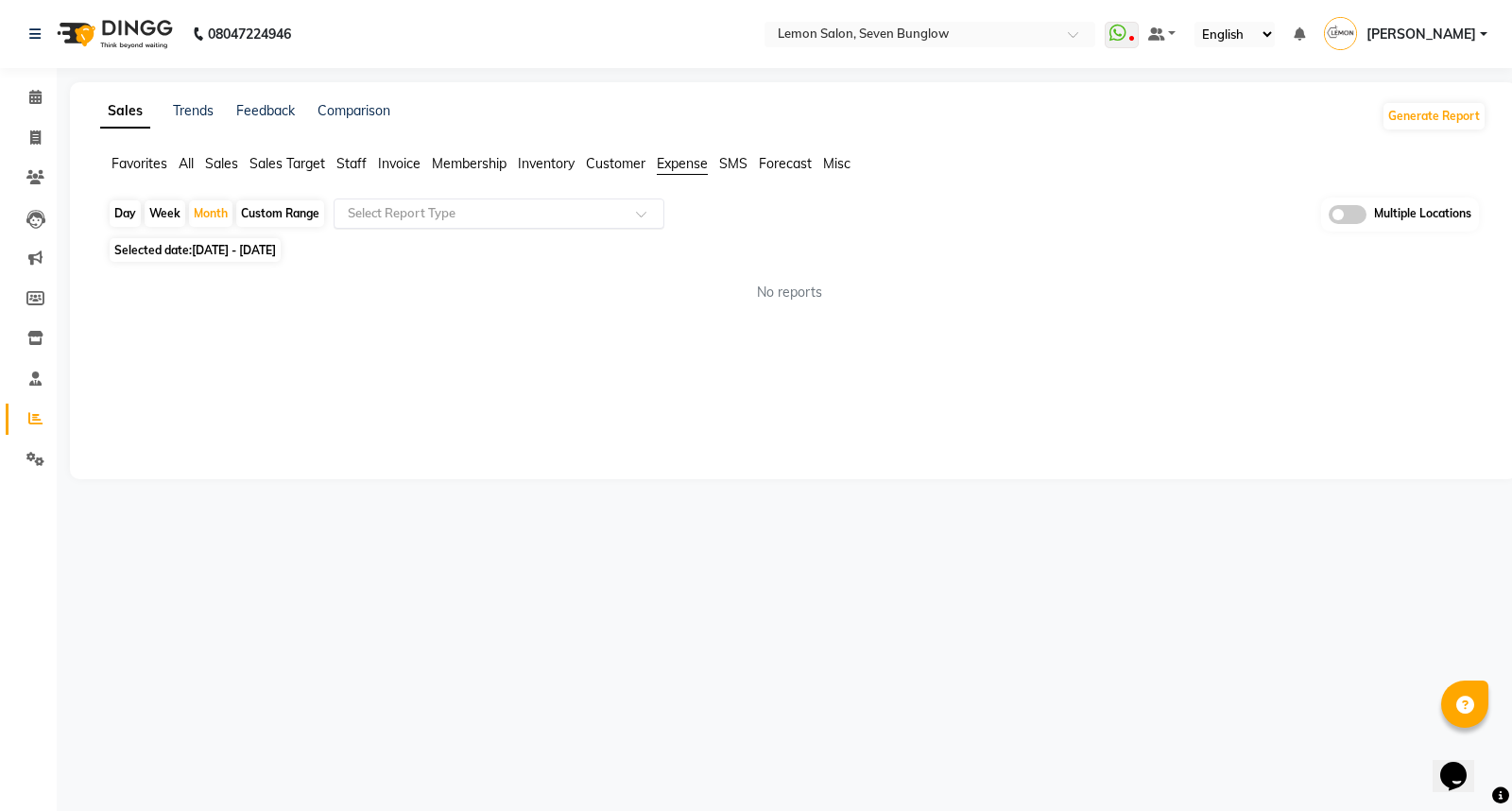
click at [499, 211] on input "text" at bounding box center [480, 214] width 272 height 19
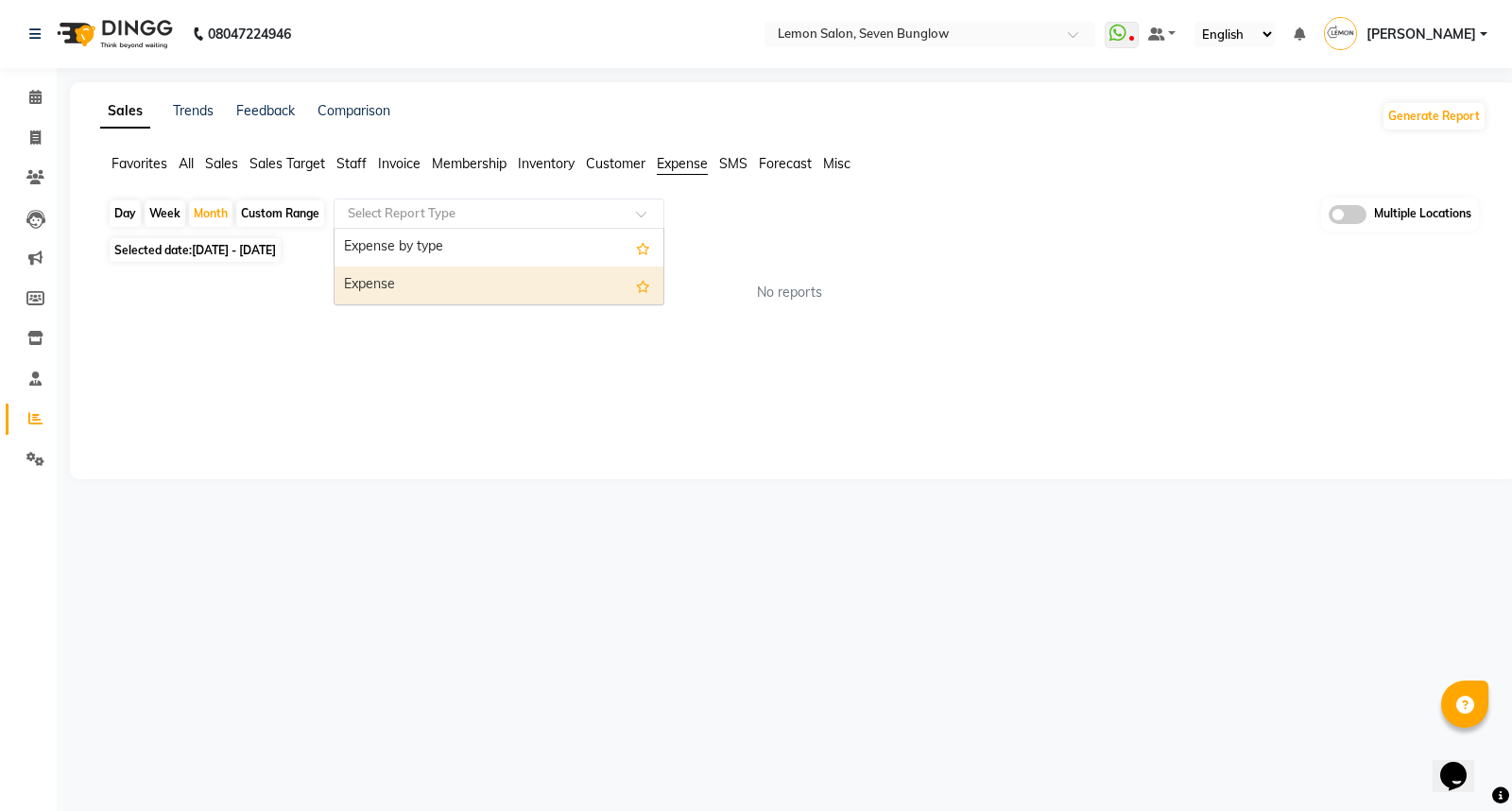
click at [441, 282] on div "Expense" at bounding box center [498, 285] width 329 height 37
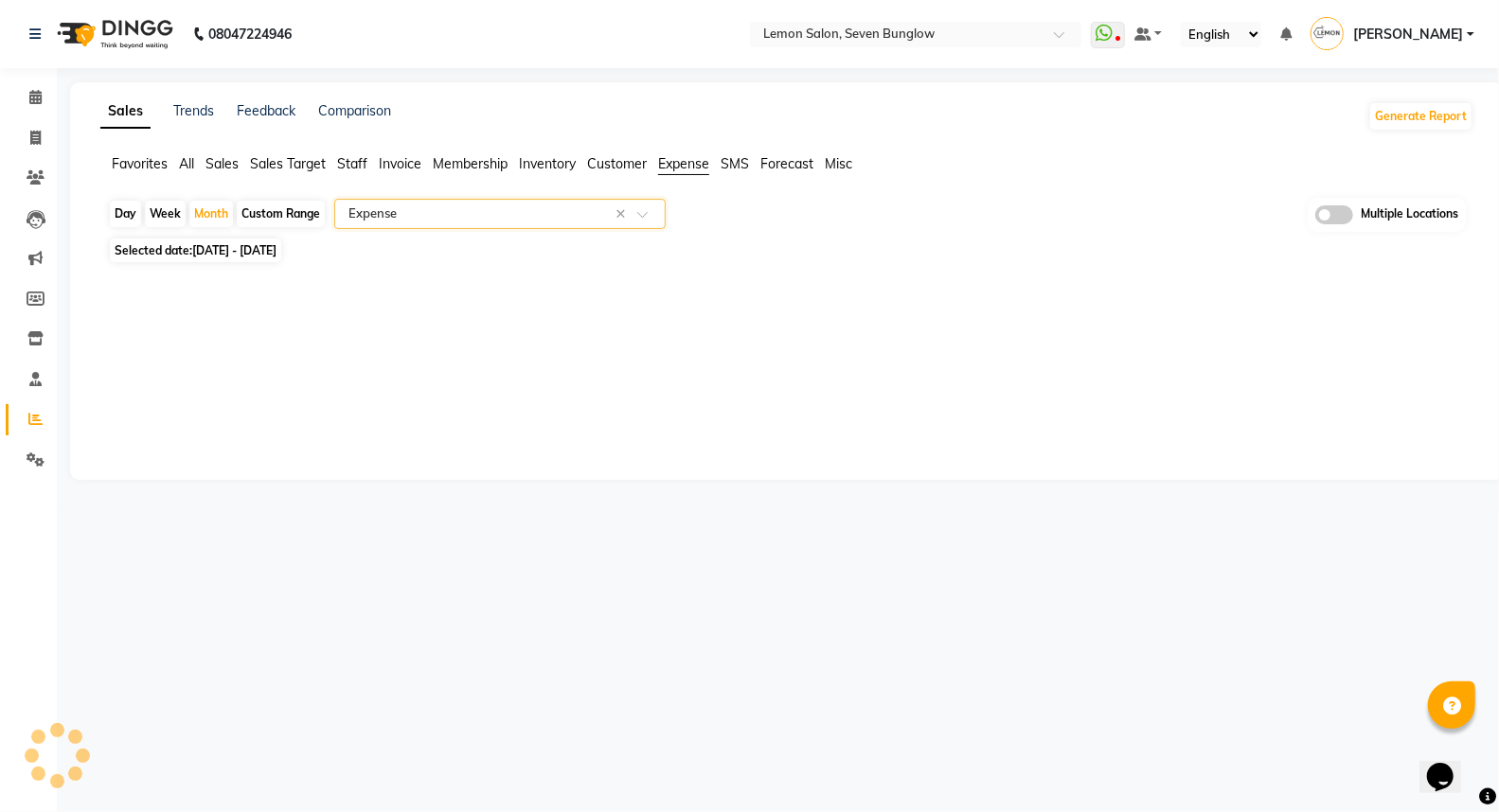
select select "filtered_report"
select select "csv"
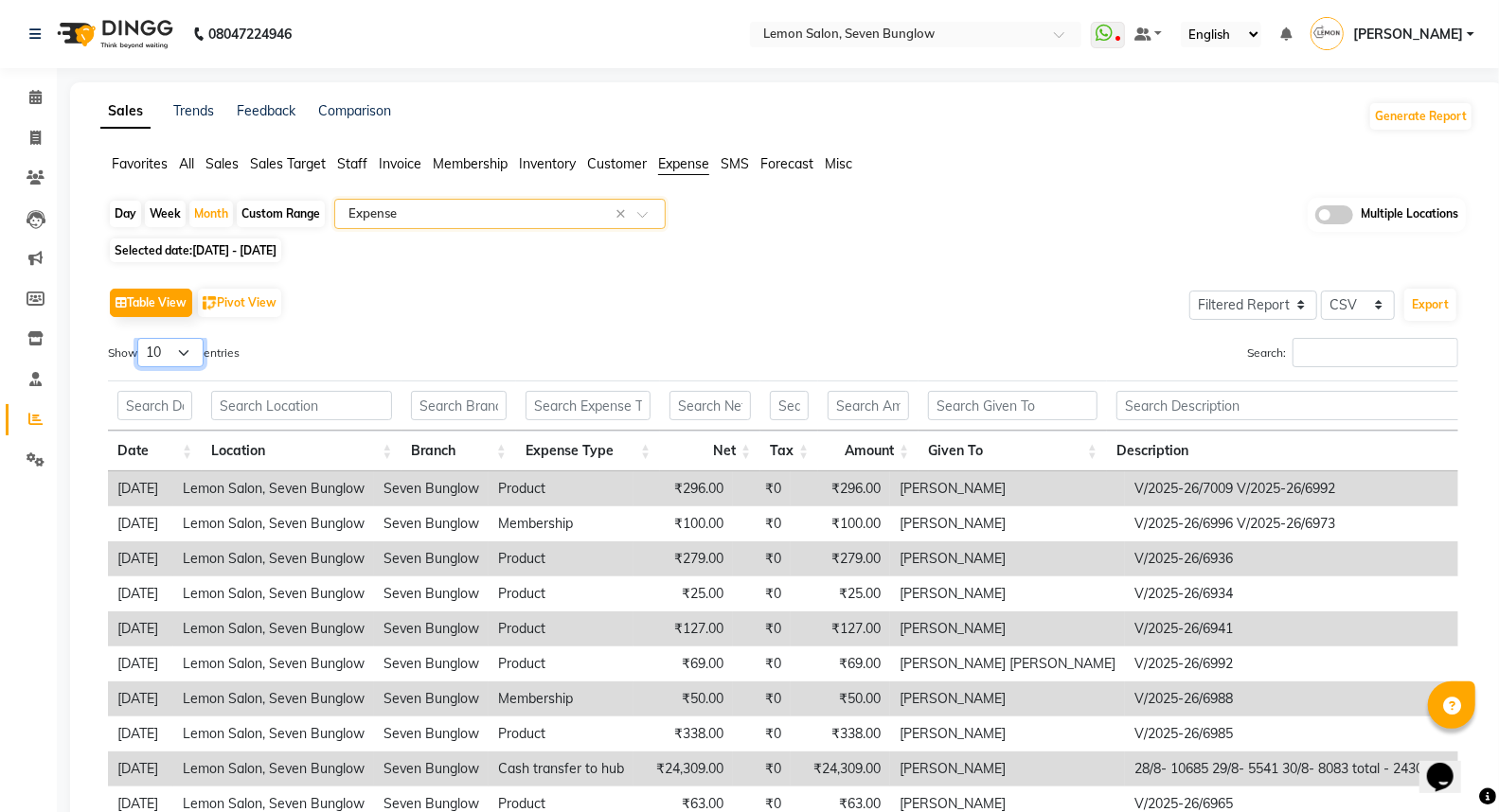
click at [203, 355] on select "10 25 50 100" at bounding box center [170, 352] width 66 height 30
select select "100"
click at [140, 338] on select "10 25 50 100" at bounding box center [170, 352] width 66 height 30
click at [1412, 304] on button "Export" at bounding box center [1430, 305] width 52 height 33
click at [27, 98] on span at bounding box center [36, 98] width 34 height 22
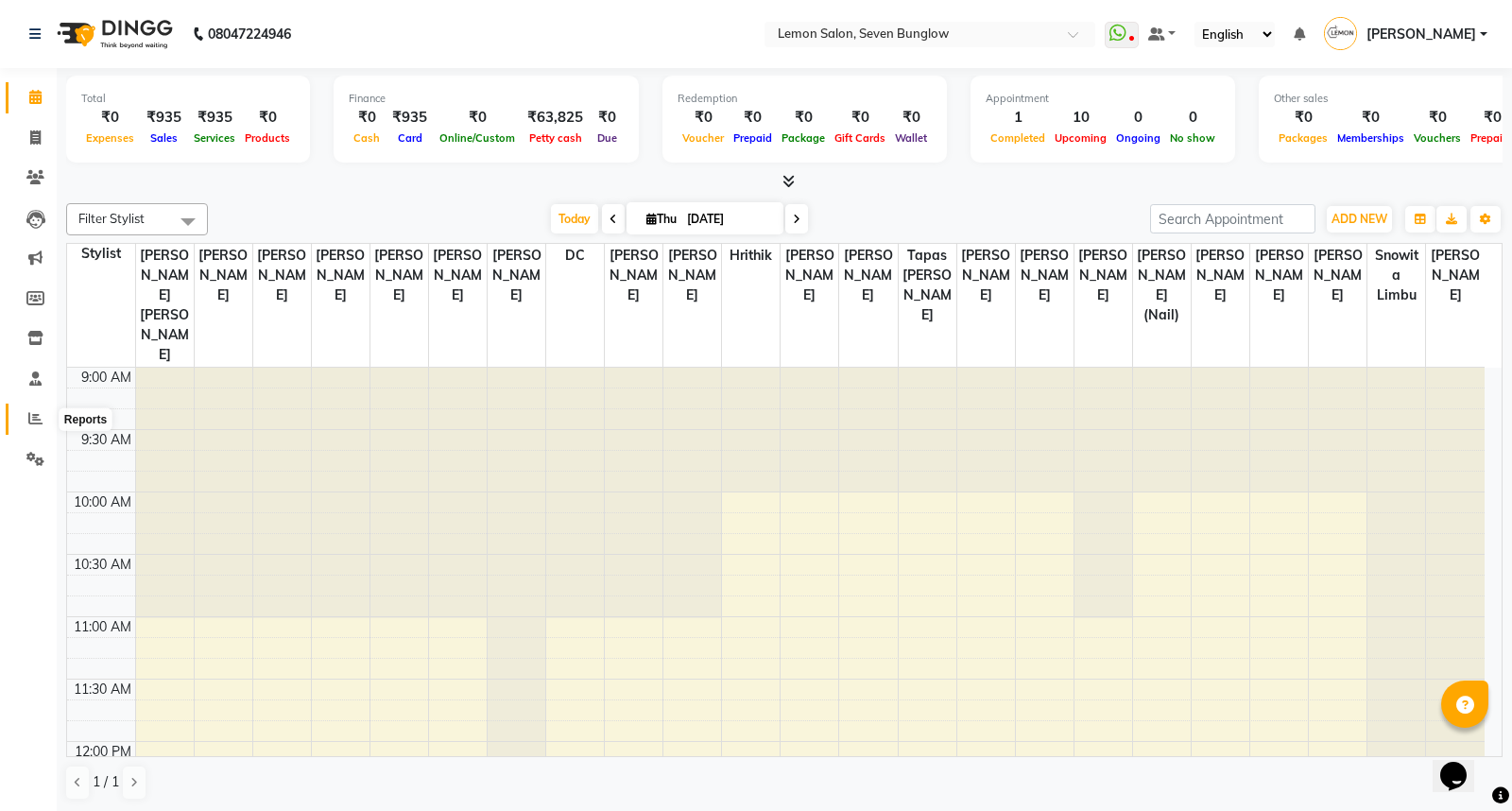
click at [34, 411] on icon at bounding box center [35, 418] width 14 height 14
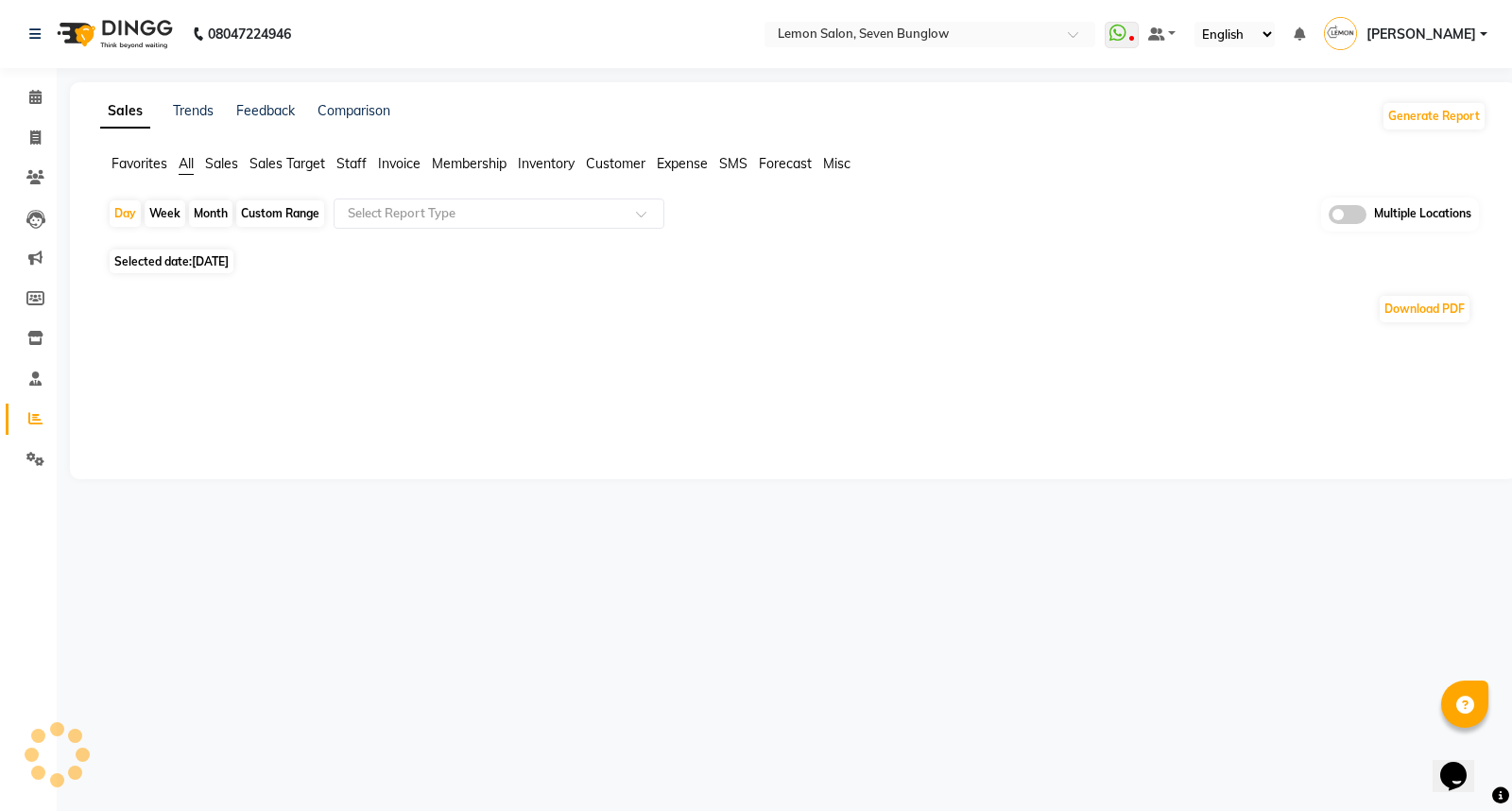
click at [202, 210] on div "Month" at bounding box center [210, 214] width 43 height 27
select select "9"
select select "2025"
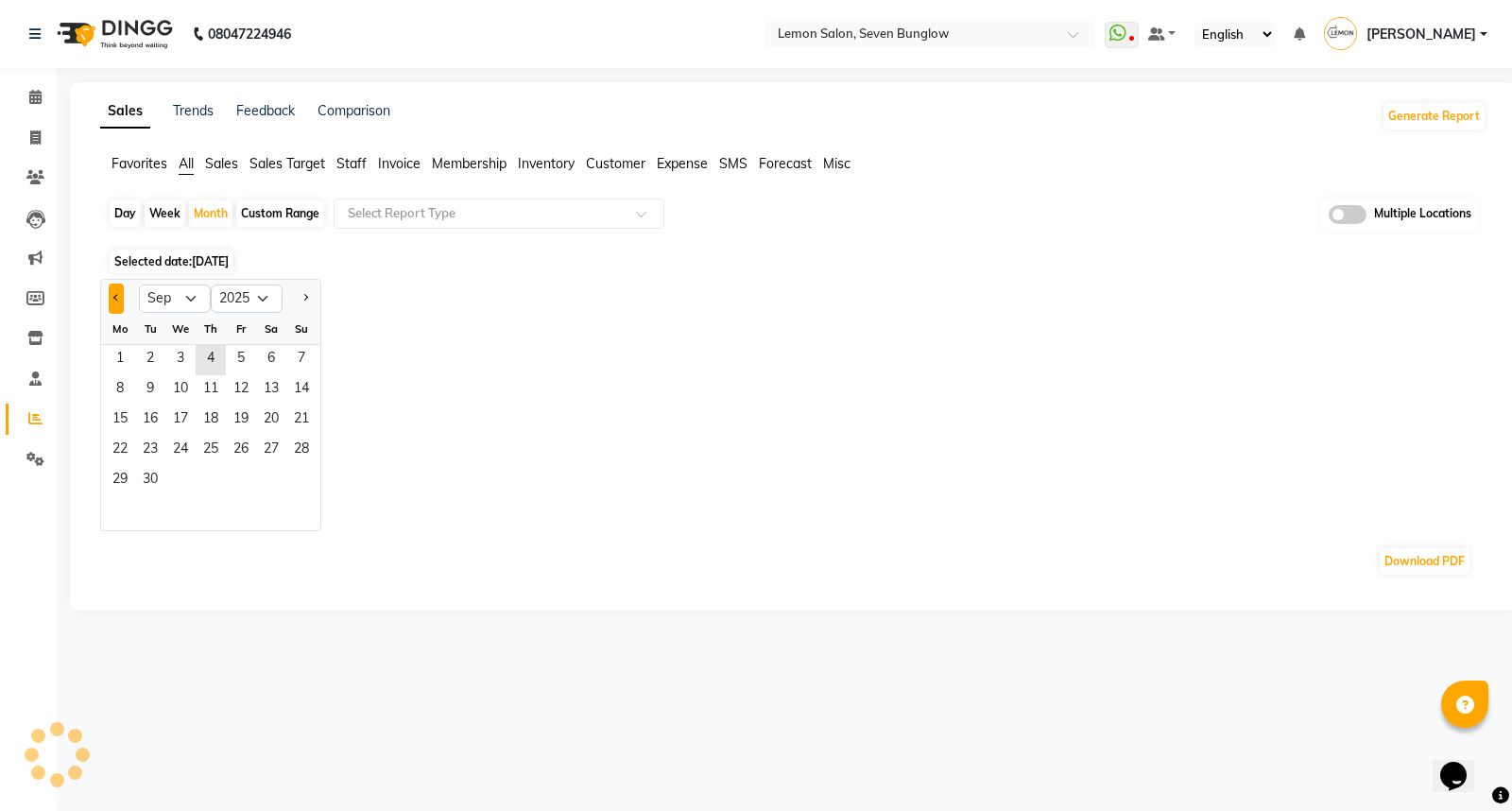
click at [114, 293] on button "Previous month" at bounding box center [116, 299] width 15 height 31
select select "8"
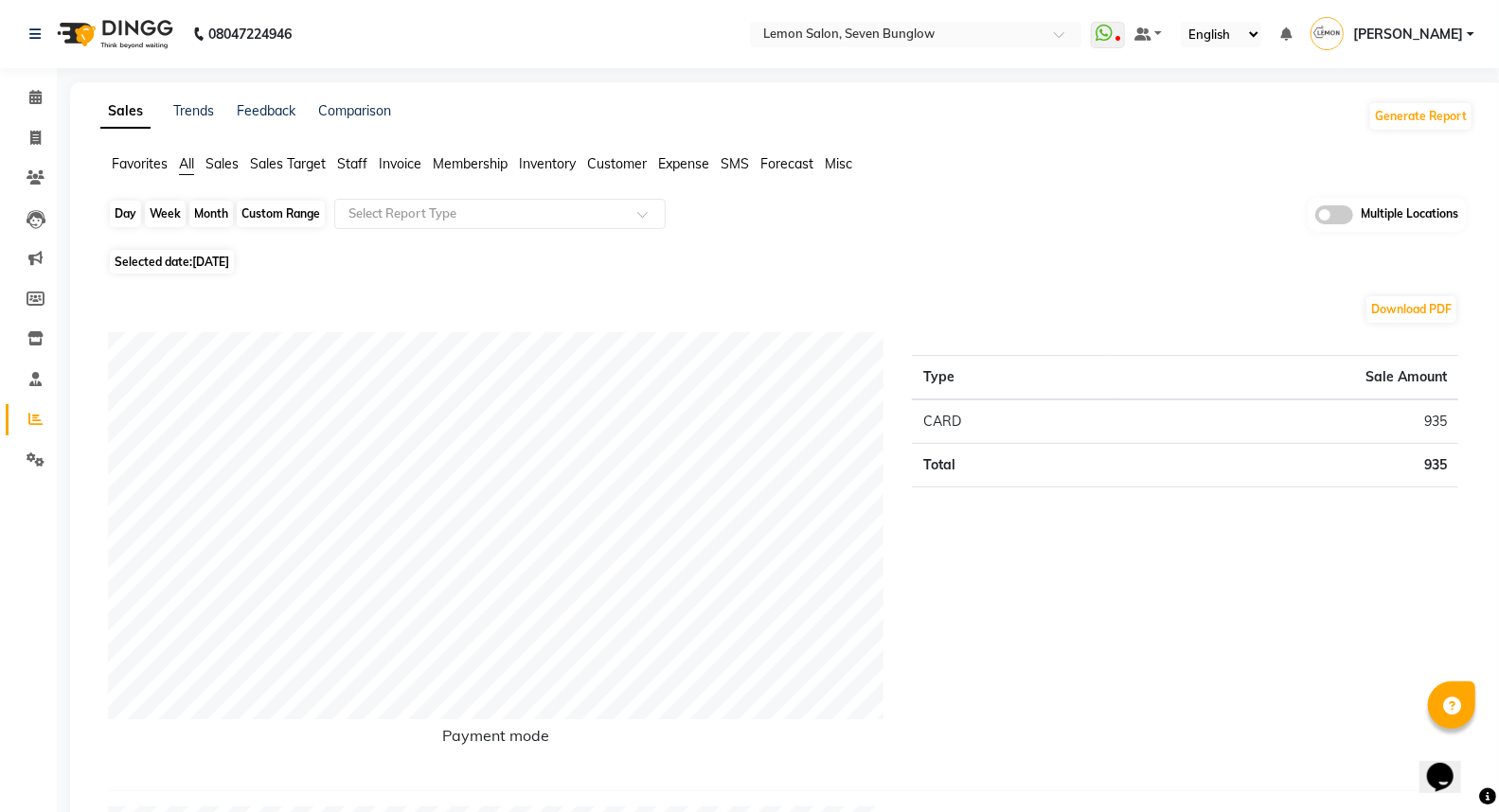
click at [224, 215] on div "Month" at bounding box center [210, 214] width 43 height 27
select select "9"
select select "2025"
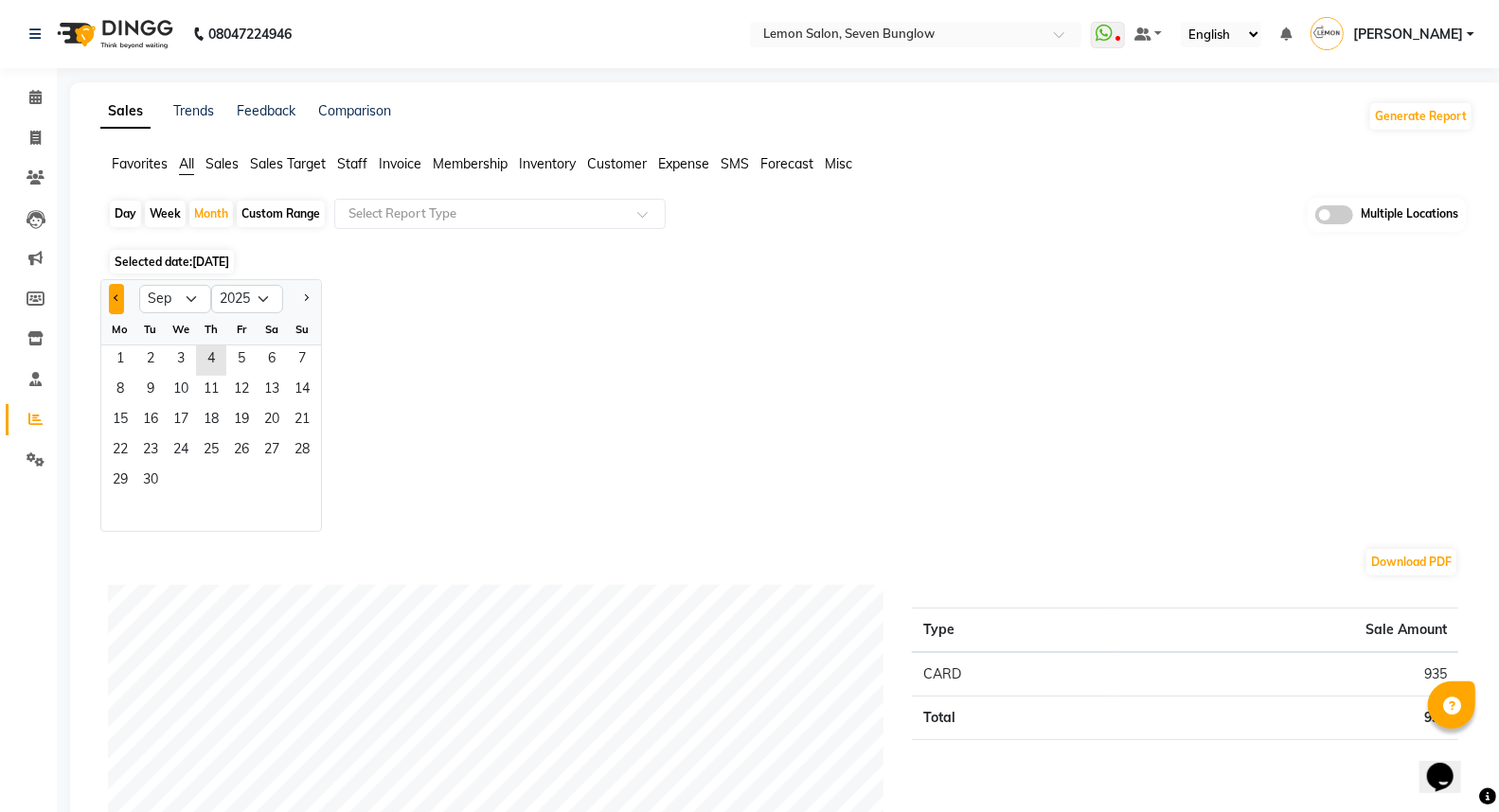
click at [115, 288] on button "Previous month" at bounding box center [116, 299] width 15 height 31
select select "8"
click at [246, 358] on span "1" at bounding box center [242, 361] width 31 height 31
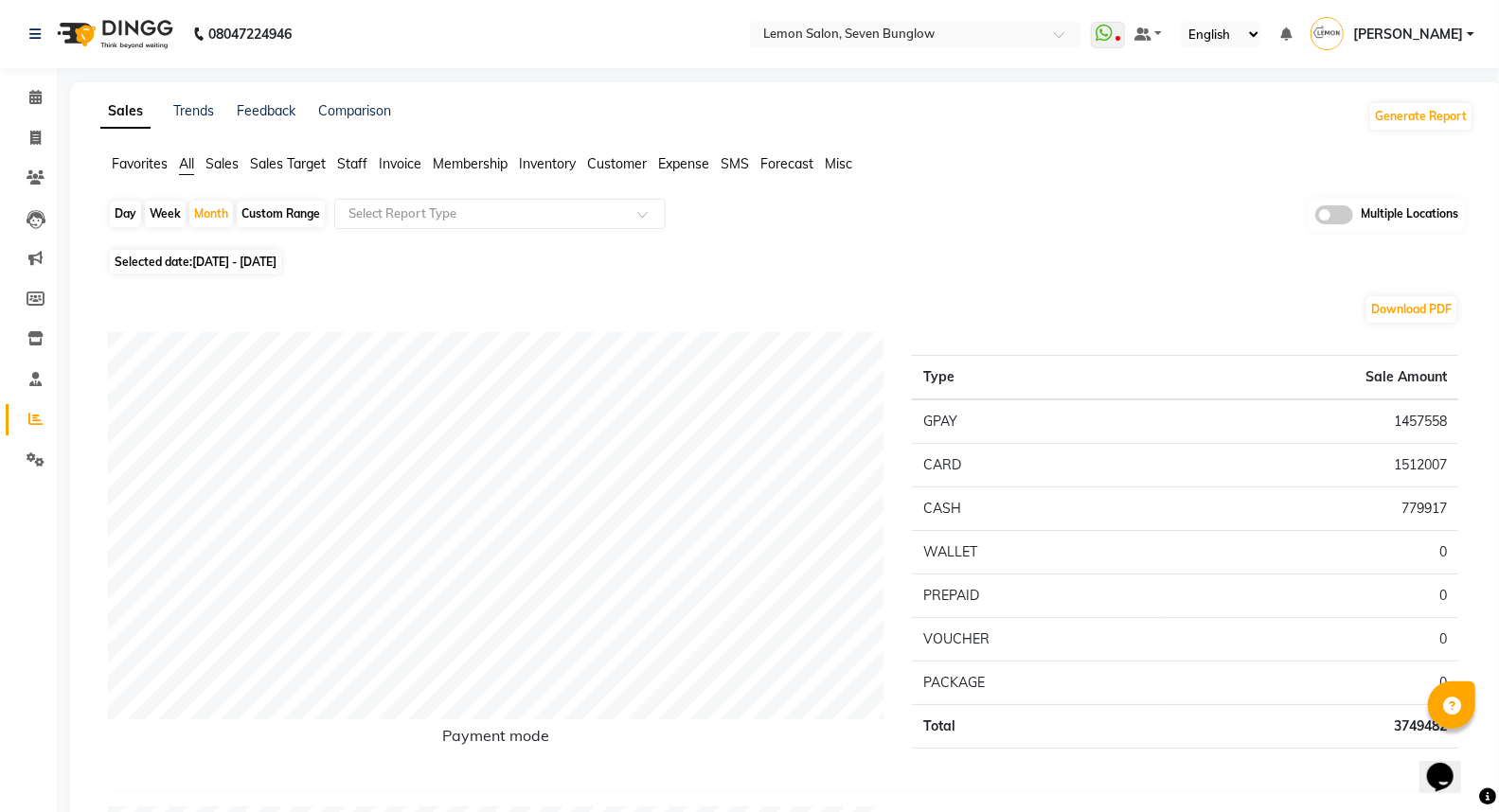
click at [357, 161] on span "Staff" at bounding box center [352, 164] width 31 height 17
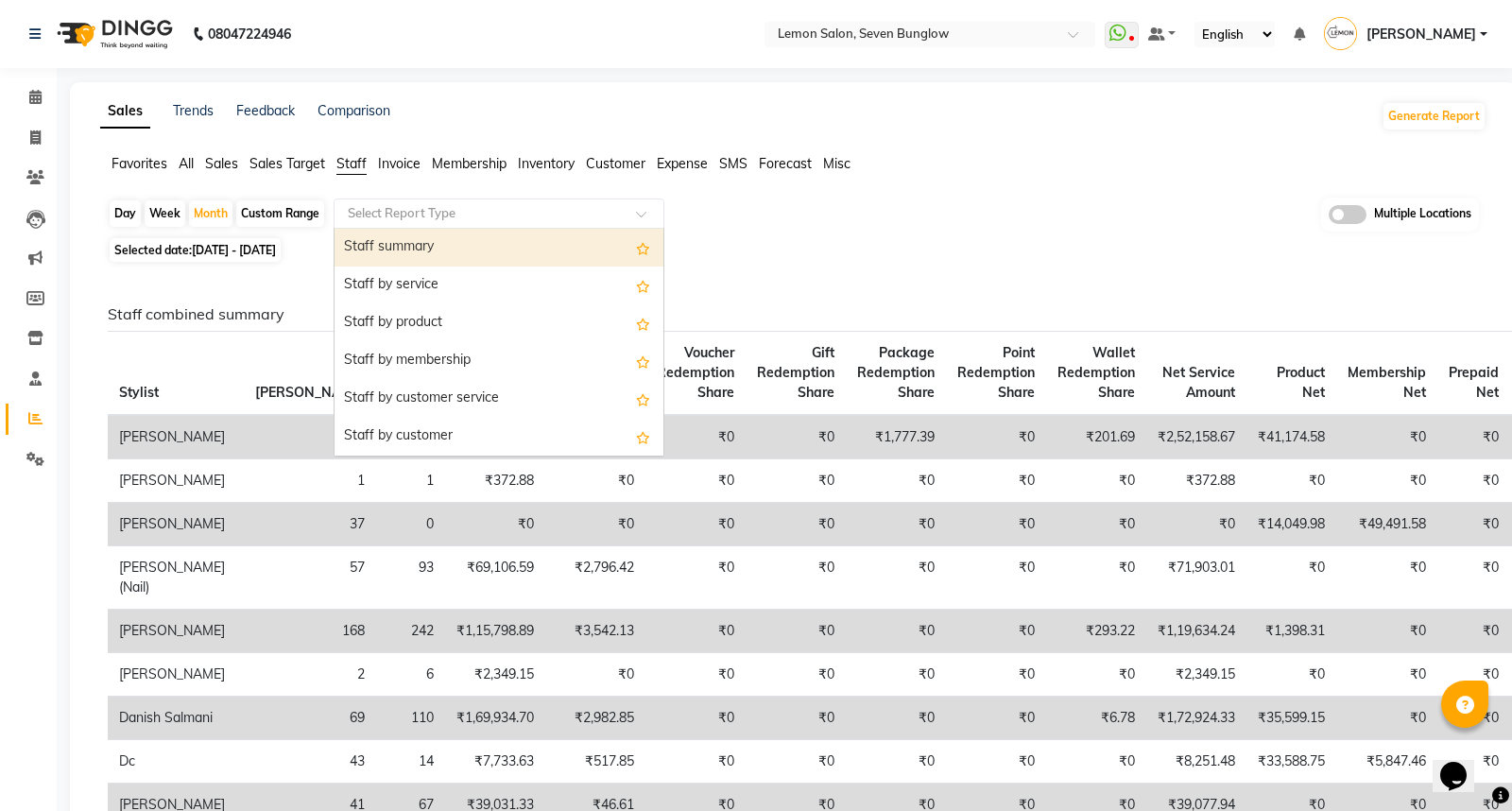
click at [387, 204] on input "text" at bounding box center [480, 214] width 272 height 19
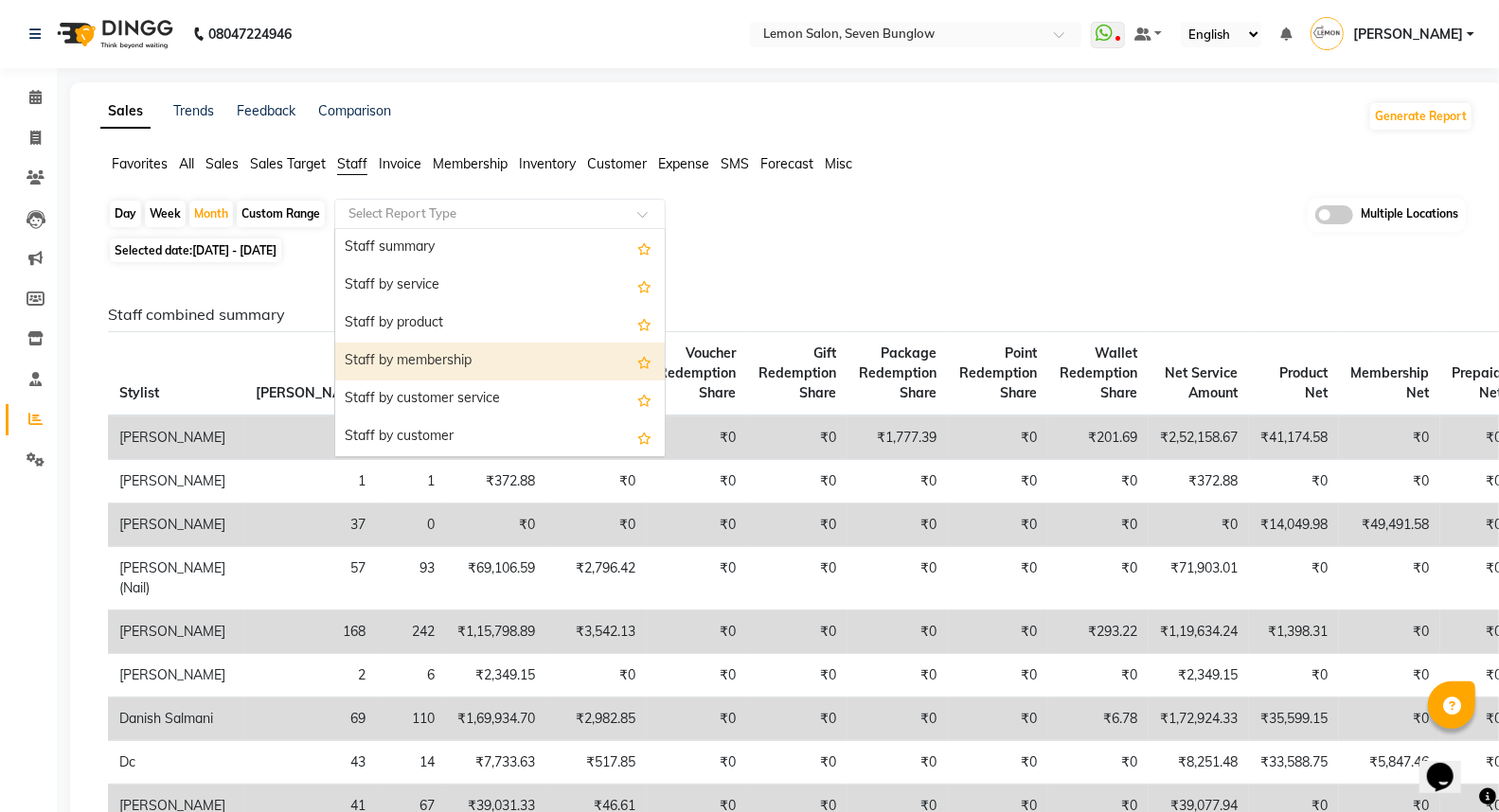
click at [429, 356] on div "Staff by membership" at bounding box center [499, 361] width 329 height 37
select select "filtered_report"
select select "csv"
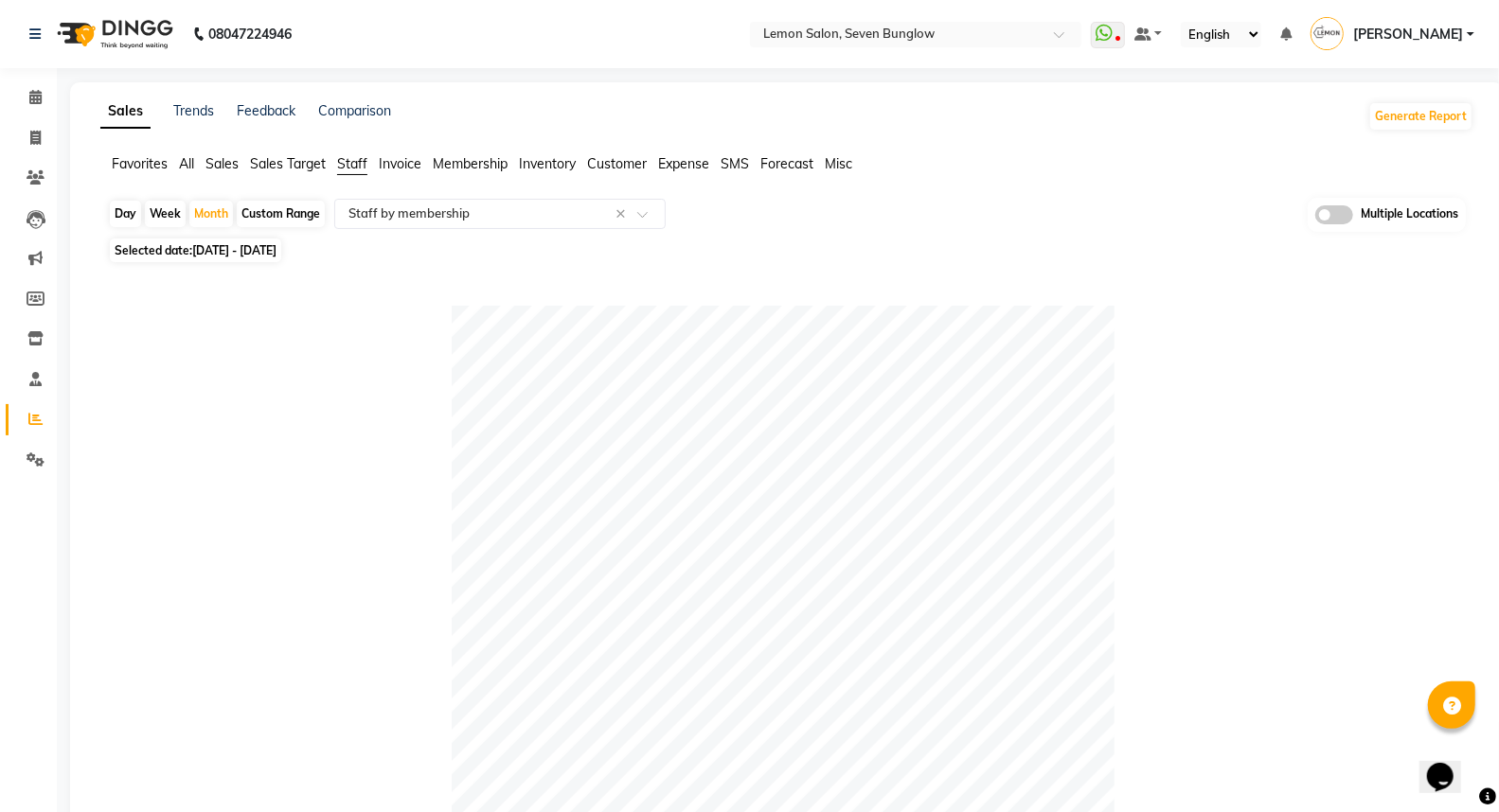
click at [183, 165] on span "All" at bounding box center [186, 164] width 15 height 17
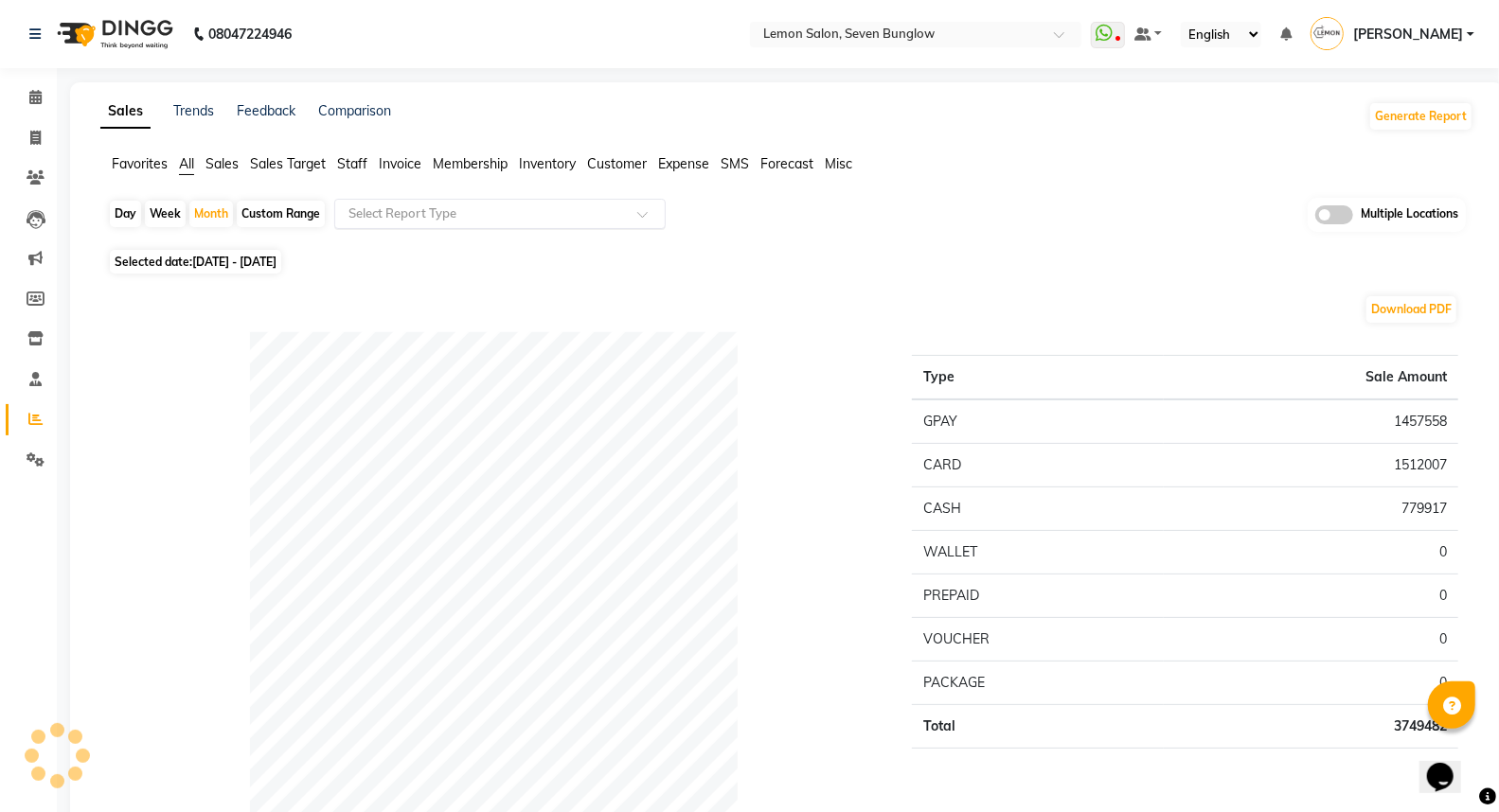
click at [382, 209] on input "text" at bounding box center [481, 214] width 273 height 19
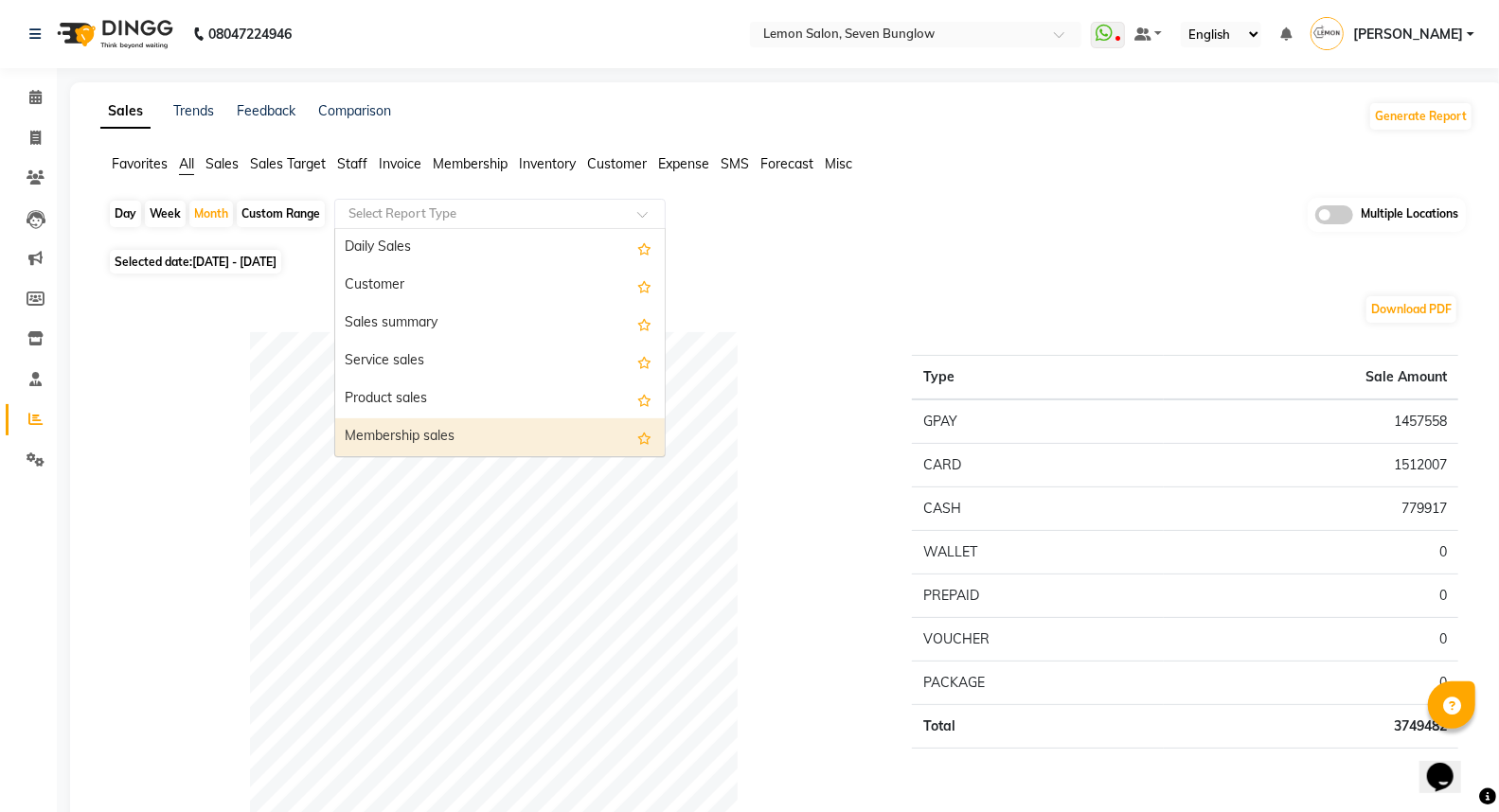
click at [385, 428] on div "Membership sales" at bounding box center [499, 437] width 329 height 37
select select "filtered_report"
select select "csv"
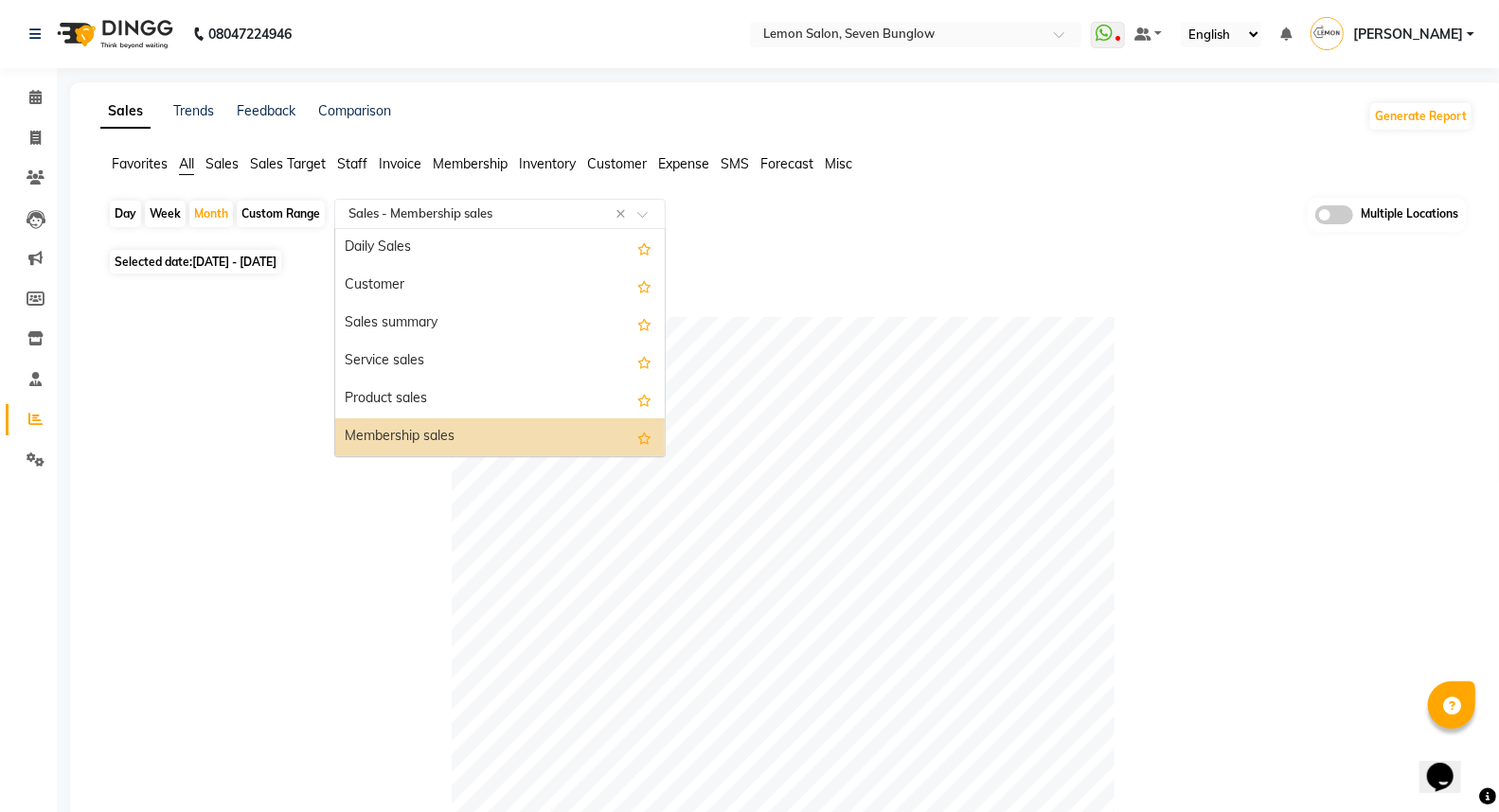
click at [437, 206] on input "text" at bounding box center [481, 214] width 273 height 19
click at [390, 400] on div "Product sales" at bounding box center [499, 398] width 329 height 37
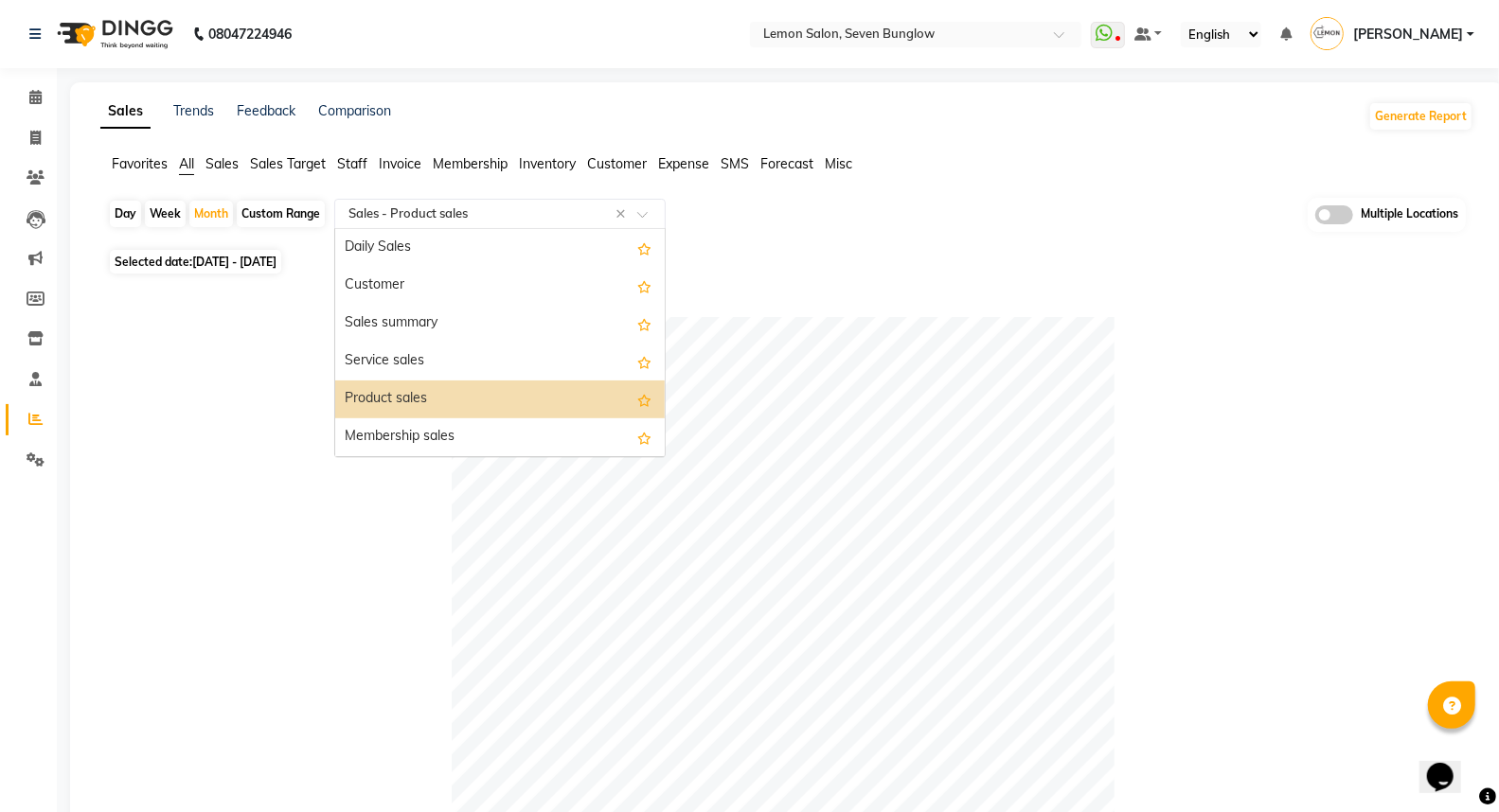
click at [455, 208] on input "text" at bounding box center [481, 214] width 273 height 19
click at [417, 413] on div "Product sales" at bounding box center [499, 398] width 329 height 37
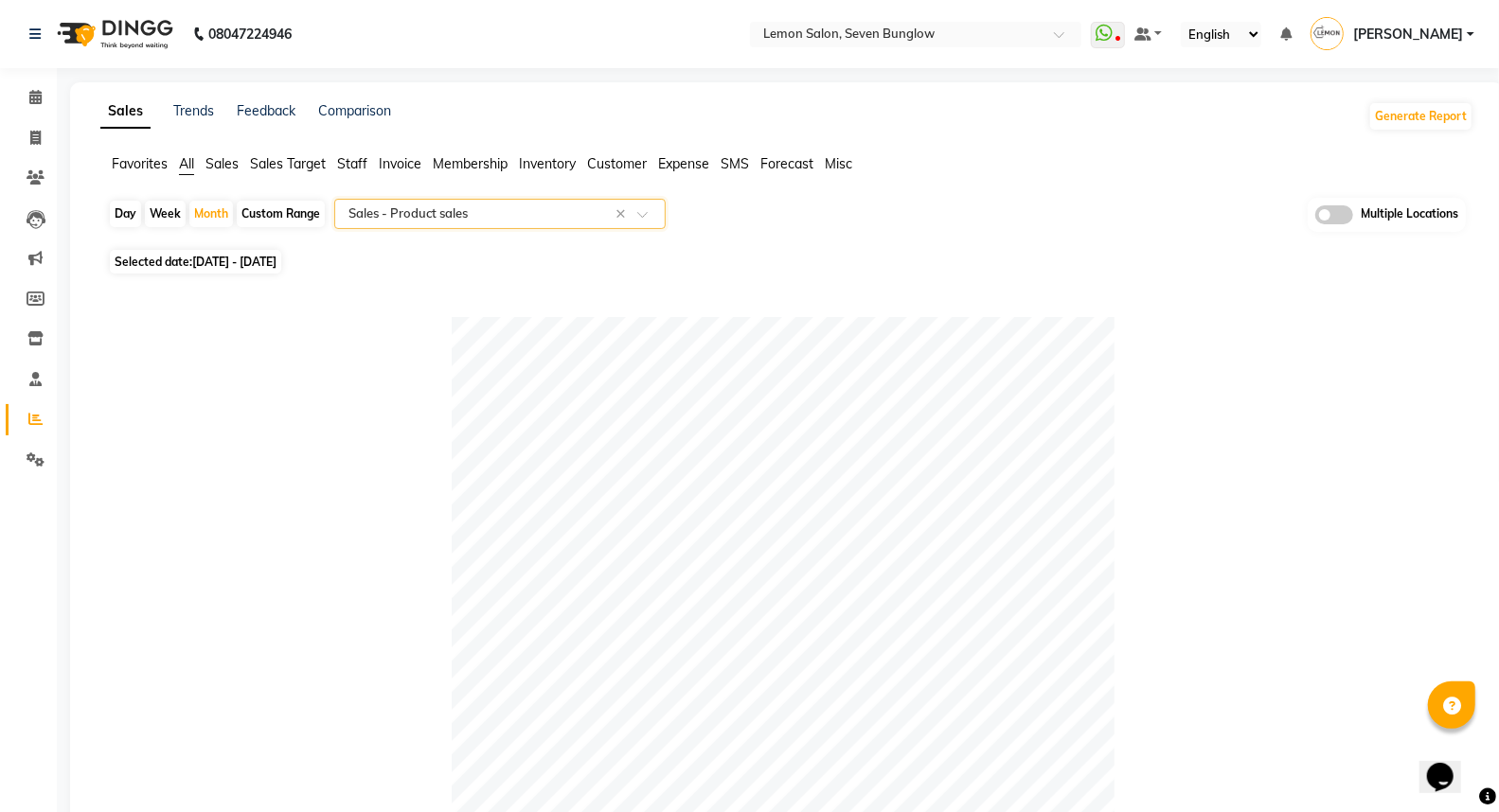
click at [436, 201] on div "Select Report Type × Sales - Product sales ×" at bounding box center [499, 214] width 331 height 31
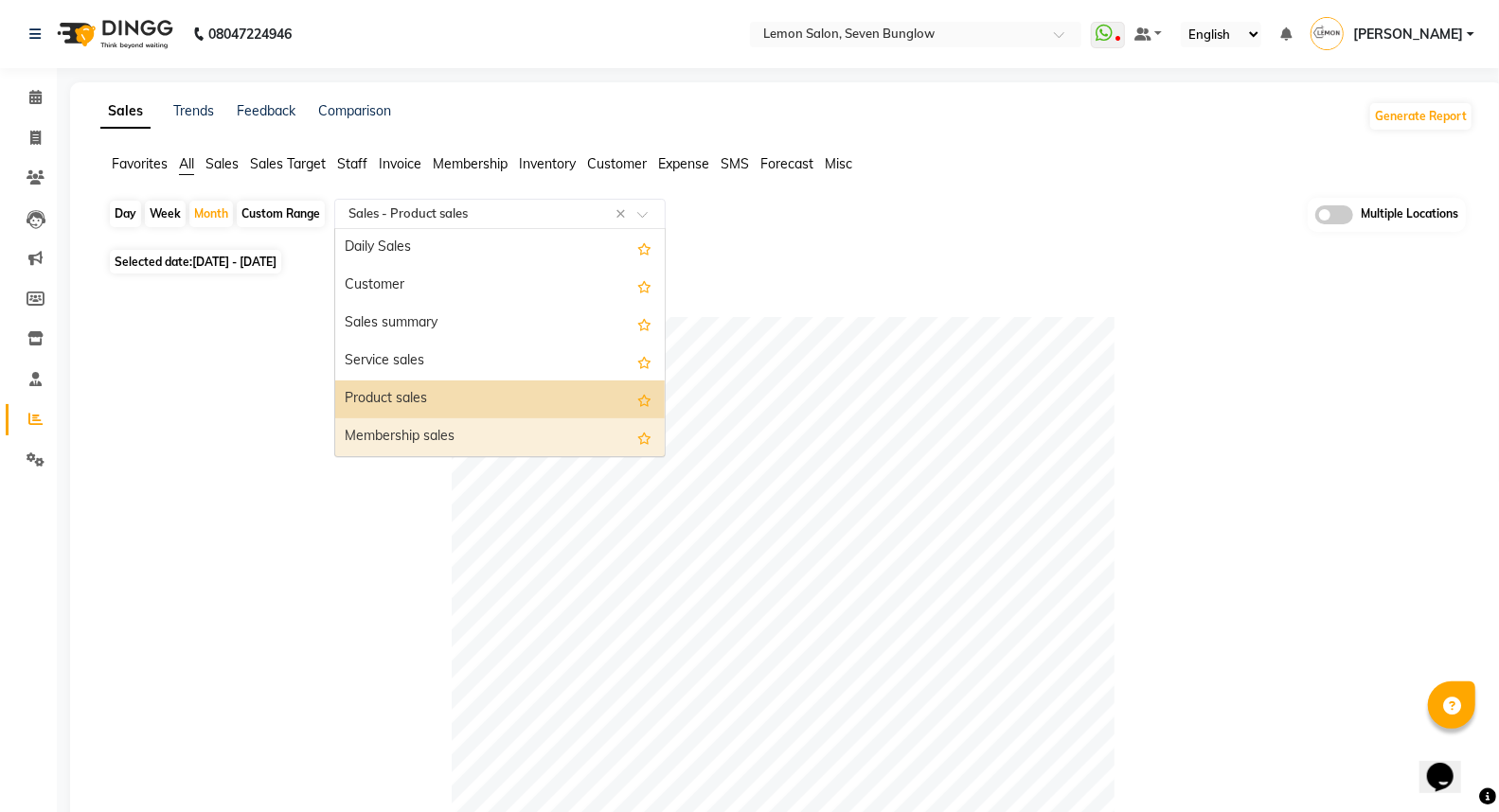
click at [414, 449] on div "Membership sales" at bounding box center [499, 437] width 329 height 37
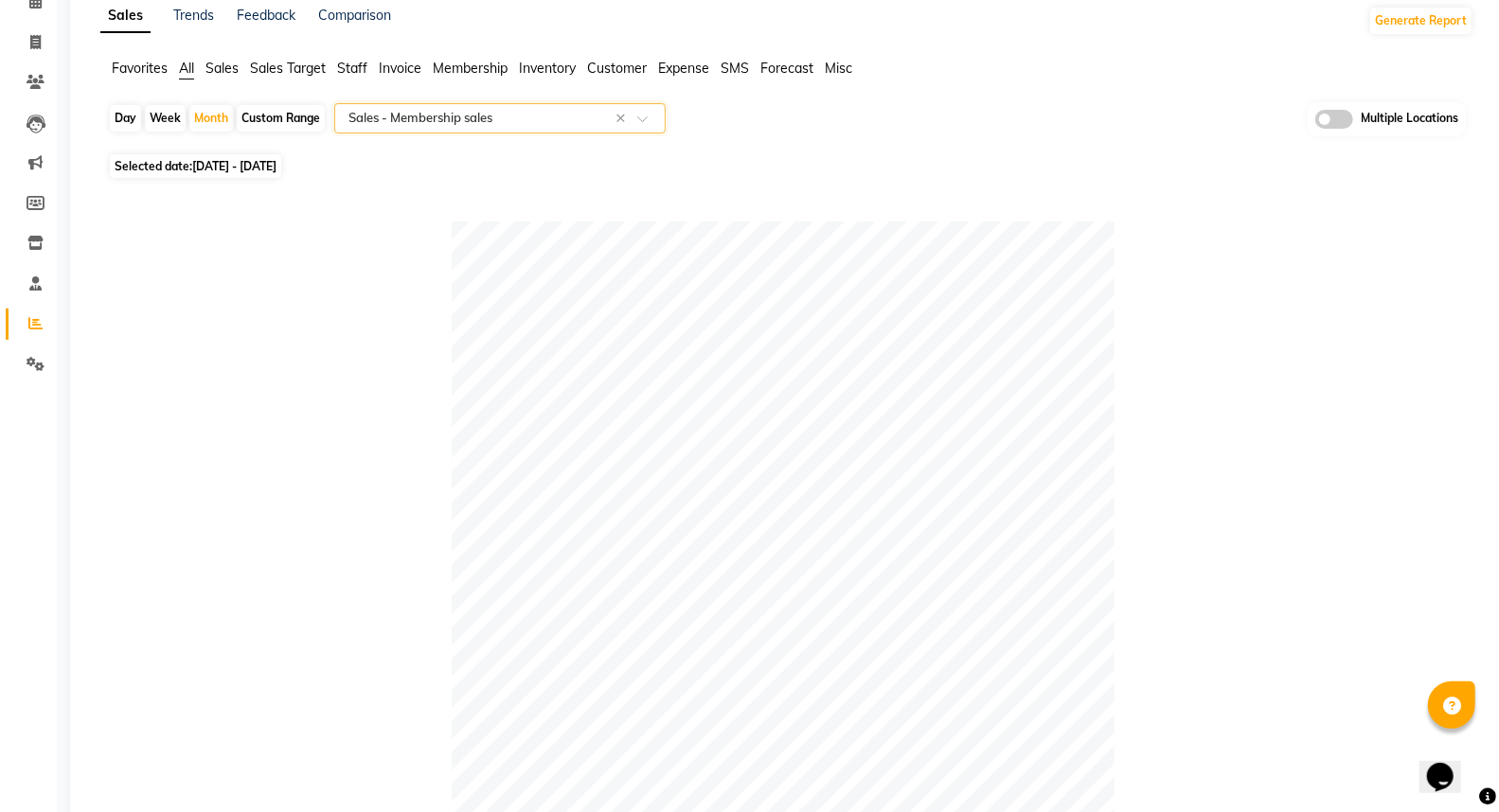
scroll to position [93, 0]
click at [351, 80] on li "Staff" at bounding box center [352, 71] width 31 height 20
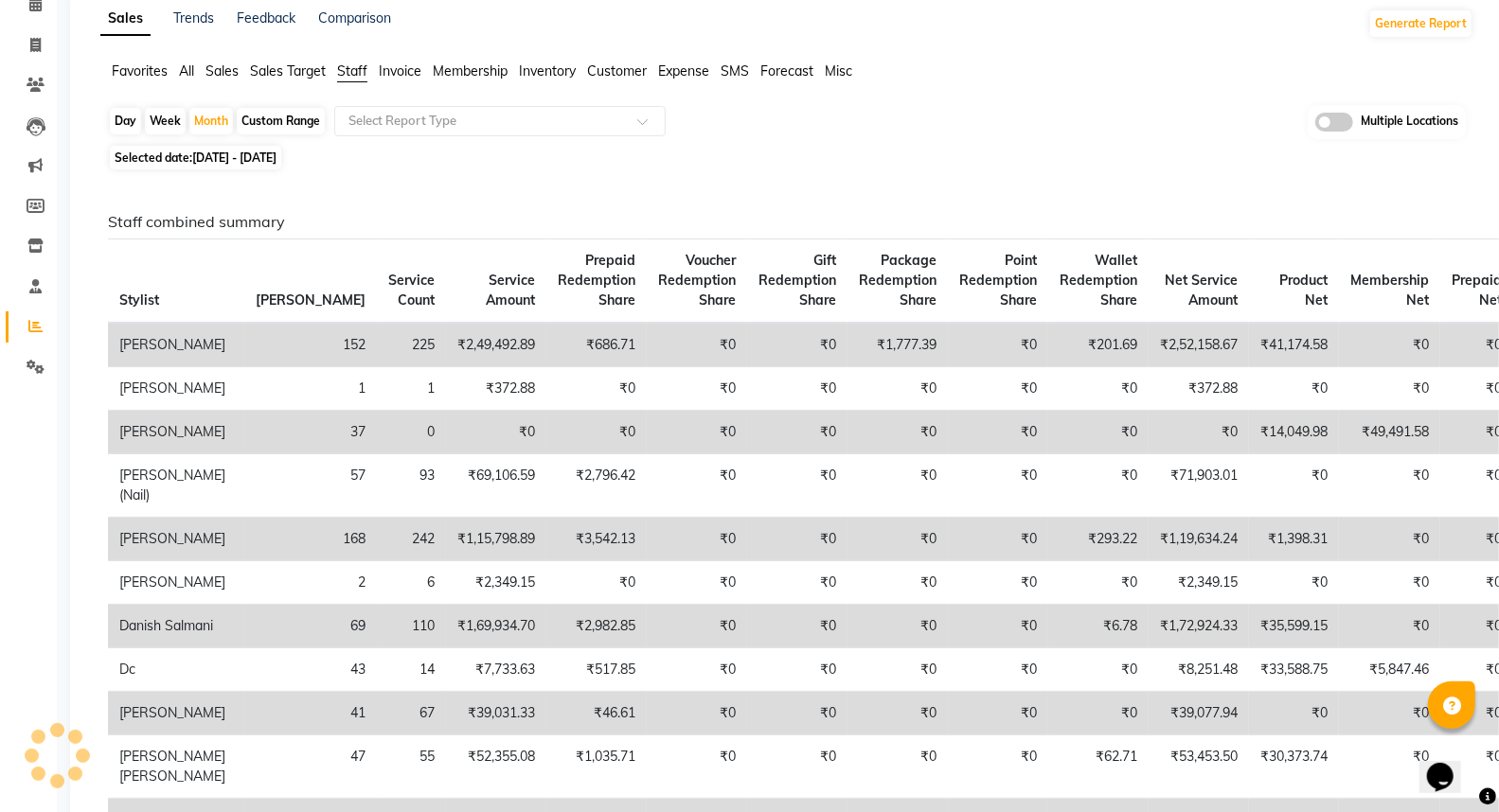
click at [353, 71] on span "Staff" at bounding box center [352, 71] width 31 height 17
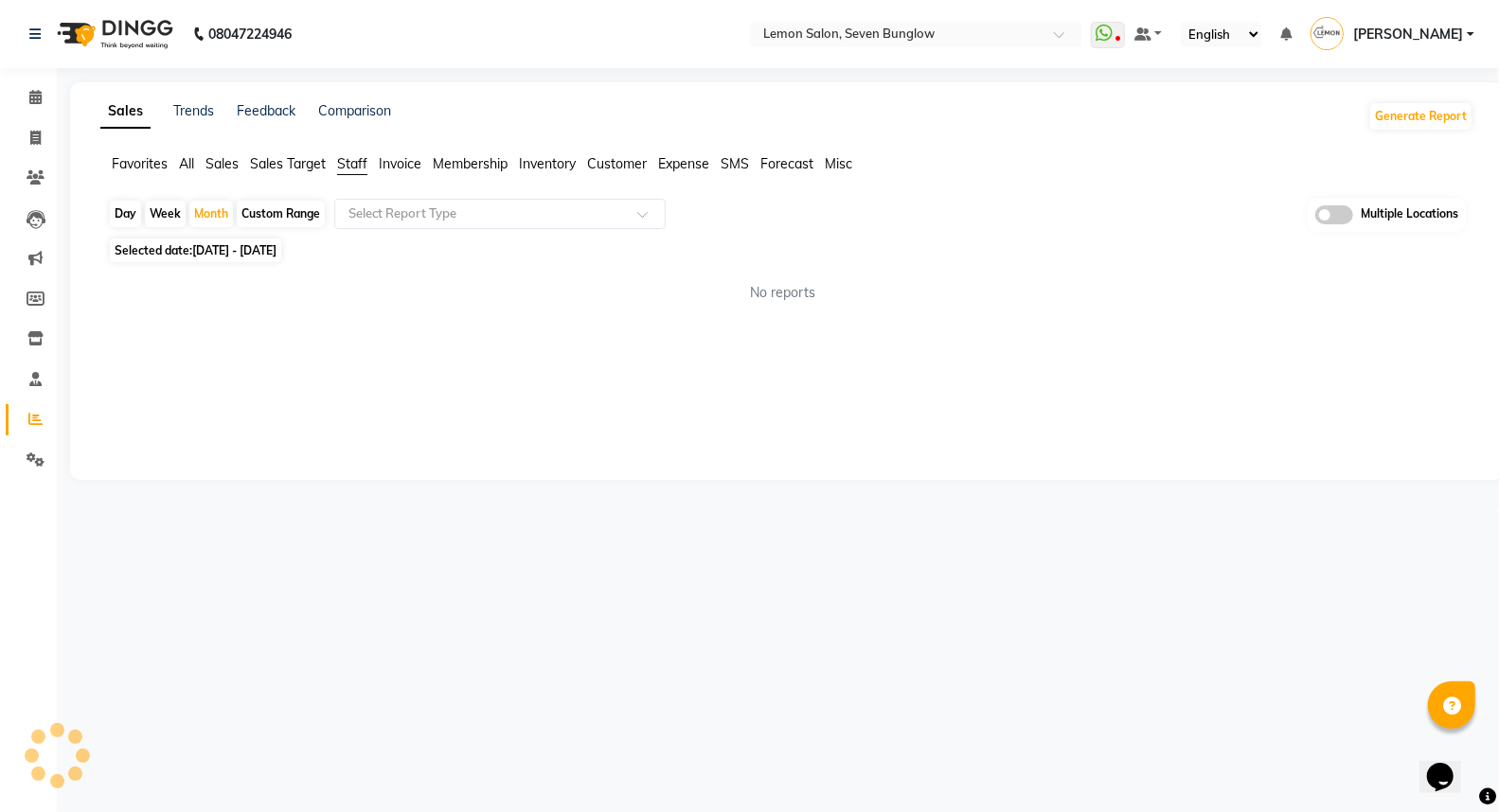
scroll to position [0, 0]
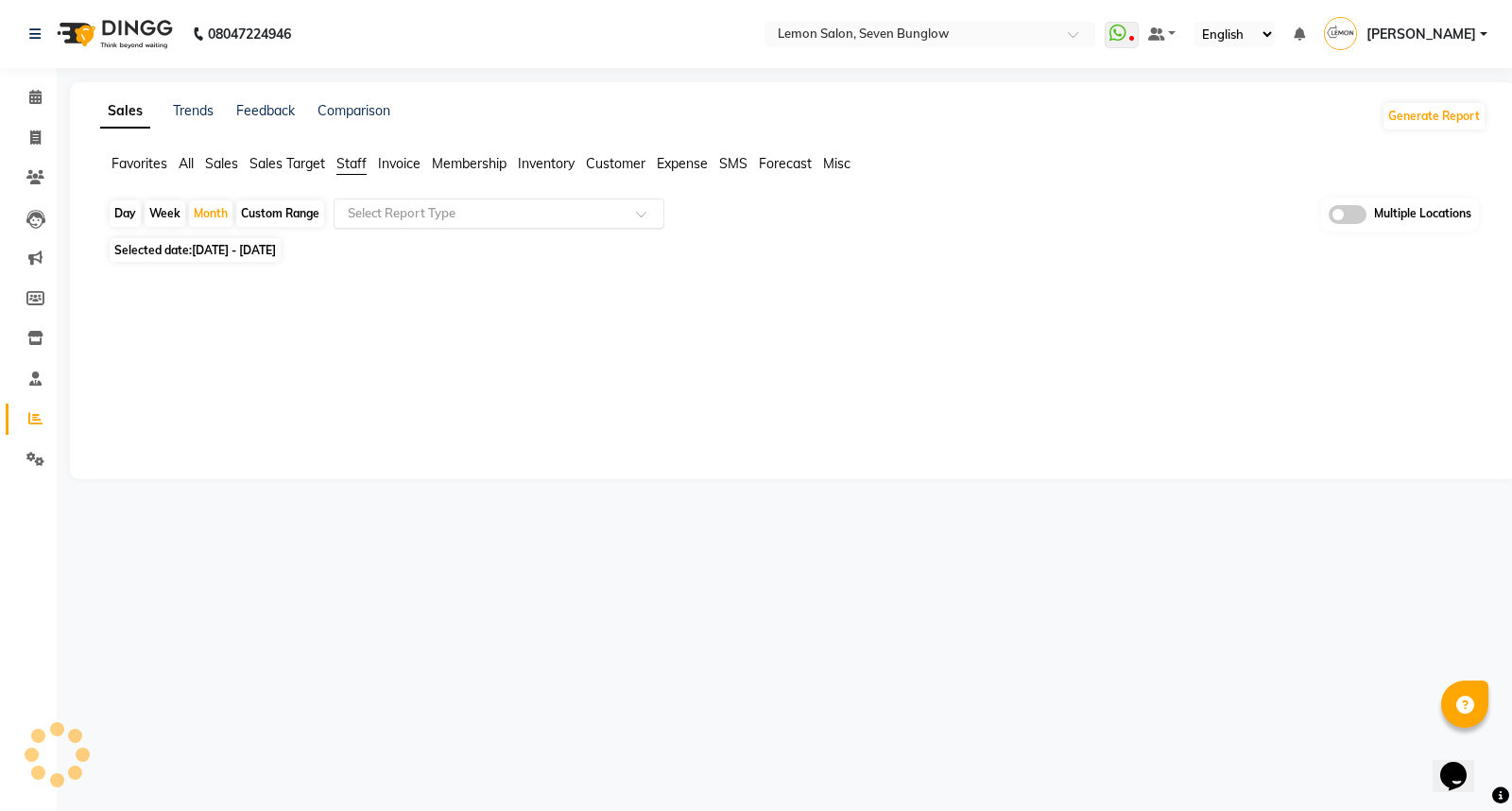
click at [373, 212] on input "text" at bounding box center [480, 214] width 272 height 19
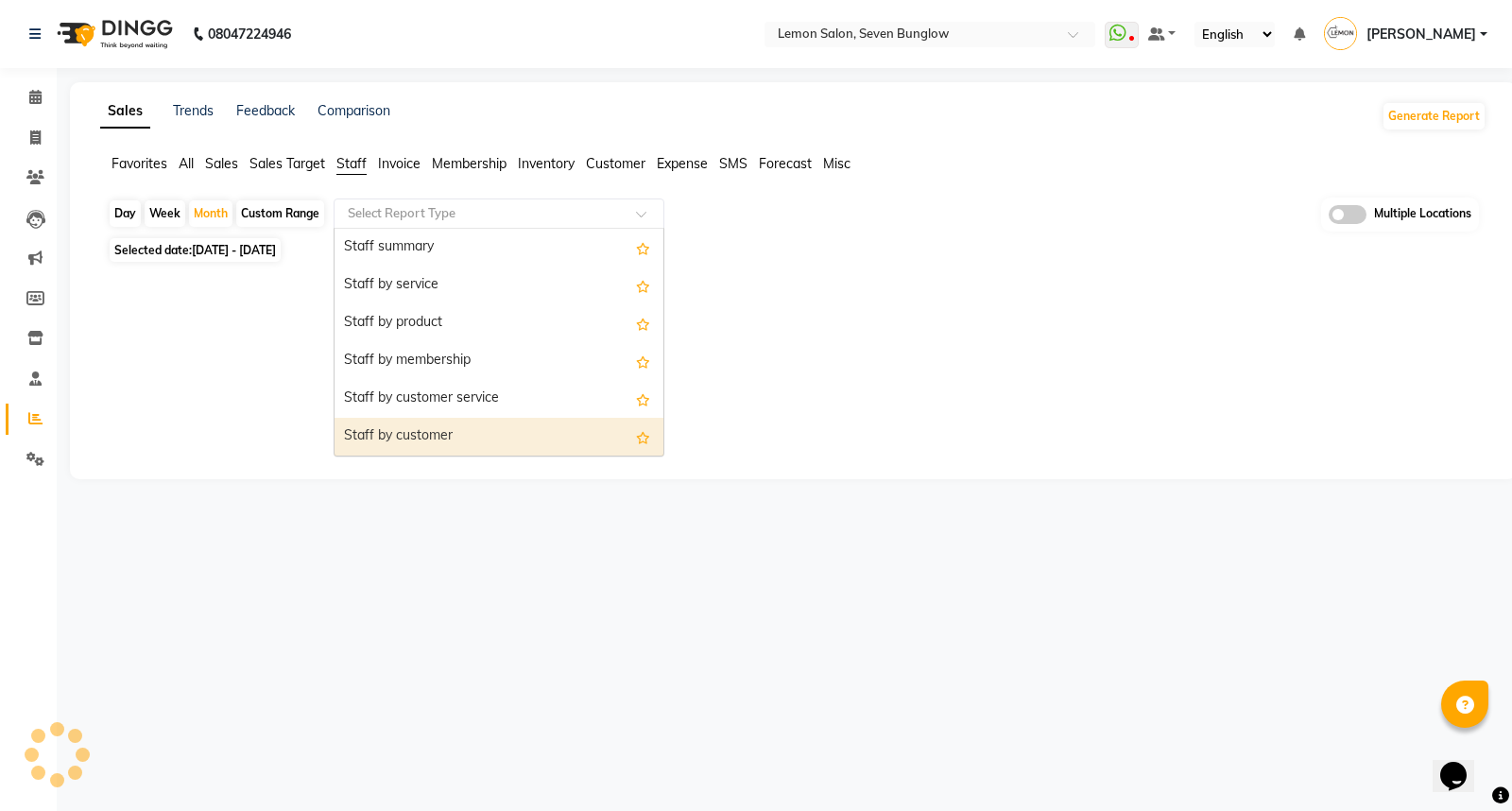
click at [399, 432] on div "Staff by customer" at bounding box center [498, 436] width 329 height 37
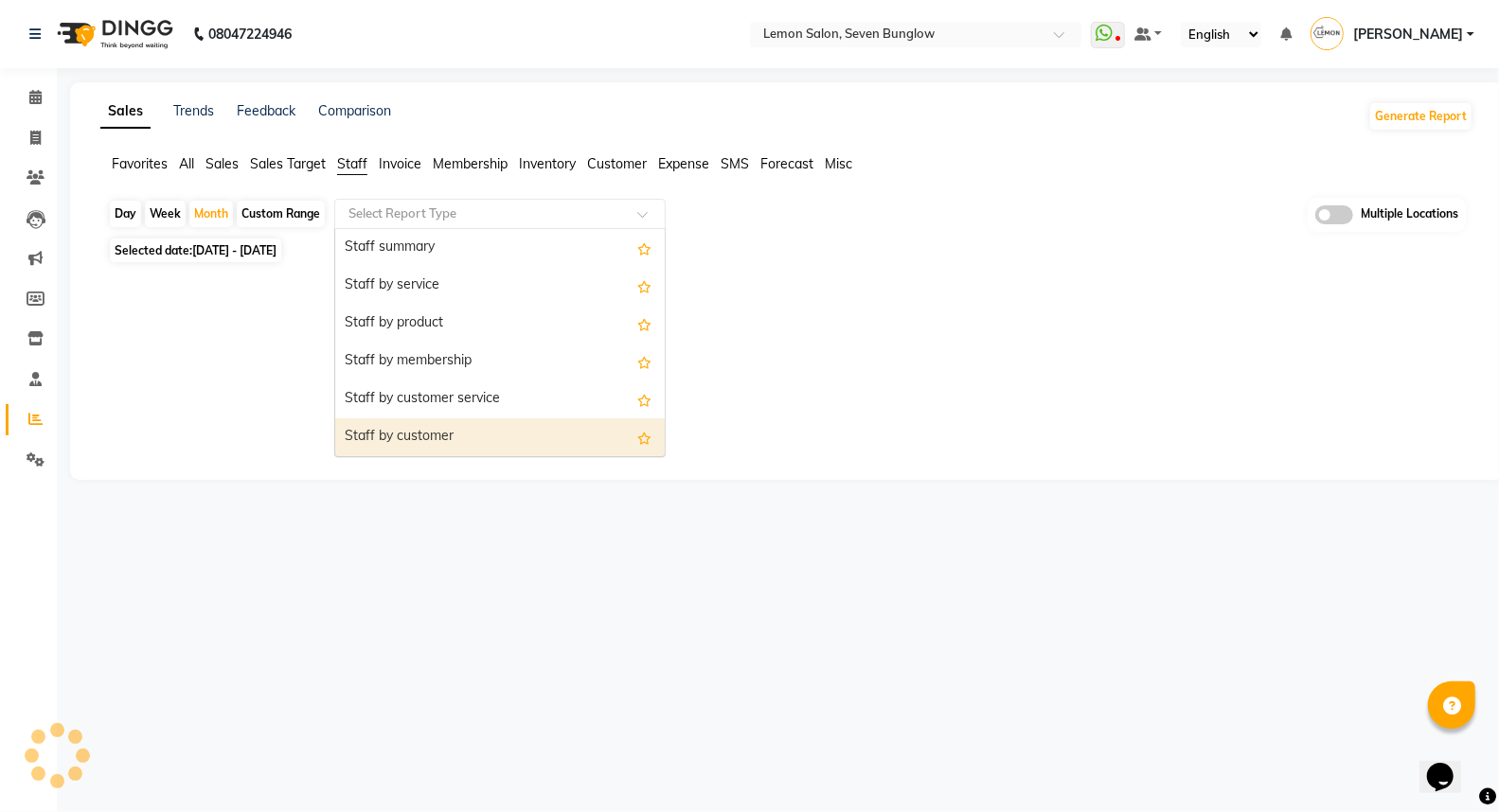
select select "filtered_report"
select select "csv"
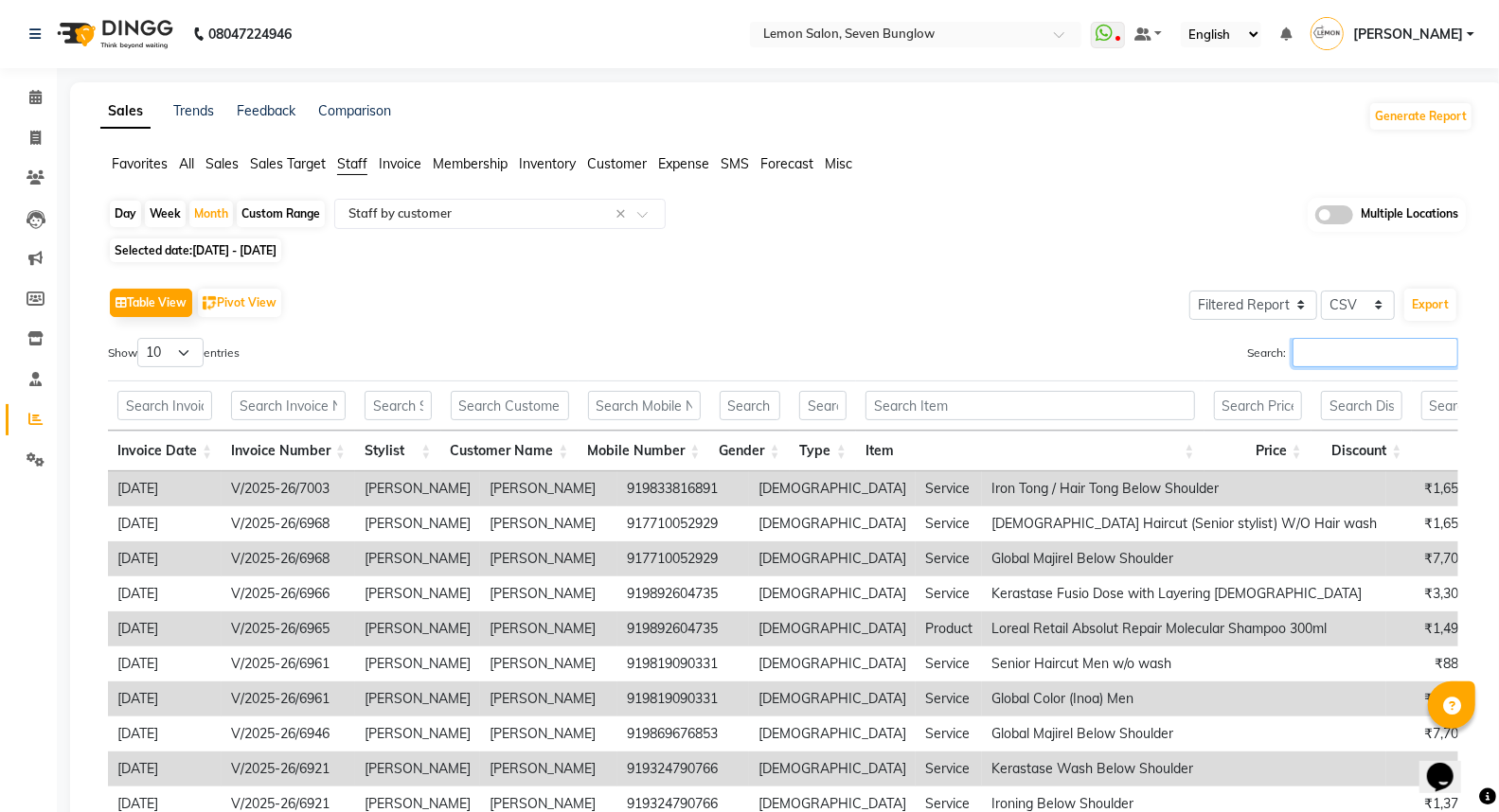
click at [1354, 350] on input "Search:" at bounding box center [1375, 352] width 166 height 30
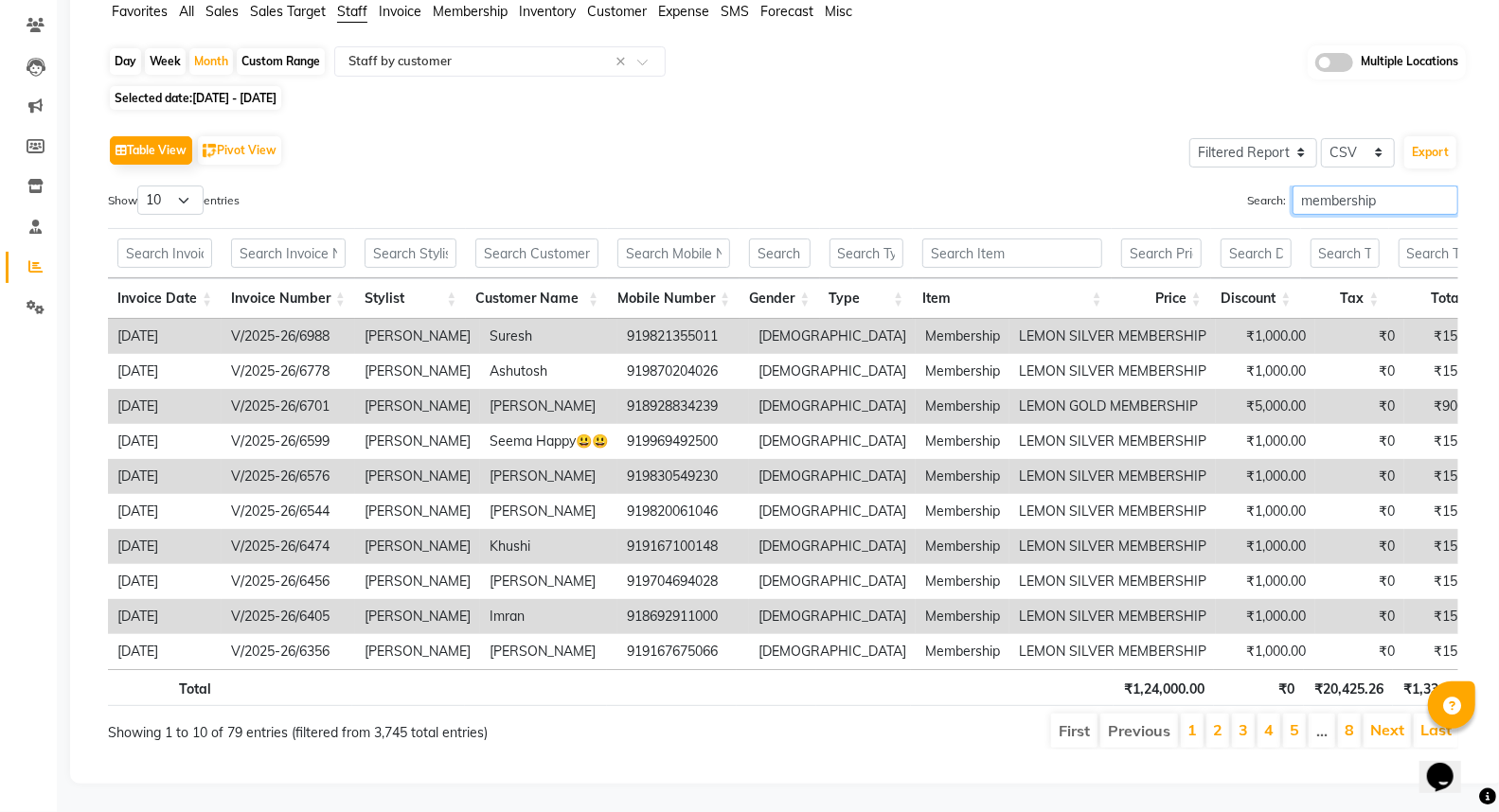
scroll to position [183, 0]
type input "membership"
click at [995, 238] on input "text" at bounding box center [1011, 252] width 180 height 30
type input "membership"
click at [180, 185] on select "10 25 50 100" at bounding box center [170, 200] width 66 height 30
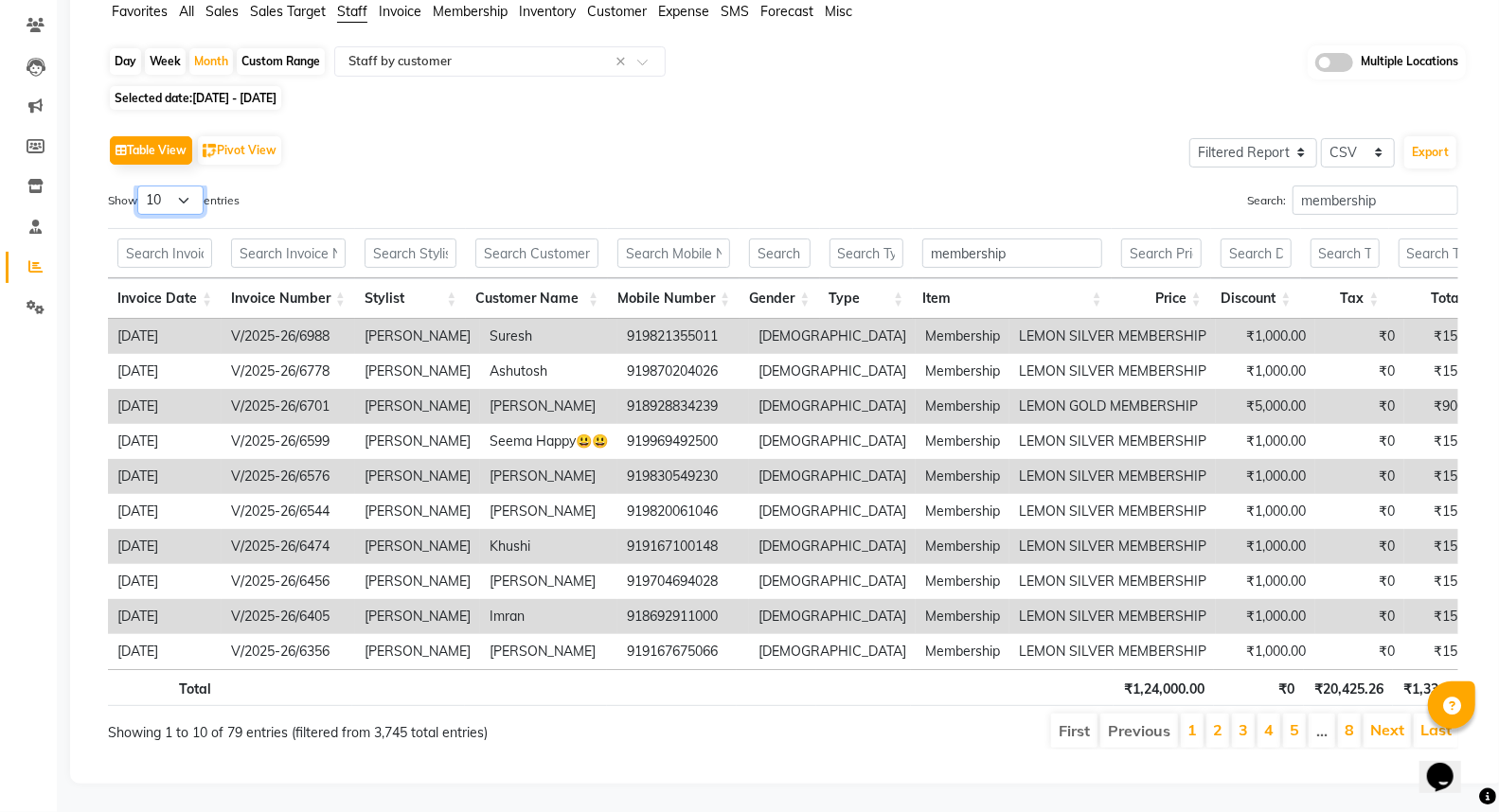
select select "100"
click at [140, 185] on select "10 25 50 100" at bounding box center [170, 200] width 66 height 30
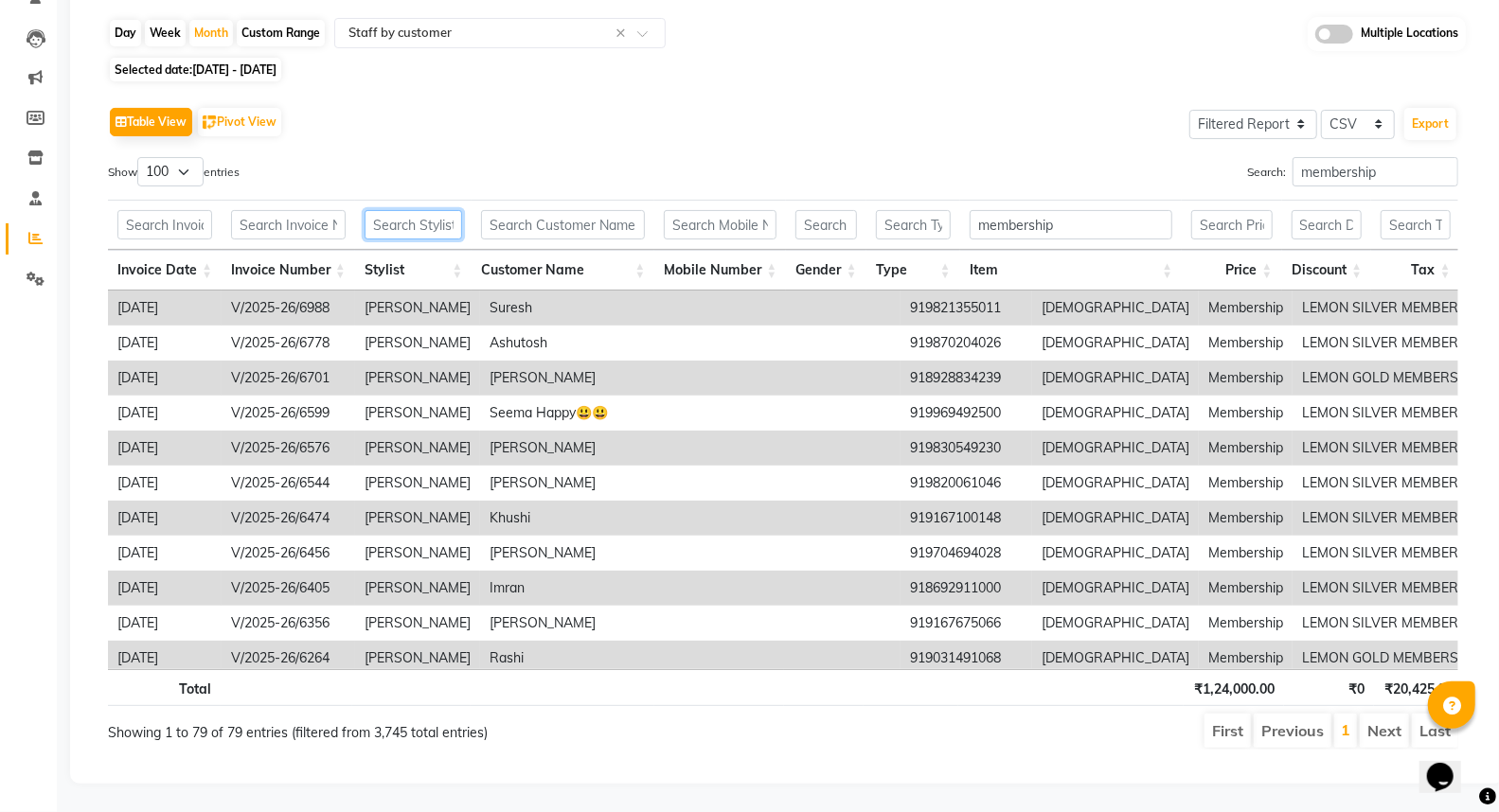
click at [402, 222] on input "text" at bounding box center [414, 225] width 98 height 30
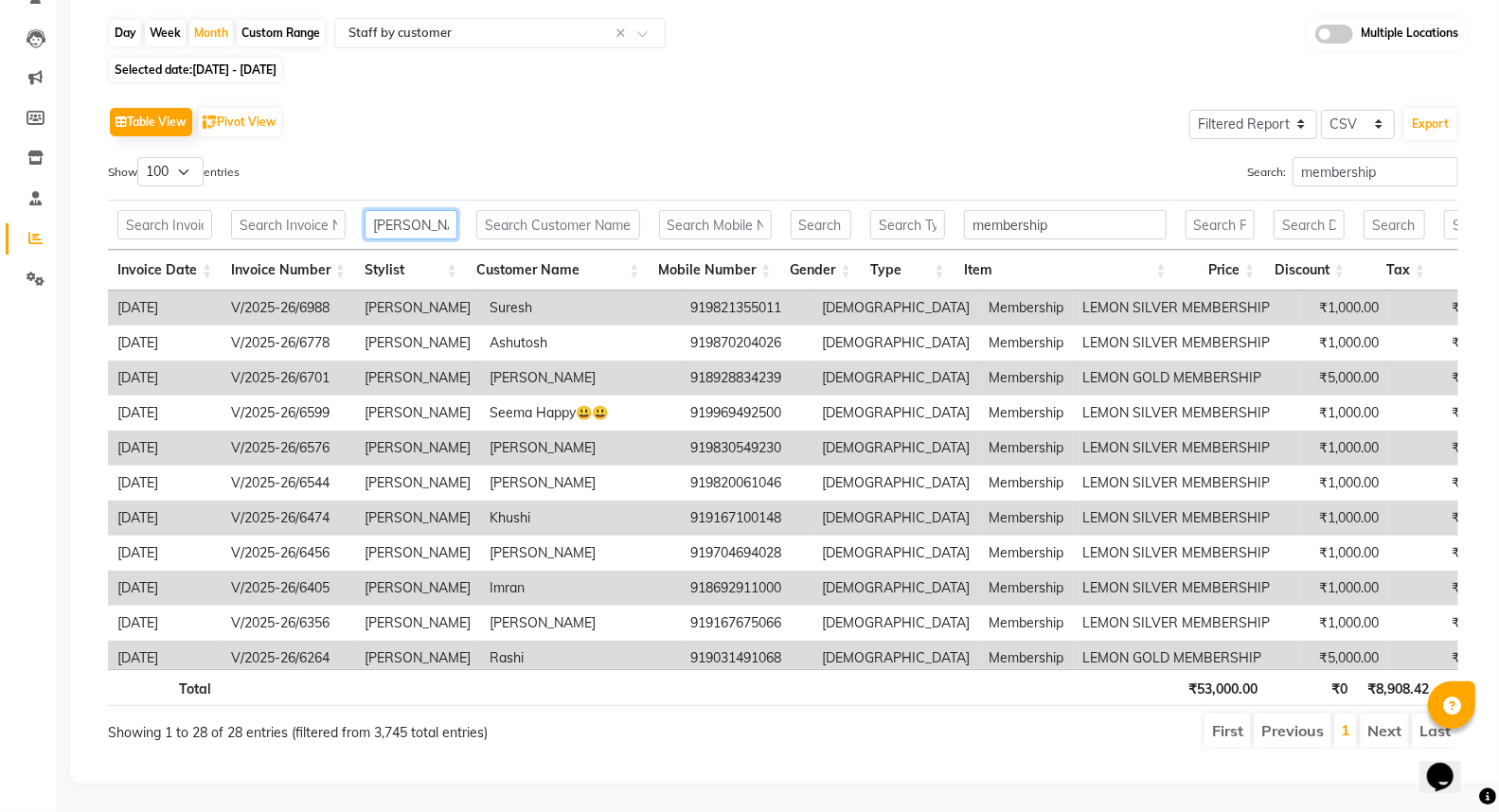
type input "[PERSON_NAME]"
click at [333, 261] on th "Invoice Number" at bounding box center [288, 270] width 133 height 40
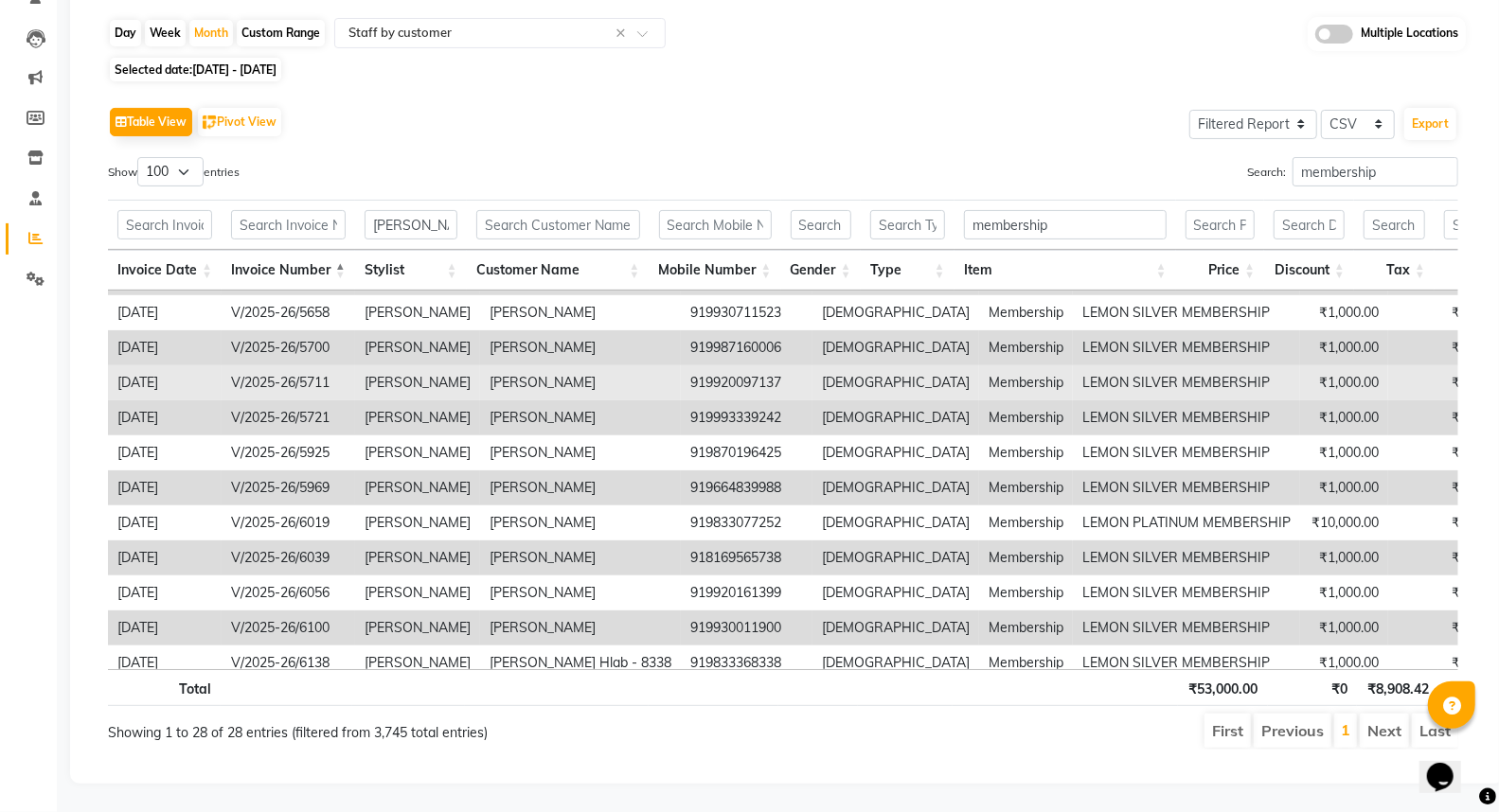
scroll to position [0, 0]
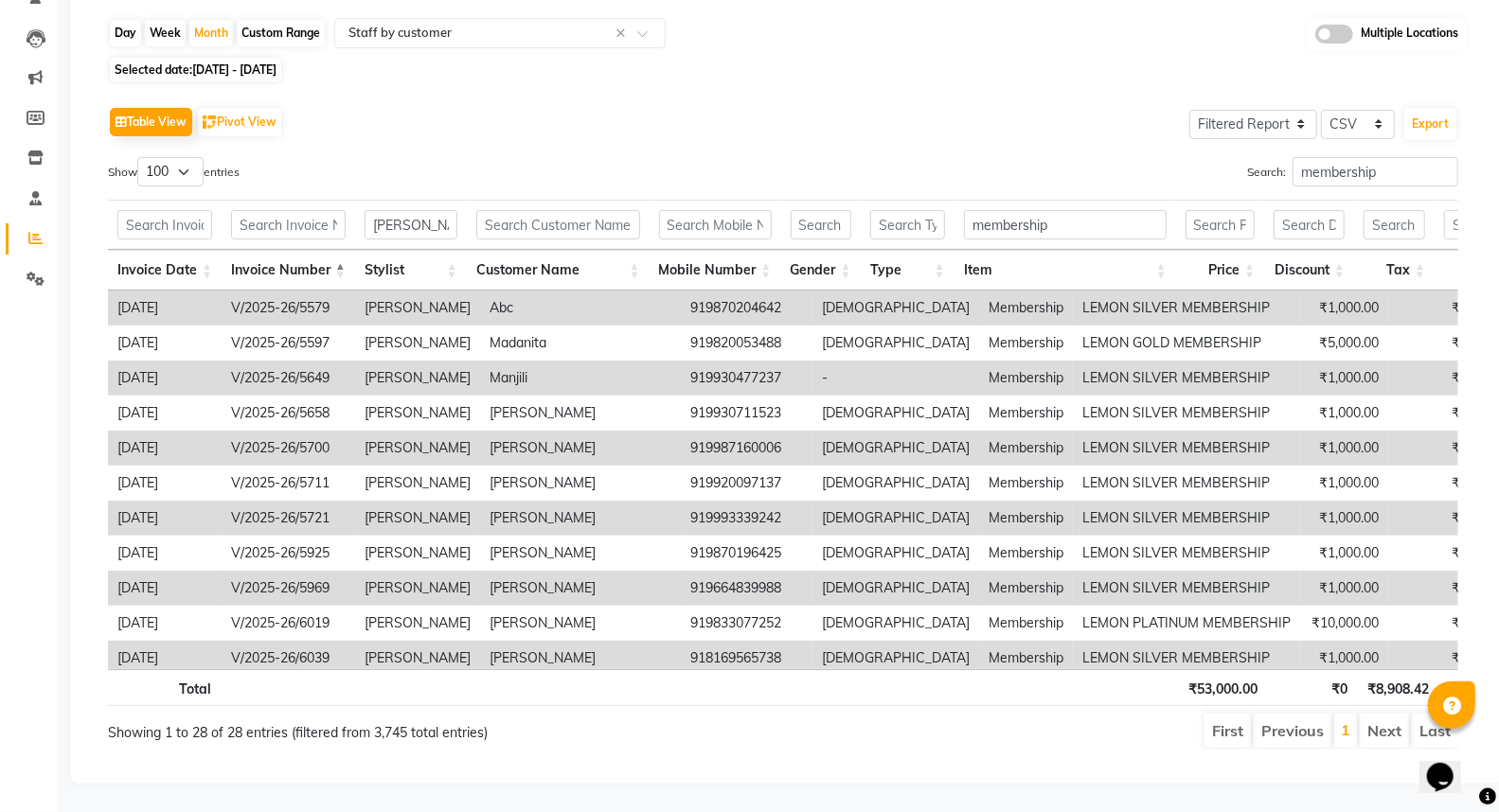
click at [1252, 258] on th "Price" at bounding box center [1221, 270] width 89 height 40
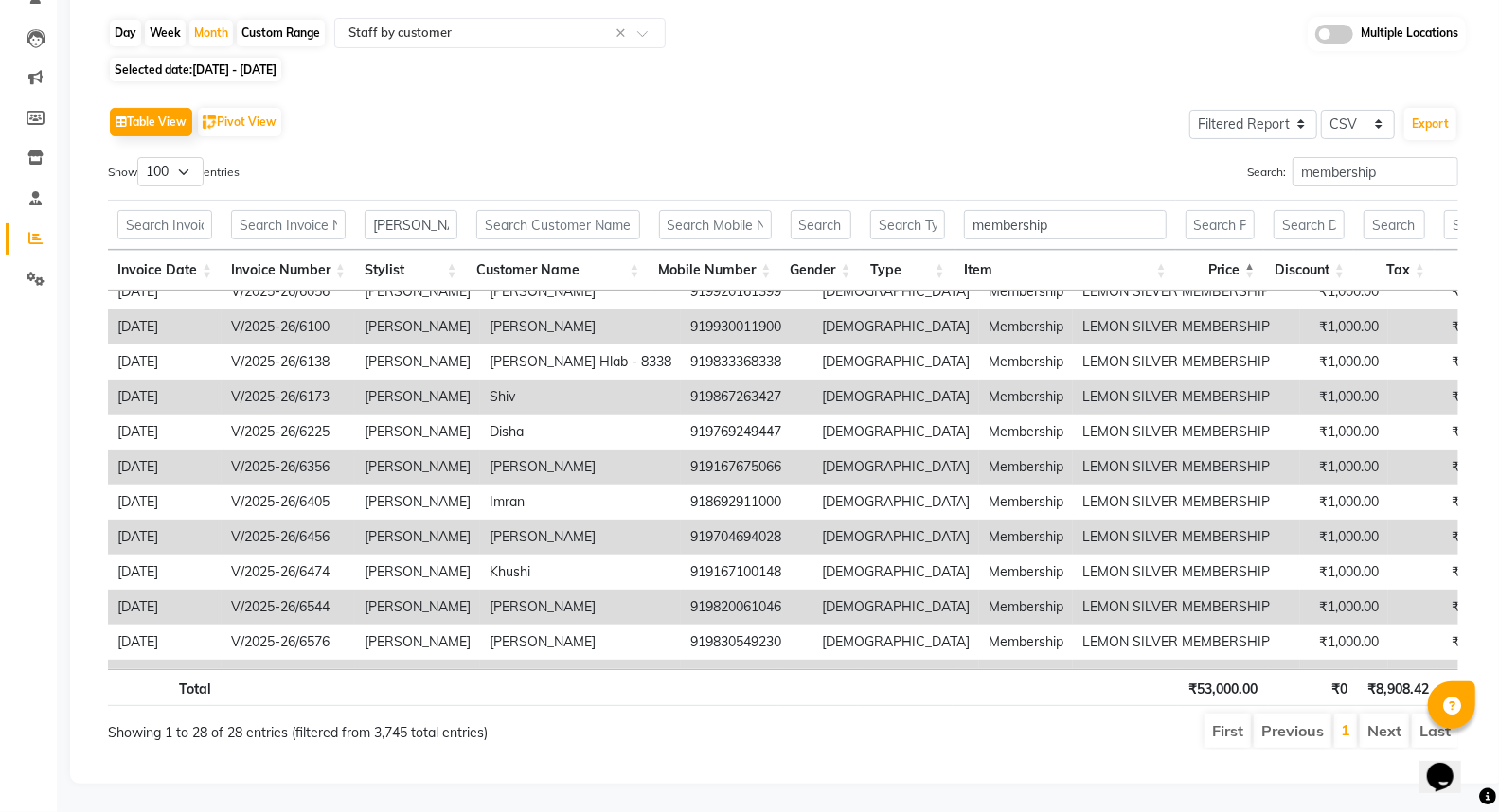
scroll to position [300, 0]
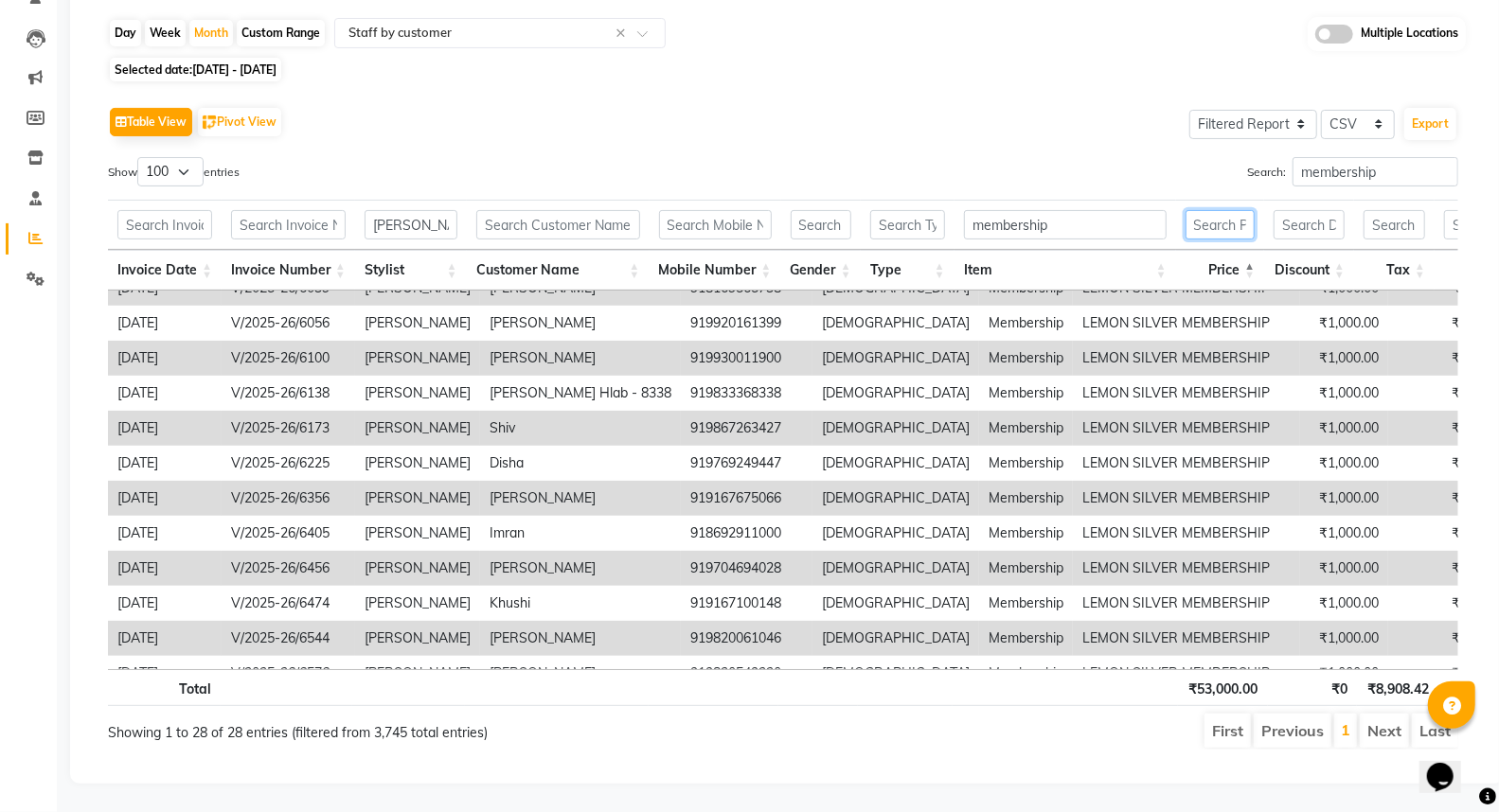
click at [1228, 210] on input "text" at bounding box center [1220, 225] width 70 height 30
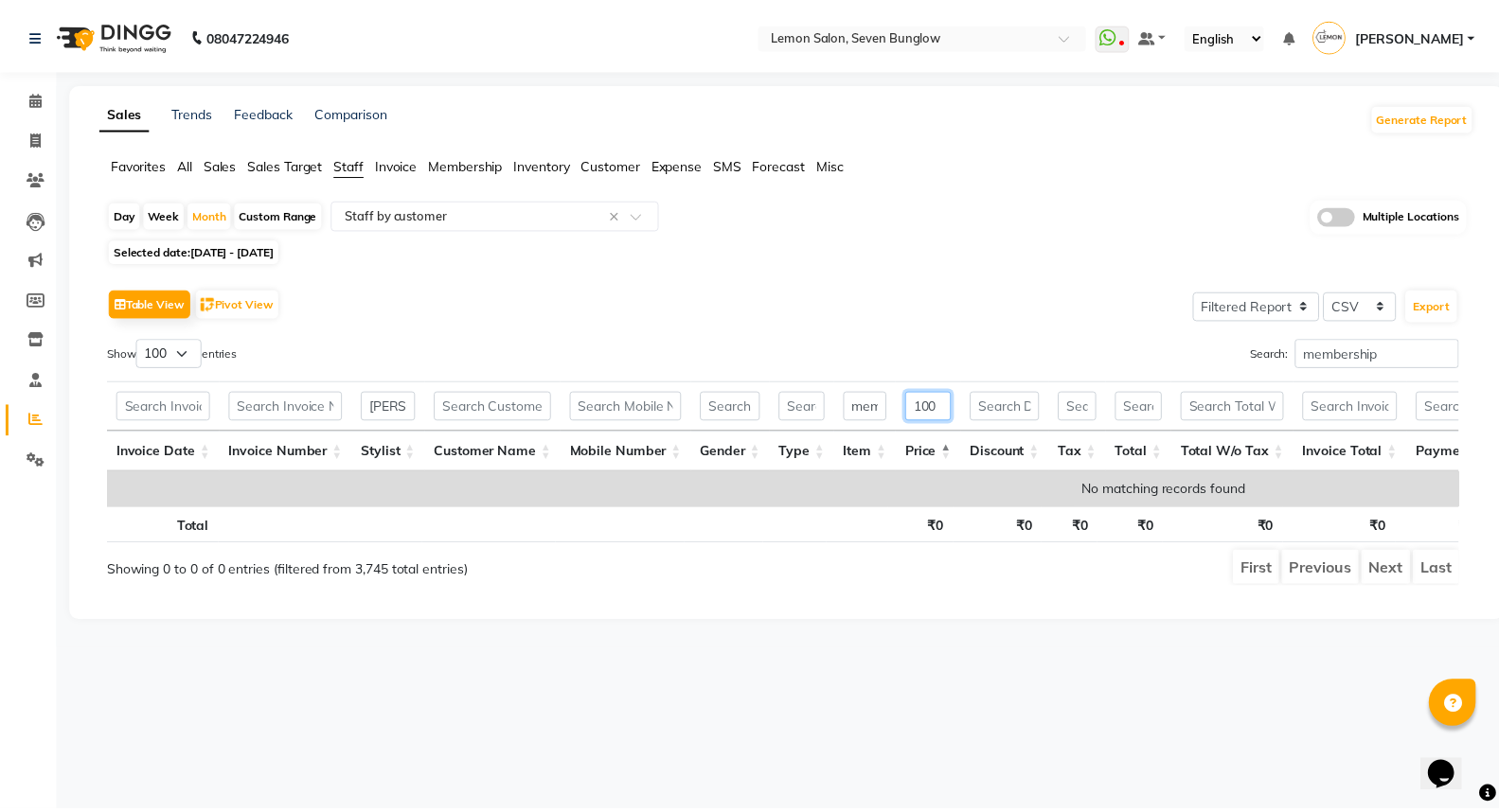
scroll to position [0, 0]
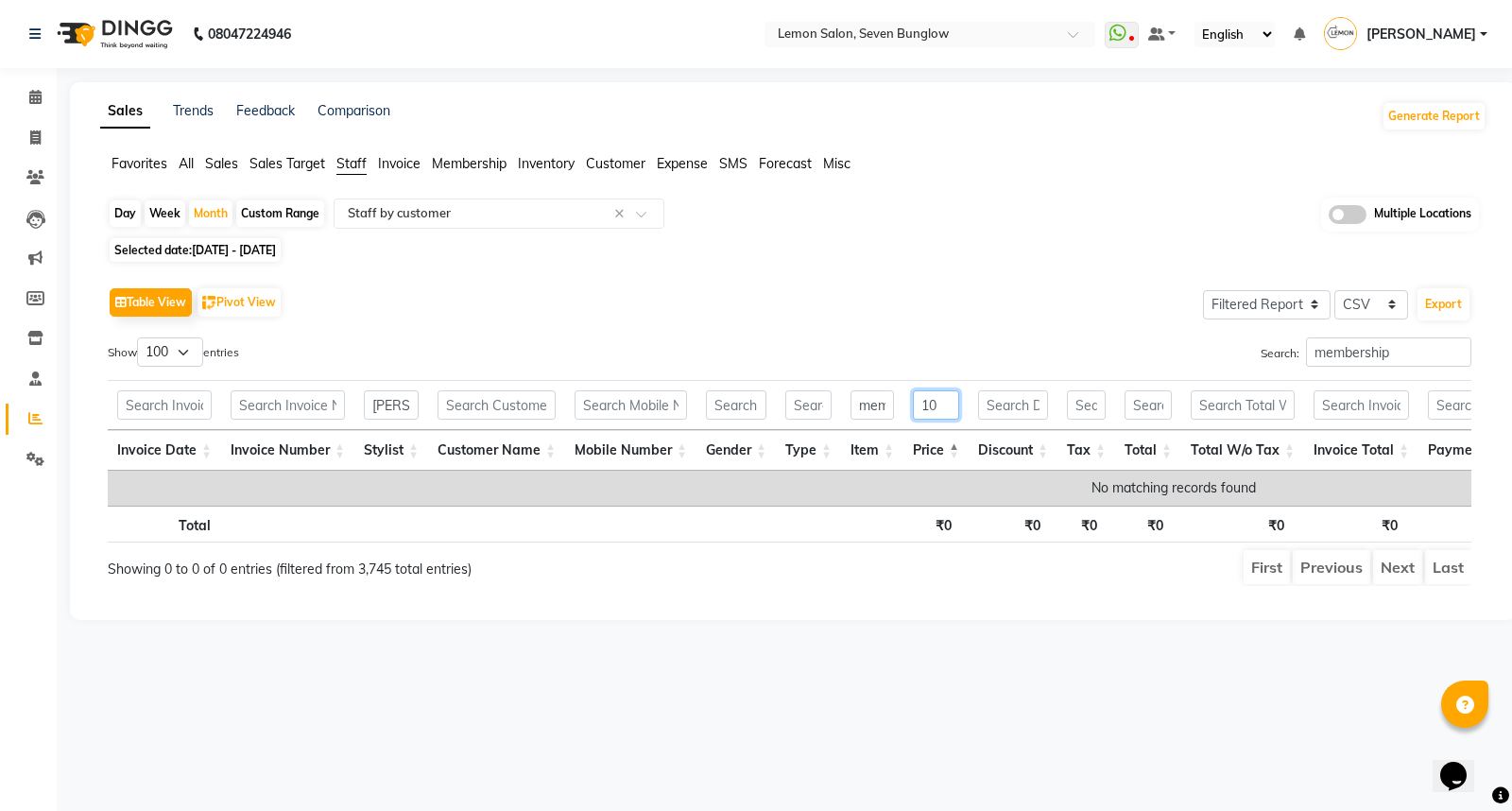
type input "1"
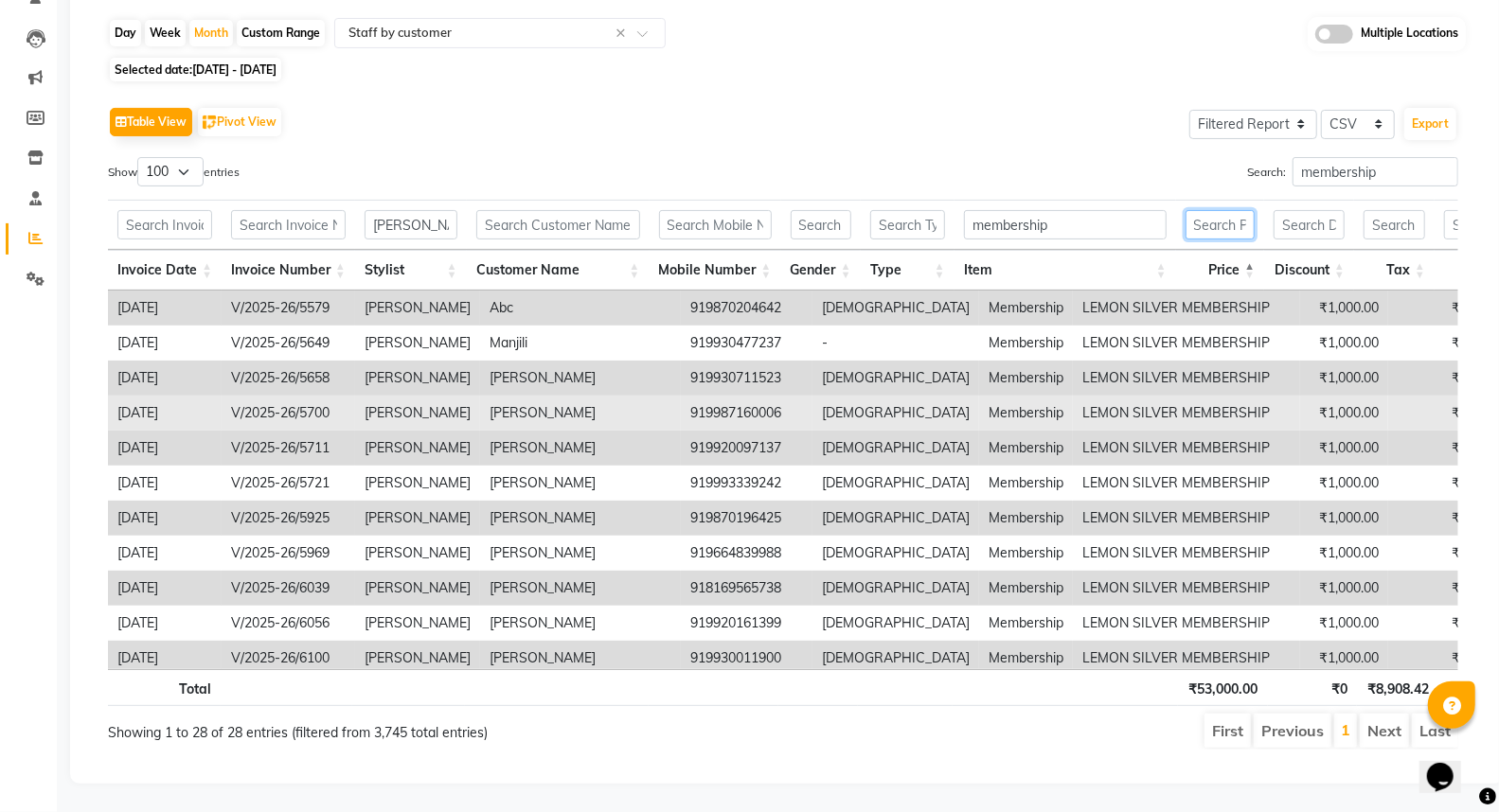
scroll to position [196, 0]
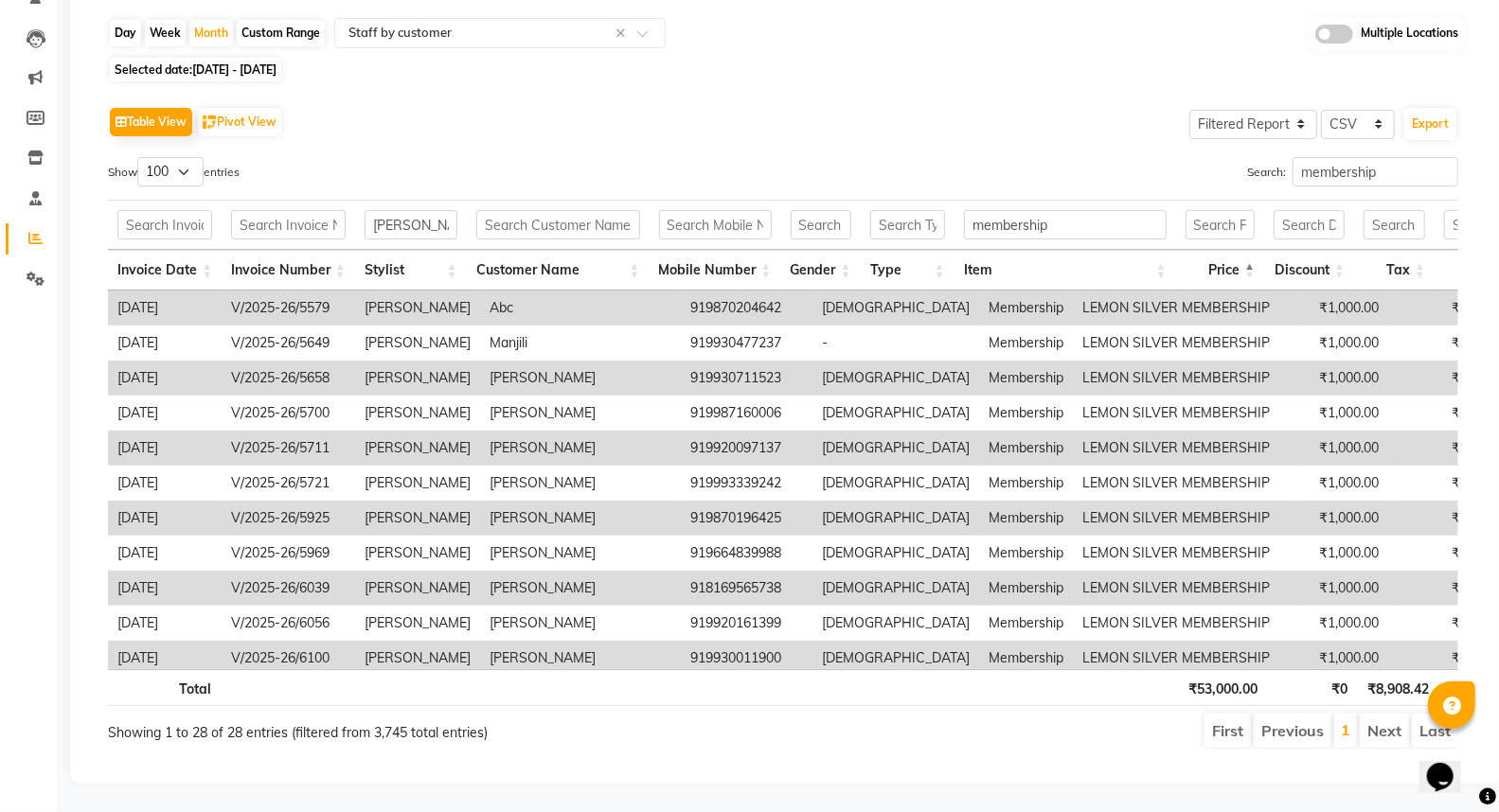
click at [337, 250] on th "Invoice Number" at bounding box center [288, 270] width 133 height 40
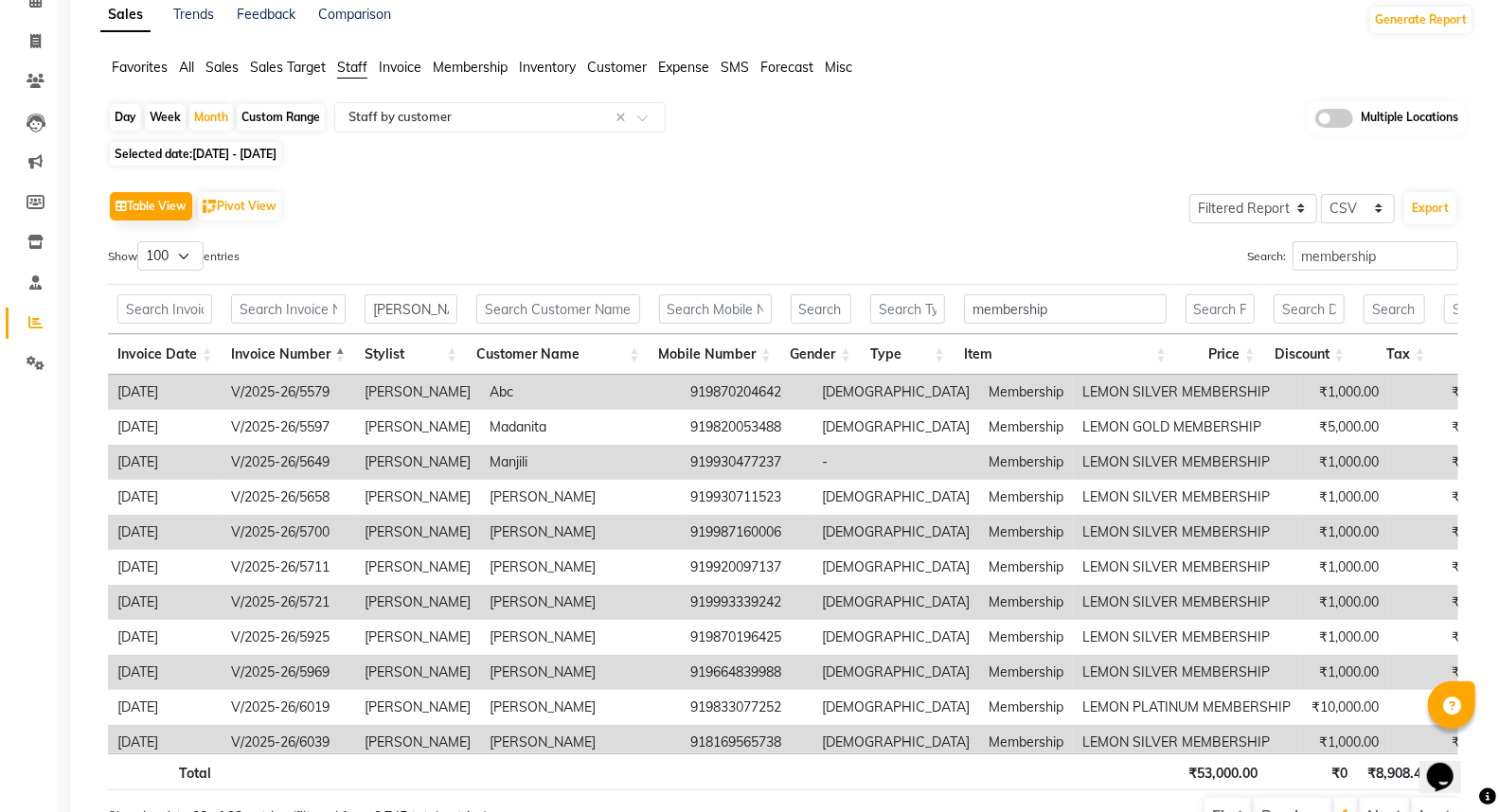
scroll to position [0, 0]
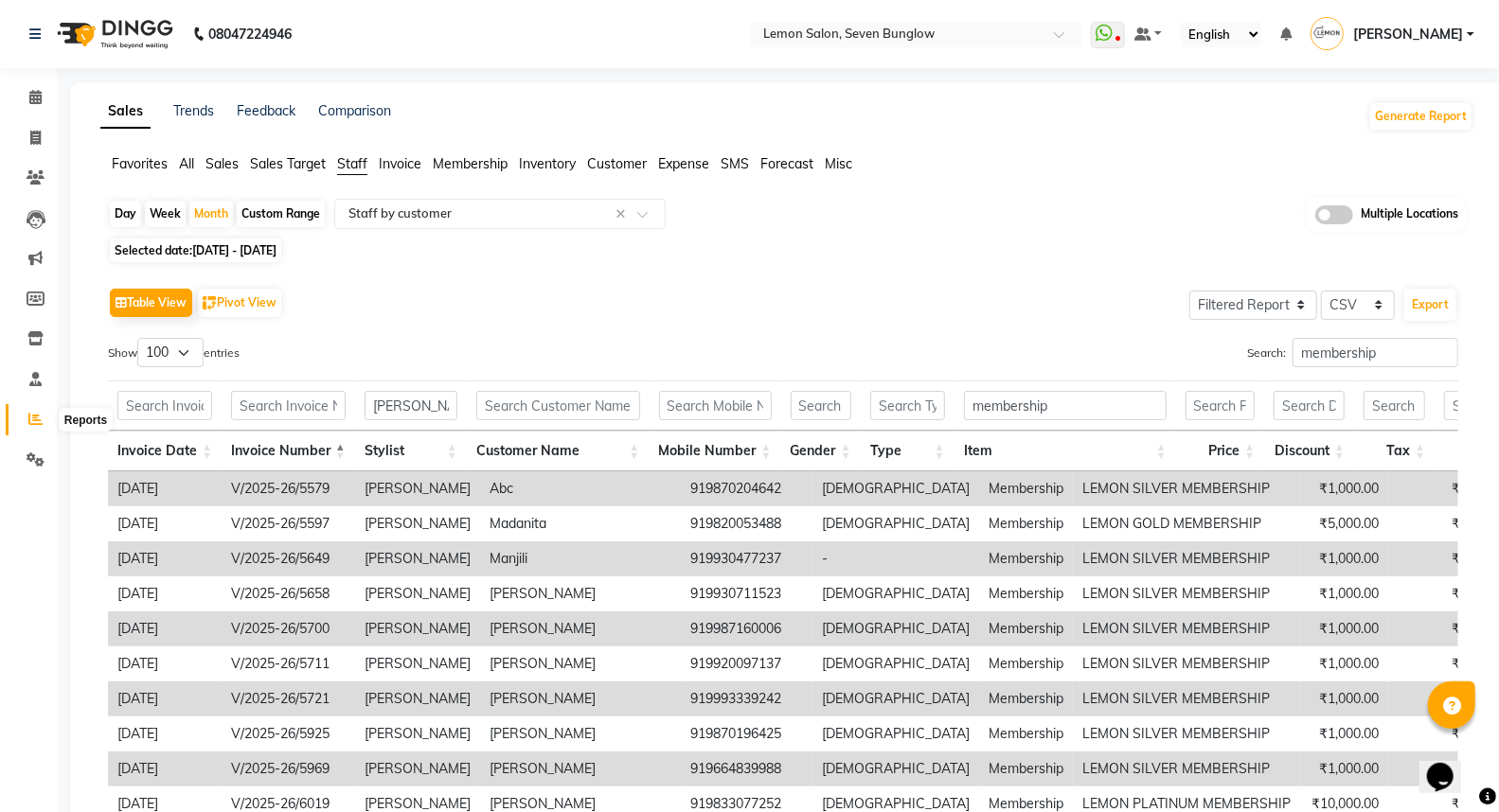
click at [23, 421] on span at bounding box center [36, 419] width 34 height 22
click at [32, 373] on icon at bounding box center [36, 379] width 12 height 14
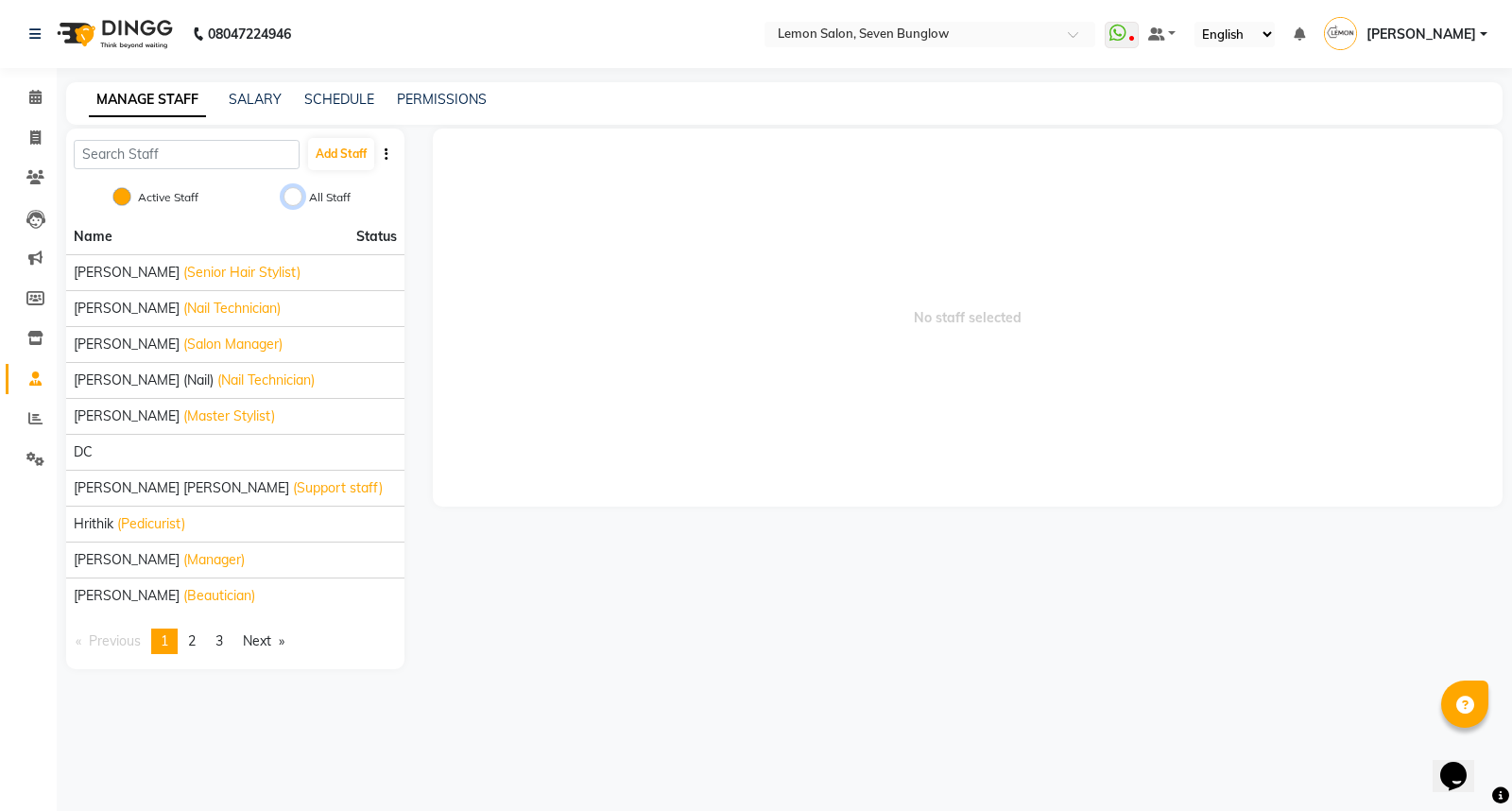
click at [286, 194] on input "All Staff" at bounding box center [293, 197] width 19 height 19
radio input "true"
radio input "false"
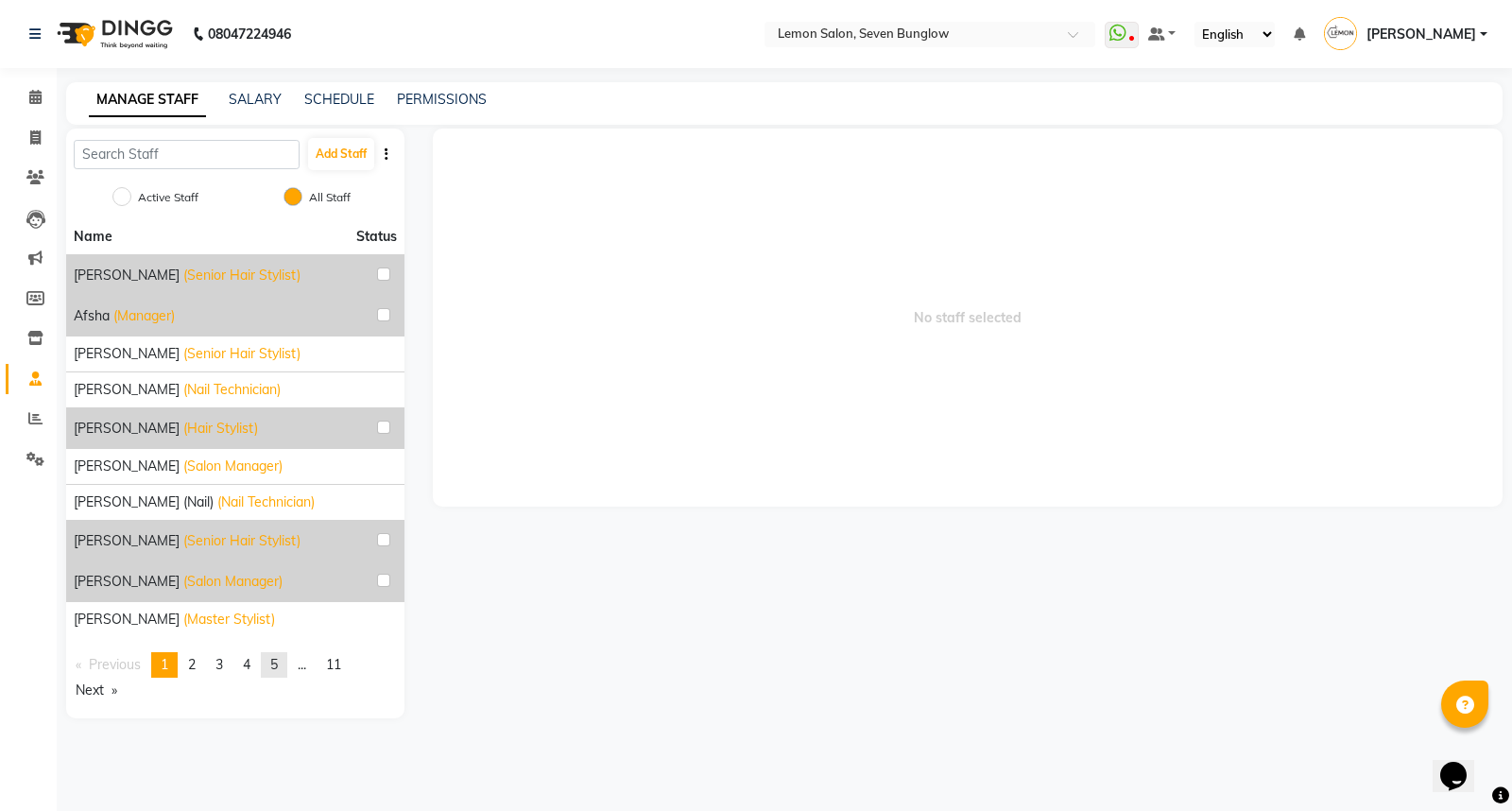
click at [276, 665] on span "5" at bounding box center [274, 664] width 8 height 17
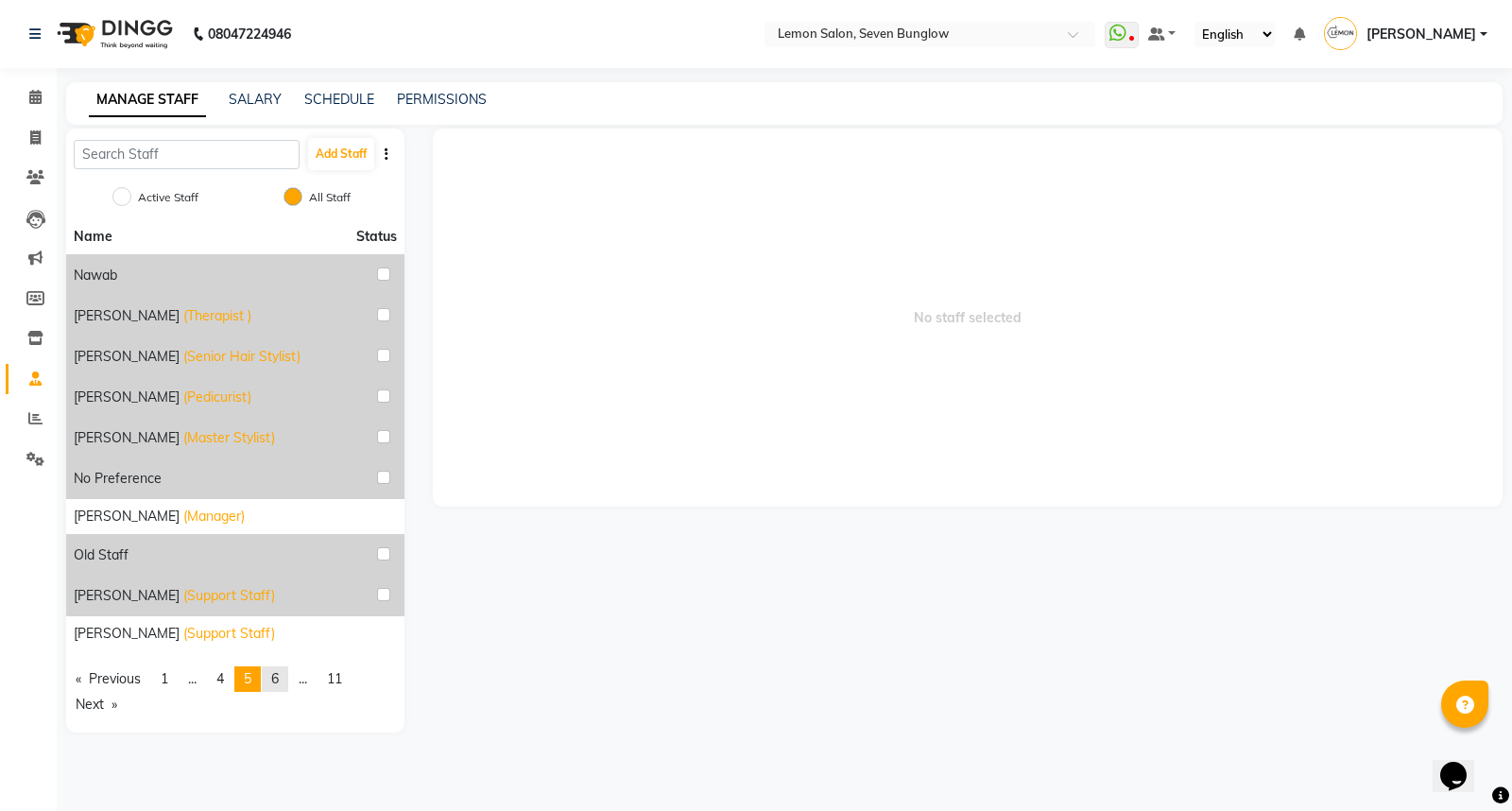
click at [270, 678] on link "page 6" at bounding box center [275, 679] width 27 height 26
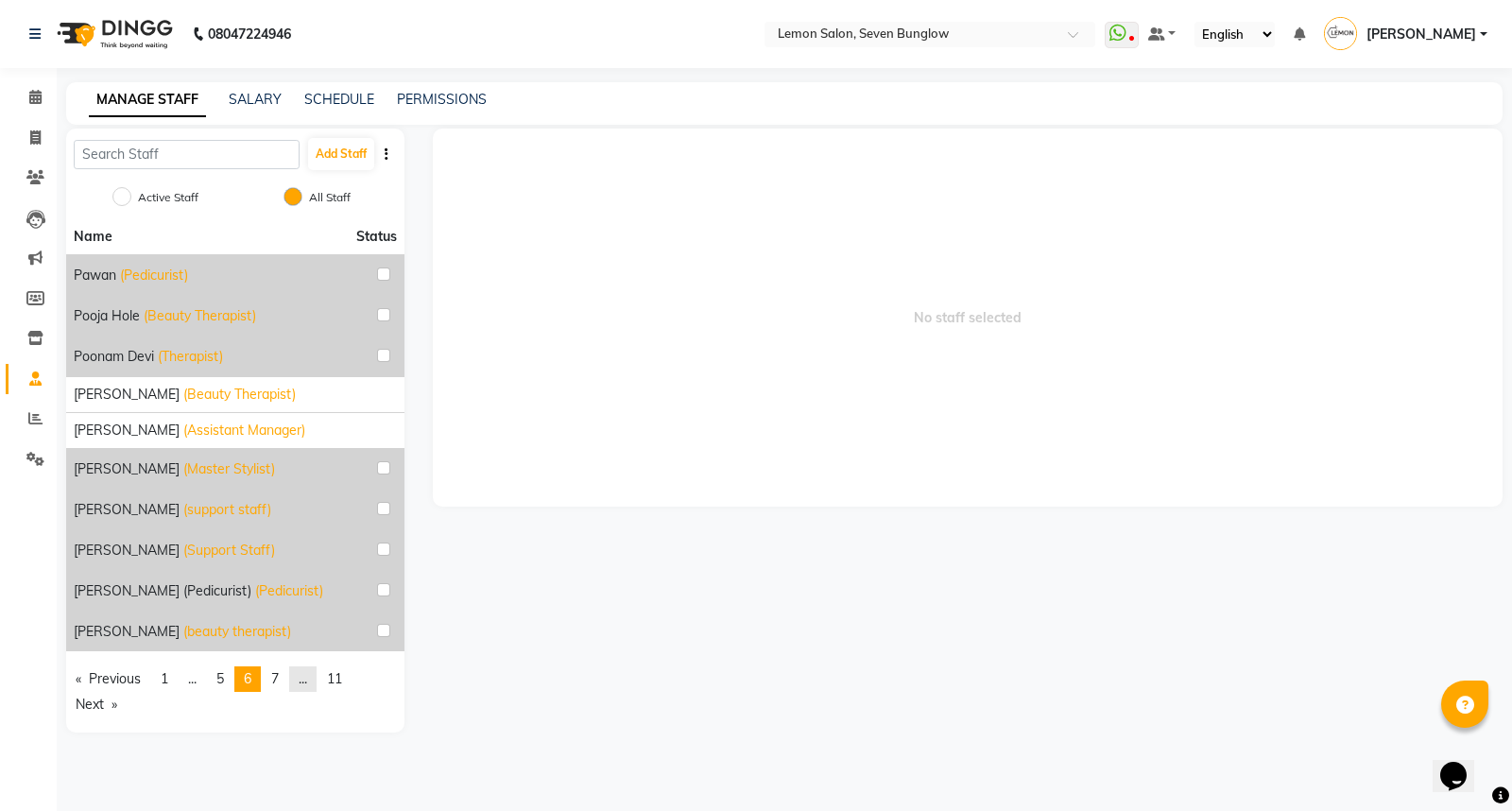
click at [301, 679] on link "page ..." at bounding box center [303, 679] width 28 height 26
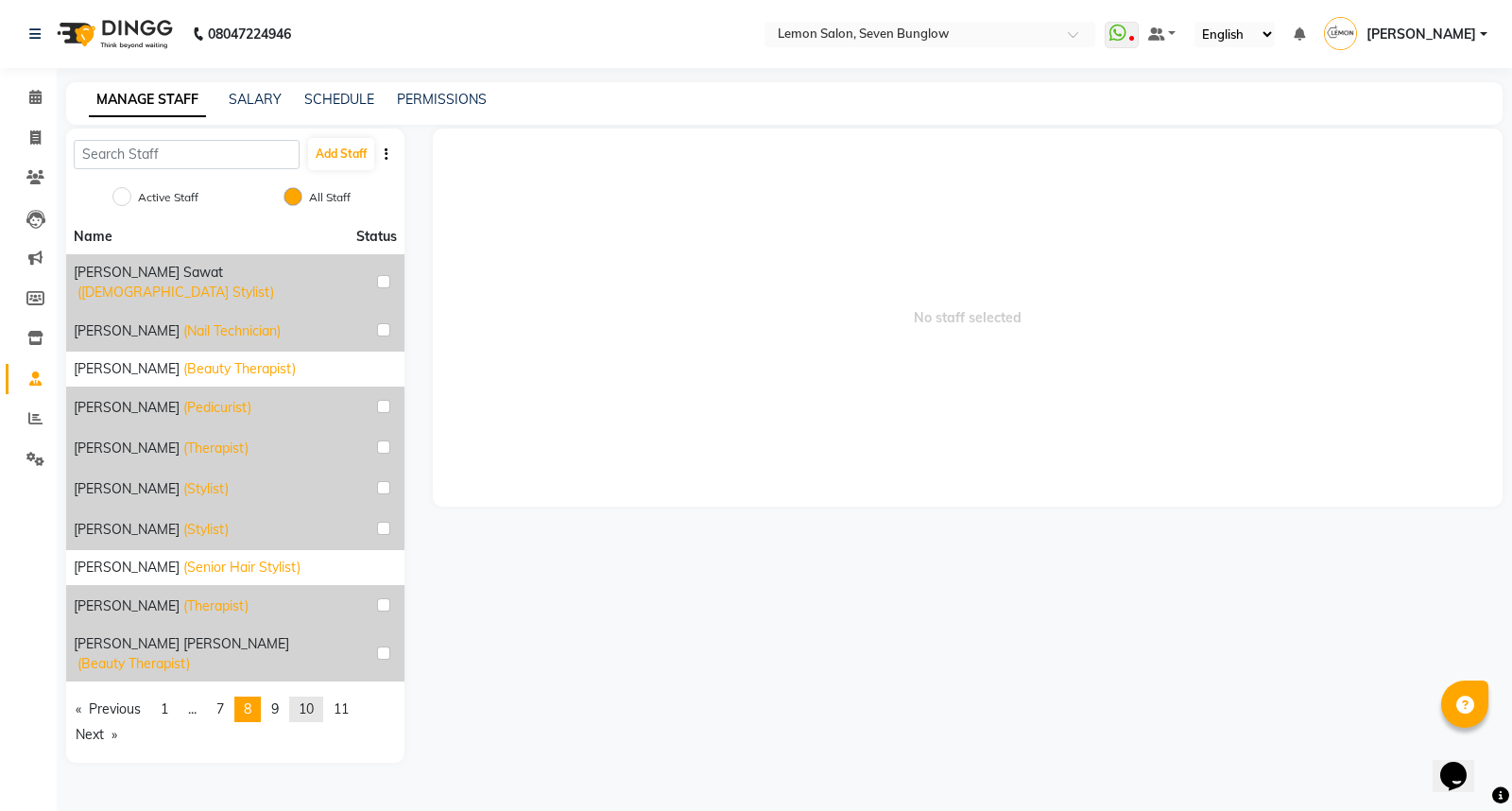
click at [321, 697] on link "page 10" at bounding box center [306, 709] width 34 height 26
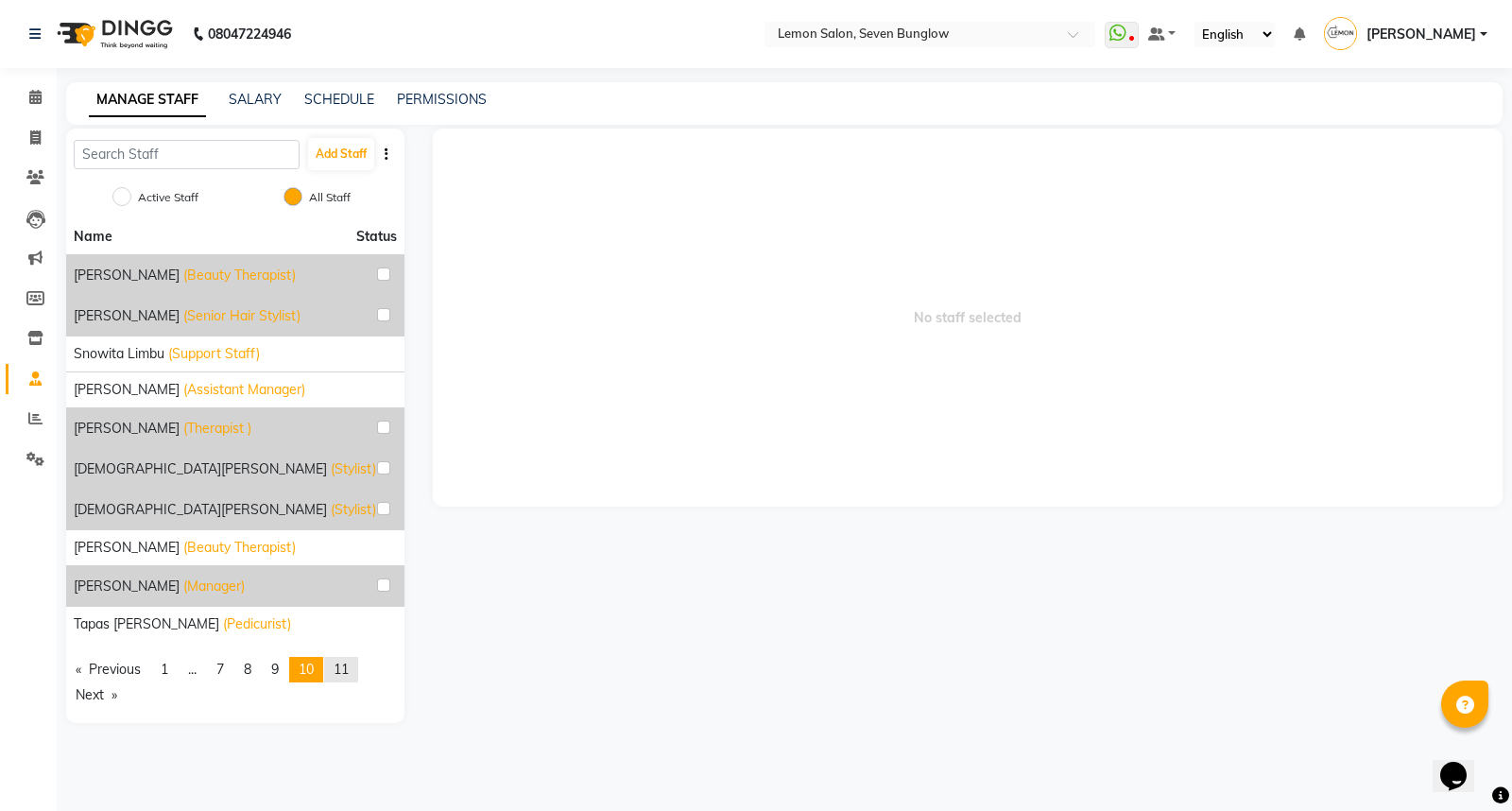
click at [335, 657] on link "page 11" at bounding box center [340, 669] width 34 height 26
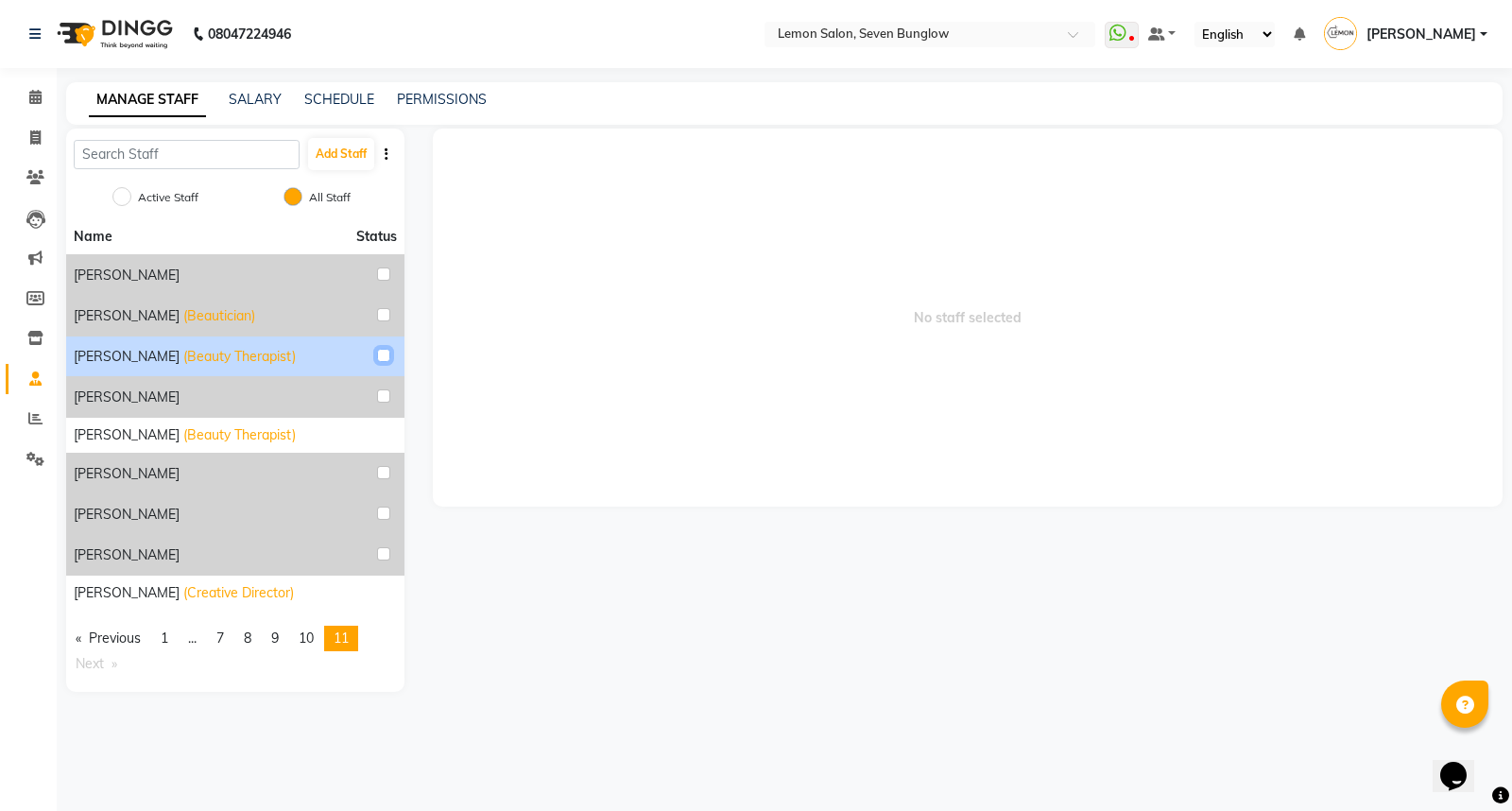
click at [385, 358] on input "checkbox" at bounding box center [383, 356] width 13 height 13
checkbox input "true"
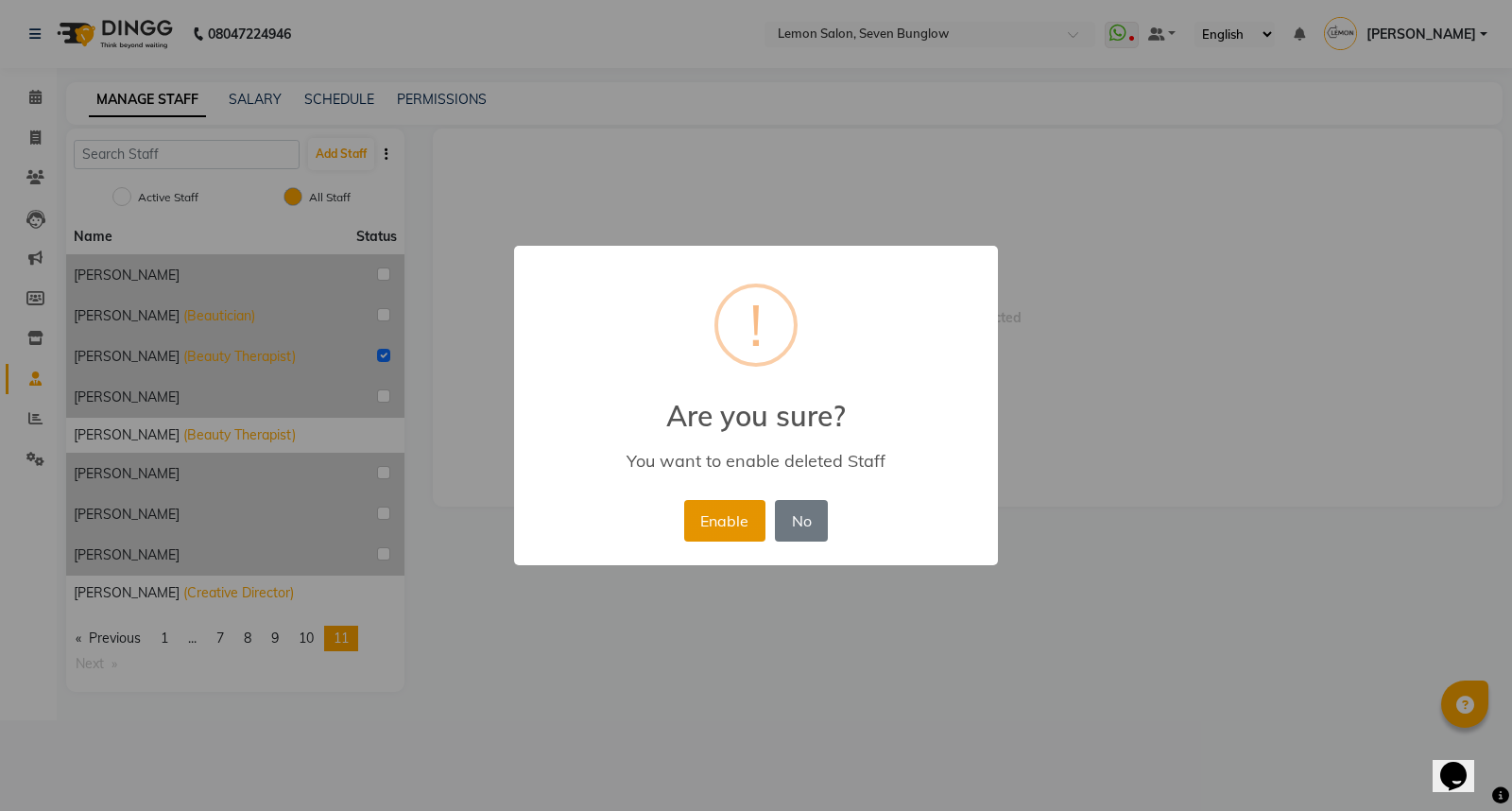
click at [698, 515] on button "Enable" at bounding box center [724, 521] width 81 height 41
radio input "true"
radio input "false"
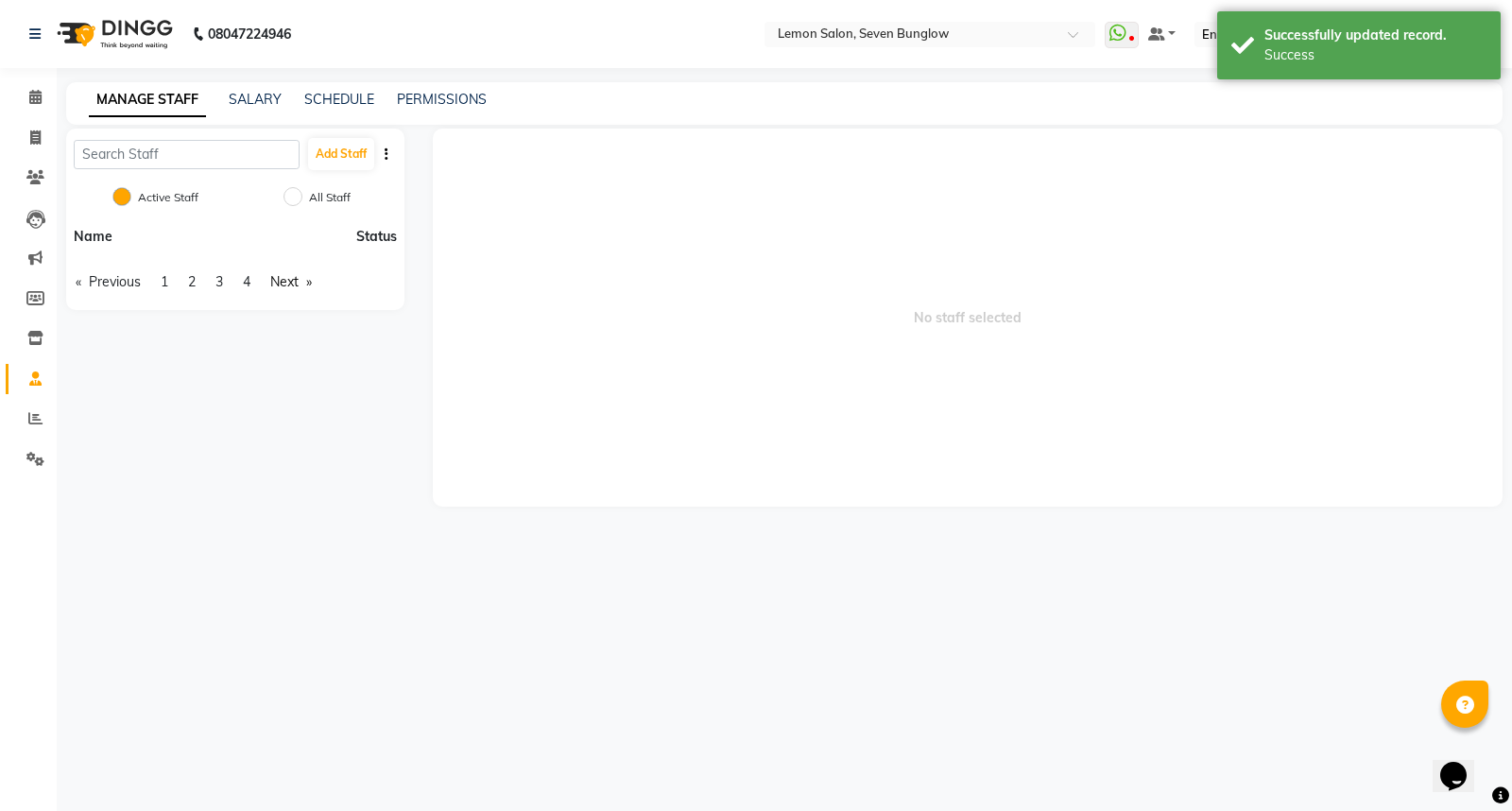
click at [133, 195] on div "Active Staff" at bounding box center [158, 198] width 80 height 23
click at [34, 92] on icon at bounding box center [35, 97] width 12 height 14
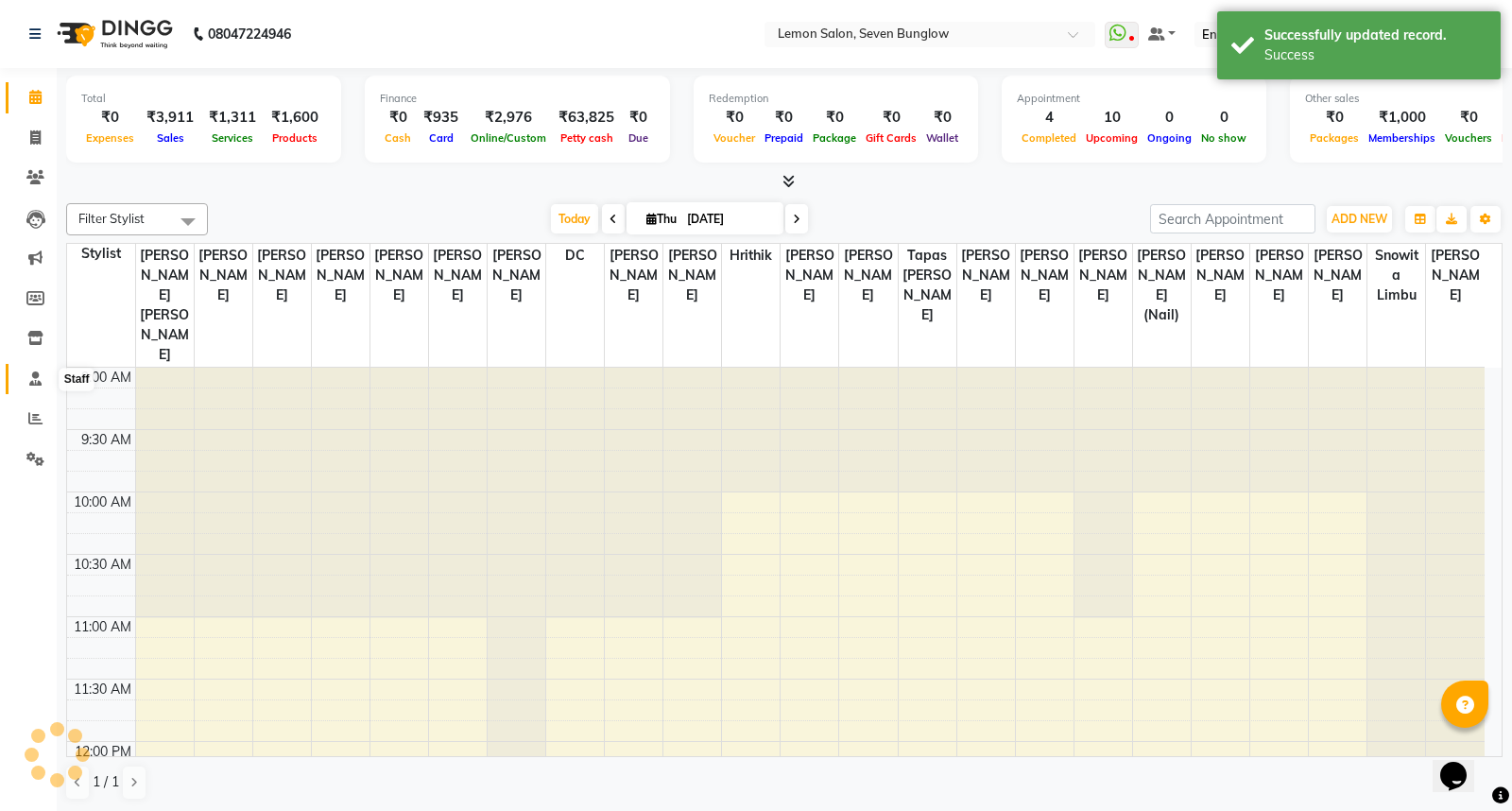
click at [37, 376] on icon at bounding box center [35, 379] width 12 height 14
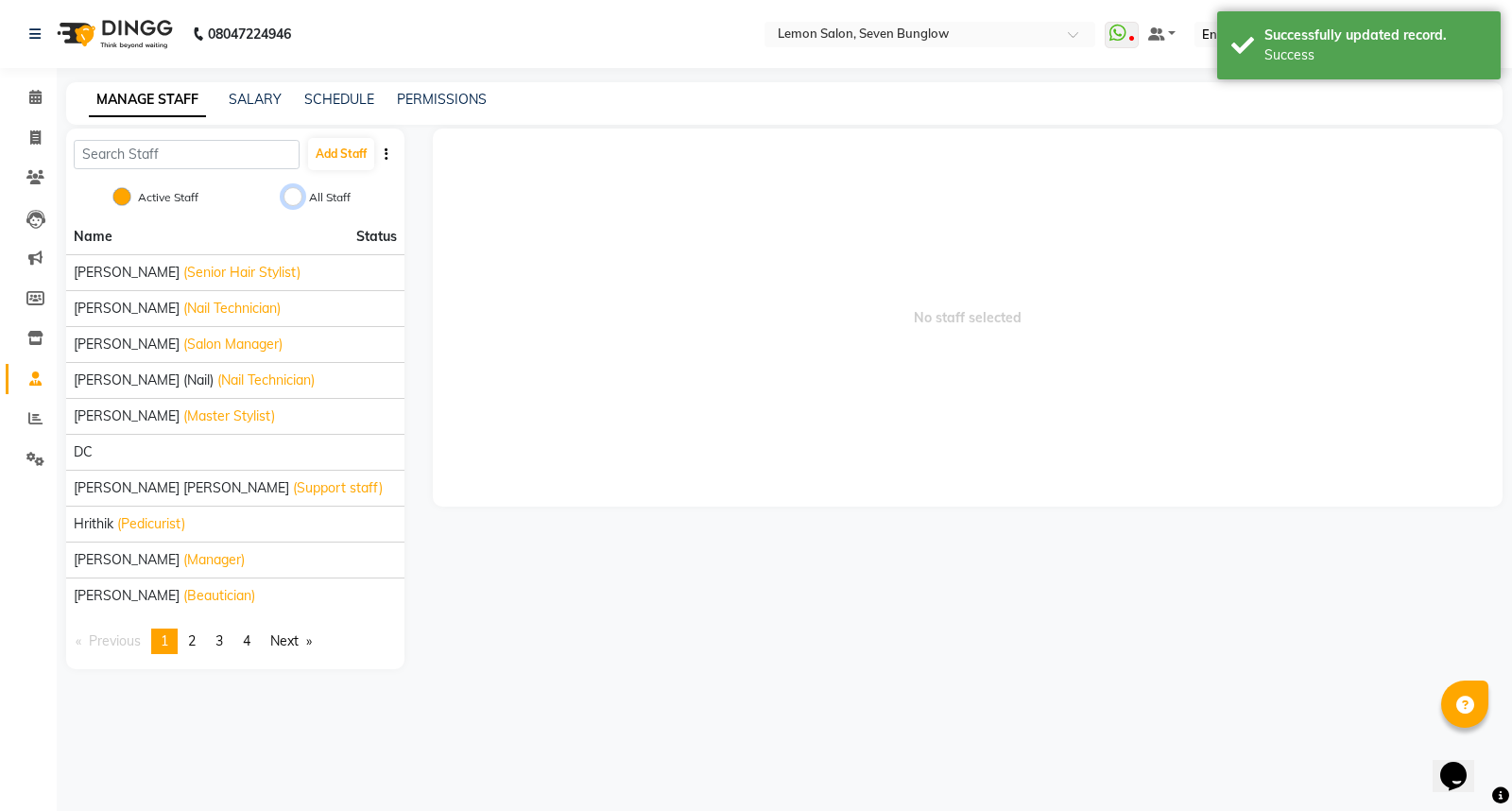
click at [291, 197] on input "All Staff" at bounding box center [293, 197] width 19 height 19
radio input "true"
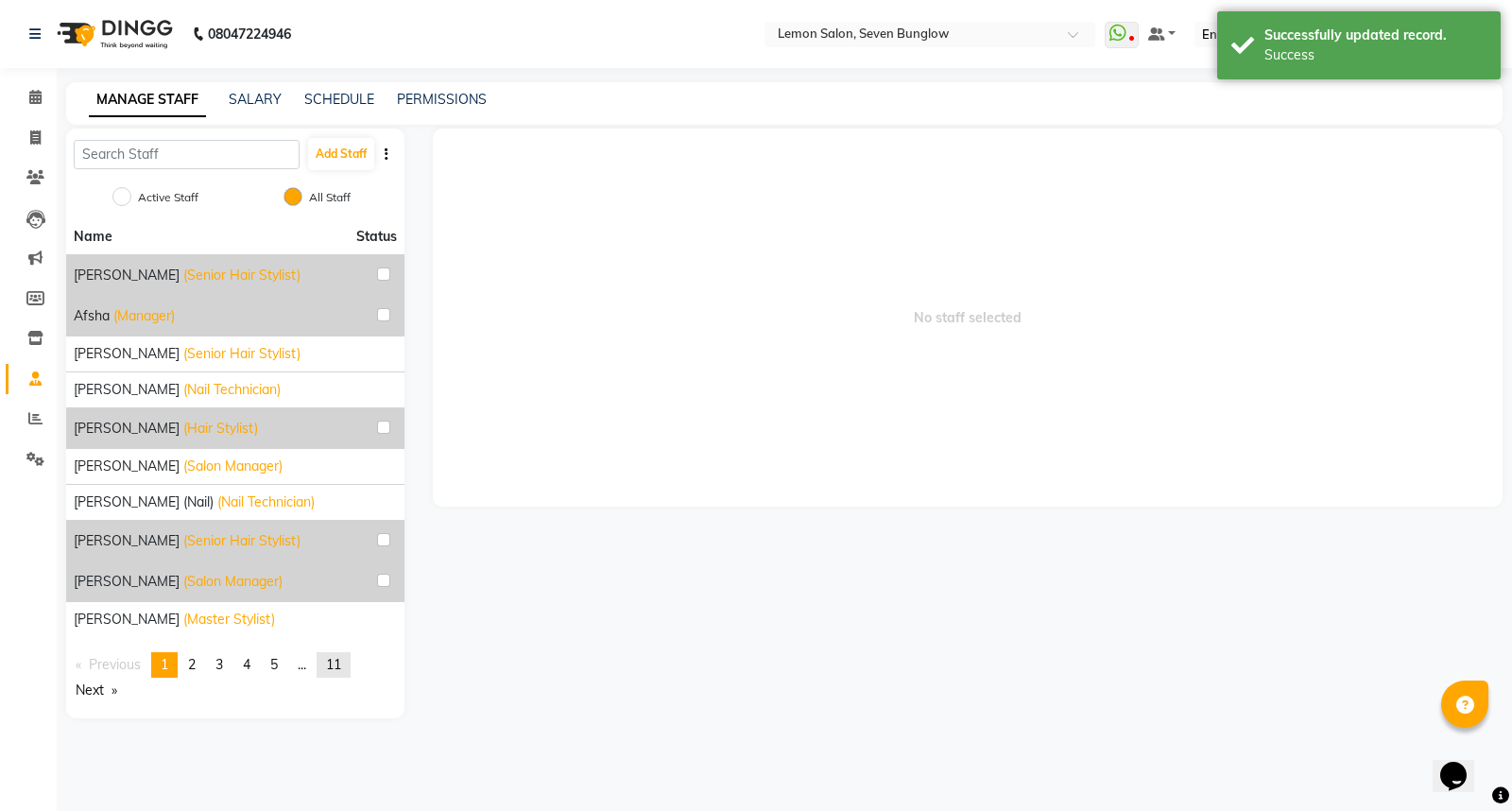
click at [338, 665] on span "11" at bounding box center [333, 664] width 15 height 17
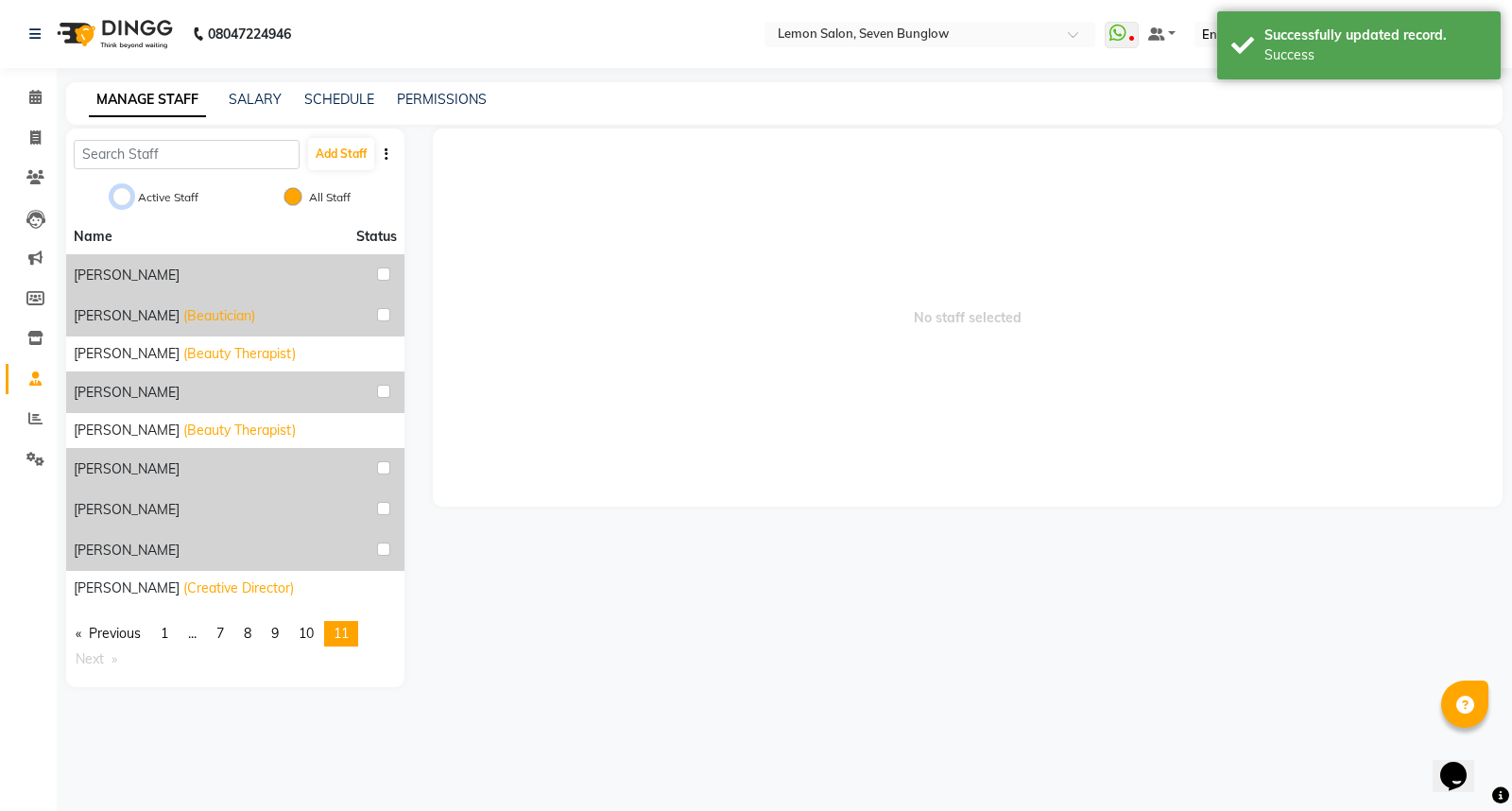
click at [118, 199] on input "Active Staff" at bounding box center [122, 197] width 19 height 19
radio input "true"
radio input "false"
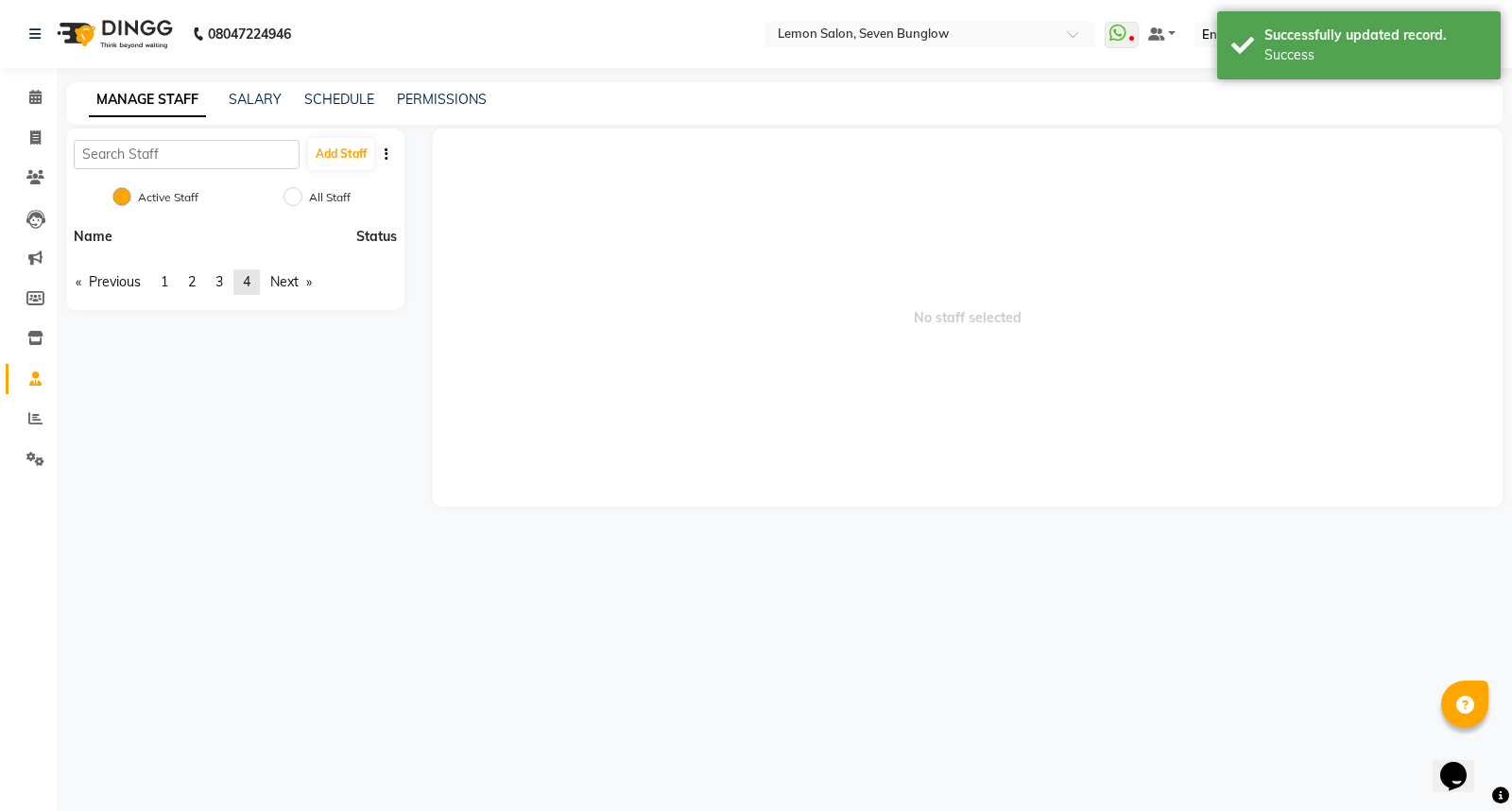
click at [250, 277] on span "4" at bounding box center [246, 282] width 8 height 17
click at [221, 312] on span "3" at bounding box center [219, 317] width 8 height 17
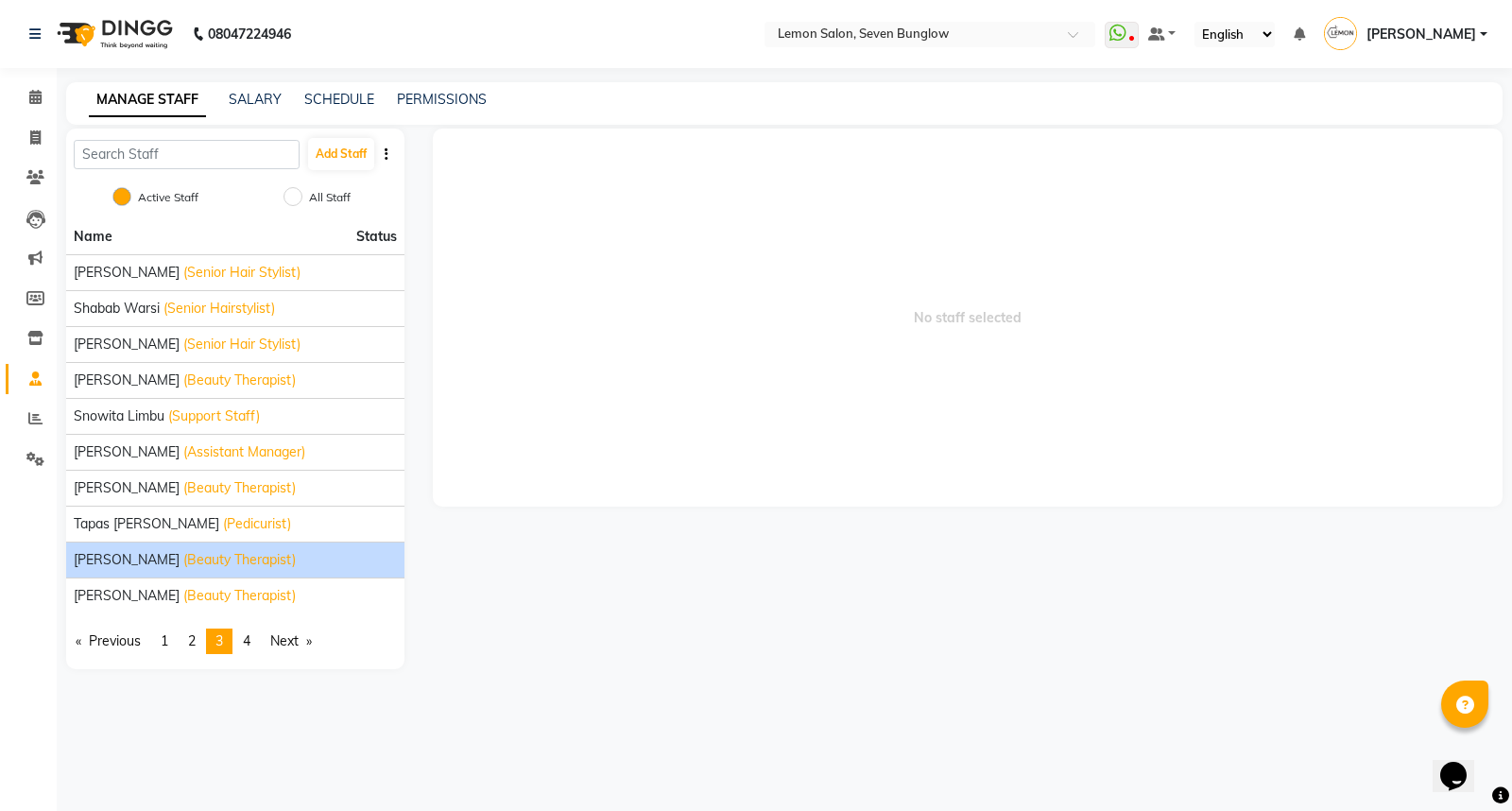
click at [156, 552] on span "[PERSON_NAME]" at bounding box center [126, 560] width 105 height 20
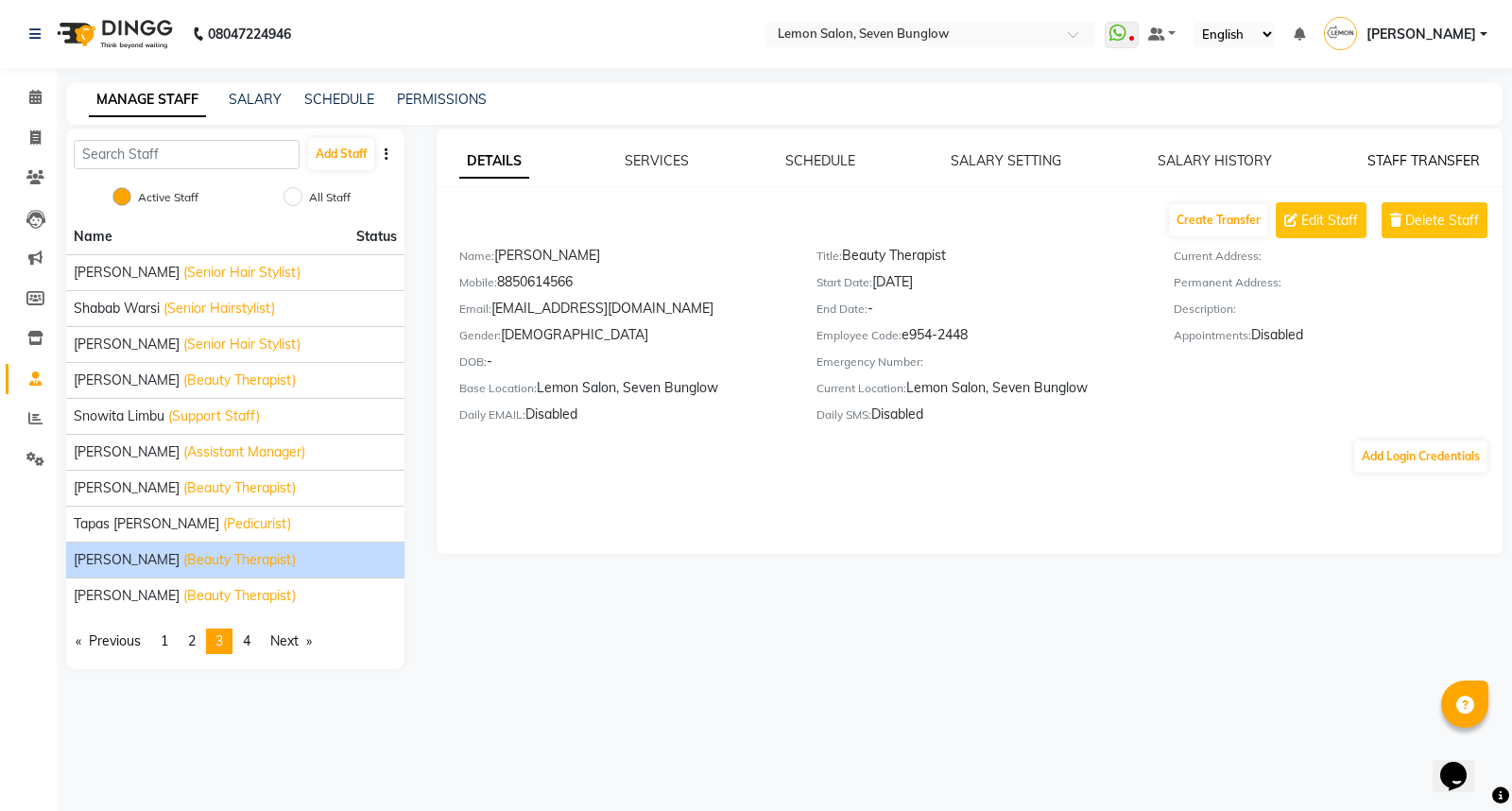
click at [1395, 167] on link "STAFF TRANSFER" at bounding box center [1423, 161] width 112 height 17
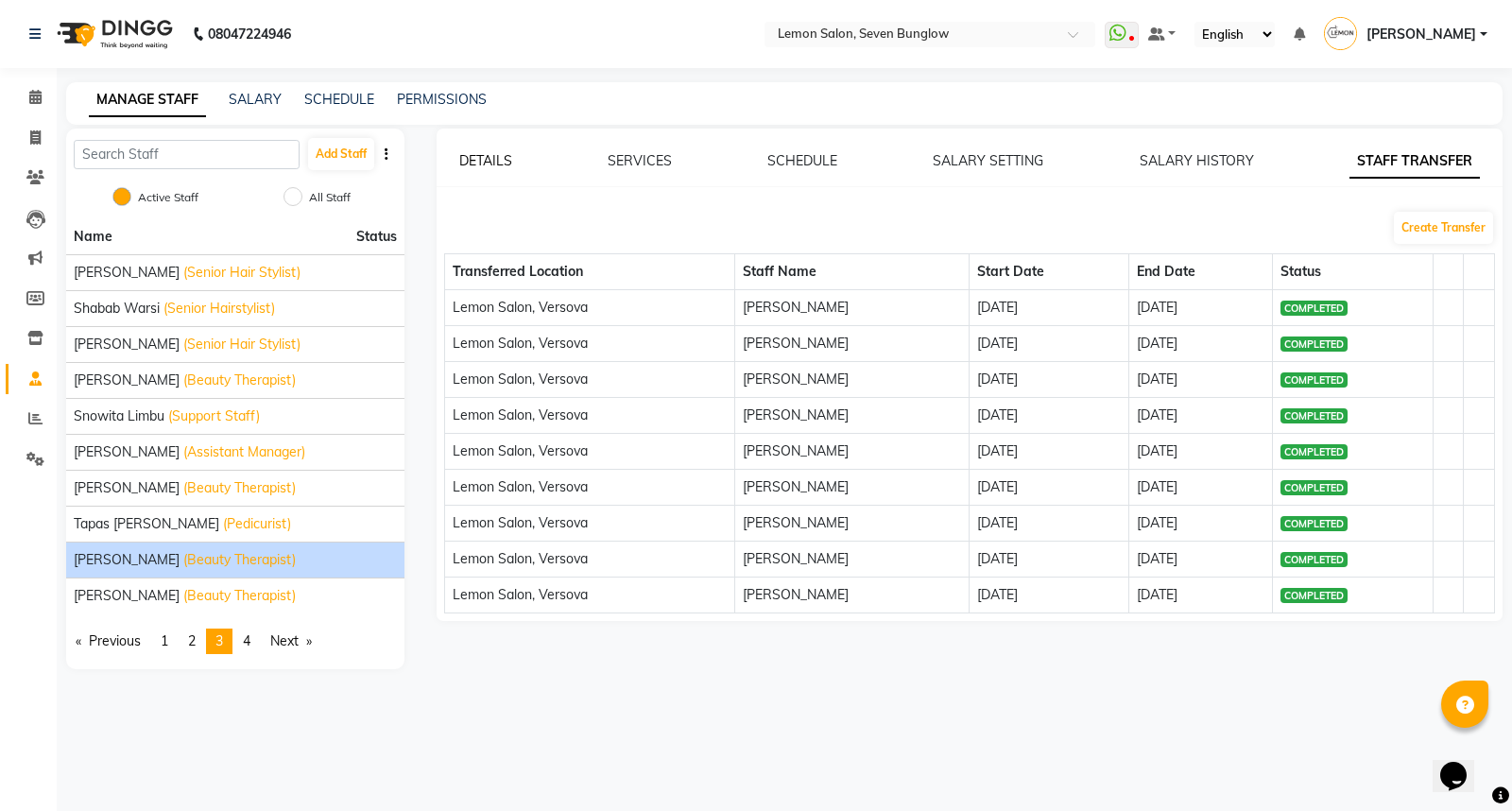
click at [495, 155] on link "DETAILS" at bounding box center [485, 161] width 53 height 17
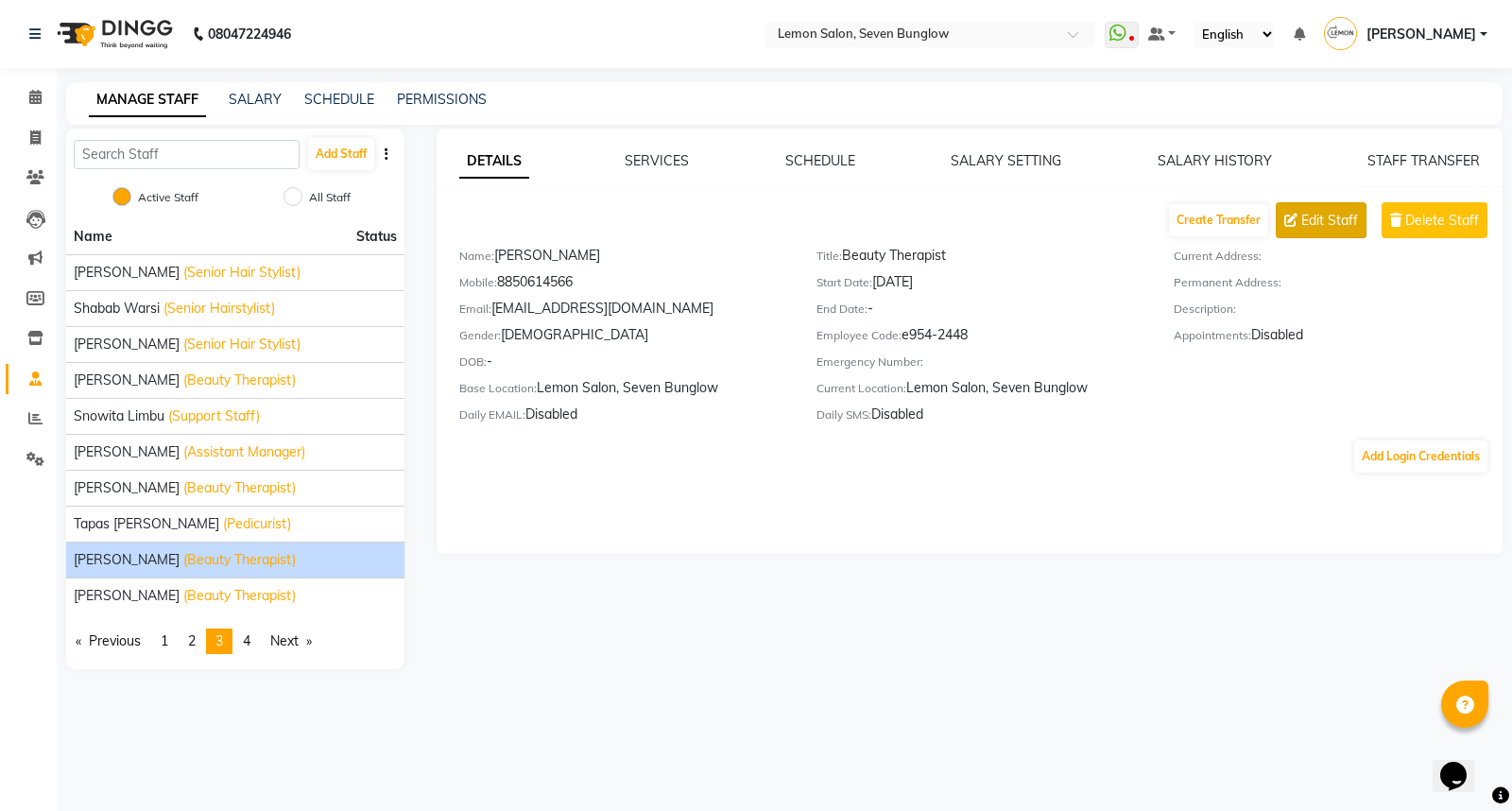
click at [1332, 230] on span "Edit Staff" at bounding box center [1329, 220] width 57 height 20
select select "[DEMOGRAPHIC_DATA]"
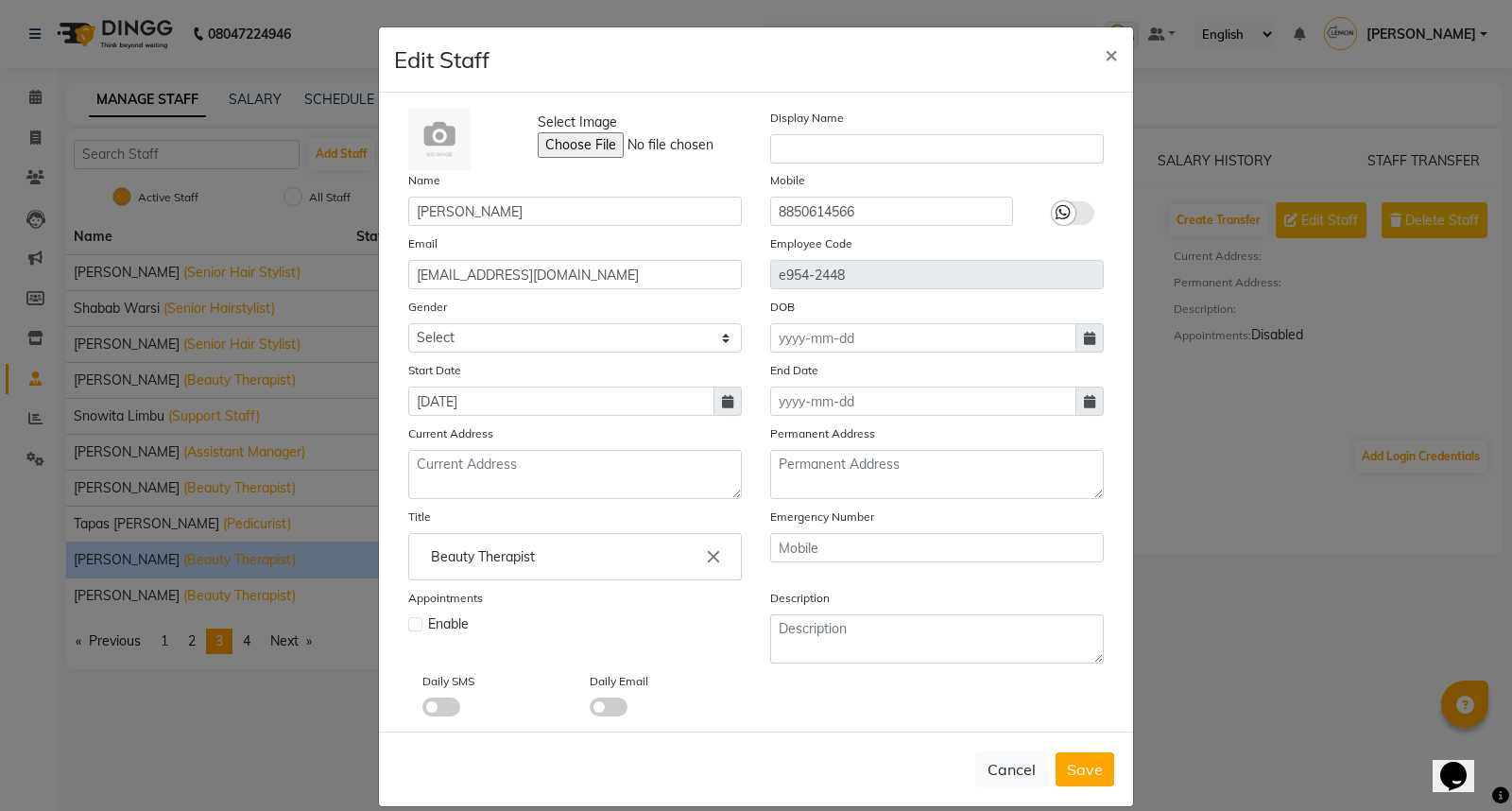
click at [408, 624] on label at bounding box center [415, 624] width 14 height 14
click at [408, 624] on input "checkbox" at bounding box center [414, 622] width 12 height 12
checkbox input "true"
click at [1070, 769] on span "Save" at bounding box center [1084, 770] width 35 height 19
select select
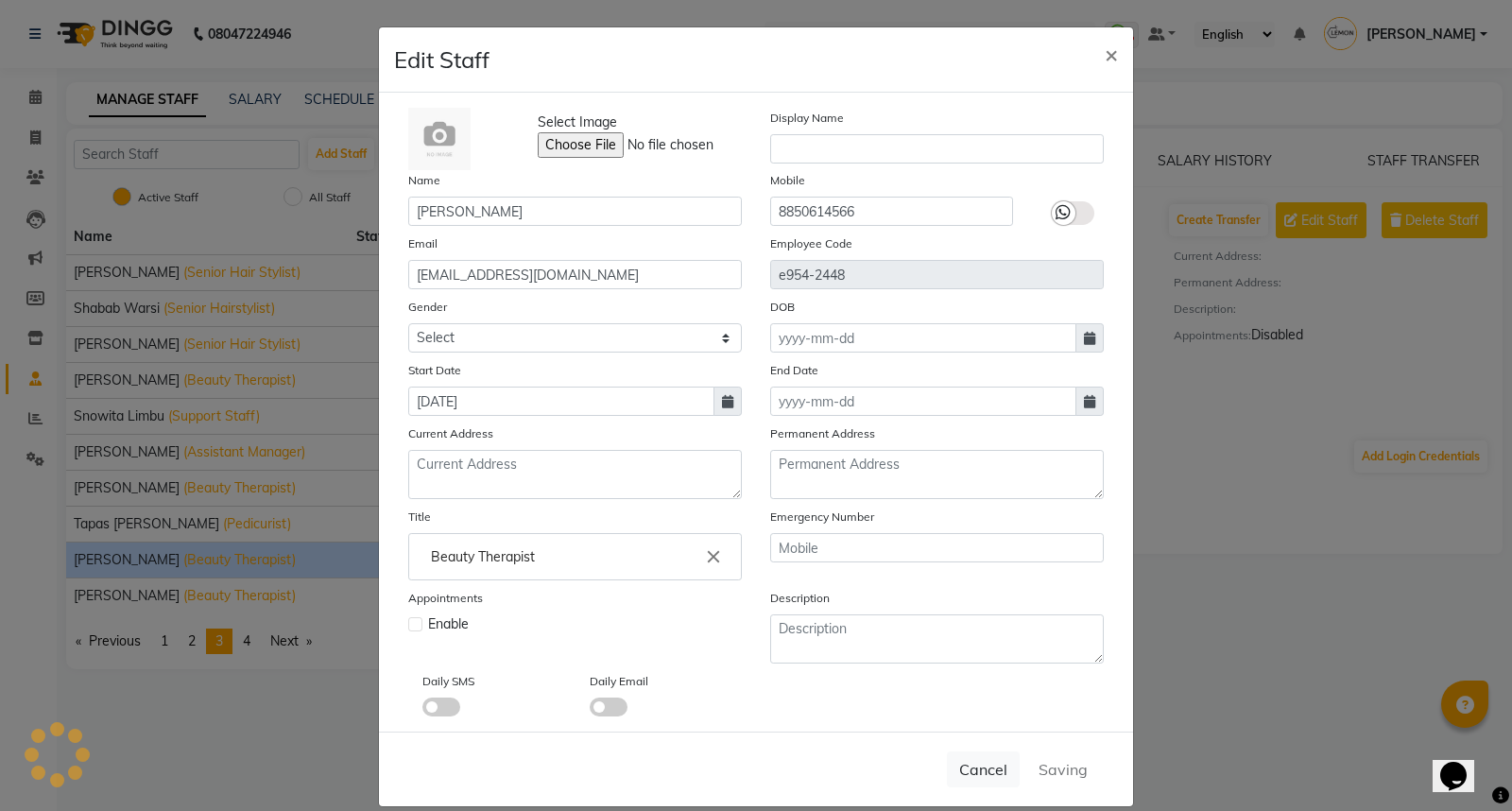
checkbox input "false"
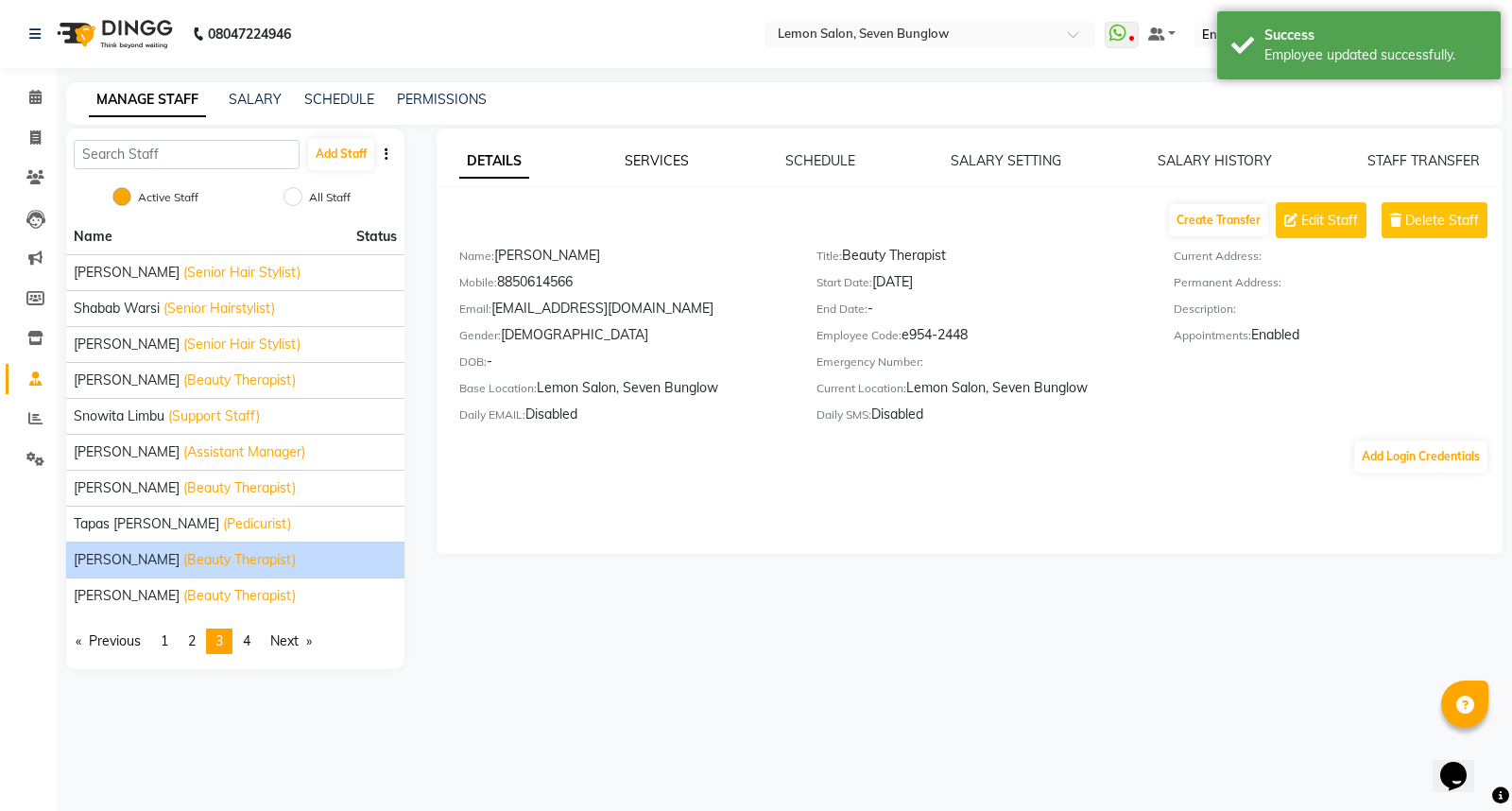
click at [663, 154] on link "SERVICES" at bounding box center [656, 161] width 64 height 17
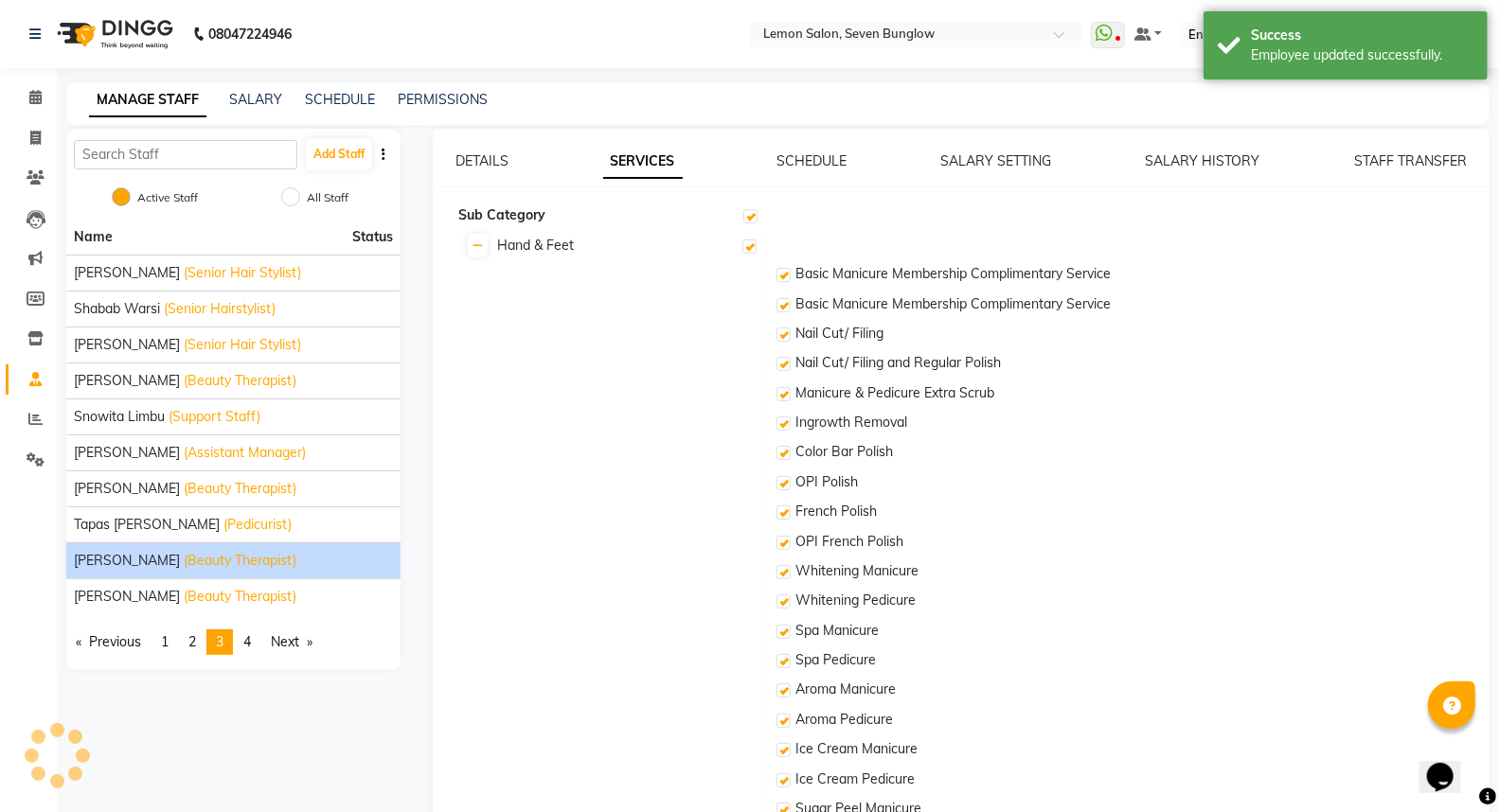
checkbox input "true"
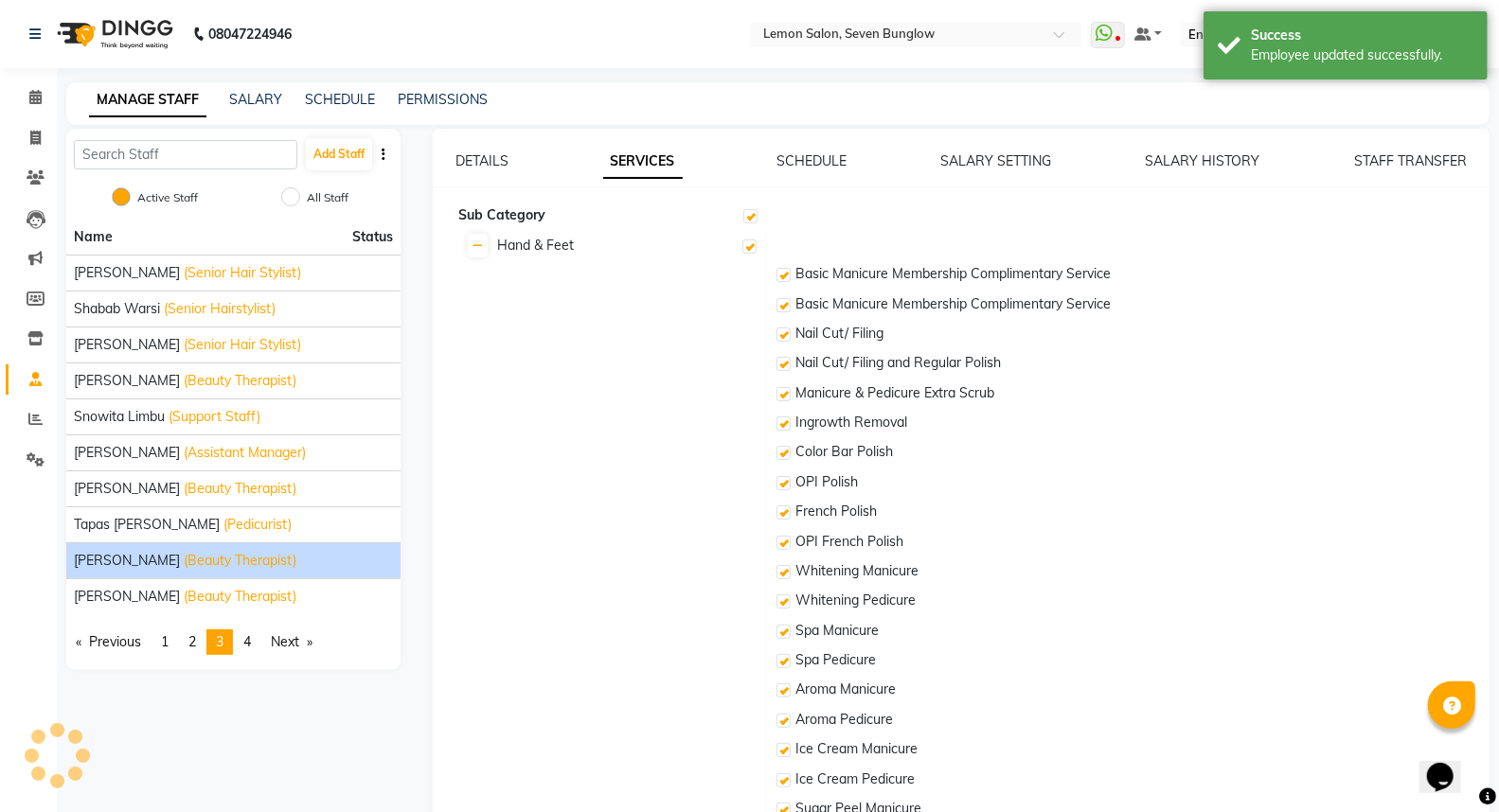
checkbox input "true"
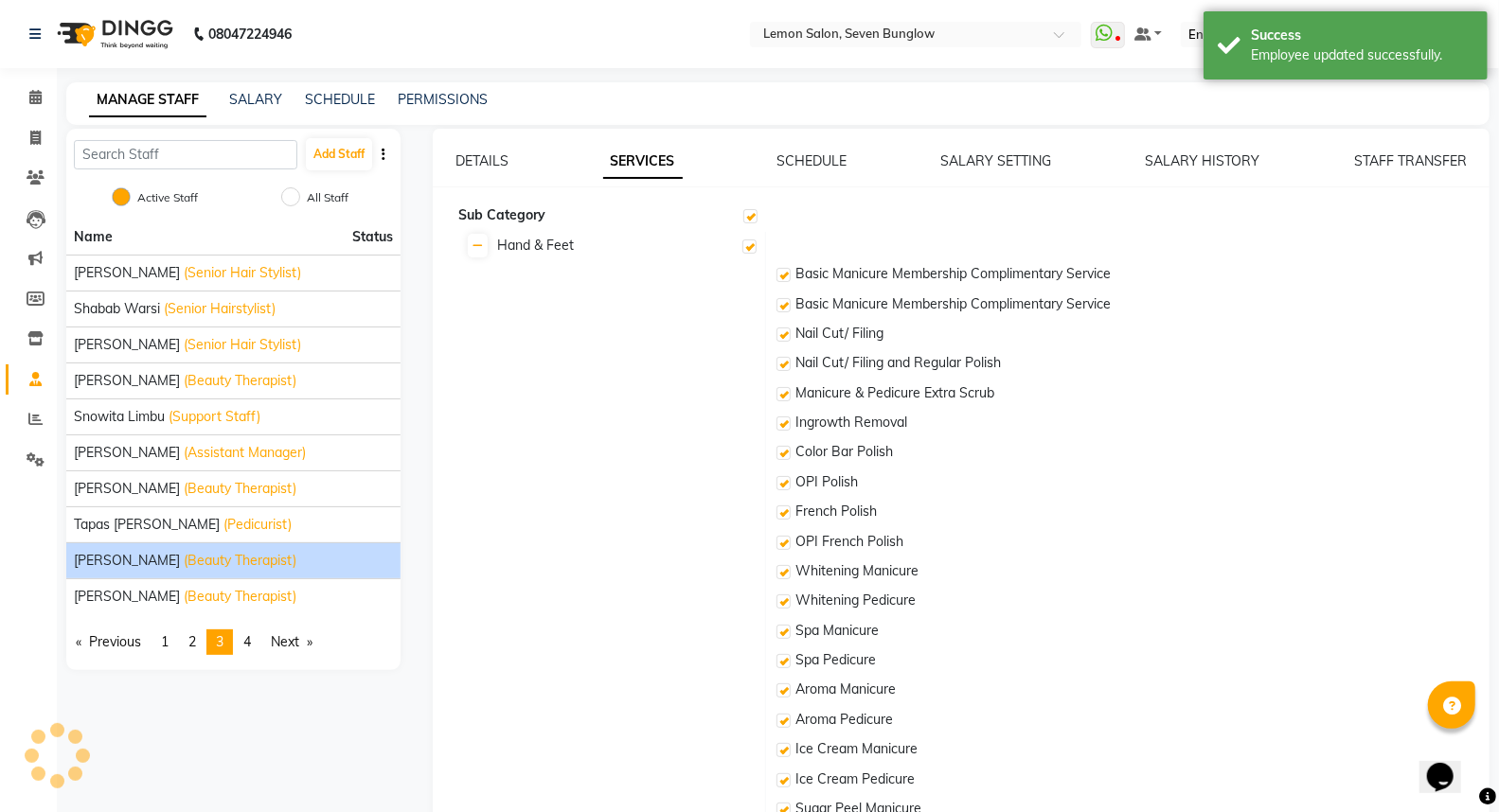
checkbox input "true"
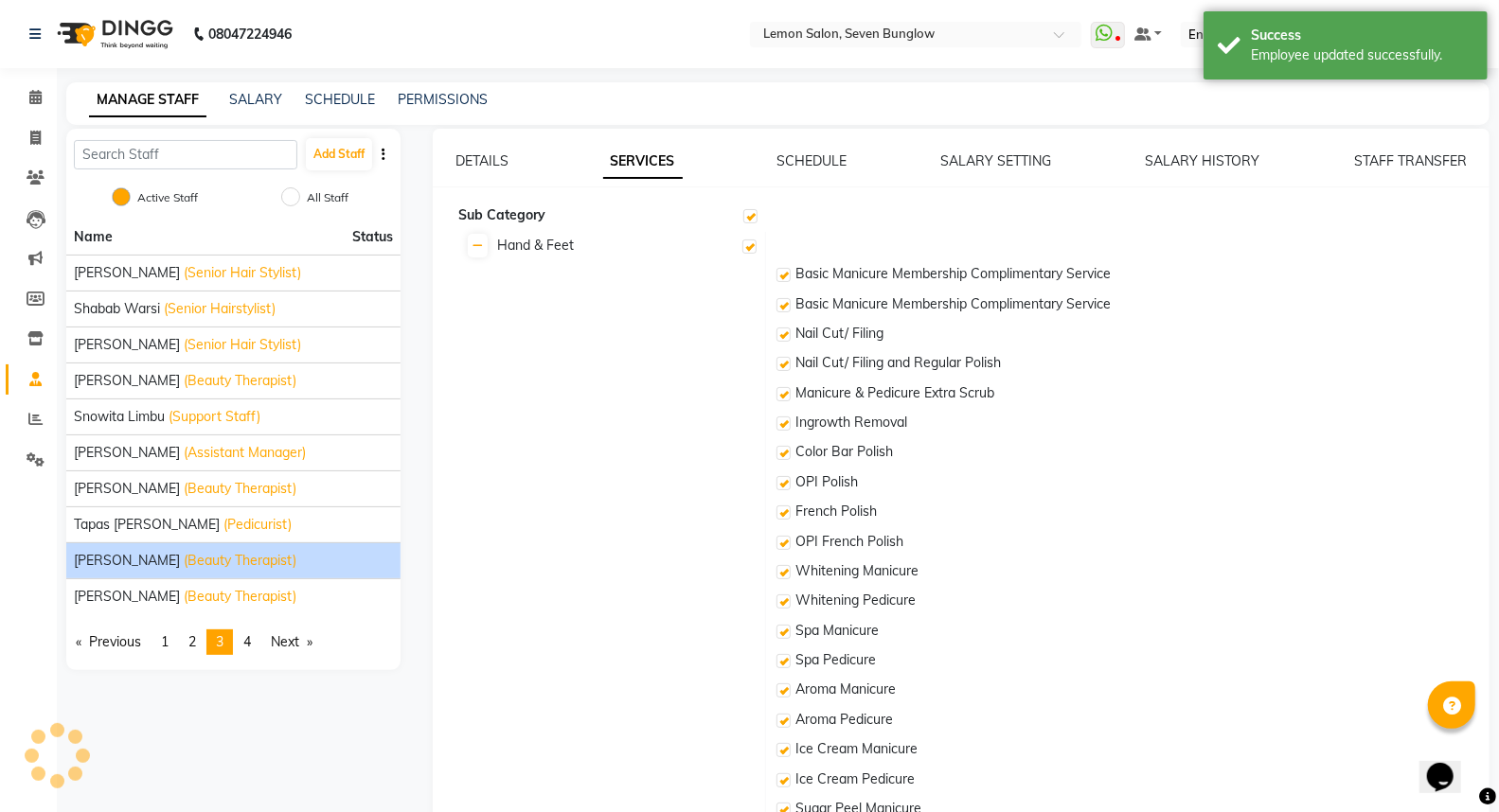
checkbox input "true"
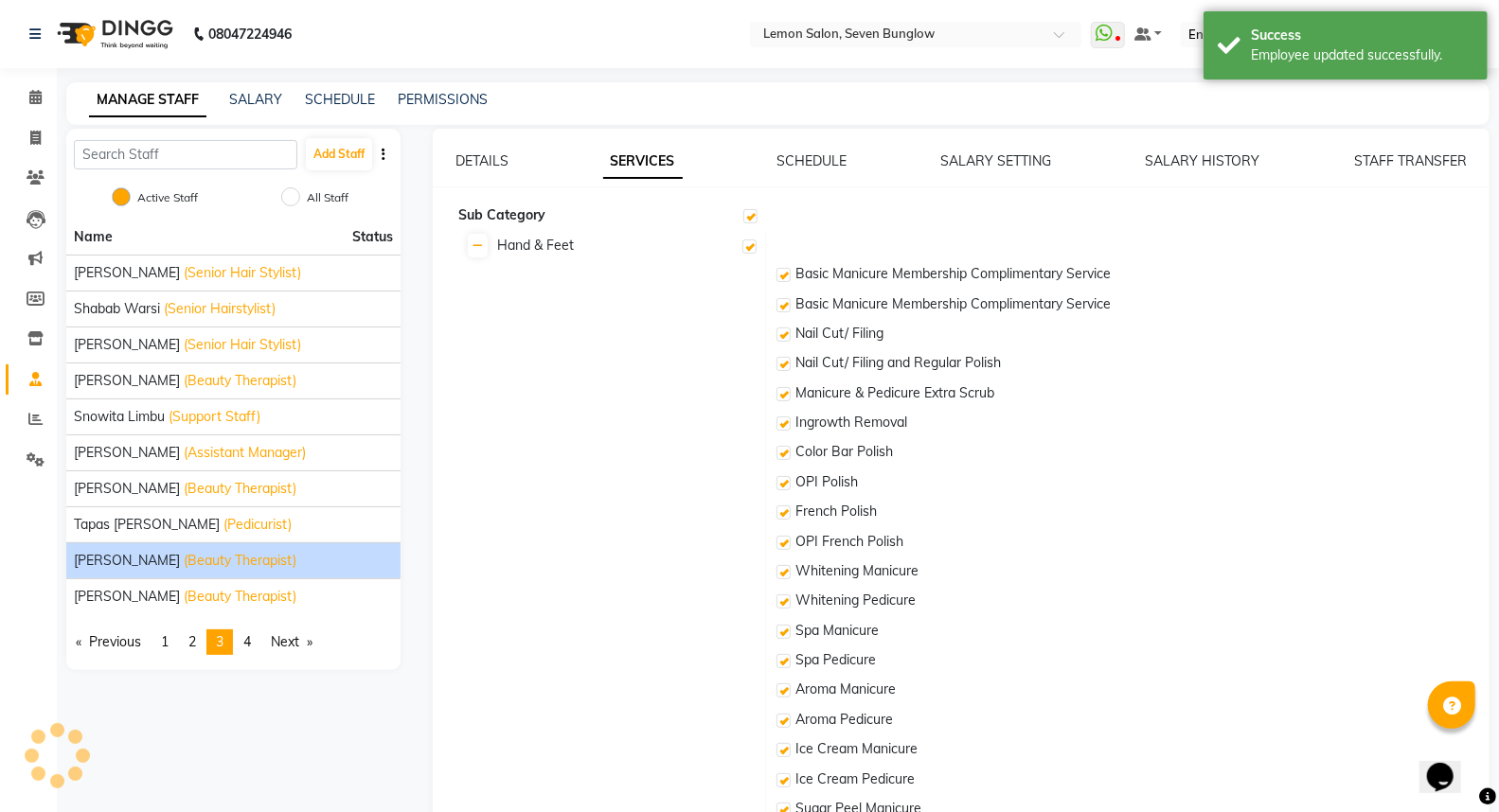
checkbox input "true"
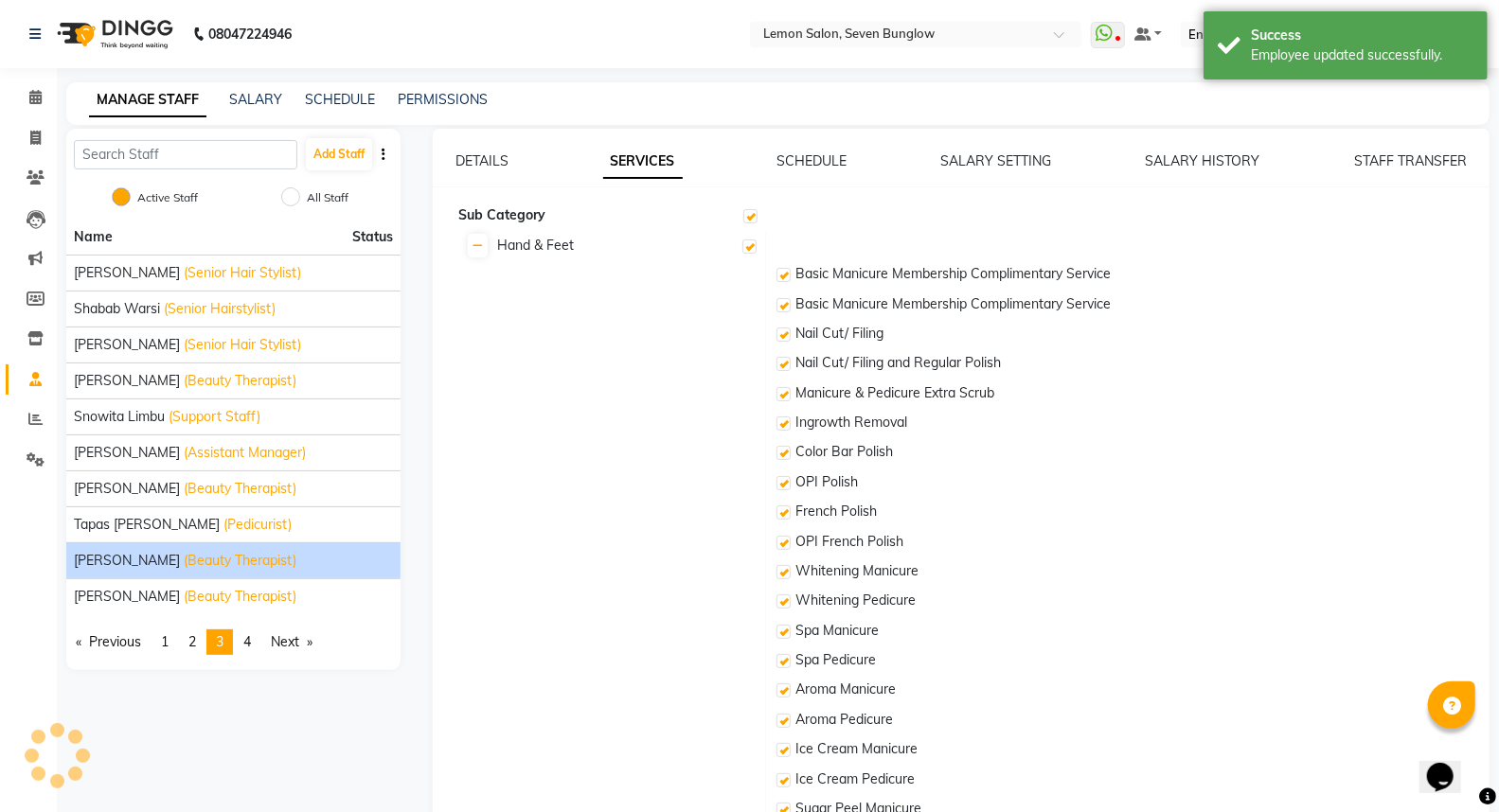
checkbox input "true"
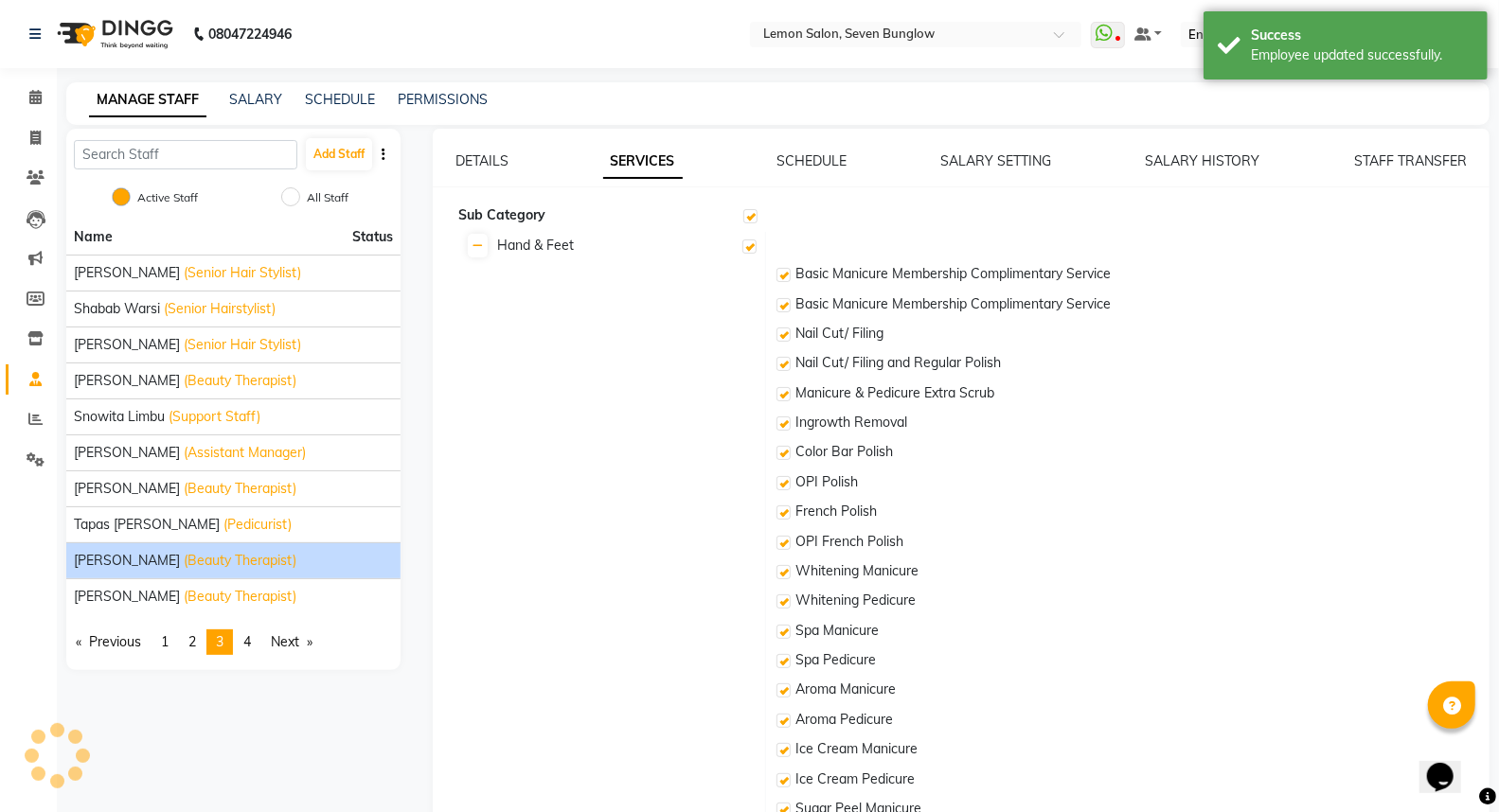
checkbox input "true"
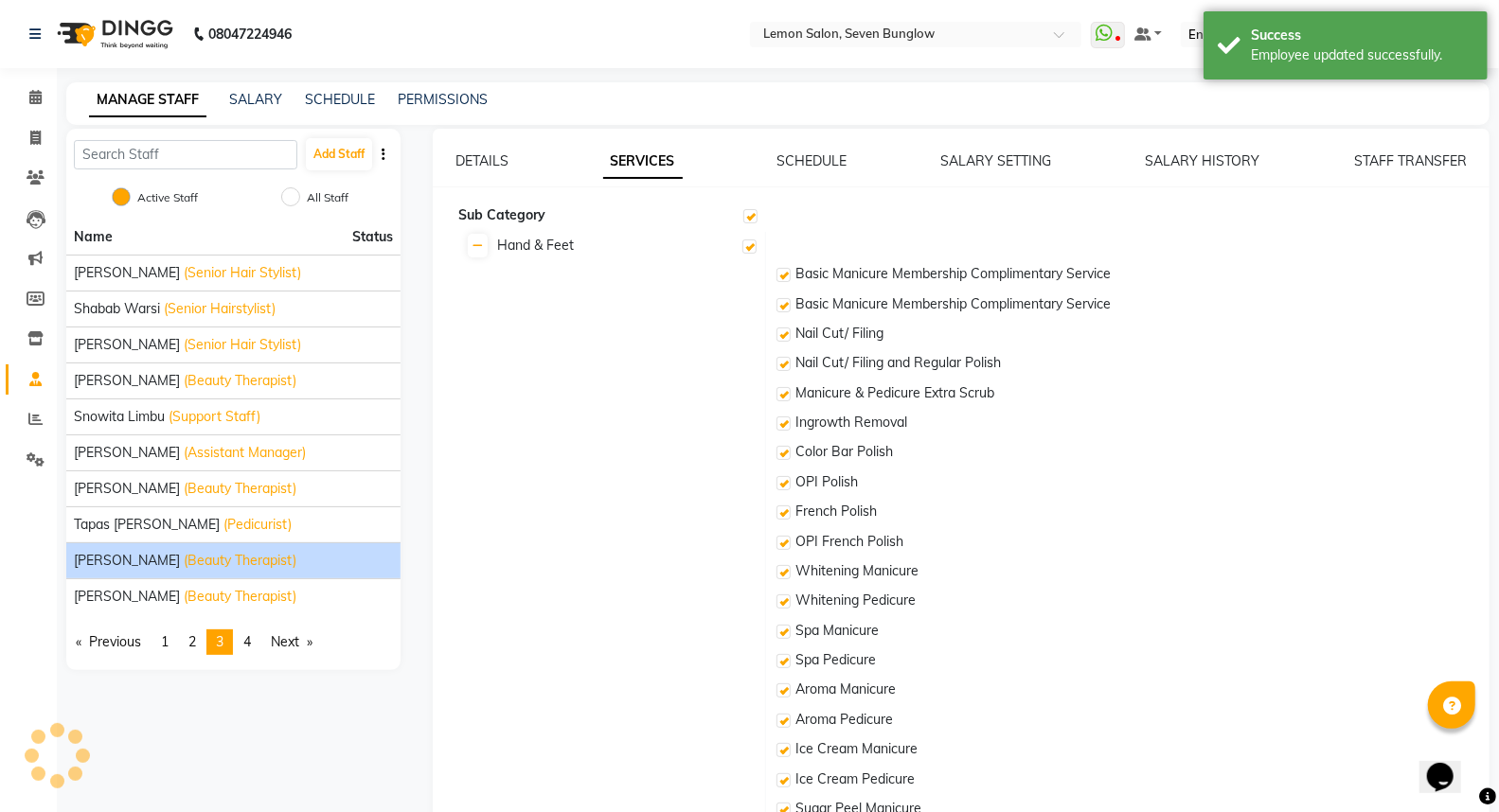
checkbox input "true"
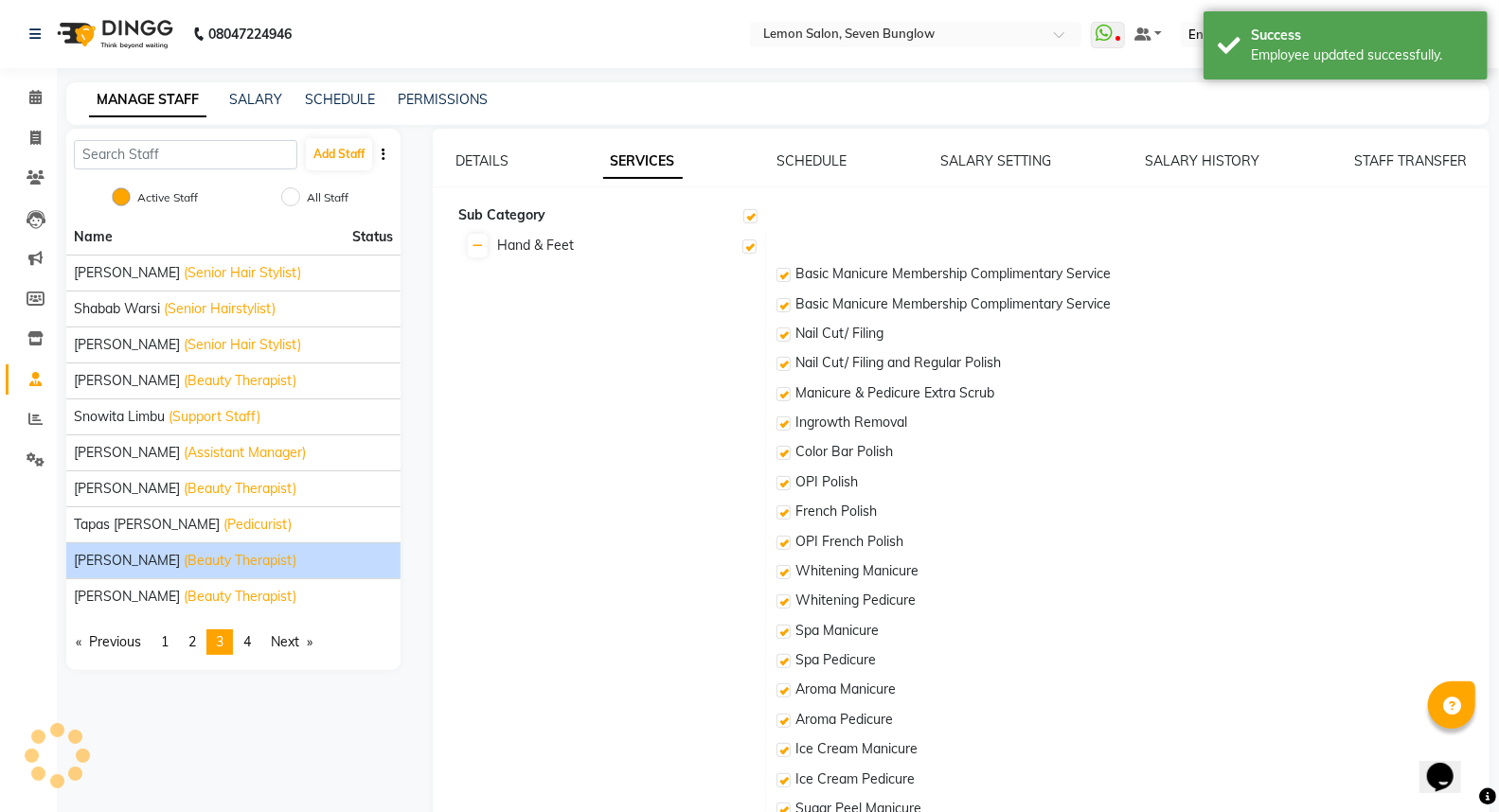
checkbox input "true"
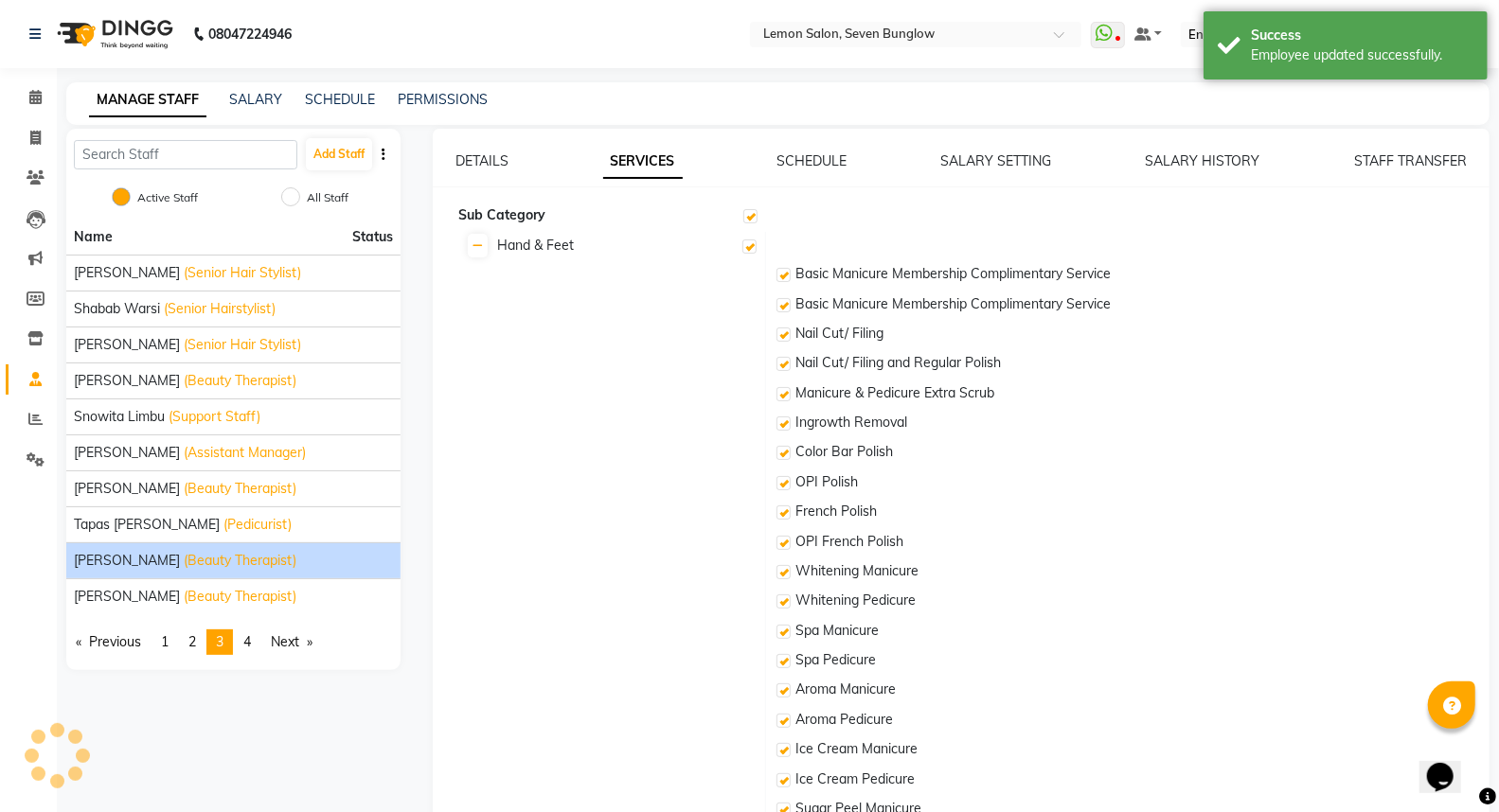
checkbox input "true"
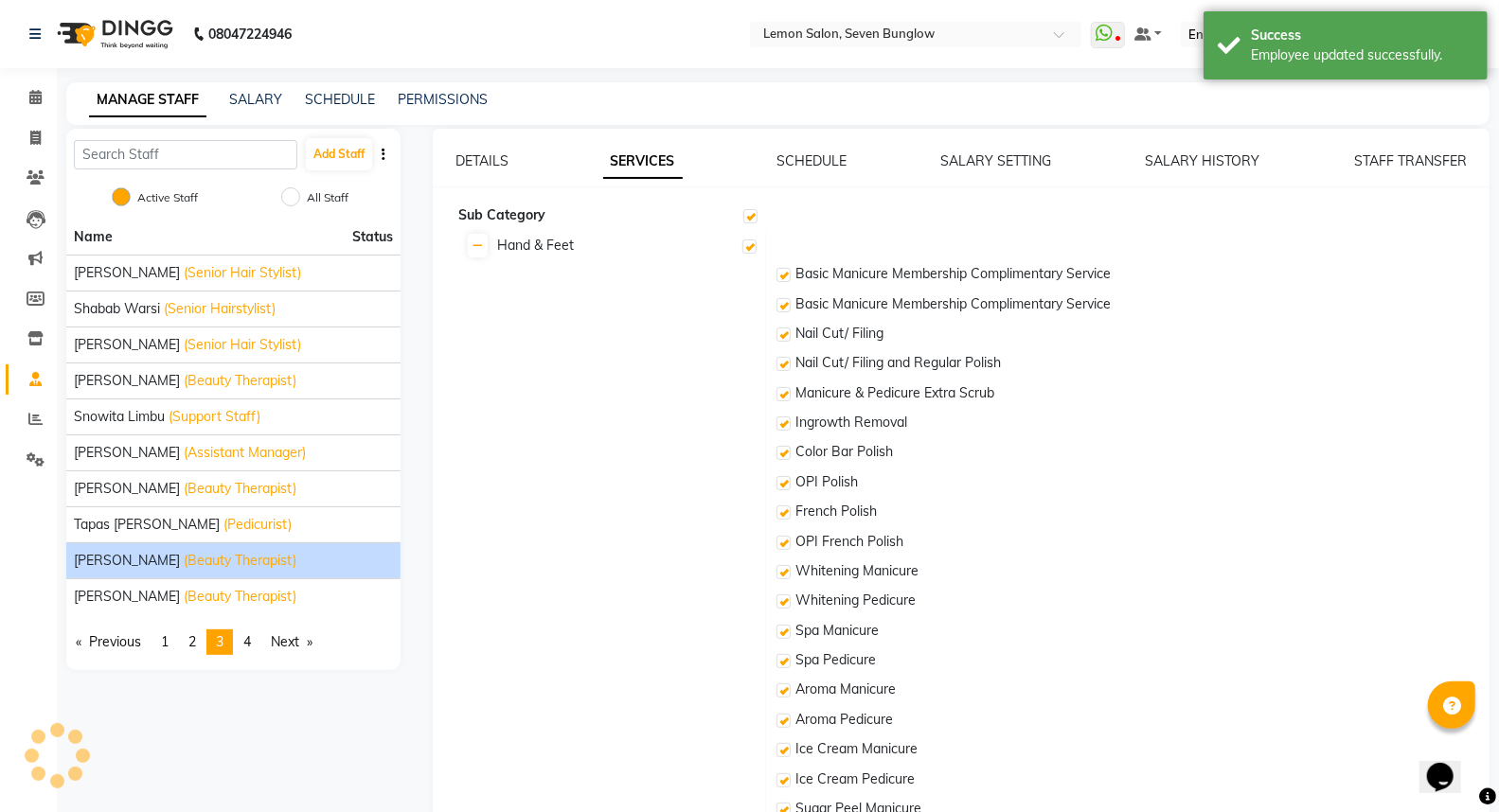
checkbox input "true"
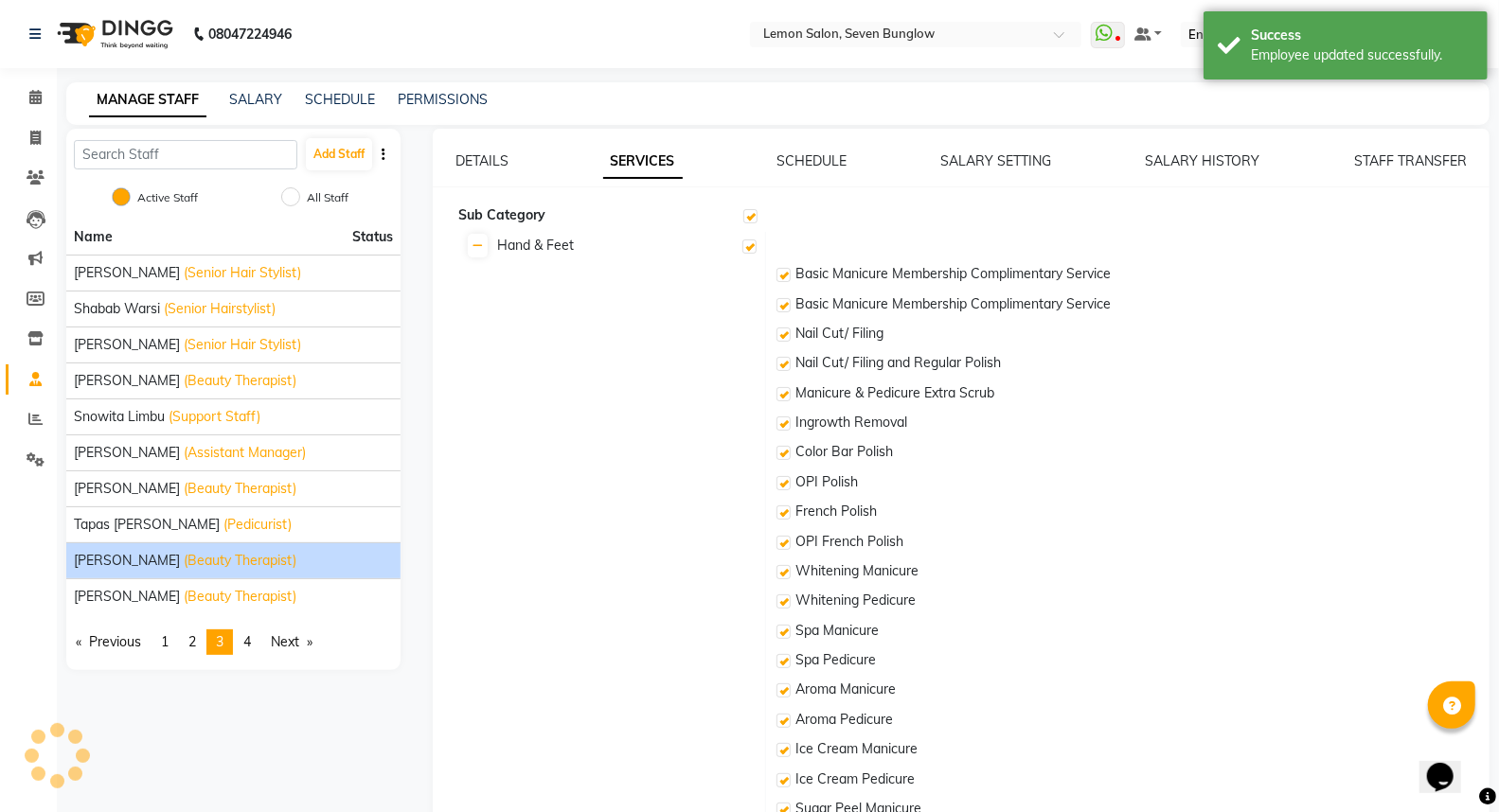
checkbox input "true"
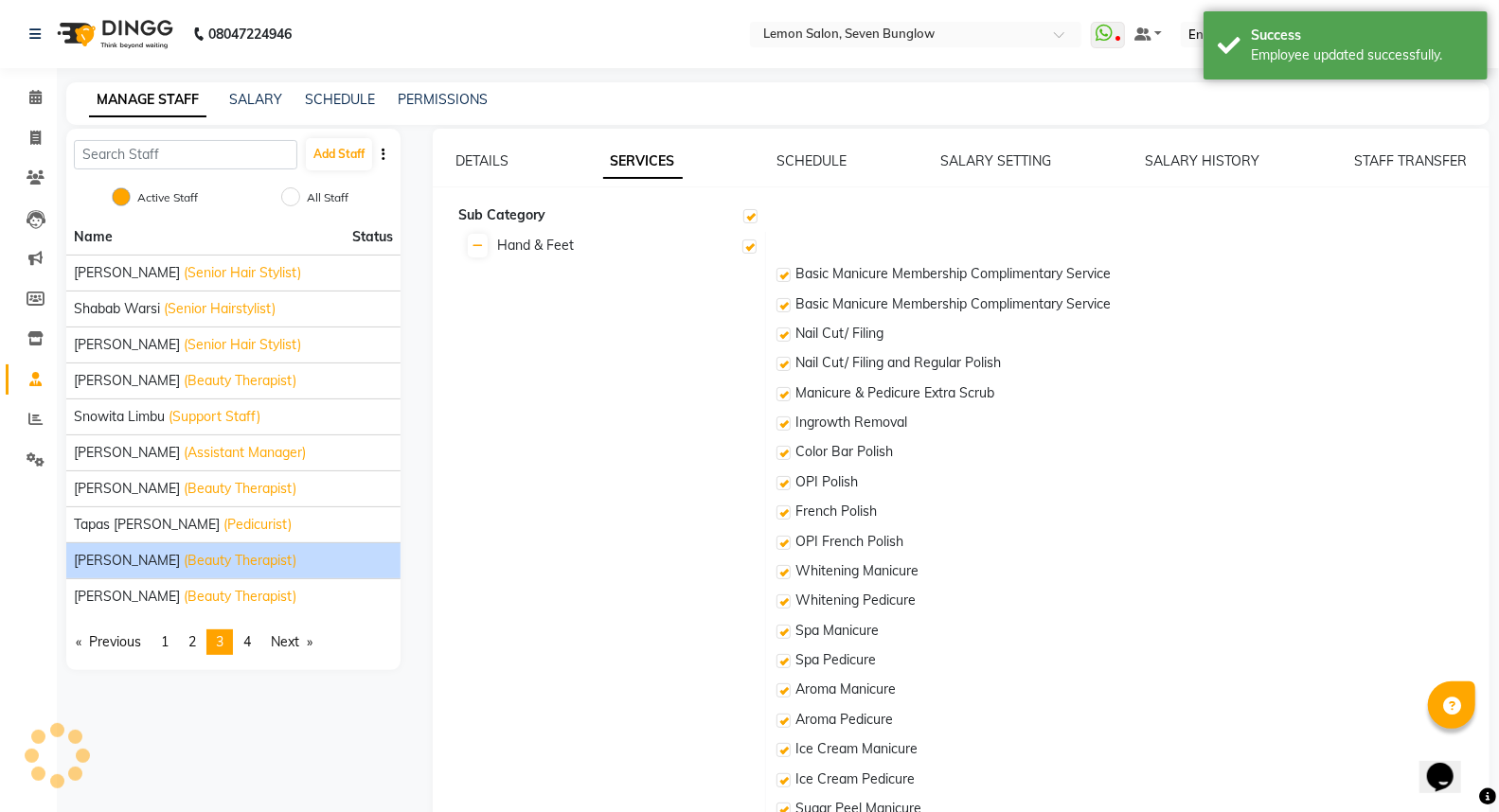
checkbox input "true"
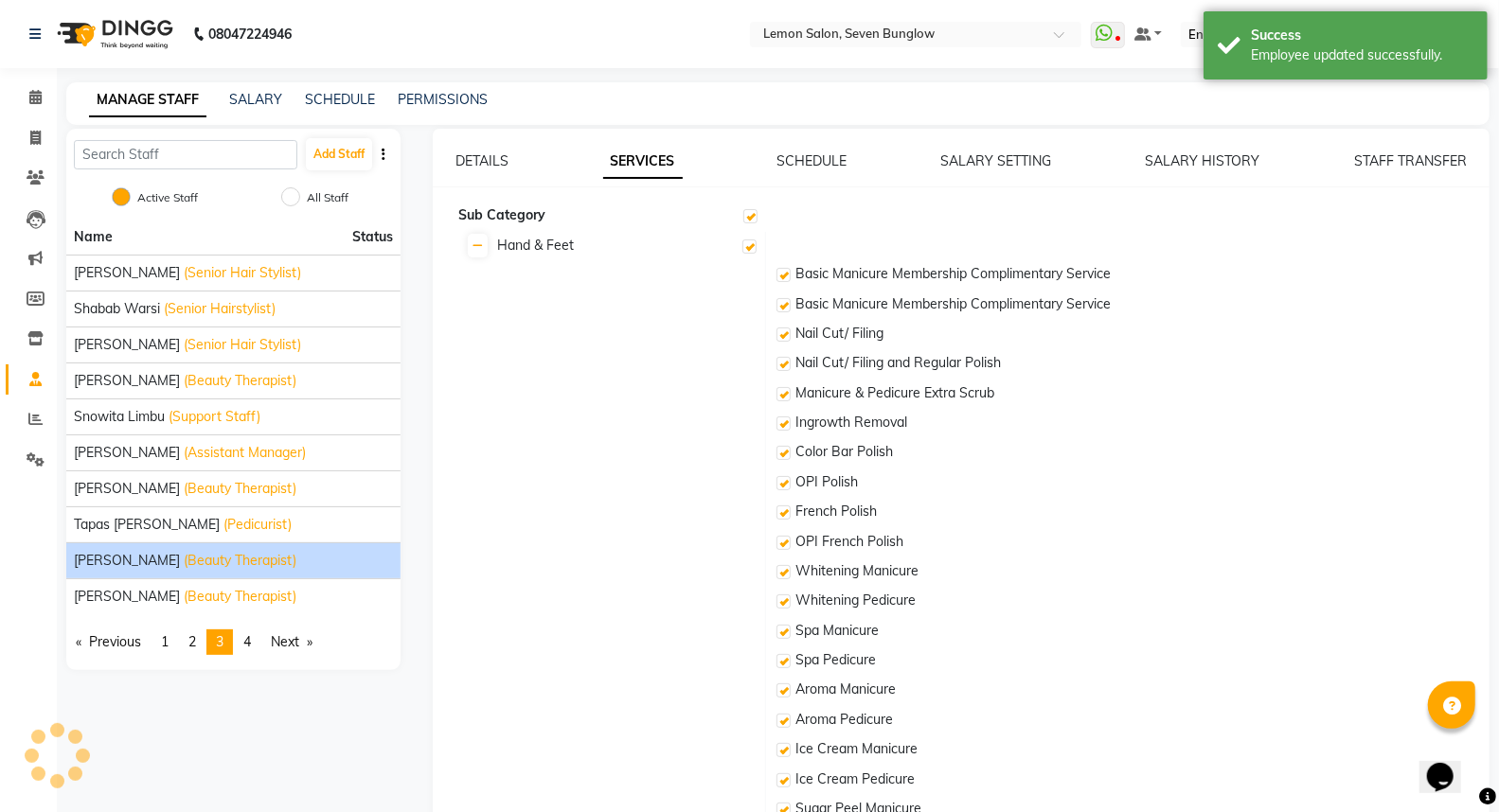
checkbox input "true"
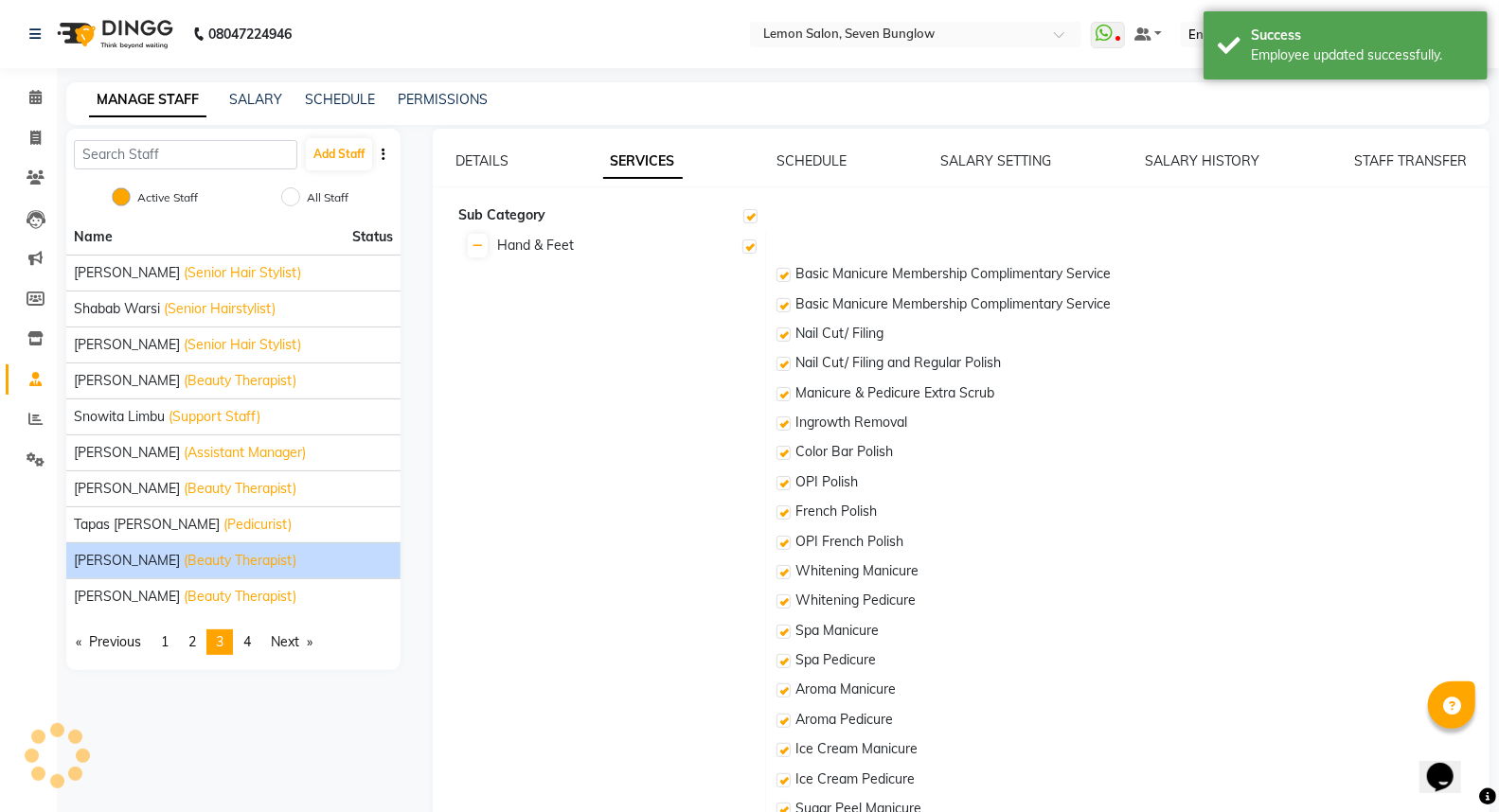
checkbox input "true"
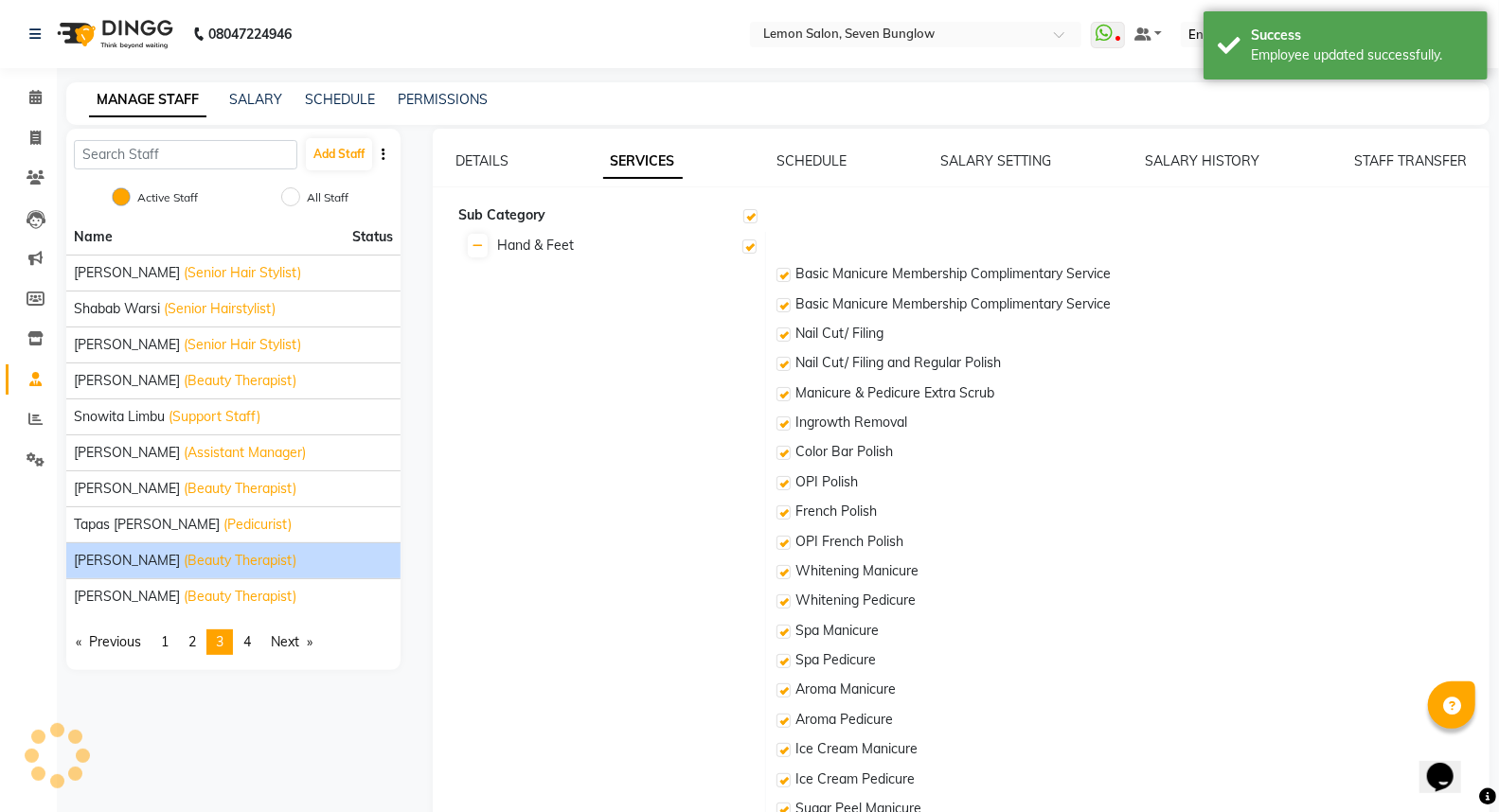
checkbox input "true"
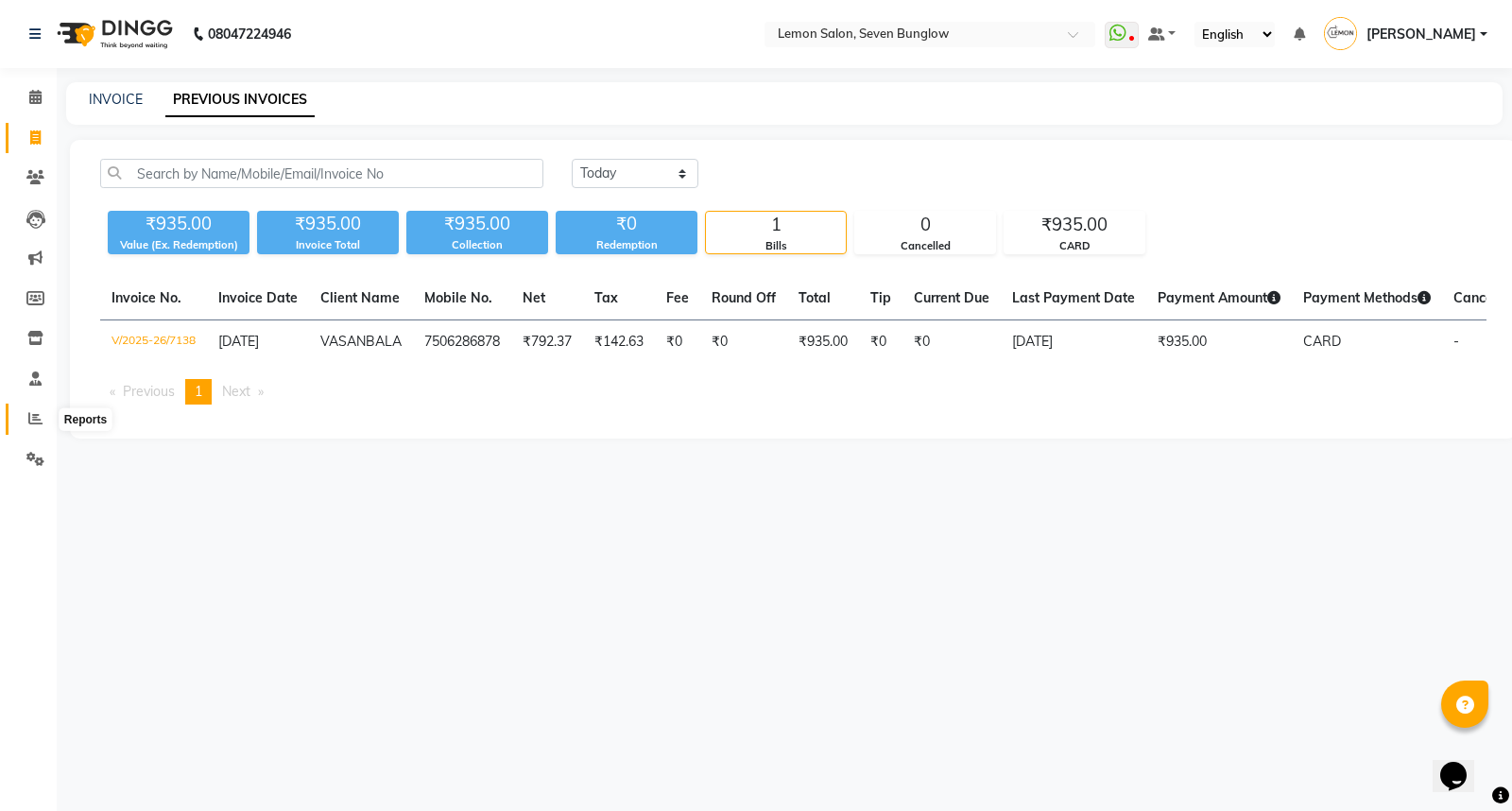
click at [29, 410] on span at bounding box center [35, 419] width 34 height 22
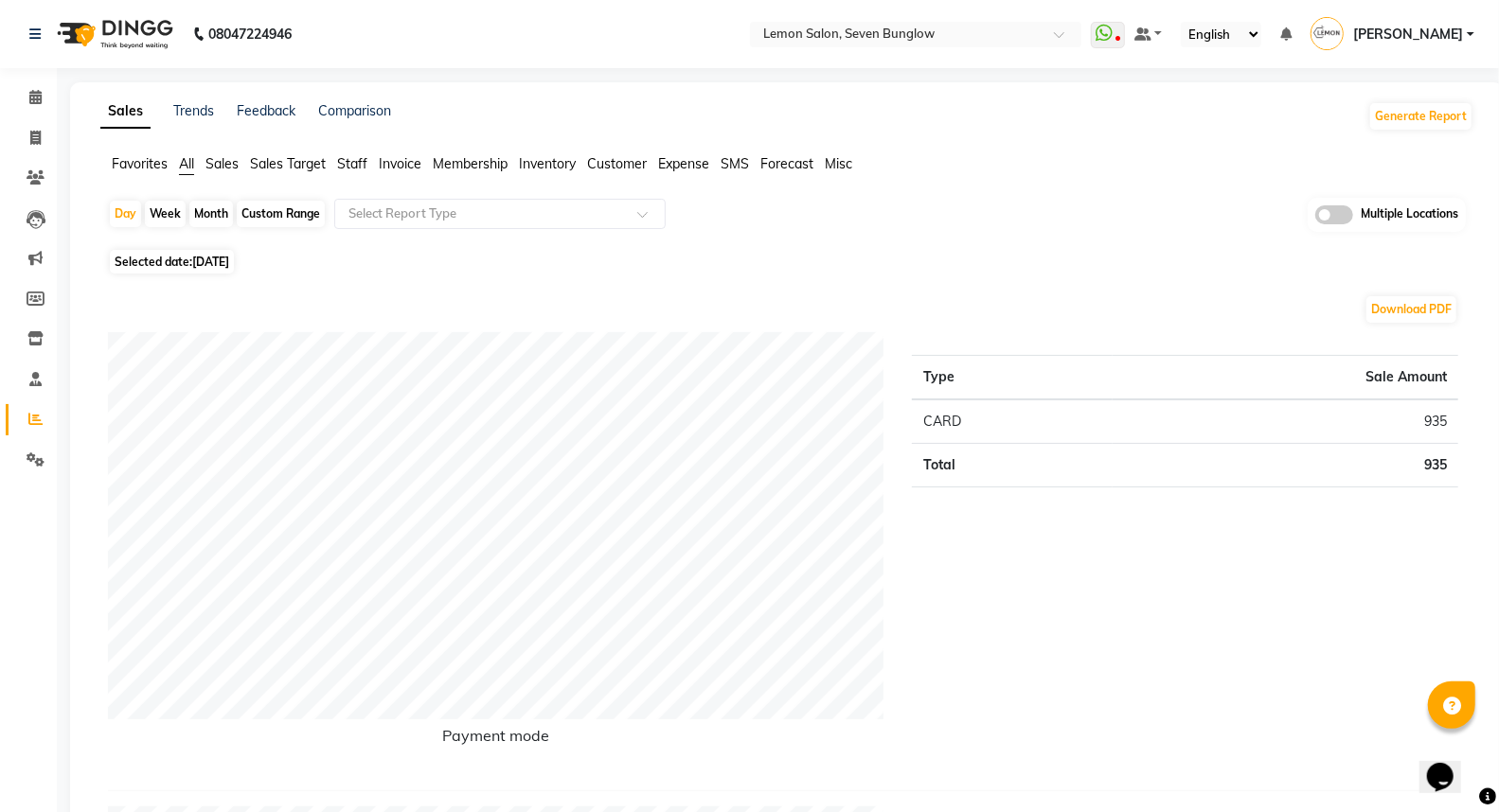
click at [202, 215] on div "Month" at bounding box center [210, 214] width 43 height 27
select select "9"
select select "2025"
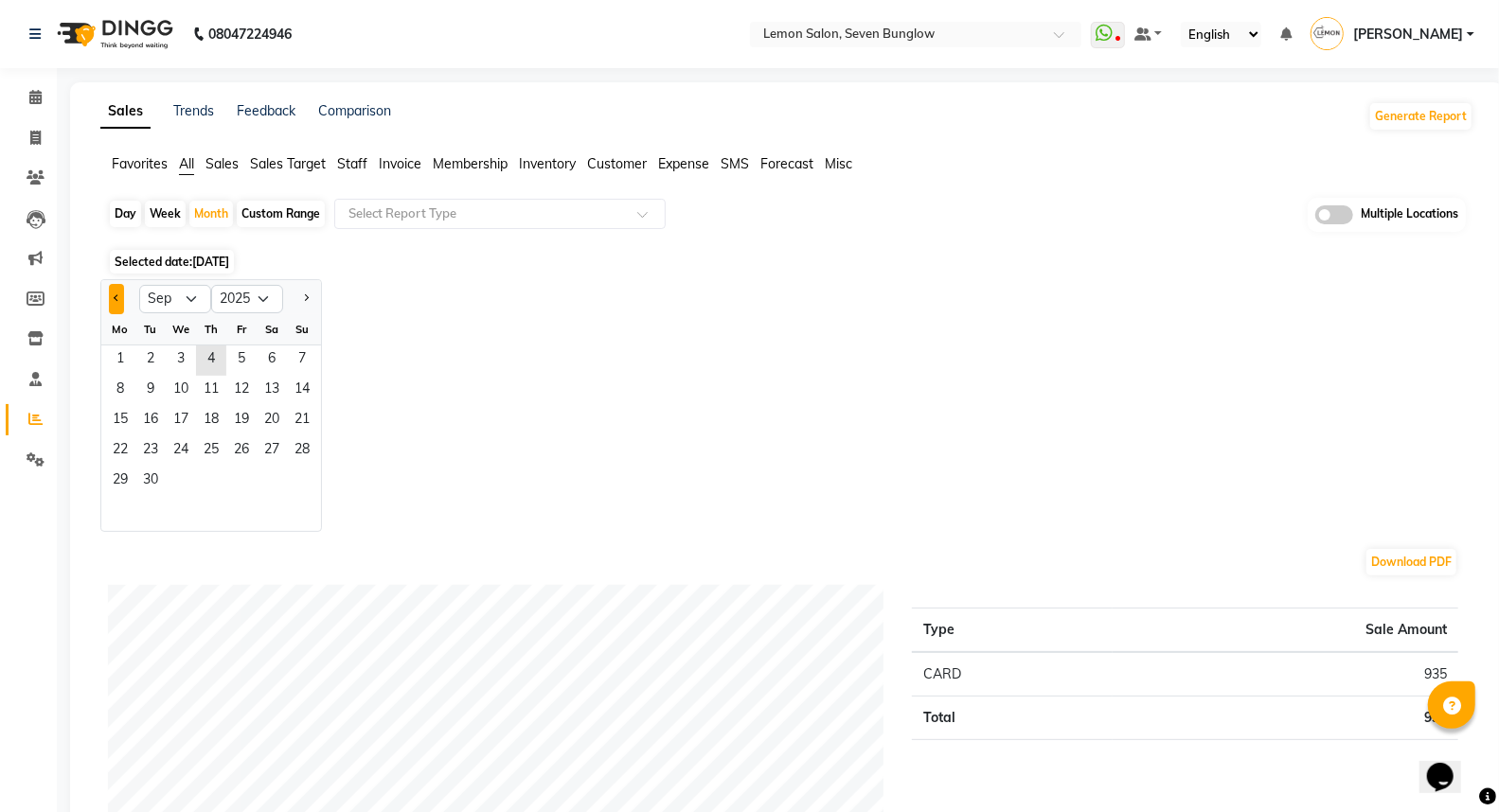
click at [116, 306] on button "Previous month" at bounding box center [116, 299] width 15 height 31
select select "8"
click at [237, 357] on span "1" at bounding box center [242, 361] width 31 height 31
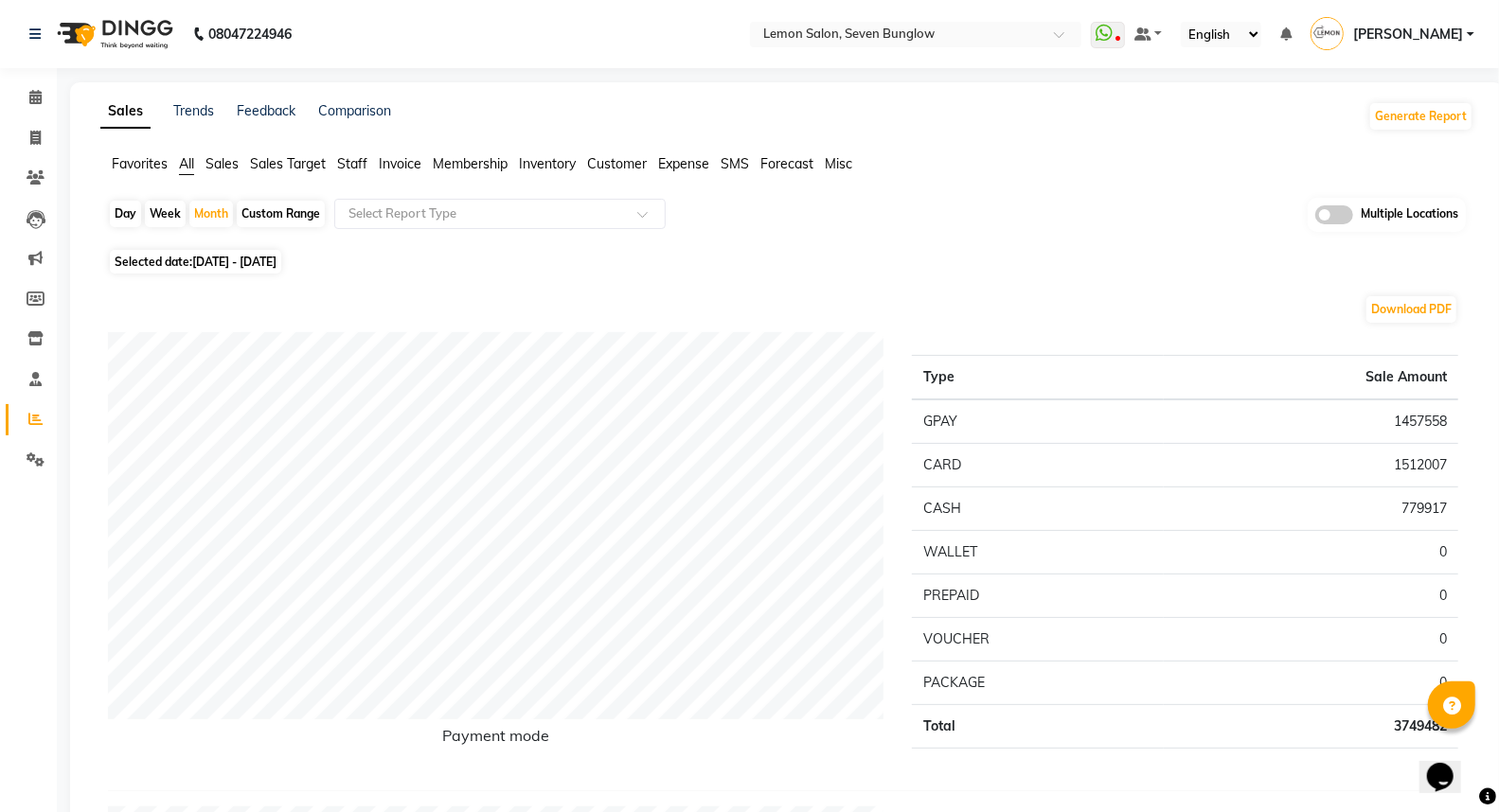
click at [683, 165] on span "Expense" at bounding box center [683, 164] width 51 height 17
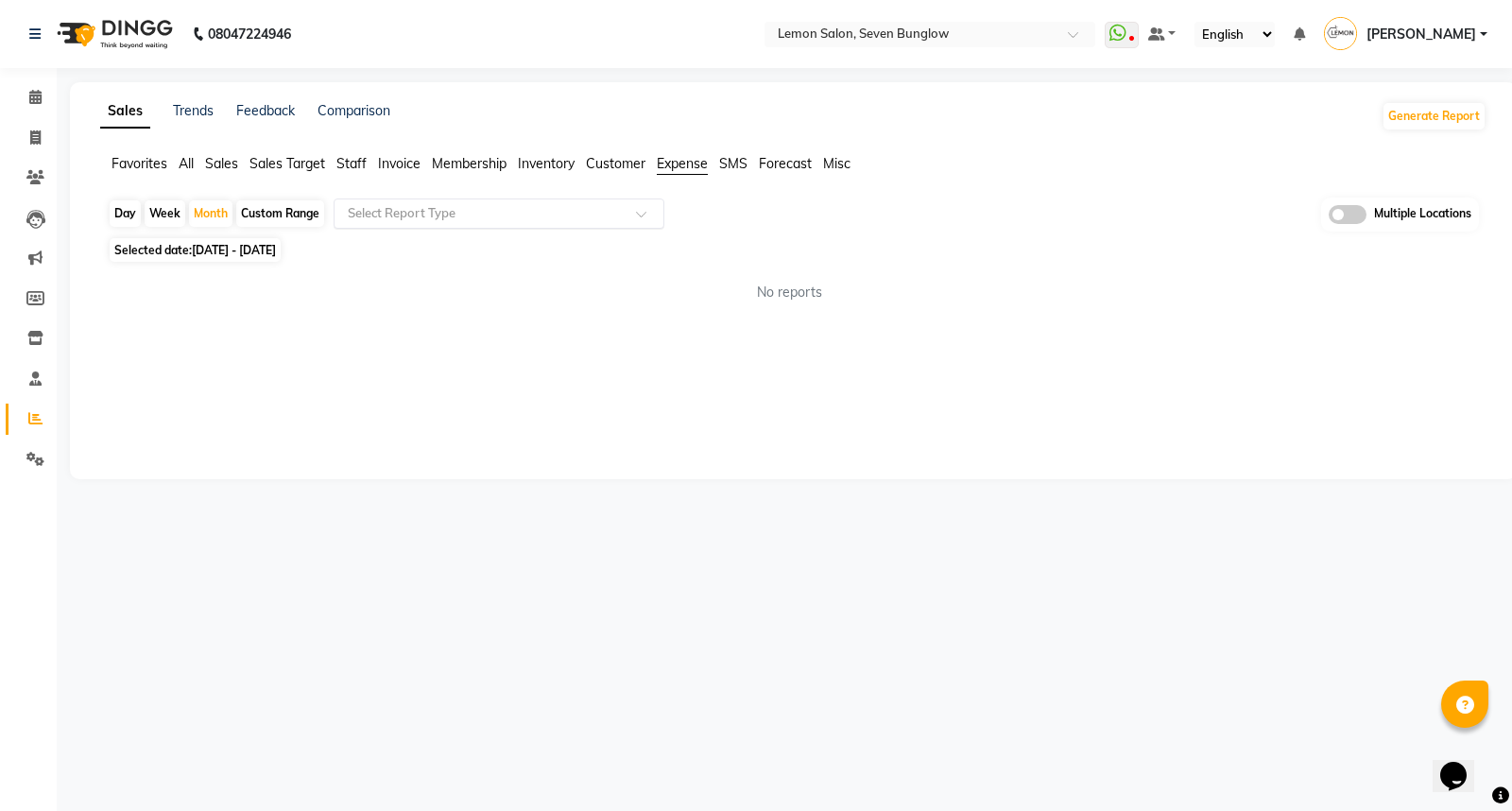
click at [551, 210] on input "text" at bounding box center [480, 214] width 272 height 19
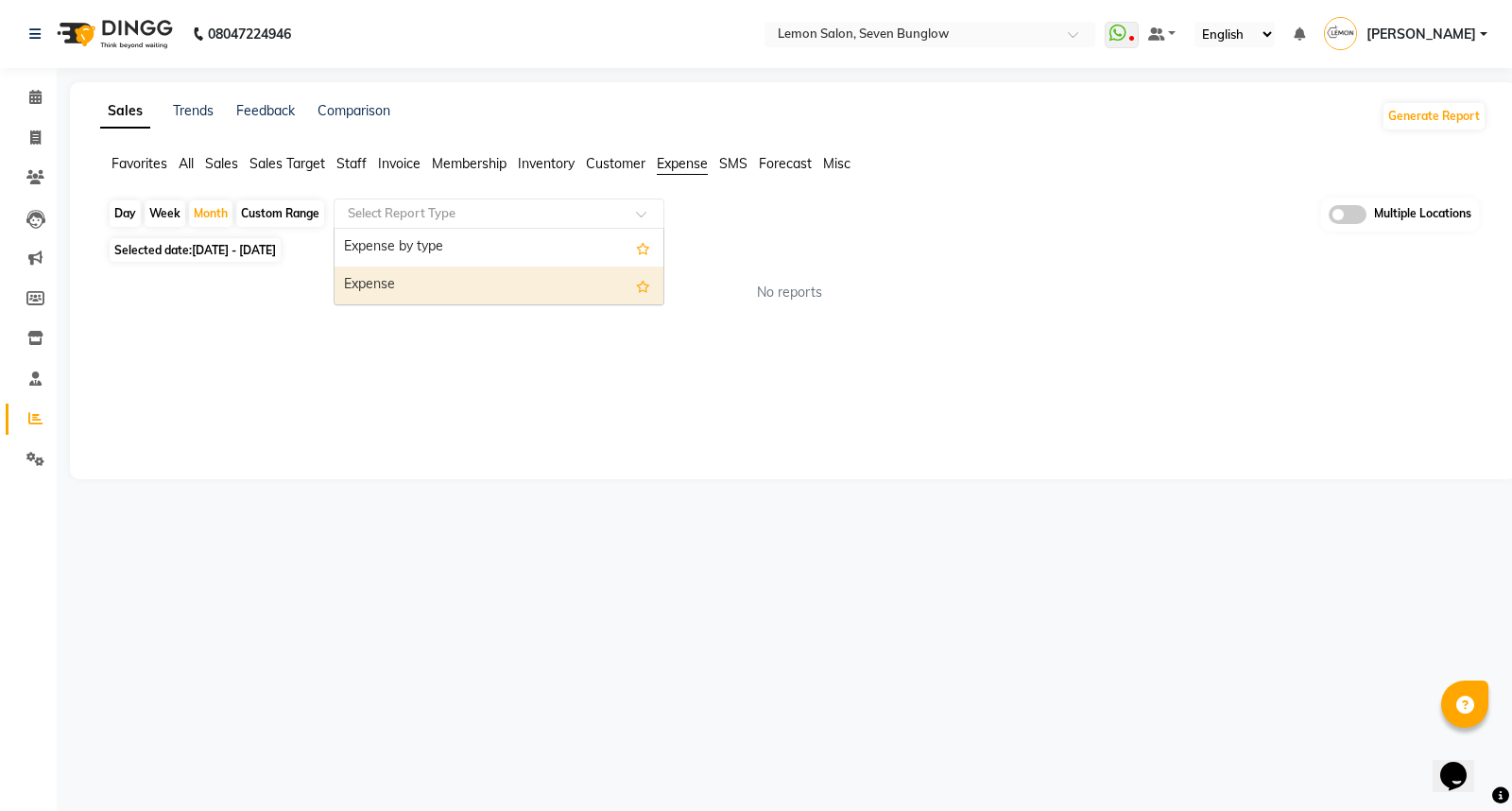
click at [447, 288] on div "Expense" at bounding box center [498, 285] width 329 height 37
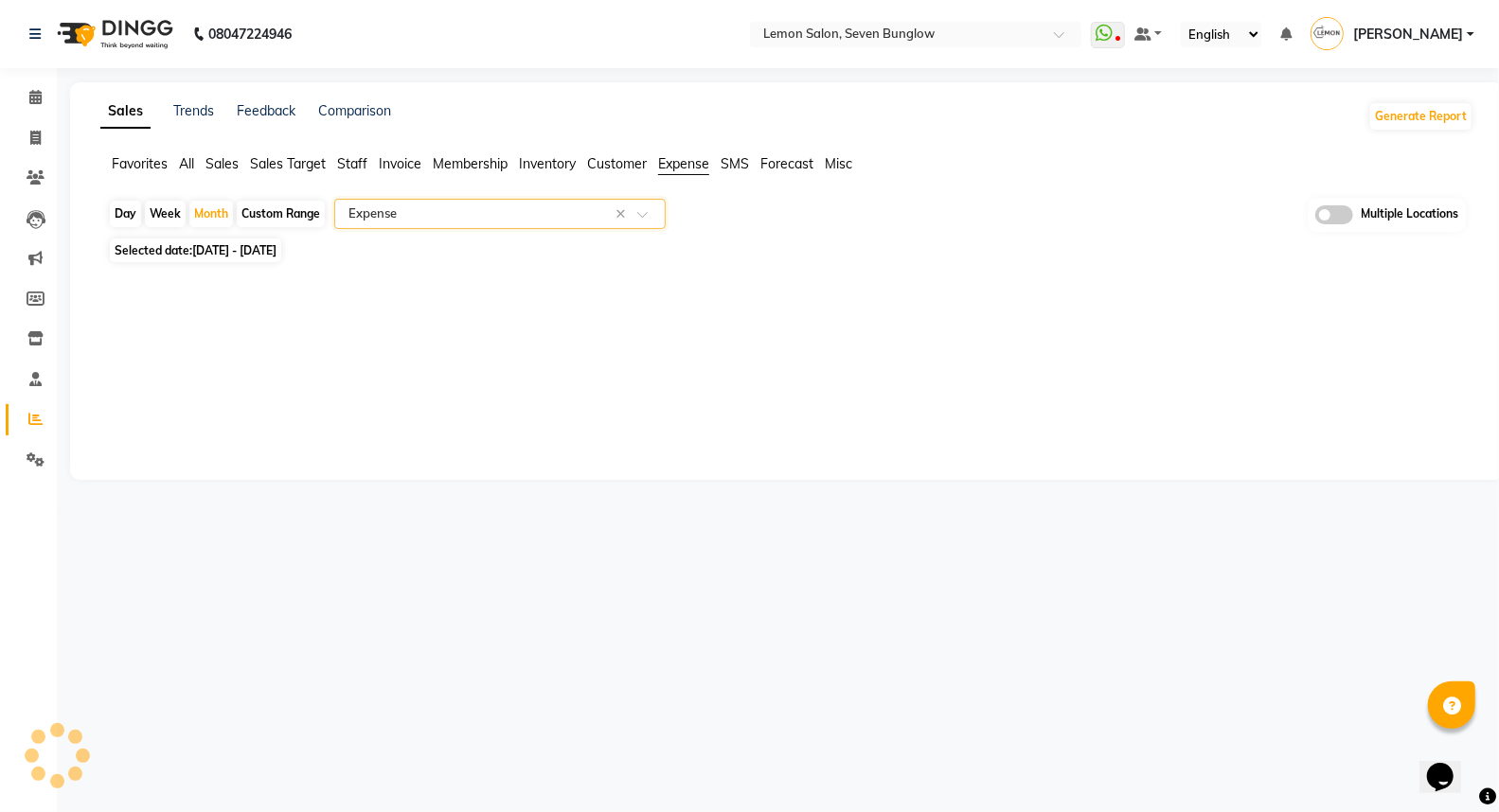
select select "filtered_report"
select select "csv"
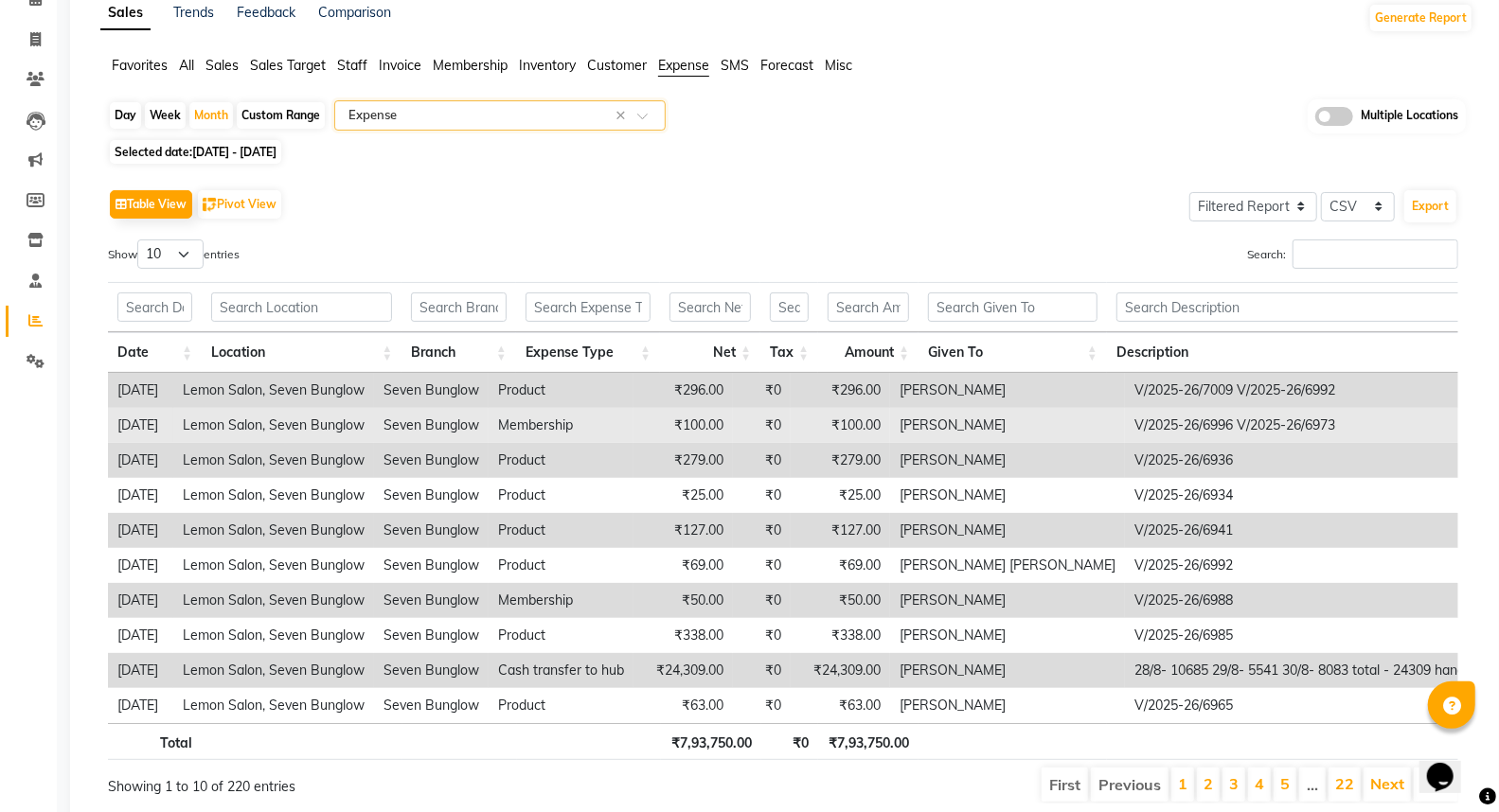
scroll to position [183, 0]
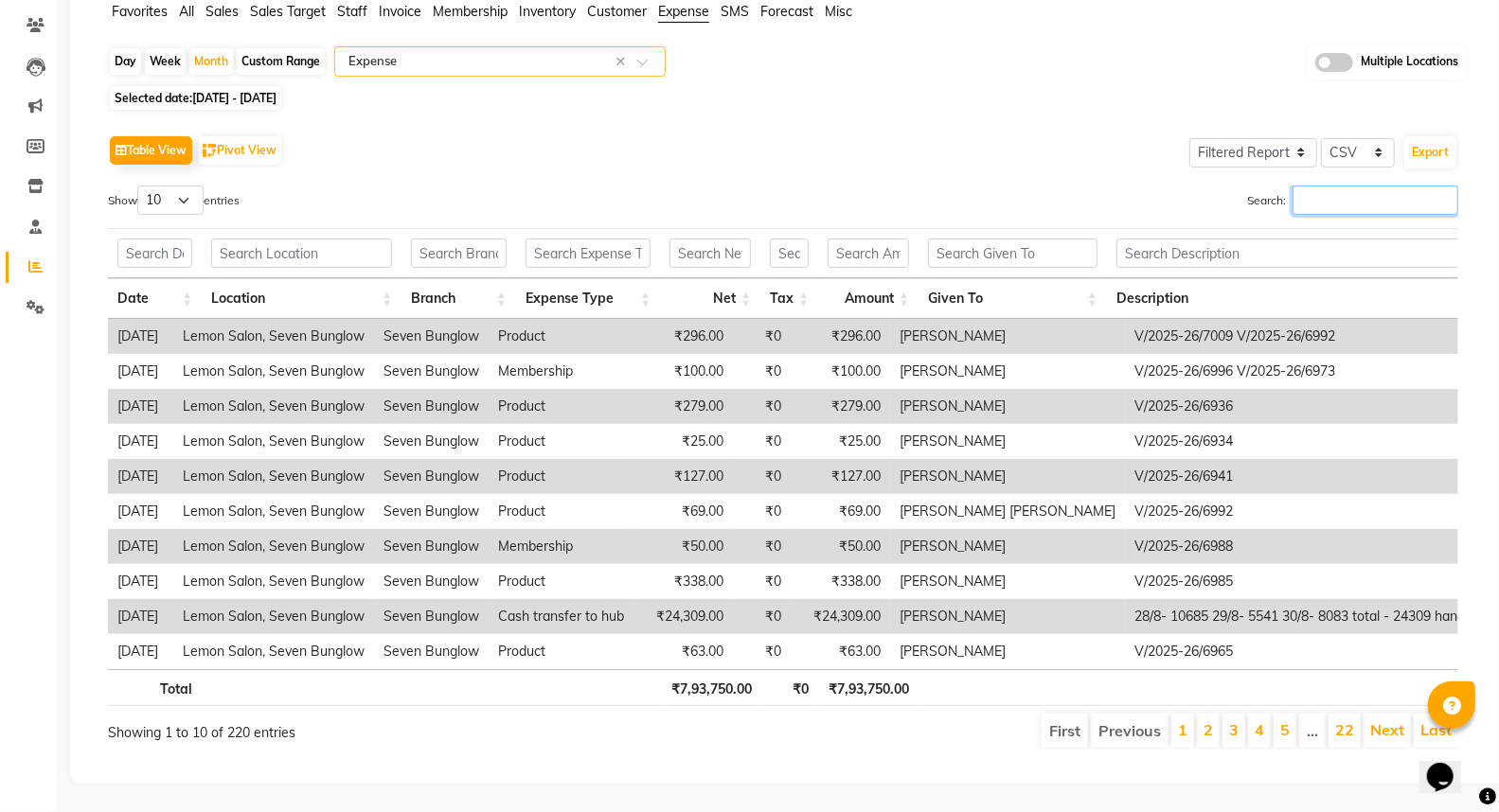
click at [1307, 185] on input "Search:" at bounding box center [1375, 200] width 166 height 30
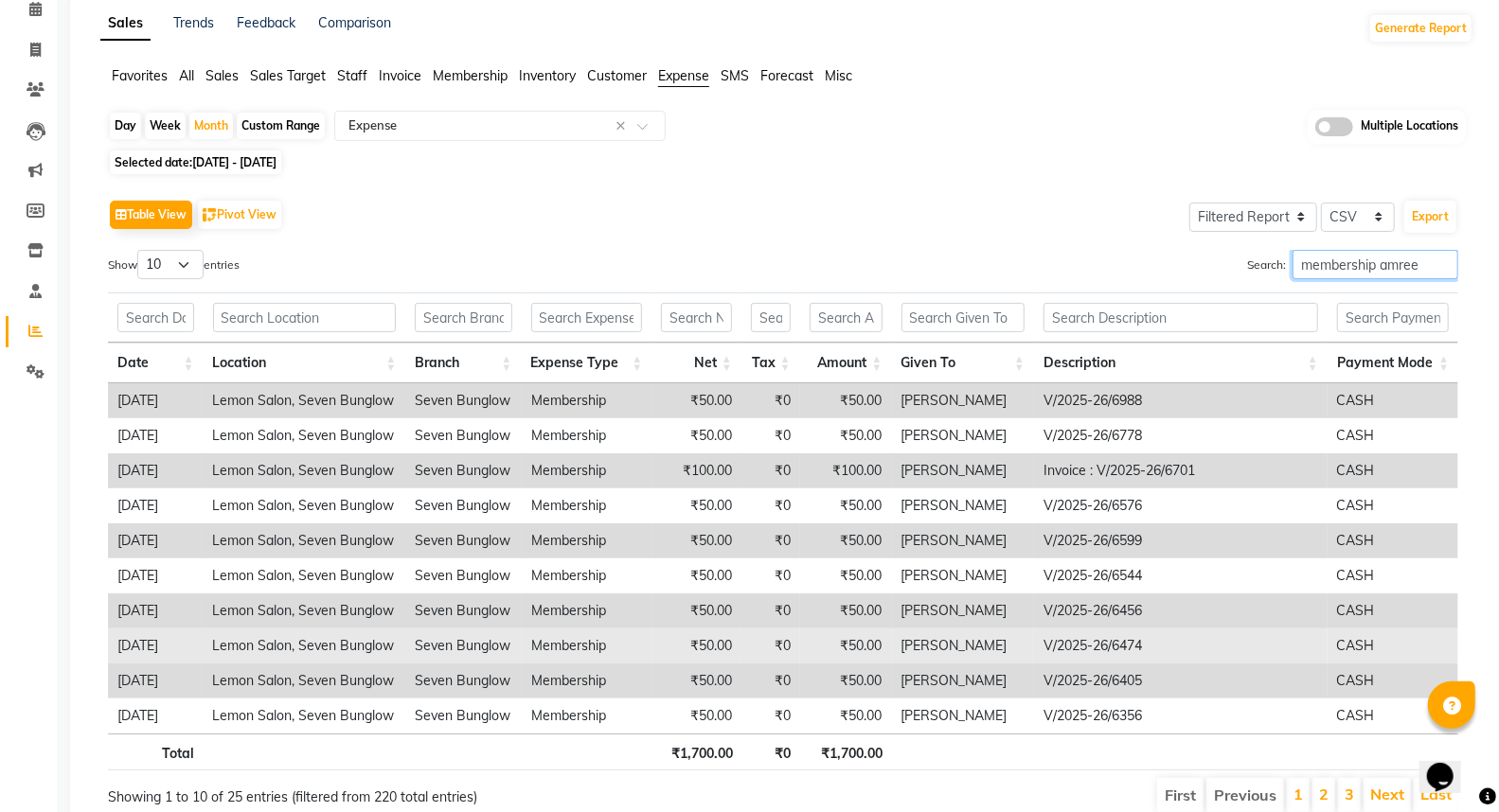
scroll to position [168, 0]
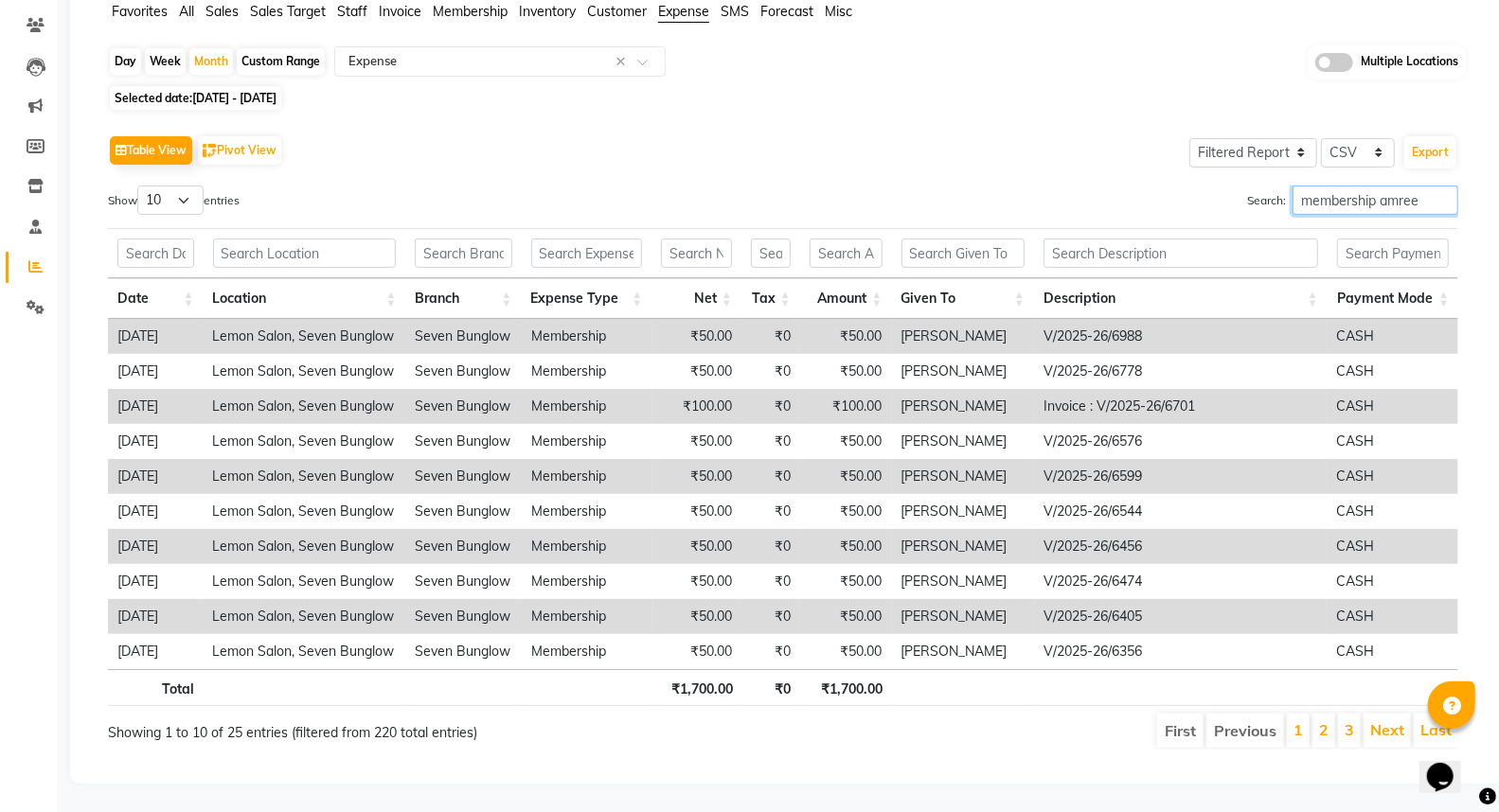
type input "membership amree"
click at [186, 185] on select "10 25 50 100" at bounding box center [170, 200] width 66 height 30
select select "100"
click at [140, 185] on select "10 25 50 100" at bounding box center [170, 200] width 66 height 30
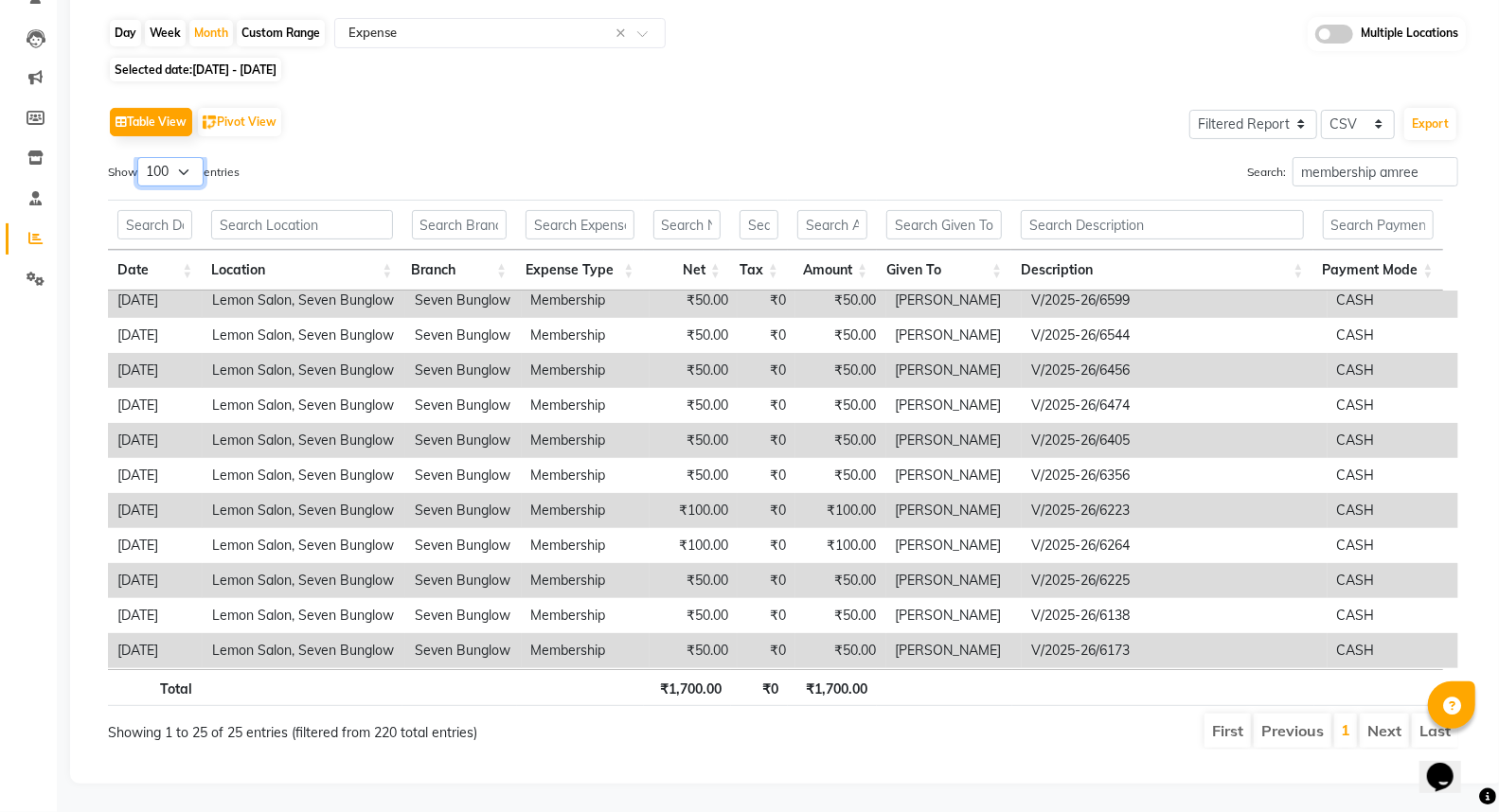
scroll to position [76, 0]
click at [1375, 159] on input "membership amree" at bounding box center [1375, 172] width 166 height 30
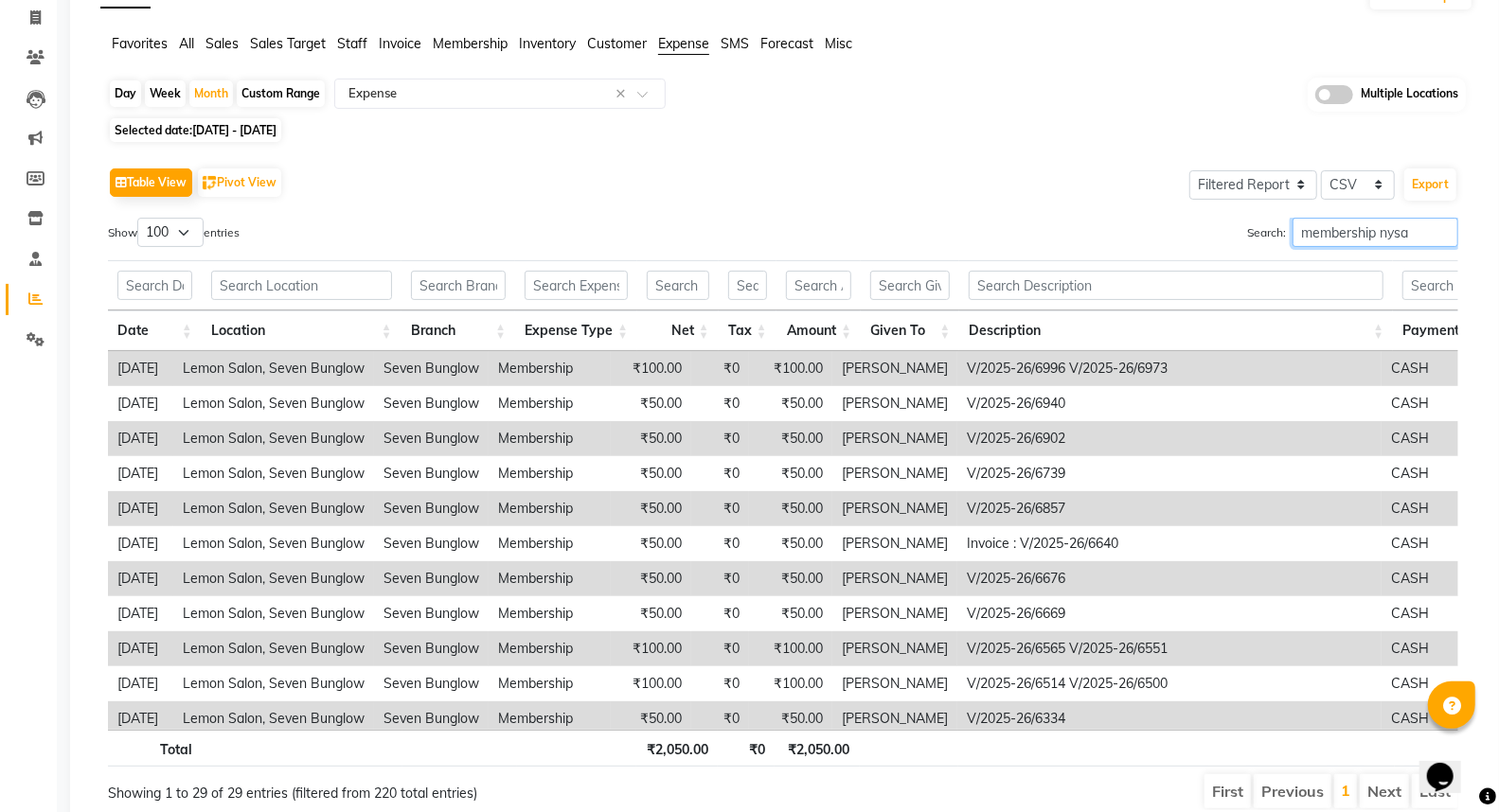
scroll to position [0, 0]
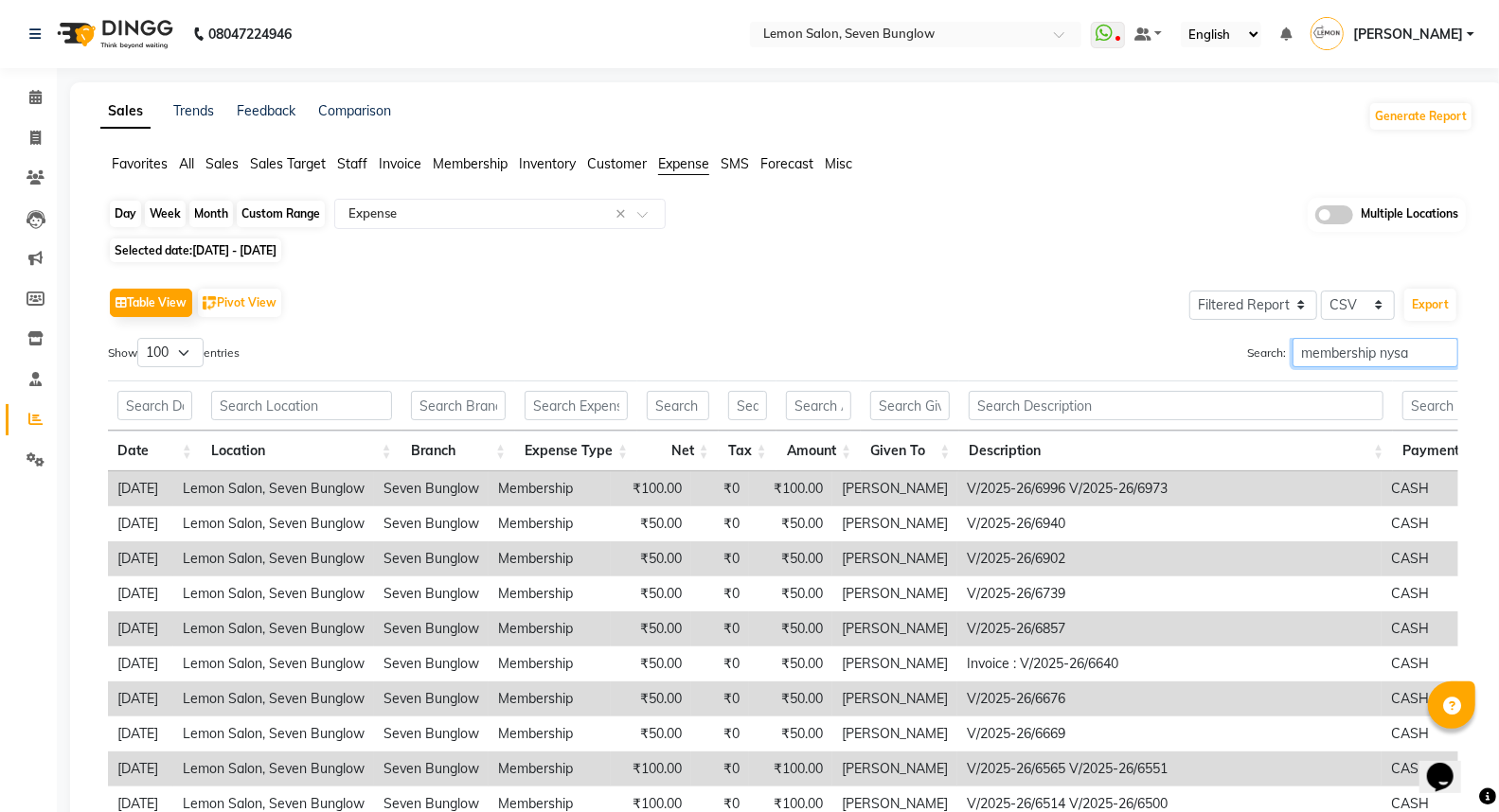
type input "membership nysa"
click at [210, 211] on div "Month" at bounding box center [210, 214] width 43 height 27
select select "8"
select select "2025"
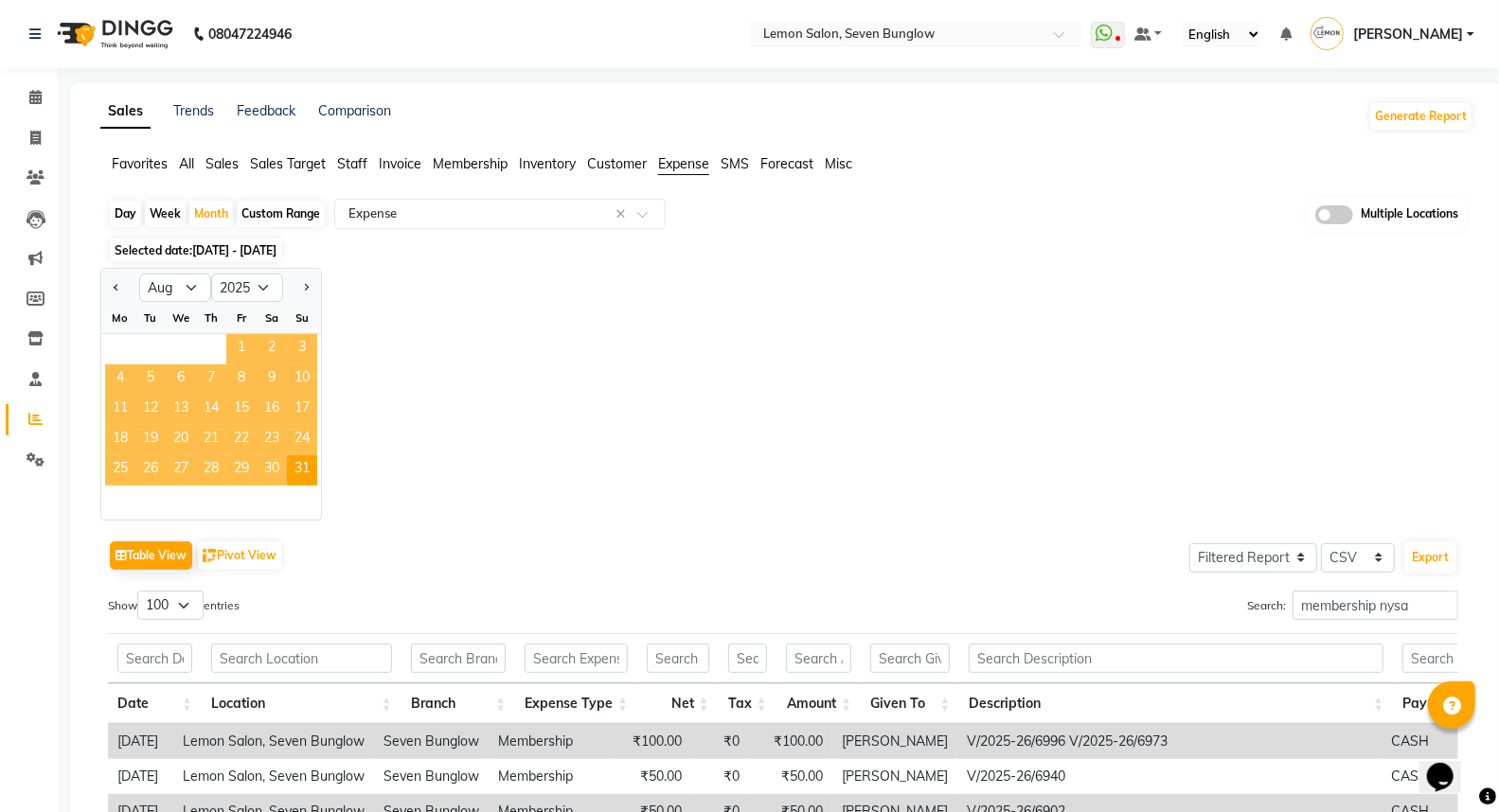
click at [238, 345] on span "1" at bounding box center [242, 349] width 31 height 31
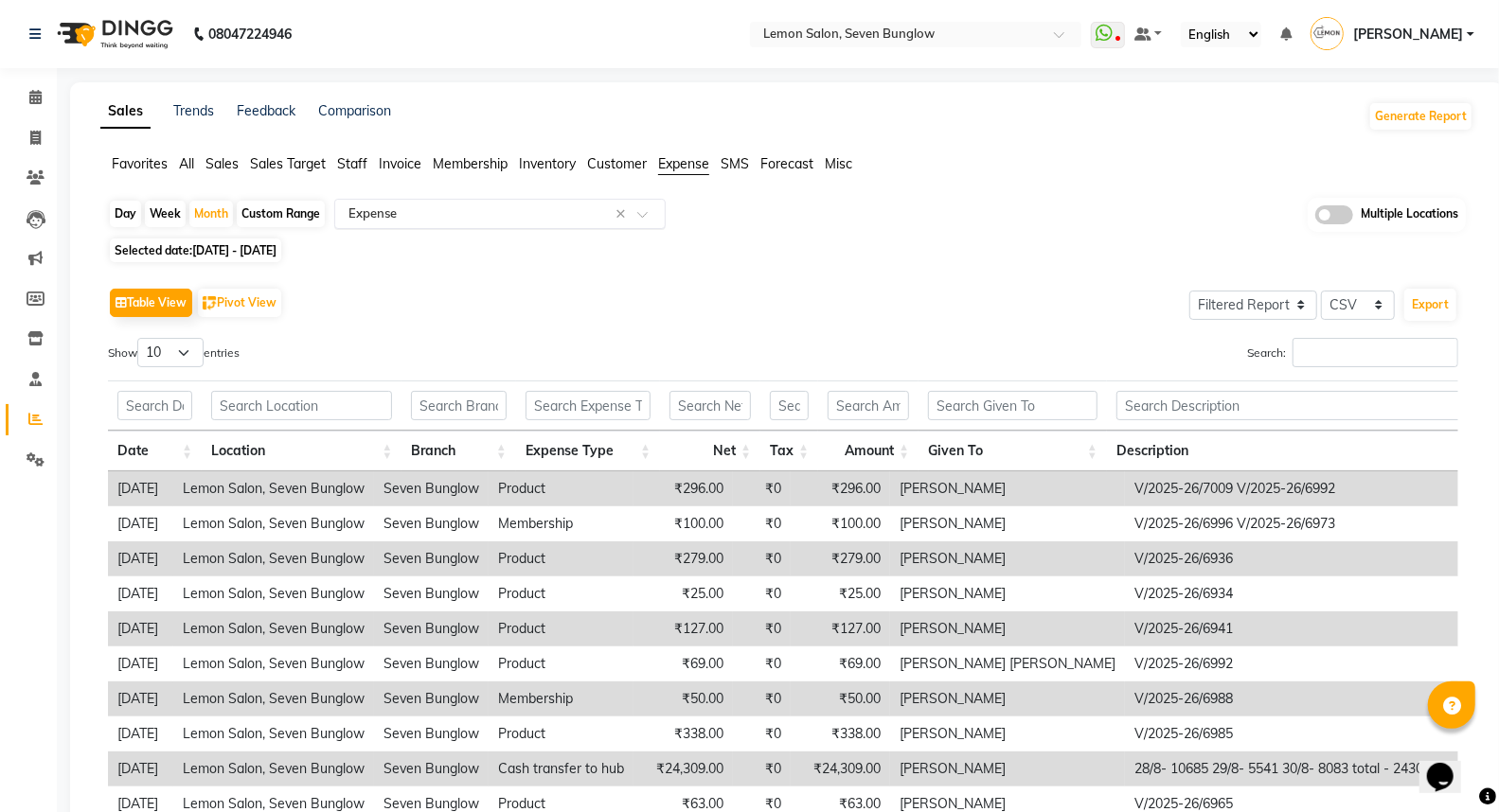
click at [415, 214] on input "text" at bounding box center [481, 214] width 273 height 19
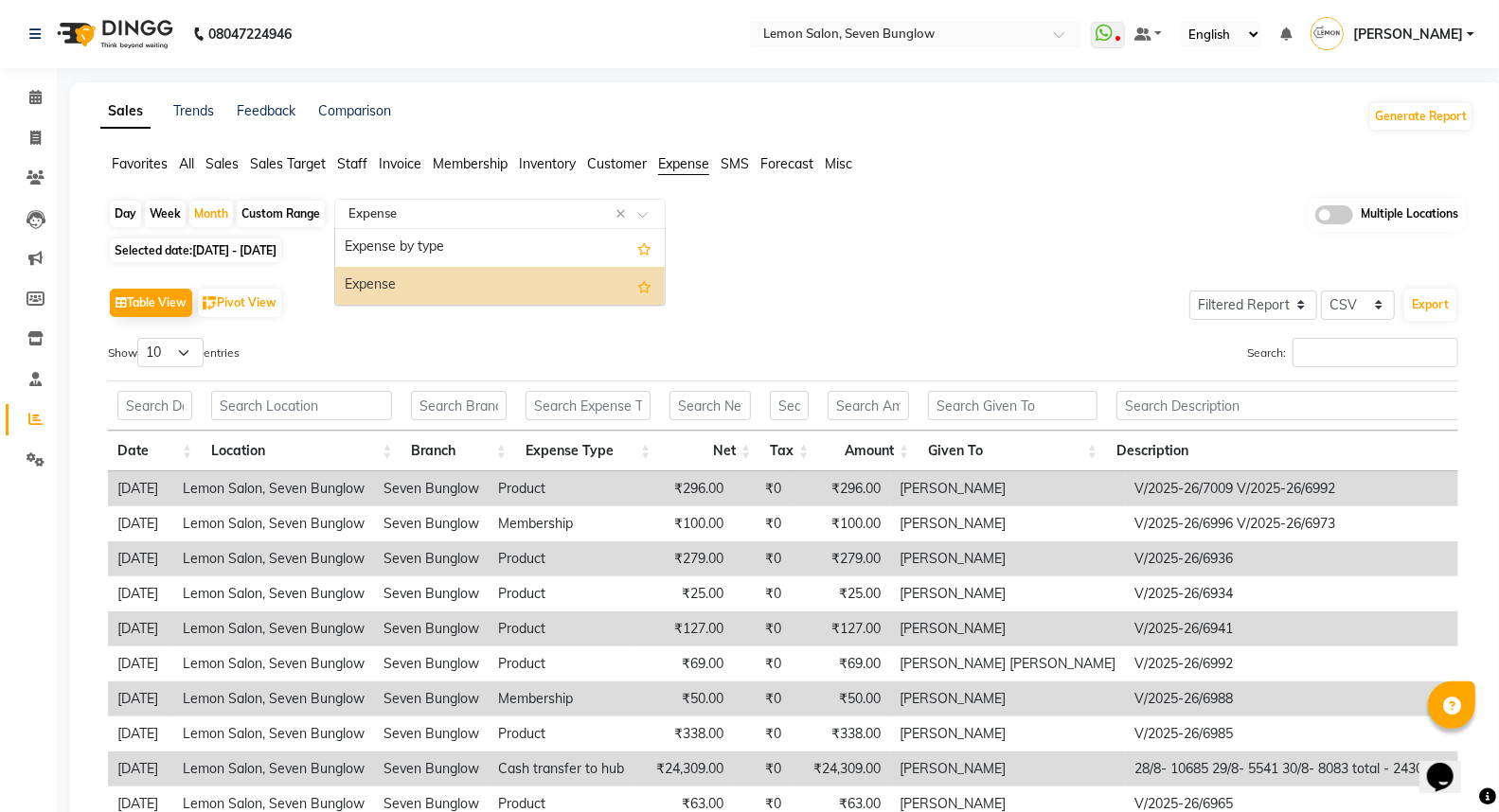
click at [396, 279] on div "Expense" at bounding box center [499, 285] width 329 height 37
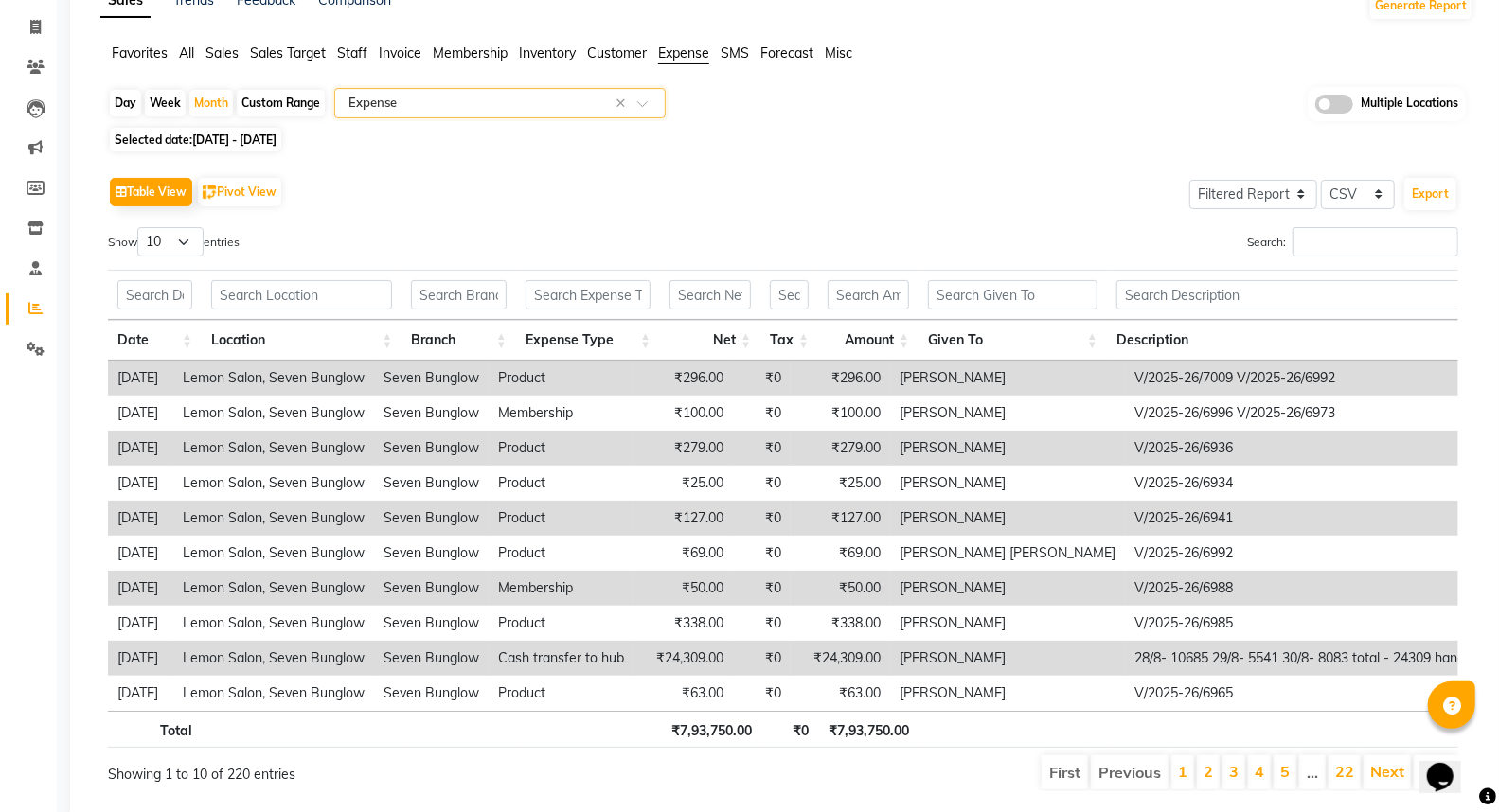
scroll to position [183, 0]
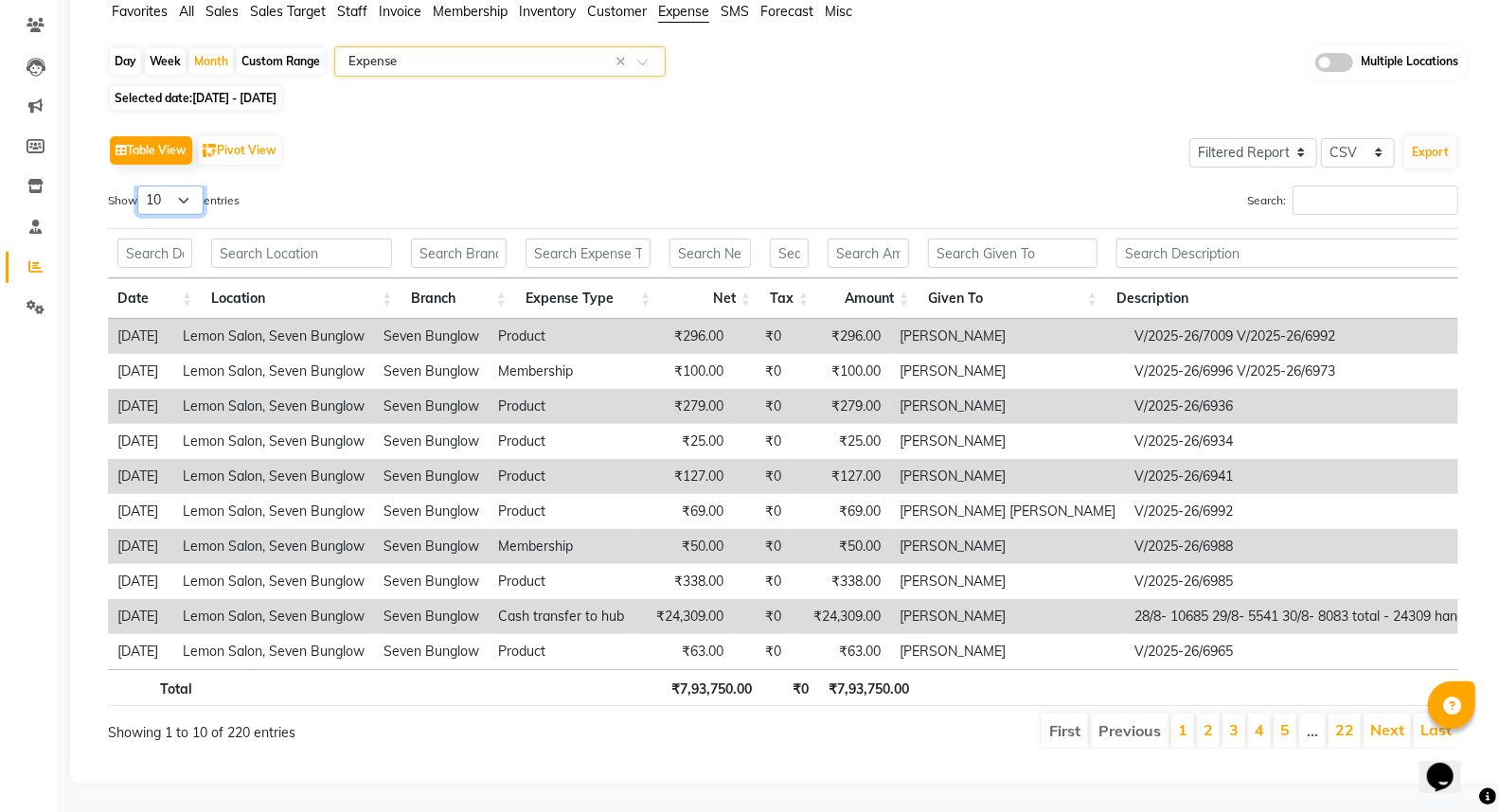
click at [186, 185] on select "10 25 50 100" at bounding box center [170, 200] width 66 height 30
select select "100"
click at [140, 185] on select "10 25 50 100" at bounding box center [170, 200] width 66 height 30
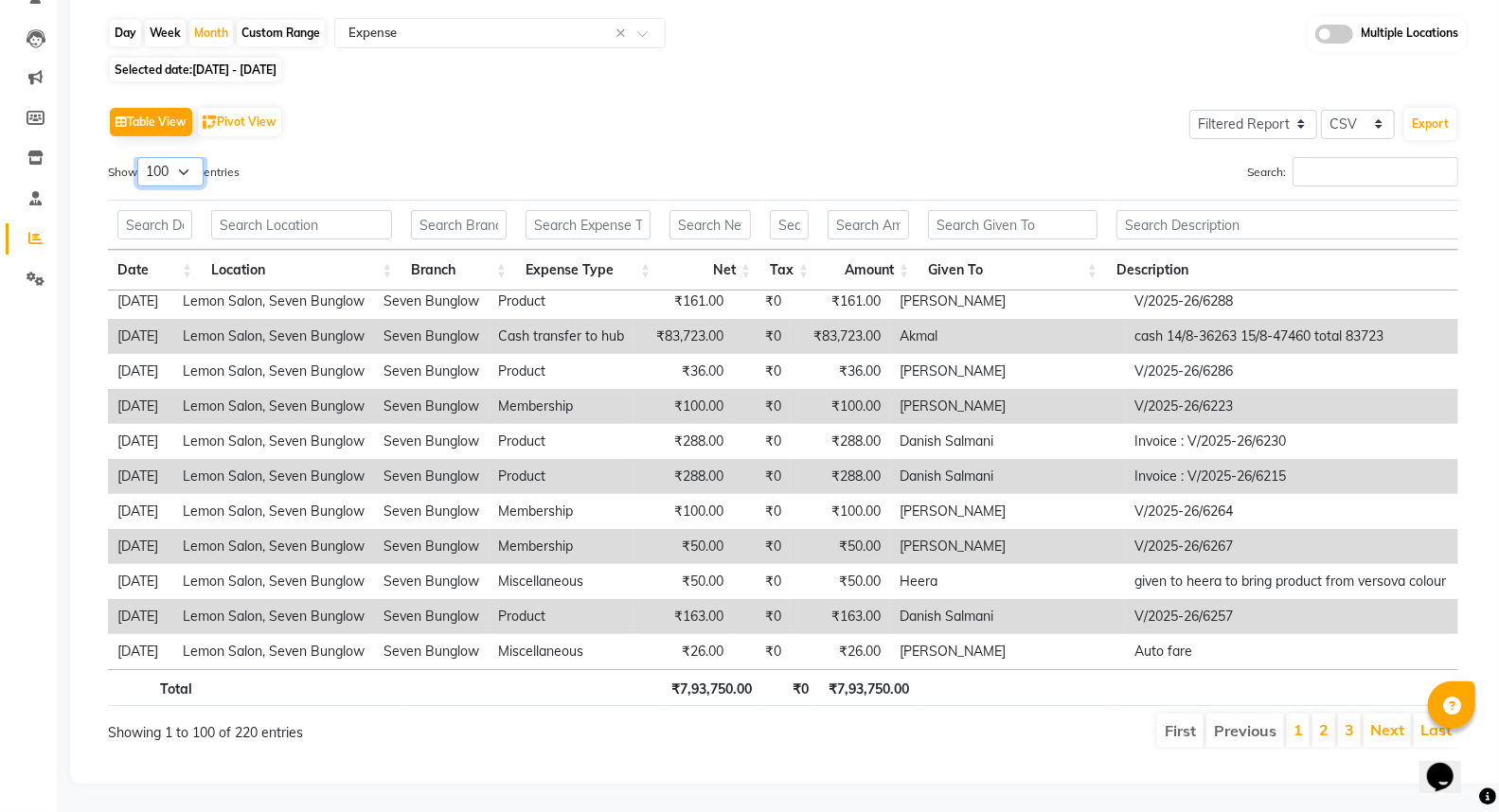
scroll to position [196, 0]
click at [1260, 109] on select "Select Full Report Filtered Report" at bounding box center [1252, 124] width 128 height 30
select select "full_report"
click at [1190, 109] on select "Select Full Report Filtered Report" at bounding box center [1252, 124] width 128 height 30
click at [1440, 107] on button "Export" at bounding box center [1430, 124] width 52 height 33
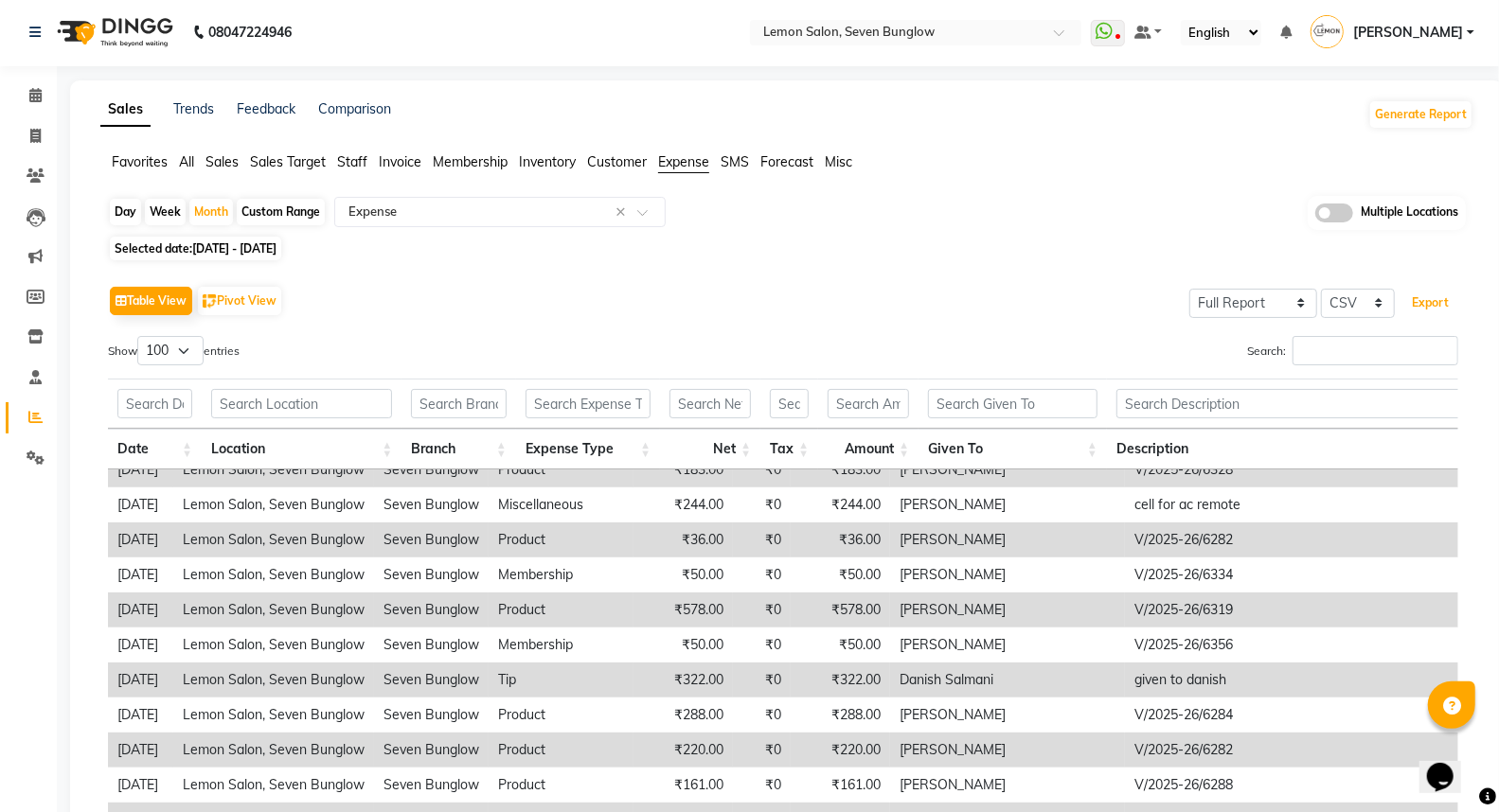
scroll to position [0, 0]
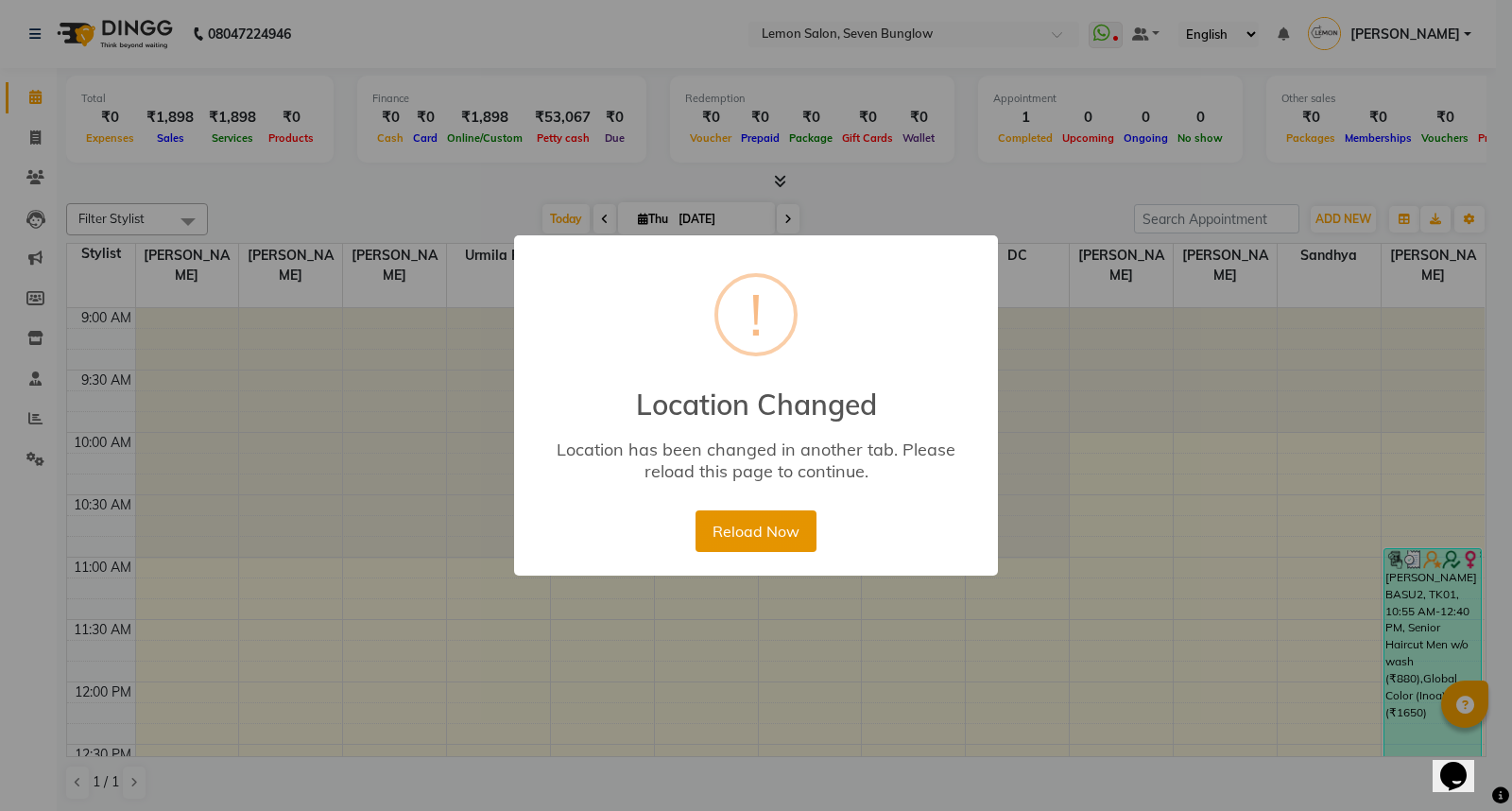
click at [796, 534] on button "Reload Now" at bounding box center [755, 530] width 120 height 41
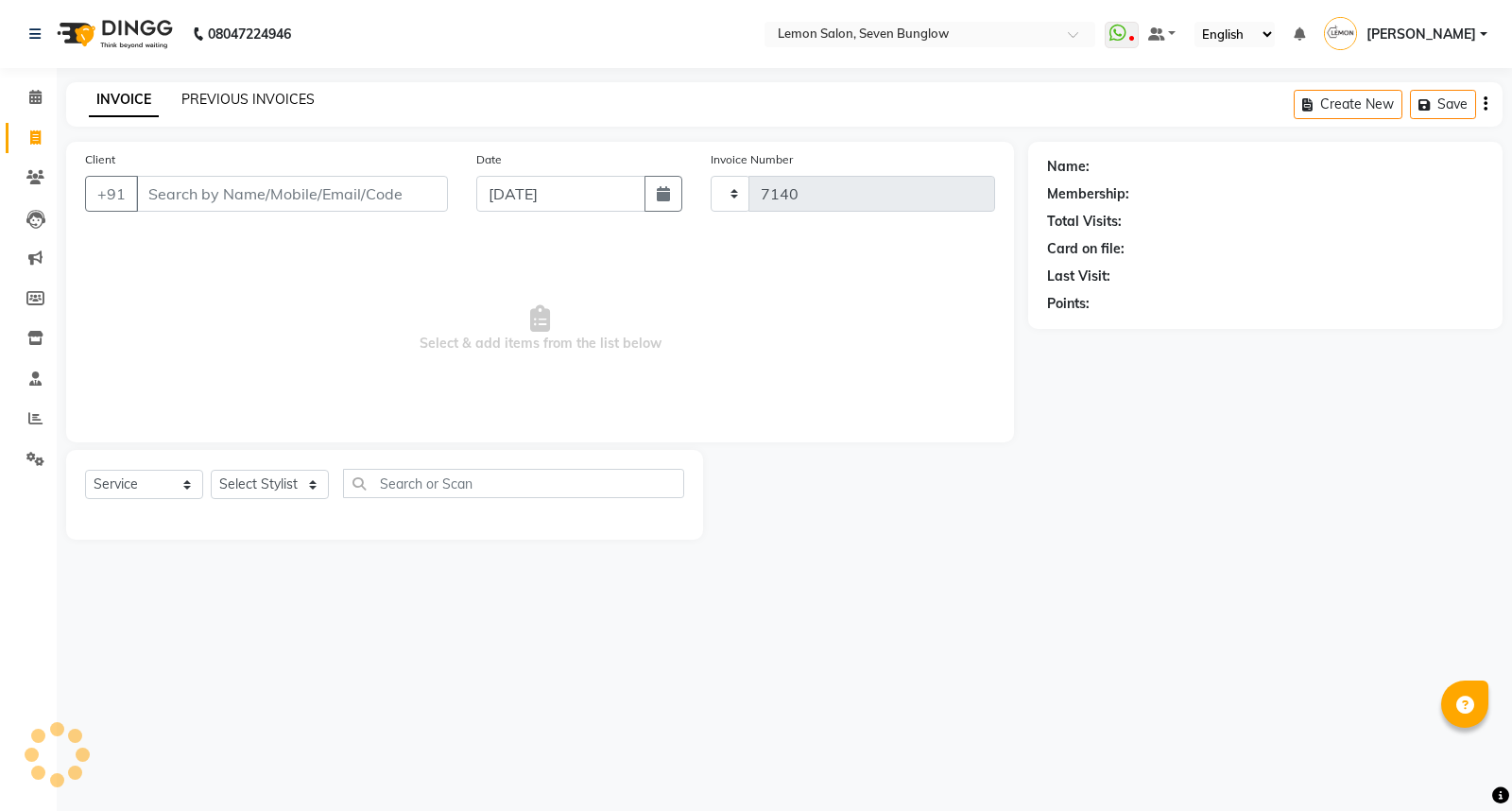
click at [261, 96] on link "PREVIOUS INVOICES" at bounding box center [247, 100] width 133 height 17
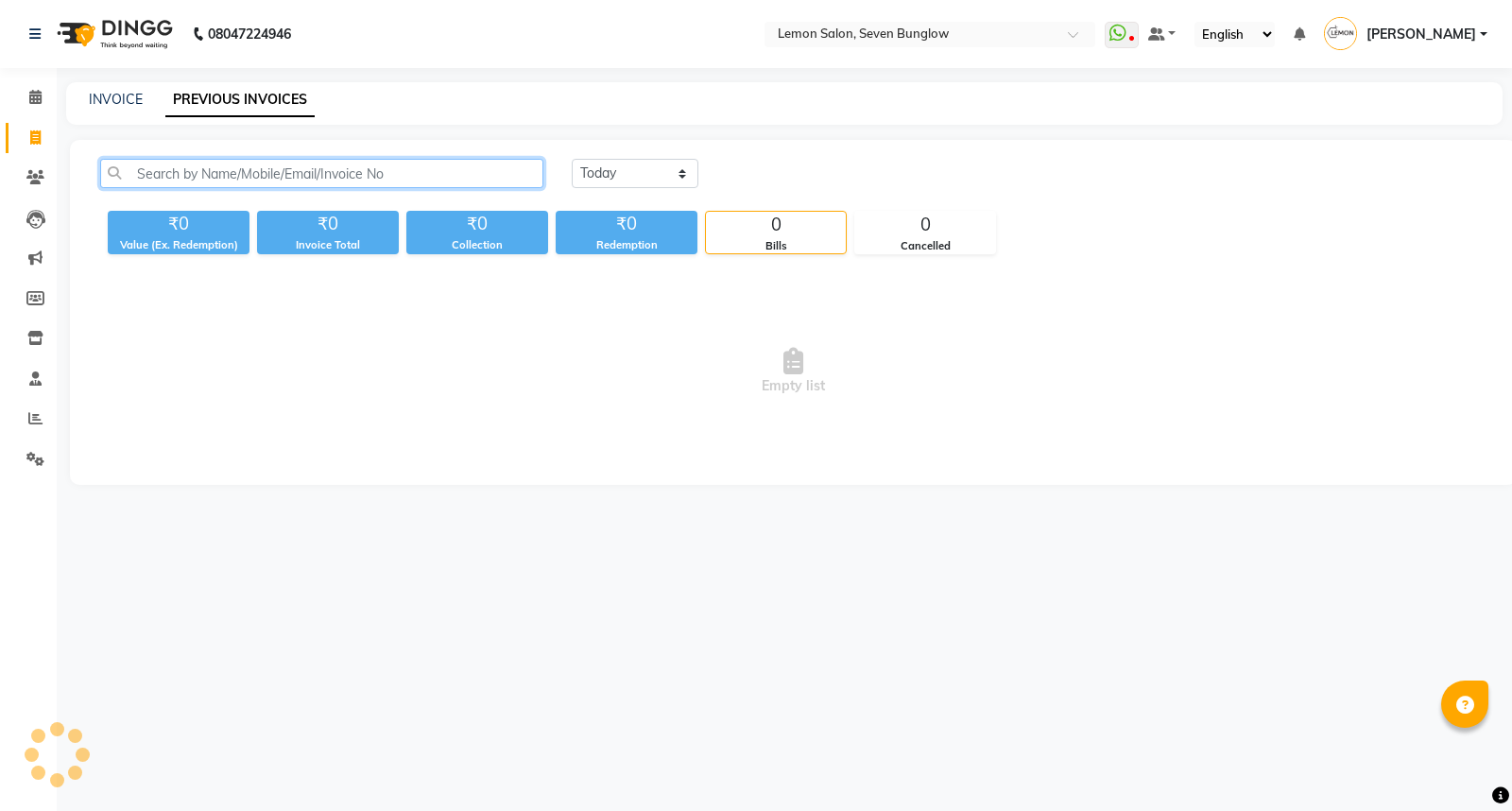
click at [315, 174] on input "text" at bounding box center [322, 174] width 443 height 30
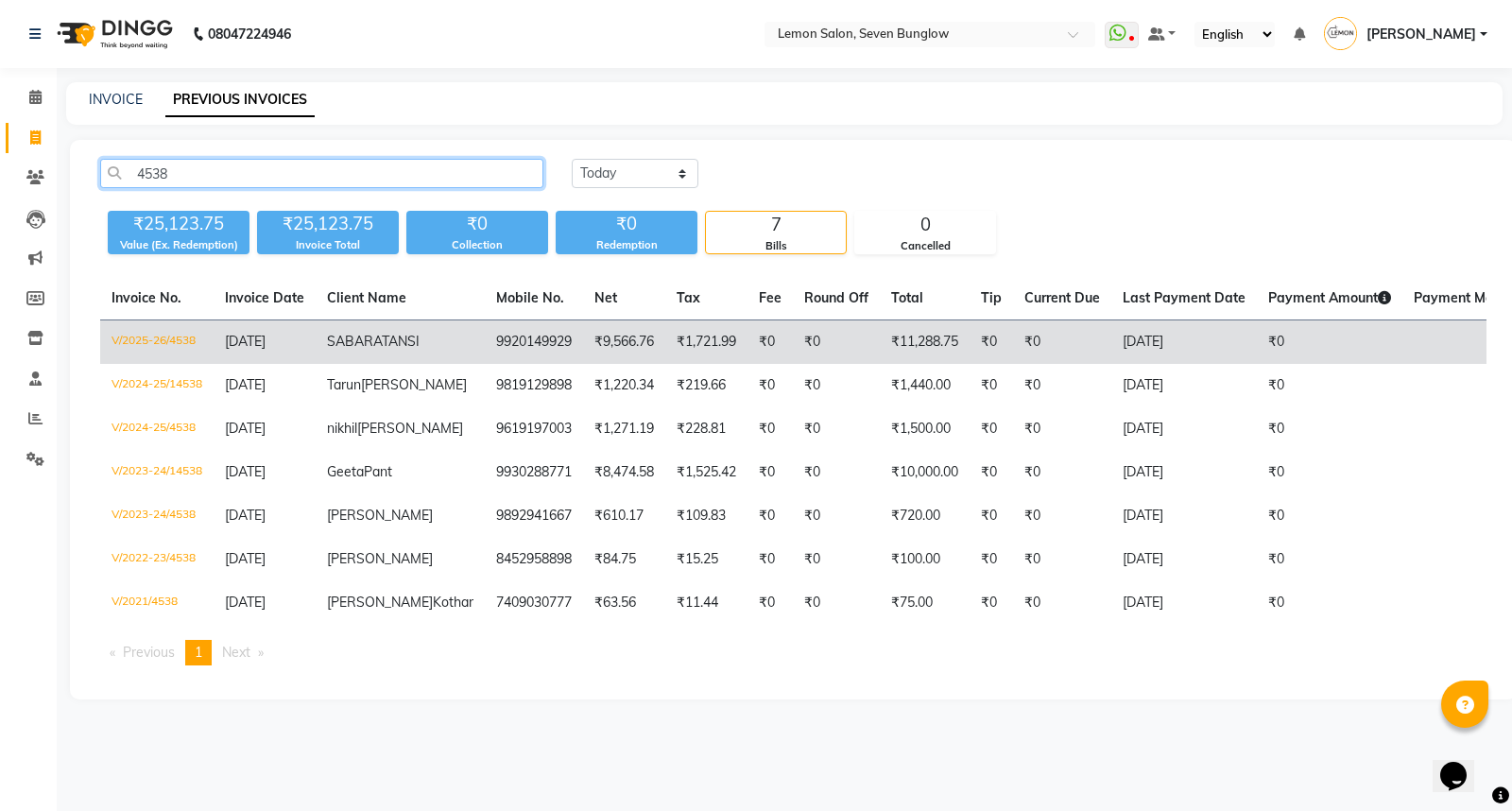
type input "4538"
click at [412, 335] on td "[PERSON_NAME]" at bounding box center [400, 342] width 169 height 44
click at [665, 357] on td "₹1,721.99" at bounding box center [706, 342] width 82 height 44
click at [747, 334] on td "₹0" at bounding box center [769, 342] width 45 height 44
click at [264, 344] on span "[DATE]" at bounding box center [245, 341] width 40 height 17
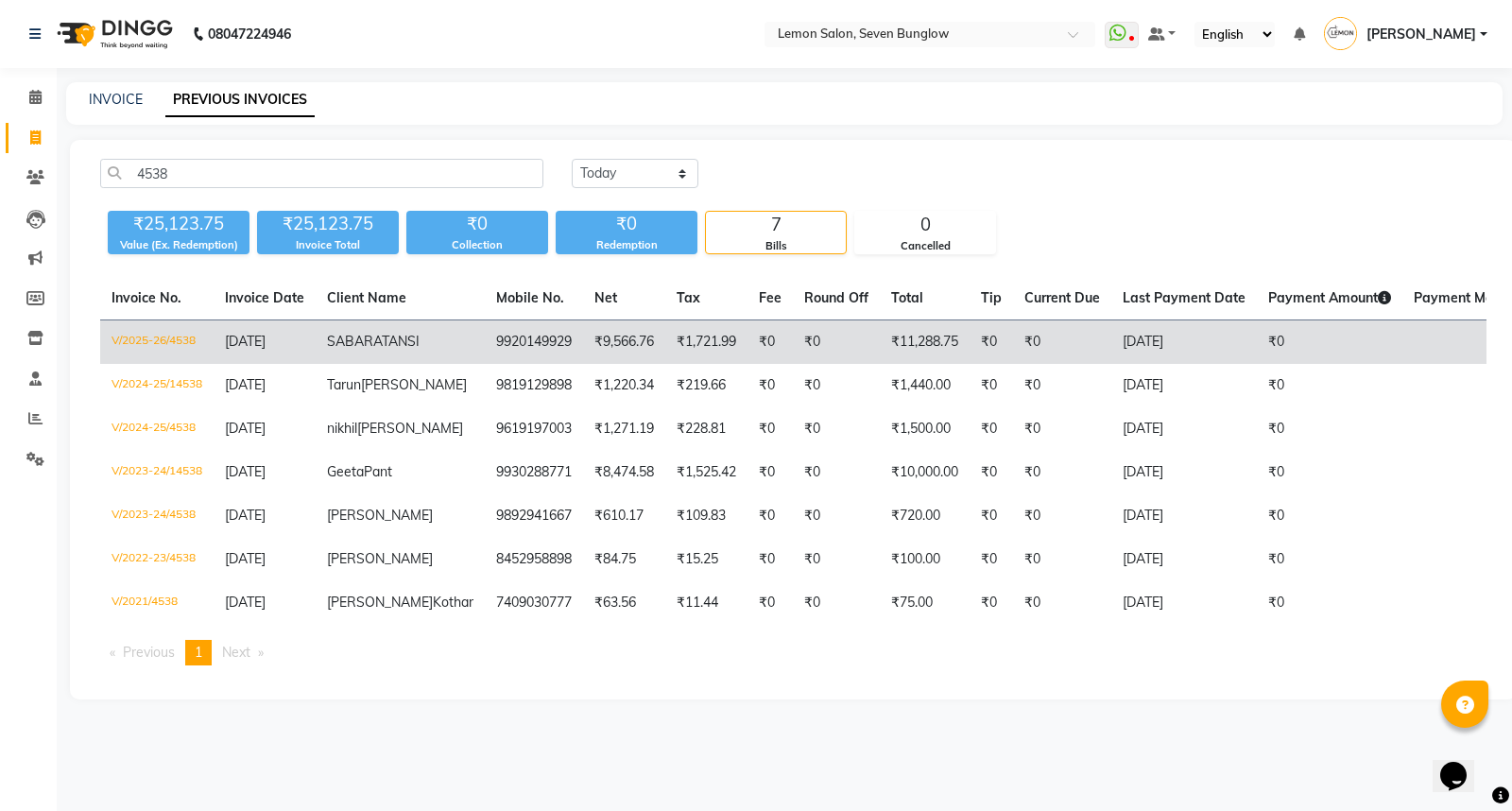
click at [383, 350] on span "RATANSI" at bounding box center [392, 341] width 56 height 17
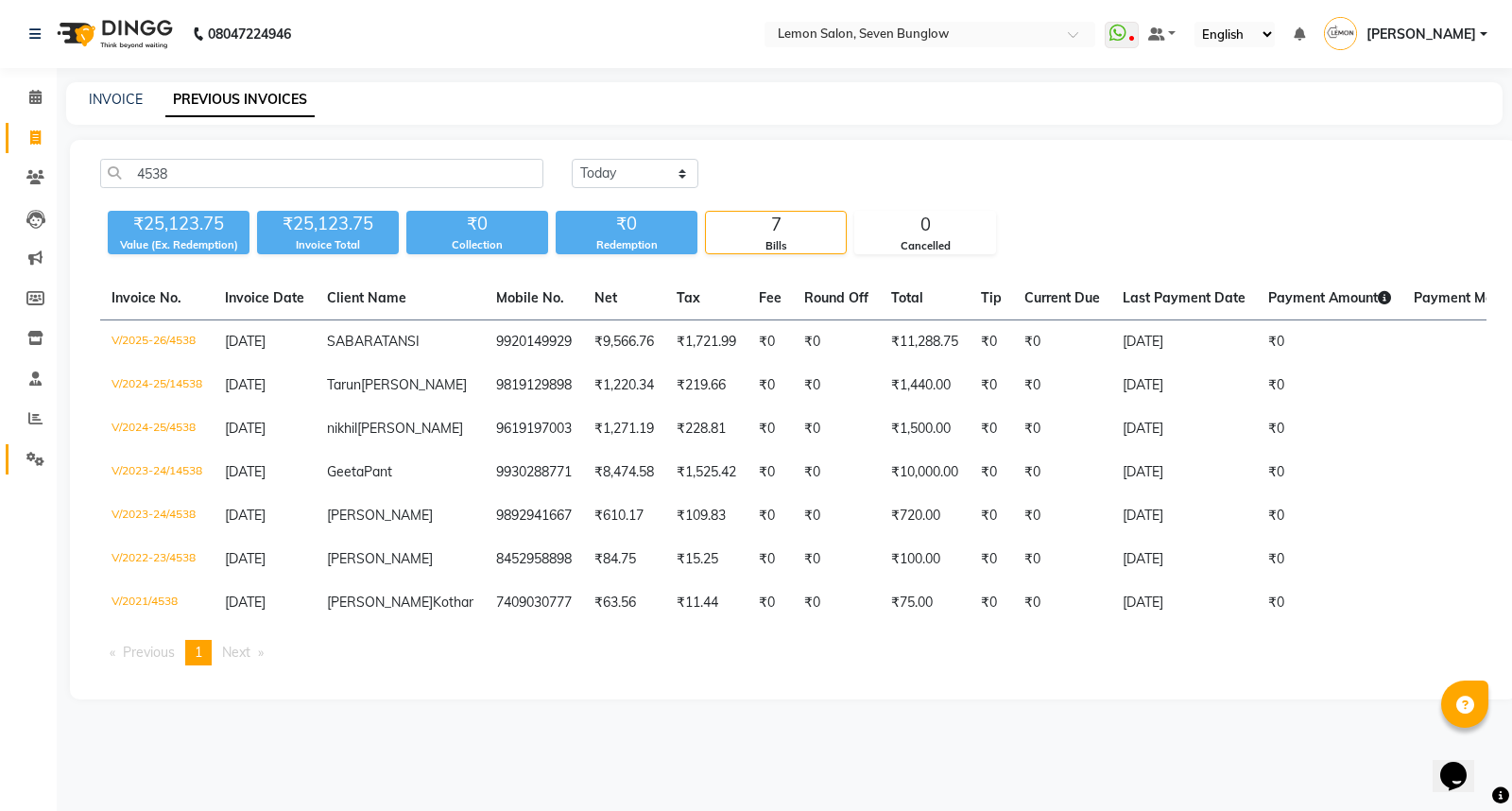
click at [13, 445] on link "Settings" at bounding box center [28, 459] width 45 height 32
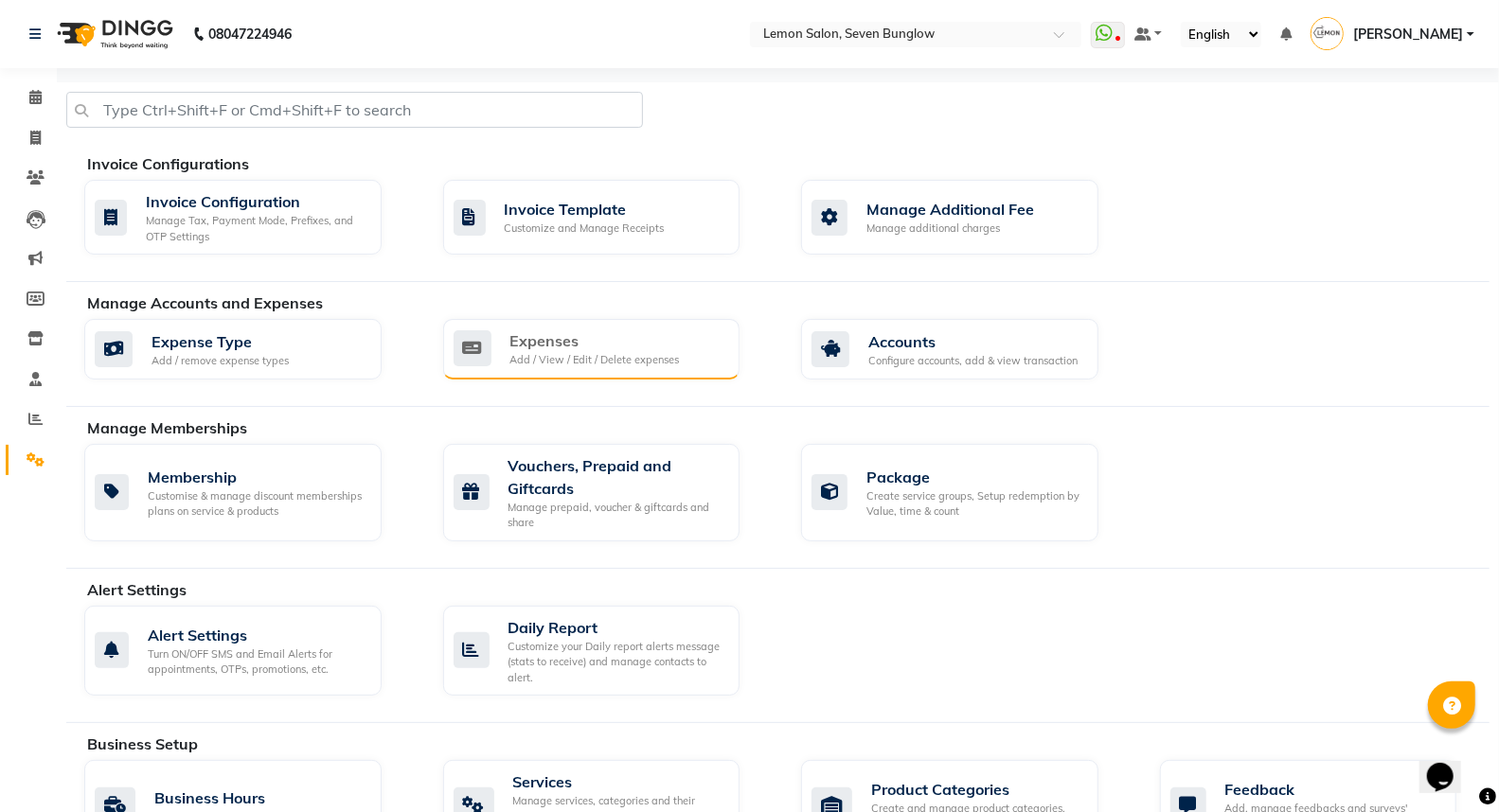
click at [593, 342] on div "Expenses" at bounding box center [594, 341] width 169 height 23
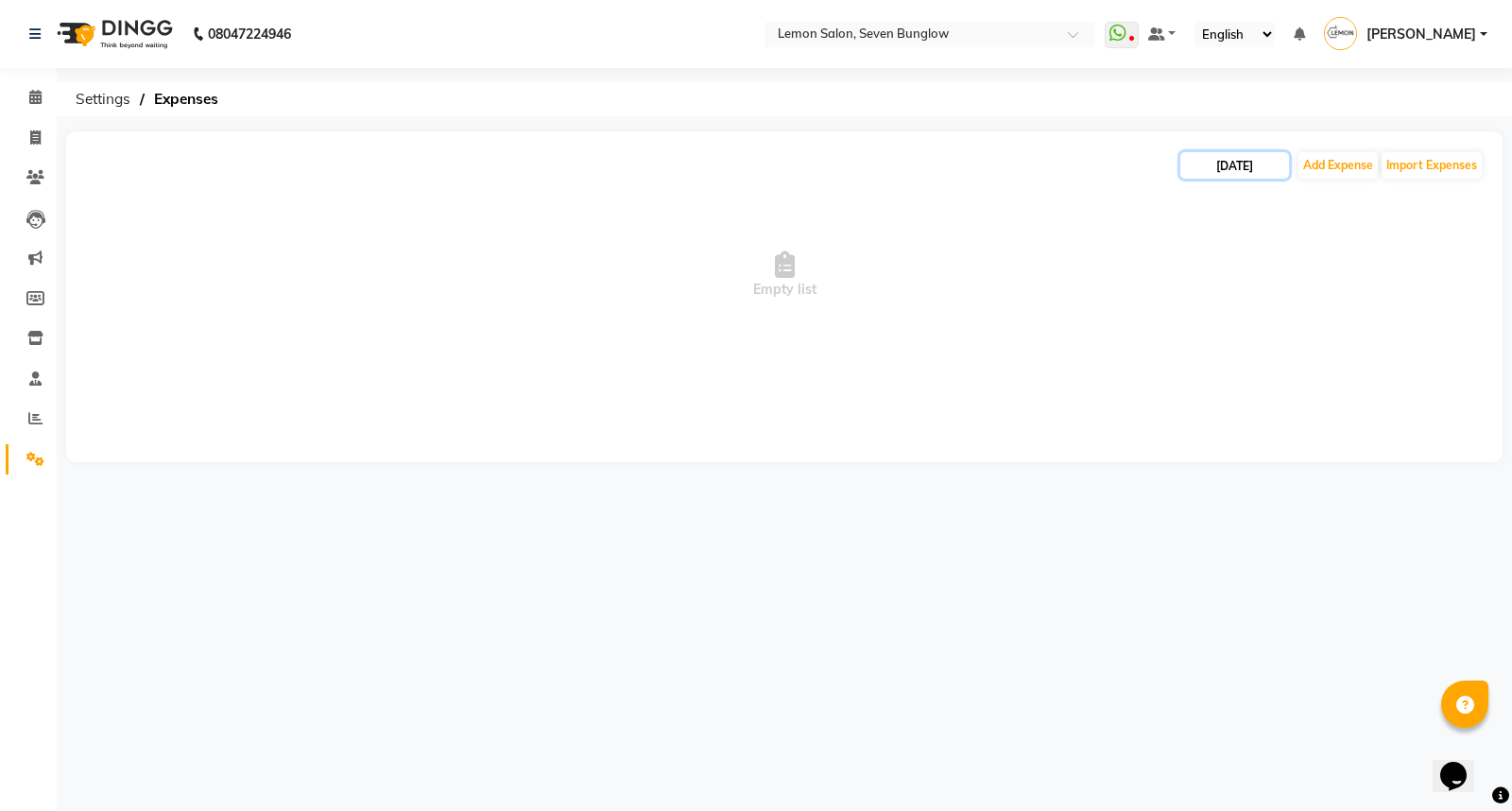
click at [1243, 163] on input "[DATE]" at bounding box center [1234, 166] width 108 height 27
select select "9"
select select "2025"
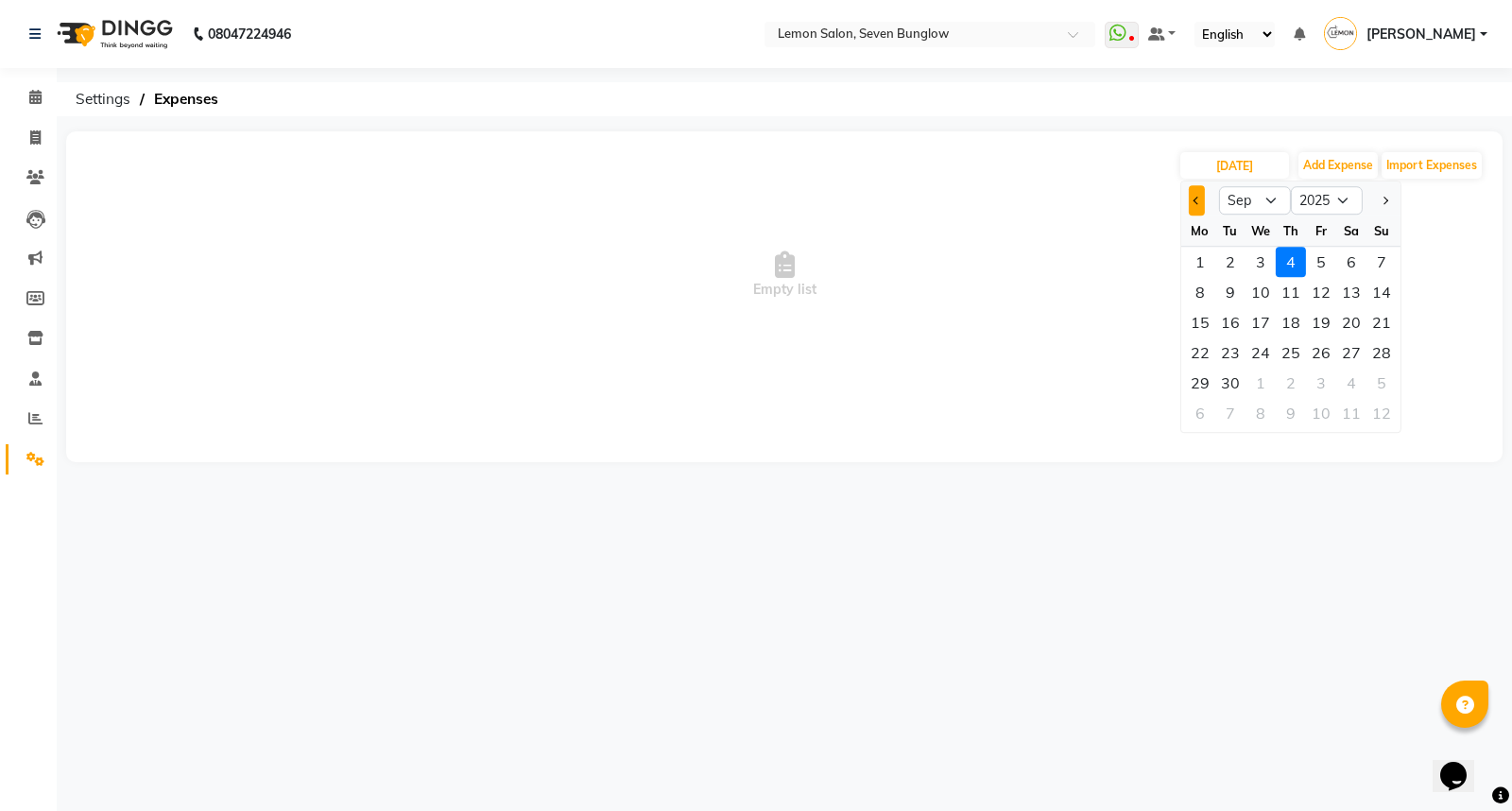
click at [1195, 200] on span "Previous month" at bounding box center [1197, 200] width 8 height 8
select select "8"
click at [1228, 379] on div "26" at bounding box center [1230, 383] width 31 height 31
type input "26-08-2025"
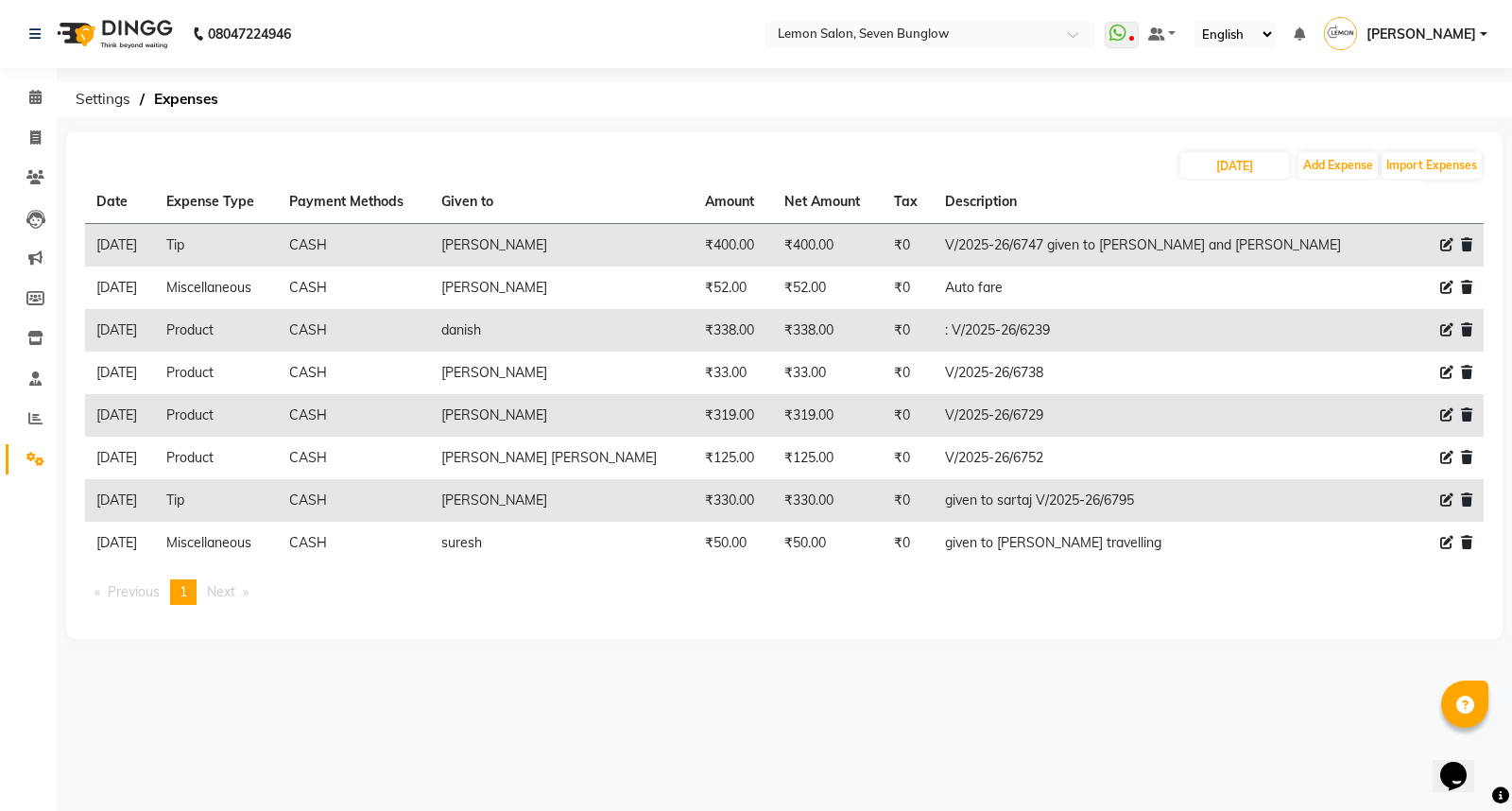
click at [1446, 324] on icon at bounding box center [1447, 330] width 13 height 13
select select "2685"
select select "1"
select select "2439"
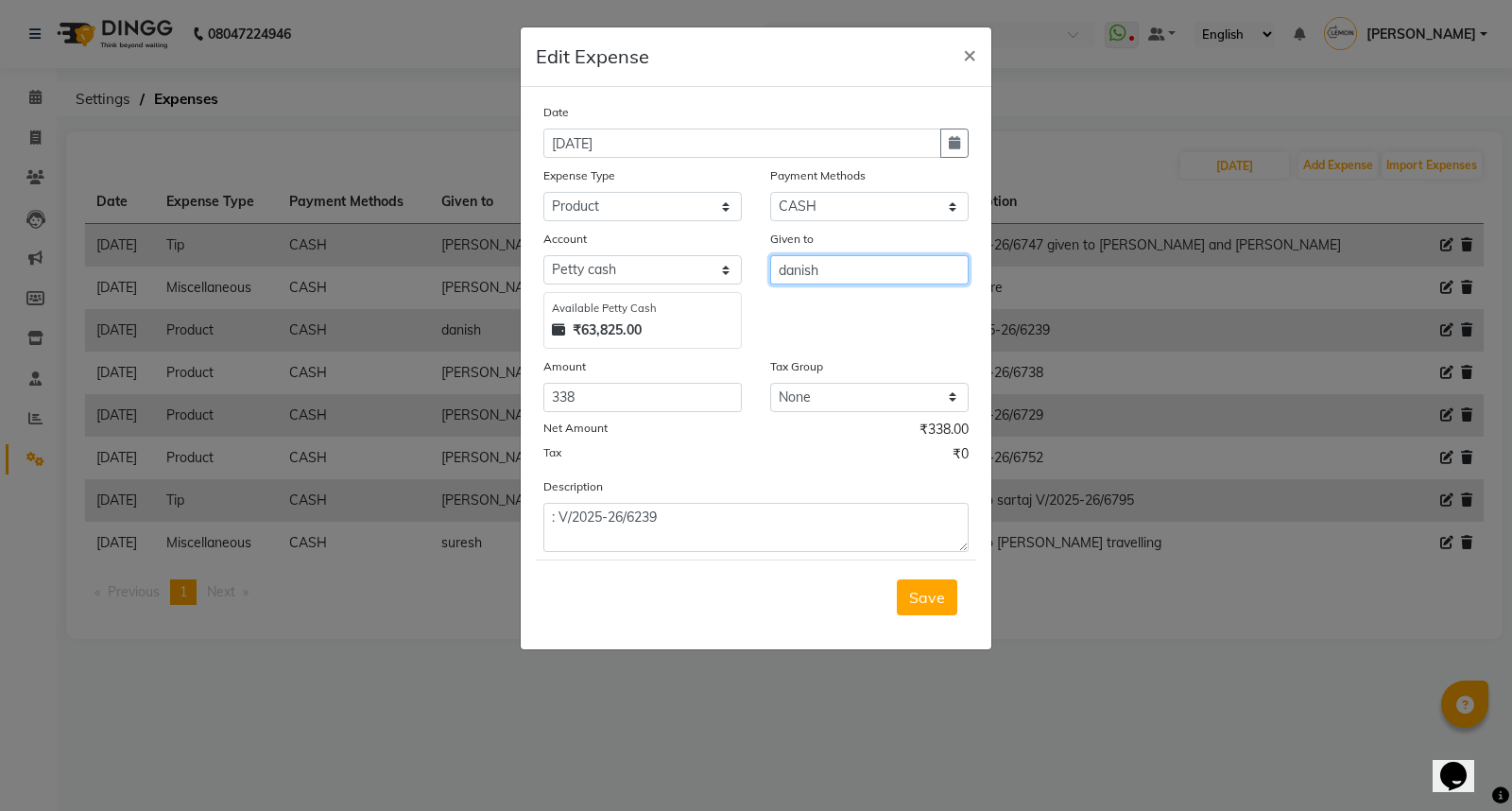
click at [816, 266] on input "danish" at bounding box center [869, 269] width 198 height 30
type input "Danish Salmani"
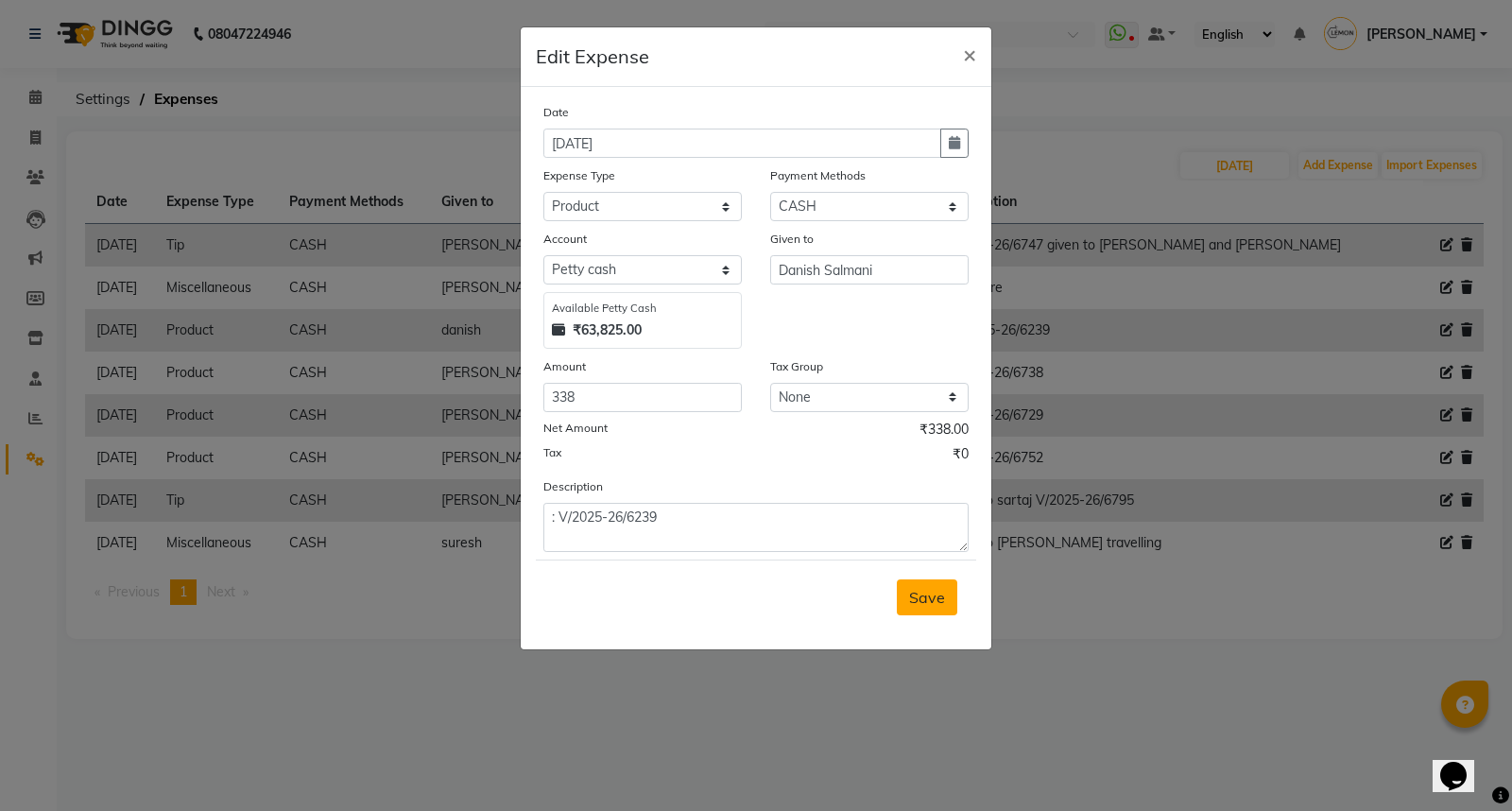
click at [924, 612] on button "Save" at bounding box center [927, 596] width 60 height 35
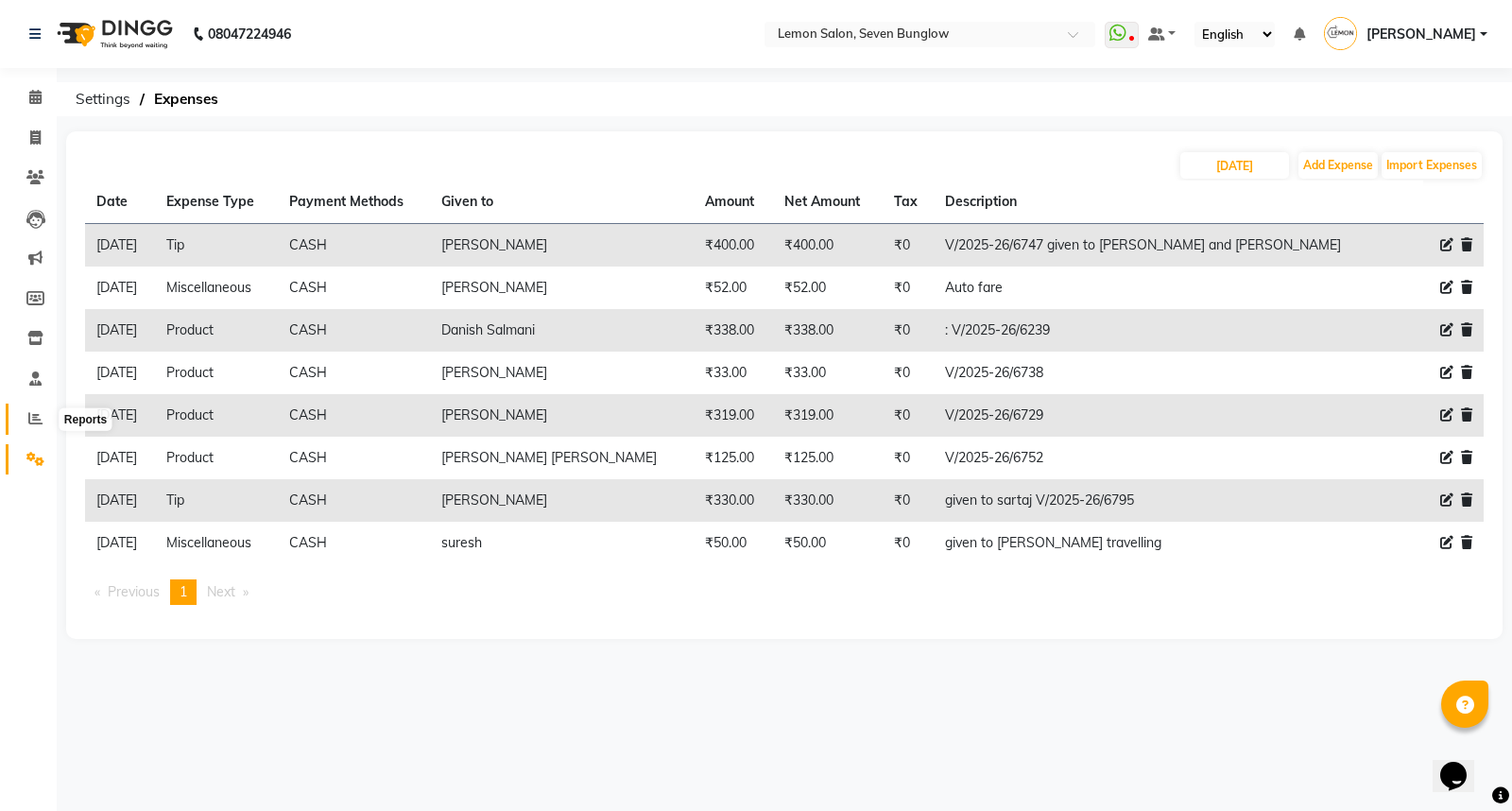
click at [34, 418] on icon at bounding box center [35, 418] width 14 height 14
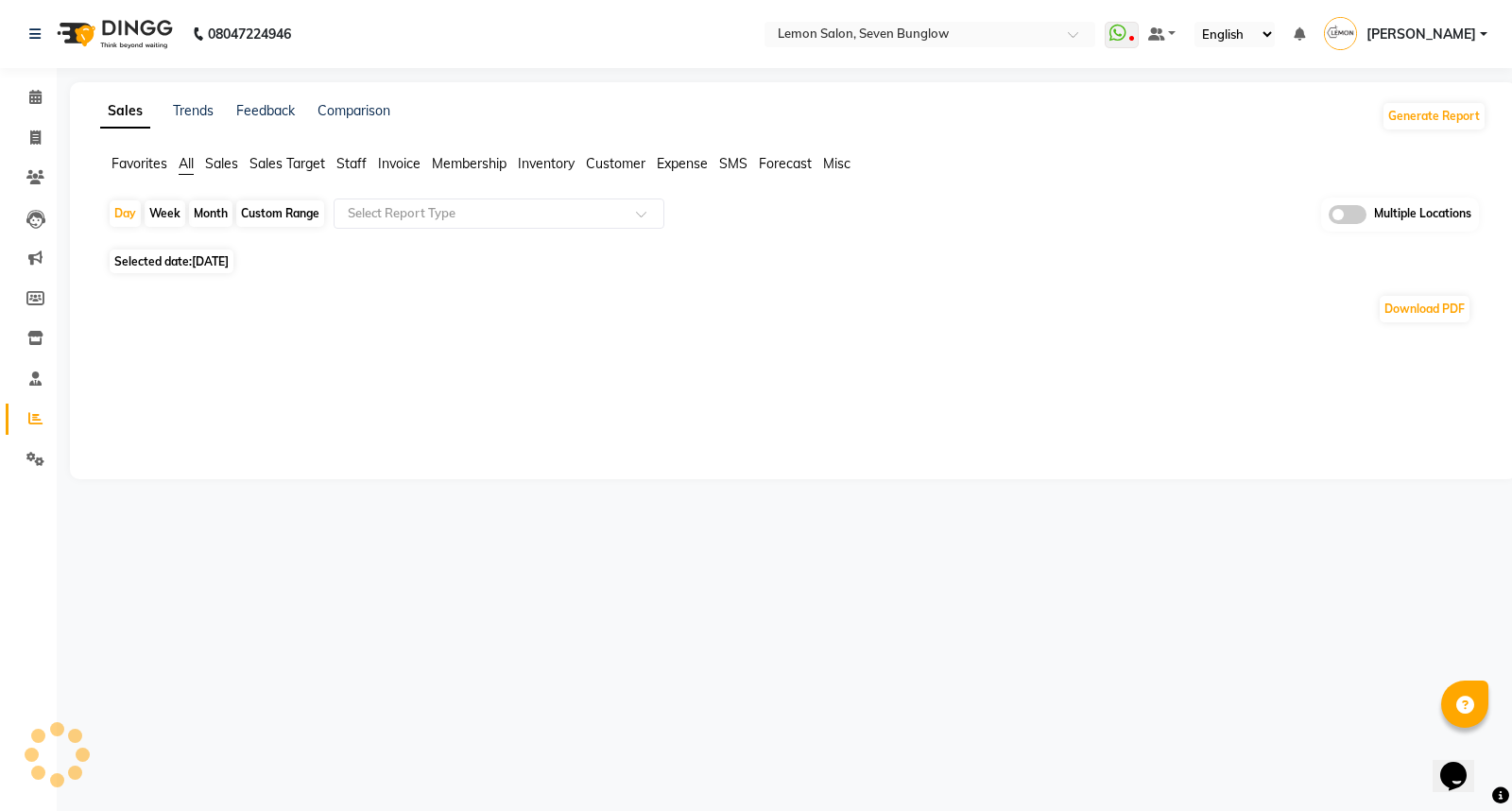
click at [203, 208] on div "Month" at bounding box center [210, 214] width 43 height 27
select select "9"
select select "2025"
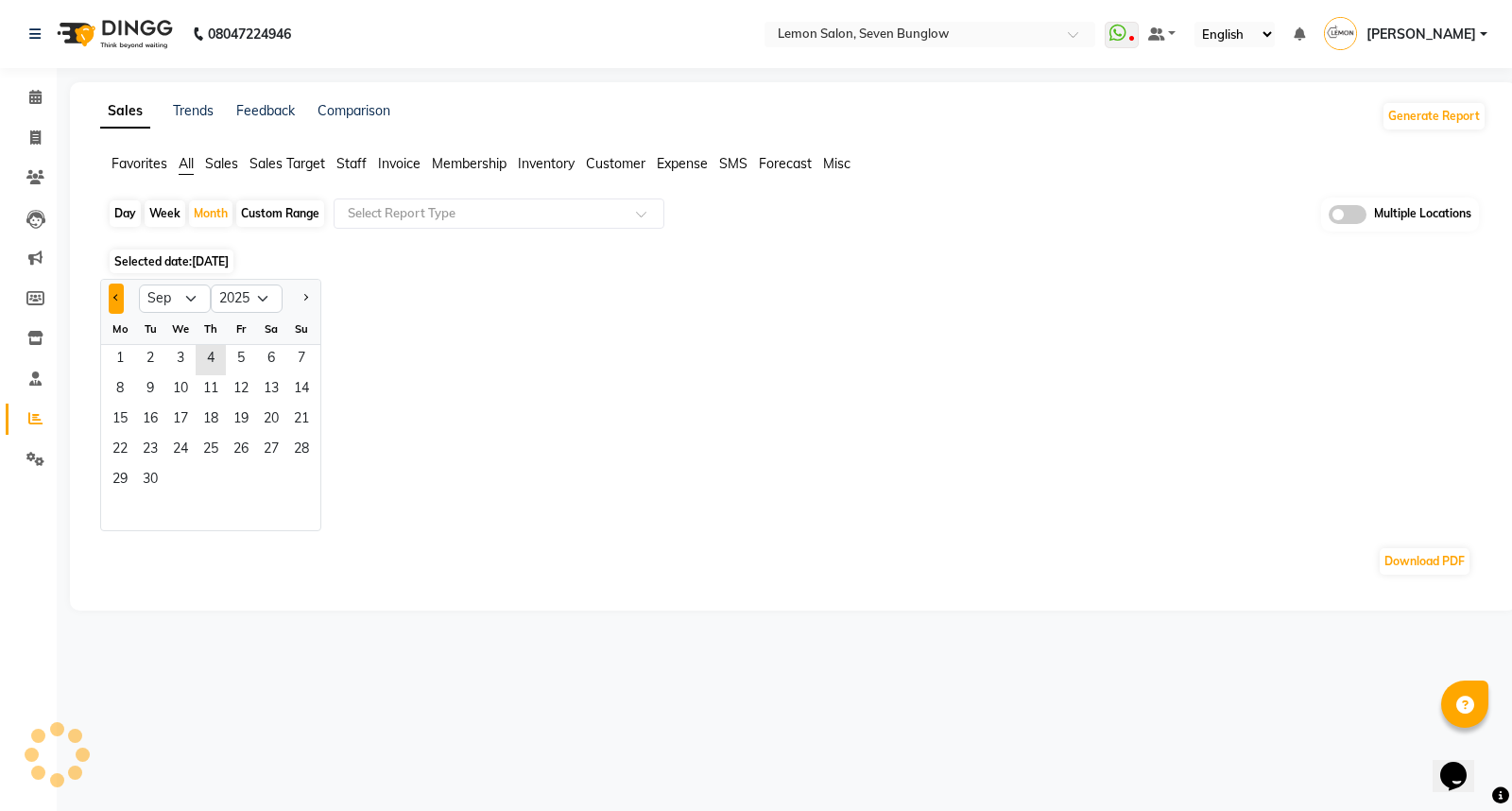
click at [117, 291] on button "Previous month" at bounding box center [116, 299] width 15 height 31
select select "8"
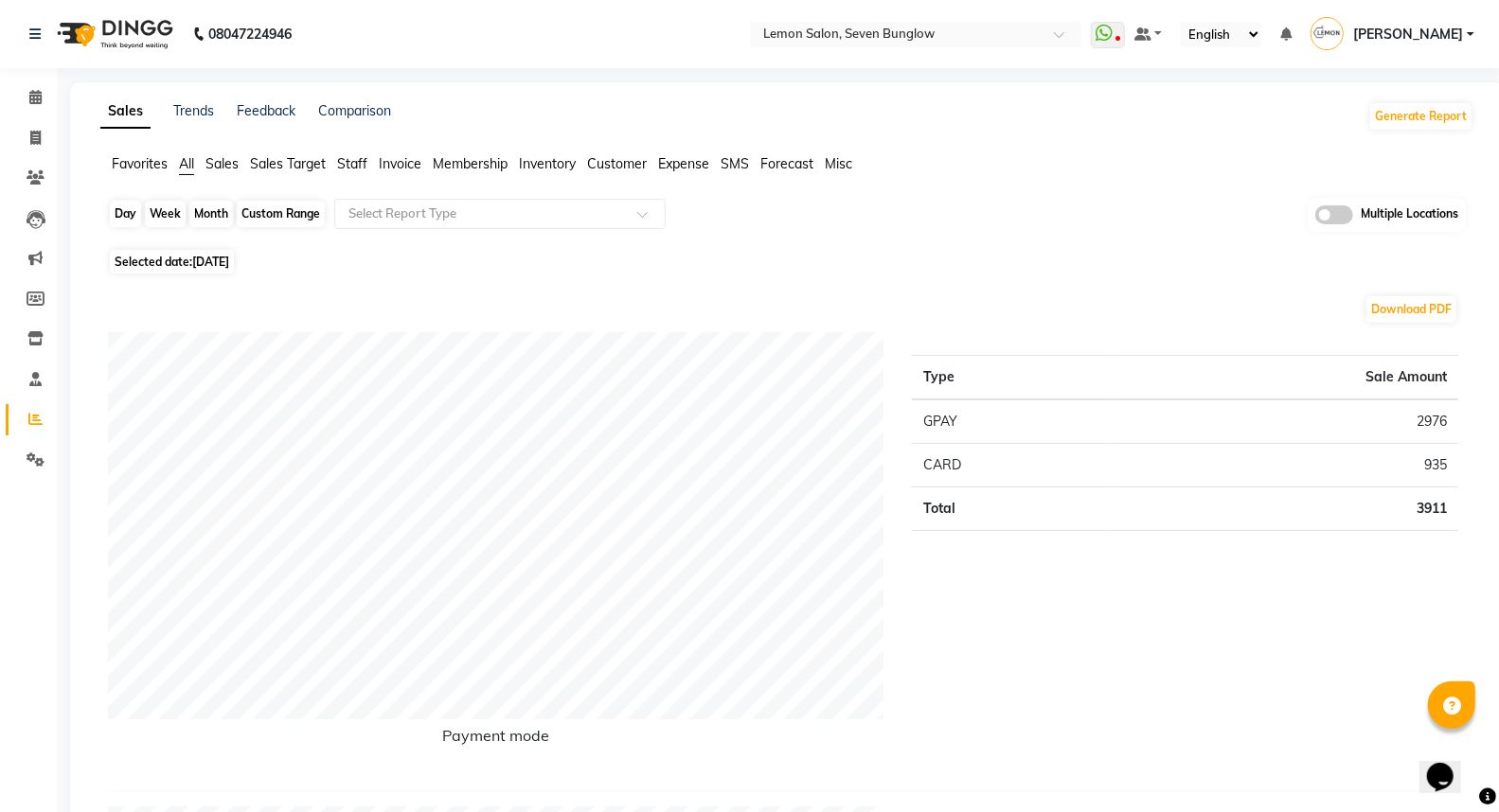
click at [216, 218] on div "Month" at bounding box center [210, 214] width 43 height 27
select select "9"
select select "2025"
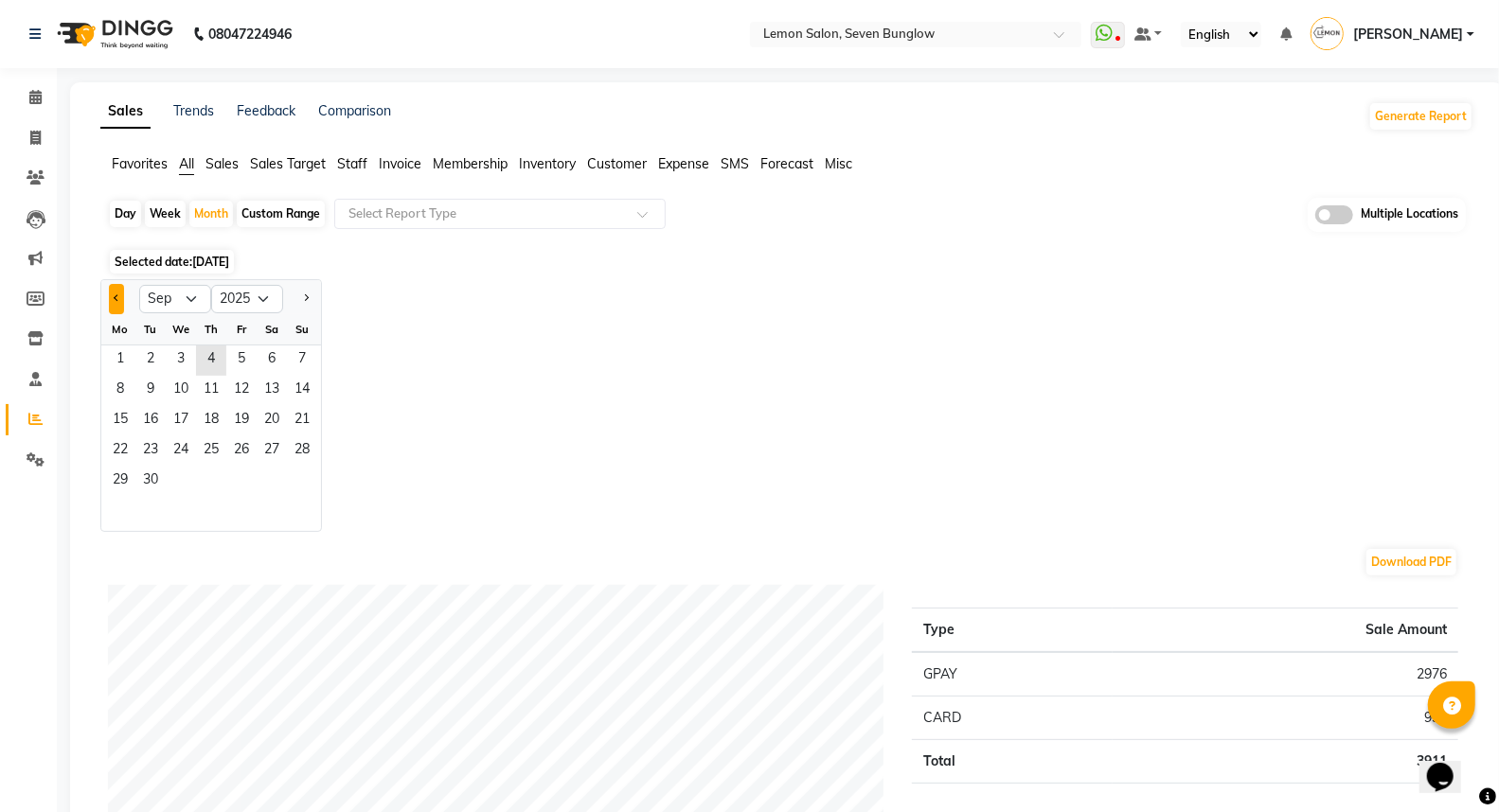
click at [119, 300] on button "Previous month" at bounding box center [116, 299] width 15 height 31
select select "8"
click at [249, 365] on span "1" at bounding box center [242, 361] width 31 height 31
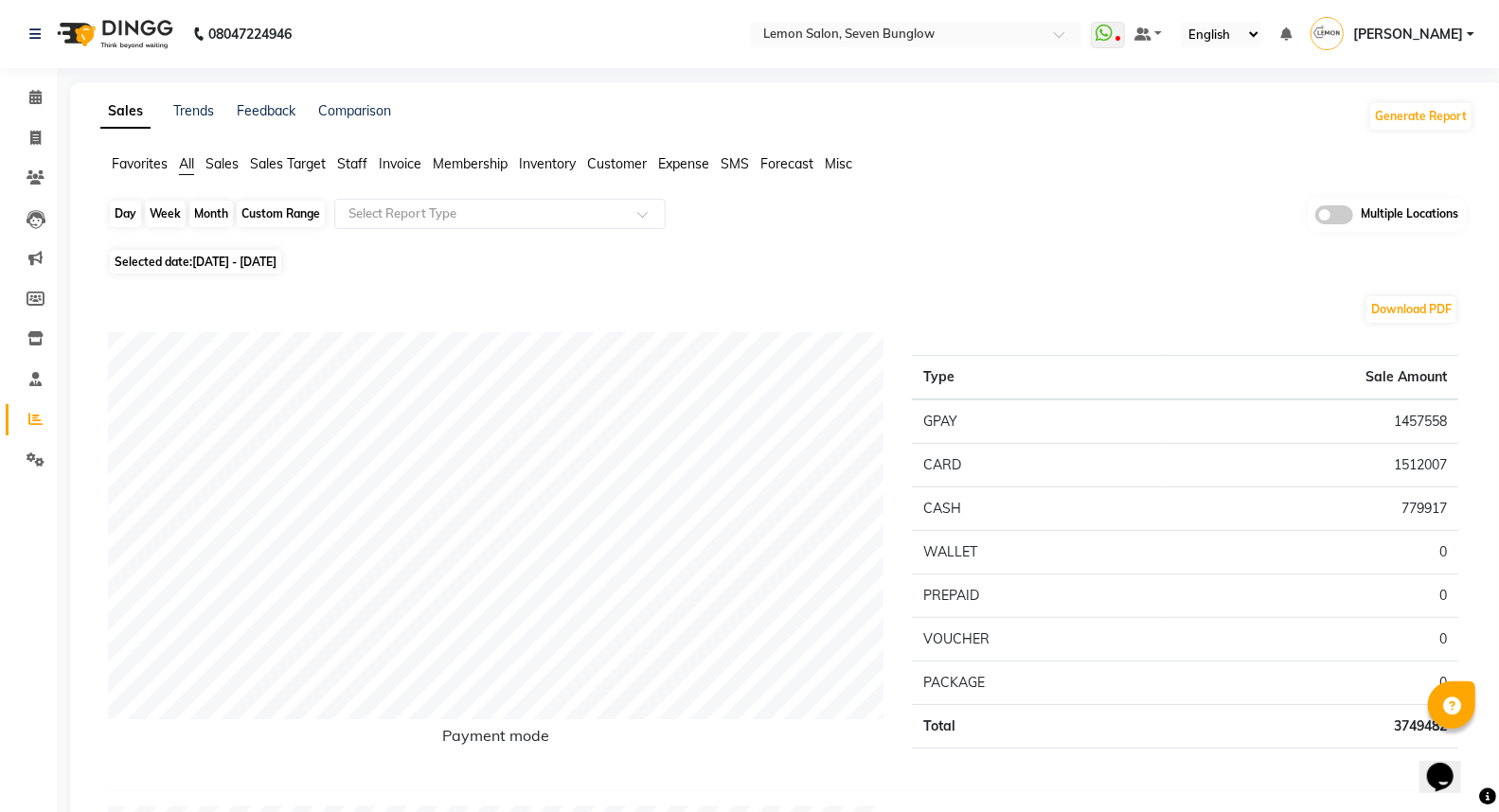
click at [229, 208] on div "Month" at bounding box center [210, 214] width 43 height 27
select select "8"
select select "2025"
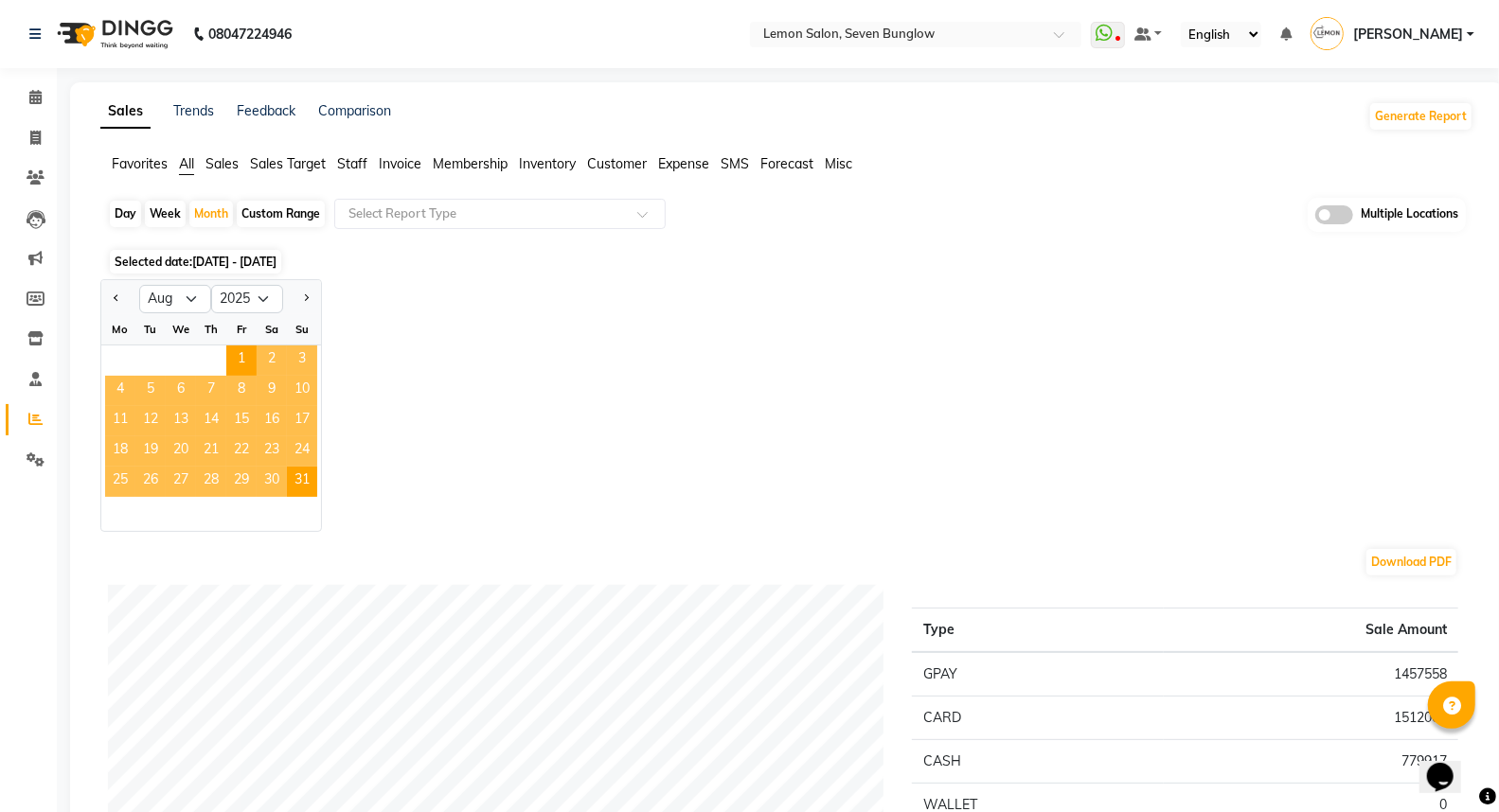
click at [358, 156] on span "Staff" at bounding box center [352, 164] width 31 height 17
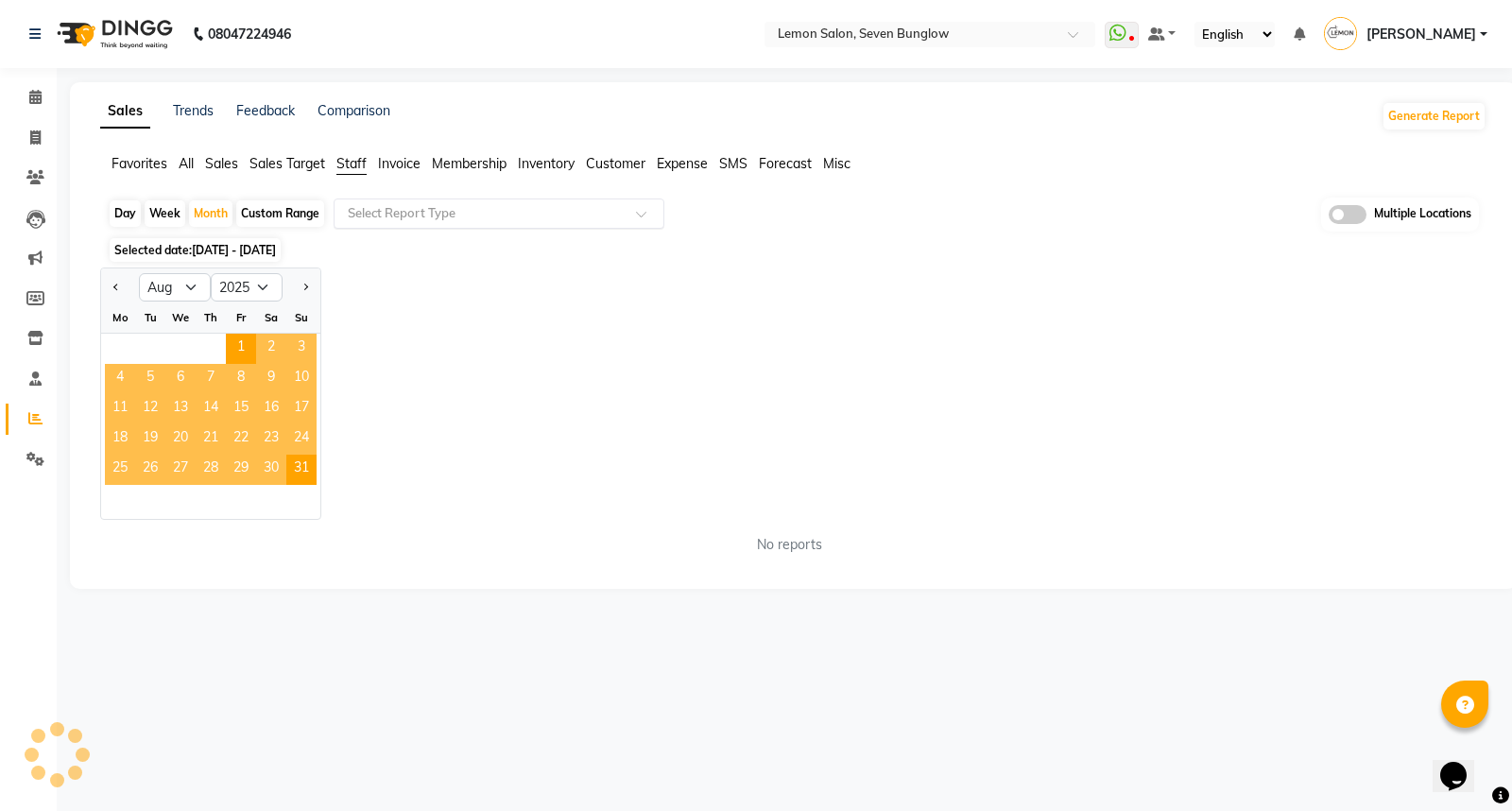
click at [408, 212] on input "text" at bounding box center [480, 214] width 272 height 19
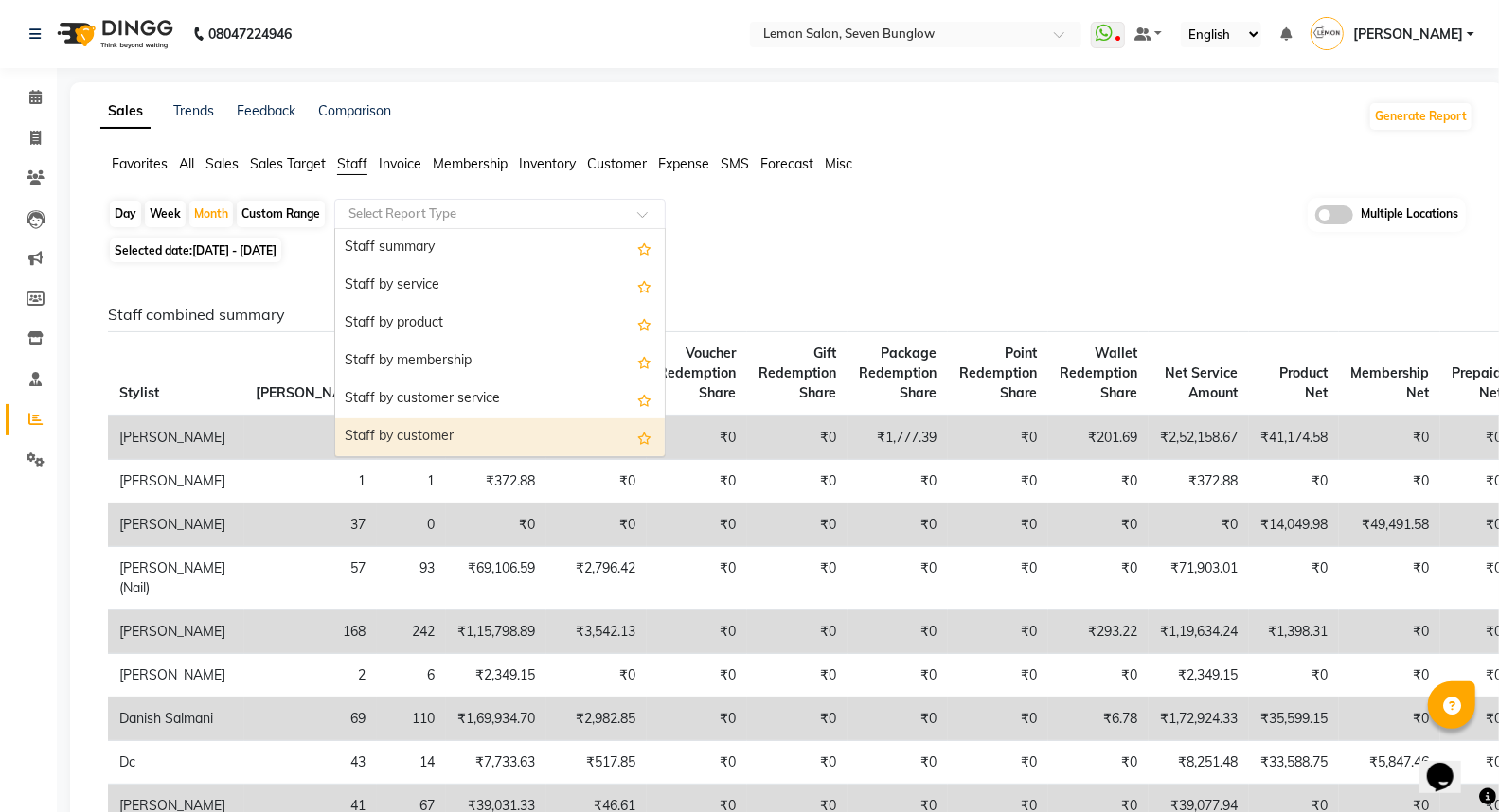
click at [427, 437] on div "Staff by customer" at bounding box center [499, 437] width 329 height 37
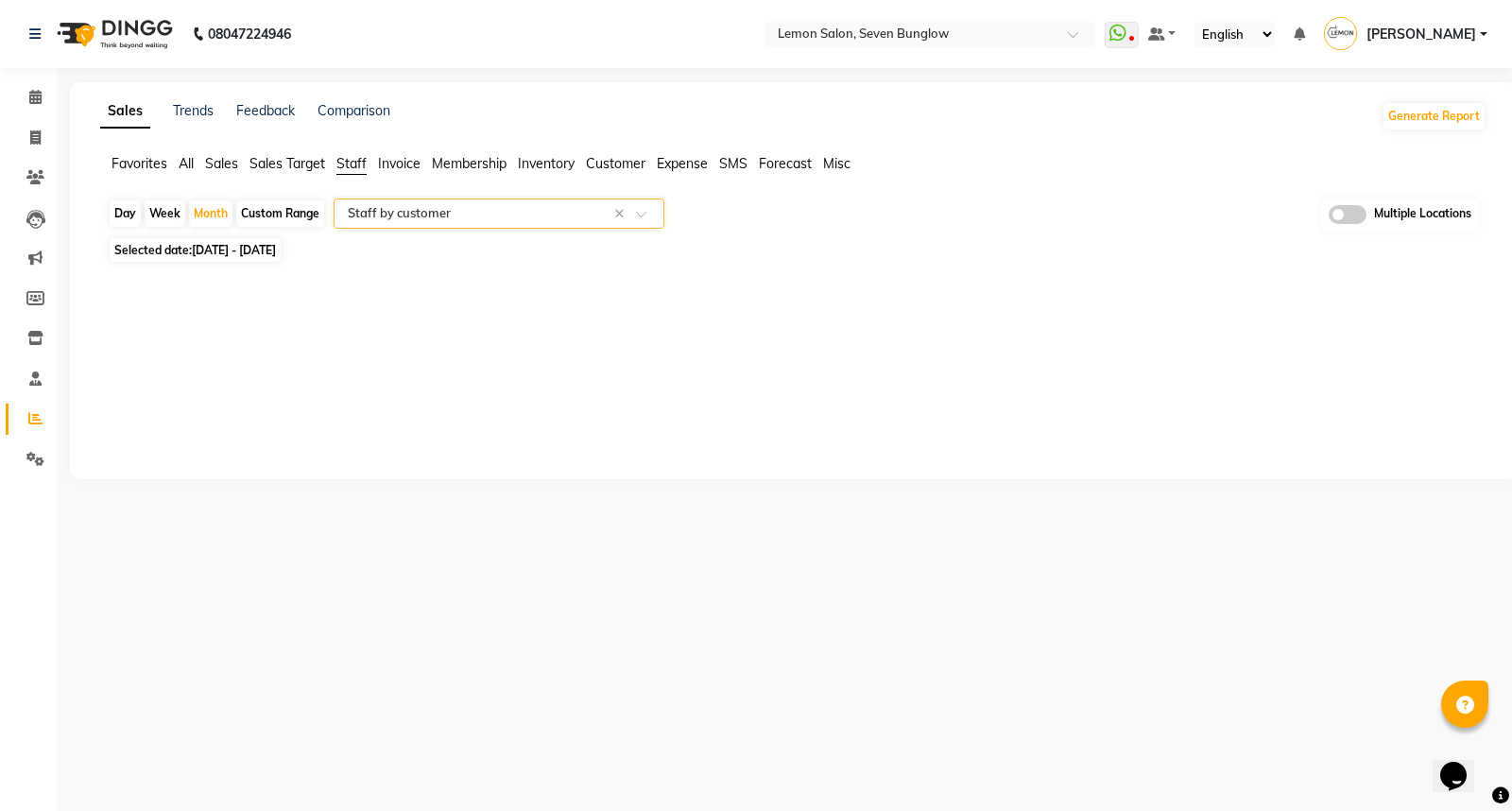
select select "full_report"
select select "csv"
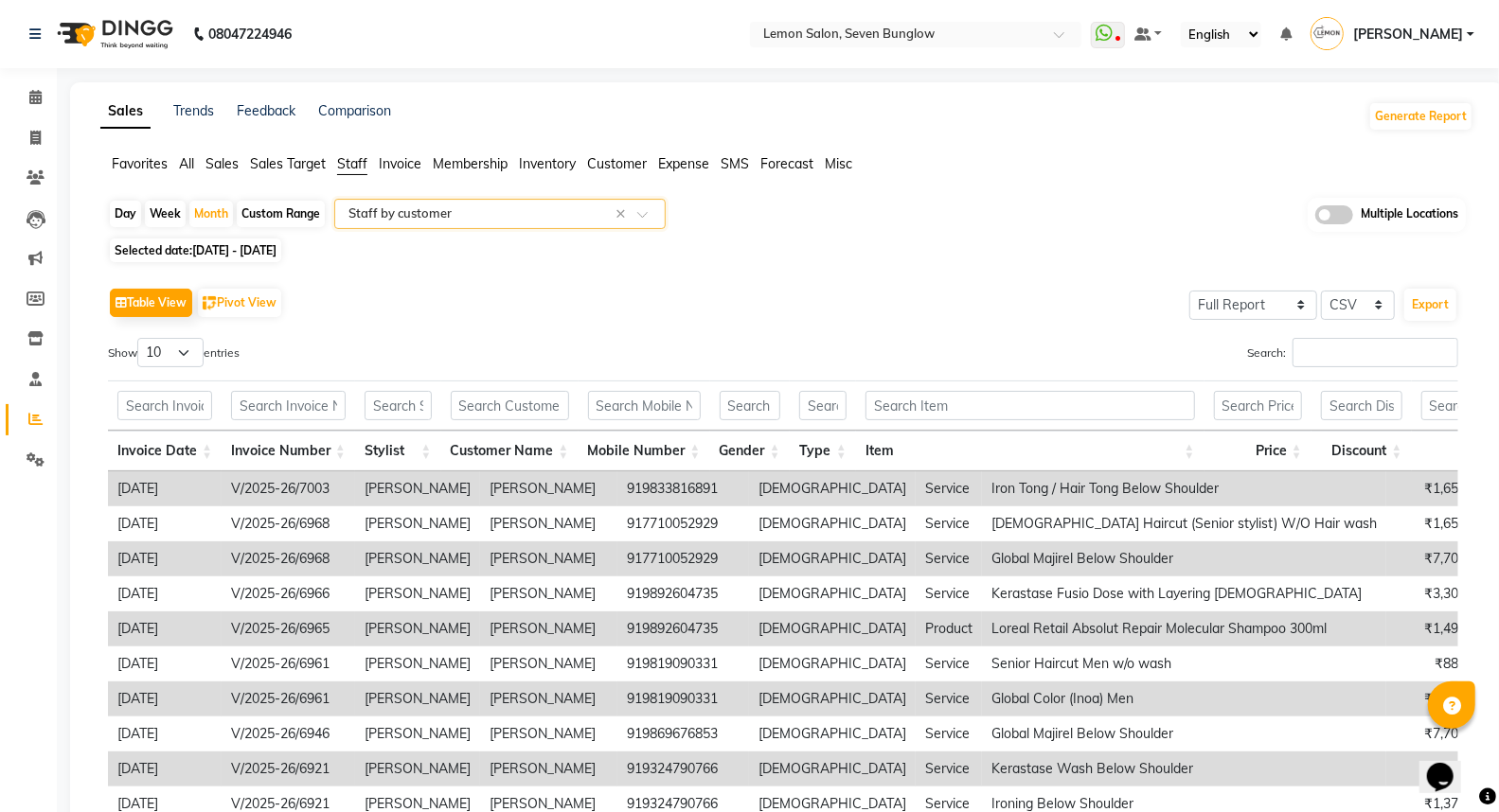
type input "."
click at [1331, 355] on input "Search:" at bounding box center [1375, 352] width 166 height 30
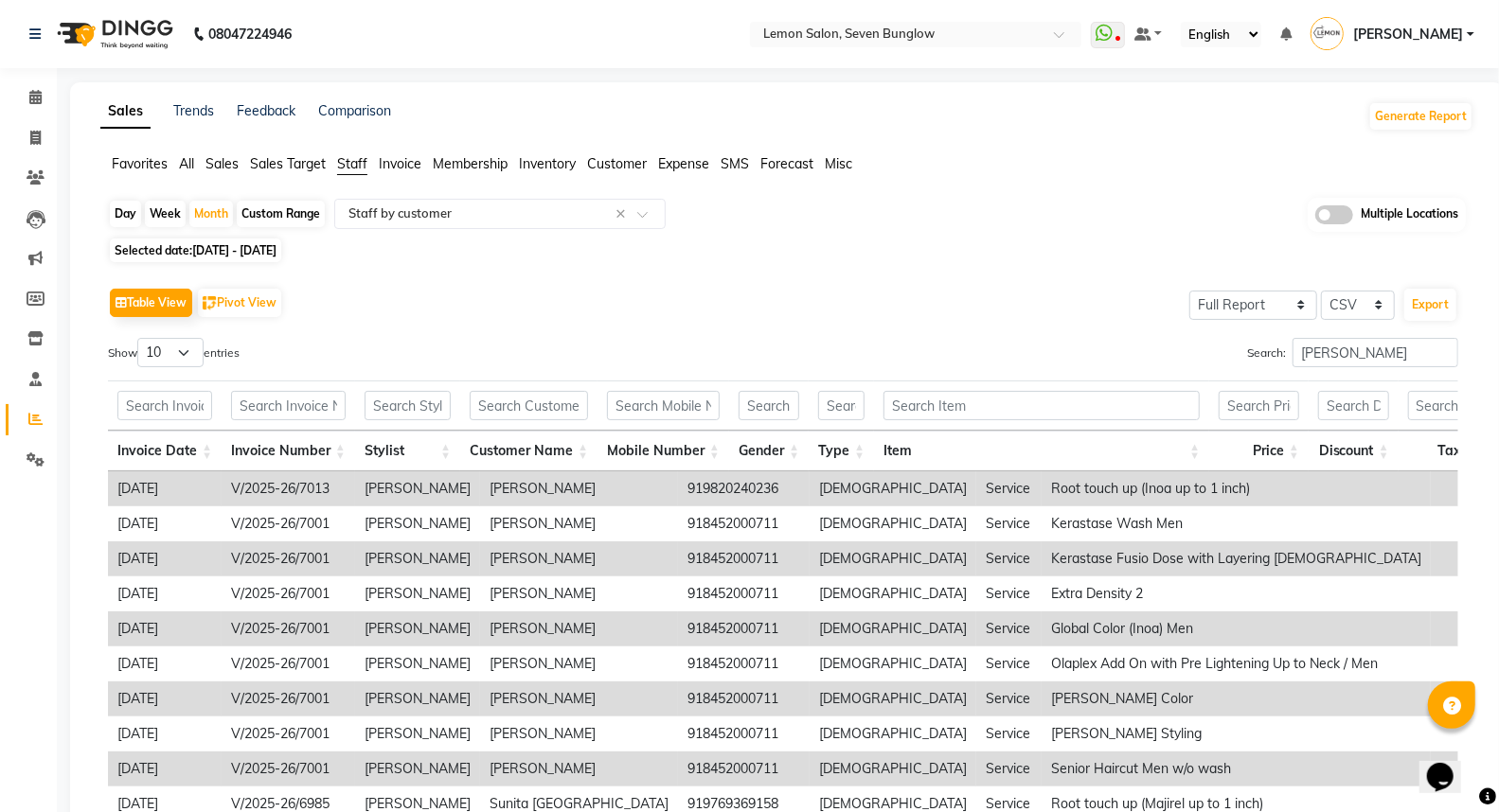
click at [337, 440] on th "Invoice Number" at bounding box center [288, 451] width 133 height 40
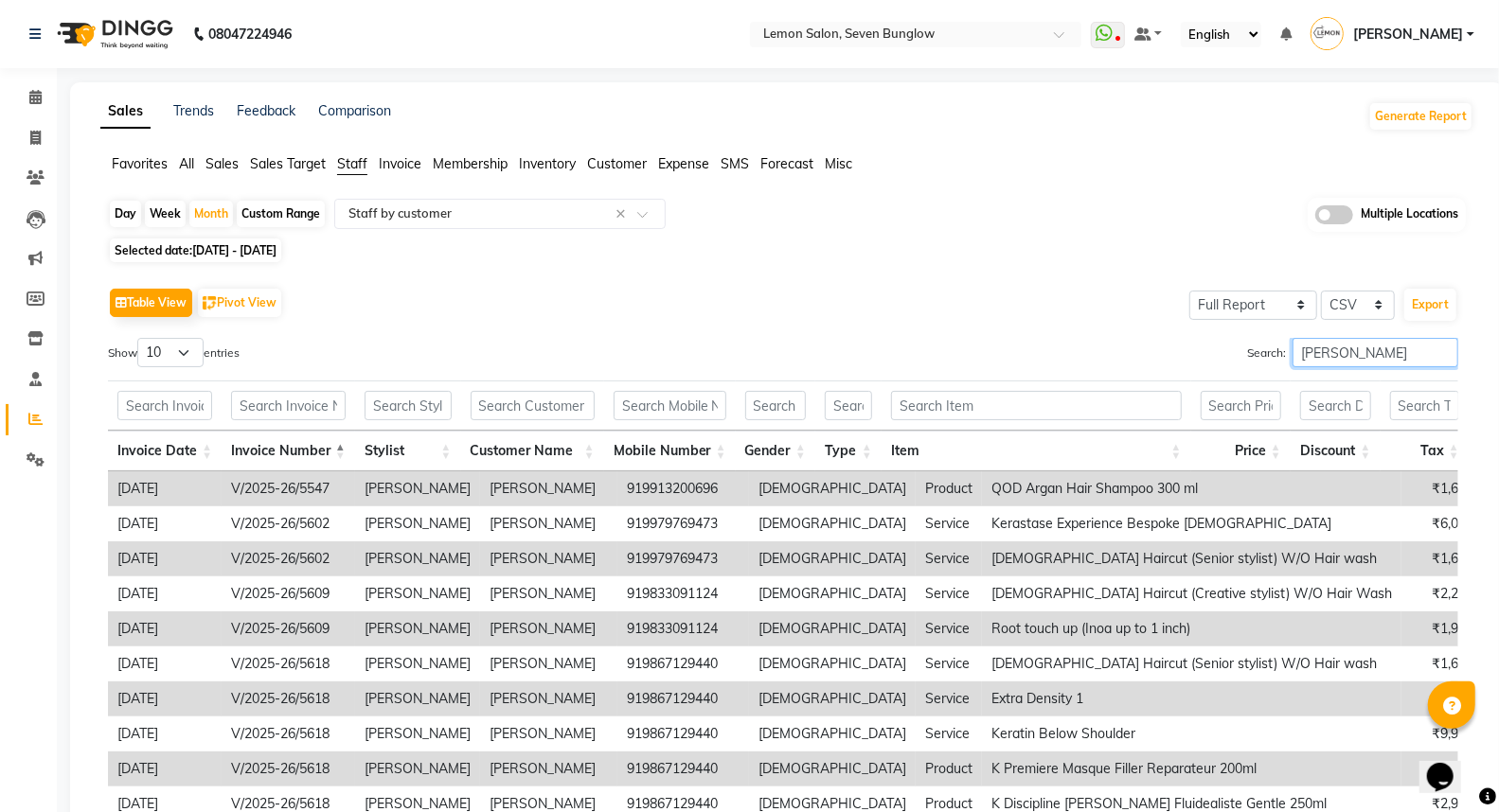
click at [1388, 352] on input "salim salmani" at bounding box center [1375, 352] width 166 height 30
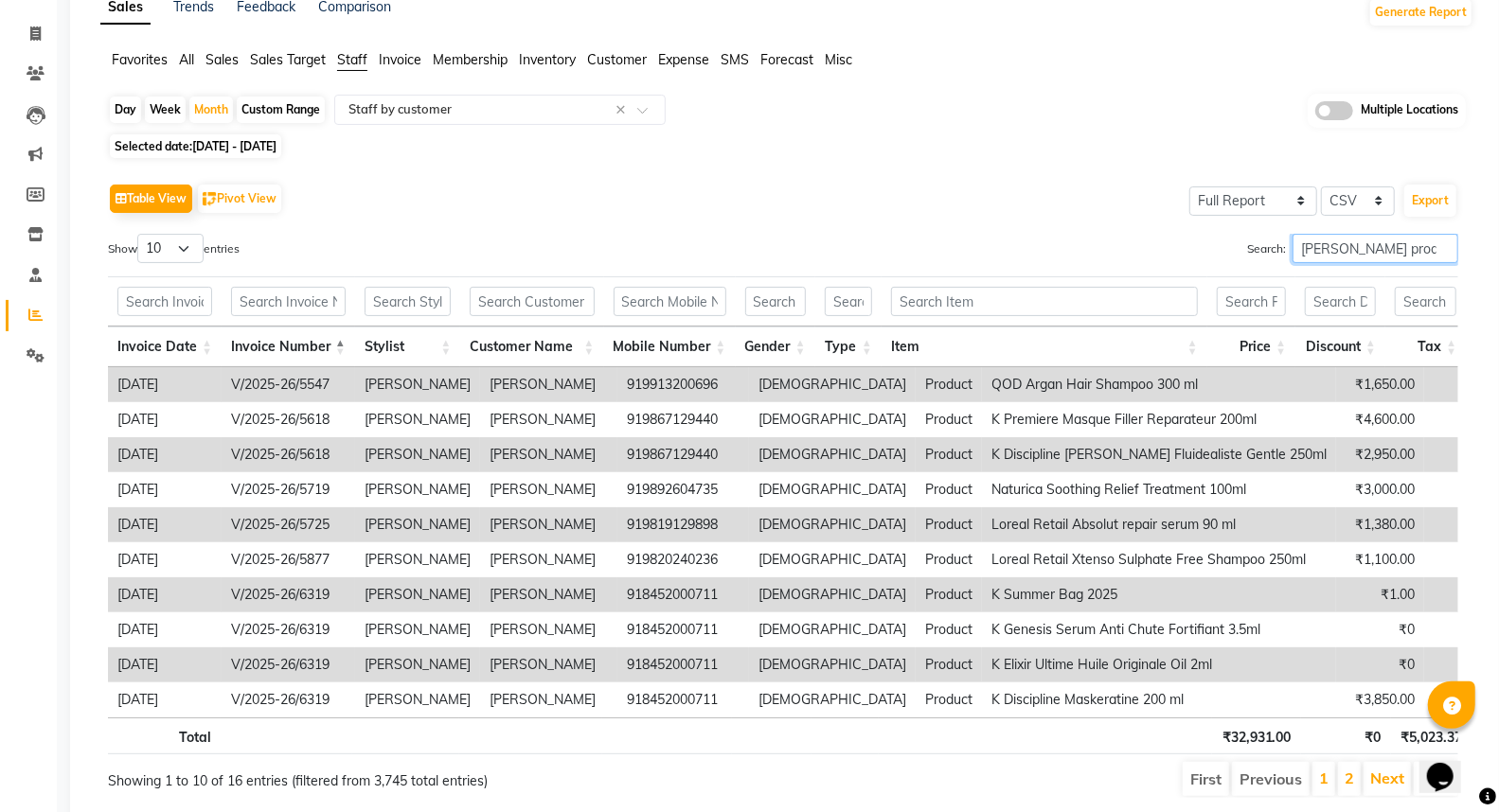
scroll to position [105, 0]
type input "salim salmani product"
click at [341, 335] on th "Invoice Number" at bounding box center [288, 346] width 133 height 40
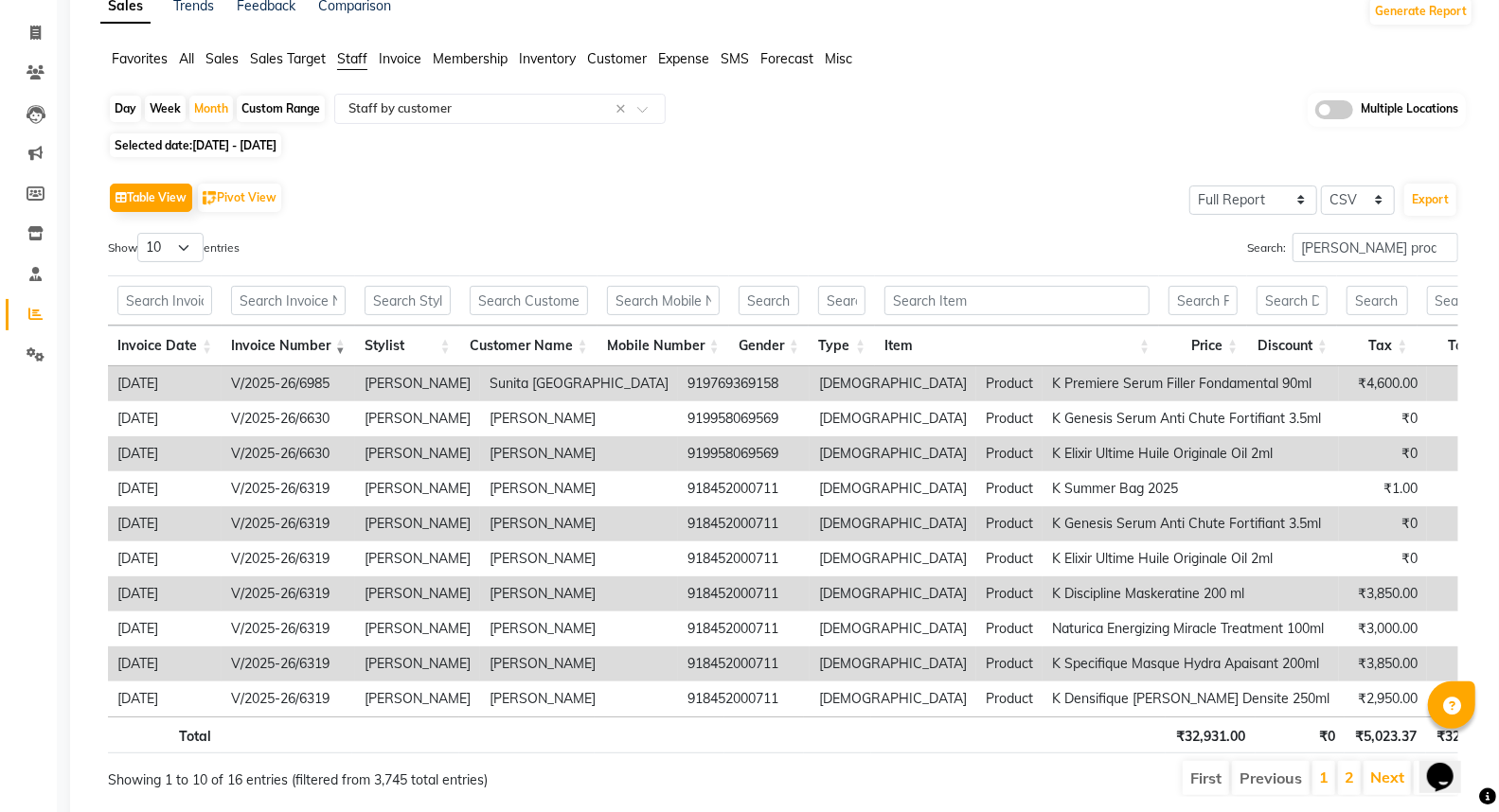
scroll to position [183, 0]
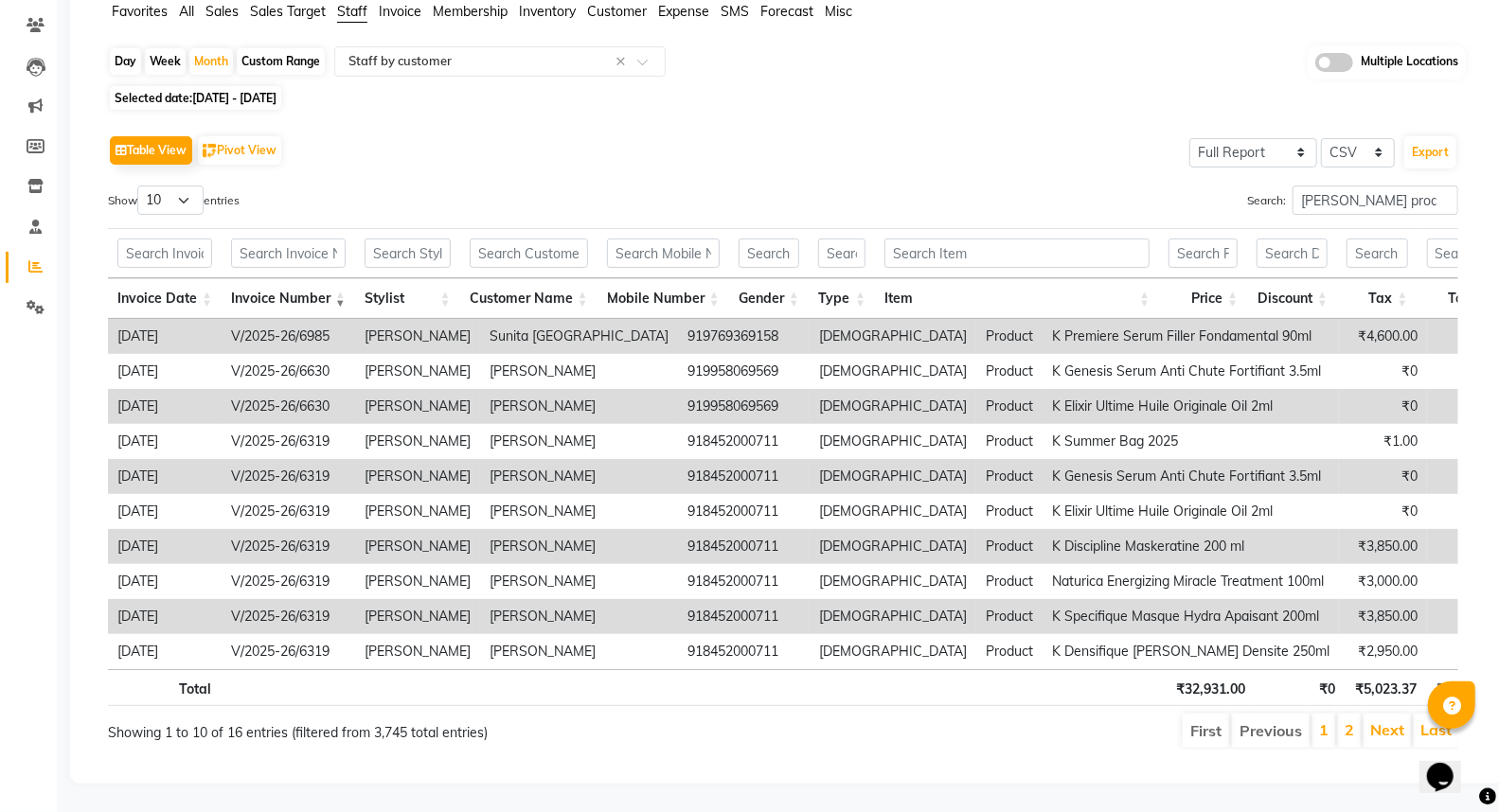
click at [338, 278] on th "Invoice Number" at bounding box center [288, 299] width 133 height 40
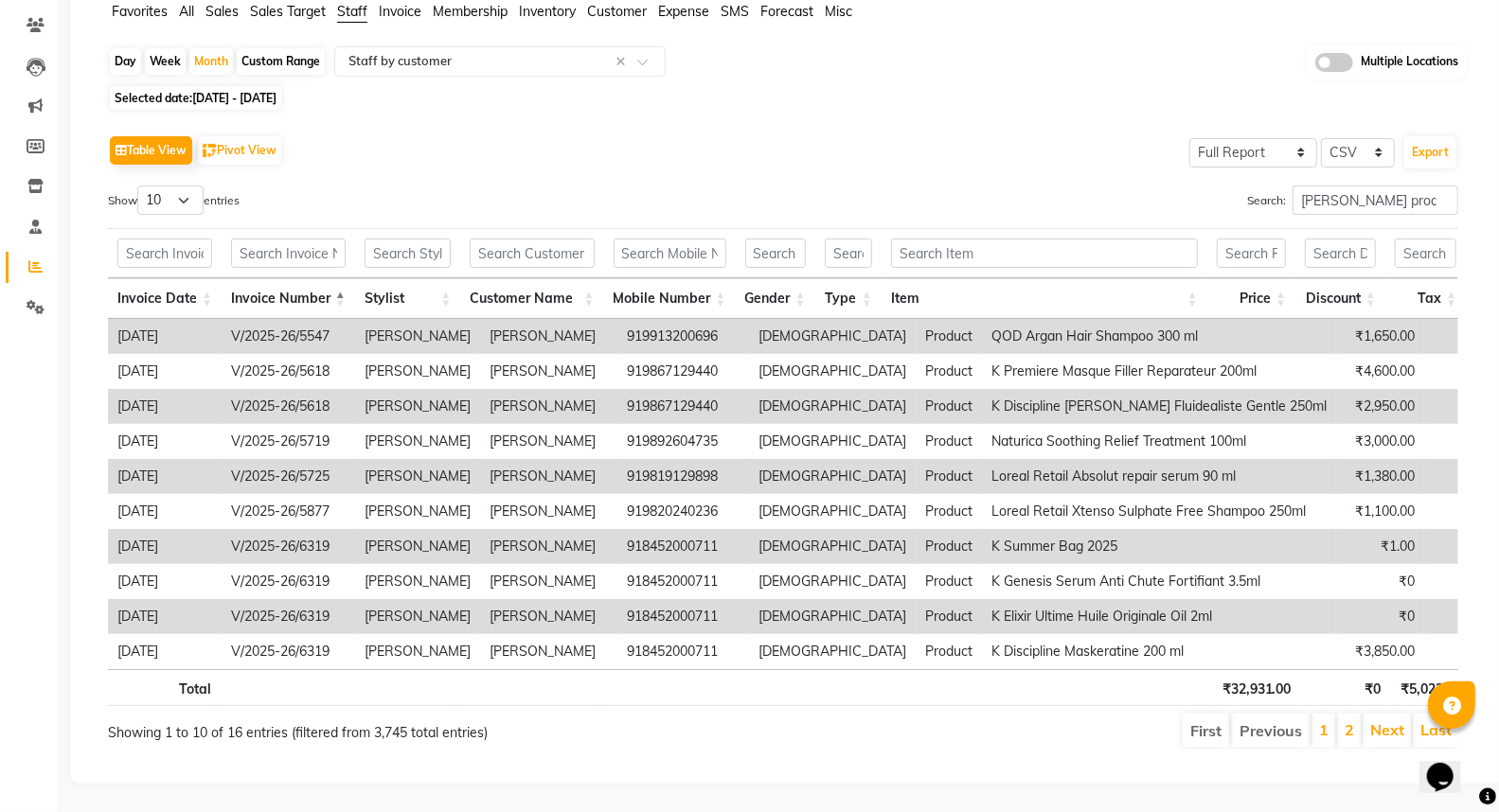
click at [337, 278] on th "Invoice Number" at bounding box center [288, 299] width 133 height 40
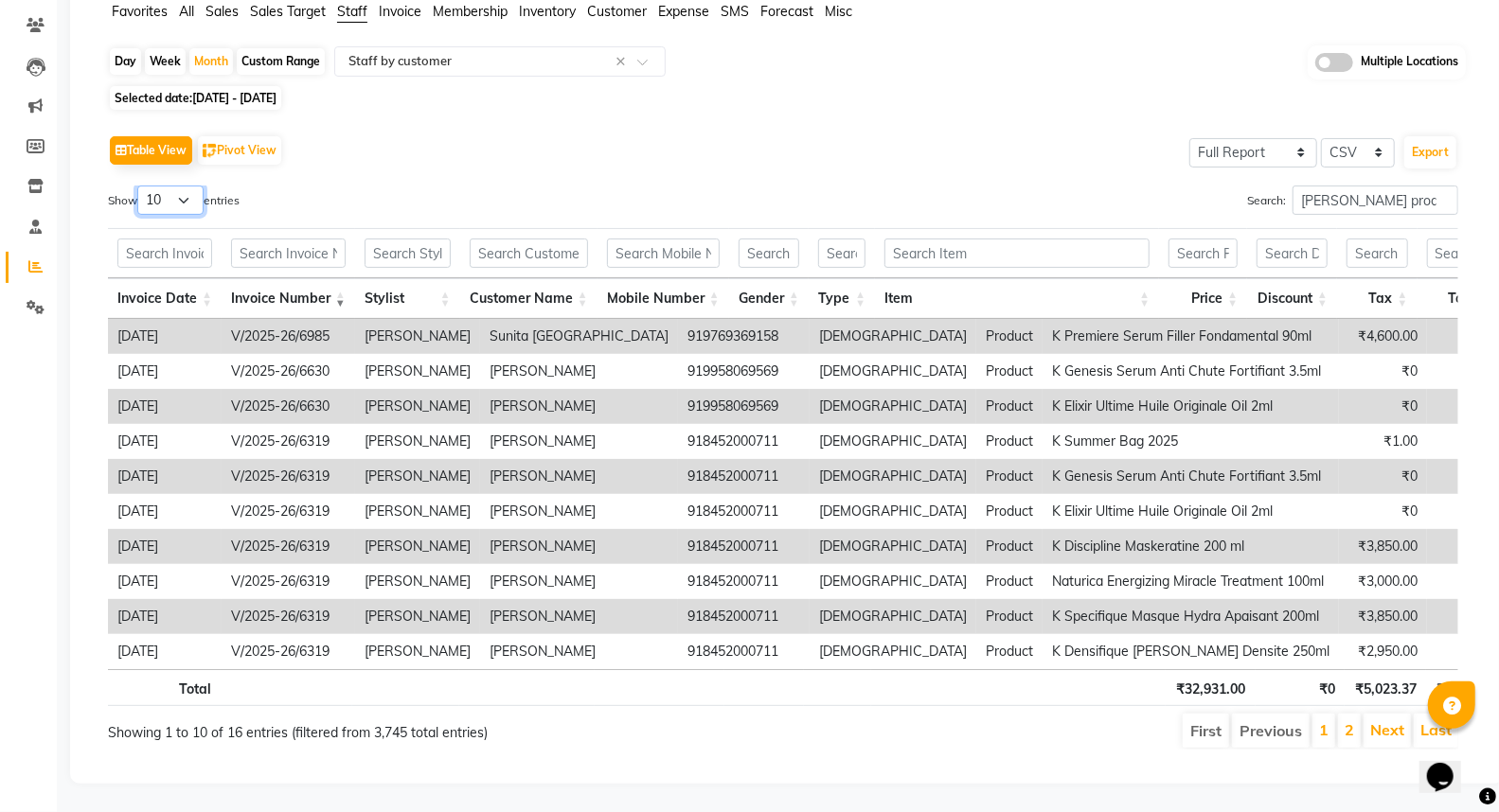
drag, startPoint x: 178, startPoint y: 168, endPoint x: 180, endPoint y: 181, distance: 13.2
click at [178, 185] on select "10 25 50 100" at bounding box center [170, 200] width 66 height 30
select select "100"
click at [140, 185] on select "10 25 50 100" at bounding box center [170, 200] width 66 height 30
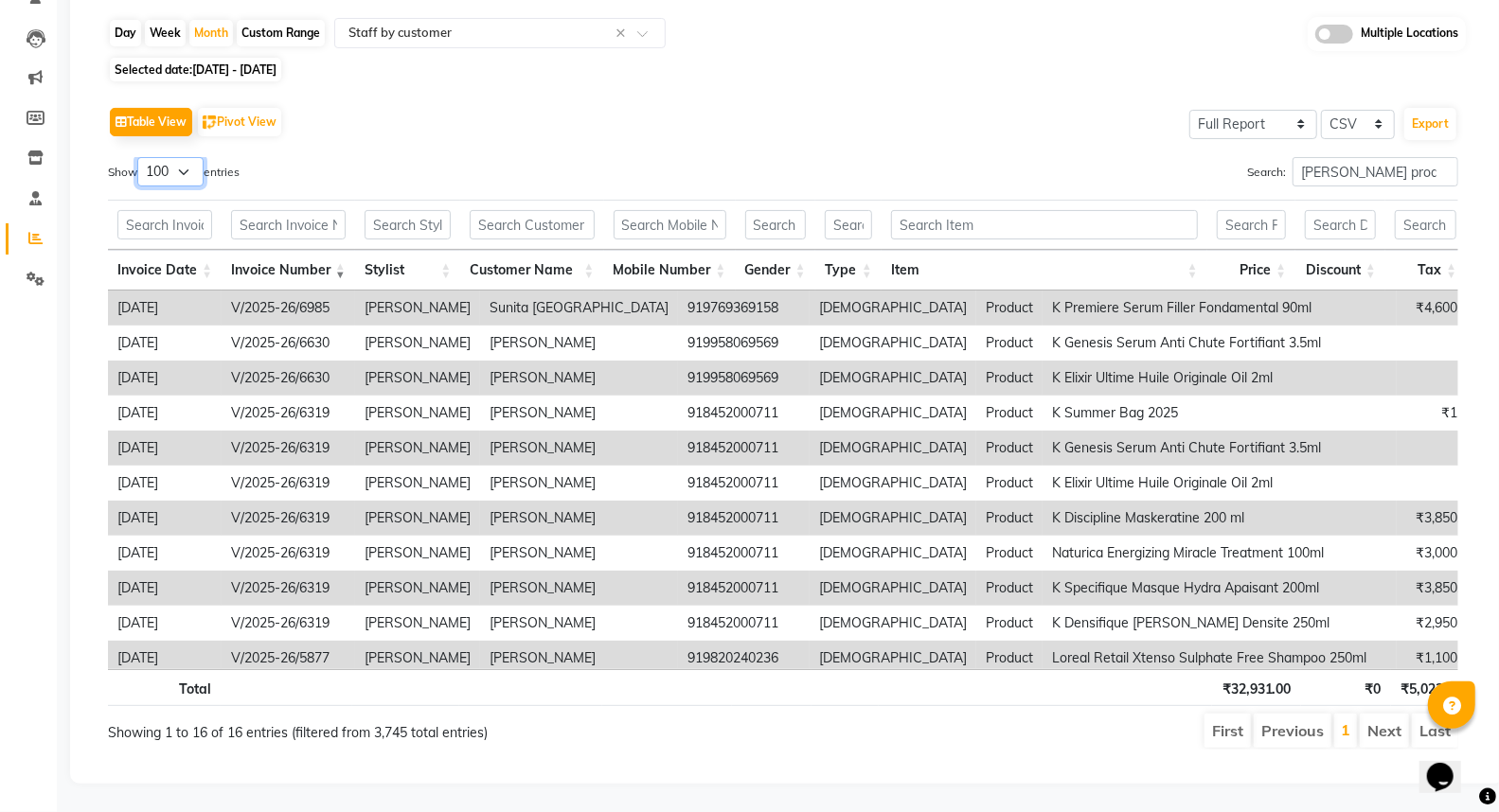
scroll to position [196, 0]
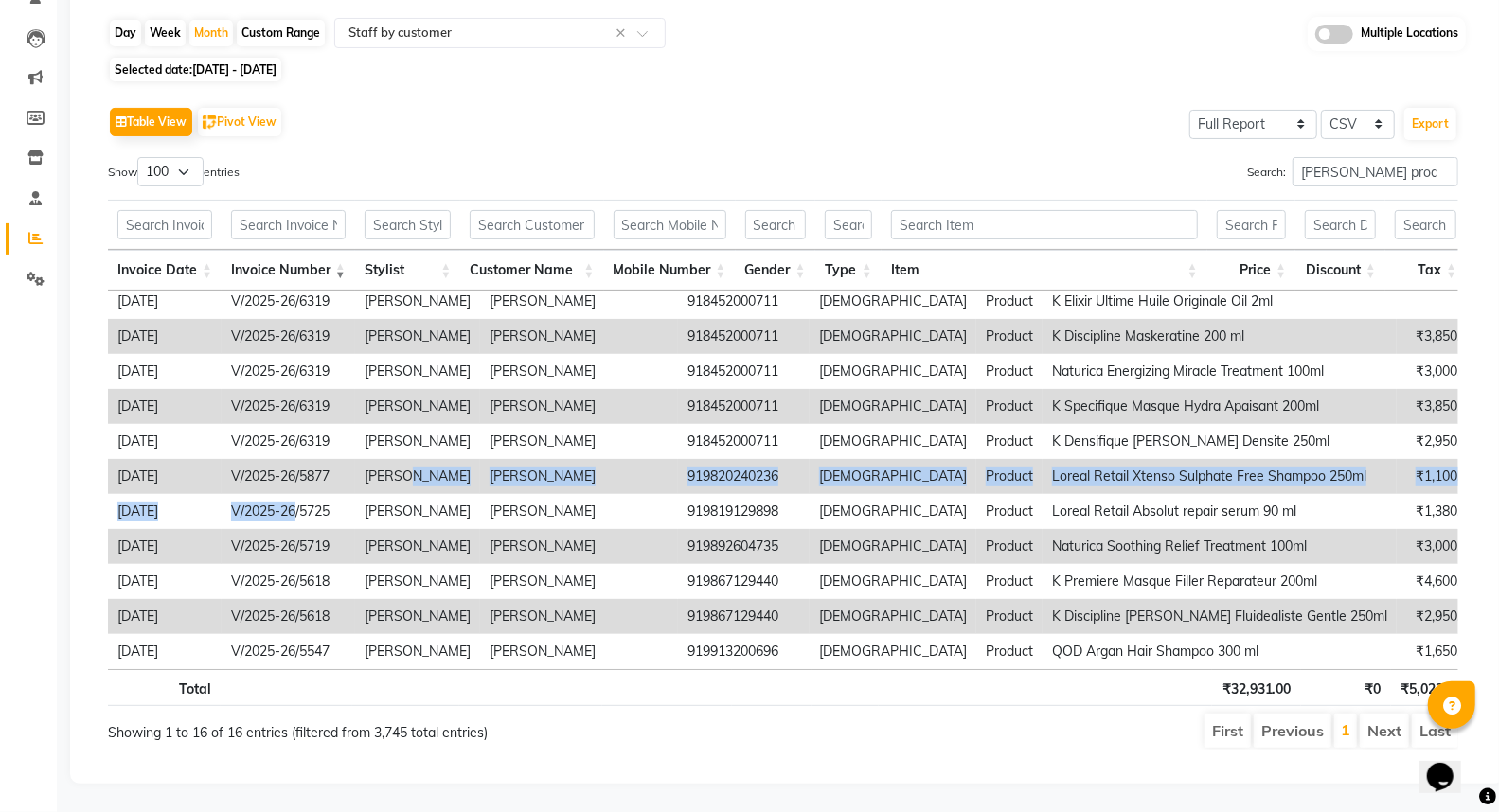
drag, startPoint x: 295, startPoint y: 479, endPoint x: 402, endPoint y: 452, distance: 110.4
click at [402, 452] on tbody "2025-08-31 V/2025-26/6985 Salim Salmani Sunita Dubai 919769369158 female Produc…" at bounding box center [1495, 389] width 2775 height 561
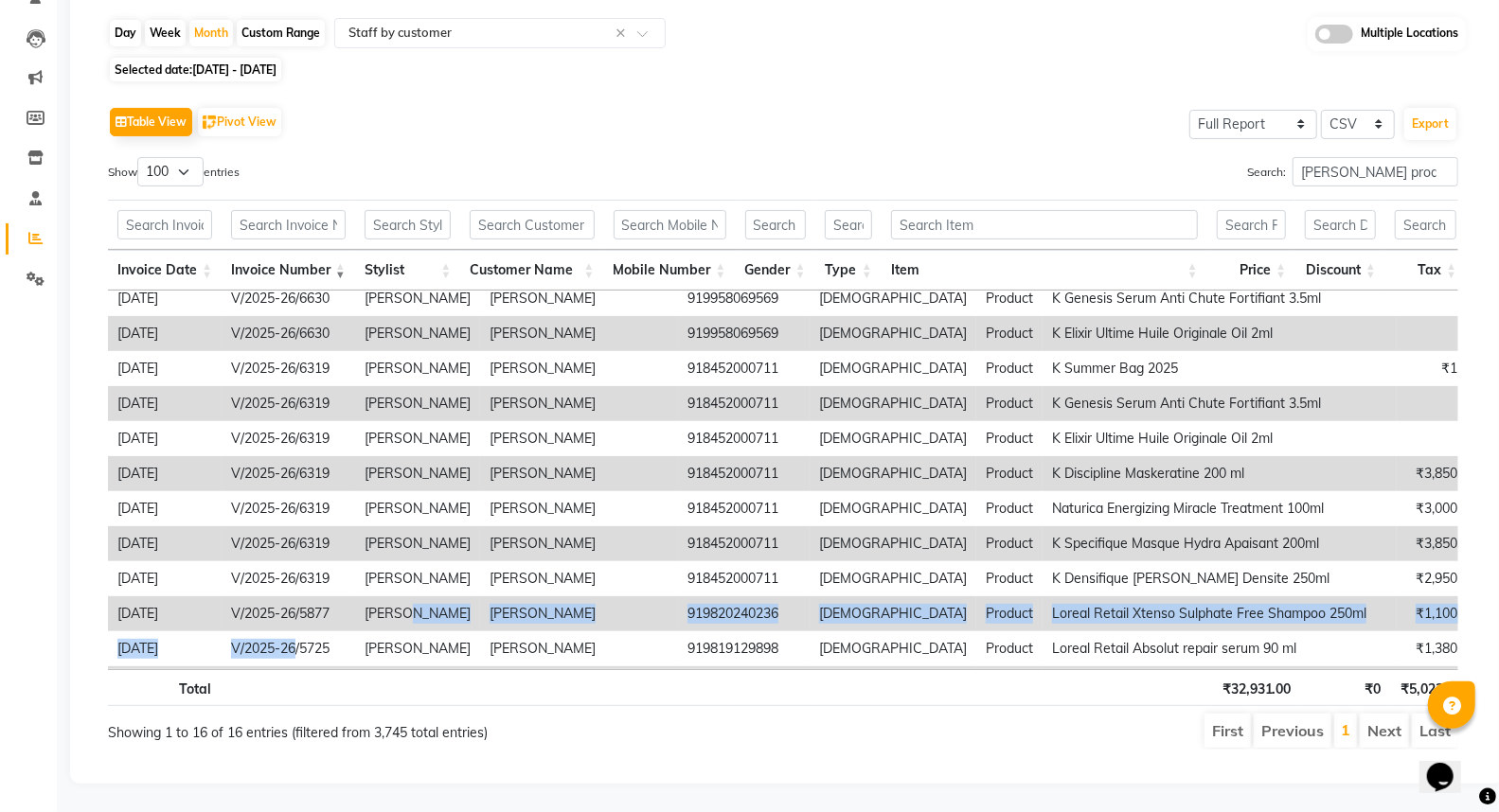
scroll to position [0, 0]
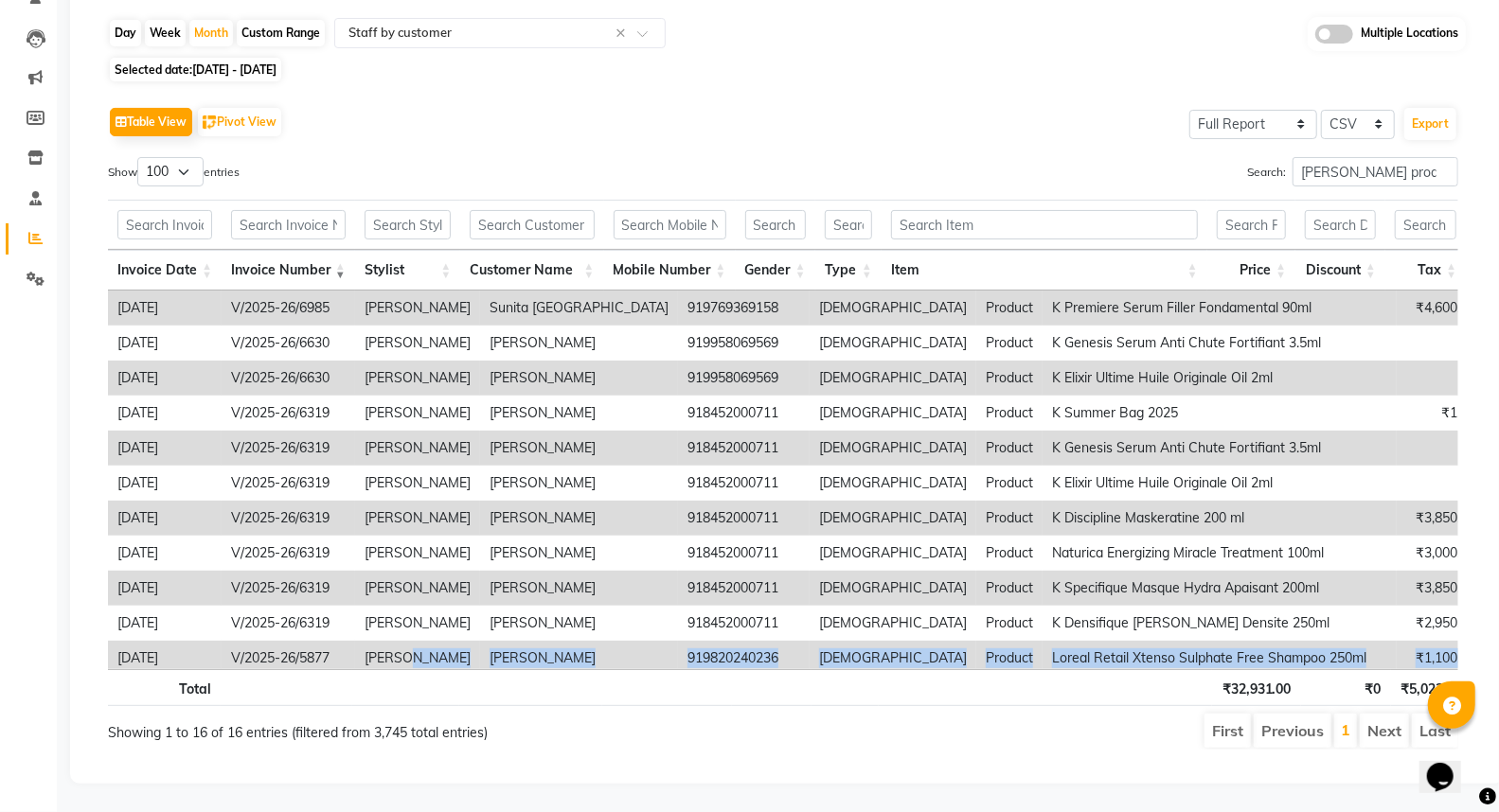
click at [1290, 250] on th "Price" at bounding box center [1251, 270] width 89 height 40
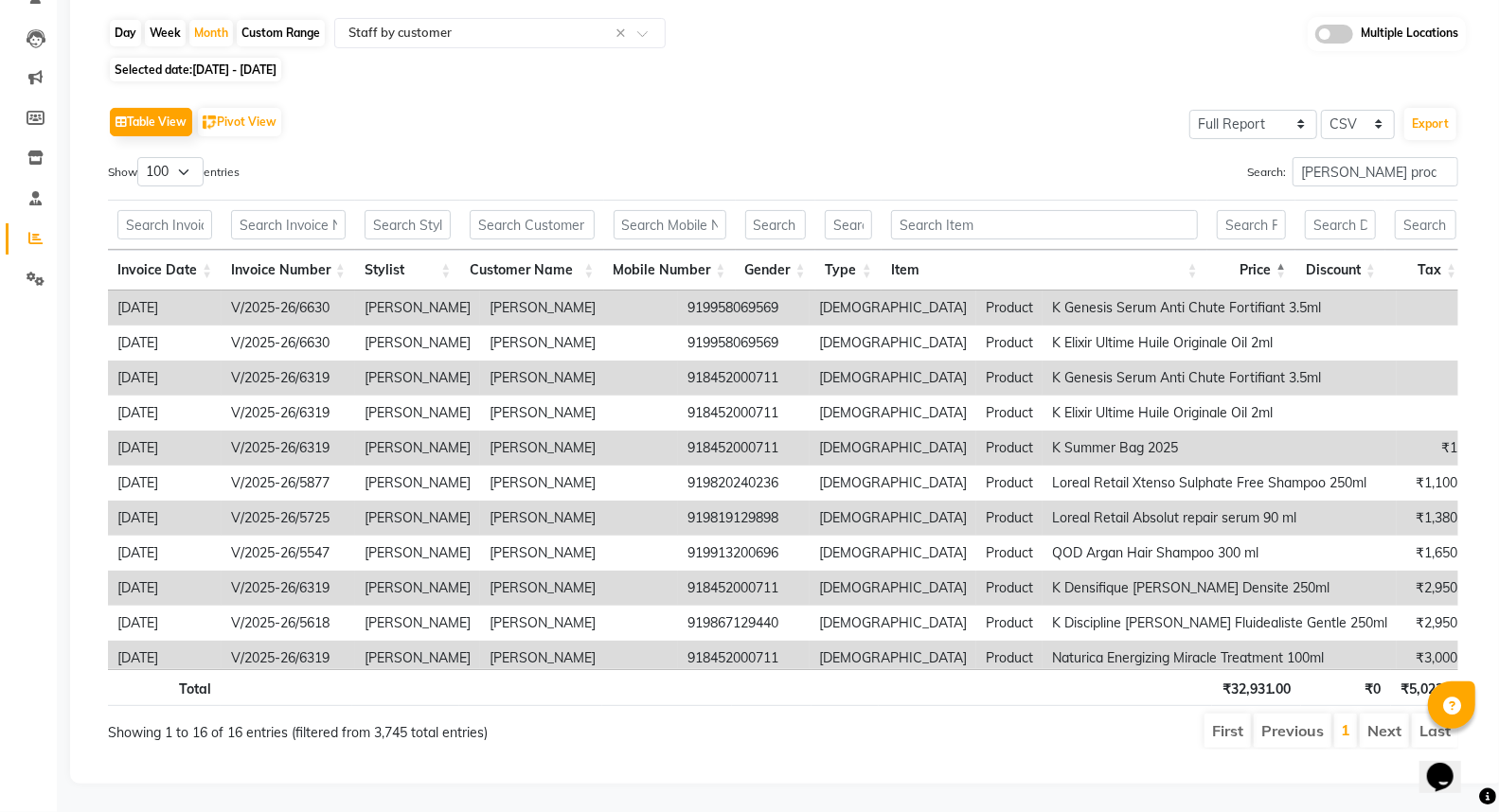
click at [1291, 255] on th "Price" at bounding box center [1251, 270] width 89 height 40
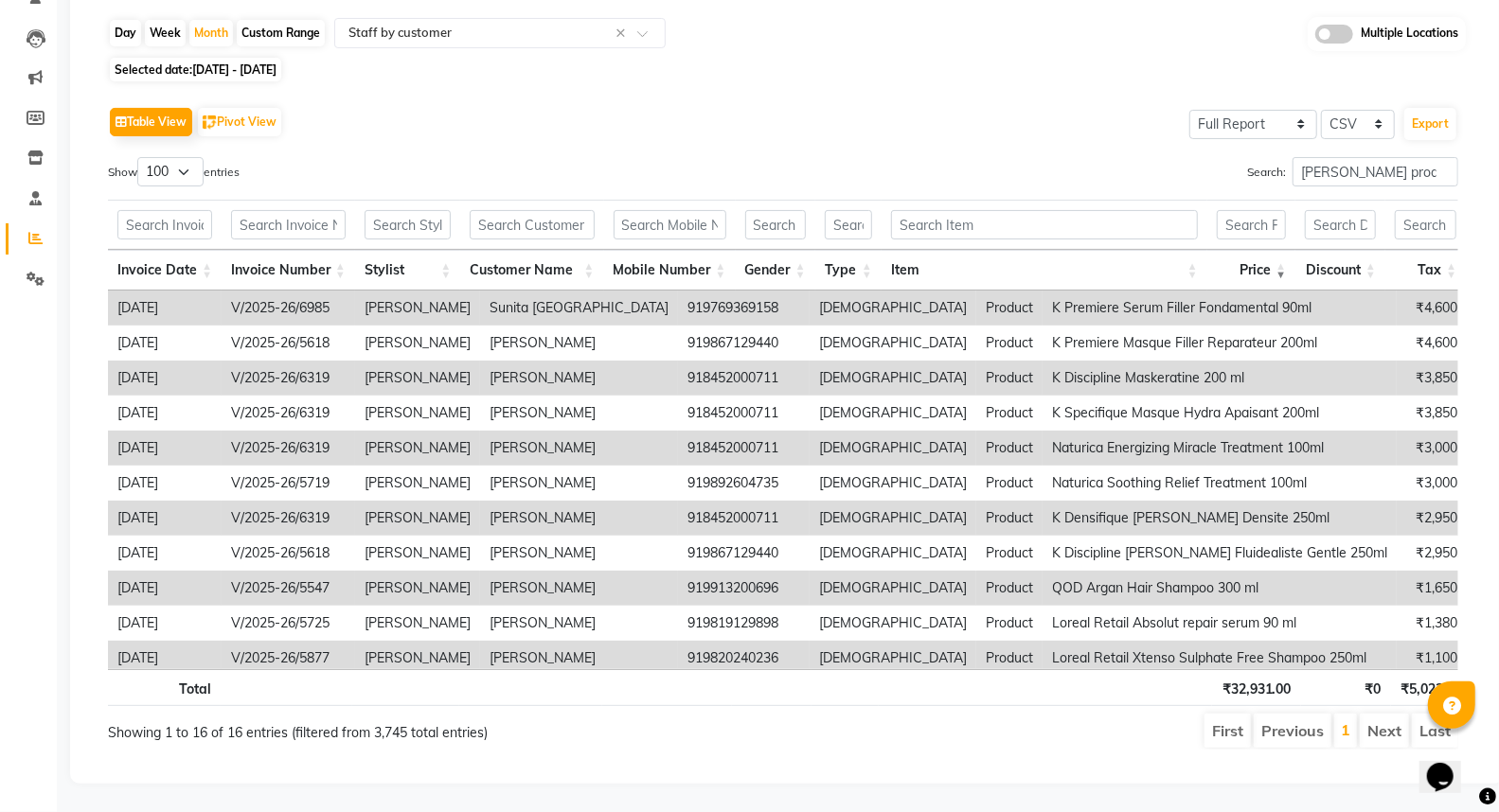
click at [342, 250] on th "Invoice Number" at bounding box center [288, 270] width 133 height 40
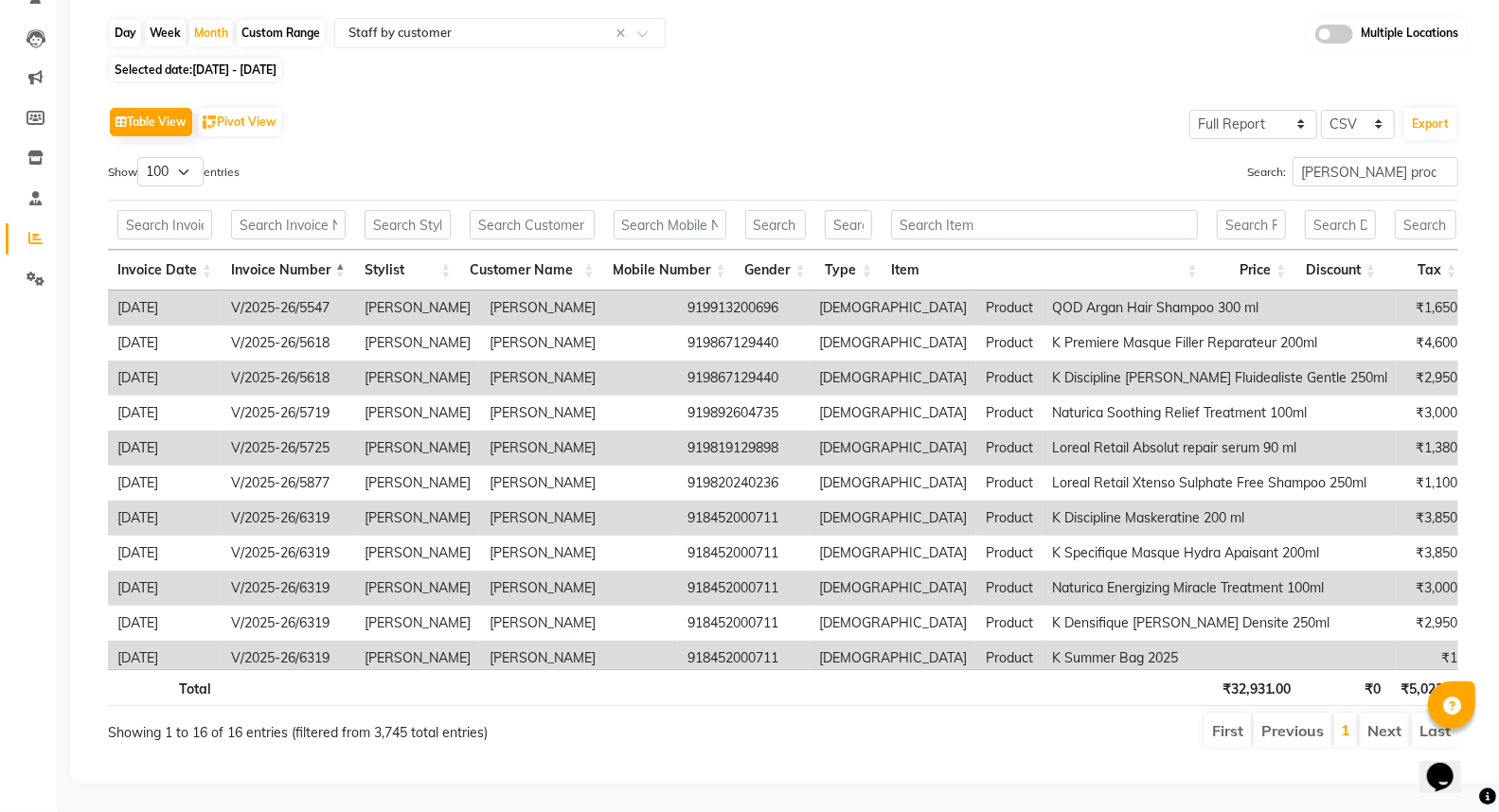
scroll to position [0, 13]
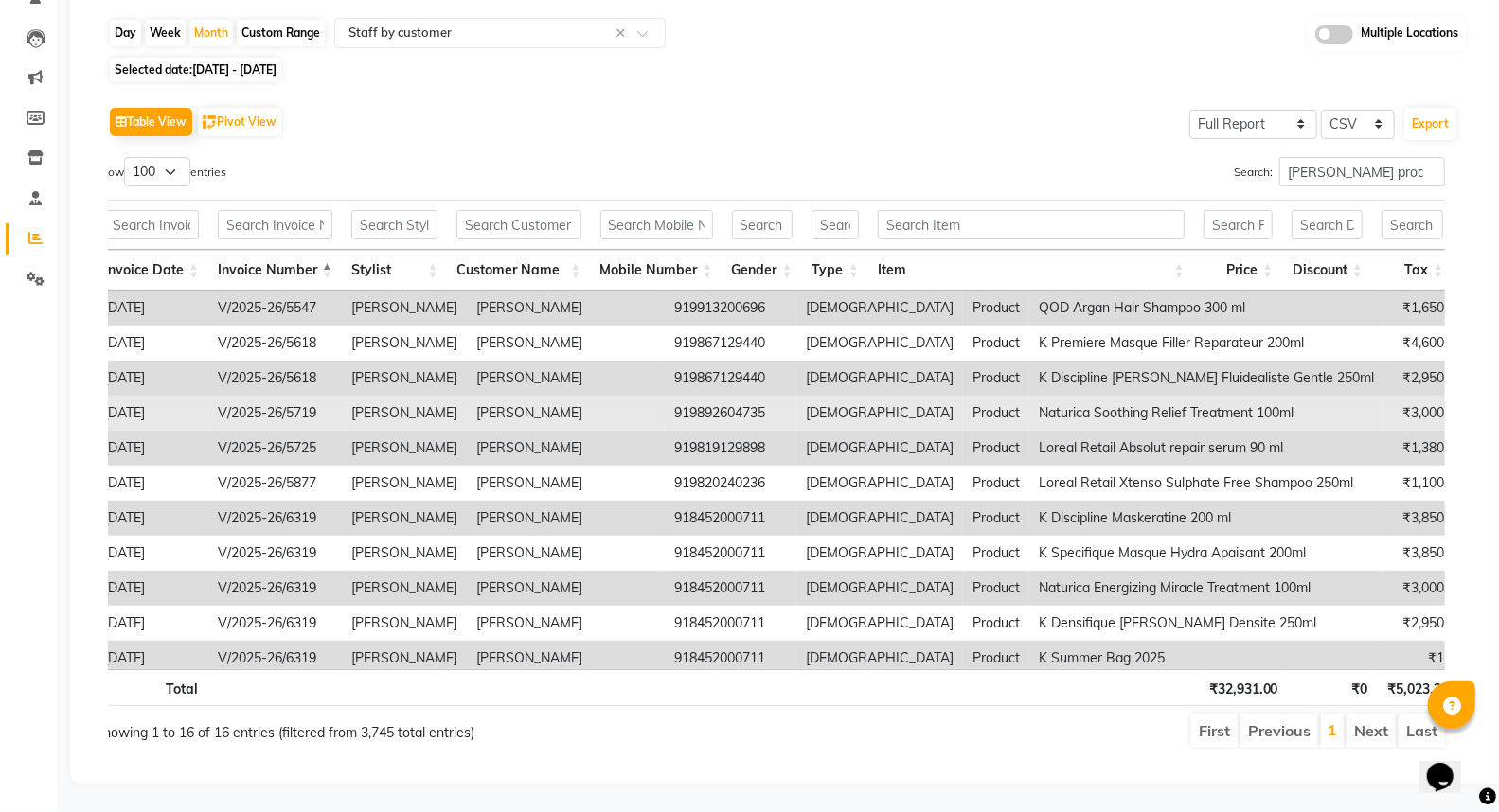
click at [255, 402] on td "V/2025-26/5719" at bounding box center [275, 413] width 133 height 35
click at [302, 395] on td "V/2025-26/5719" at bounding box center [275, 413] width 133 height 35
copy td "5719"
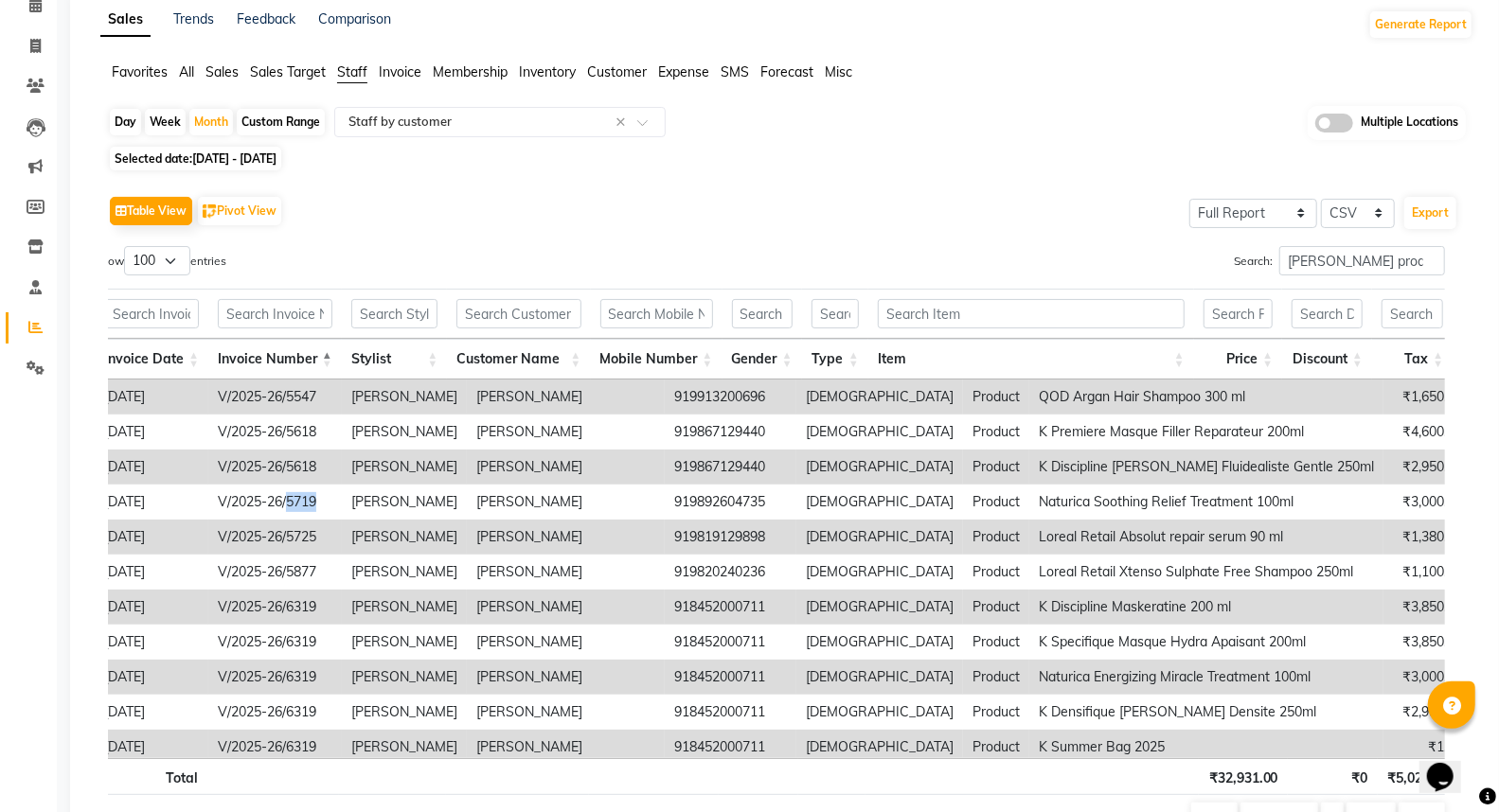
scroll to position [91, 0]
click at [1414, 257] on input "salim salmani product" at bounding box center [1362, 261] width 166 height 30
type input "salim salmani product"
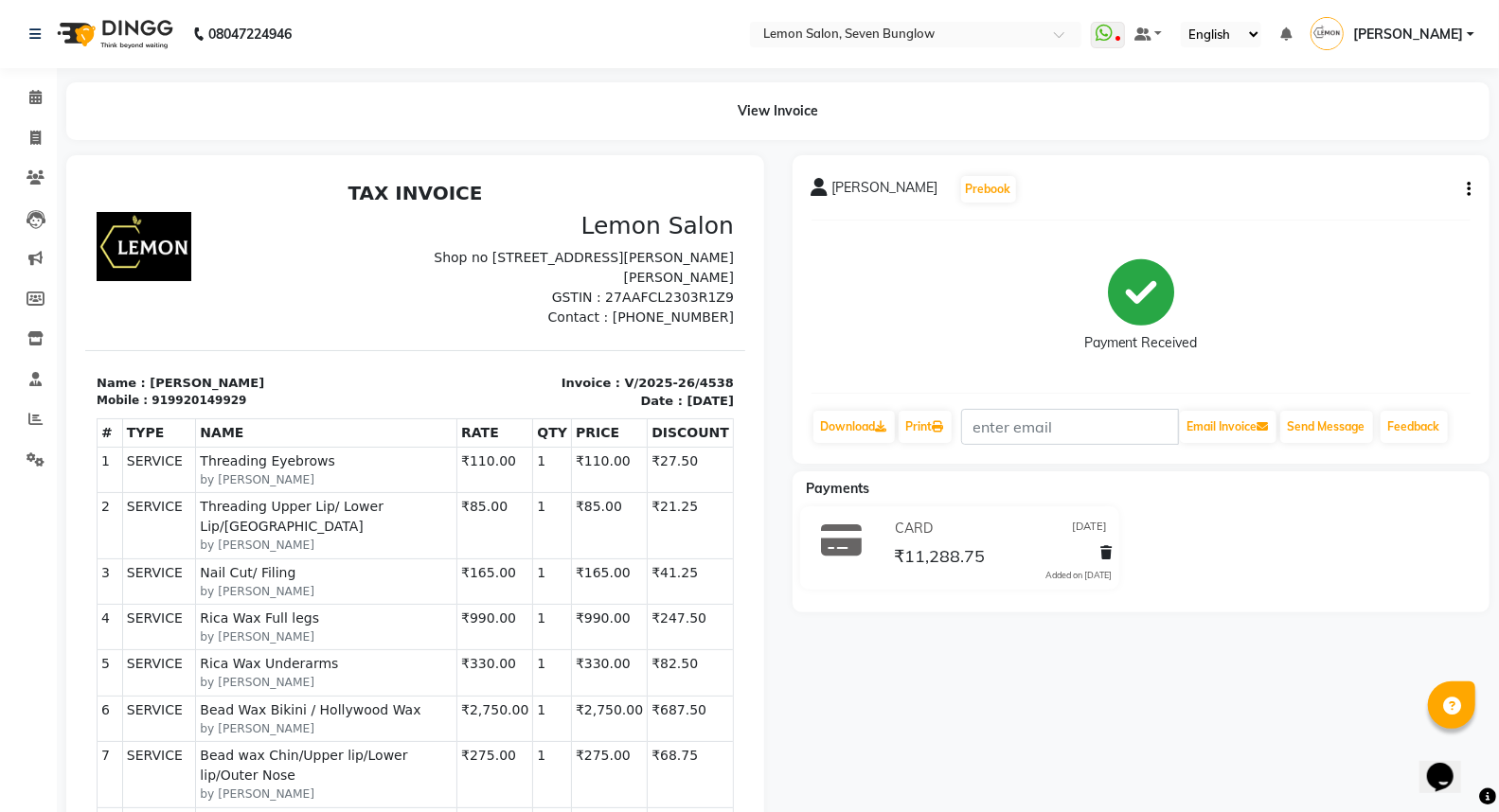
click at [1360, 214] on div "Edit Invoice" at bounding box center [1374, 213] width 130 height 24
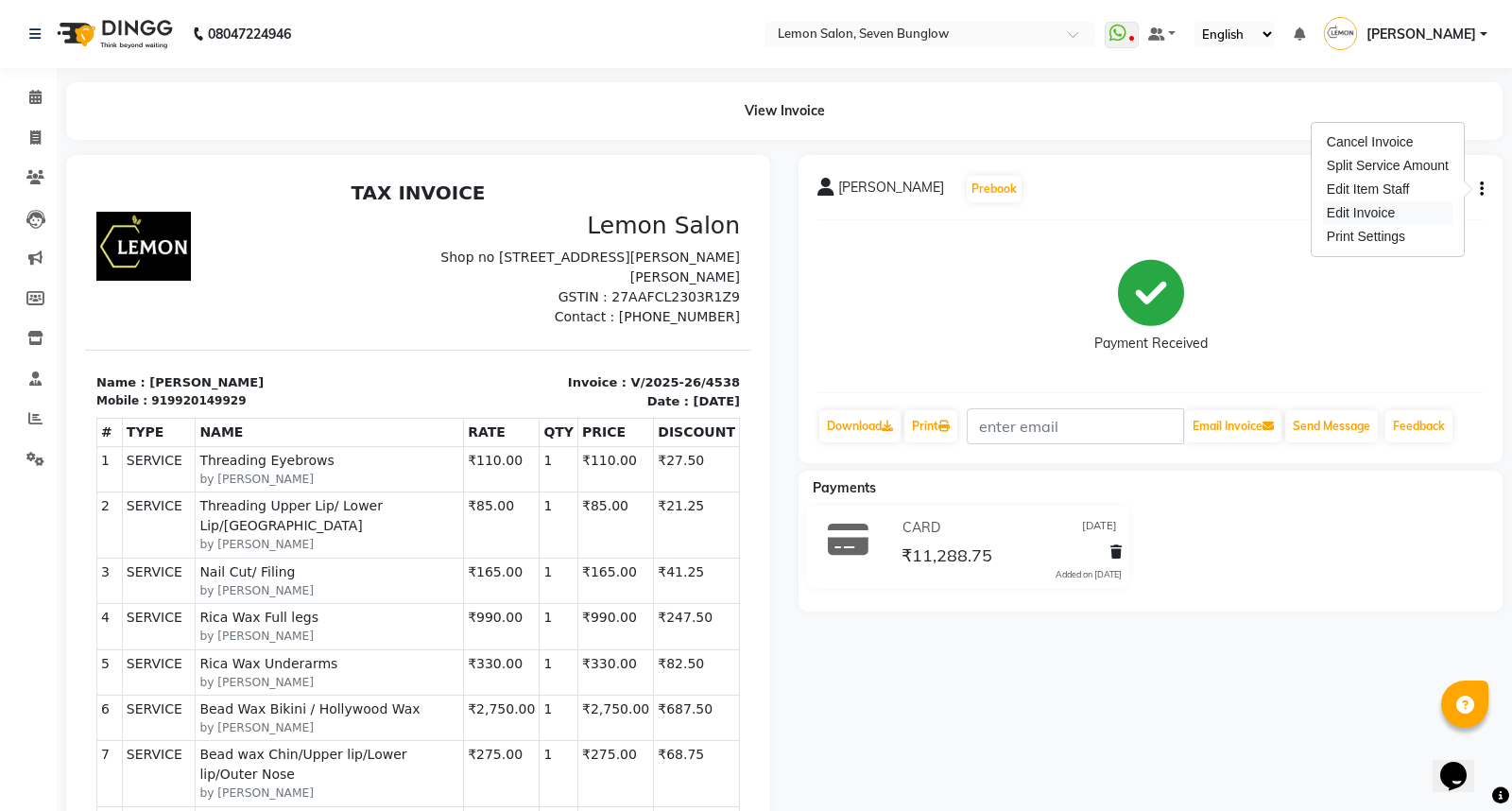
select select "service"
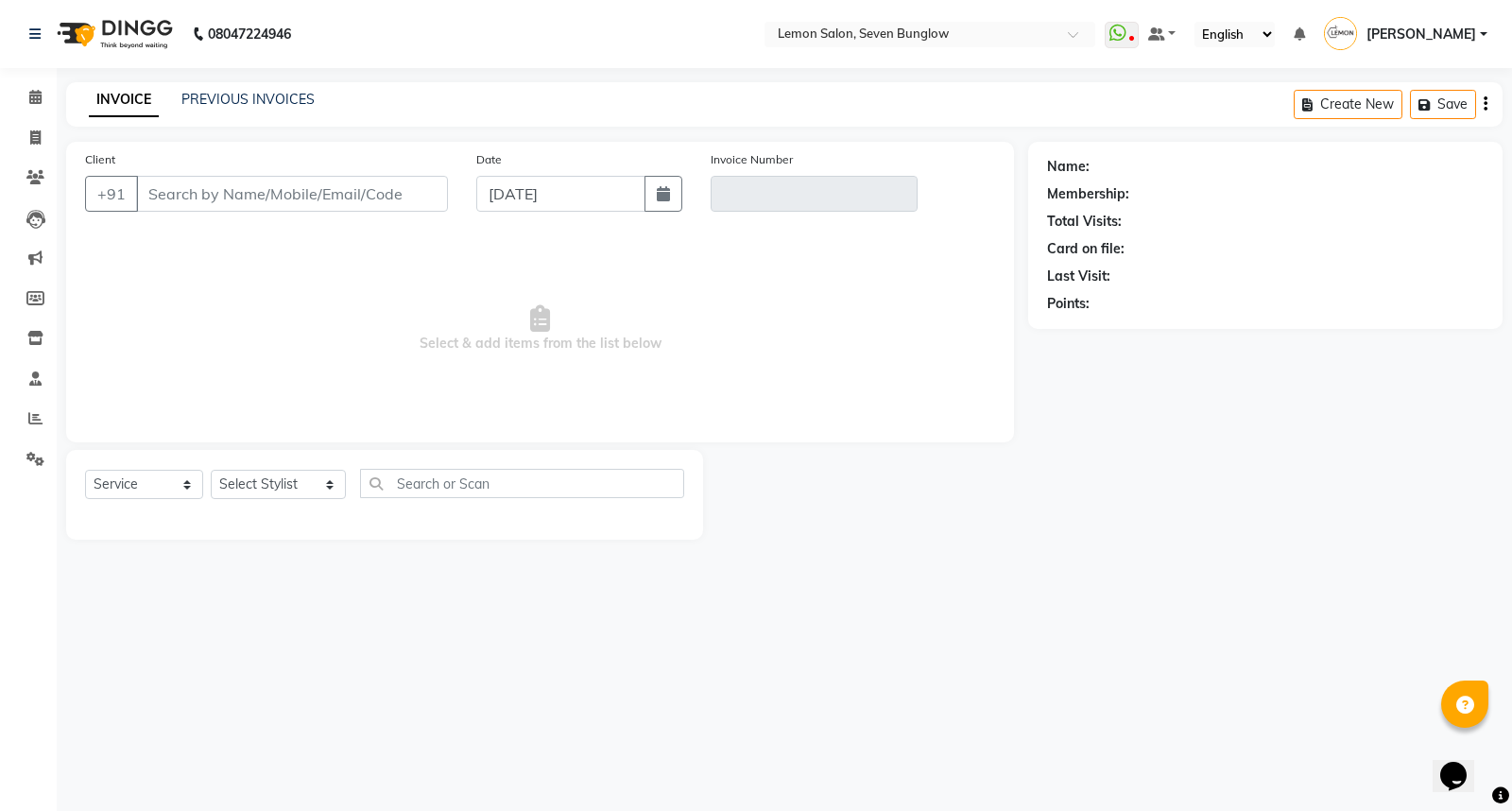
type input "9920149929"
type input "V/2025-26/4538"
select select "1: Object"
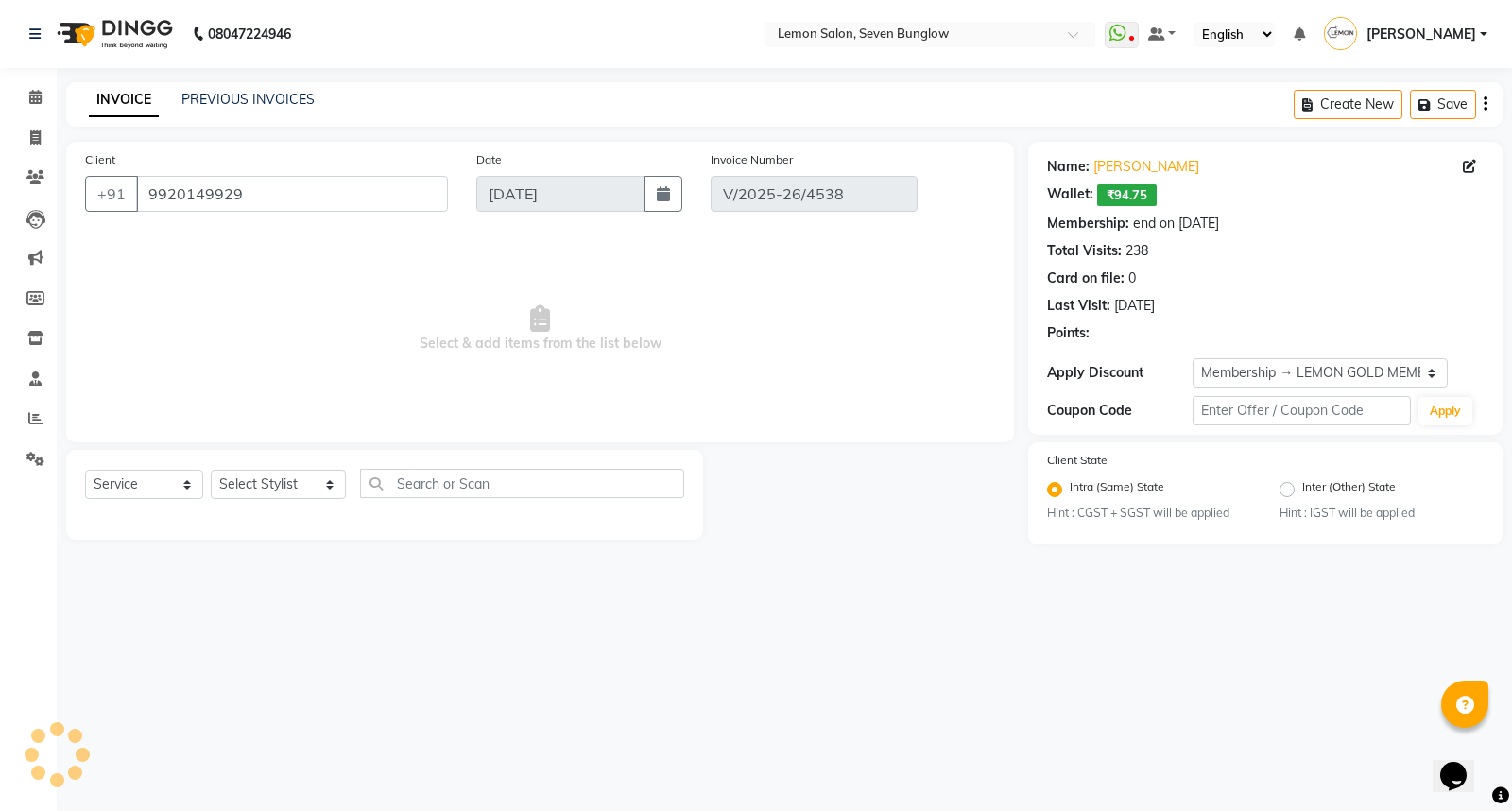
type input "[DATE]"
select select "select"
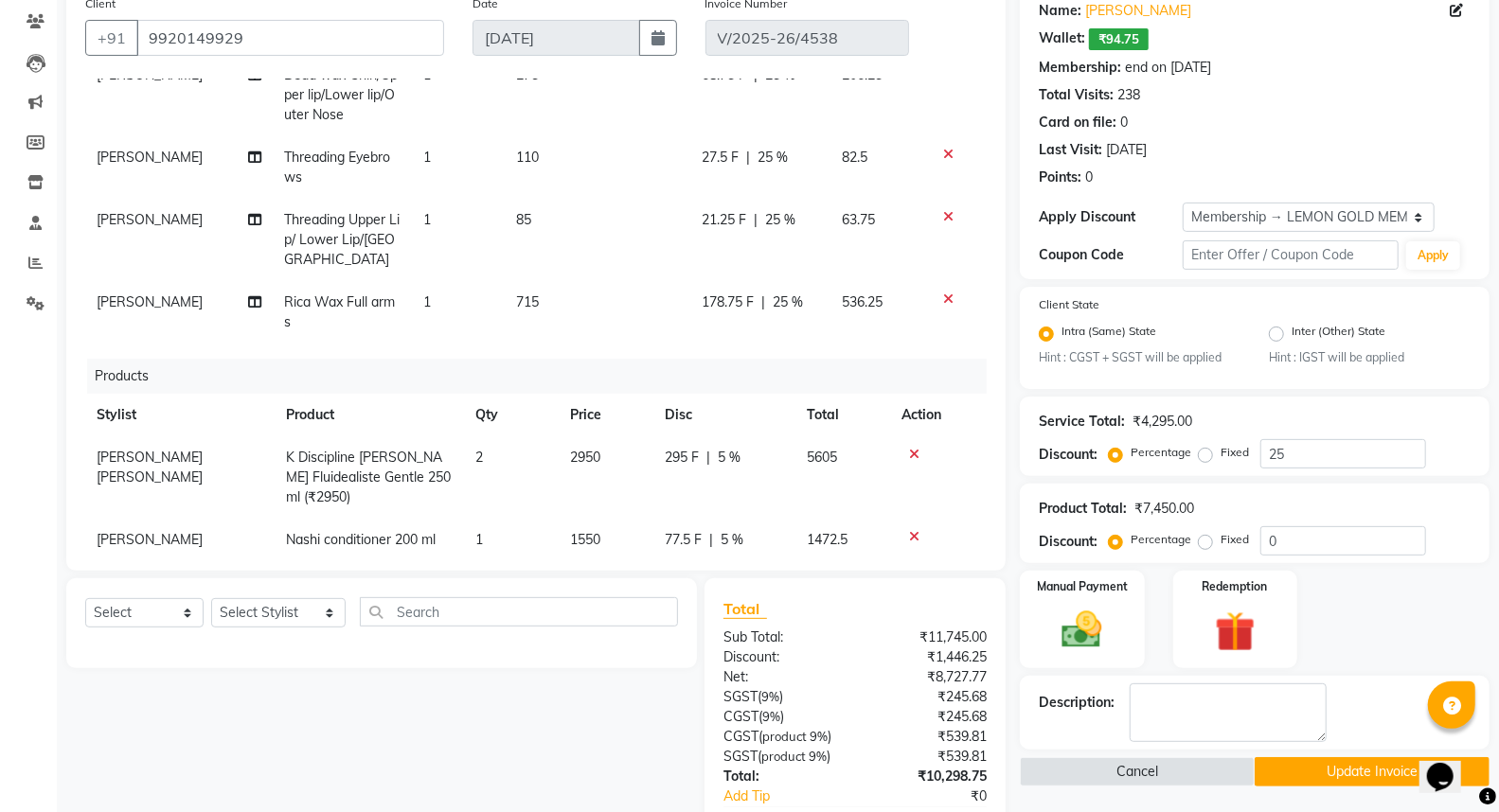
scroll to position [323, 0]
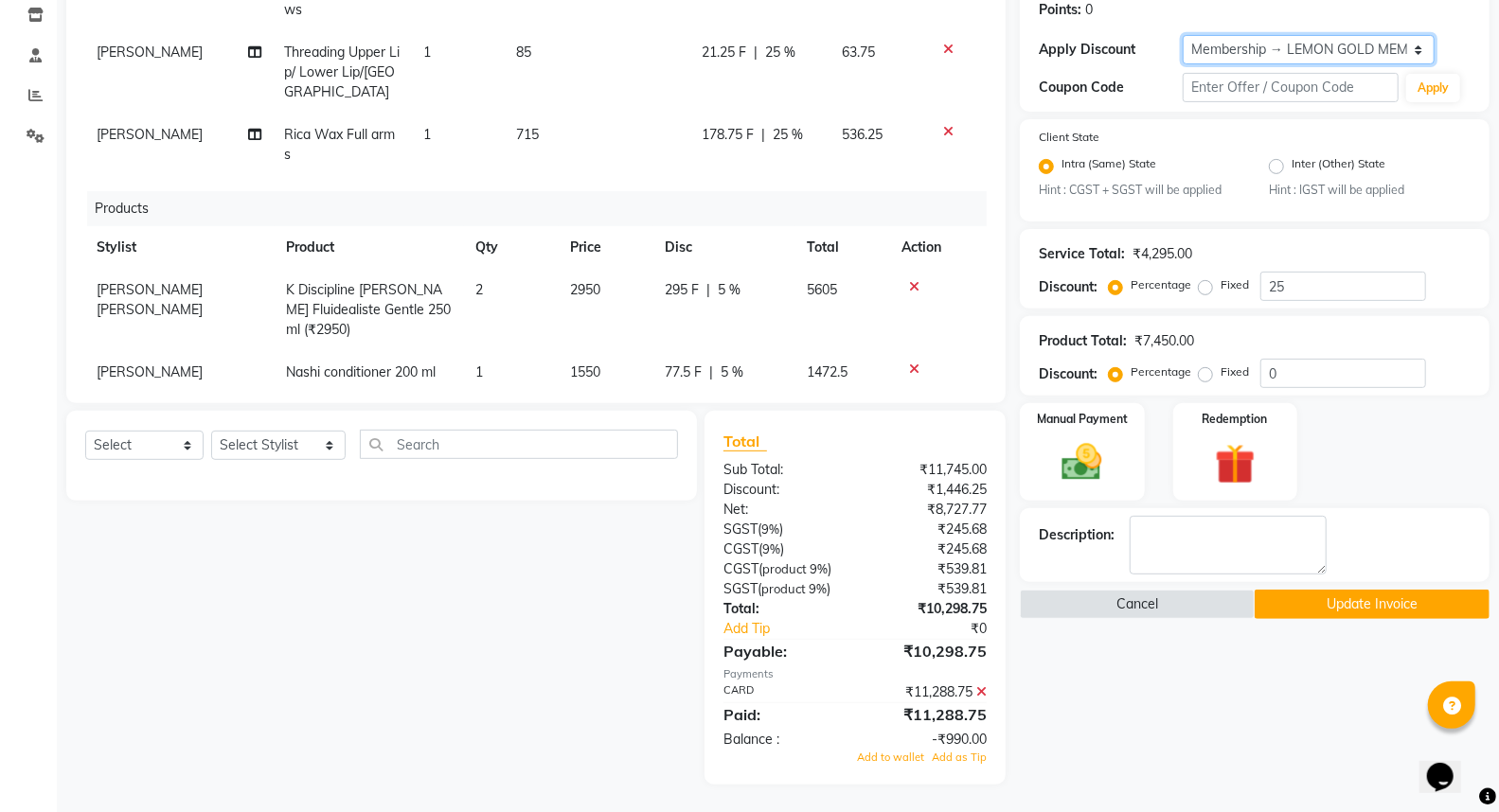
click at [1233, 48] on select "Select Membership → LEMON GOLD MEMBERSHIP Coupon → Abc" at bounding box center [1309, 49] width 252 height 30
click at [1301, 374] on input "0" at bounding box center [1342, 373] width 166 height 30
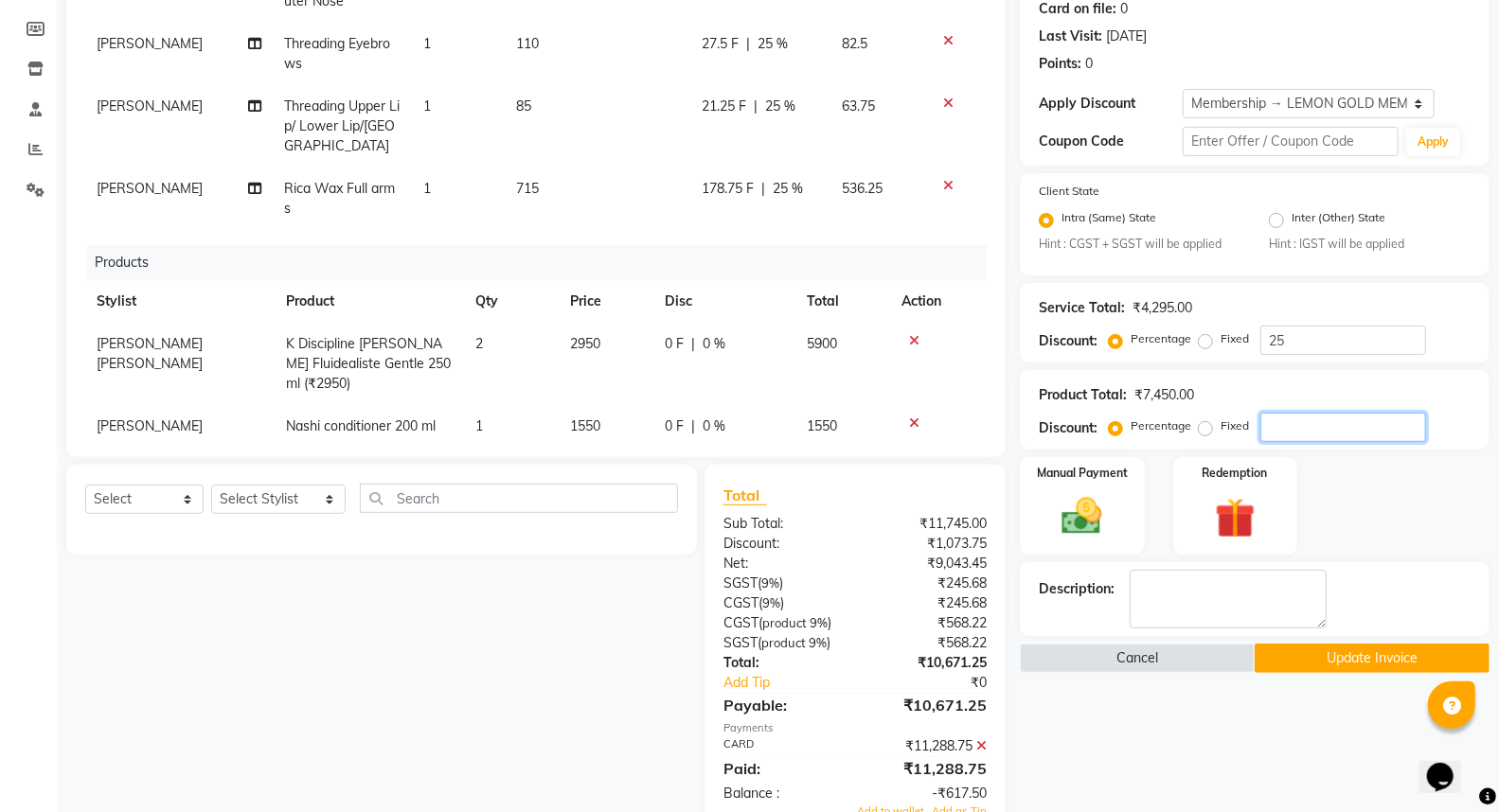
scroll to position [219, 0]
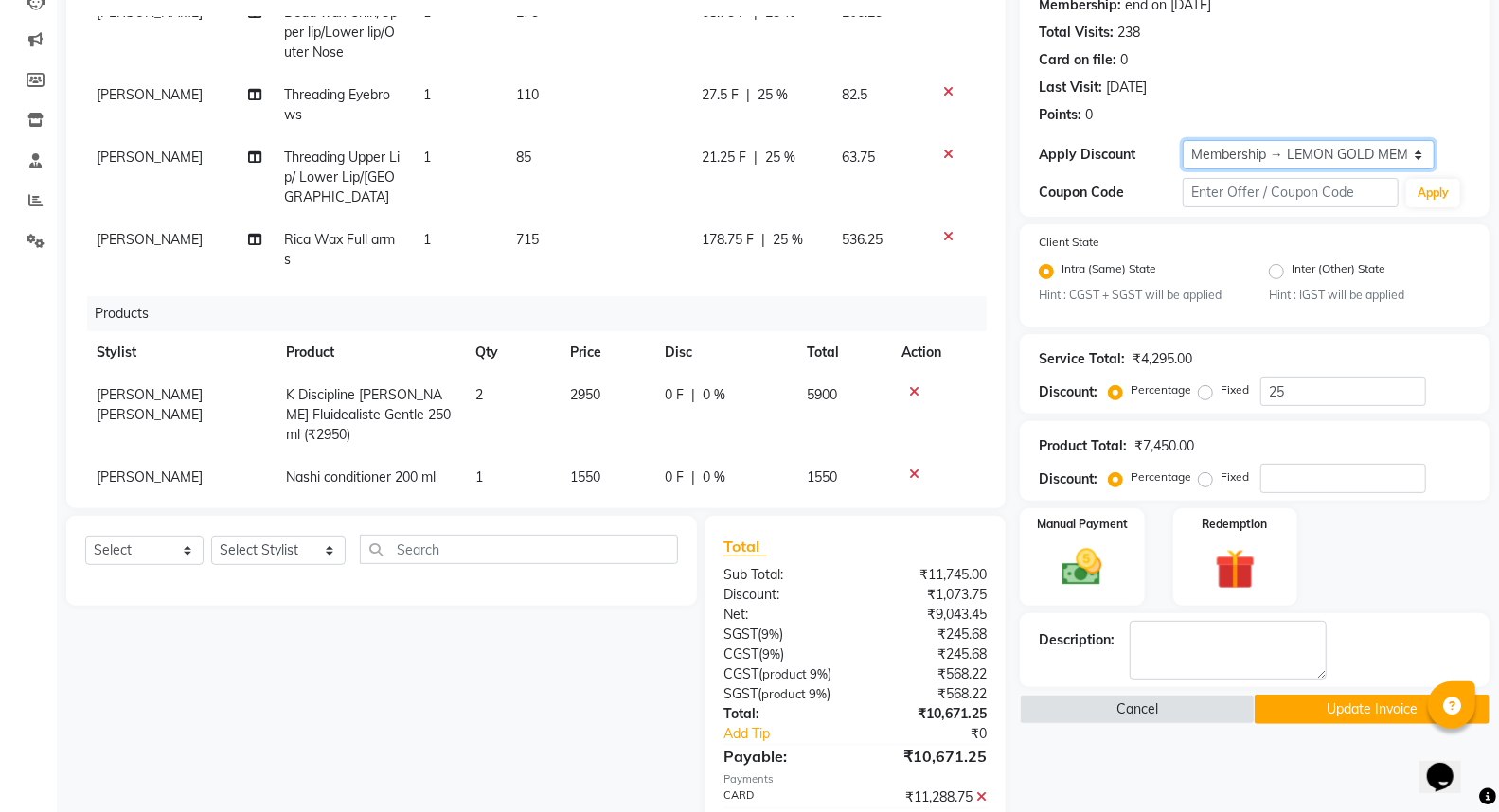
click at [1273, 163] on select "Select Membership → LEMON GOLD MEMBERSHIP Coupon → Abc" at bounding box center [1309, 155] width 252 height 30
click at [1183, 140] on select "Select Membership → LEMON GOLD MEMBERSHIP Coupon → Abc" at bounding box center [1309, 155] width 252 height 30
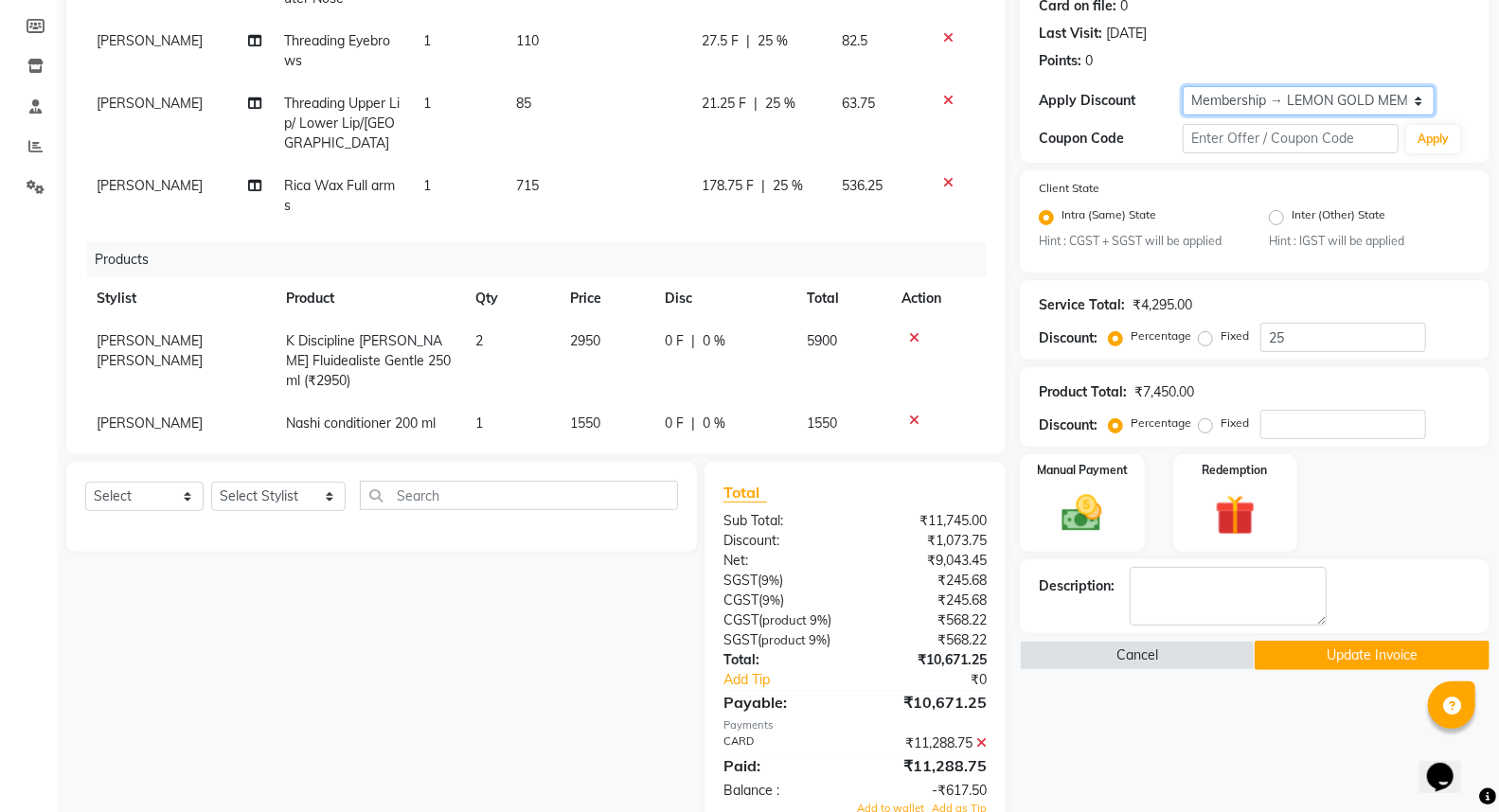
scroll to position [323, 0]
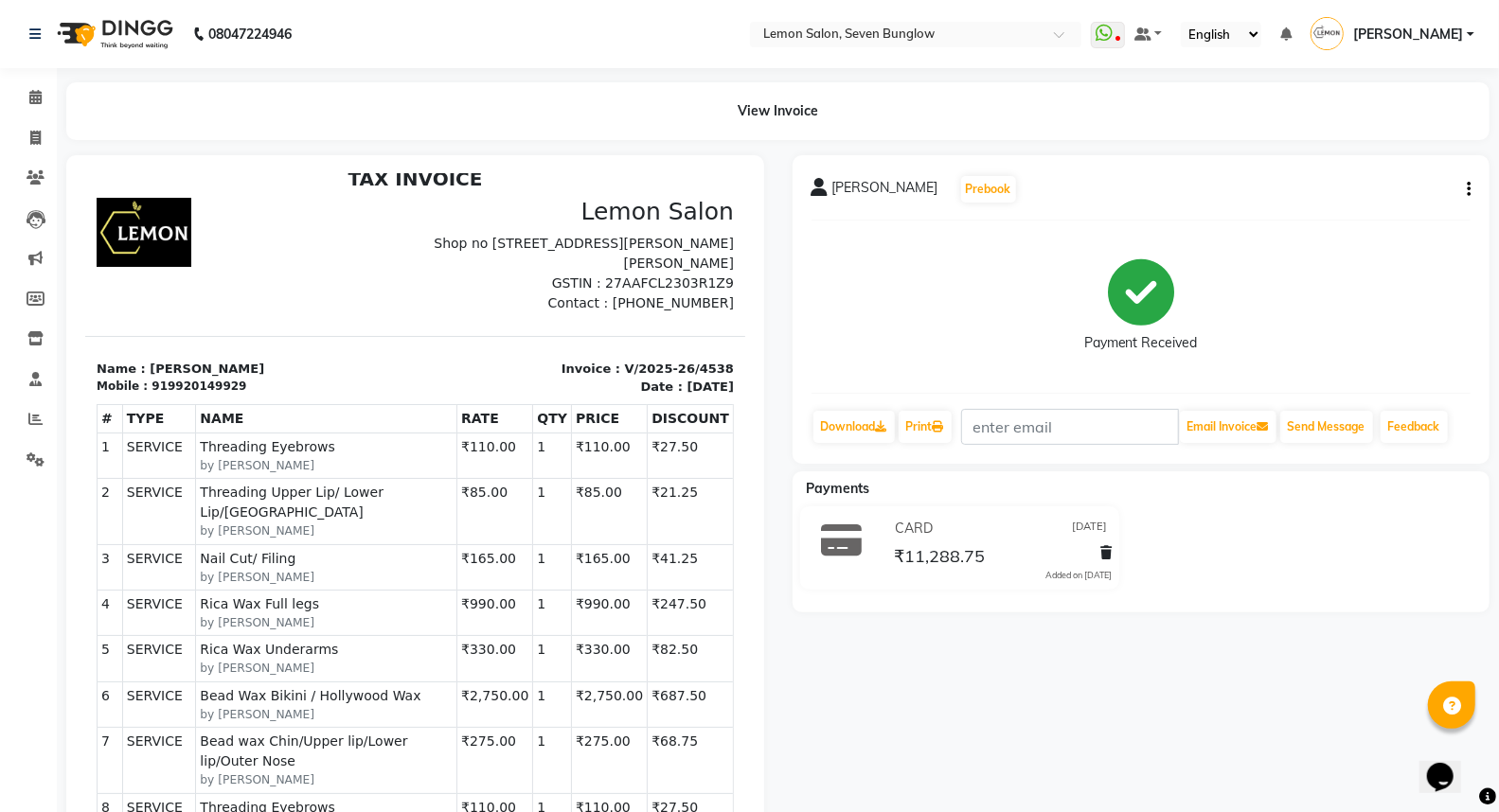
click at [37, 776] on button "button" at bounding box center [25, 818] width 26 height 84
select select "service"
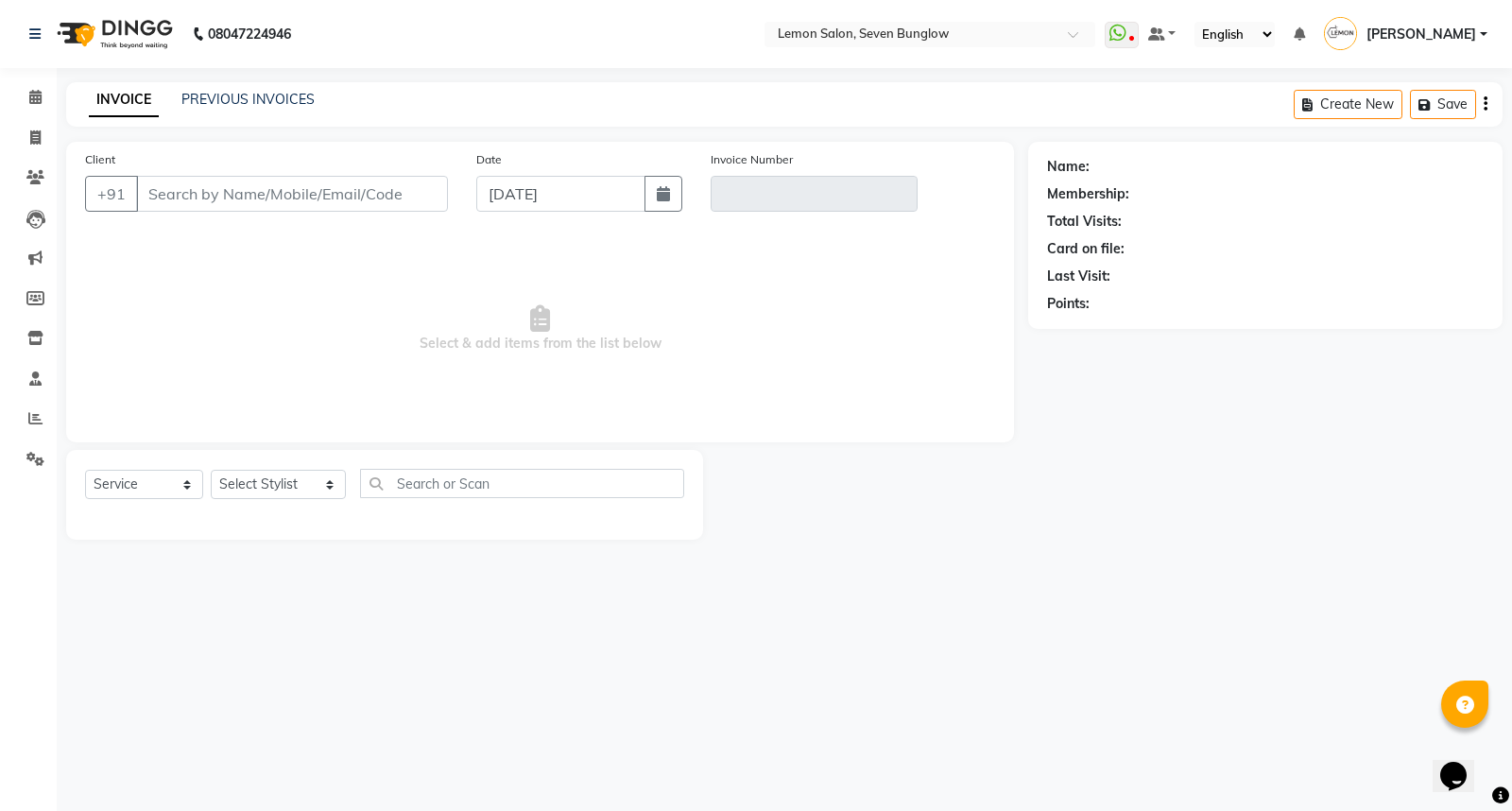
type input "9920149929"
type input "V/2025-26/4538"
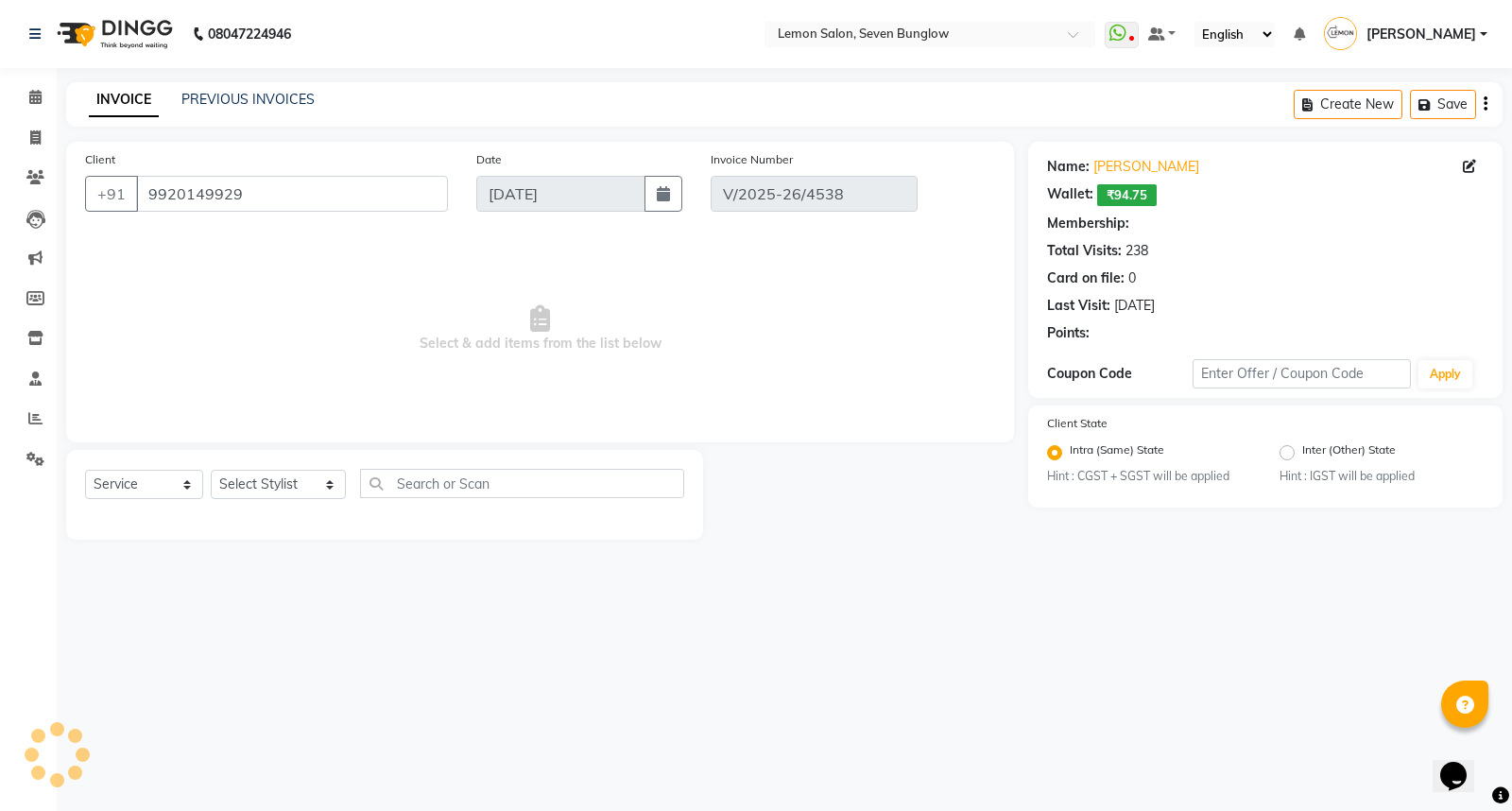
type input "[DATE]"
select select "select"
select select "1: Object"
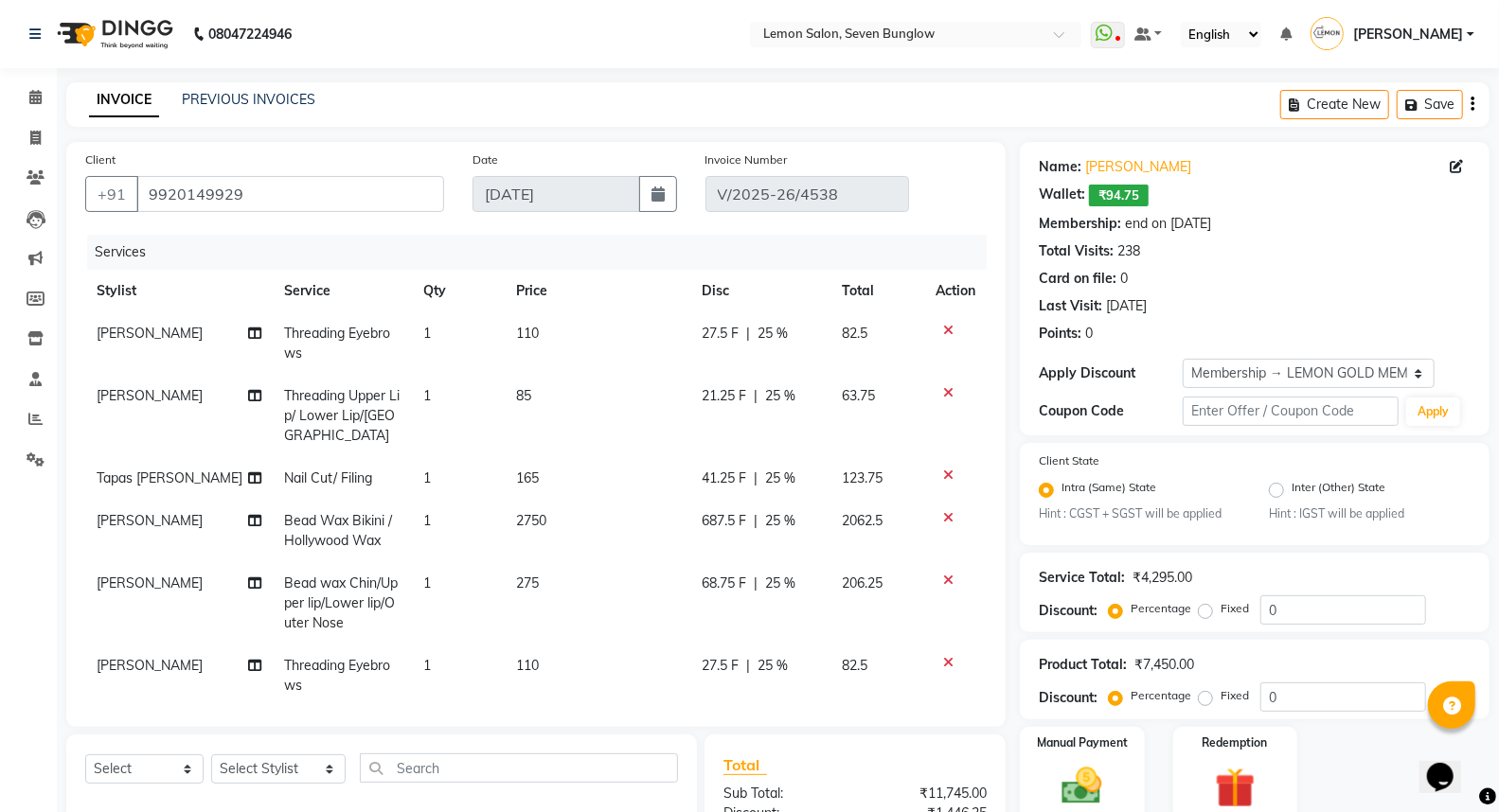
type input "25"
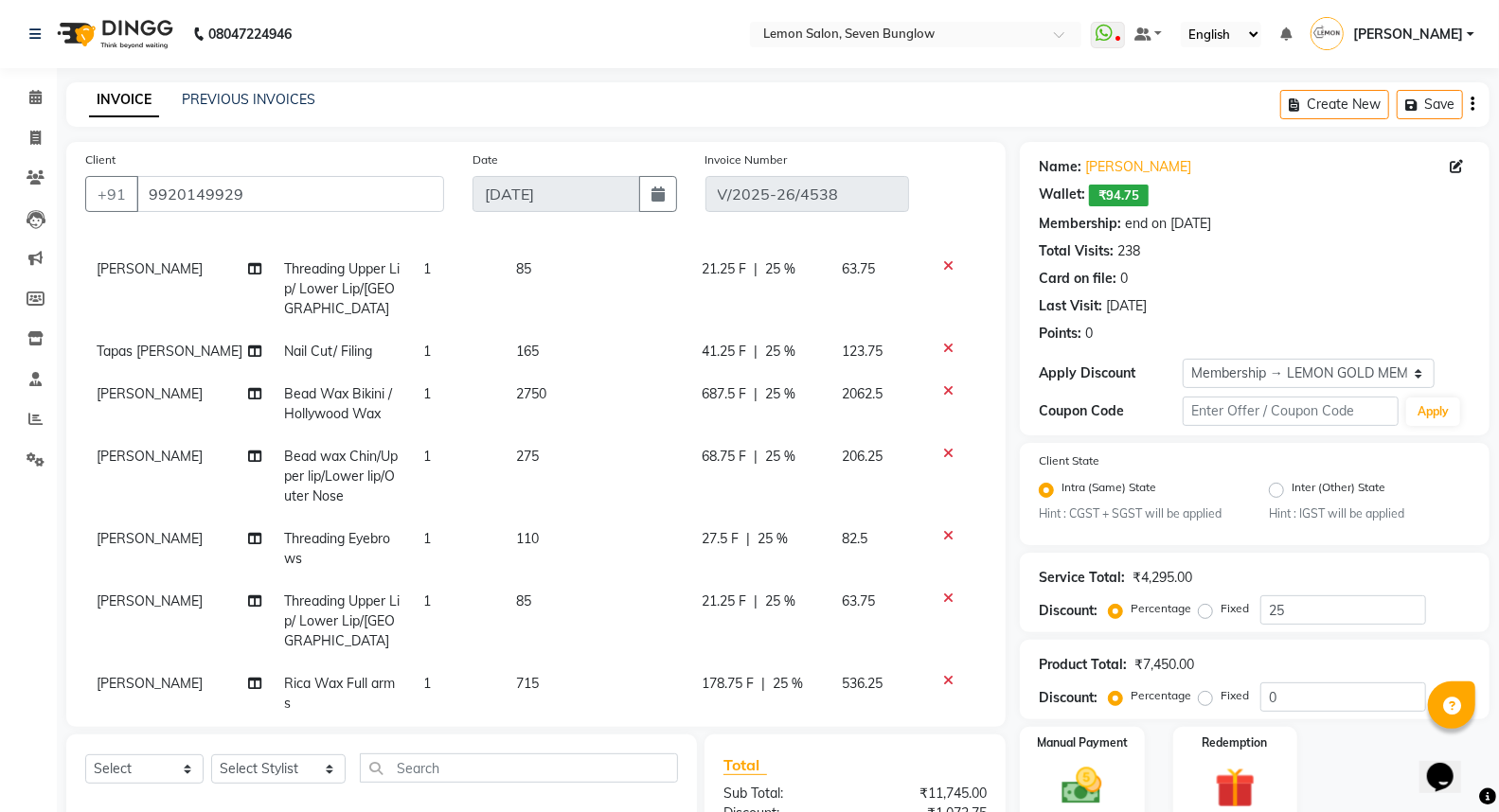
scroll to position [352, 0]
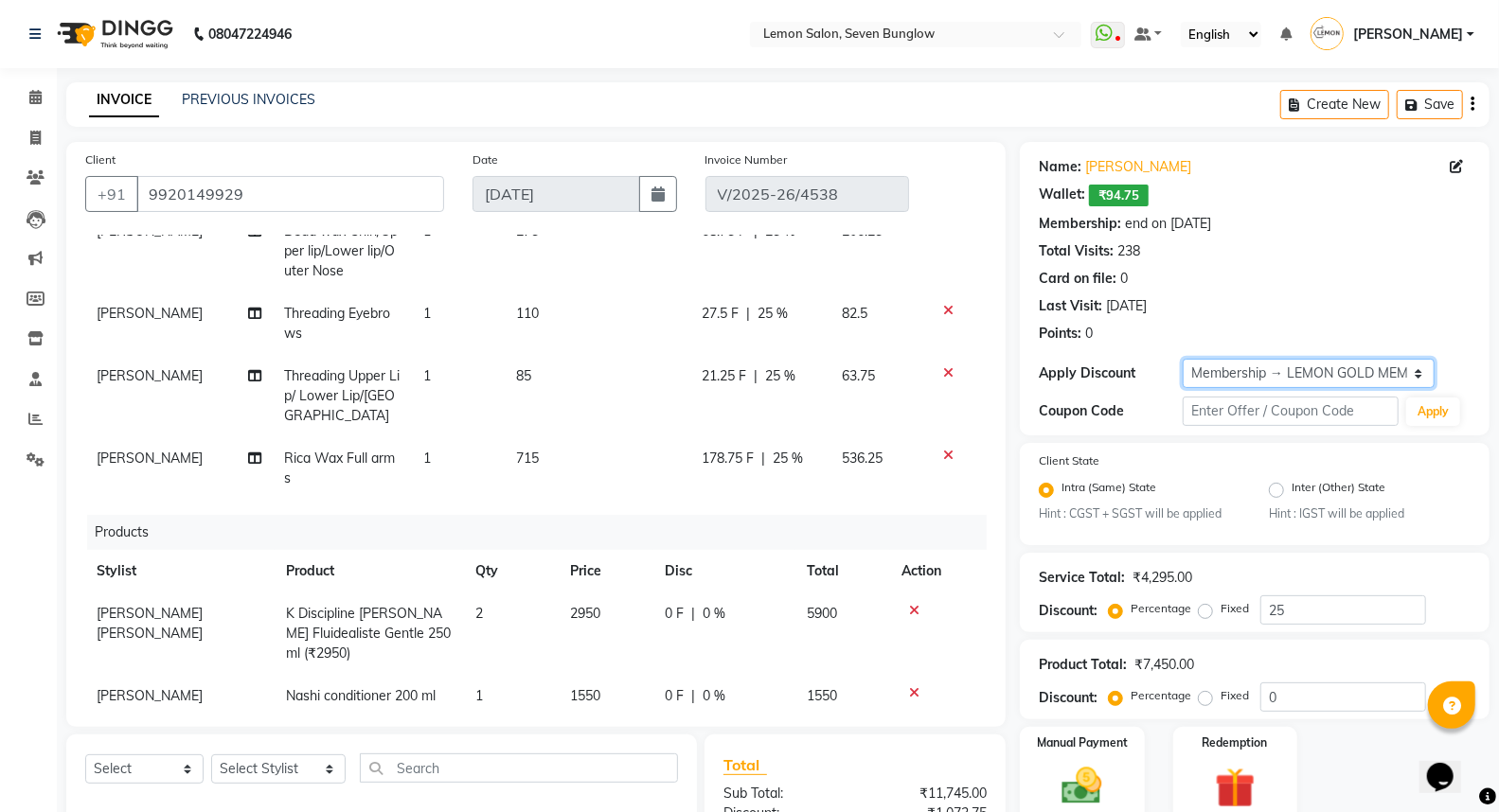
click at [1253, 372] on select "Select Membership → LEMON GOLD MEMBERSHIP Coupon → Abc" at bounding box center [1309, 373] width 252 height 30
click at [1183, 359] on select "Select Membership → LEMON GOLD MEMBERSHIP Coupon → Abc" at bounding box center [1309, 373] width 252 height 30
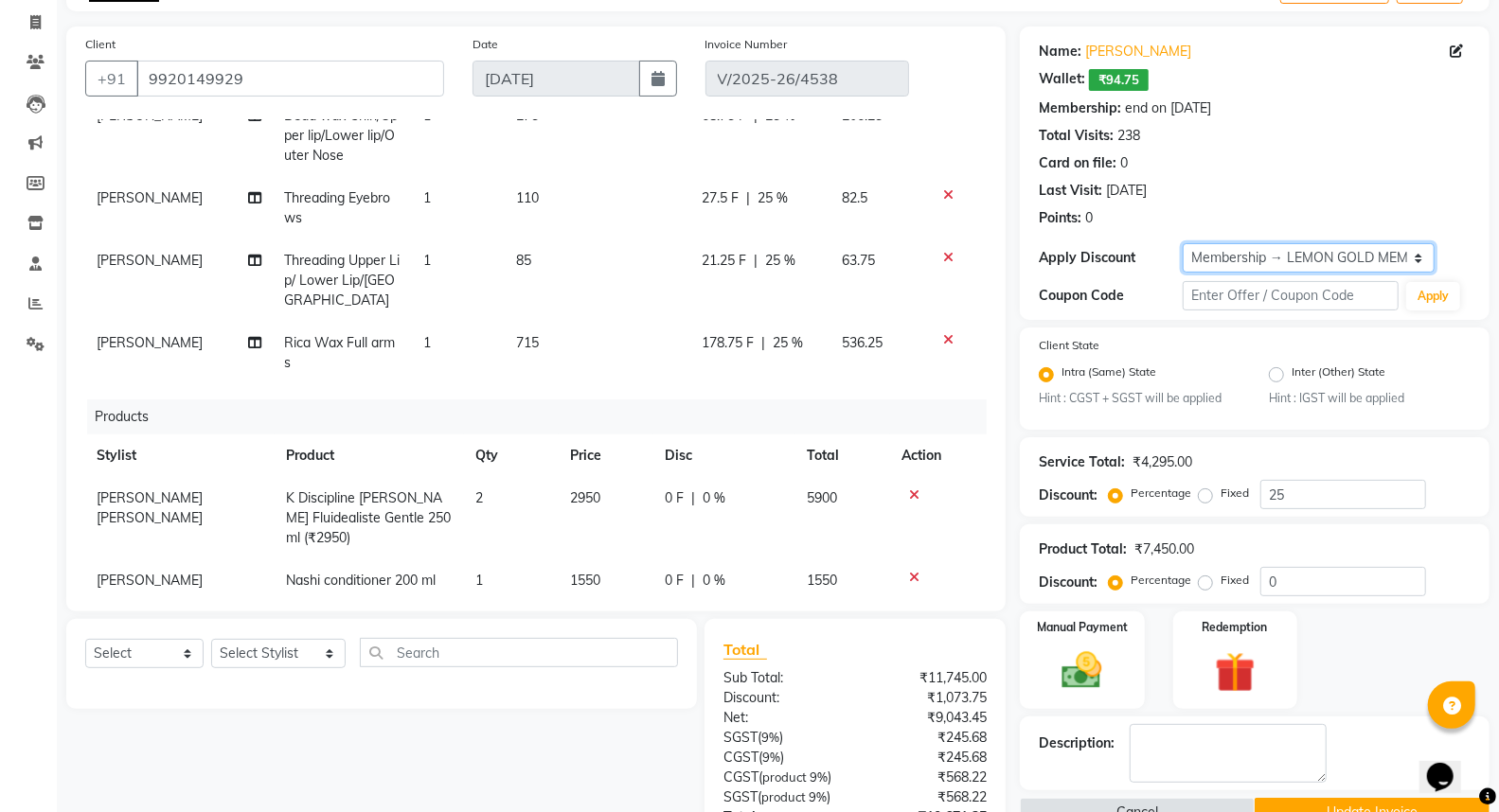
scroll to position [113, 0]
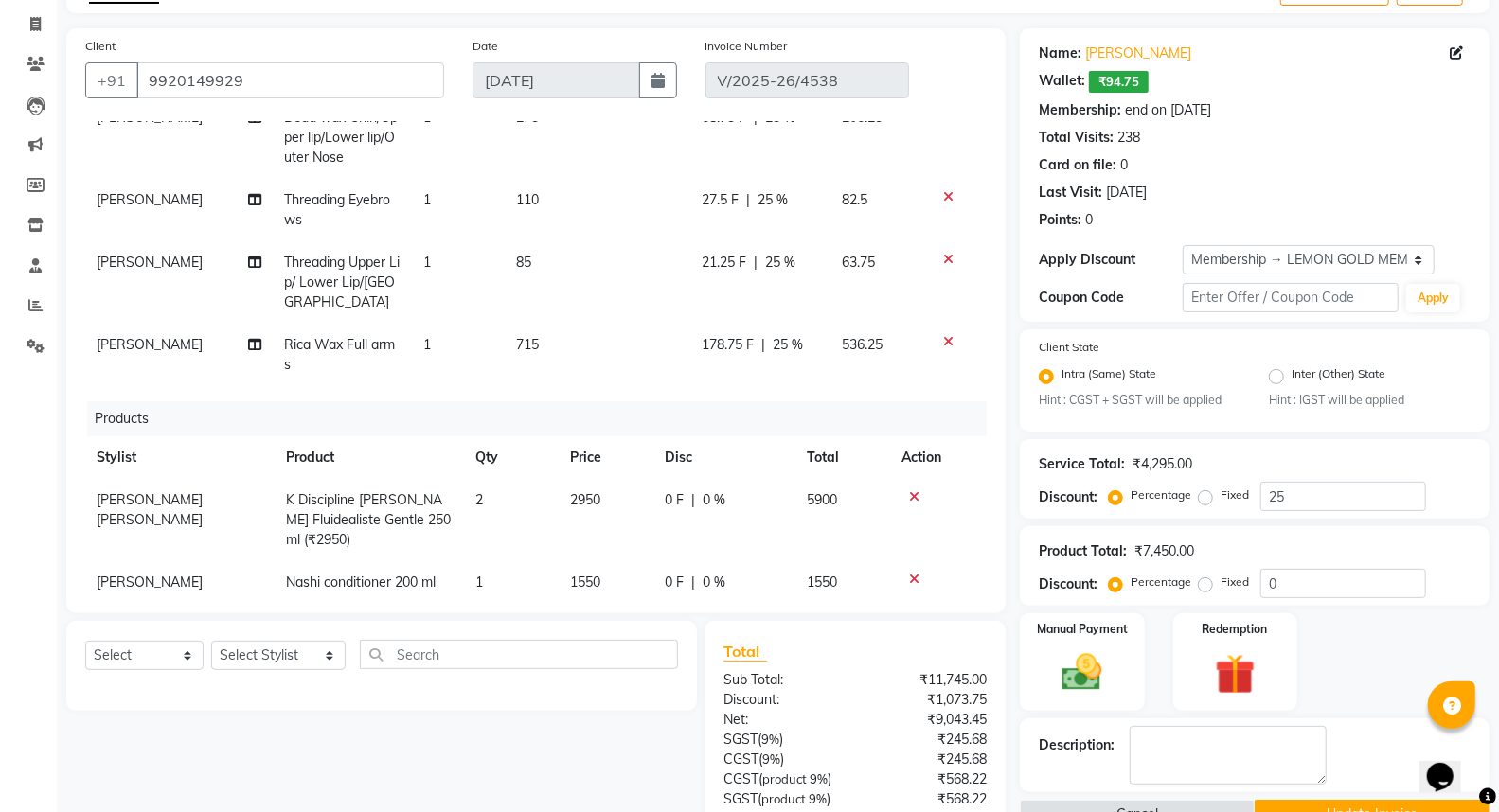
click at [703, 490] on span "0 %" at bounding box center [714, 500] width 23 height 20
select select "7413"
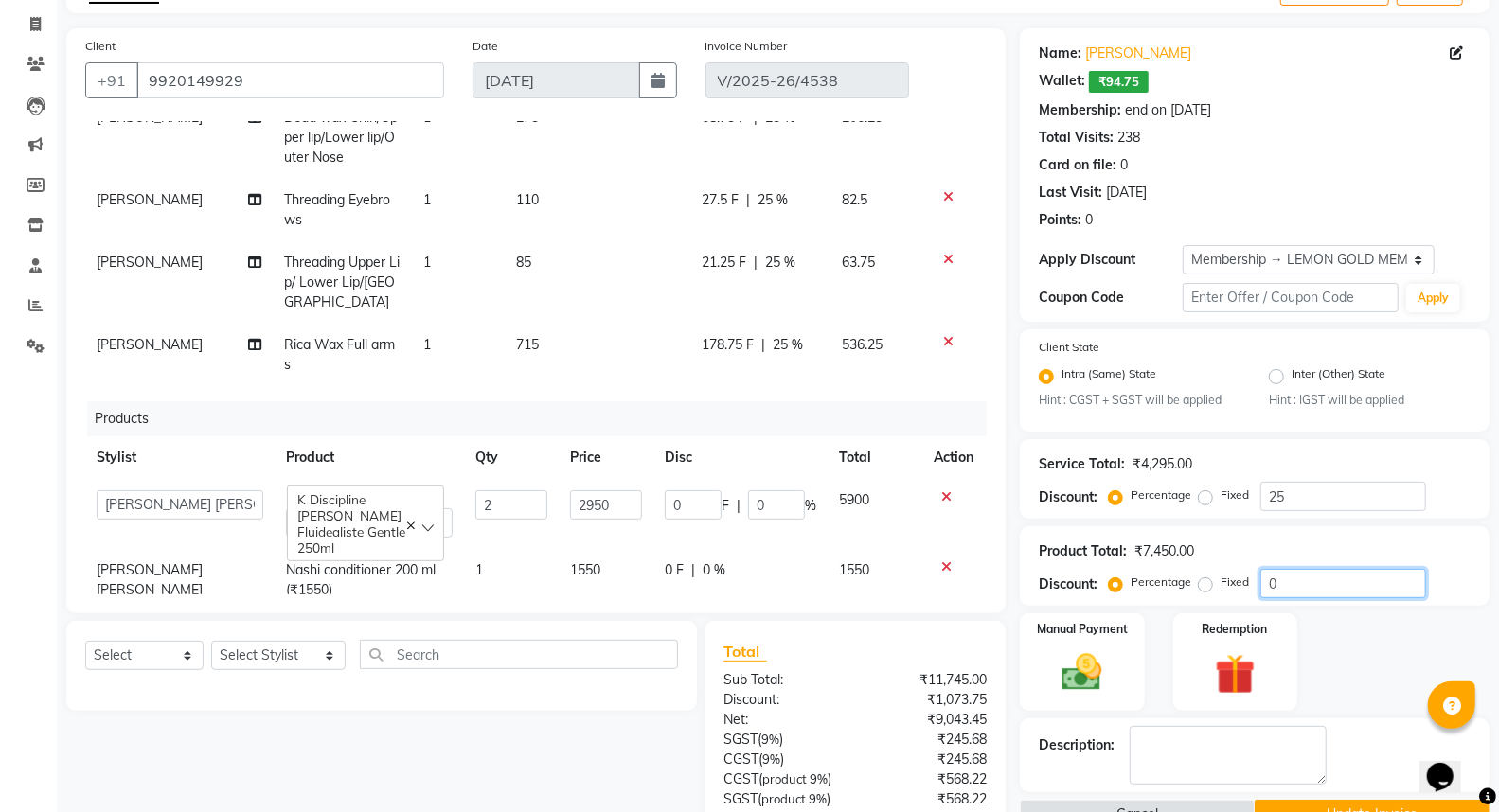
click at [1309, 571] on input "0" at bounding box center [1342, 584] width 166 height 30
type input "05"
type input "295"
type input "5"
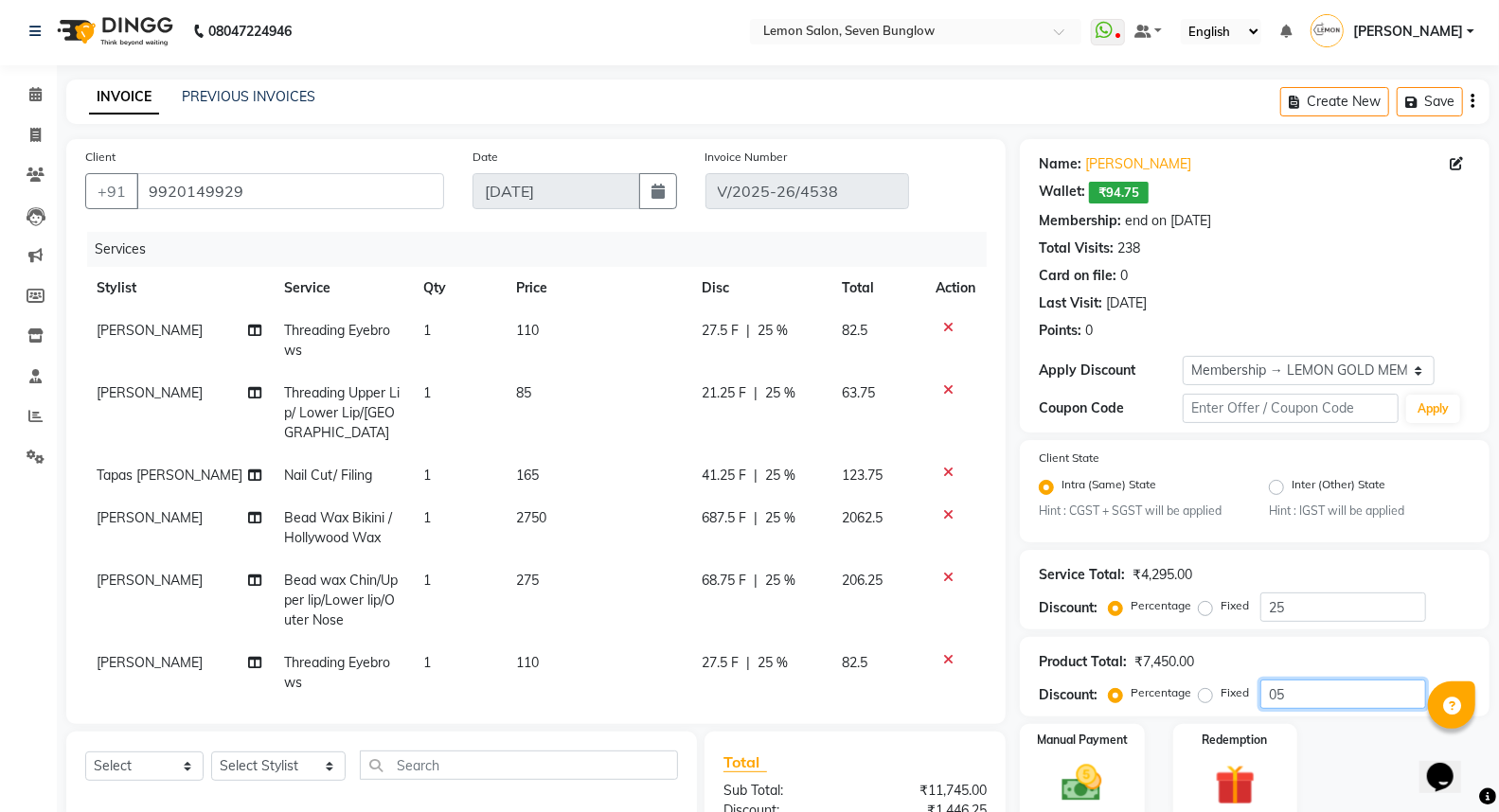
scroll to position [0, 0]
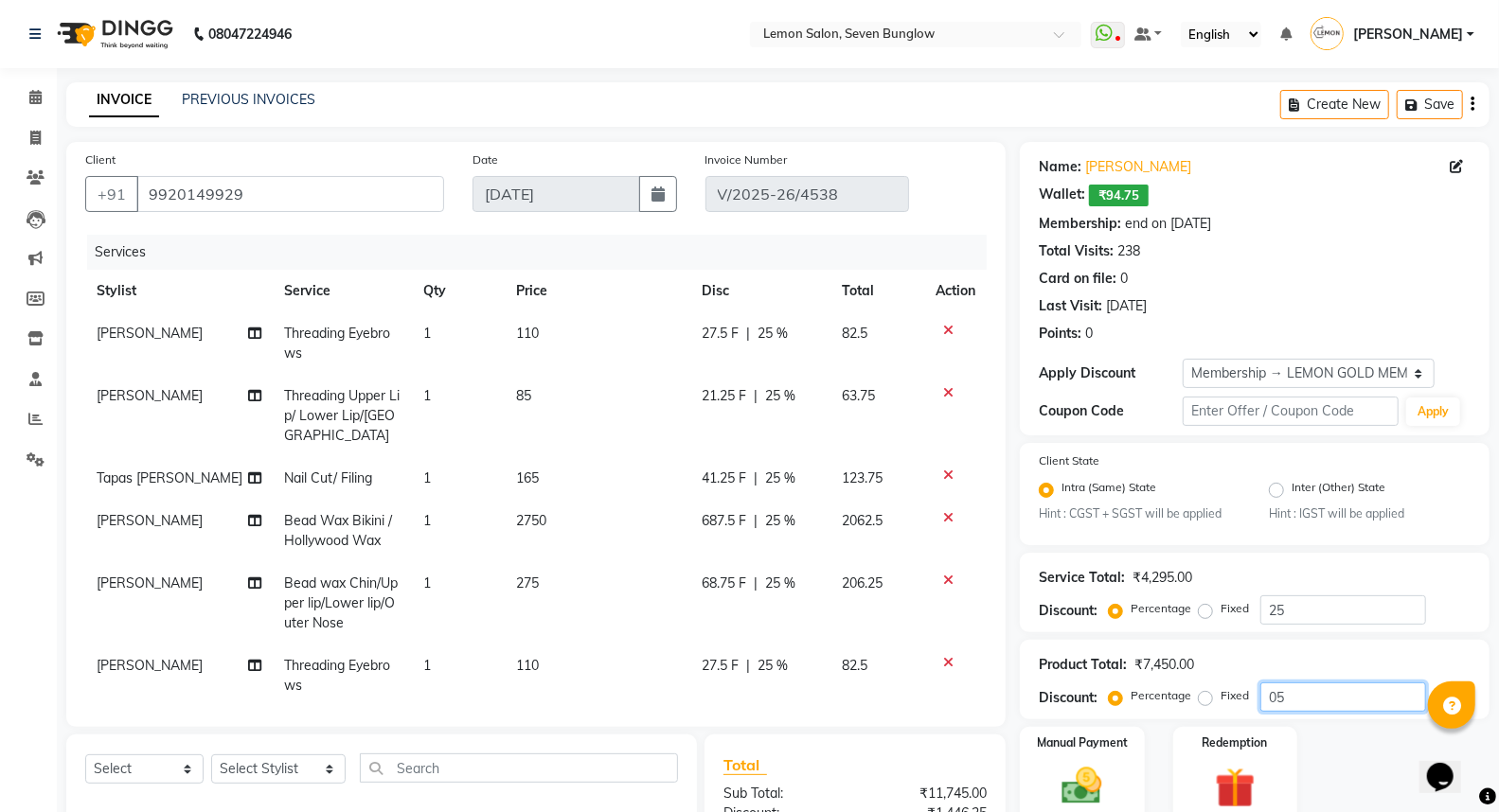
type input "05"
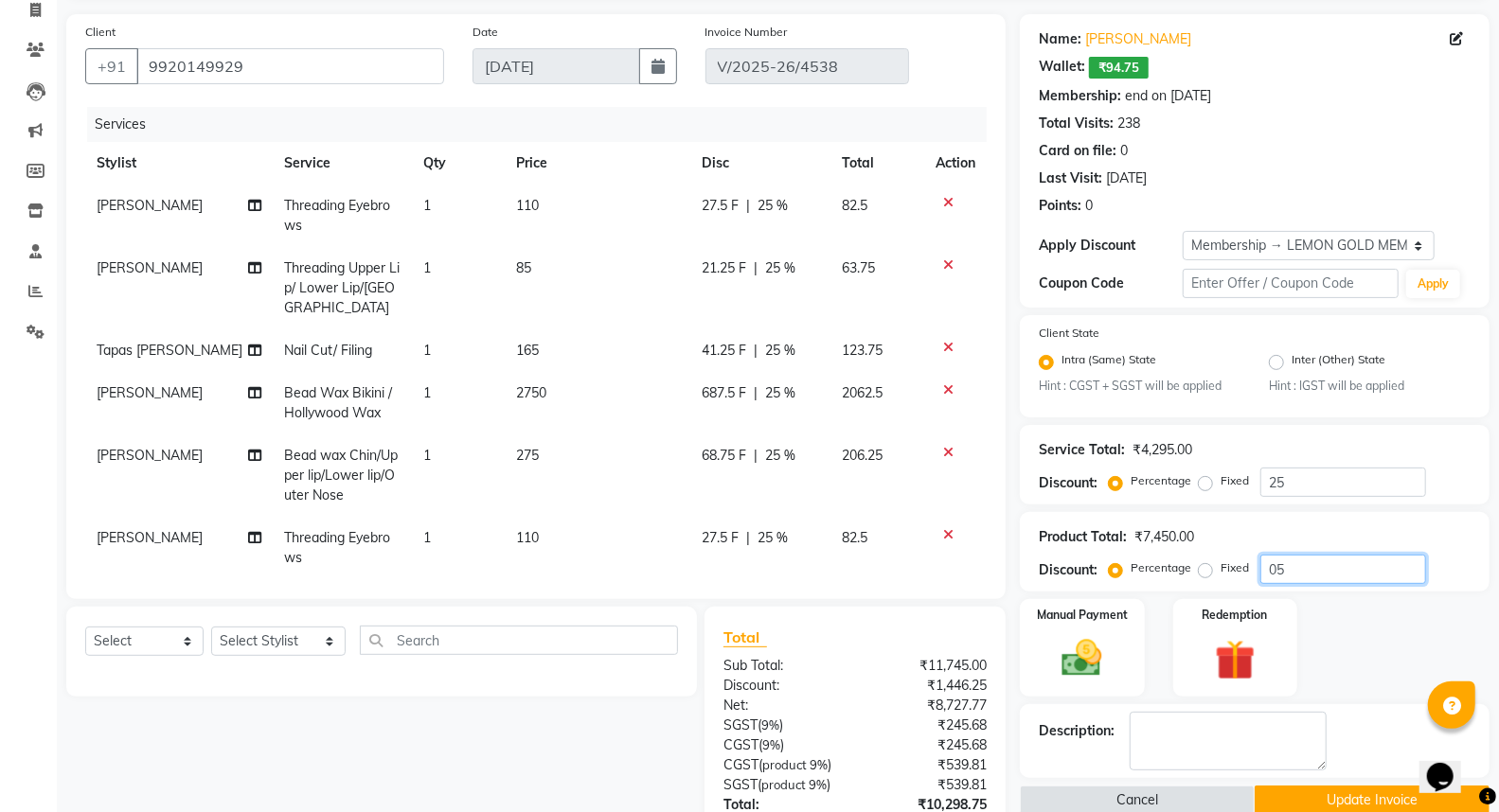
scroll to position [323, 0]
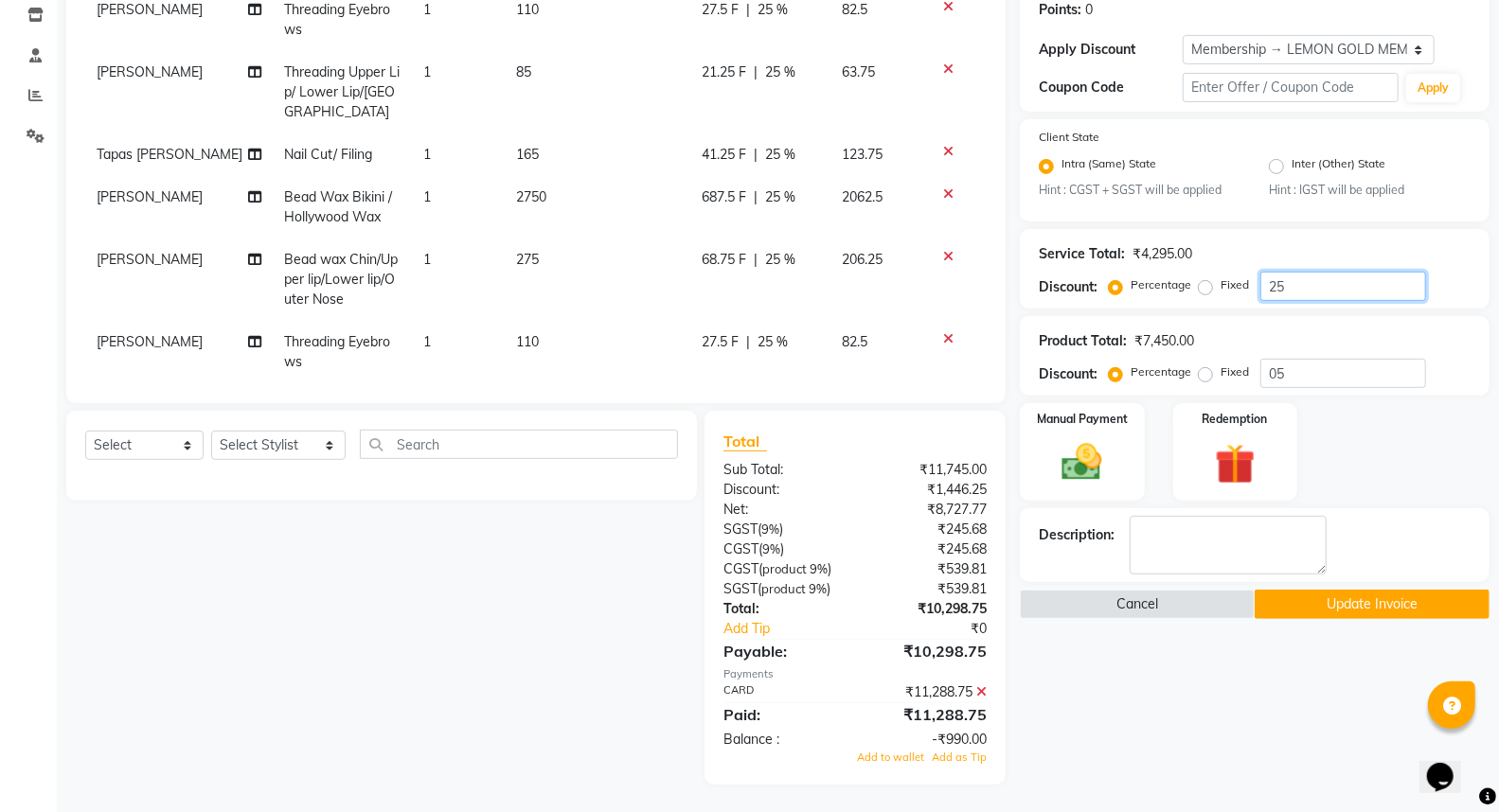
click at [1315, 282] on input "25" at bounding box center [1342, 286] width 166 height 30
type input "2"
type input "25"
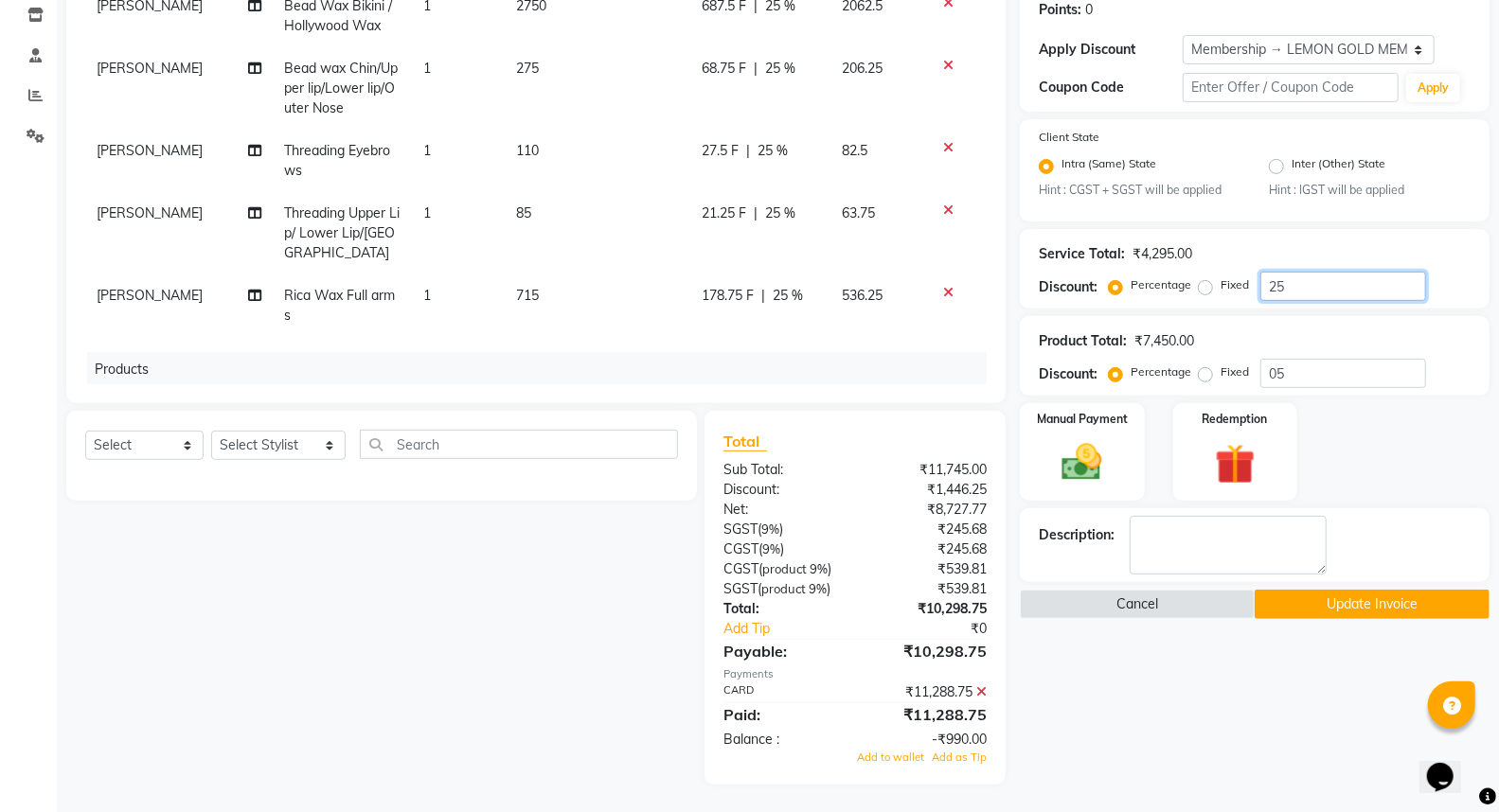
scroll to position [353, 0]
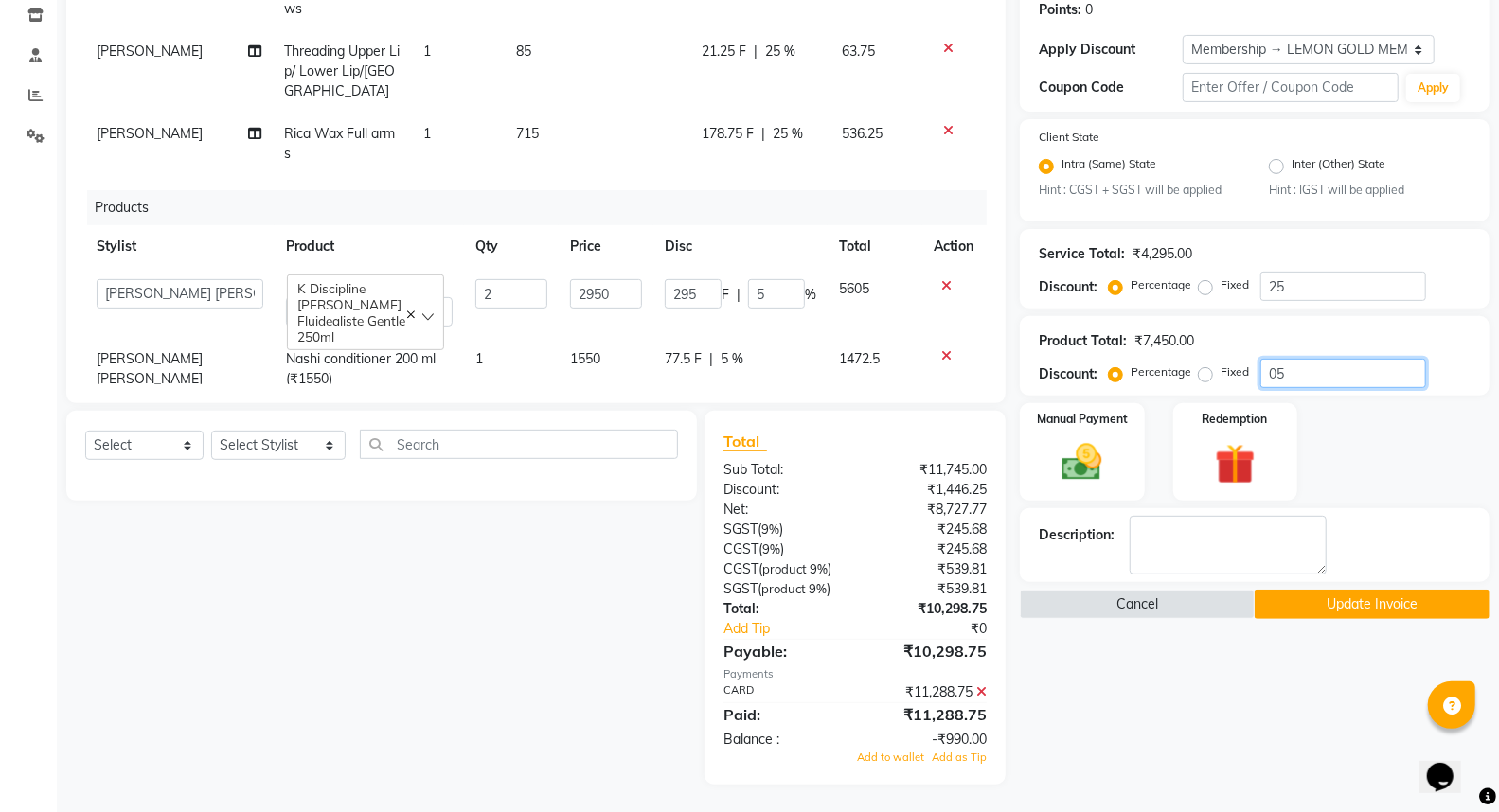
click at [1311, 374] on input "05" at bounding box center [1342, 373] width 166 height 30
type input "0"
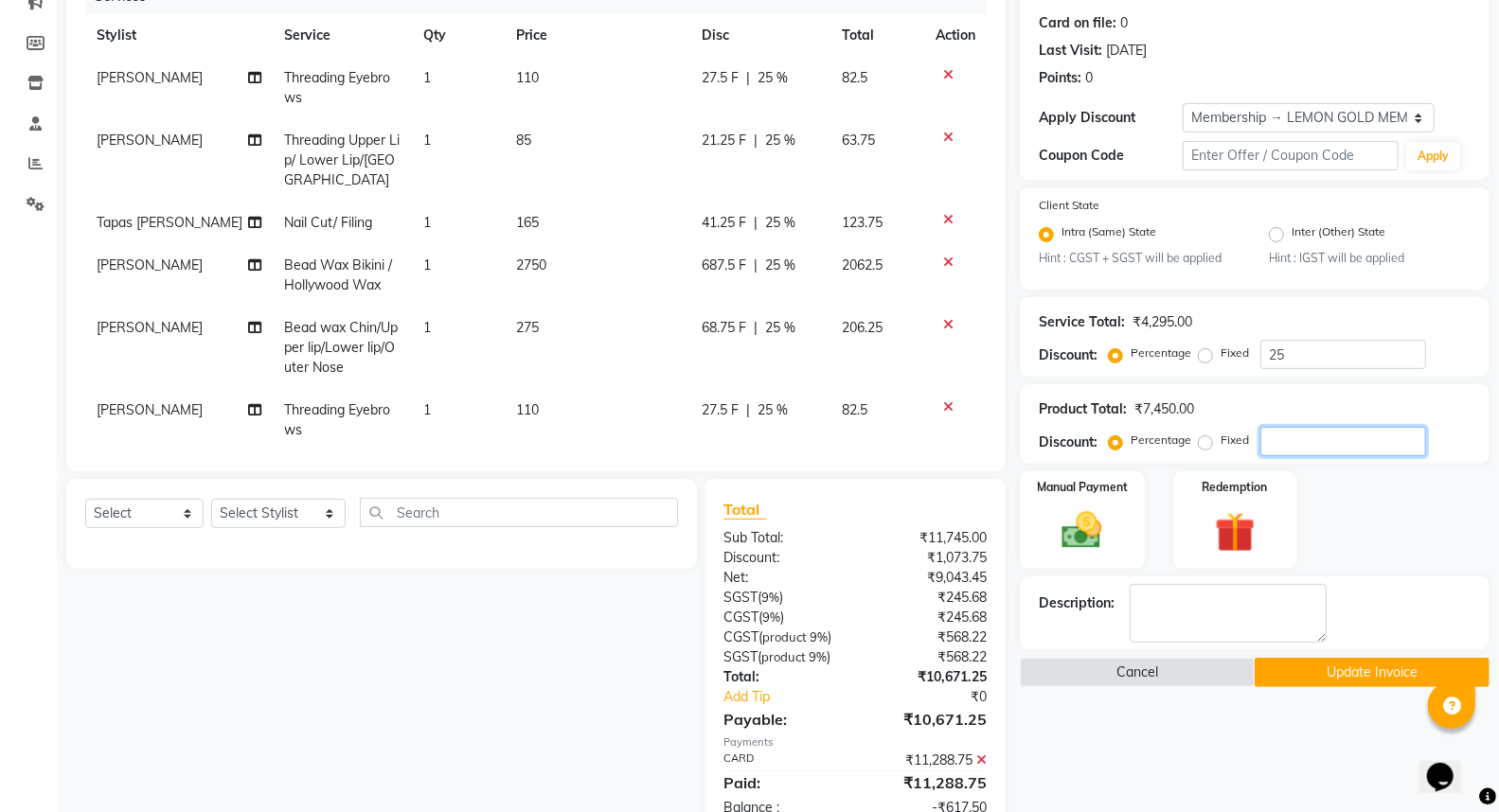
scroll to position [219, 0]
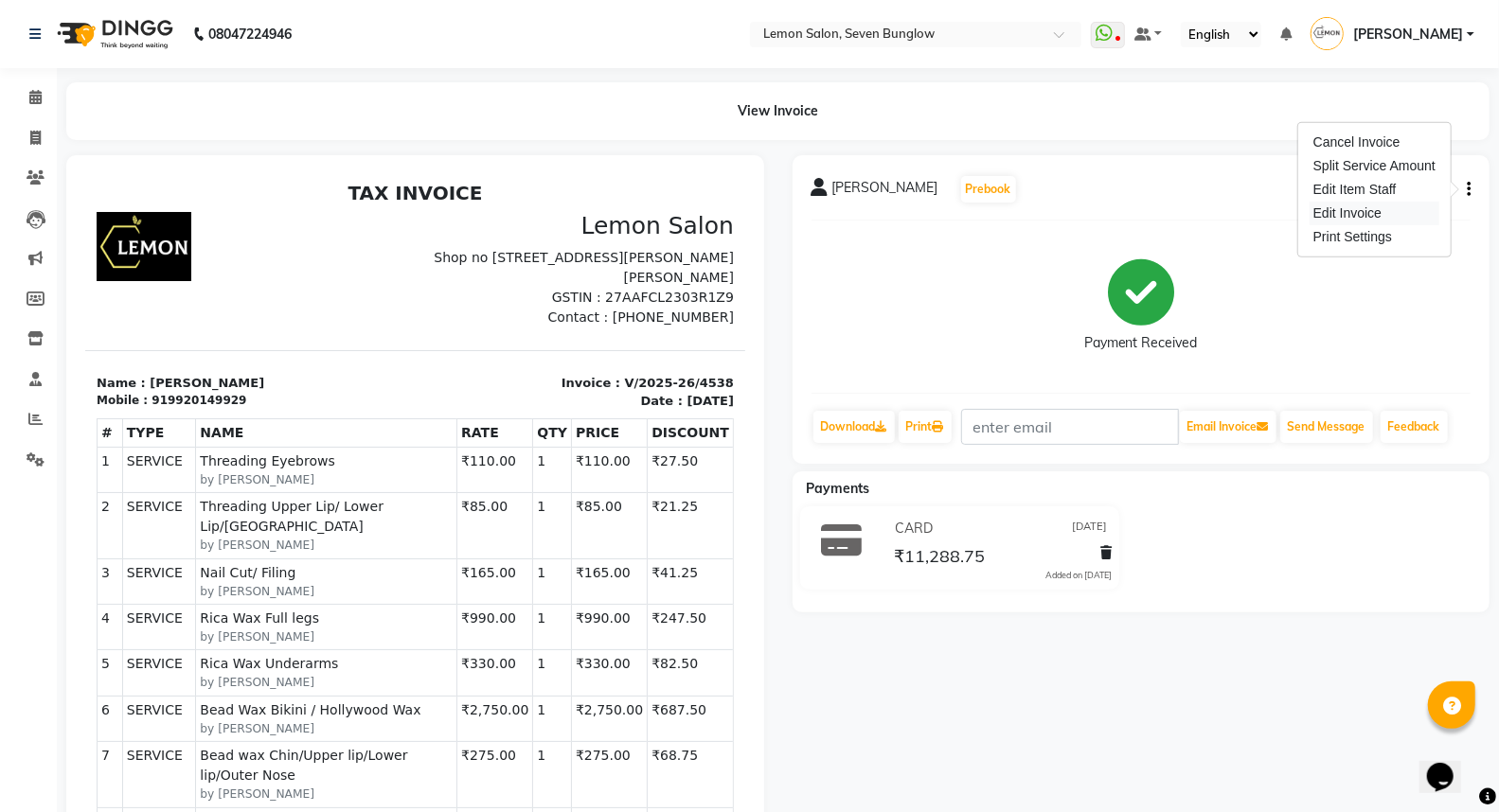
click at [1350, 209] on div "Edit Invoice" at bounding box center [1374, 213] width 130 height 24
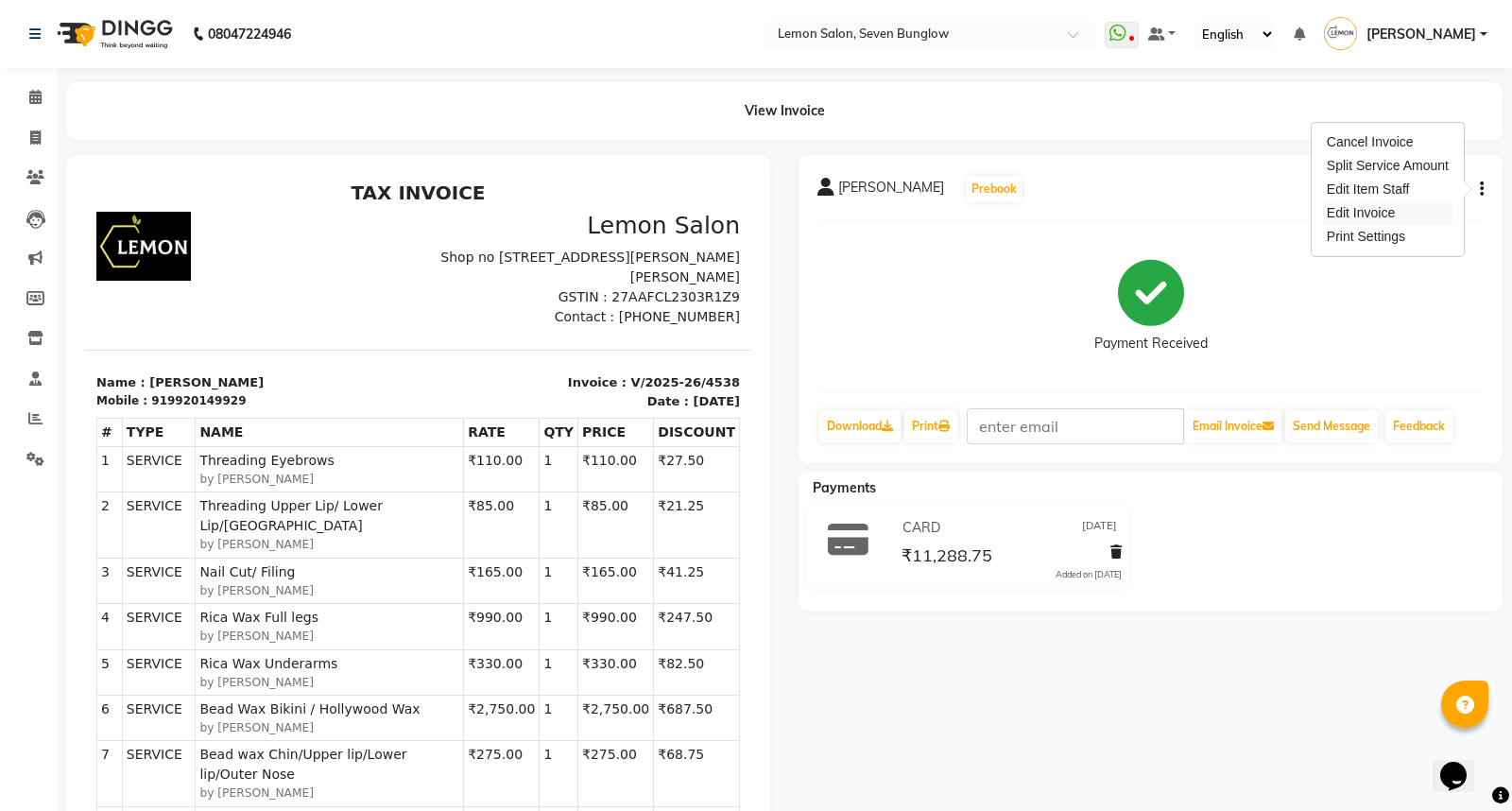
select select "service"
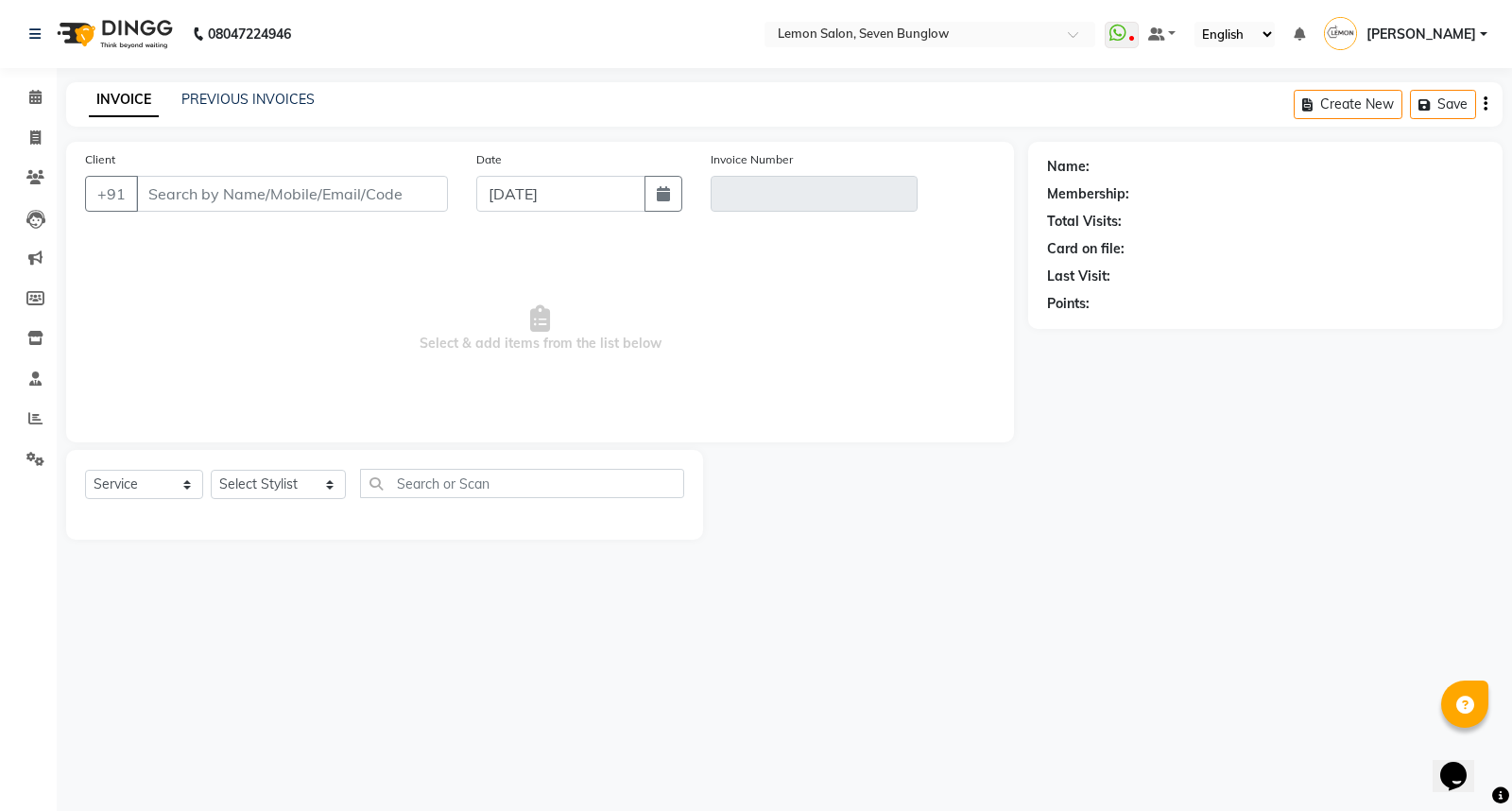
type input "9920149929"
type input "V/2025-26/4538"
type input "[DATE]"
select select "select"
select select "1: Object"
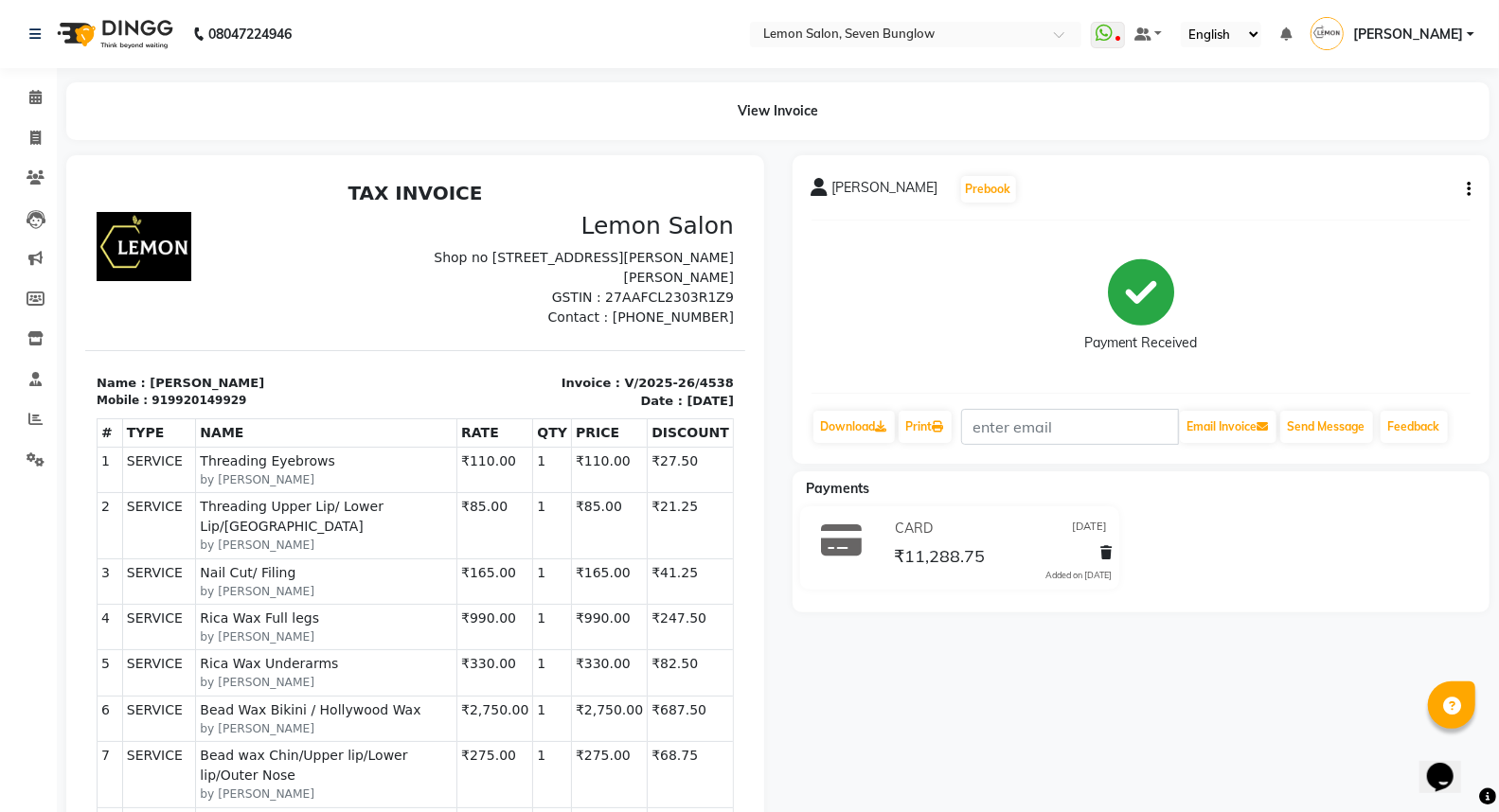
click at [1473, 186] on div "[PERSON_NAME] Prebook Payment Received Download Print Email Invoice Send Messag…" at bounding box center [1141, 309] width 698 height 308
click at [1470, 186] on div "[PERSON_NAME] Prebook Payment Received Download Print Email Invoice Send Messag…" at bounding box center [1141, 309] width 698 height 308
click at [1470, 189] on div "[PERSON_NAME] Prebook Payment Received Download Print Email Invoice Send Messag…" at bounding box center [1141, 309] width 698 height 308
click at [1463, 191] on button "button" at bounding box center [1464, 189] width 12 height 20
click at [1344, 211] on div "Edit Invoice" at bounding box center [1374, 213] width 130 height 24
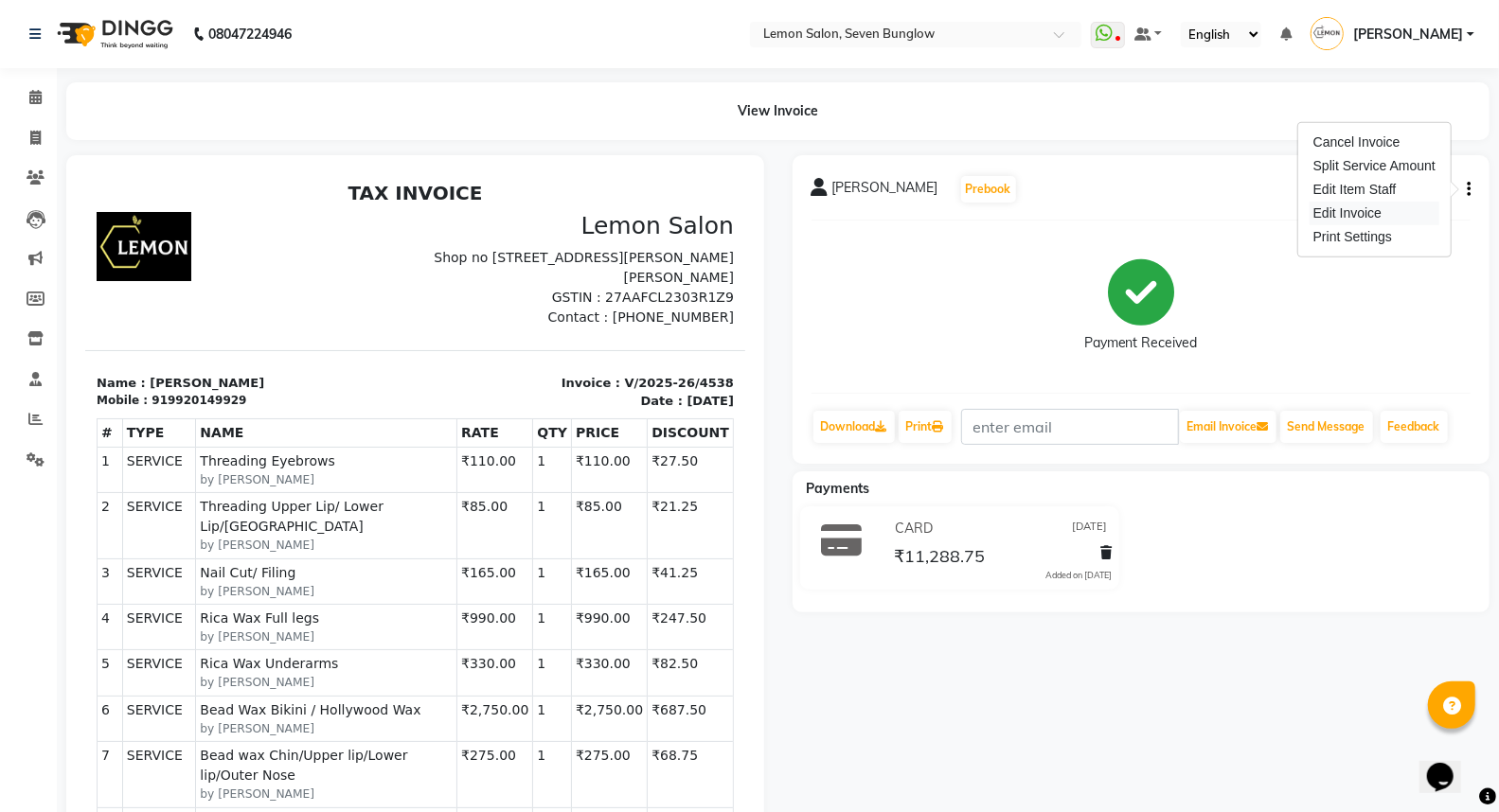
select select "service"
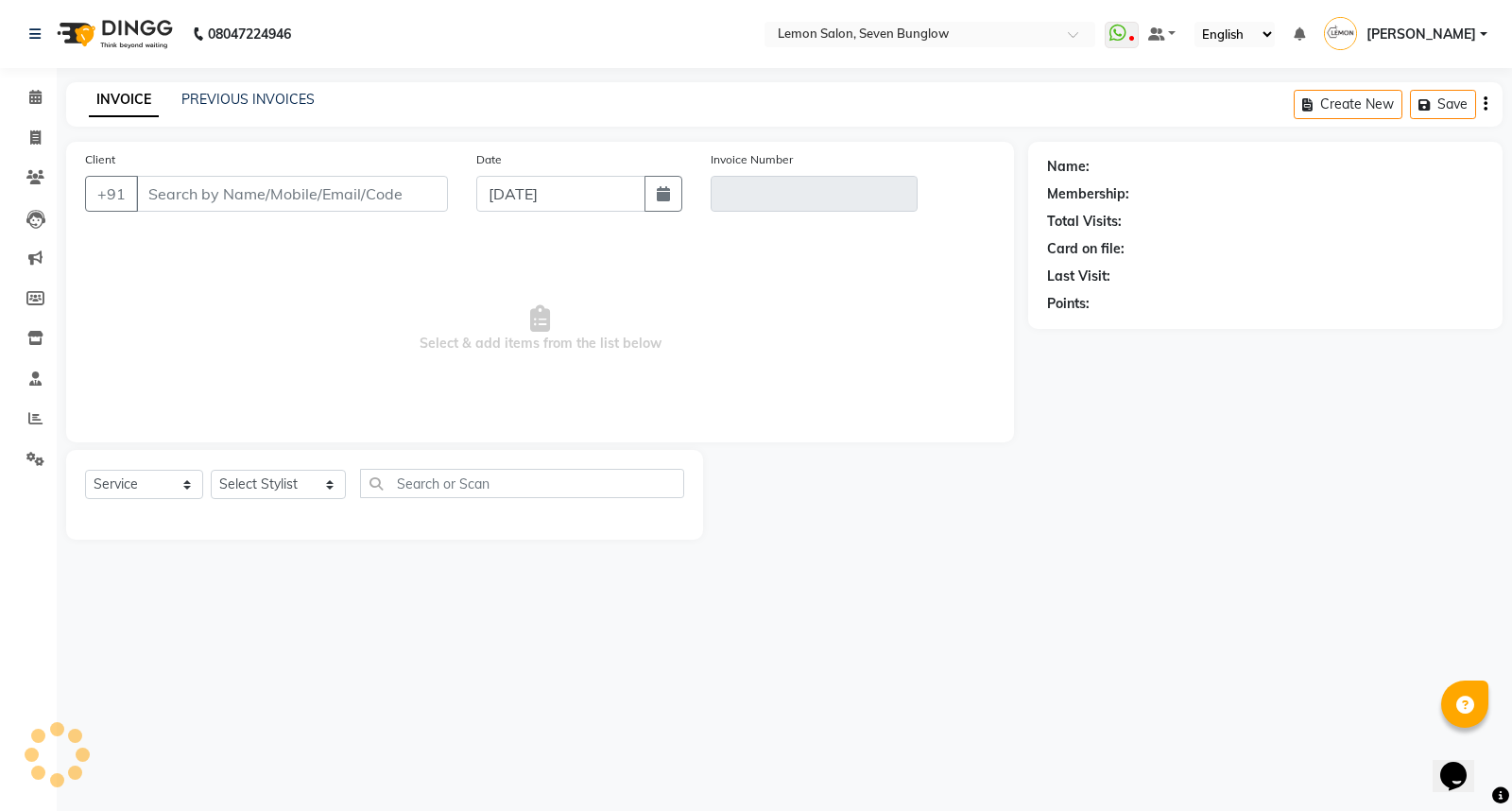
type input "9920149929"
type input "V/2025-26/4538"
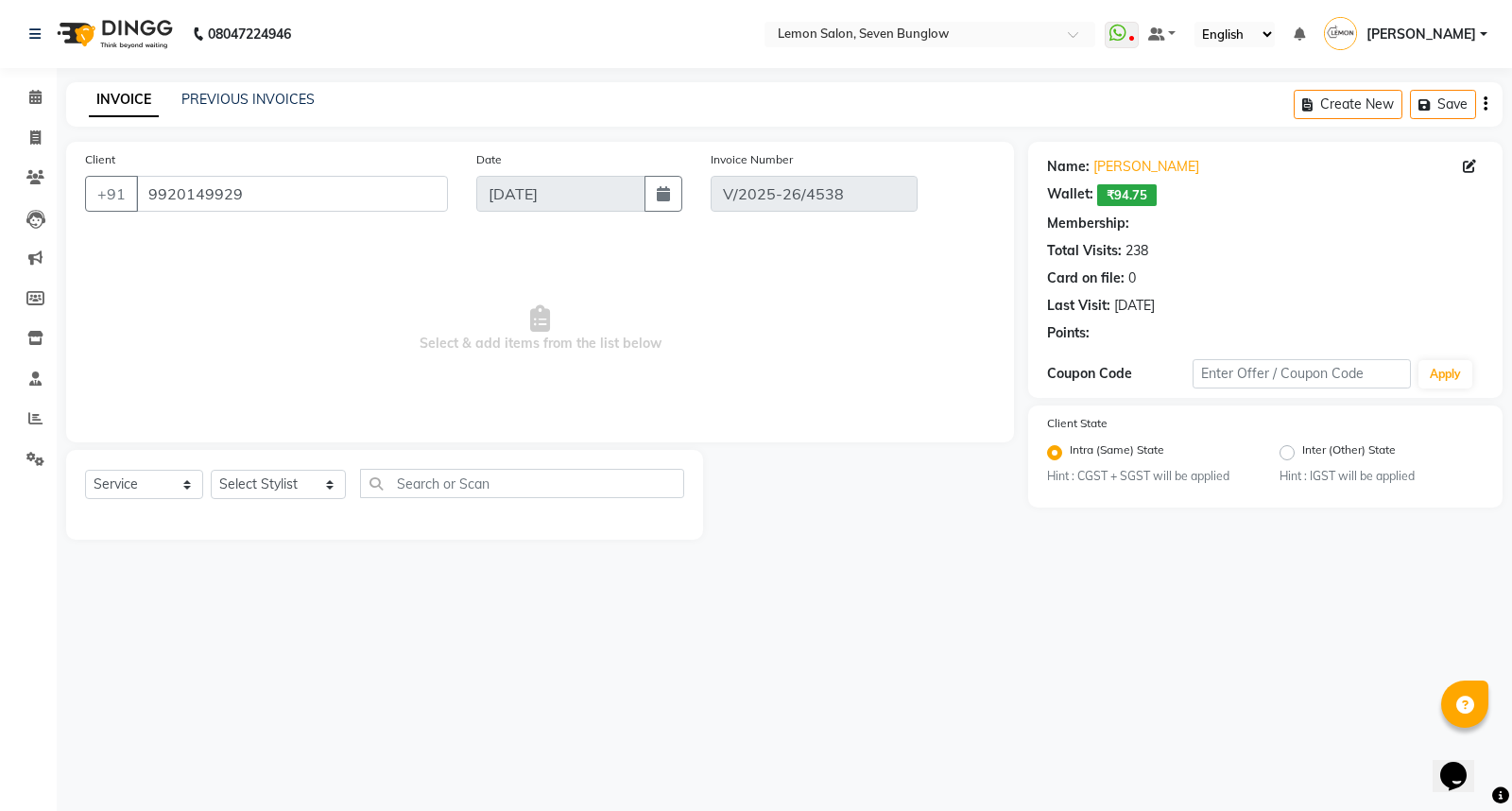
type input "[DATE]"
select select "select"
select select "1: Object"
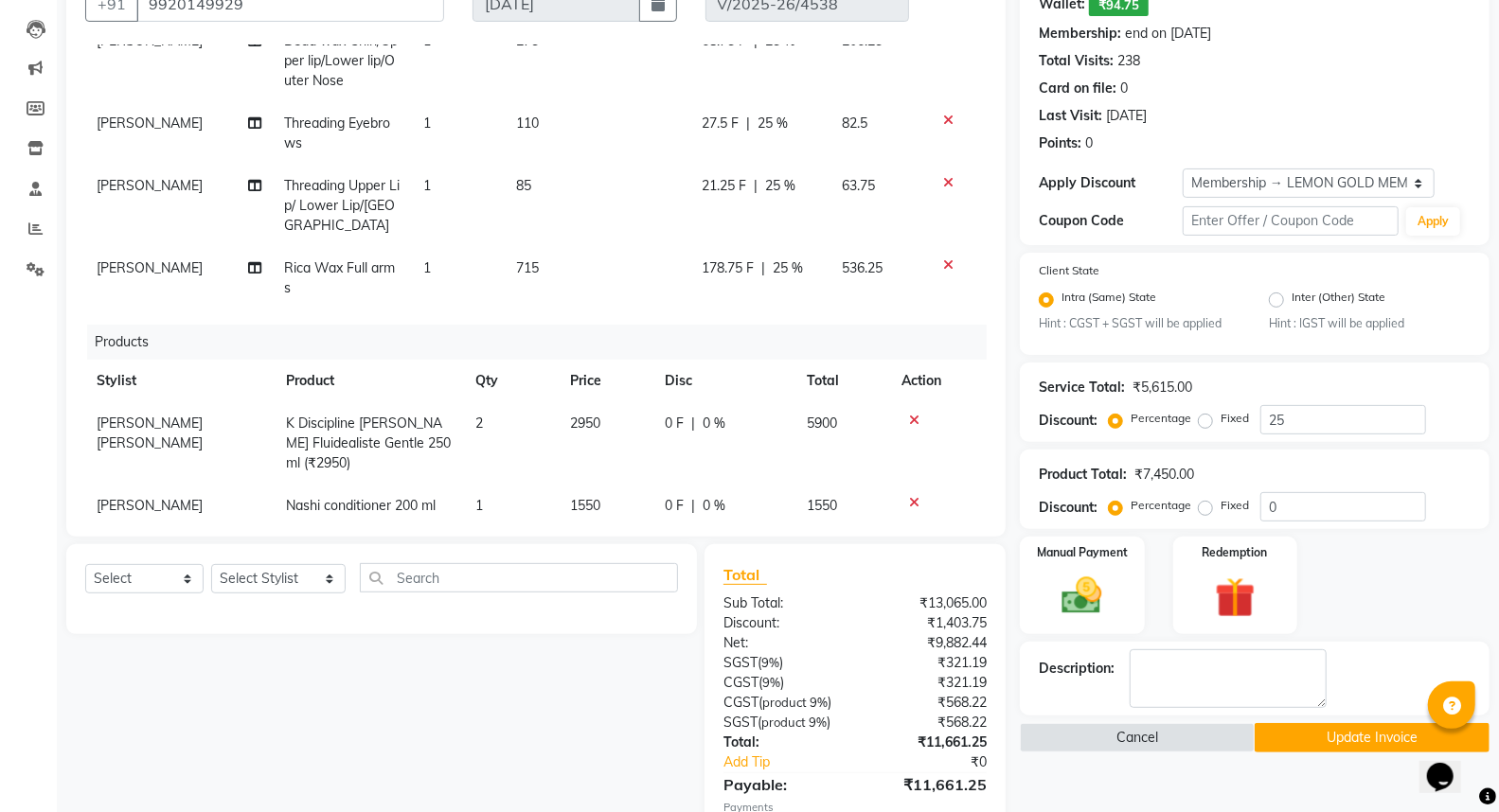
scroll to position [307, 0]
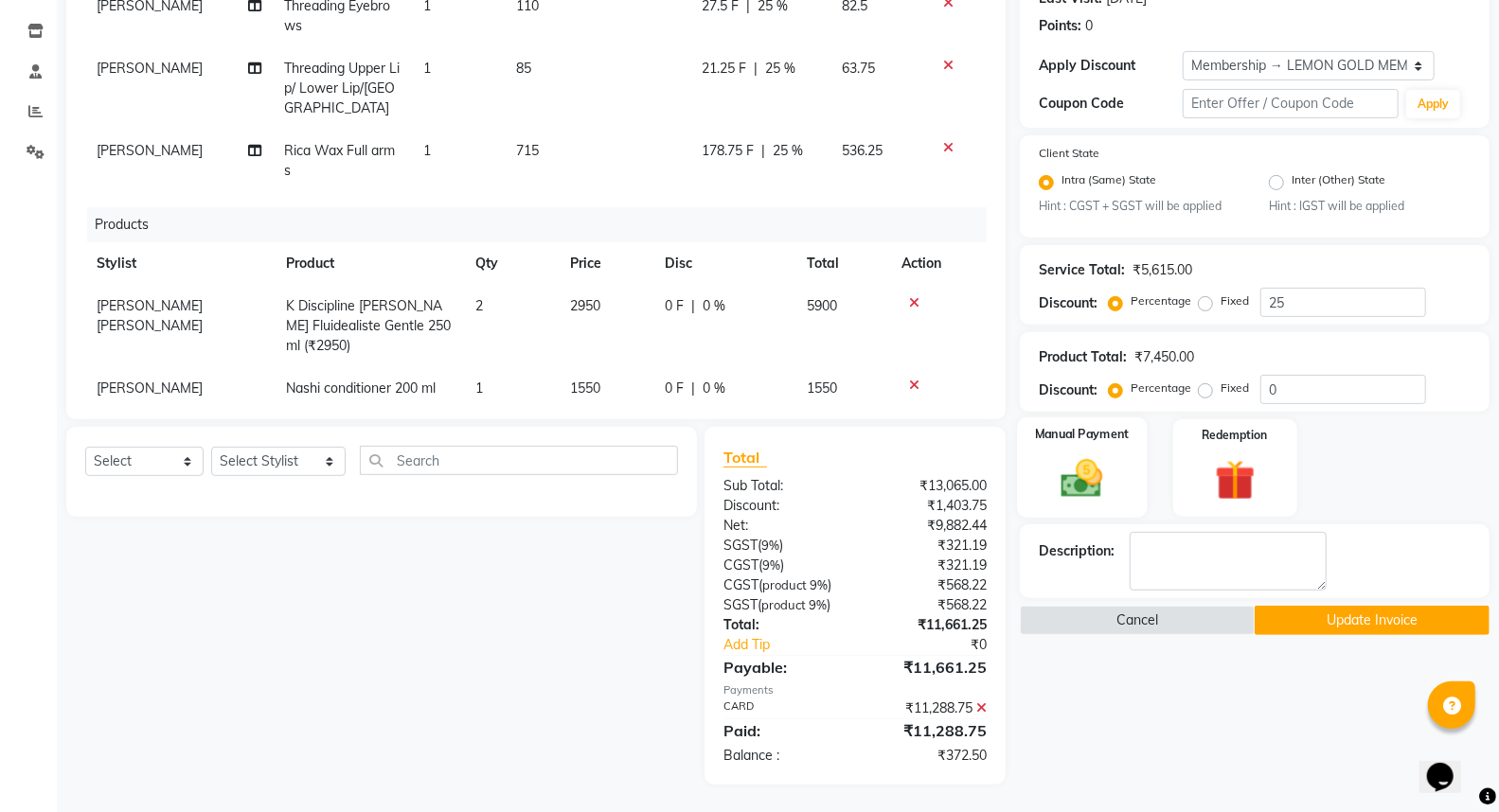
click at [1062, 488] on img at bounding box center [1082, 479] width 67 height 48
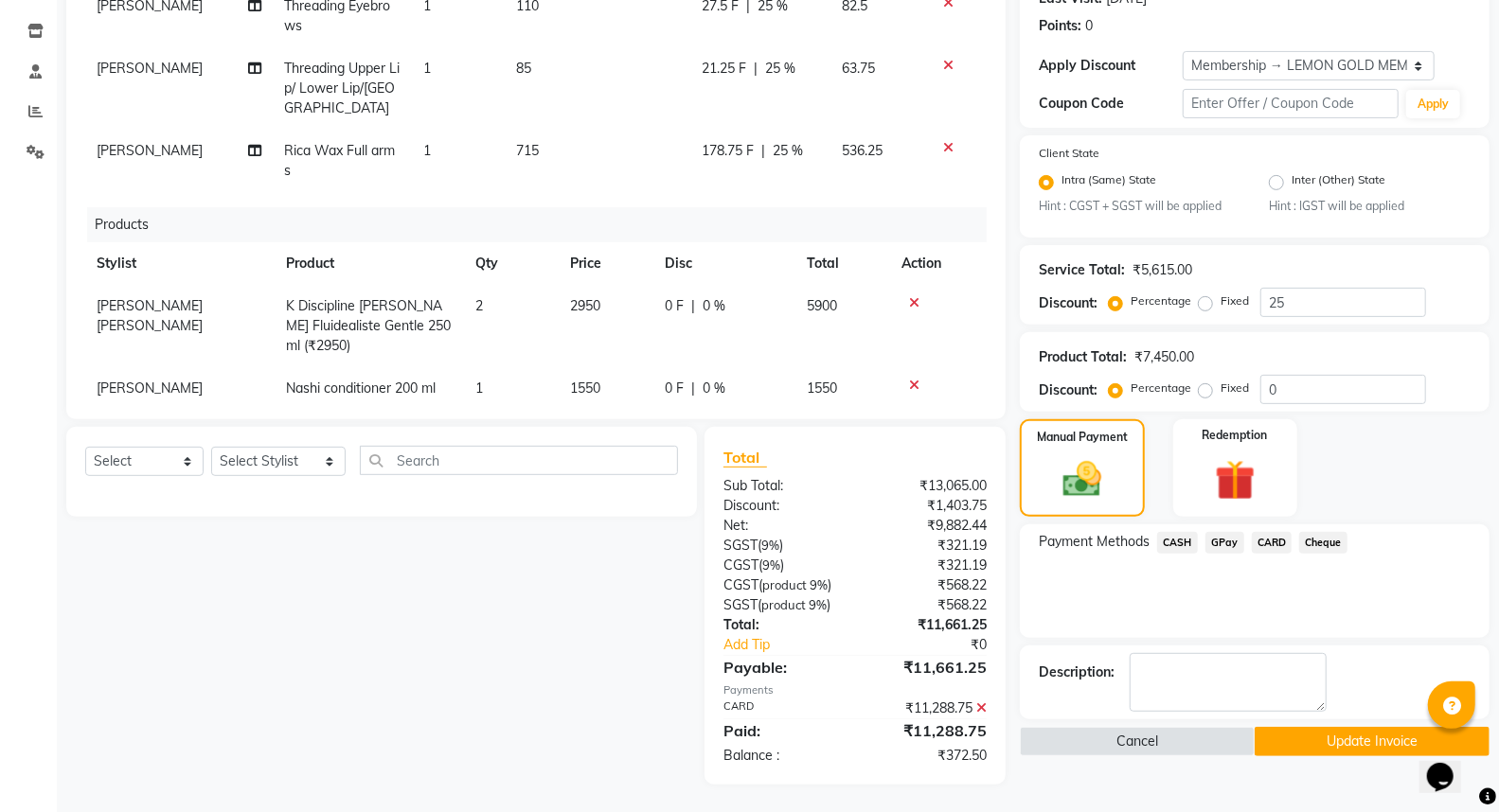
click at [1271, 539] on span "CARD" at bounding box center [1272, 542] width 40 height 22
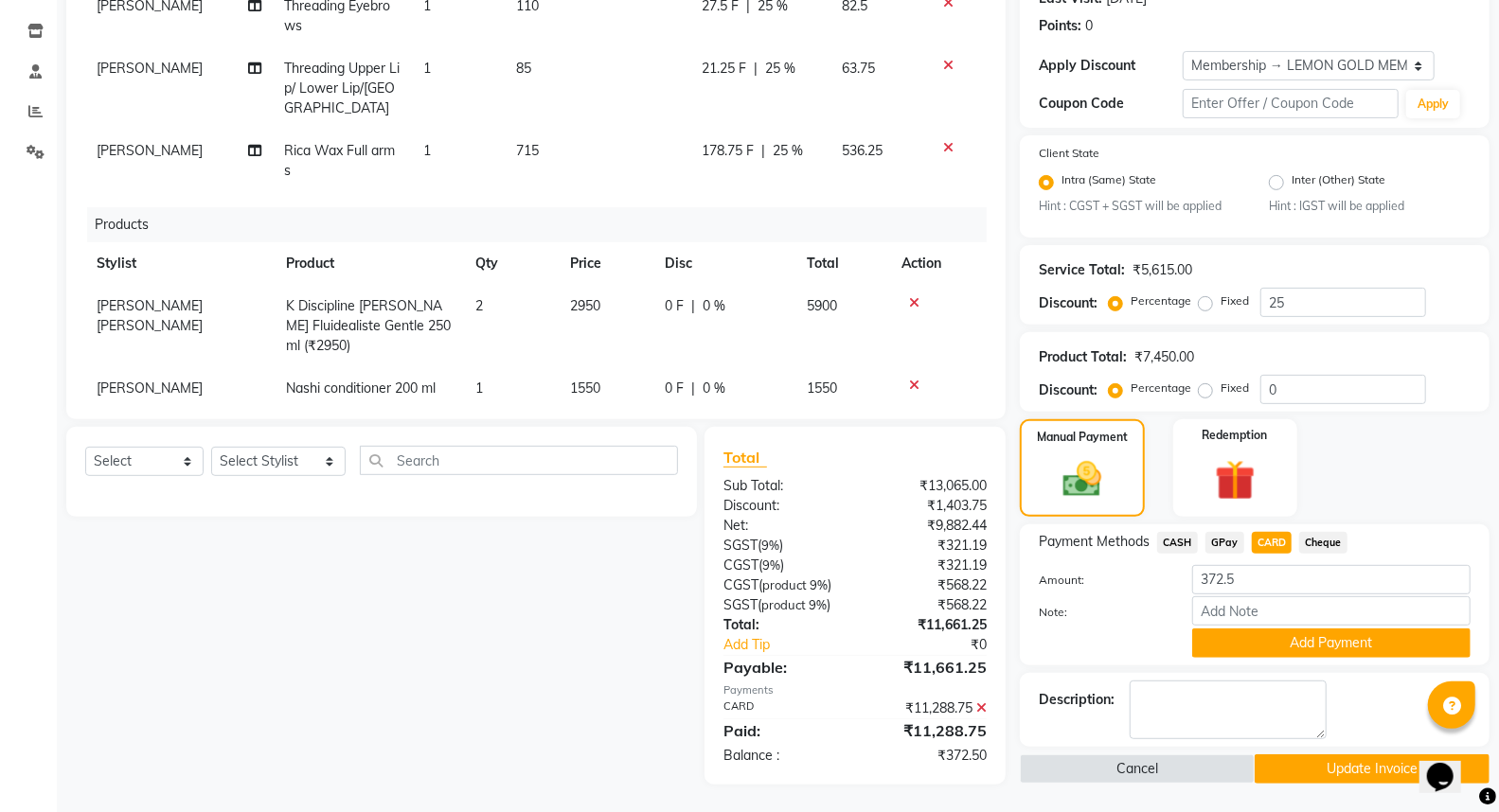
click at [1174, 552] on span "CASH" at bounding box center [1177, 542] width 40 height 22
click at [1215, 580] on input "372.5" at bounding box center [1331, 580] width 278 height 30
type input "0"
click at [1308, 757] on button "Update Invoice" at bounding box center [1371, 769] width 235 height 30
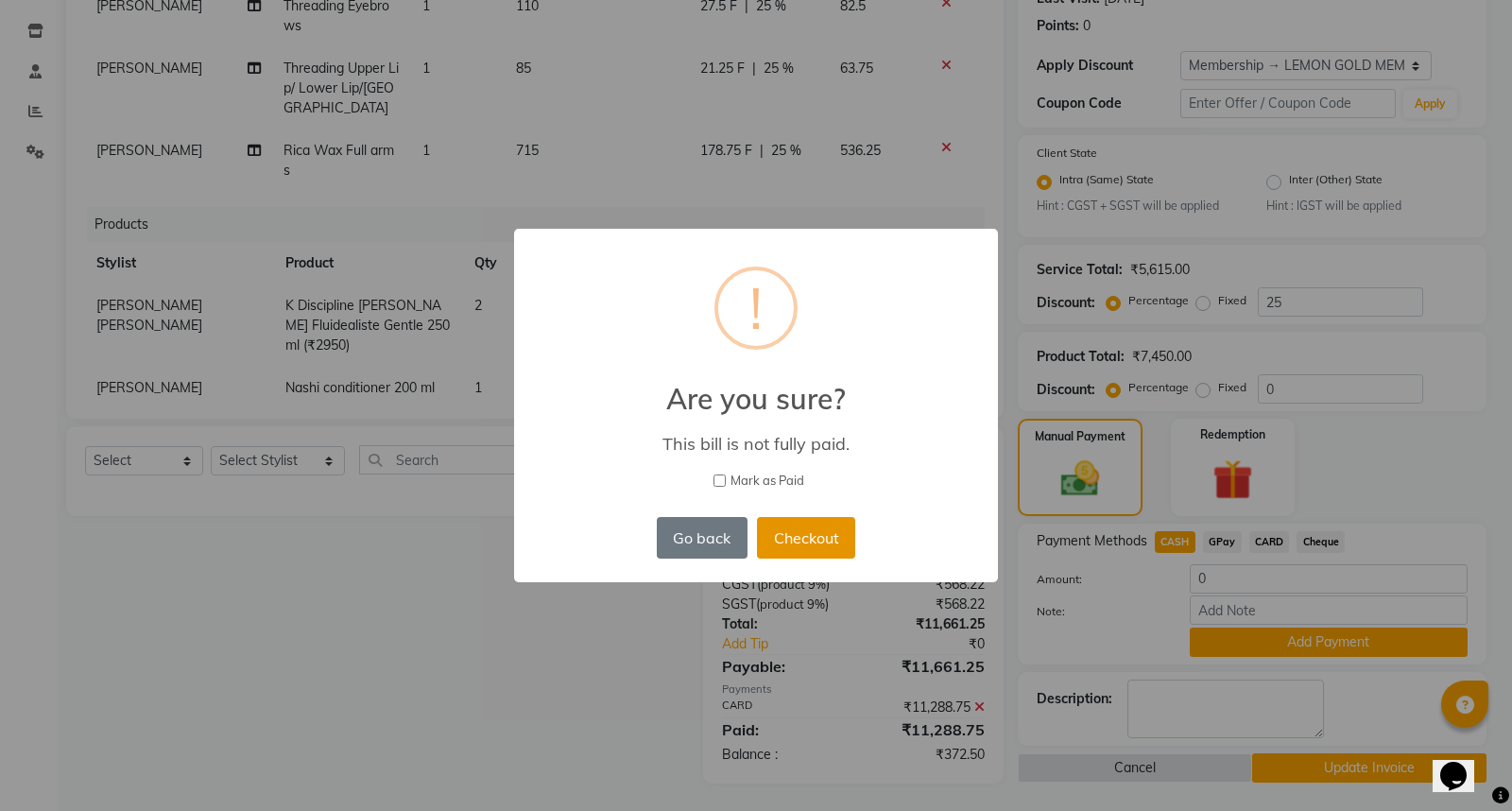
click at [810, 534] on button "Checkout" at bounding box center [806, 537] width 99 height 41
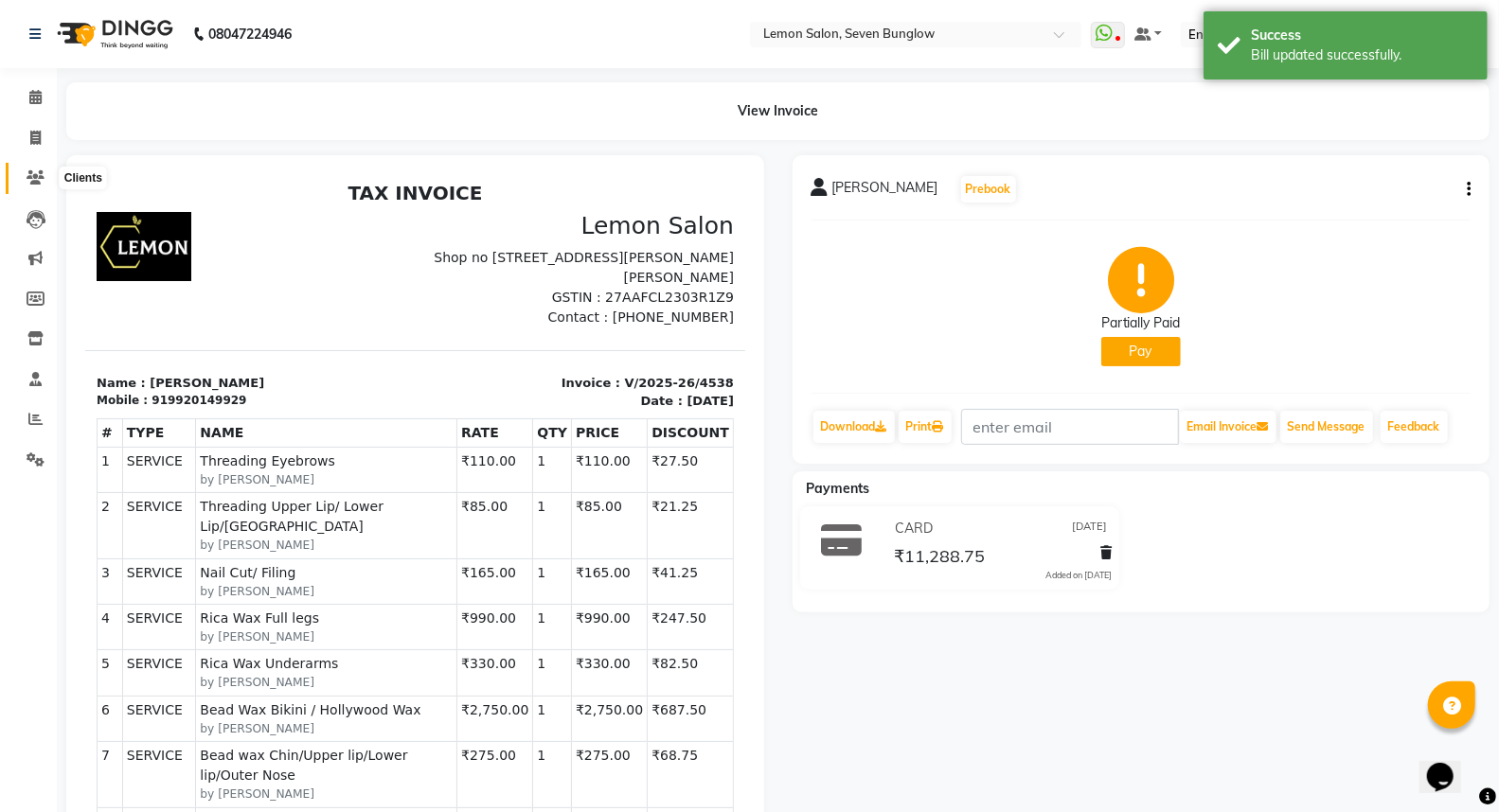
click at [35, 171] on icon at bounding box center [36, 177] width 18 height 14
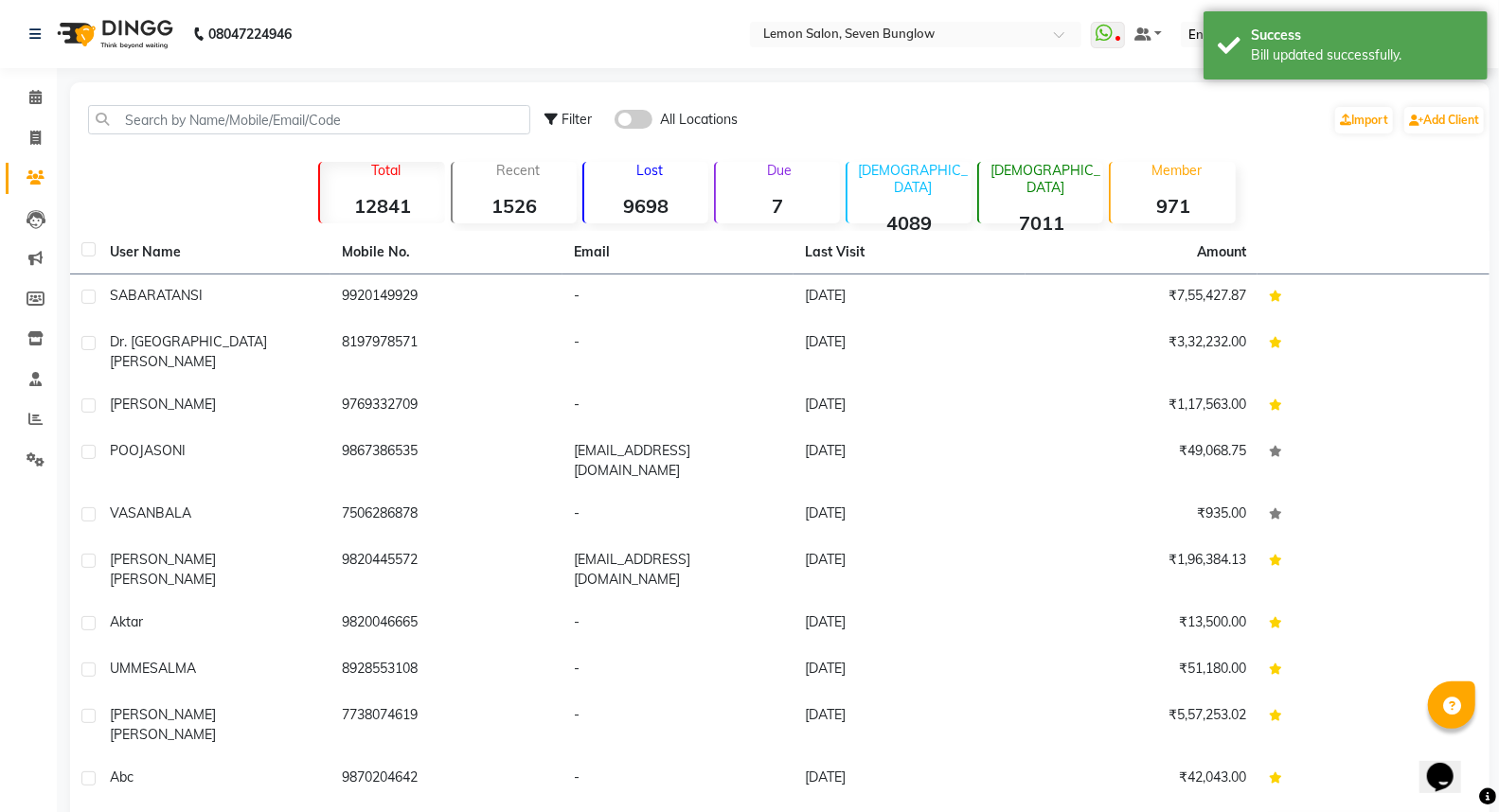
click at [806, 195] on strong "7" at bounding box center [777, 205] width 124 height 24
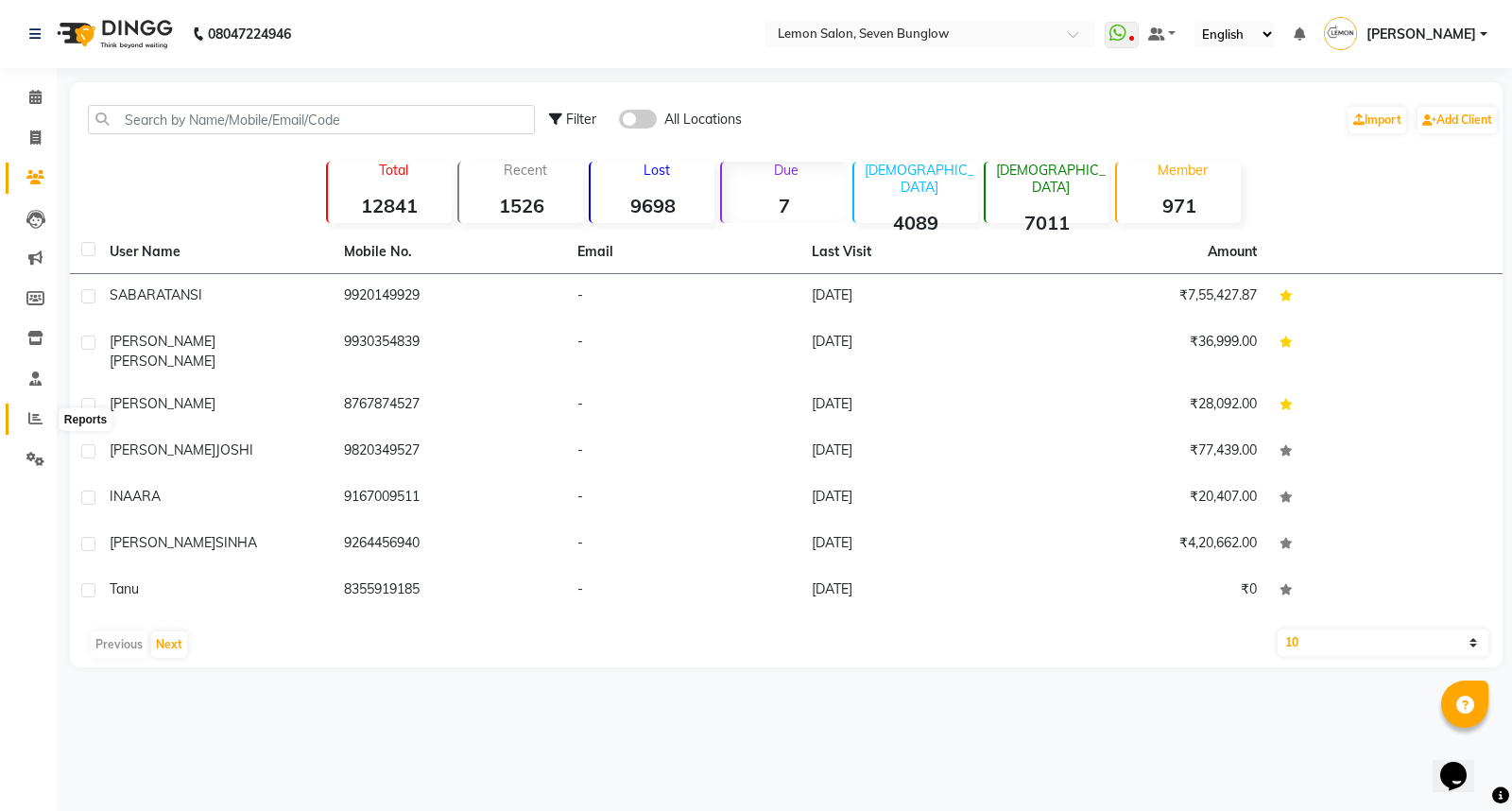
click at [31, 414] on icon at bounding box center [35, 418] width 14 height 14
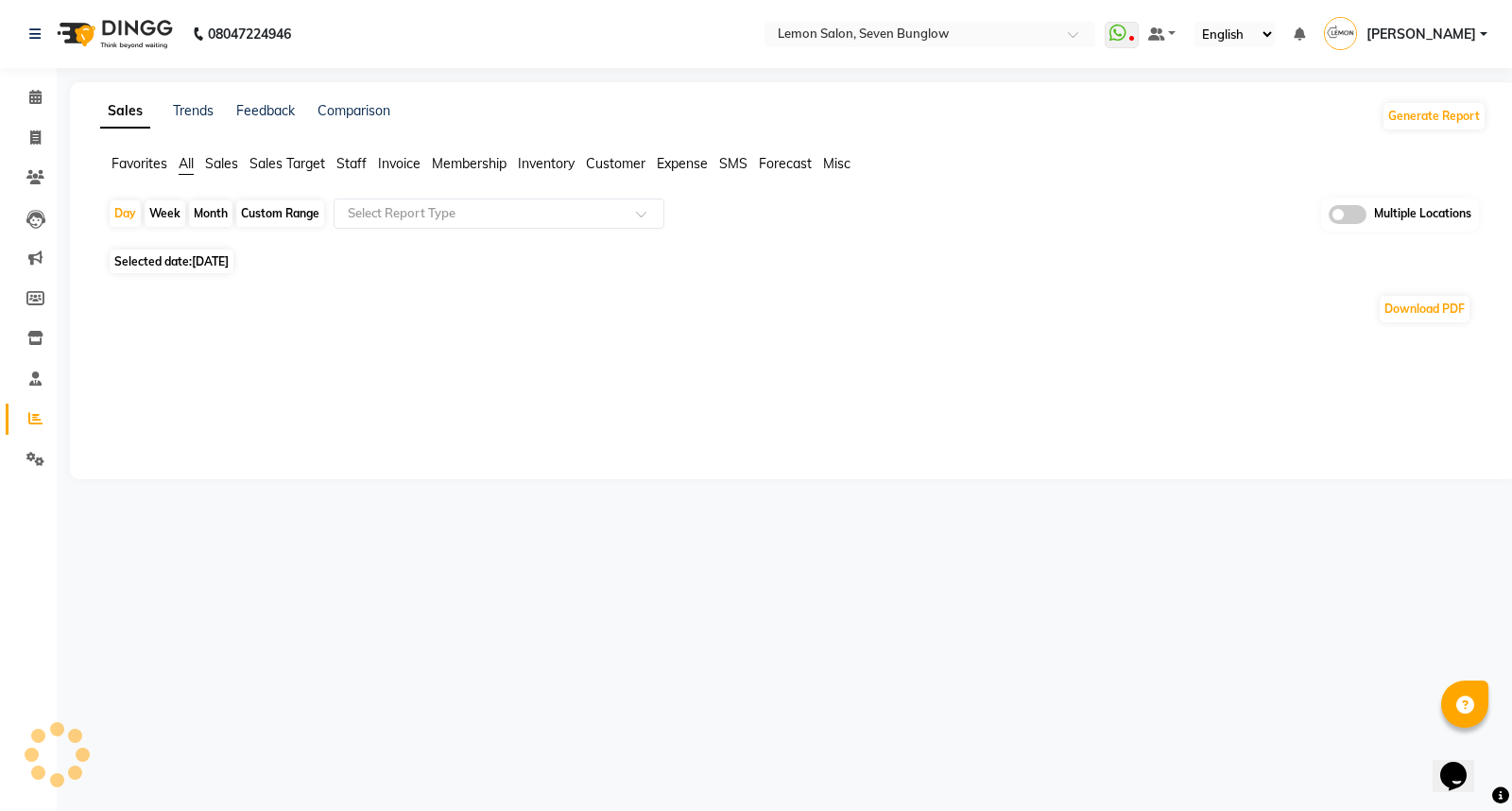
click at [218, 211] on div "Month" at bounding box center [210, 214] width 43 height 27
select select "9"
select select "2025"
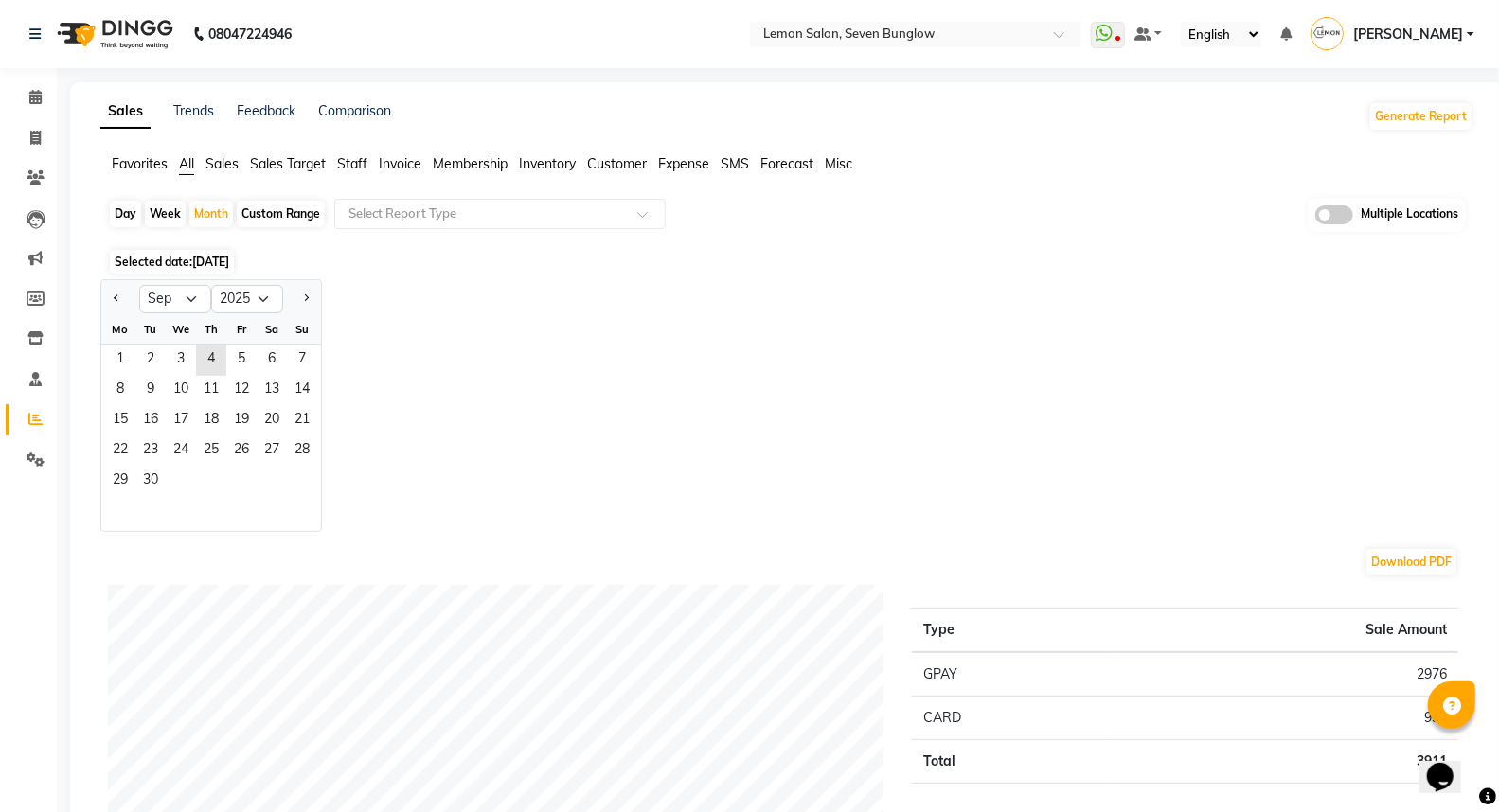
click at [105, 301] on div at bounding box center [120, 299] width 37 height 31
click at [114, 300] on button "Previous month" at bounding box center [116, 299] width 15 height 31
select select "8"
click at [233, 351] on span "1" at bounding box center [242, 361] width 31 height 31
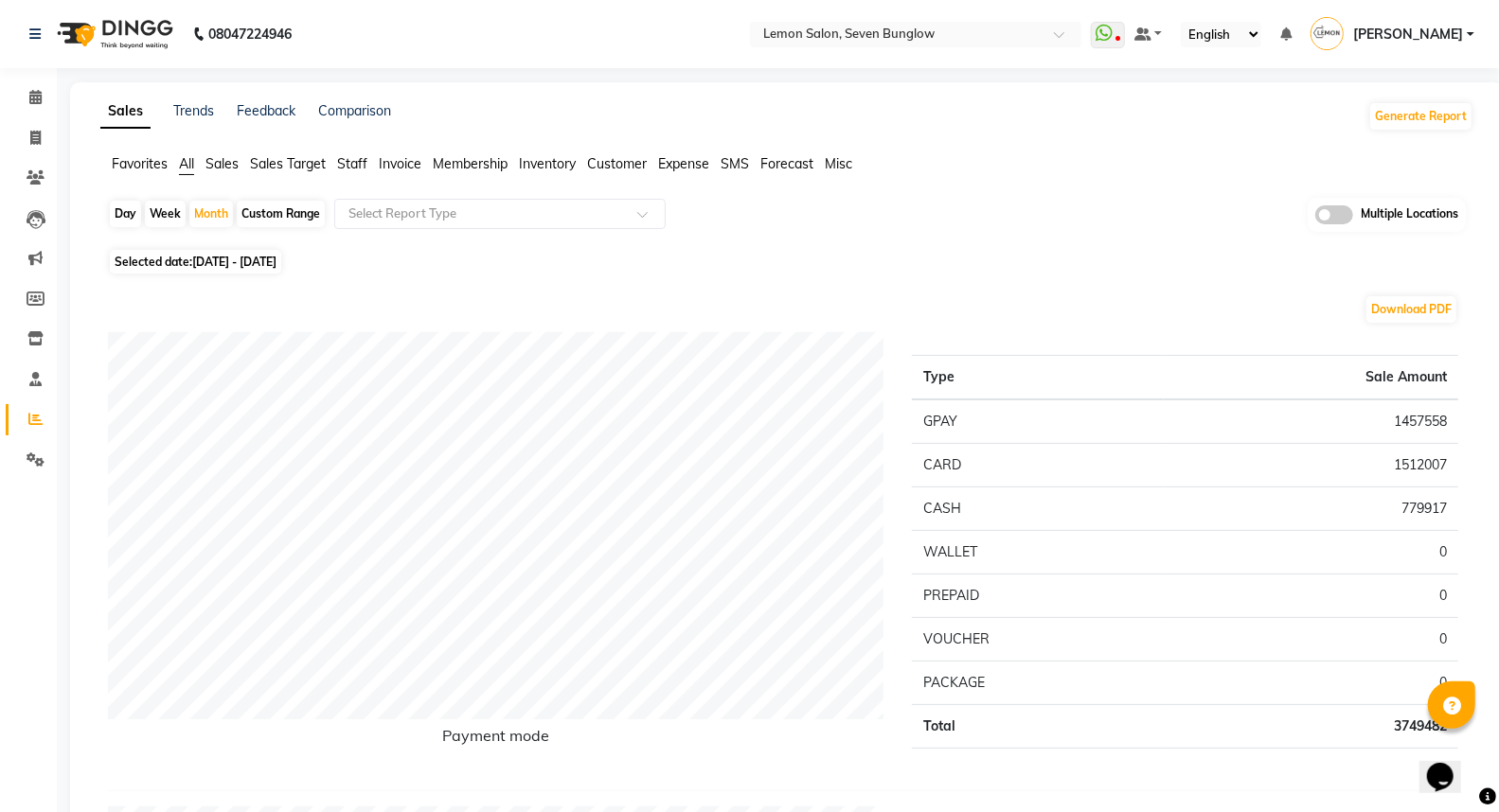
click at [351, 155] on span "Staff" at bounding box center [352, 164] width 31 height 17
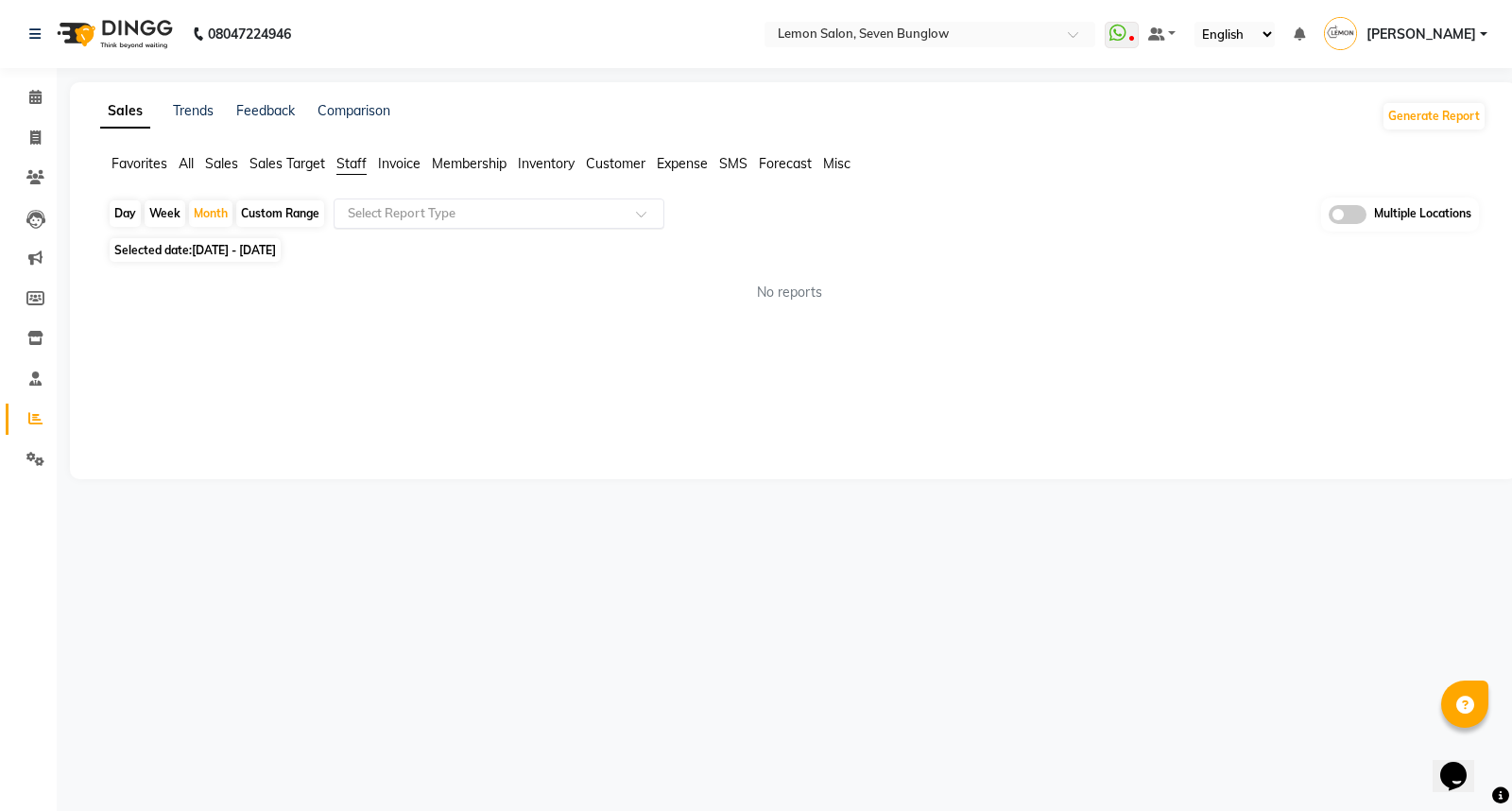
click at [394, 198] on div "Select Report Type" at bounding box center [498, 214] width 331 height 31
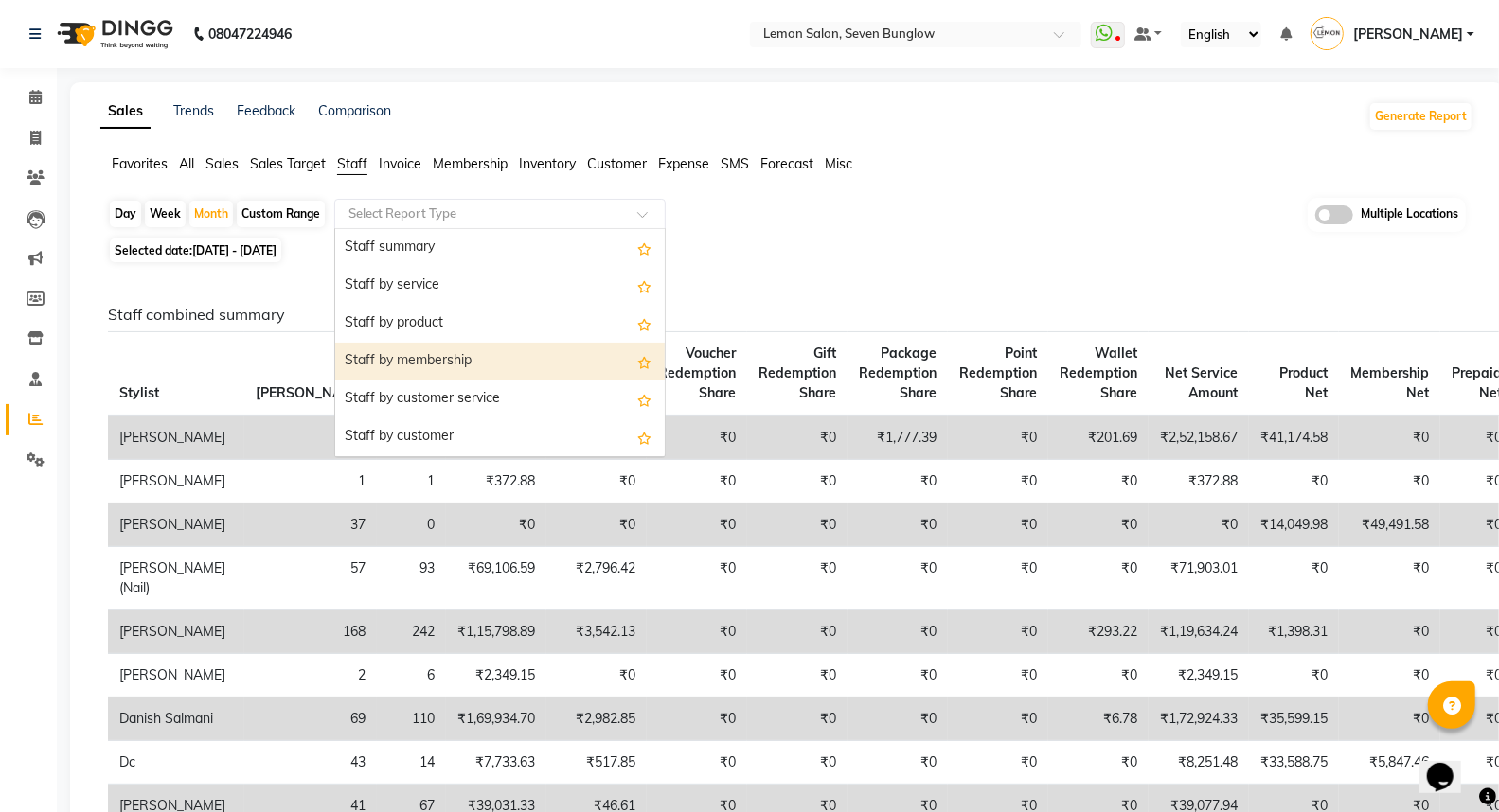
click at [414, 353] on div "Staff by membership" at bounding box center [499, 361] width 329 height 37
select select "full_report"
select select "csv"
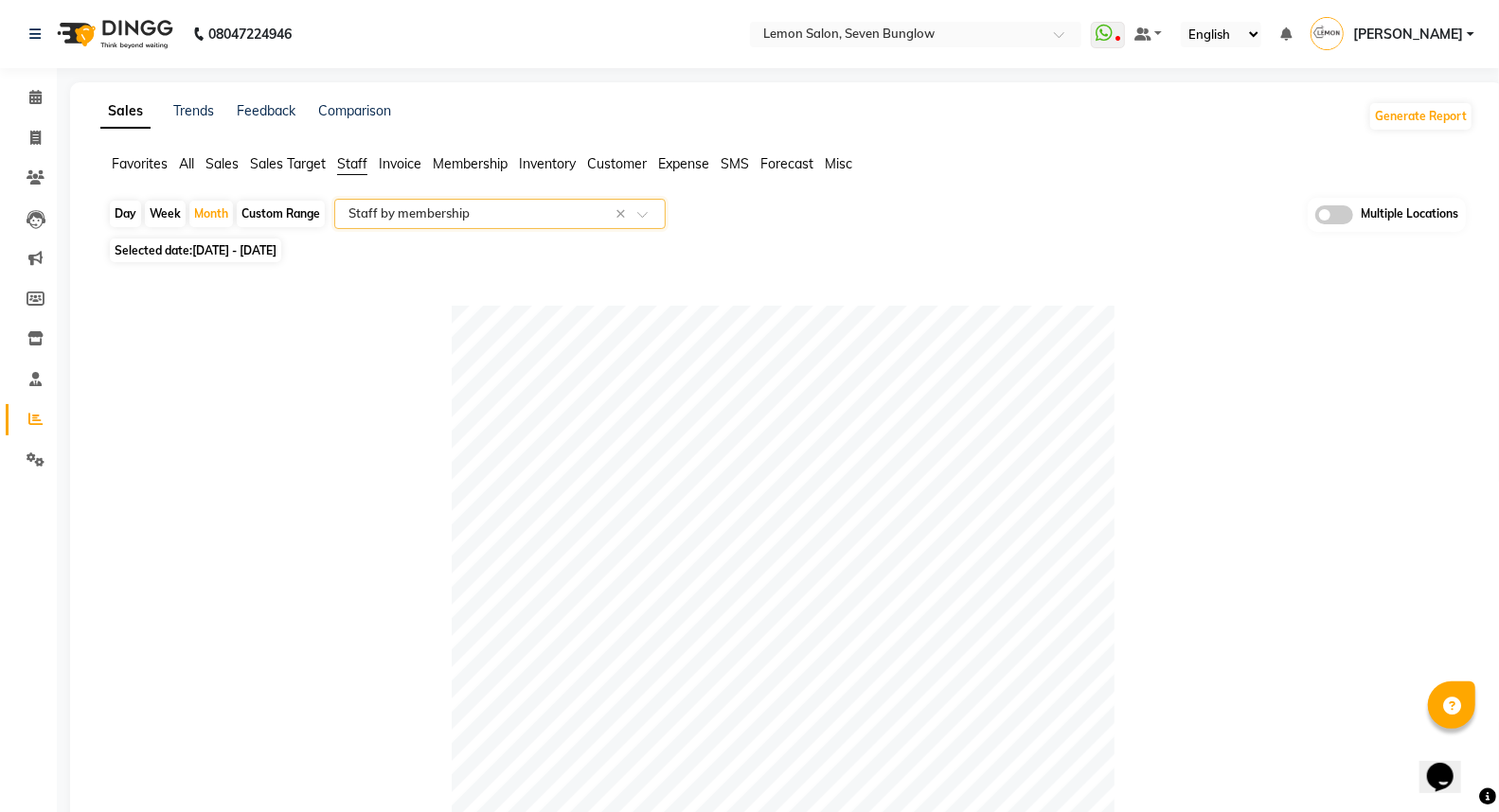
click at [182, 162] on span "All" at bounding box center [186, 164] width 15 height 17
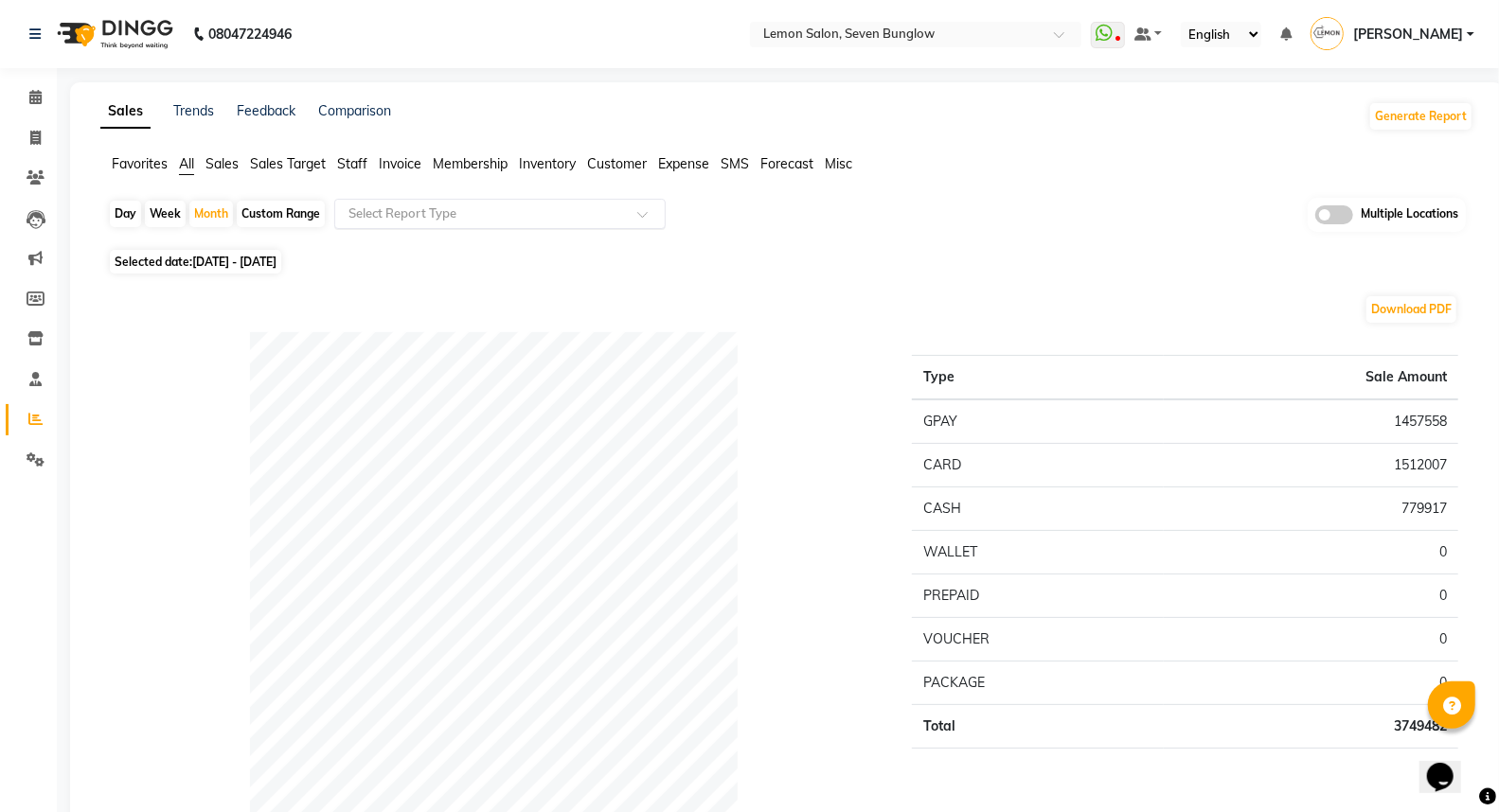
click at [391, 213] on input "text" at bounding box center [481, 214] width 273 height 19
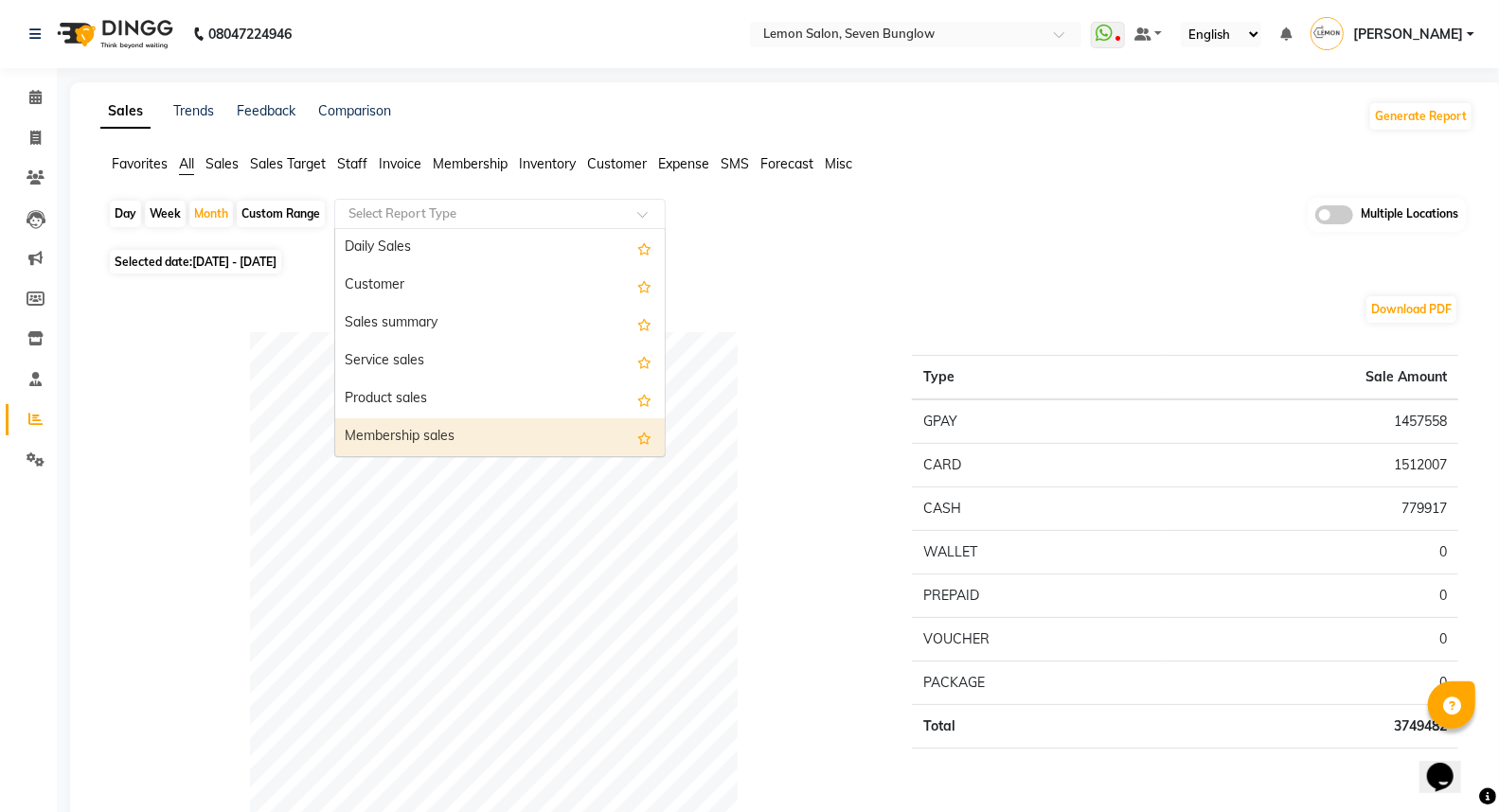
click at [402, 440] on div "Membership sales" at bounding box center [499, 437] width 329 height 37
select select "full_report"
select select "csv"
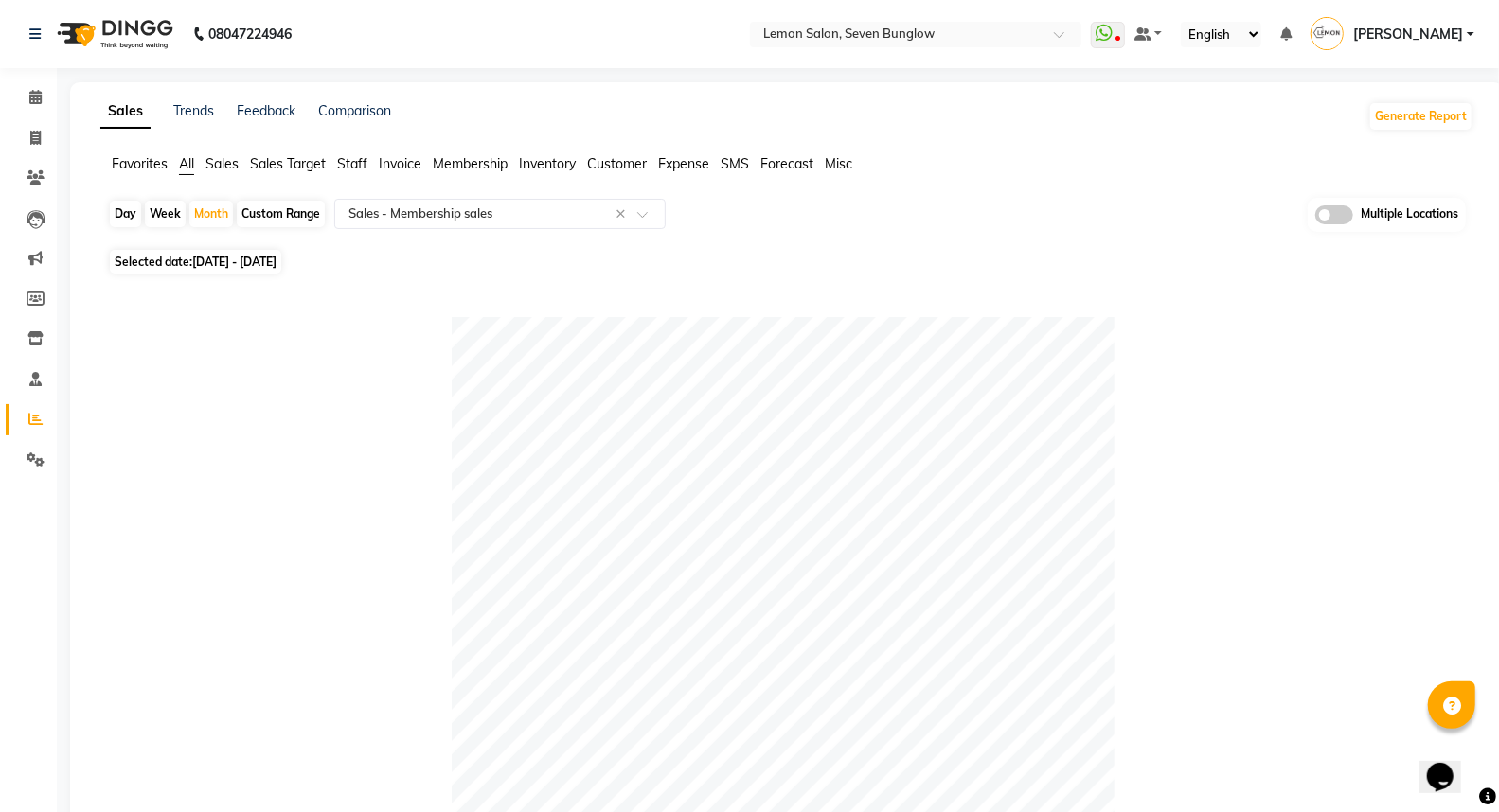
click at [354, 166] on span "Staff" at bounding box center [352, 164] width 31 height 17
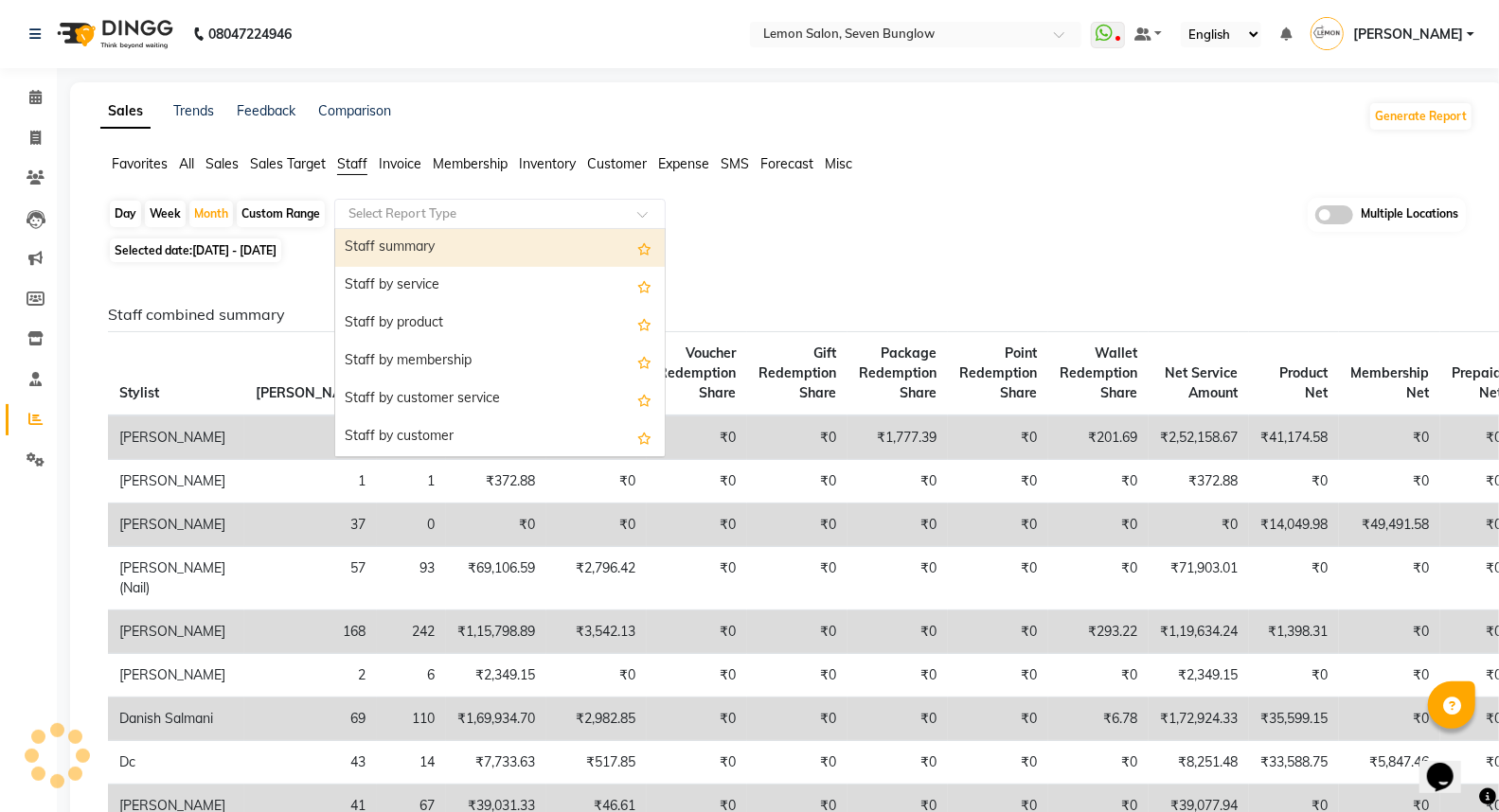
click at [405, 228] on ng-select "Select Report Type Staff summary Staff by service Staff by product Staff by mem…" at bounding box center [499, 214] width 331 height 31
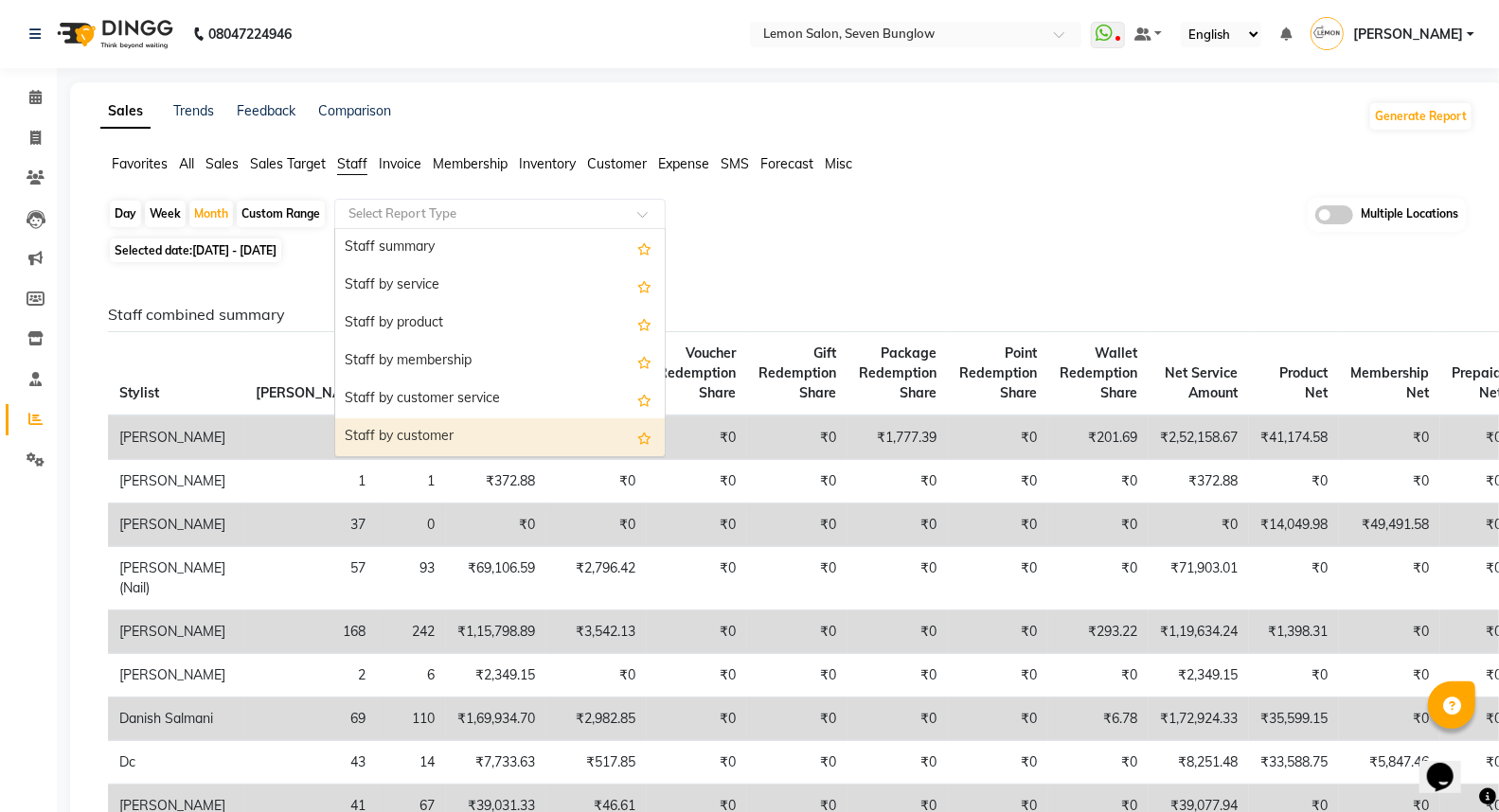
click at [419, 429] on div "Staff by customer" at bounding box center [499, 437] width 329 height 37
select select "full_report"
select select "csv"
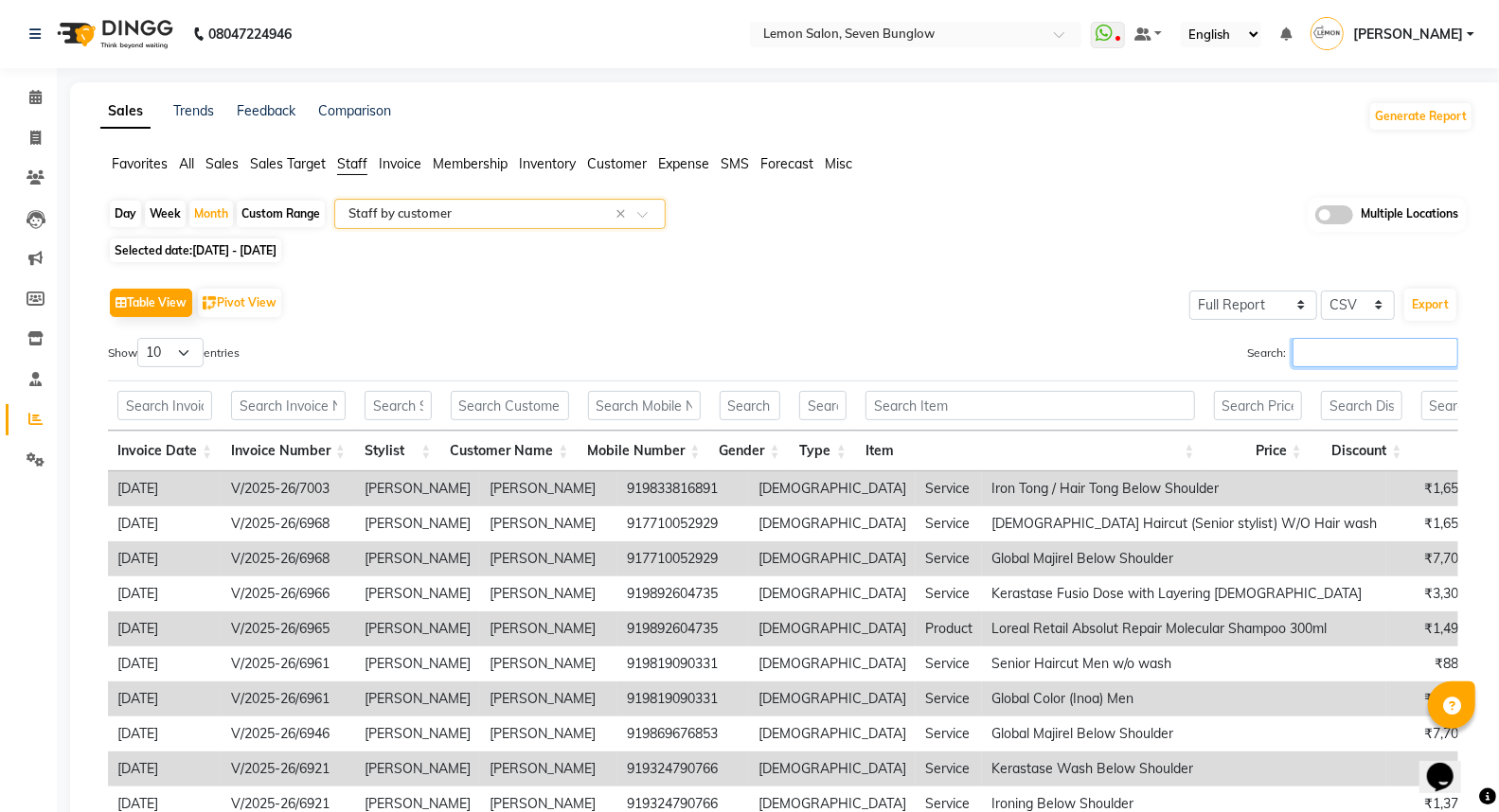
click at [1317, 351] on input "Search:" at bounding box center [1375, 352] width 166 height 30
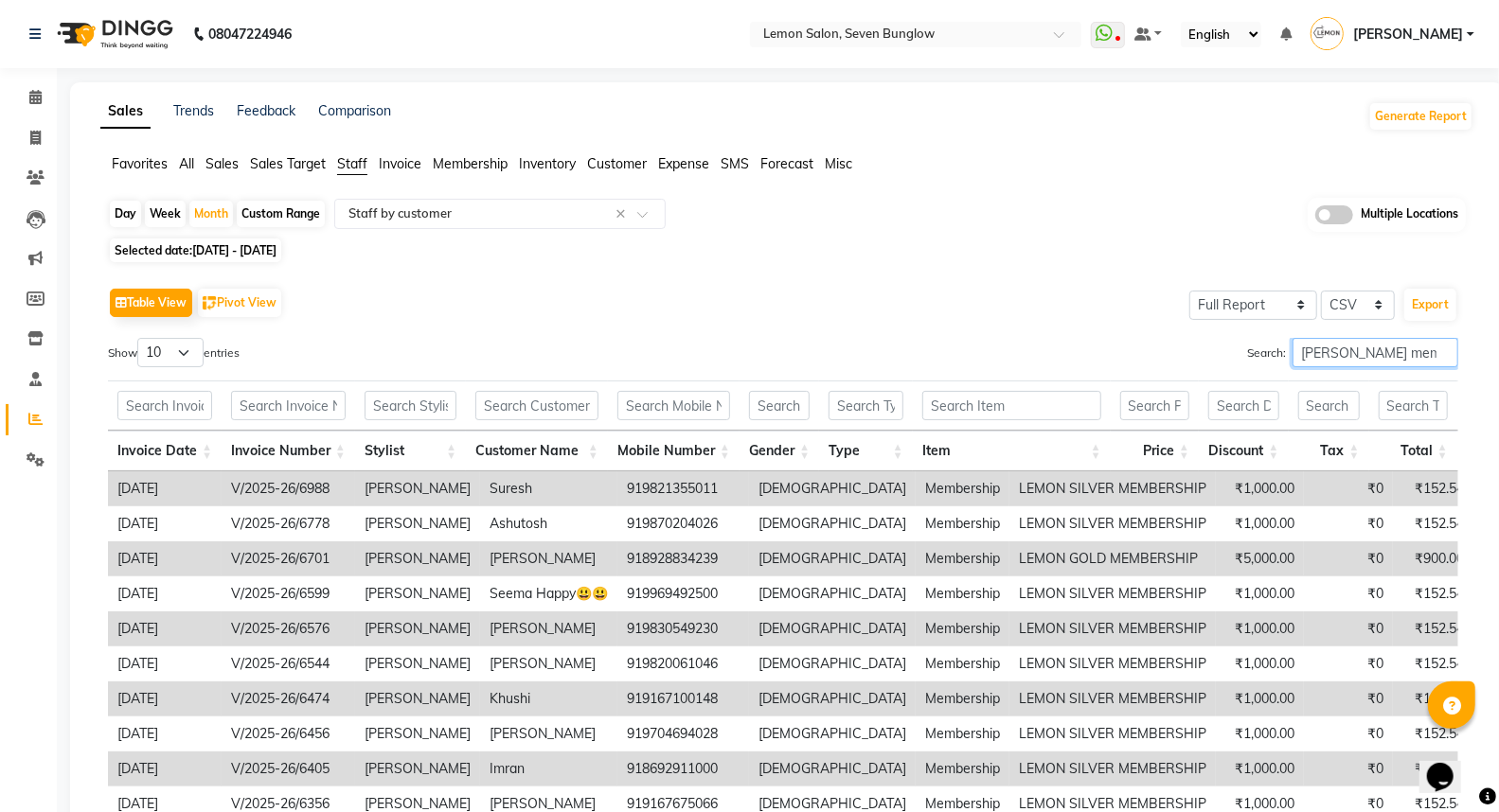
type input "amreen membership"
click at [1187, 442] on th "Price" at bounding box center [1155, 451] width 88 height 40
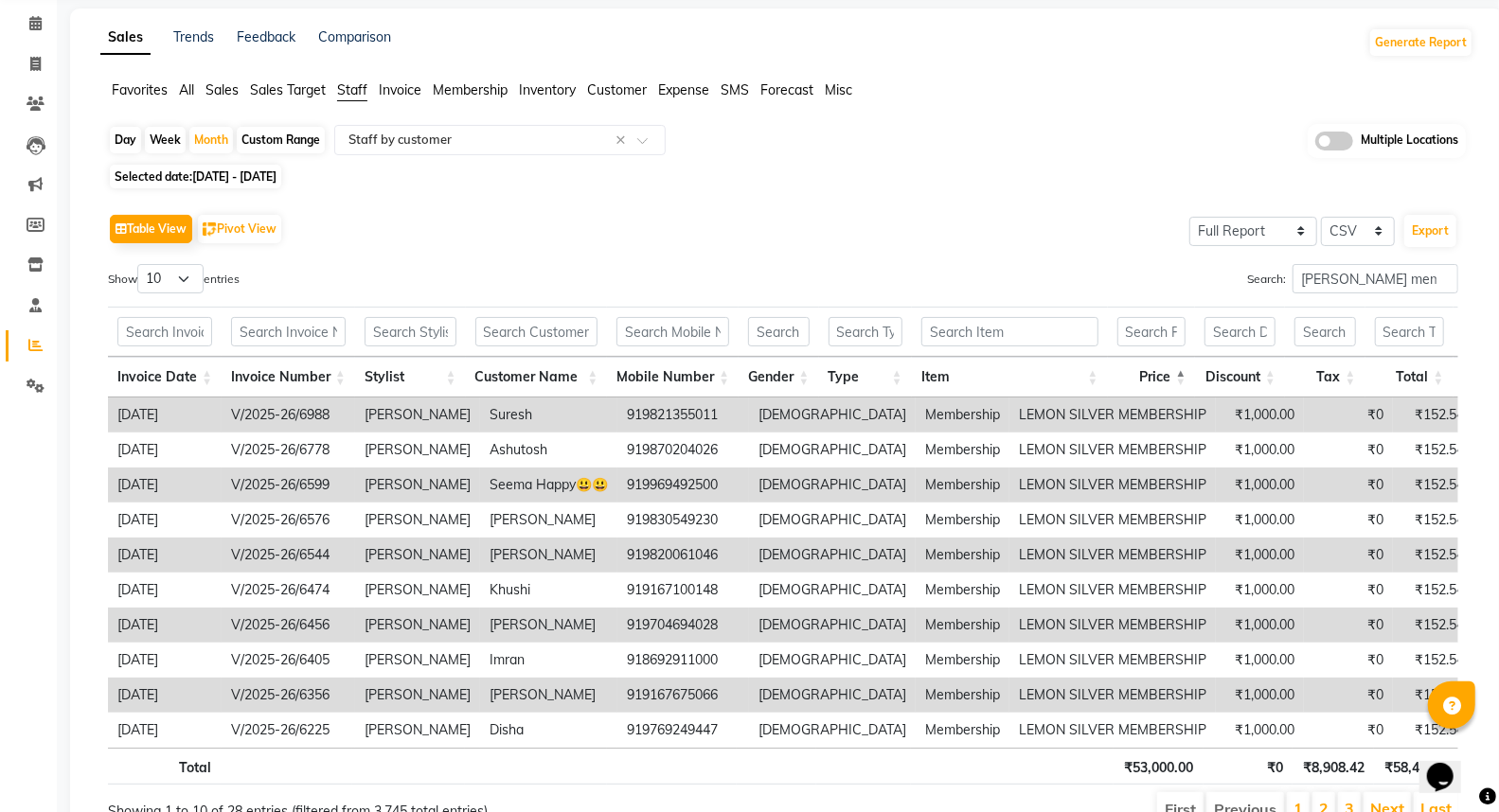
scroll to position [183, 0]
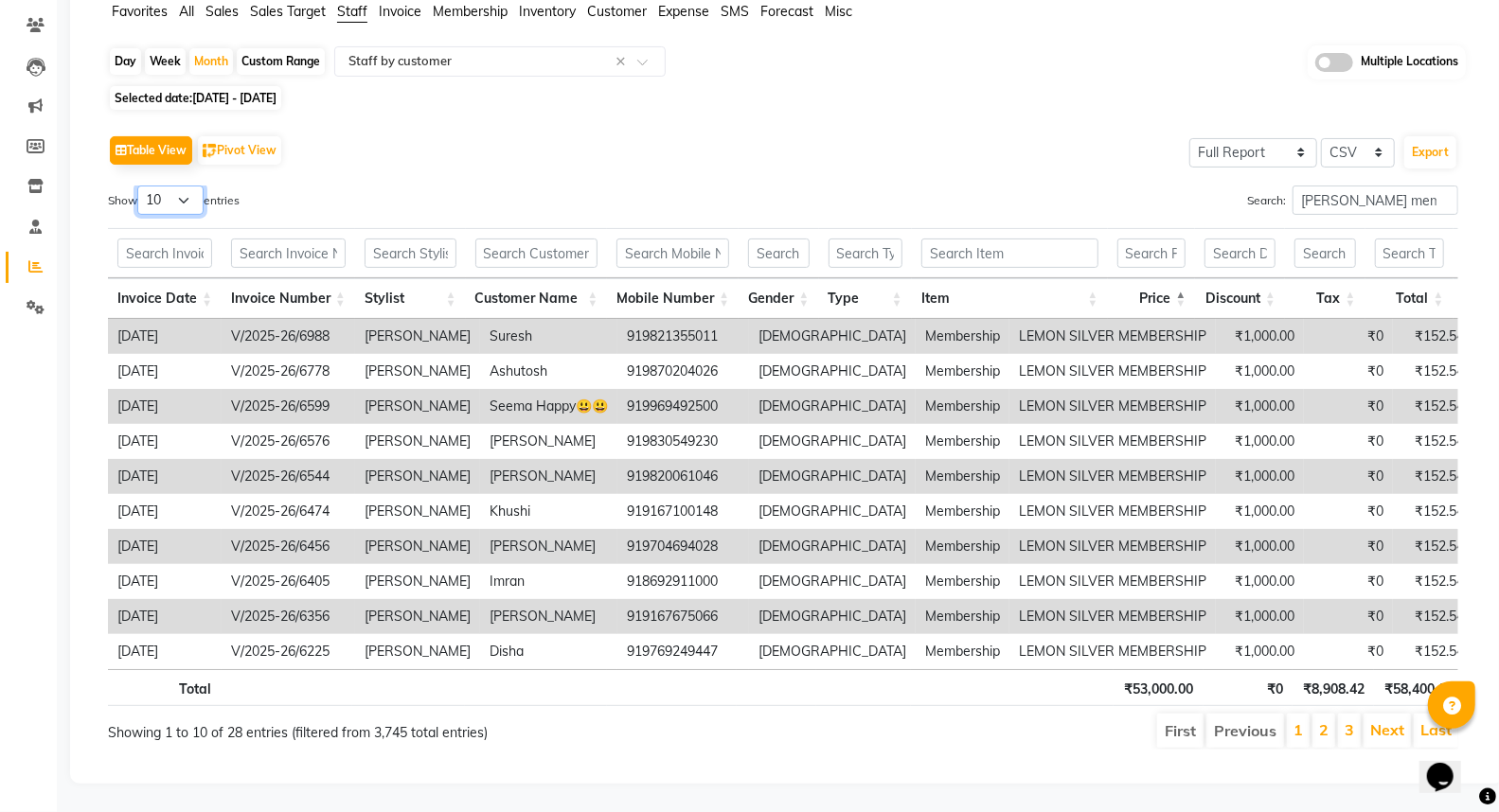
click at [168, 185] on select "10 25 50 100" at bounding box center [170, 200] width 66 height 30
select select "100"
click at [140, 185] on select "10 25 50 100" at bounding box center [170, 200] width 66 height 30
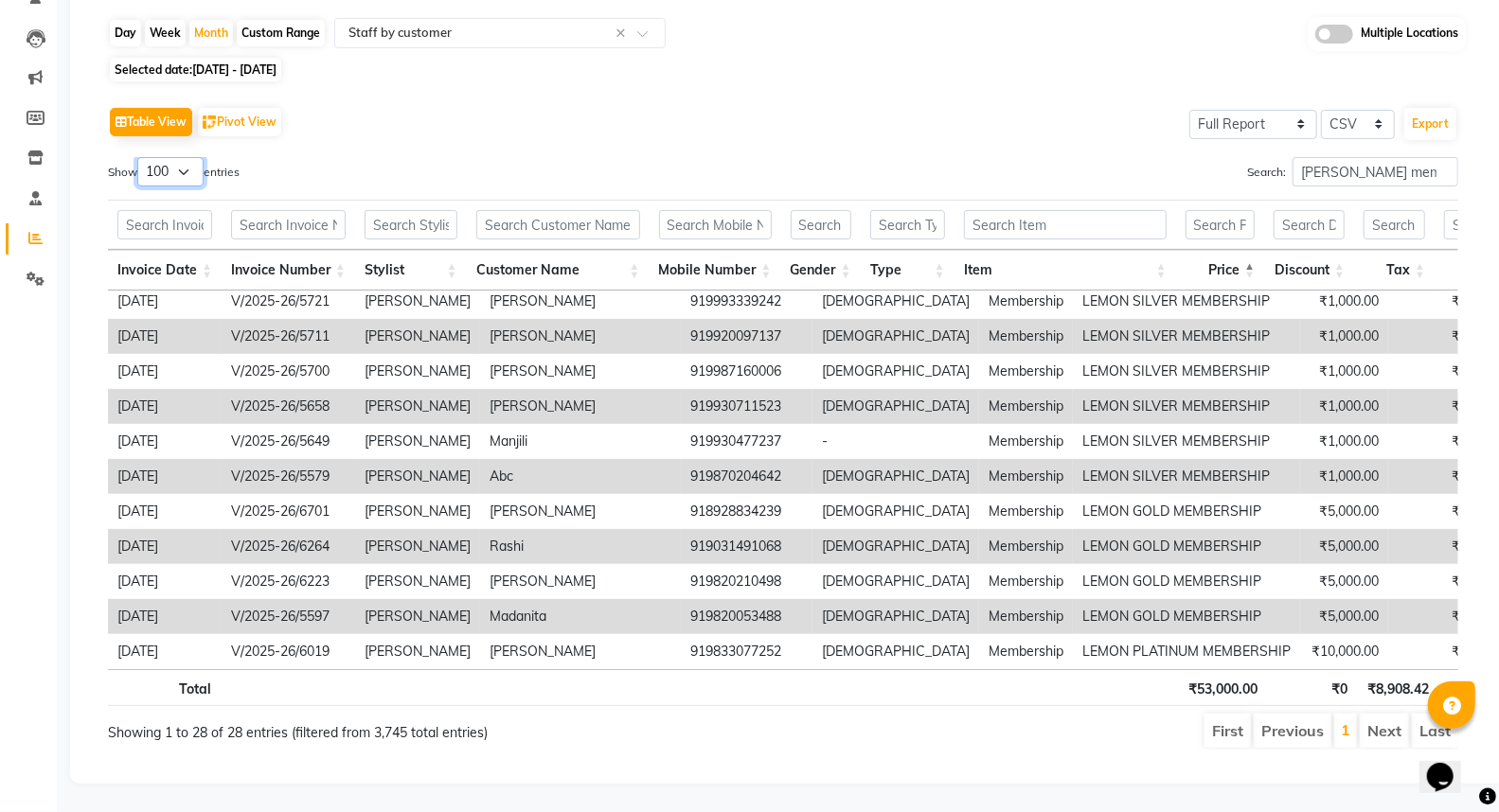
scroll to position [196, 0]
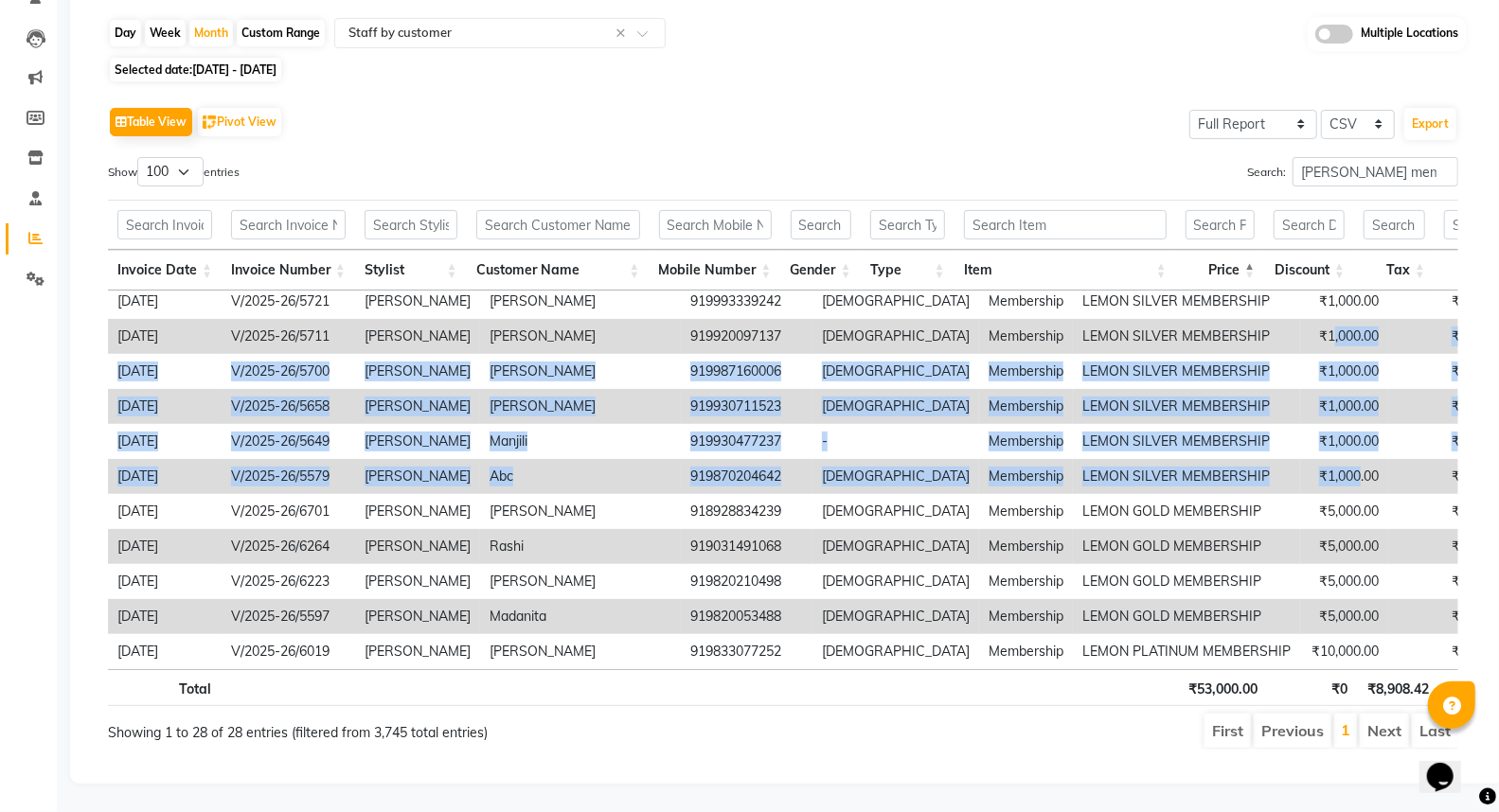
drag, startPoint x: 1239, startPoint y: 456, endPoint x: 1212, endPoint y: 306, distance: 152.4
click at [1212, 306] on tbody "2025-08-31 V/2025-26/6988 Amreen Shaikh Suresh 919821355011 male Membership LEM…" at bounding box center [1497, 179] width 2779 height 981
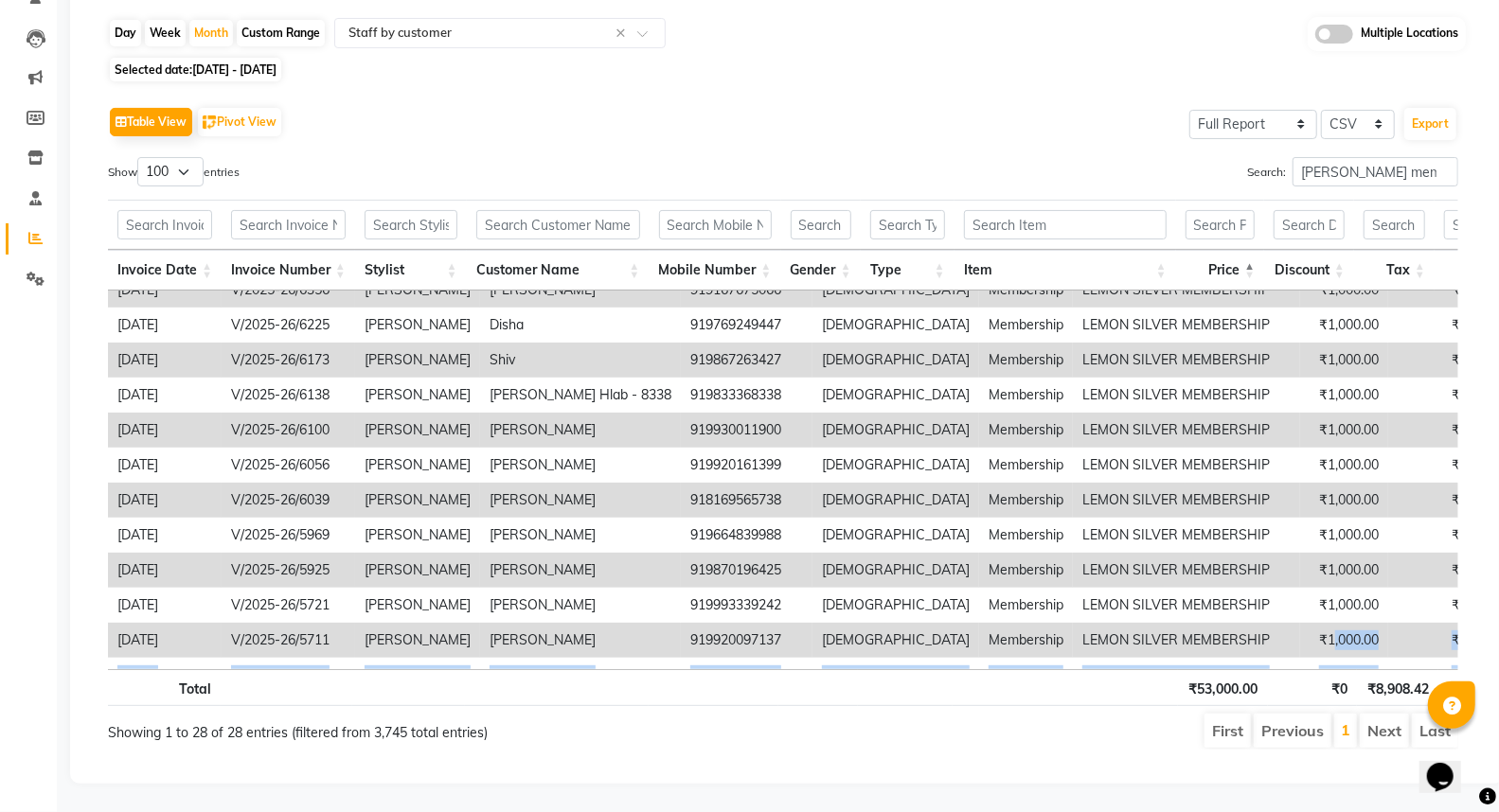
scroll to position [273, 0]
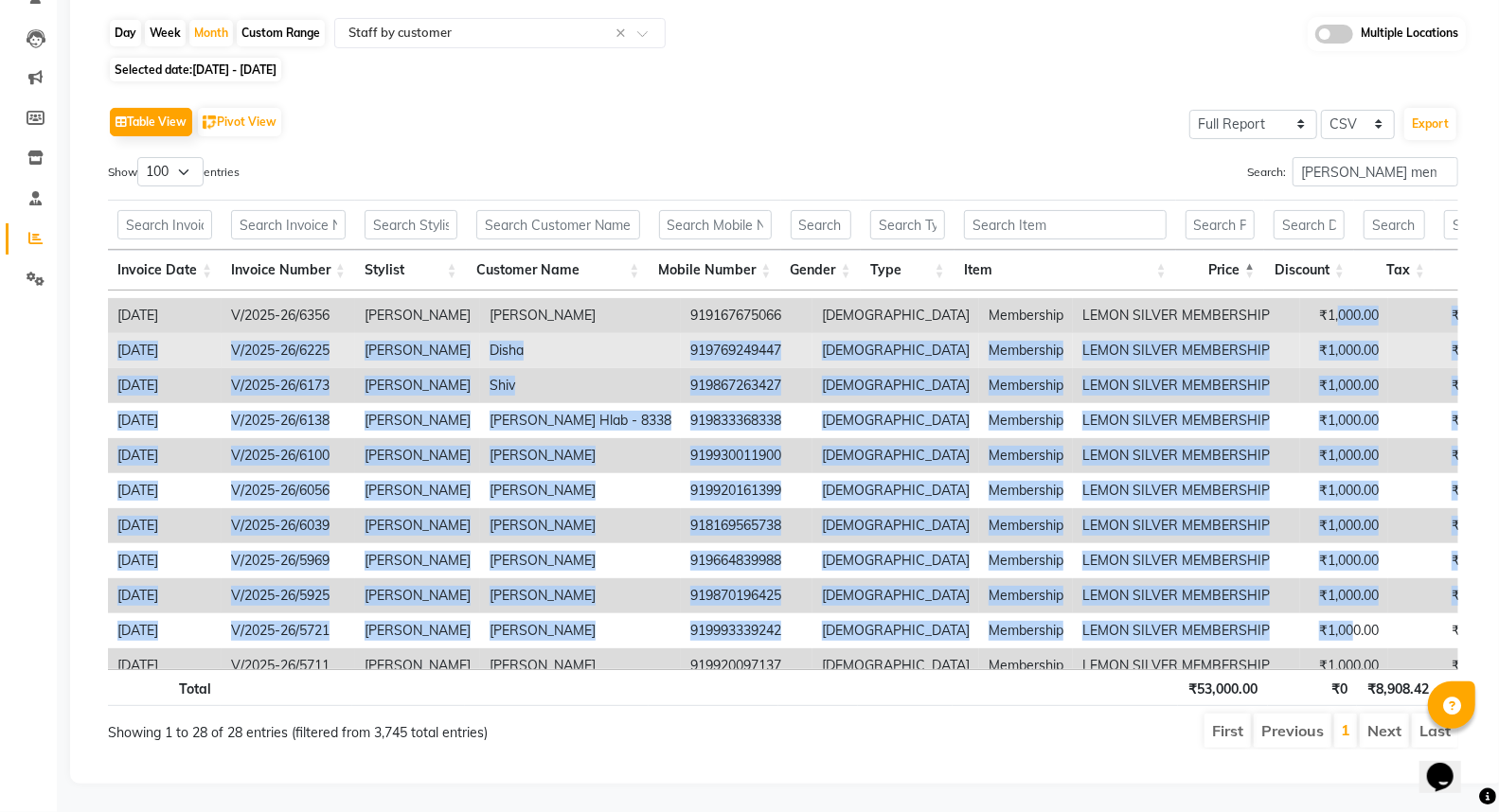
drag, startPoint x: 1232, startPoint y: 616, endPoint x: 1248, endPoint y: 320, distance: 296.4
click at [1220, 308] on tbody "2025-08-31 V/2025-26/6988 Amreen Shaikh Suresh 919821355011 male Membership LEM…" at bounding box center [1497, 509] width 2779 height 981
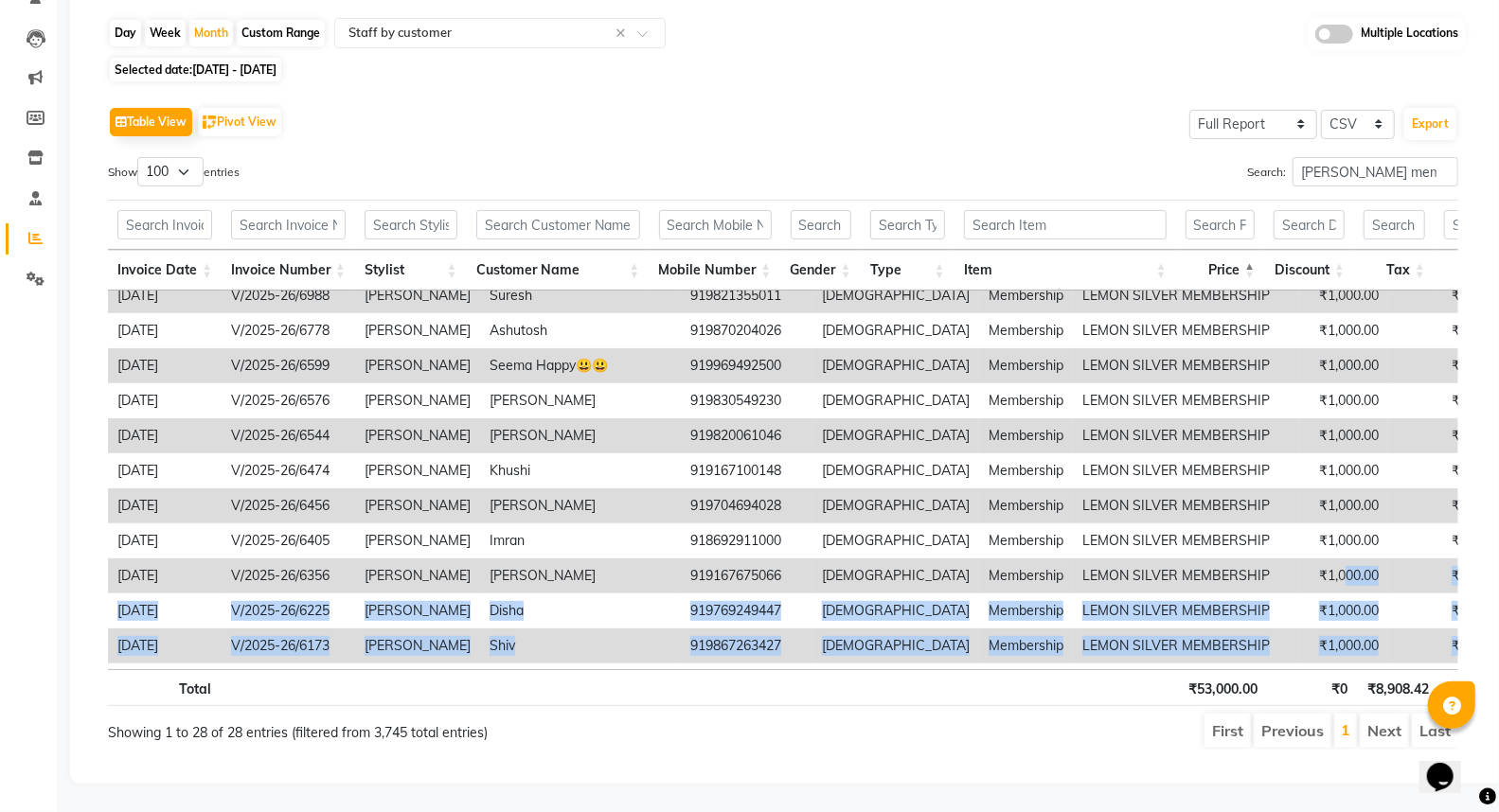
scroll to position [0, 0]
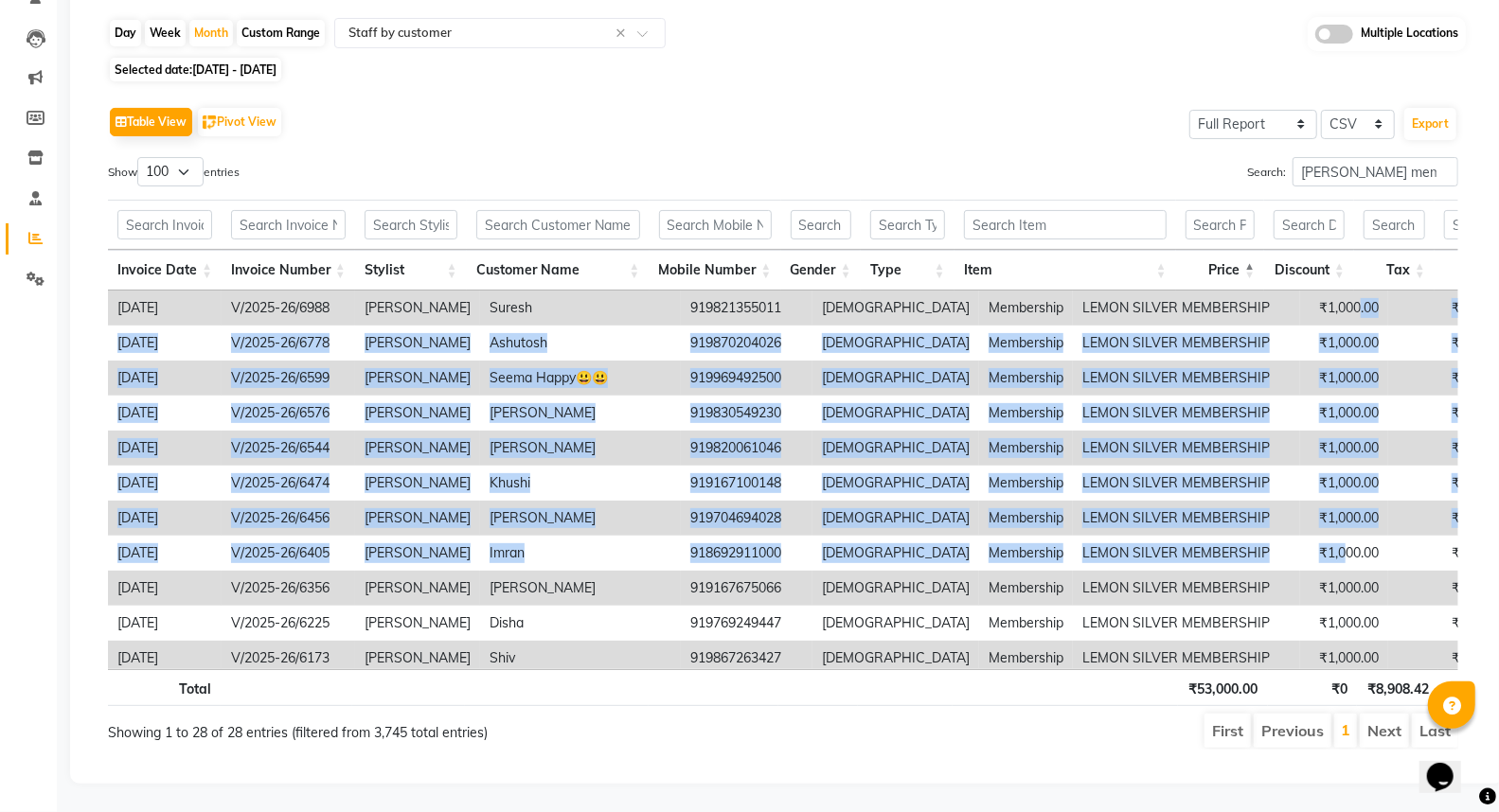
drag, startPoint x: 1222, startPoint y: 530, endPoint x: 1238, endPoint y: 279, distance: 251.5
click at [1238, 291] on tbody "2025-08-31 V/2025-26/6988 Amreen Shaikh Suresh 919821355011 male Membership LEM…" at bounding box center [1497, 781] width 2779 height 981
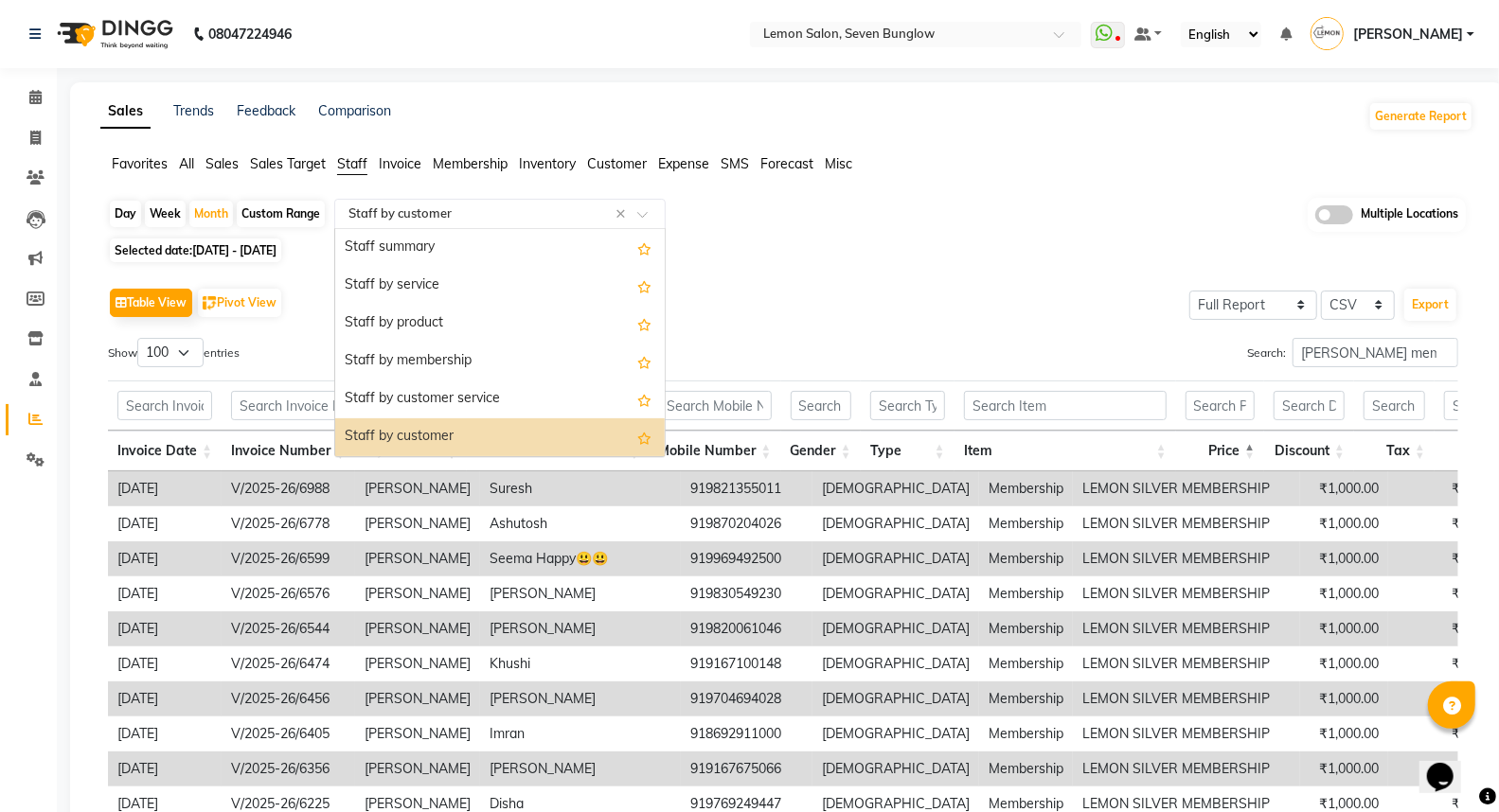
click at [386, 208] on input "text" at bounding box center [481, 214] width 273 height 19
click at [422, 318] on div "Staff by product" at bounding box center [499, 322] width 329 height 37
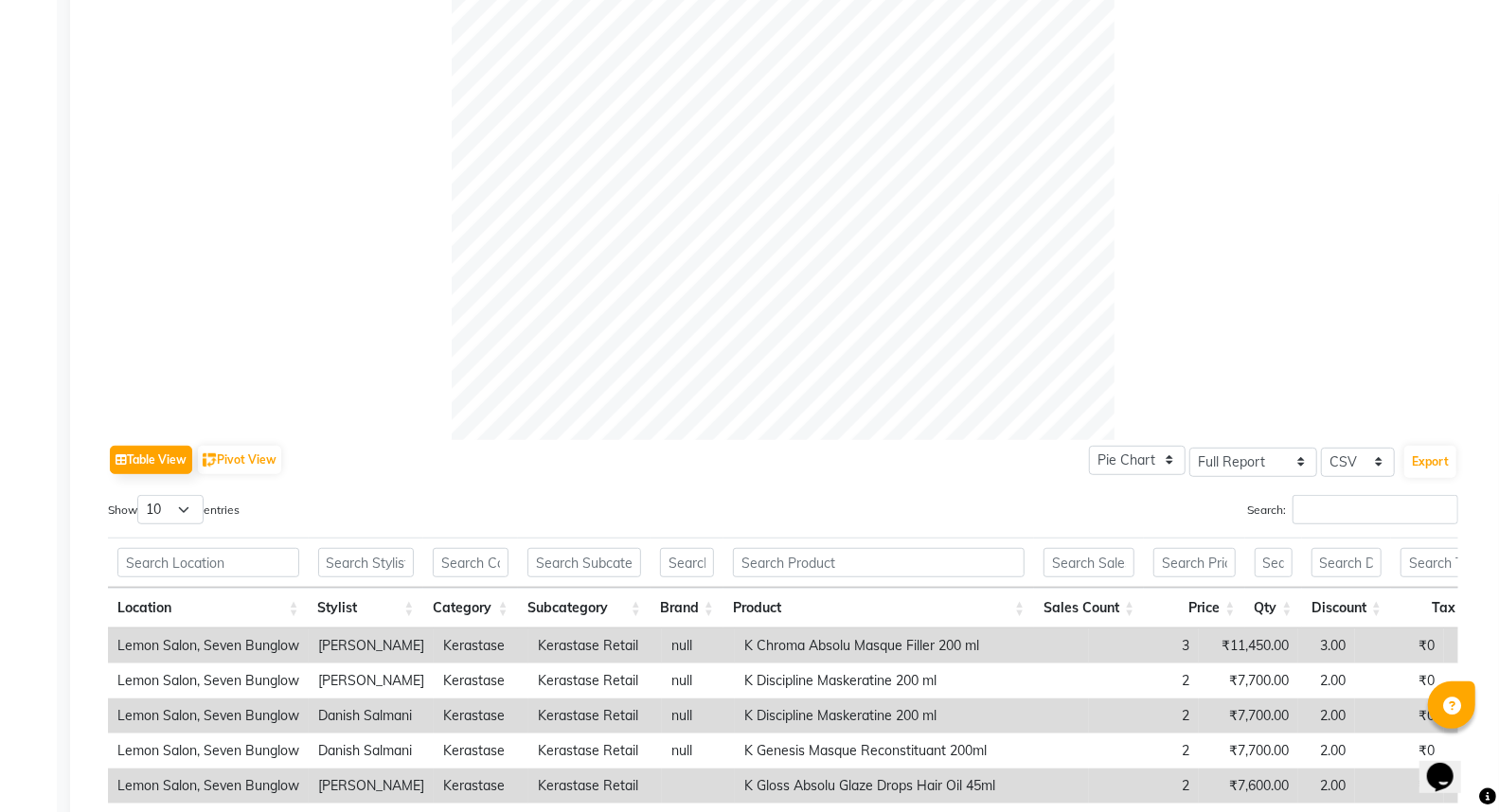
scroll to position [735, 0]
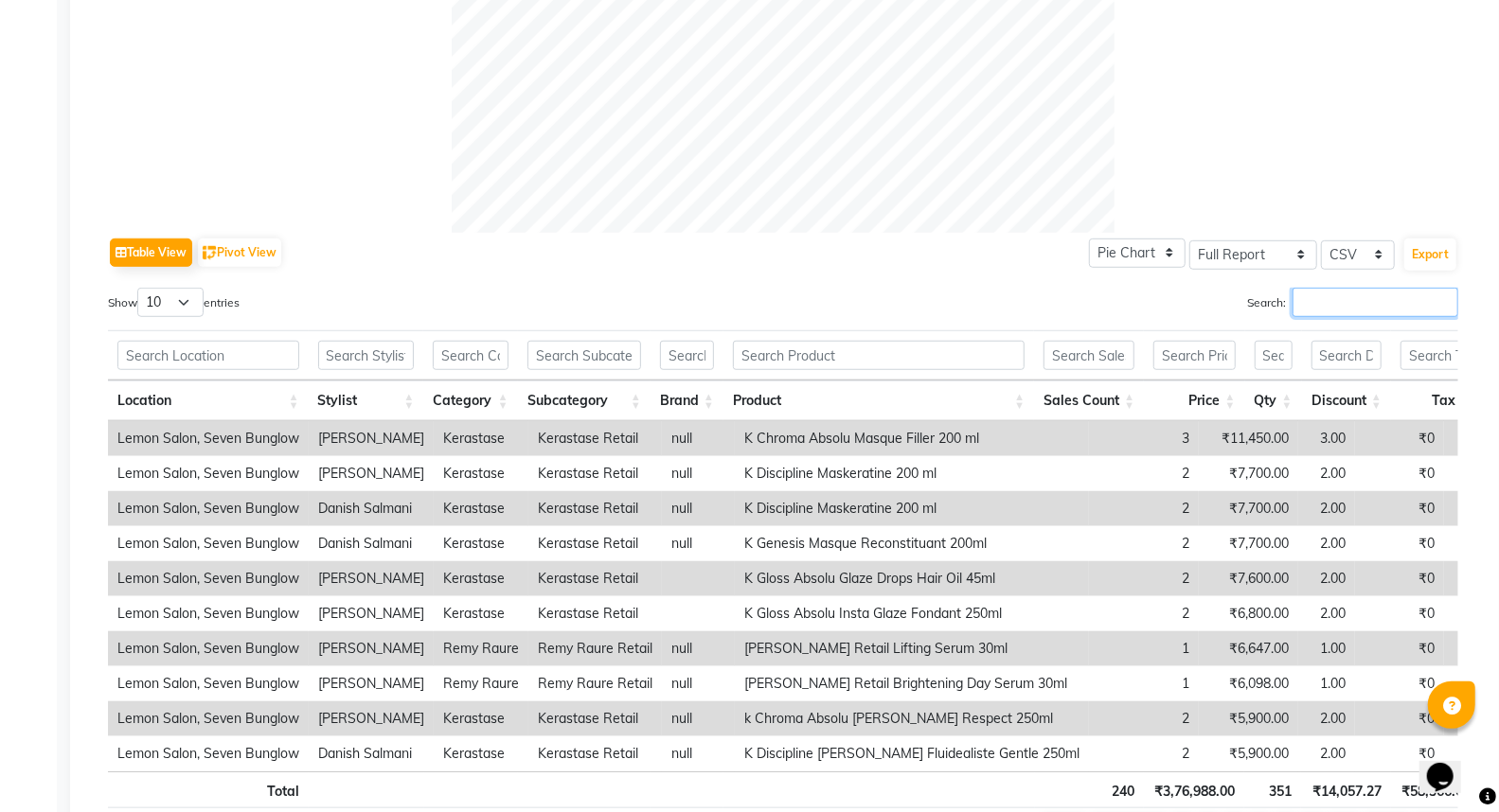
click at [1318, 304] on input "Search:" at bounding box center [1375, 302] width 166 height 30
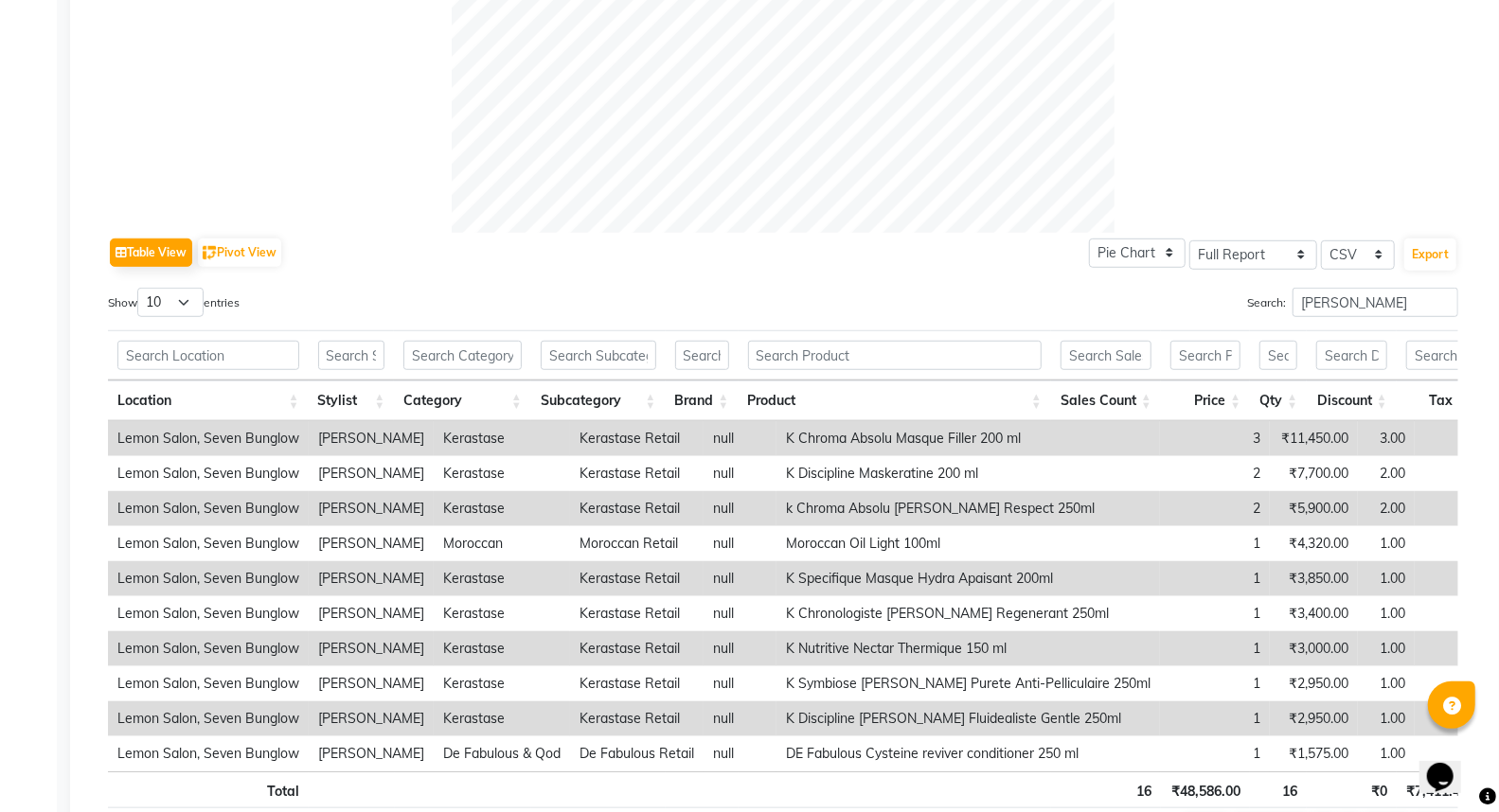
click at [1384, 394] on th "Discount" at bounding box center [1352, 400] width 90 height 40
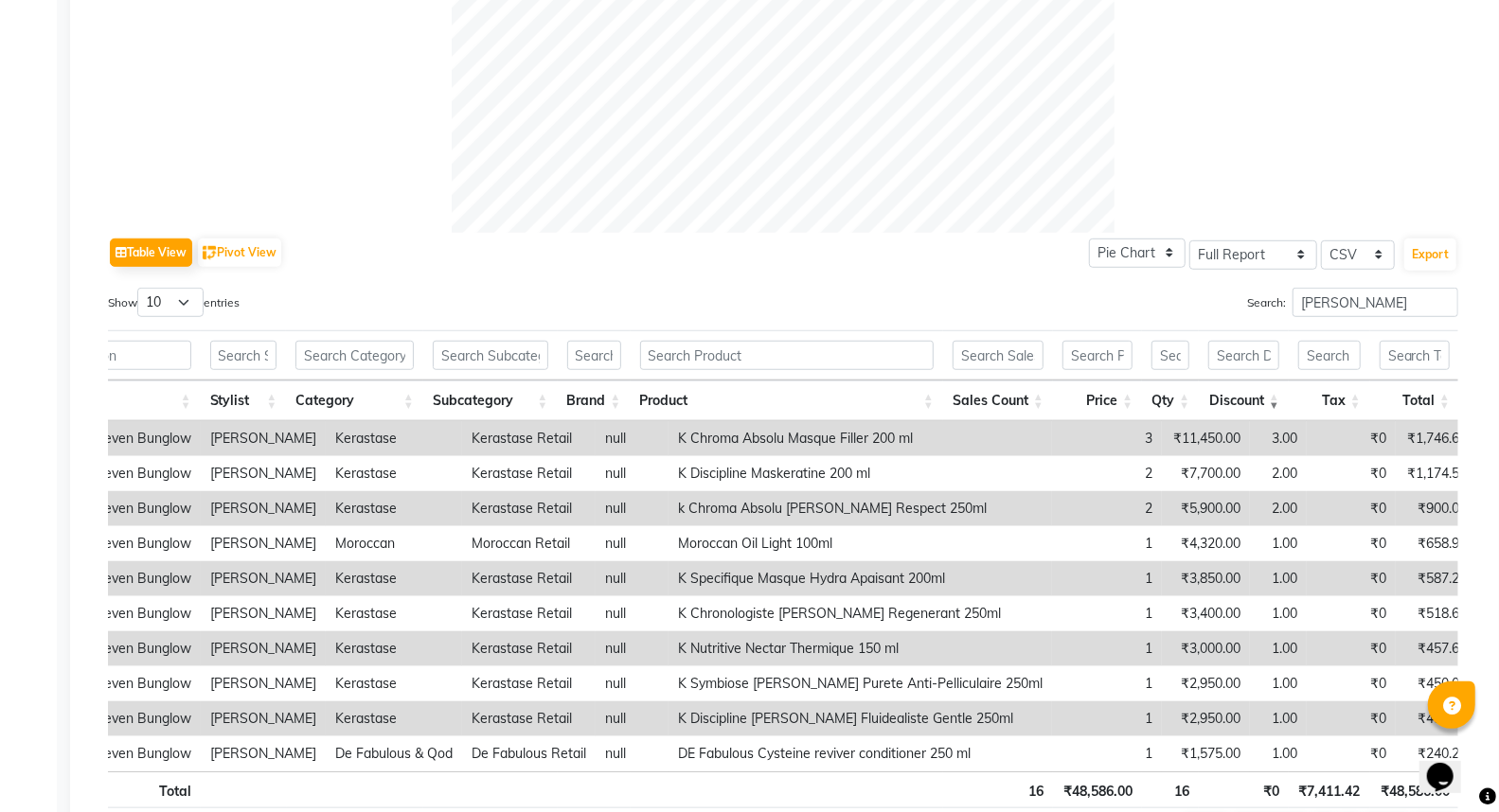
scroll to position [841, 0]
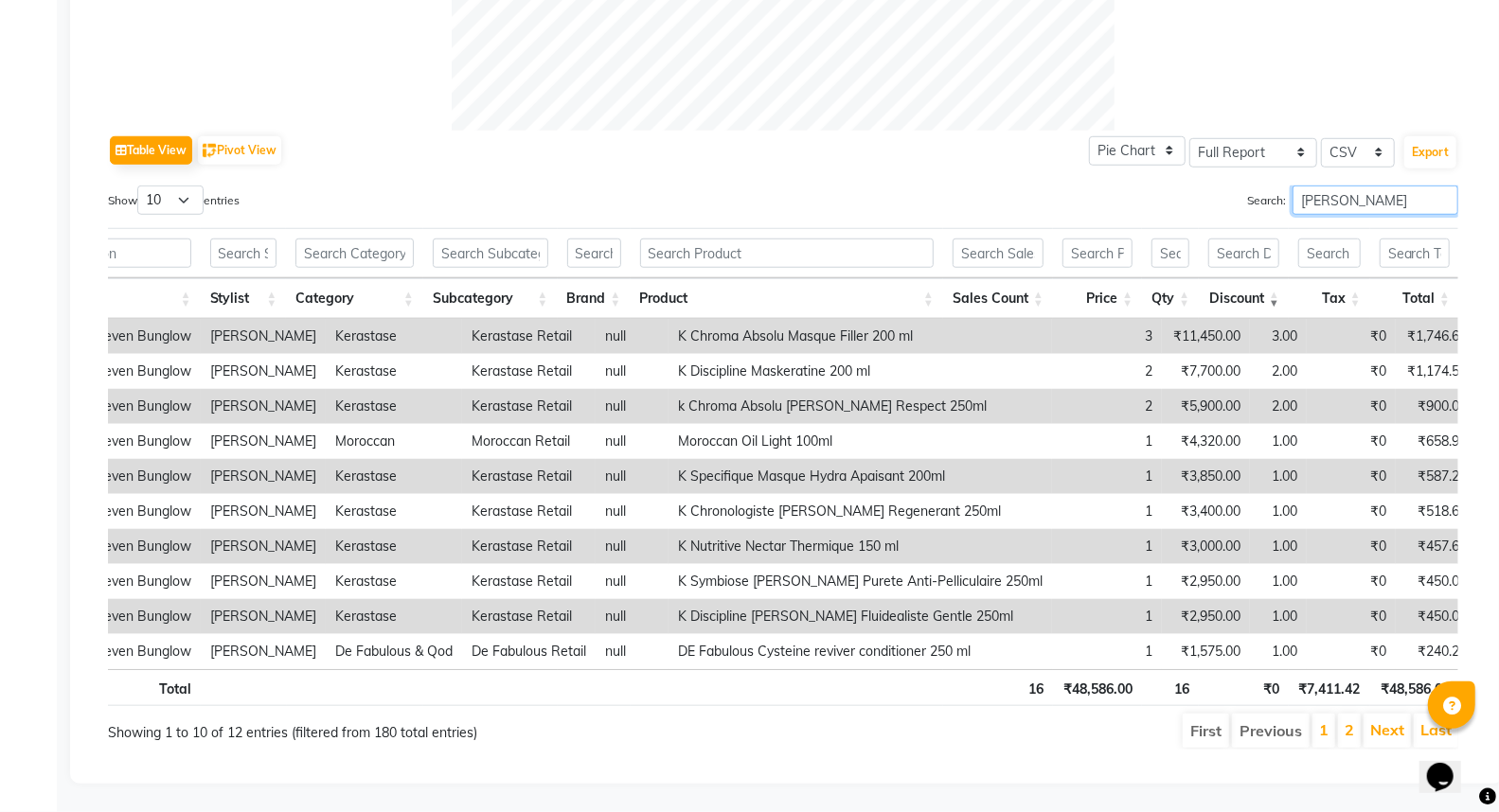
click at [1365, 202] on input "ajit thakur" at bounding box center [1375, 200] width 166 height 30
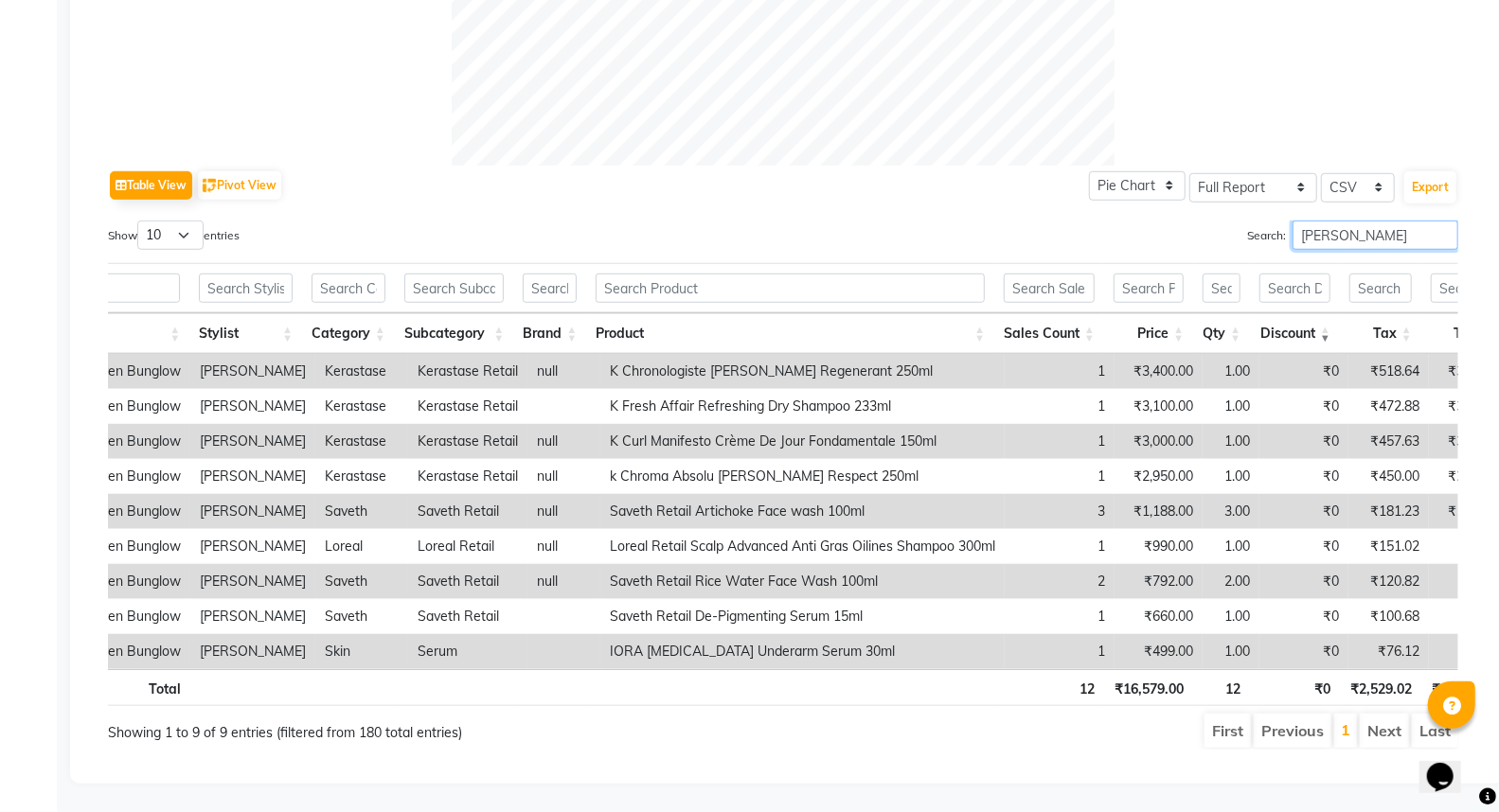
scroll to position [0, 170]
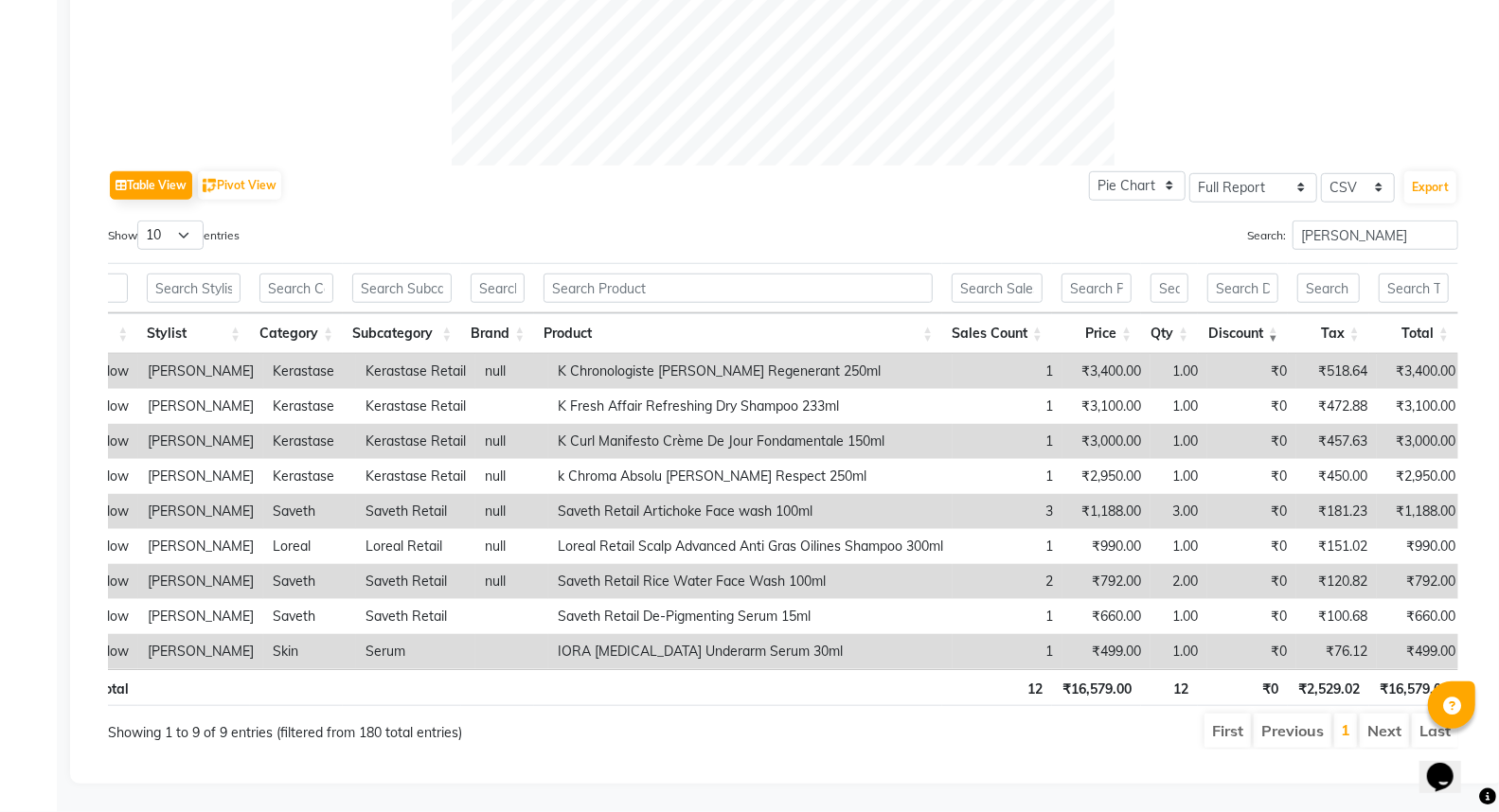
click at [1272, 313] on th "Discount" at bounding box center [1243, 333] width 90 height 40
click at [1346, 221] on input "amreen shaik" at bounding box center [1375, 235] width 166 height 30
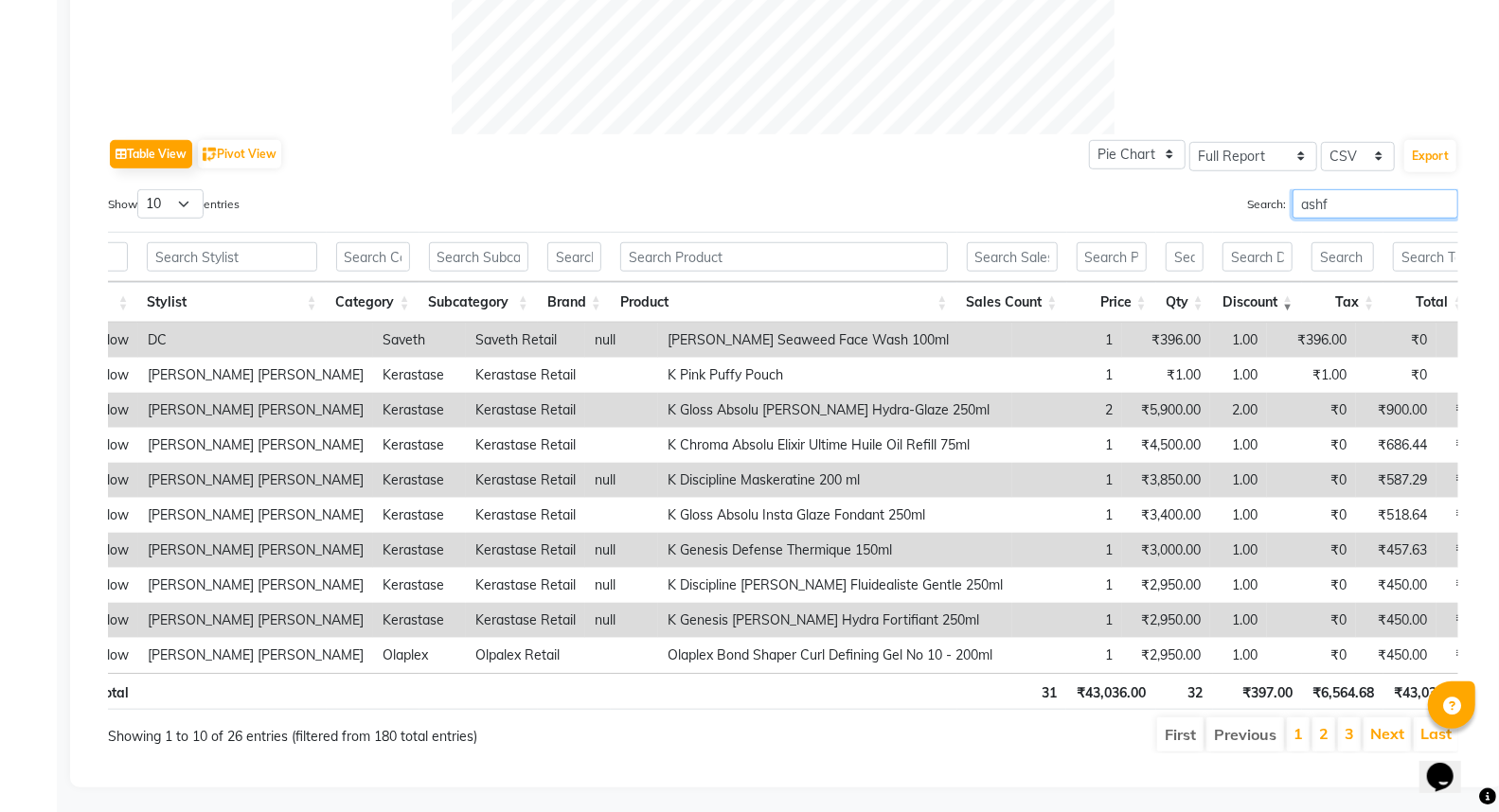
scroll to position [0, 0]
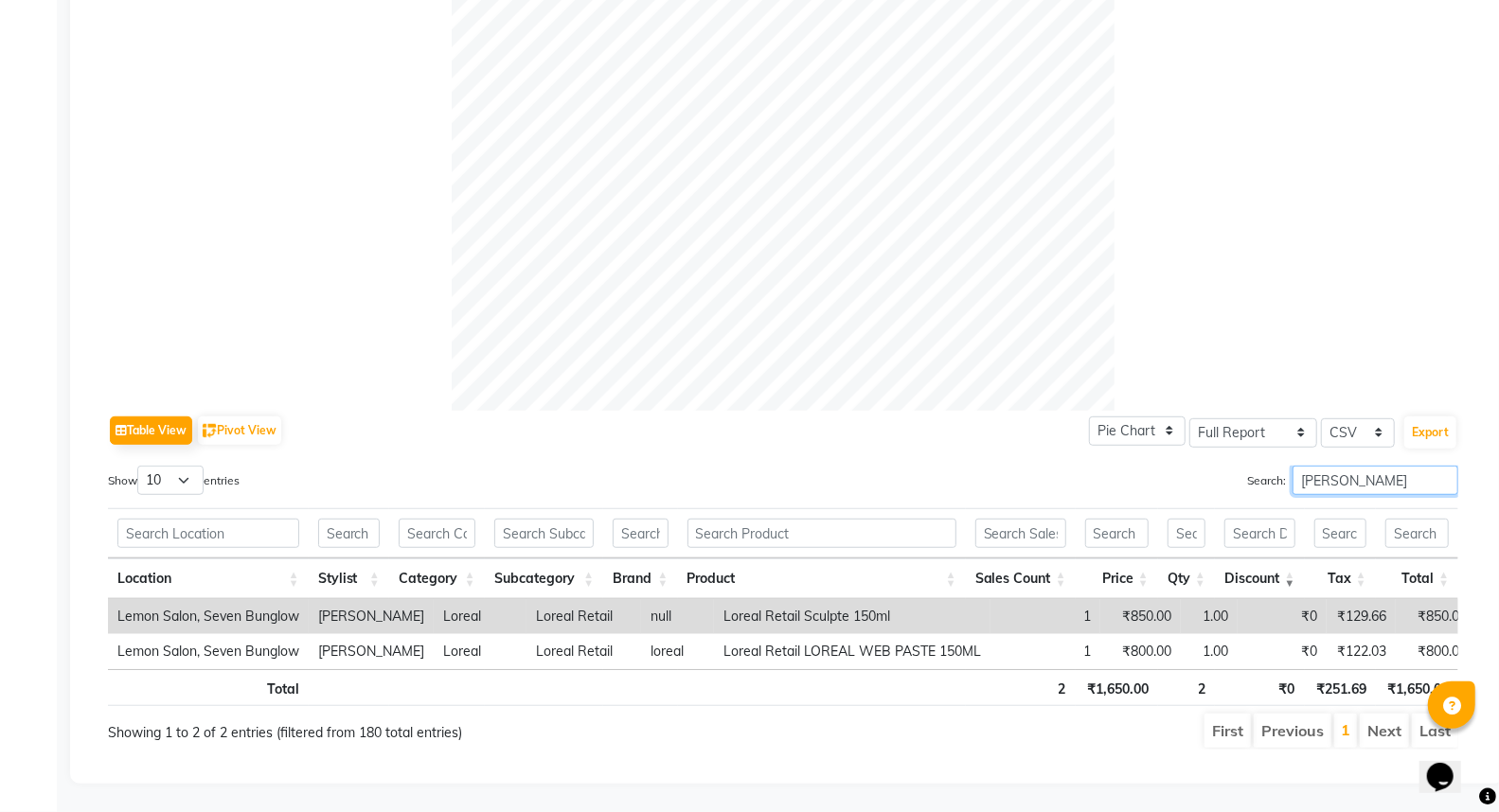
click at [1342, 466] on input "ashfak" at bounding box center [1375, 480] width 166 height 30
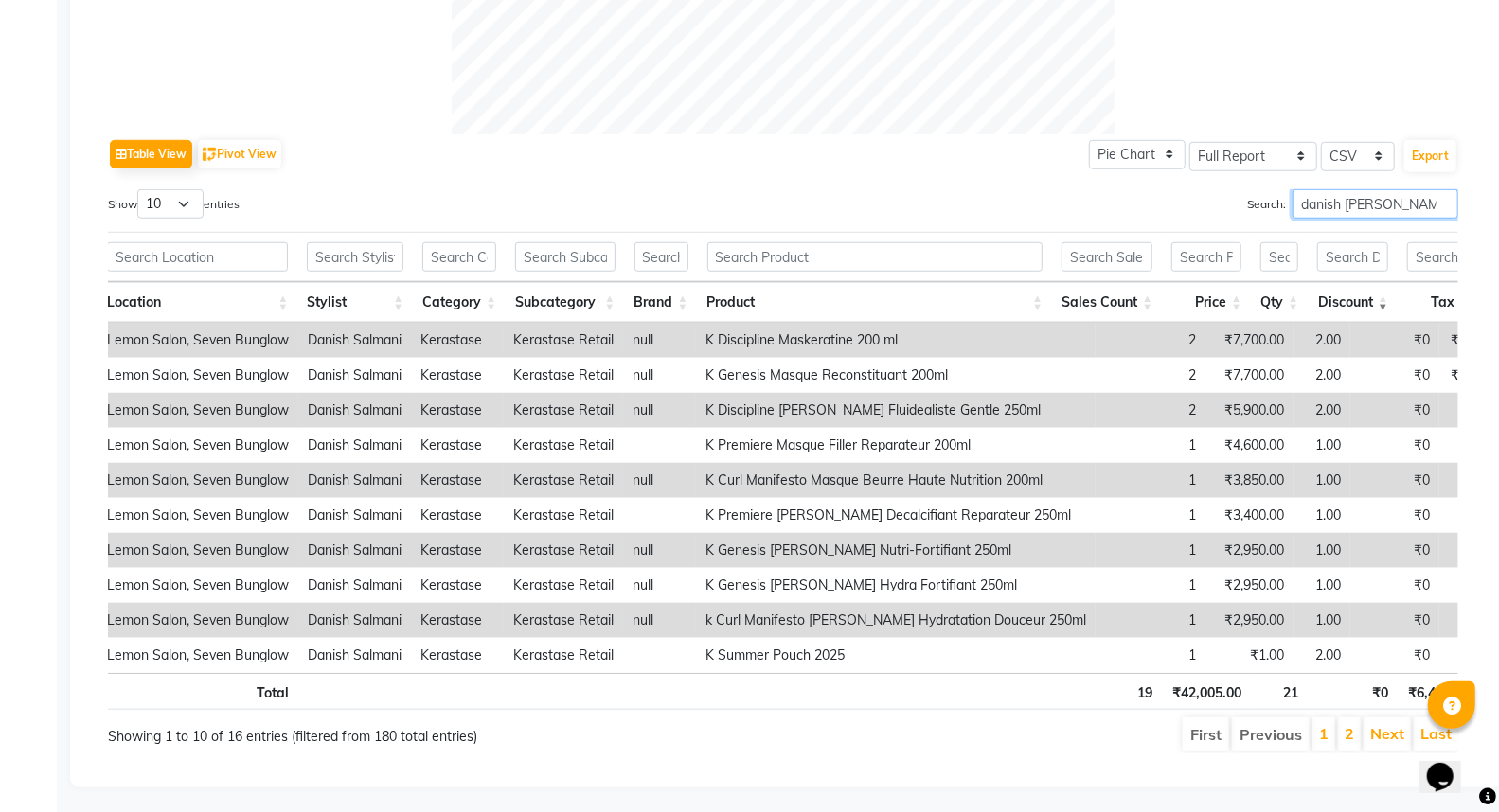
scroll to position [0, 119]
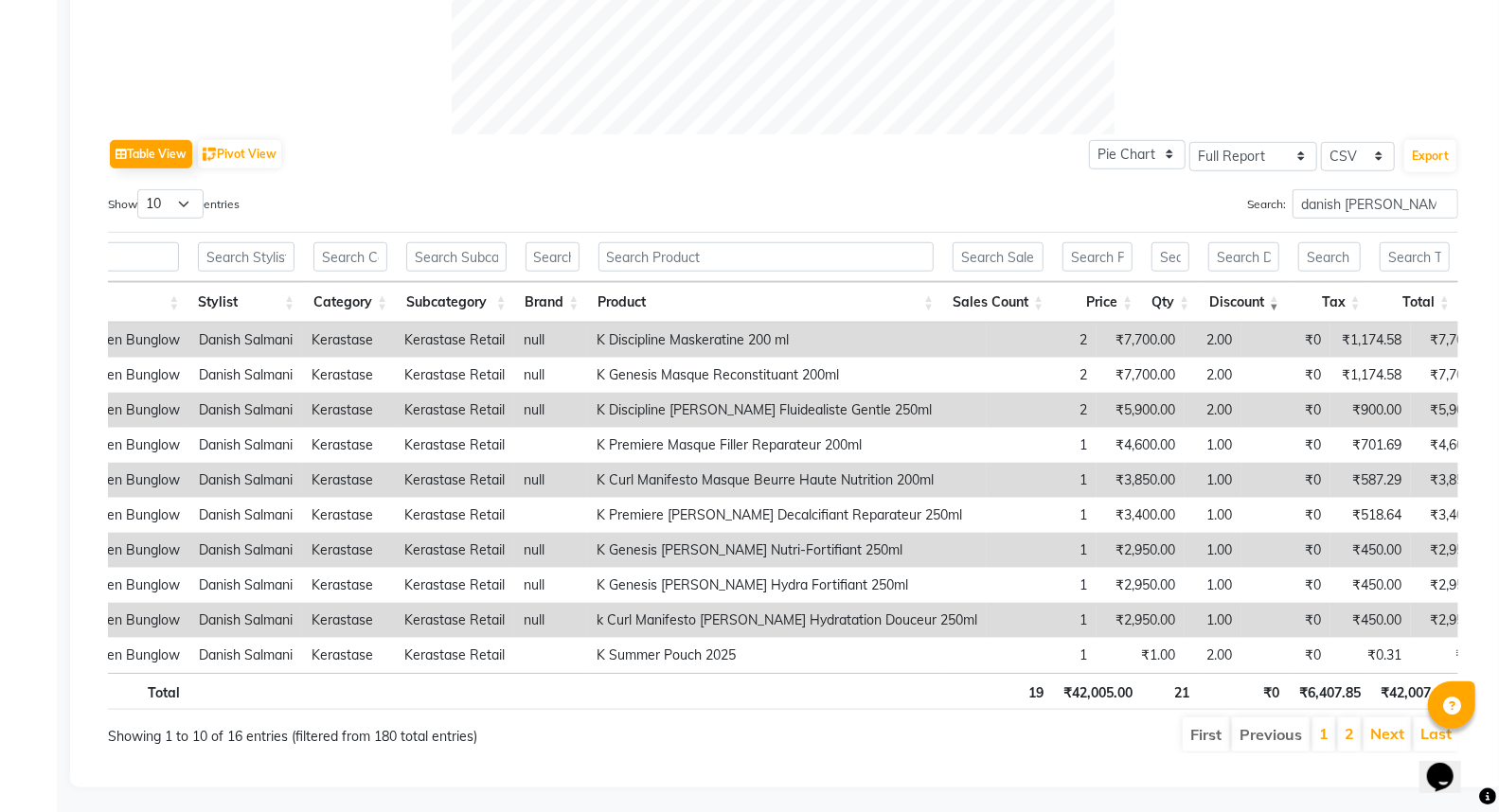
click at [1278, 303] on th "Discount" at bounding box center [1244, 302] width 90 height 40
click at [1274, 300] on th "Discount" at bounding box center [1244, 302] width 90 height 40
click at [1322, 203] on input "danish salman" at bounding box center [1375, 203] width 166 height 30
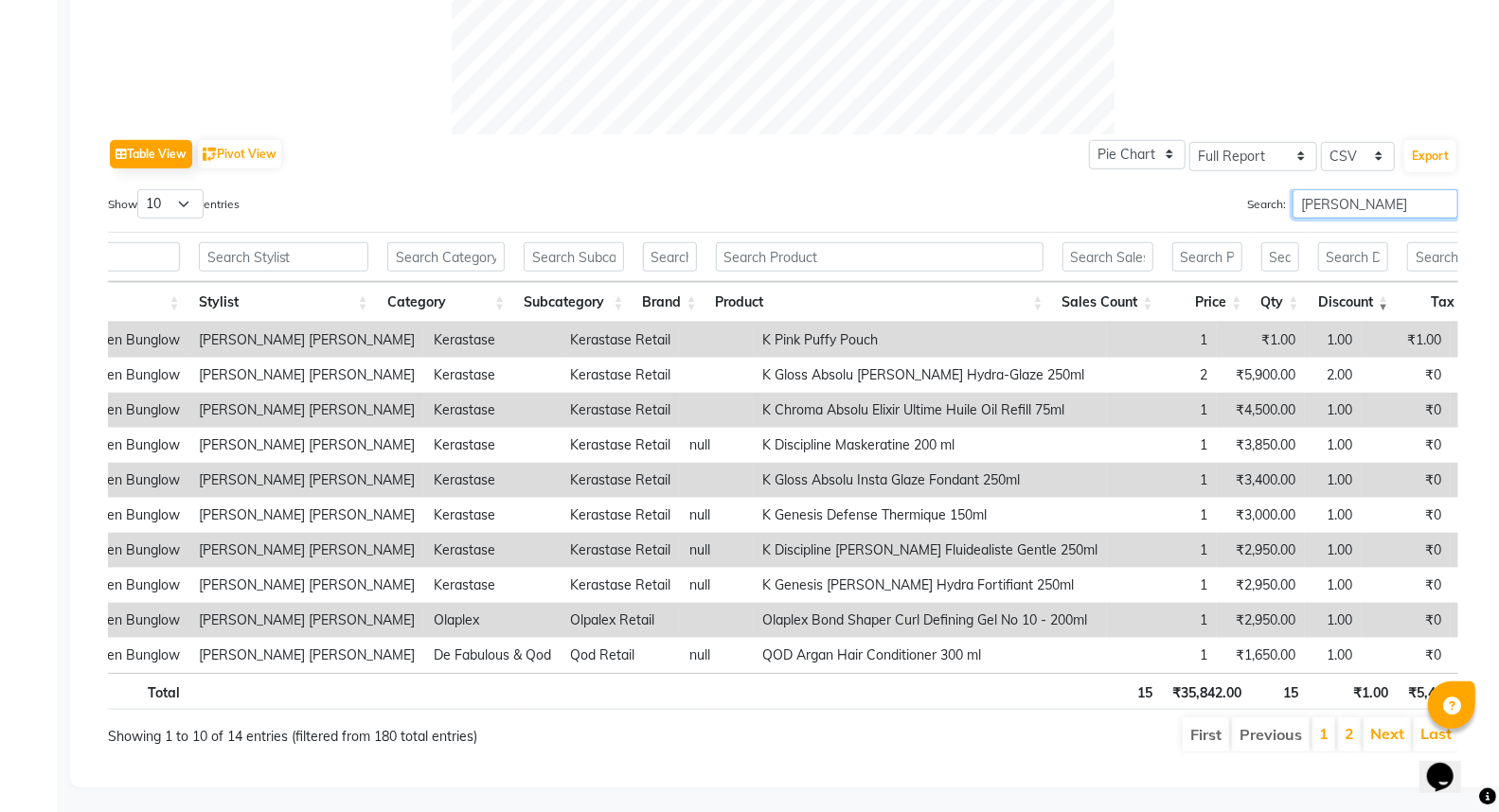
scroll to position [0, 230]
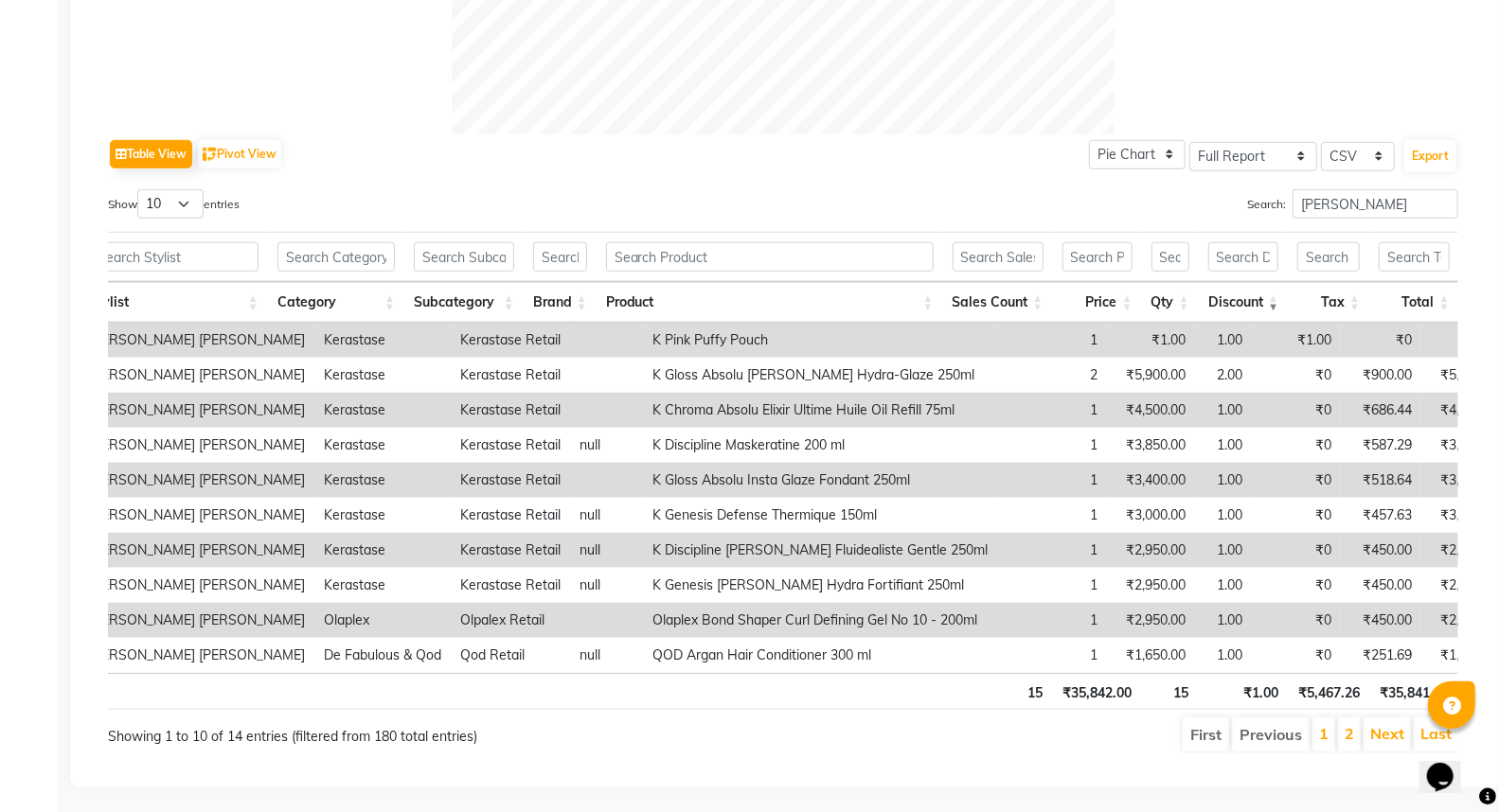
click at [1270, 303] on th "Discount" at bounding box center [1244, 302] width 90 height 40
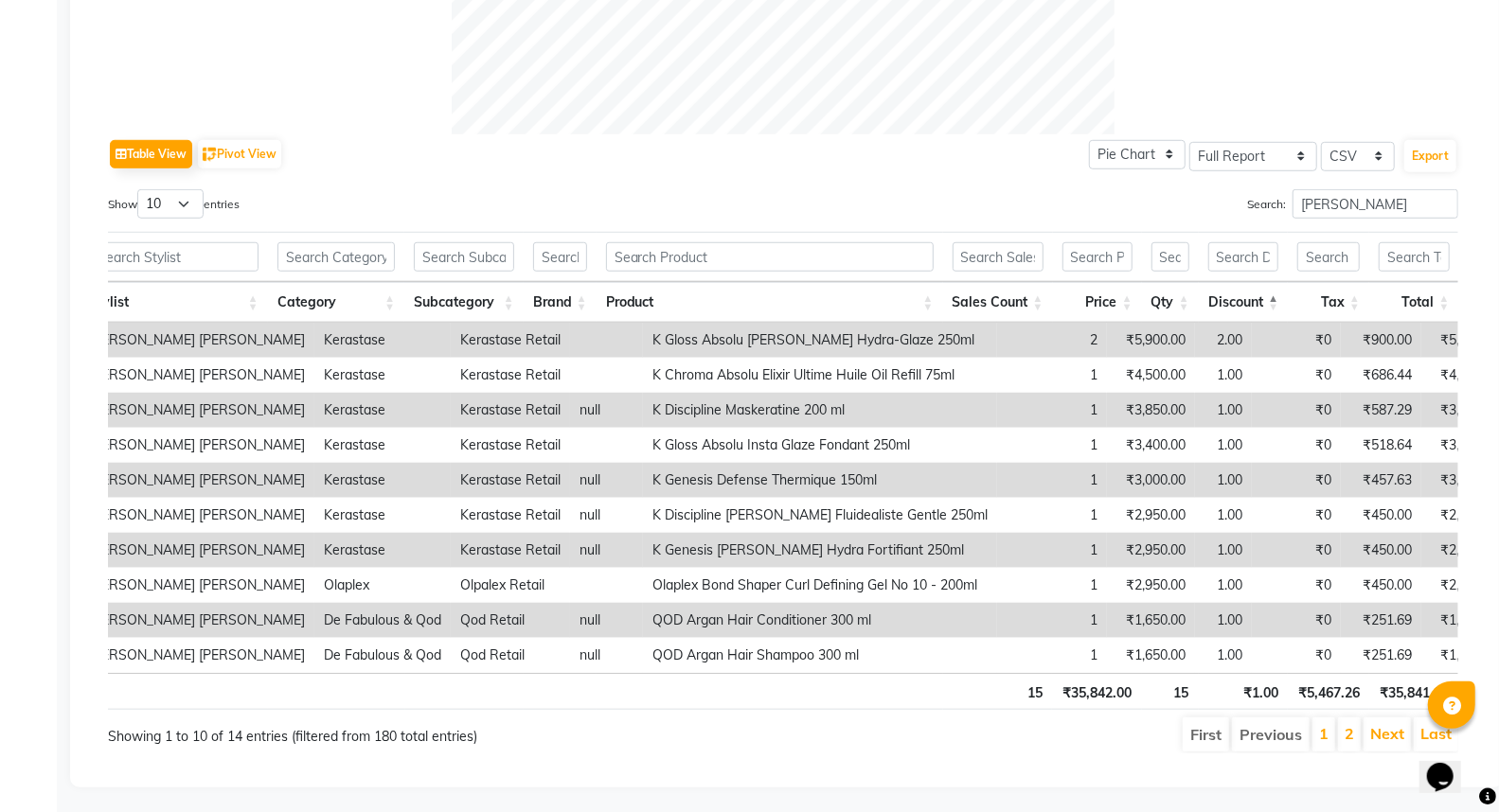
click at [1270, 303] on th "Discount" at bounding box center [1244, 302] width 90 height 40
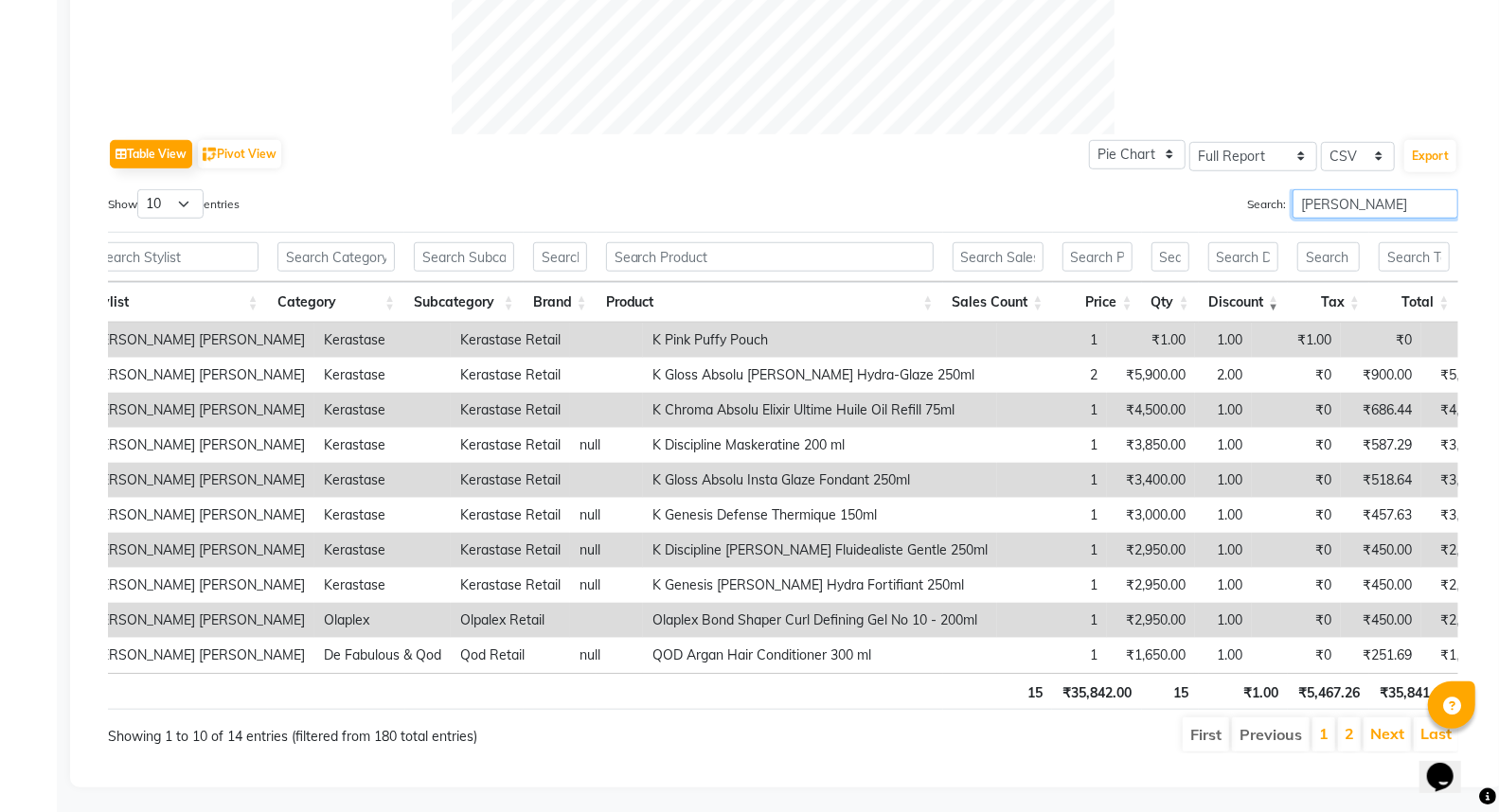
click at [1327, 203] on input "hira lal" at bounding box center [1375, 203] width 166 height 30
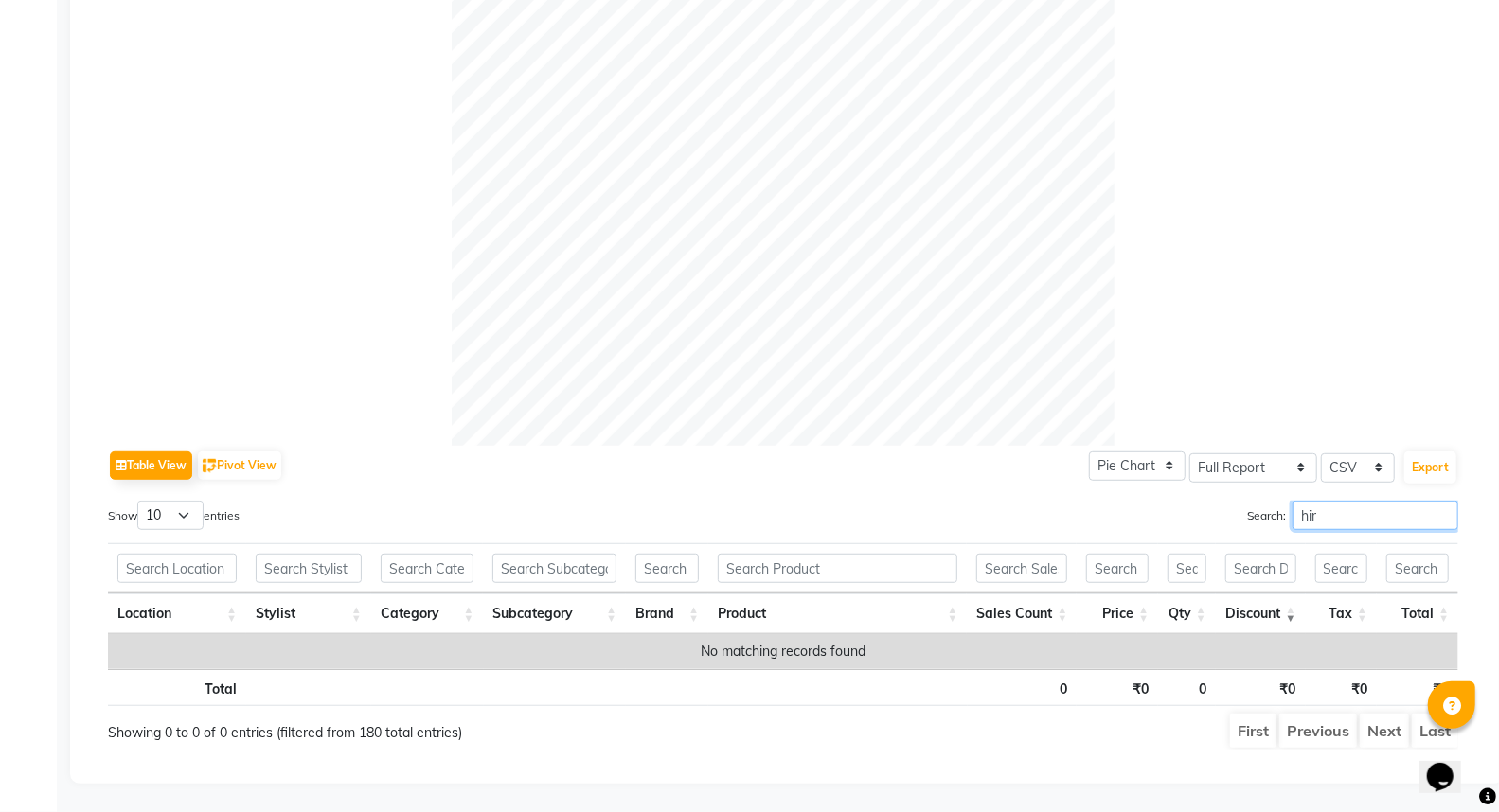
scroll to position [834, 0]
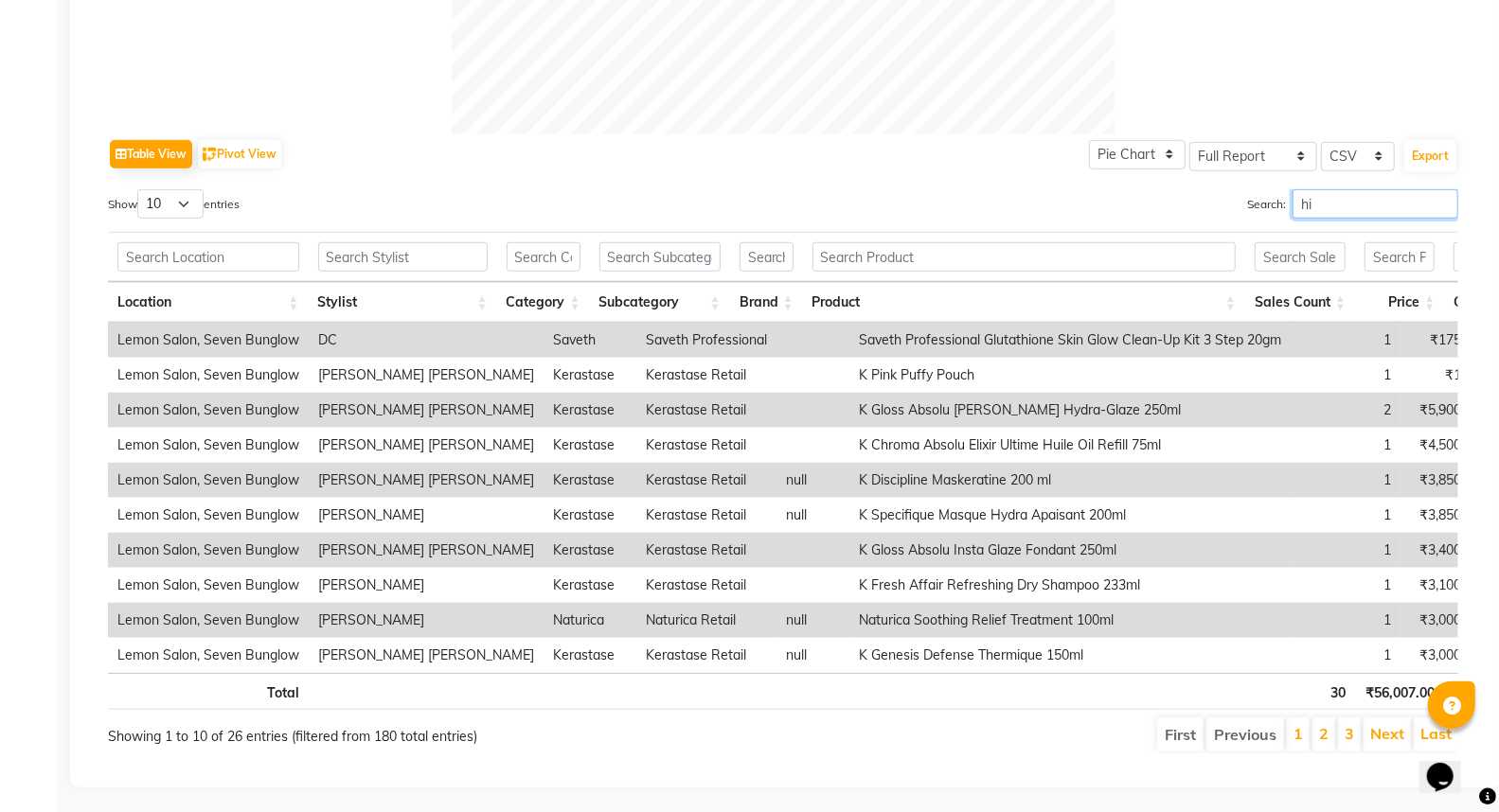
type input "h"
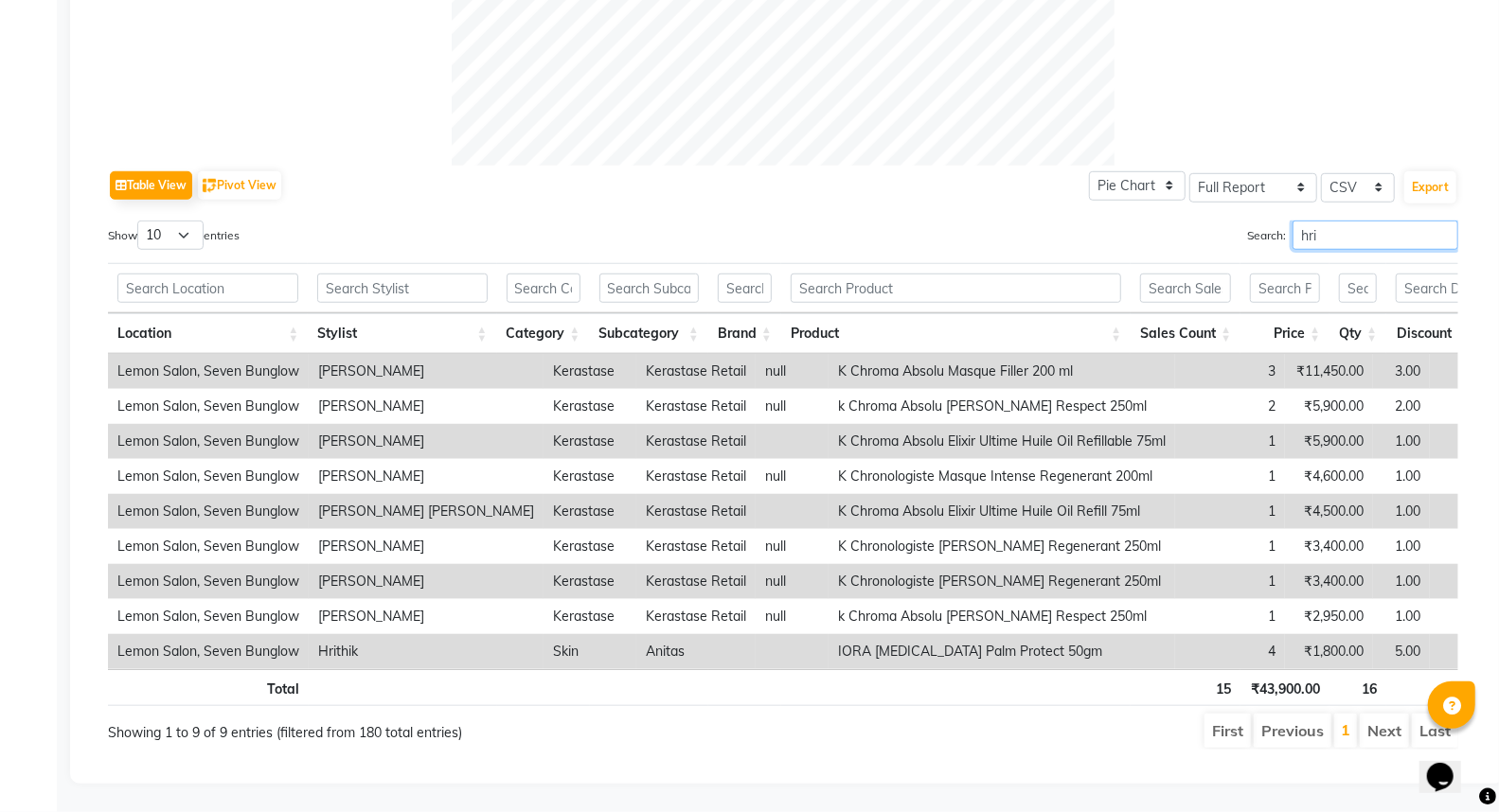
scroll to position [537, 0]
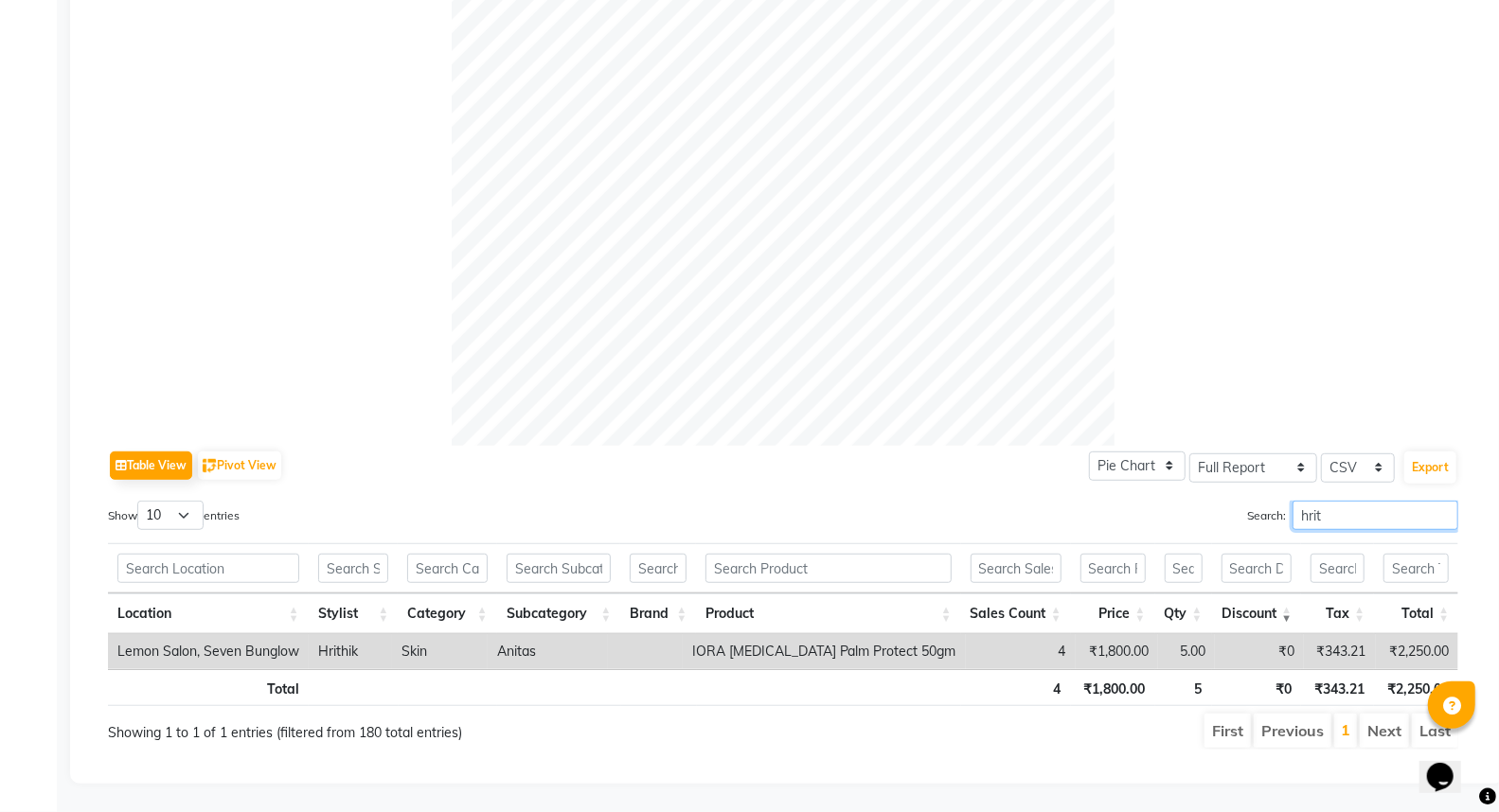
click at [1336, 501] on input "hrit" at bounding box center [1375, 515] width 166 height 30
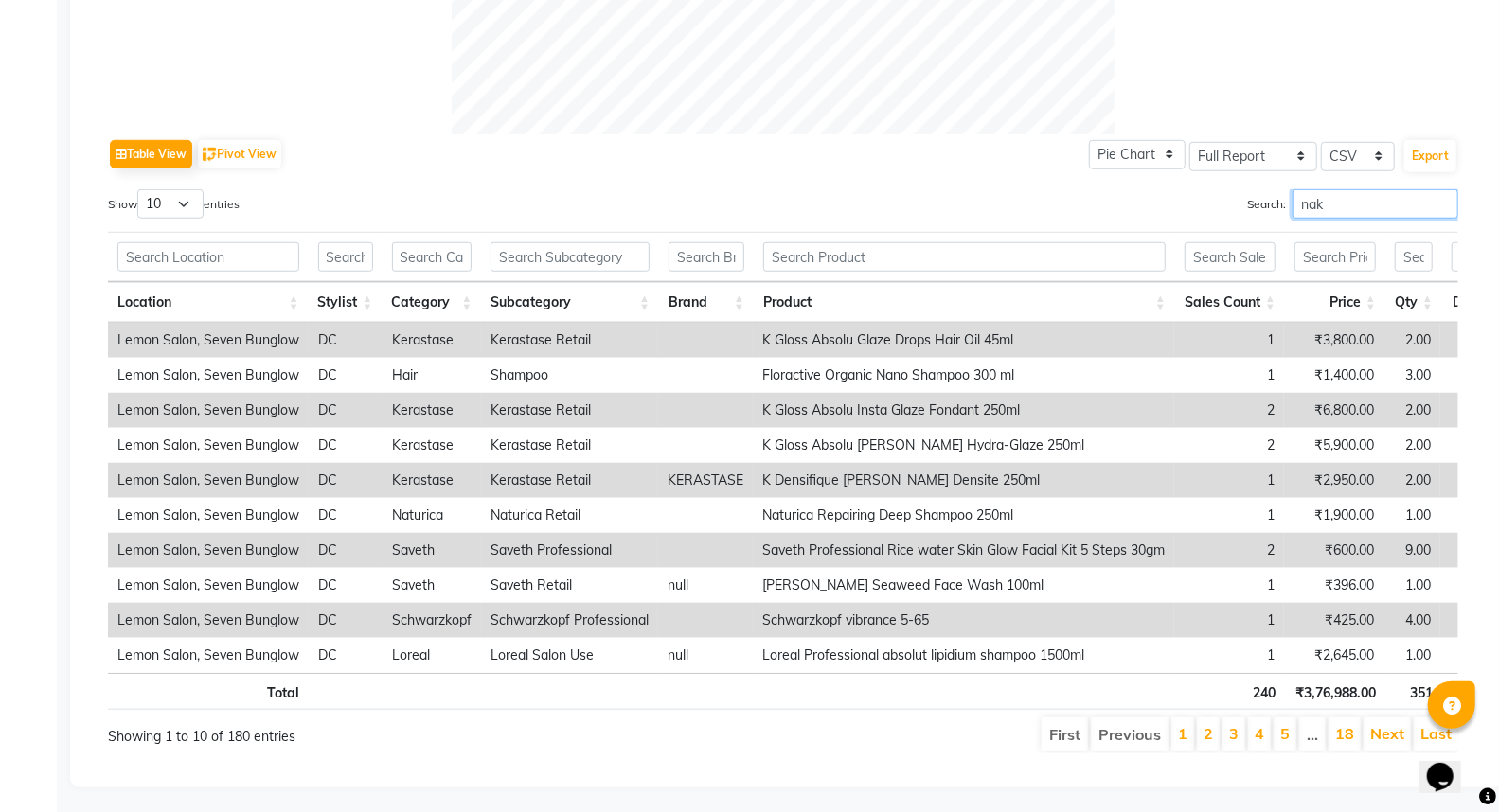
scroll to position [658, 0]
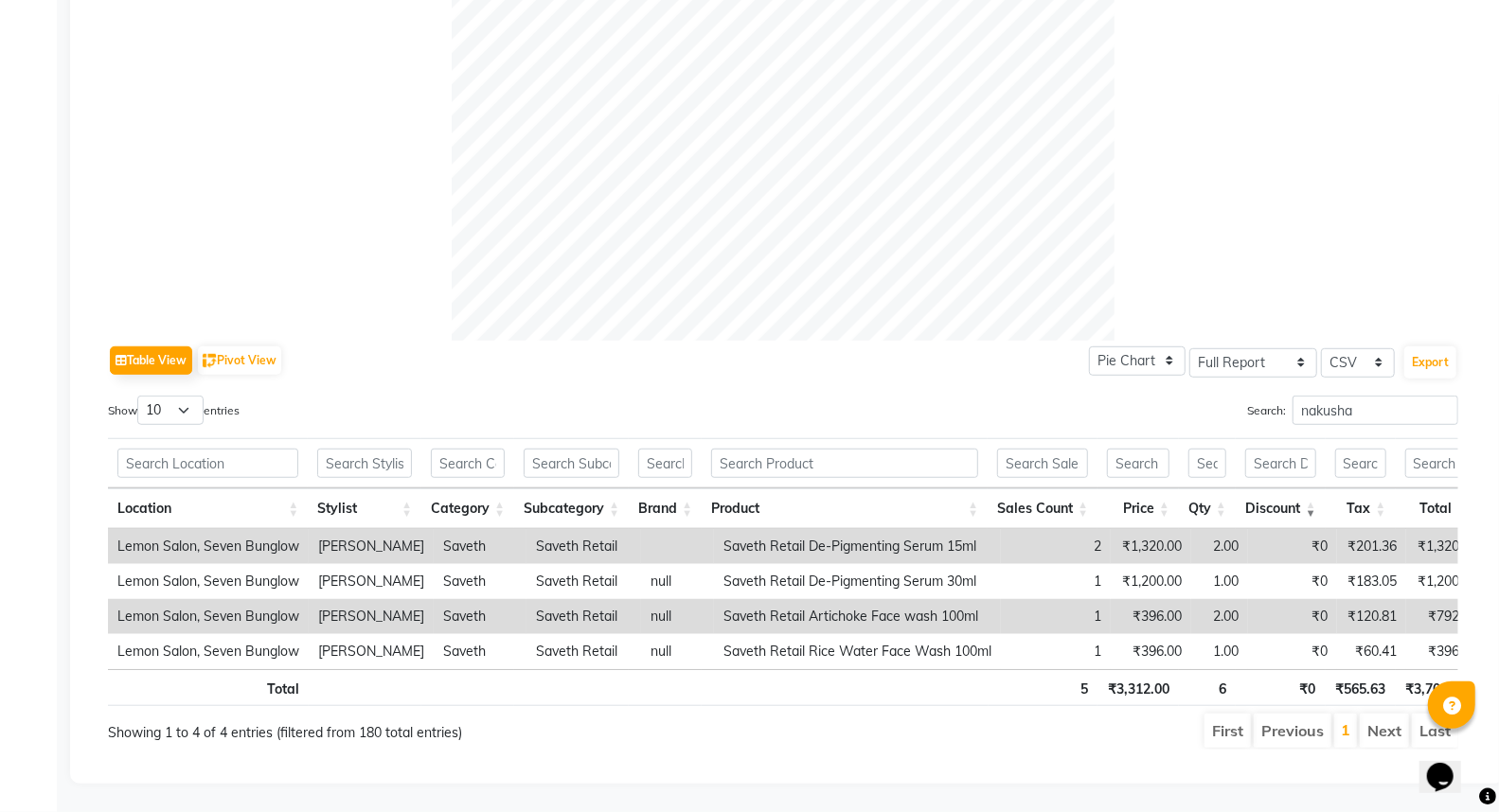
click at [1307, 489] on th "Discount" at bounding box center [1281, 509] width 90 height 40
click at [1310, 489] on th "Discount" at bounding box center [1281, 509] width 90 height 40
click at [1320, 395] on input "nakusha" at bounding box center [1375, 410] width 166 height 30
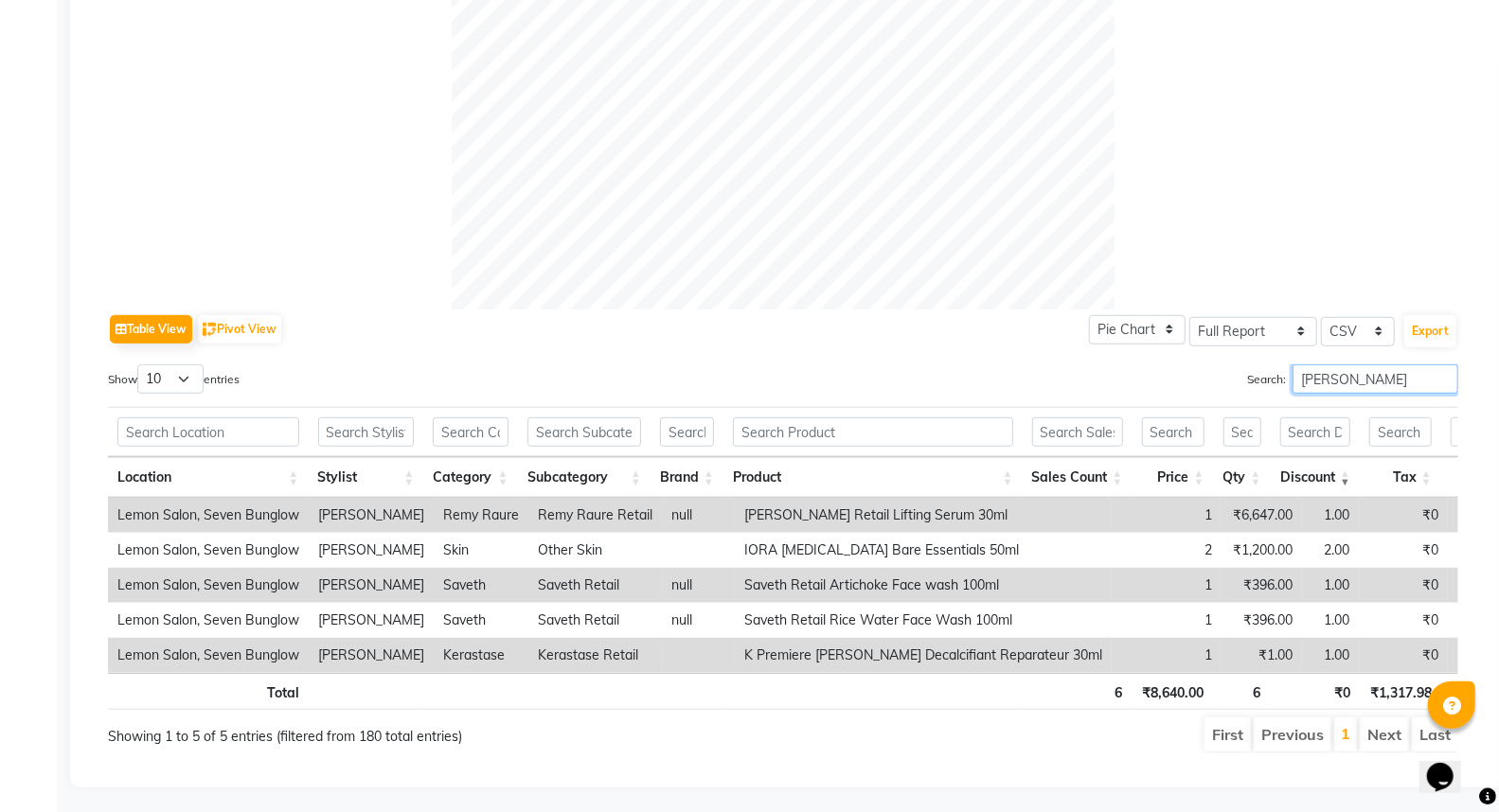
click at [1344, 390] on input "nasreen" at bounding box center [1375, 379] width 166 height 30
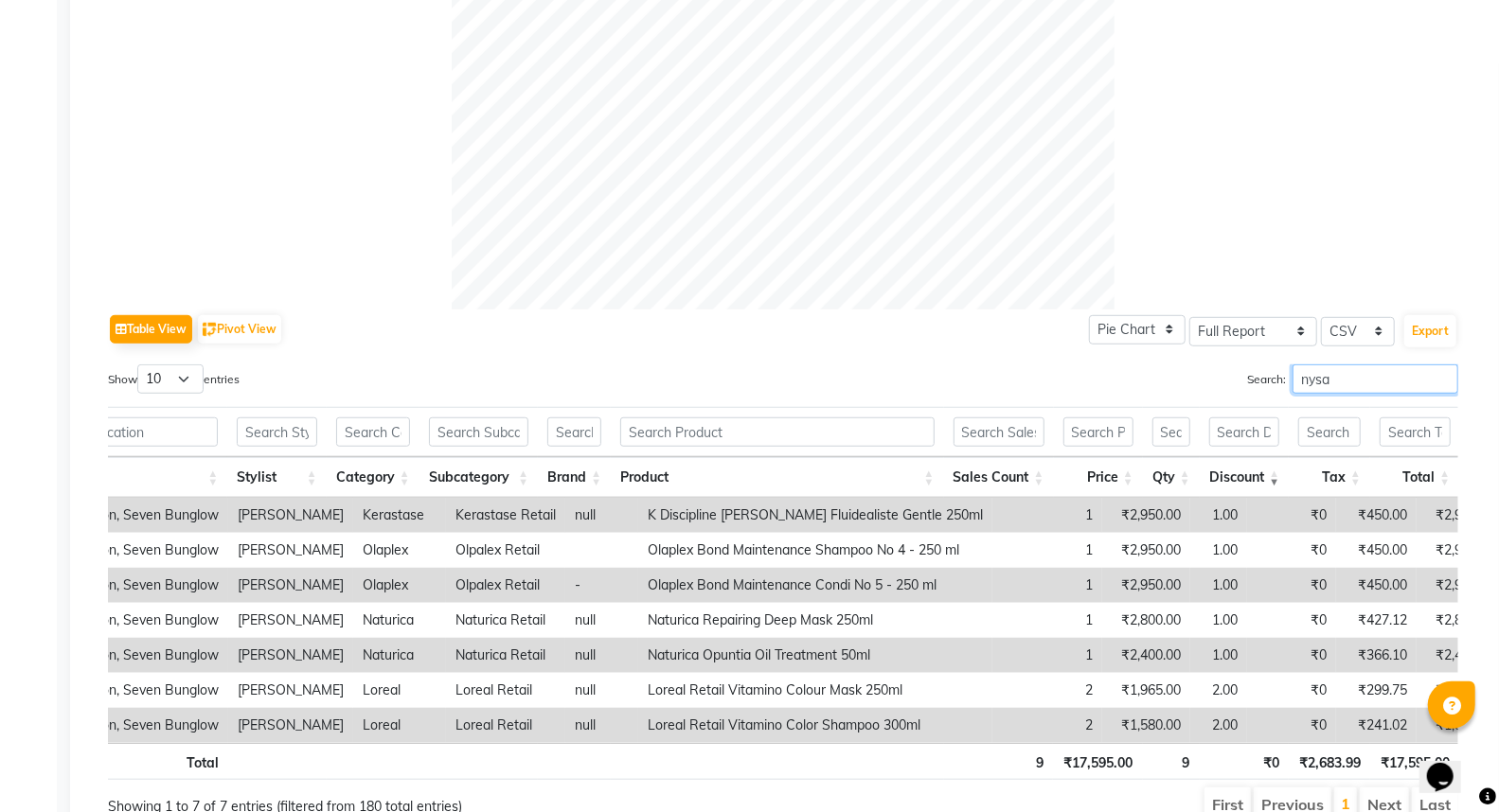
scroll to position [764, 0]
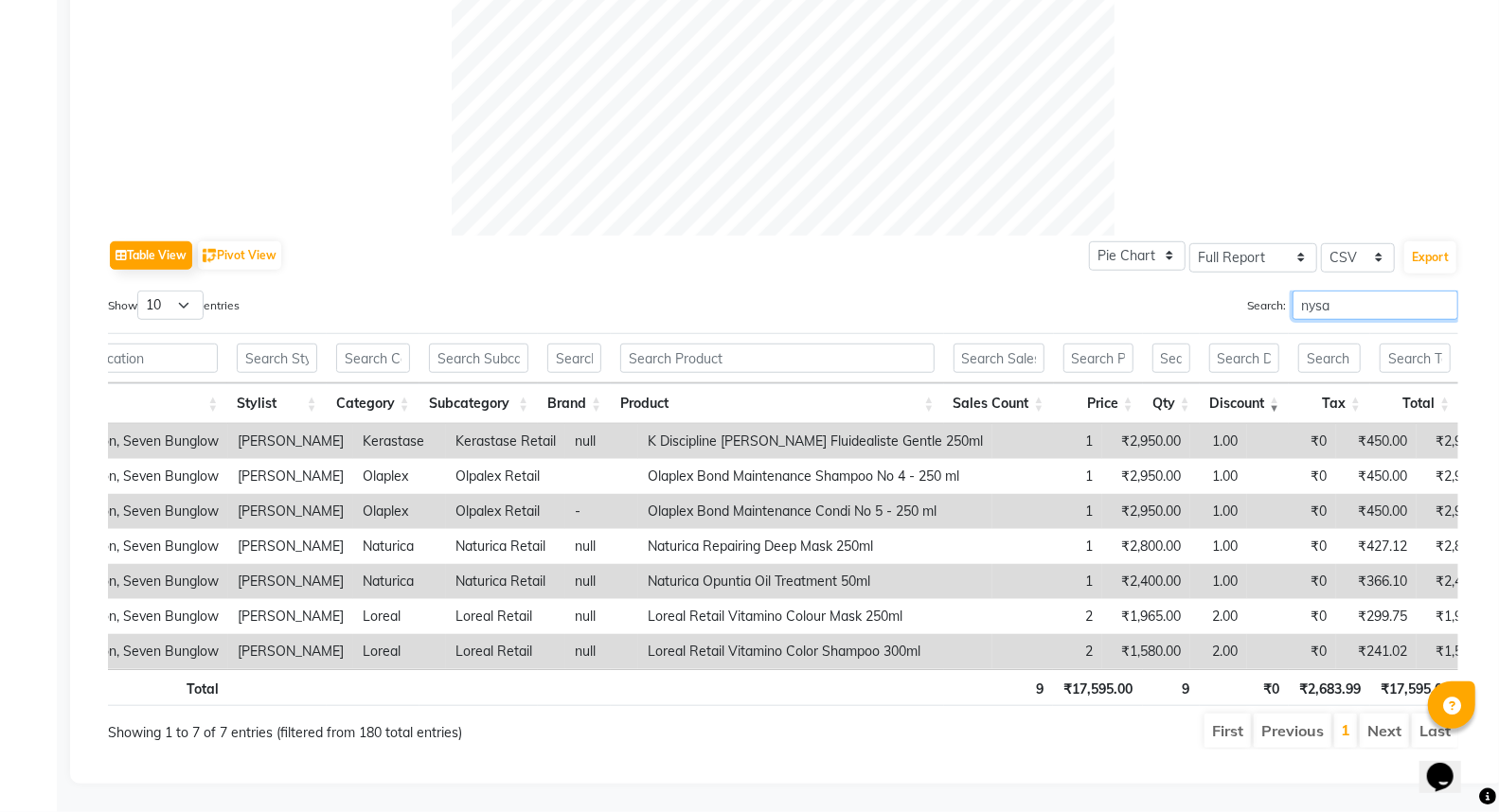
click at [1359, 291] on input "nysa" at bounding box center [1375, 305] width 166 height 30
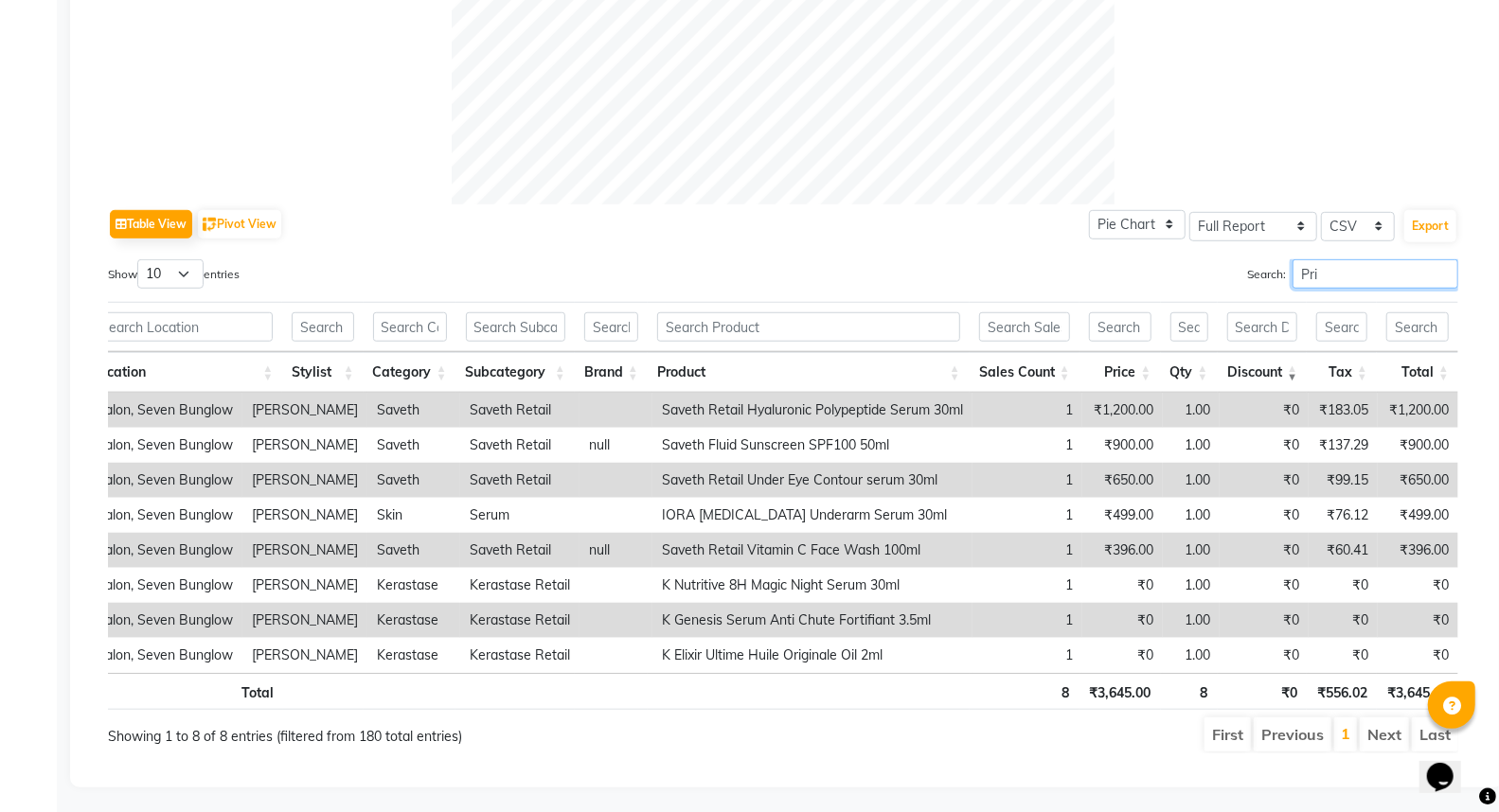
scroll to position [0, 25]
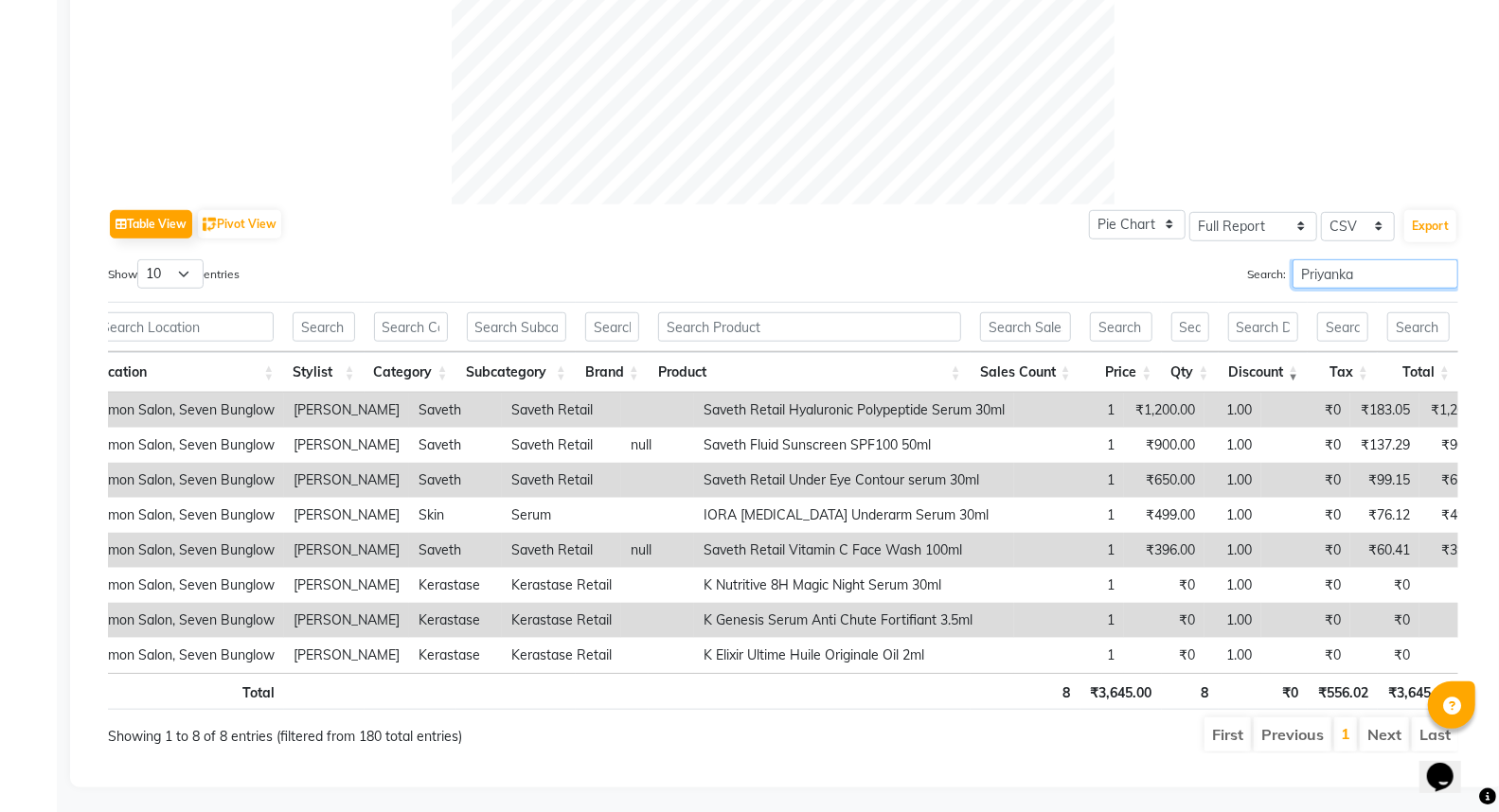
click at [1337, 272] on input "Priyanka" at bounding box center [1375, 274] width 166 height 30
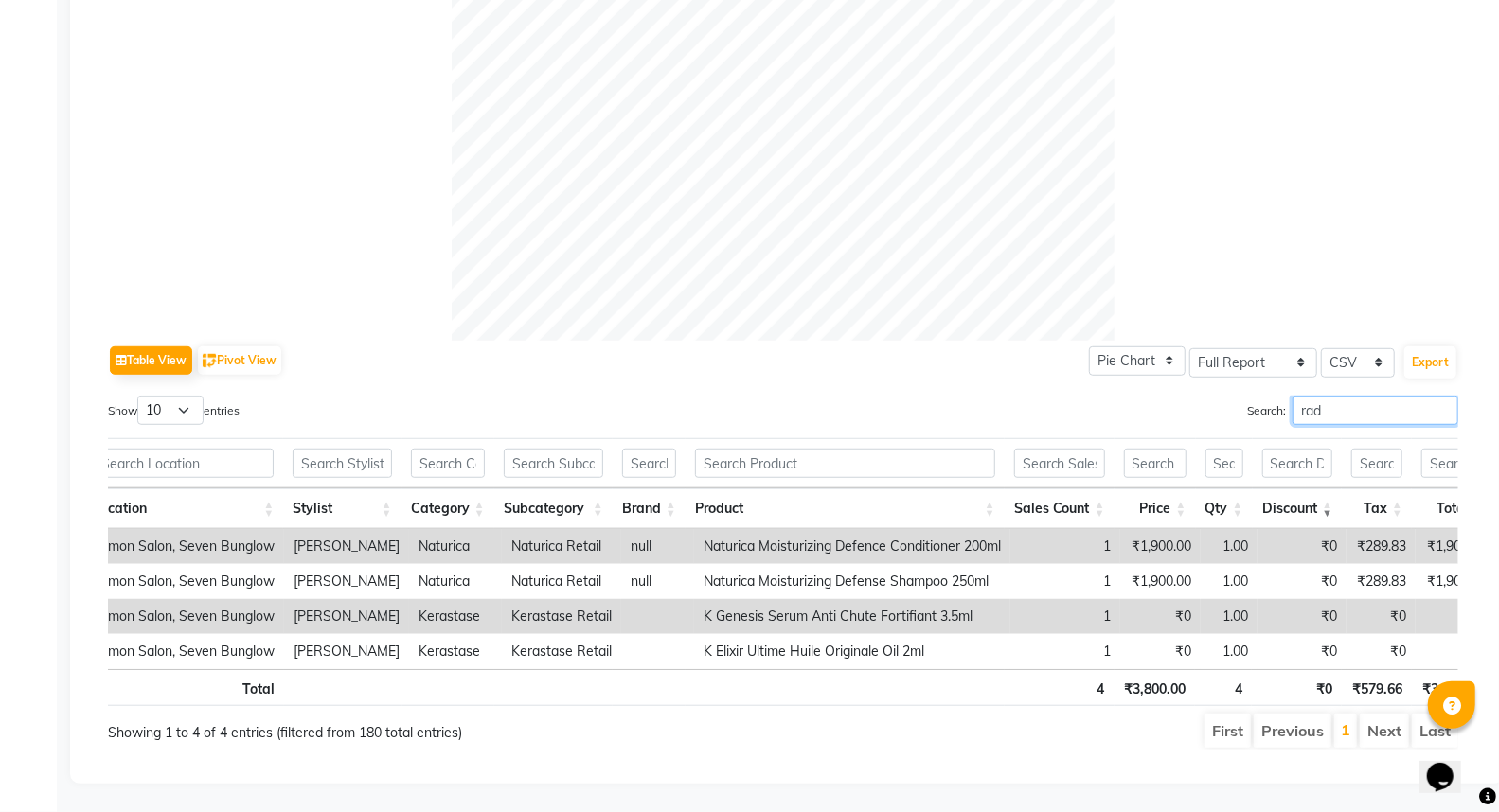
scroll to position [658, 0]
click at [1360, 395] on input "radhik" at bounding box center [1375, 410] width 166 height 30
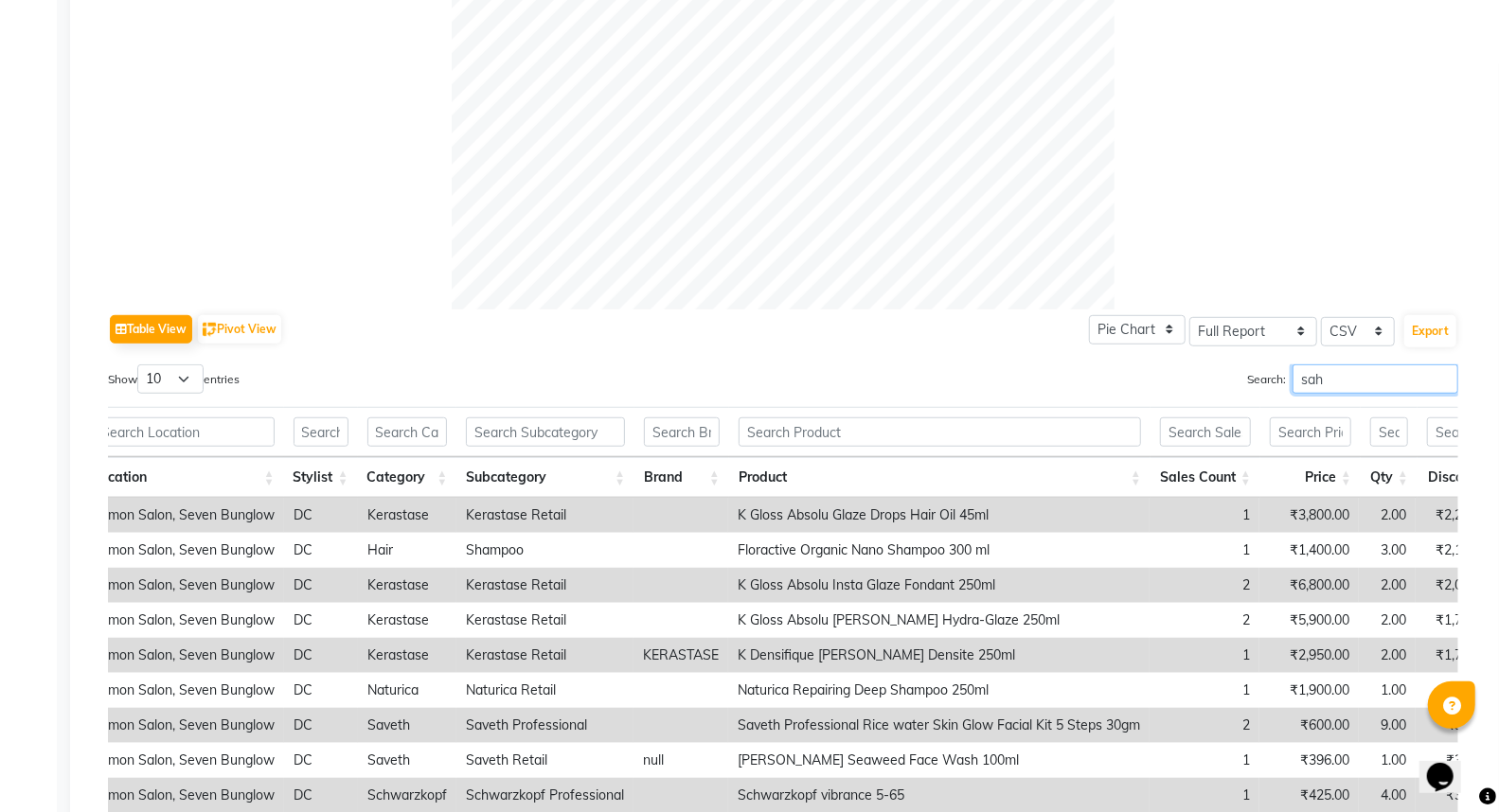
scroll to position [0, 20]
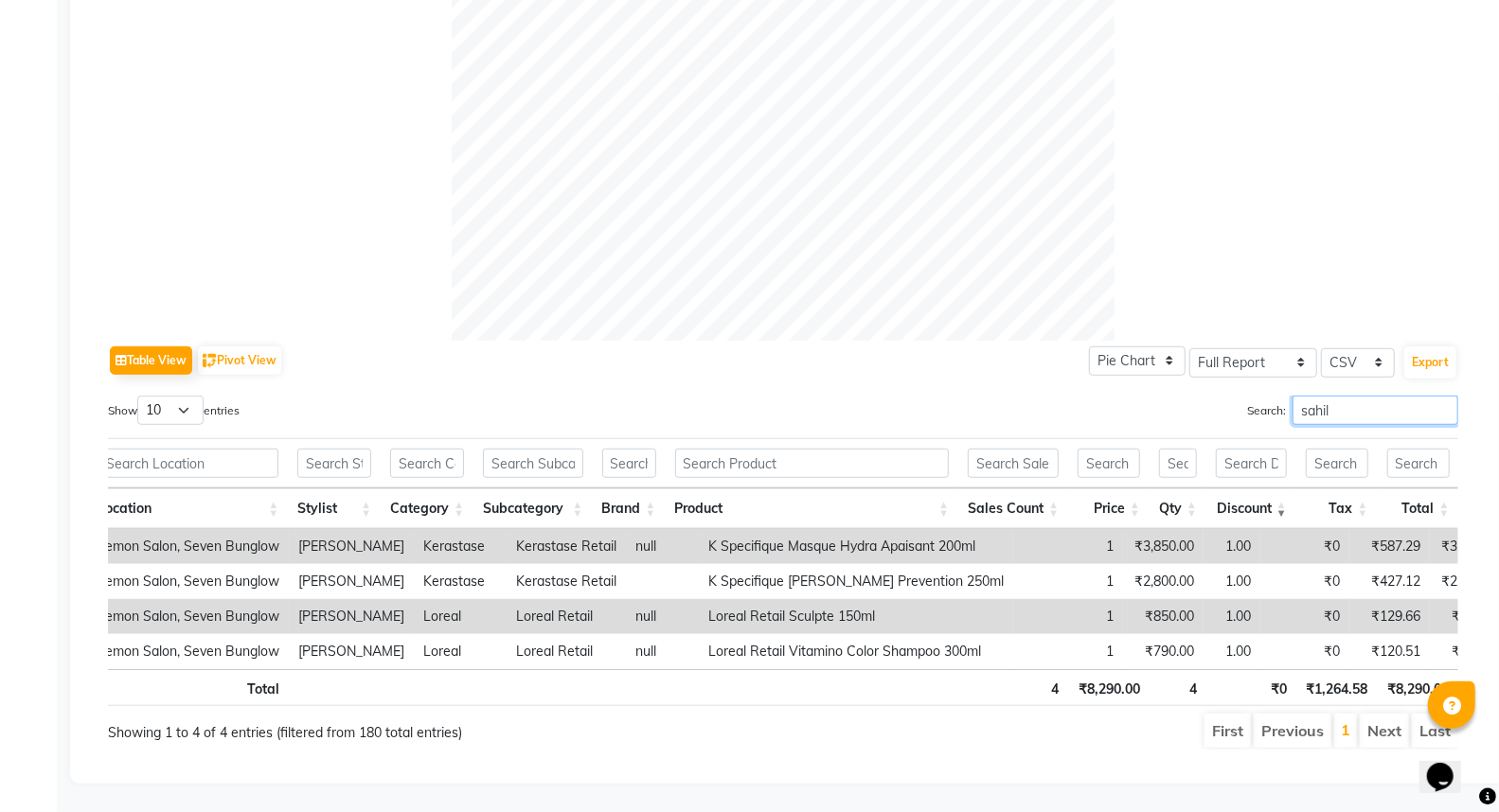
click at [1319, 395] on input "sahil" at bounding box center [1375, 410] width 166 height 30
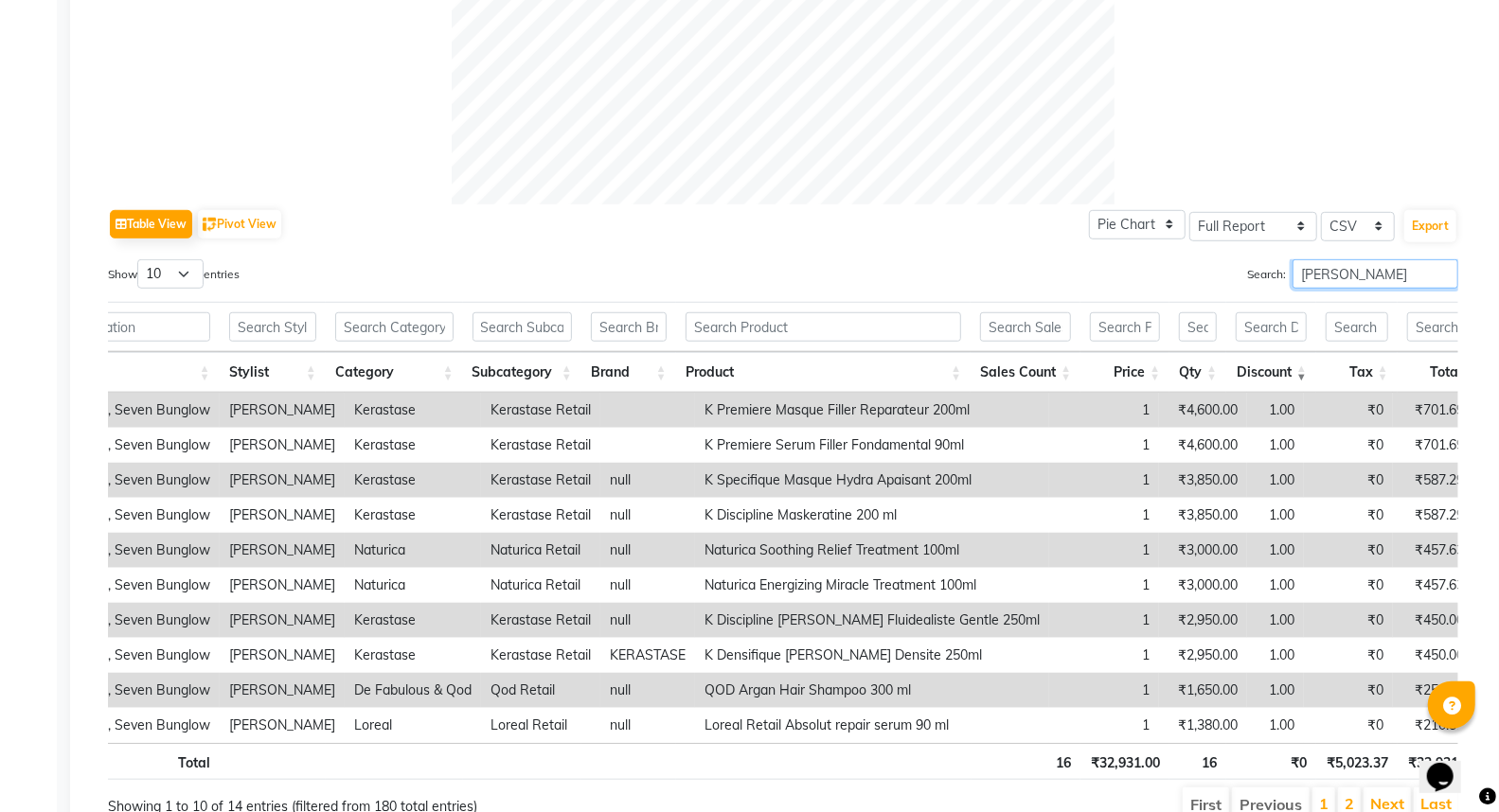
scroll to position [0, 116]
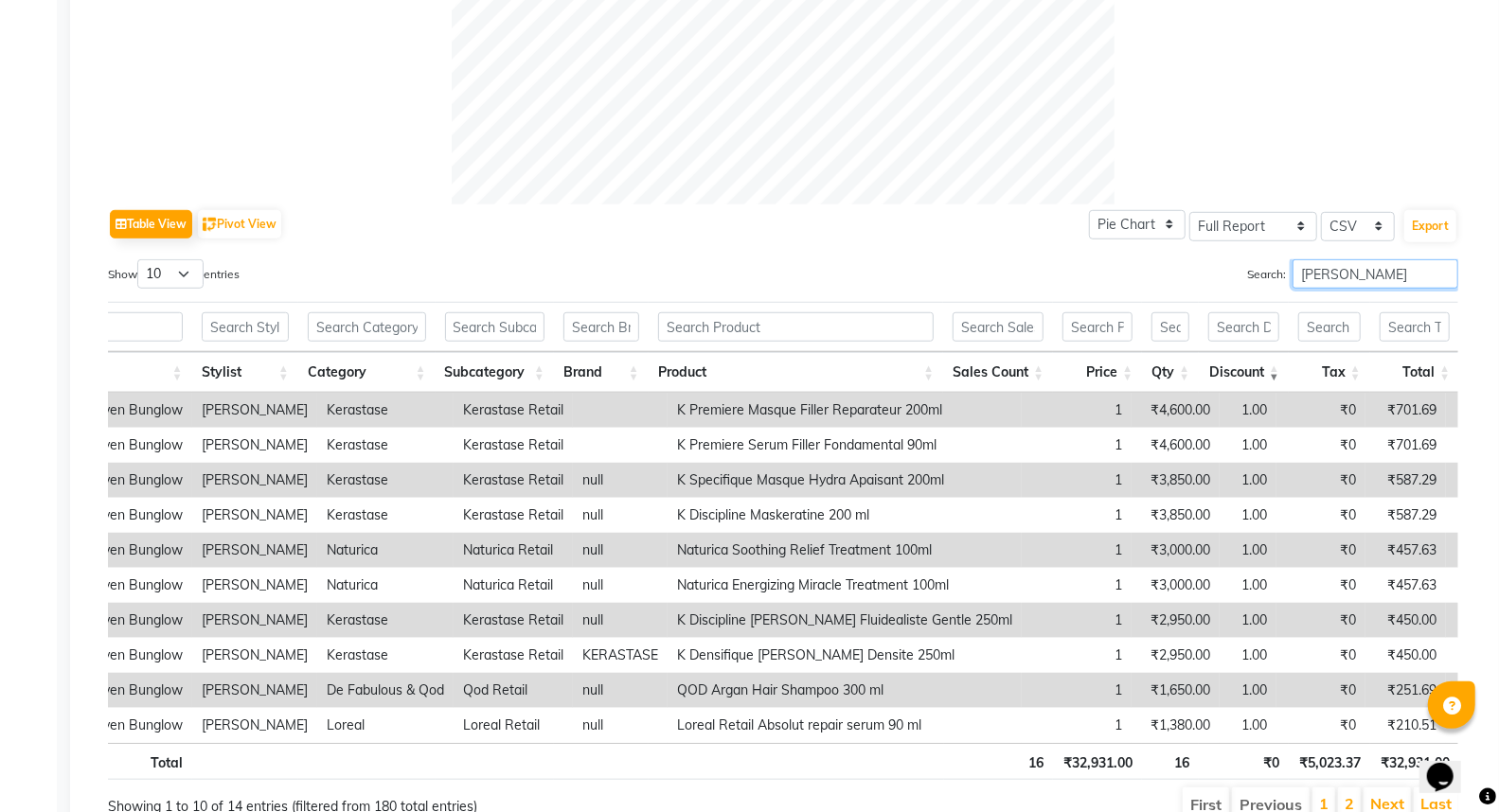
type input "salim"
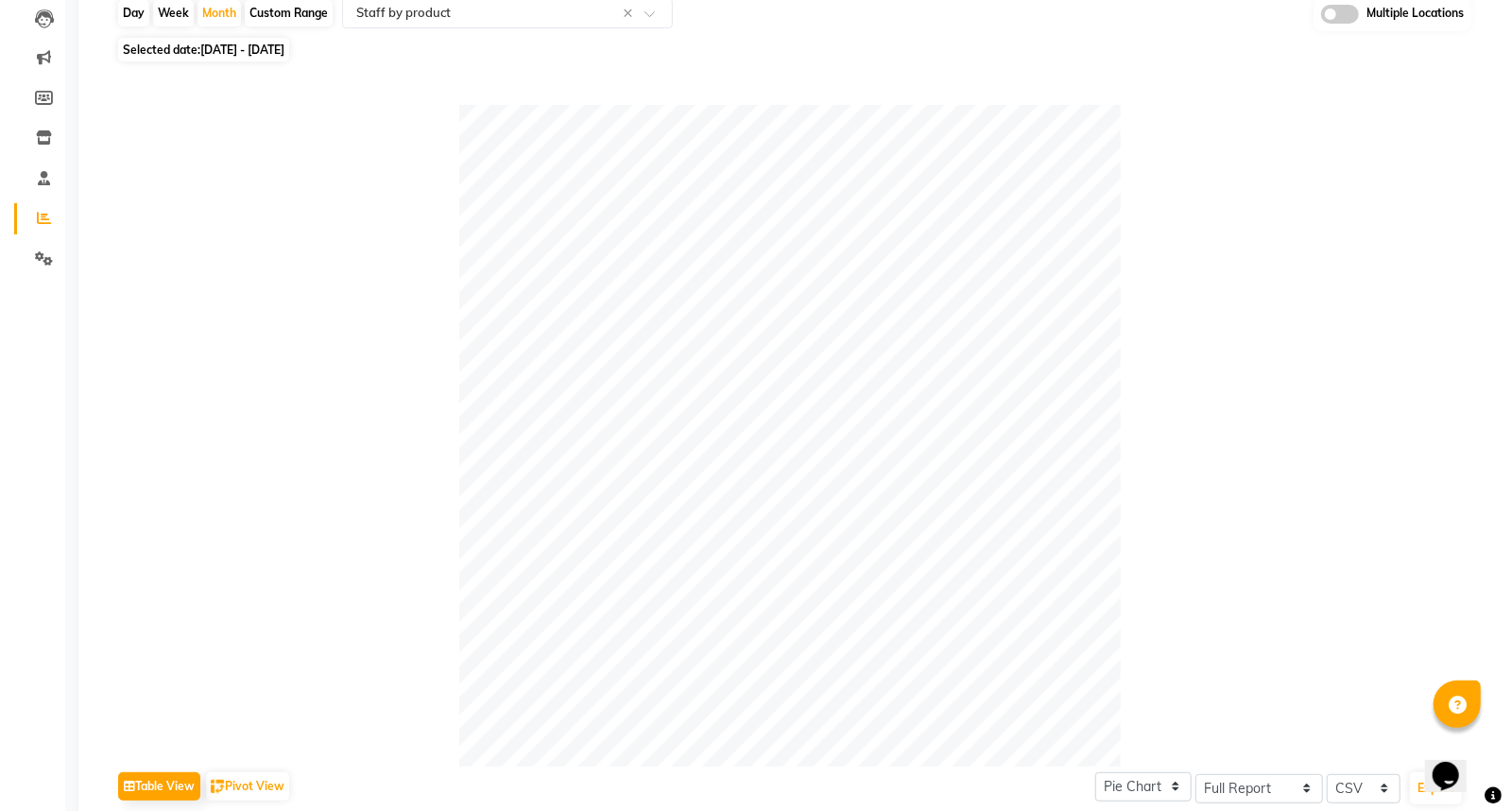
scroll to position [0, 0]
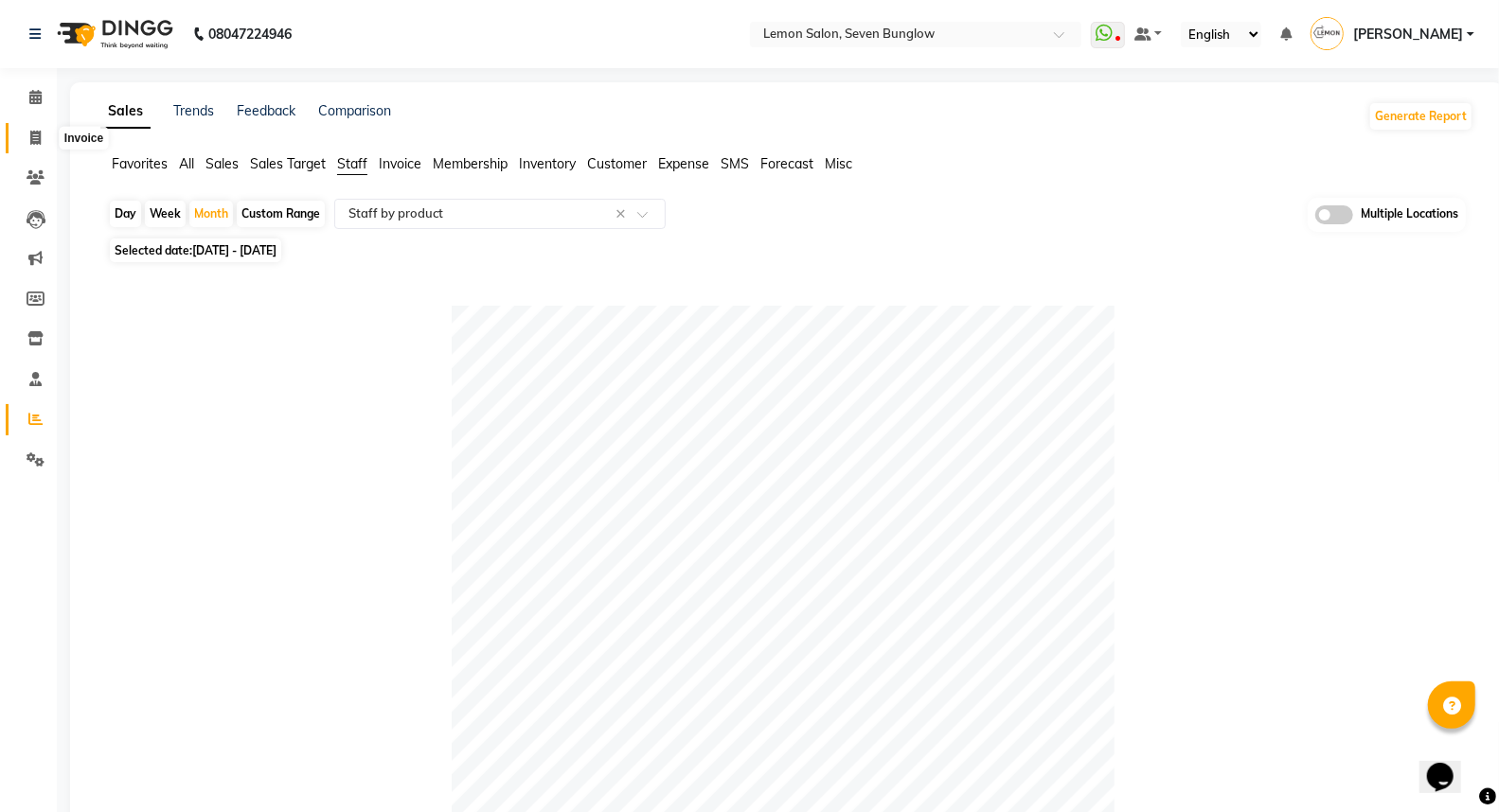
click at [27, 136] on span at bounding box center [36, 138] width 34 height 22
select select "562"
select select "service"
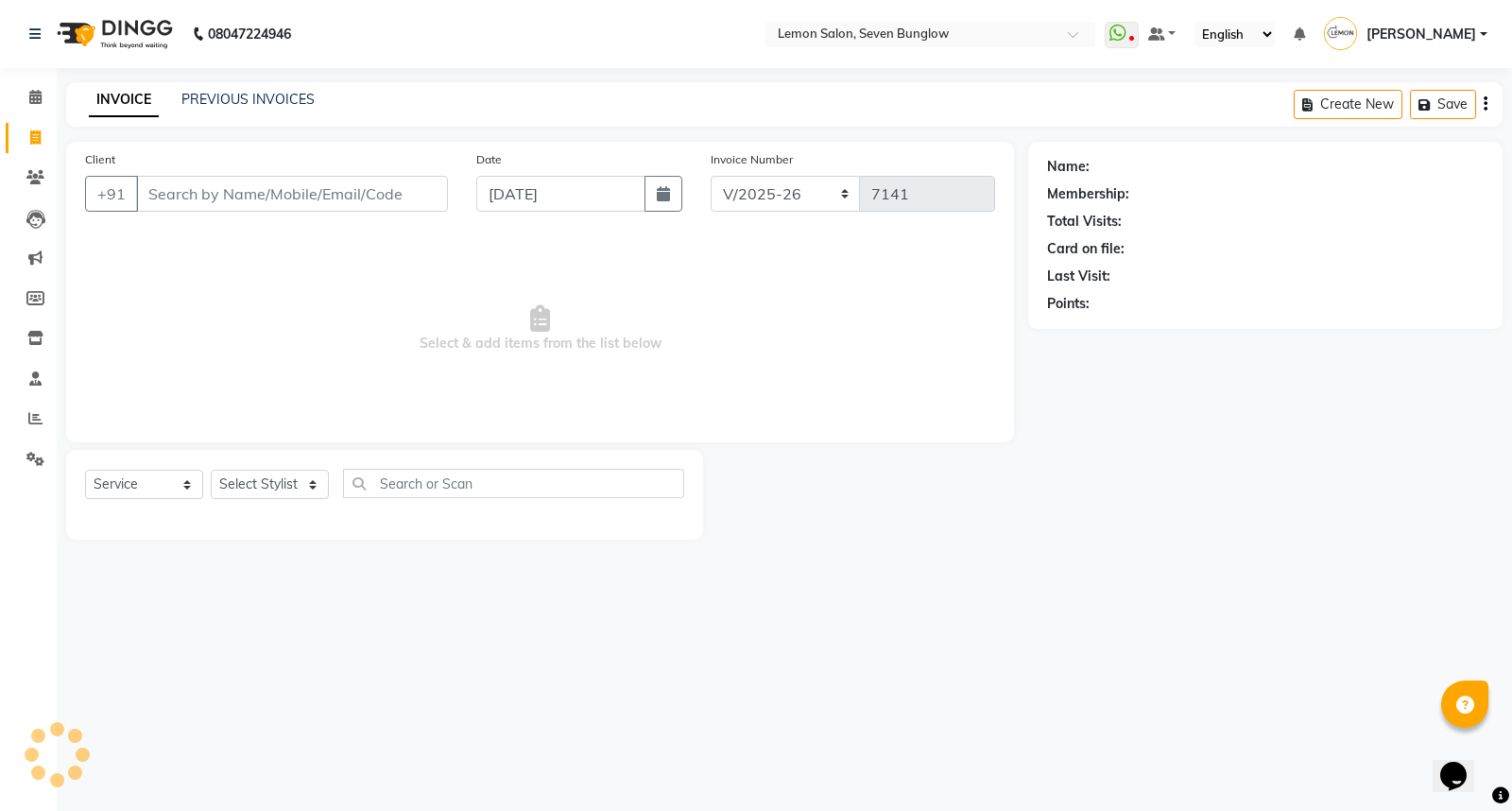
click at [247, 107] on div "PREVIOUS INVOICES" at bounding box center [247, 100] width 133 height 20
click at [277, 93] on link "PREVIOUS INVOICES" at bounding box center [247, 100] width 133 height 17
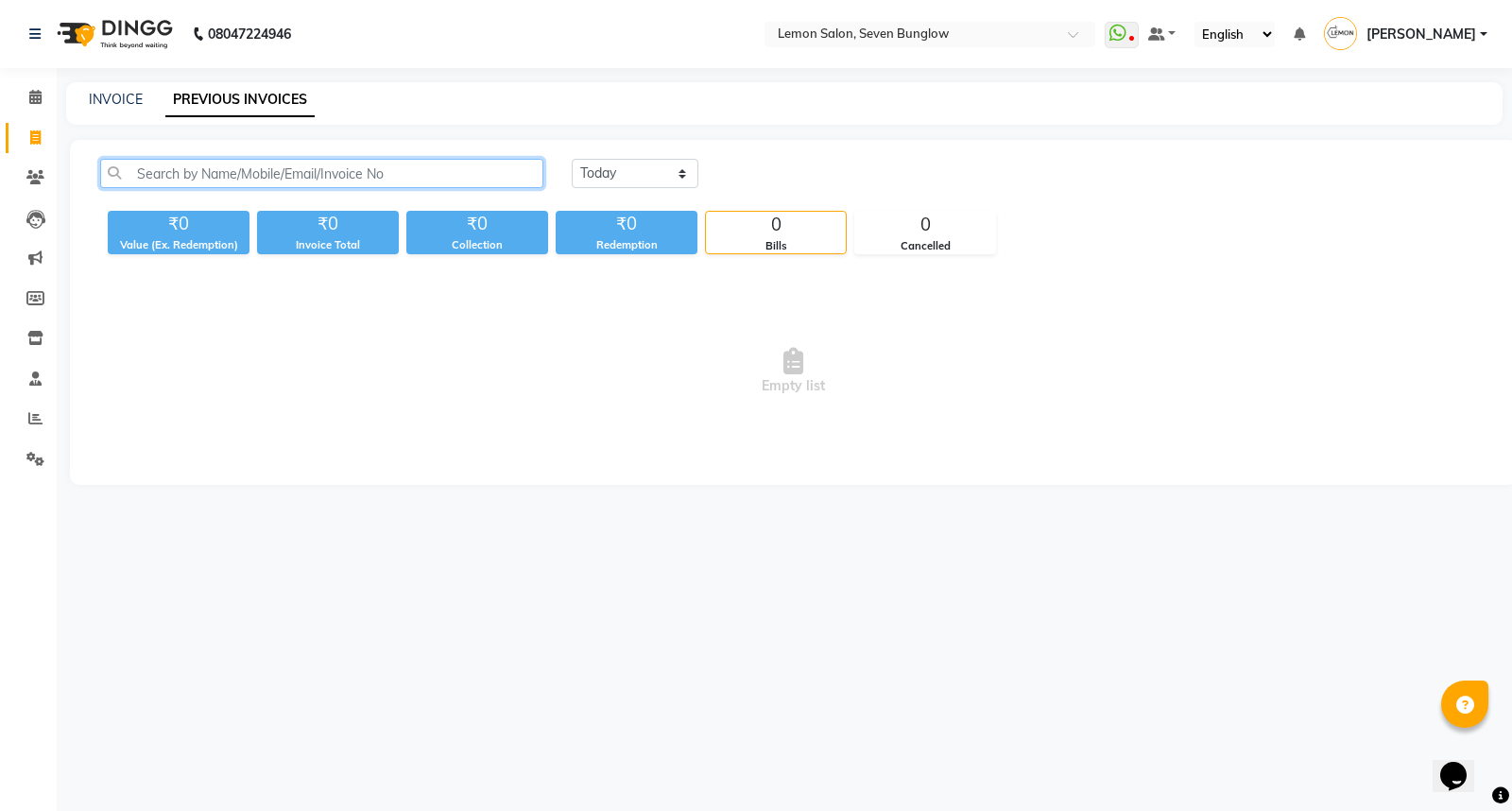
click at [346, 173] on input "text" at bounding box center [322, 174] width 443 height 30
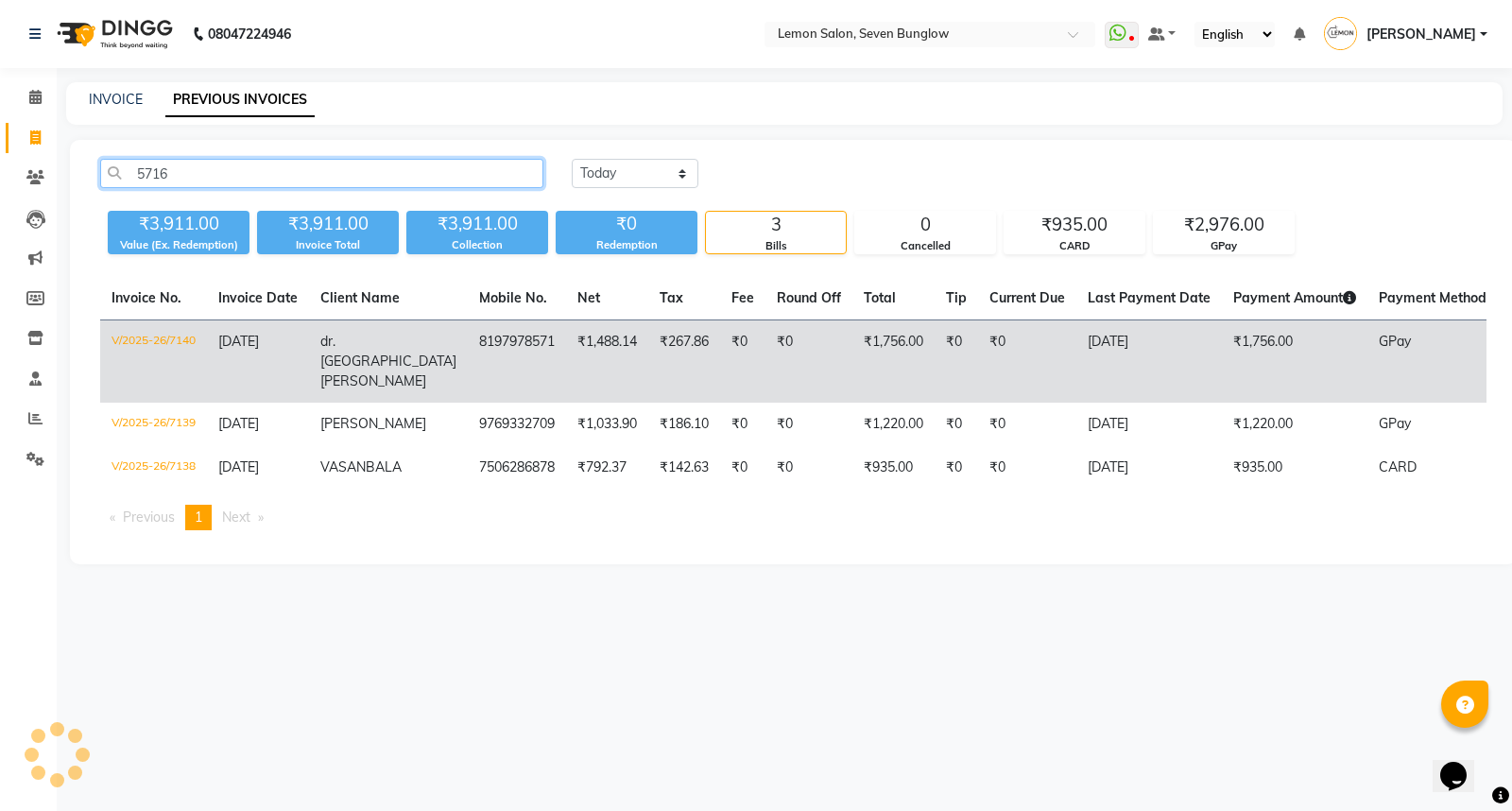
type input "5716"
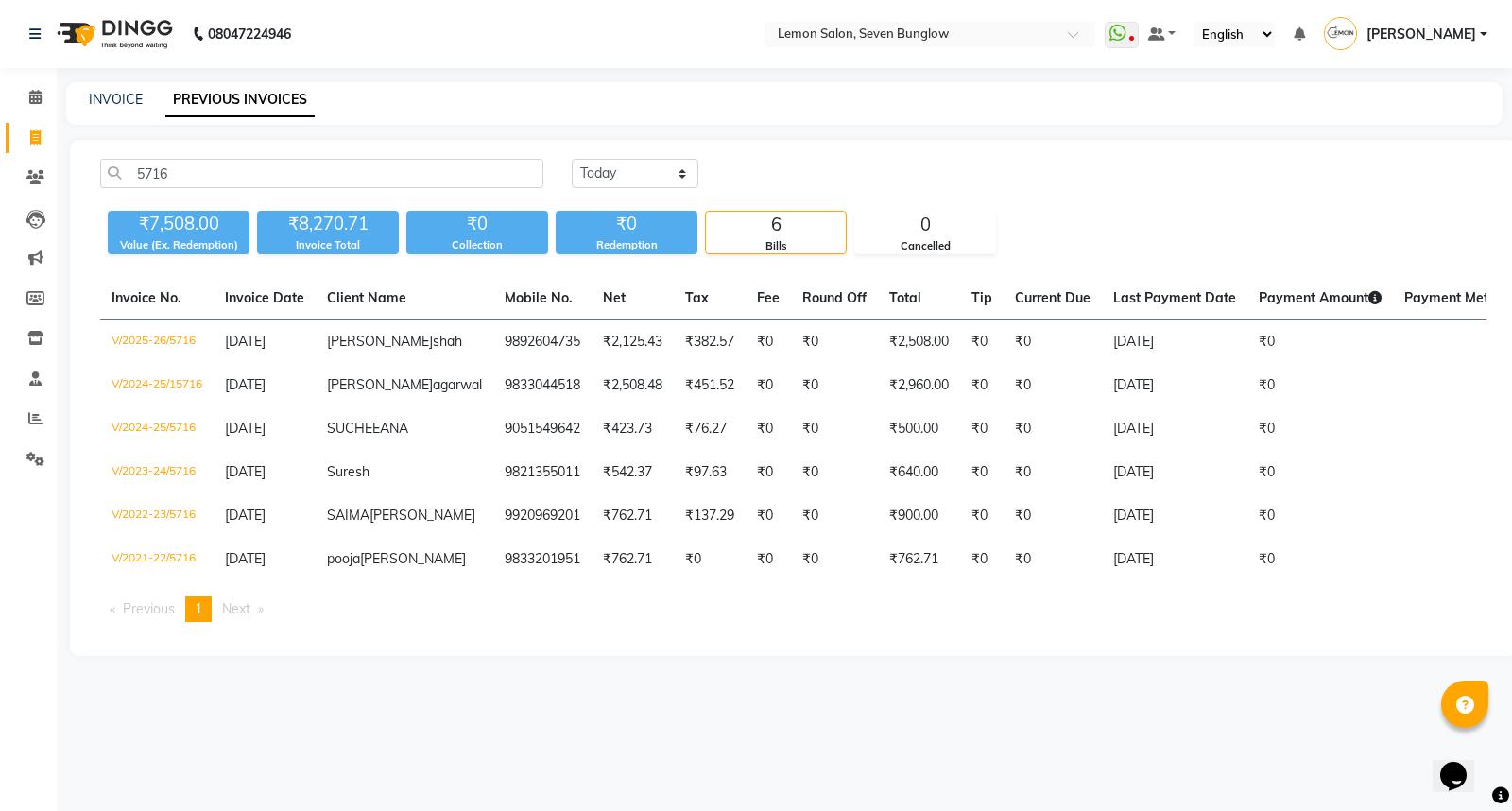
click at [355, 341] on span "hiren" at bounding box center [379, 341] width 105 height 17
click at [23, 427] on span at bounding box center [35, 419] width 34 height 22
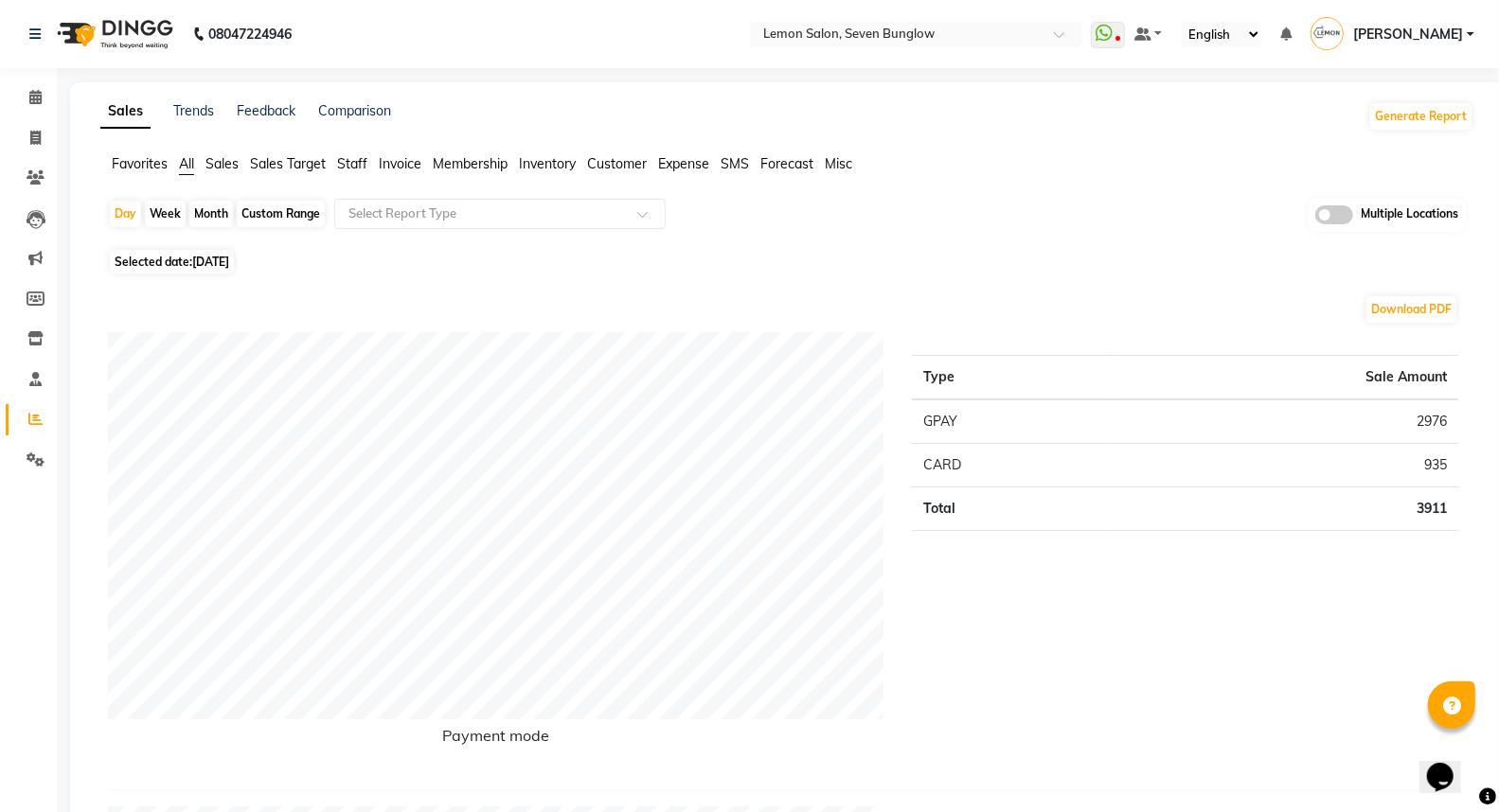
click at [697, 162] on span "Expense" at bounding box center [683, 164] width 51 height 17
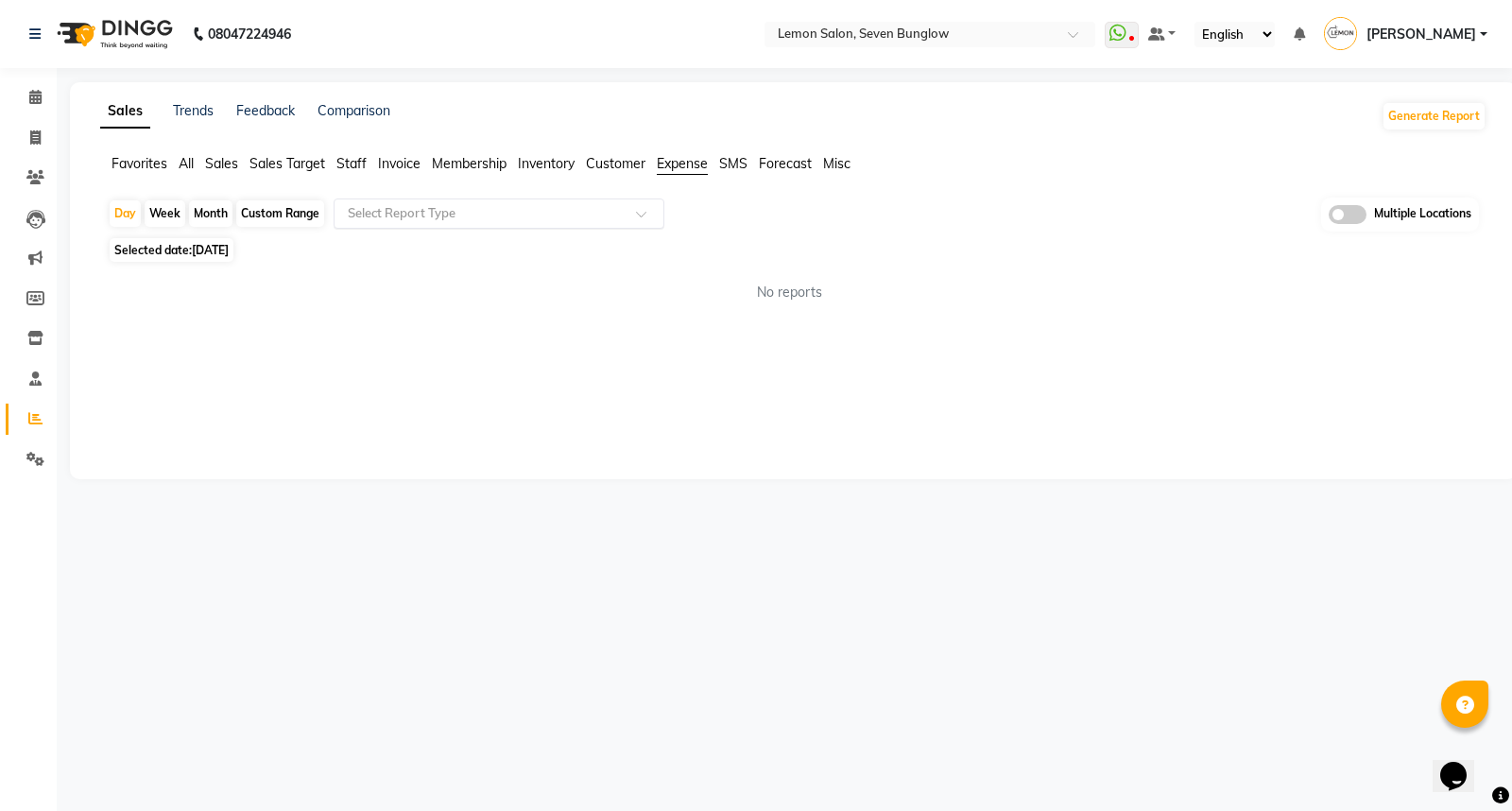
click at [357, 213] on input "text" at bounding box center [480, 214] width 272 height 19
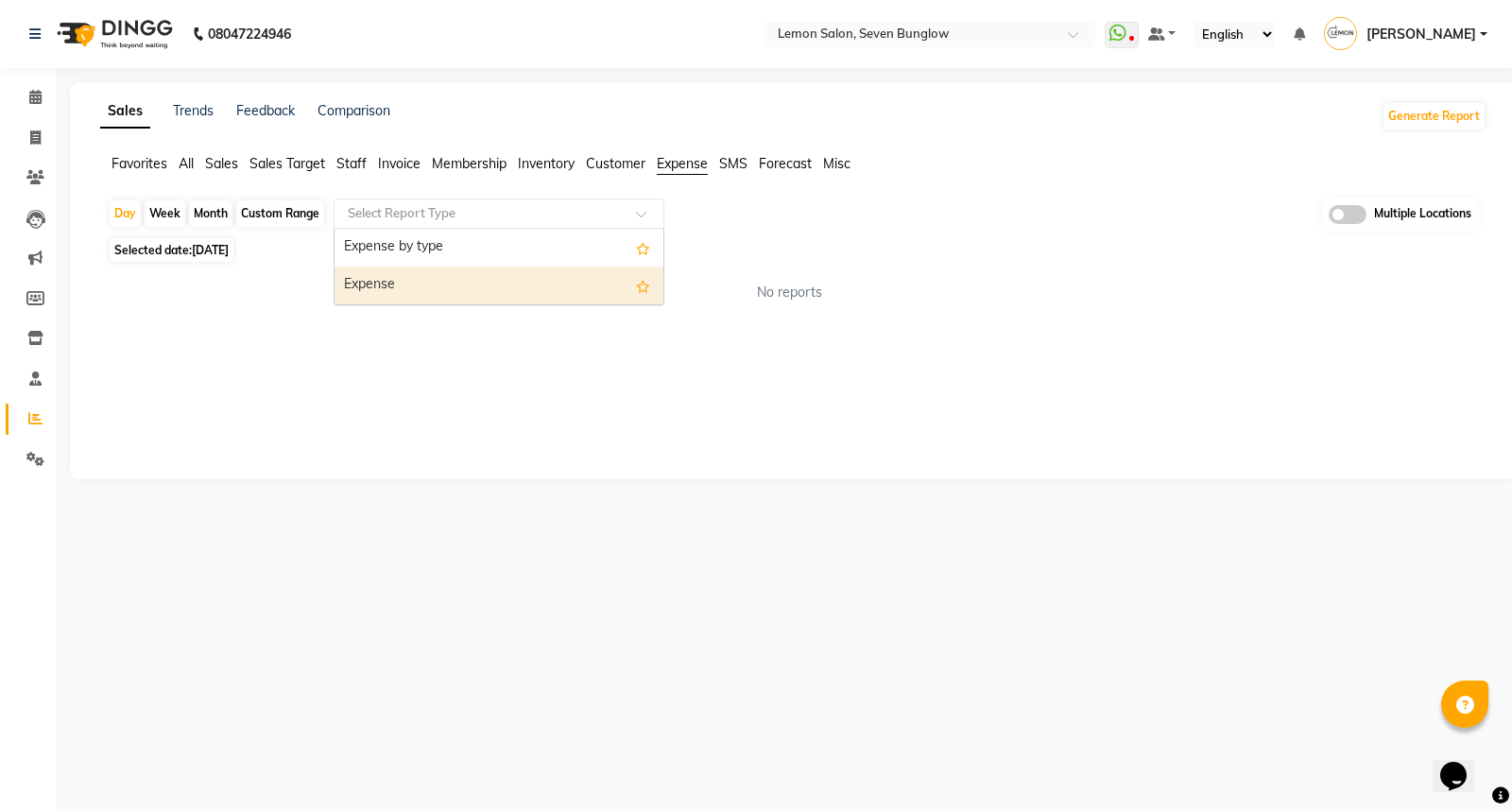
click at [370, 286] on div "Expense" at bounding box center [498, 285] width 329 height 37
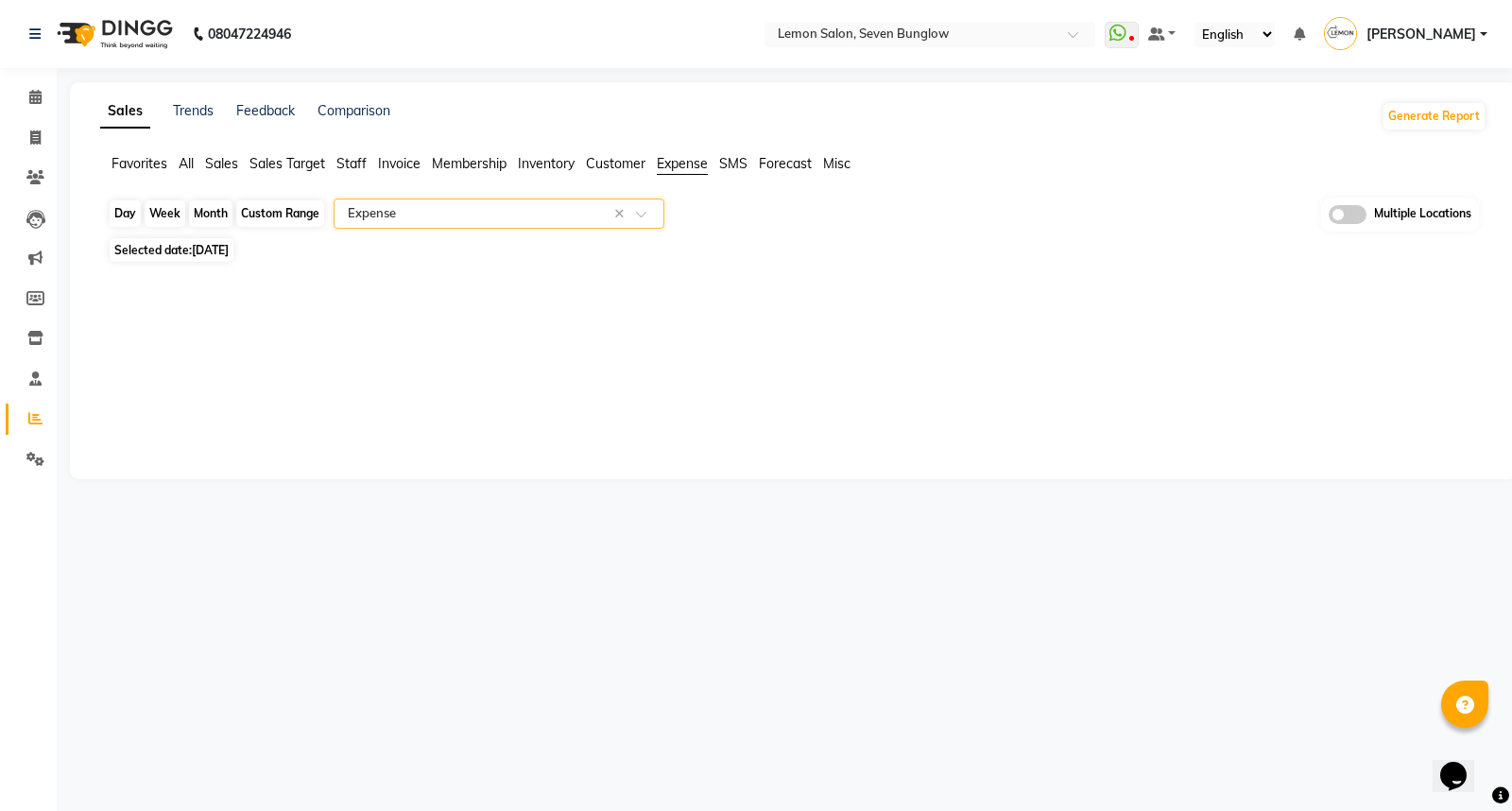
click at [123, 213] on div "Day" at bounding box center [125, 214] width 32 height 27
select select "9"
select select "2025"
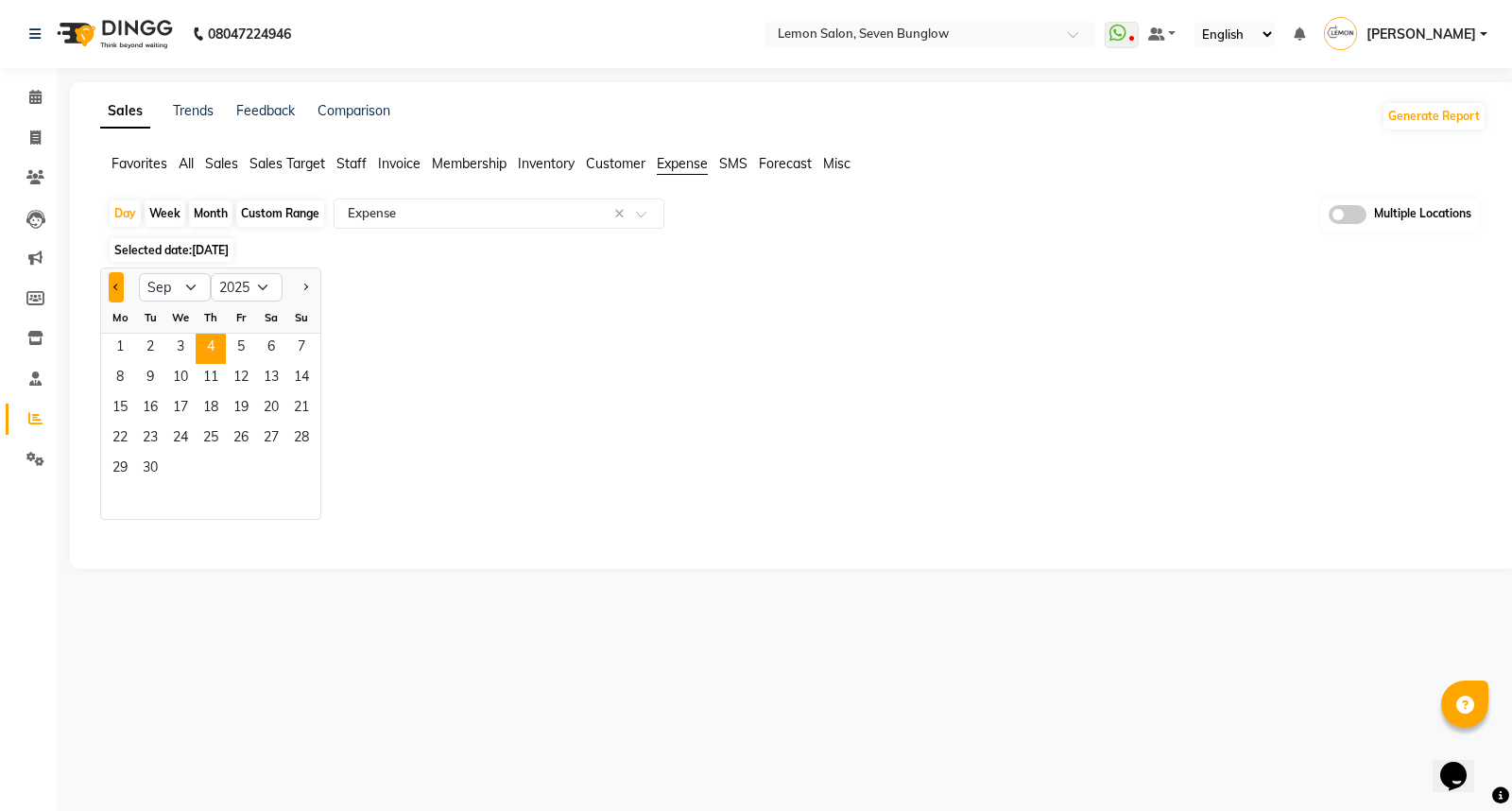
click at [114, 288] on span "Previous month" at bounding box center [116, 286] width 7 height 7
select select "8"
click at [126, 379] on span "4" at bounding box center [120, 380] width 31 height 31
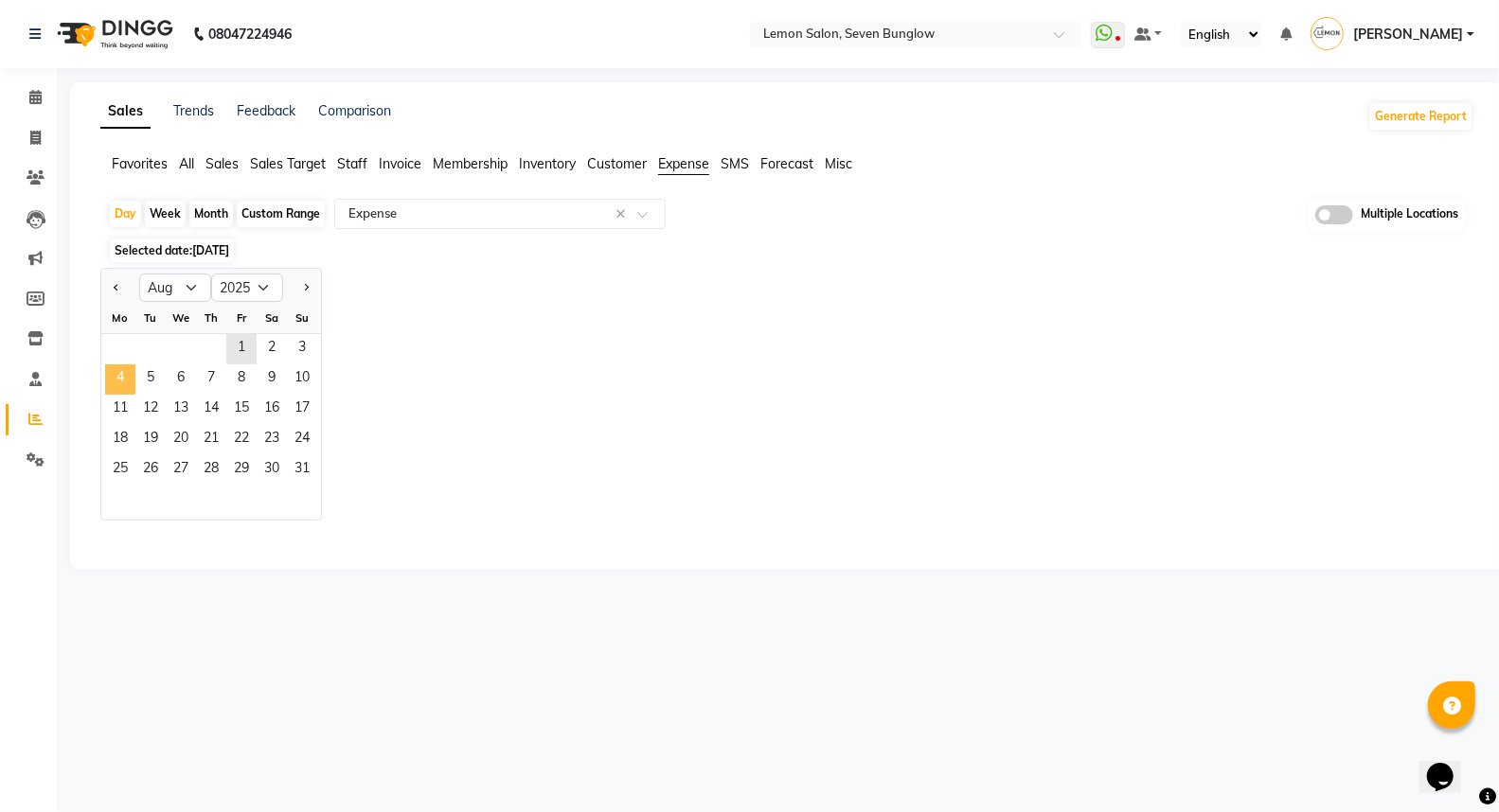
select select "full_report"
select select "csv"
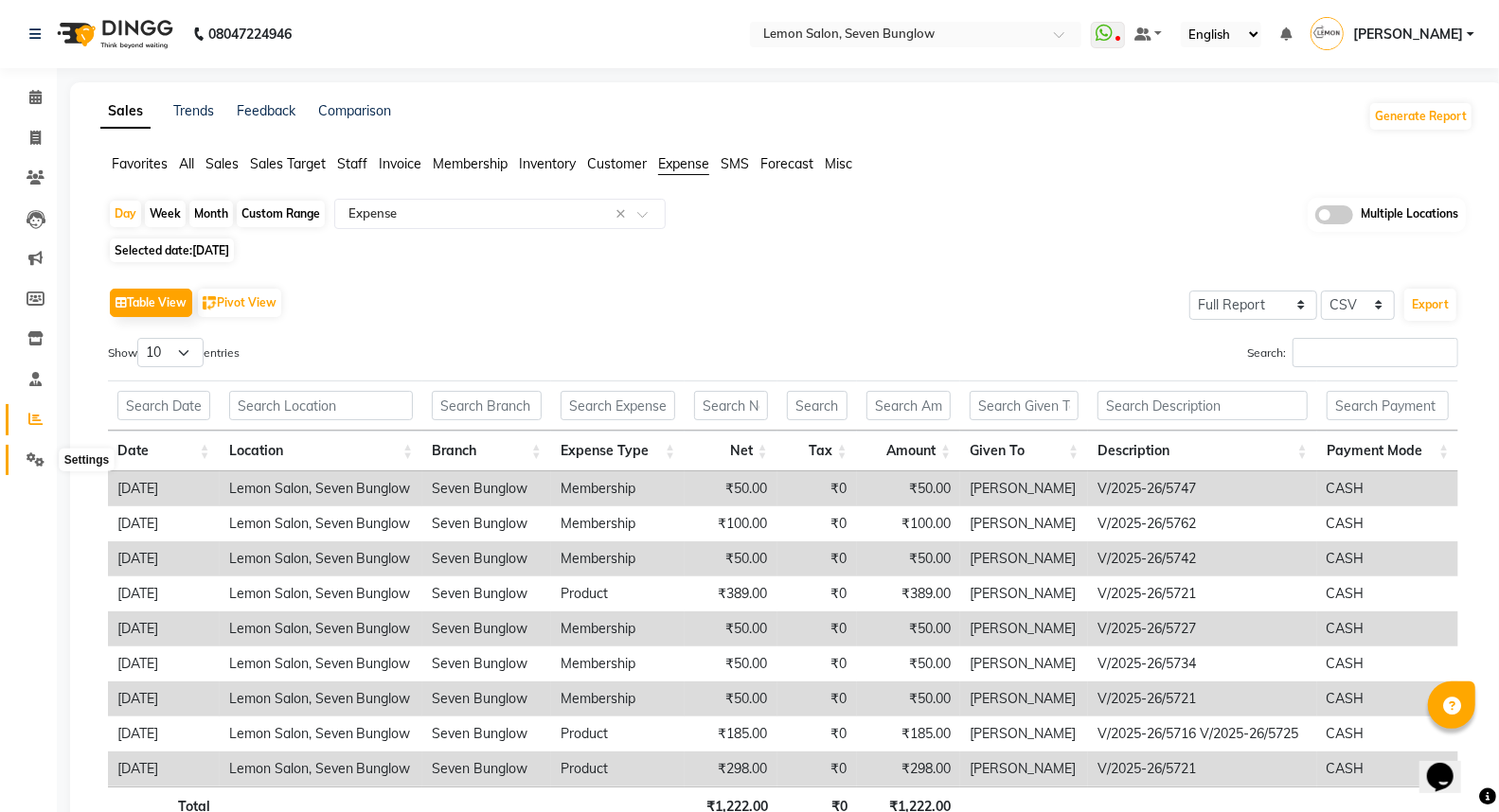
click at [20, 457] on span at bounding box center [36, 460] width 34 height 22
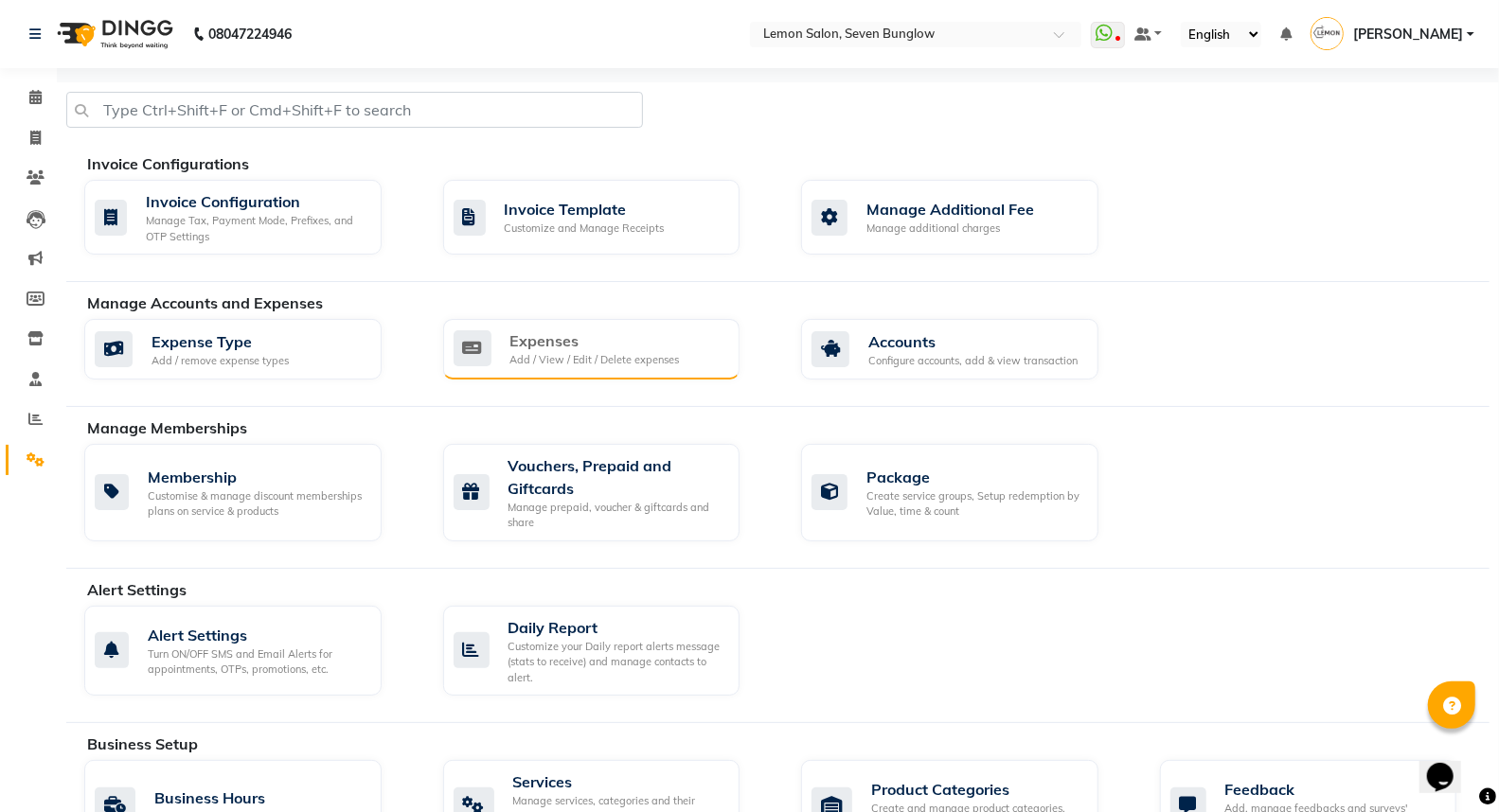
click at [544, 333] on div "Expenses" at bounding box center [594, 341] width 169 height 23
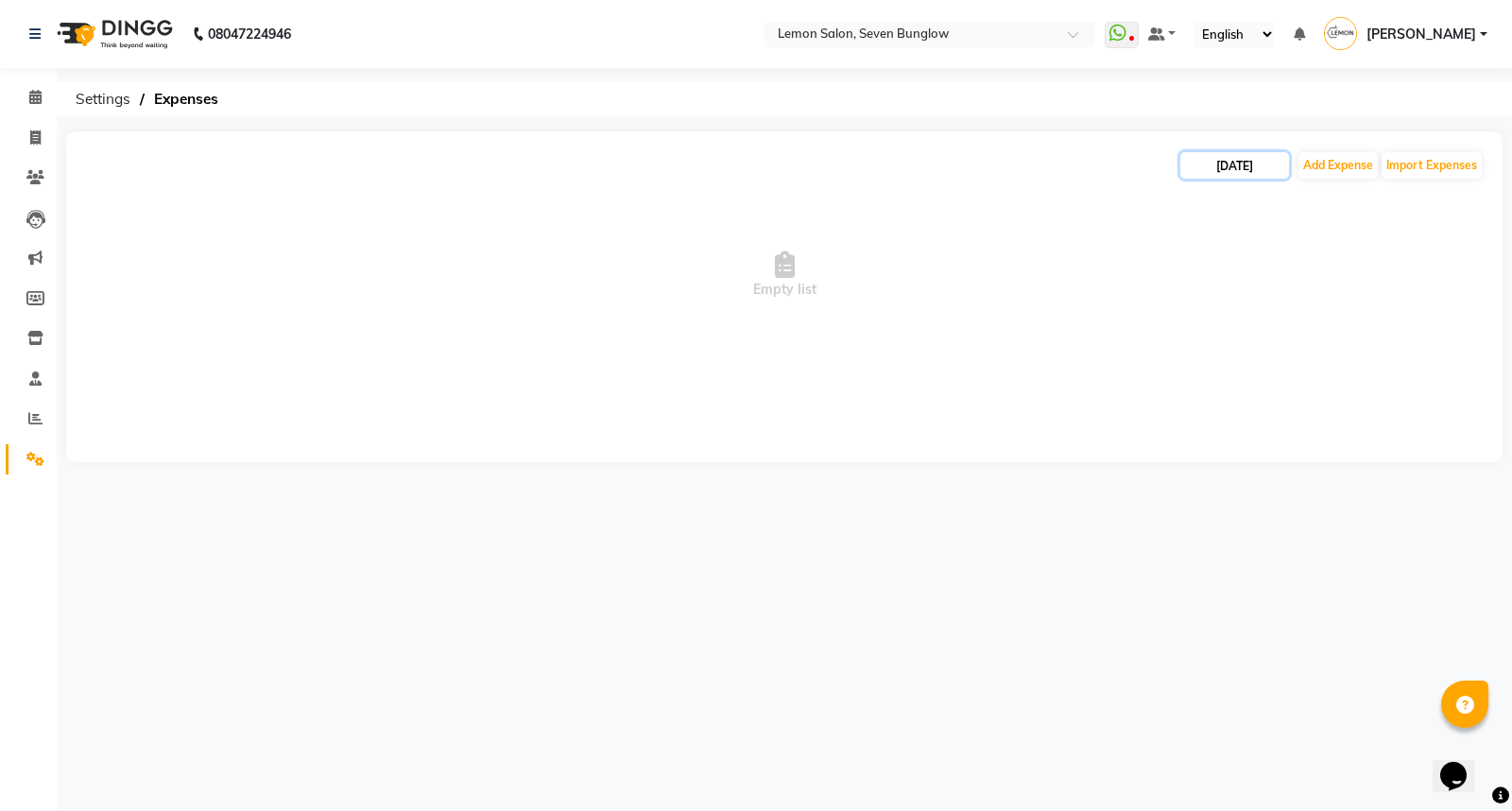
click at [1252, 157] on input "[DATE]" at bounding box center [1234, 166] width 108 height 27
select select "9"
select select "2025"
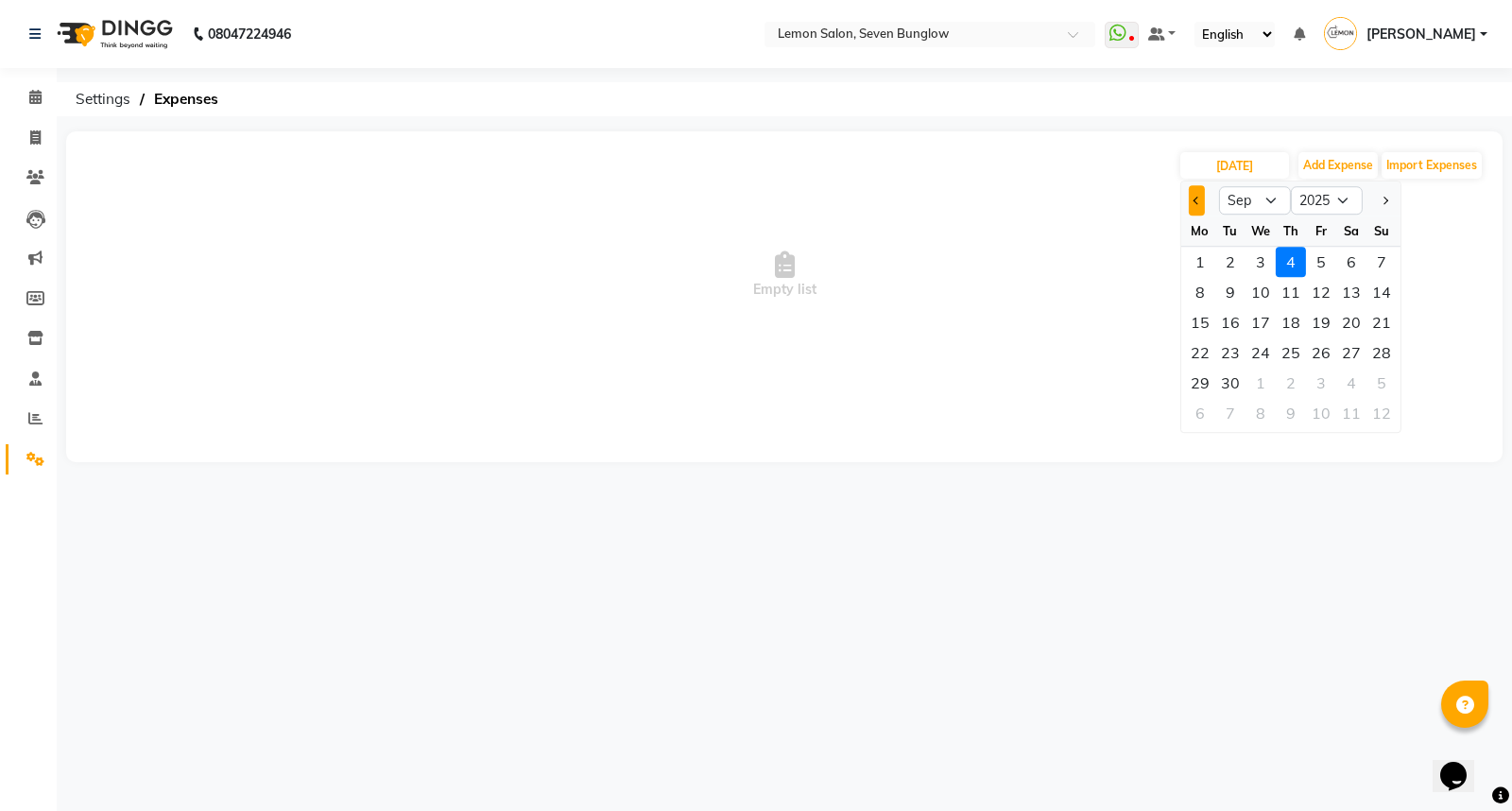
click at [1193, 204] on button "Previous month" at bounding box center [1196, 200] width 16 height 31
select select "8"
click at [1198, 295] on div "4" at bounding box center [1200, 292] width 31 height 31
type input "[DATE]"
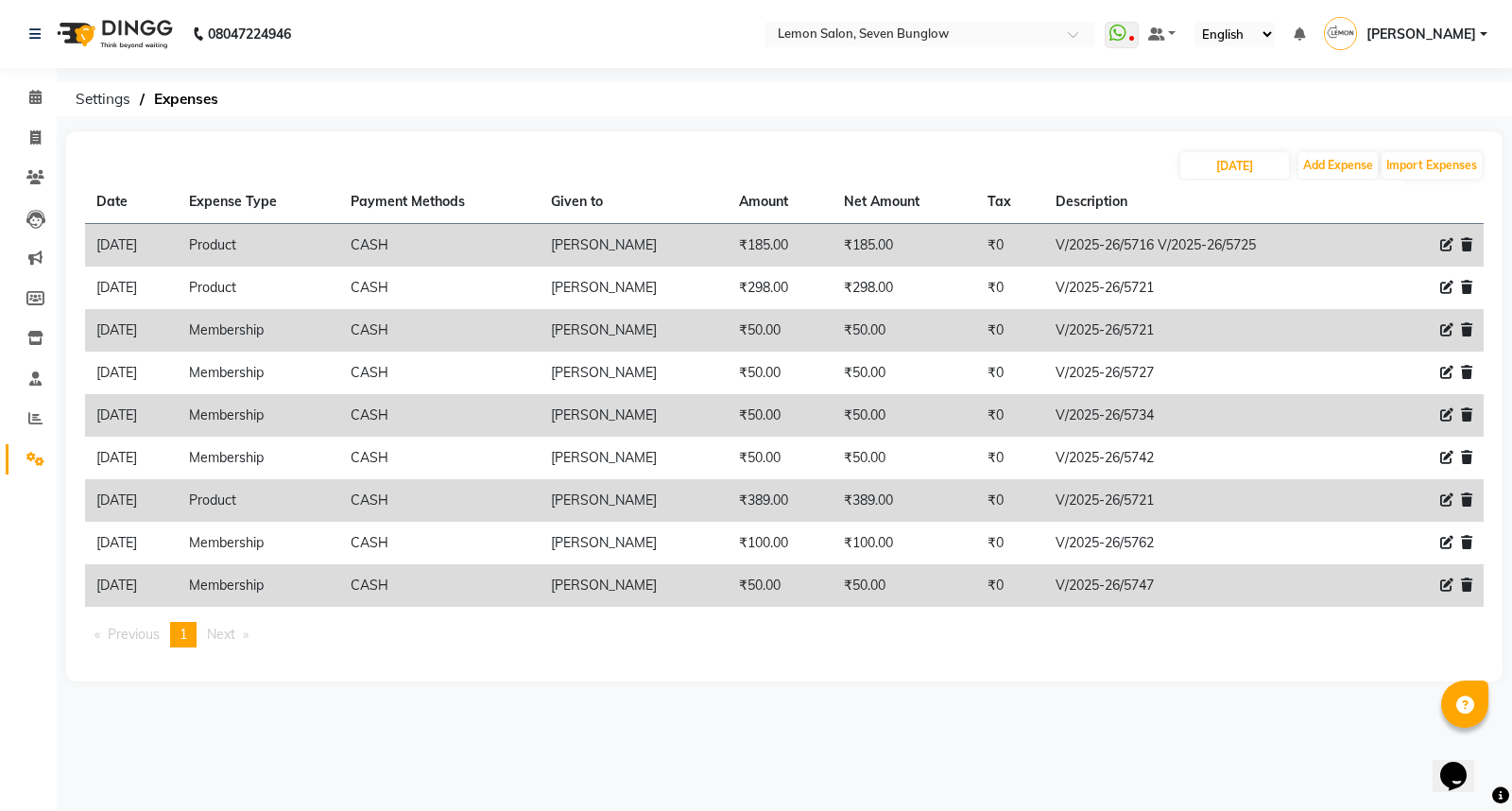
click at [1440, 240] on icon at bounding box center [1447, 244] width 13 height 13
select select "2685"
select select "1"
select select "2439"
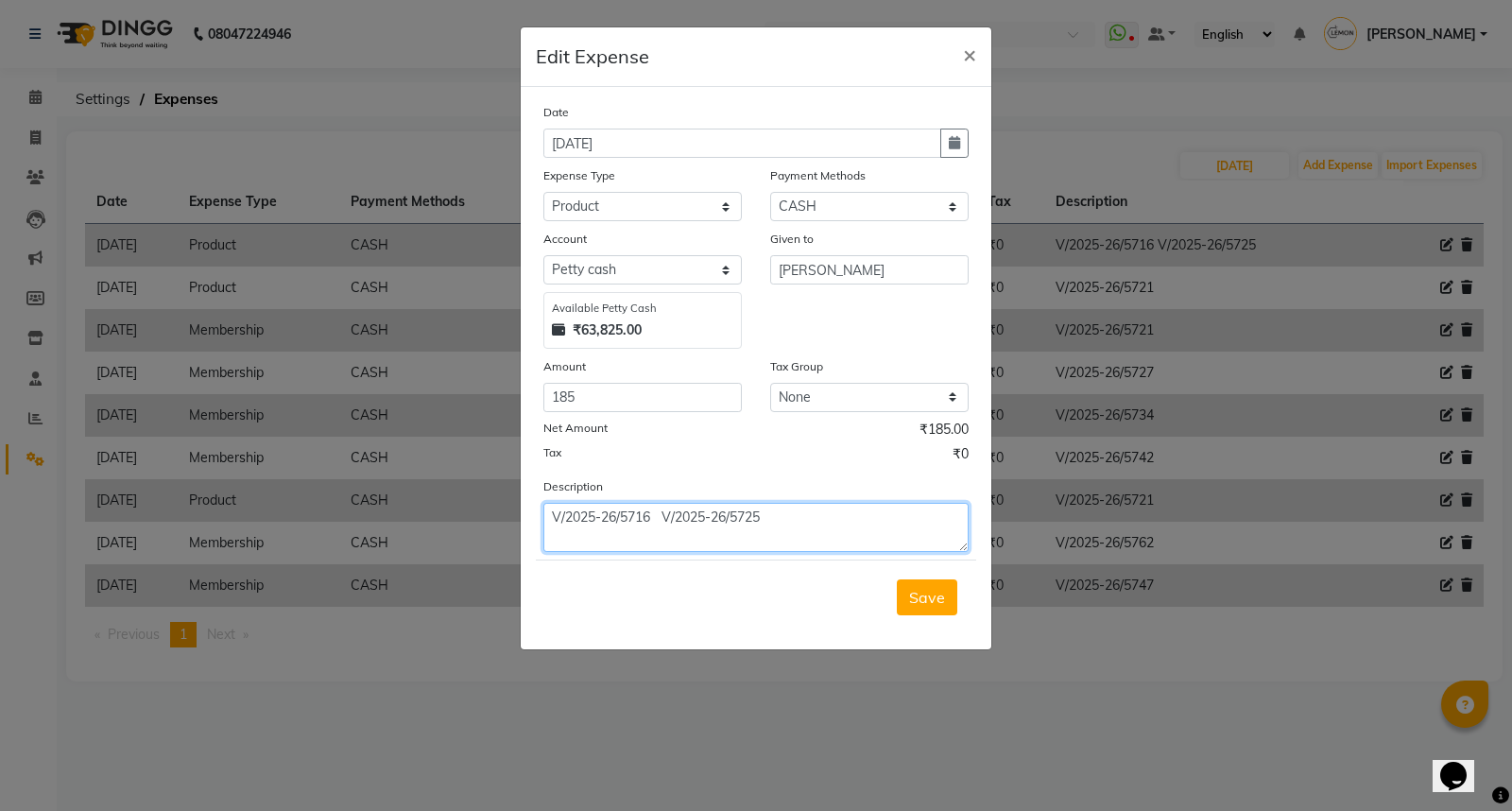
click at [640, 516] on textarea "V/2025-26/5716 V/2025-26/5725" at bounding box center [756, 527] width 425 height 49
paste textarea "9"
type textarea "V/2025-26/5719 V/2025-26/5725"
click at [930, 606] on span "Save" at bounding box center [927, 597] width 35 height 19
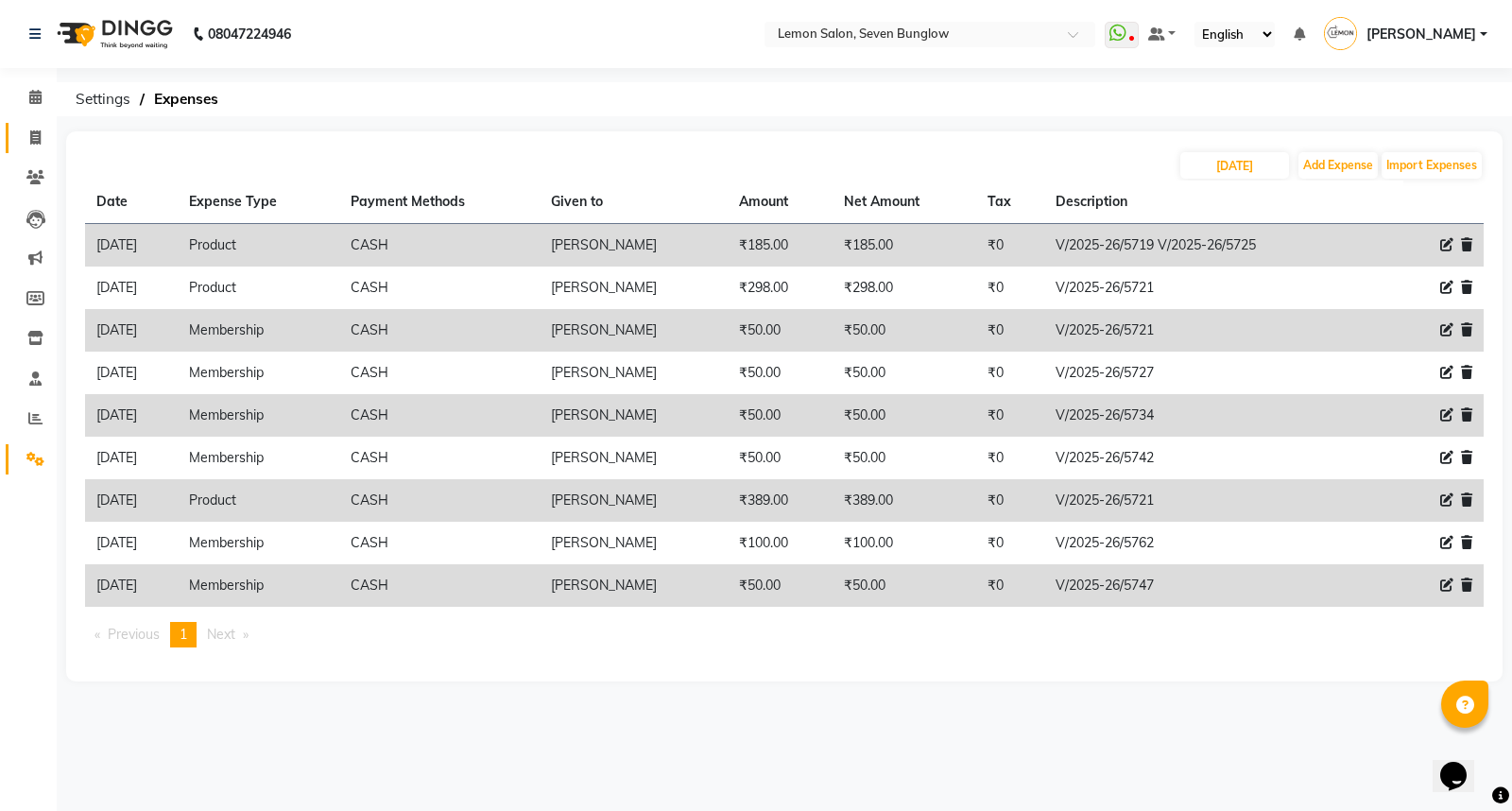
click at [32, 132] on icon at bounding box center [35, 137] width 11 height 14
select select "service"
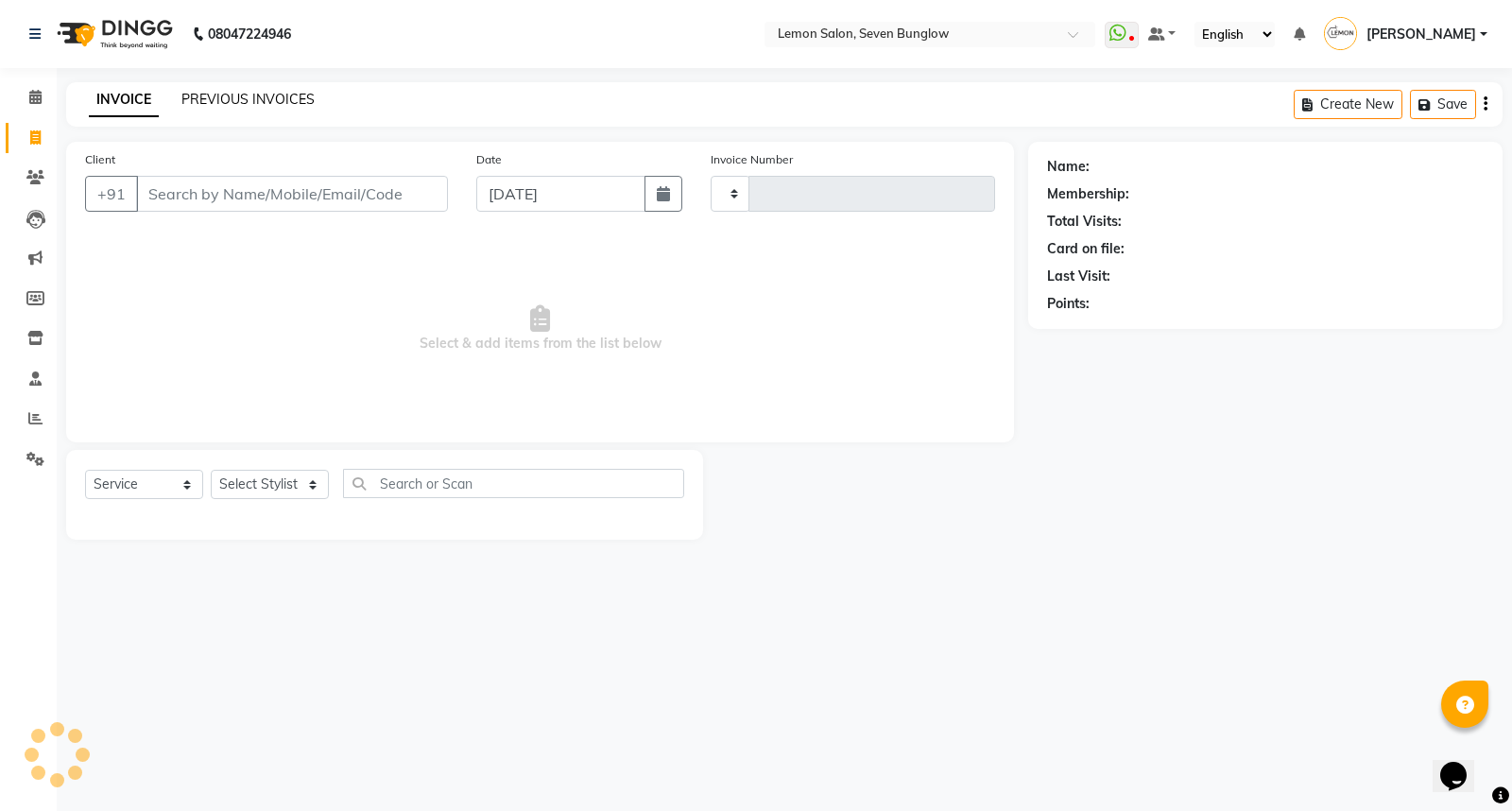
type input "7141"
select select "562"
click at [191, 98] on link "PREVIOUS INVOICES" at bounding box center [247, 100] width 133 height 17
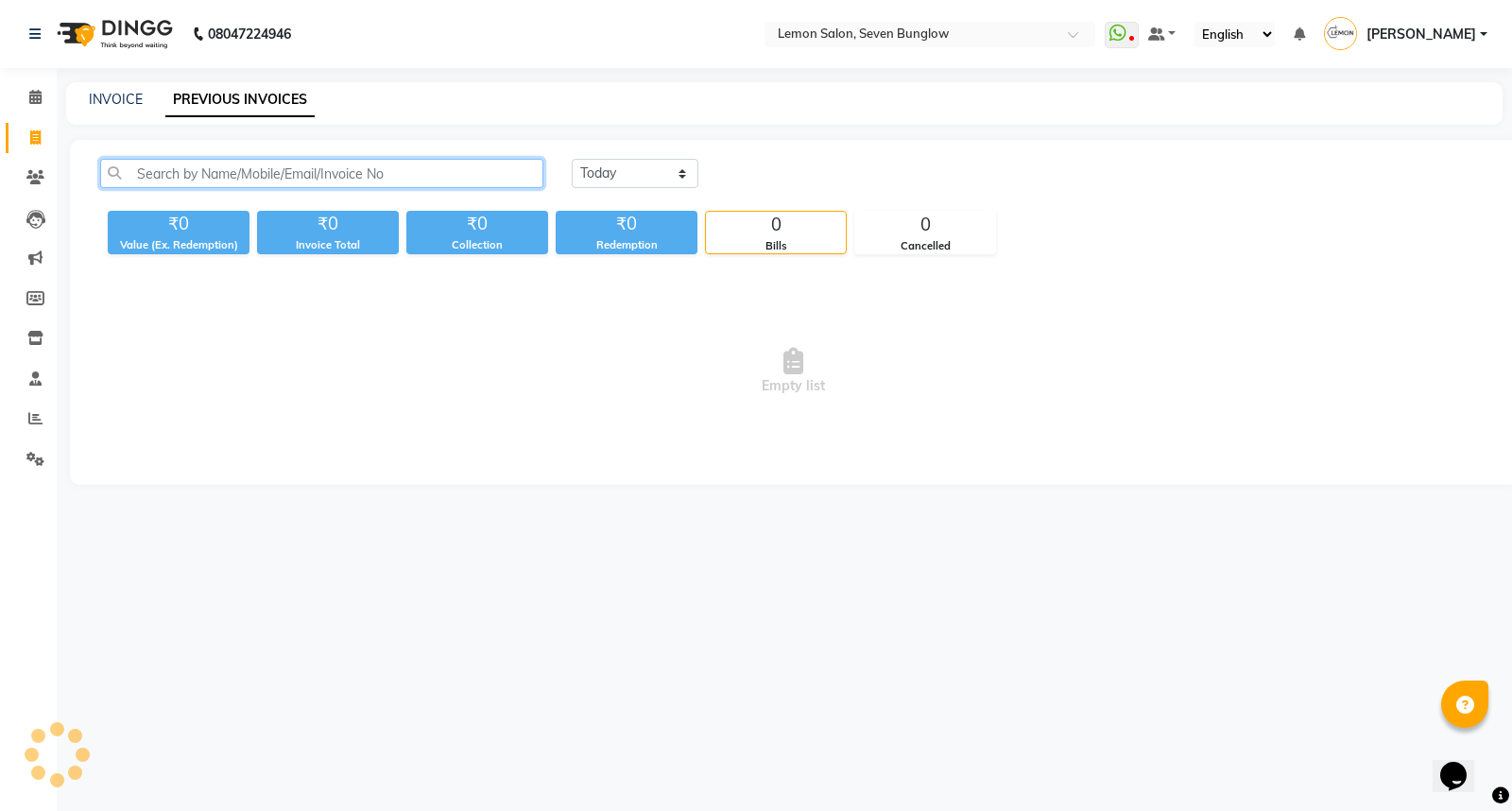
click at [297, 166] on input "text" at bounding box center [322, 174] width 443 height 30
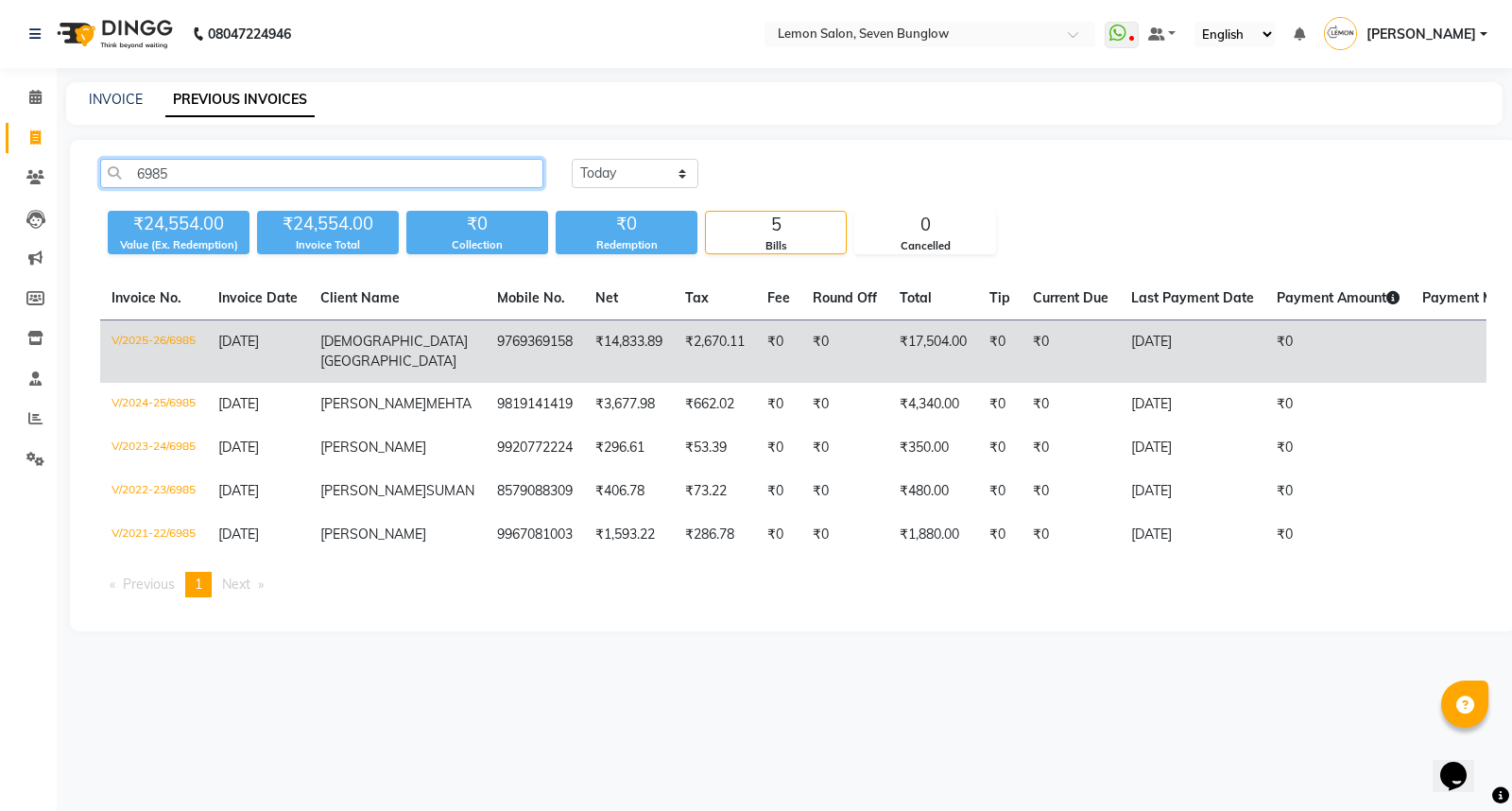
type input "6985"
click at [309, 356] on td "SUNITA DUBAI" at bounding box center [397, 352] width 176 height 63
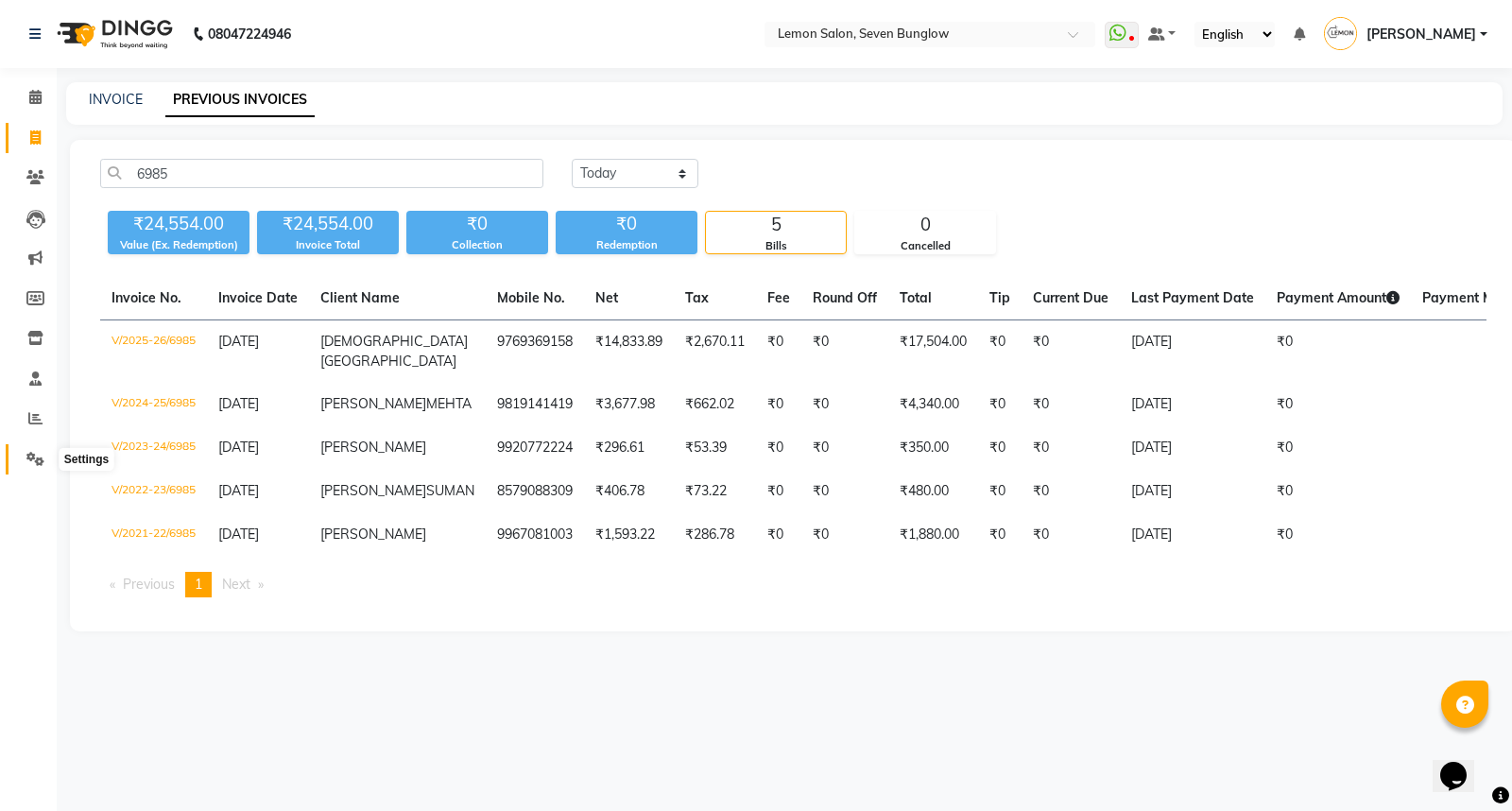
click at [30, 458] on icon at bounding box center [35, 458] width 18 height 14
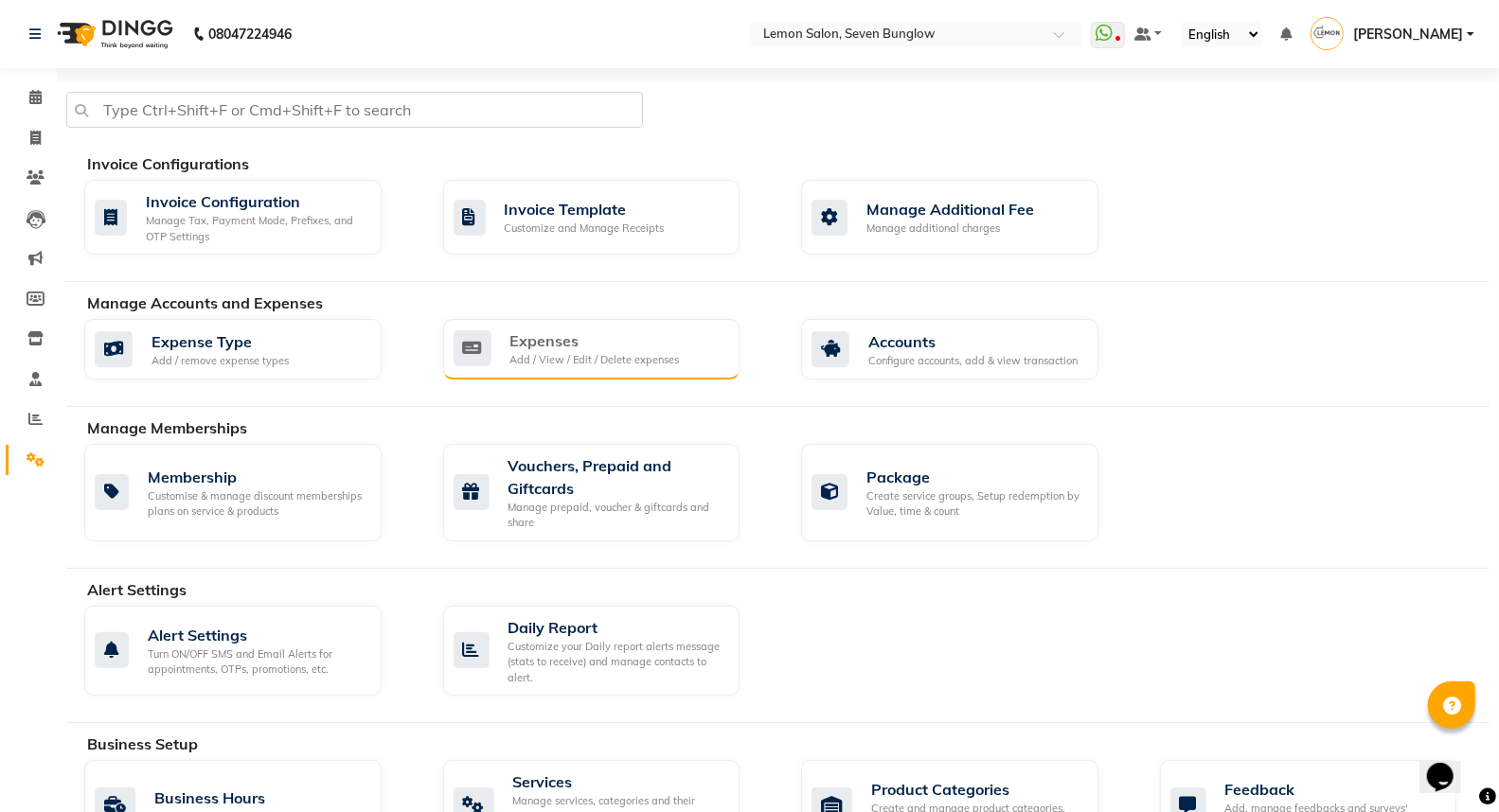
click at [585, 352] on div "Add / View / Edit / Delete expenses" at bounding box center [594, 360] width 169 height 16
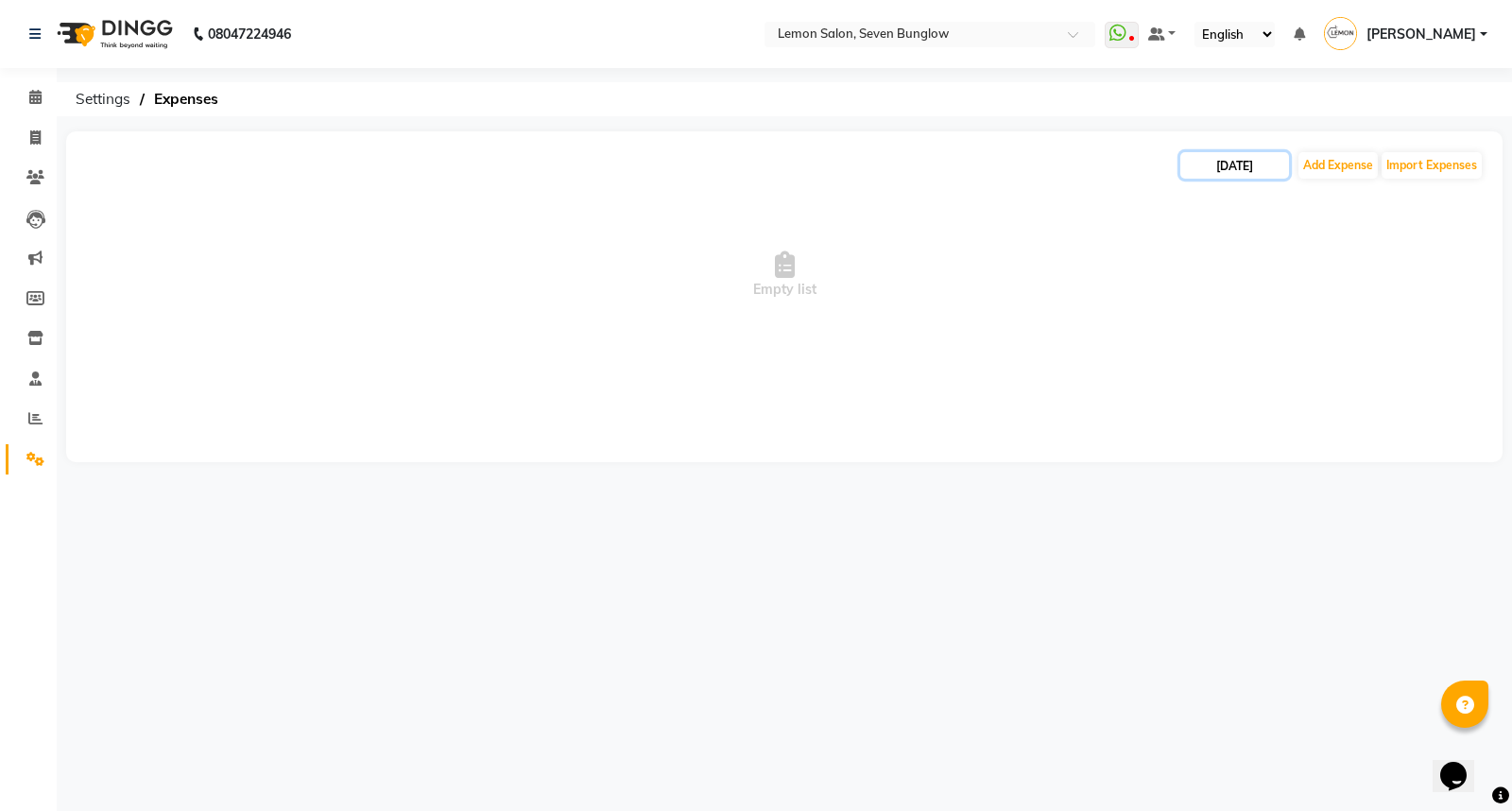
click at [1276, 161] on input "[DATE]" at bounding box center [1234, 166] width 108 height 27
select select "9"
select select "2025"
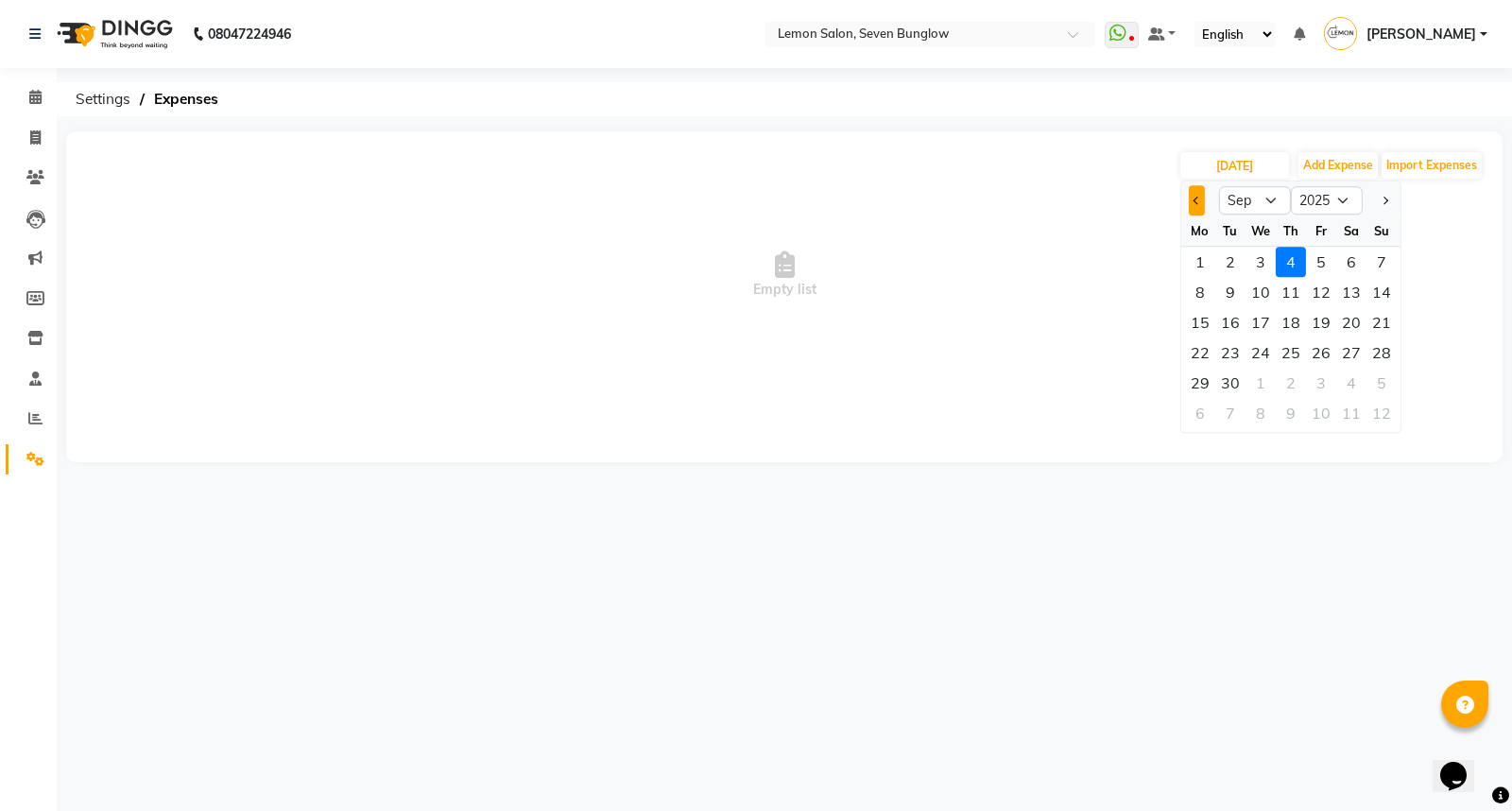
click at [1195, 197] on span "Previous month" at bounding box center [1197, 200] width 8 height 8
select select "8"
click at [1378, 314] on div "17" at bounding box center [1382, 322] width 31 height 31
type input "[DATE]"
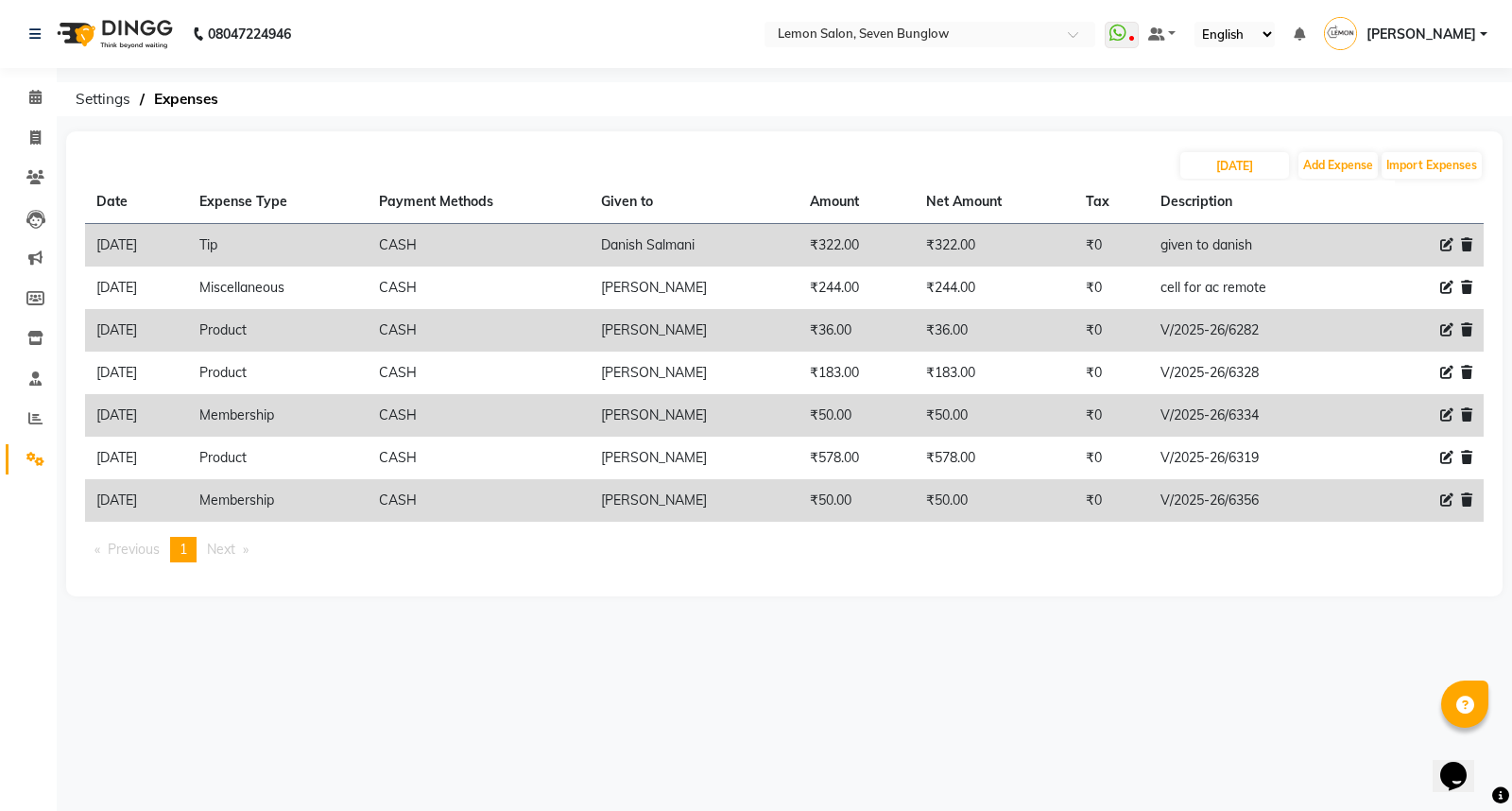
click at [1234, 148] on div "17-08-2025 Add Expense Import Expenses Date Expense Type Payment Methods Given …" at bounding box center [784, 363] width 1436 height 465
click at [1225, 153] on input "[DATE]" at bounding box center [1234, 166] width 108 height 27
select select "8"
select select "2025"
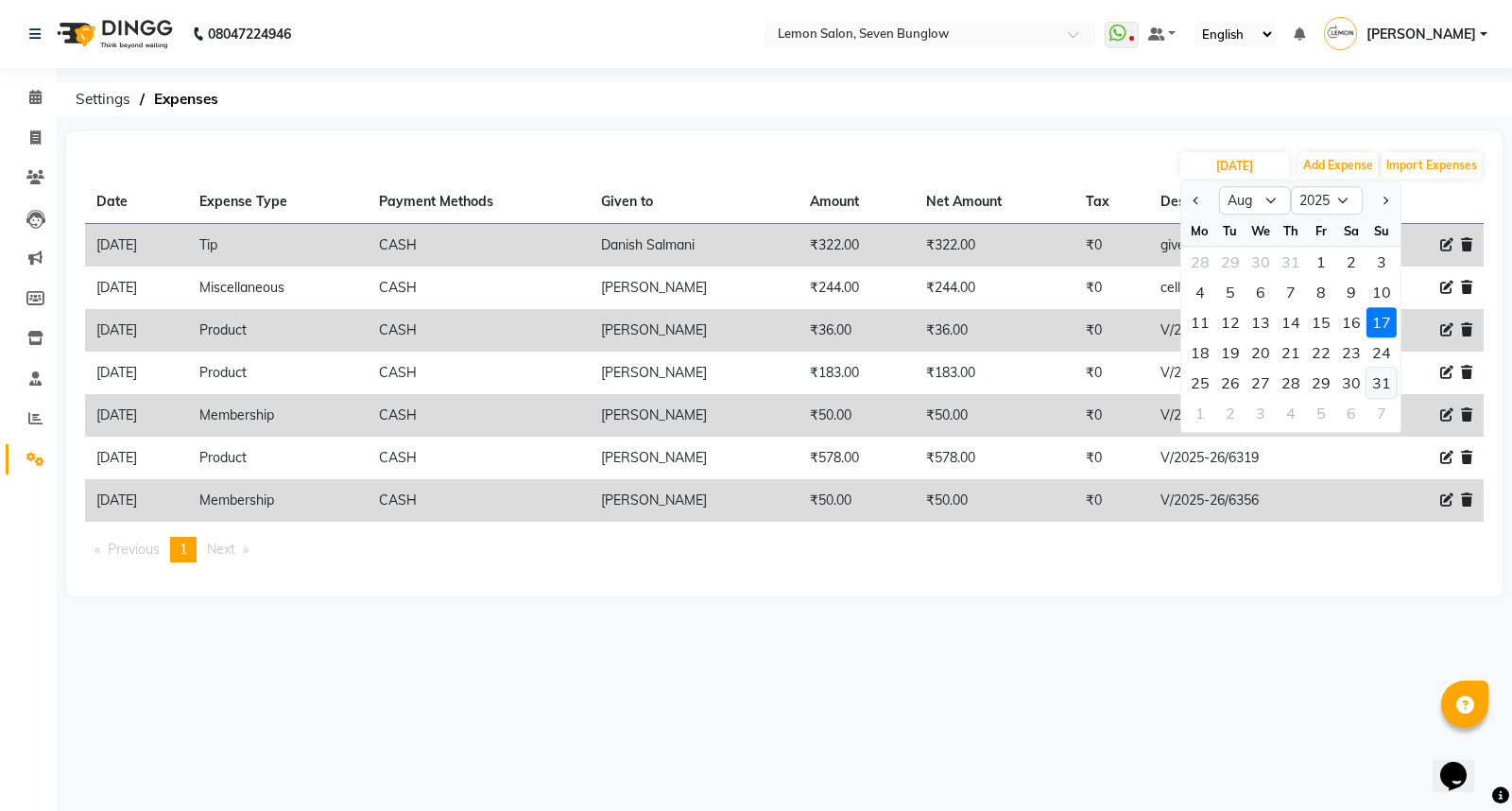
click at [1378, 382] on div "31" at bounding box center [1382, 383] width 31 height 31
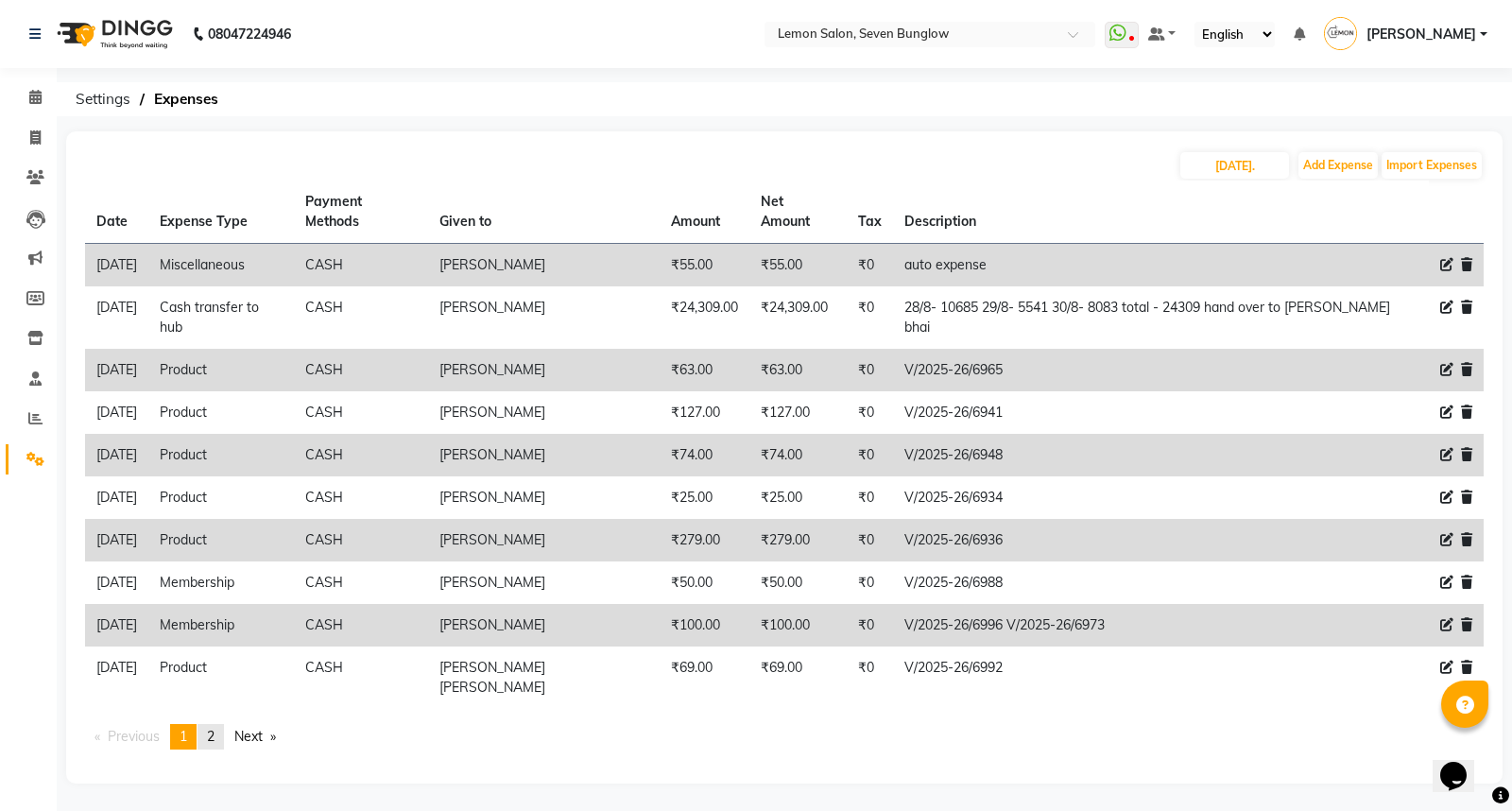
type input "[DATE]"
click at [214, 728] on span "2" at bounding box center [211, 736] width 8 height 17
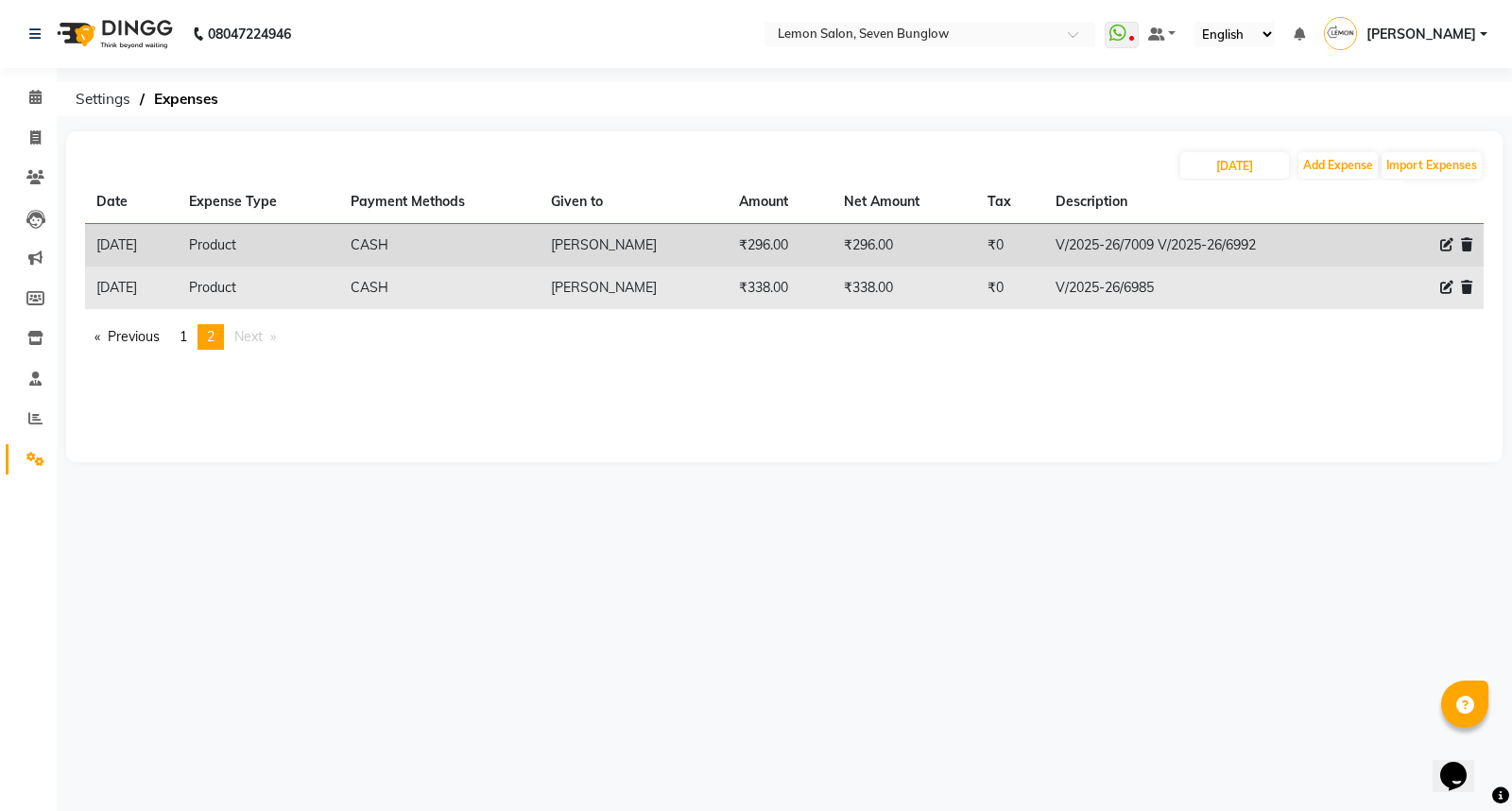
drag, startPoint x: 1175, startPoint y: 285, endPoint x: 1019, endPoint y: 287, distance: 156.0
click at [1019, 287] on tr "31-08-2025 Product CASH Salim Salmani ₹338.00 ₹338.00 ₹0 V/2025-26/6985" at bounding box center [784, 288] width 1398 height 42
copy tr "₹0 V/2025-26/6985"
click at [1452, 290] on icon at bounding box center [1447, 288] width 13 height 13
select select "2685"
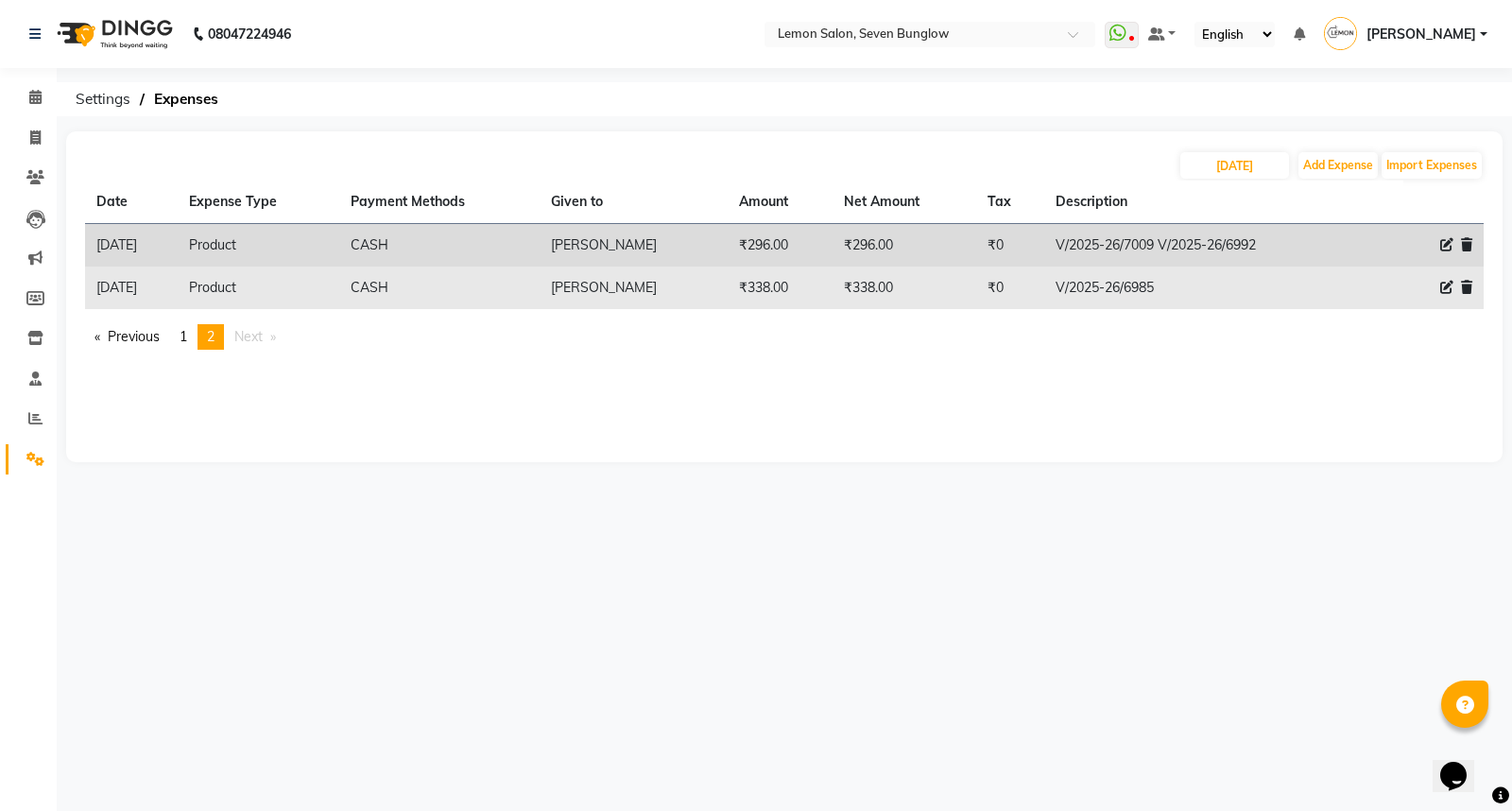
select select "1"
select select "2439"
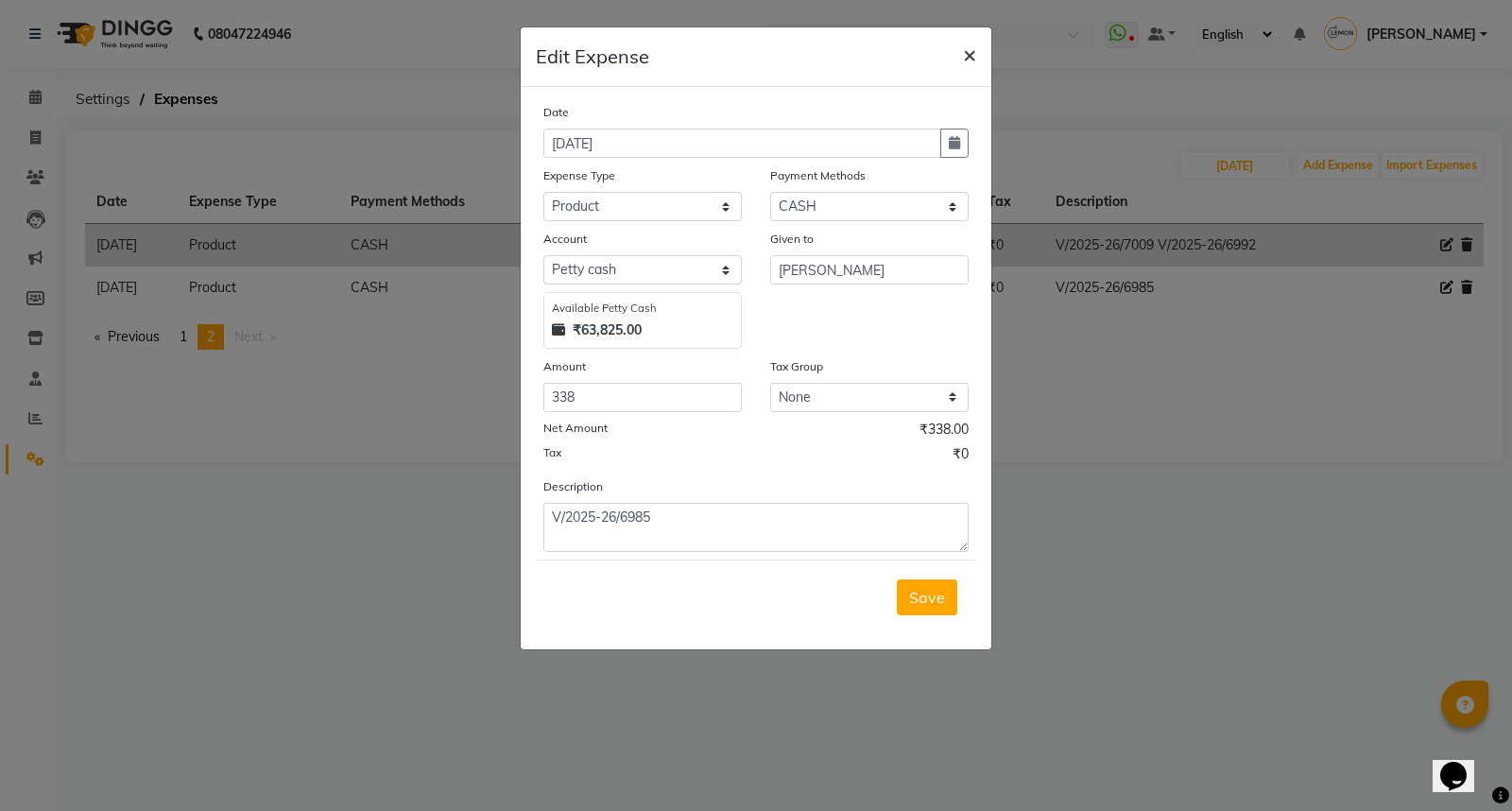
click at [967, 63] on span "×" at bounding box center [970, 54] width 13 height 29
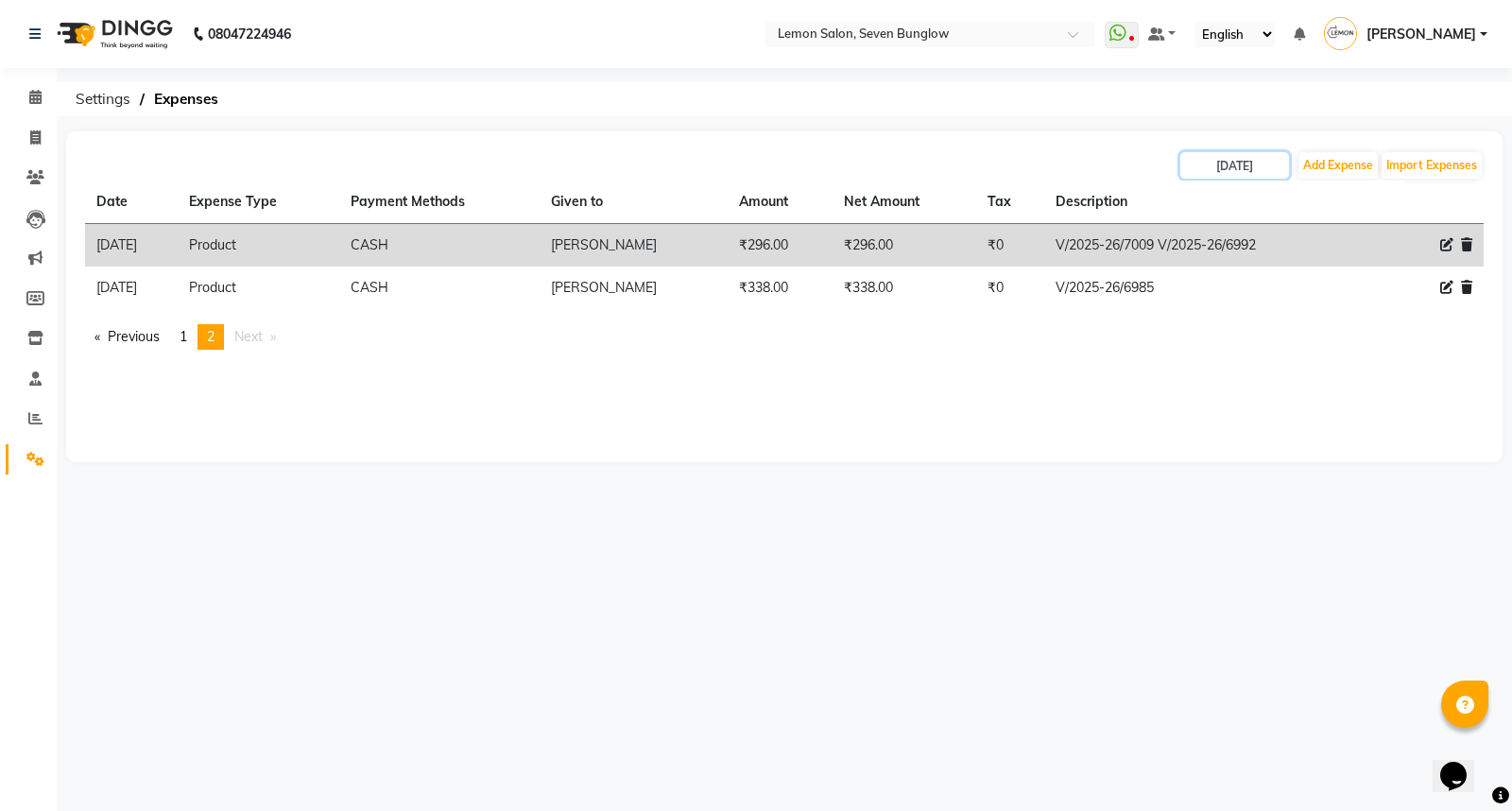
drag, startPoint x: 1244, startPoint y: 169, endPoint x: 1287, endPoint y: 222, distance: 68.2
click at [1276, 238] on div "31-08-2025 Add Expense Import Expenses Date Expense Type Payment Methods Given …" at bounding box center [784, 296] width 1436 height 331
click at [1326, 162] on button "Add Expense" at bounding box center [1338, 166] width 80 height 27
select select "1"
select select "2439"
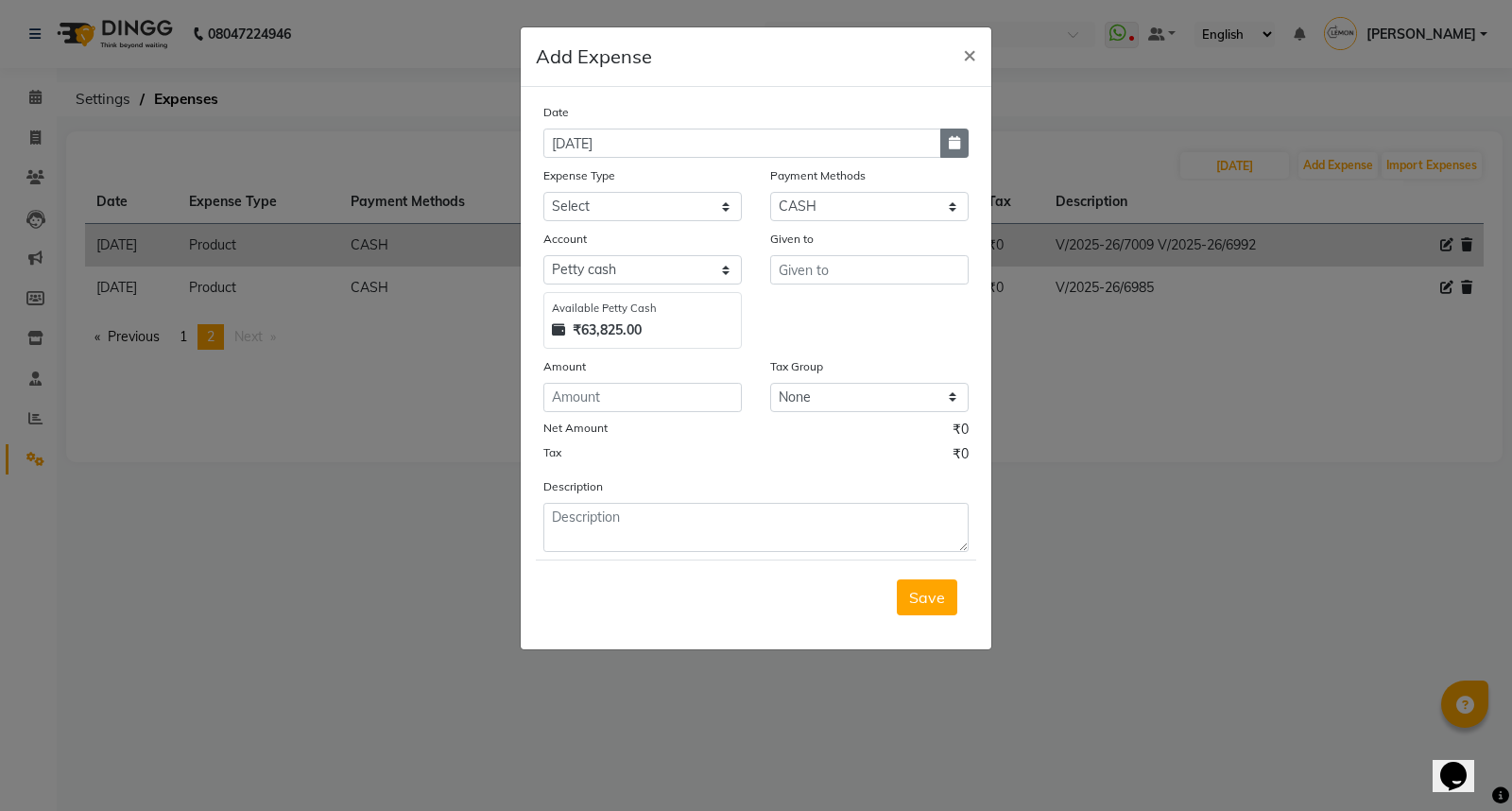
click at [951, 153] on button "button" at bounding box center [954, 143] width 29 height 30
select select "9"
select select "2025"
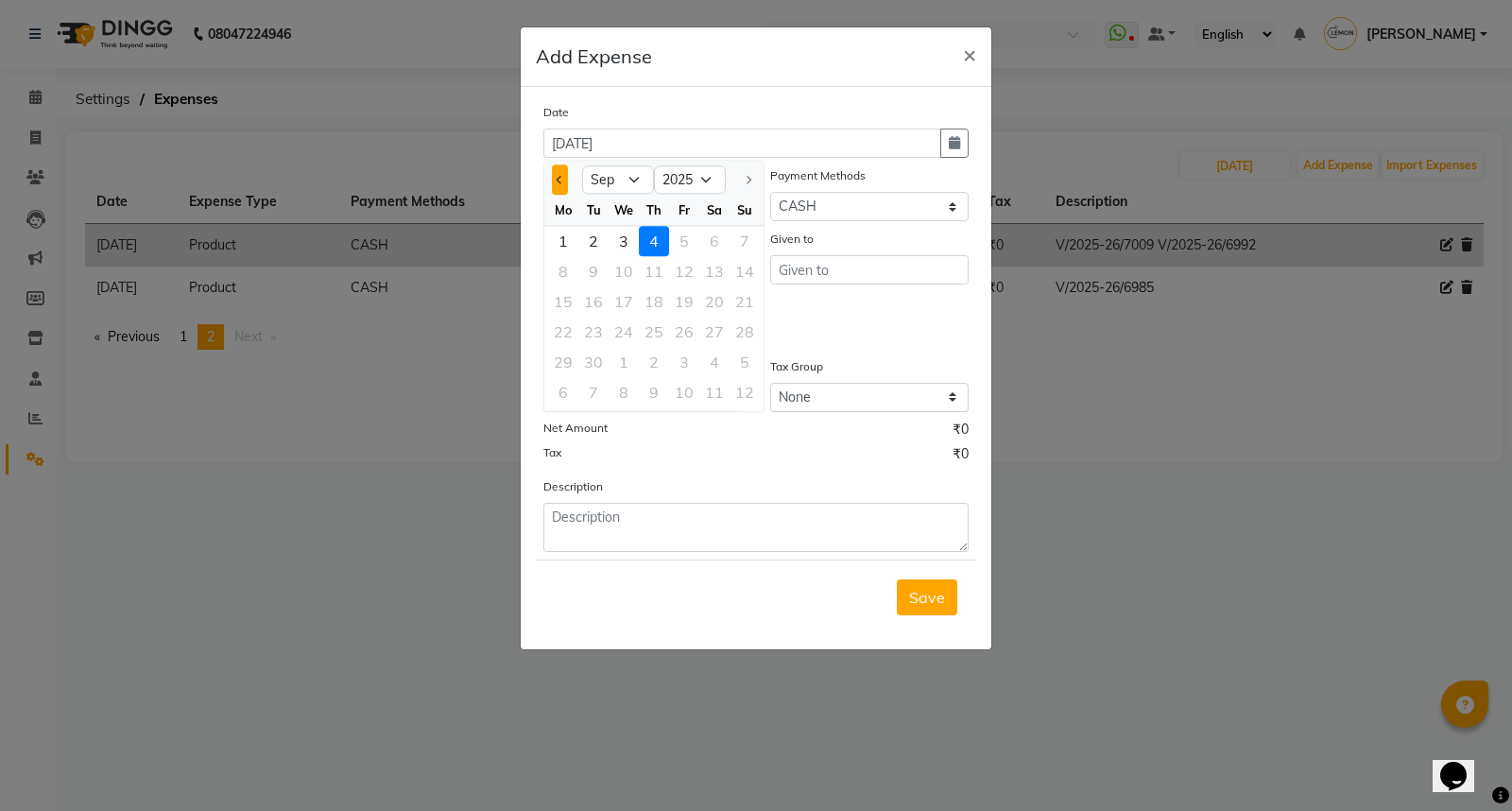
click at [558, 169] on button "Previous month" at bounding box center [560, 180] width 16 height 31
select select "8"
click at [748, 364] on div "31" at bounding box center [745, 362] width 31 height 31
type input "[DATE]"
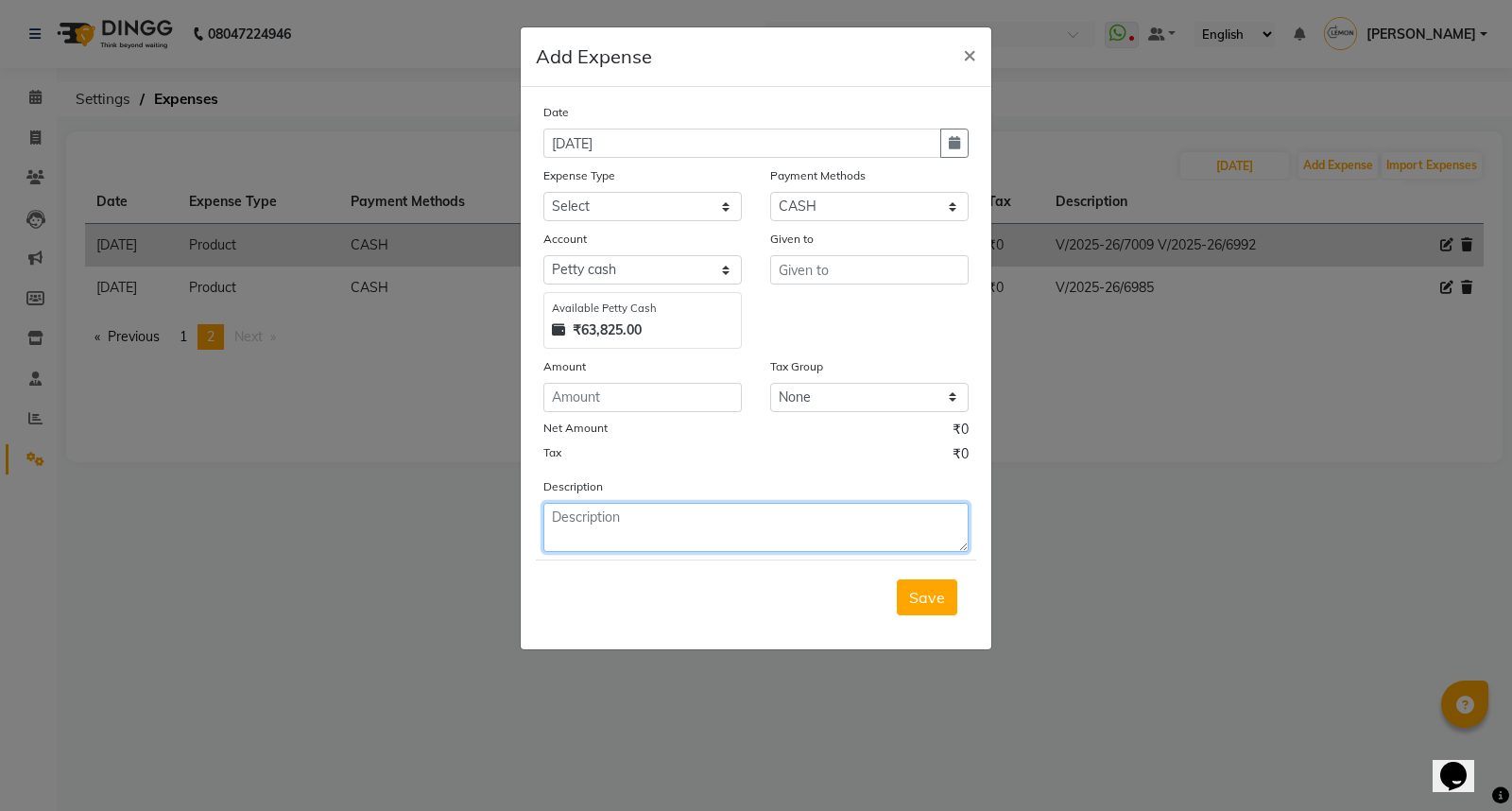
click at [631, 518] on textarea at bounding box center [756, 527] width 425 height 49
paste textarea "V/2025-26/6985"
click at [574, 514] on textarea "V/2025-26/6985" at bounding box center [756, 527] width 425 height 49
type textarea "V/2025-26/6985"
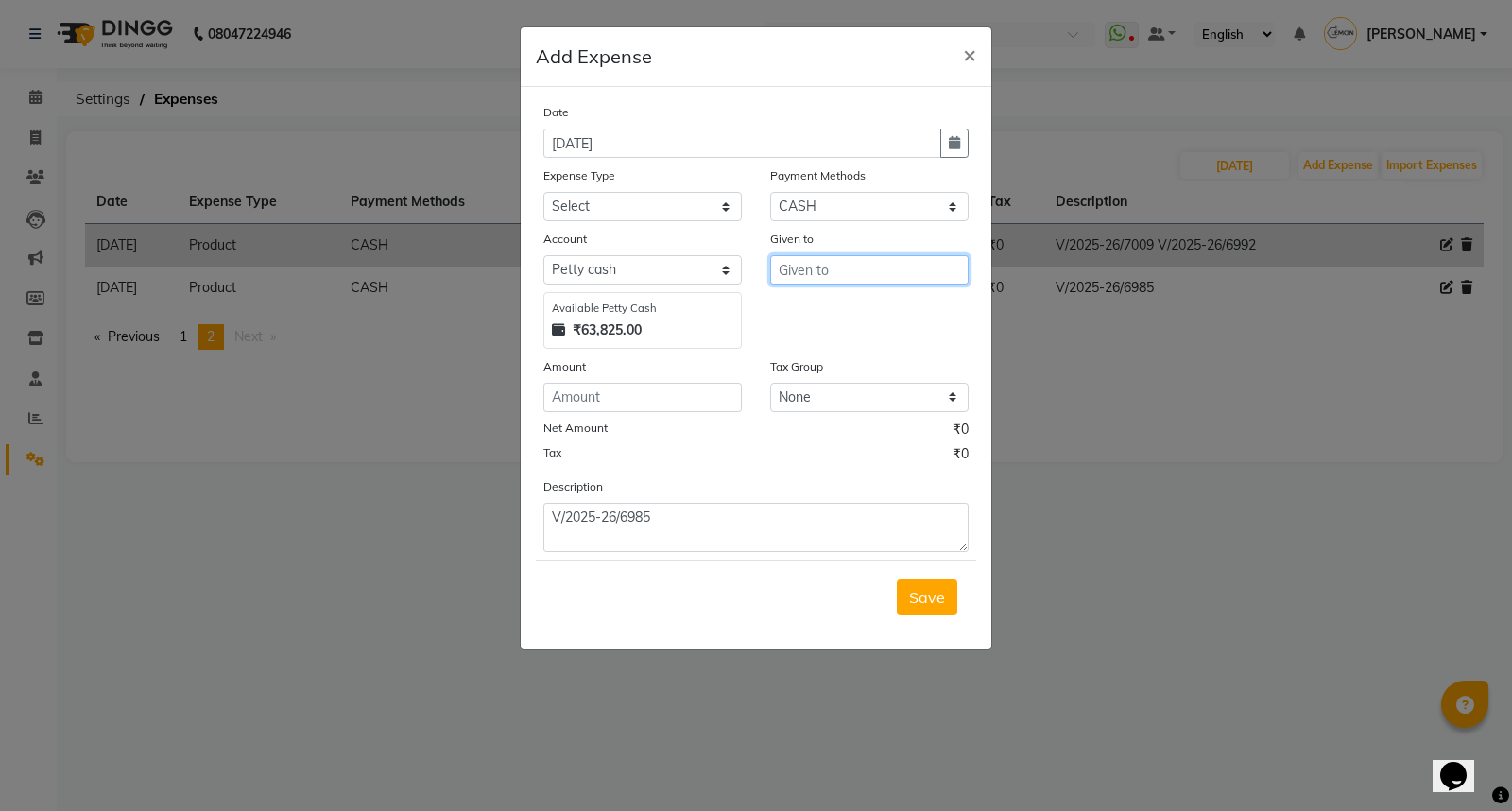
click at [811, 267] on input "text" at bounding box center [869, 269] width 198 height 30
click at [853, 333] on ngb-highlight "Sar taj Salmani" at bounding box center [865, 340] width 147 height 19
type input "Sartaj Salmani"
click at [631, 393] on input "number" at bounding box center [642, 397] width 198 height 30
type input "144"
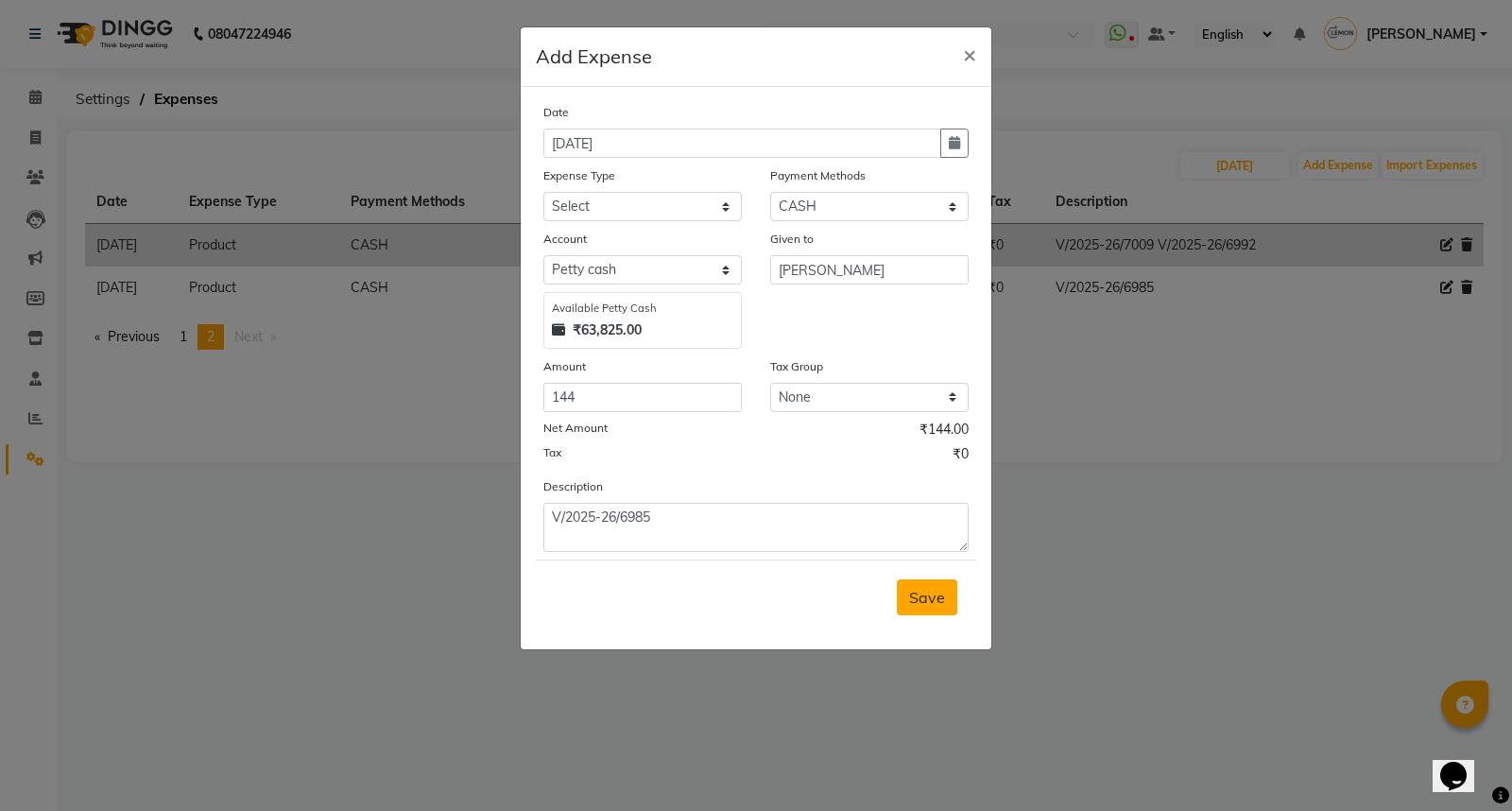
click at [938, 600] on span "Save" at bounding box center [927, 597] width 35 height 19
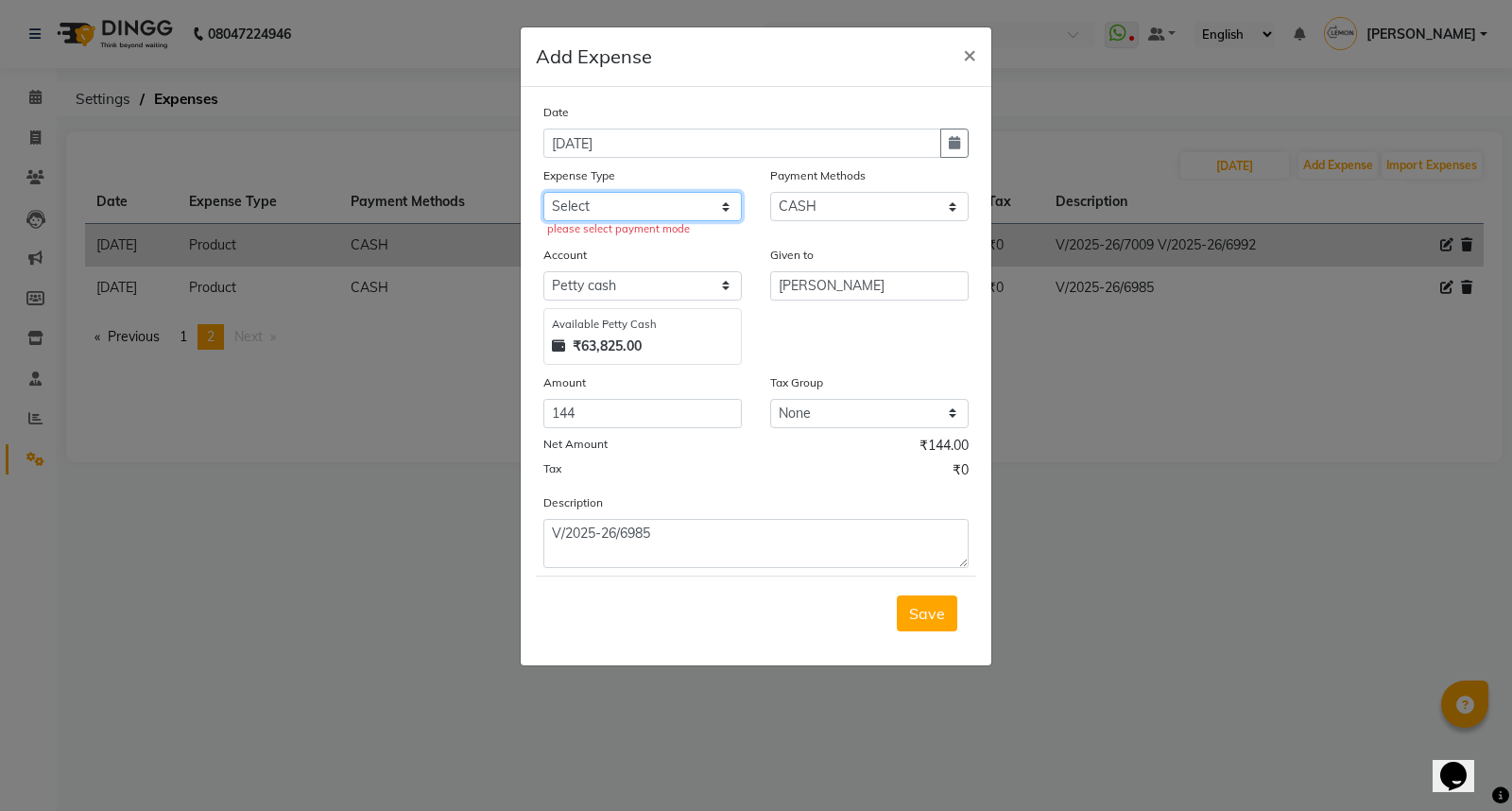
click at [719, 214] on select "Select Advance Cash transfer to hub Laundry Loan Membership Milk Miscellaneous …" at bounding box center [642, 206] width 198 height 30
select select "2685"
click at [543, 192] on select "Select Advance Cash transfer to hub Laundry Loan Membership Milk Miscellaneous …" at bounding box center [642, 206] width 198 height 30
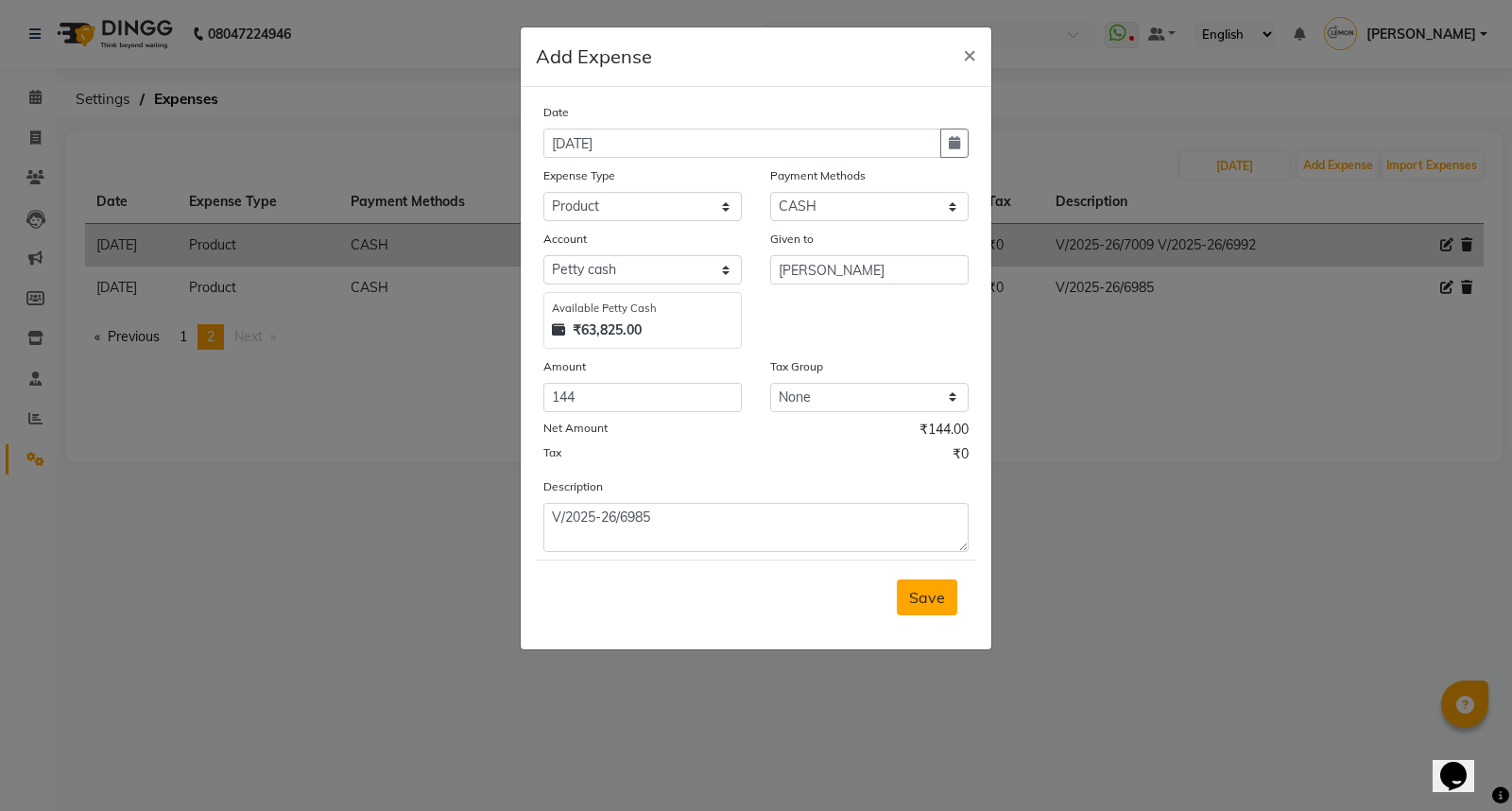
click at [927, 596] on span "Save" at bounding box center [927, 597] width 35 height 19
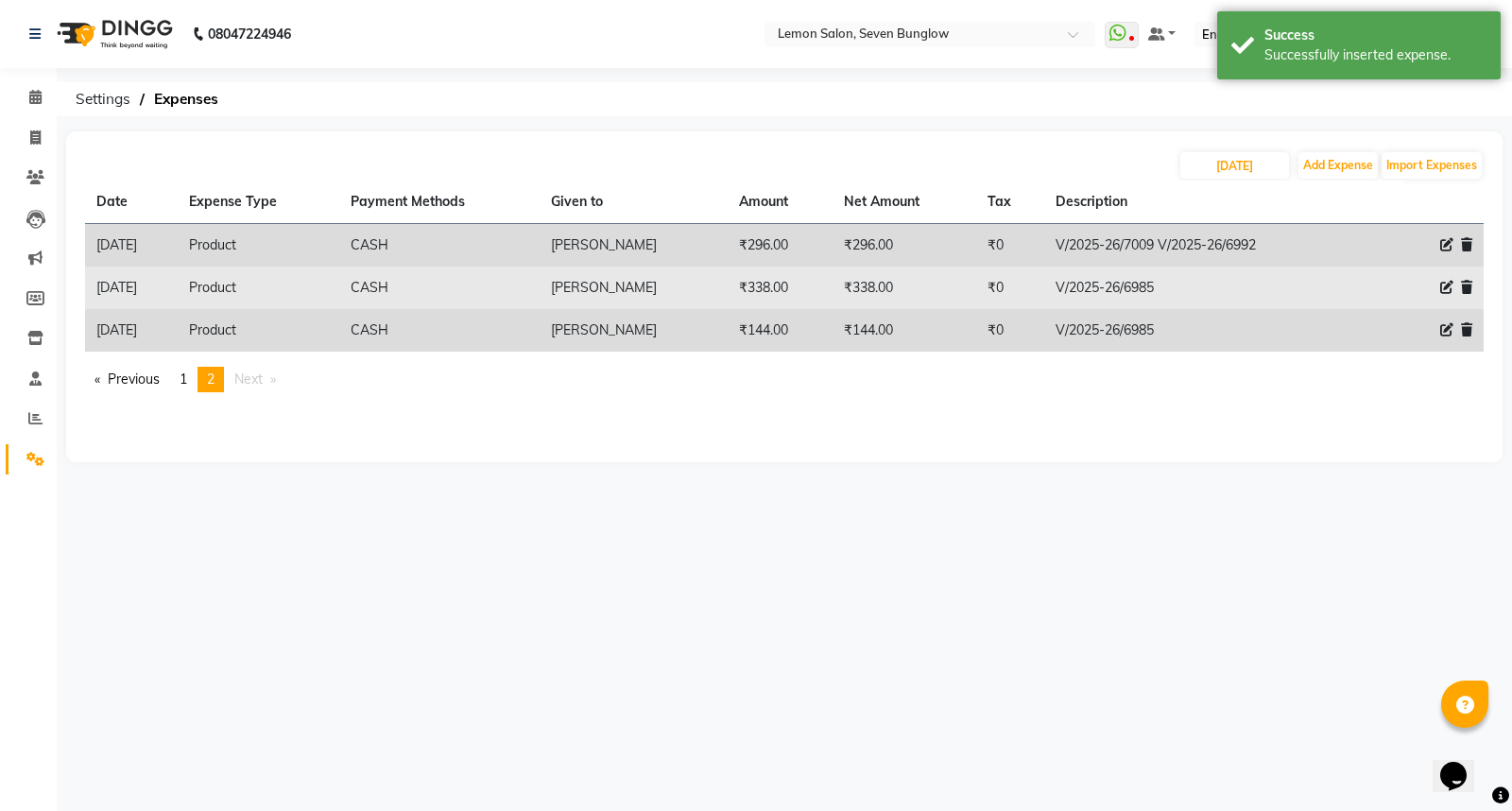
click at [1448, 287] on icon at bounding box center [1447, 288] width 13 height 13
select select "2685"
select select "1"
select select "2439"
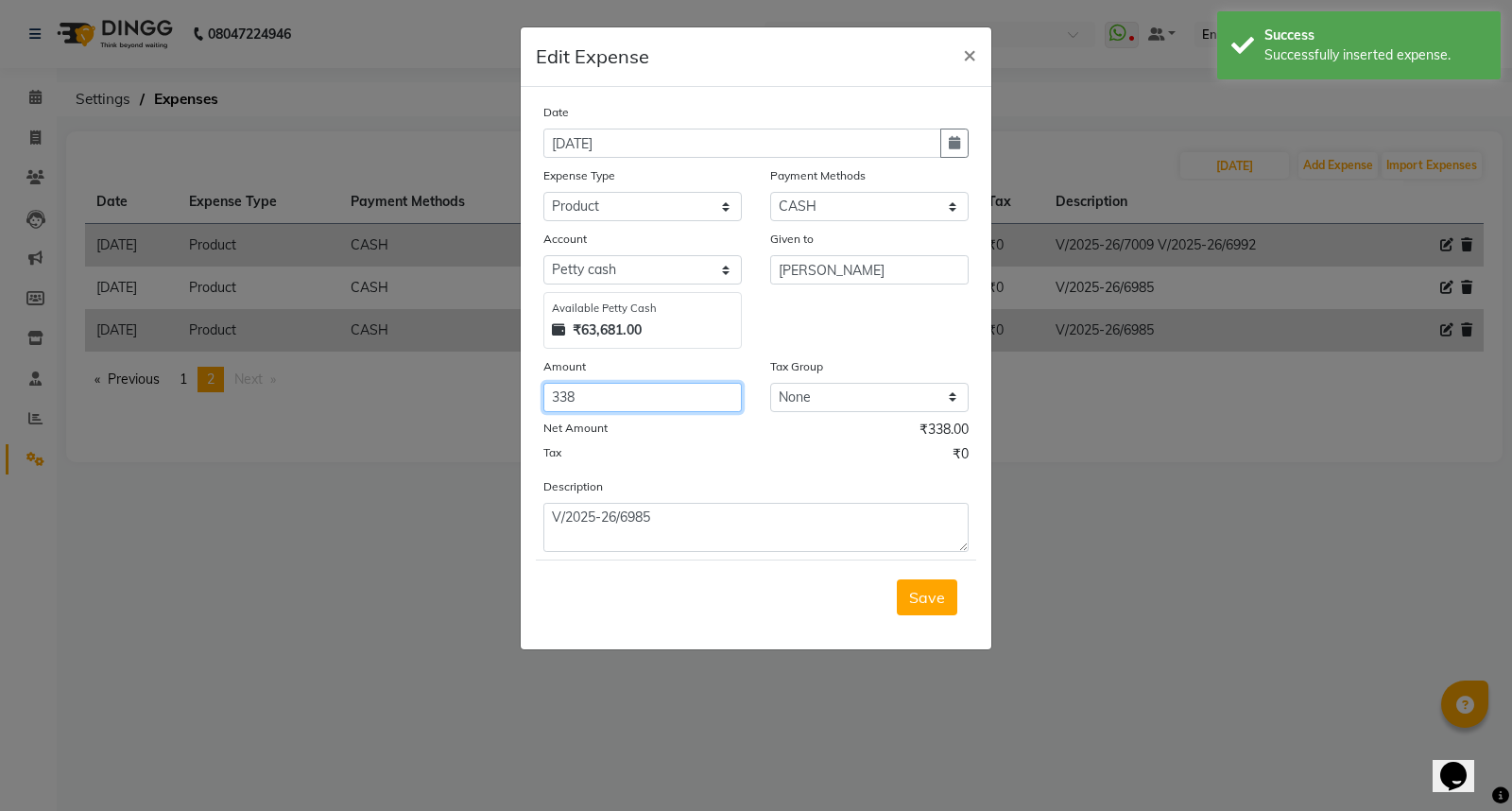
click at [583, 385] on input "338" at bounding box center [642, 397] width 198 height 30
click at [590, 399] on input "338" at bounding box center [642, 397] width 198 height 30
type input "3"
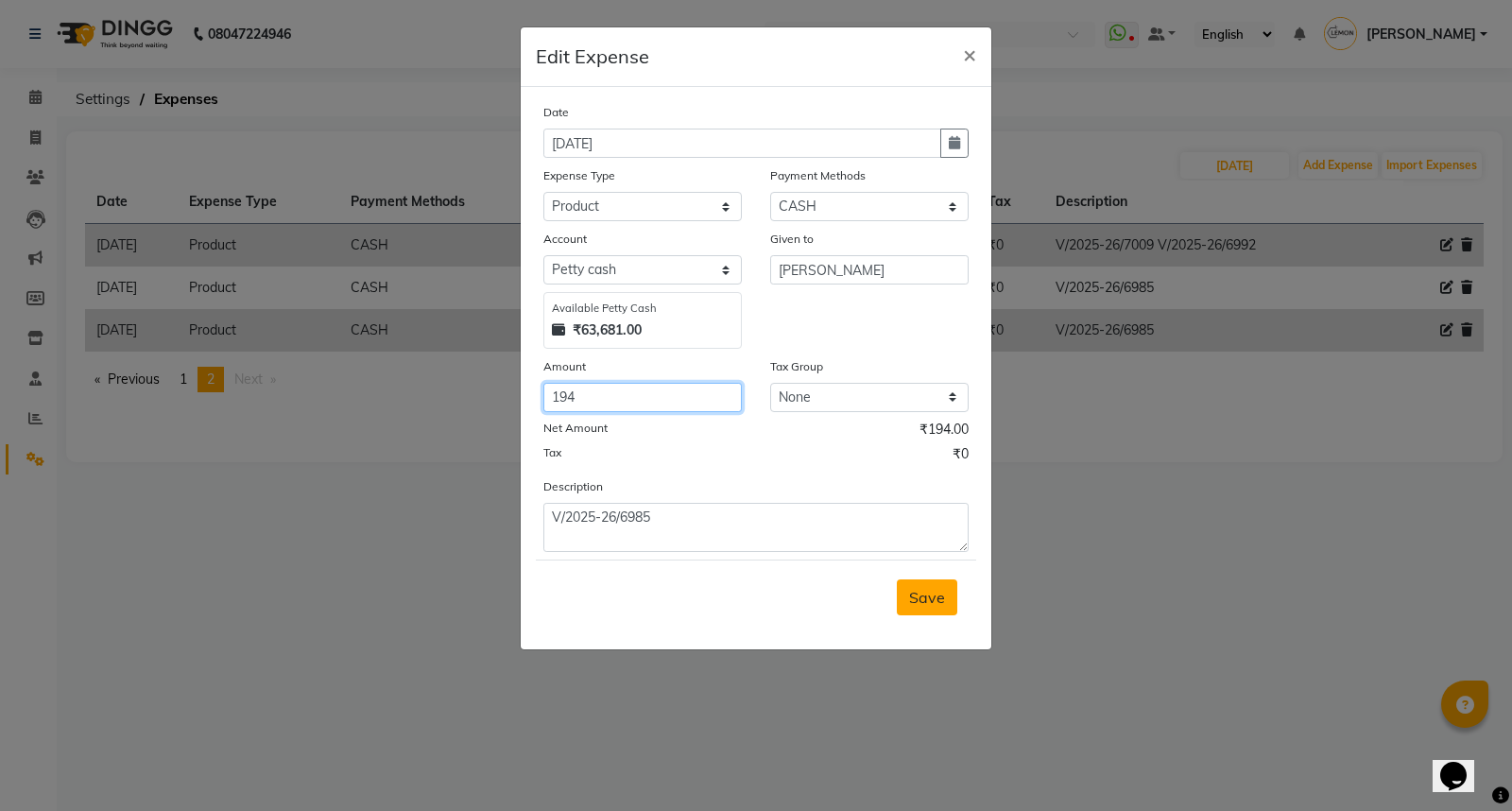
type input "194"
click at [928, 593] on span "Save" at bounding box center [927, 597] width 35 height 19
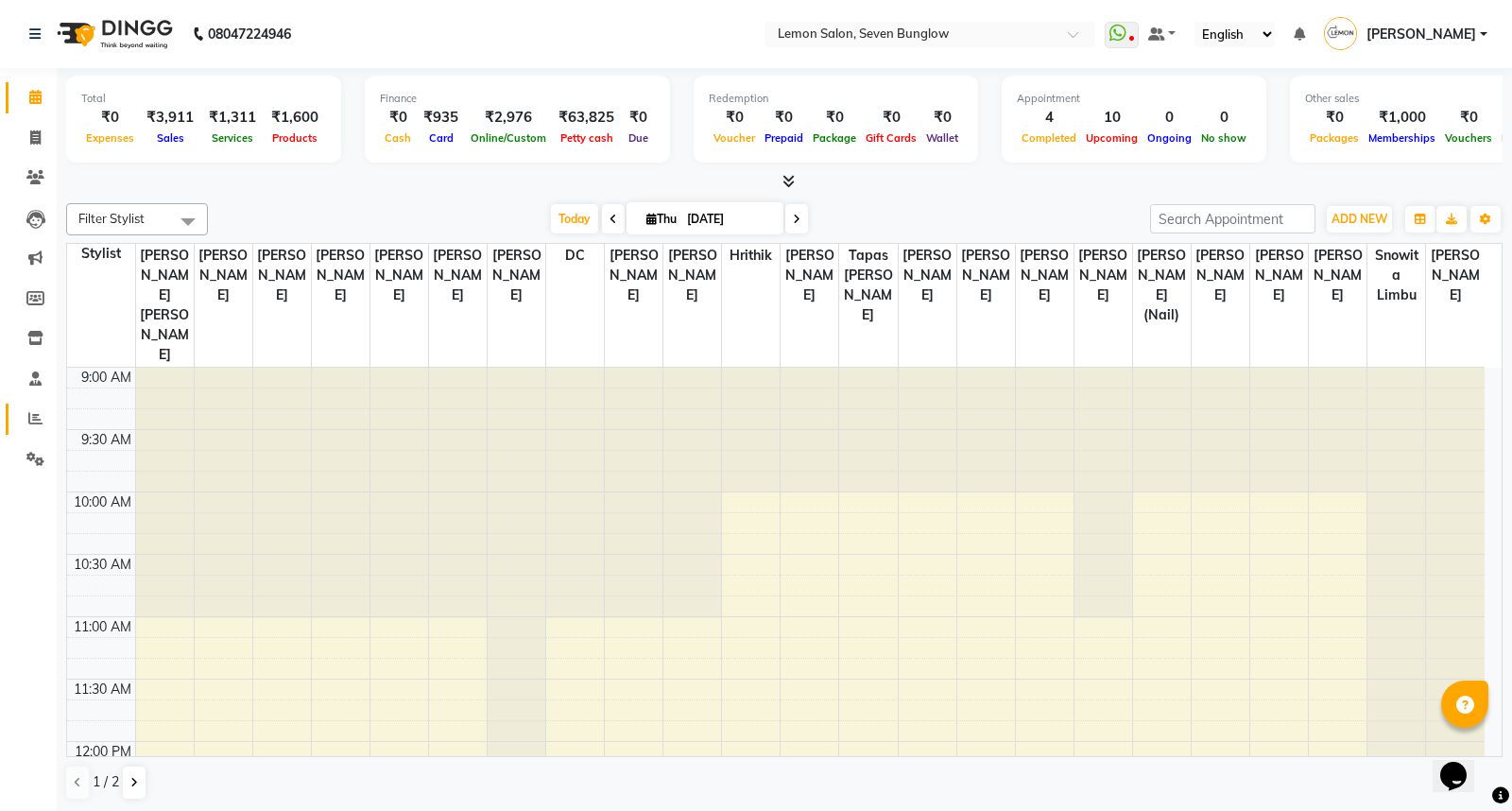
click at [34, 416] on icon at bounding box center [35, 418] width 14 height 14
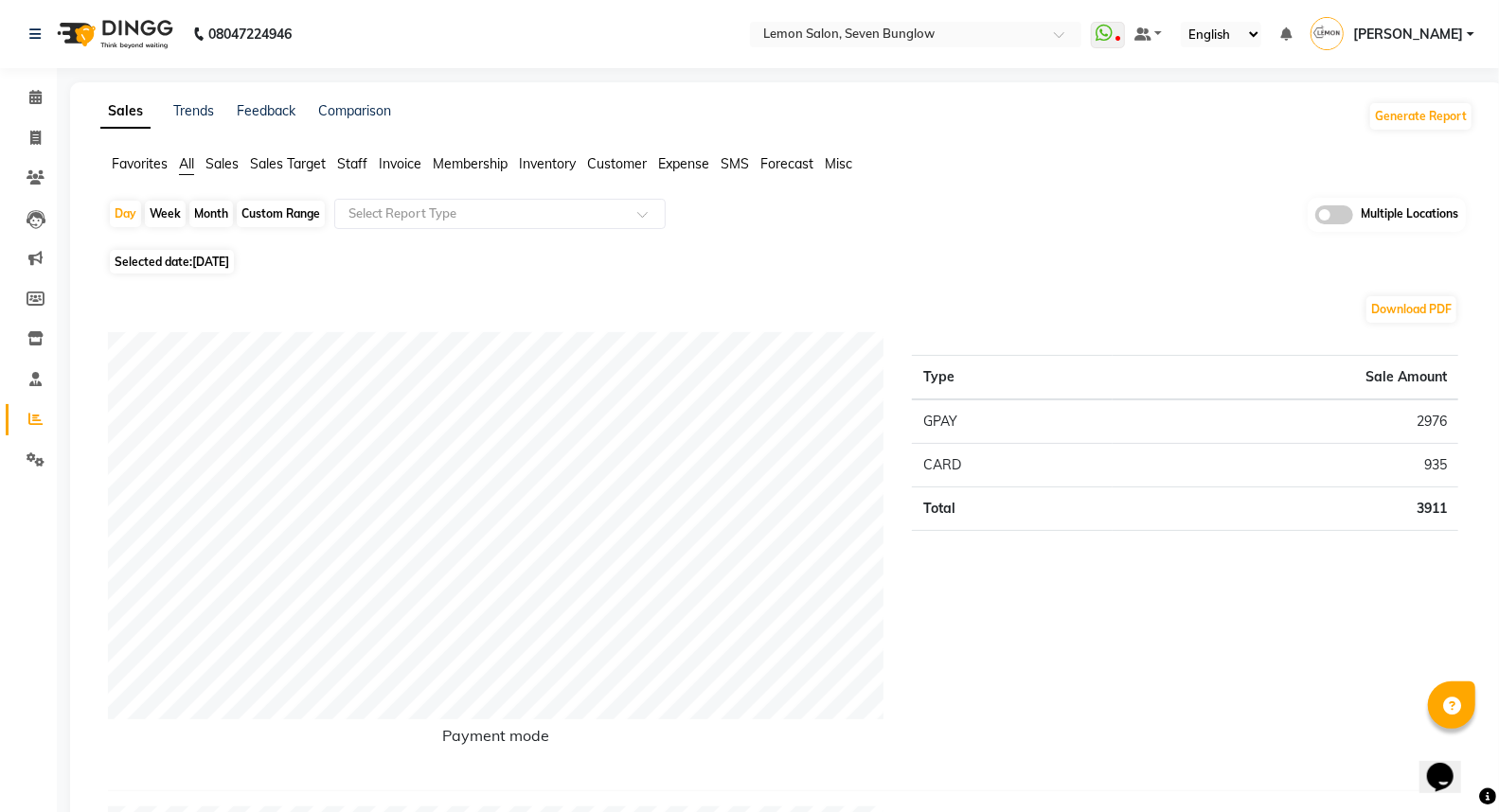
click at [220, 216] on div "Month" at bounding box center [210, 214] width 43 height 27
select select "9"
select select "2025"
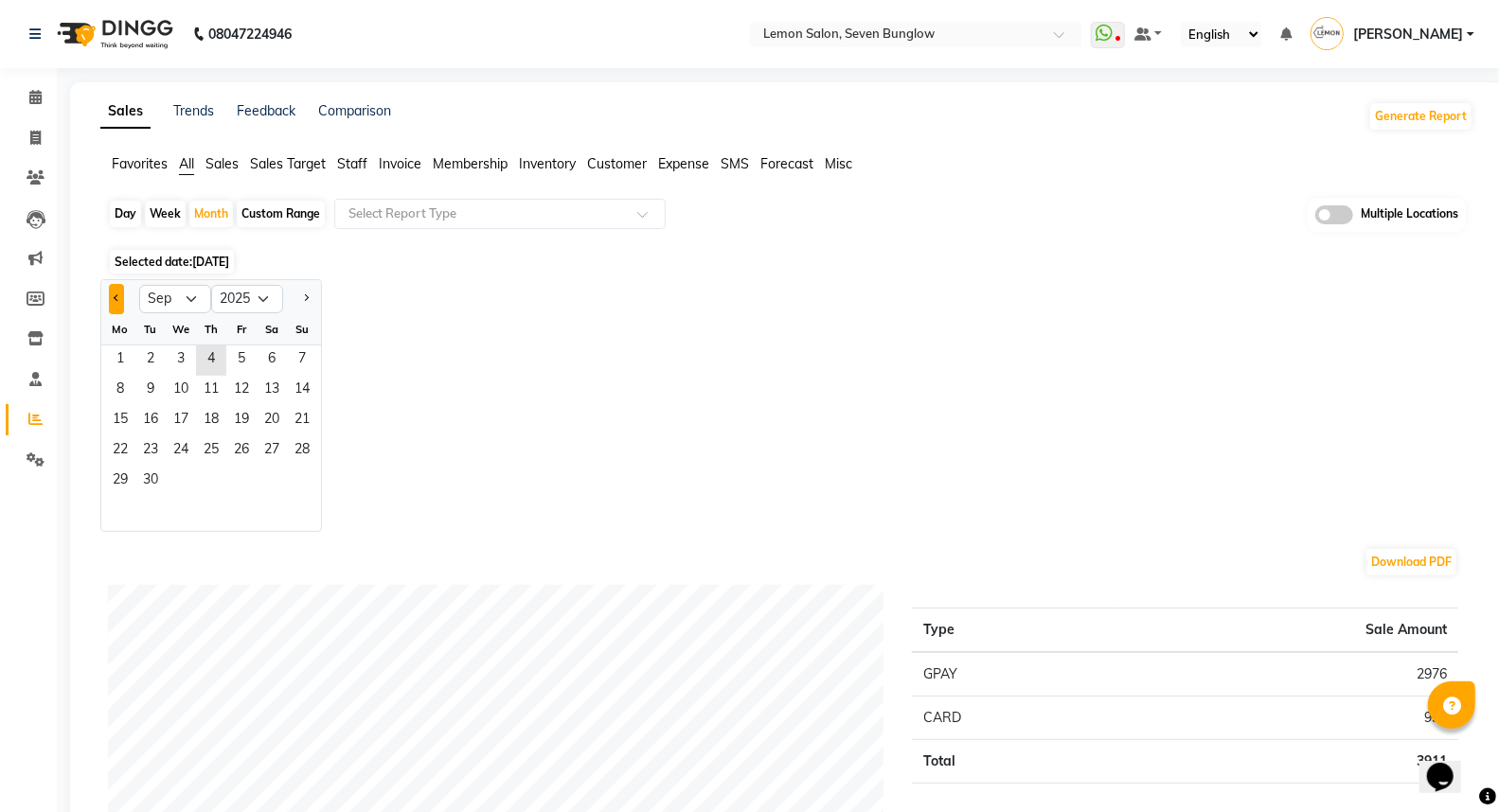
click at [114, 299] on span "Previous month" at bounding box center [116, 298] width 7 height 7
select select "8"
click at [237, 357] on span "1" at bounding box center [242, 361] width 31 height 31
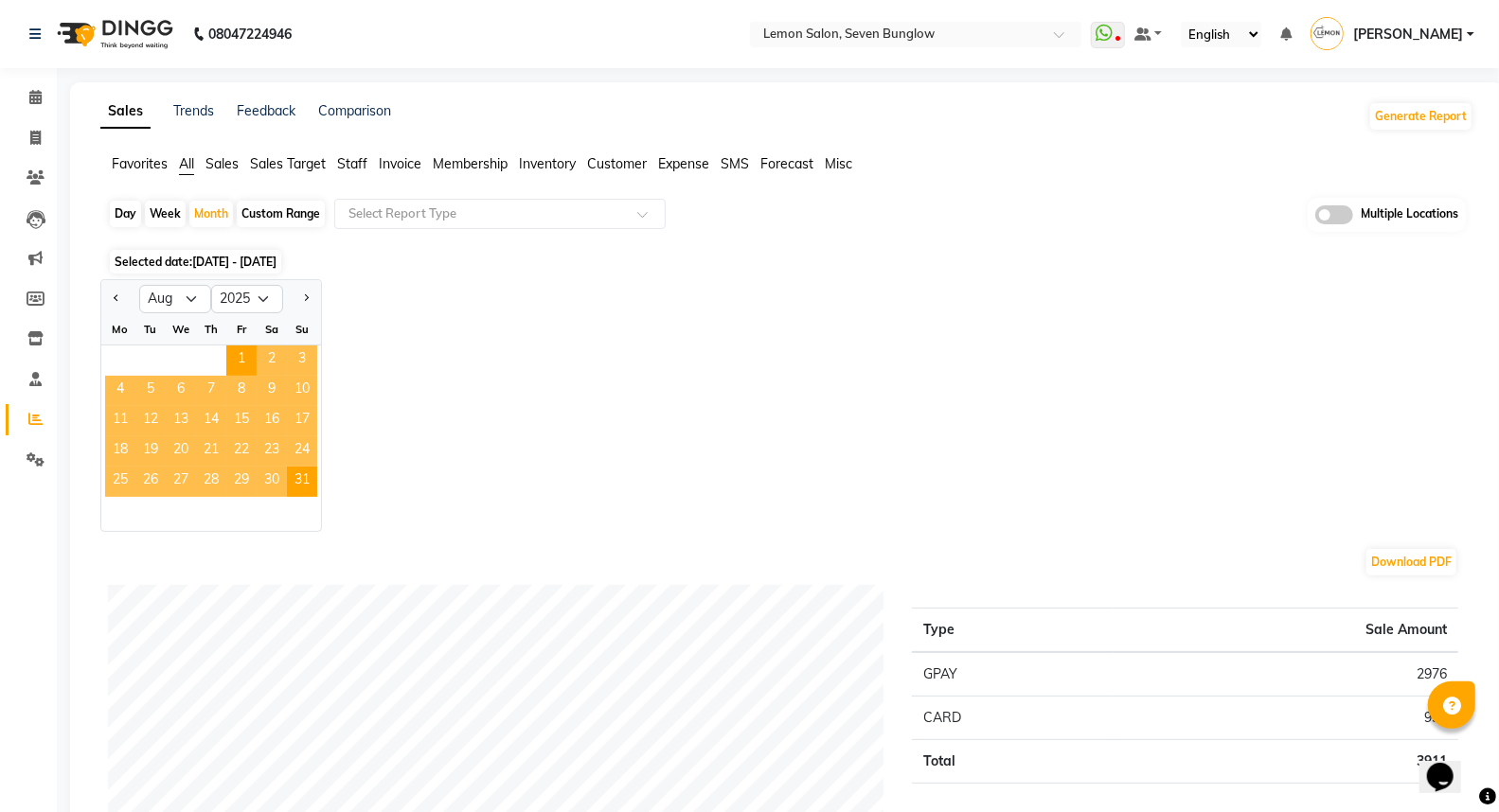
click at [355, 155] on span "Staff" at bounding box center [352, 164] width 31 height 17
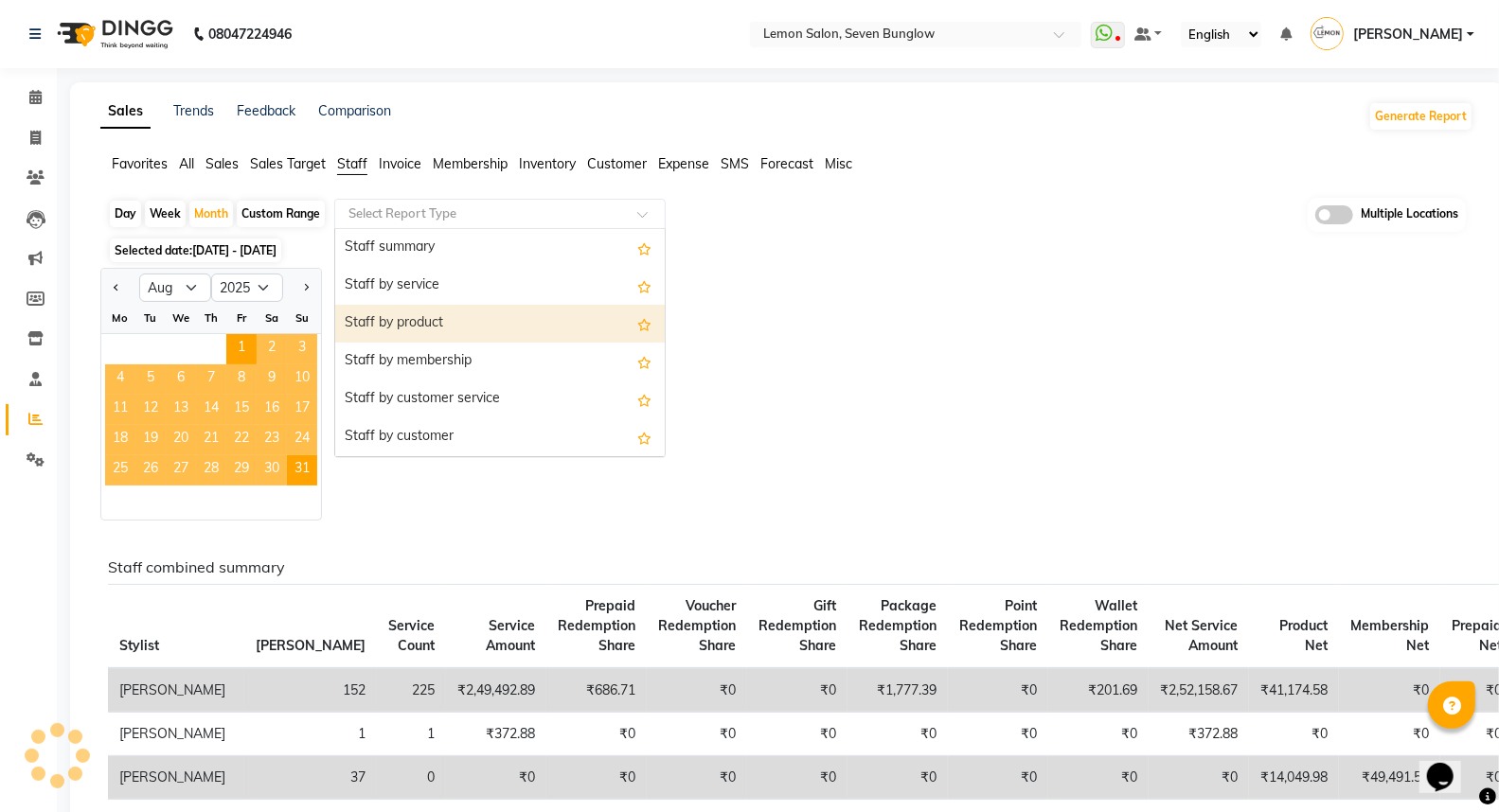
click at [436, 325] on div "Staff by product" at bounding box center [499, 322] width 329 height 37
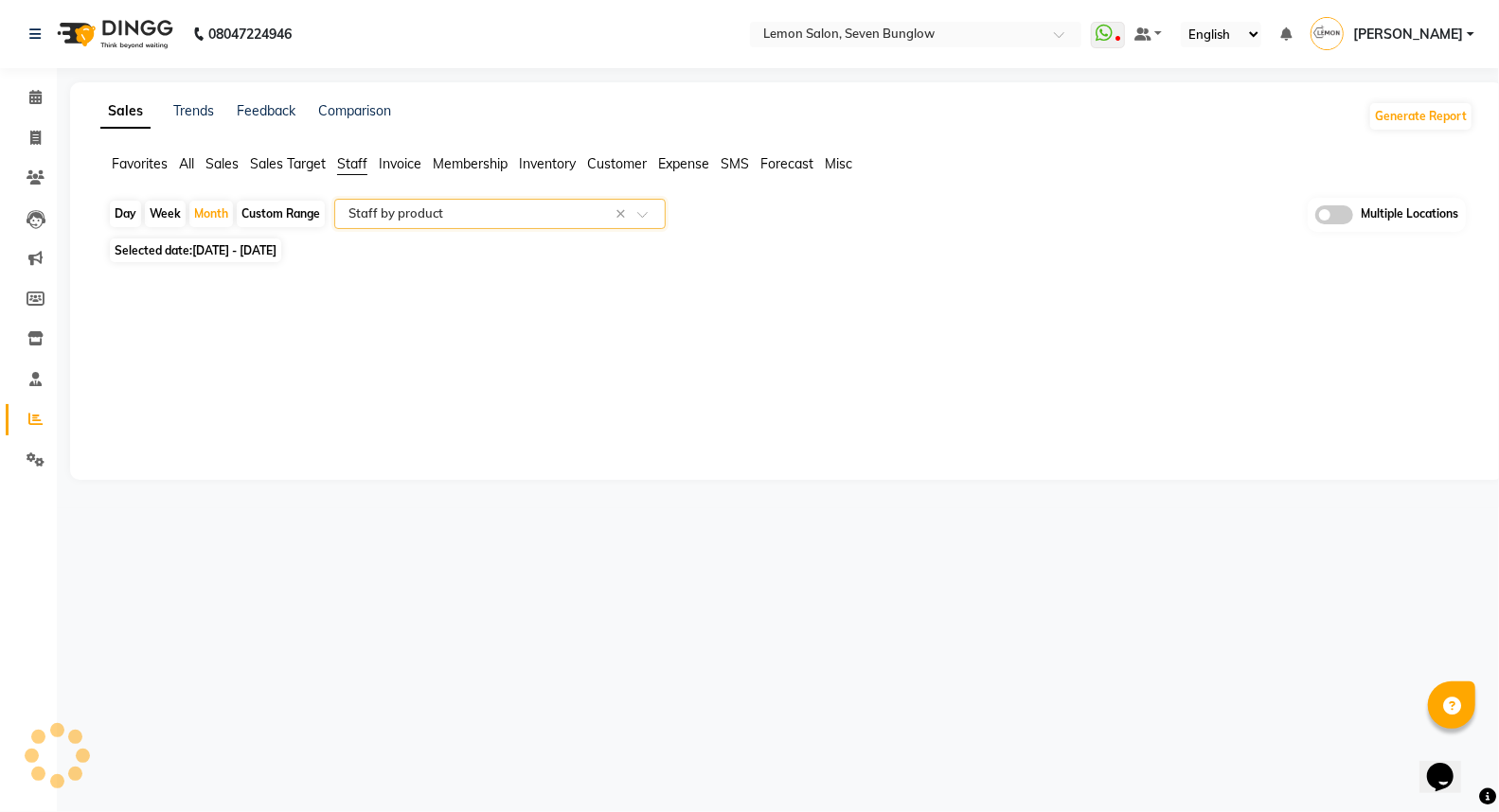
select select "full_report"
select select "csv"
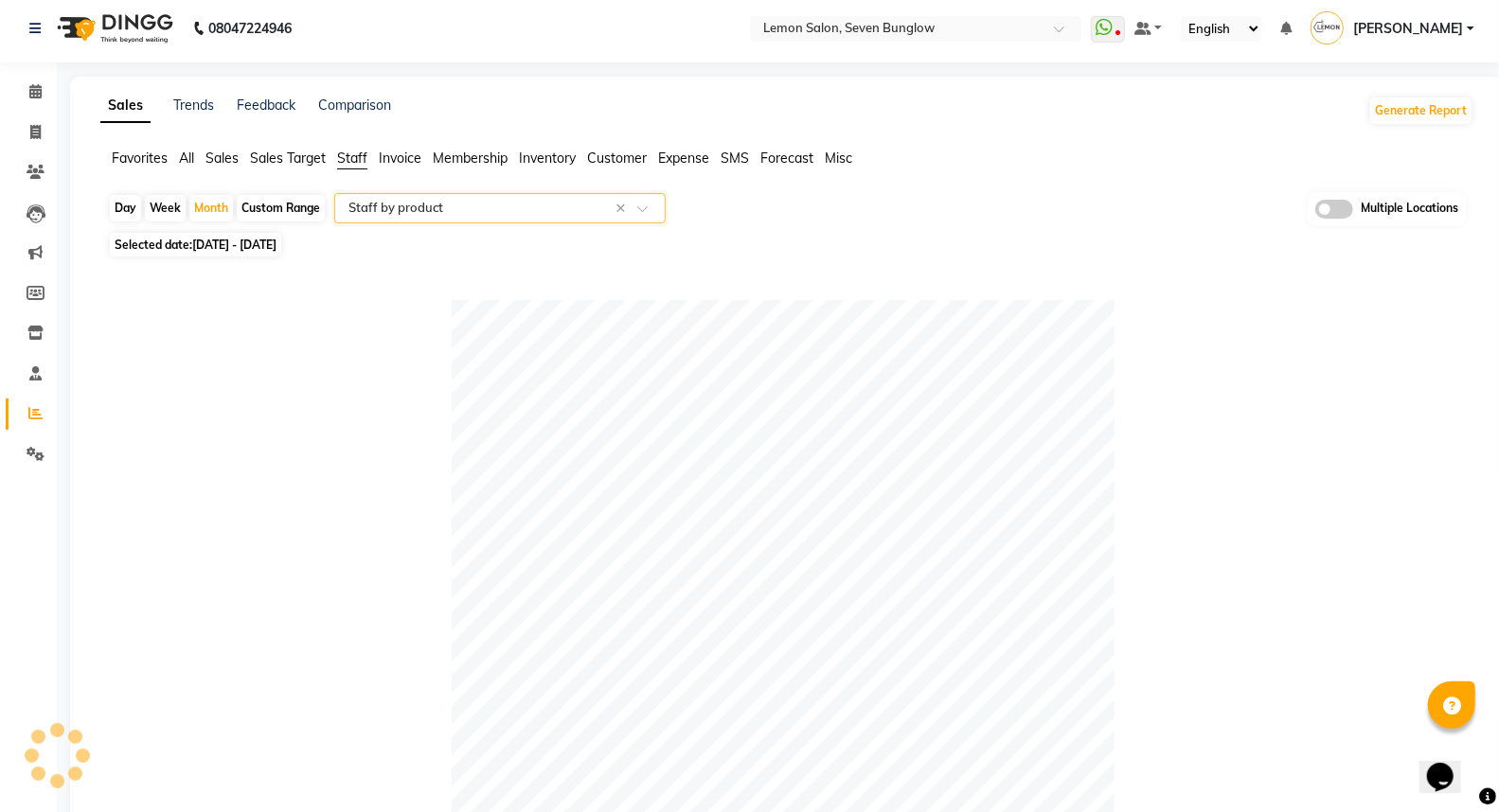
scroll to position [420, 0]
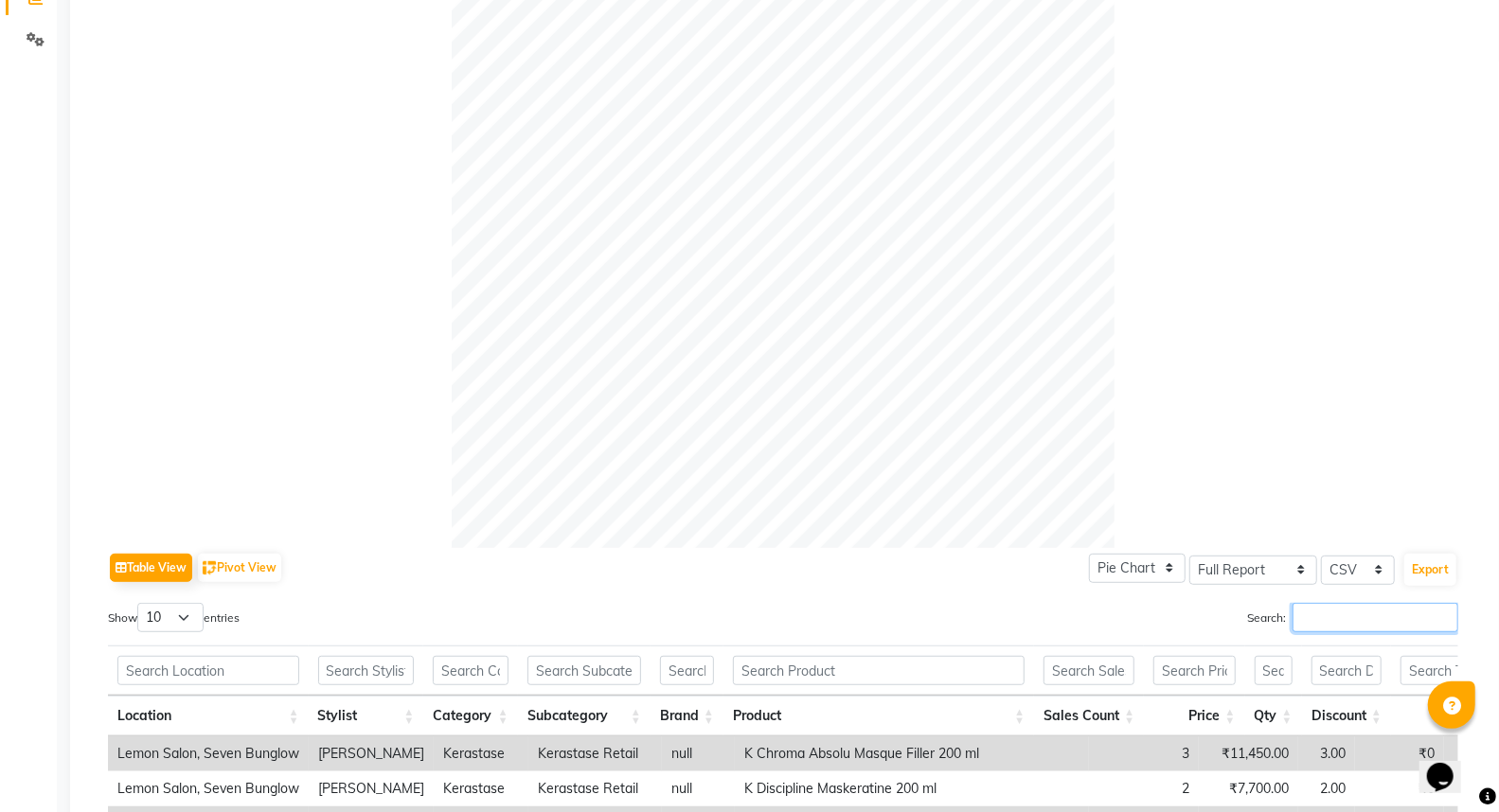
click at [1321, 626] on input "Search:" at bounding box center [1375, 617] width 166 height 30
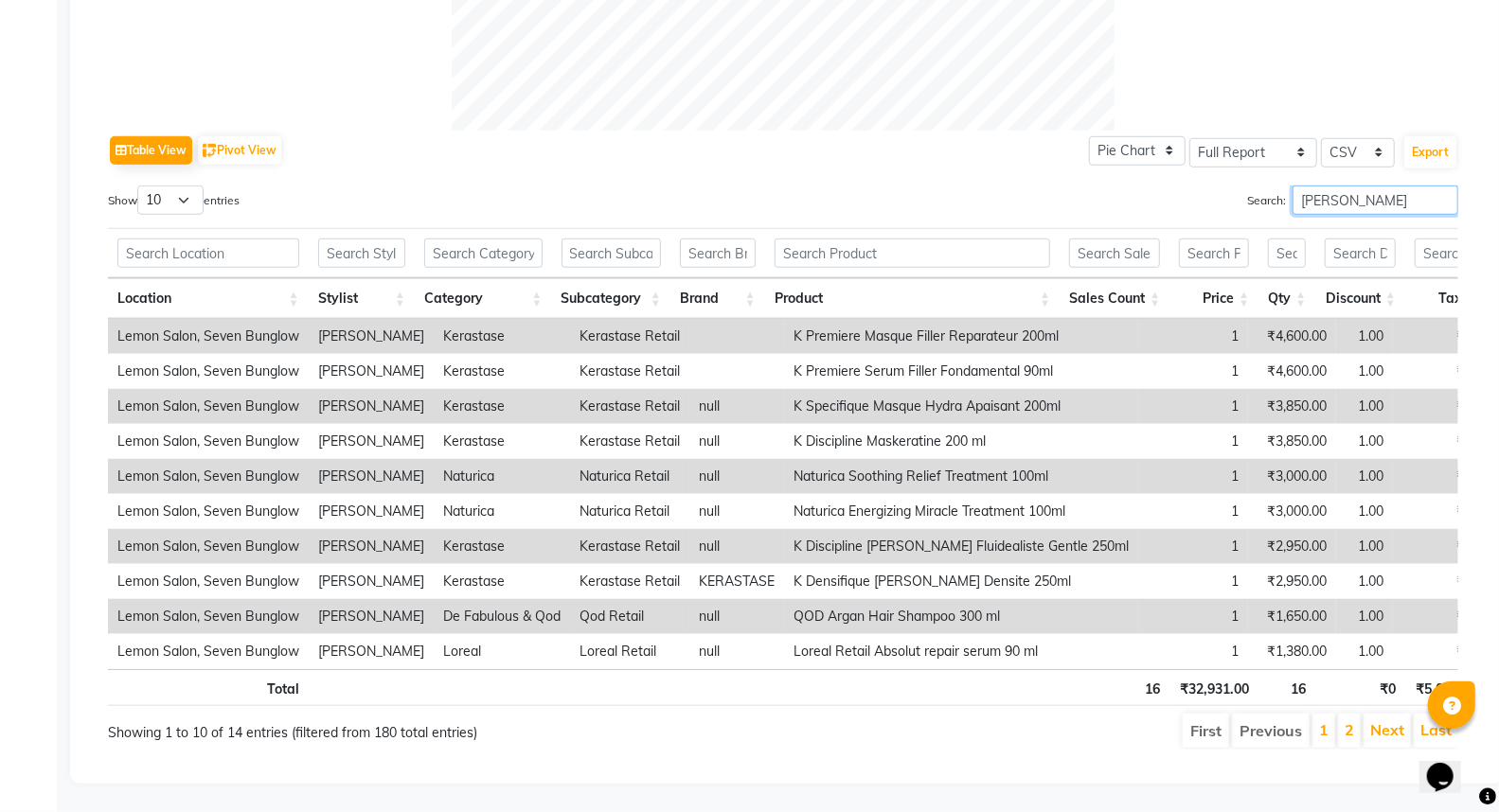
scroll to position [0, 116]
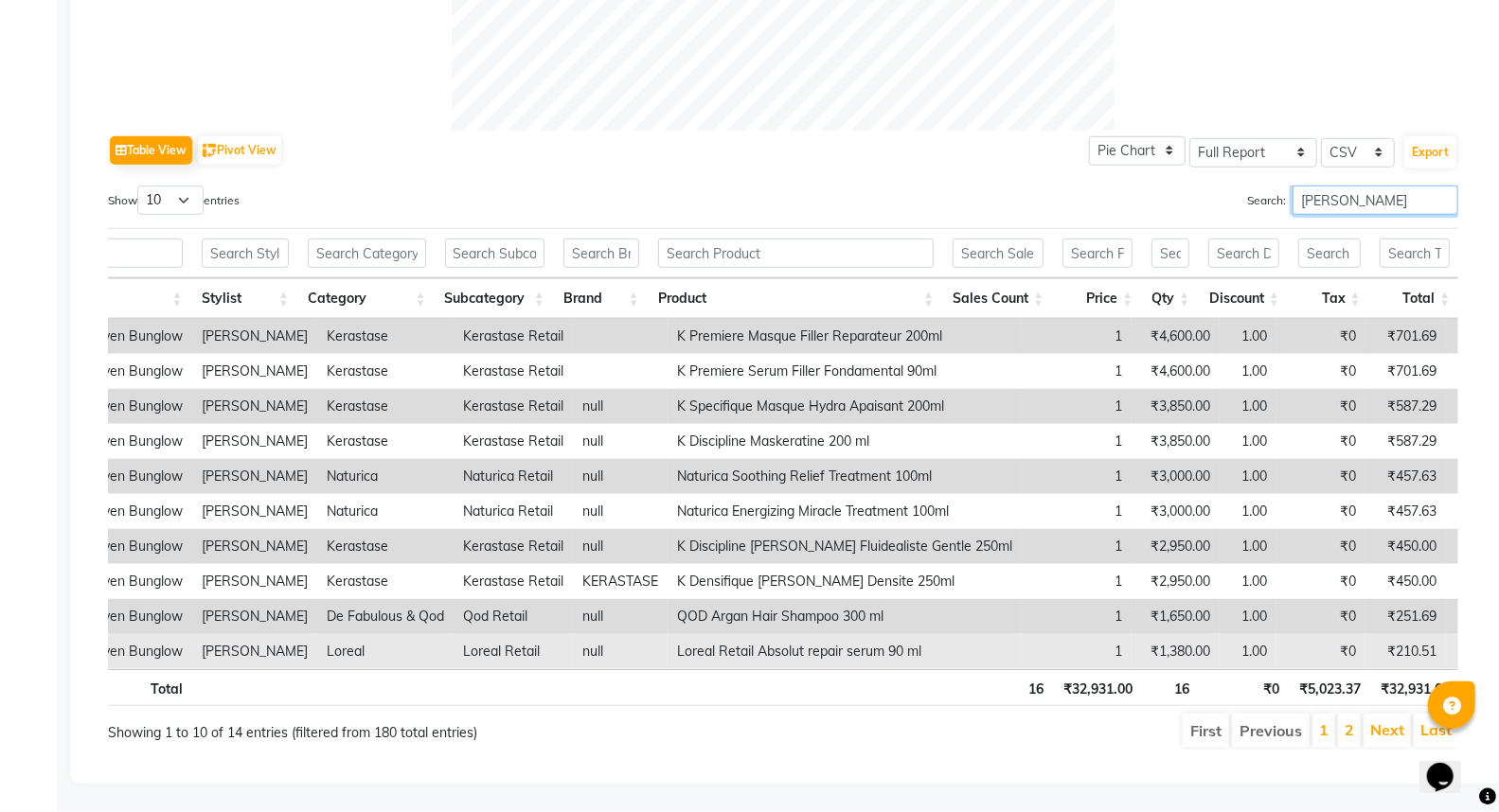
type input "[PERSON_NAME]"
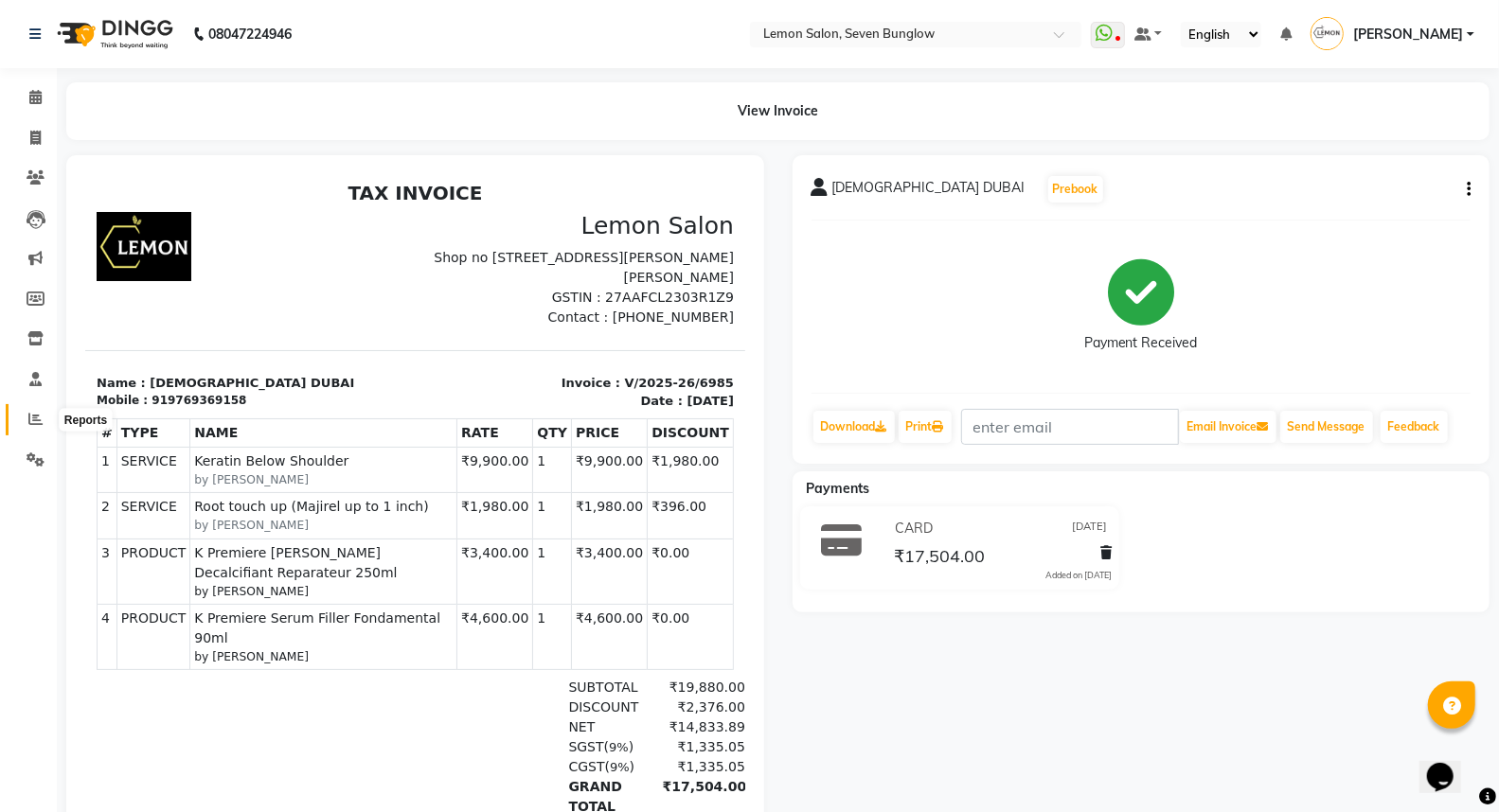
click at [26, 426] on span at bounding box center [36, 419] width 34 height 22
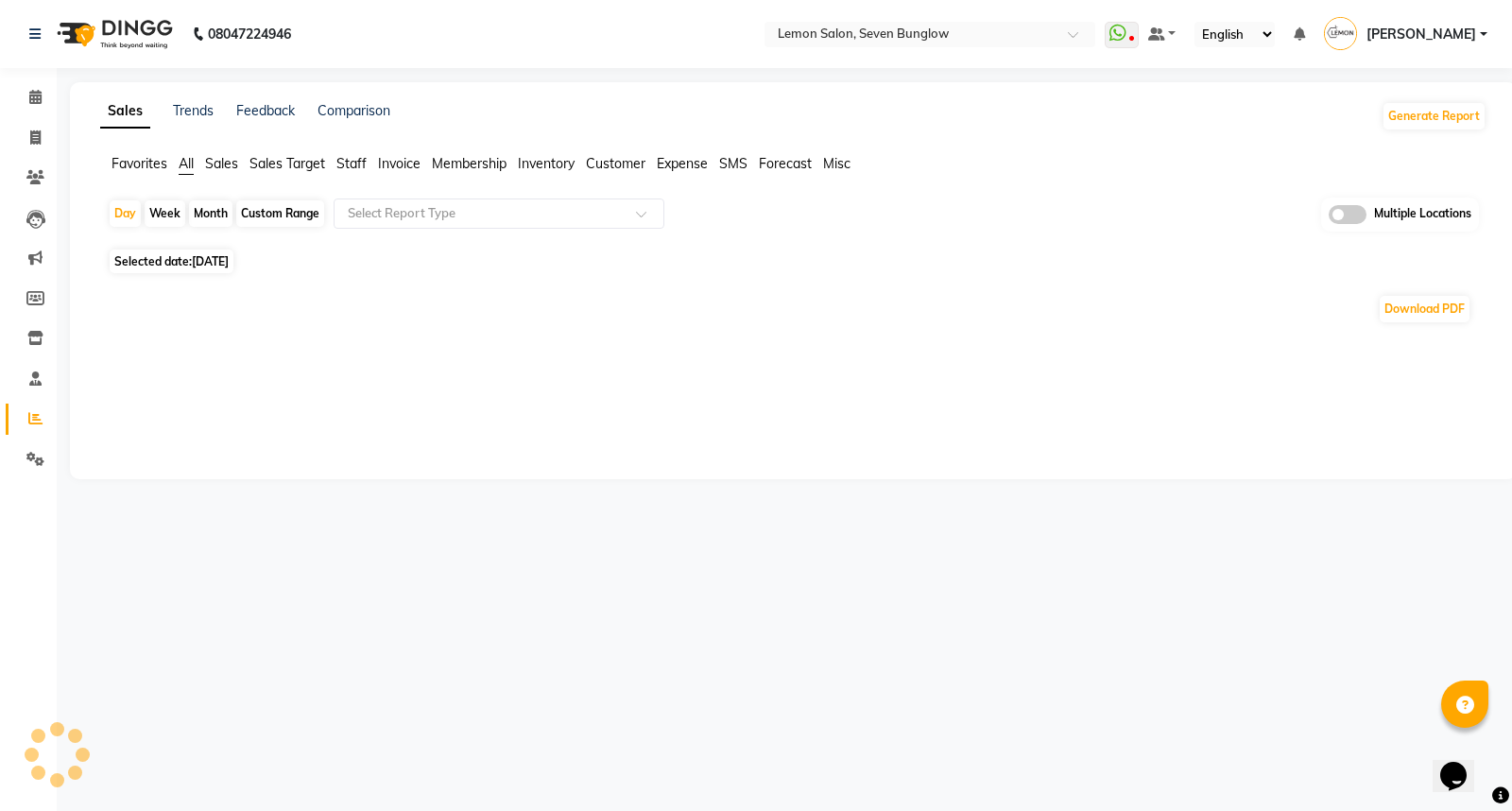
click at [209, 215] on div "Month" at bounding box center [210, 214] width 43 height 27
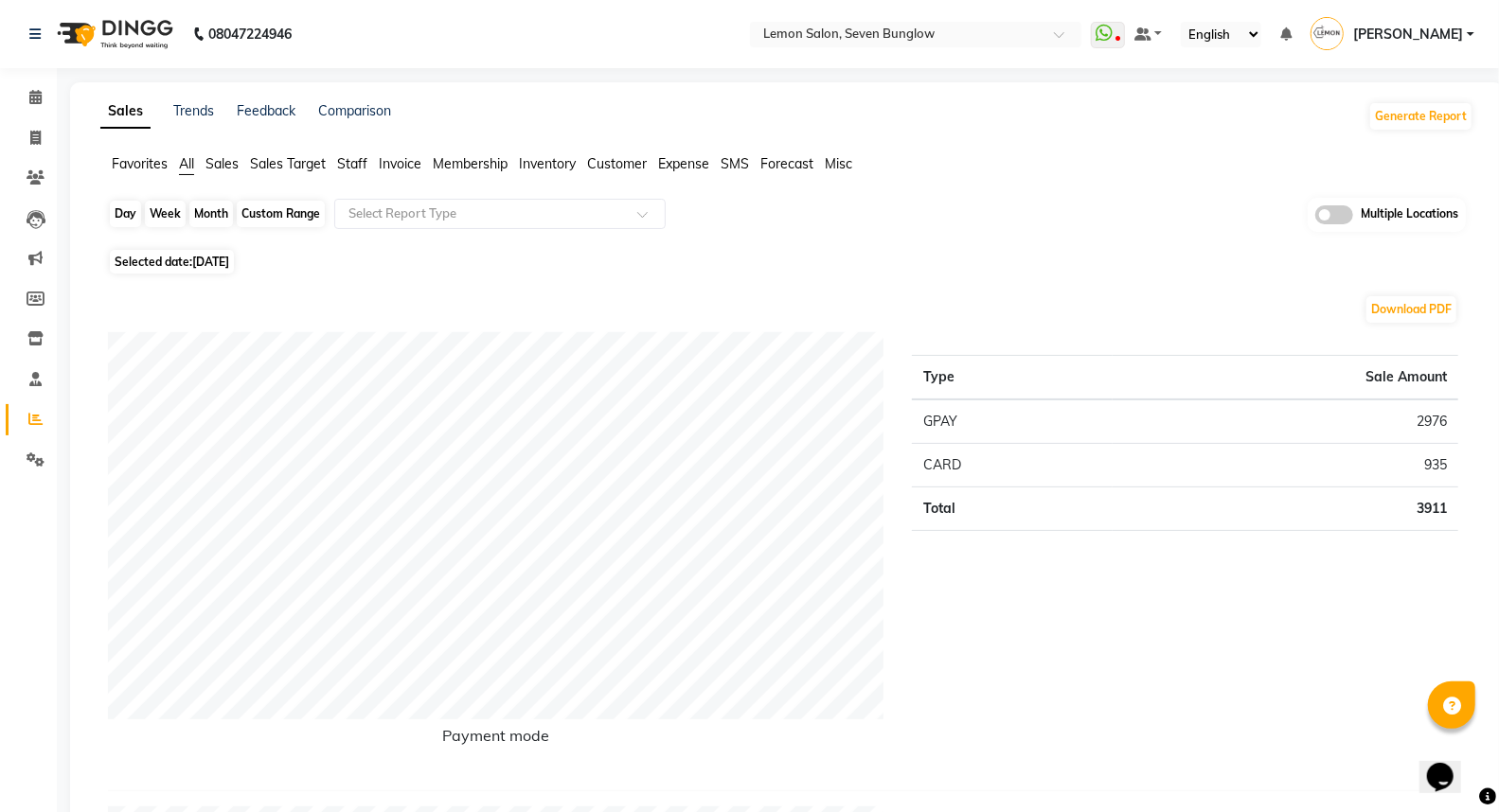
click at [208, 203] on div "Month" at bounding box center [210, 214] width 43 height 27
select select "9"
select select "2025"
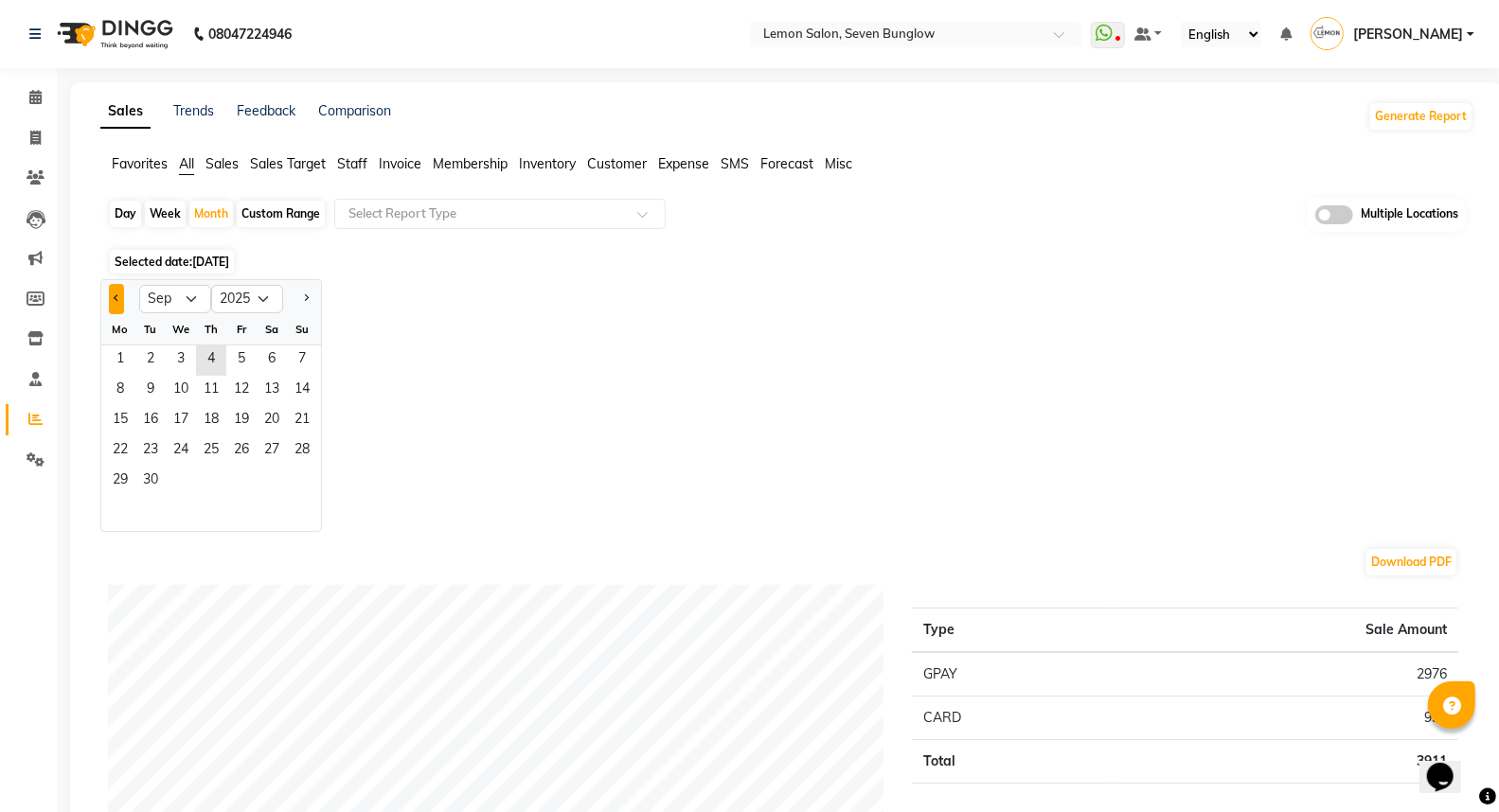
click at [115, 299] on span "Previous month" at bounding box center [116, 298] width 7 height 7
select select "8"
click at [242, 351] on span "1" at bounding box center [242, 361] width 31 height 31
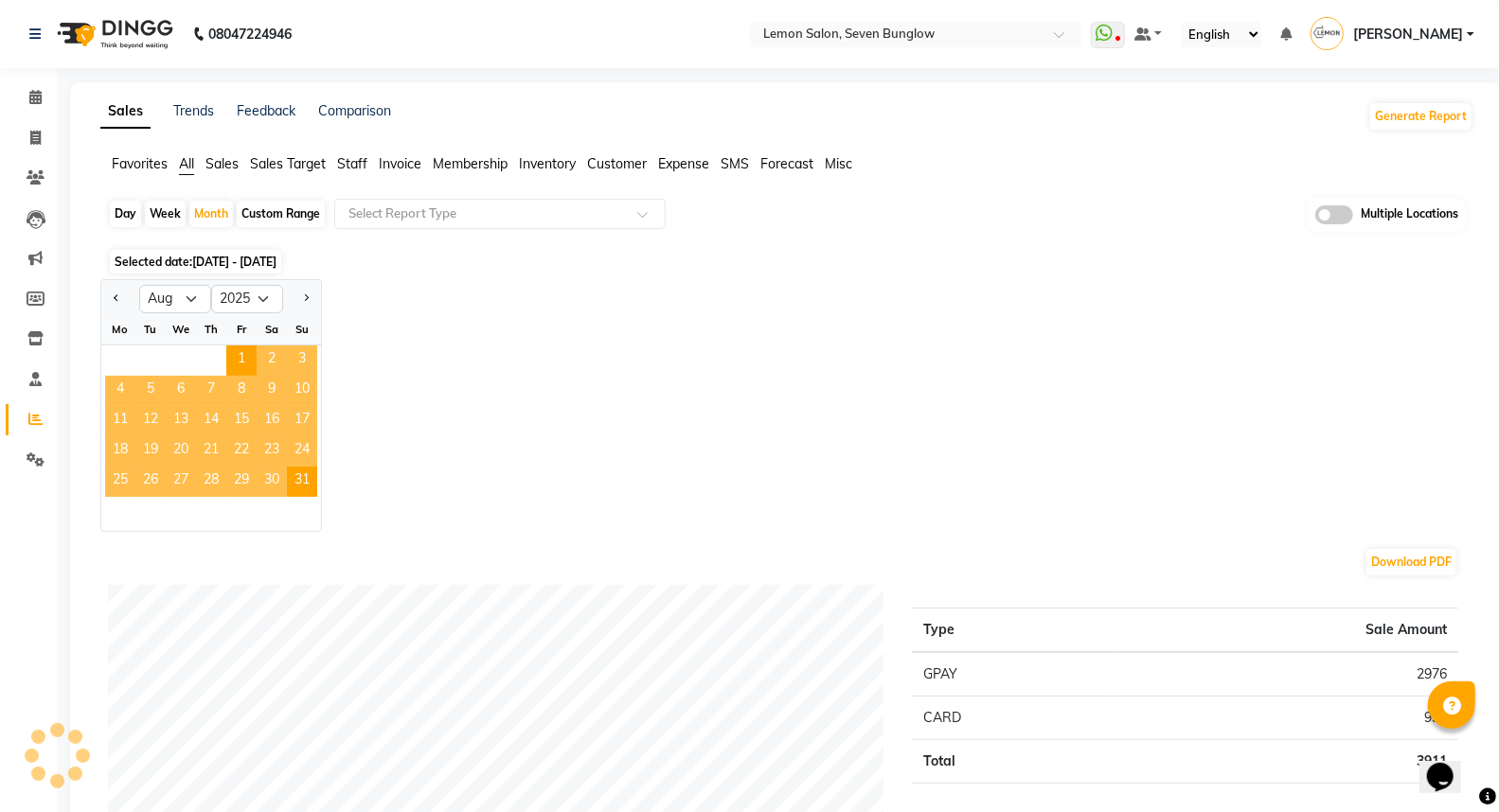
click at [356, 163] on span "Staff" at bounding box center [352, 164] width 31 height 17
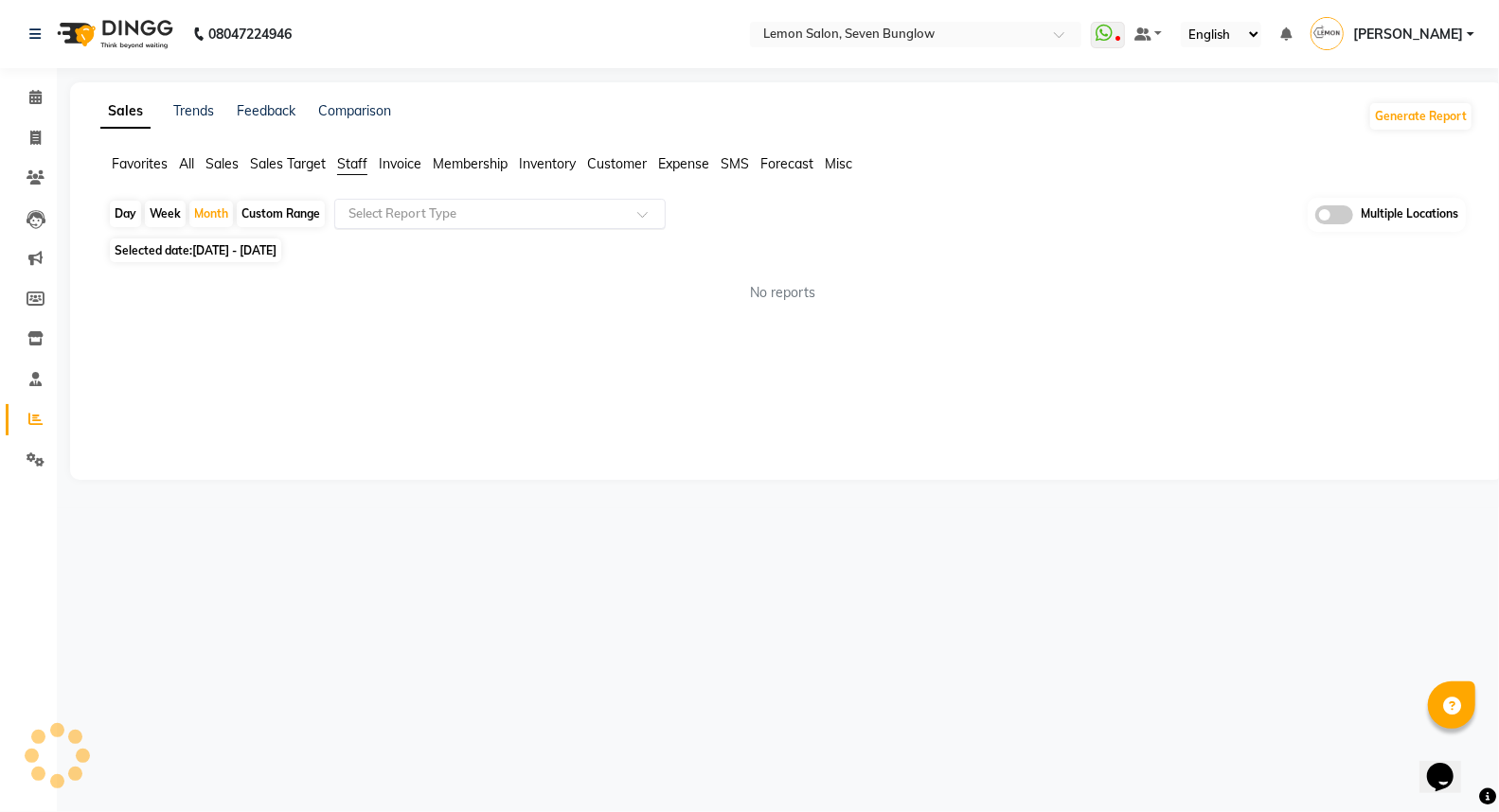
click at [454, 213] on input "text" at bounding box center [481, 214] width 273 height 19
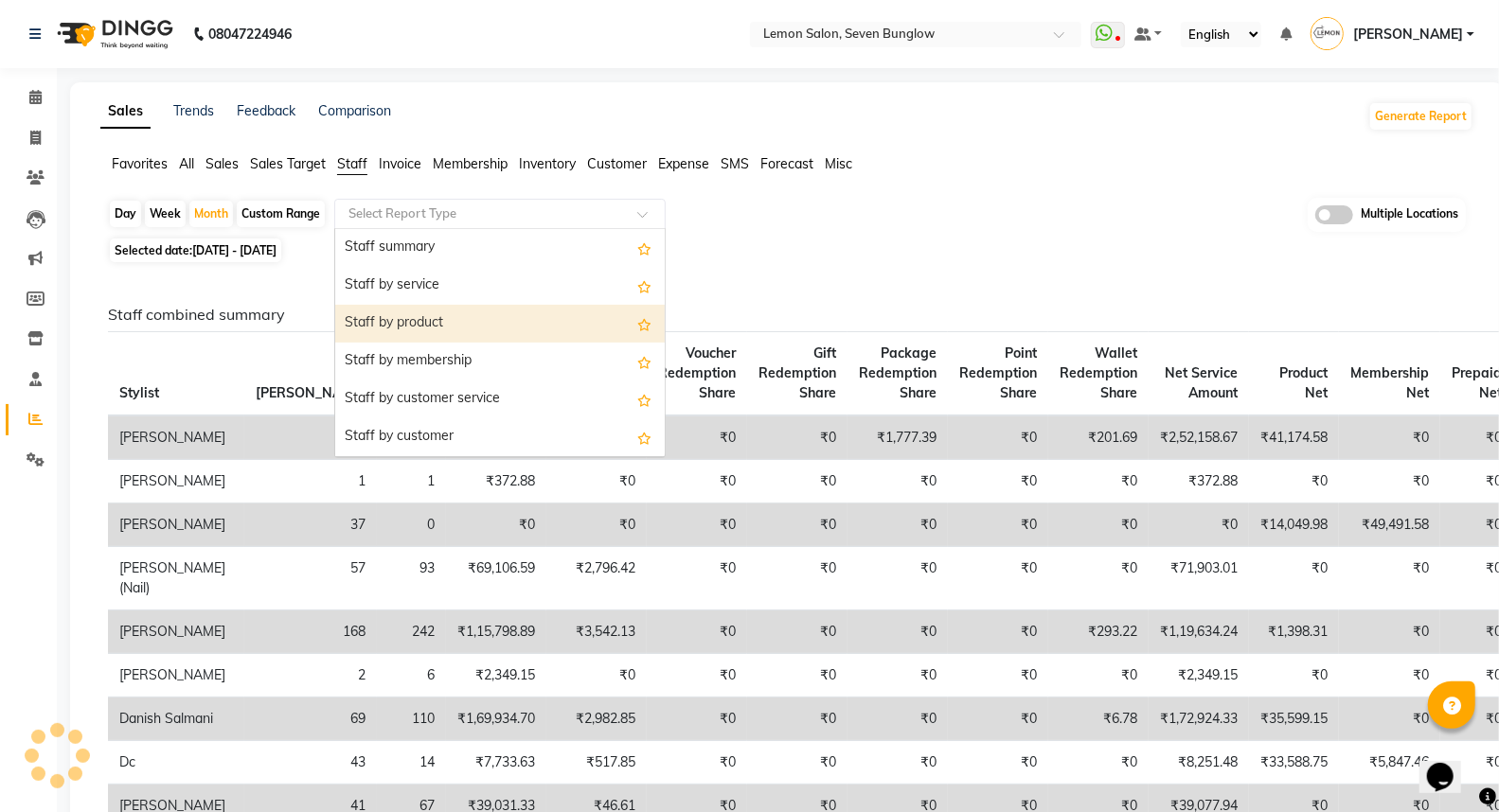
click at [445, 315] on div "Staff by product" at bounding box center [499, 322] width 329 height 37
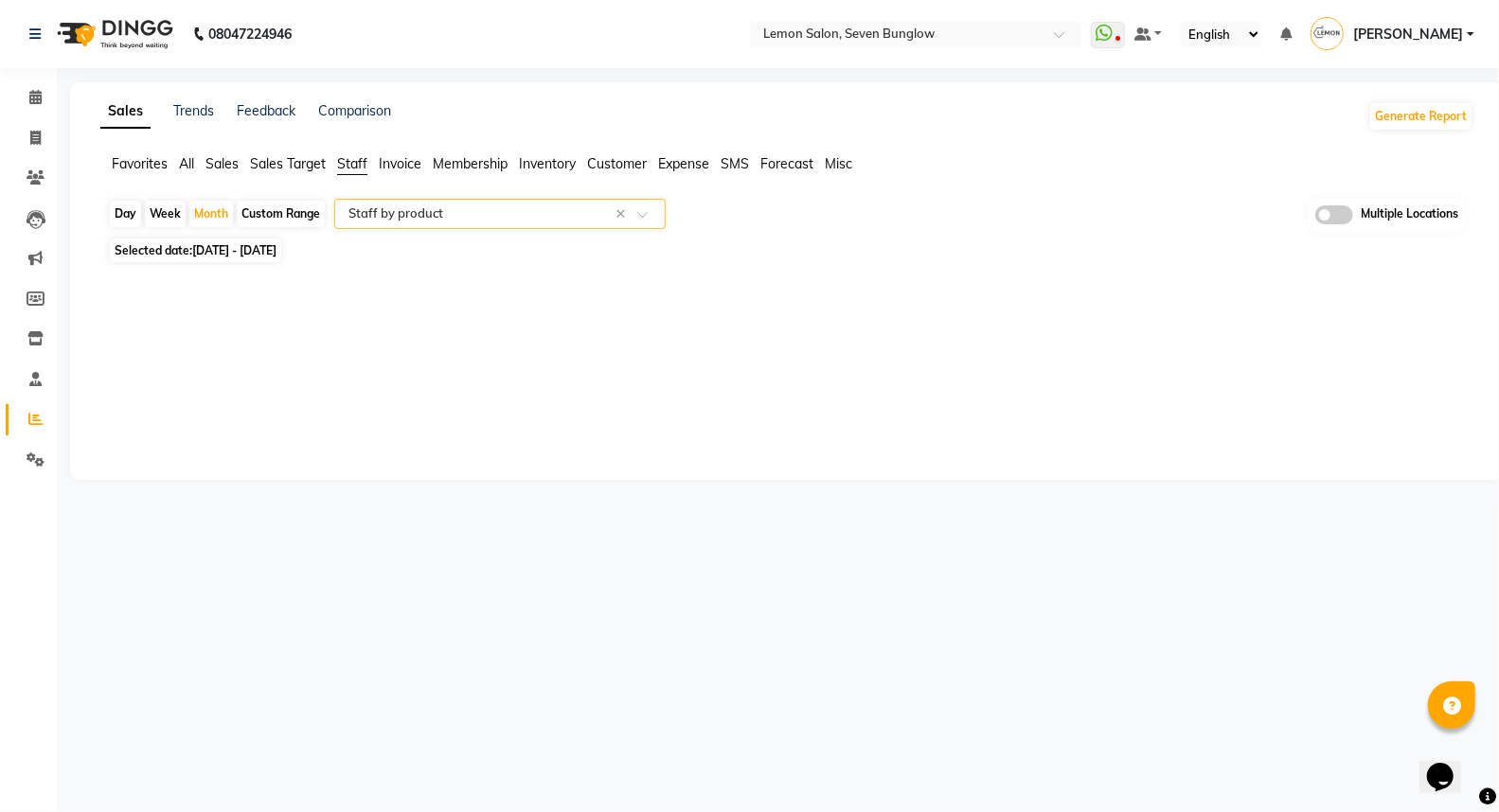
select select "full_report"
select select "csv"
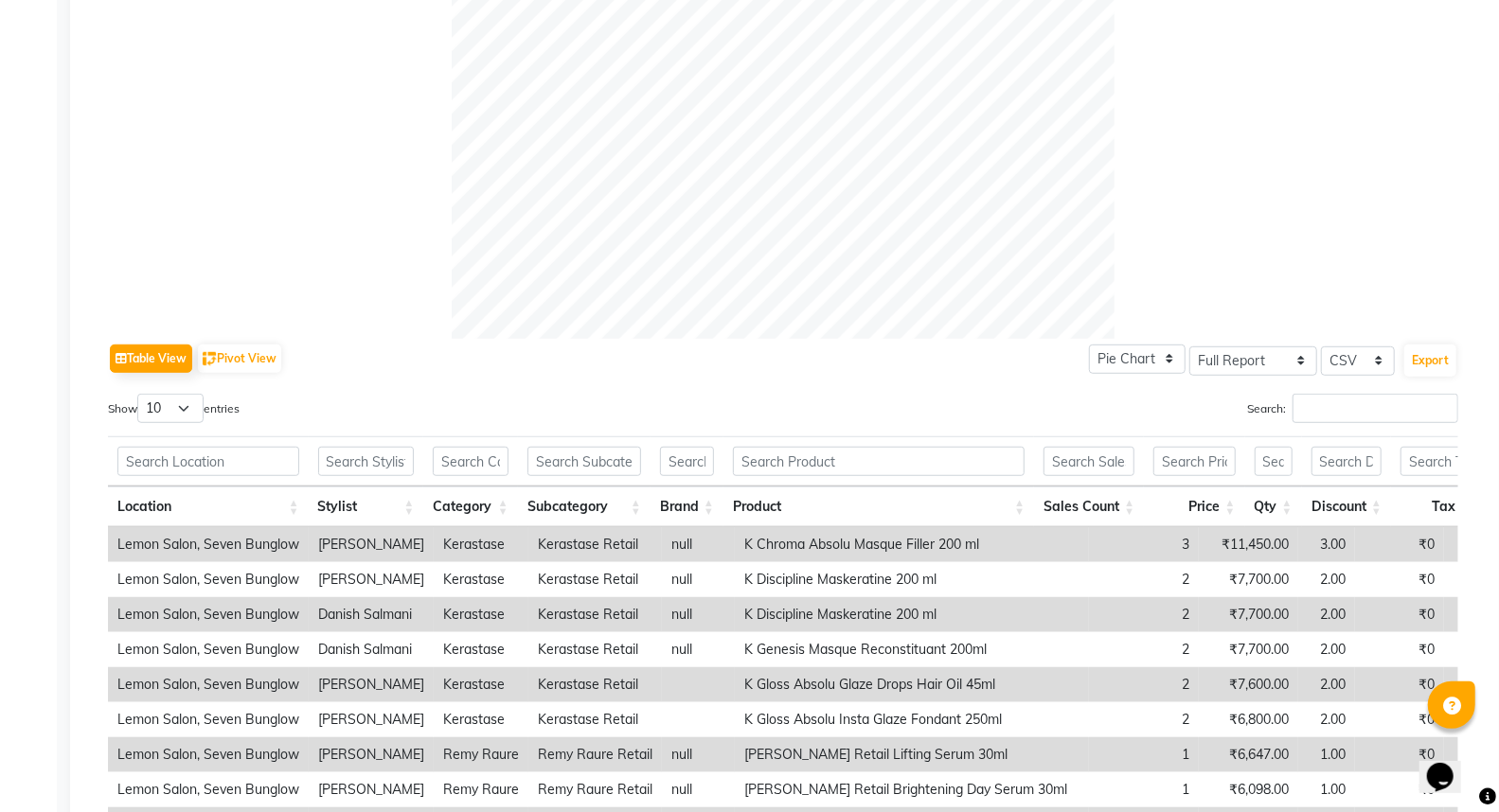
scroll to position [631, 0]
click at [1348, 413] on input "Search:" at bounding box center [1375, 407] width 166 height 30
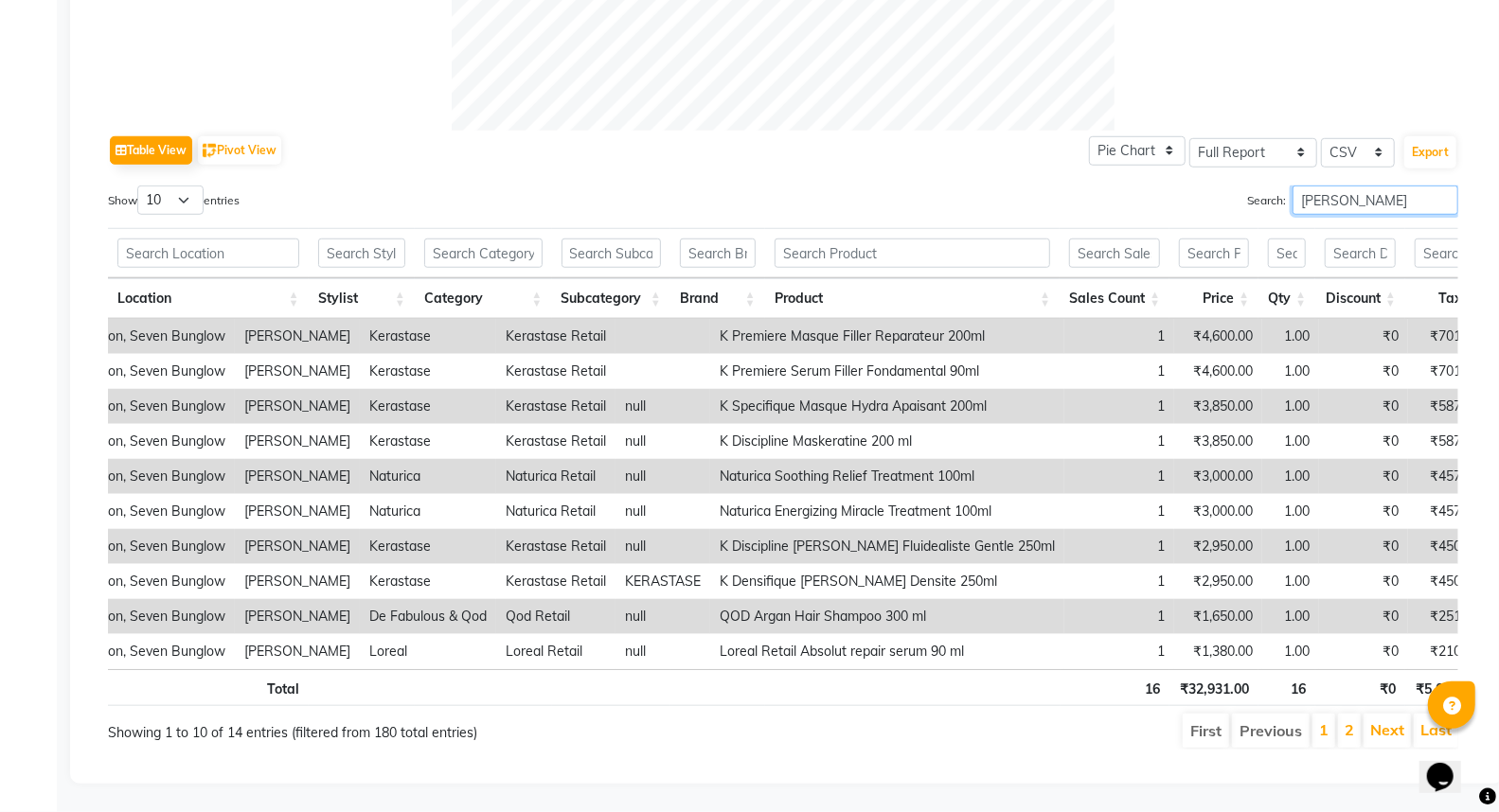
scroll to position [0, 116]
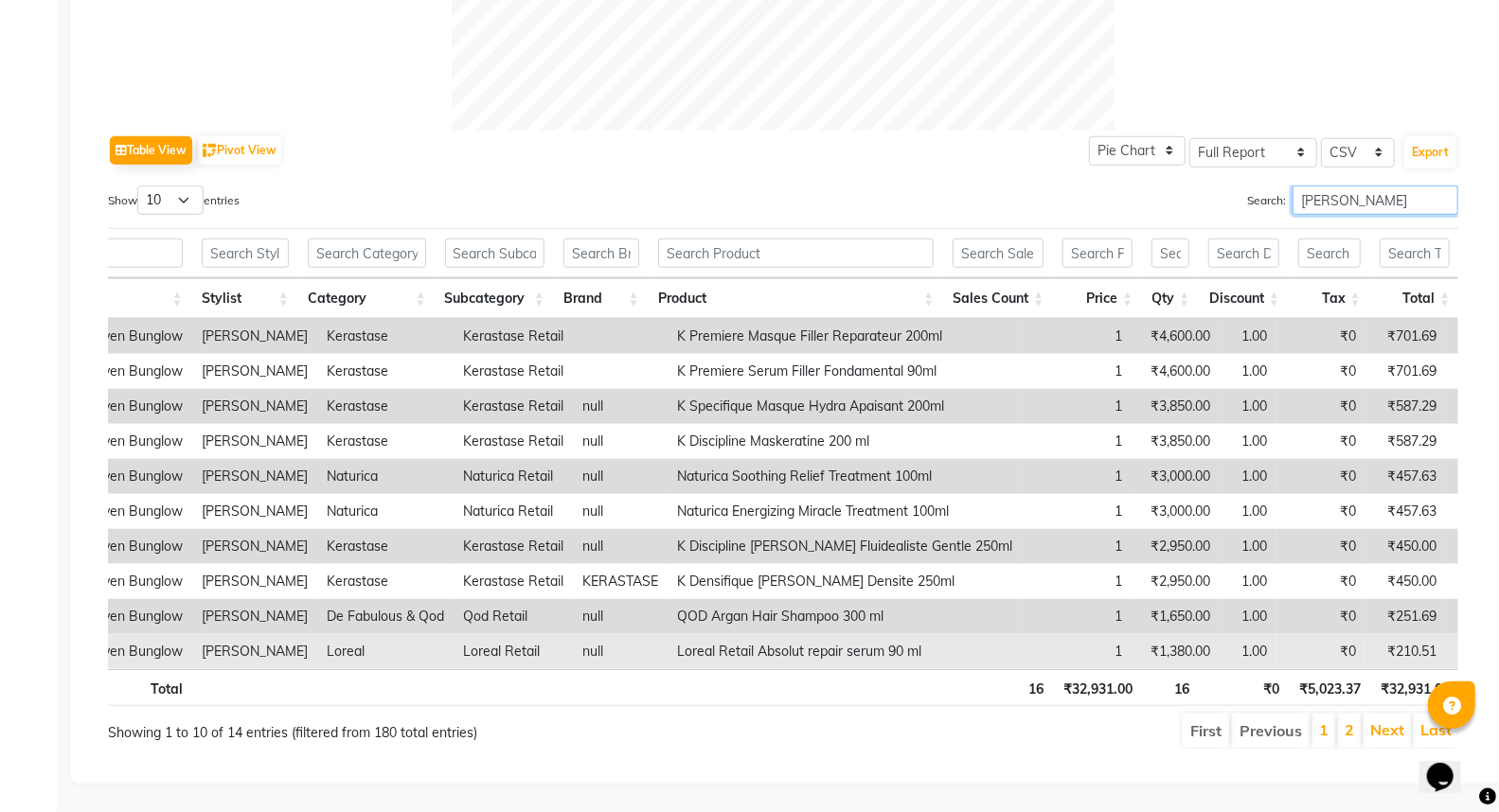
type input "[PERSON_NAME]"
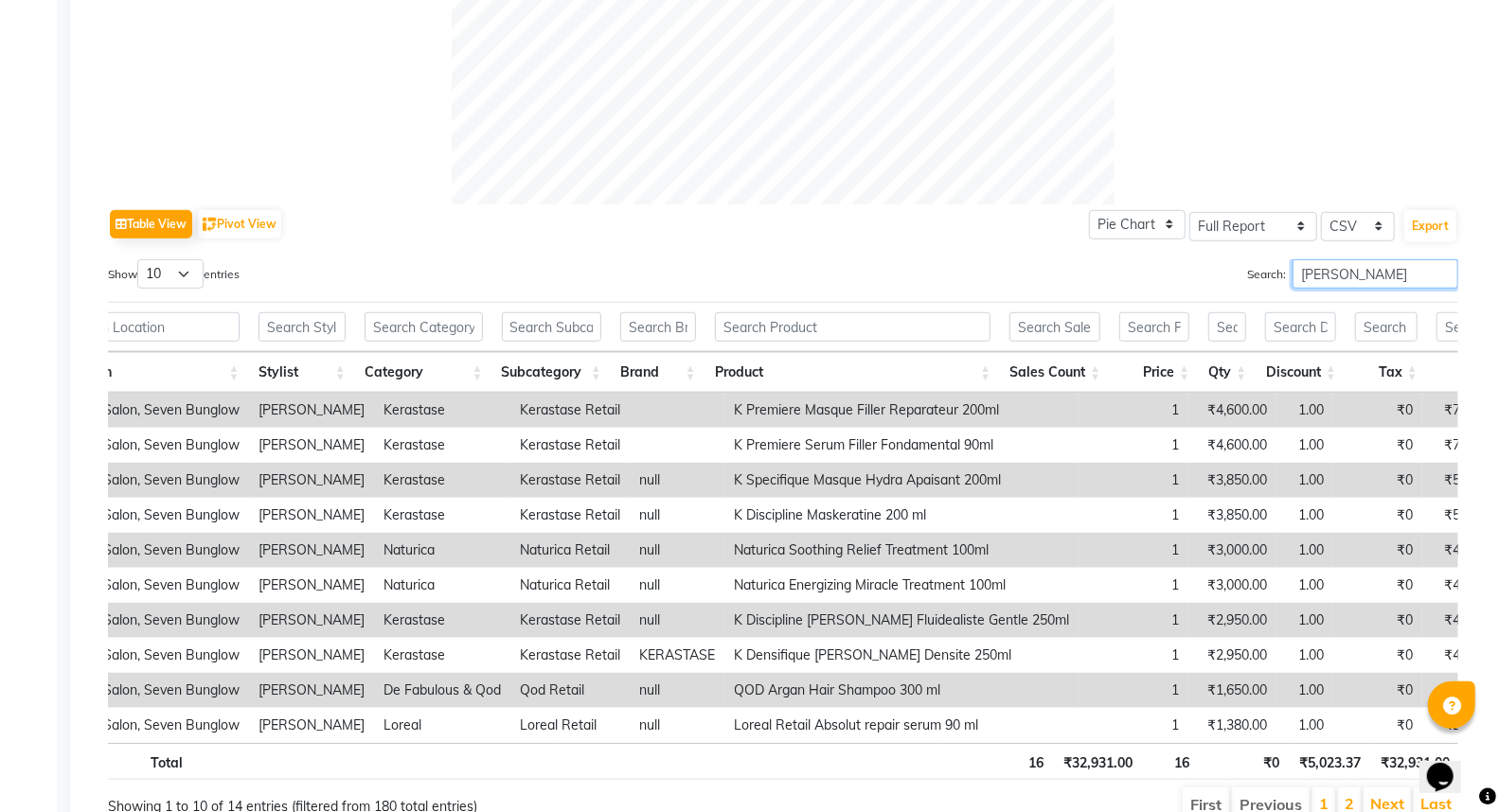
scroll to position [0, 0]
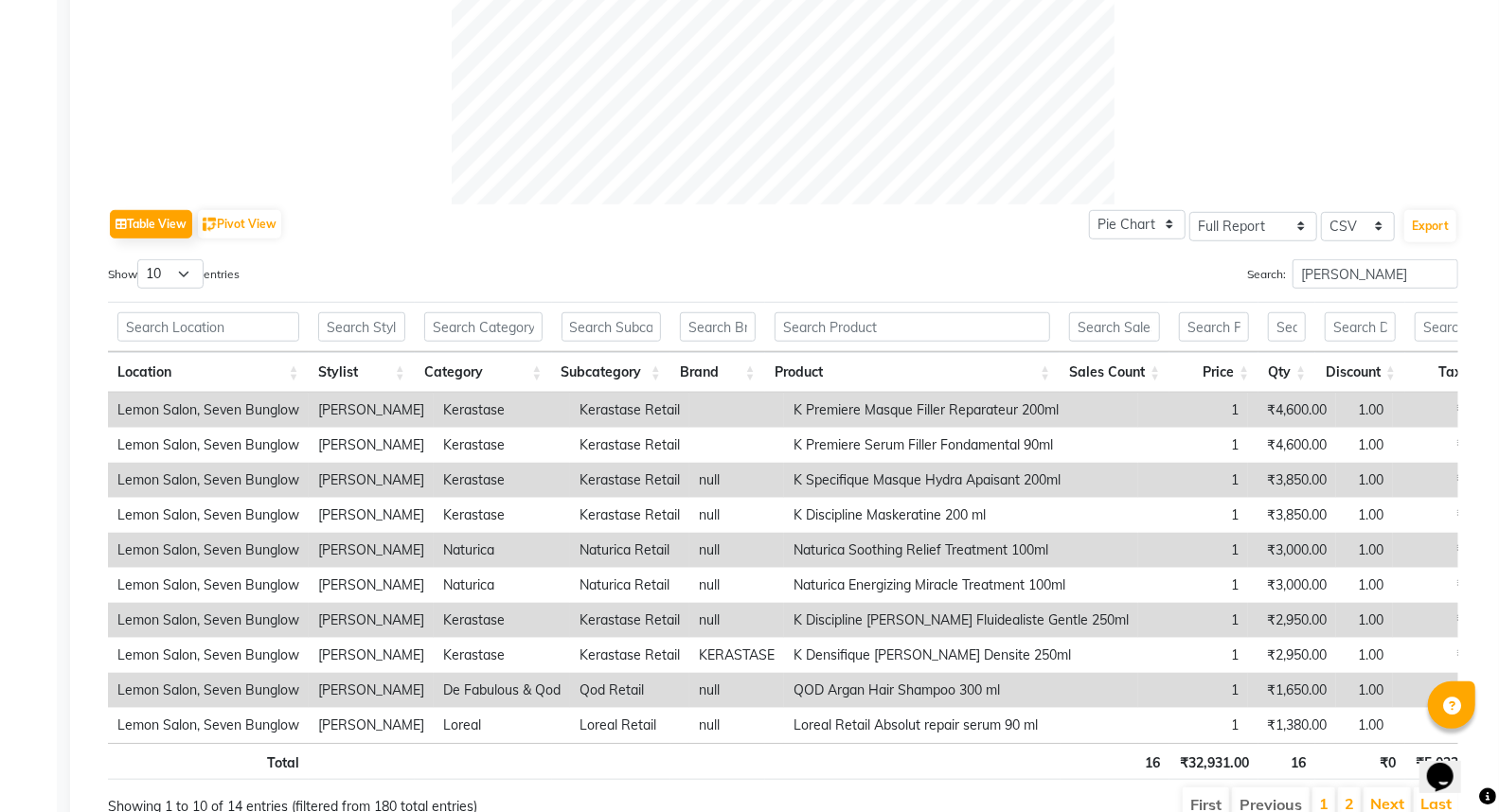
click at [399, 364] on th "Stylist" at bounding box center [361, 372] width 106 height 40
click at [401, 376] on th "Stylist" at bounding box center [361, 372] width 106 height 40
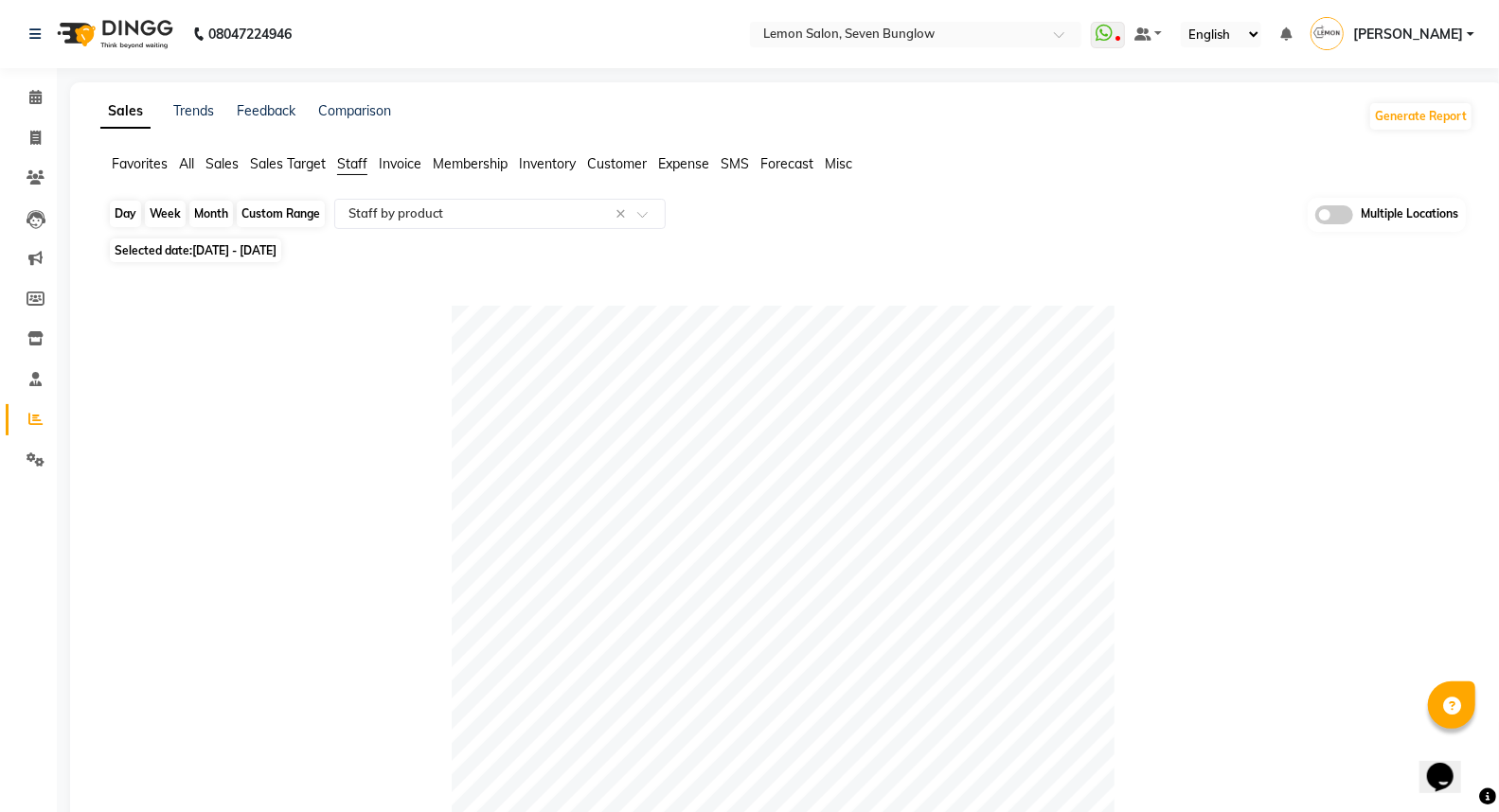
click at [210, 206] on div "Month" at bounding box center [210, 214] width 43 height 27
select select "8"
select select "2025"
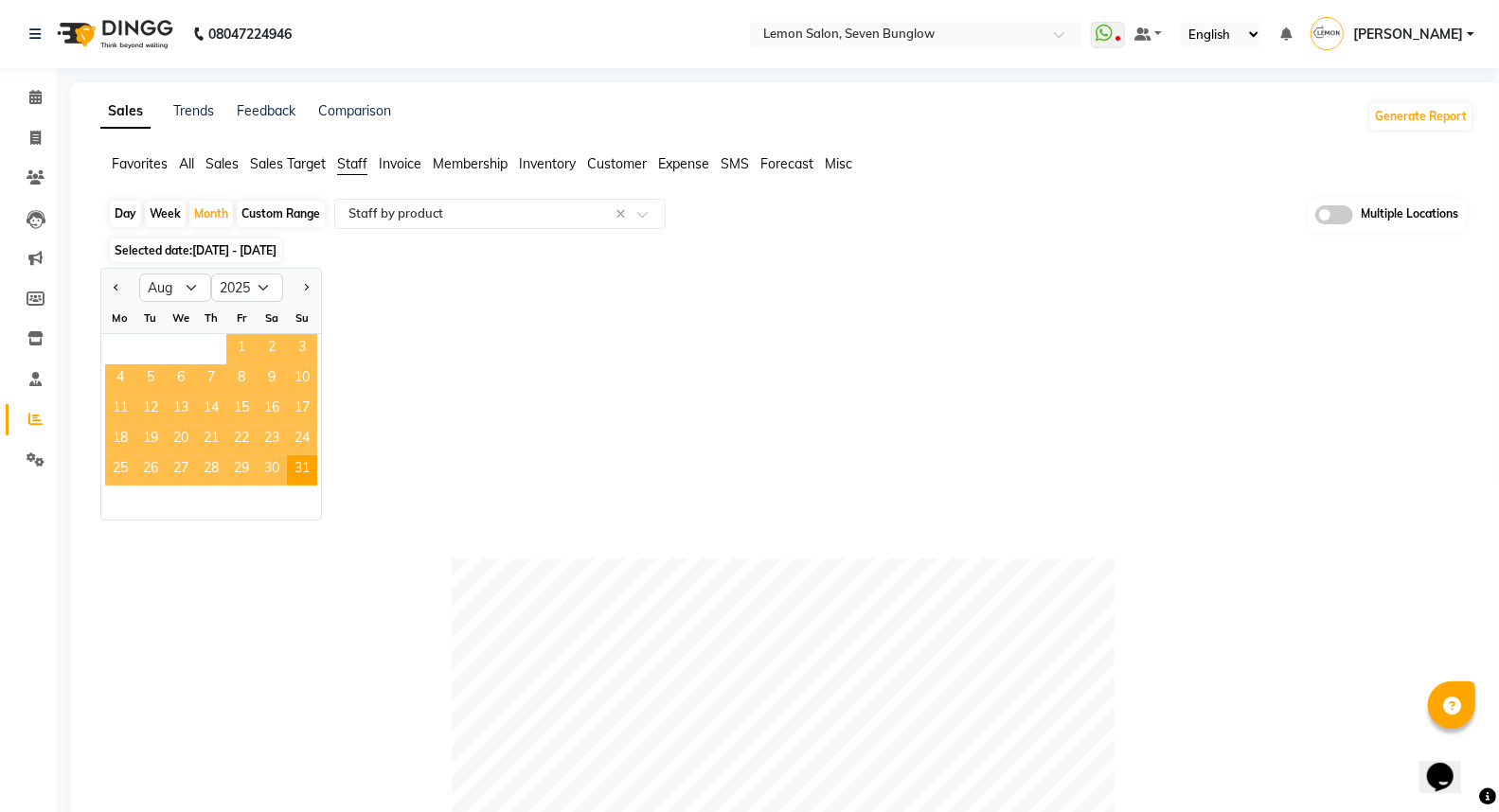
click at [247, 336] on span "1" at bounding box center [242, 349] width 31 height 31
click at [365, 209] on input "text" at bounding box center [481, 214] width 273 height 19
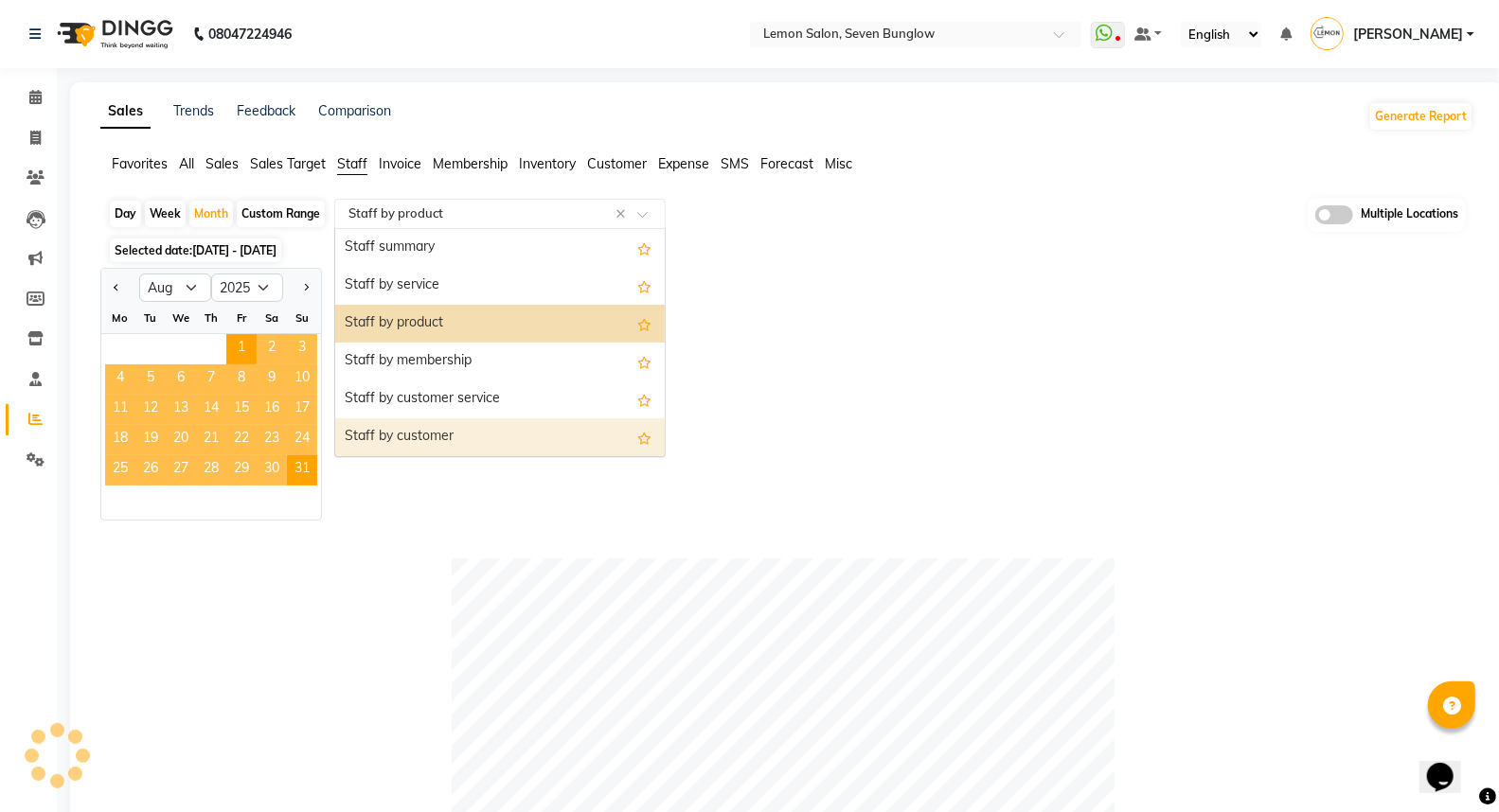
click at [441, 434] on div "Staff by customer" at bounding box center [499, 437] width 329 height 37
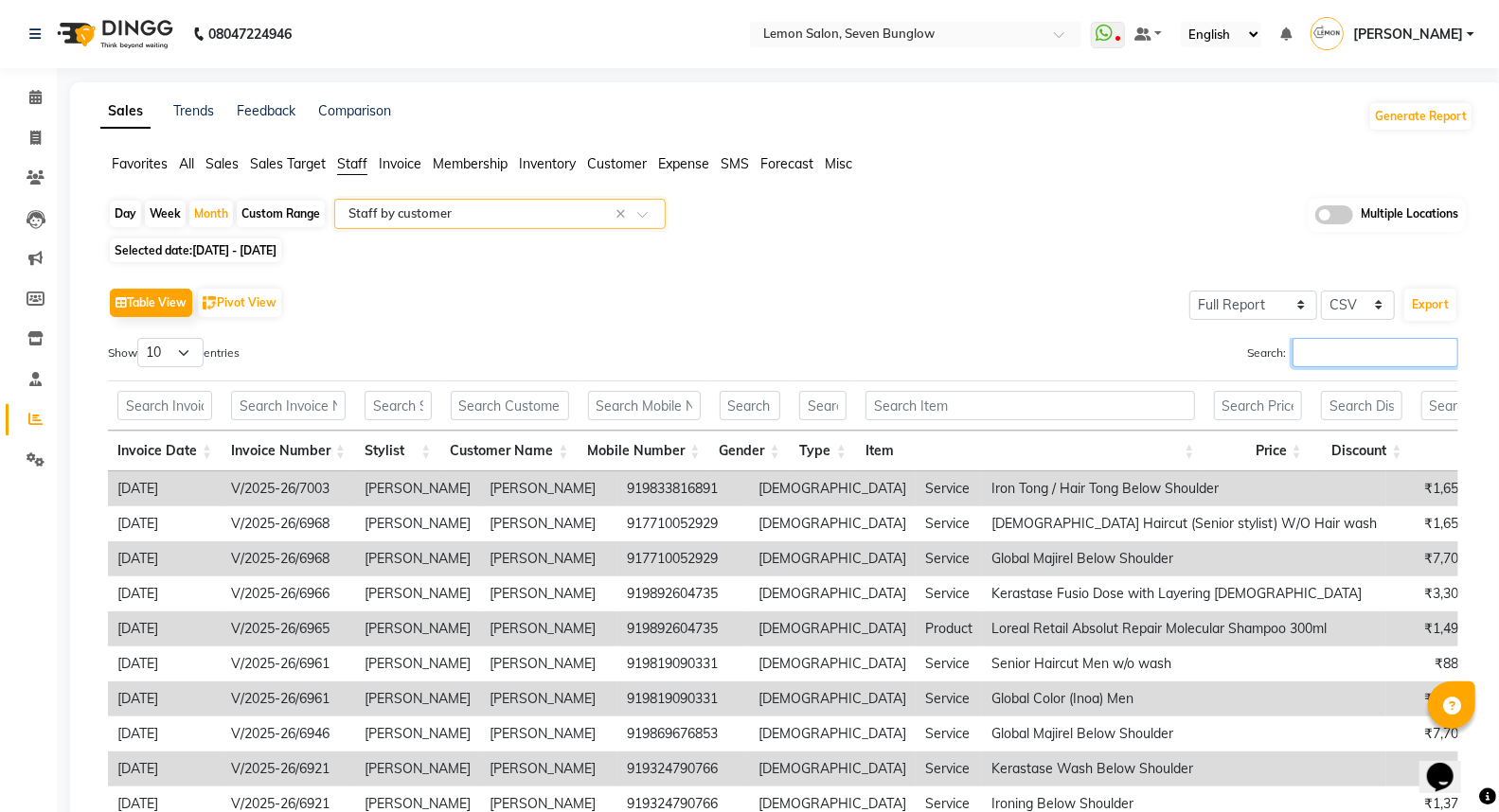
click at [1333, 362] on input "Search:" at bounding box center [1375, 352] width 166 height 30
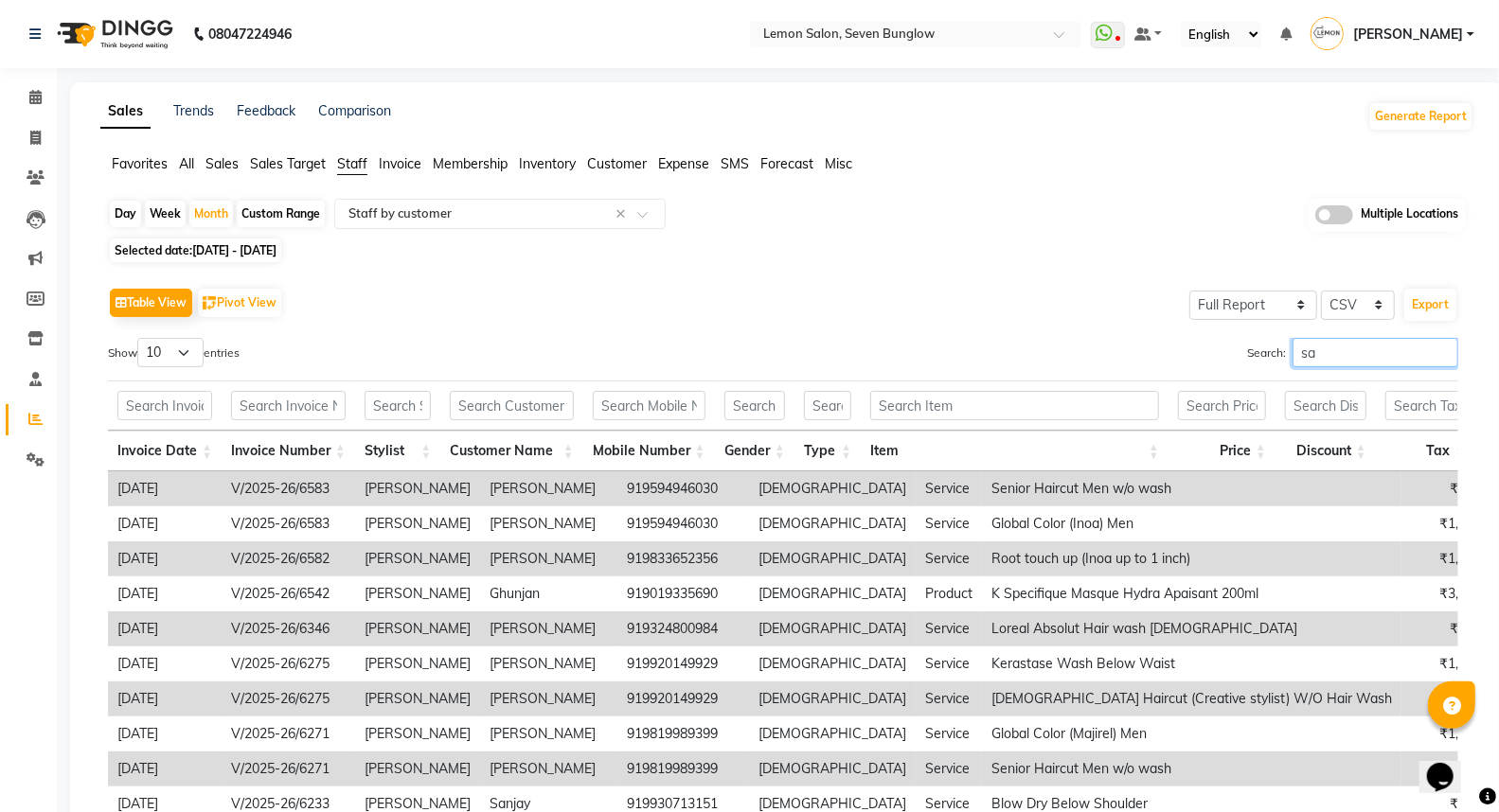
type input "s"
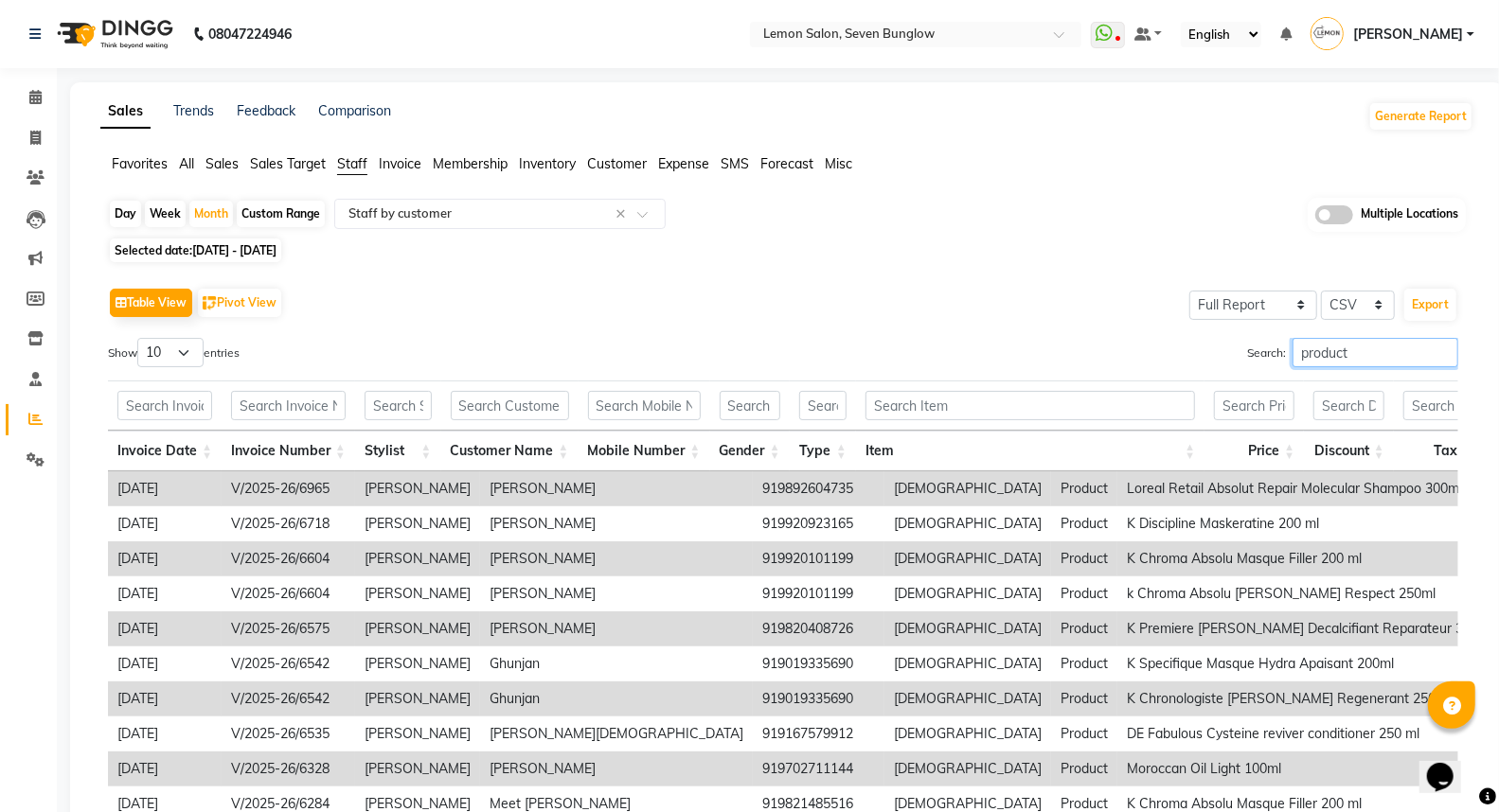
type input "product"
click at [384, 403] on input "text" at bounding box center [399, 405] width 67 height 30
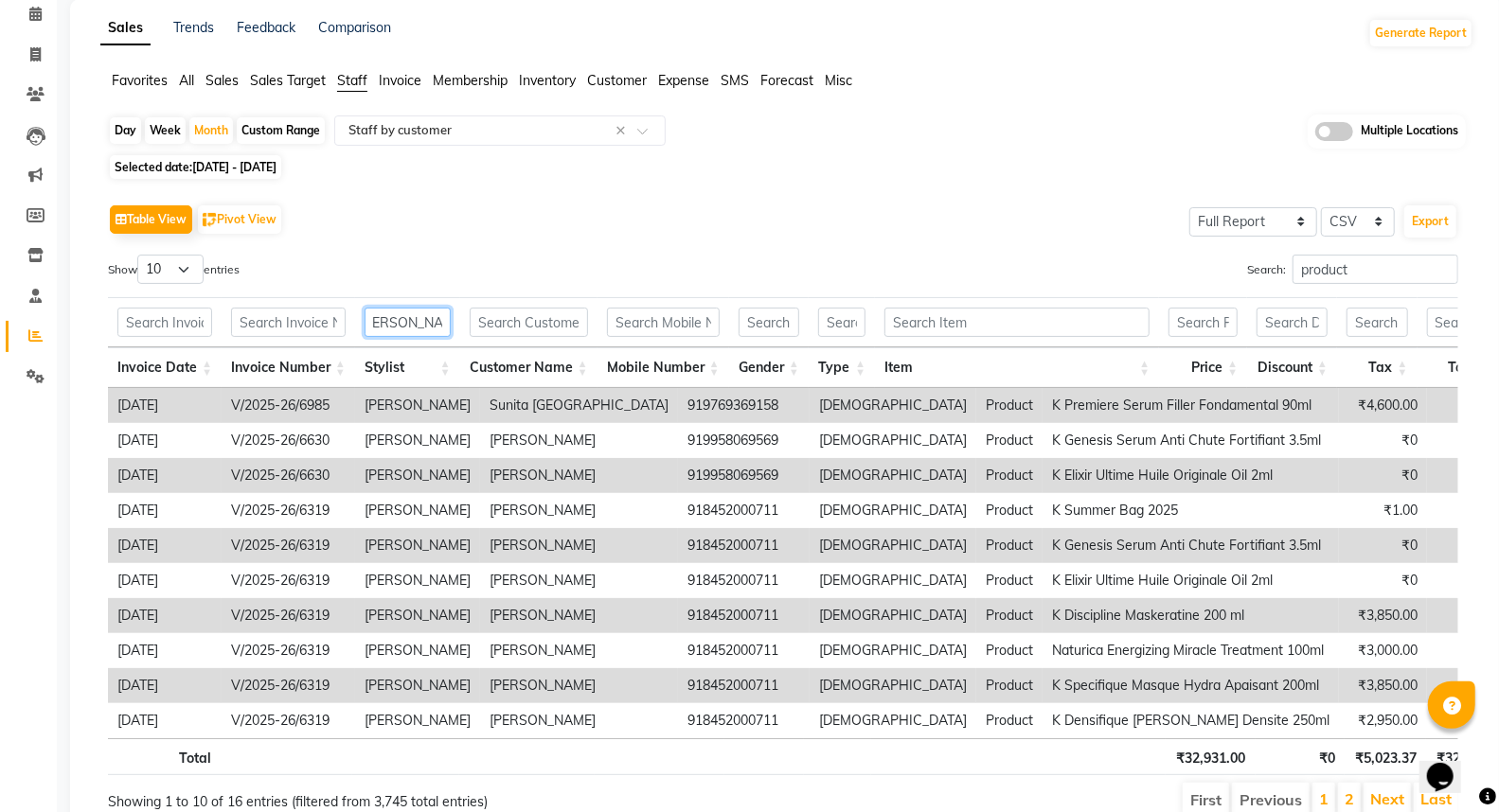
scroll to position [183, 0]
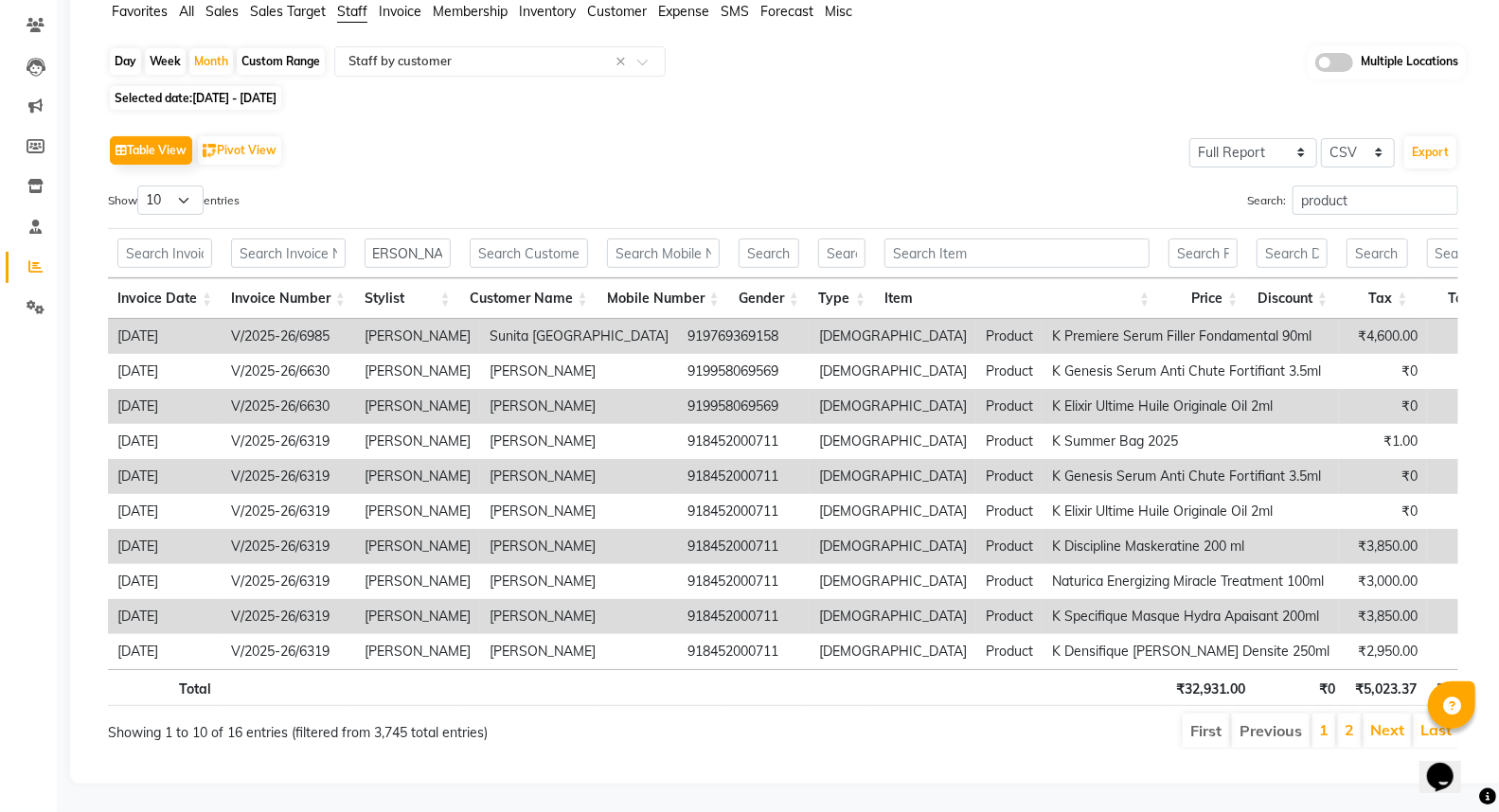
click at [1242, 278] on th "Price" at bounding box center [1203, 299] width 88 height 40
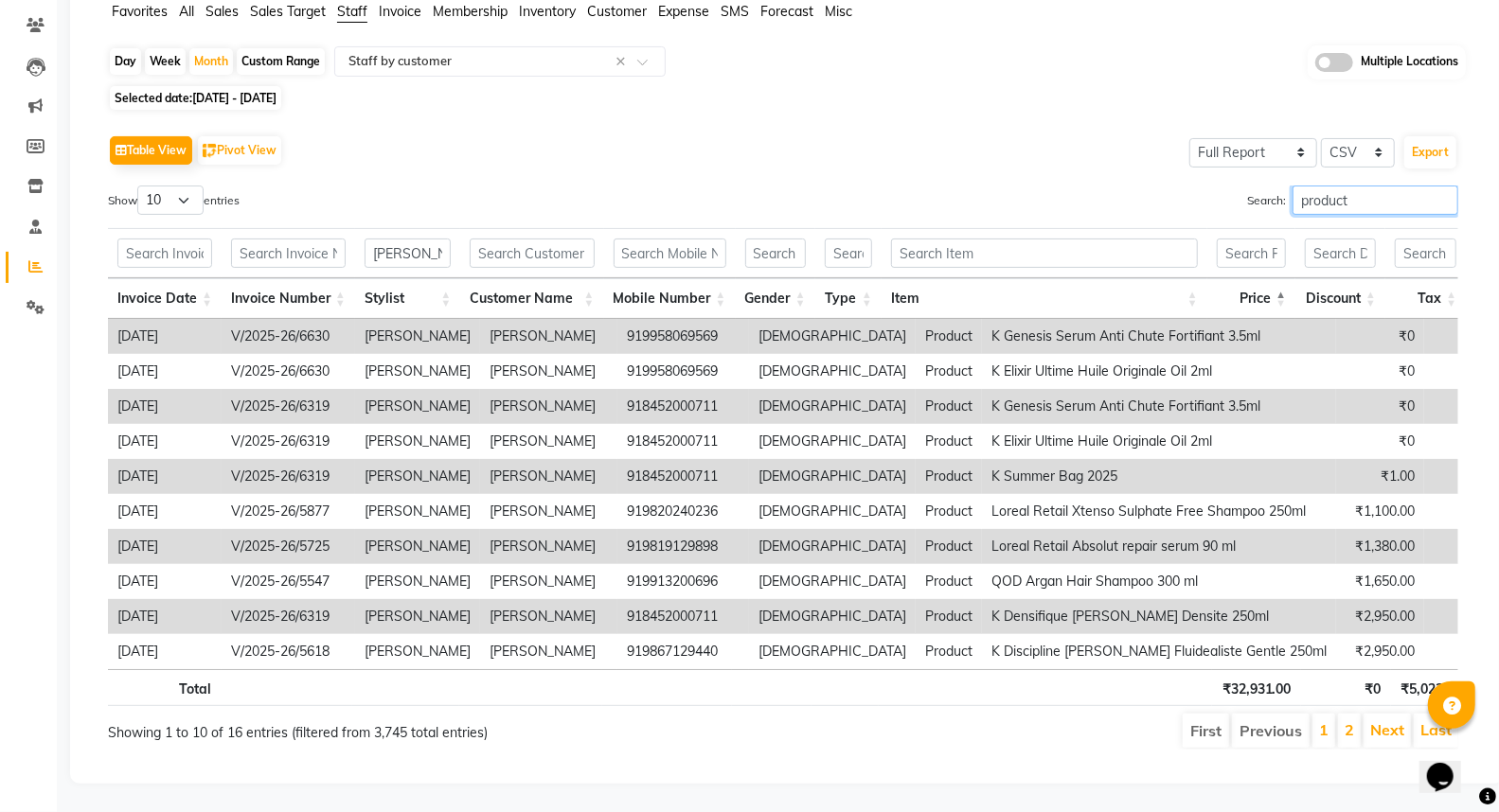
click at [1362, 185] on input "product" at bounding box center [1375, 200] width 166 height 30
click at [440, 238] on input "[PERSON_NAME]" at bounding box center [408, 252] width 86 height 30
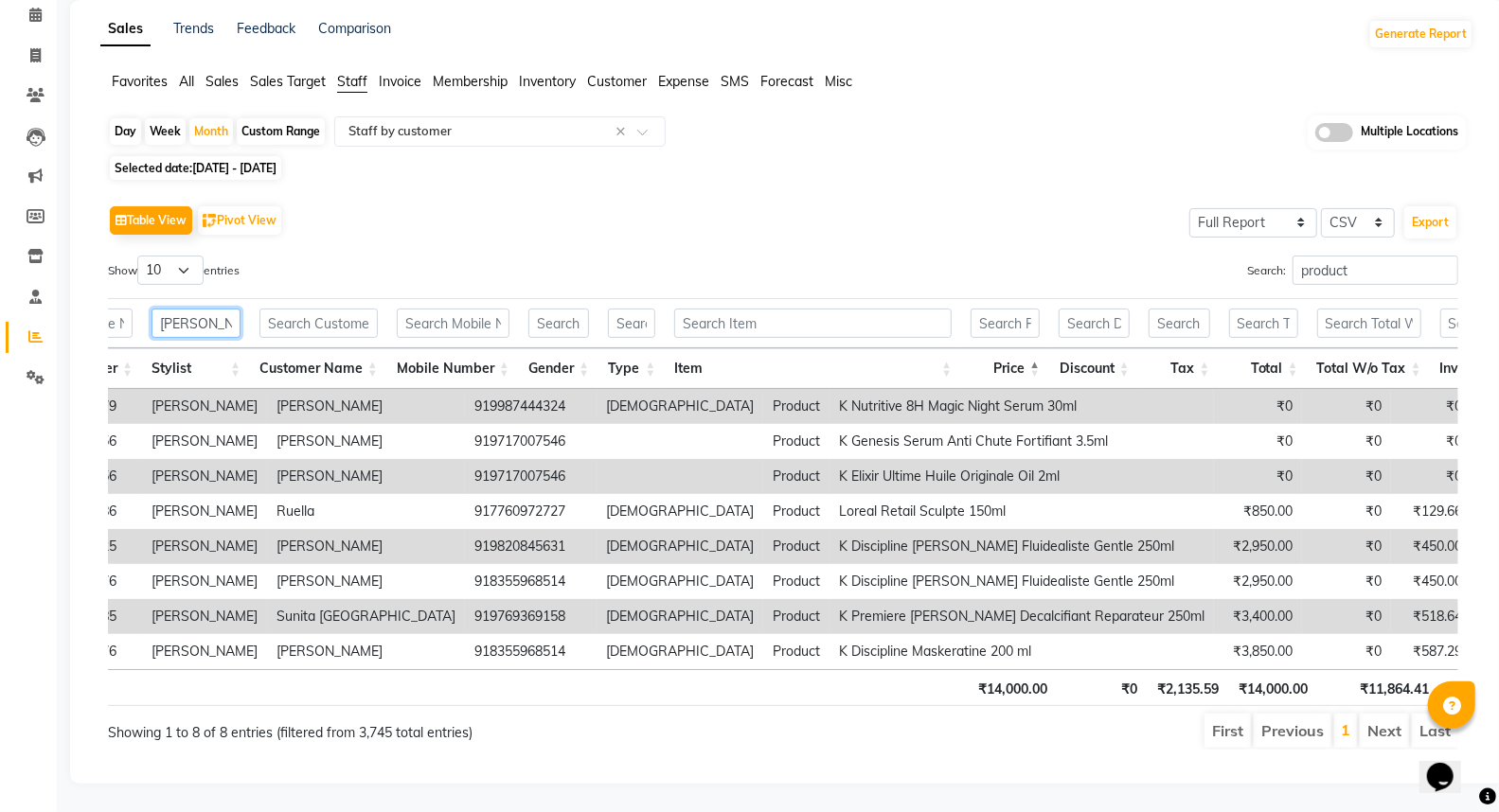
scroll to position [0, 0]
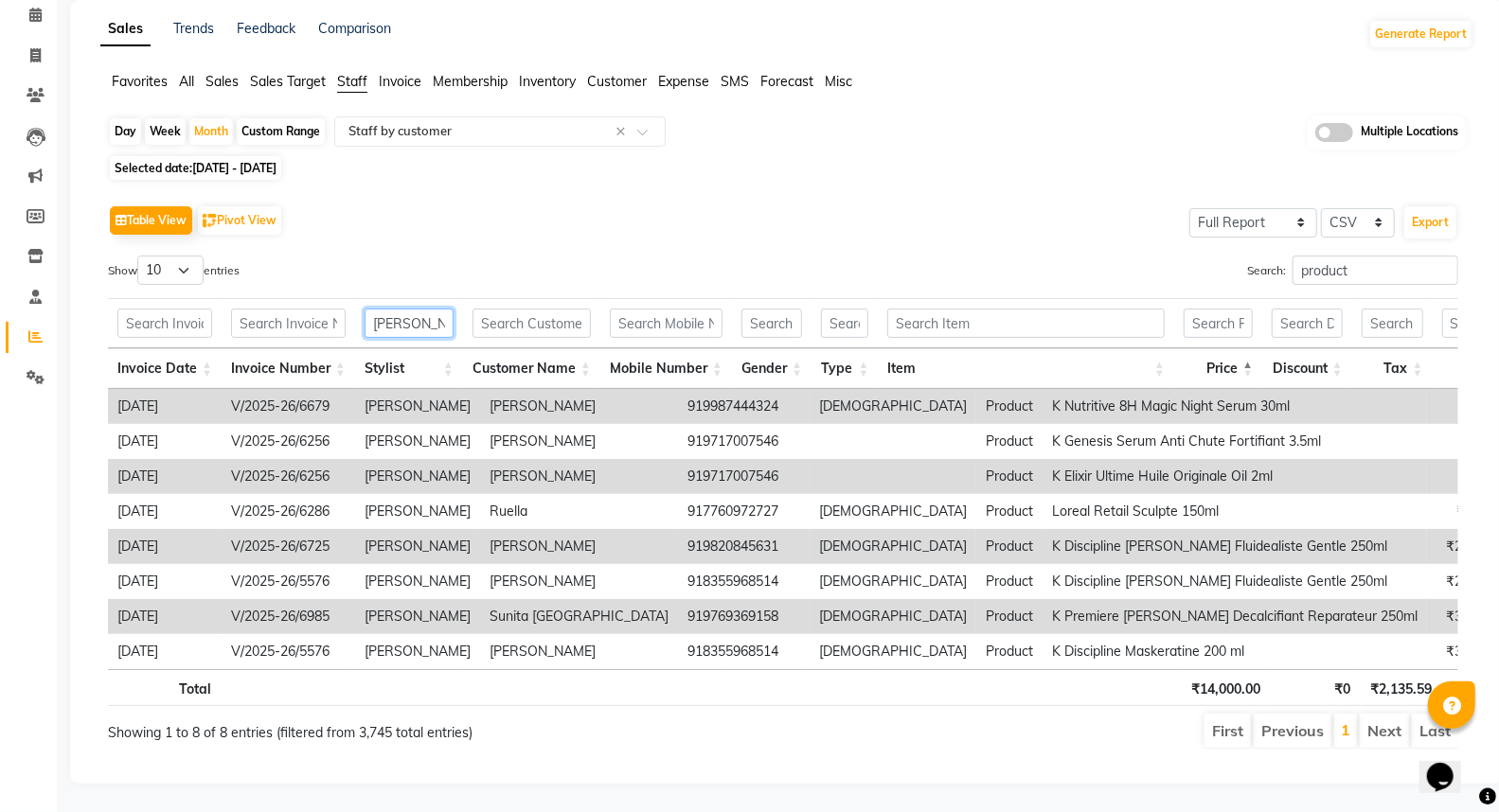
click at [404, 308] on input "SARTAJ SALMANI" at bounding box center [409, 322] width 89 height 30
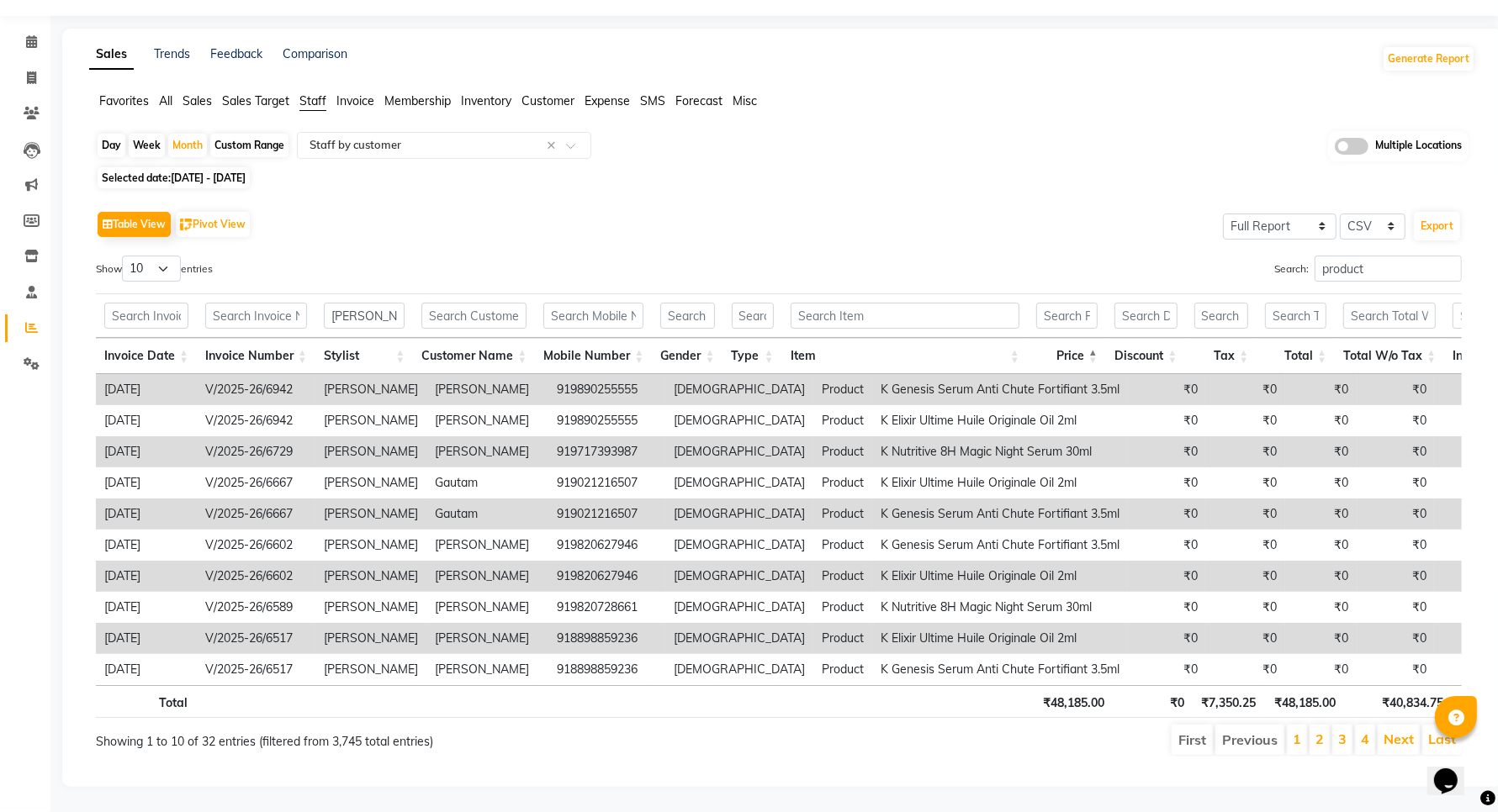
click at [1102, 338] on th "Price" at bounding box center [1067, 356] width 78 height 36
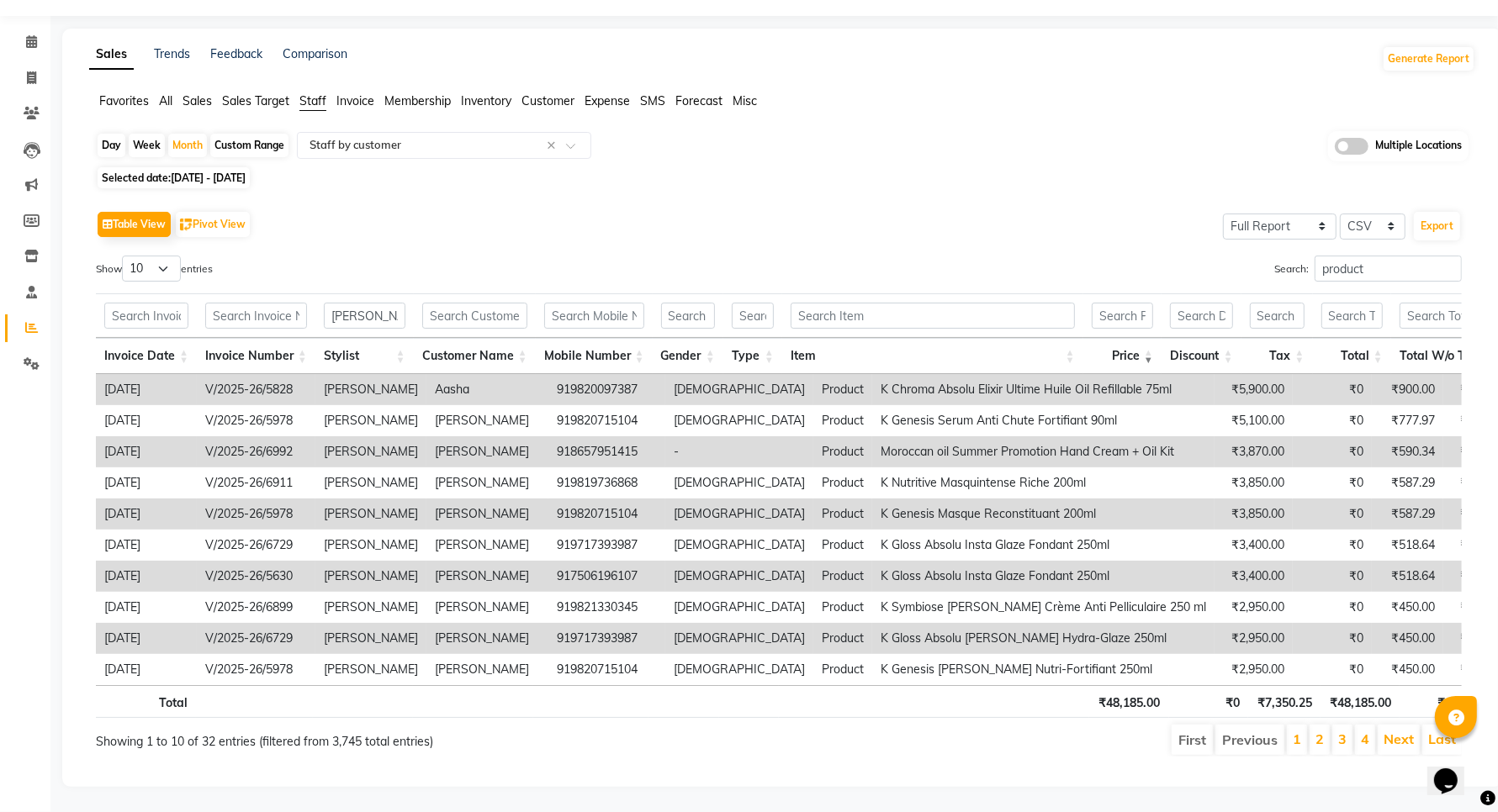
click at [1230, 338] on th "Discount" at bounding box center [1202, 356] width 80 height 36
click at [1233, 338] on th "Discount" at bounding box center [1202, 356] width 80 height 36
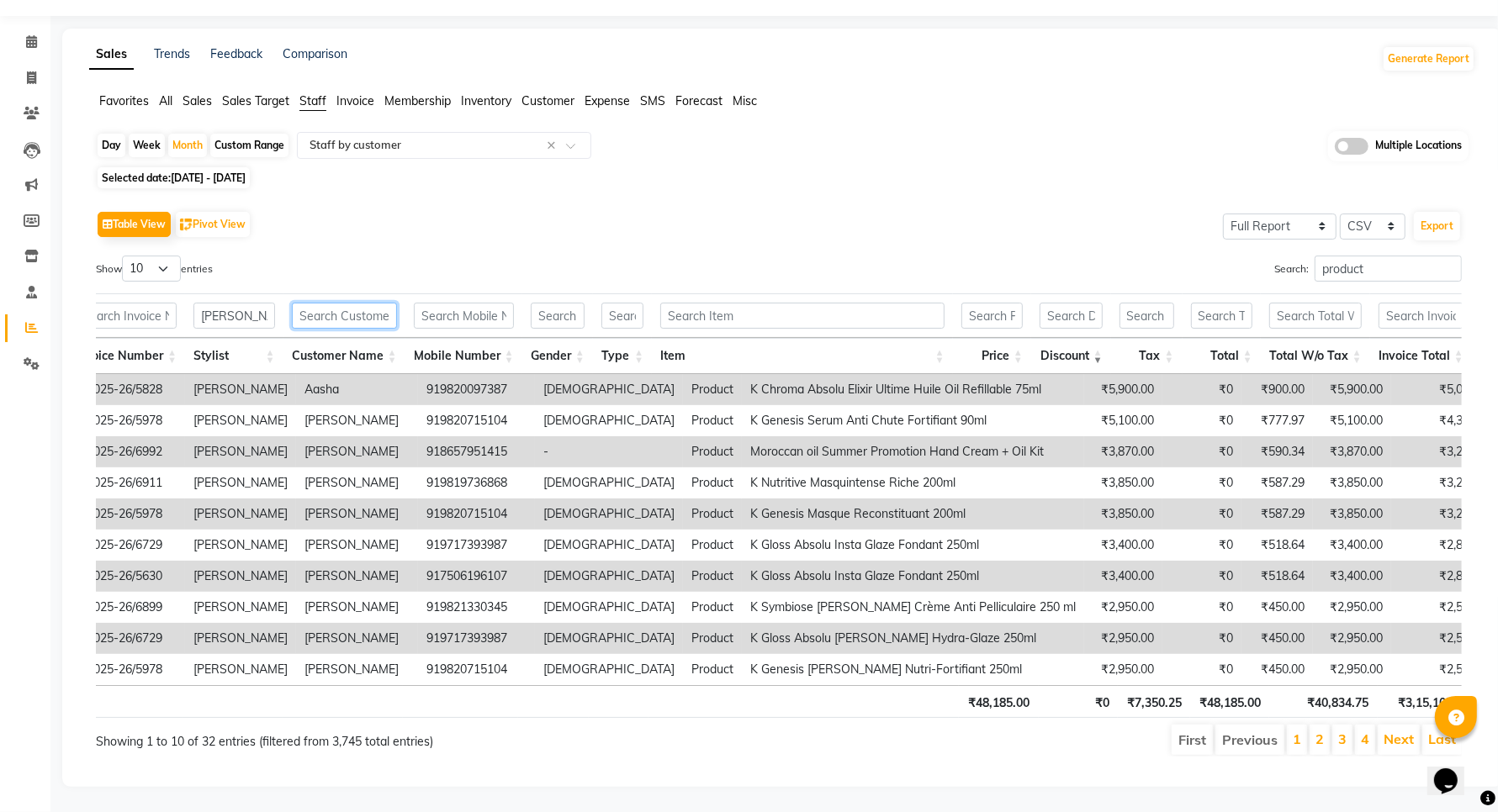
click at [367, 303] on input "text" at bounding box center [344, 316] width 105 height 26
click at [253, 303] on input "SHADAB SHAIK" at bounding box center [235, 316] width 82 height 26
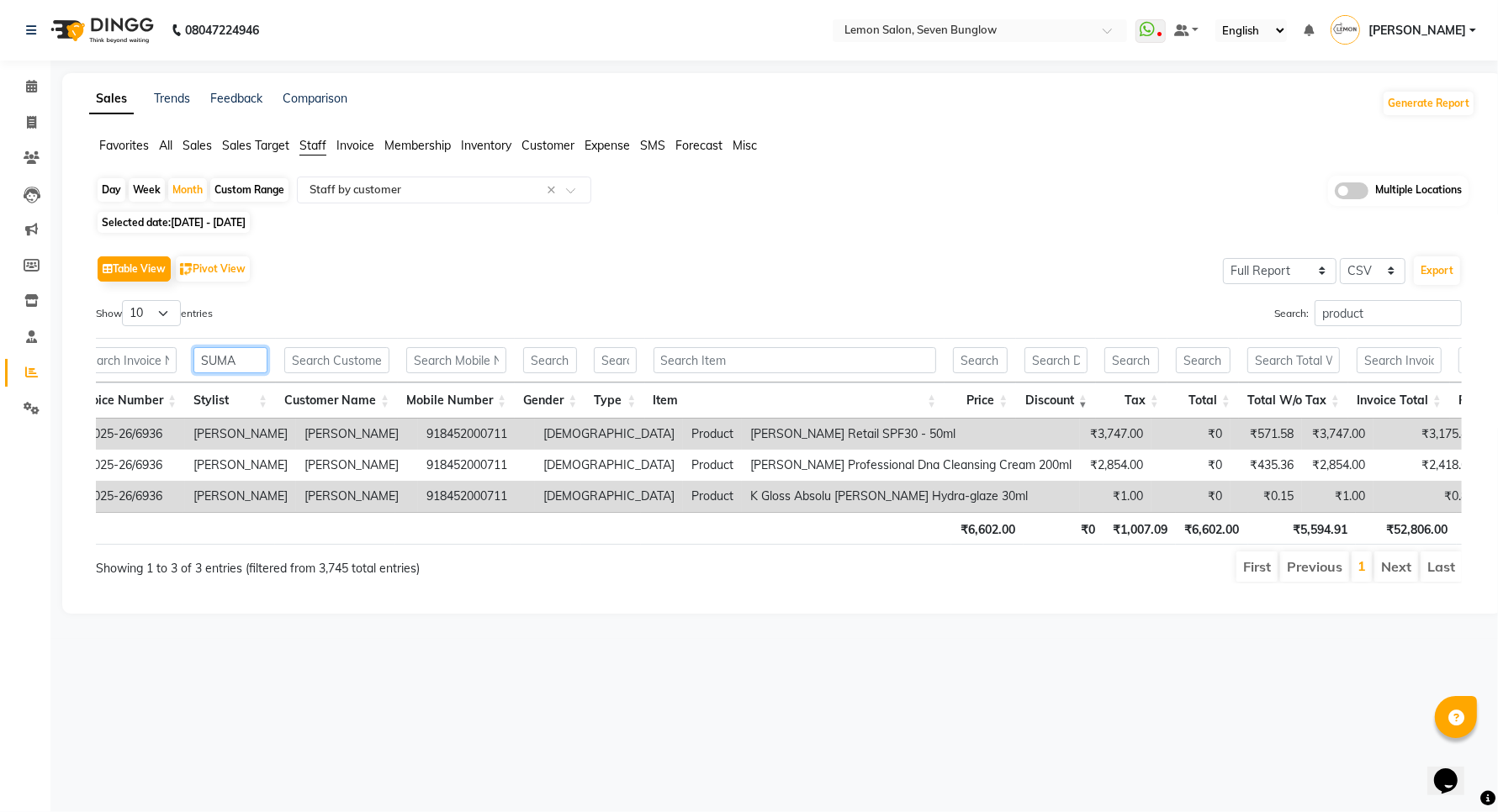
scroll to position [0, 0]
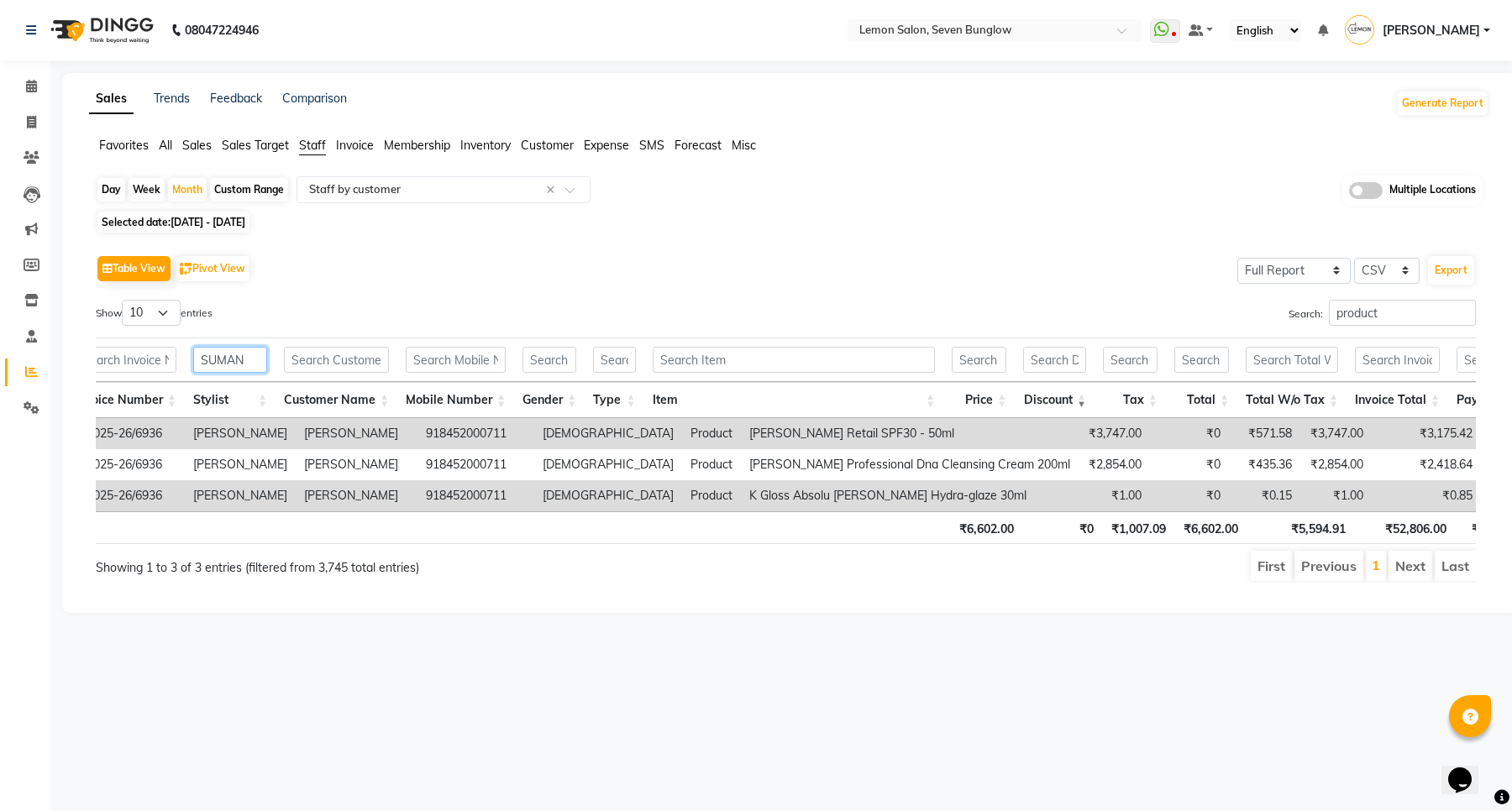
click at [263, 363] on input "SUMAN" at bounding box center [230, 359] width 74 height 26
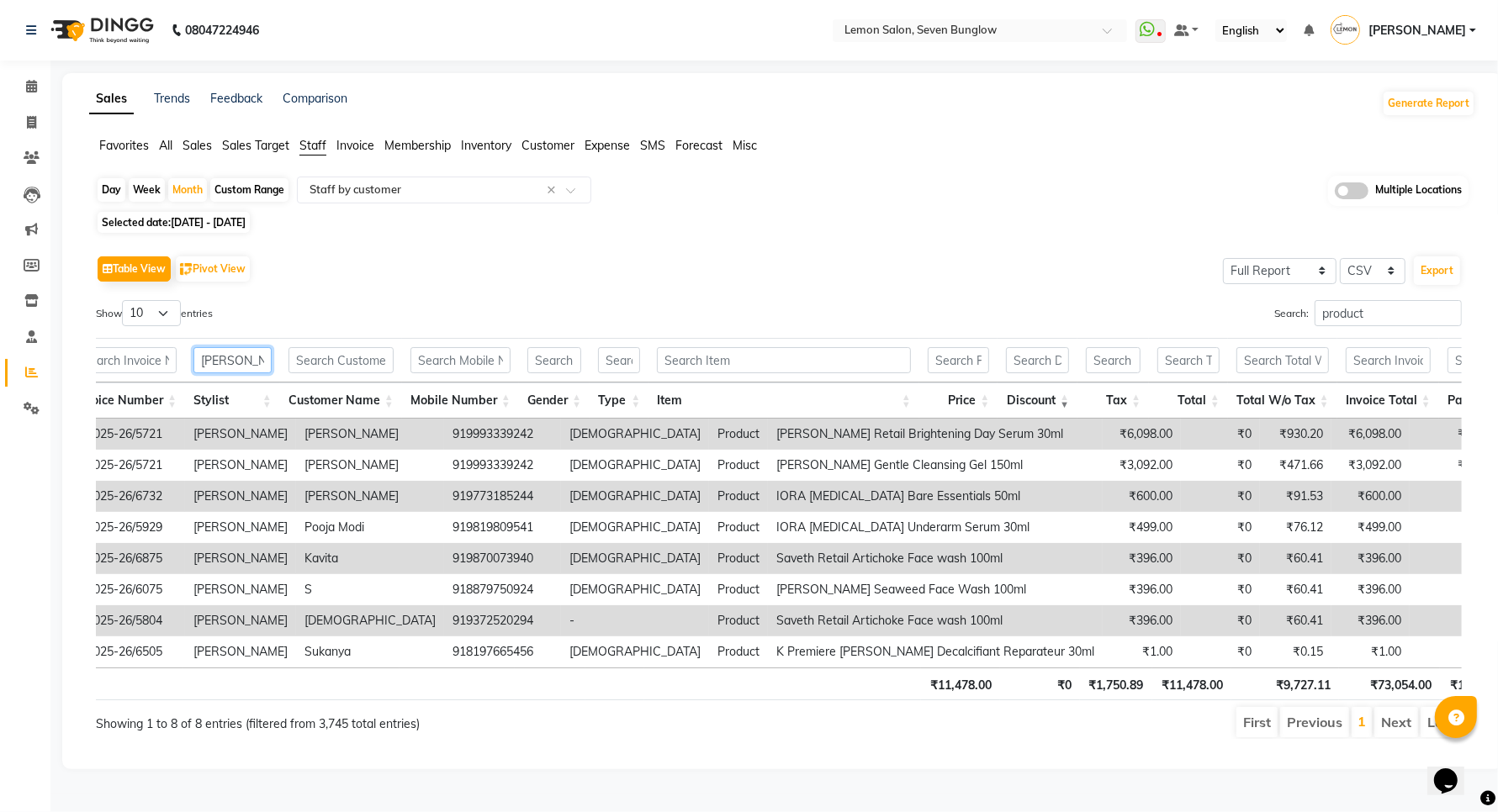
click at [196, 351] on input "VINITA" at bounding box center [233, 360] width 78 height 26
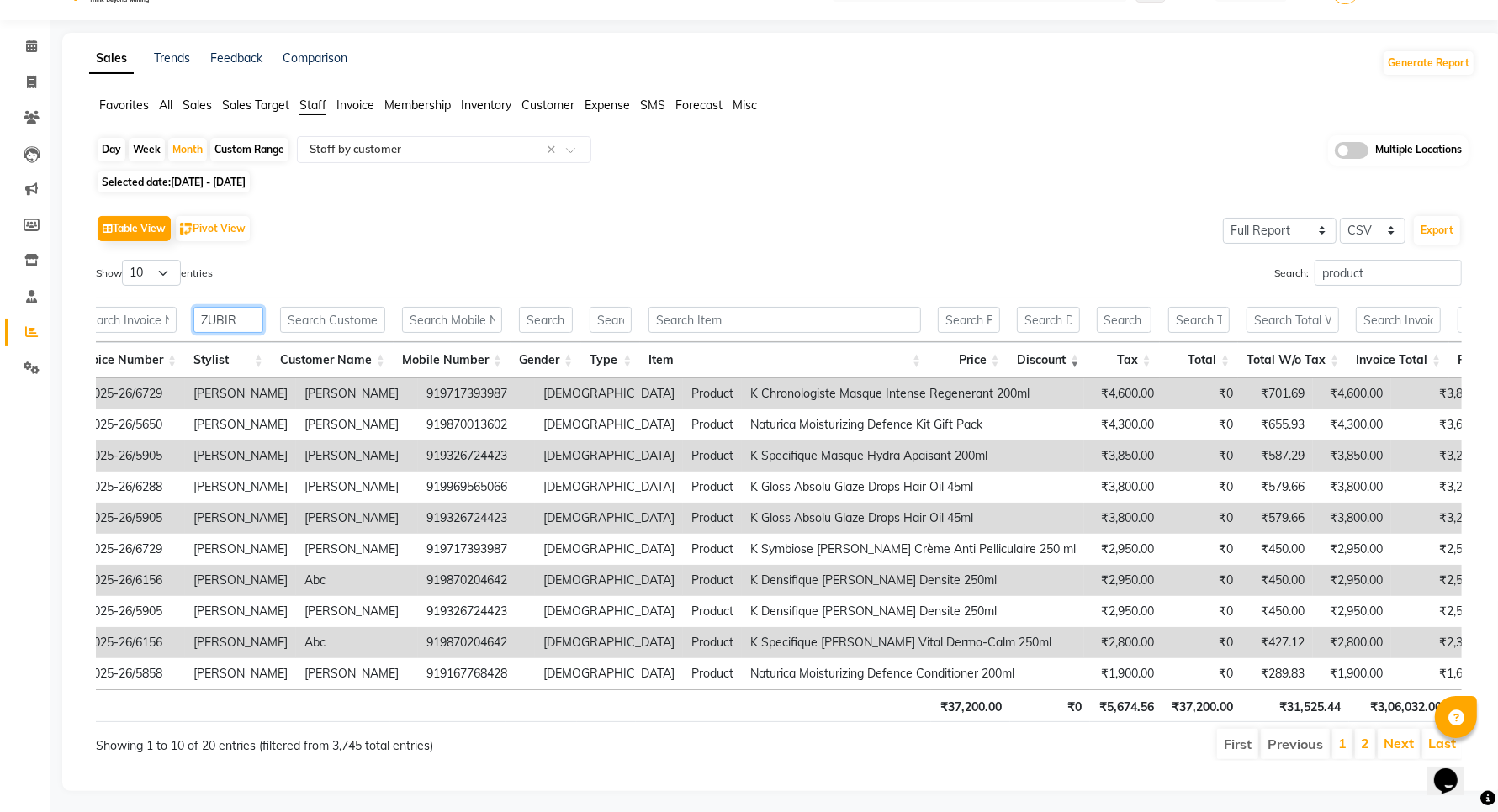
scroll to position [78, 0]
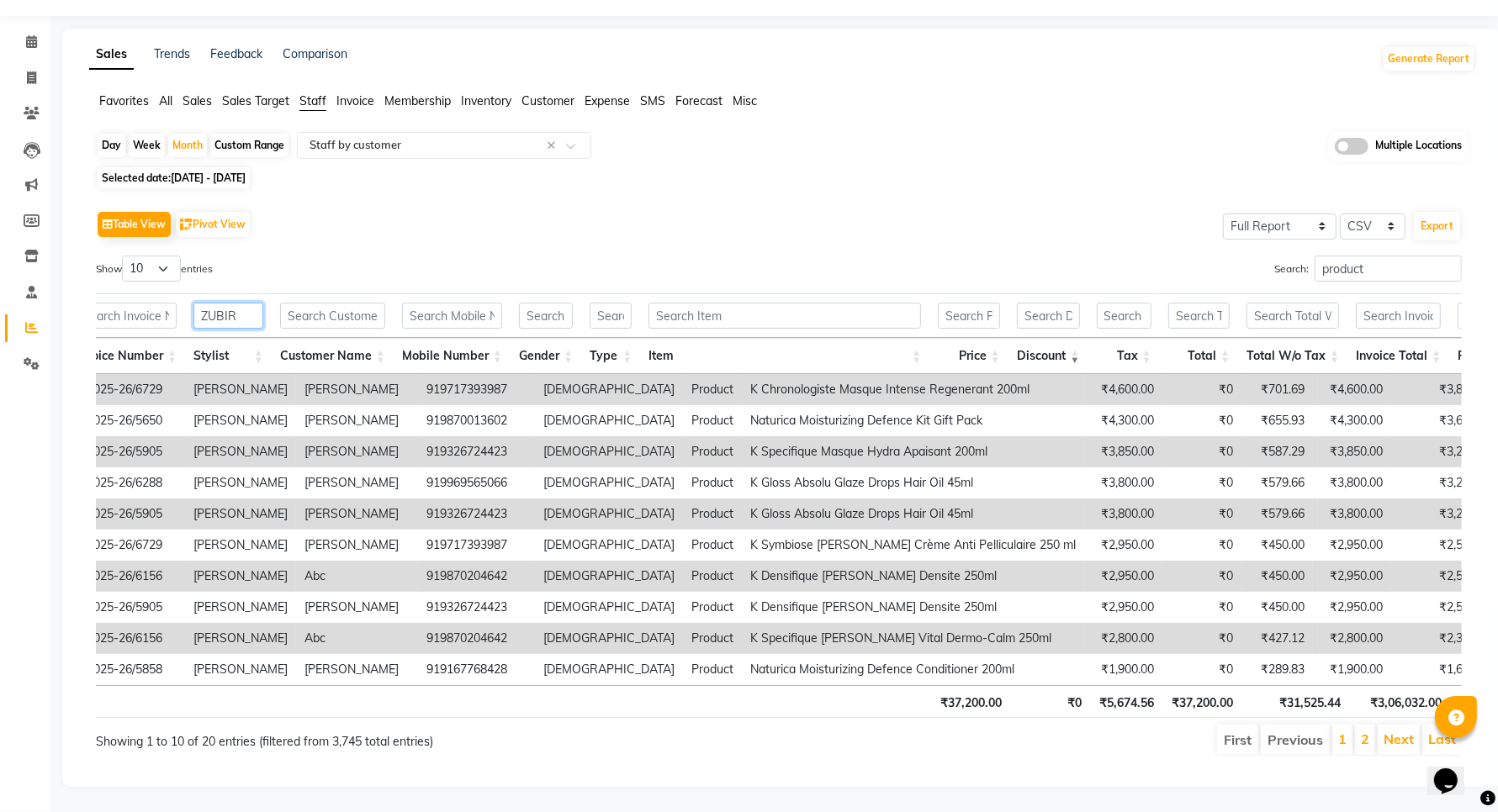
type input "ZUBIR"
click at [1077, 338] on th "Discount" at bounding box center [1048, 356] width 80 height 36
click at [338, 137] on input "text" at bounding box center [427, 146] width 242 height 17
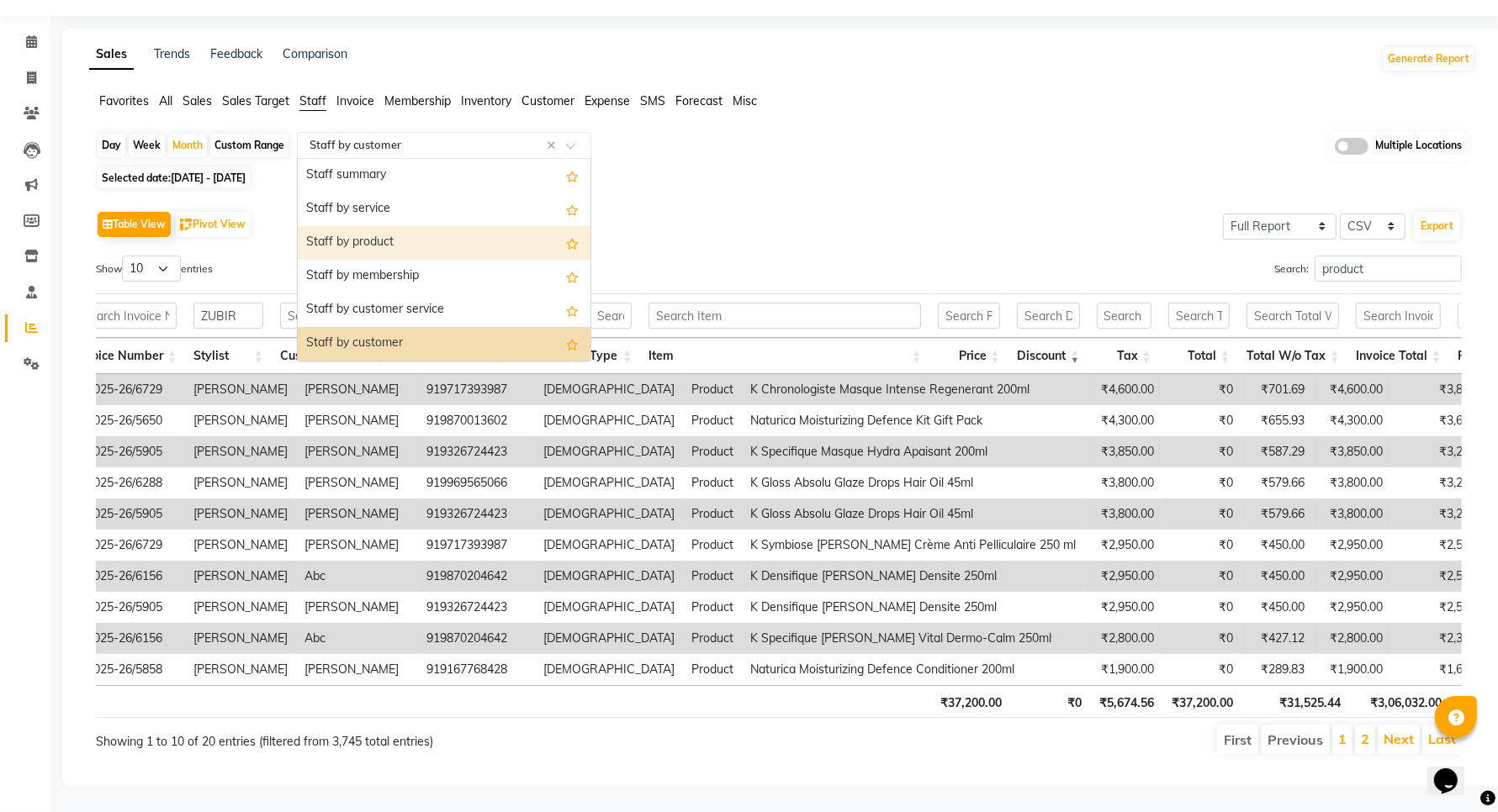
click at [372, 226] on div "Staff by product" at bounding box center [444, 242] width 293 height 33
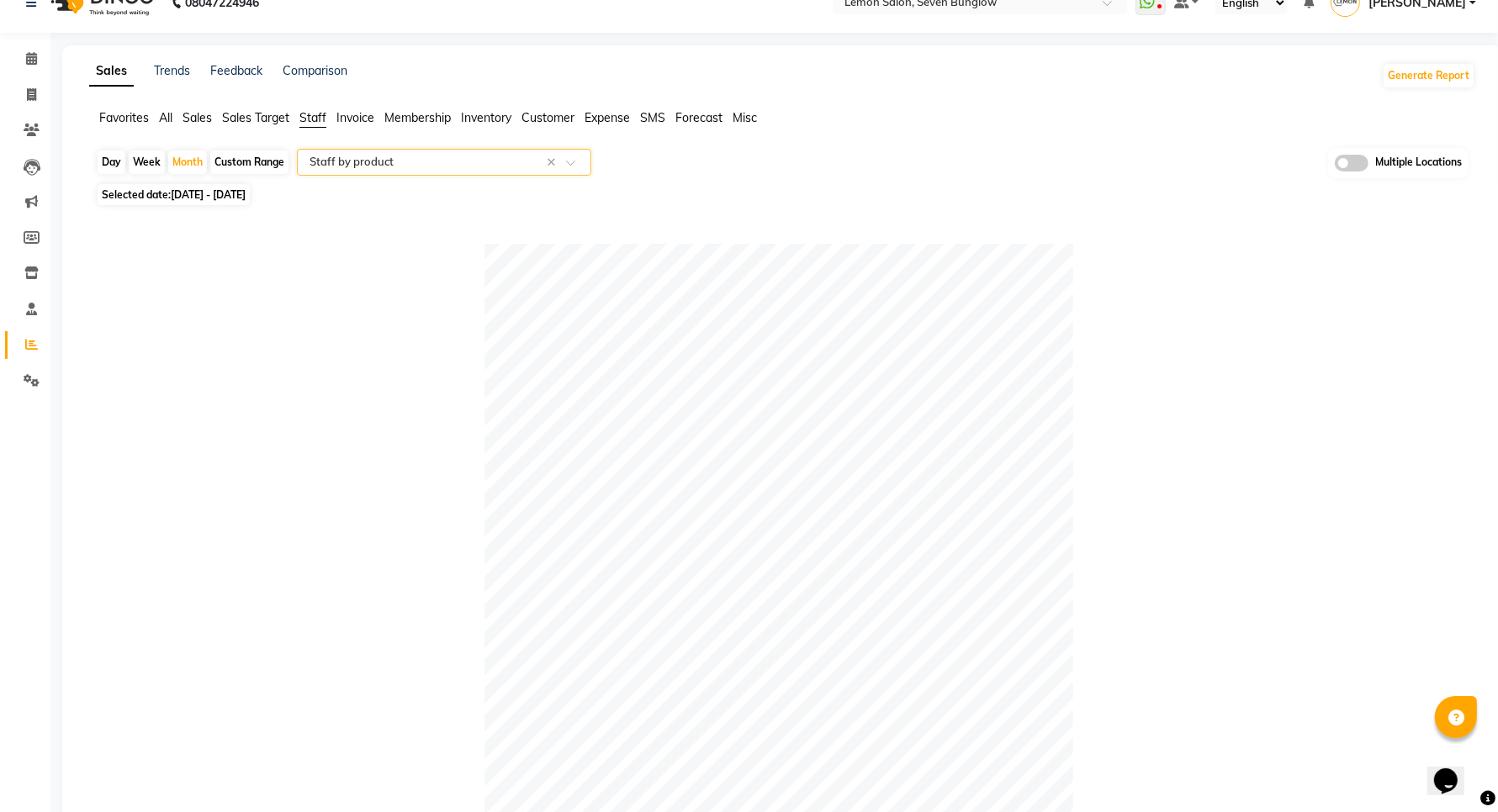
scroll to position [0, 0]
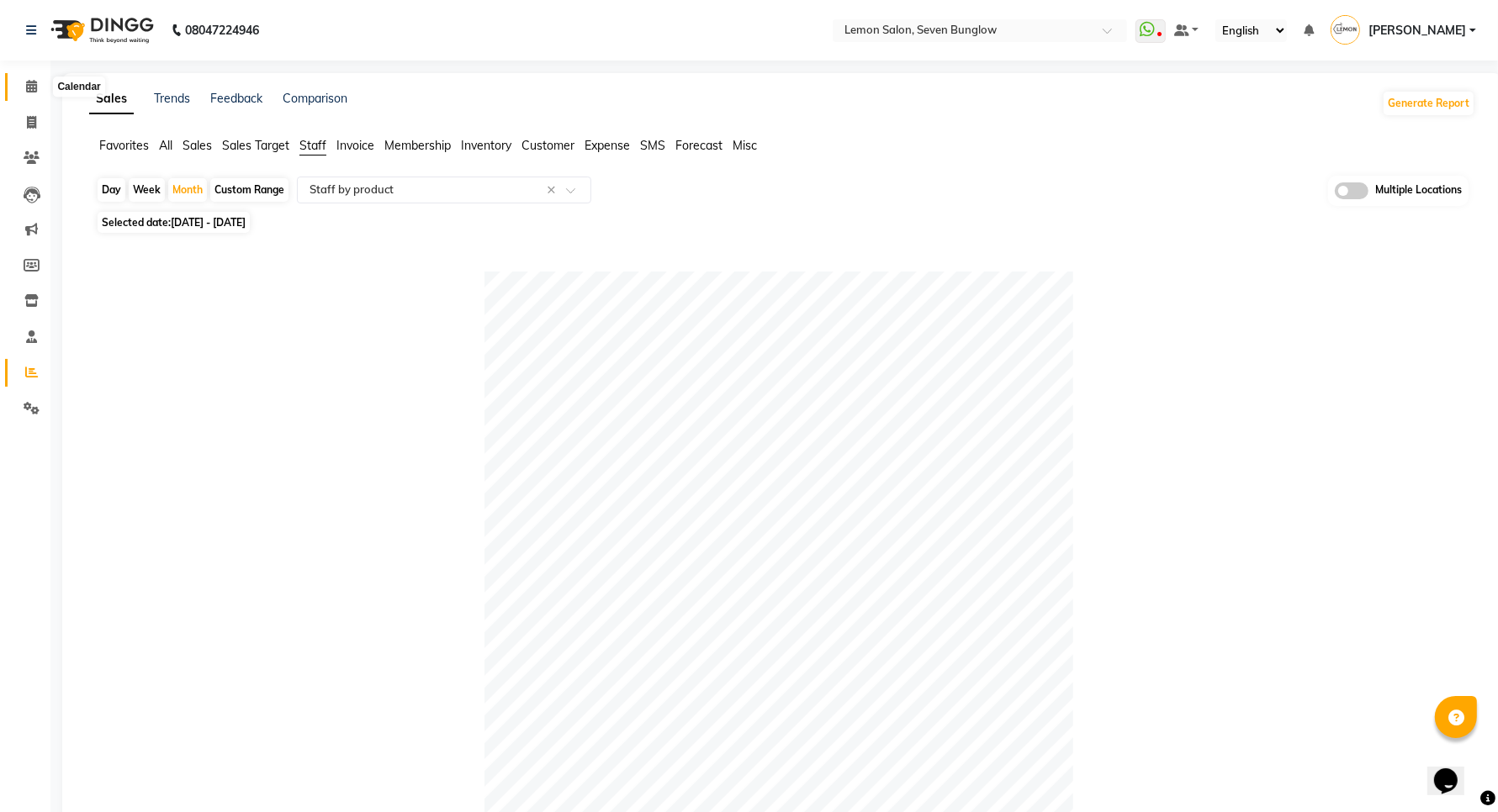
click at [21, 94] on span at bounding box center [32, 87] width 30 height 20
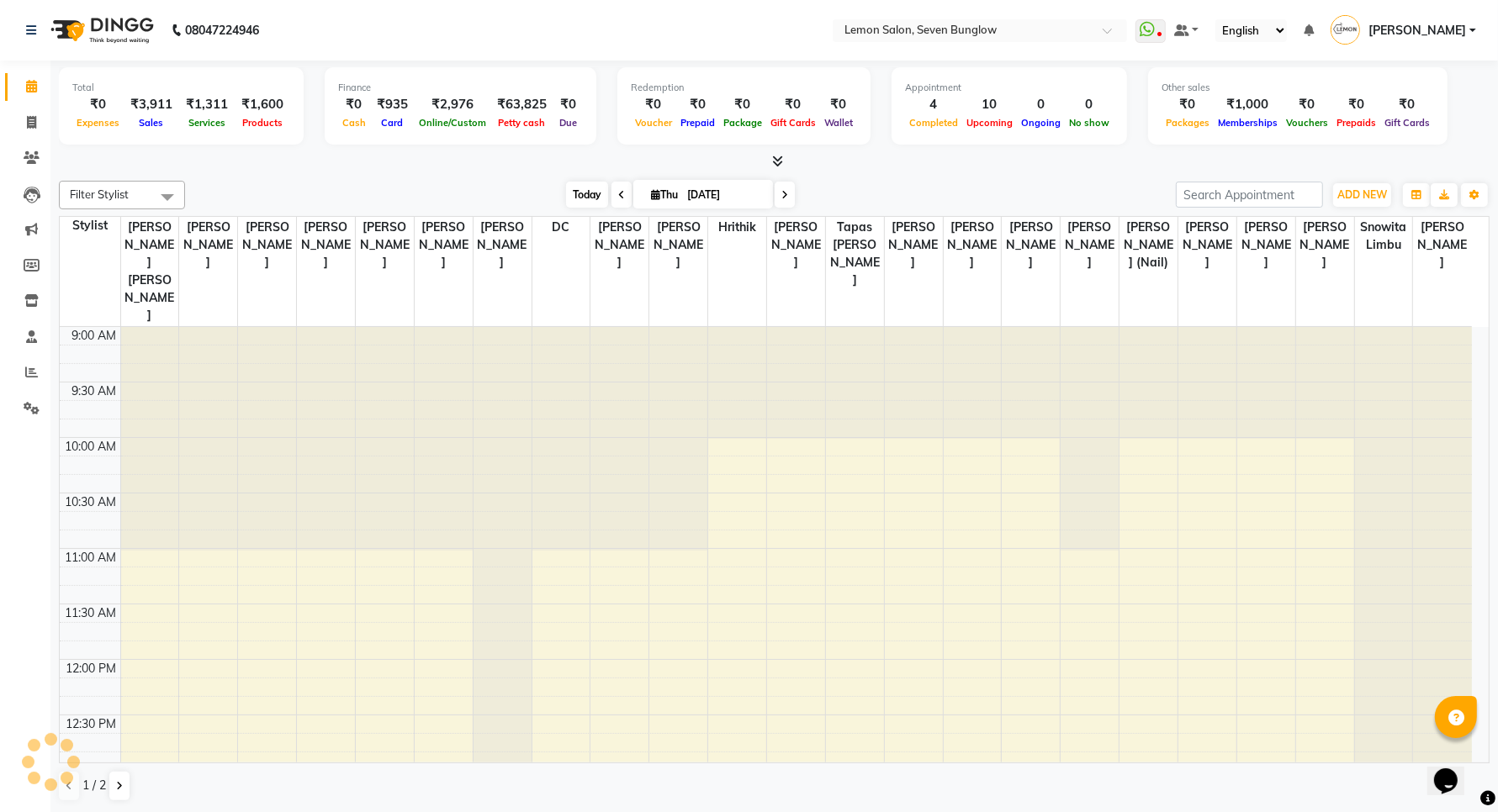
click at [574, 198] on span "Today" at bounding box center [587, 194] width 42 height 26
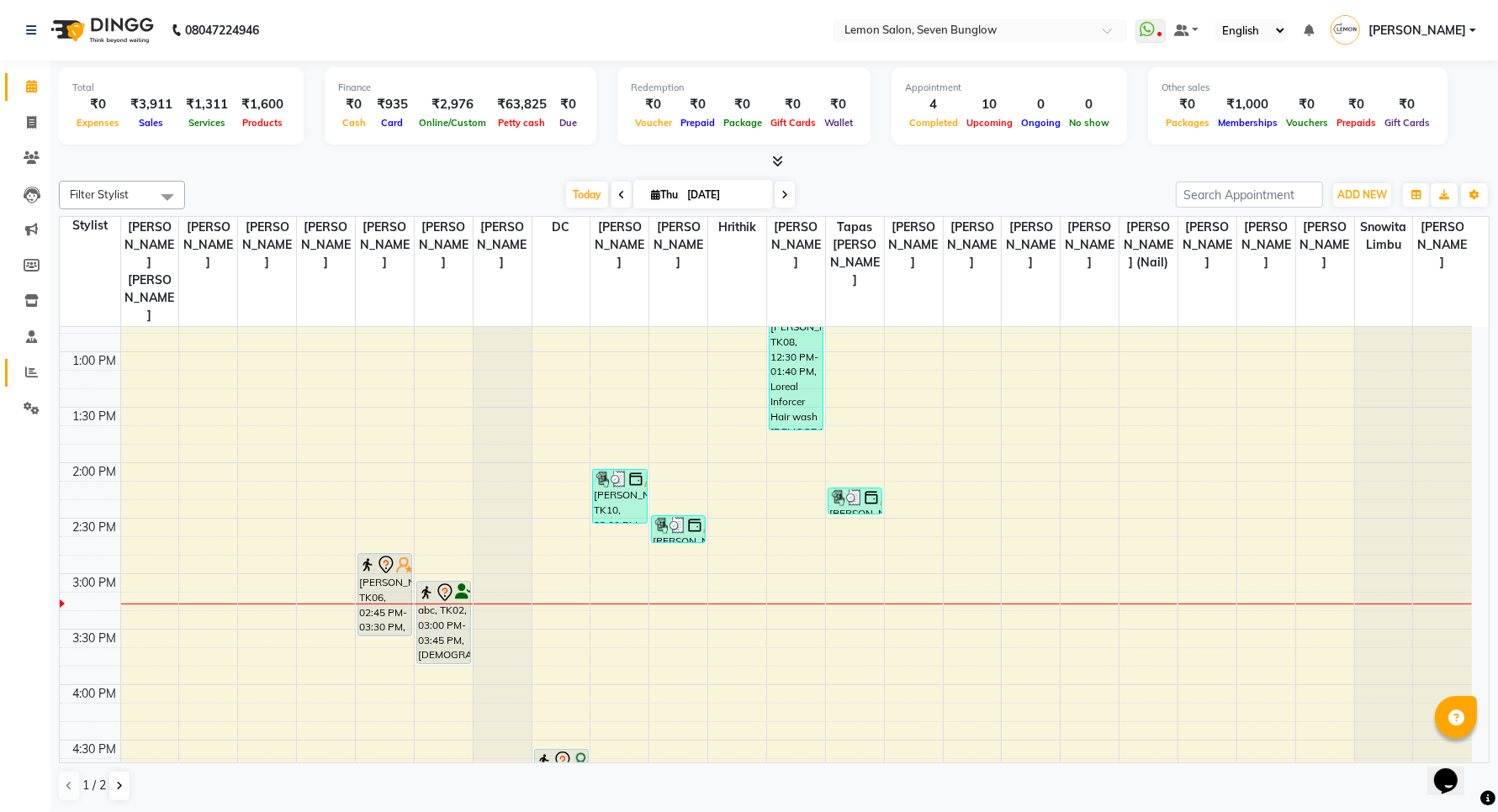
scroll to position [359, 0]
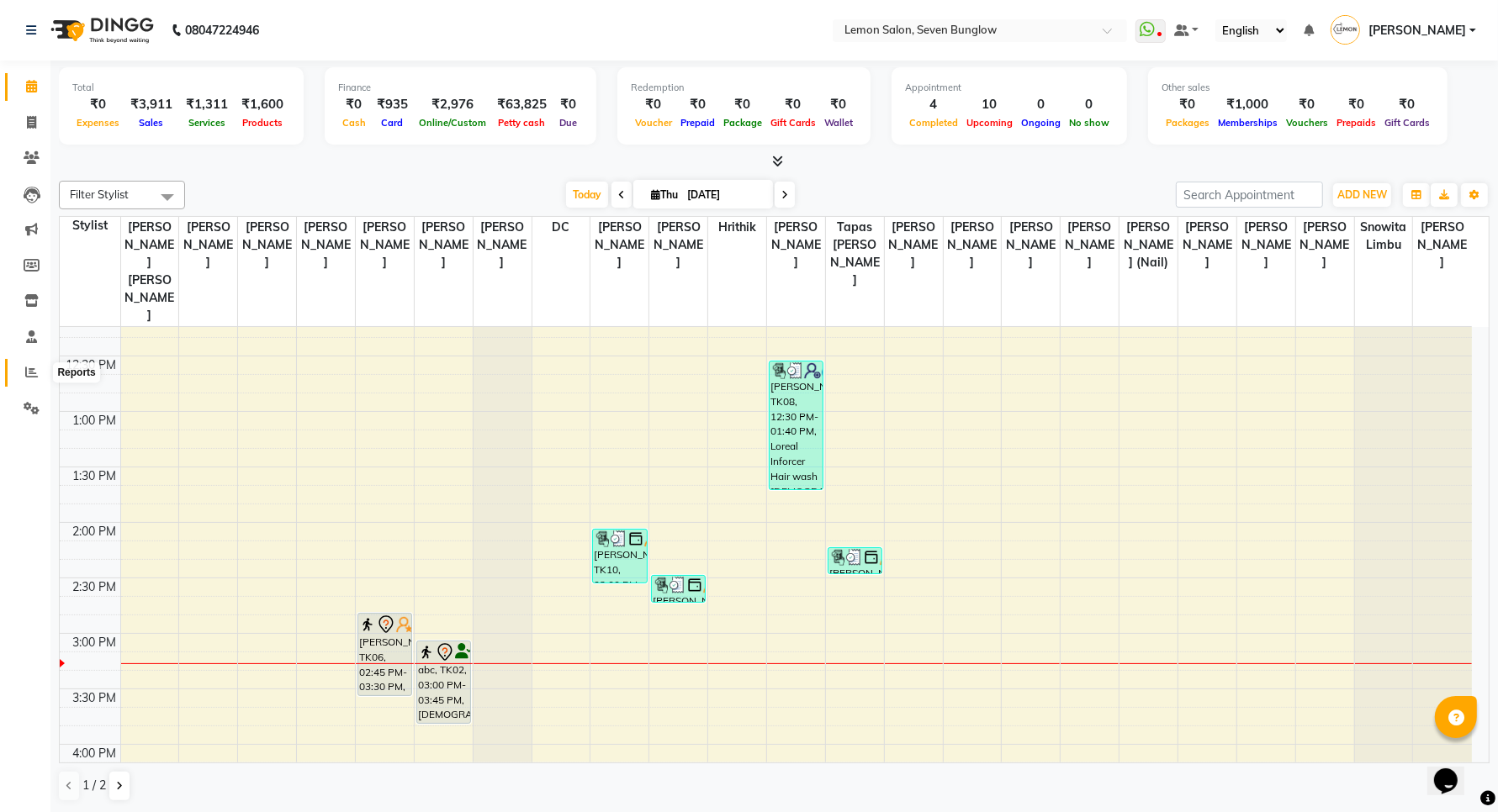
click at [26, 371] on icon at bounding box center [32, 372] width 13 height 13
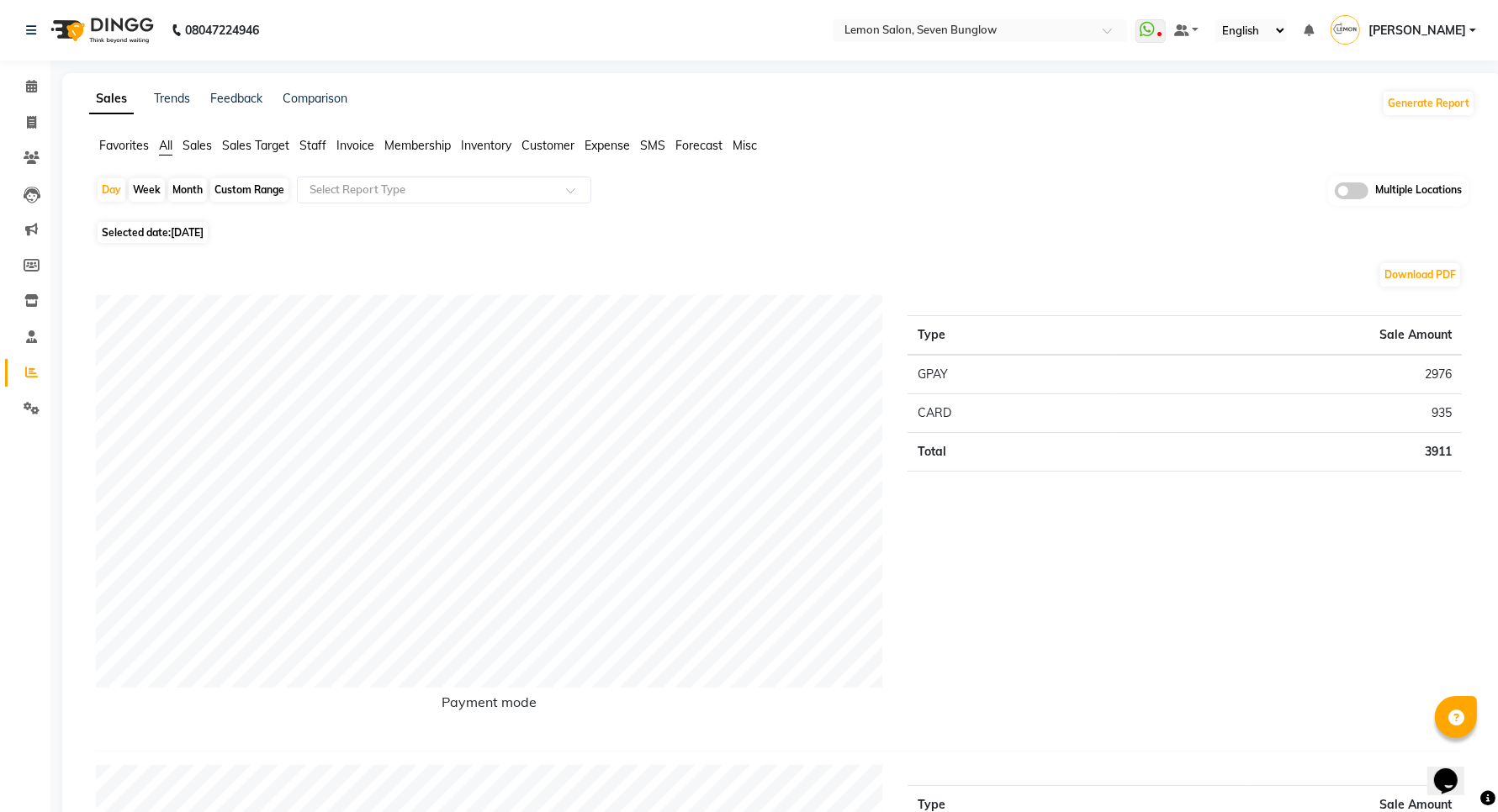
click at [185, 190] on div "Month" at bounding box center [187, 190] width 38 height 24
select select "9"
select select "2025"
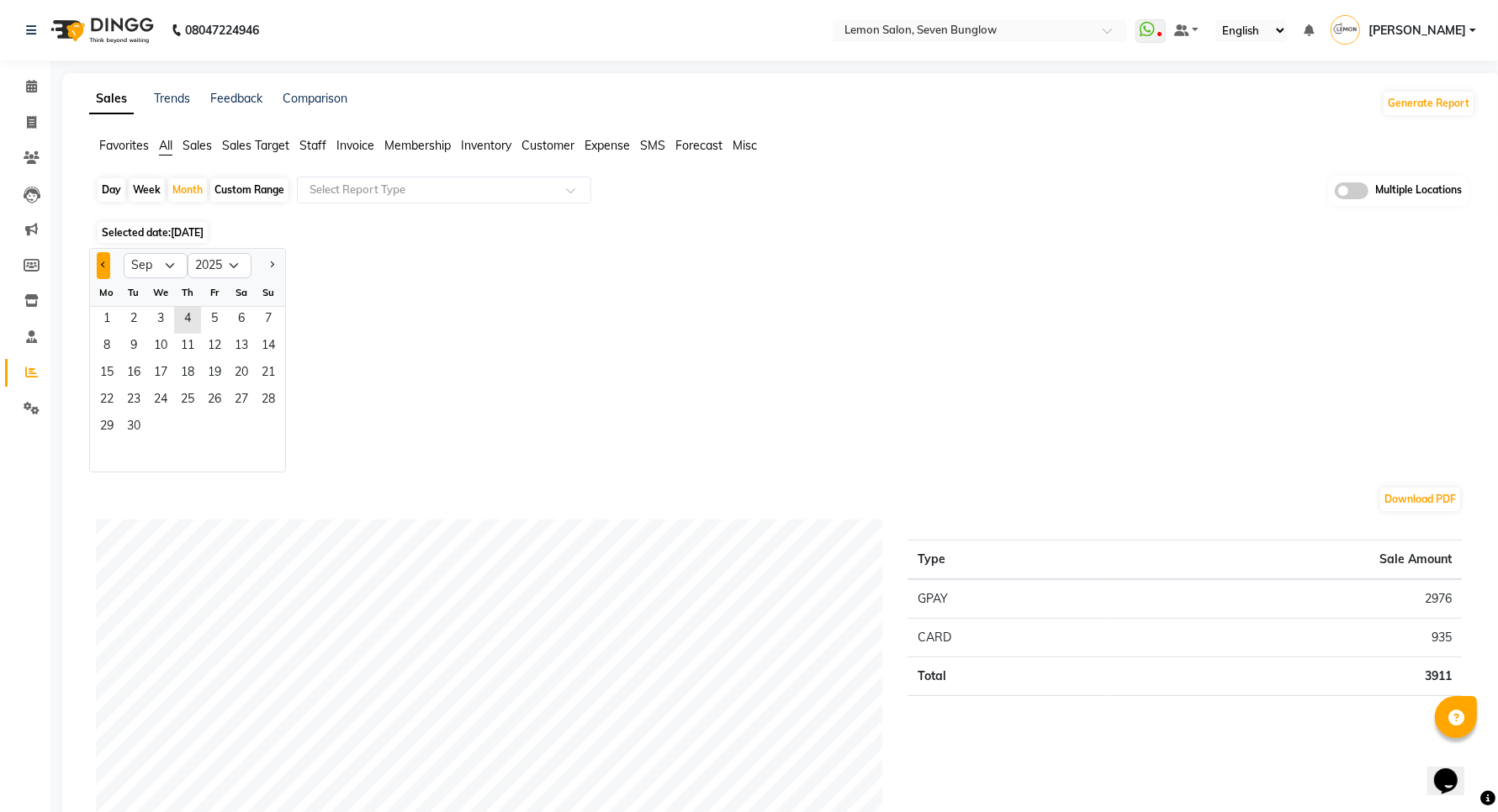
click at [109, 262] on button "Previous month" at bounding box center [103, 266] width 14 height 27
select select "8"
click at [217, 318] on span "1" at bounding box center [215, 321] width 27 height 27
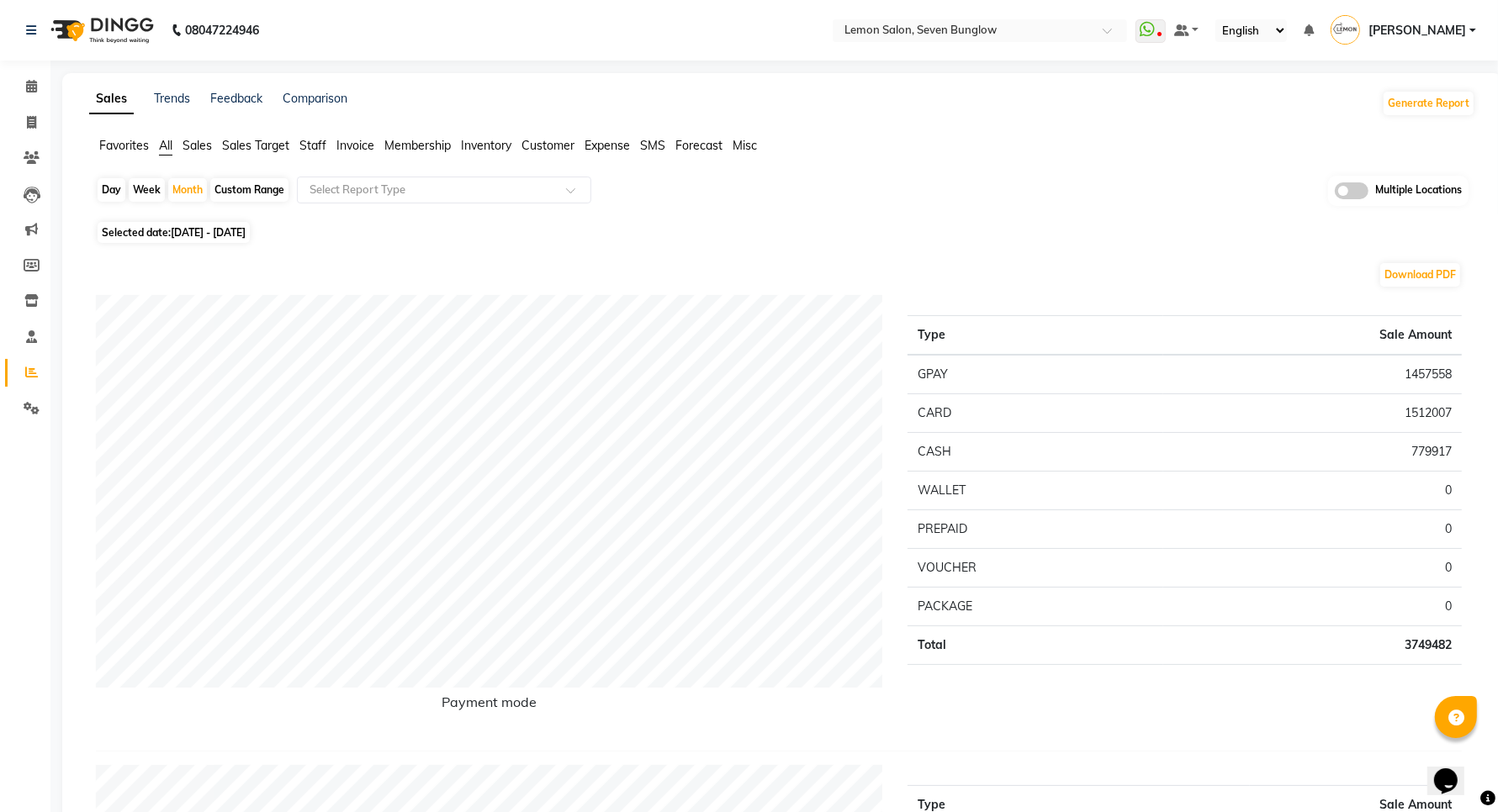
click at [322, 141] on span "Staff" at bounding box center [313, 146] width 27 height 15
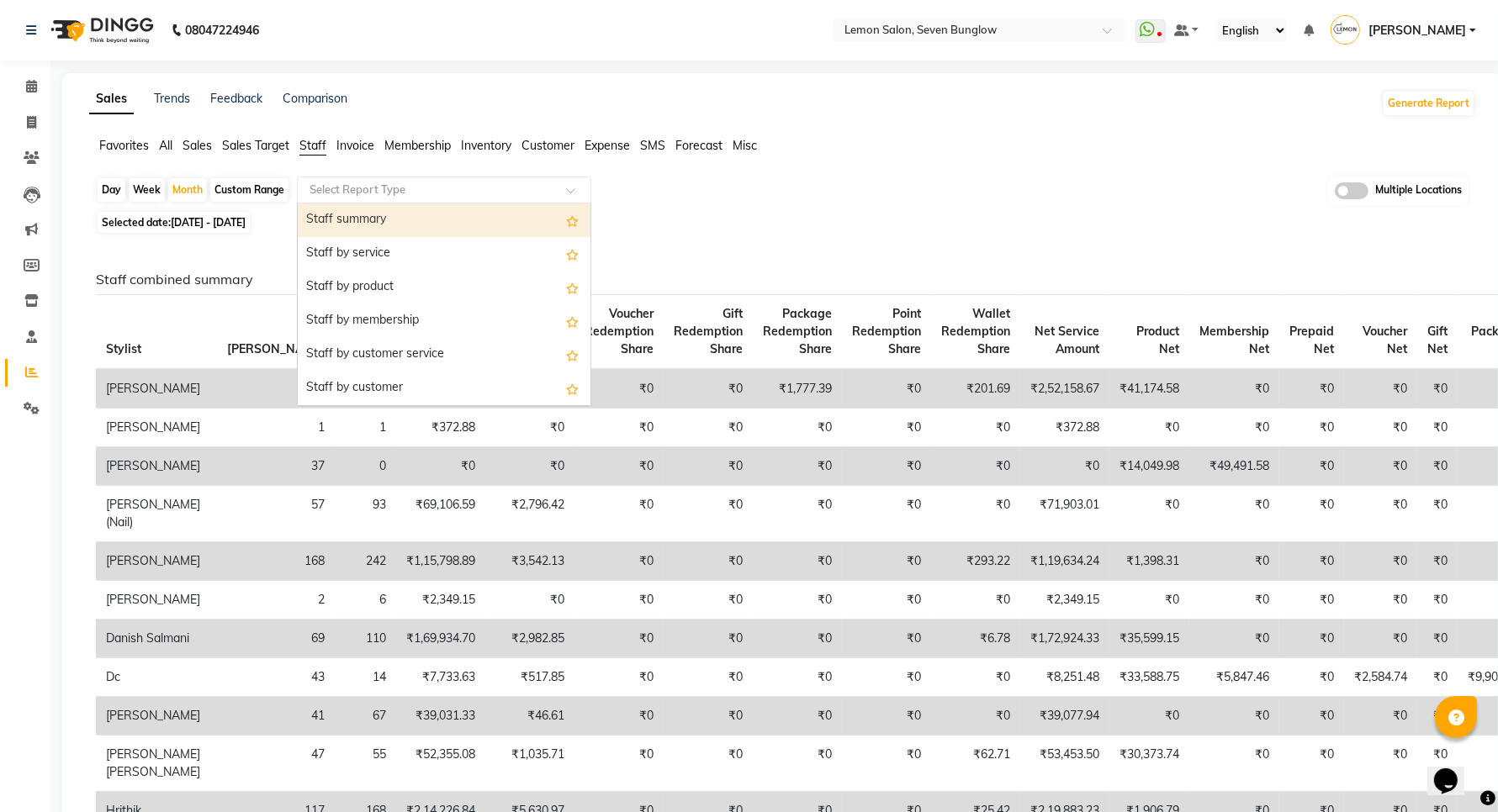
click at [360, 194] on input "text" at bounding box center [427, 190] width 242 height 17
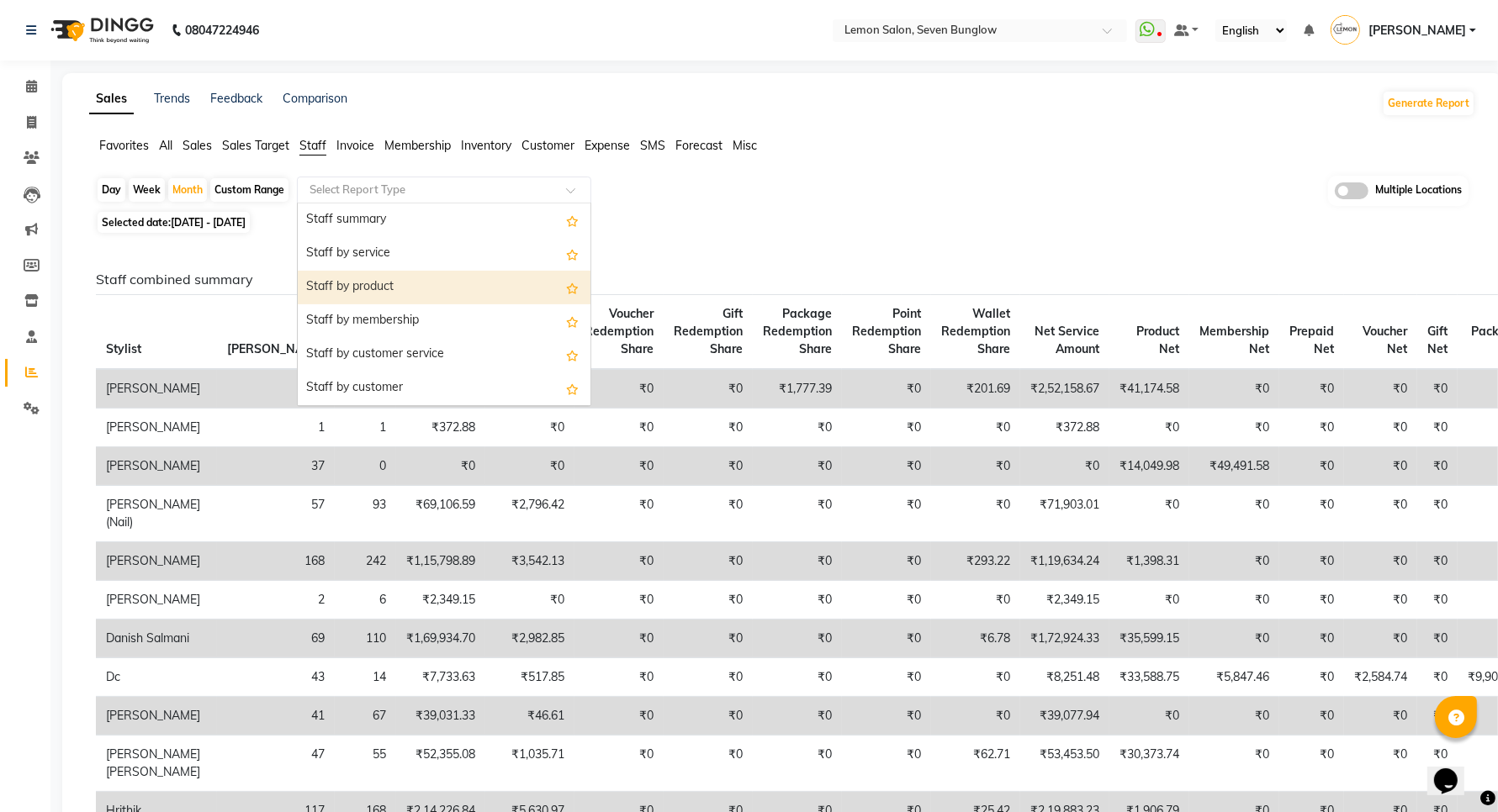
click at [375, 287] on div "Staff by product" at bounding box center [444, 287] width 293 height 33
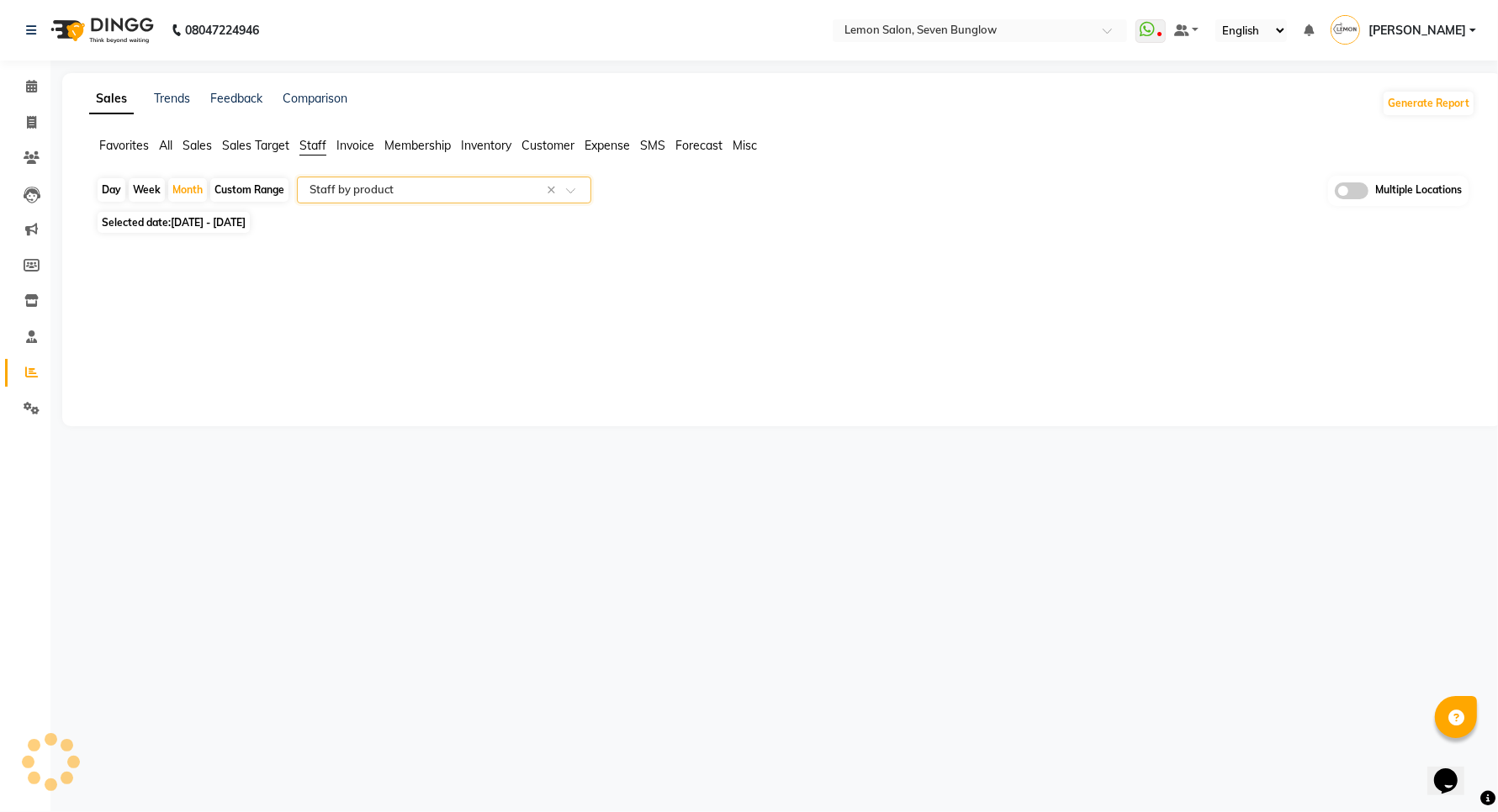
select select "full_report"
select select "csv"
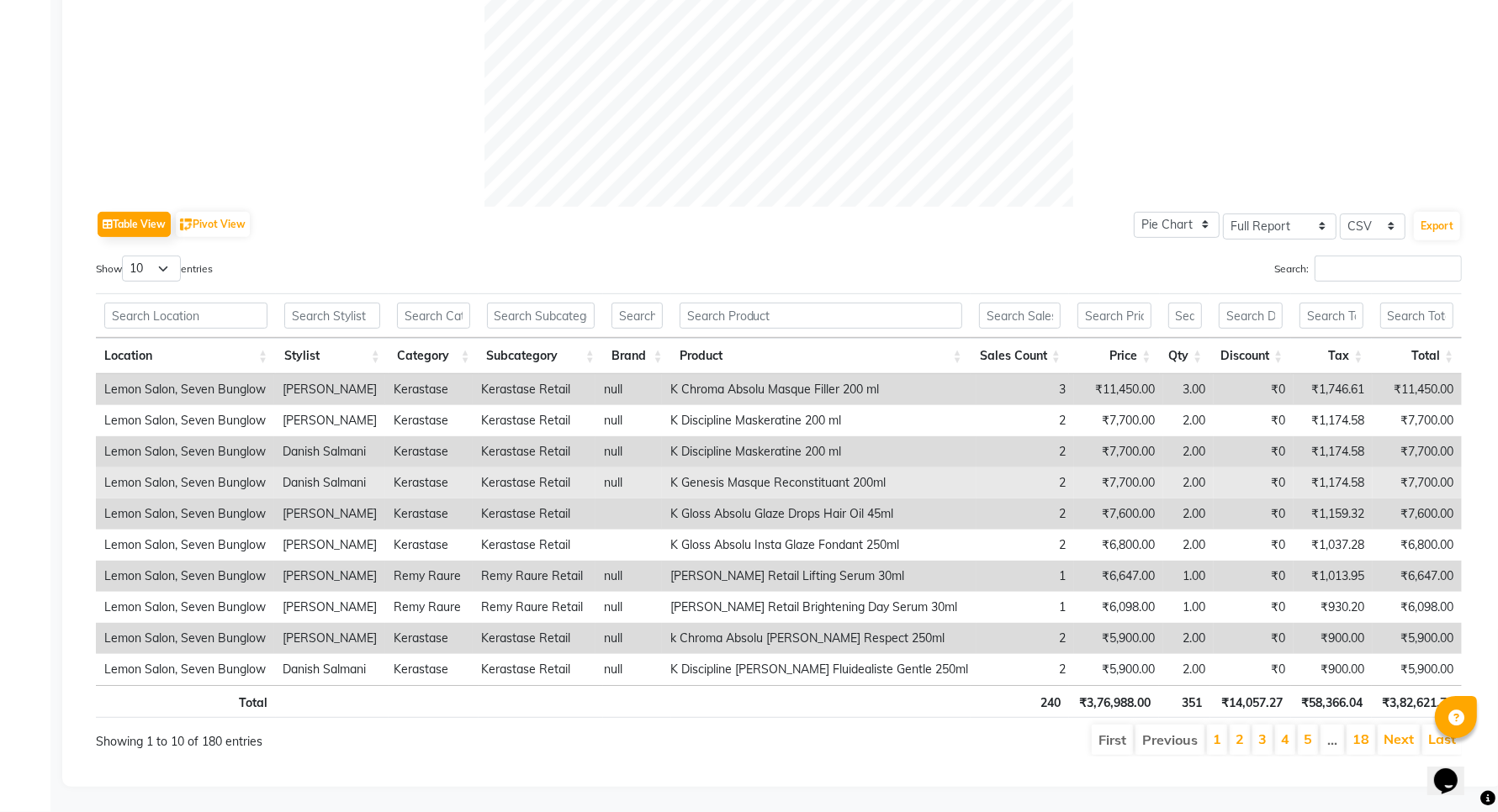
scroll to position [671, 0]
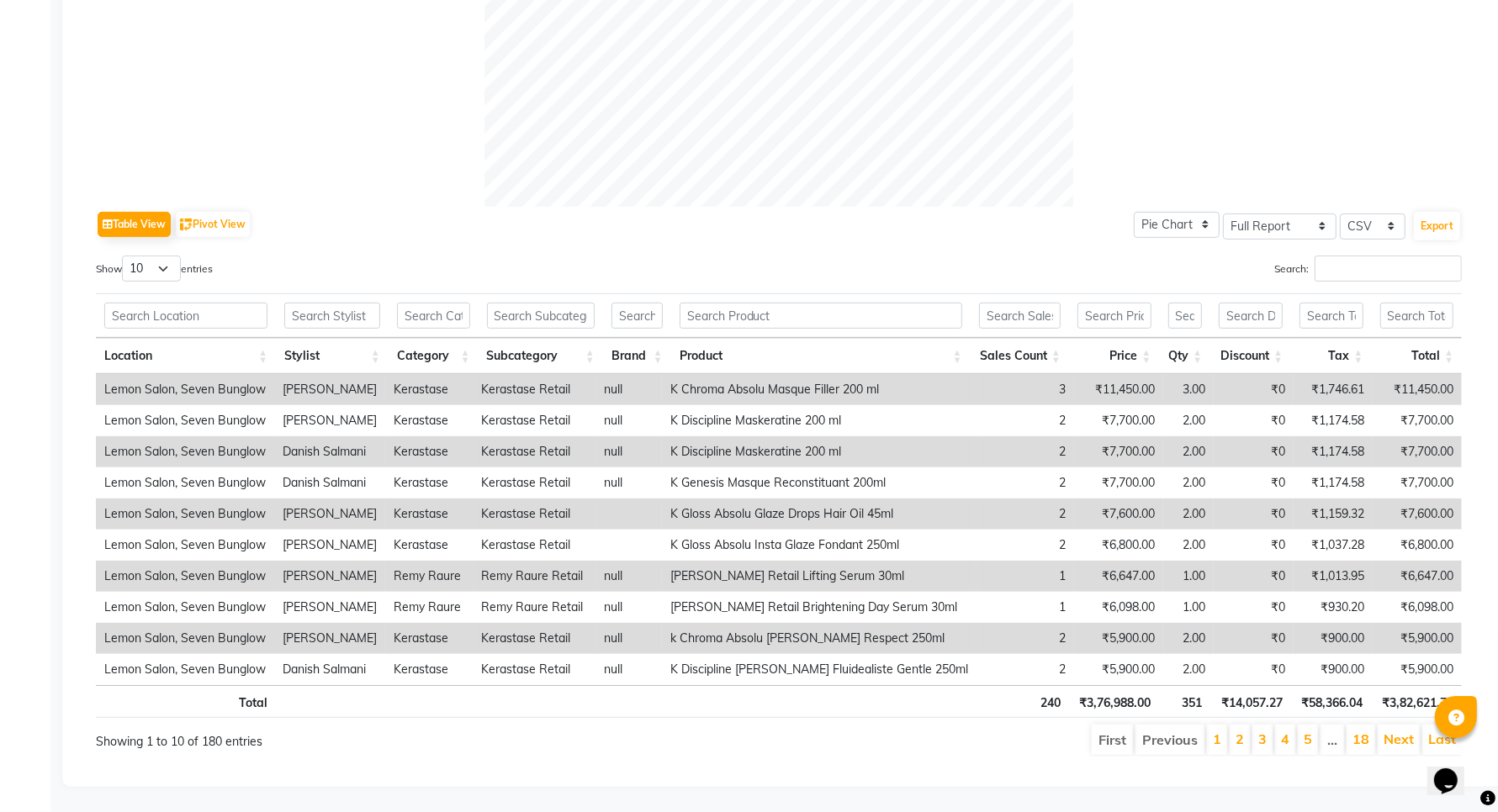
click at [1280, 338] on th "Discount" at bounding box center [1251, 356] width 81 height 36
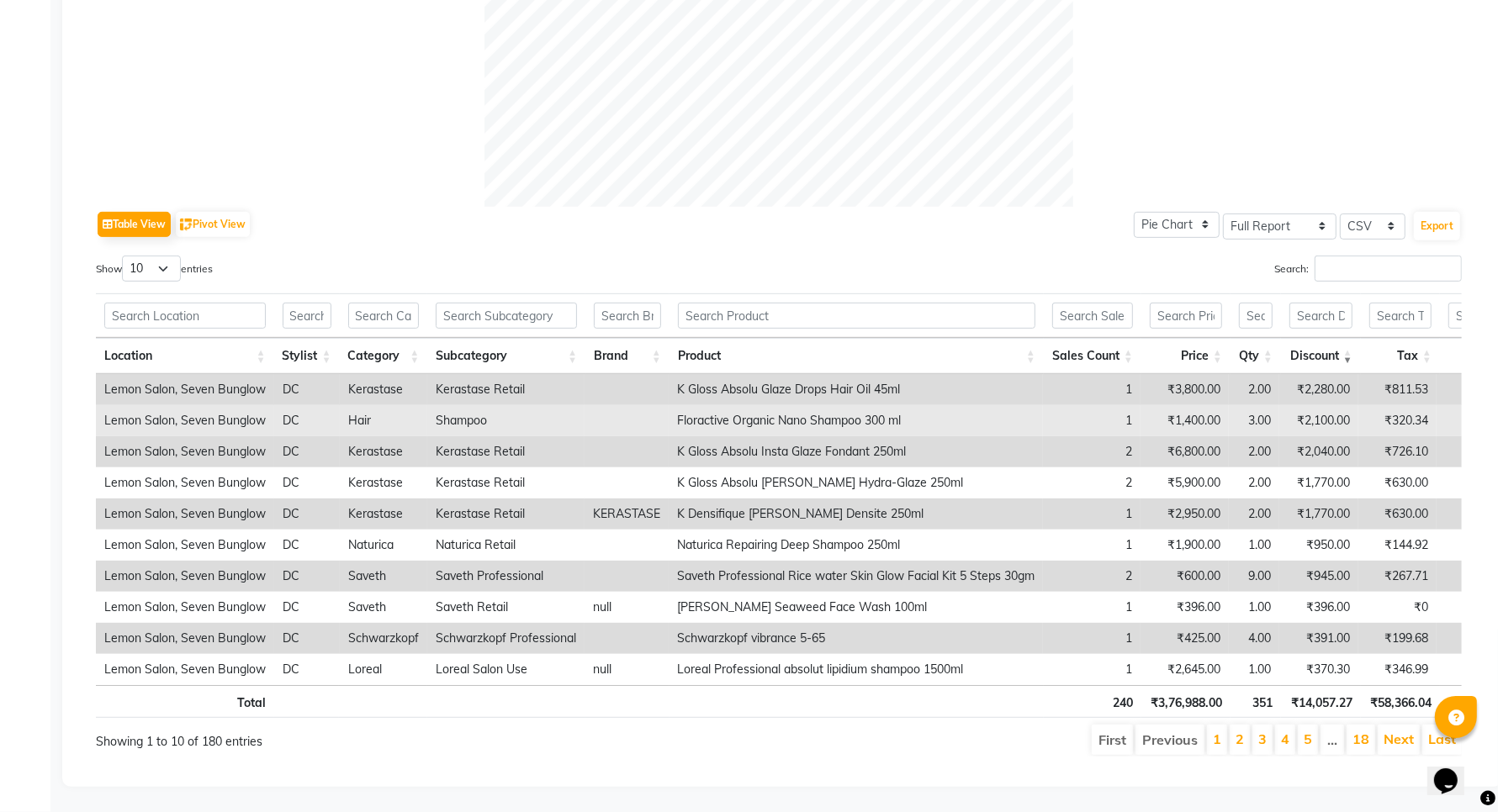
scroll to position [687, 0]
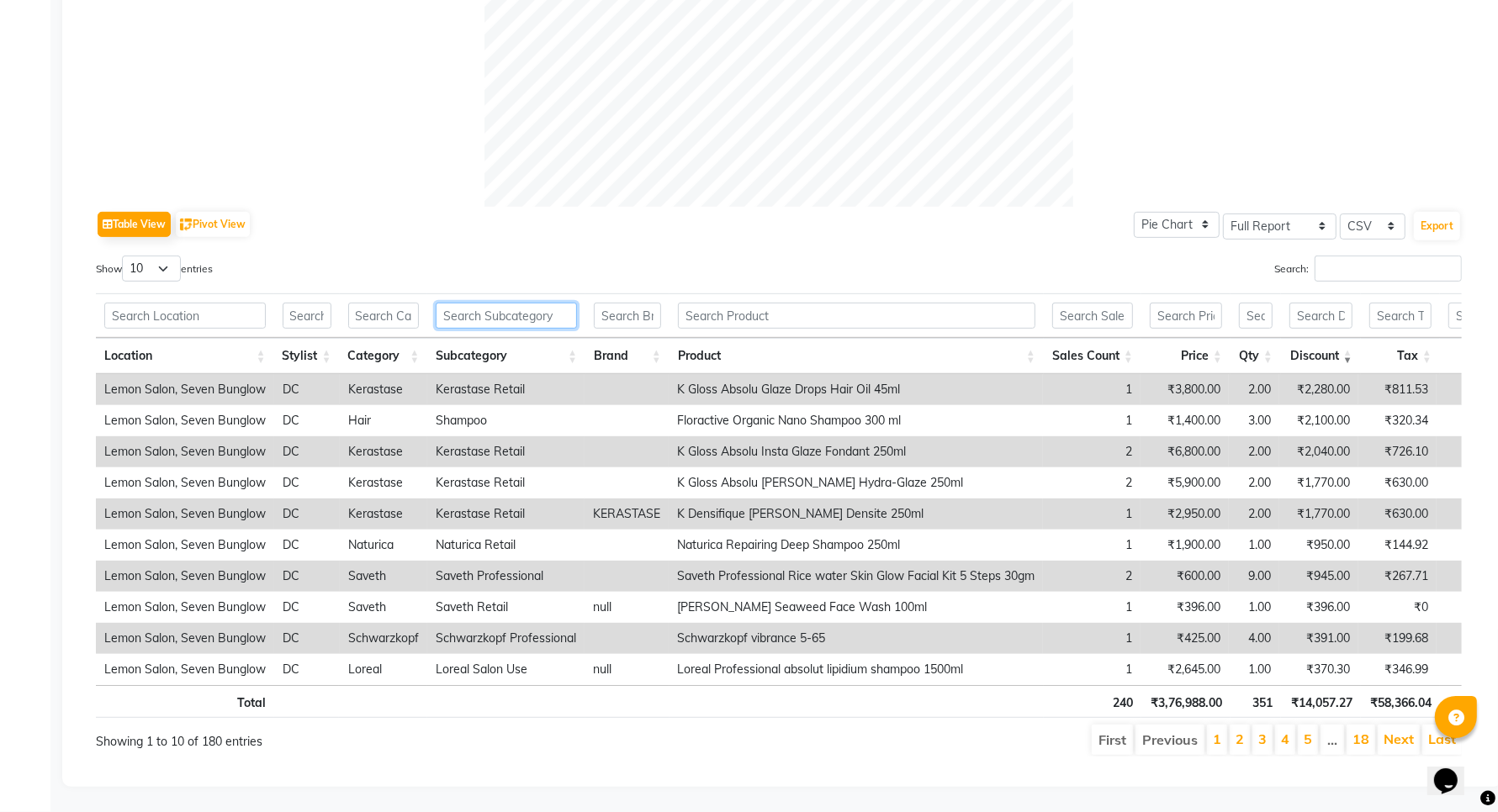
click at [531, 303] on input "text" at bounding box center [507, 316] width 142 height 26
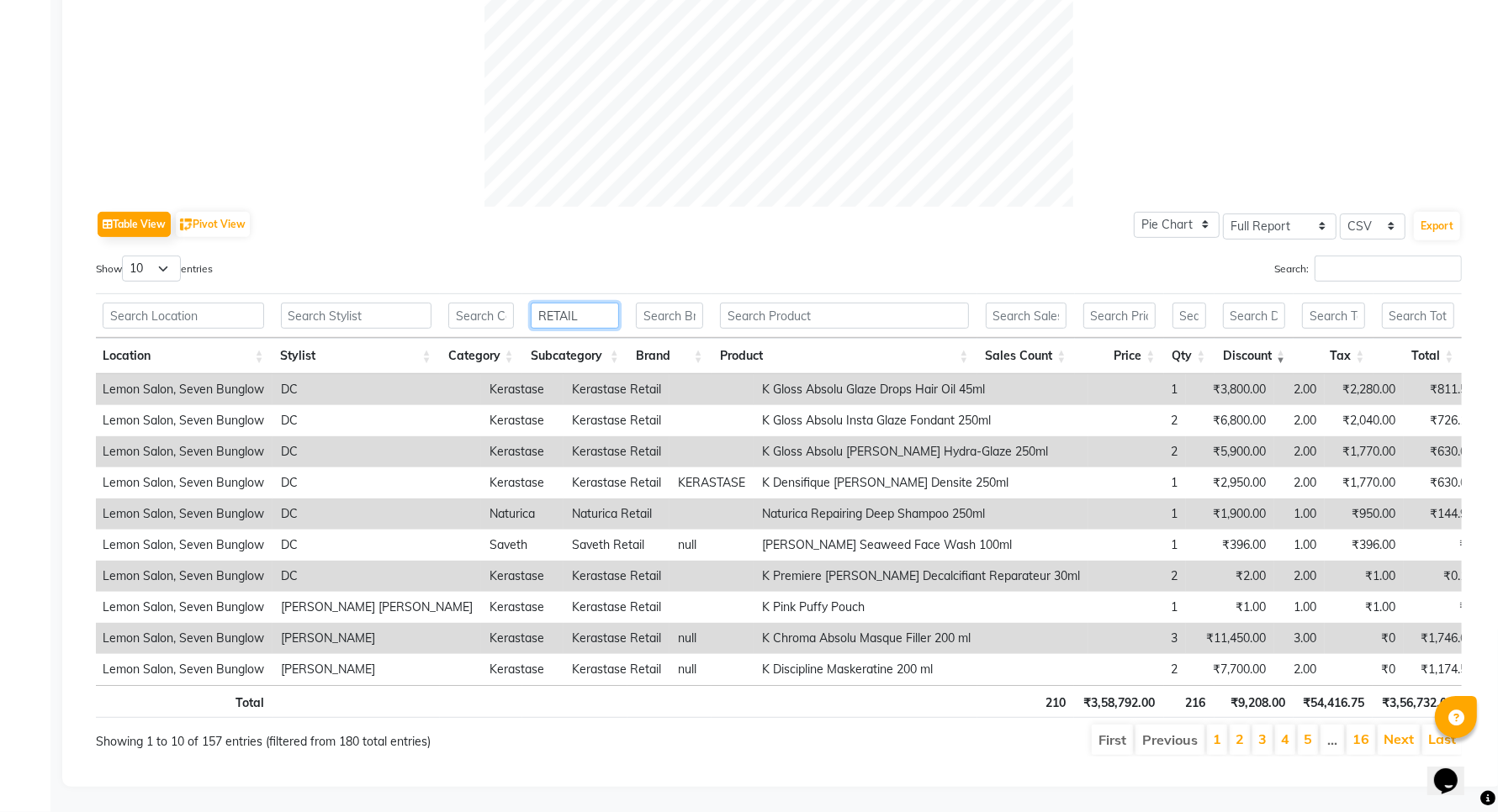
type input "RETAIL"
click at [1345, 256] on input "Search:" at bounding box center [1388, 269] width 148 height 26
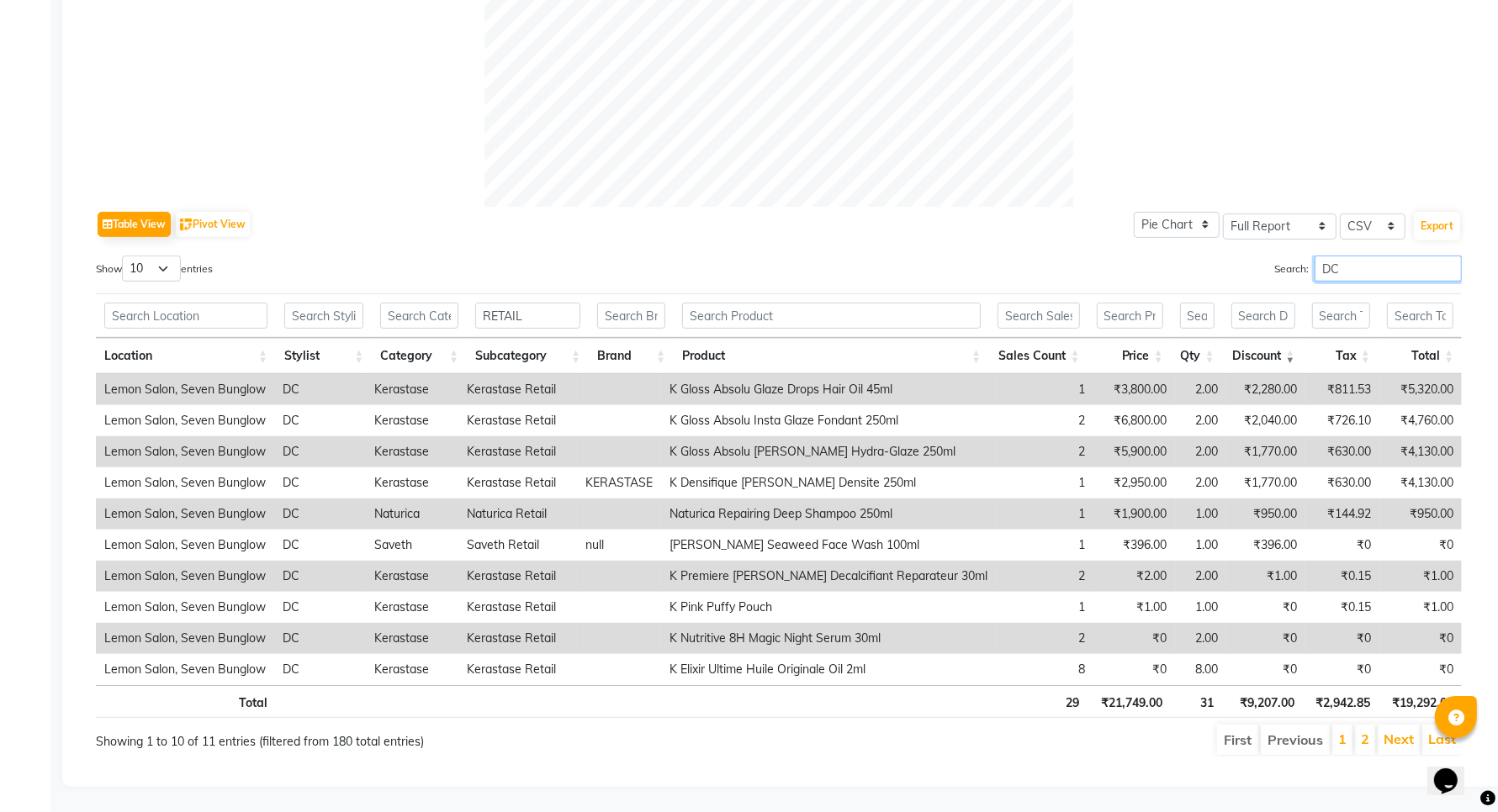
type input "DC"
click at [1338, 258] on input "DC" at bounding box center [1388, 269] width 148 height 26
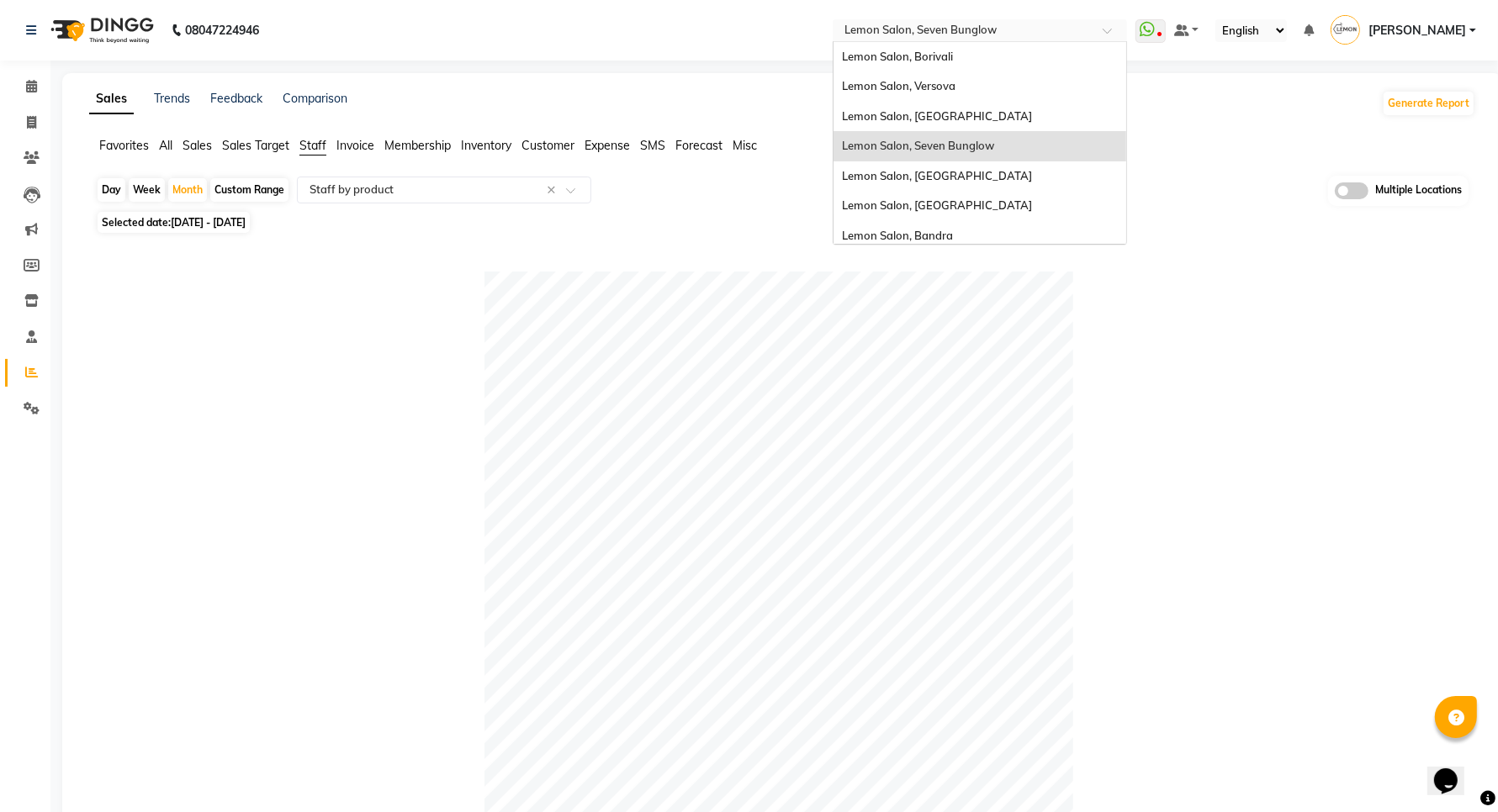
click at [909, 31] on input "text" at bounding box center [963, 32] width 244 height 17
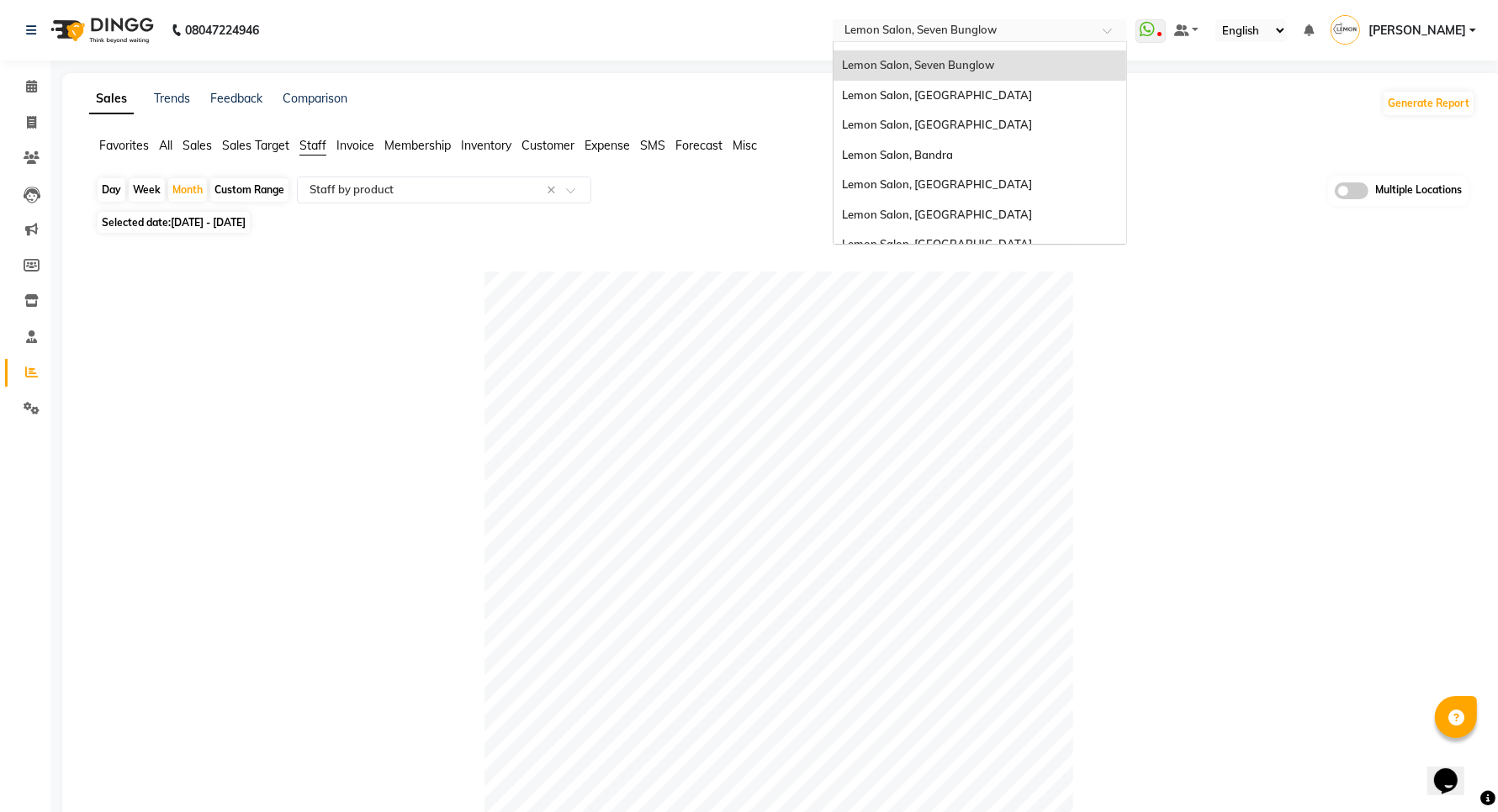
scroll to position [155, 0]
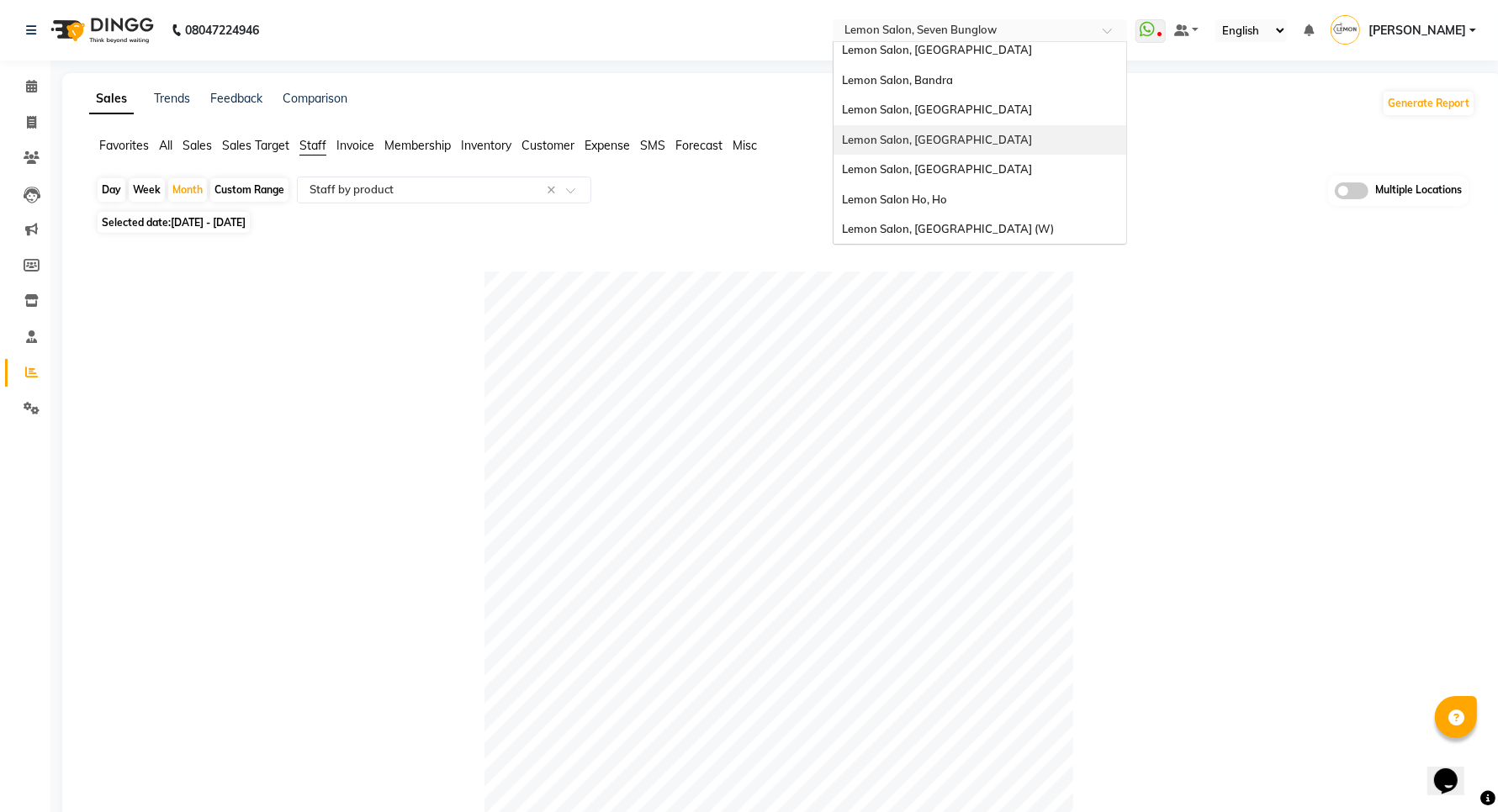
click at [964, 146] on span "Lemon Salon, [GEOGRAPHIC_DATA]" at bounding box center [937, 140] width 190 height 14
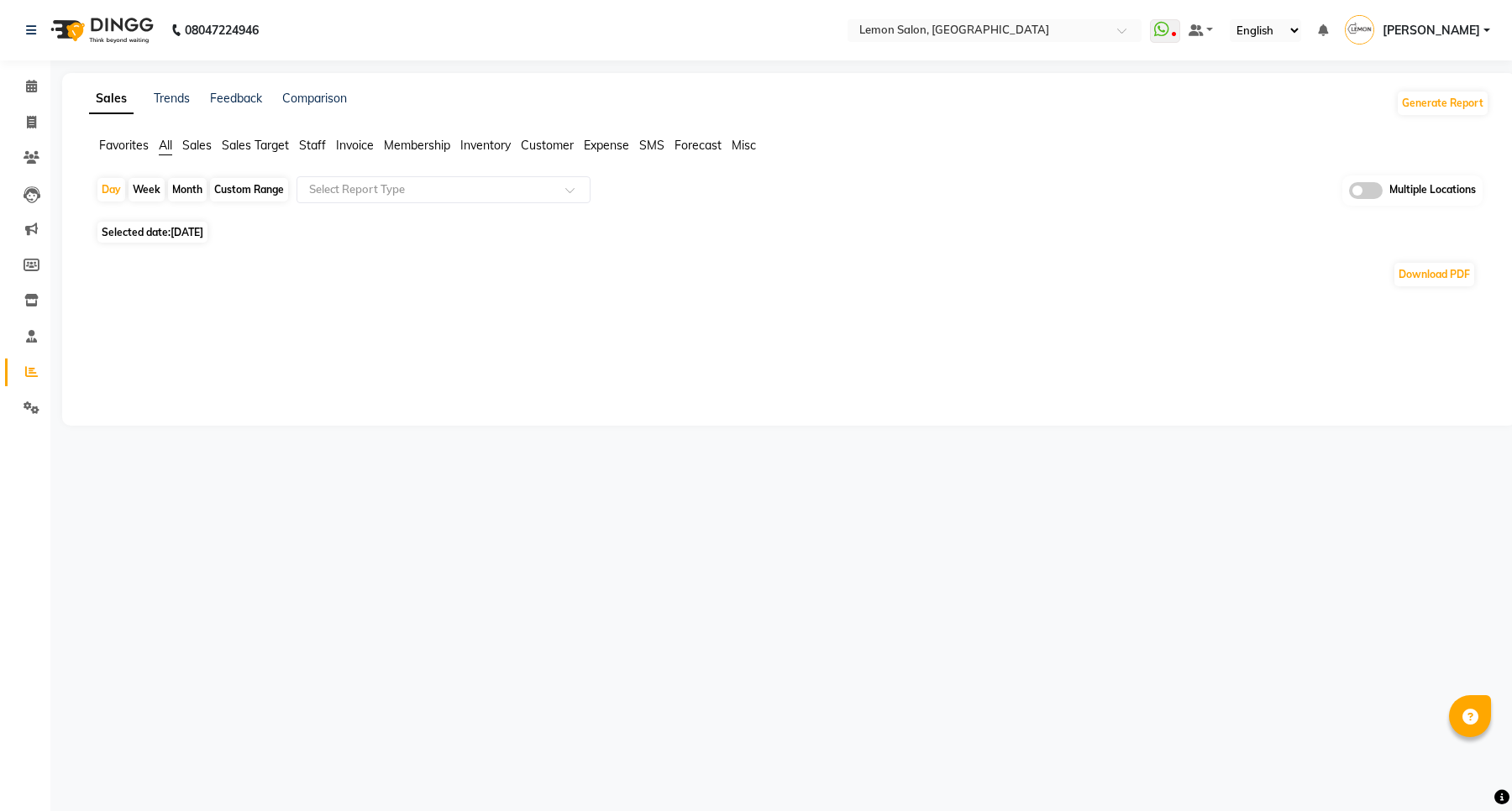
click at [178, 189] on div "Month" at bounding box center [187, 190] width 38 height 24
select select "9"
select select "2025"
click at [187, 181] on div "Month" at bounding box center [187, 190] width 38 height 24
select select "9"
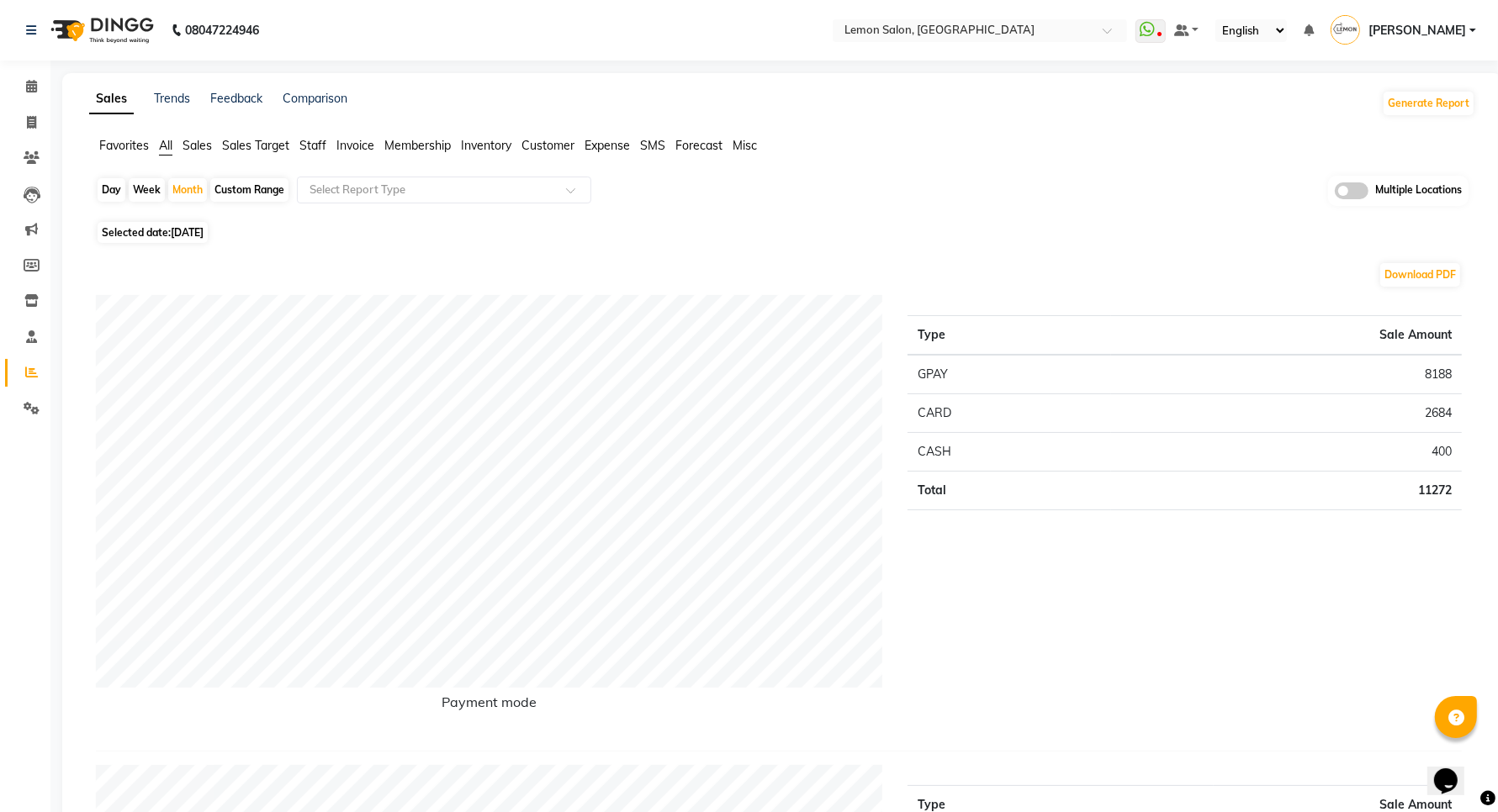
select select "2025"
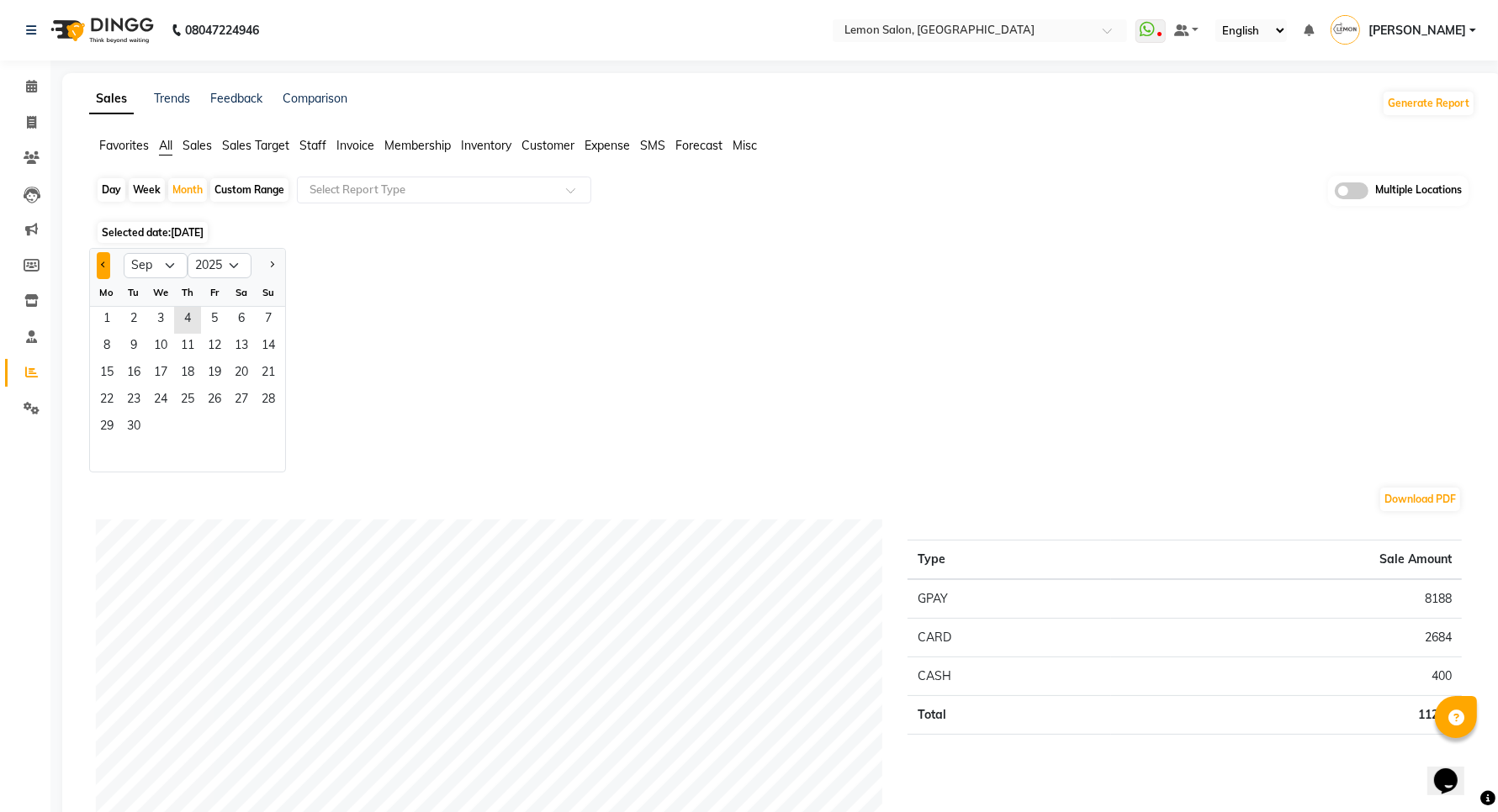
click at [102, 267] on span "Previous month" at bounding box center [103, 264] width 6 height 6
select select "8"
click at [209, 329] on span "1" at bounding box center [215, 321] width 27 height 27
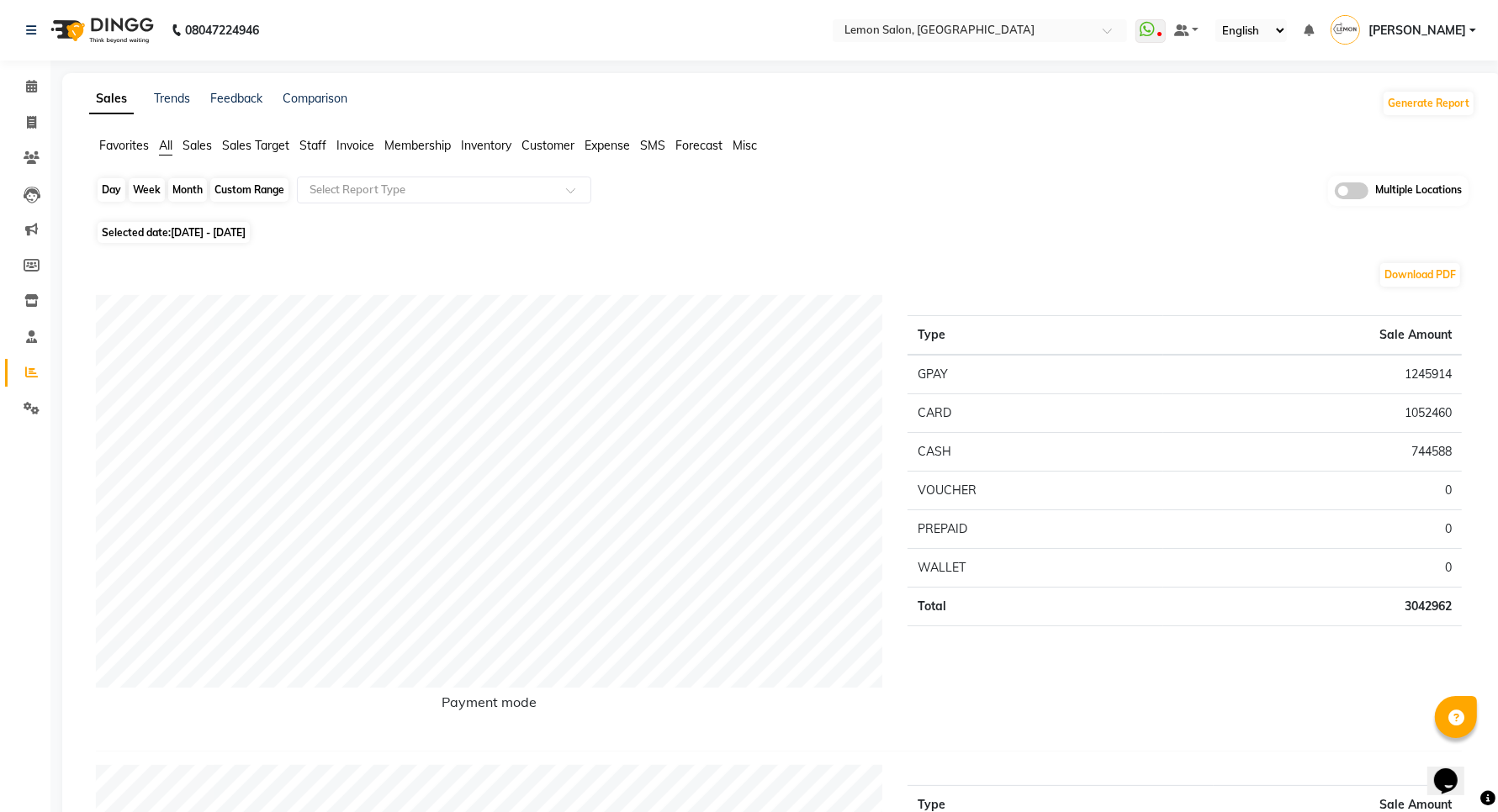
click at [182, 188] on div "Month" at bounding box center [187, 190] width 38 height 24
select select "8"
select select "2025"
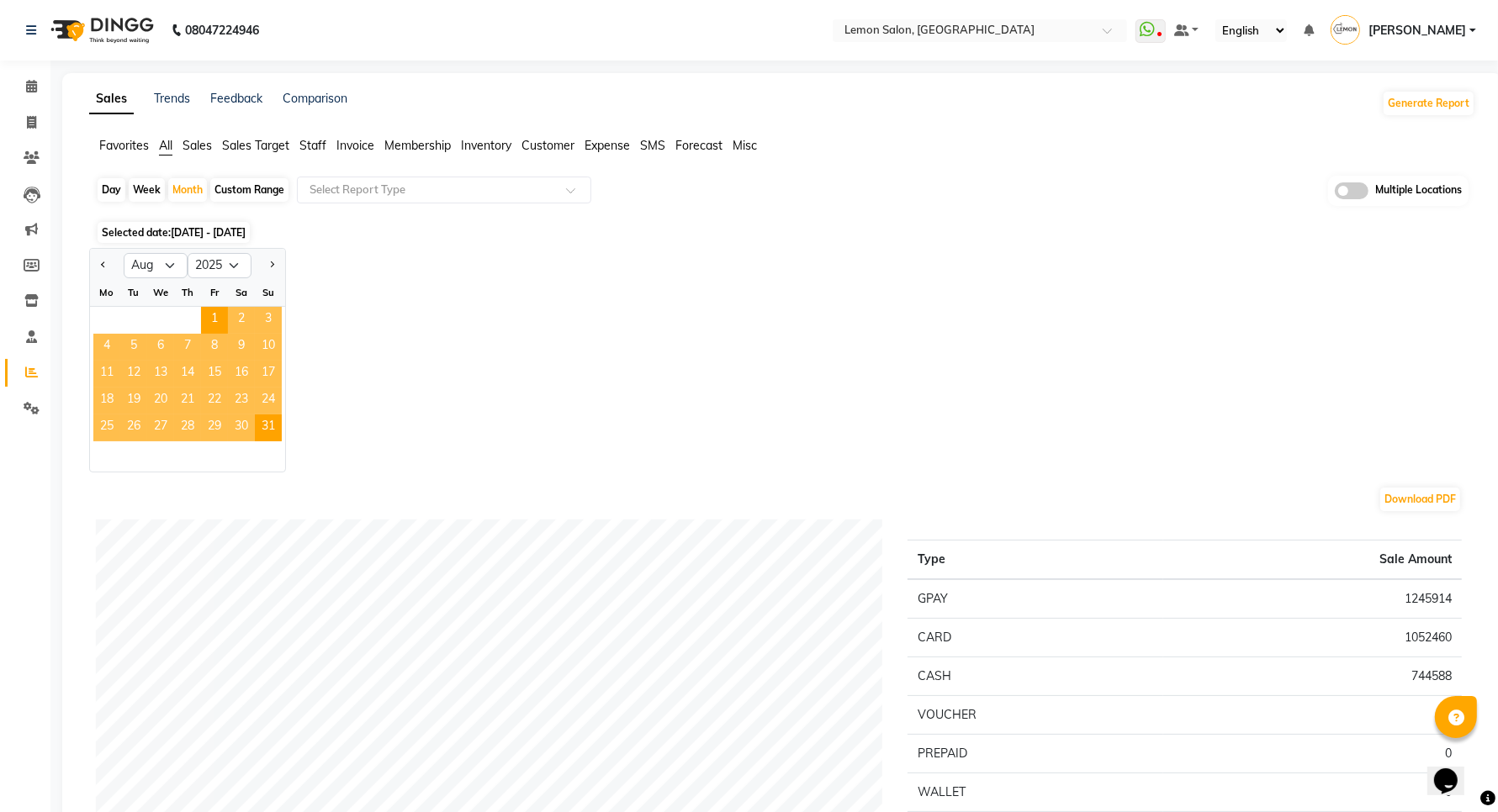
click at [616, 148] on span "Expense" at bounding box center [607, 146] width 45 height 15
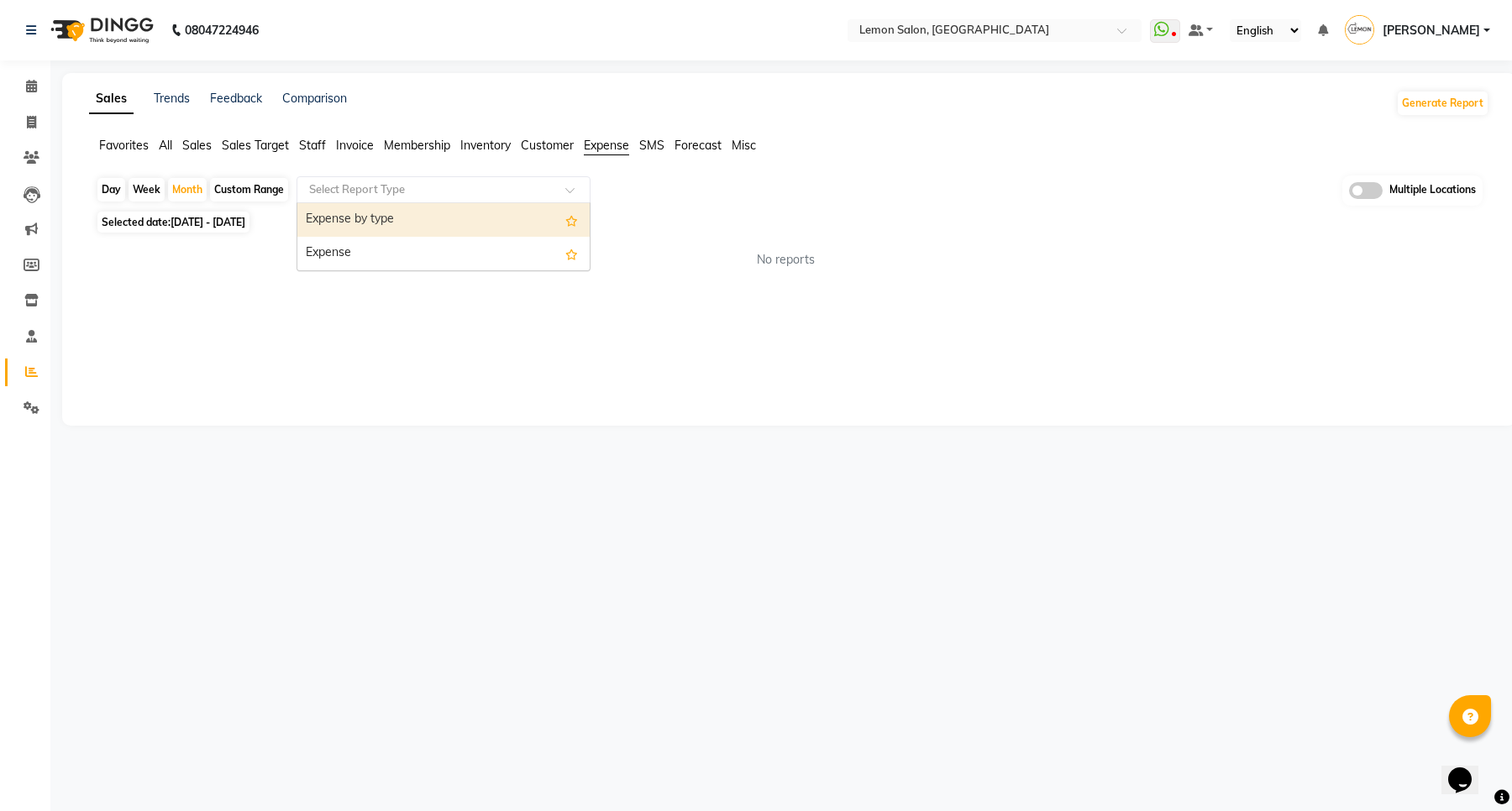
click at [457, 202] on div "Select Report Type" at bounding box center [443, 190] width 294 height 27
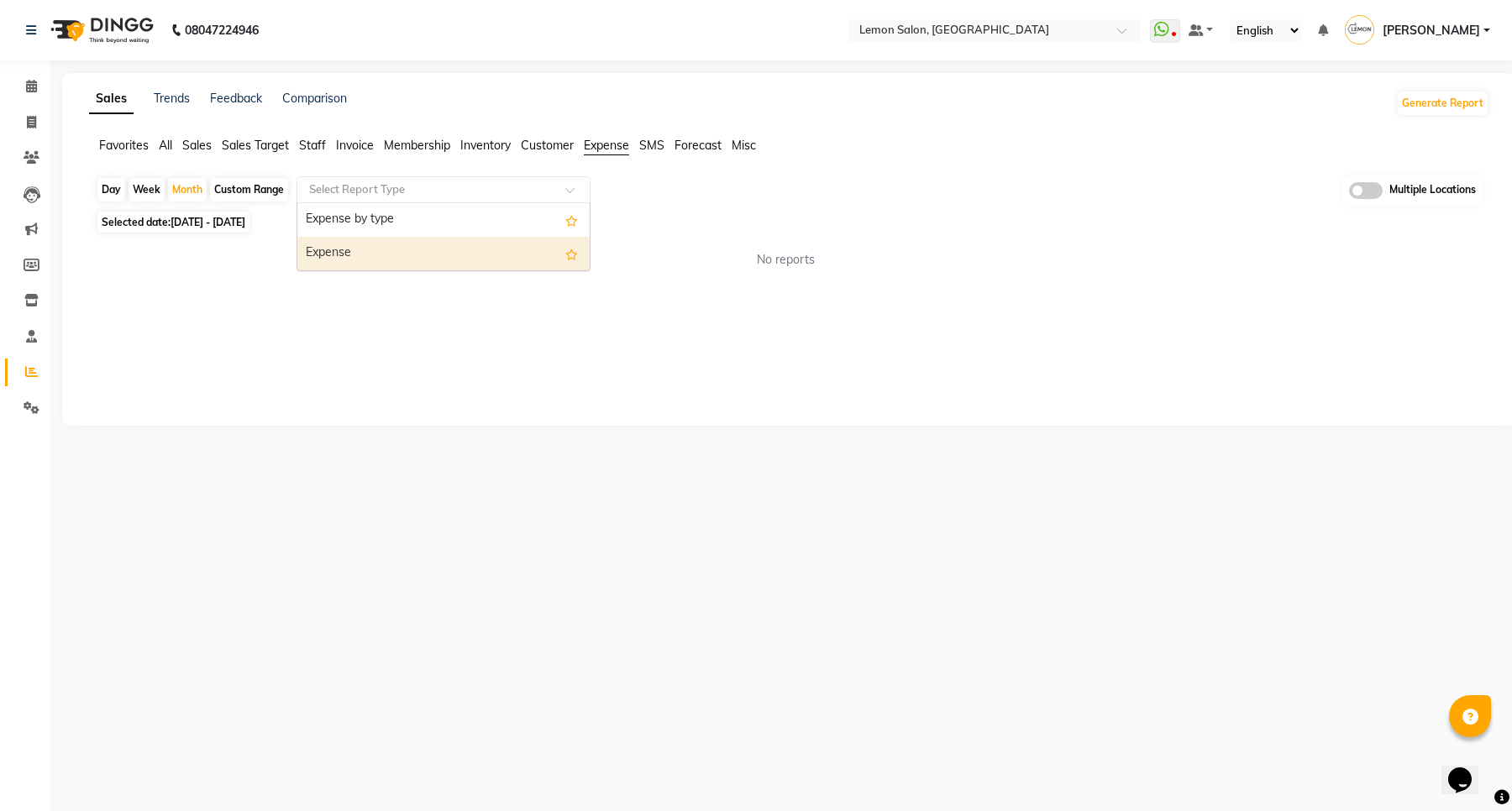
click at [396, 263] on div "Expense" at bounding box center [443, 253] width 292 height 33
select select "full_report"
select select "csv"
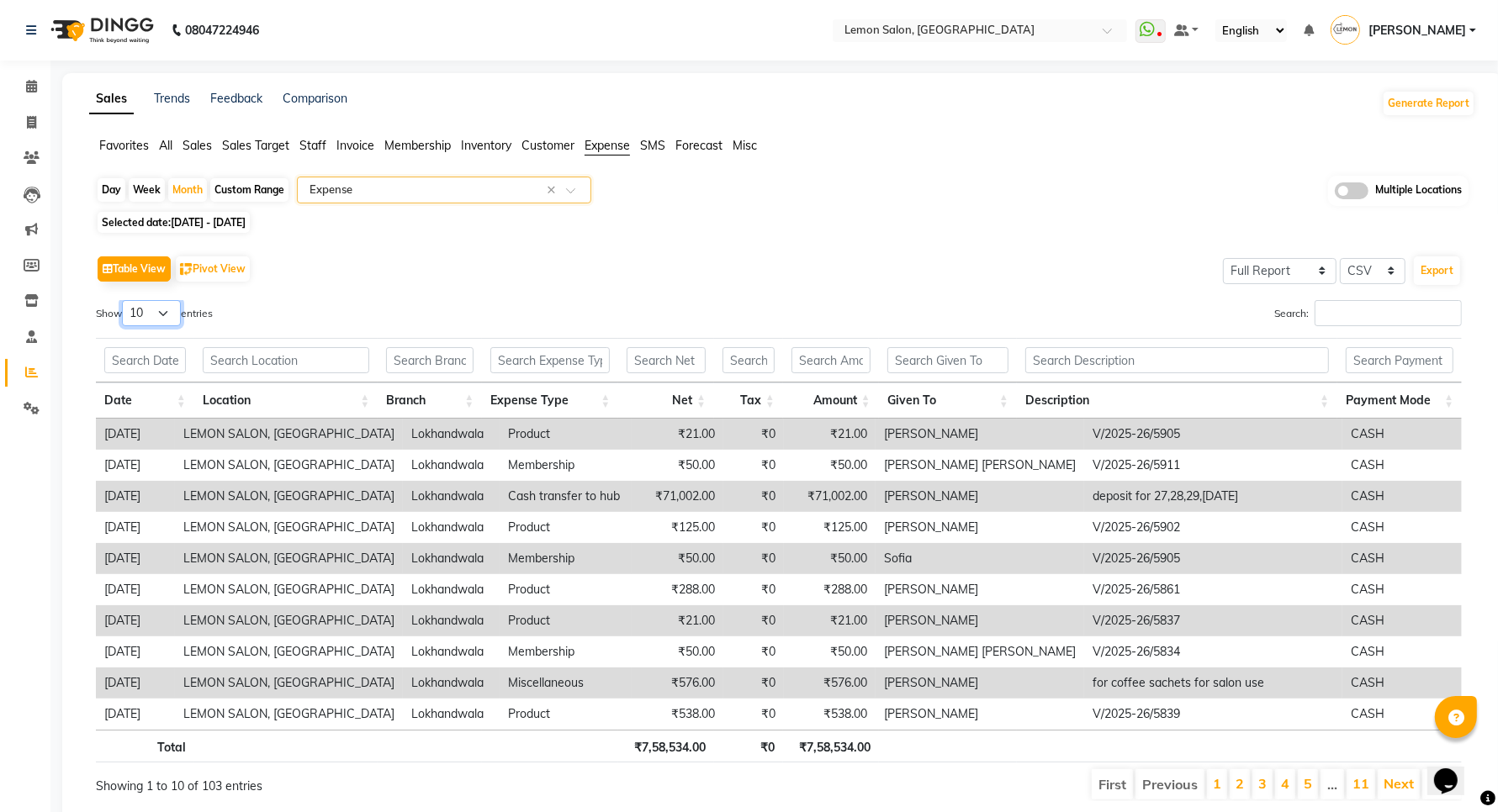
click at [160, 309] on select "10 25 50 100" at bounding box center [151, 313] width 59 height 26
select select "100"
click at [125, 300] on select "10 25 50 100" at bounding box center [151, 313] width 59 height 26
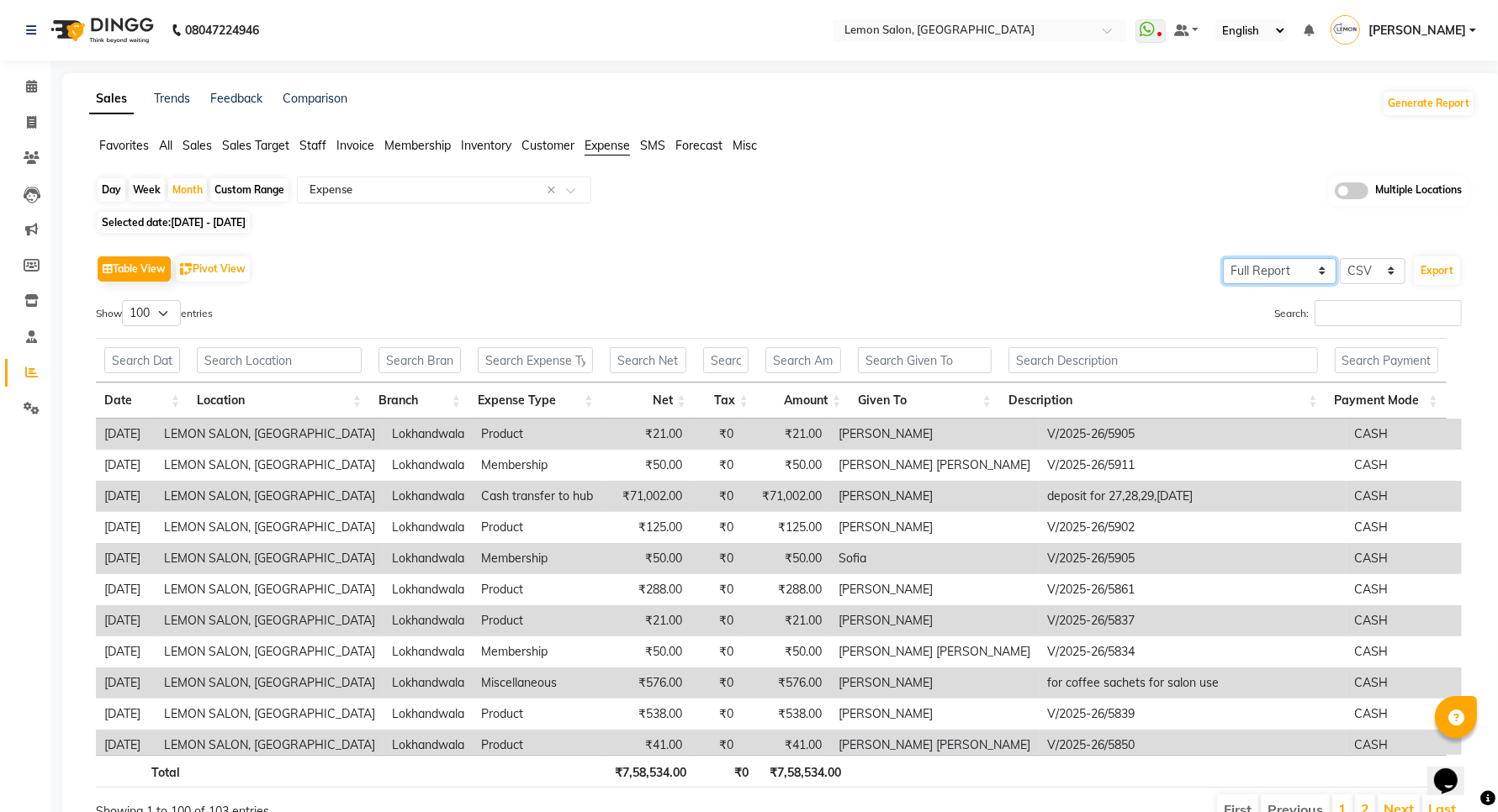
click at [1289, 273] on select "Select Full Report Filtered Report" at bounding box center [1280, 271] width 113 height 26
click at [1224, 258] on select "Select Full Report Filtered Report" at bounding box center [1280, 271] width 113 height 26
click at [1443, 263] on button "Export" at bounding box center [1437, 271] width 46 height 29
